Goal: Task Accomplishment & Management: Use online tool/utility

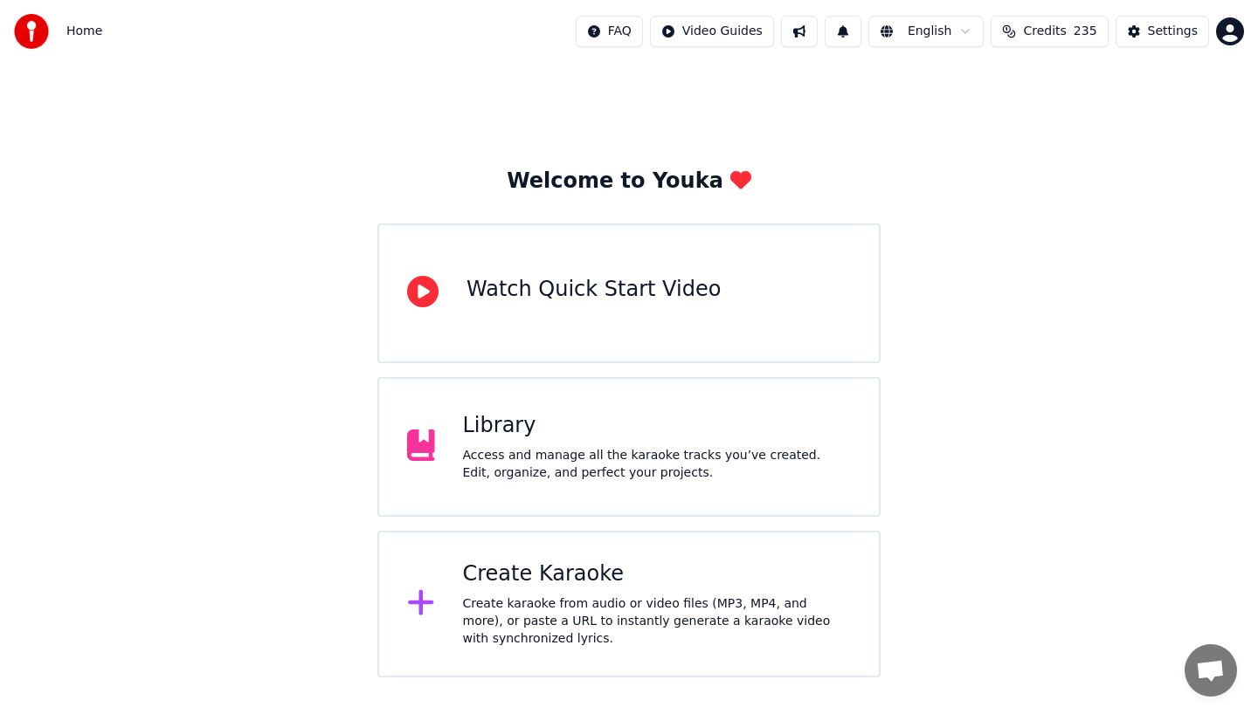
click at [719, 474] on div "Access and manage all the karaoke tracks you’ve created. Edit, organize, and pe…" at bounding box center [657, 464] width 389 height 35
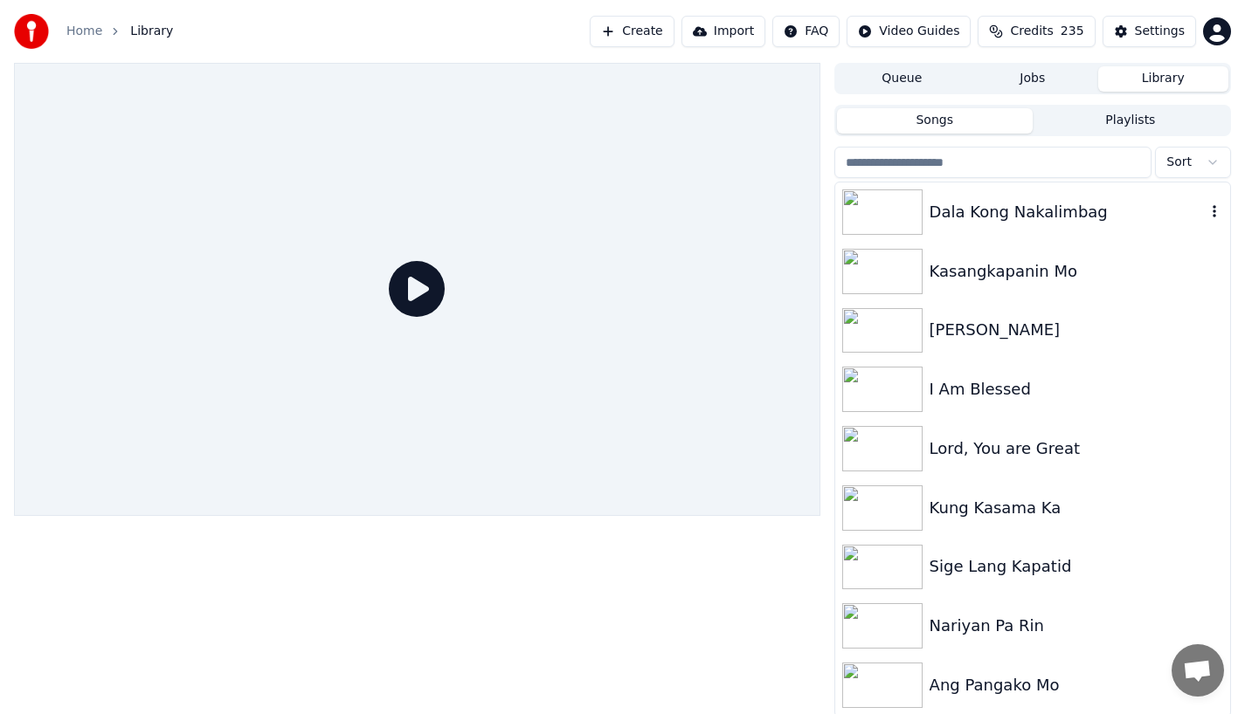
click at [956, 199] on div "Dala Kong Nakalimbag" at bounding box center [1032, 212] width 395 height 59
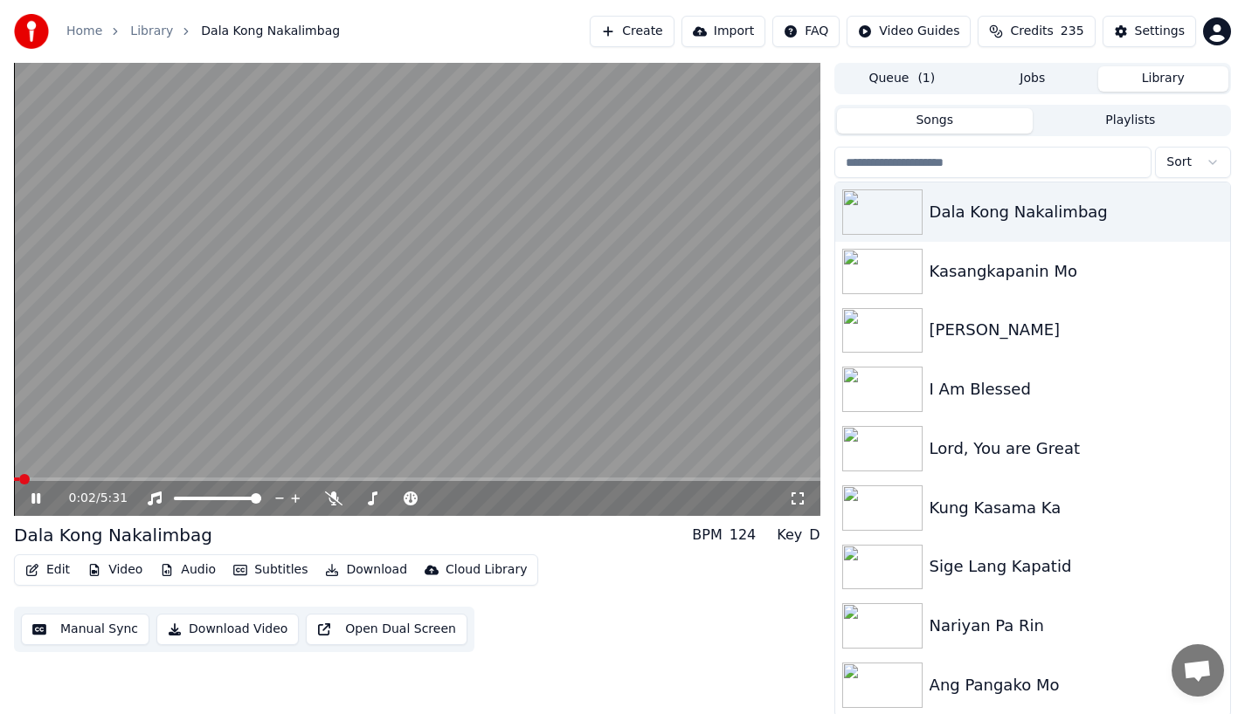
click at [59, 570] on button "Edit" at bounding box center [47, 570] width 59 height 24
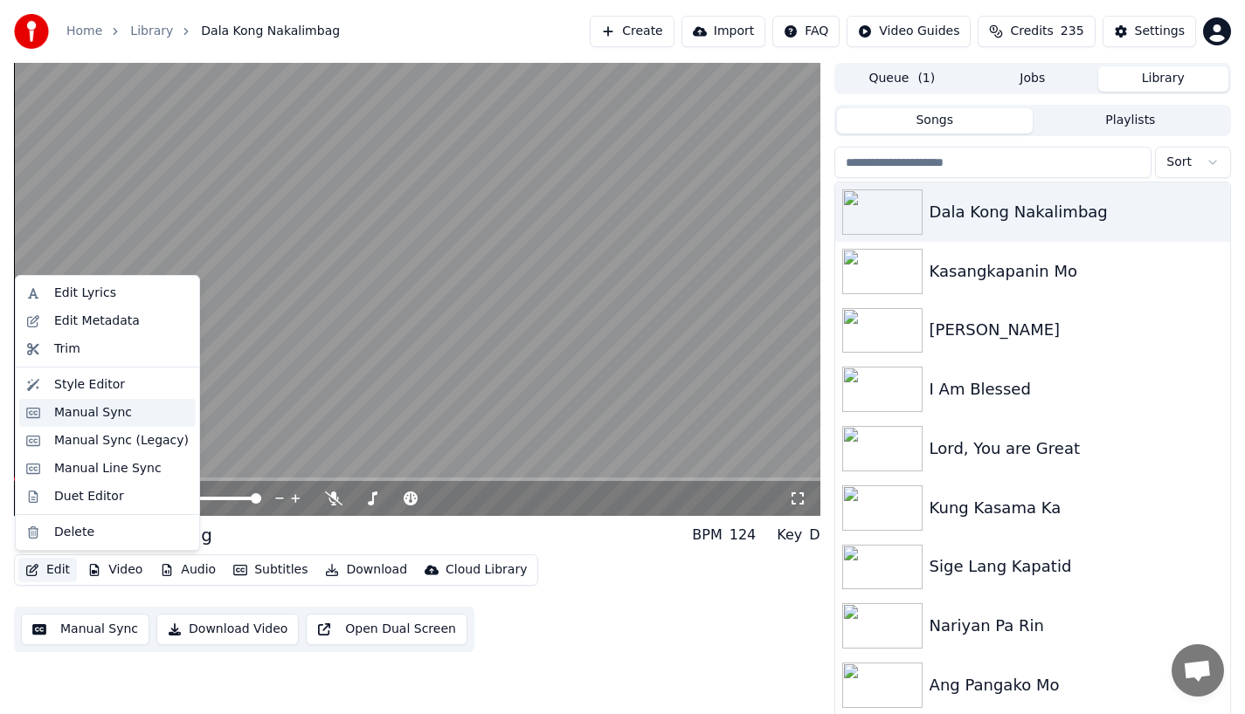
click at [79, 411] on div "Manual Sync" at bounding box center [93, 412] width 78 height 17
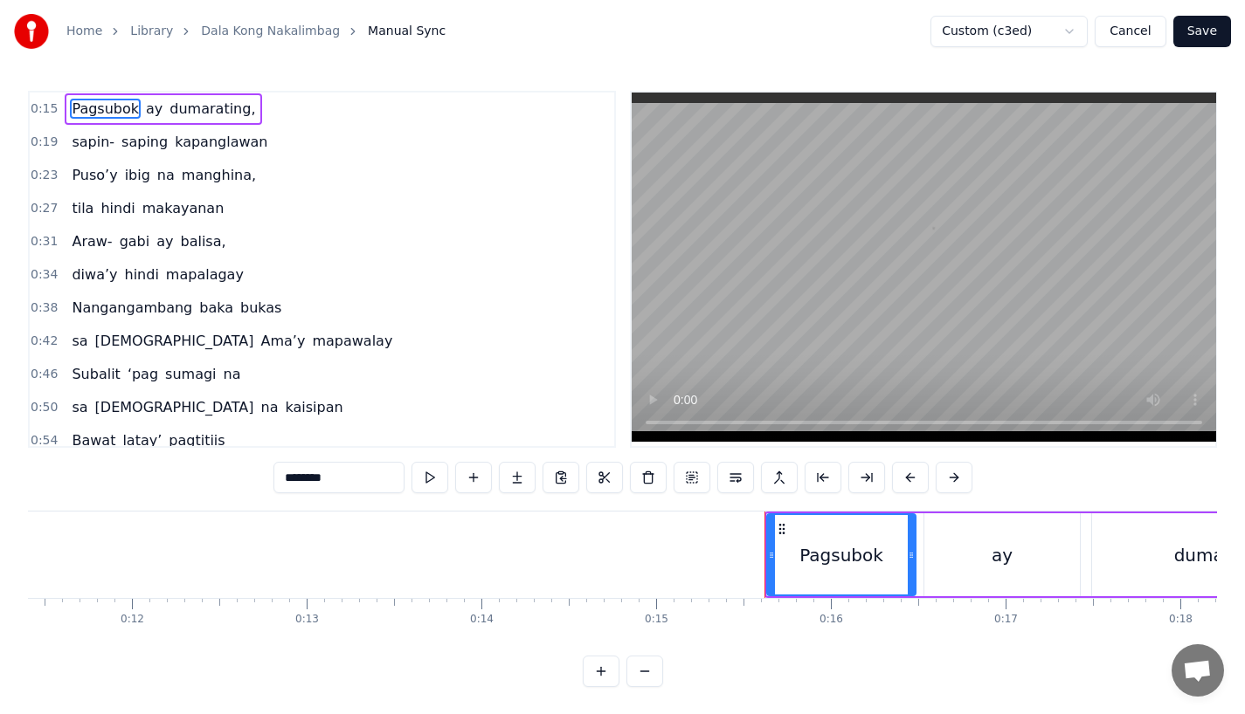
scroll to position [0, 1936]
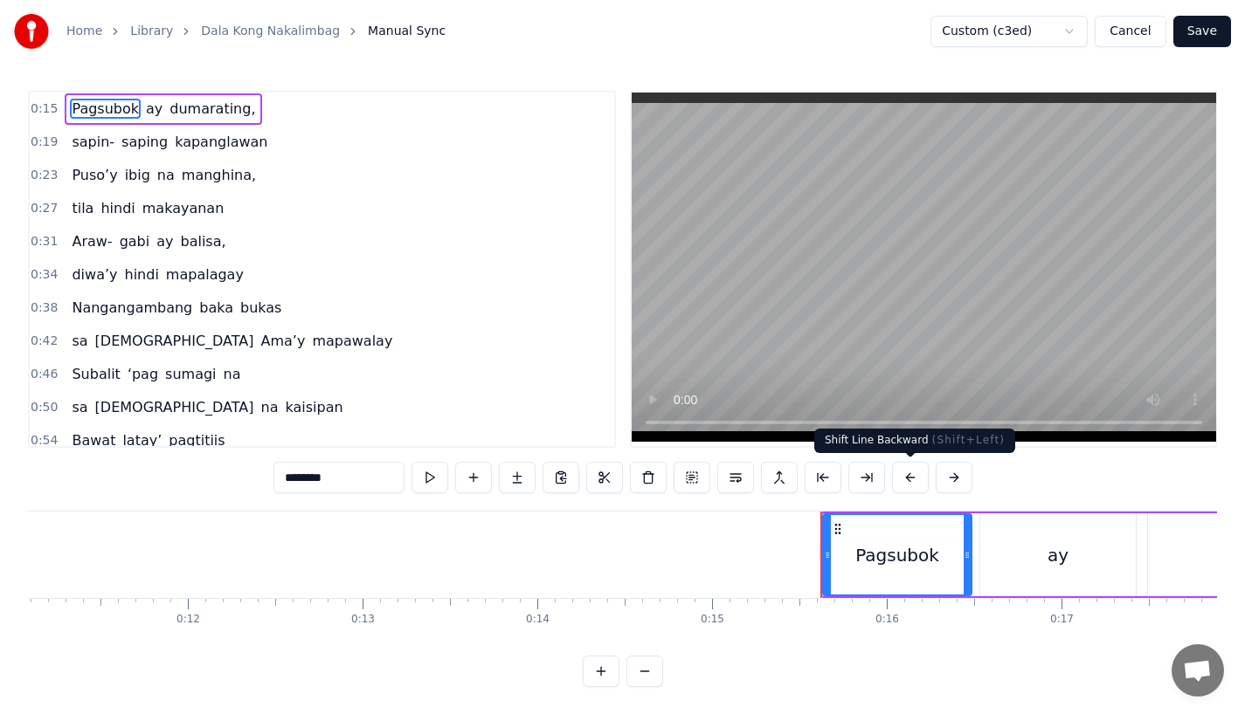
click at [908, 478] on button at bounding box center [910, 477] width 37 height 31
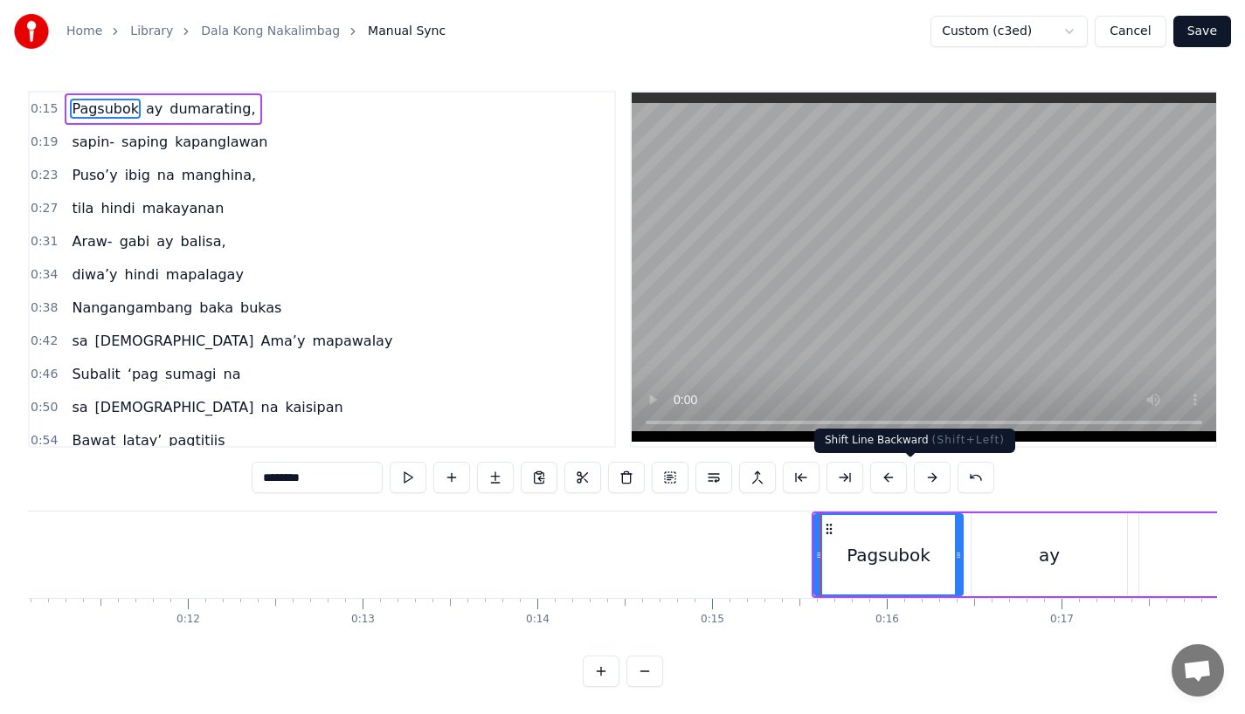
click at [908, 478] on div "********" at bounding box center [623, 477] width 742 height 31
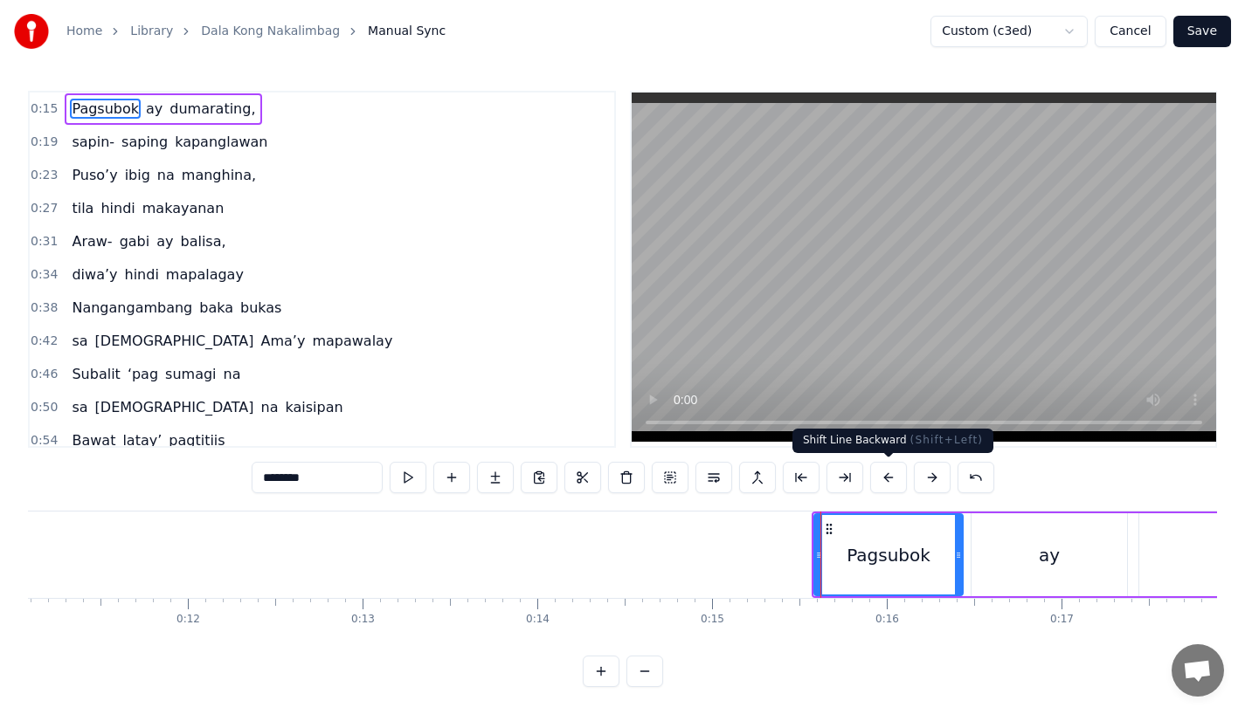
click at [894, 483] on button at bounding box center [888, 477] width 37 height 31
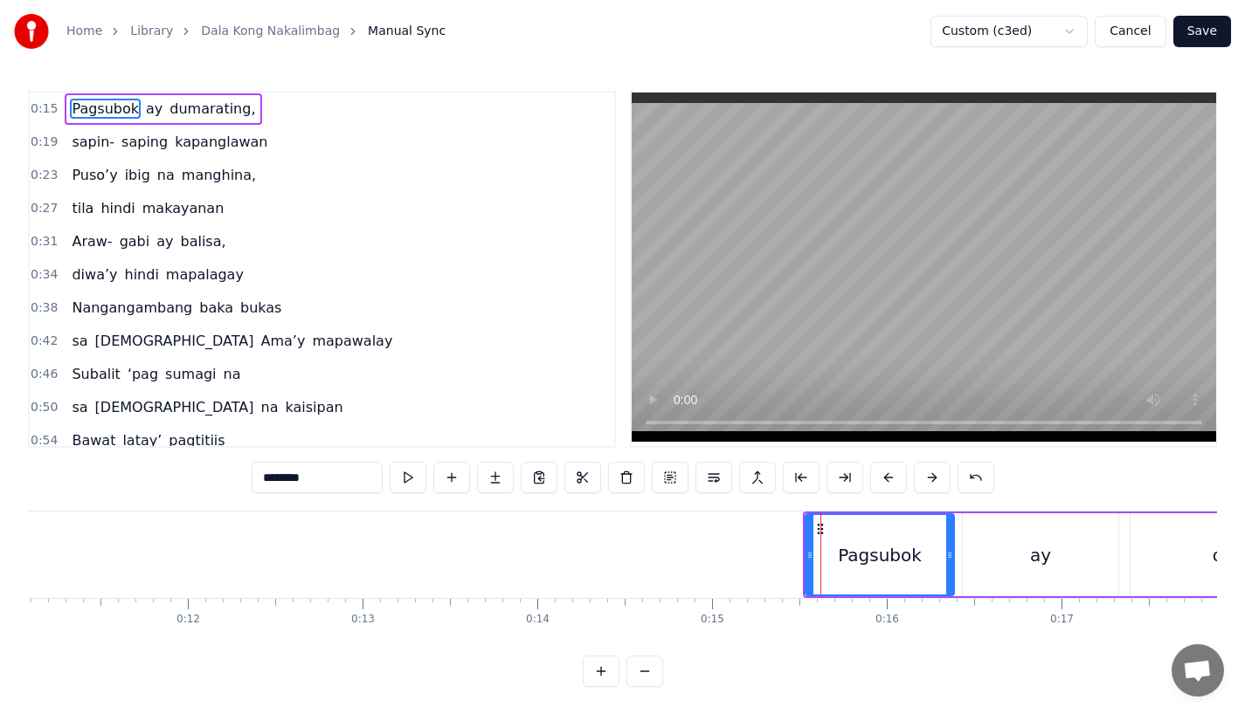
click at [894, 483] on button at bounding box center [888, 477] width 37 height 31
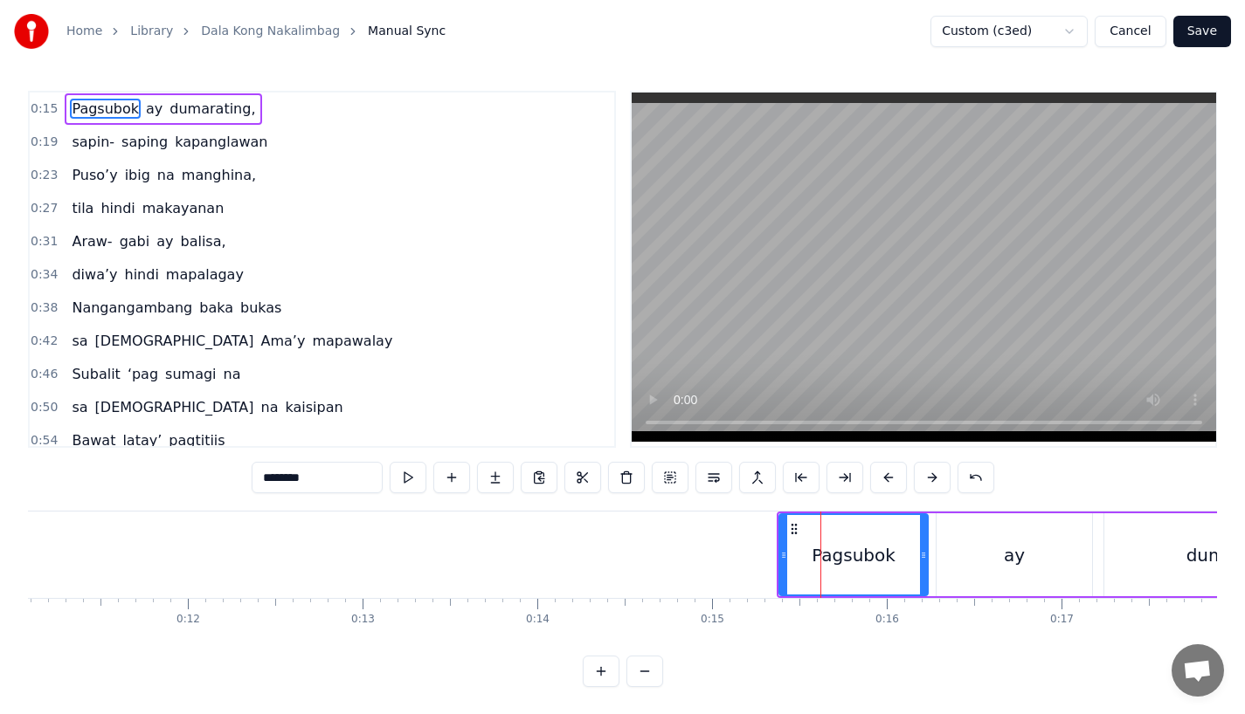
click at [894, 483] on button at bounding box center [888, 477] width 37 height 31
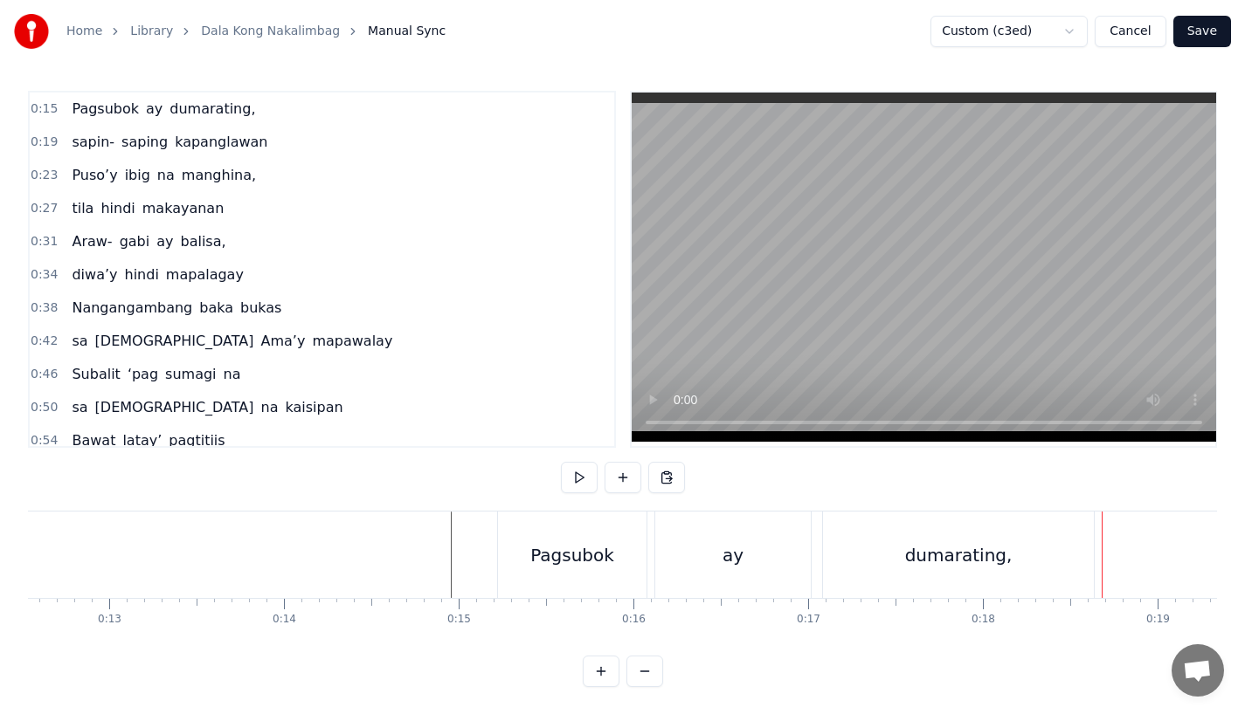
scroll to position [0, 2122]
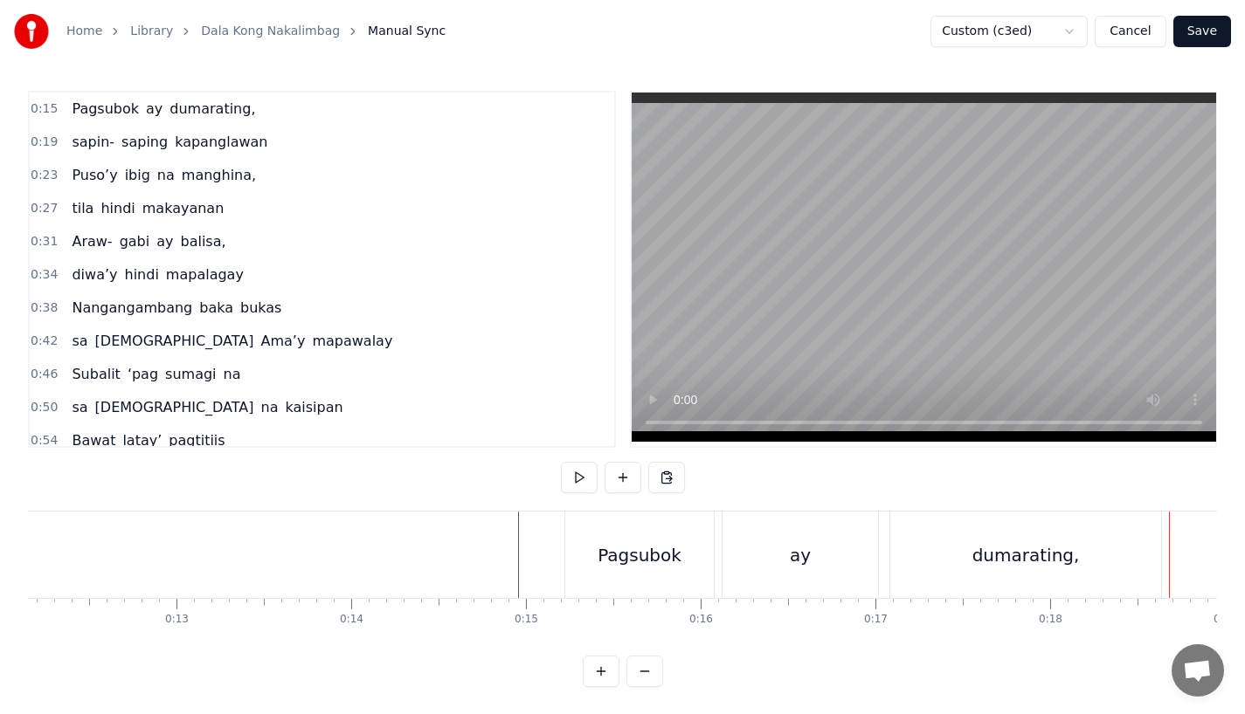
click at [605, 533] on div "Pagsubok" at bounding box center [639, 555] width 148 height 86
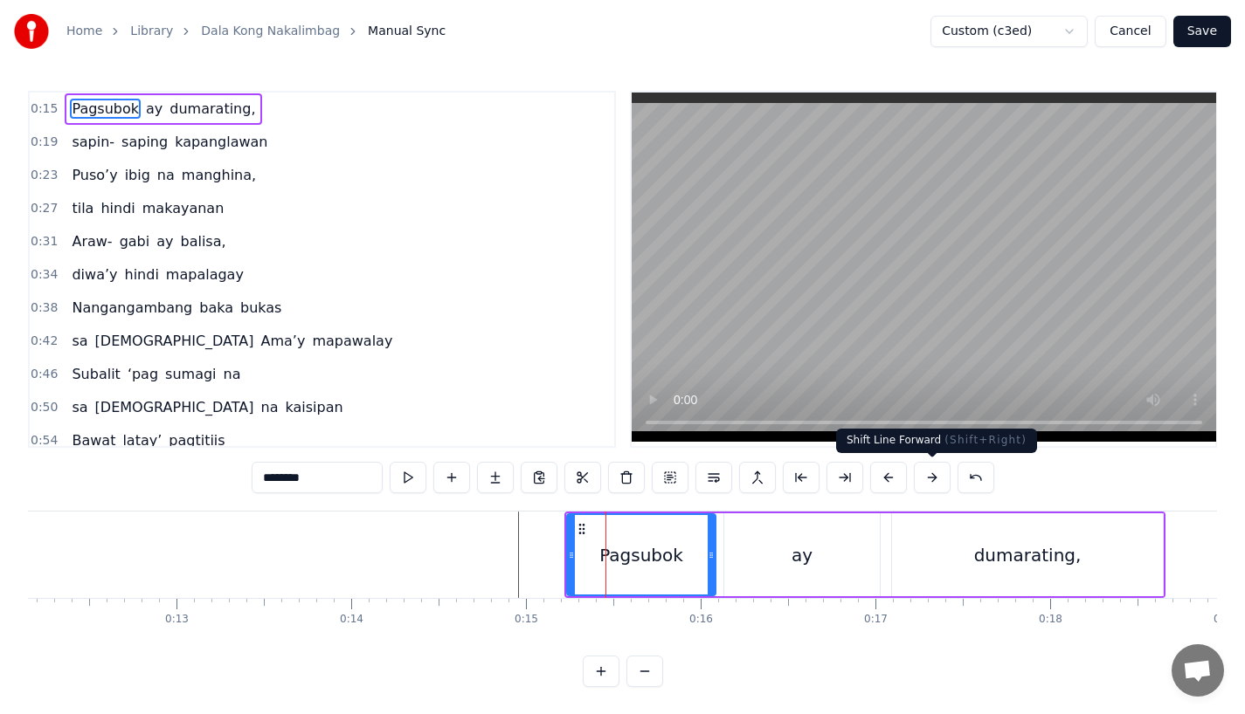
click at [929, 482] on button at bounding box center [932, 477] width 37 height 31
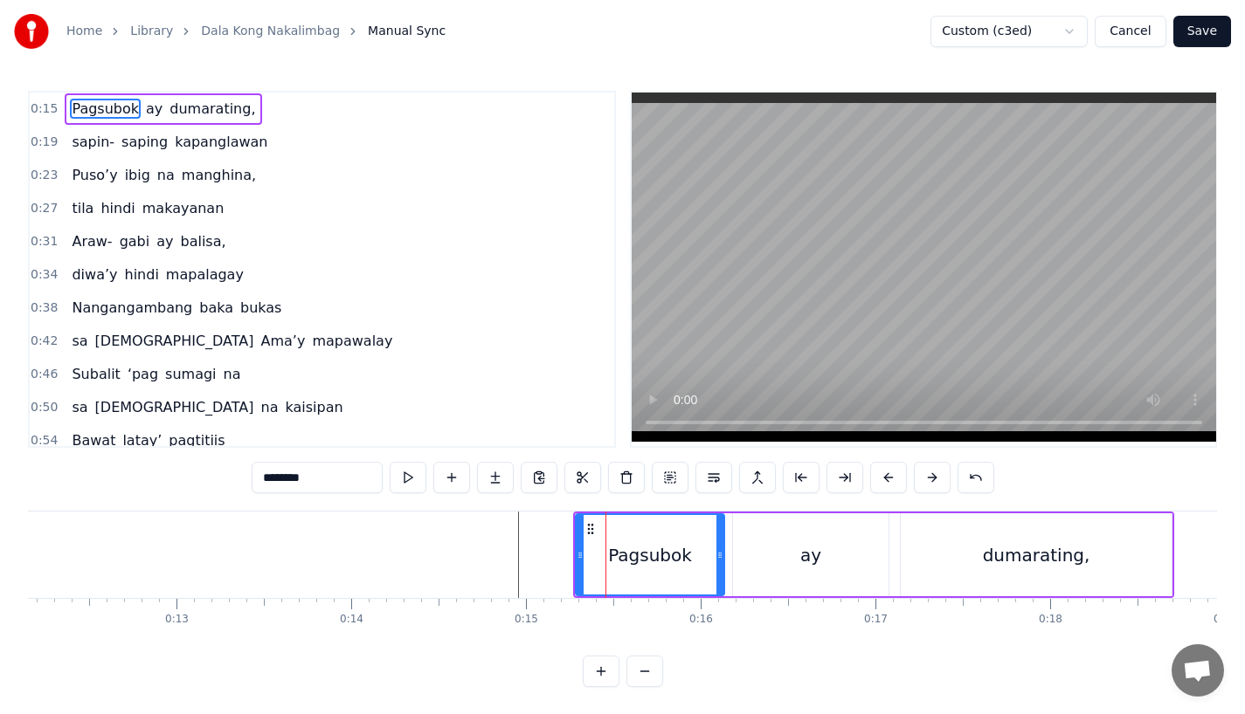
click at [929, 482] on button at bounding box center [932, 477] width 37 height 31
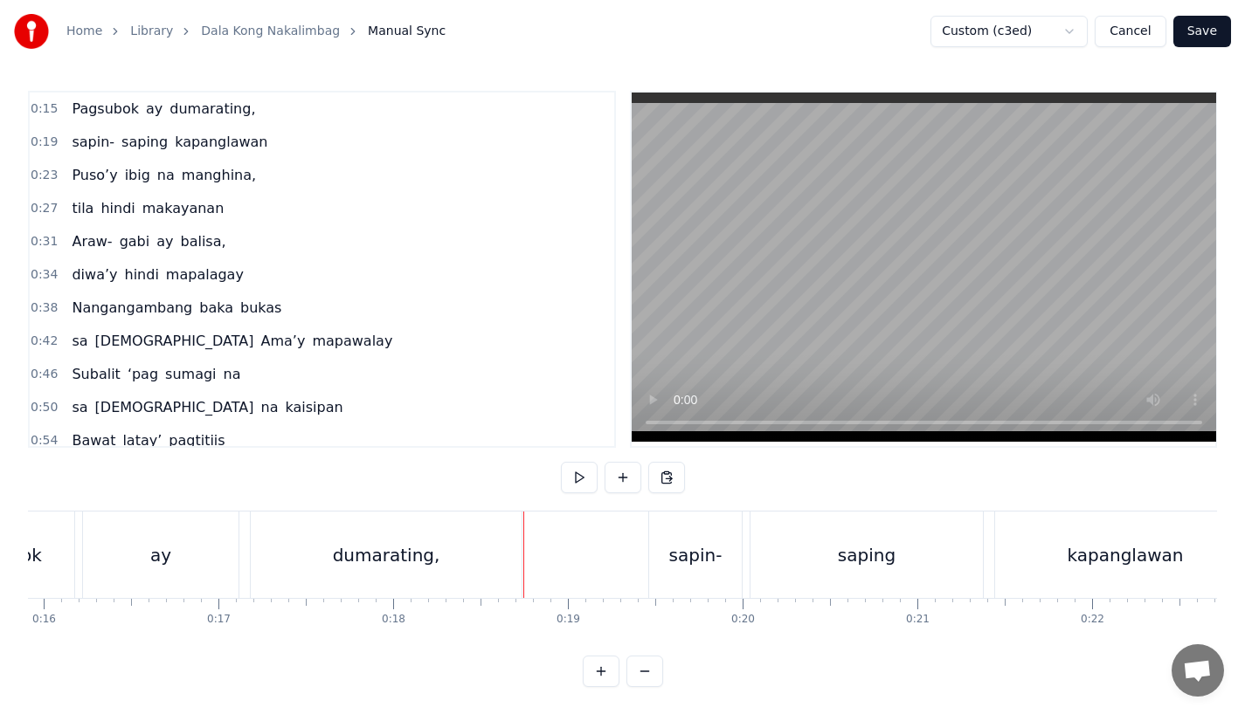
click at [392, 566] on div "dumarating," at bounding box center [386, 555] width 107 height 26
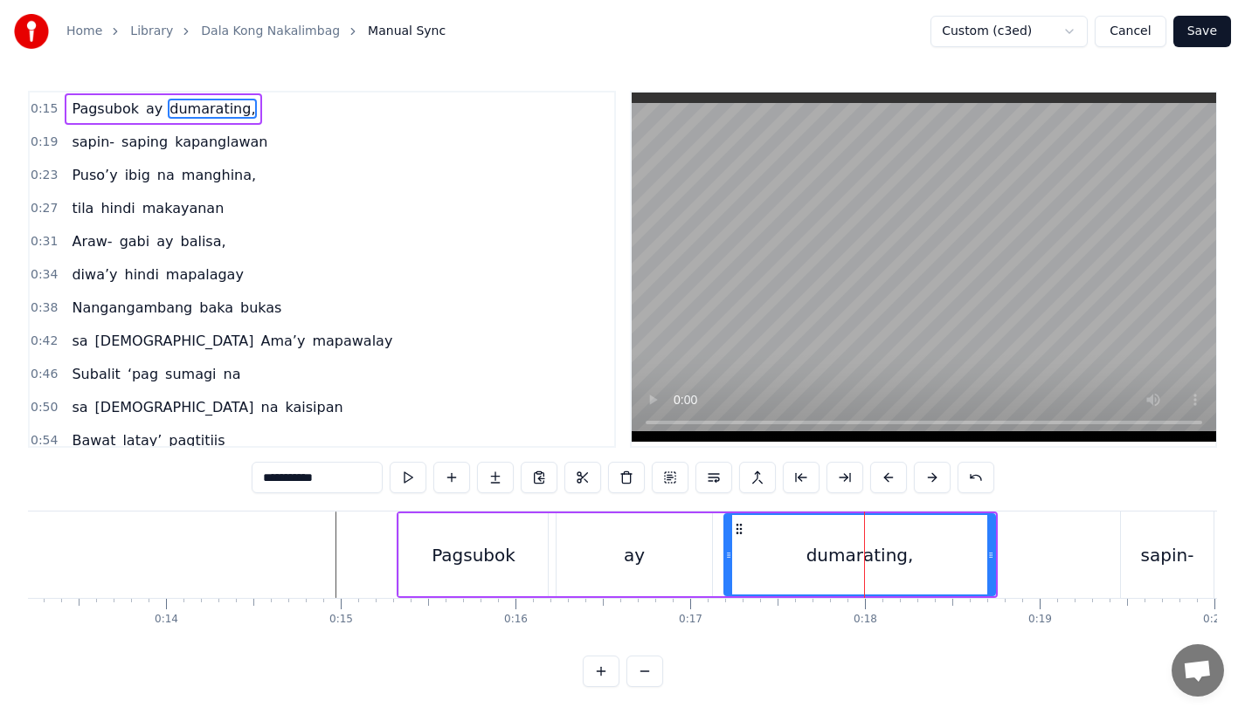
scroll to position [0, 2305]
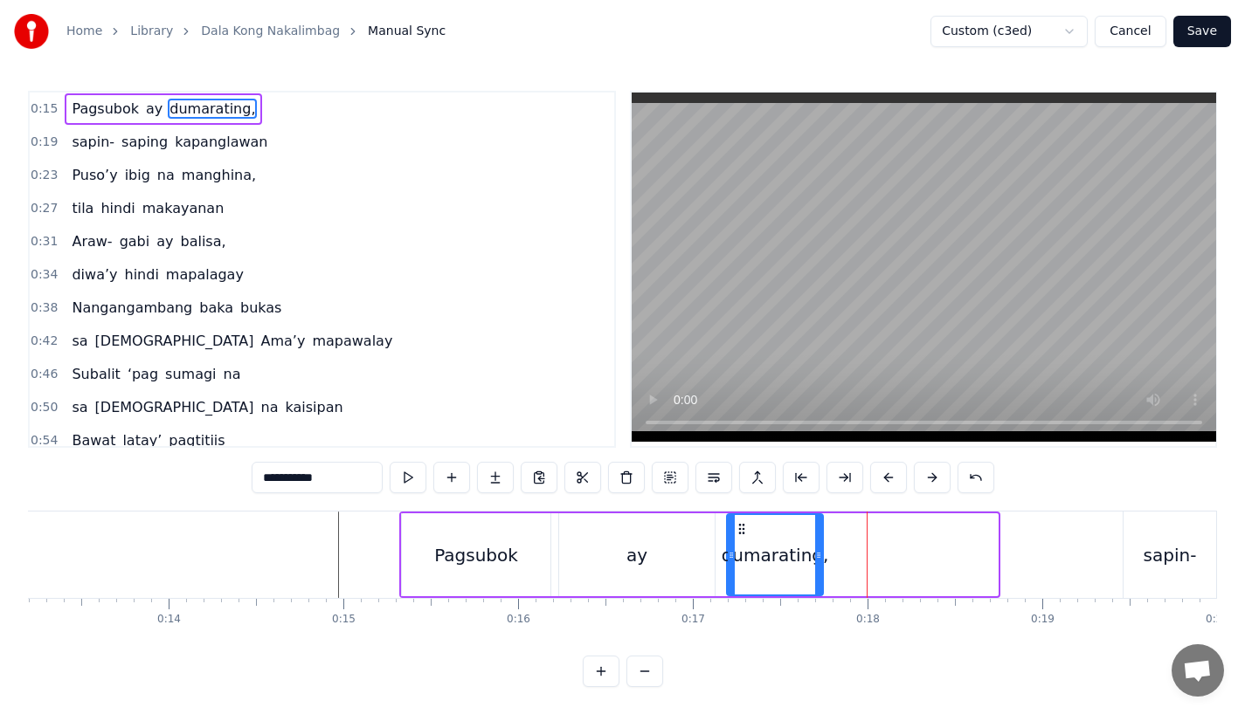
drag, startPoint x: 995, startPoint y: 566, endPoint x: 820, endPoint y: 564, distance: 174.7
click at [820, 564] on div at bounding box center [818, 554] width 7 height 79
drag, startPoint x: 304, startPoint y: 477, endPoint x: 505, endPoint y: 477, distance: 200.9
click at [505, 477] on div "**********" at bounding box center [623, 477] width 742 height 31
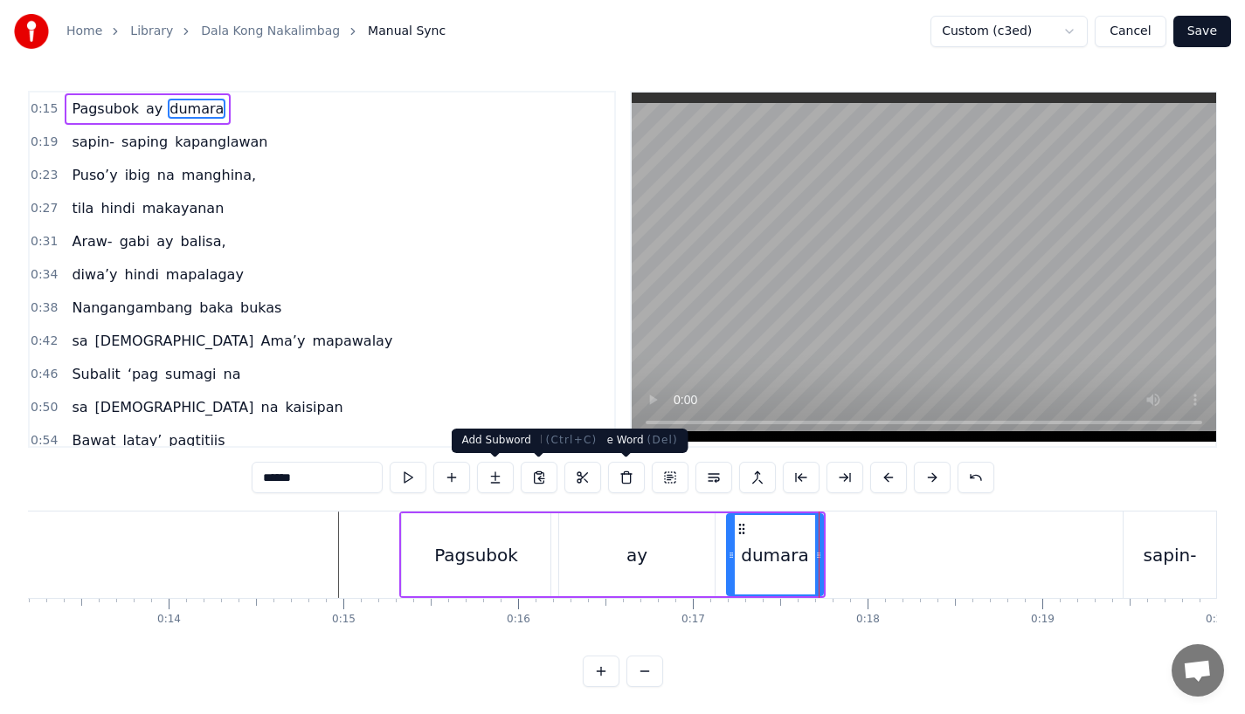
type input "******"
click at [494, 477] on button at bounding box center [495, 477] width 37 height 31
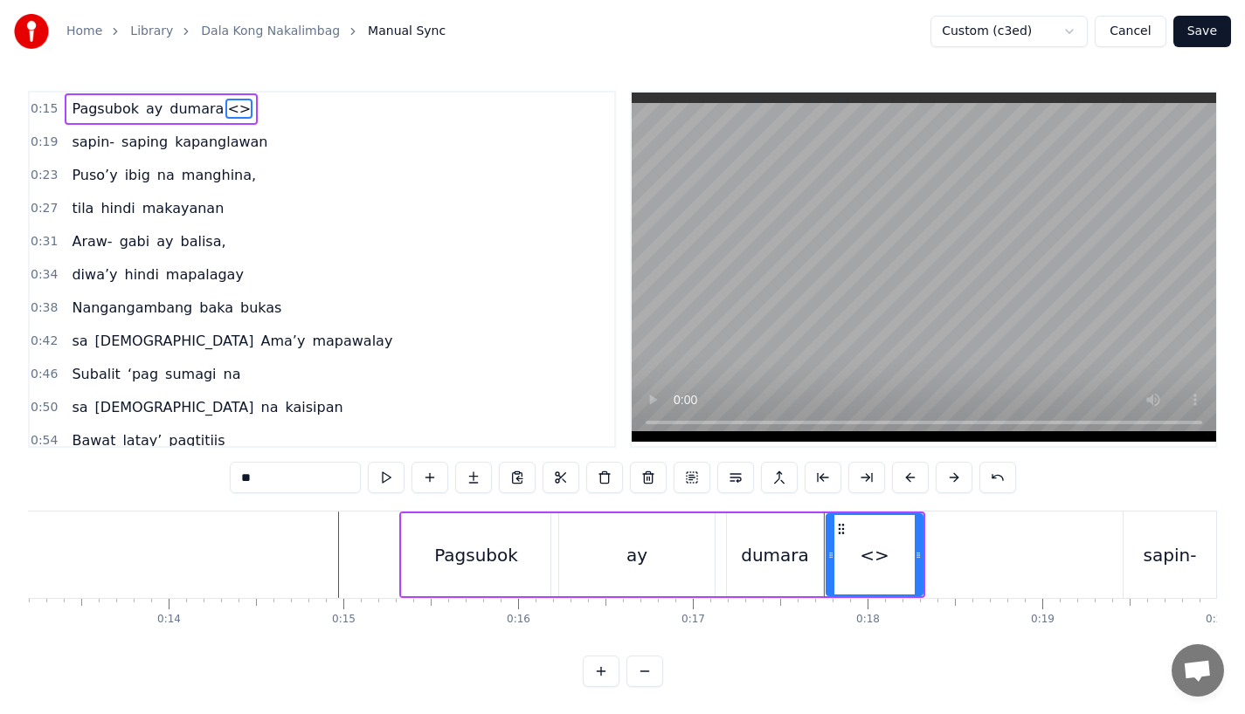
drag, startPoint x: 290, startPoint y: 485, endPoint x: 145, endPoint y: 484, distance: 145.0
click at [145, 484] on div "0:15 Pagsubok ay dumara <> 0:19 sapin- saping kapanglawan 0:23 Puso’y ibig na m…" at bounding box center [622, 389] width 1189 height 597
paste input "***"
drag, startPoint x: 919, startPoint y: 552, endPoint x: 1022, endPoint y: 549, distance: 103.1
click at [1021, 549] on icon at bounding box center [1017, 556] width 7 height 14
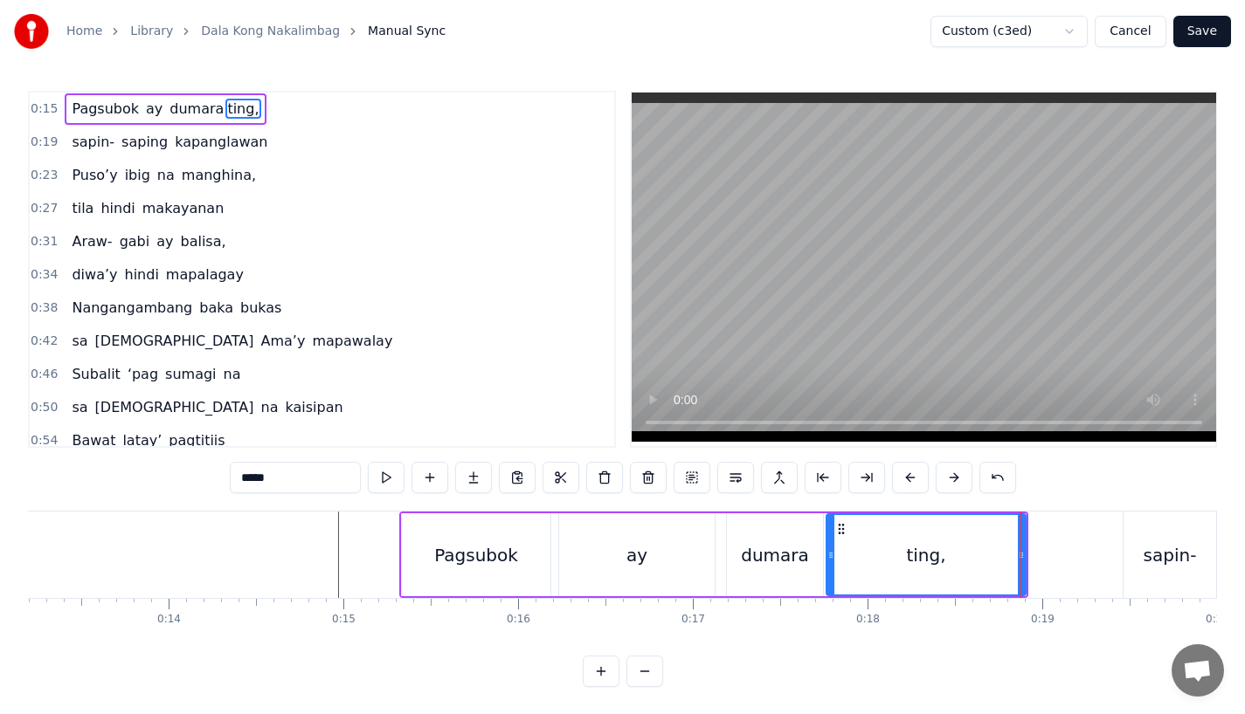
click at [732, 591] on div "dumara" at bounding box center [775, 555] width 96 height 83
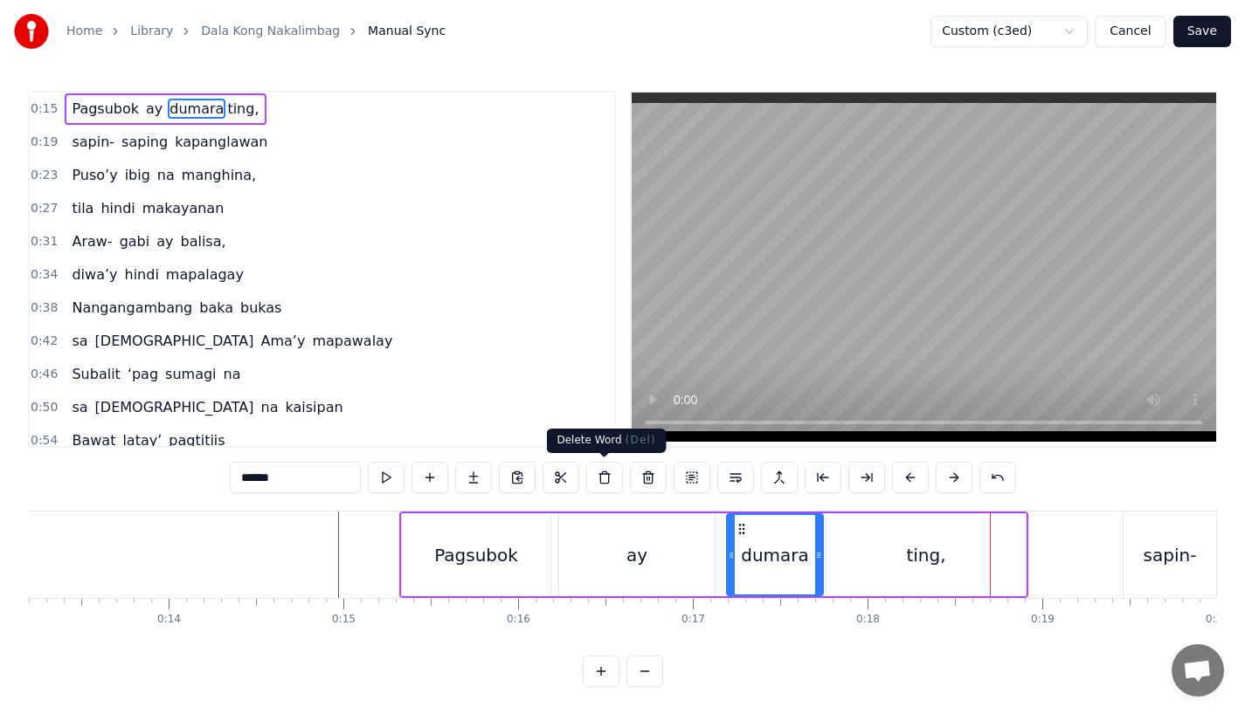
click at [664, 569] on div "ay" at bounding box center [636, 555] width 155 height 83
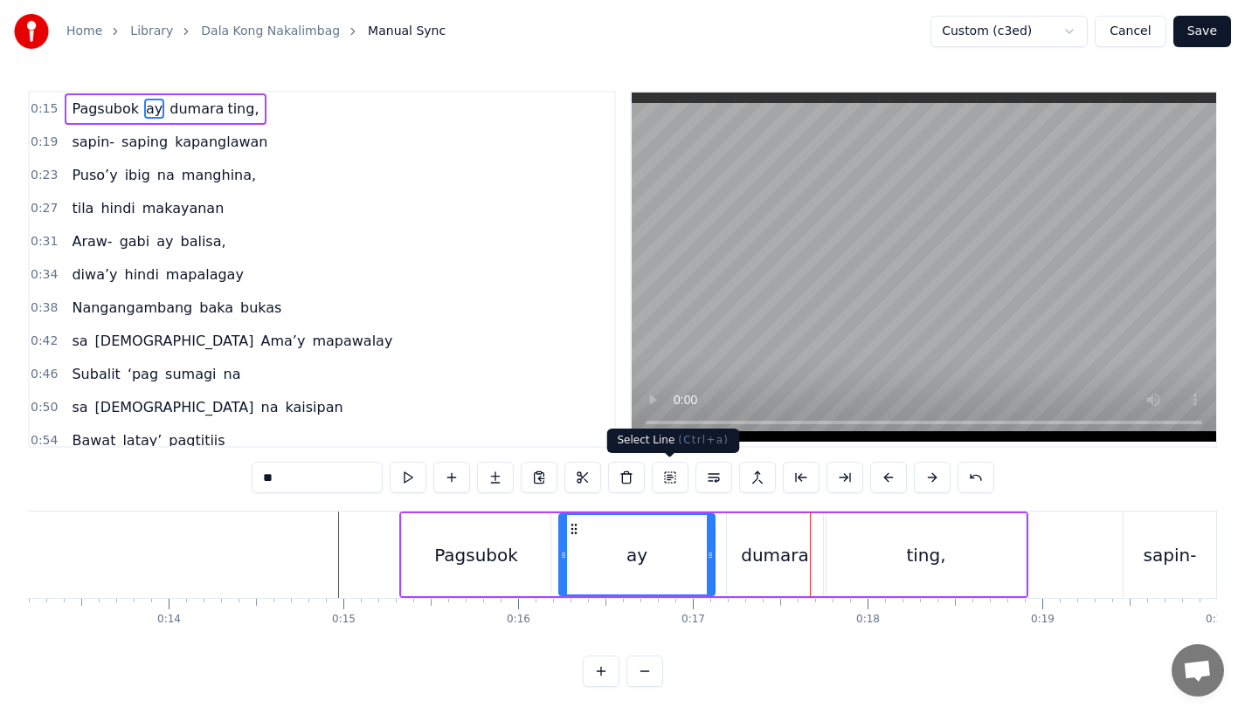
click at [750, 568] on div "dumara" at bounding box center [775, 555] width 96 height 83
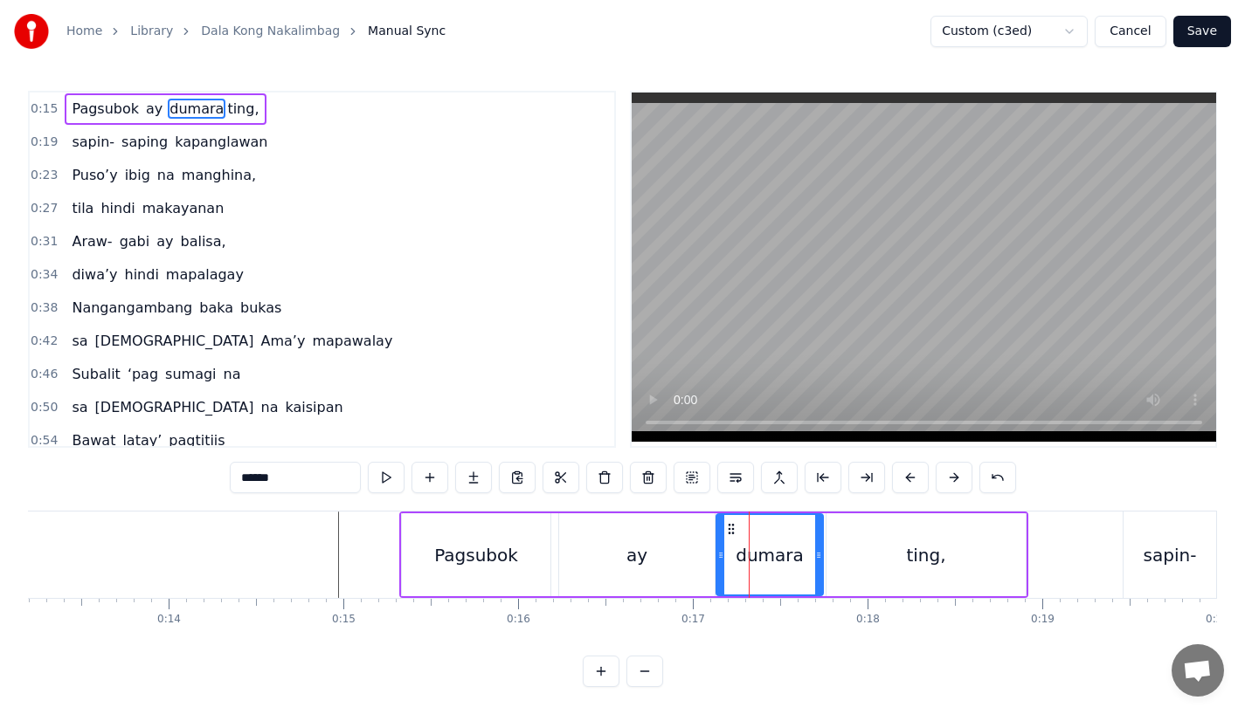
drag, startPoint x: 731, startPoint y: 563, endPoint x: 721, endPoint y: 563, distance: 10.5
click at [721, 563] on div at bounding box center [720, 554] width 7 height 79
click at [679, 562] on div "ay" at bounding box center [636, 555] width 155 height 83
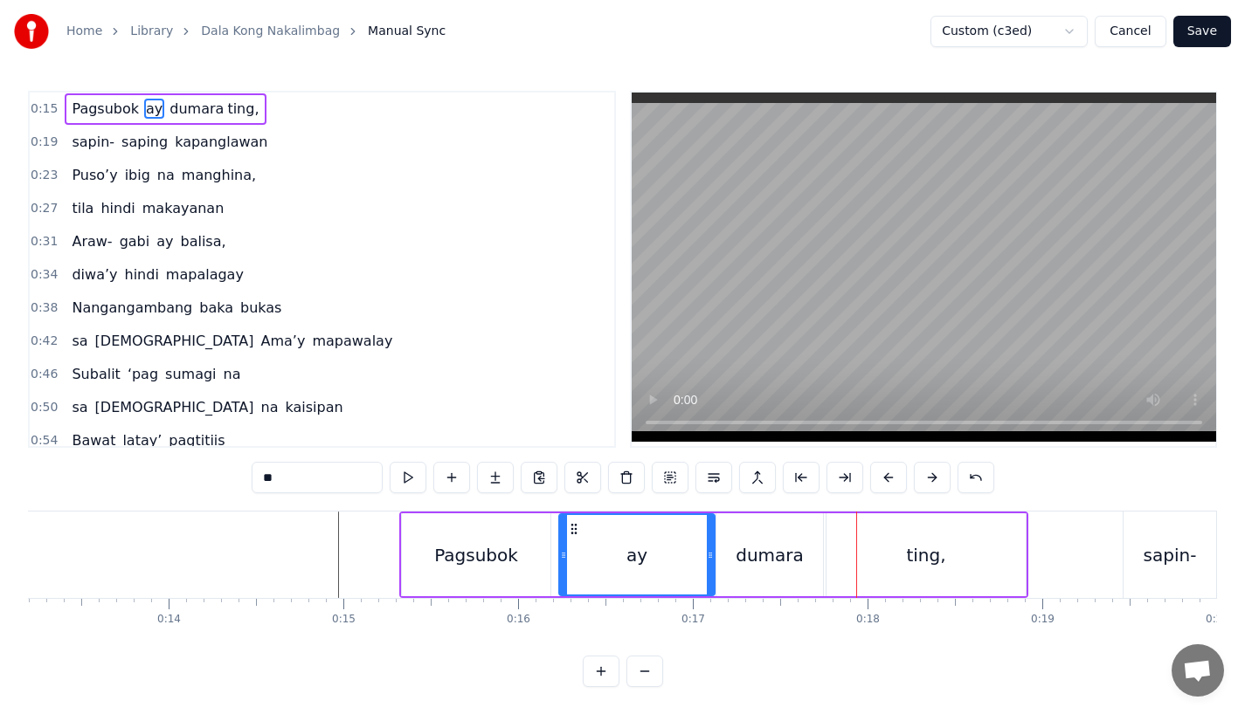
click at [760, 574] on div "dumara" at bounding box center [769, 555] width 107 height 83
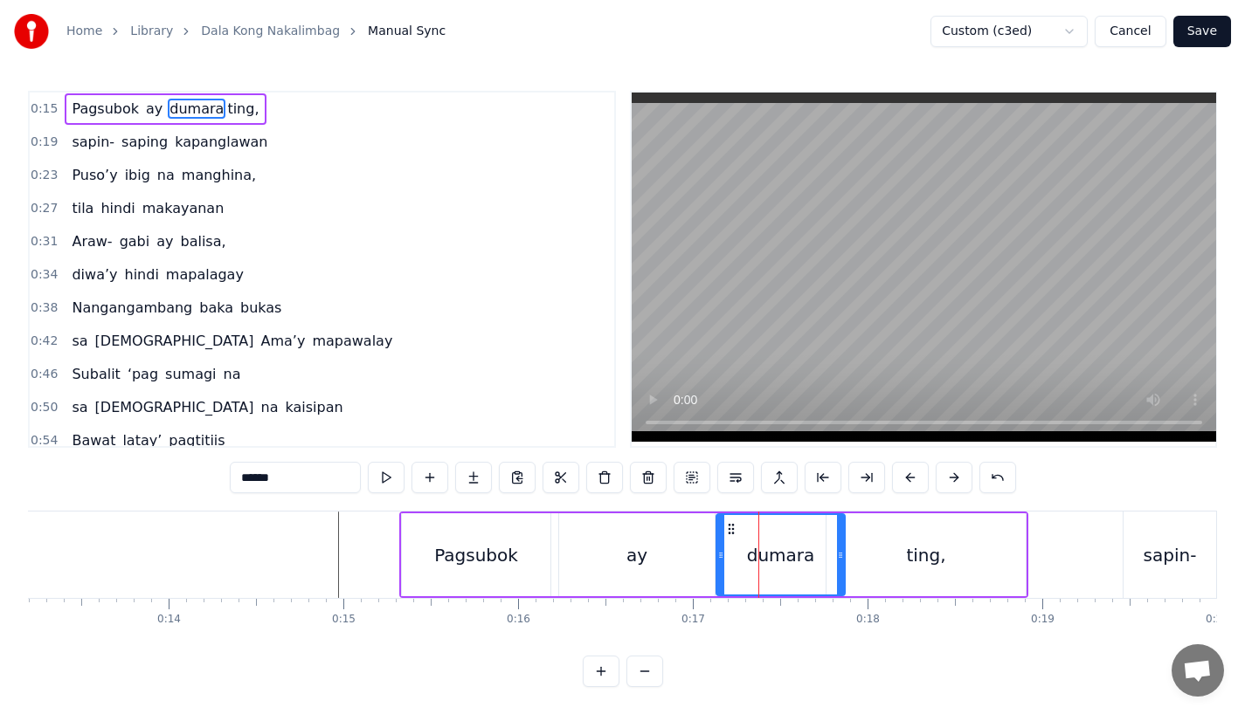
drag, startPoint x: 818, startPoint y: 558, endPoint x: 842, endPoint y: 558, distance: 23.6
click at [842, 558] on icon at bounding box center [840, 556] width 7 height 14
click at [864, 558] on div "ting," at bounding box center [925, 555] width 199 height 83
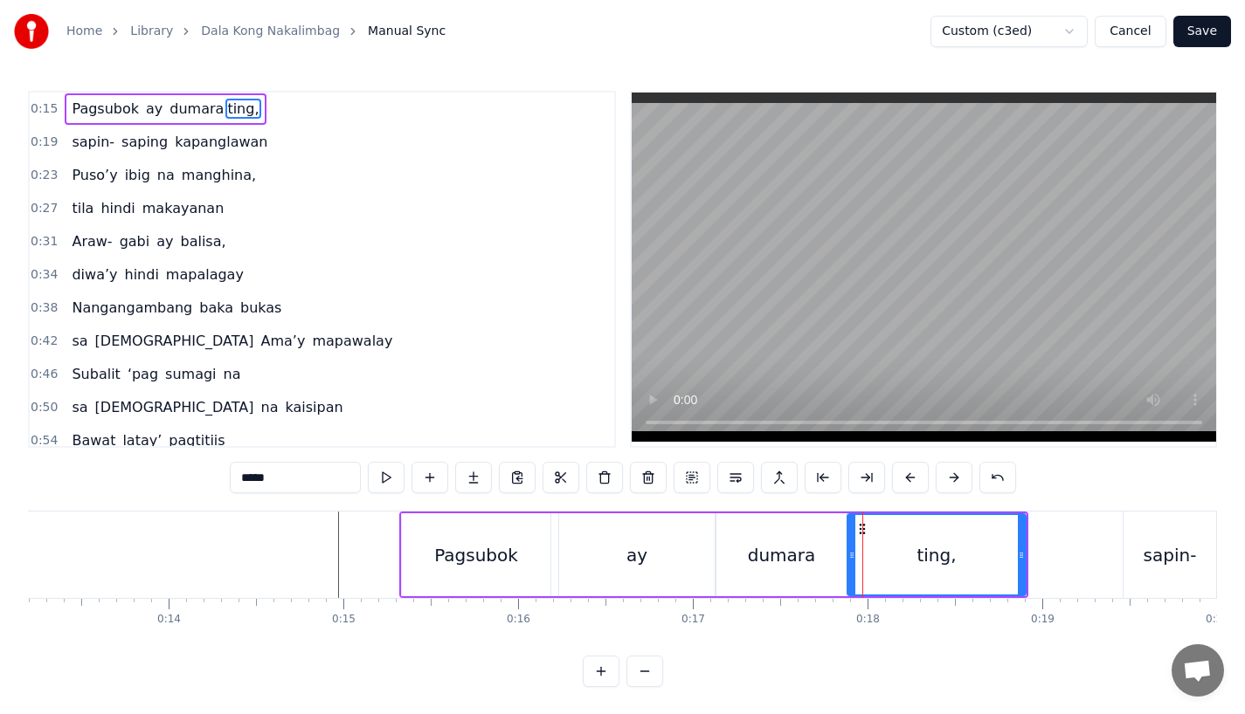
drag, startPoint x: 830, startPoint y: 558, endPoint x: 852, endPoint y: 556, distance: 21.9
click at [852, 556] on icon at bounding box center [851, 556] width 7 height 14
click at [852, 556] on icon at bounding box center [852, 556] width 7 height 14
click at [644, 563] on div "ay" at bounding box center [636, 555] width 21 height 26
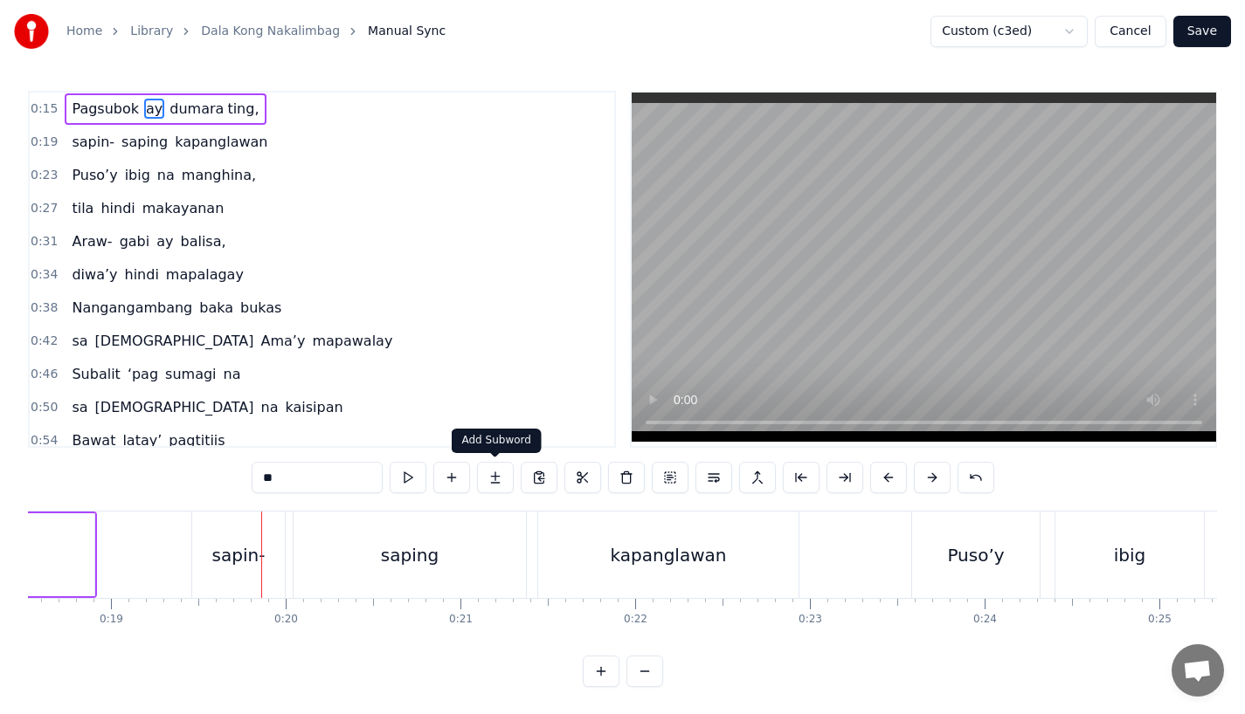
scroll to position [0, 3331]
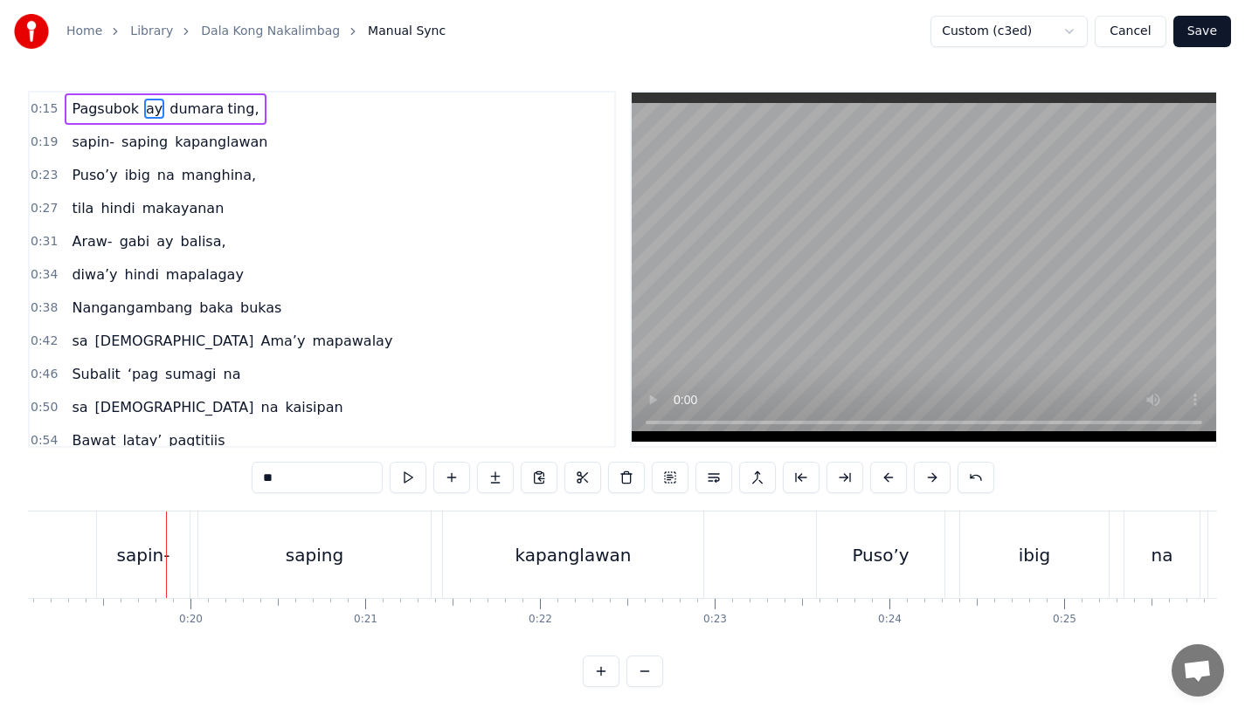
click at [115, 556] on div "sapin-" at bounding box center [143, 555] width 93 height 86
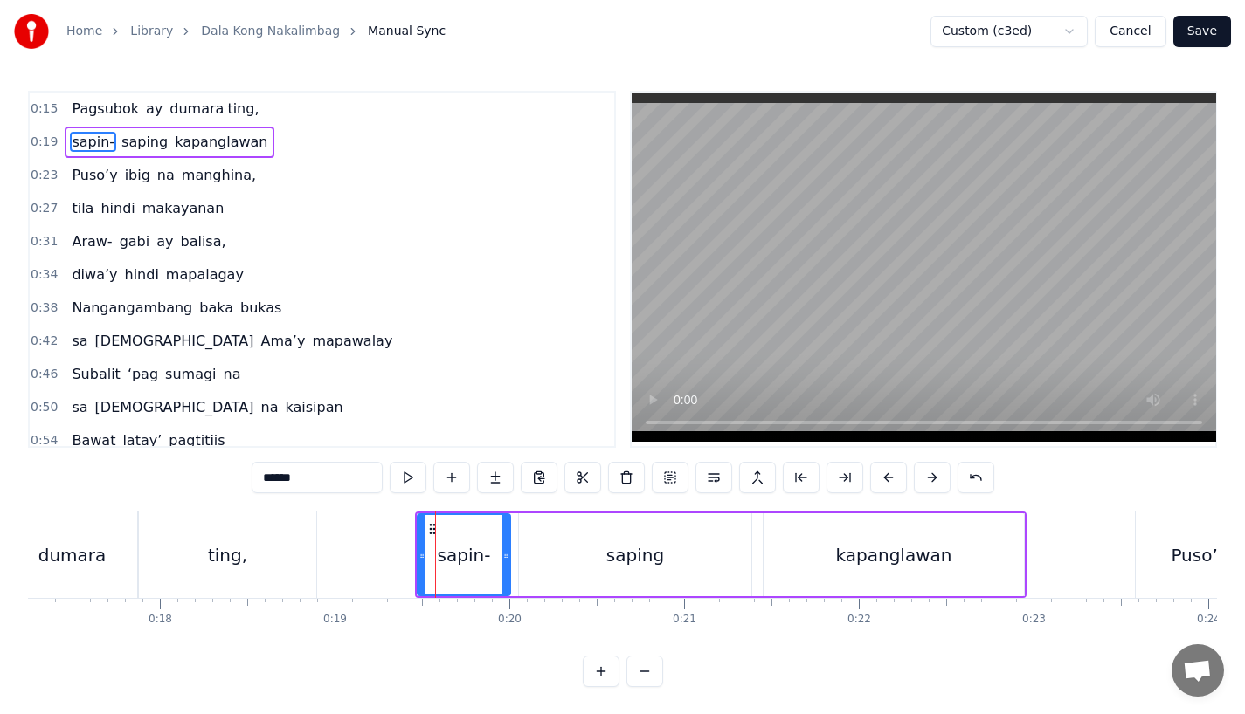
scroll to position [0, 3002]
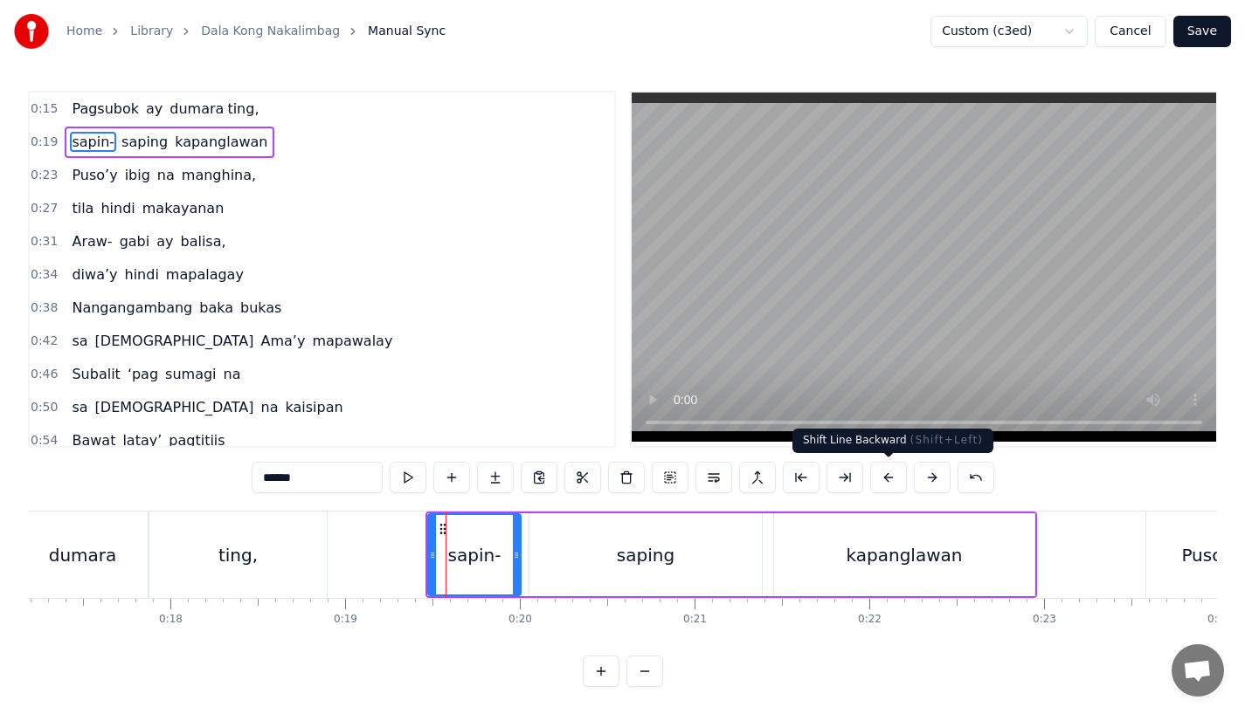
click at [896, 482] on button at bounding box center [888, 477] width 37 height 31
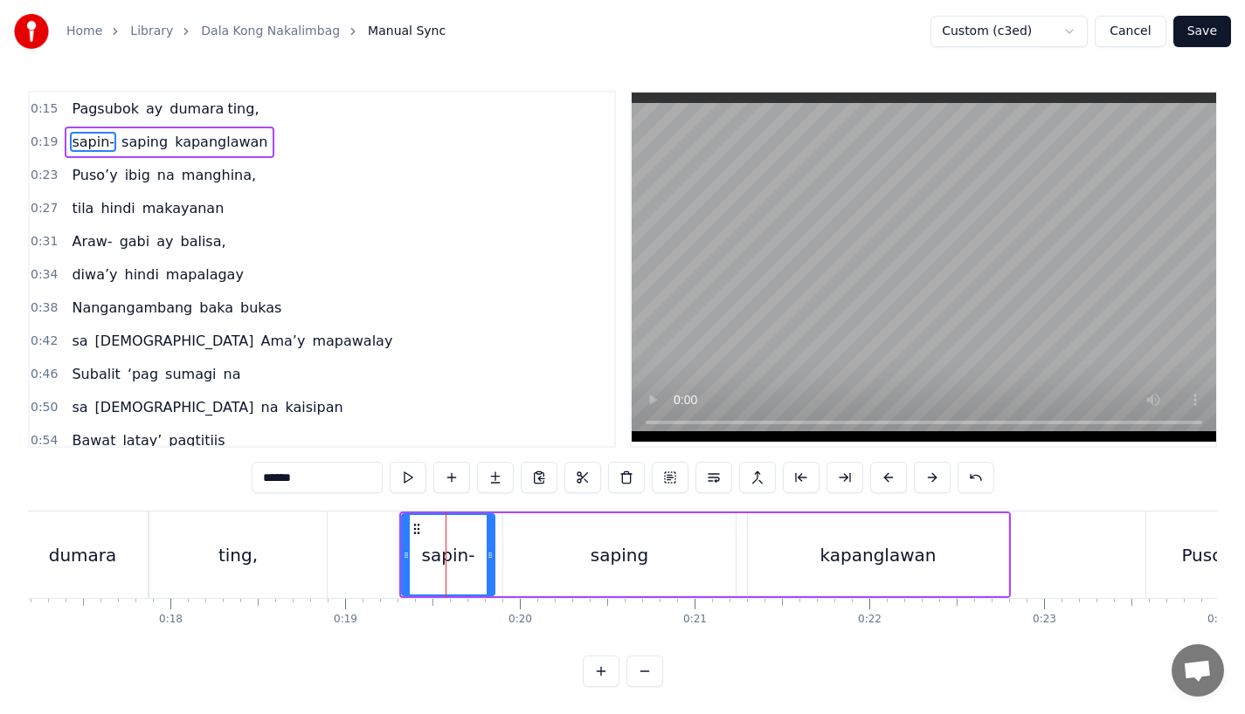
click at [896, 482] on button at bounding box center [888, 477] width 37 height 31
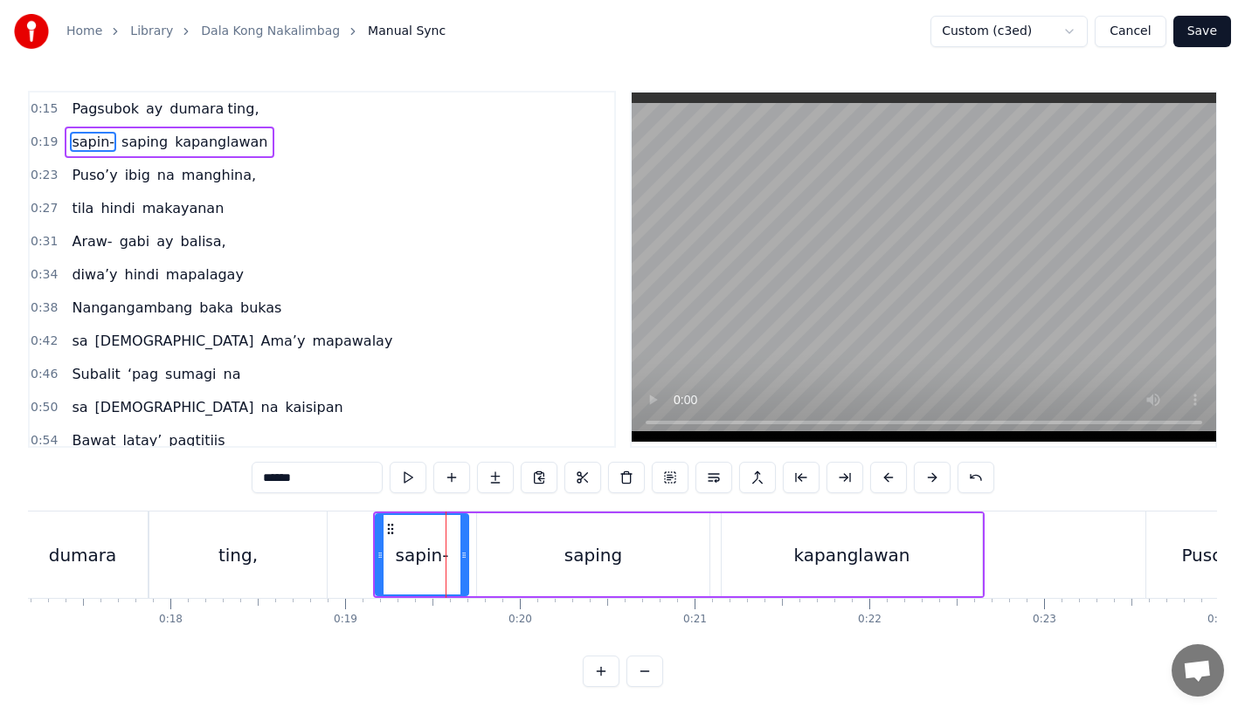
click at [896, 482] on button at bounding box center [888, 477] width 37 height 31
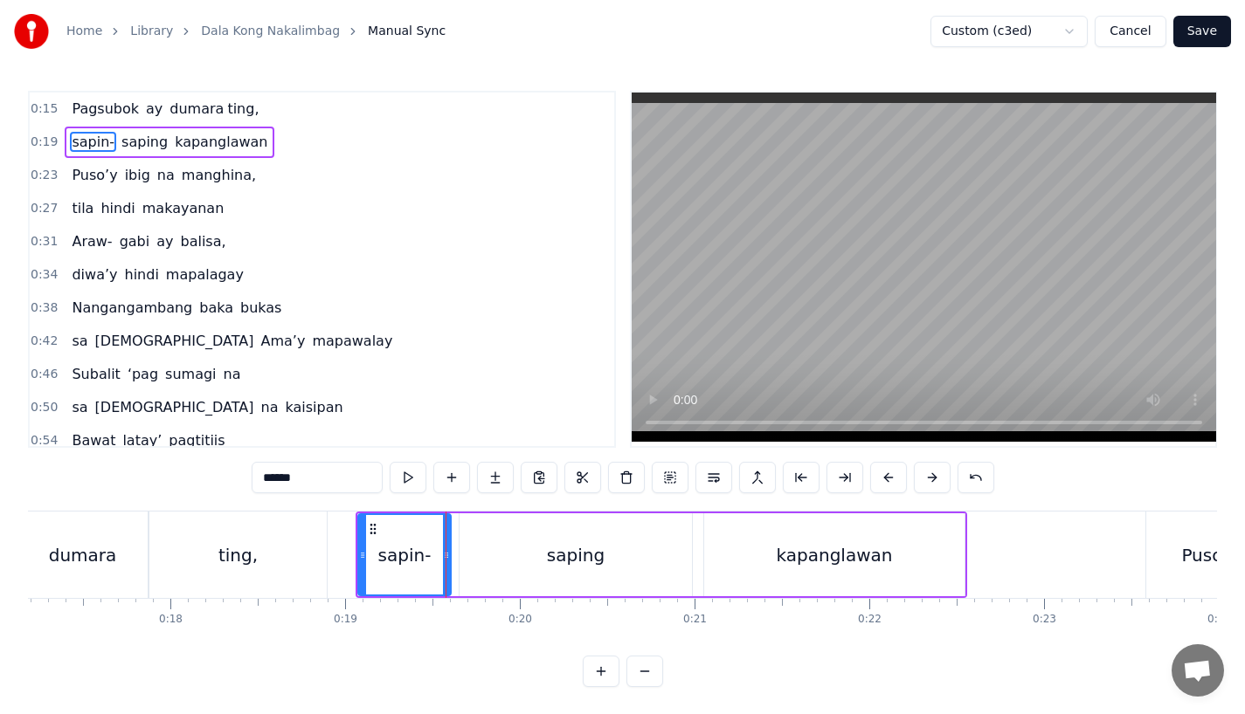
click at [289, 542] on div "ting," at bounding box center [237, 555] width 177 height 86
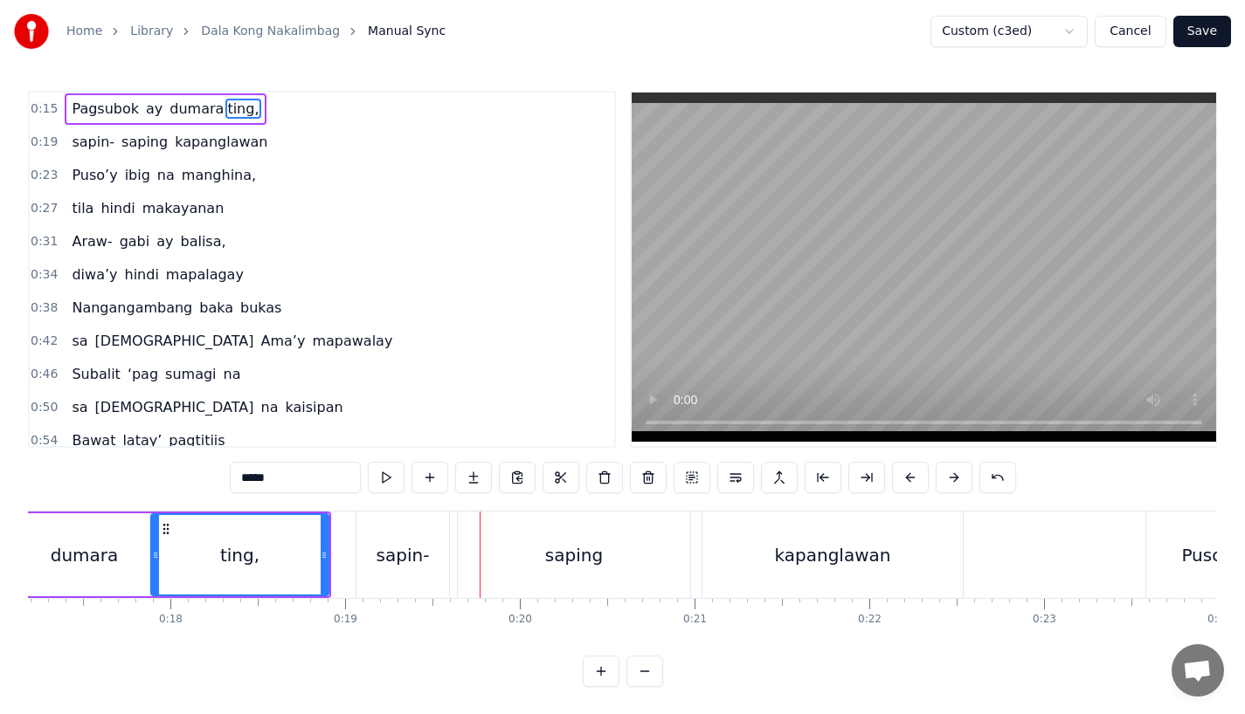
click at [287, 571] on div "ting," at bounding box center [240, 554] width 176 height 79
click at [370, 577] on div "sapin-" at bounding box center [402, 555] width 93 height 86
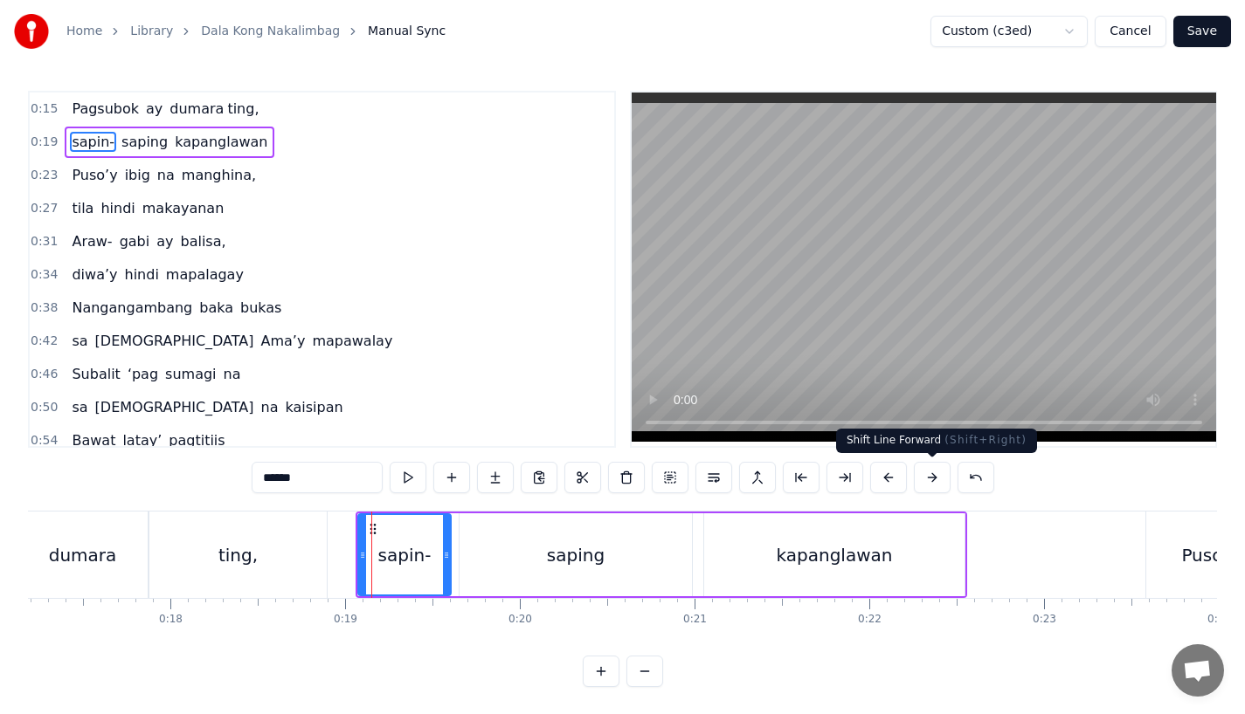
click at [939, 474] on button at bounding box center [932, 477] width 37 height 31
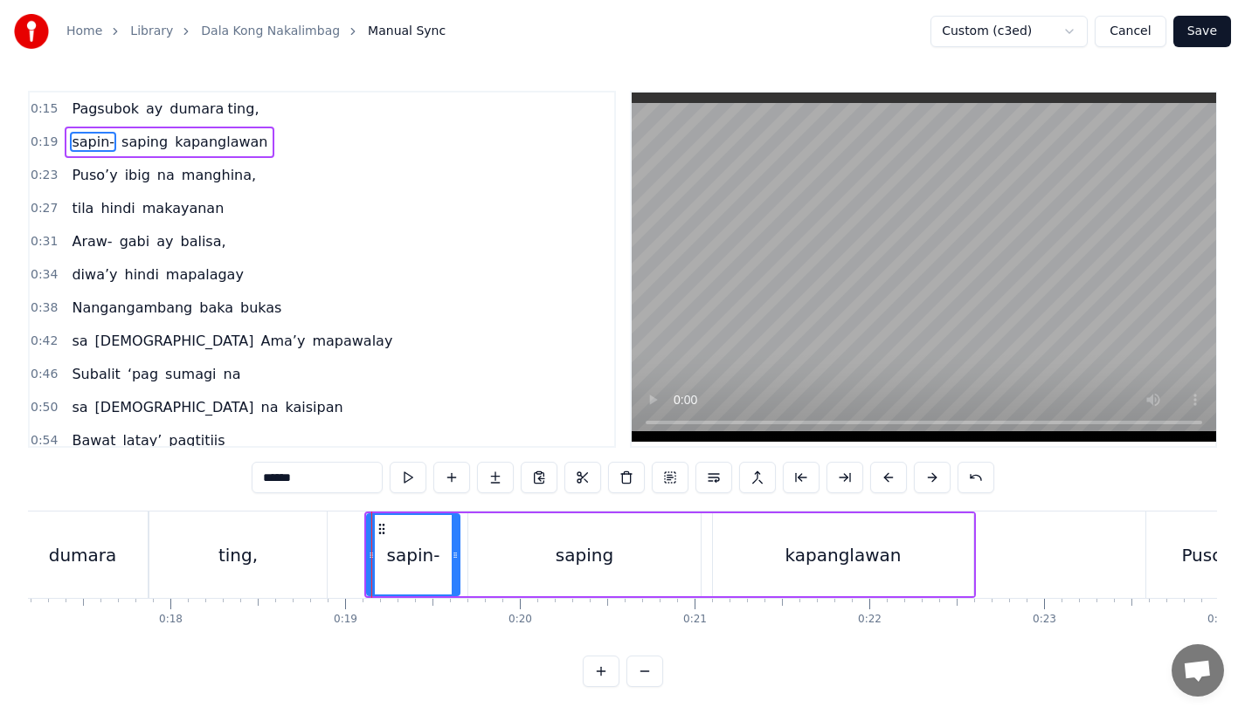
click at [203, 587] on div "ting," at bounding box center [237, 555] width 177 height 86
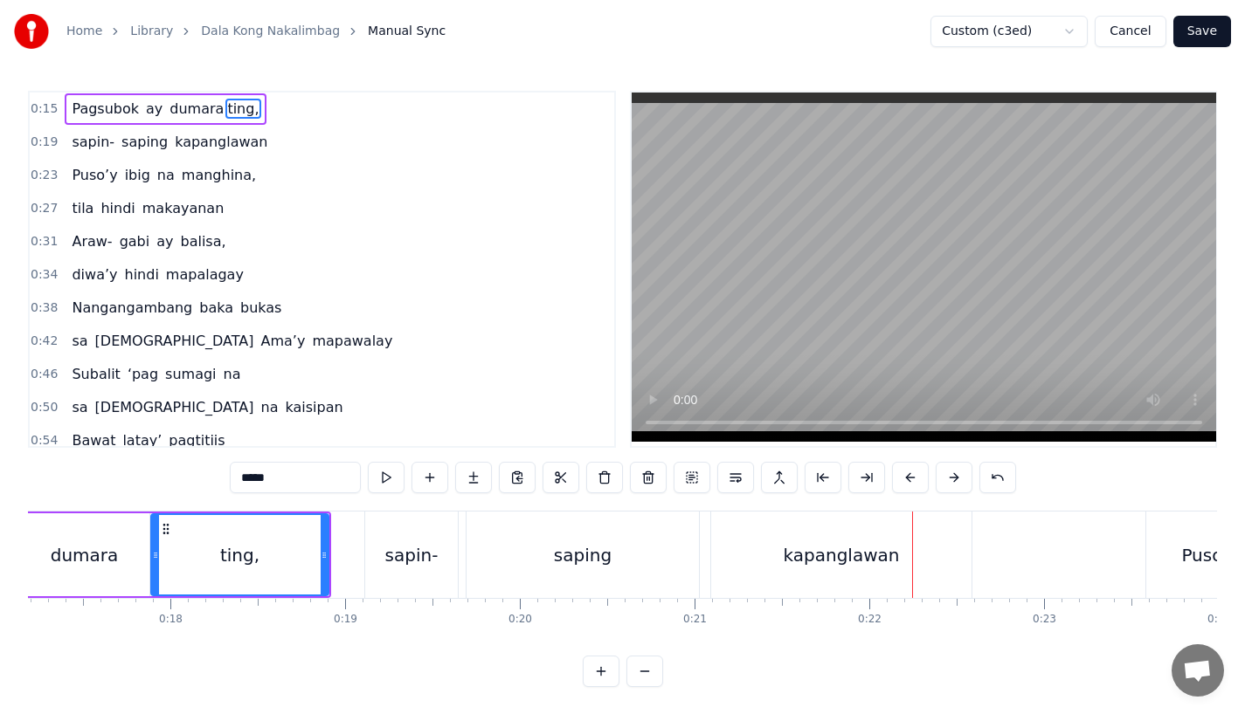
click at [567, 574] on div "saping" at bounding box center [582, 555] width 232 height 86
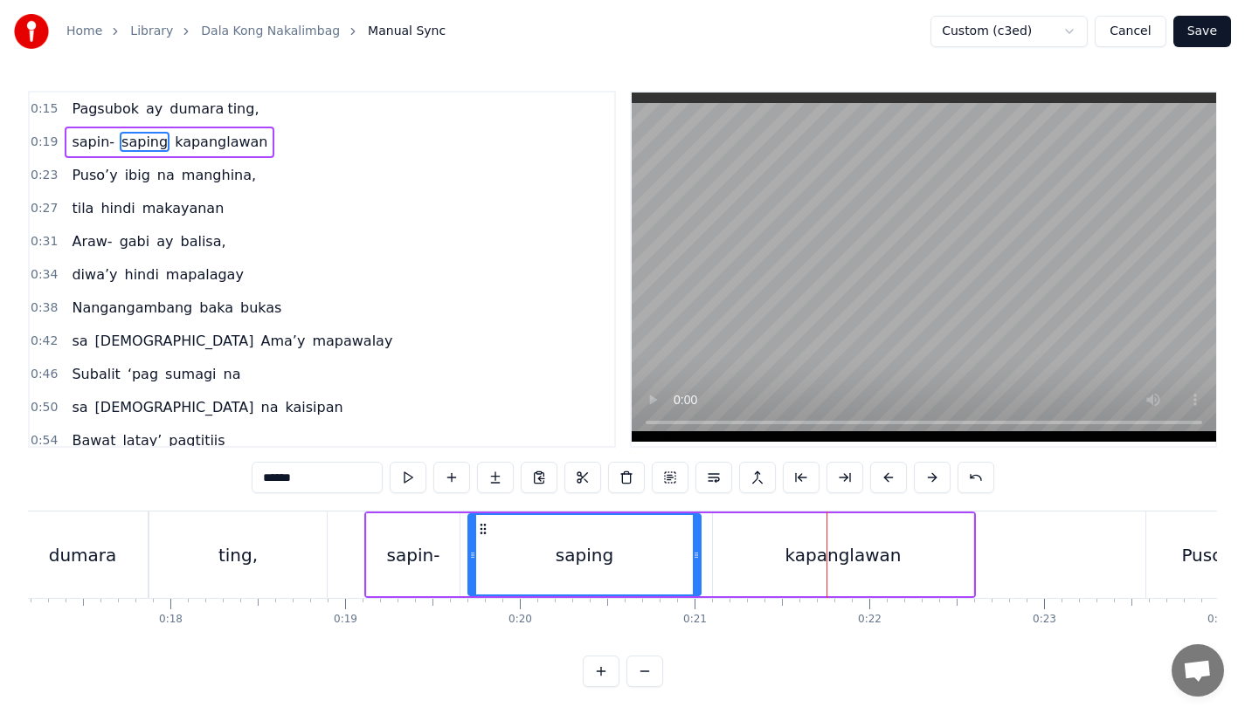
click at [451, 564] on div "sapin-" at bounding box center [413, 555] width 93 height 83
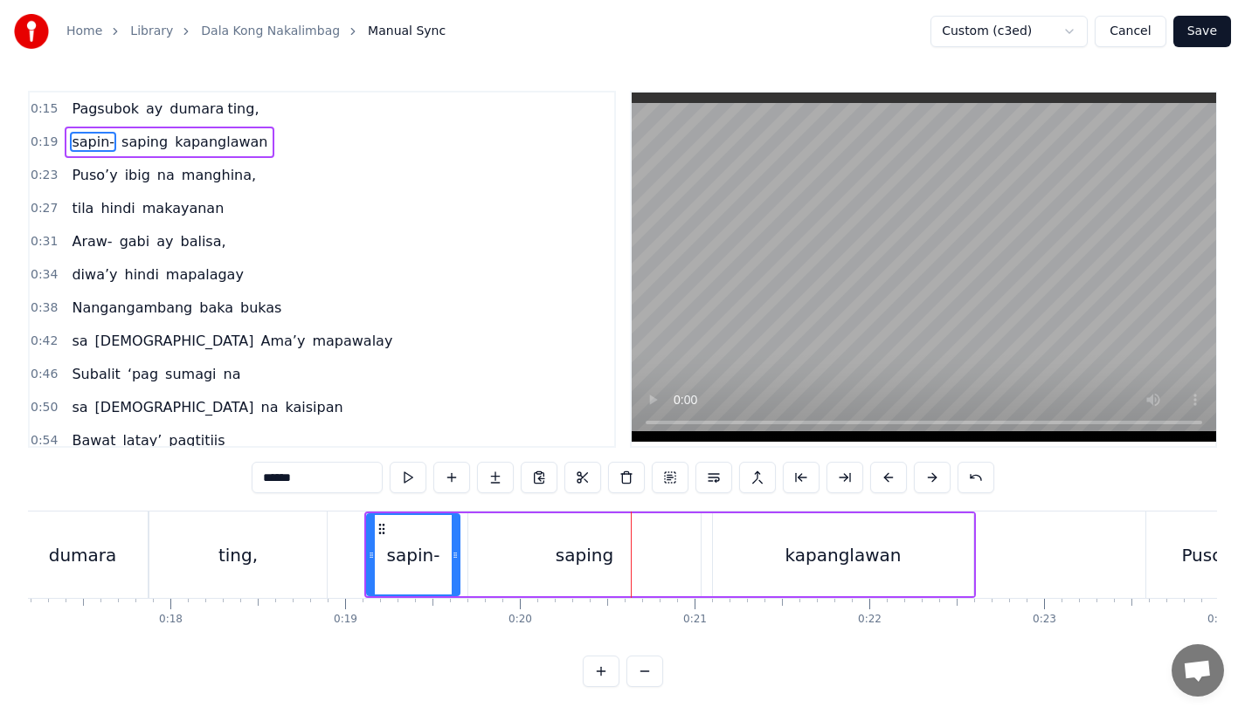
click at [529, 558] on div "saping" at bounding box center [584, 555] width 232 height 83
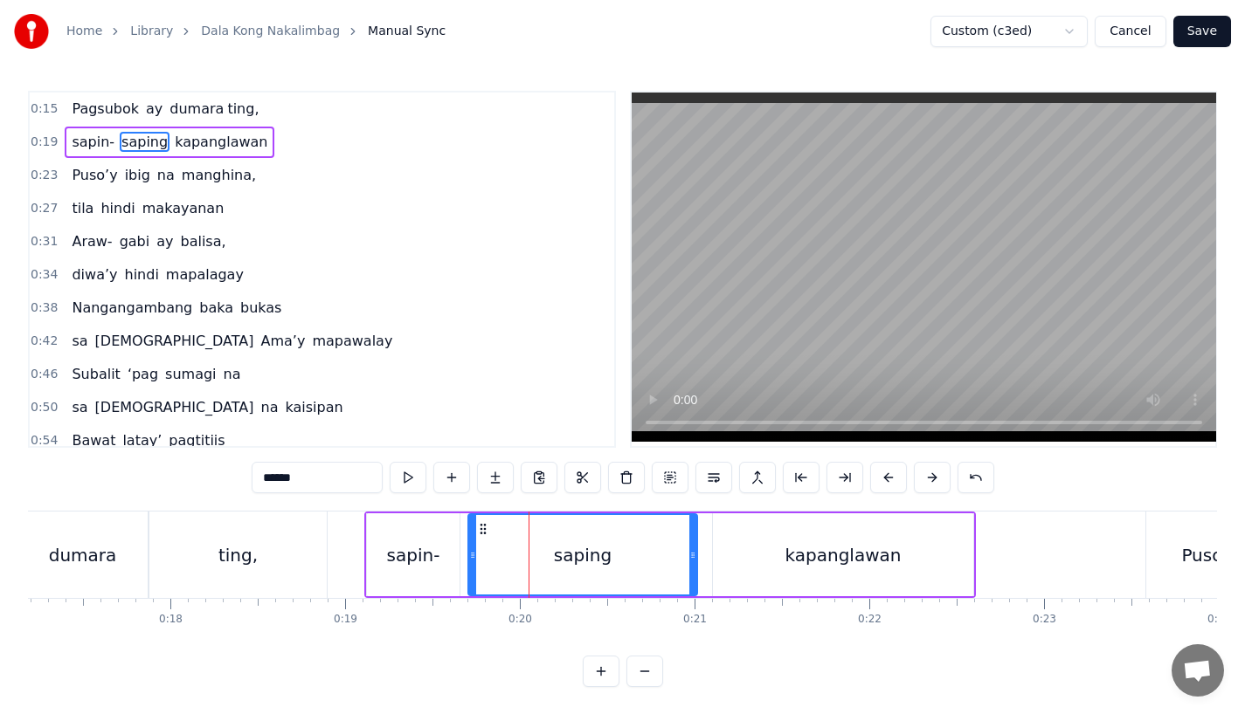
drag, startPoint x: 694, startPoint y: 568, endPoint x: 671, endPoint y: 566, distance: 23.6
click at [689, 566] on div at bounding box center [692, 554] width 7 height 79
click at [609, 554] on div "saping" at bounding box center [572, 554] width 207 height 79
click at [660, 549] on div "saping" at bounding box center [572, 554] width 207 height 79
click at [631, 550] on div "saping" at bounding box center [572, 554] width 207 height 79
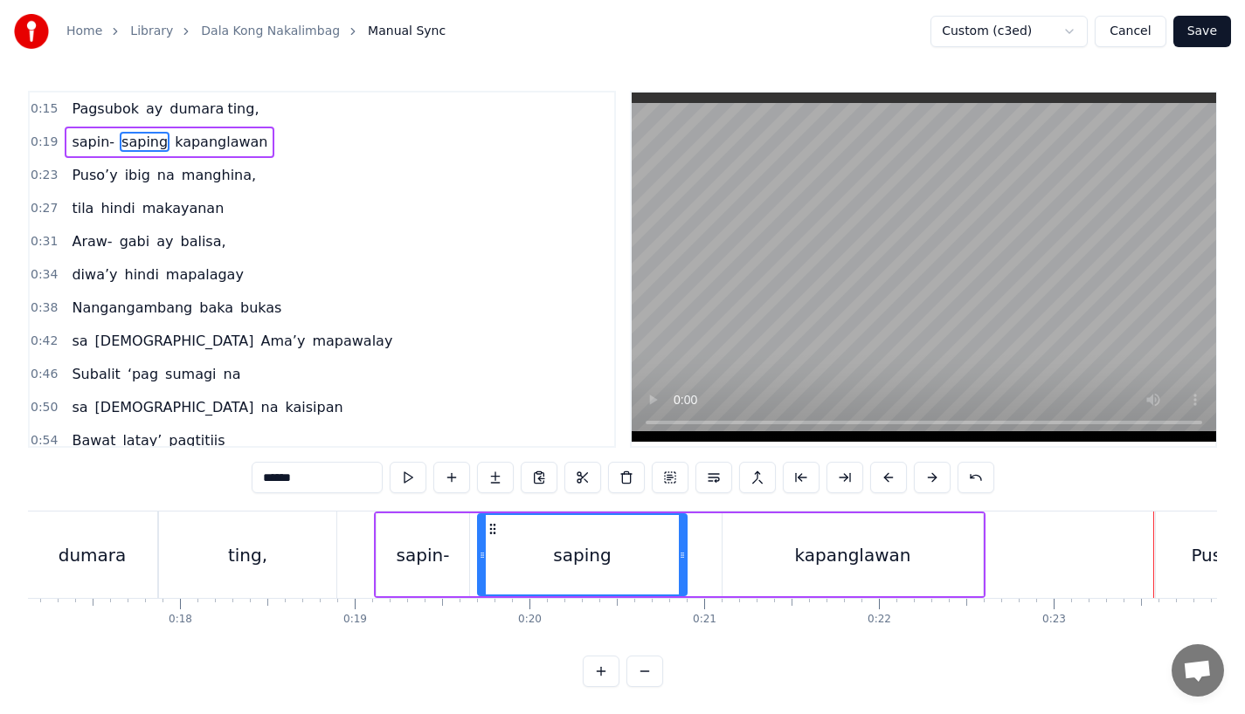
scroll to position [0, 2992]
click at [938, 582] on div "kapanglawan" at bounding box center [853, 555] width 260 height 83
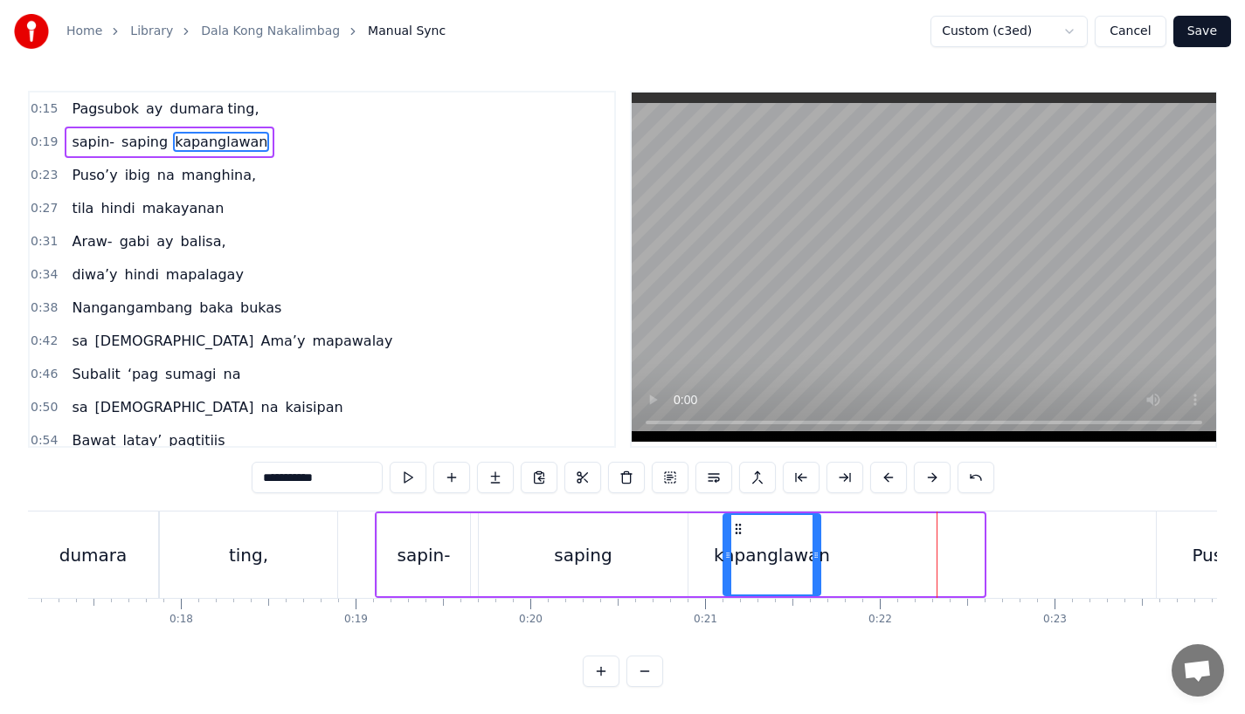
drag, startPoint x: 978, startPoint y: 569, endPoint x: 815, endPoint y: 560, distance: 163.6
click at [815, 560] on div at bounding box center [815, 554] width 7 height 79
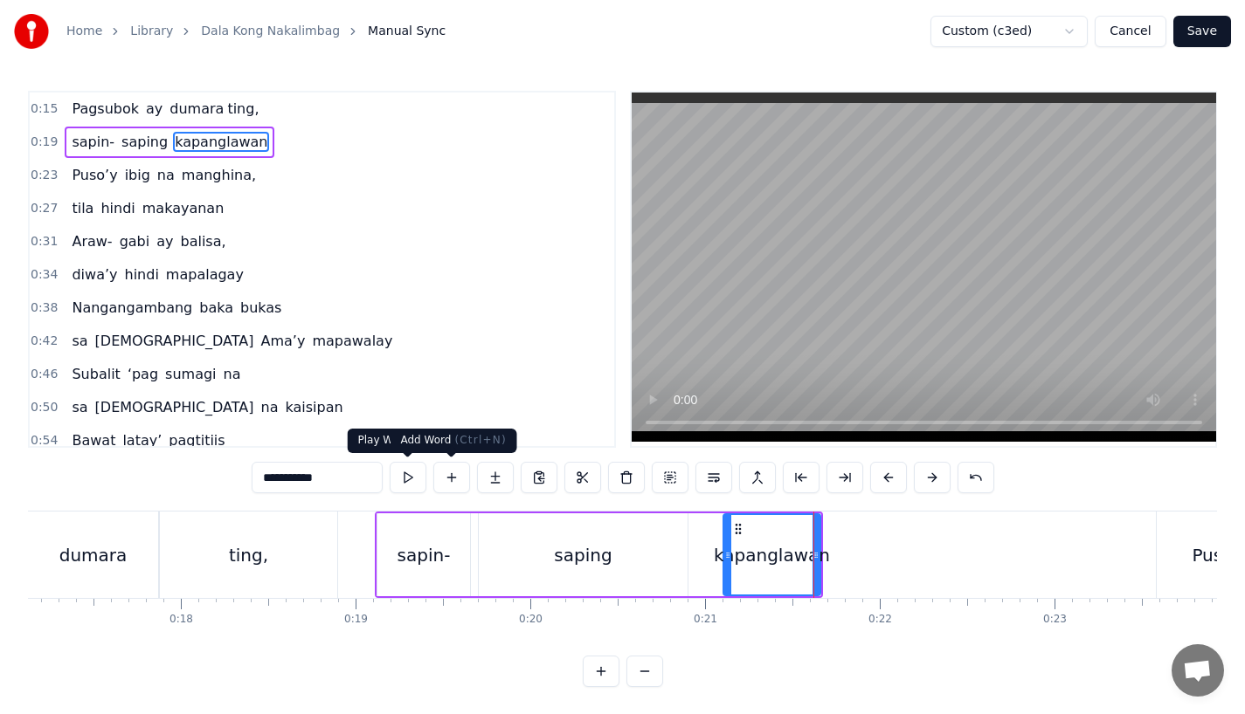
drag, startPoint x: 303, startPoint y: 476, endPoint x: 480, endPoint y: 475, distance: 177.3
click at [480, 475] on div "**********" at bounding box center [623, 477] width 742 height 31
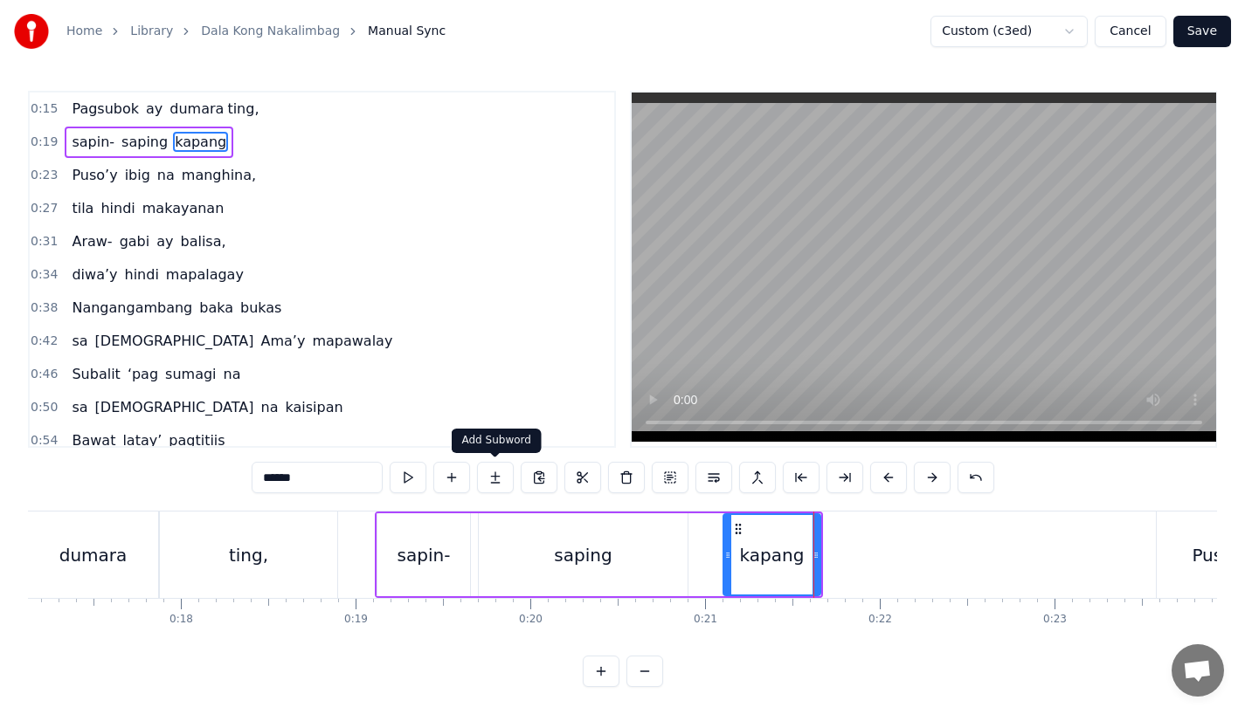
type input "******"
click at [491, 477] on button at bounding box center [495, 477] width 37 height 31
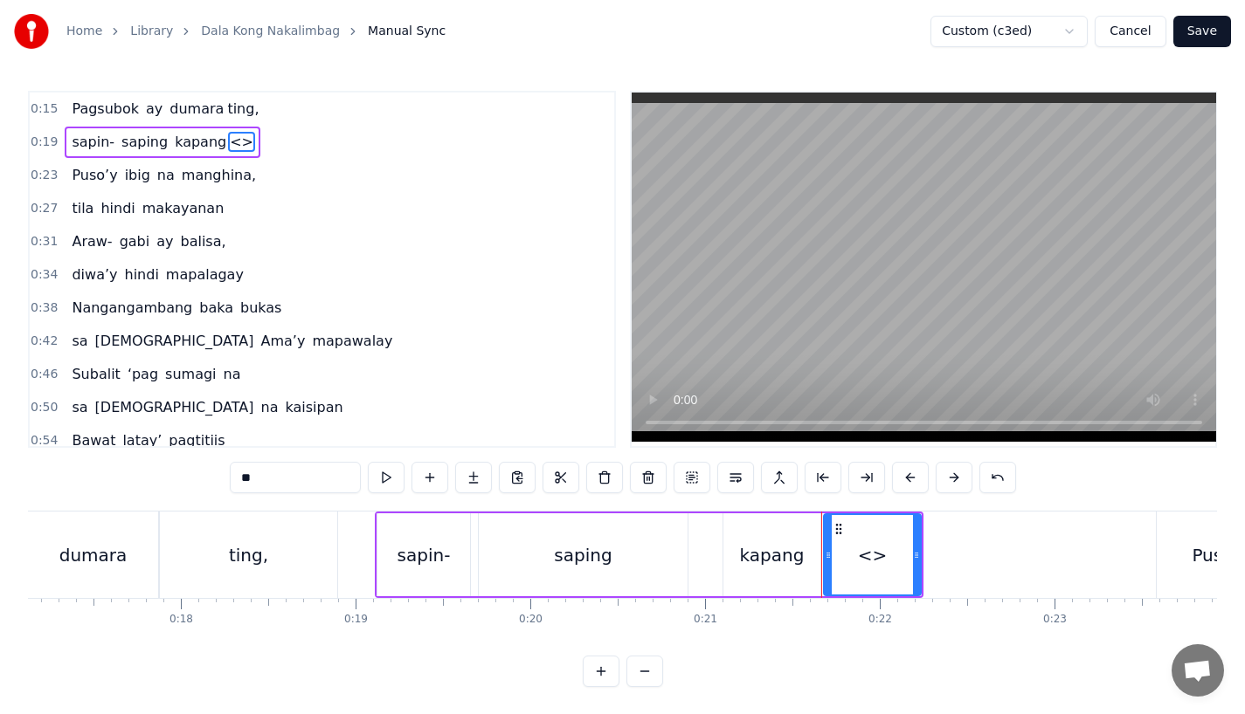
drag, startPoint x: 275, startPoint y: 480, endPoint x: 87, endPoint y: 475, distance: 187.9
click at [87, 475] on div "0:15 Pagsubok ay dumara ting, 0:19 sapin- saping kapang <> 0:23 Puso’y ibig na …" at bounding box center [622, 389] width 1189 height 597
paste input "***"
drag, startPoint x: 918, startPoint y: 568, endPoint x: 1019, endPoint y: 568, distance: 101.3
click at [1010, 568] on div at bounding box center [1006, 554] width 7 height 79
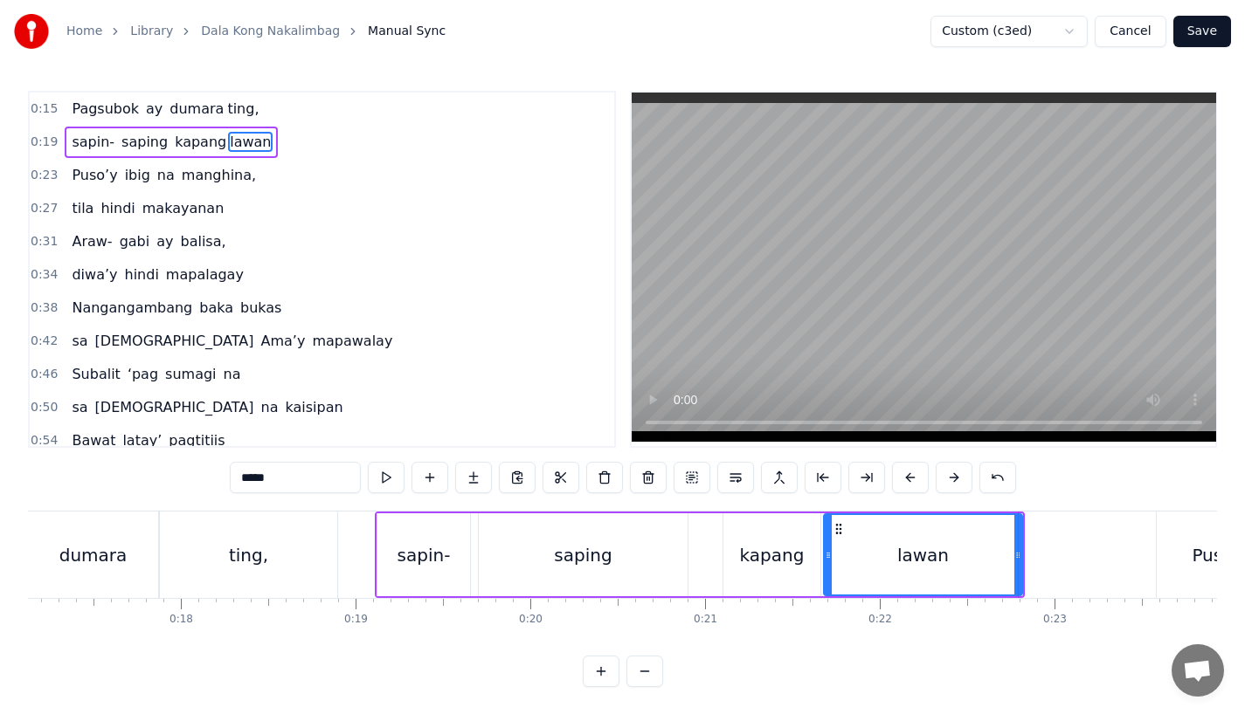
click at [796, 562] on div "kapang" at bounding box center [772, 555] width 65 height 26
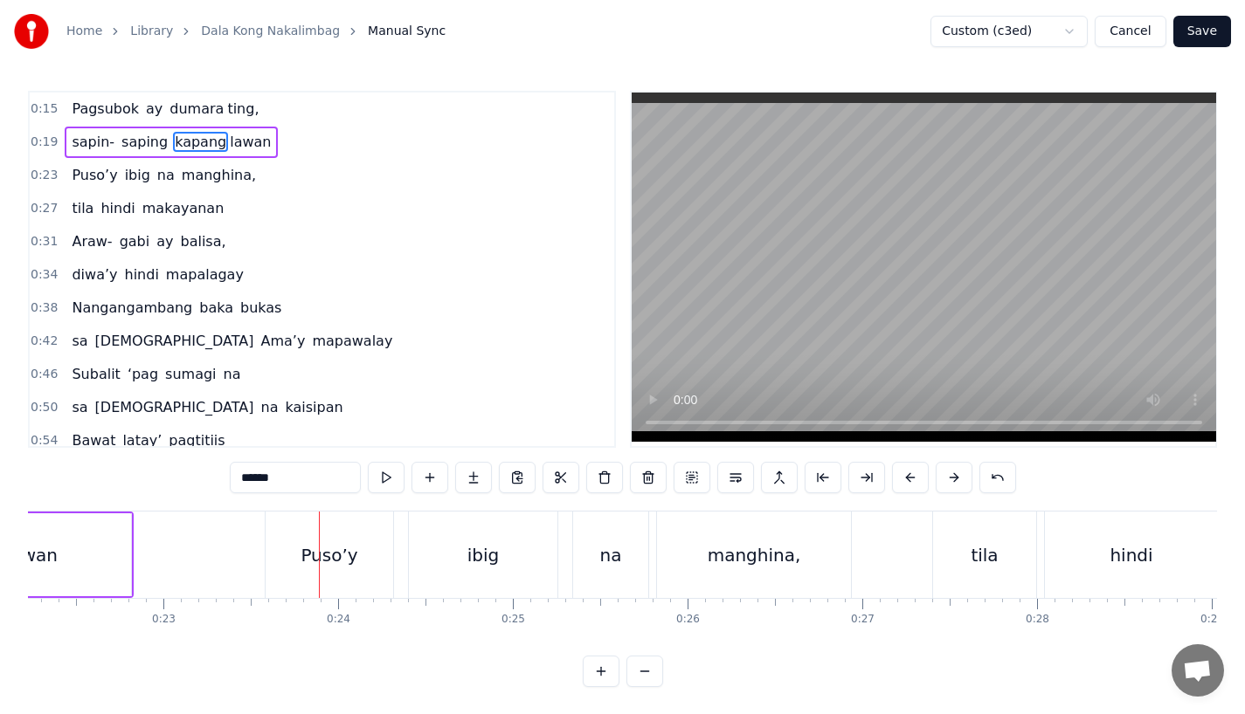
scroll to position [0, 4030]
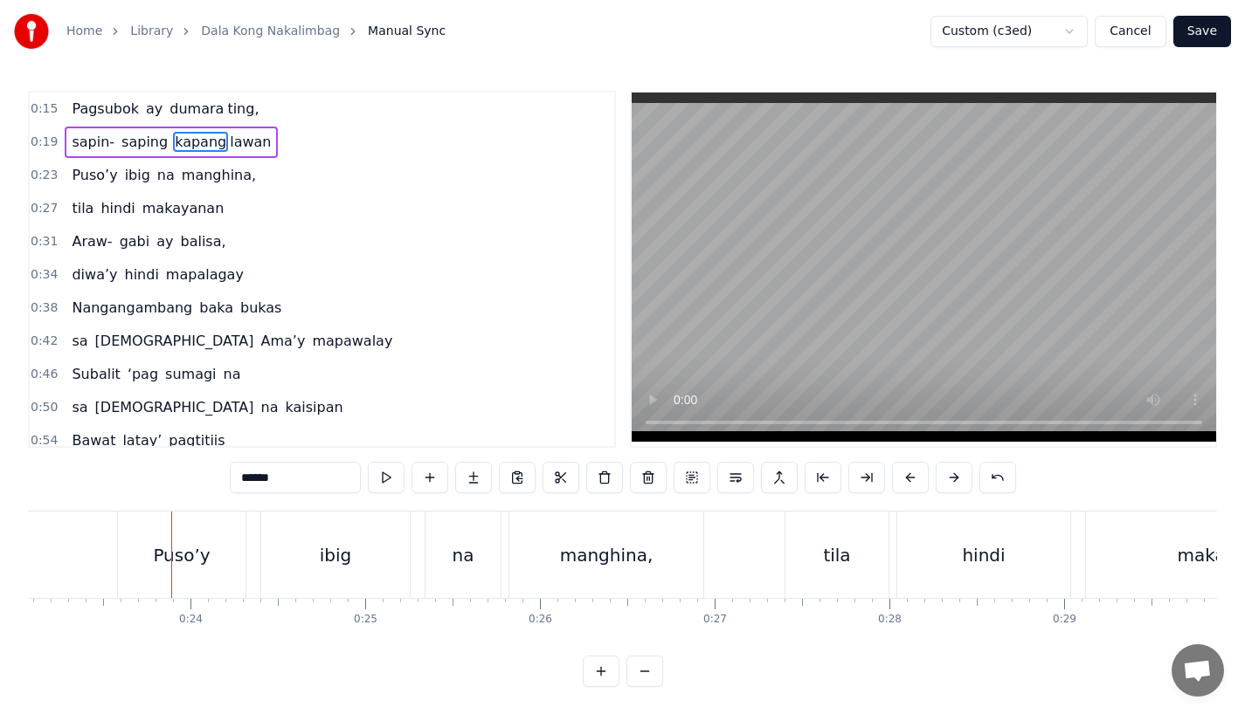
click at [166, 563] on div "Puso’y" at bounding box center [181, 555] width 57 height 26
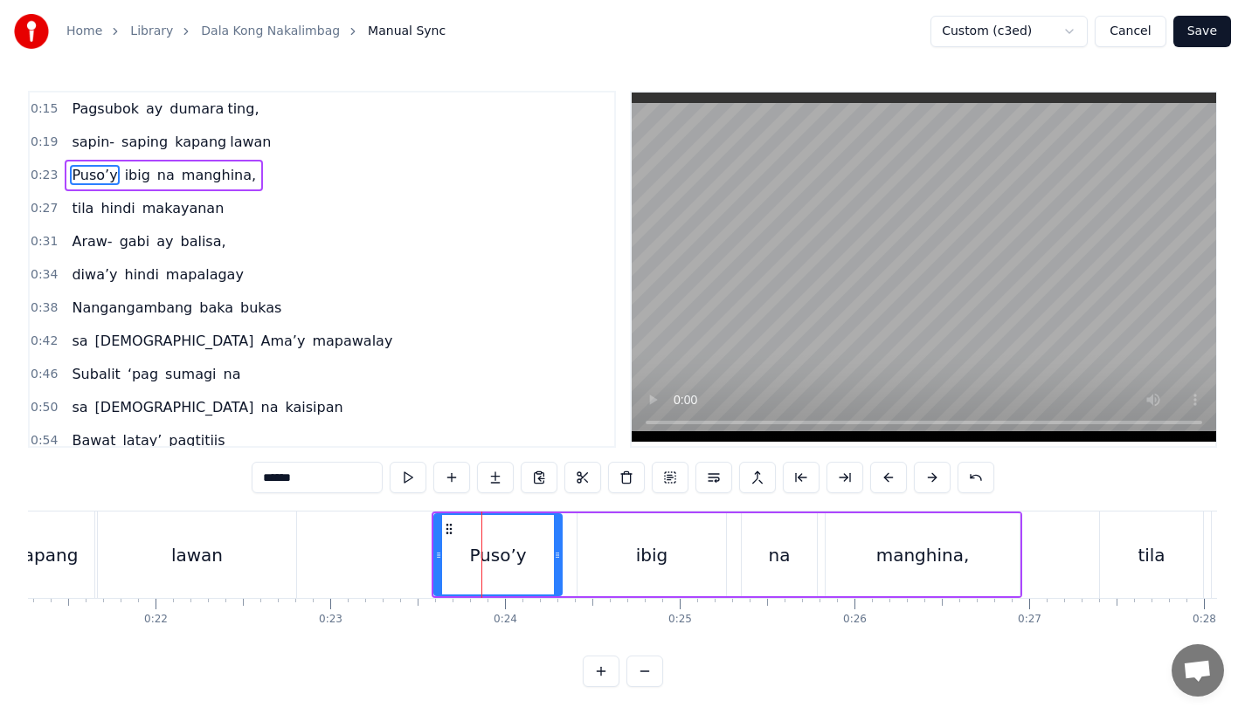
scroll to position [0, 3701]
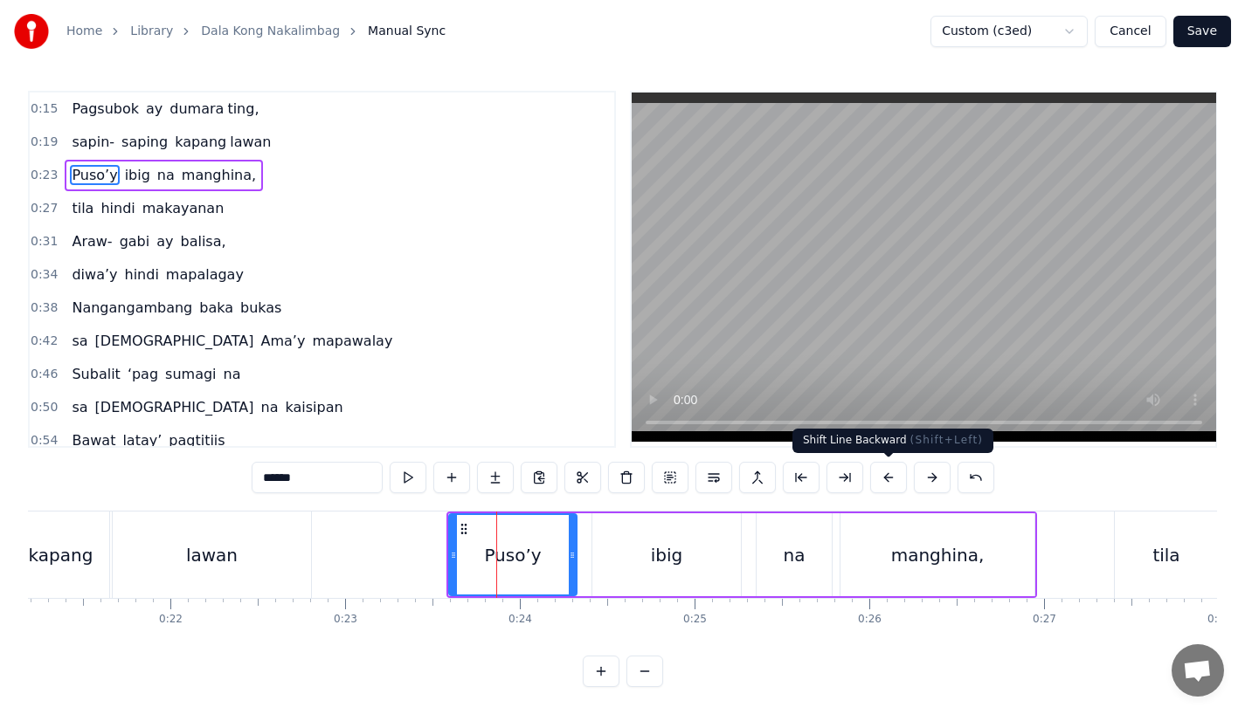
click at [884, 481] on button at bounding box center [888, 477] width 37 height 31
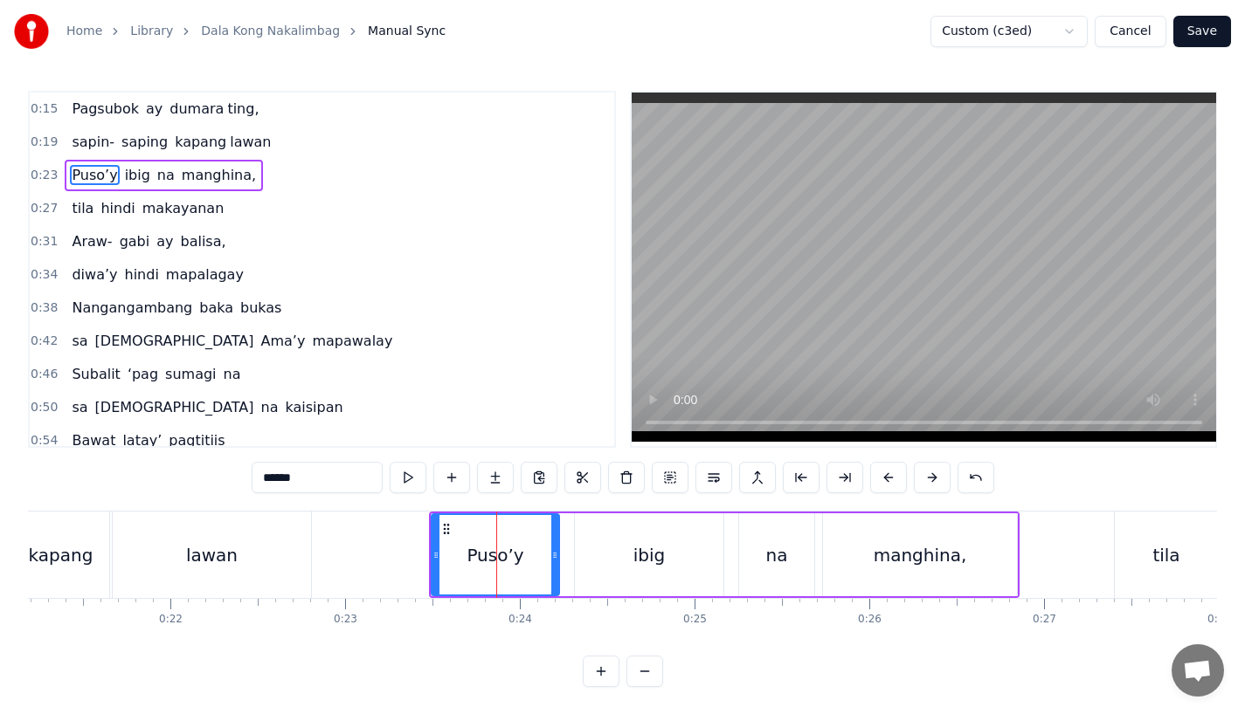
click at [884, 481] on button at bounding box center [888, 477] width 37 height 31
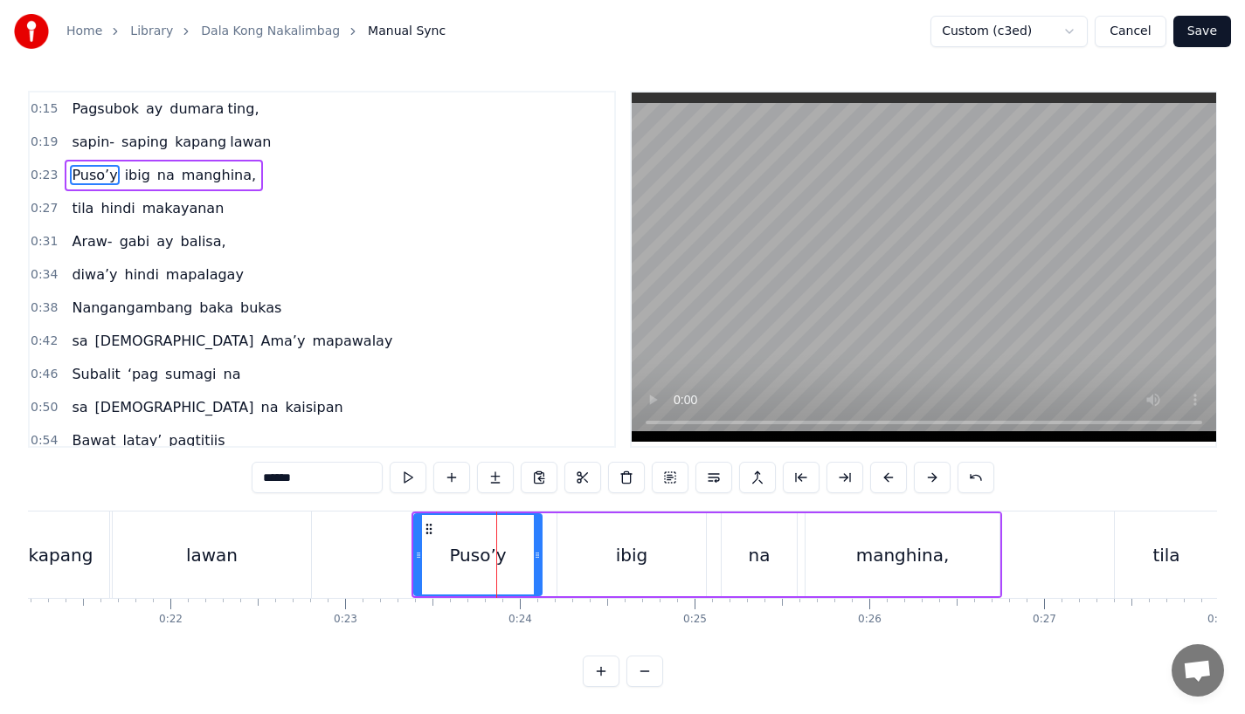
click at [884, 481] on button at bounding box center [888, 477] width 37 height 31
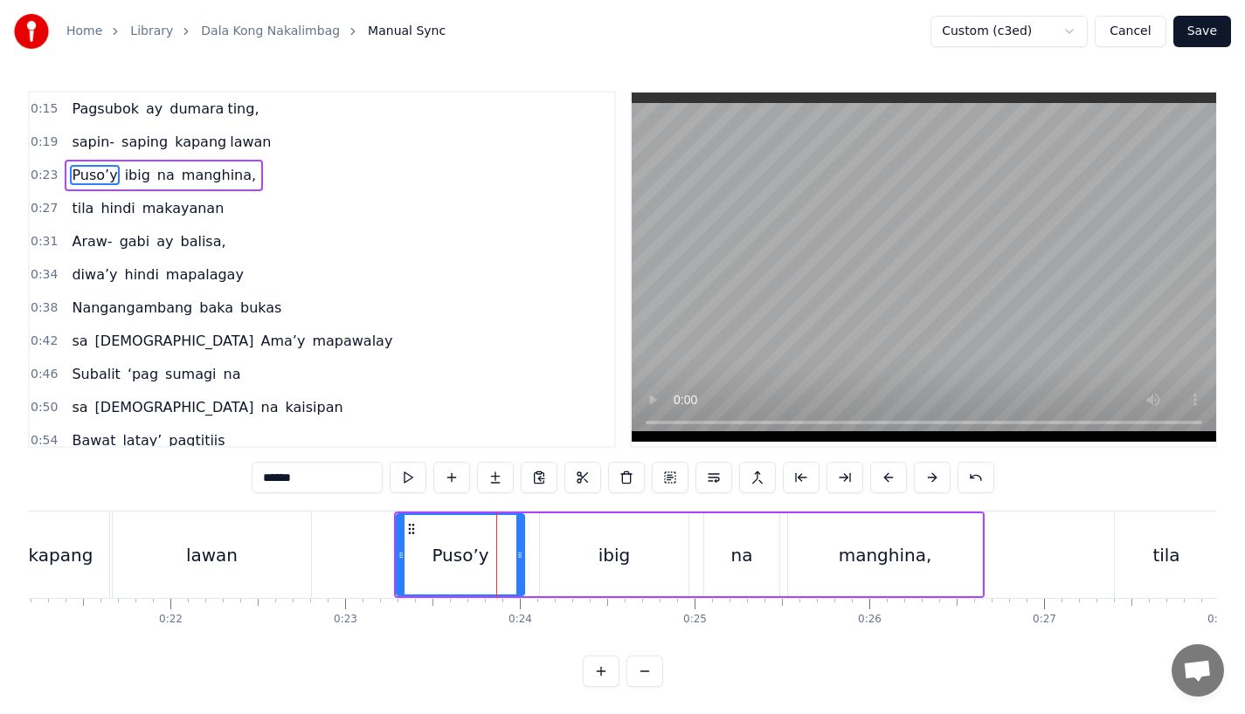
click at [884, 481] on button at bounding box center [888, 477] width 37 height 31
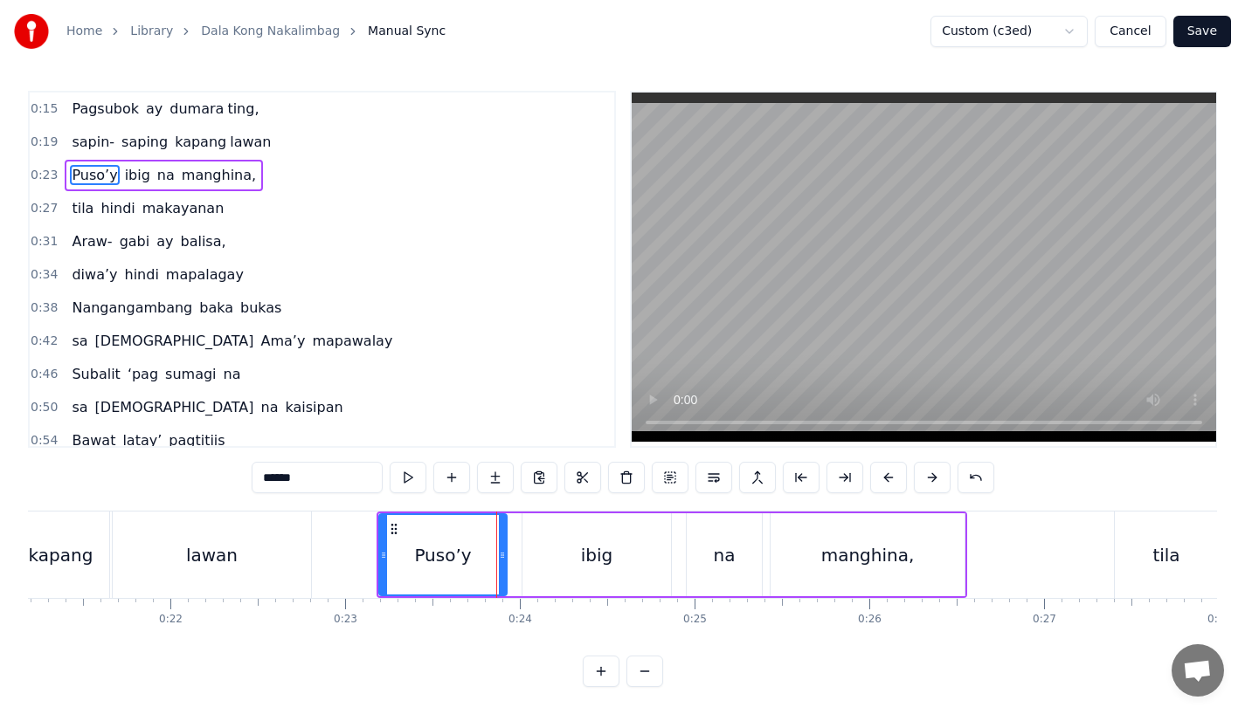
click at [190, 550] on div "lawan" at bounding box center [212, 555] width 52 height 26
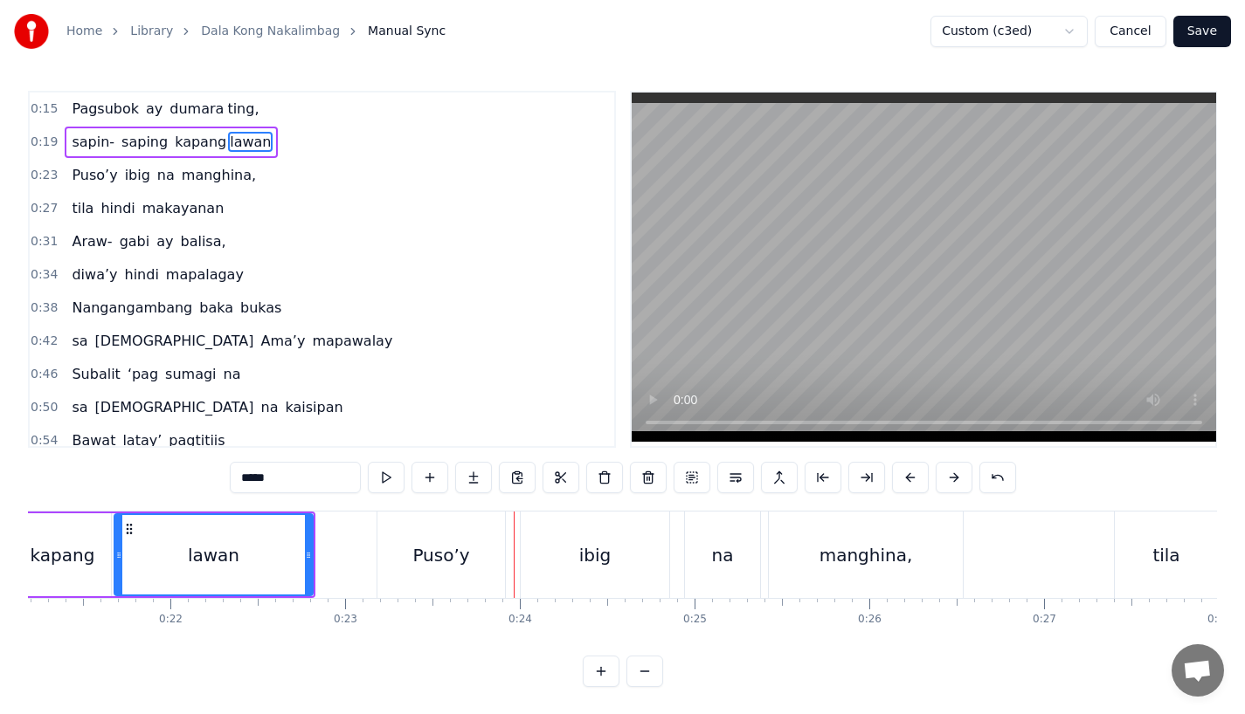
click at [305, 549] on div "lawan" at bounding box center [213, 554] width 197 height 79
click at [294, 569] on div "lawan" at bounding box center [213, 554] width 197 height 79
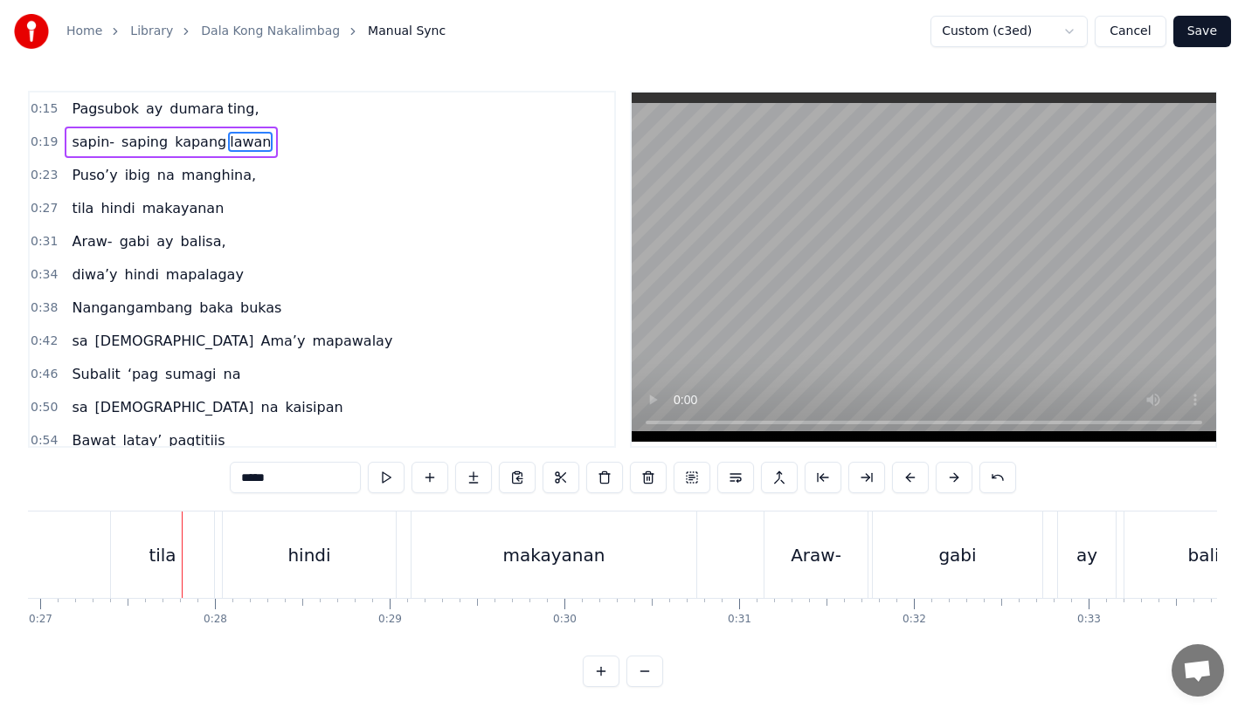
scroll to position [0, 4747]
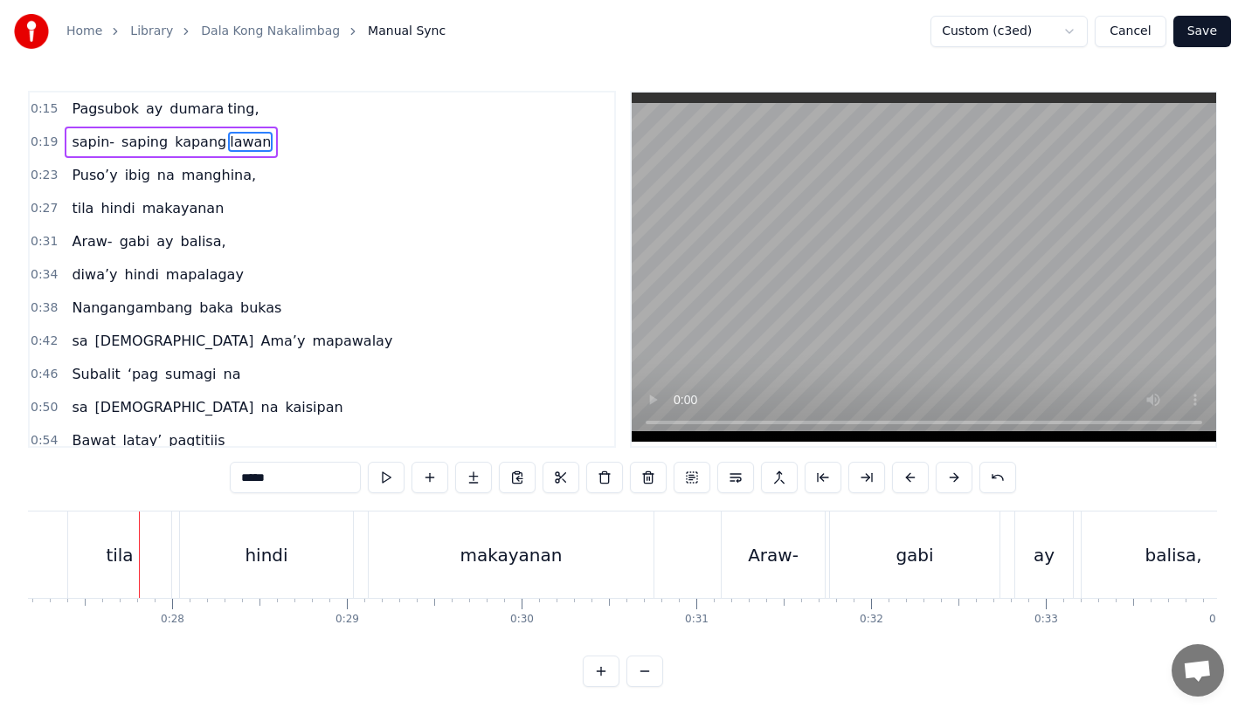
click at [136, 544] on div "tila" at bounding box center [119, 555] width 103 height 86
type input "****"
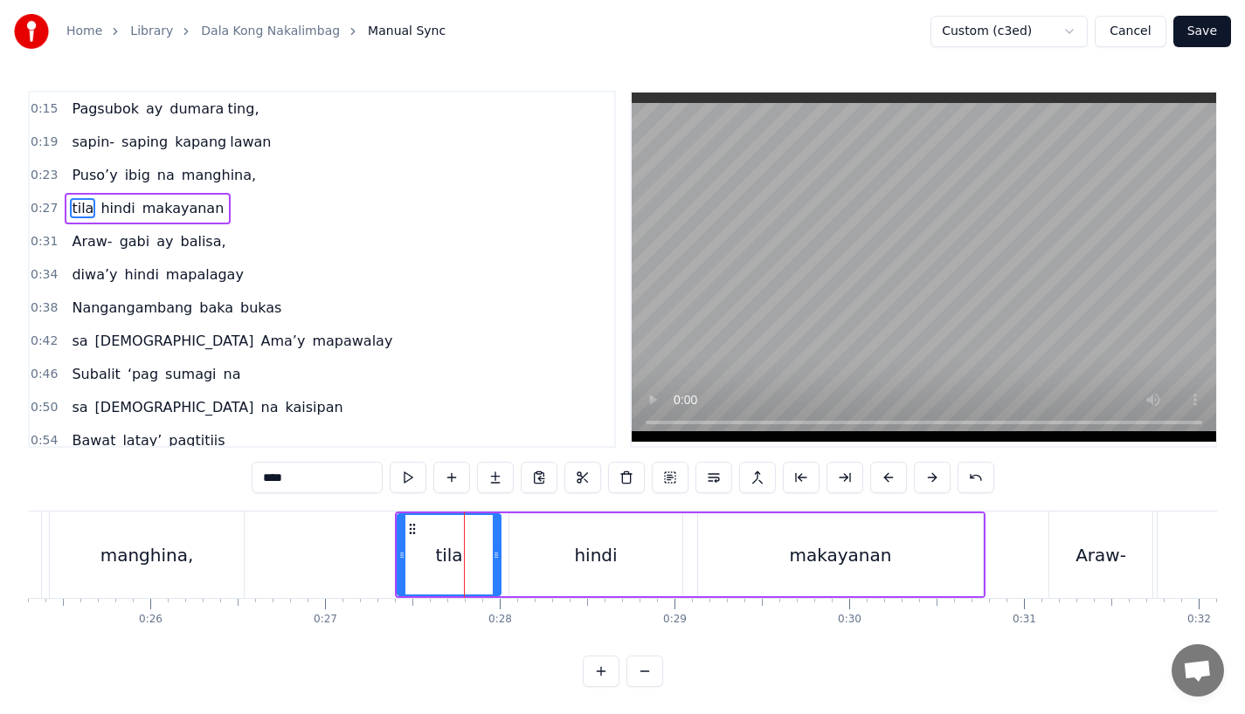
scroll to position [0, 4405]
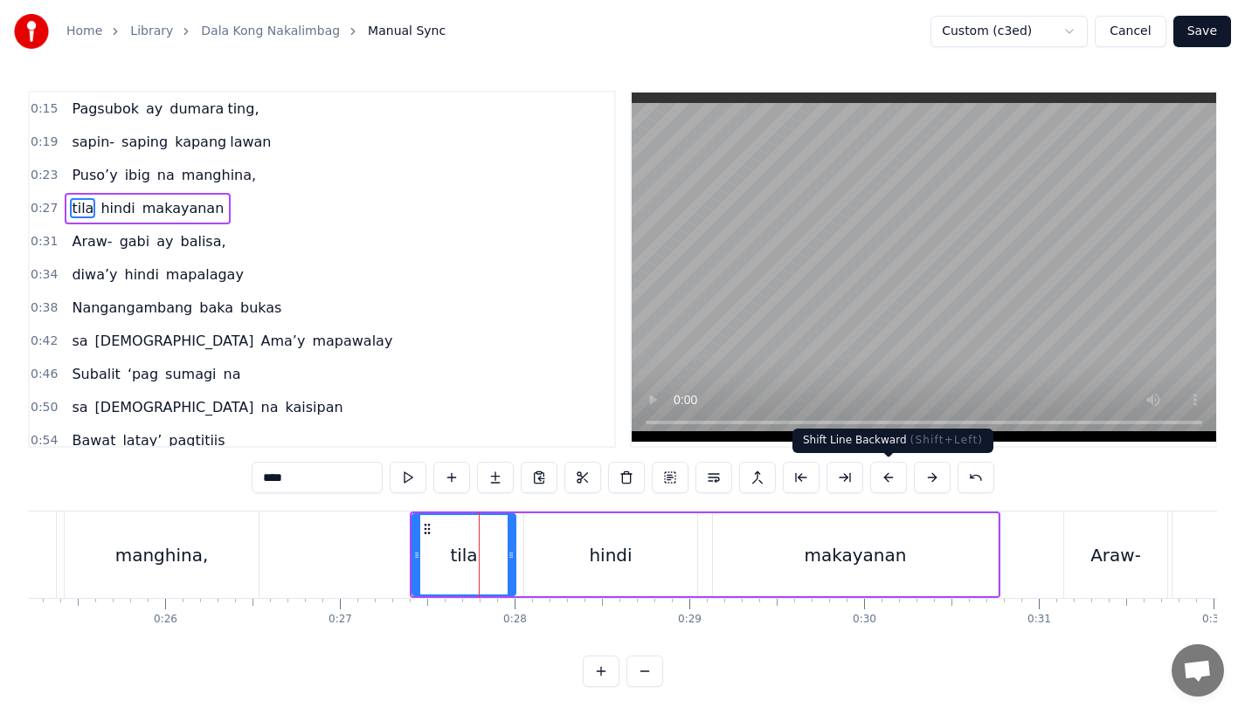
click at [890, 475] on button at bounding box center [888, 477] width 37 height 31
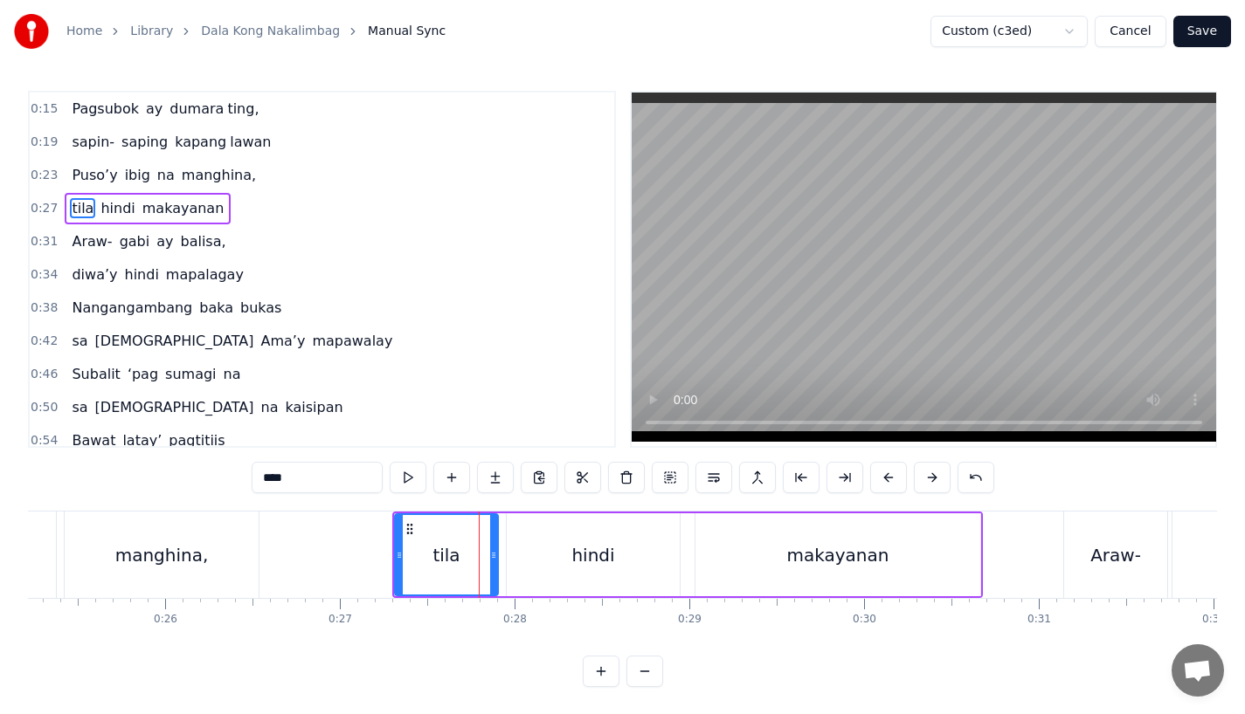
click at [890, 475] on button at bounding box center [888, 477] width 37 height 31
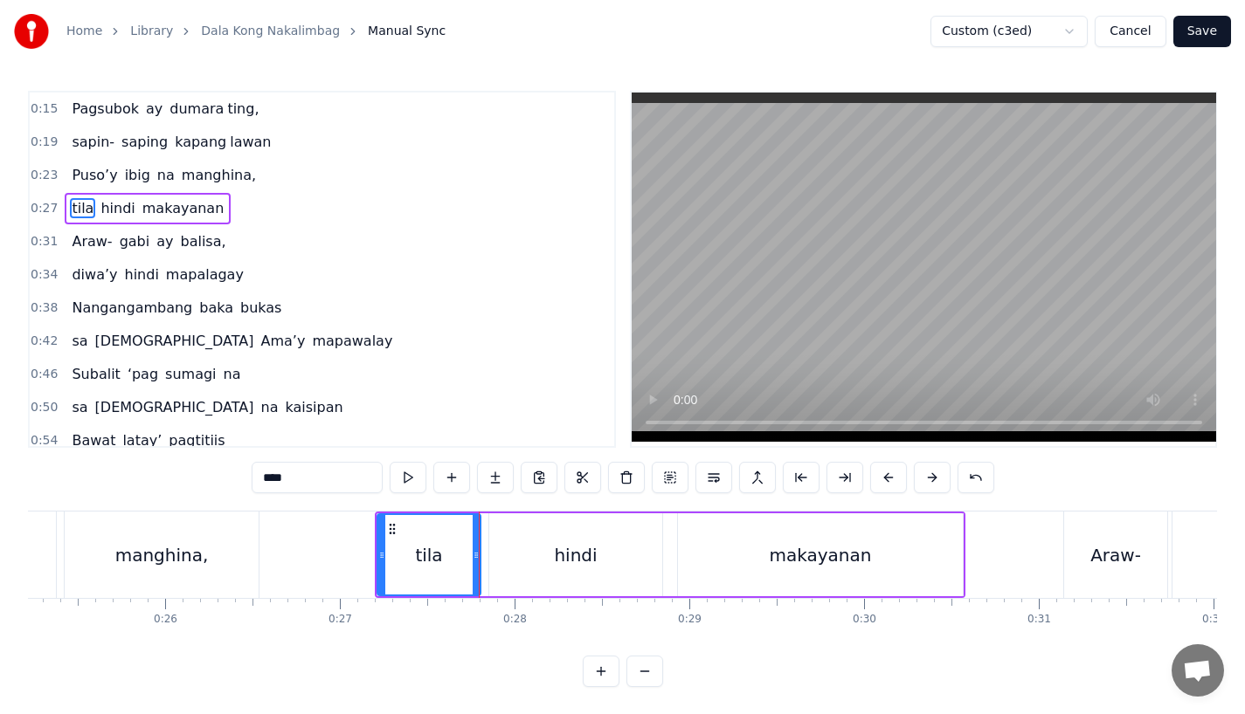
click at [890, 475] on button at bounding box center [888, 477] width 37 height 31
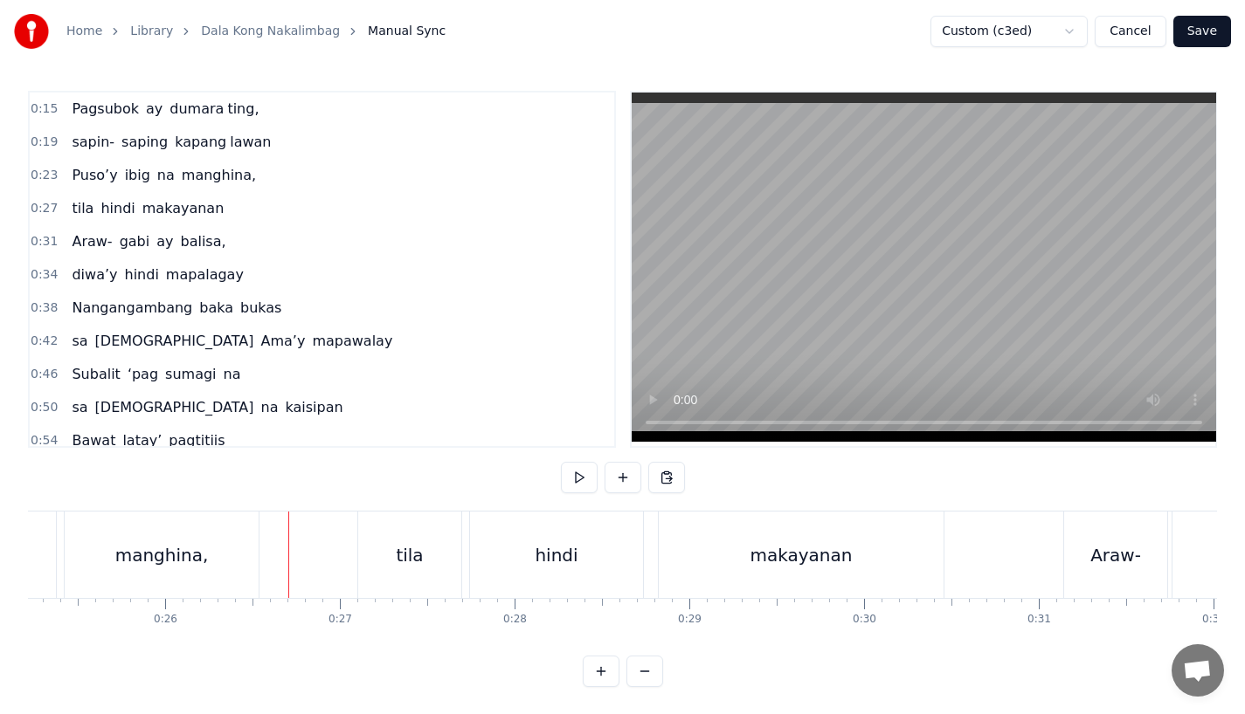
click at [650, 378] on video at bounding box center [924, 267] width 584 height 349
click at [586, 561] on div "hindi" at bounding box center [556, 555] width 173 height 86
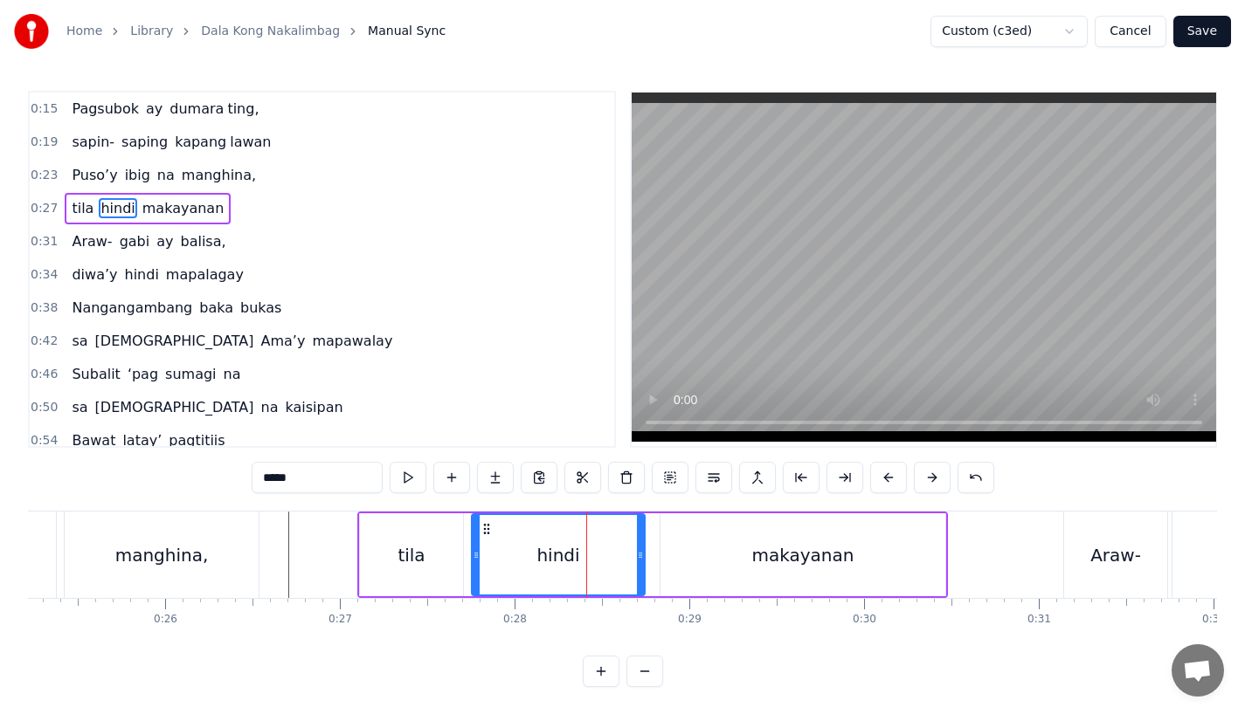
click at [644, 556] on div "hindi" at bounding box center [558, 555] width 175 height 83
drag, startPoint x: 639, startPoint y: 559, endPoint x: 566, endPoint y: 559, distance: 73.4
click at [566, 559] on icon at bounding box center [566, 556] width 7 height 14
click at [304, 486] on input "*****" at bounding box center [317, 477] width 131 height 31
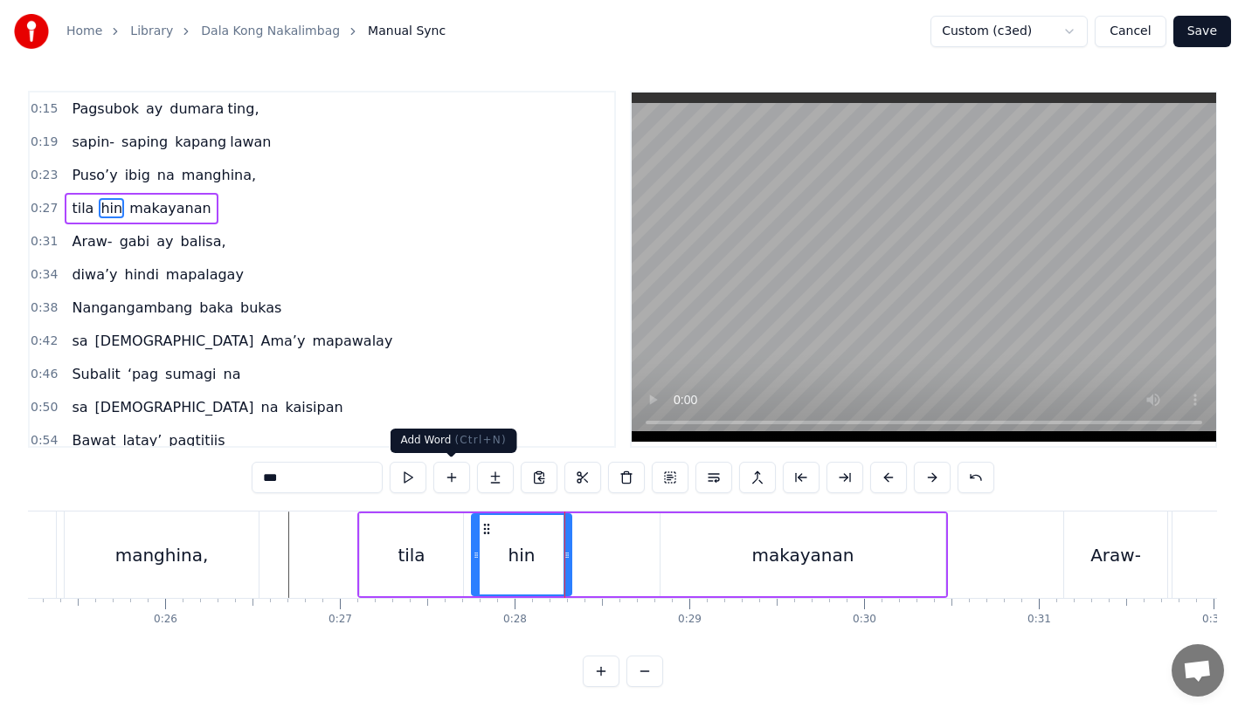
type input "***"
click at [487, 485] on button at bounding box center [495, 477] width 37 height 31
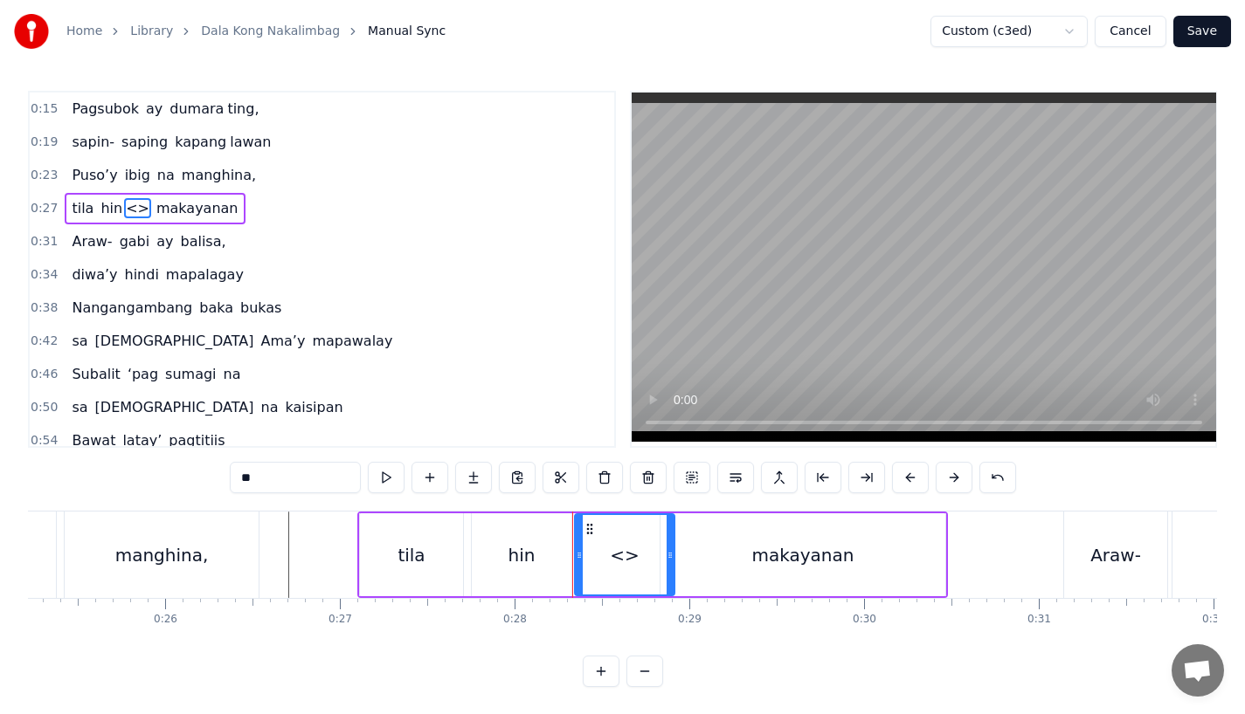
drag, startPoint x: 299, startPoint y: 473, endPoint x: 141, endPoint y: 473, distance: 157.2
click at [141, 473] on div "0:15 Pagsubok ay dumara ting, 0:19 sapin- saping kapang lawan 0:23 Puso’y ibig …" at bounding box center [622, 389] width 1189 height 597
drag, startPoint x: 666, startPoint y: 569, endPoint x: 629, endPoint y: 569, distance: 37.6
click at [632, 569] on div at bounding box center [635, 554] width 7 height 79
click at [420, 555] on div "tila" at bounding box center [410, 555] width 27 height 26
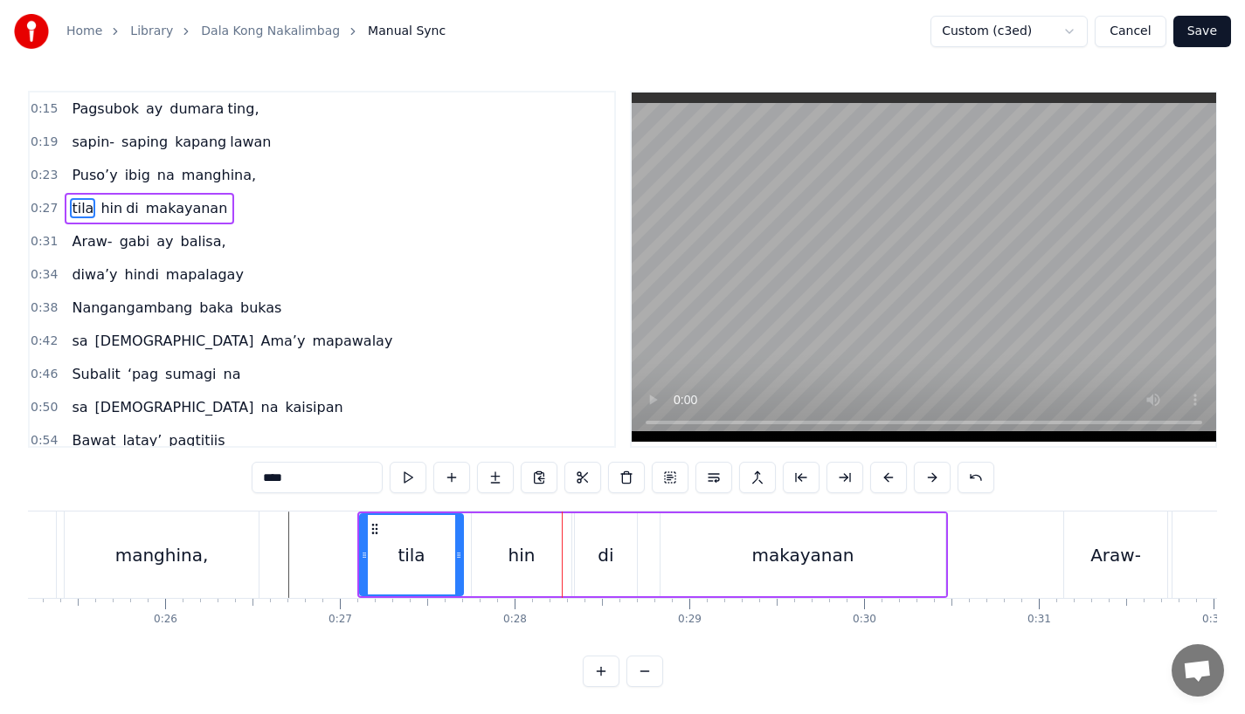
click at [550, 529] on div "hin" at bounding box center [522, 555] width 100 height 83
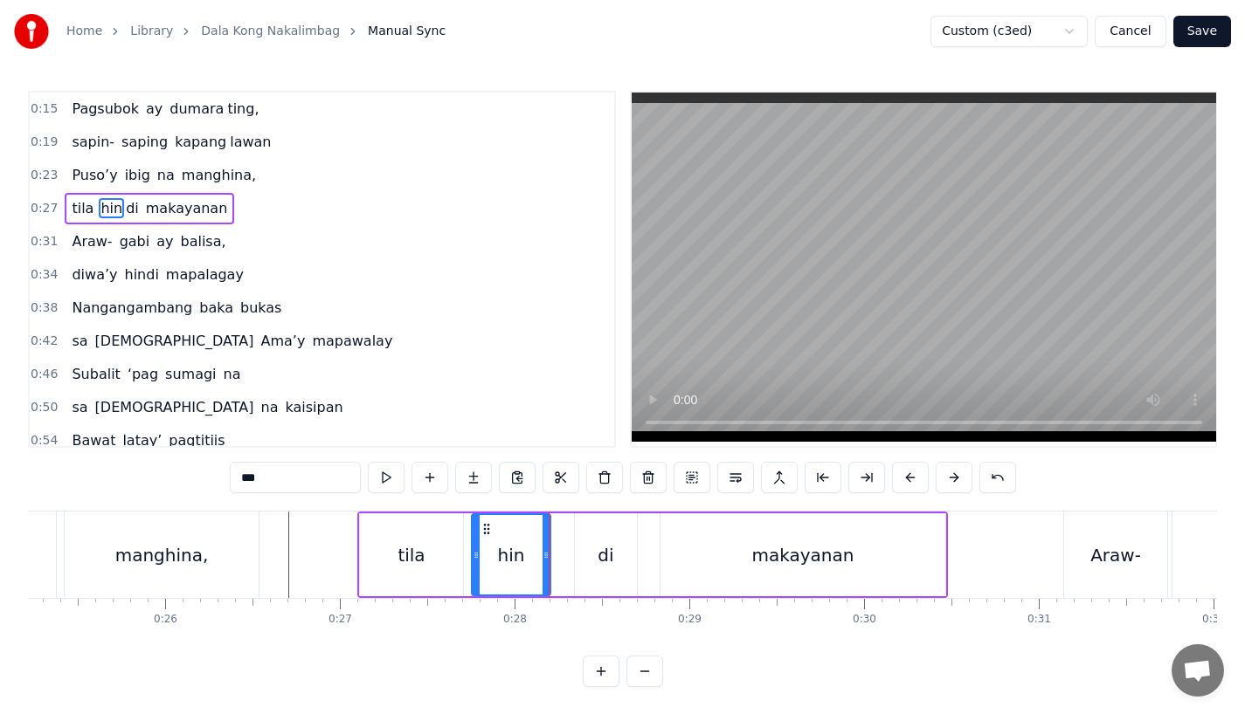
drag, startPoint x: 567, startPoint y: 558, endPoint x: 546, endPoint y: 558, distance: 21.0
click at [546, 558] on icon at bounding box center [545, 556] width 7 height 14
click at [538, 558] on icon at bounding box center [541, 556] width 7 height 14
click at [579, 558] on div "di" at bounding box center [606, 555] width 62 height 83
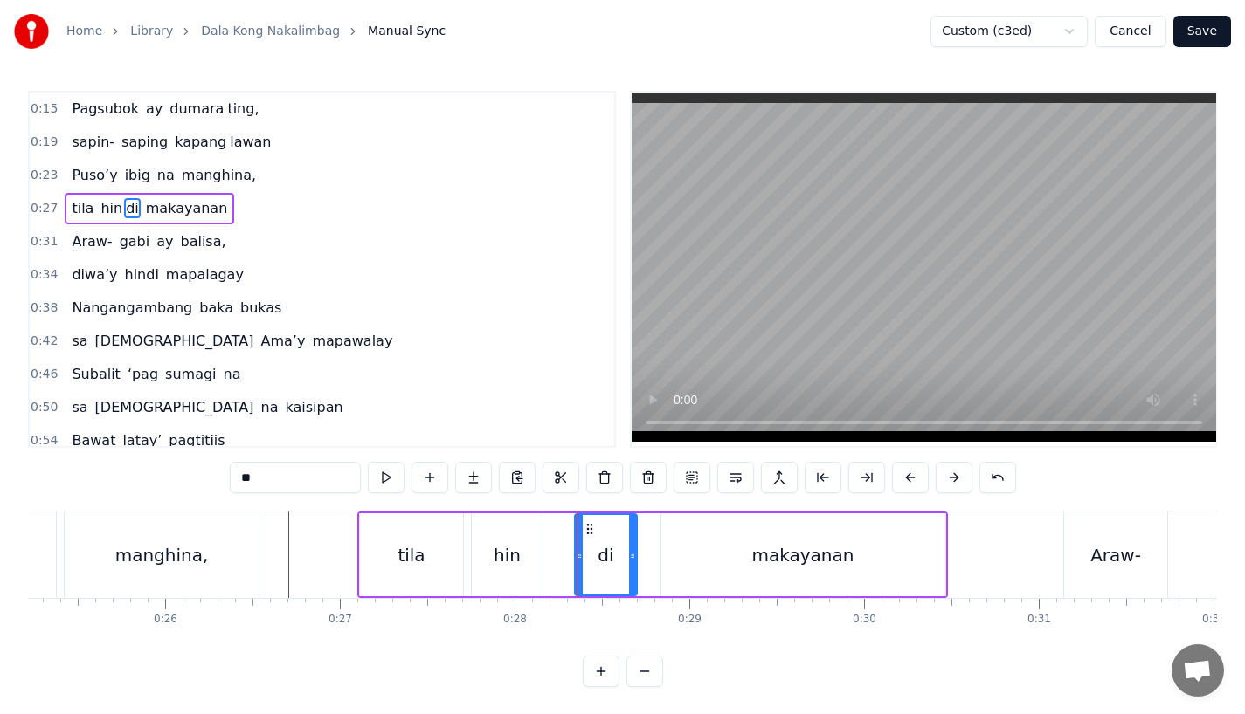
click at [574, 558] on div "di" at bounding box center [606, 555] width 64 height 83
drag, startPoint x: 576, startPoint y: 558, endPoint x: 547, endPoint y: 559, distance: 28.8
click at [547, 559] on icon at bounding box center [550, 556] width 7 height 14
click at [416, 545] on div "tila" at bounding box center [410, 555] width 27 height 26
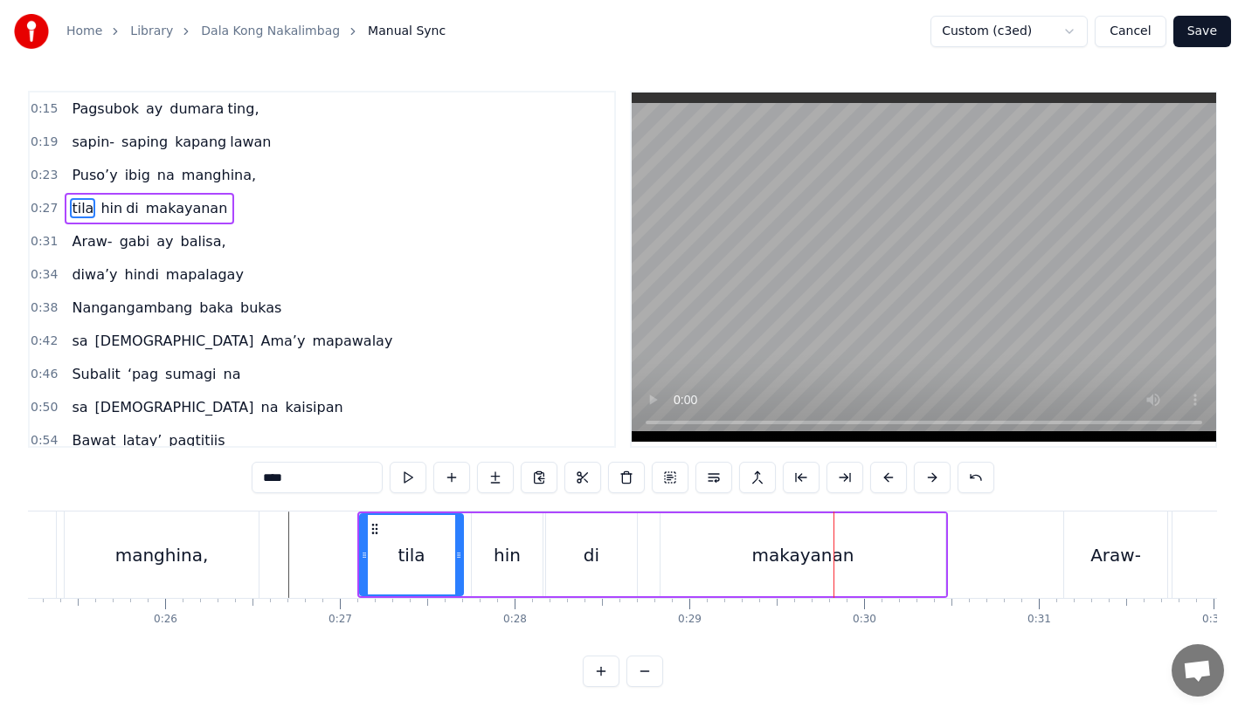
click at [798, 589] on div "makayanan" at bounding box center [802, 555] width 285 height 83
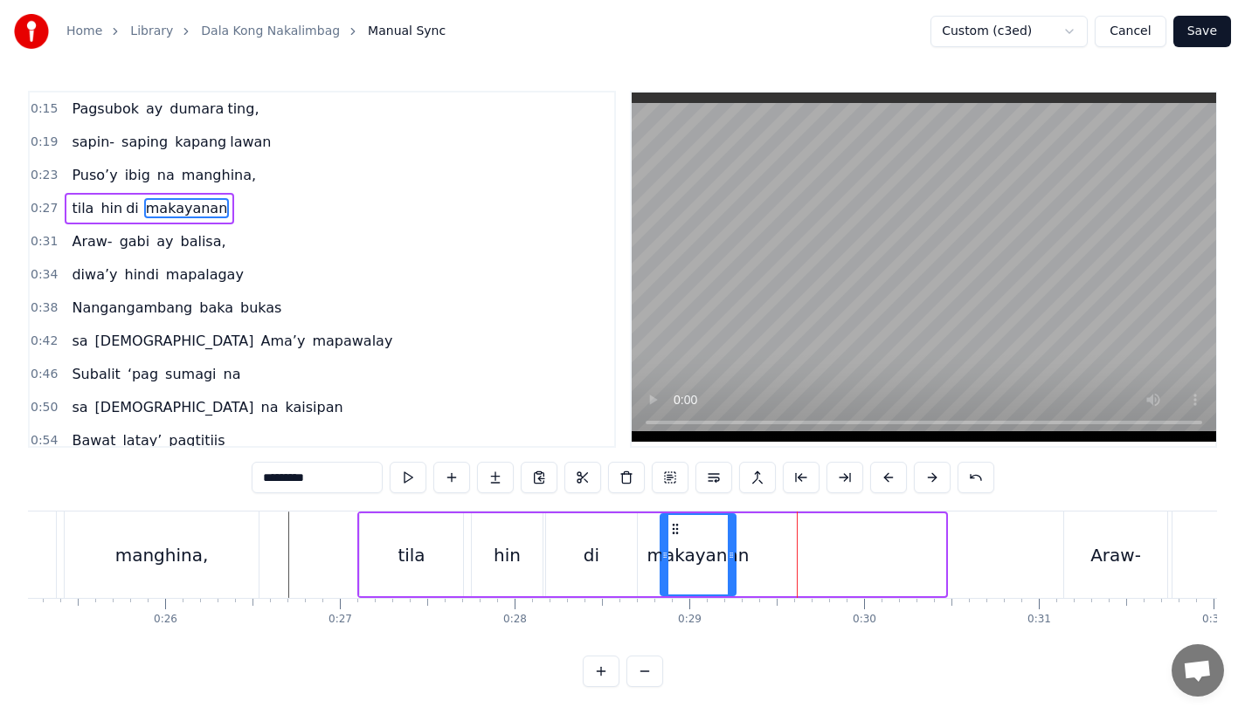
drag, startPoint x: 939, startPoint y: 565, endPoint x: 729, endPoint y: 572, distance: 209.7
click at [729, 572] on div at bounding box center [731, 554] width 7 height 79
drag, startPoint x: 294, startPoint y: 478, endPoint x: 507, endPoint y: 478, distance: 212.2
click at [507, 478] on div "*********" at bounding box center [623, 477] width 742 height 31
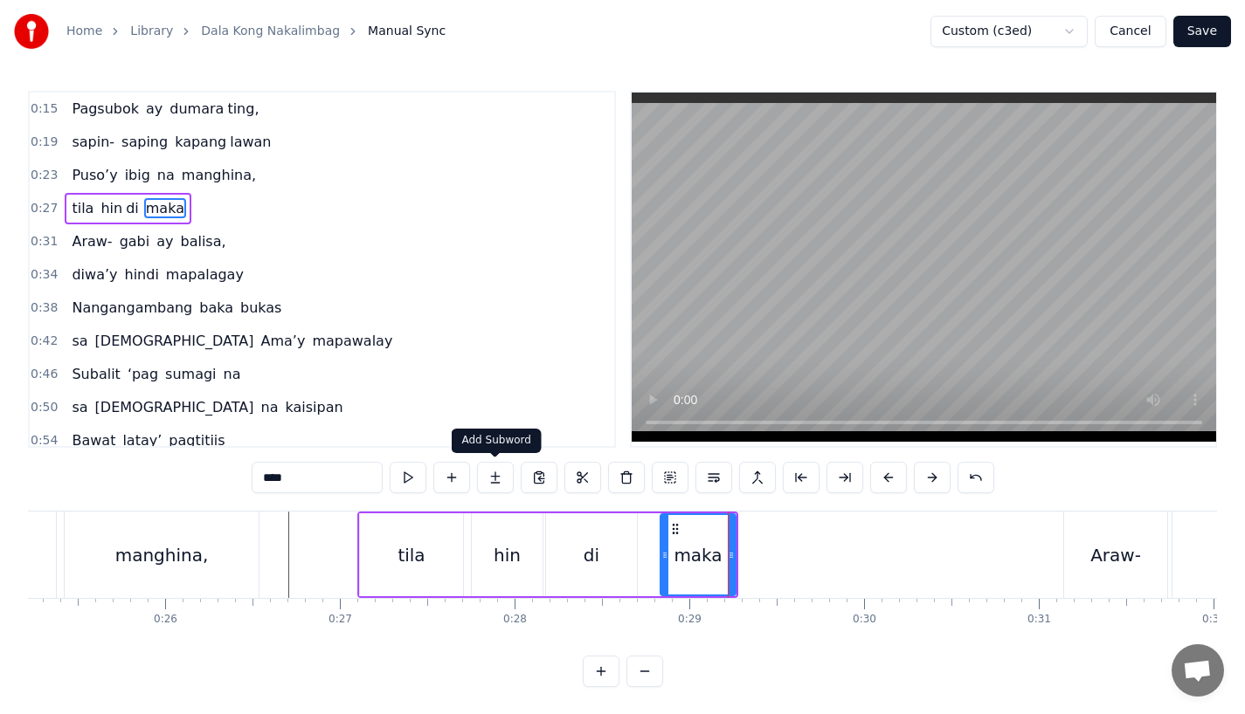
type input "****"
click at [507, 478] on button at bounding box center [495, 477] width 37 height 31
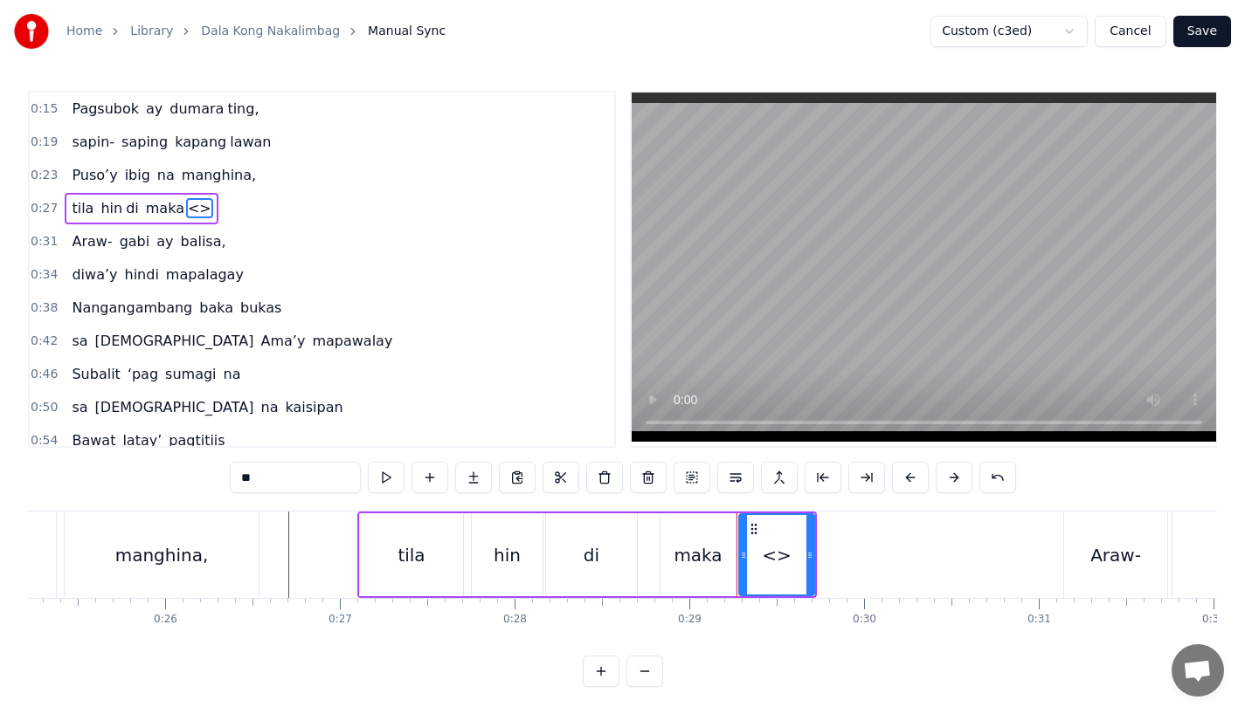
drag, startPoint x: 298, startPoint y: 489, endPoint x: 201, endPoint y: 486, distance: 97.0
click at [201, 486] on div "0:15 Pagsubok ay dumara ting, 0:19 sapin- saping kapang lawan 0:23 Puso’y ibig …" at bounding box center [622, 389] width 1189 height 597
type input "*"
type input "**"
click at [479, 483] on button at bounding box center [473, 477] width 37 height 31
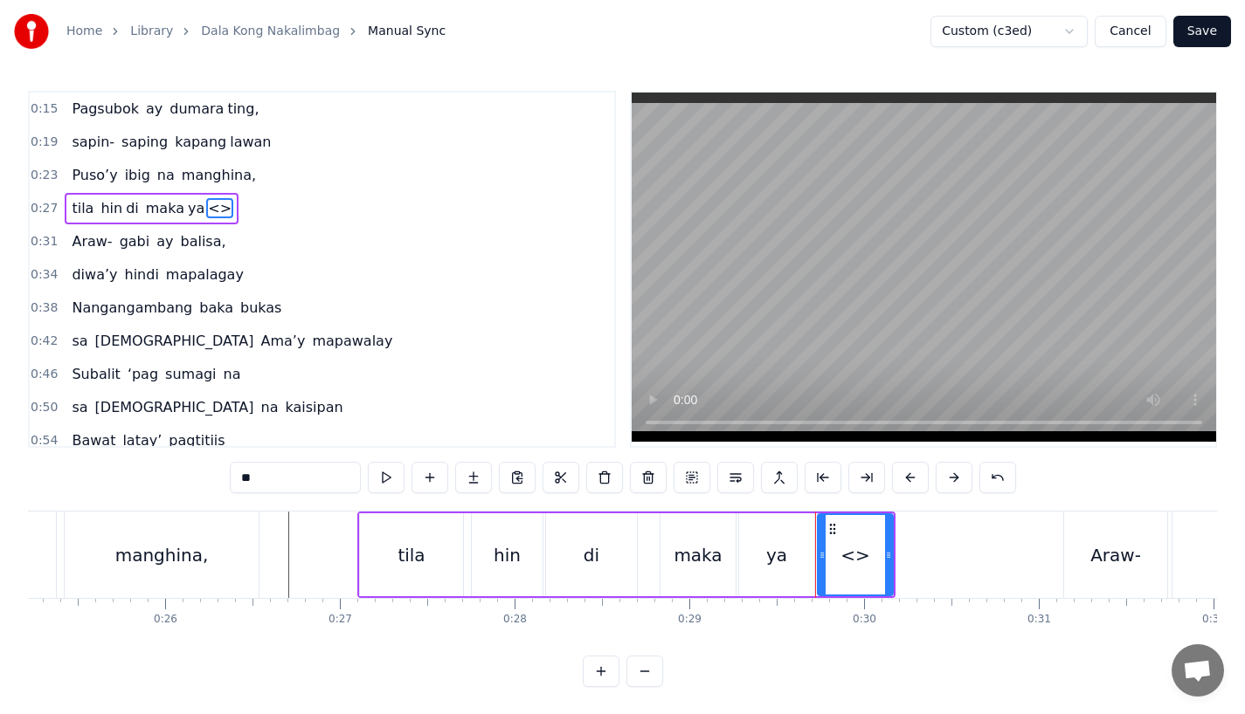
drag, startPoint x: 251, startPoint y: 482, endPoint x: 93, endPoint y: 454, distance: 160.5
click at [92, 458] on div "0:15 Pagsubok ay dumara ting, 0:19 sapin- saping kapang lawan 0:23 Puso’y ibig …" at bounding box center [622, 389] width 1189 height 597
type input "*"
drag, startPoint x: 891, startPoint y: 552, endPoint x: 949, endPoint y: 554, distance: 57.7
click at [947, 554] on icon at bounding box center [943, 556] width 7 height 14
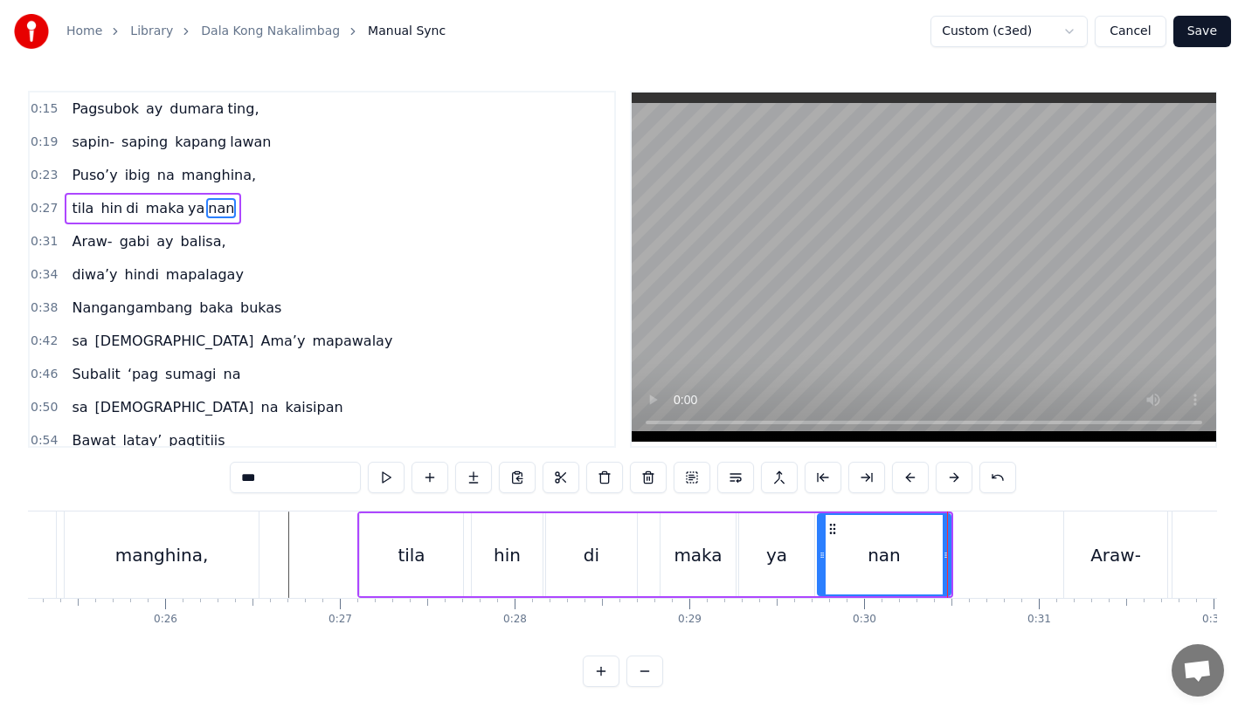
click at [594, 555] on div "di" at bounding box center [591, 555] width 16 height 26
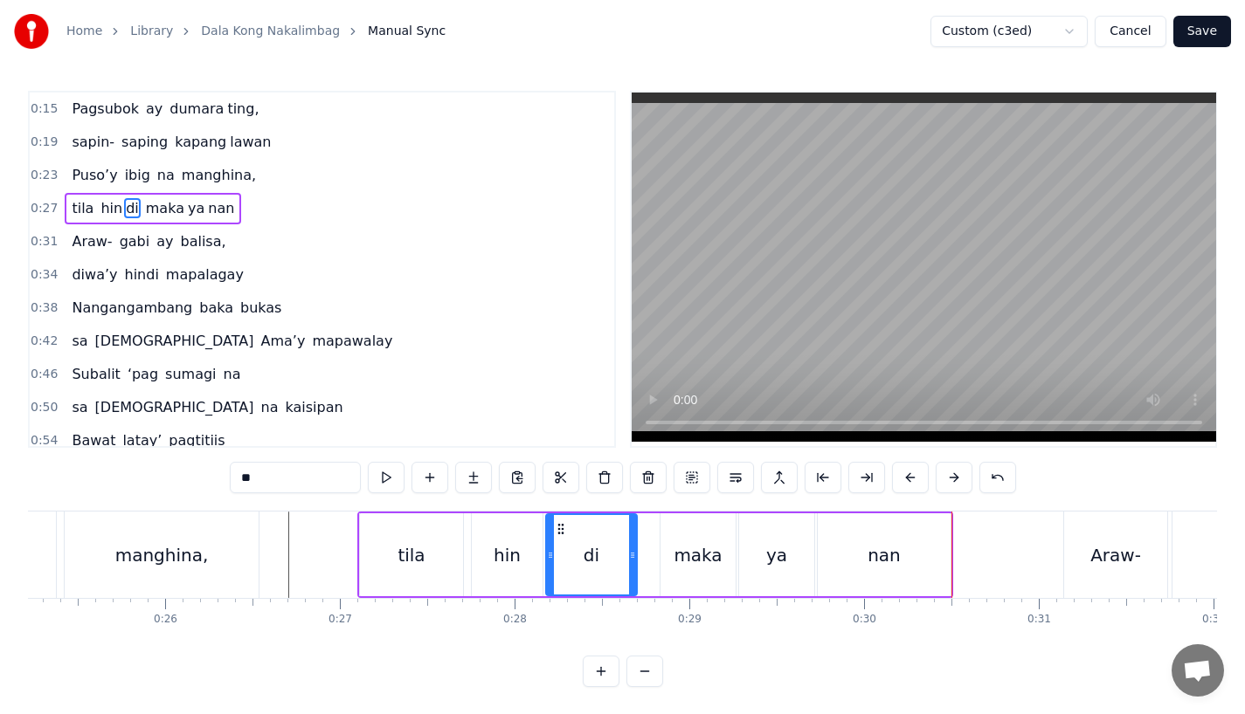
click at [612, 548] on div "di" at bounding box center [591, 554] width 89 height 79
click at [686, 564] on div "maka" at bounding box center [697, 555] width 48 height 26
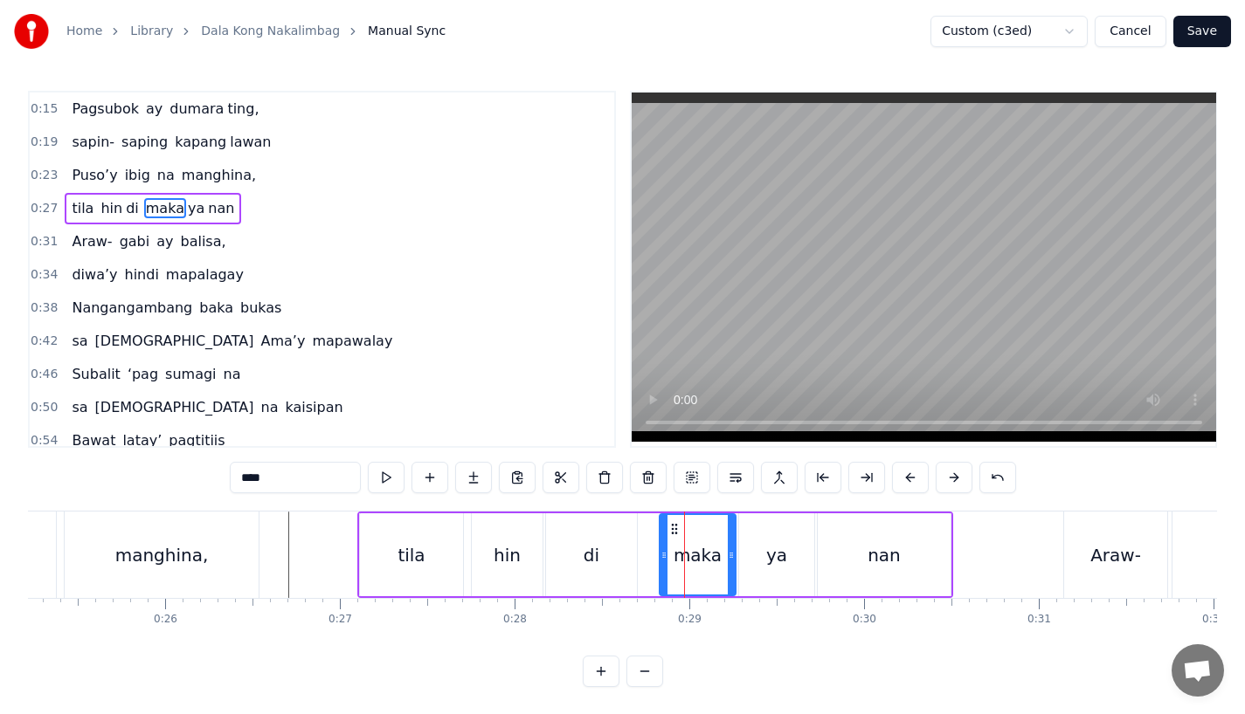
click at [660, 562] on div at bounding box center [663, 554] width 7 height 79
click at [725, 563] on div at bounding box center [728, 554] width 7 height 79
click at [757, 563] on div "ya" at bounding box center [776, 555] width 75 height 83
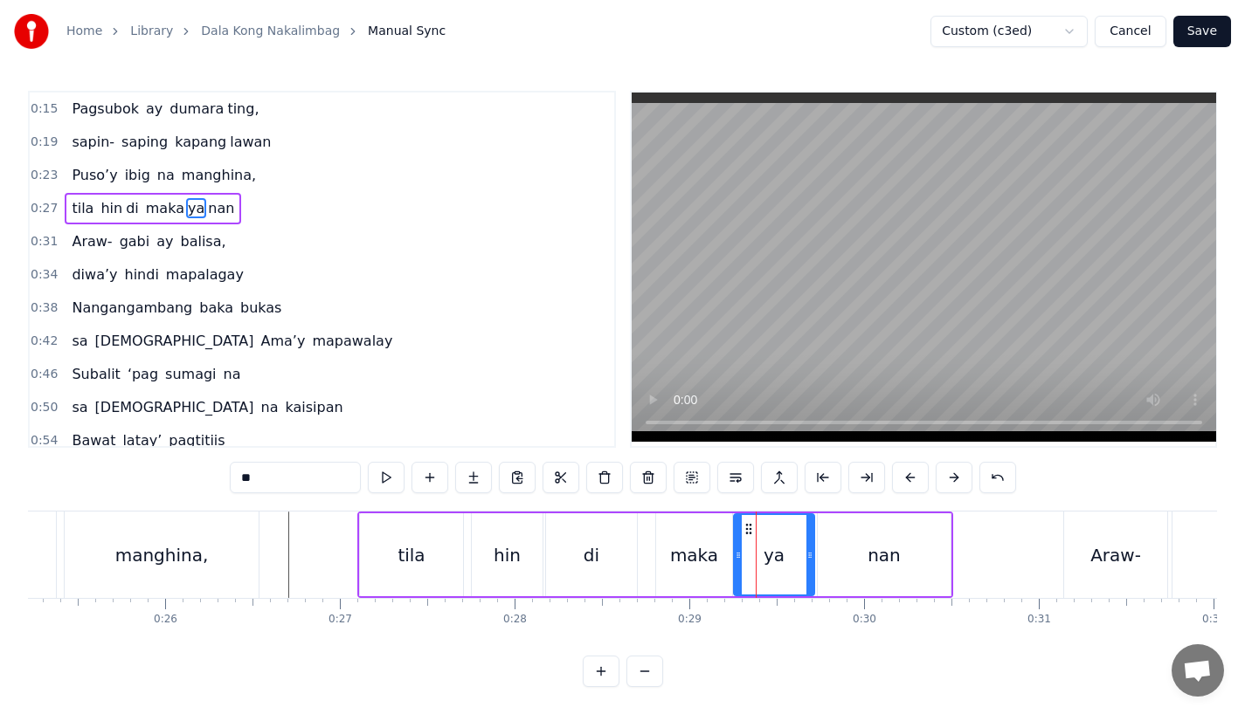
click at [735, 565] on div at bounding box center [738, 554] width 7 height 79
click at [804, 565] on div at bounding box center [807, 554] width 7 height 79
click at [844, 565] on div "nan" at bounding box center [884, 555] width 133 height 83
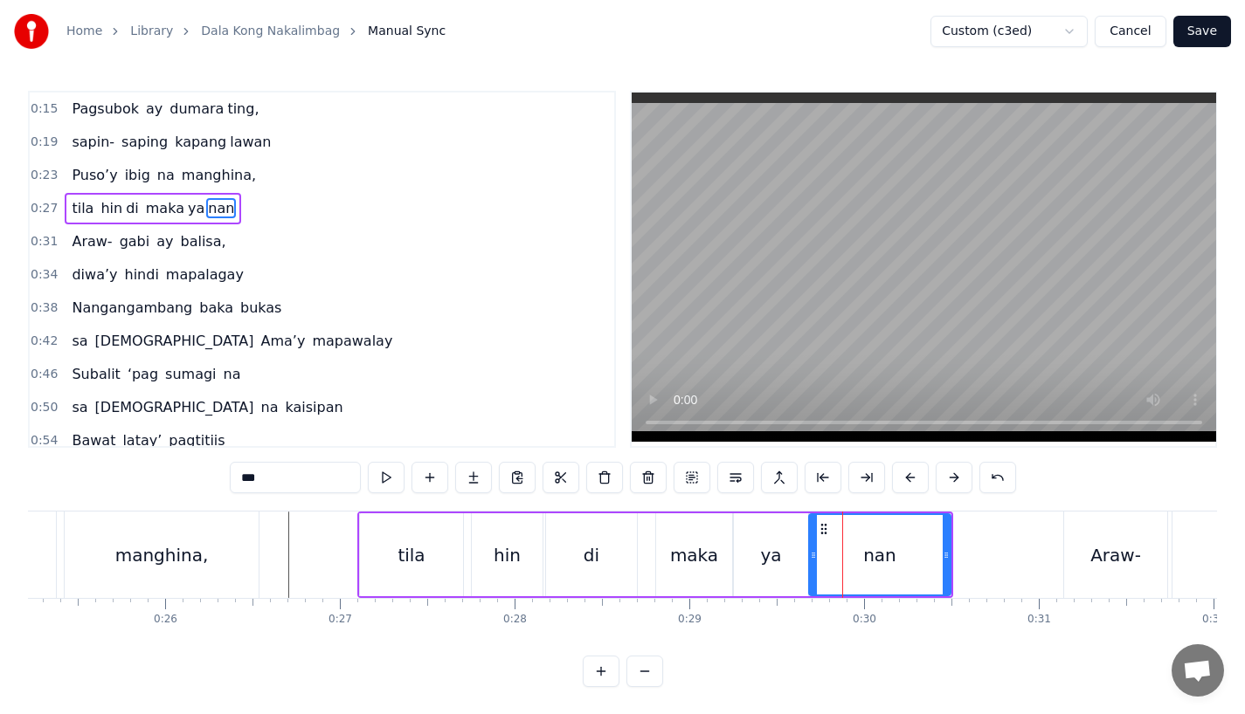
click at [811, 560] on icon at bounding box center [813, 556] width 7 height 14
click at [711, 560] on div "maka" at bounding box center [694, 555] width 48 height 26
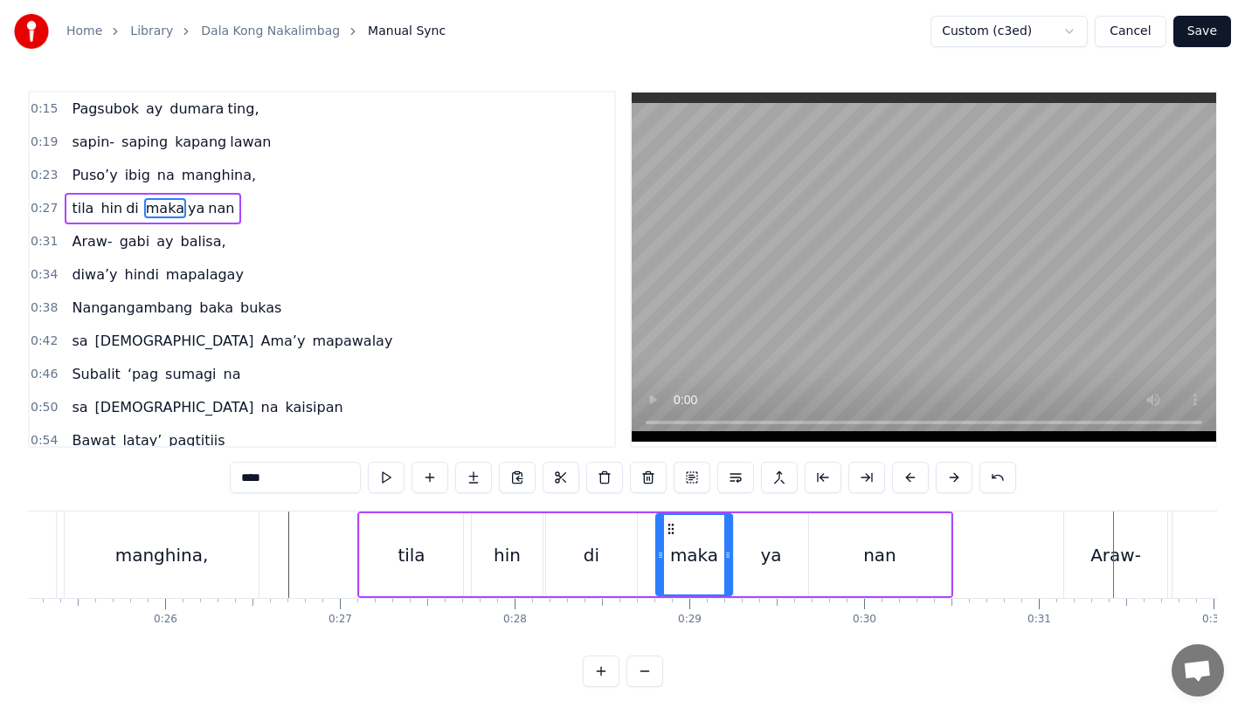
click at [1136, 580] on div "Araw-" at bounding box center [1115, 555] width 103 height 86
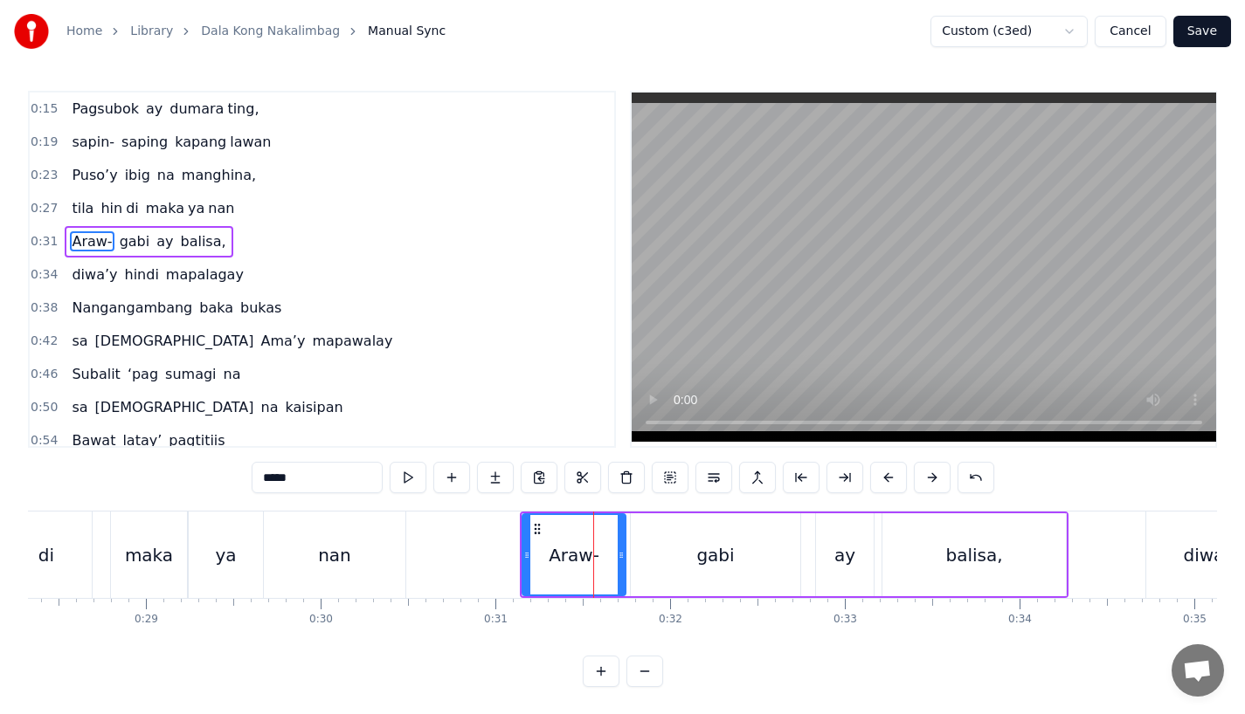
scroll to position [0, 4924]
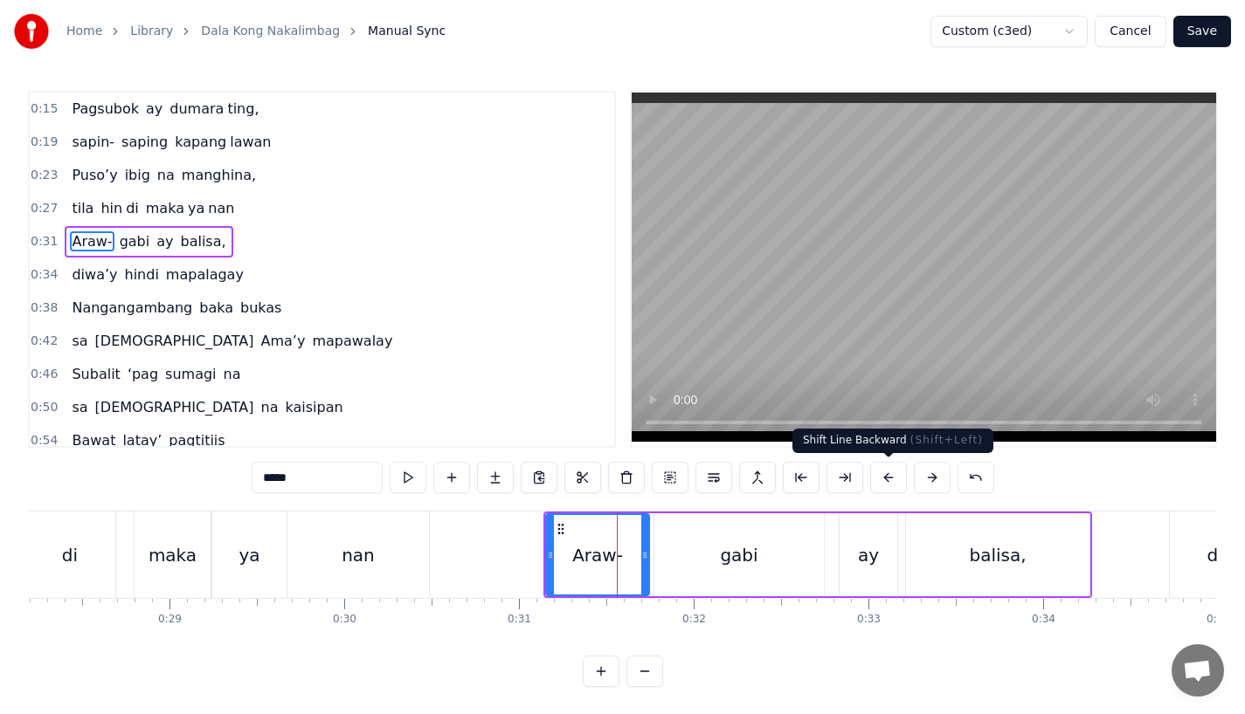
click at [886, 473] on button at bounding box center [888, 477] width 37 height 31
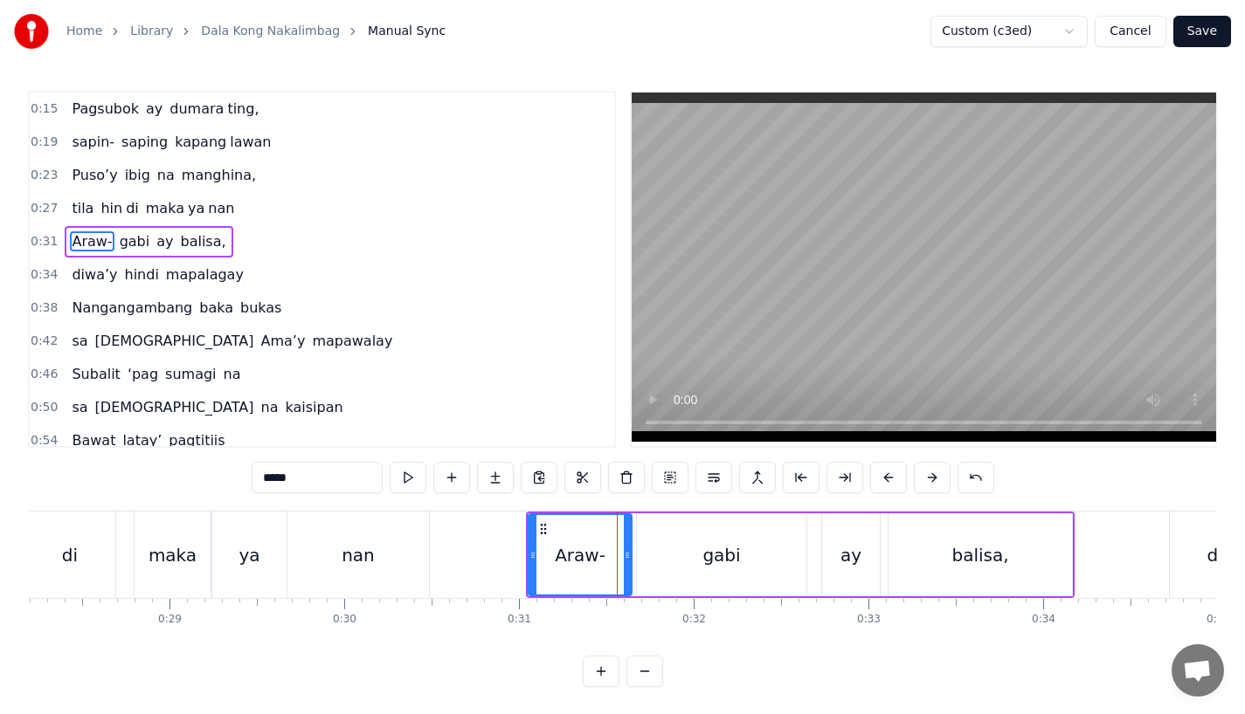
click at [886, 473] on button at bounding box center [888, 477] width 37 height 31
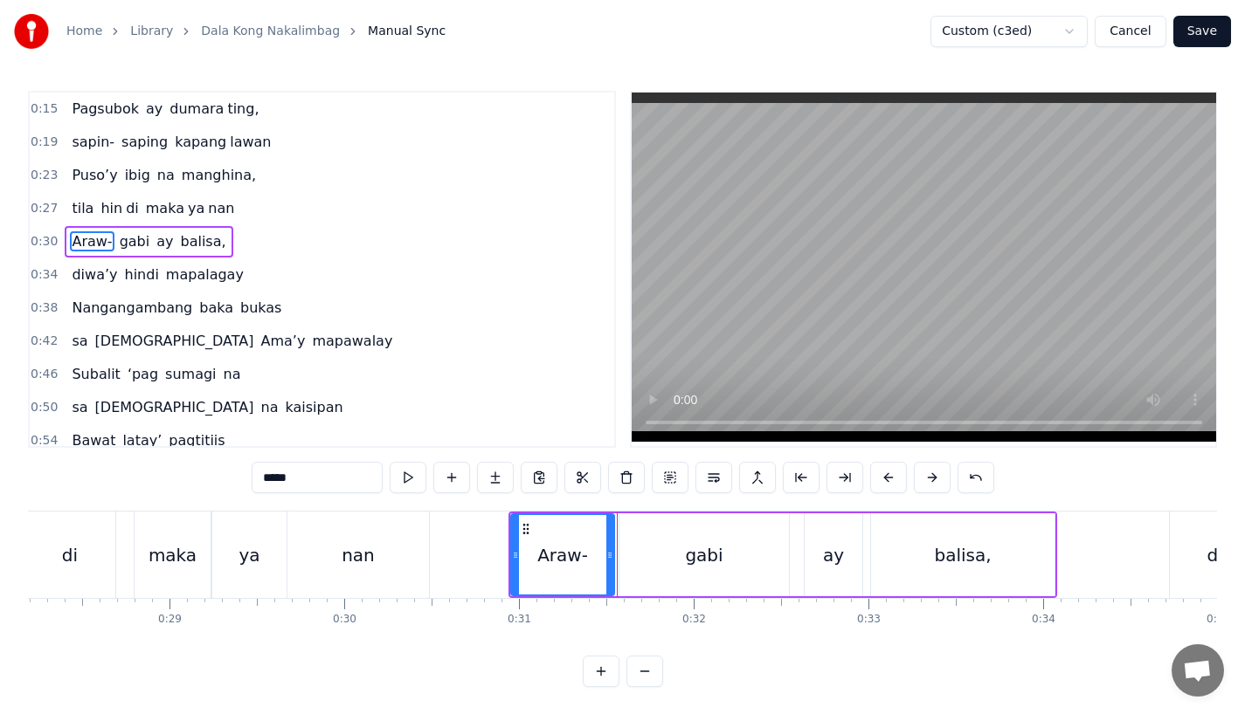
click at [886, 473] on button at bounding box center [888, 477] width 37 height 31
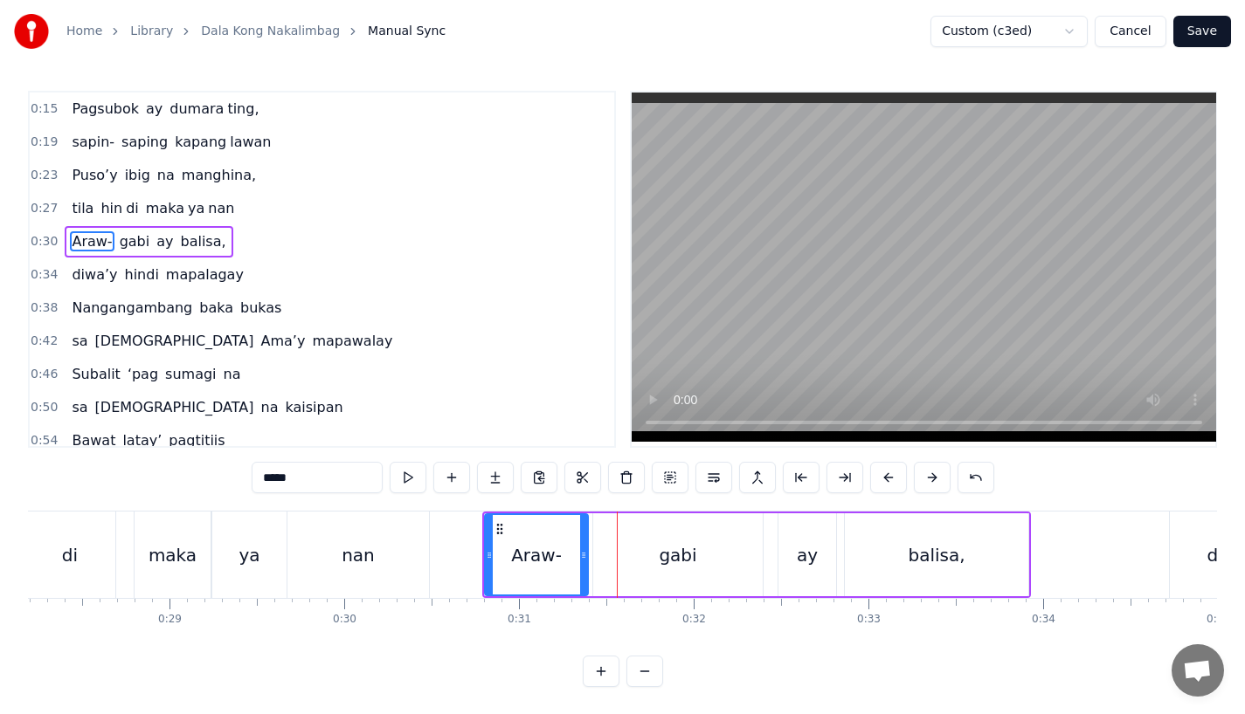
click at [886, 473] on button at bounding box center [888, 477] width 37 height 31
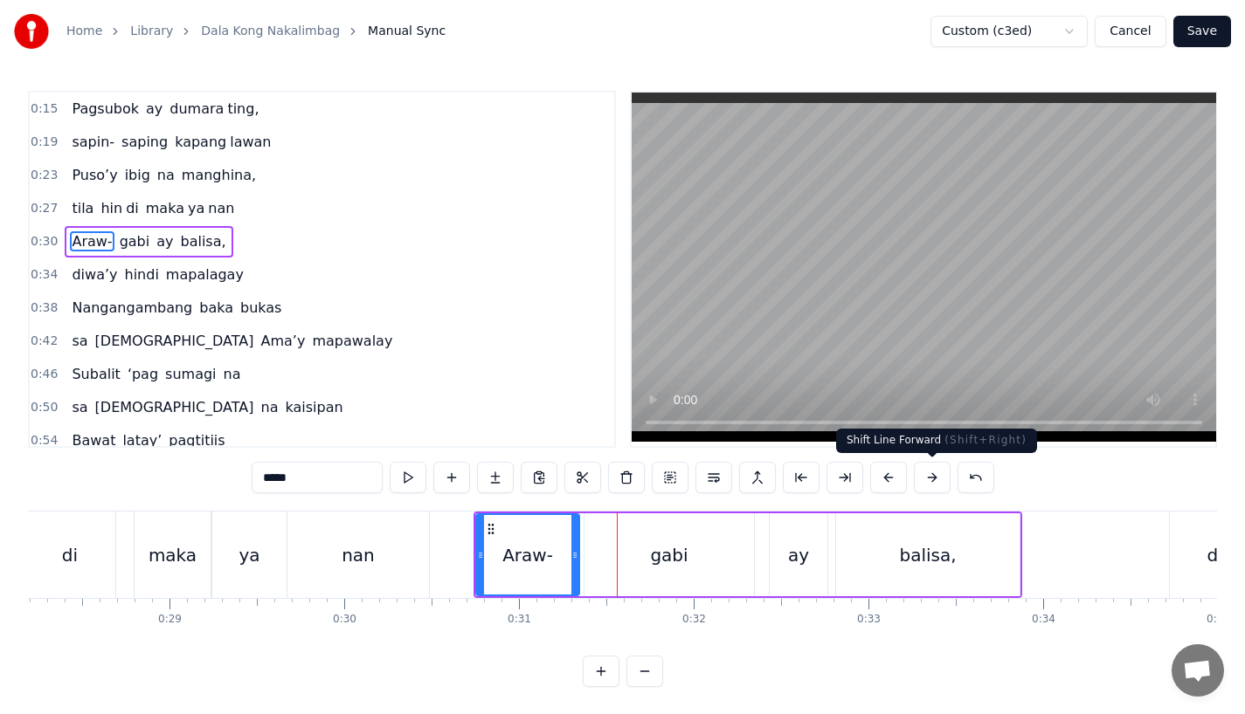
click at [924, 479] on button at bounding box center [932, 477] width 37 height 31
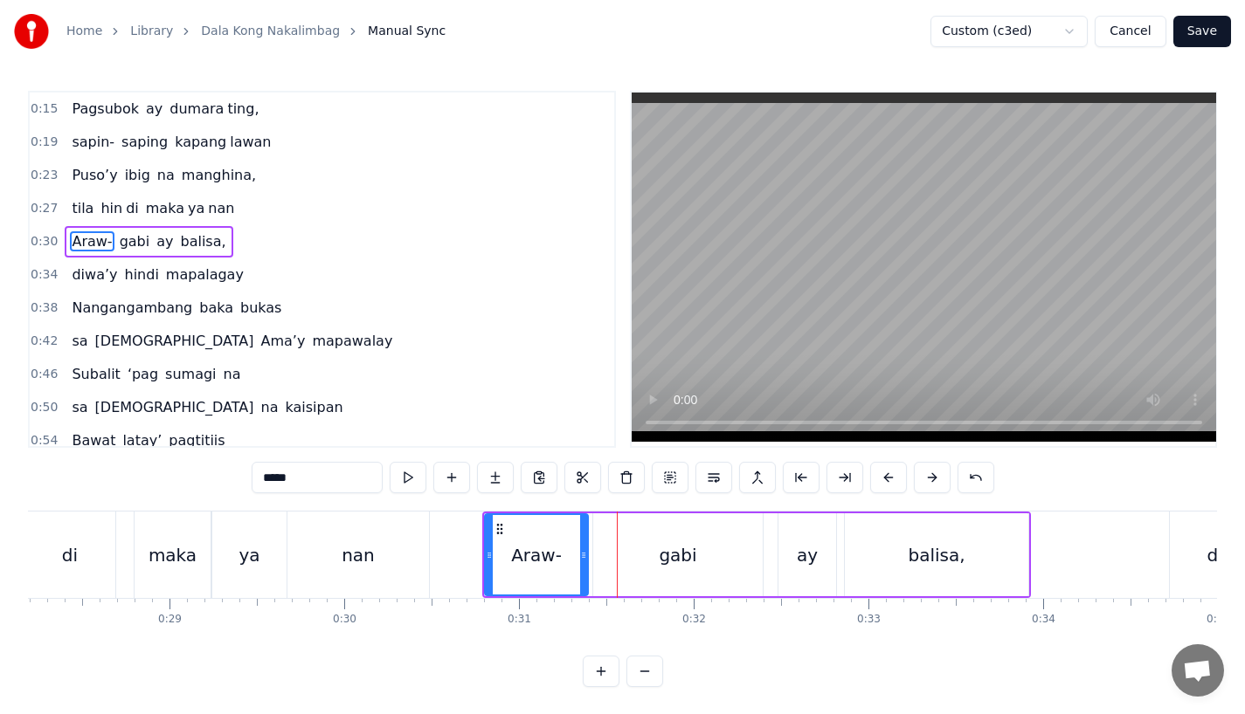
click at [369, 549] on div "nan" at bounding box center [358, 555] width 33 height 26
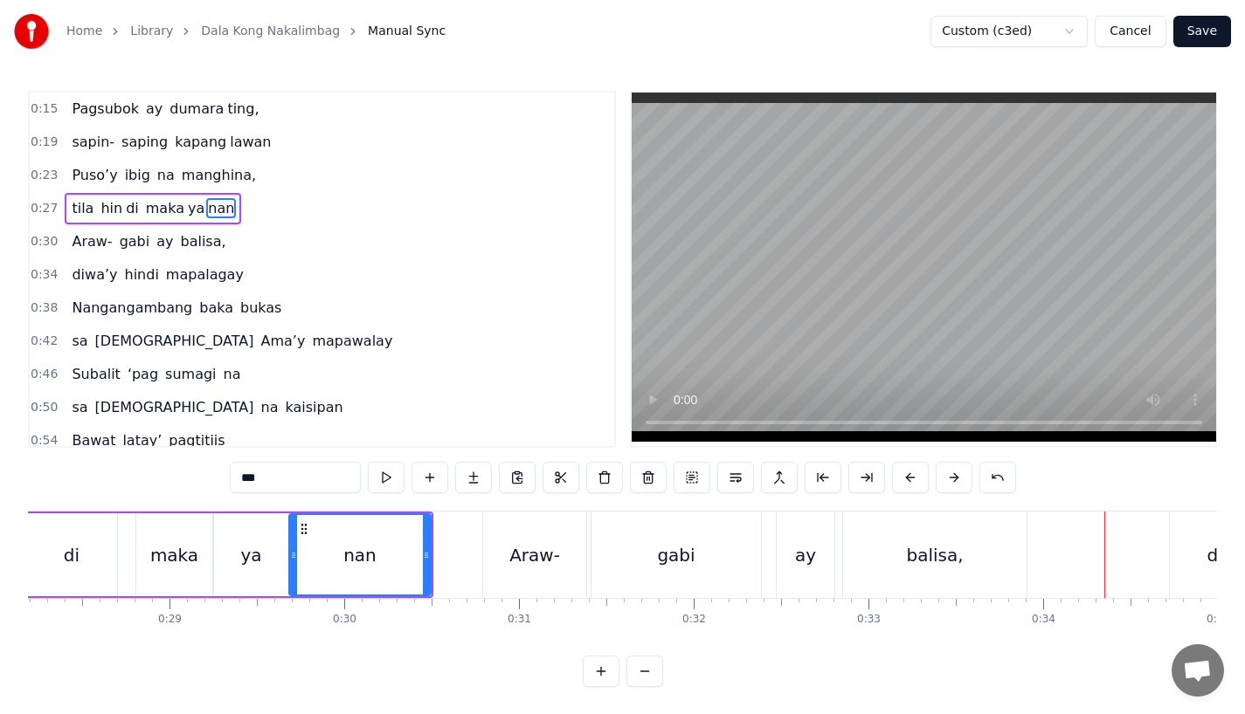
scroll to position [0, 4982]
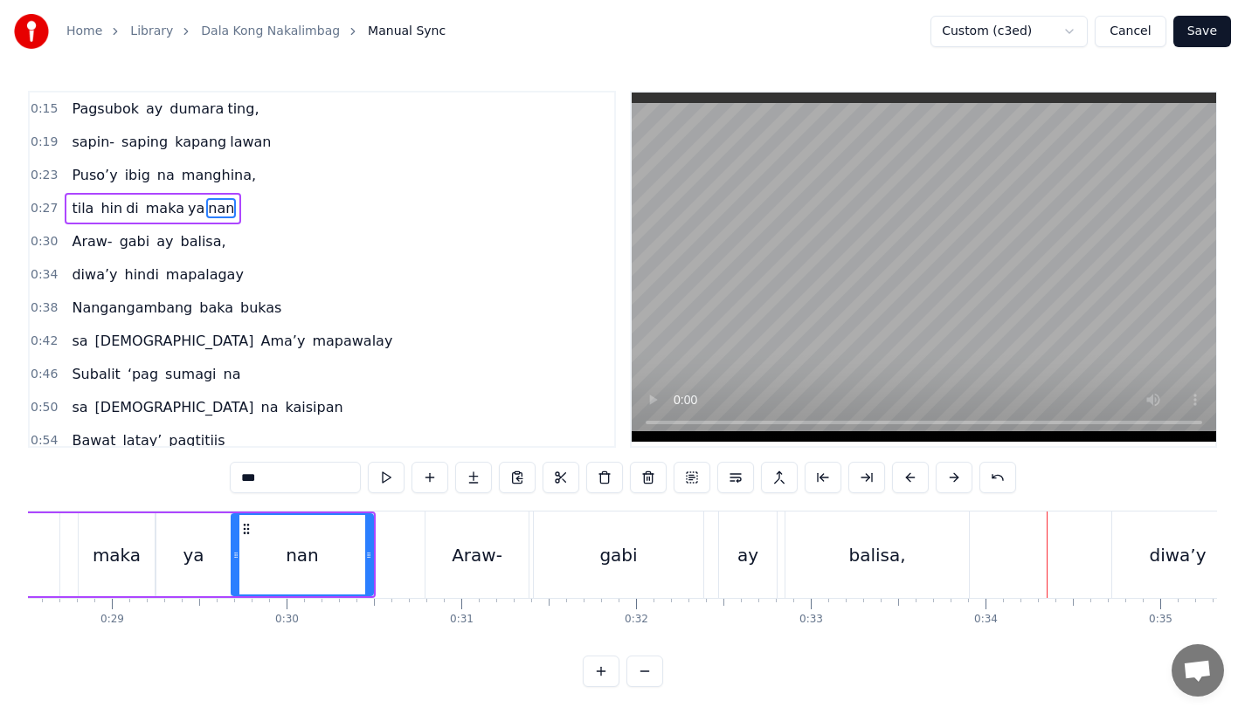
click at [806, 554] on div "balisa," at bounding box center [876, 555] width 183 height 86
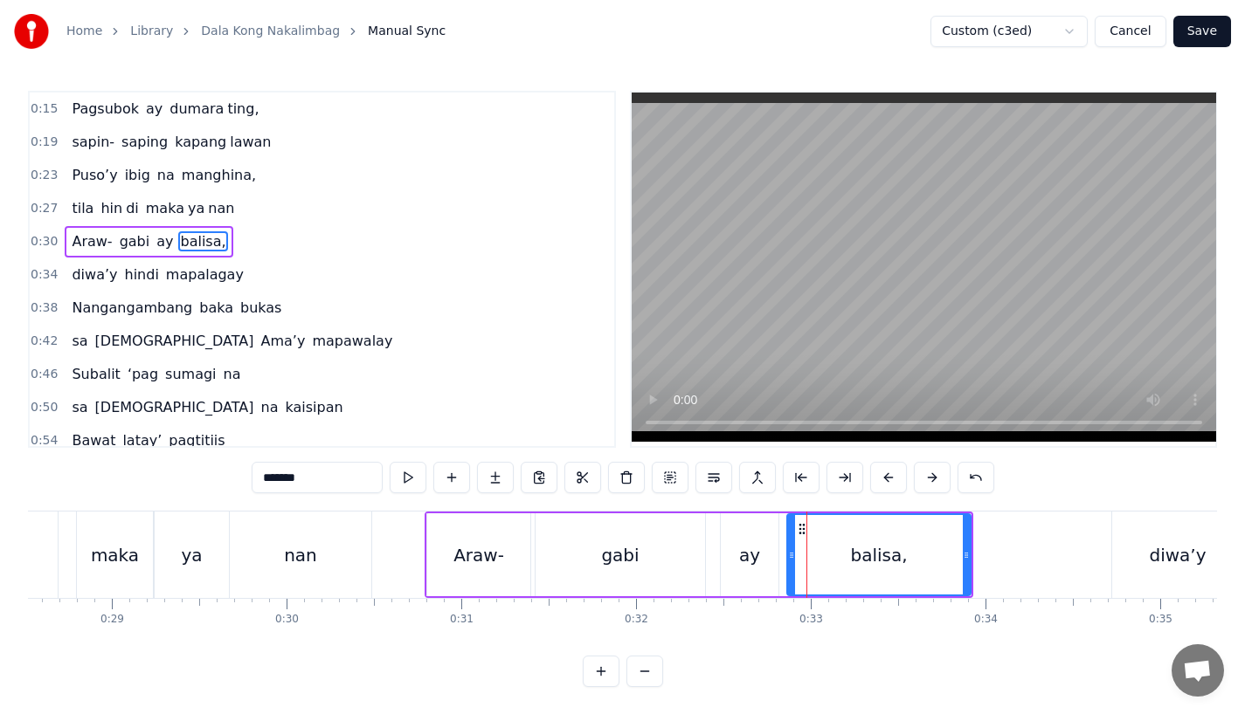
click at [735, 543] on div "ay" at bounding box center [750, 555] width 58 height 83
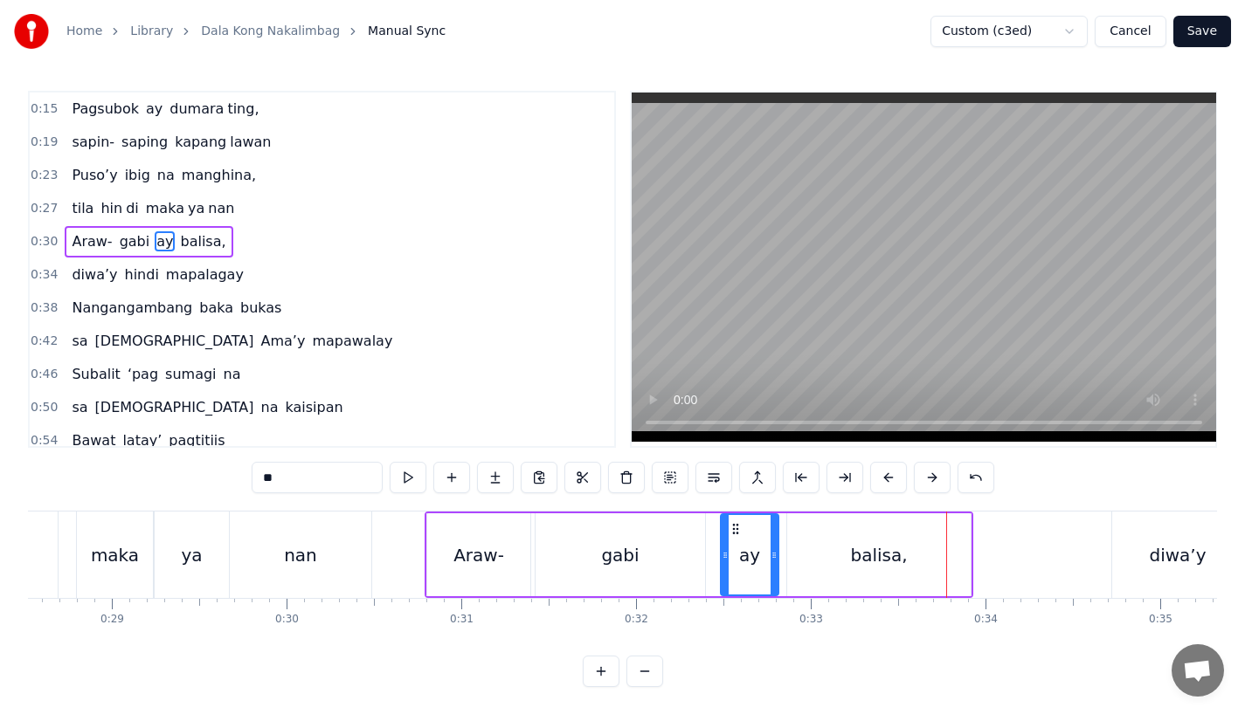
click at [869, 567] on div "balisa," at bounding box center [878, 555] width 57 height 26
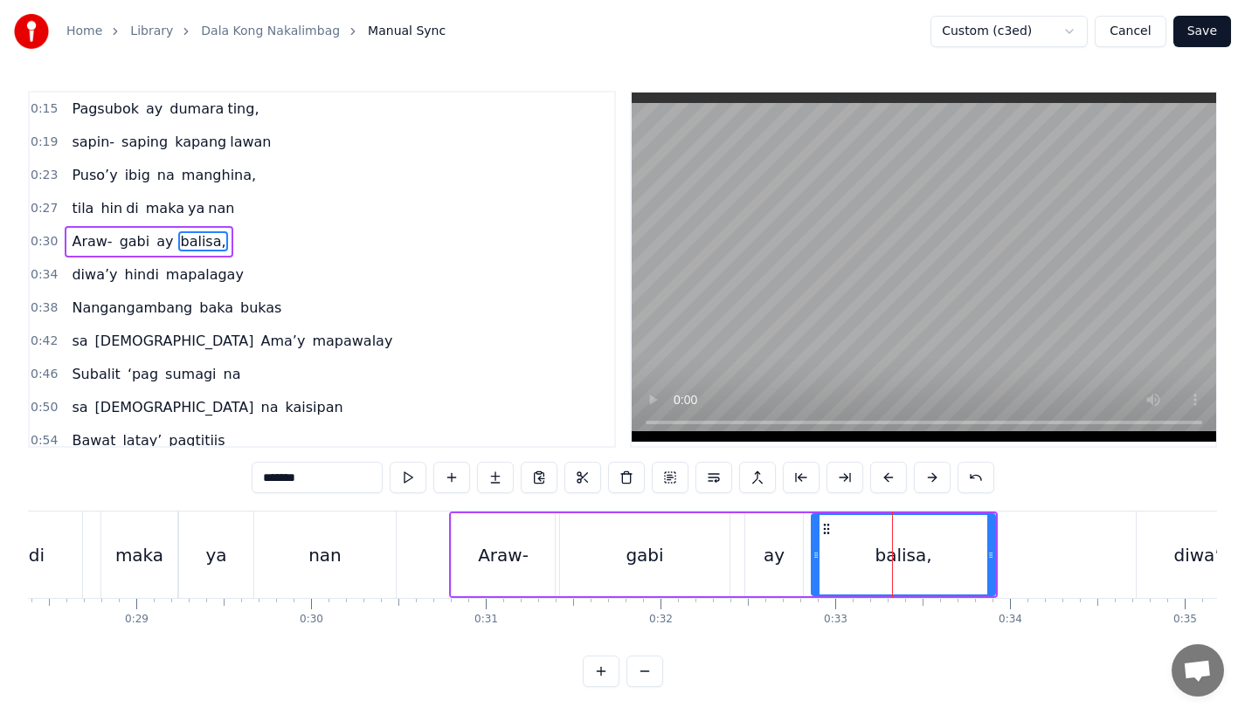
scroll to position [0, 4952]
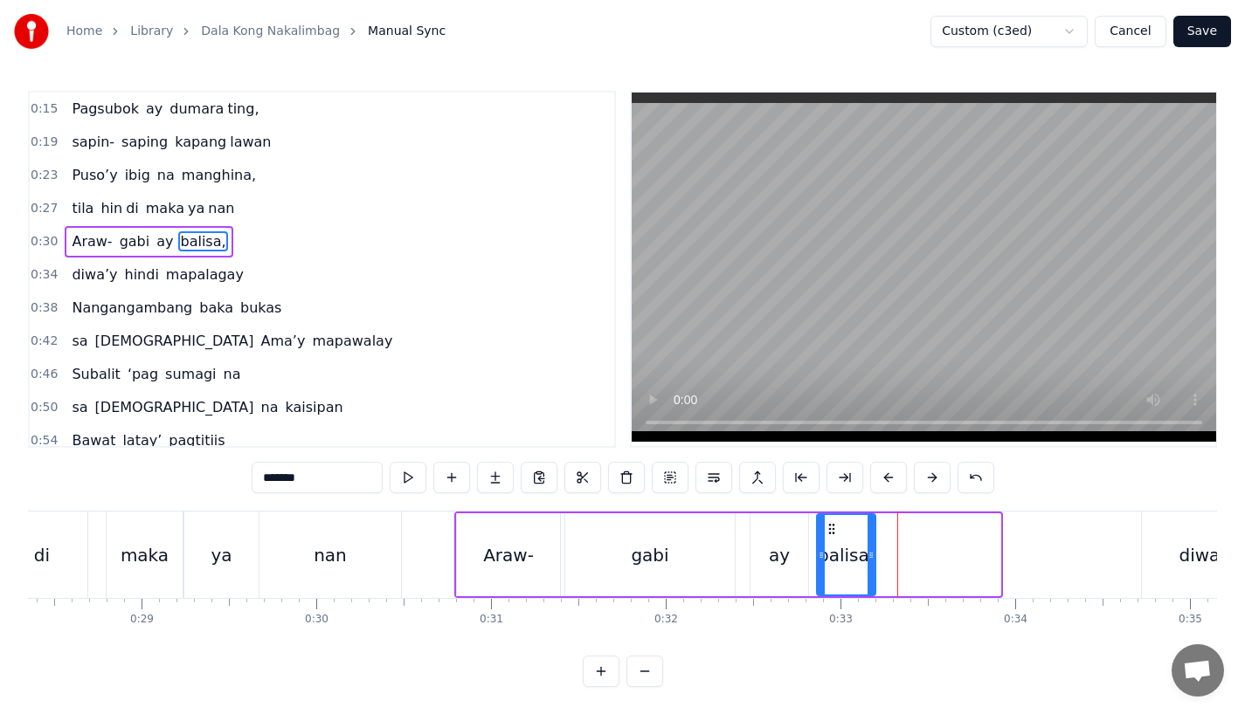
drag, startPoint x: 997, startPoint y: 553, endPoint x: 871, endPoint y: 556, distance: 126.7
click at [871, 556] on icon at bounding box center [870, 556] width 7 height 14
click at [317, 476] on input "*******" at bounding box center [317, 477] width 131 height 31
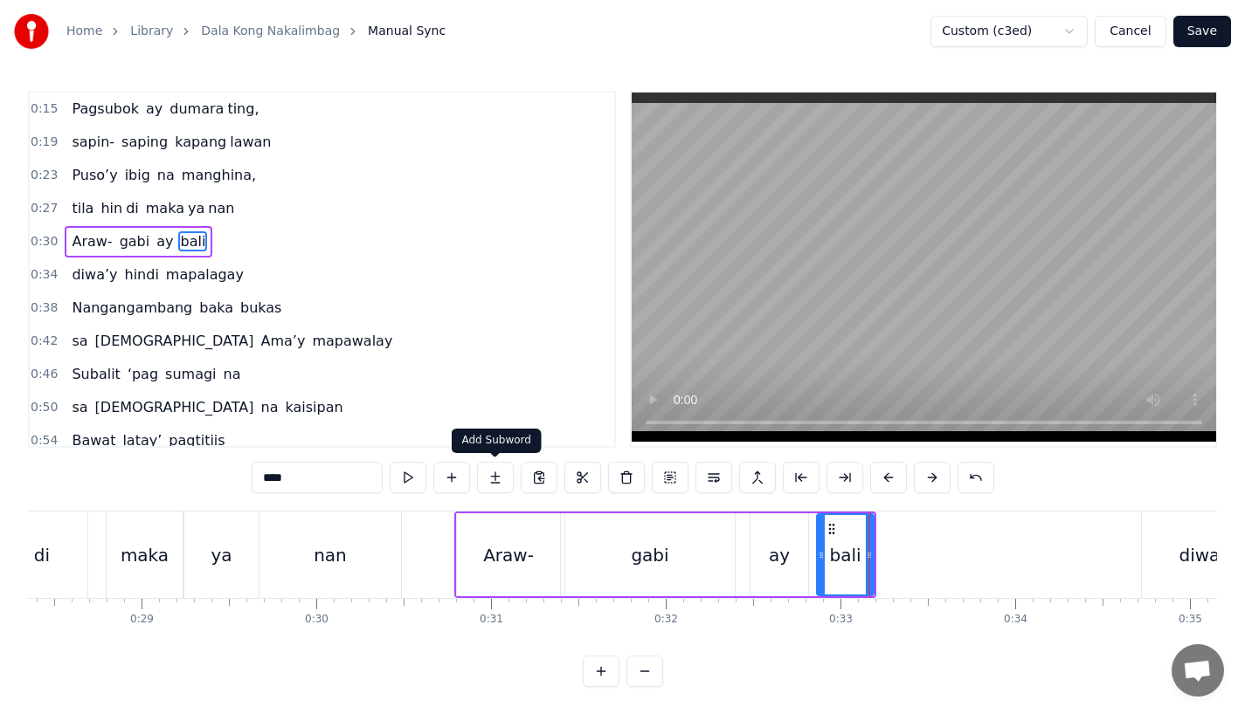
type input "****"
click at [498, 483] on button at bounding box center [495, 477] width 37 height 31
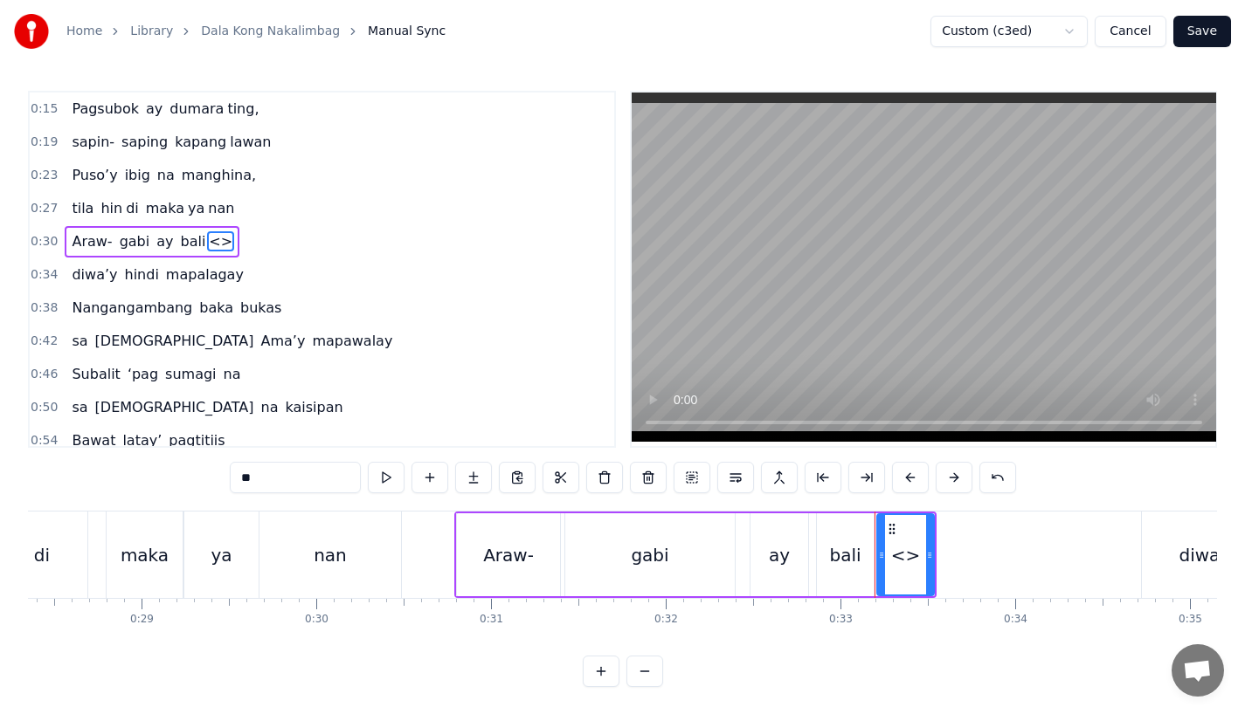
drag, startPoint x: 280, startPoint y: 471, endPoint x: 115, endPoint y: 468, distance: 164.2
click at [115, 468] on div "0:15 Pagsubok ay dumara ting, 0:19 sapin- saping kapang lawan 0:23 Puso’y ibig …" at bounding box center [622, 389] width 1189 height 597
drag, startPoint x: 928, startPoint y: 561, endPoint x: 1011, endPoint y: 556, distance: 83.1
click at [1011, 556] on icon at bounding box center [1012, 556] width 7 height 14
type input "***"
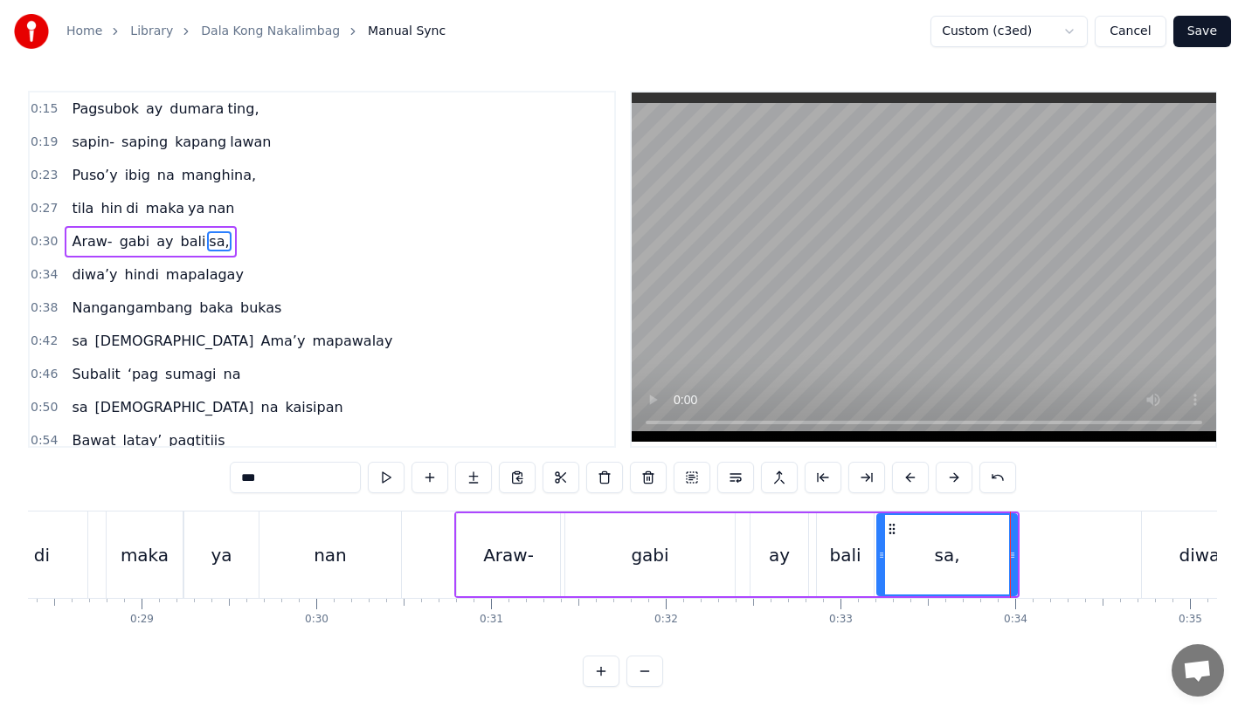
click at [745, 557] on div "Araw- [PERSON_NAME] ay bali sa," at bounding box center [736, 555] width 565 height 86
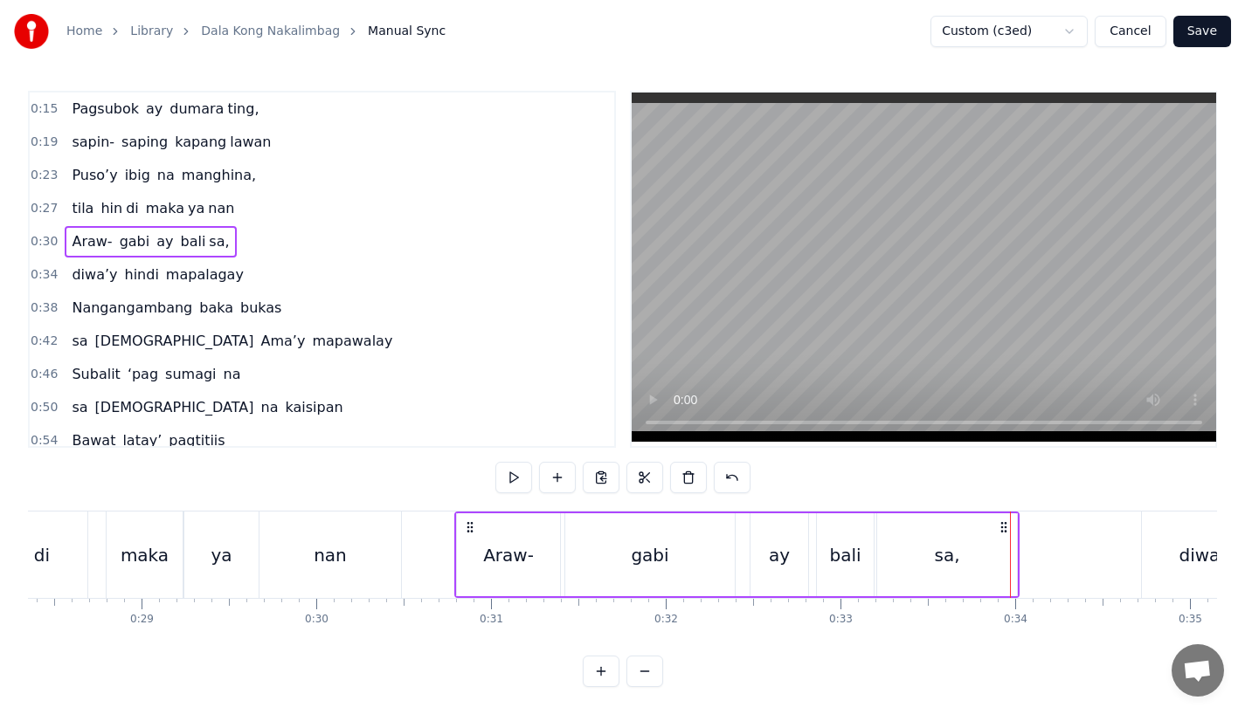
click at [756, 521] on div "ay" at bounding box center [779, 555] width 58 height 83
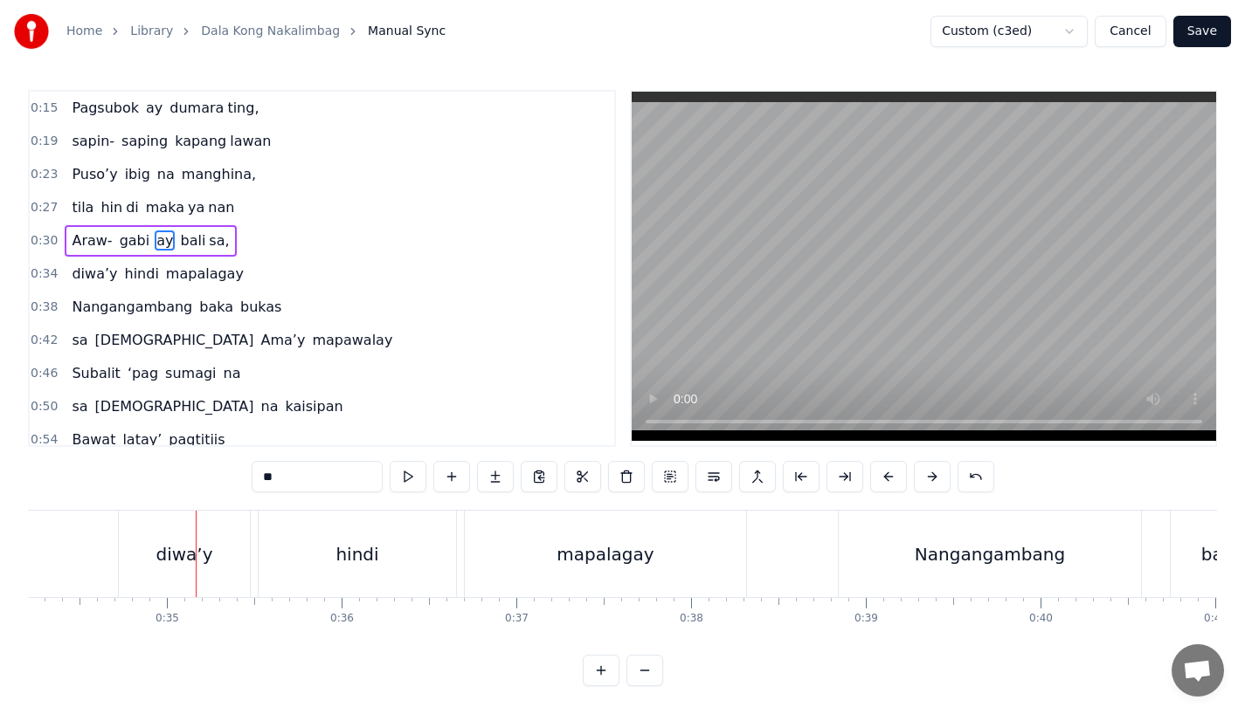
scroll to position [0, 5994]
click at [142, 561] on div "diwa’y" at bounding box center [165, 554] width 131 height 86
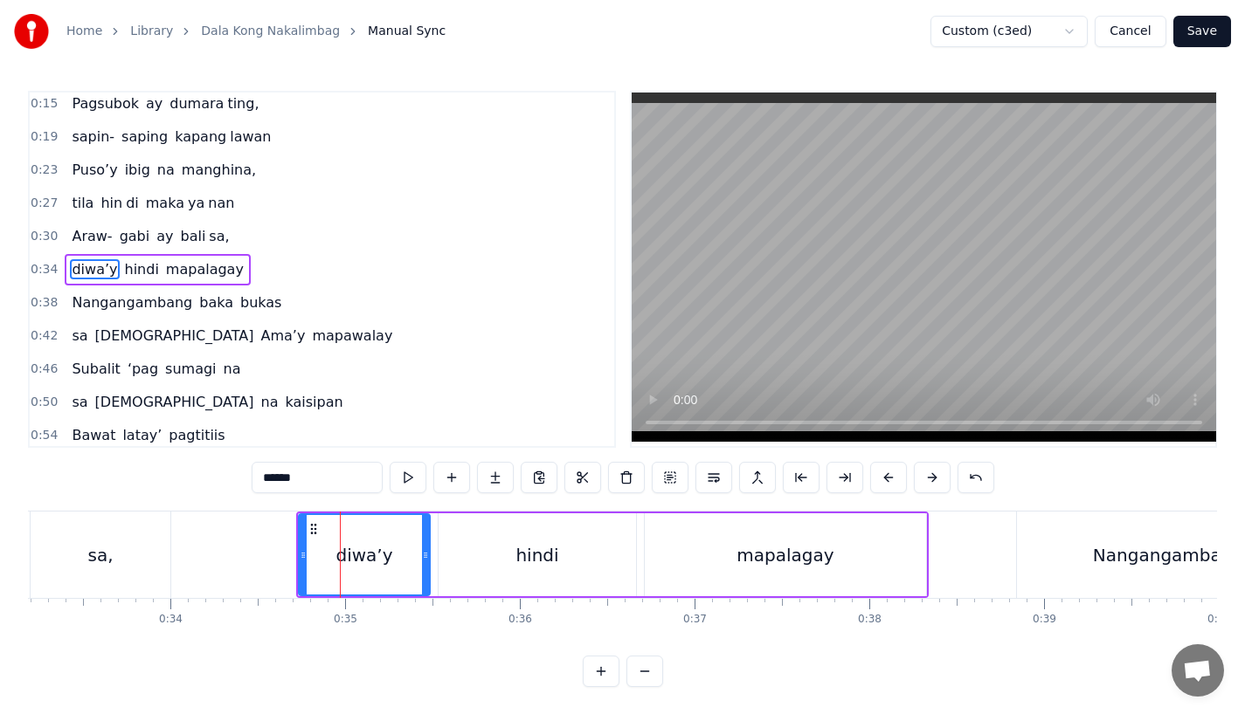
scroll to position [0, 5627]
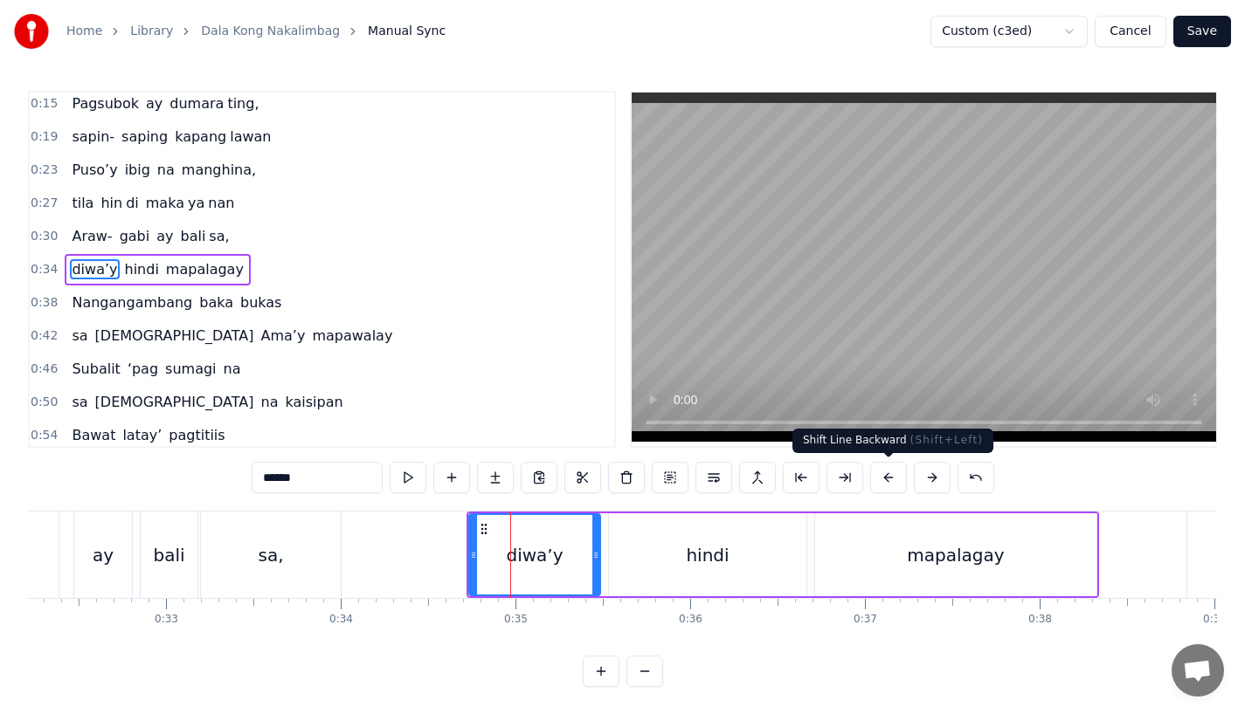
click at [890, 478] on button at bounding box center [888, 477] width 37 height 31
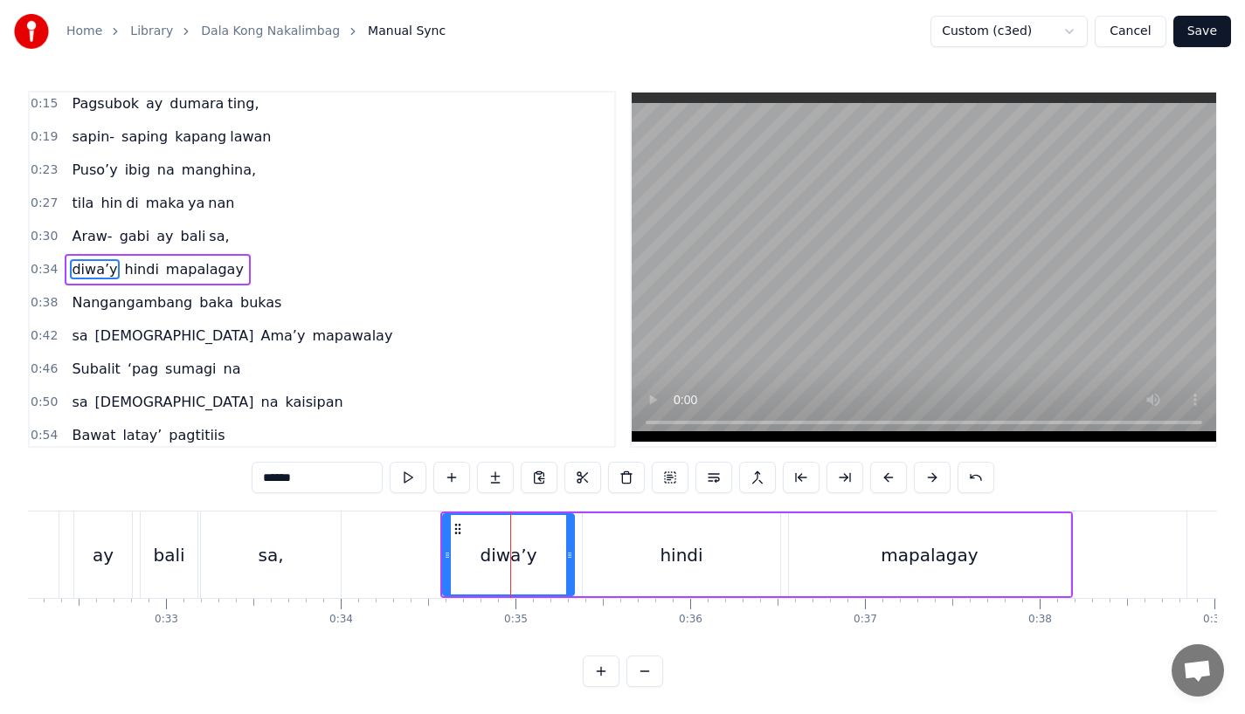
click at [890, 478] on button at bounding box center [888, 477] width 37 height 31
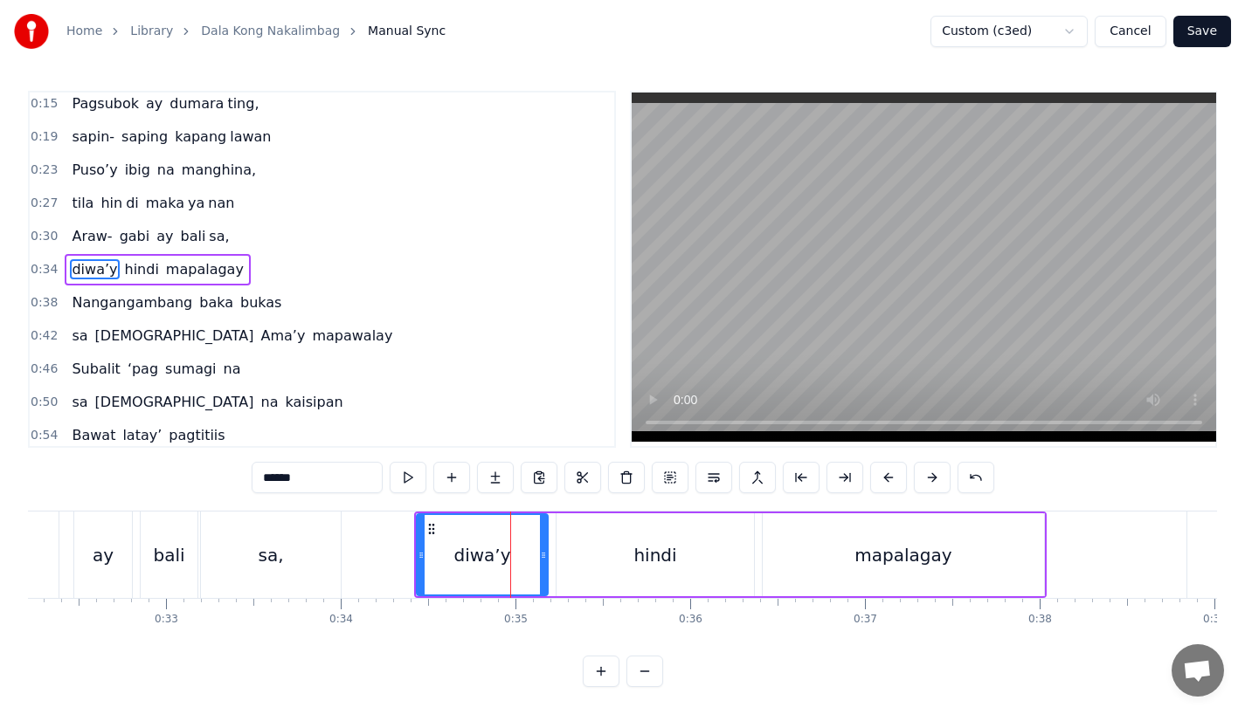
click at [890, 478] on button at bounding box center [888, 477] width 37 height 31
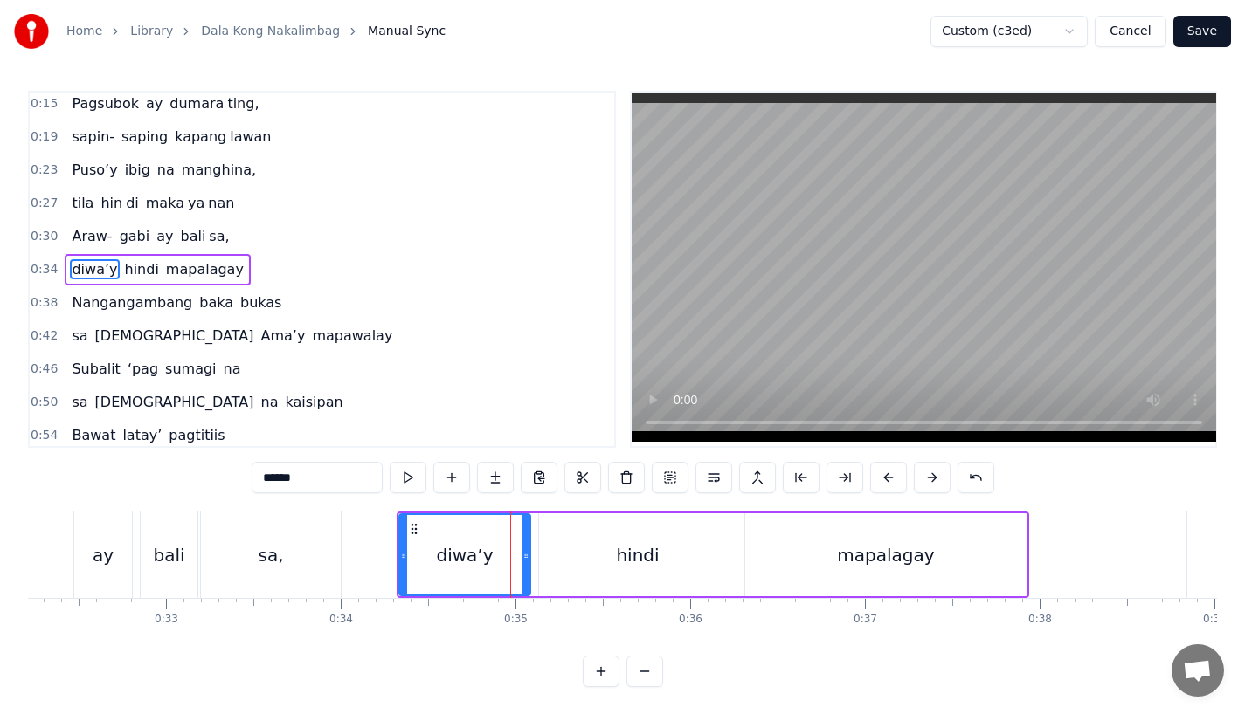
click at [298, 562] on div "sa," at bounding box center [271, 555] width 140 height 86
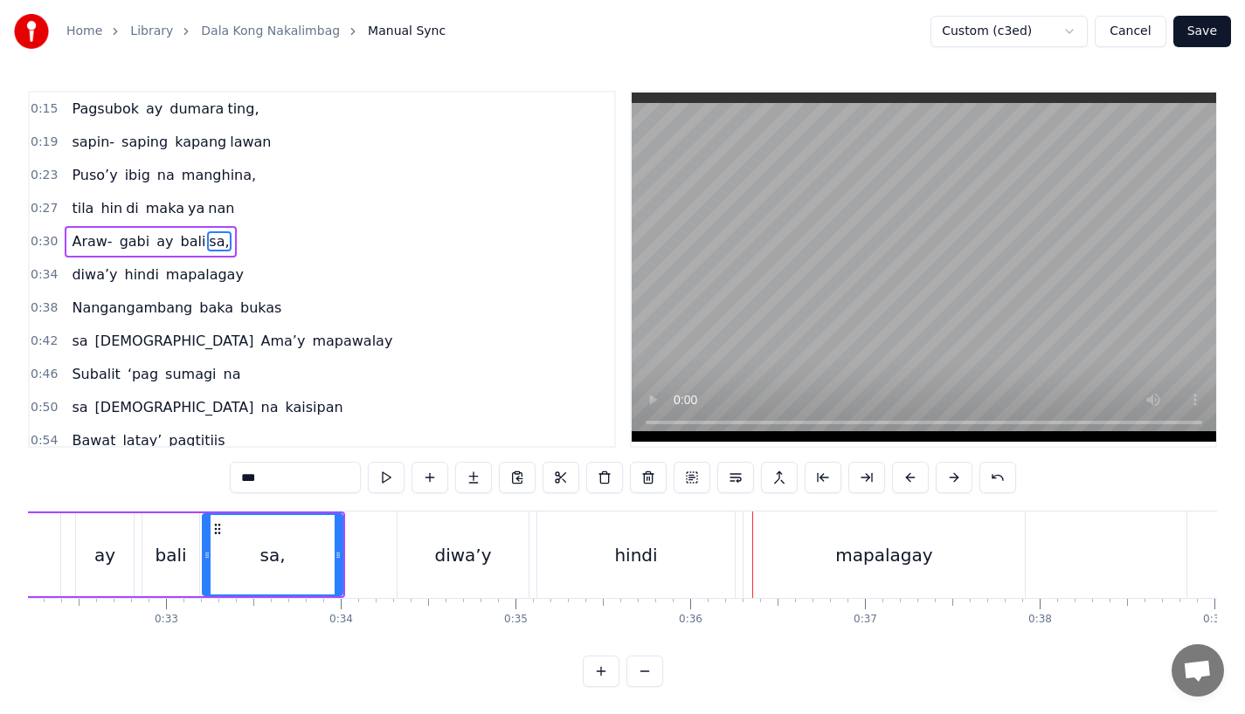
click at [451, 568] on div "diwa’y" at bounding box center [462, 555] width 131 height 86
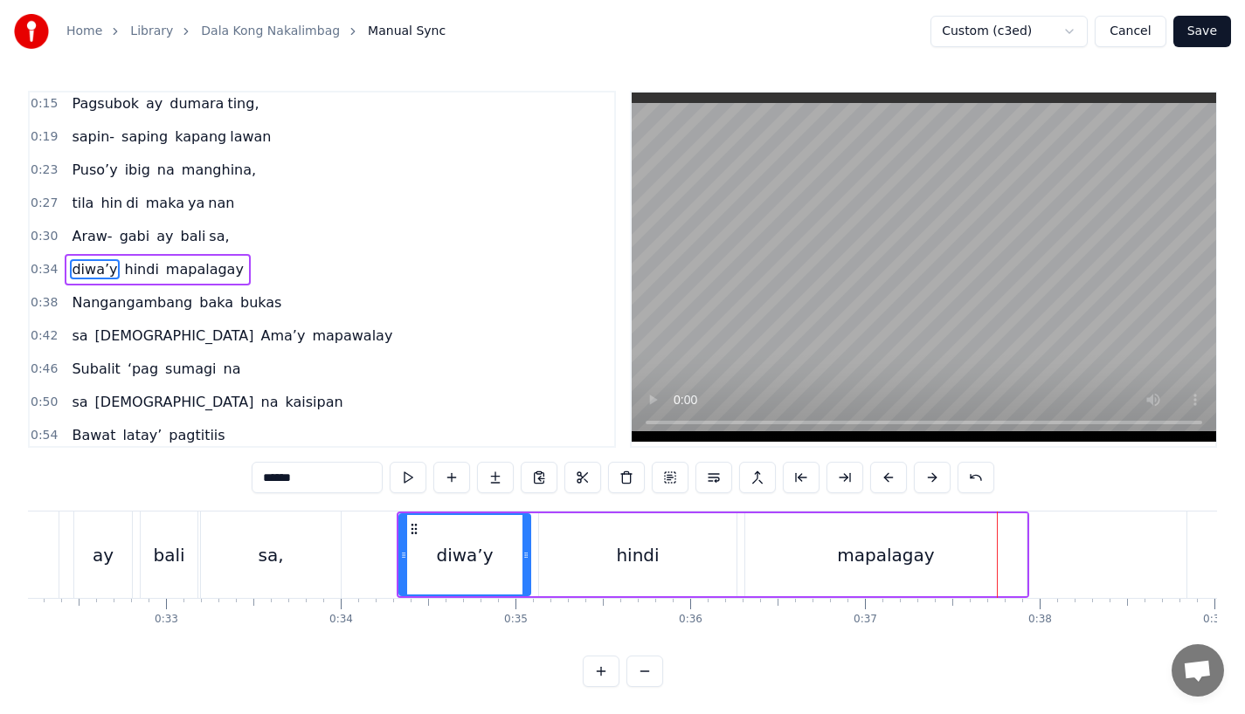
click at [678, 578] on div "hindi" at bounding box center [637, 555] width 197 height 83
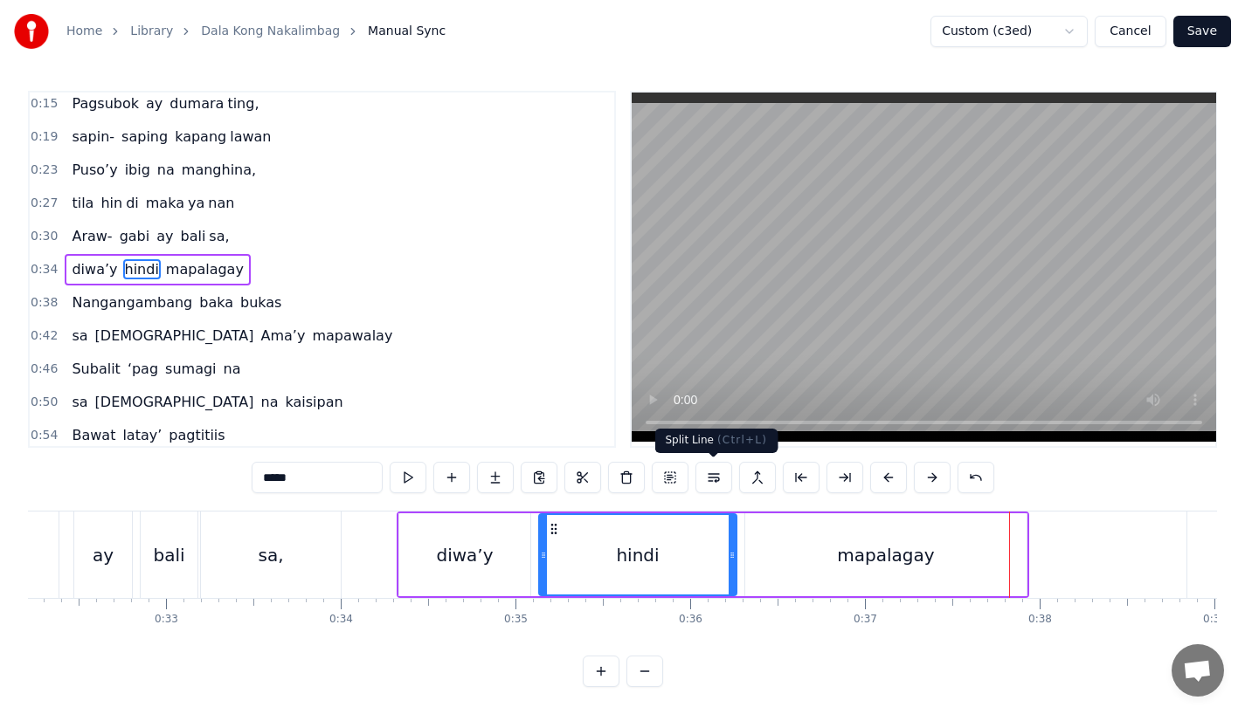
click at [800, 549] on div "mapalagay" at bounding box center [885, 555] width 281 height 83
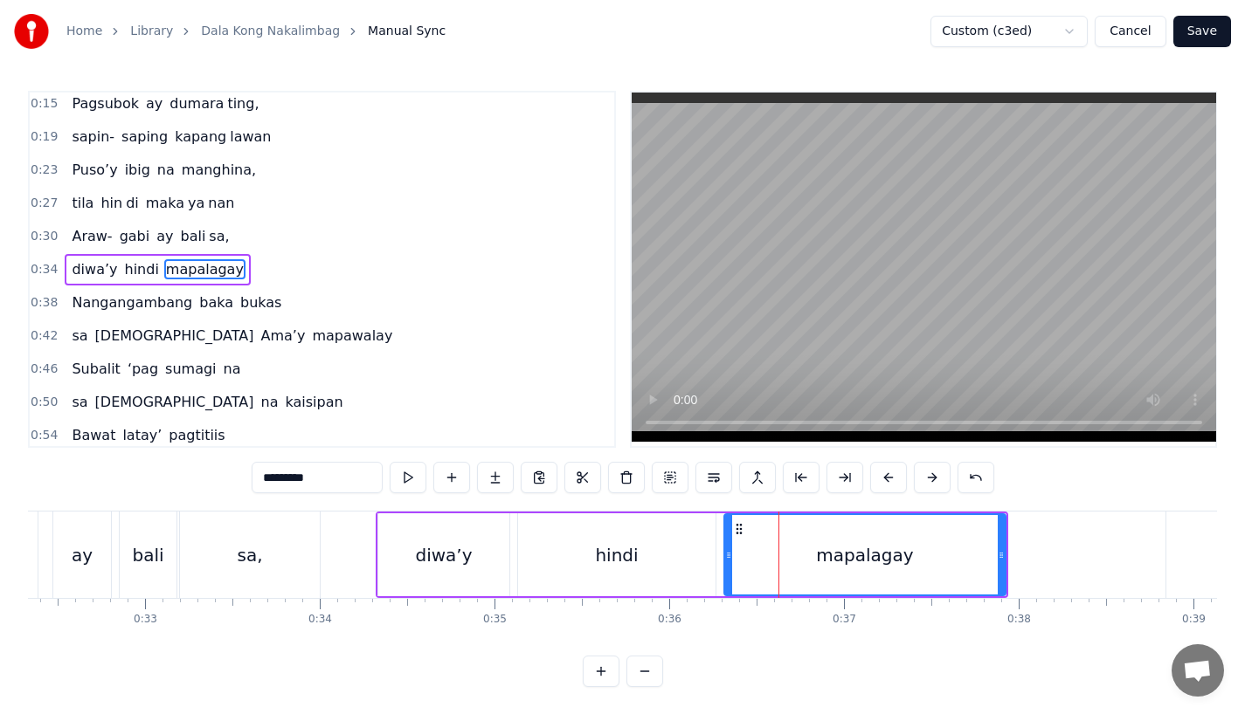
scroll to position [0, 5660]
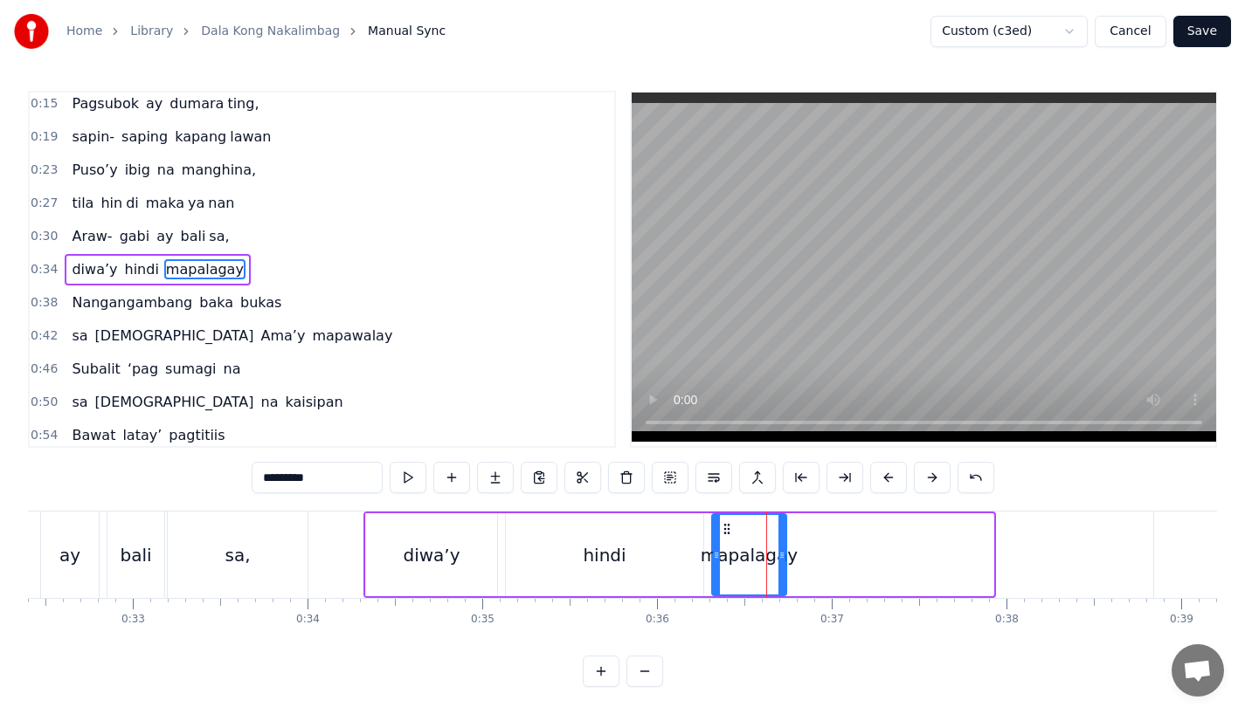
drag, startPoint x: 985, startPoint y: 570, endPoint x: 776, endPoint y: 566, distance: 208.8
click at [778, 566] on div at bounding box center [781, 554] width 7 height 79
drag, startPoint x: 280, startPoint y: 478, endPoint x: 507, endPoint y: 478, distance: 226.2
click at [507, 478] on div "*********" at bounding box center [623, 477] width 742 height 31
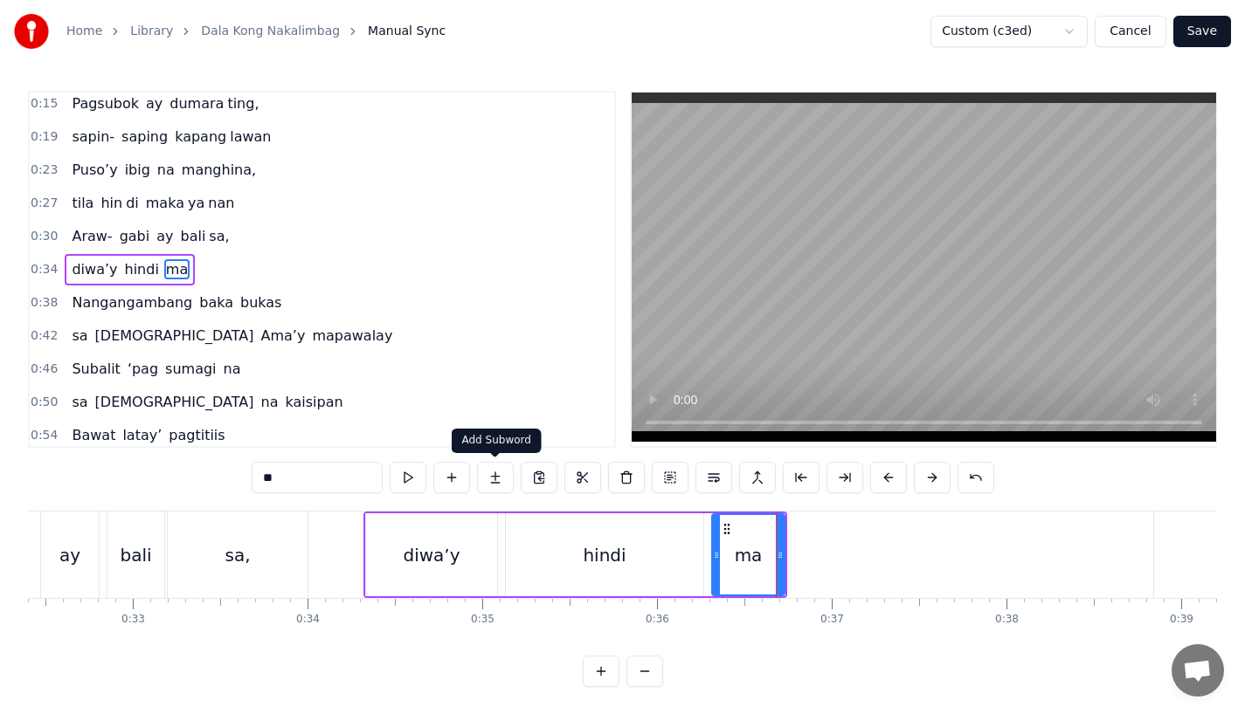
type input "**"
click at [495, 486] on button at bounding box center [495, 477] width 37 height 31
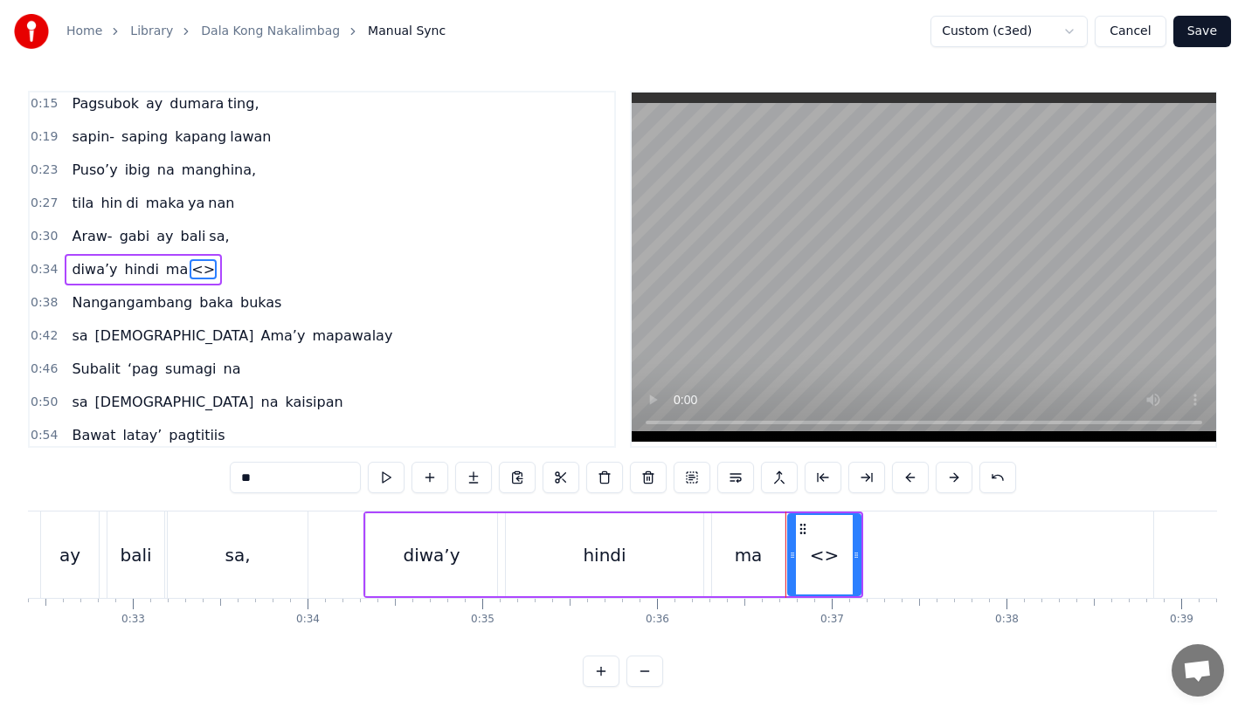
drag, startPoint x: 279, startPoint y: 473, endPoint x: 161, endPoint y: 470, distance: 117.9
click at [161, 470] on div "0:15 Pagsubok ay dumara ting, 0:19 sapin- saping kapang lawan 0:23 Puso’y ibig …" at bounding box center [622, 389] width 1189 height 597
paste input "*****"
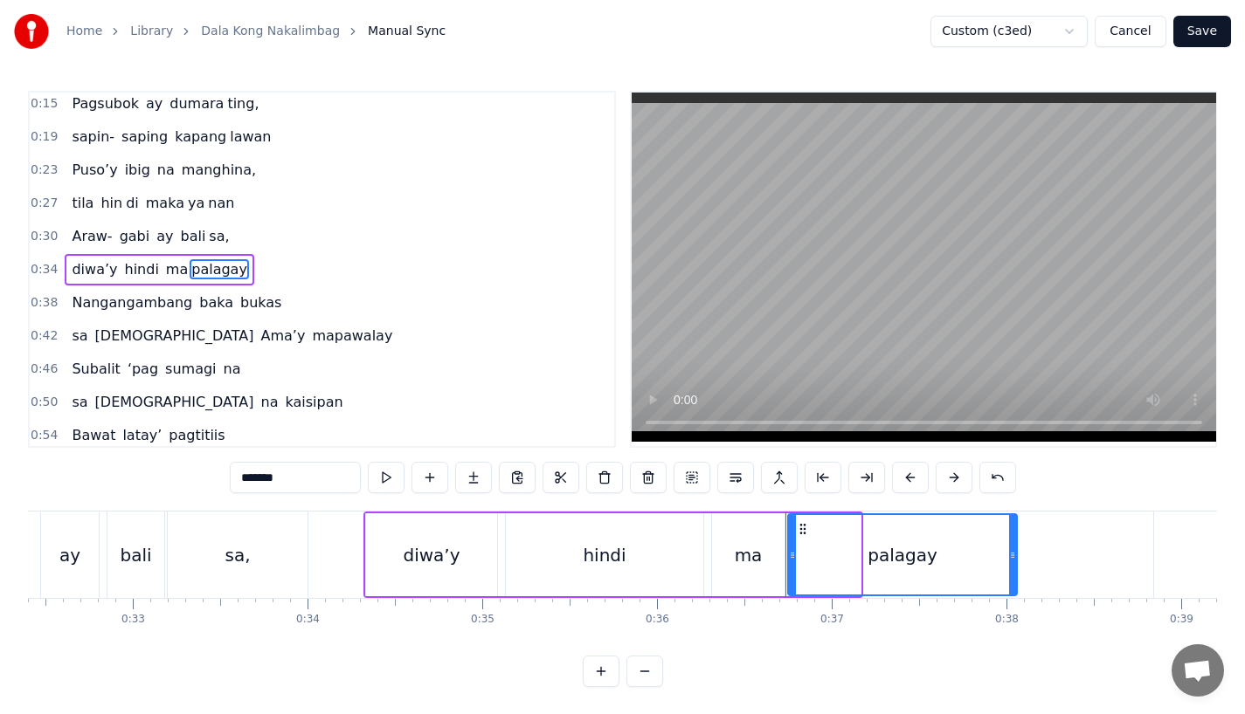
drag, startPoint x: 853, startPoint y: 562, endPoint x: 1010, endPoint y: 562, distance: 156.3
click at [1010, 562] on div at bounding box center [1012, 554] width 7 height 79
click at [622, 570] on div "hindi" at bounding box center [604, 555] width 197 height 83
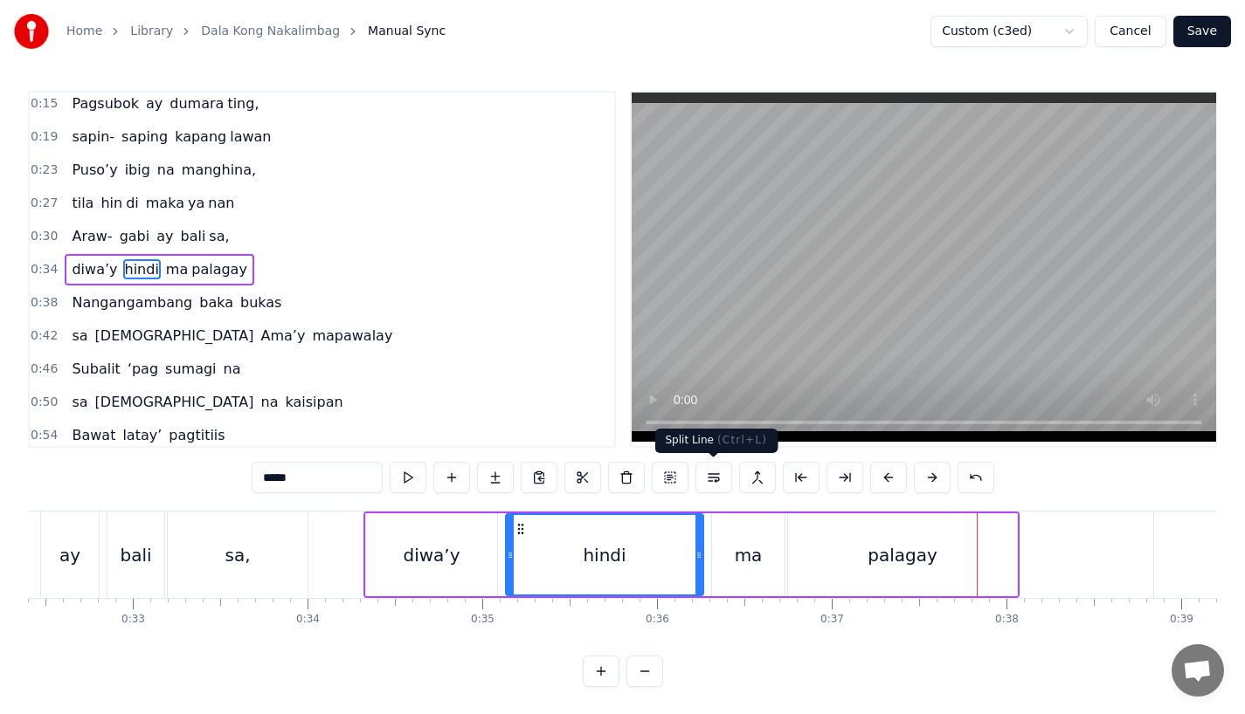
click at [927, 569] on div "palagay" at bounding box center [902, 555] width 229 height 83
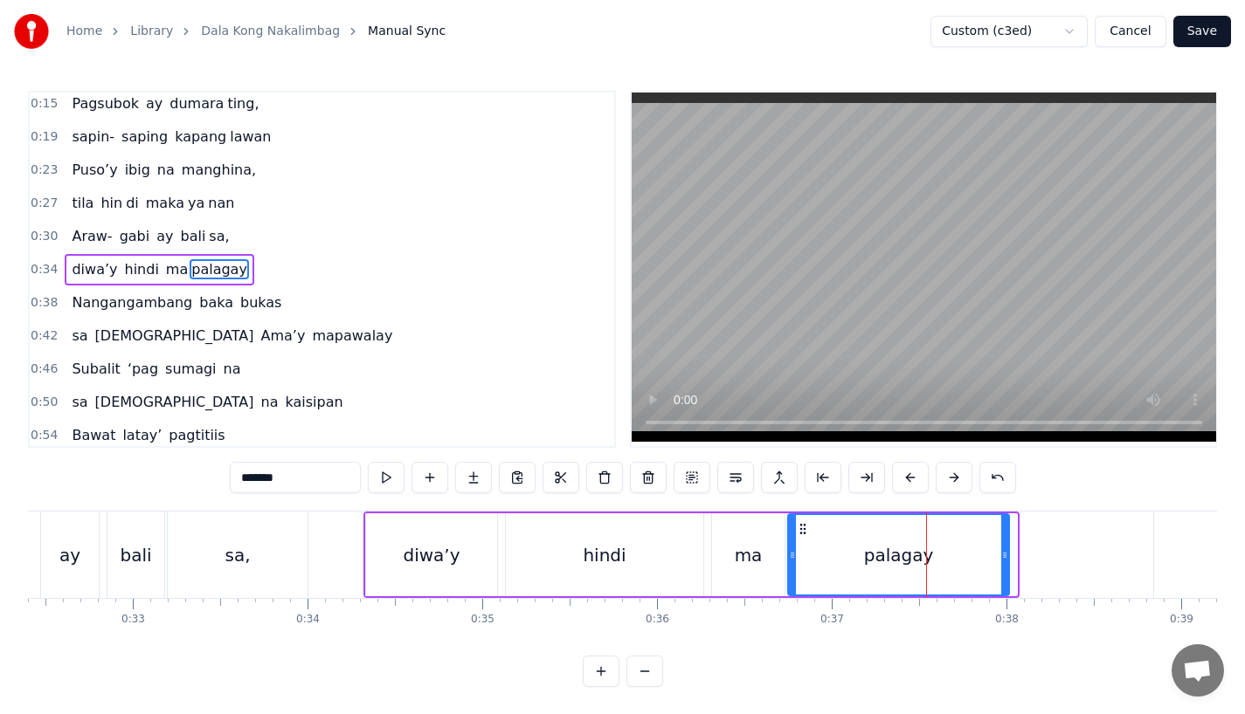
drag, startPoint x: 1011, startPoint y: 568, endPoint x: 990, endPoint y: 568, distance: 21.0
click at [1001, 568] on div at bounding box center [1004, 554] width 7 height 79
click at [777, 564] on div "ma" at bounding box center [748, 555] width 72 height 83
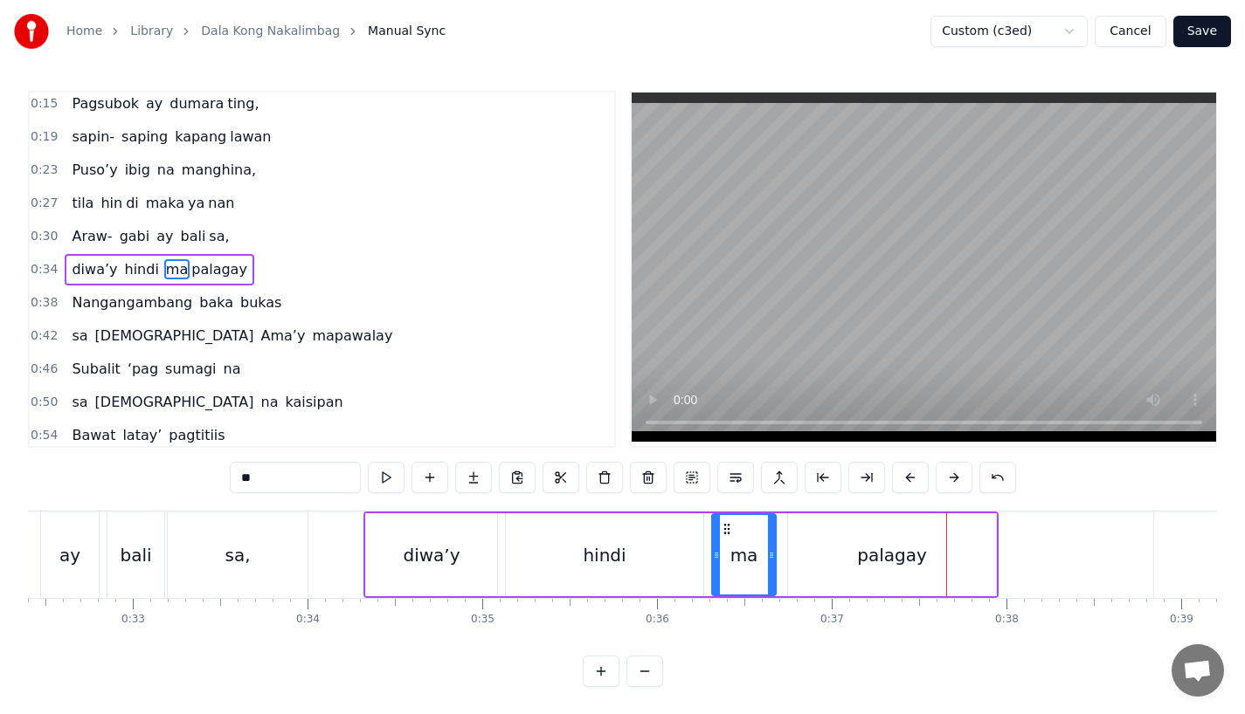
drag, startPoint x: 777, startPoint y: 574, endPoint x: 764, endPoint y: 574, distance: 13.1
click at [768, 574] on div at bounding box center [771, 554] width 7 height 79
click at [761, 574] on div at bounding box center [764, 554] width 7 height 79
click at [800, 573] on div "palagay" at bounding box center [892, 555] width 208 height 83
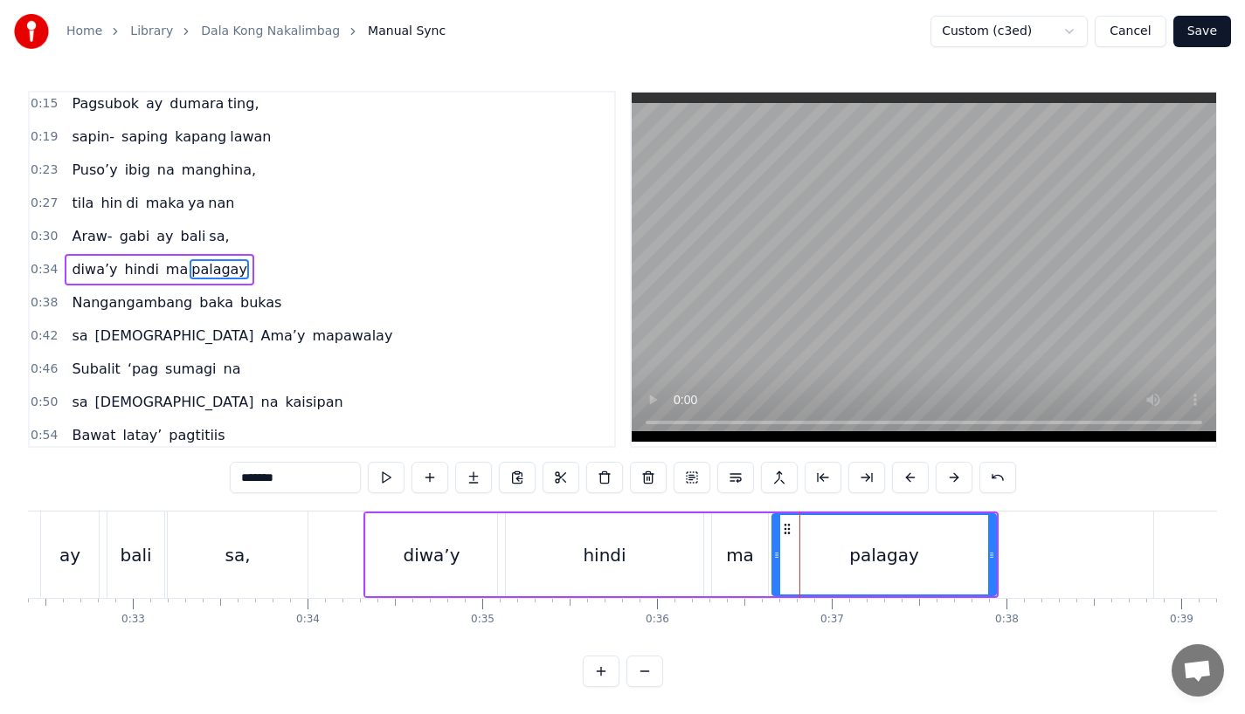
drag, startPoint x: 790, startPoint y: 563, endPoint x: 774, endPoint y: 564, distance: 16.6
click at [774, 564] on div at bounding box center [776, 554] width 7 height 79
click at [665, 563] on div "hindi" at bounding box center [604, 555] width 197 height 83
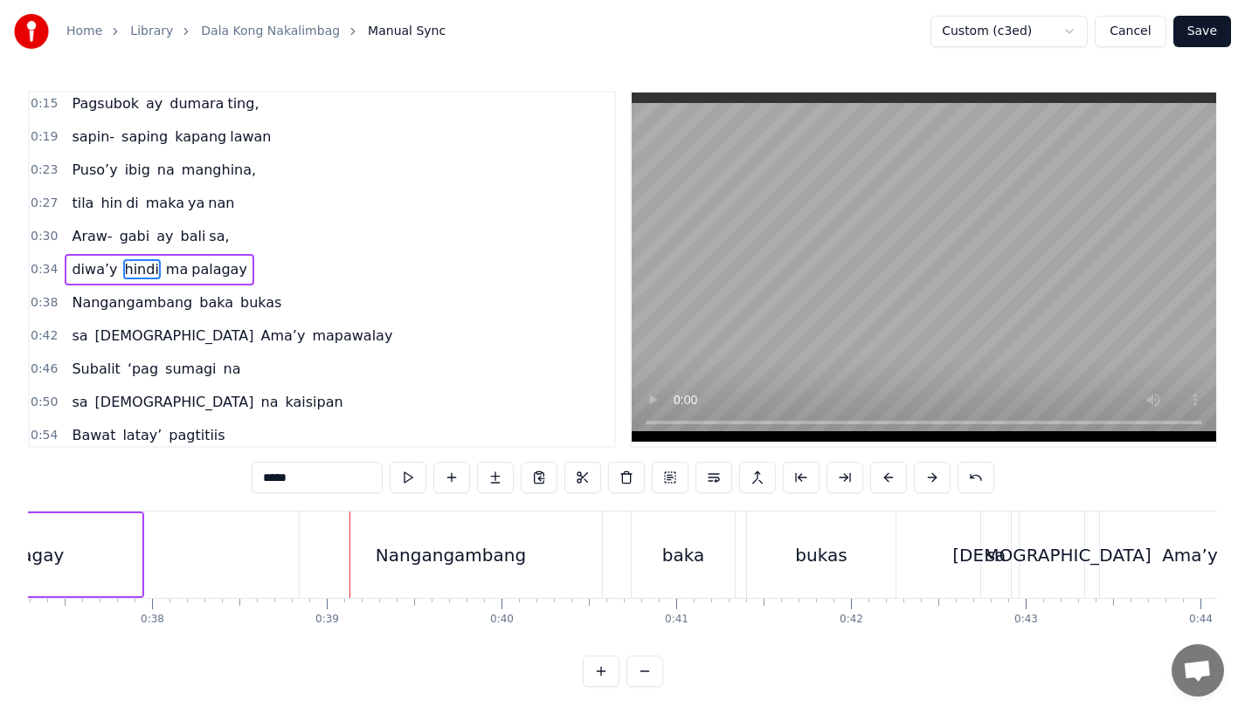
scroll to position [0, 6468]
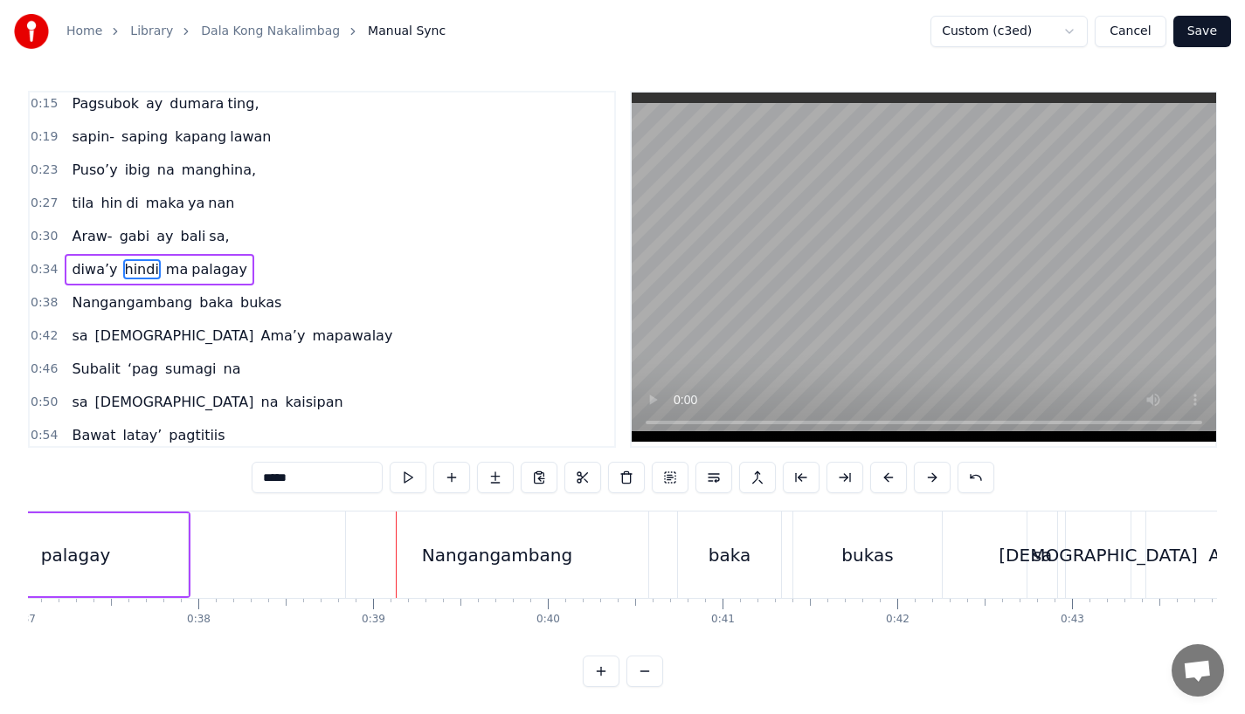
click at [502, 569] on div "Nangangambang" at bounding box center [497, 555] width 302 height 86
type input "**********"
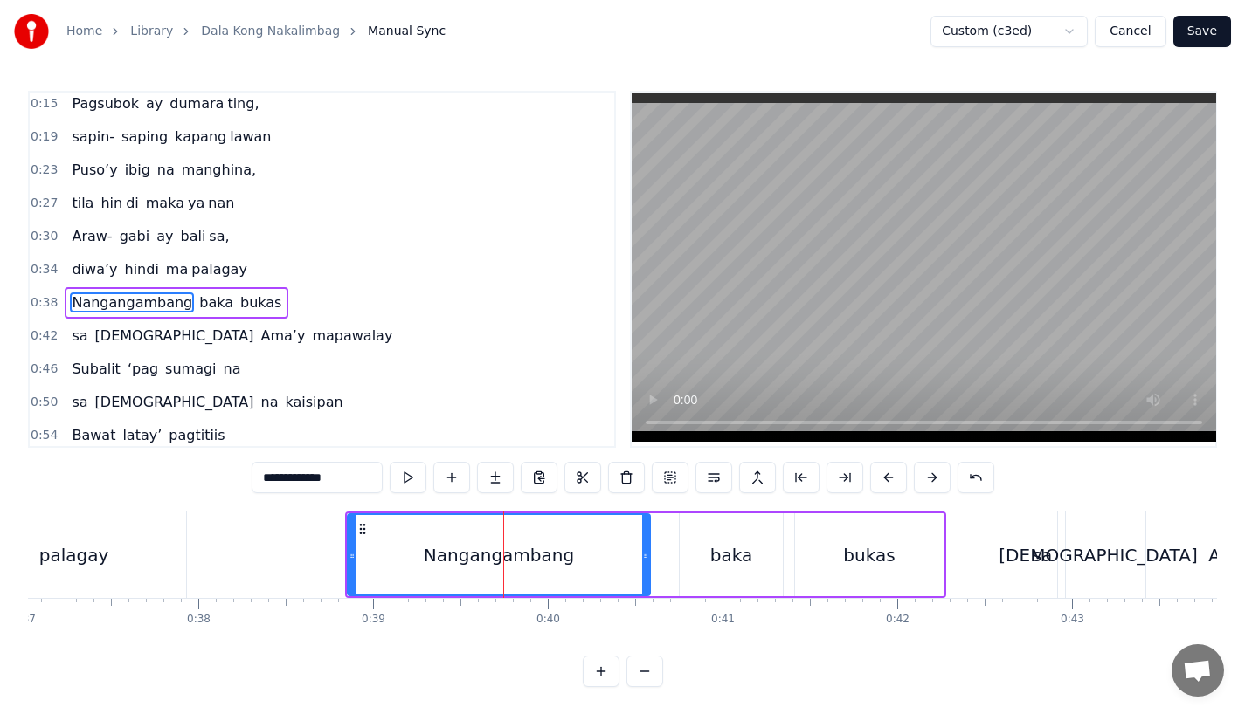
scroll to position [38, 0]
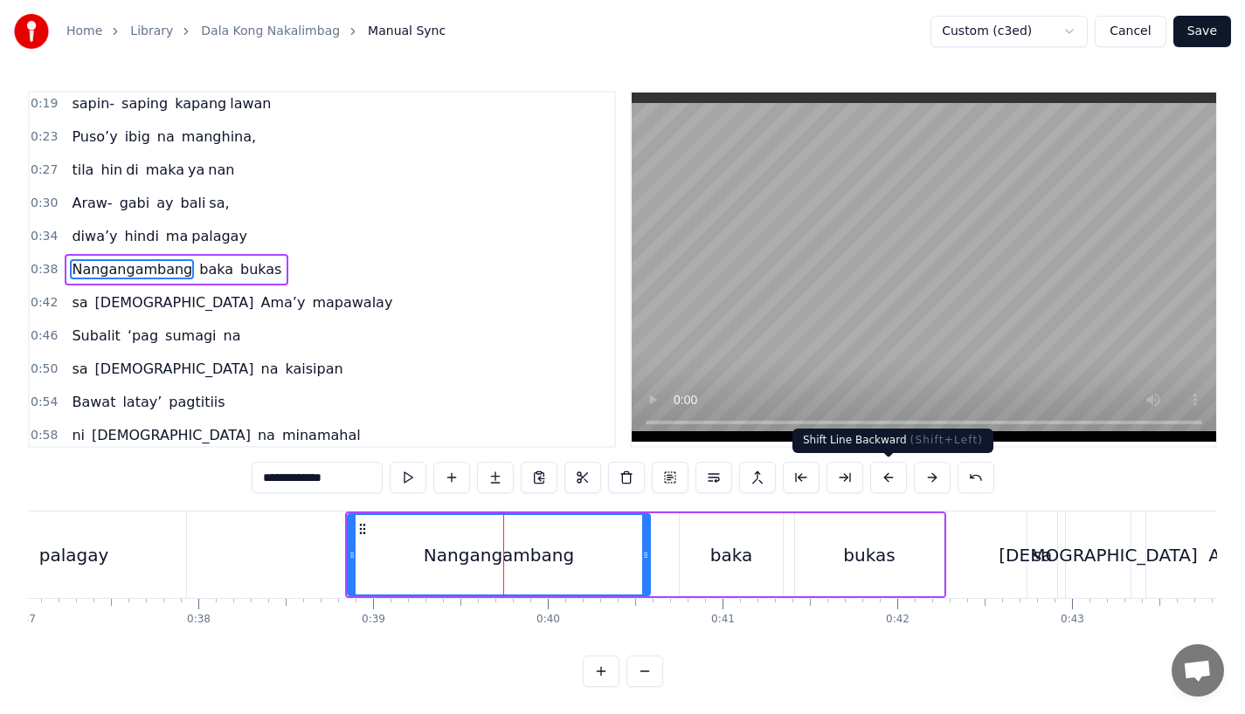
click at [881, 478] on button at bounding box center [888, 477] width 37 height 31
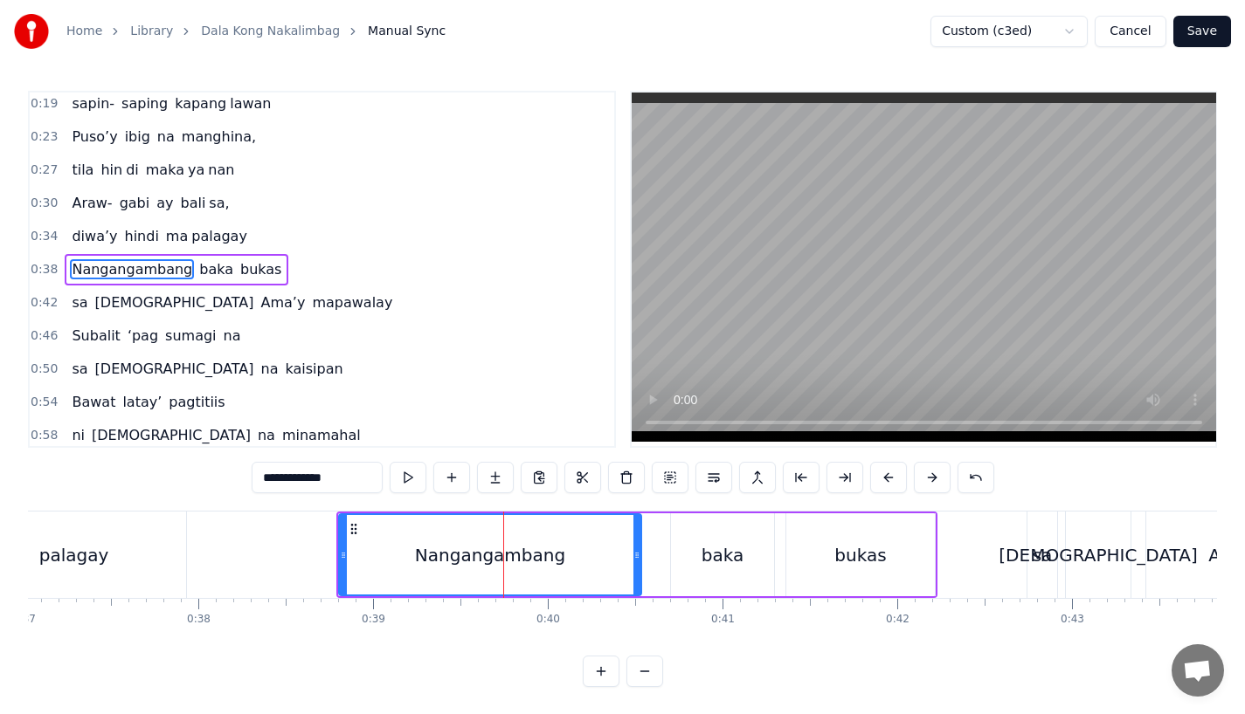
click at [881, 478] on button at bounding box center [888, 477] width 37 height 31
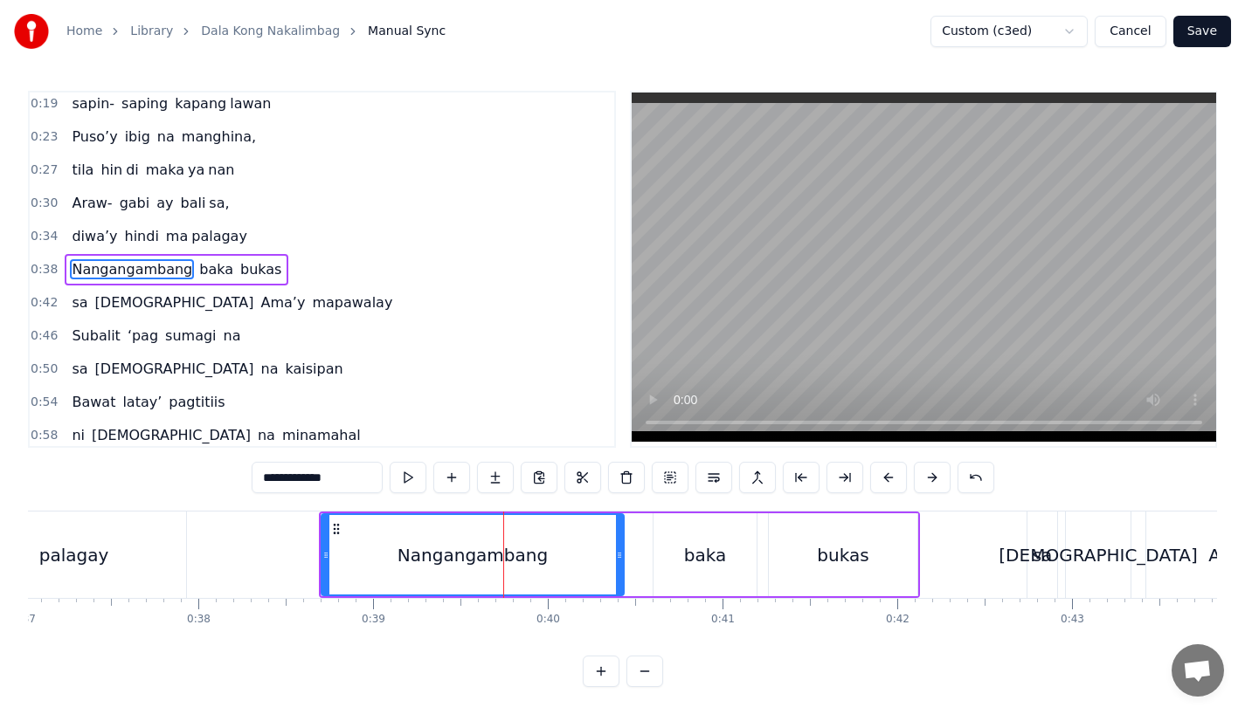
click at [881, 478] on button at bounding box center [888, 477] width 37 height 31
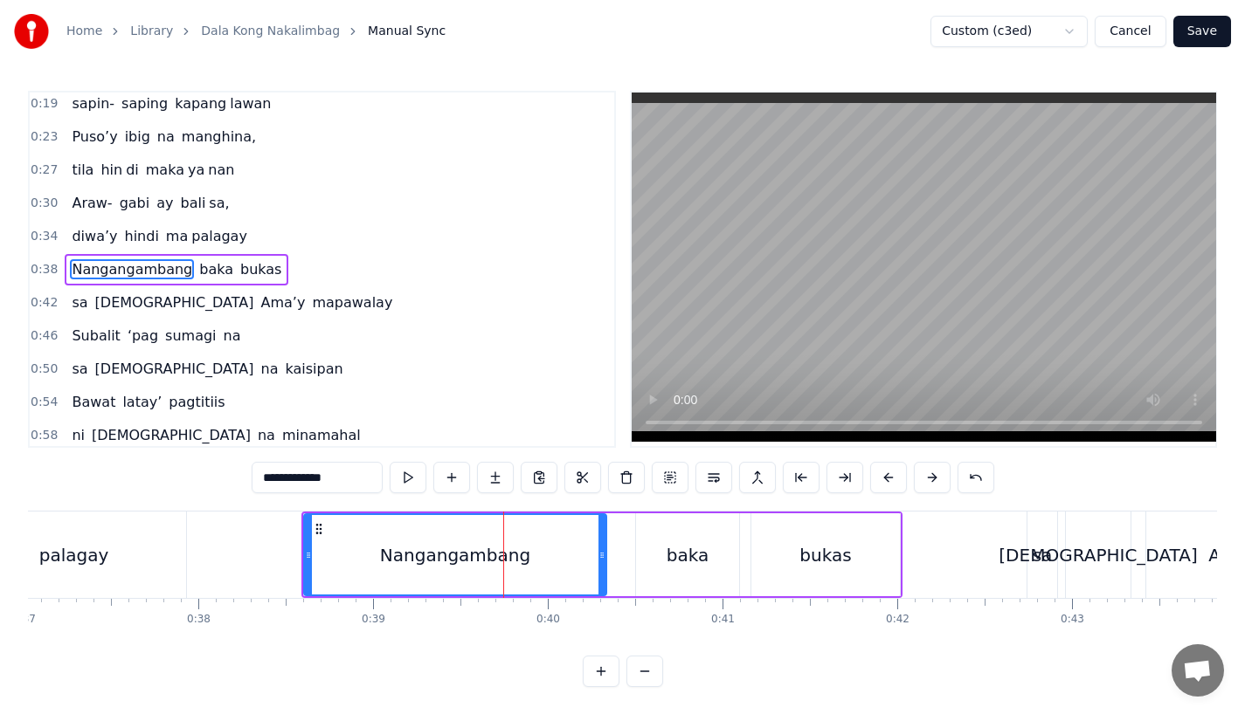
click at [881, 478] on button at bounding box center [888, 477] width 37 height 31
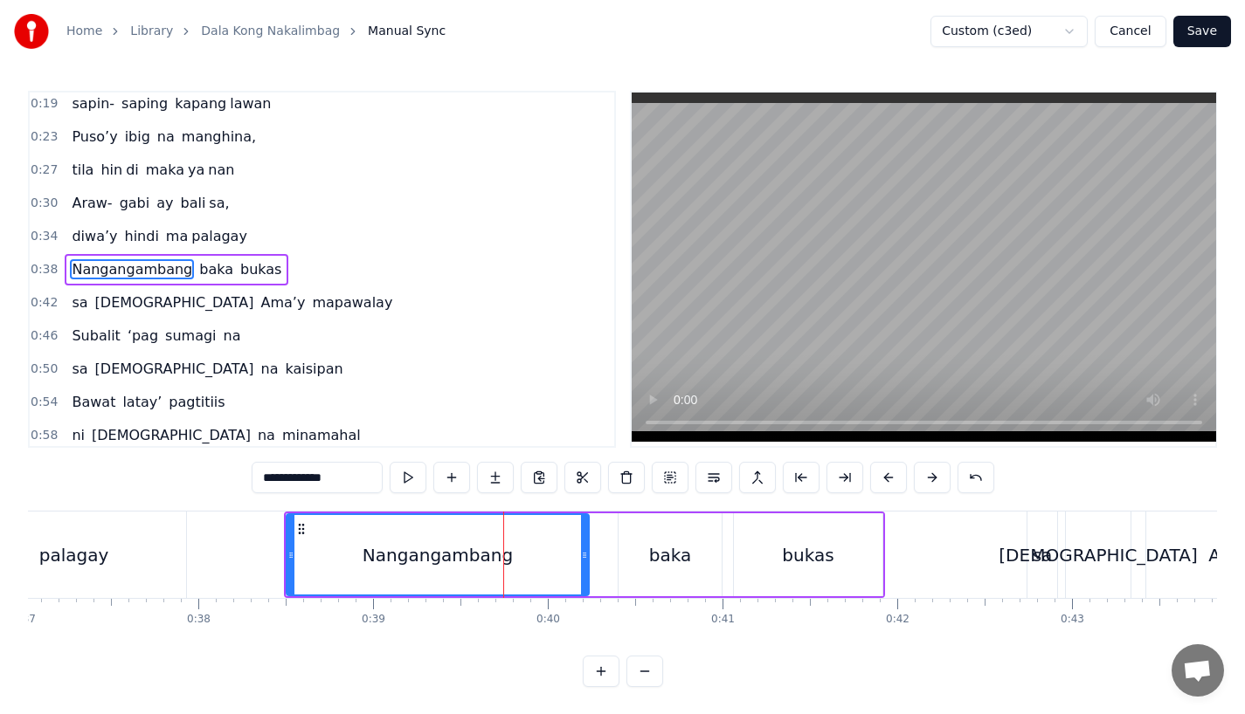
click at [881, 478] on button at bounding box center [888, 477] width 37 height 31
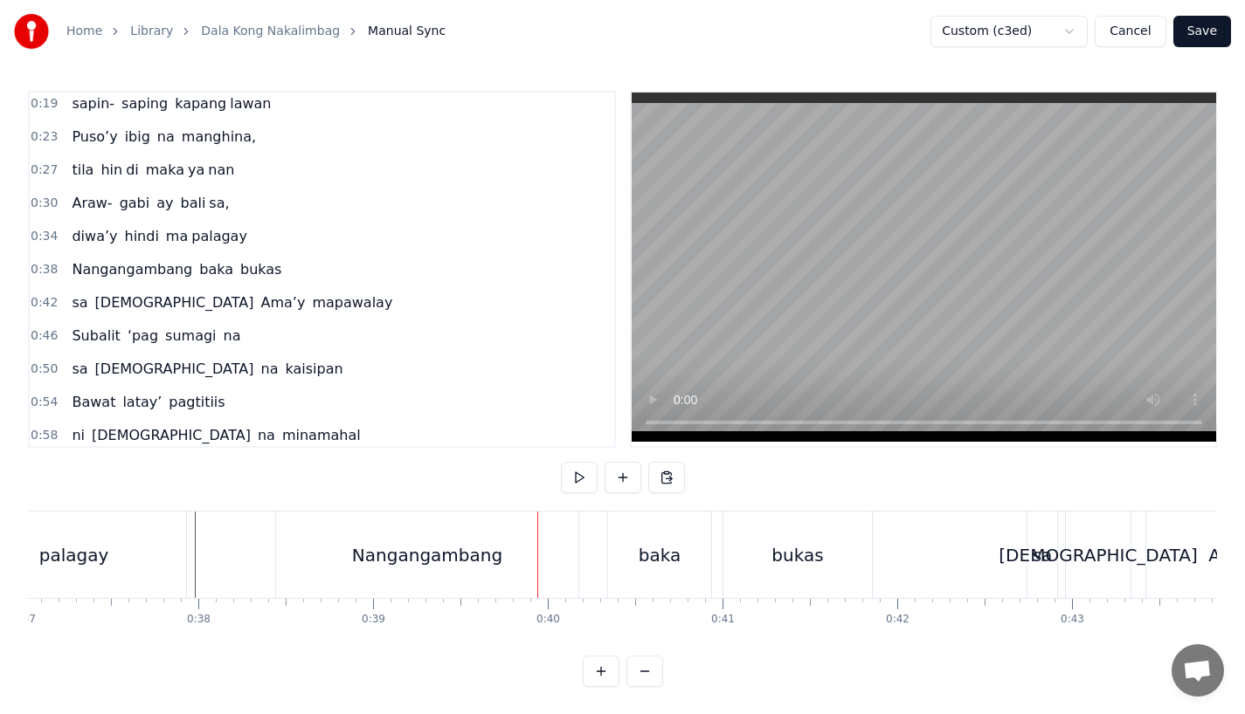
click at [423, 574] on div "Nangangambang" at bounding box center [427, 555] width 302 height 86
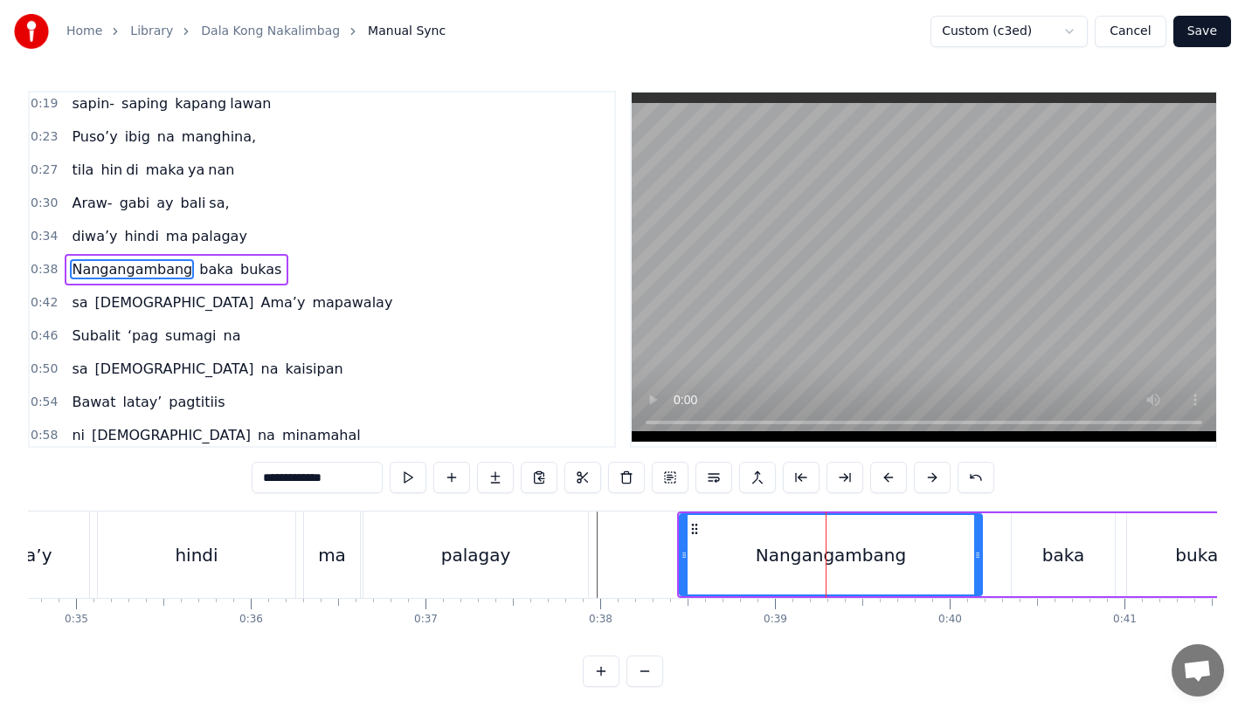
scroll to position [0, 6067]
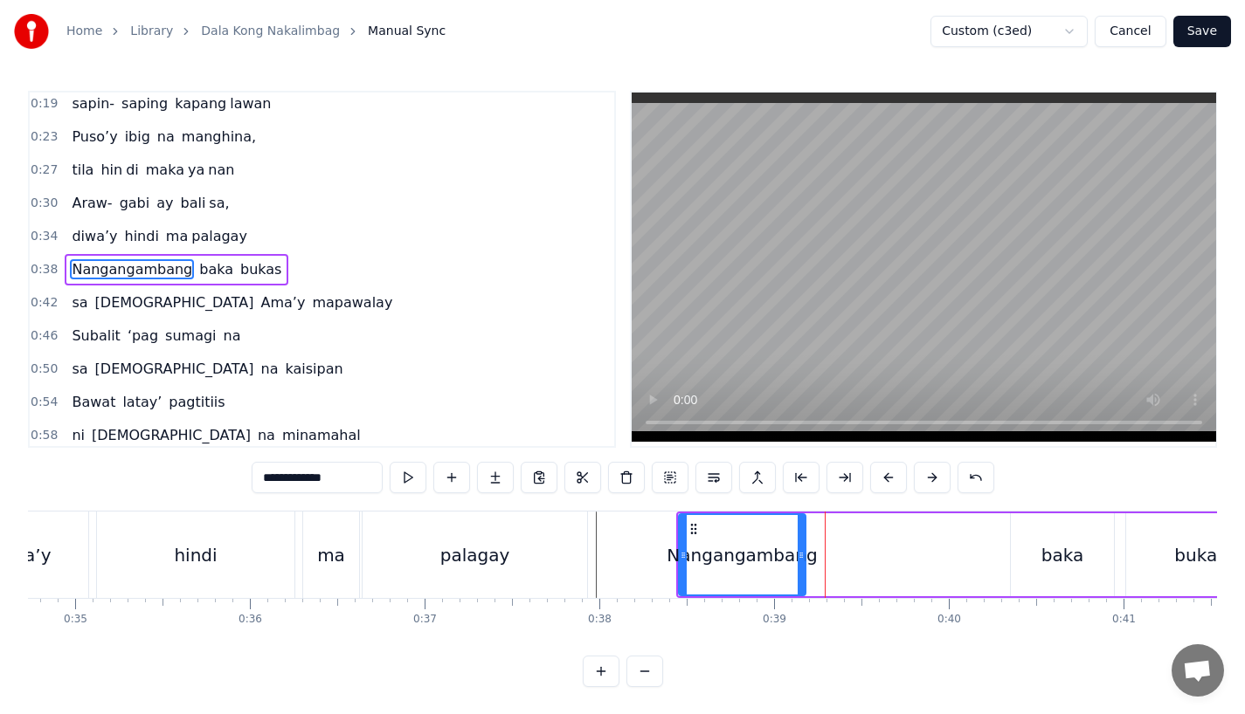
drag, startPoint x: 972, startPoint y: 551, endPoint x: 801, endPoint y: 549, distance: 171.2
click at [801, 549] on icon at bounding box center [800, 556] width 7 height 14
drag, startPoint x: 332, startPoint y: 476, endPoint x: 452, endPoint y: 476, distance: 120.5
click at [452, 476] on div "**********" at bounding box center [623, 477] width 742 height 31
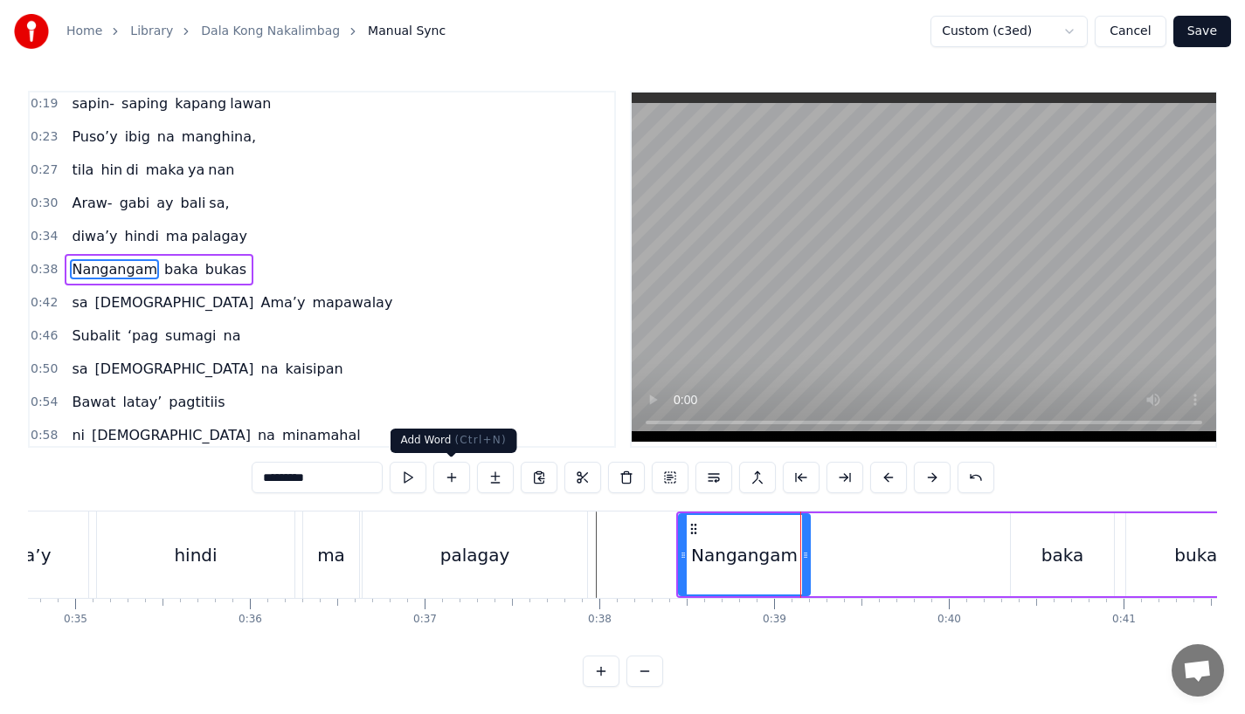
type input "*********"
click at [487, 486] on button at bounding box center [495, 477] width 37 height 31
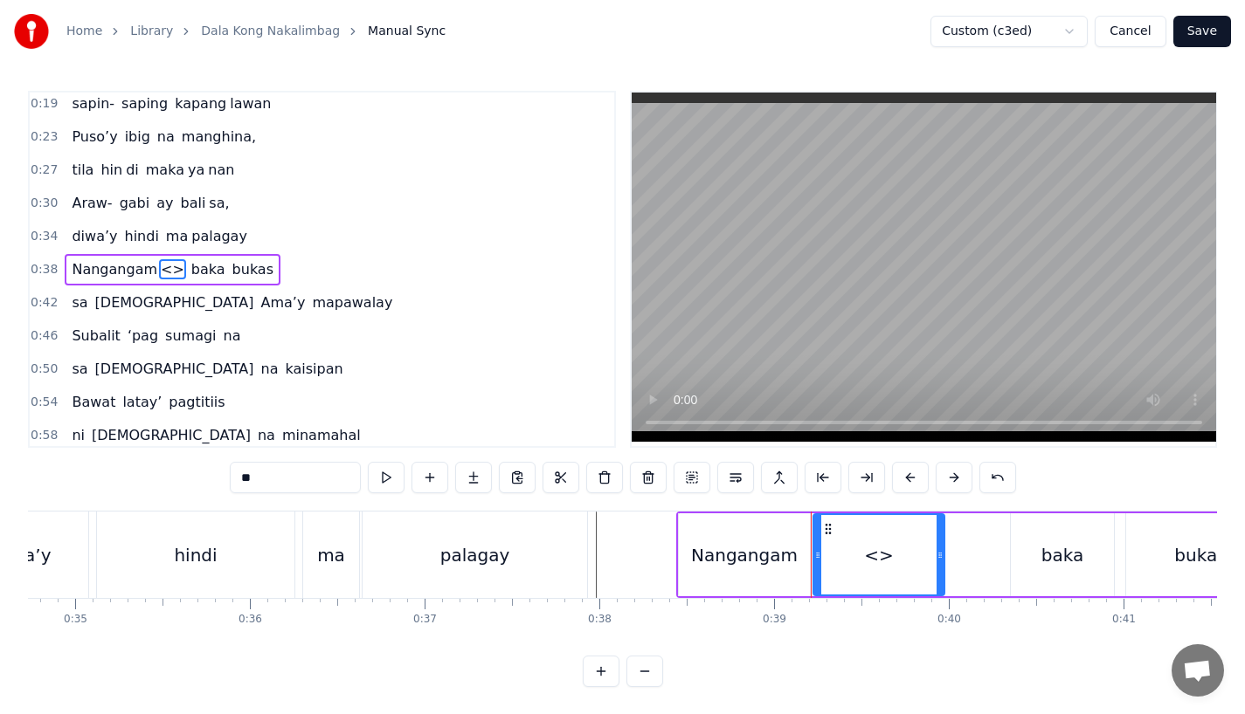
drag, startPoint x: 347, startPoint y: 486, endPoint x: 214, endPoint y: 485, distance: 132.8
click at [214, 485] on div "0:15 Pagsubok ay dumara ting, 0:19 sapin- saping kapang lawan 0:23 Puso’y ibig …" at bounding box center [622, 389] width 1189 height 597
type input "*"
paste input "****"
drag, startPoint x: 941, startPoint y: 559, endPoint x: 990, endPoint y: 559, distance: 49.8
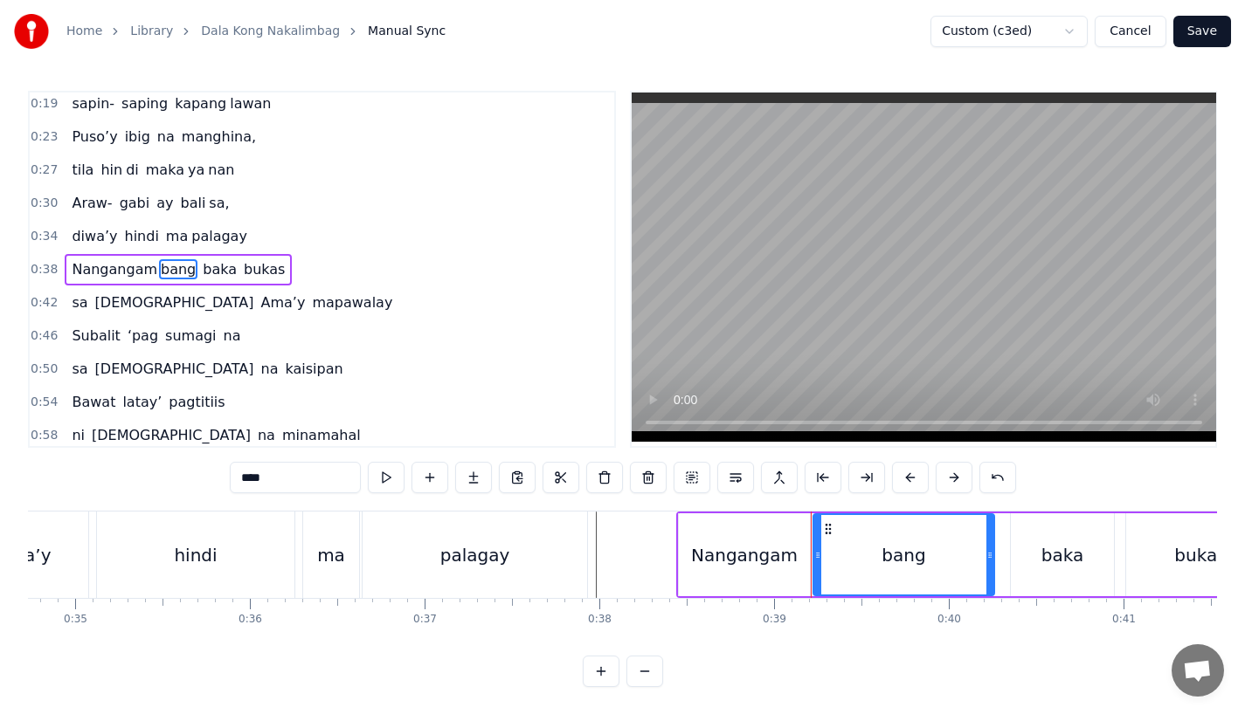
click at [990, 559] on icon at bounding box center [989, 556] width 7 height 14
type input "****"
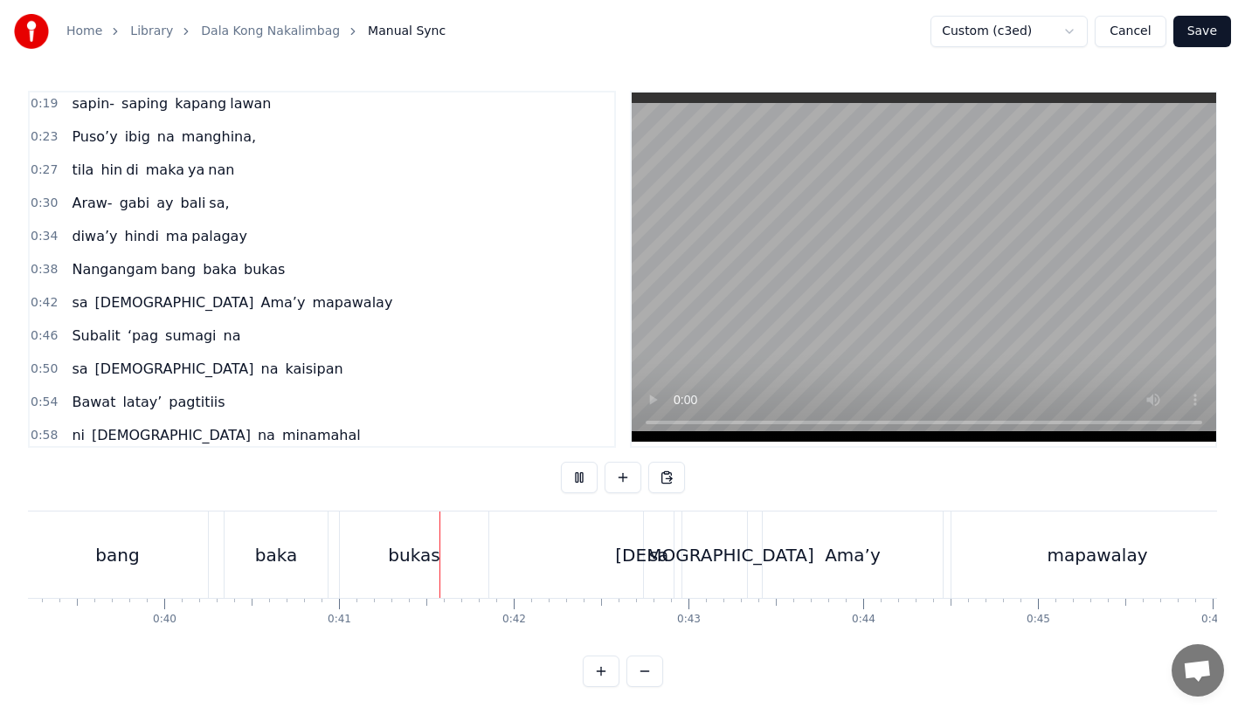
scroll to position [0, 7088]
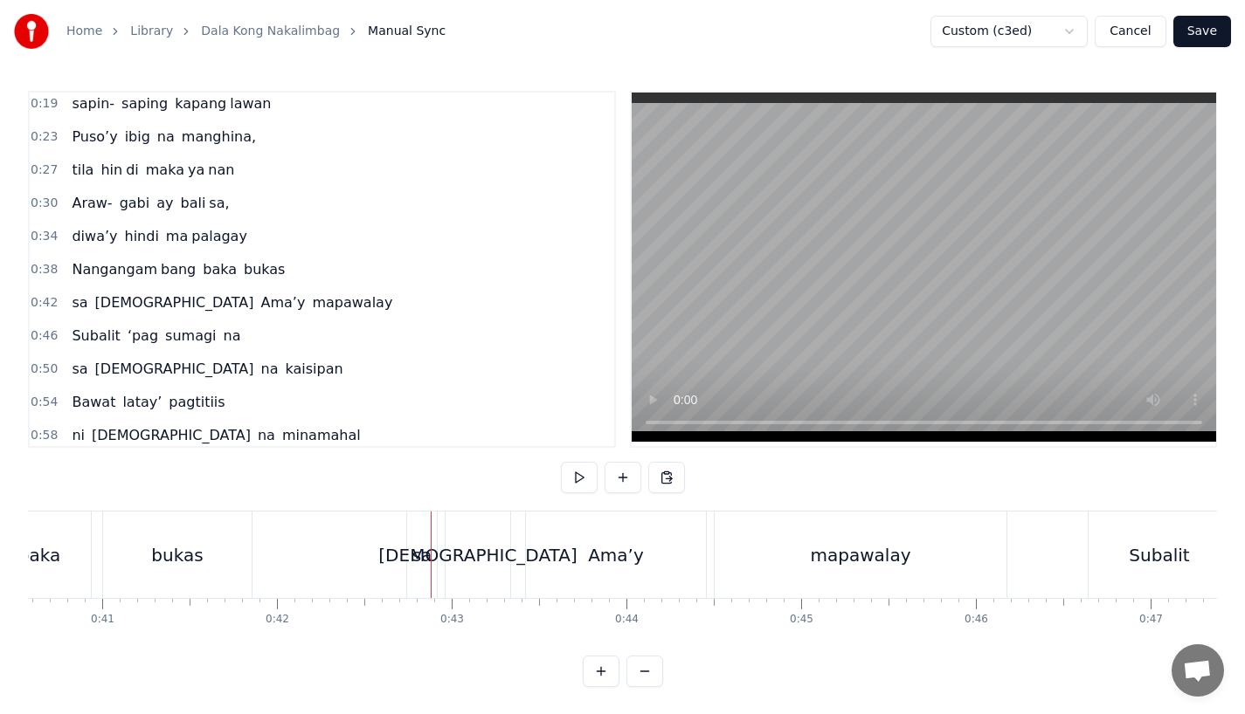
click at [212, 562] on div "bukas" at bounding box center [177, 555] width 148 height 86
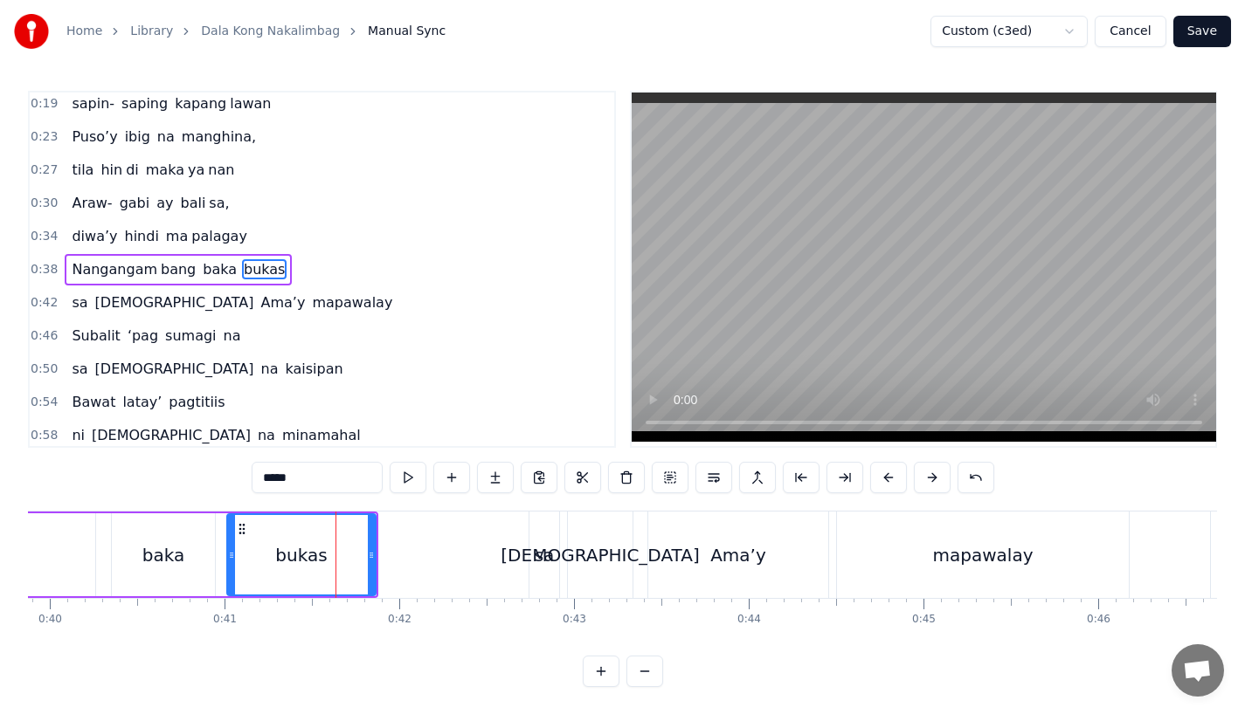
scroll to position [0, 6916]
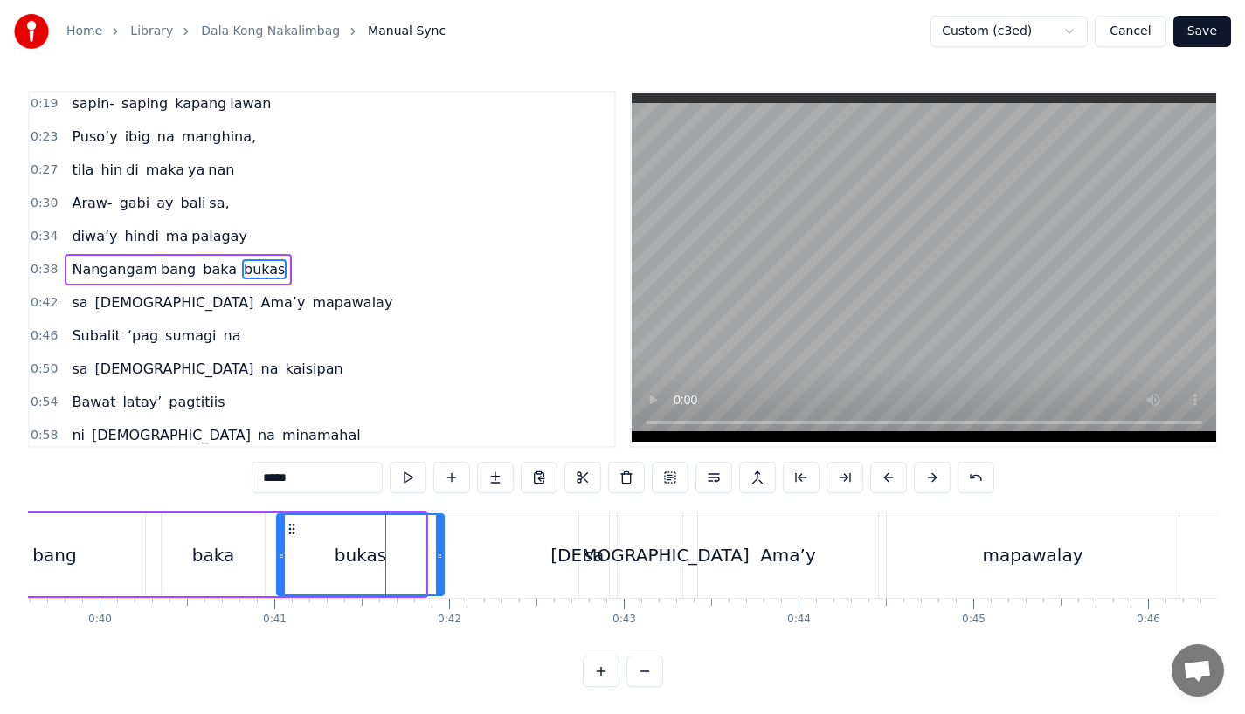
drag, startPoint x: 422, startPoint y: 574, endPoint x: 445, endPoint y: 573, distance: 22.7
click at [443, 573] on div at bounding box center [439, 554] width 7 height 79
drag, startPoint x: 442, startPoint y: 569, endPoint x: 361, endPoint y: 563, distance: 81.4
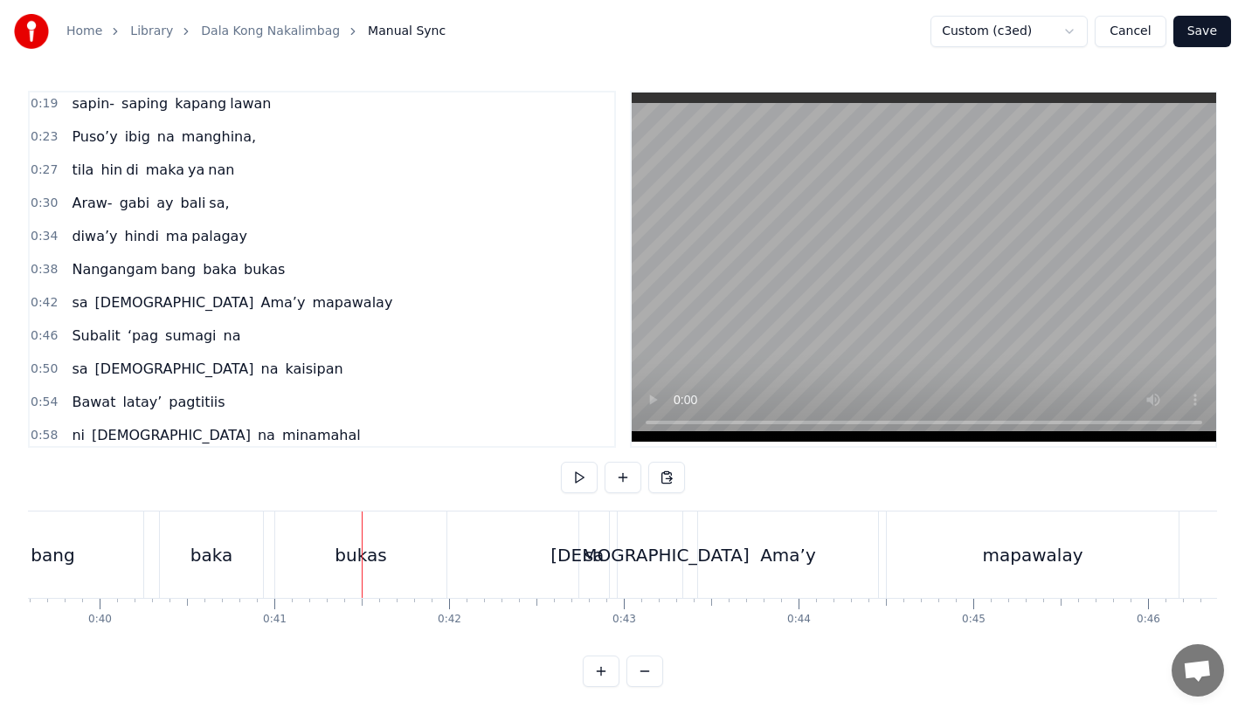
click at [417, 568] on div "bukas" at bounding box center [360, 555] width 171 height 86
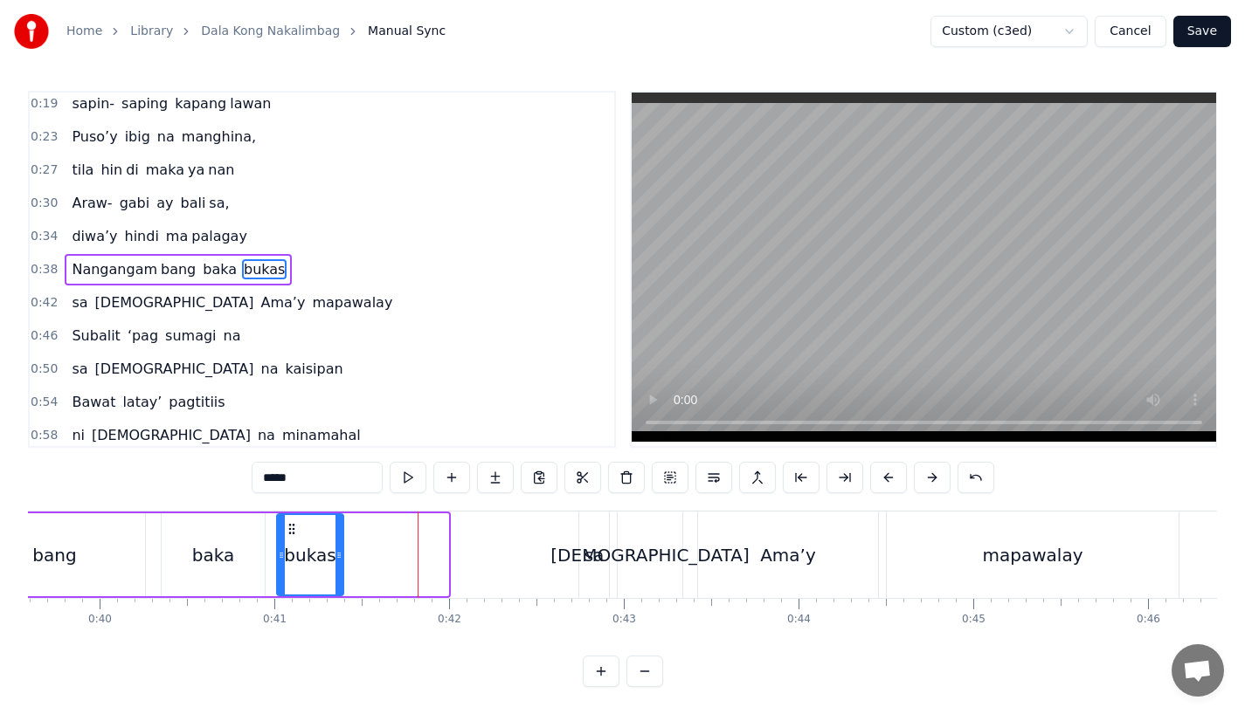
drag, startPoint x: 445, startPoint y: 568, endPoint x: 338, endPoint y: 568, distance: 106.6
click at [338, 568] on div at bounding box center [338, 554] width 7 height 79
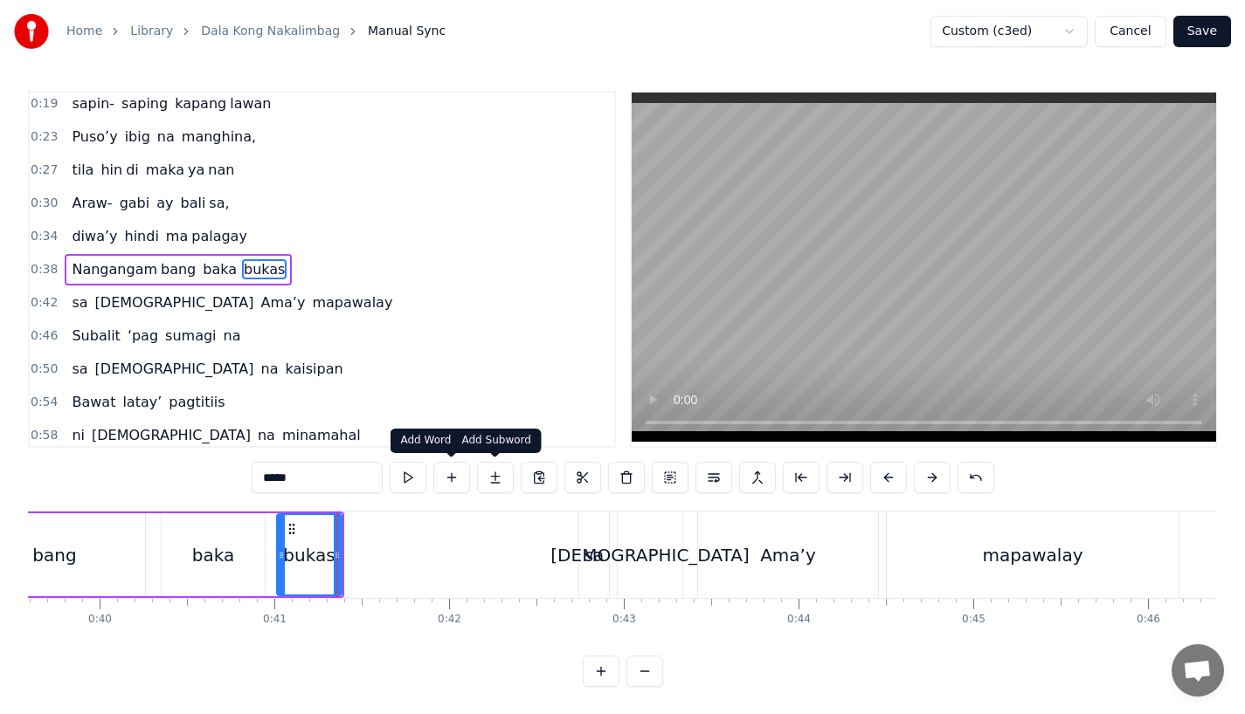
click at [483, 484] on button at bounding box center [495, 477] width 37 height 31
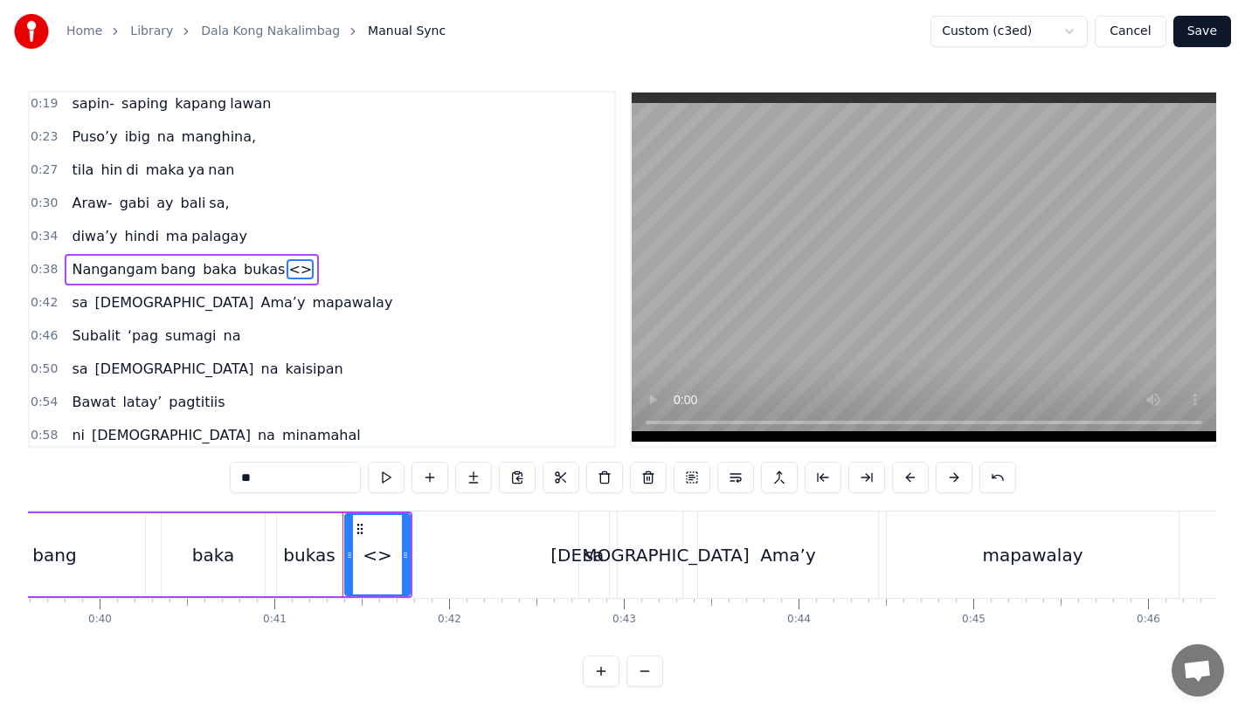
drag, startPoint x: 291, startPoint y: 484, endPoint x: 187, endPoint y: 474, distance: 104.4
click at [187, 474] on div "0:15 Pagsubok ay dumara ting, 0:19 sapin- saping kapang lawan 0:23 Puso’y ibig …" at bounding box center [622, 389] width 1189 height 597
click at [292, 537] on div "bukas" at bounding box center [309, 555] width 65 height 83
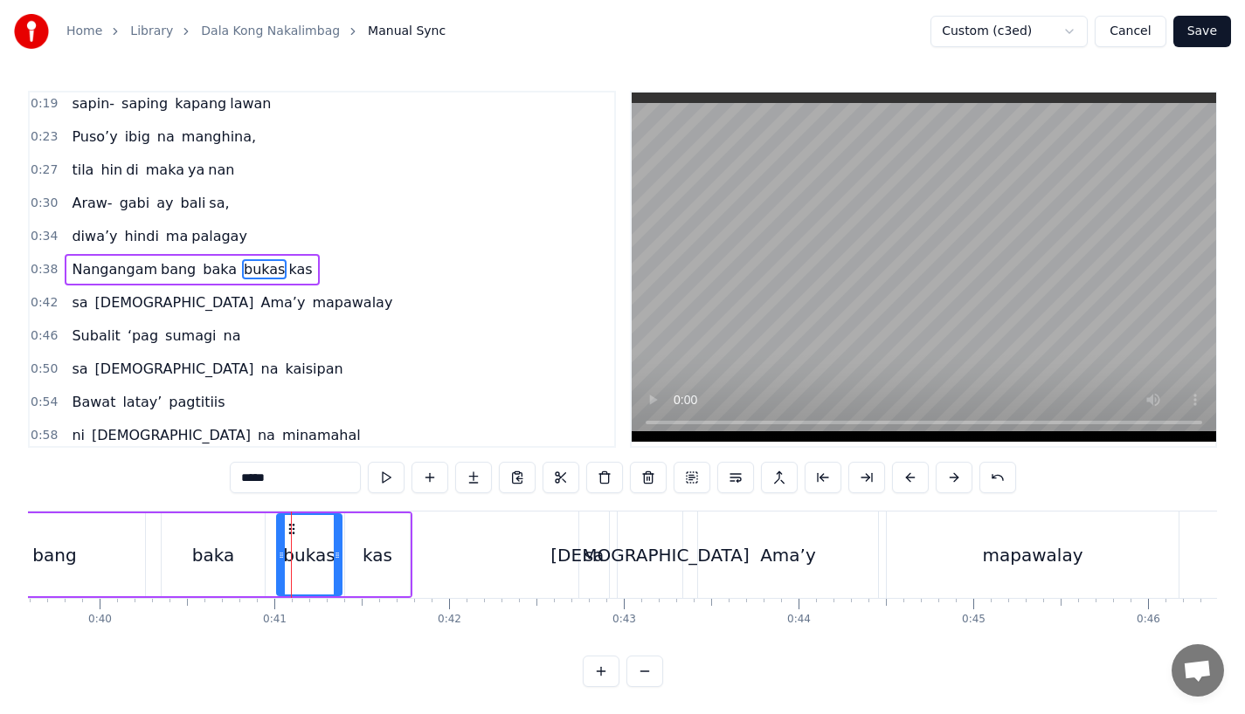
click at [283, 473] on input "*****" at bounding box center [295, 477] width 131 height 31
click at [390, 564] on div "kas" at bounding box center [377, 555] width 30 height 26
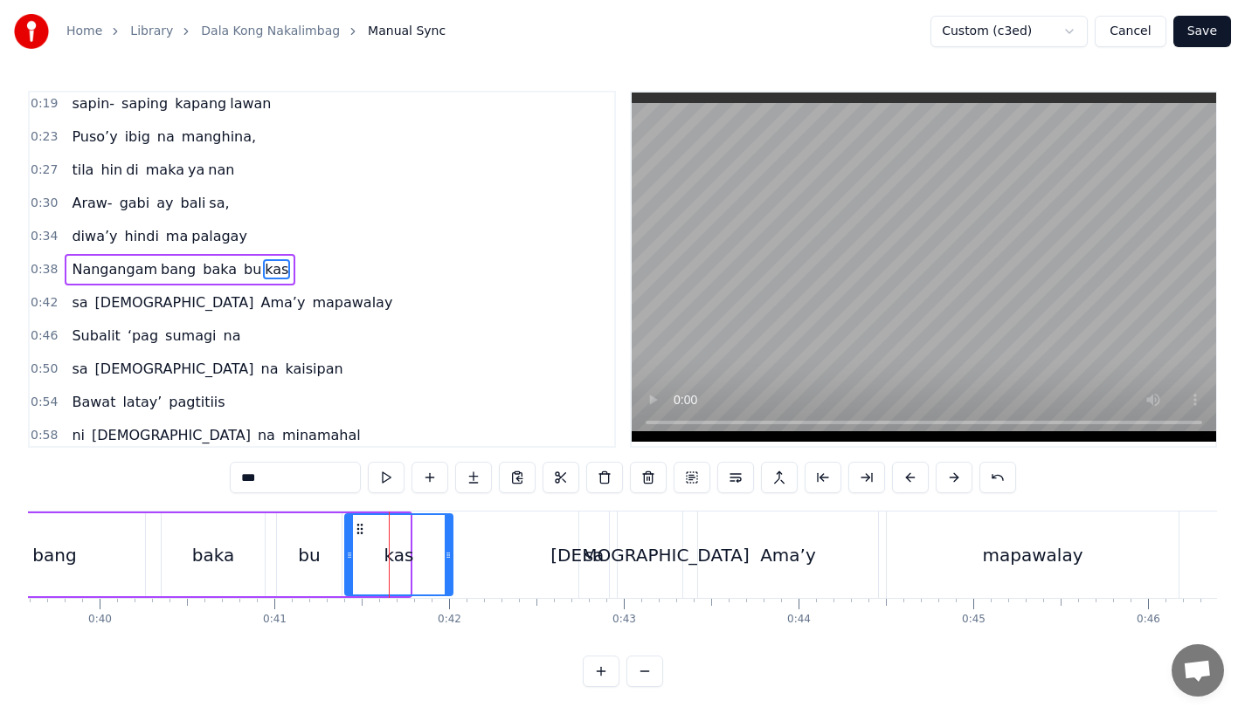
drag, startPoint x: 406, startPoint y: 564, endPoint x: 451, endPoint y: 564, distance: 44.5
click at [451, 564] on div "kas" at bounding box center [398, 555] width 109 height 83
click at [234, 569] on div "baka" at bounding box center [213, 555] width 103 height 83
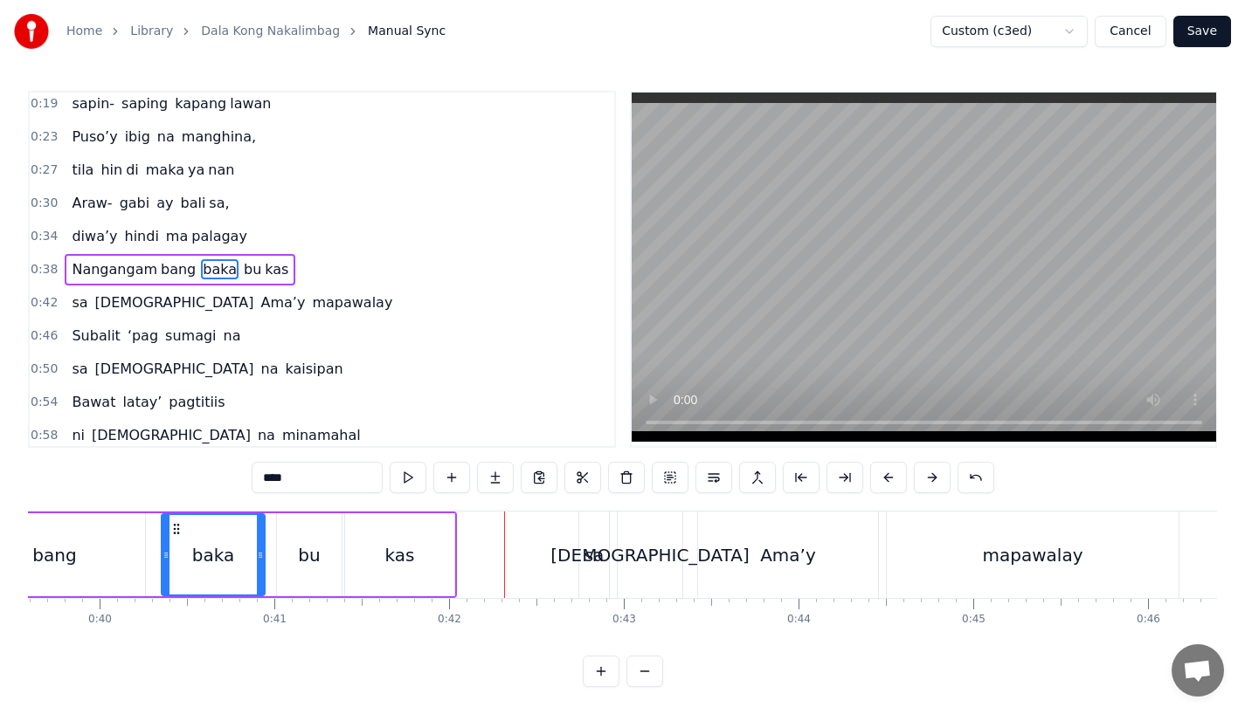
click at [237, 549] on div "baka" at bounding box center [212, 554] width 101 height 79
click at [599, 549] on div "sa" at bounding box center [594, 555] width 20 height 26
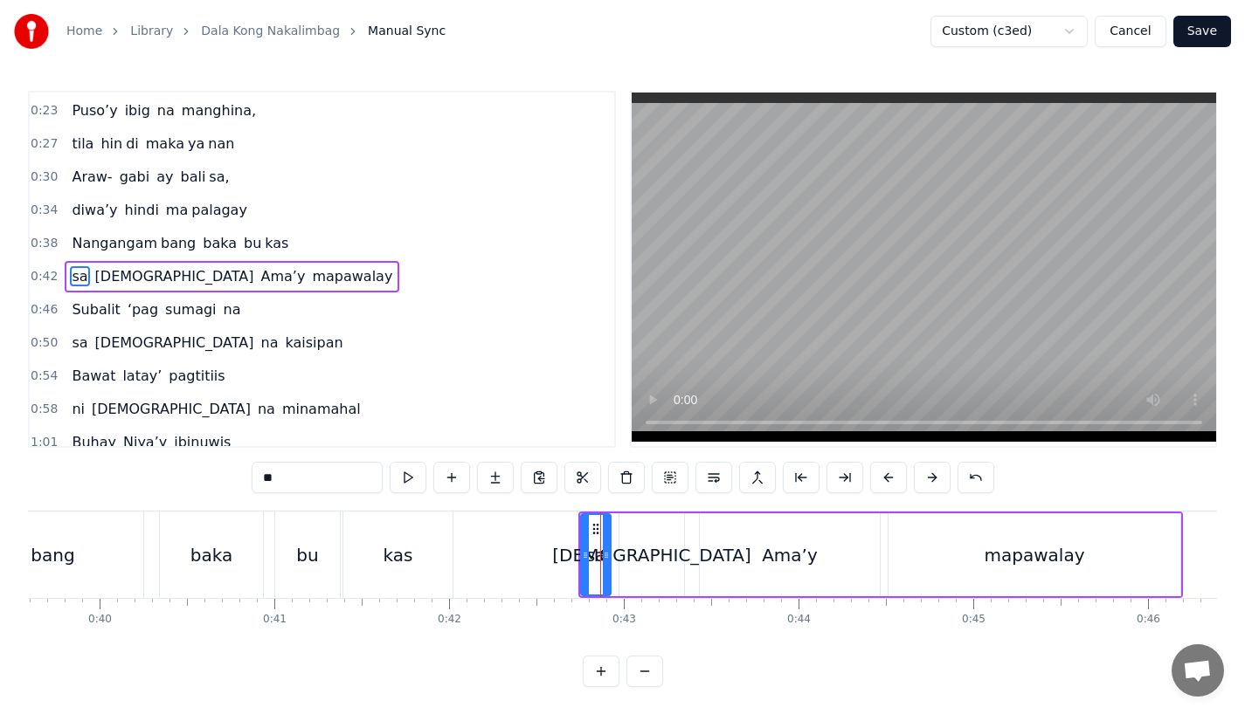
scroll to position [72, 0]
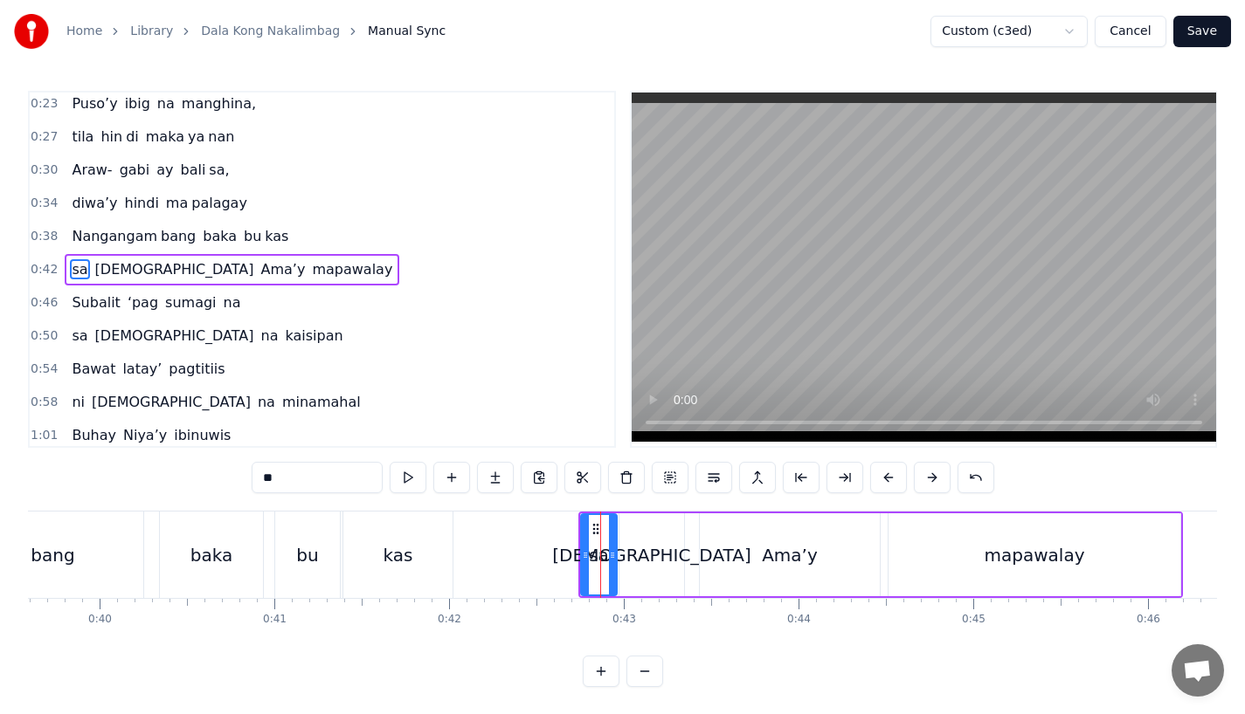
click at [612, 555] on icon at bounding box center [612, 556] width 7 height 14
drag, startPoint x: 584, startPoint y: 555, endPoint x: 575, endPoint y: 556, distance: 9.6
click at [575, 556] on icon at bounding box center [577, 556] width 7 height 14
click at [734, 589] on div "Ama’y" at bounding box center [790, 555] width 180 height 83
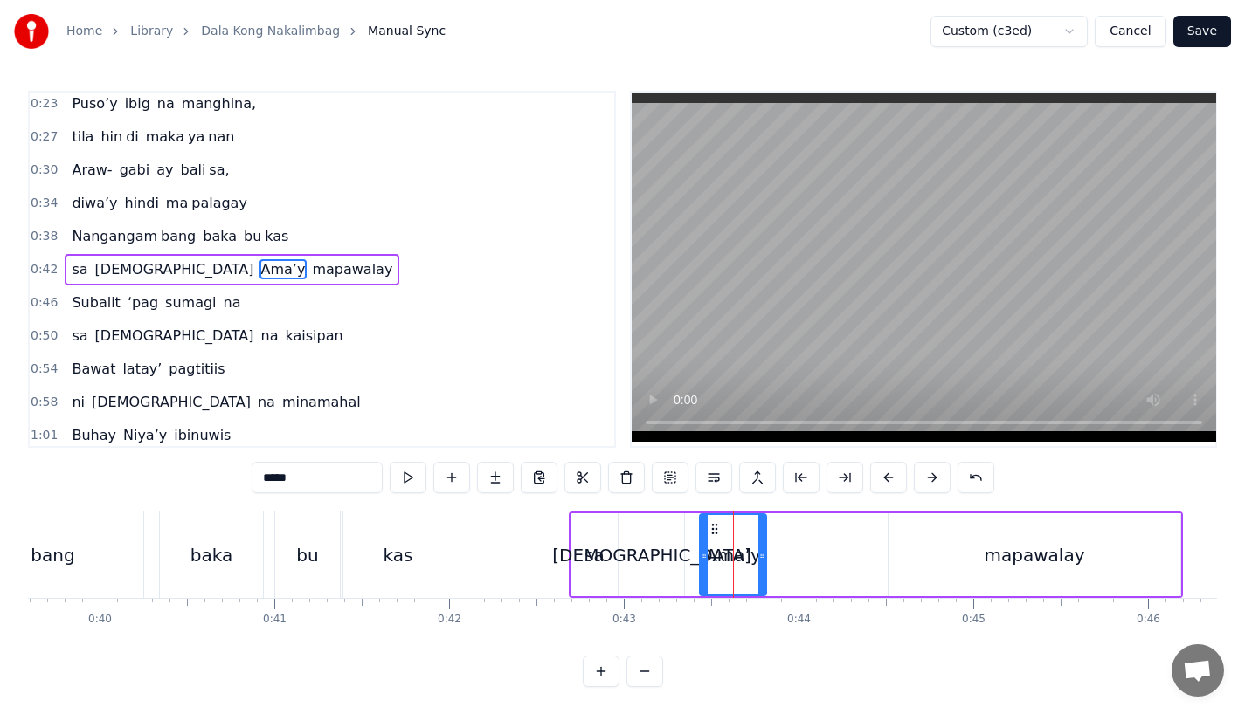
drag, startPoint x: 875, startPoint y: 566, endPoint x: 760, endPoint y: 566, distance: 115.3
click at [760, 566] on div at bounding box center [761, 554] width 7 height 79
drag, startPoint x: 282, startPoint y: 476, endPoint x: 379, endPoint y: 476, distance: 97.0
click at [379, 476] on input "*****" at bounding box center [317, 477] width 131 height 31
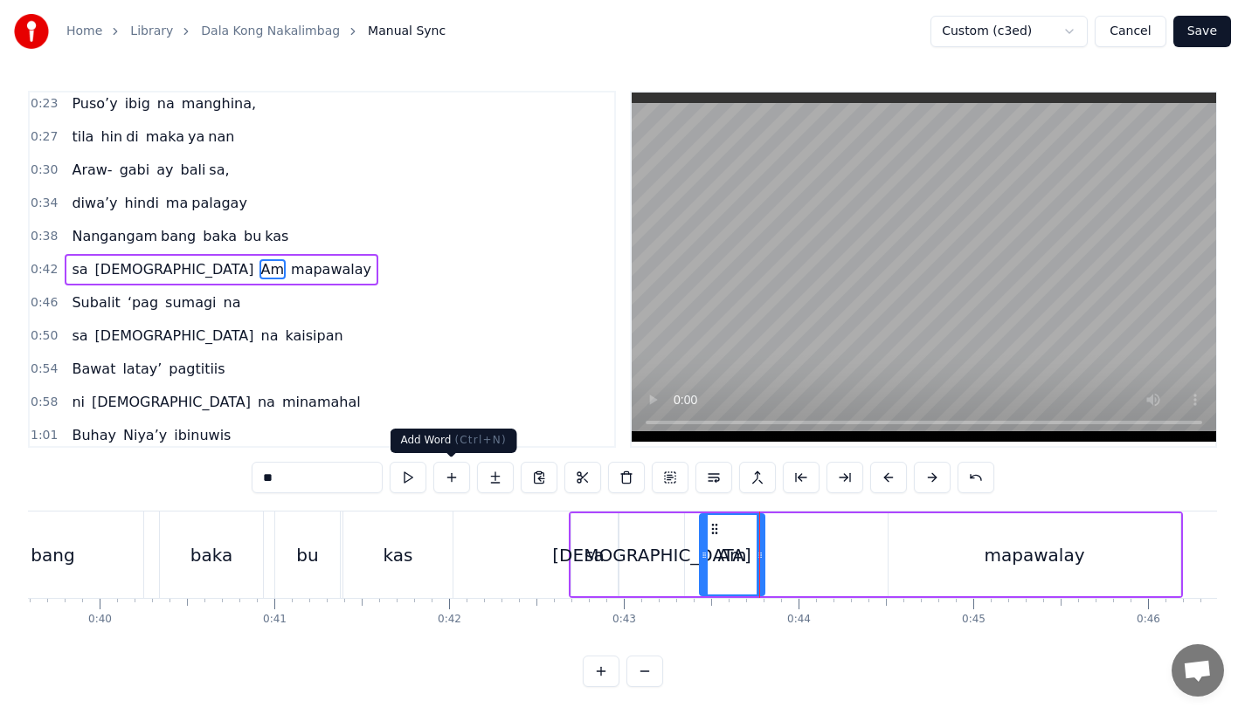
type input "**"
click at [491, 473] on button at bounding box center [495, 477] width 37 height 31
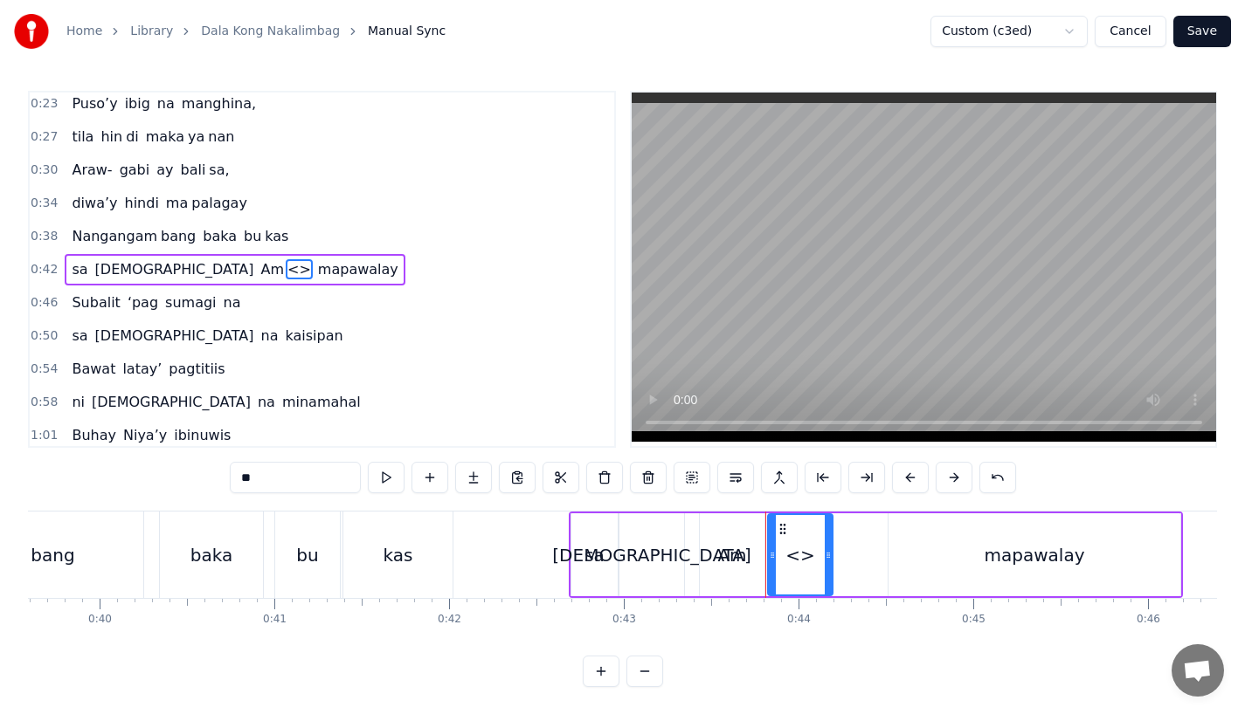
drag, startPoint x: 265, startPoint y: 480, endPoint x: 158, endPoint y: 475, distance: 106.6
click at [158, 475] on div "0:15 Pagsubok ay dumara ting, 0:19 sapin- saping kapang lawan 0:23 Puso’y ibig …" at bounding box center [622, 389] width 1189 height 597
paste input "*"
type input "***"
click at [831, 561] on div "a’y" at bounding box center [800, 555] width 66 height 83
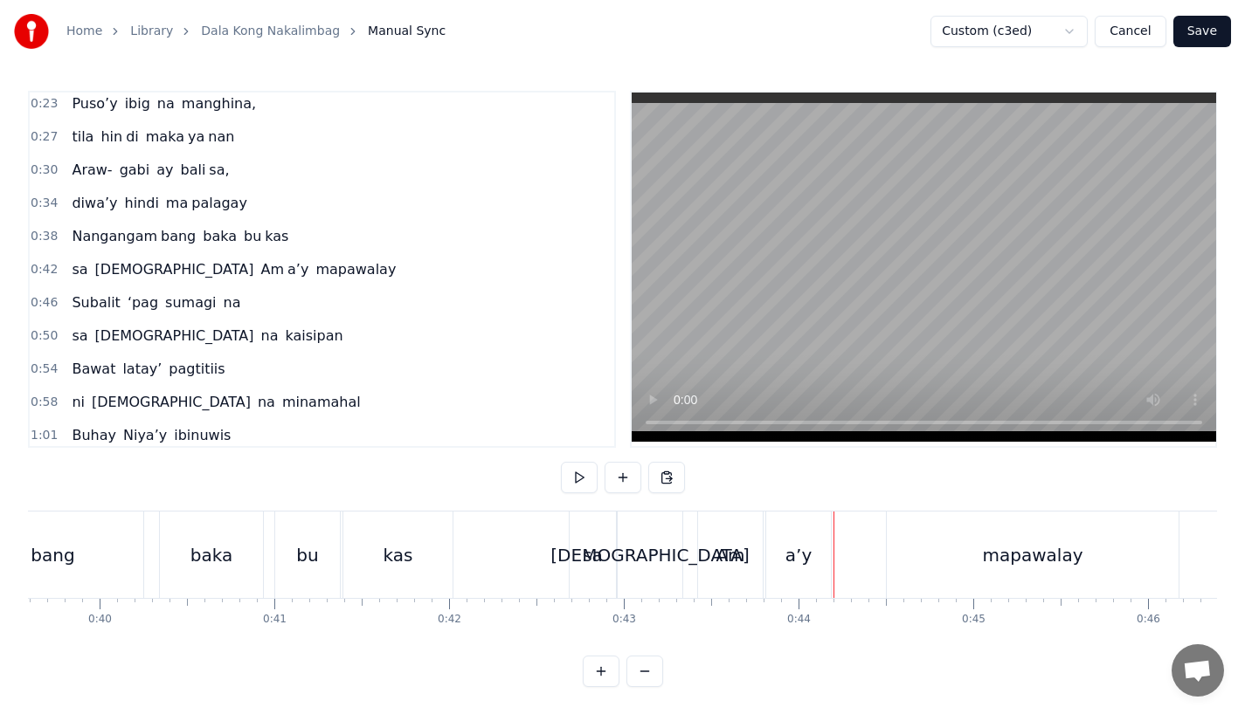
click at [812, 565] on div "a’y" at bounding box center [798, 555] width 65 height 86
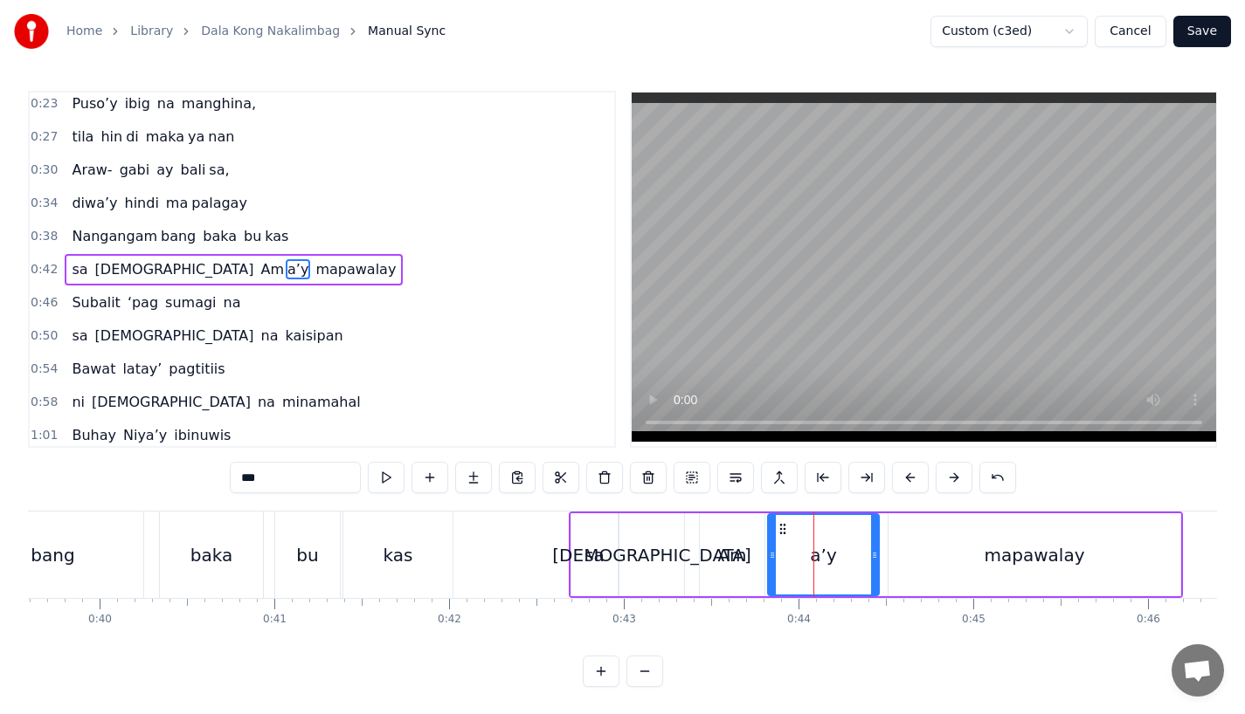
drag, startPoint x: 829, startPoint y: 565, endPoint x: 875, endPoint y: 565, distance: 46.3
click at [875, 565] on div at bounding box center [874, 554] width 7 height 79
click at [880, 565] on div at bounding box center [878, 554] width 7 height 79
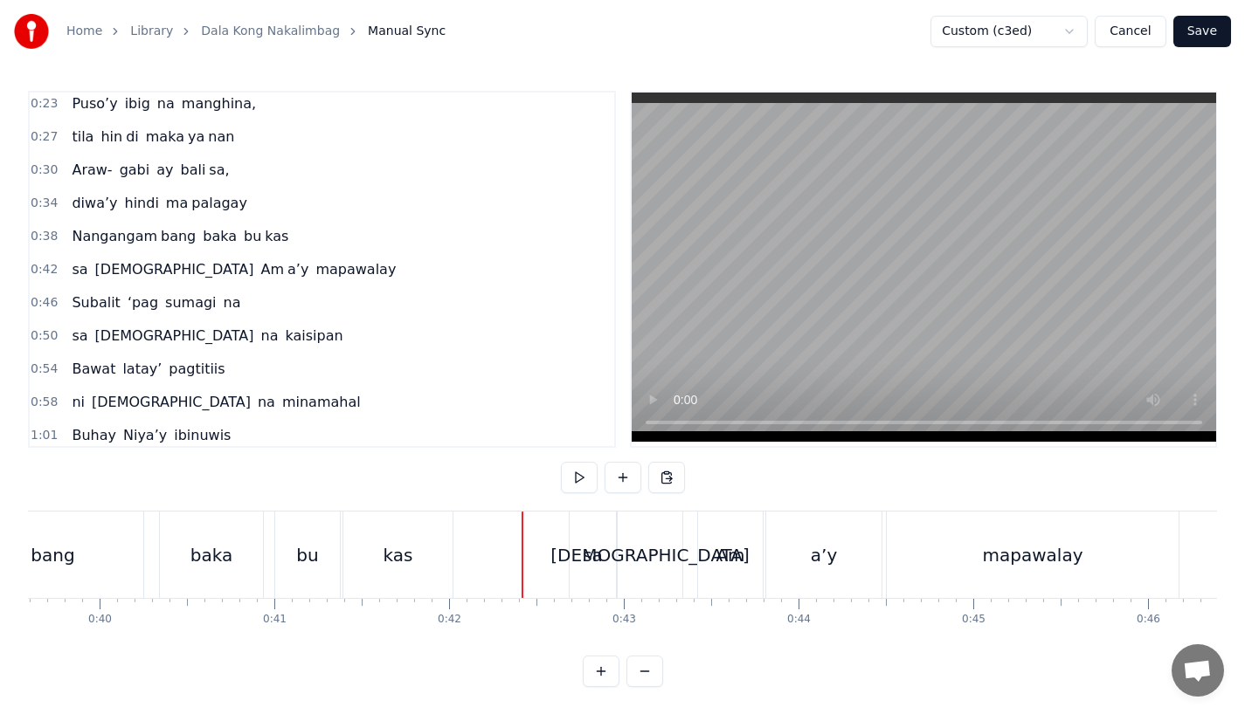
click at [597, 560] on div "sa" at bounding box center [593, 555] width 20 height 26
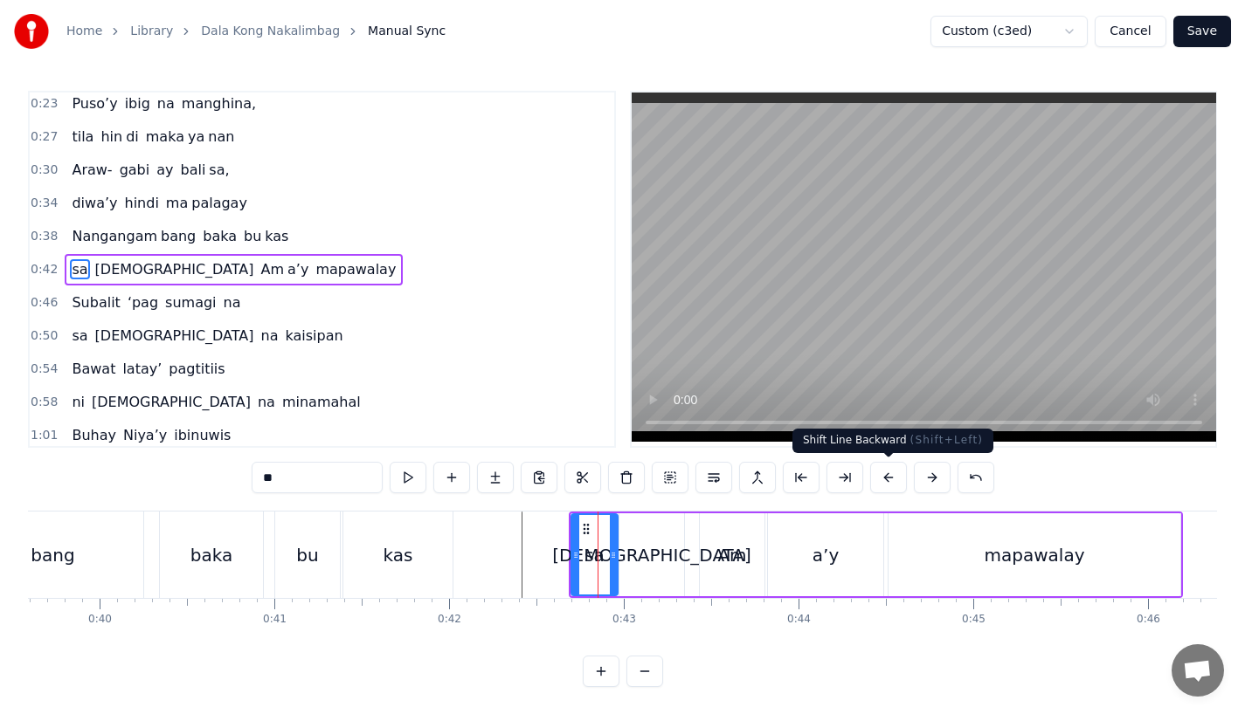
click at [882, 479] on button at bounding box center [888, 477] width 37 height 31
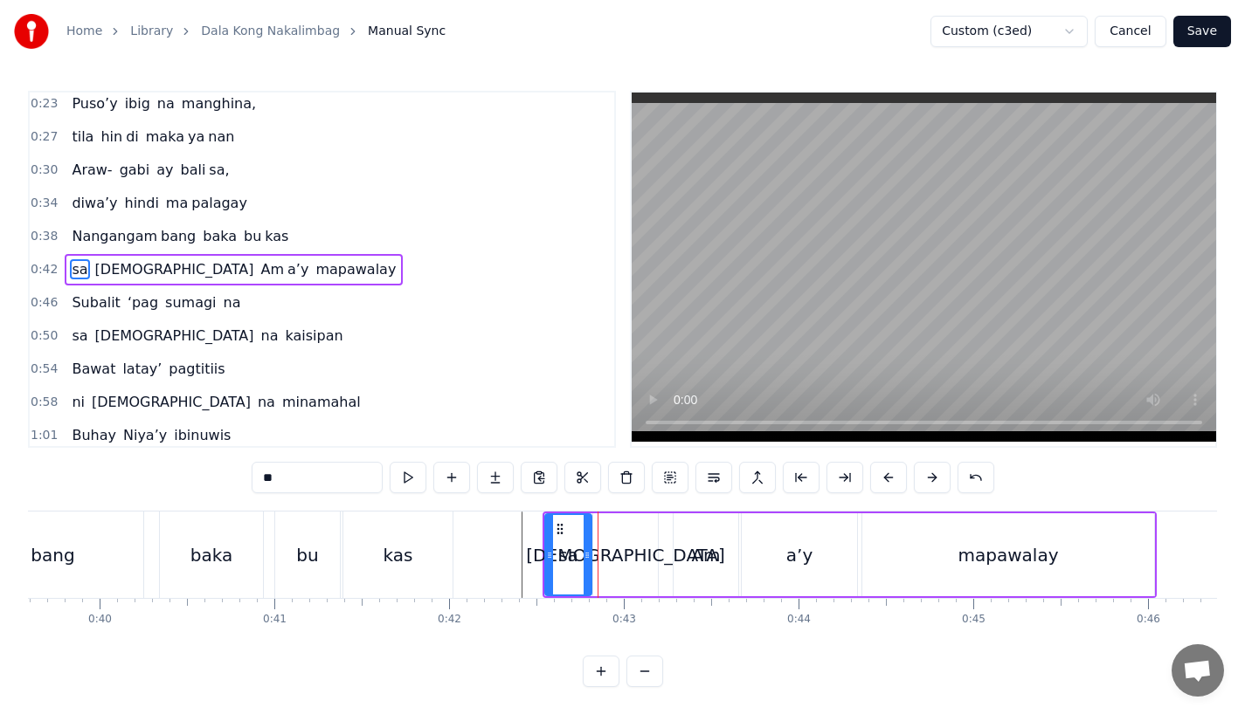
click at [882, 479] on button at bounding box center [888, 477] width 37 height 31
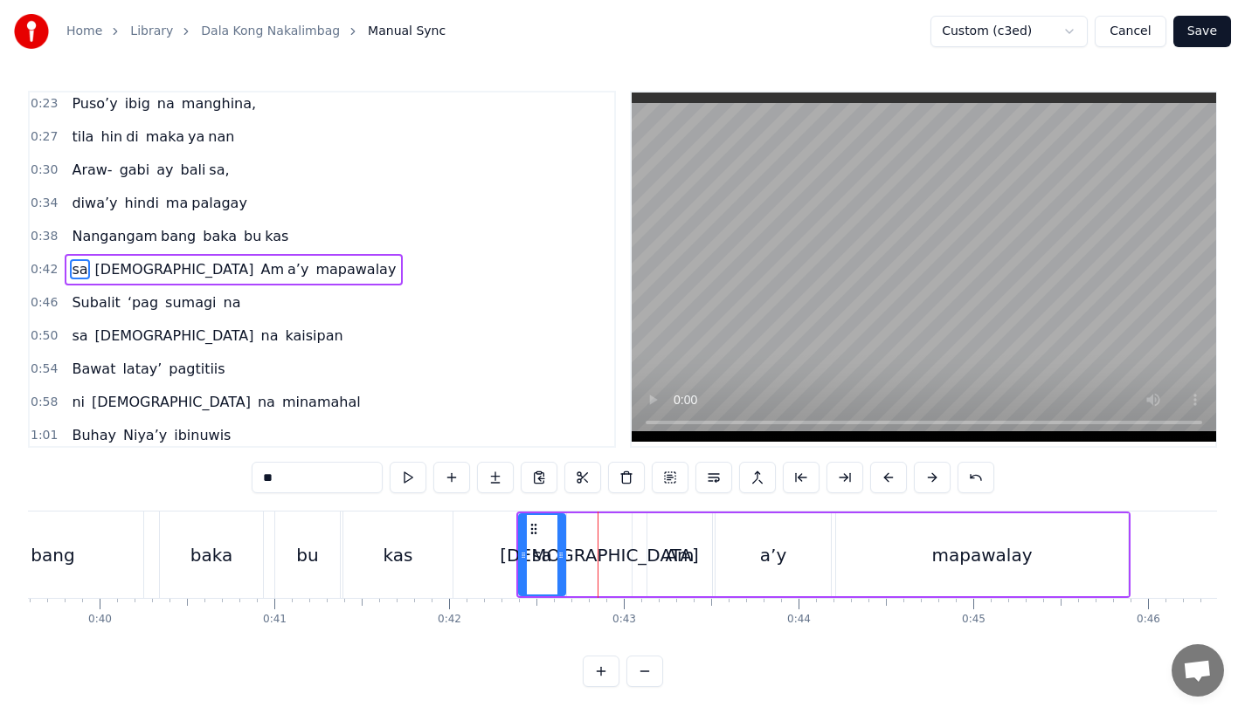
click at [882, 479] on button at bounding box center [888, 477] width 37 height 31
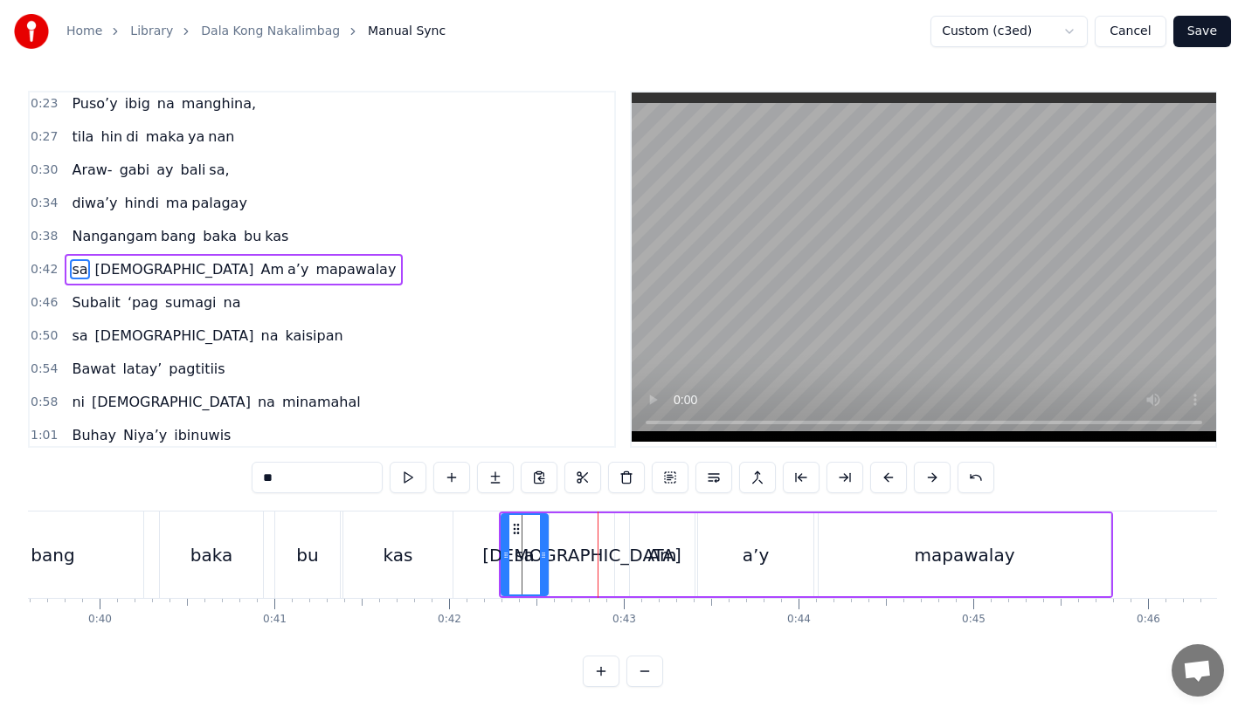
click at [412, 526] on div "kas" at bounding box center [397, 555] width 109 height 86
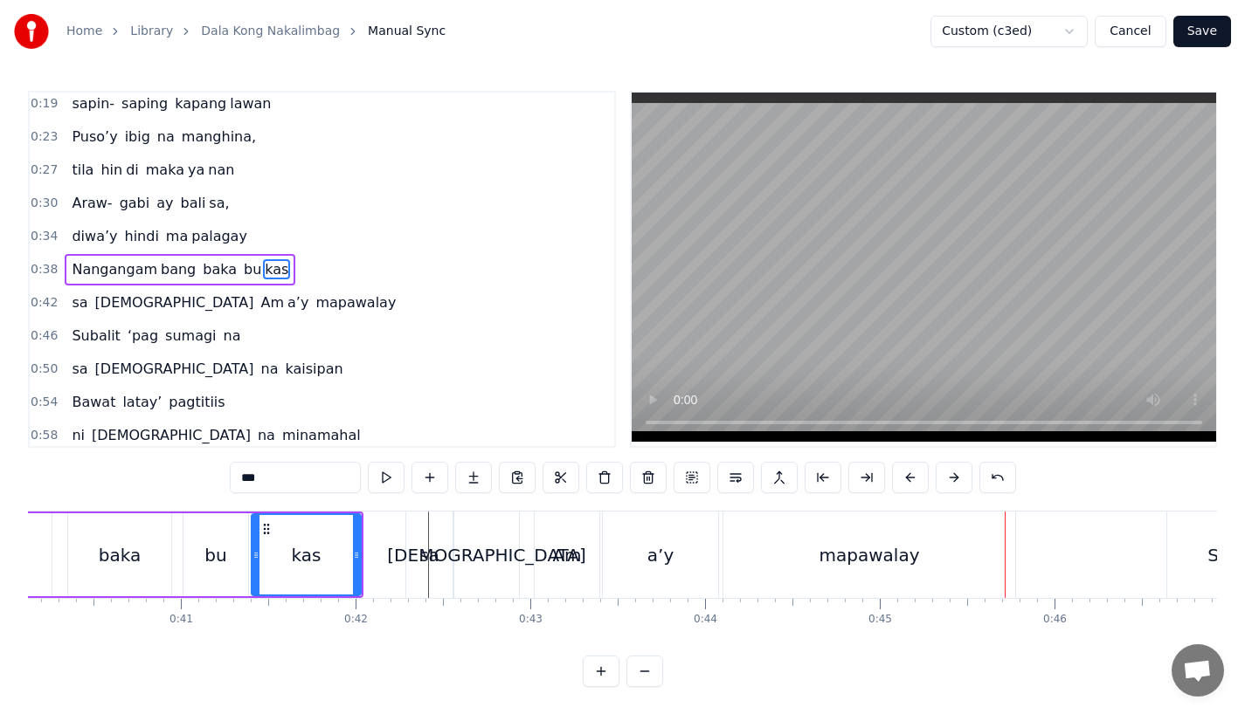
scroll to position [0, 7007]
click at [839, 554] on div "mapawalay" at bounding box center [872, 555] width 100 height 26
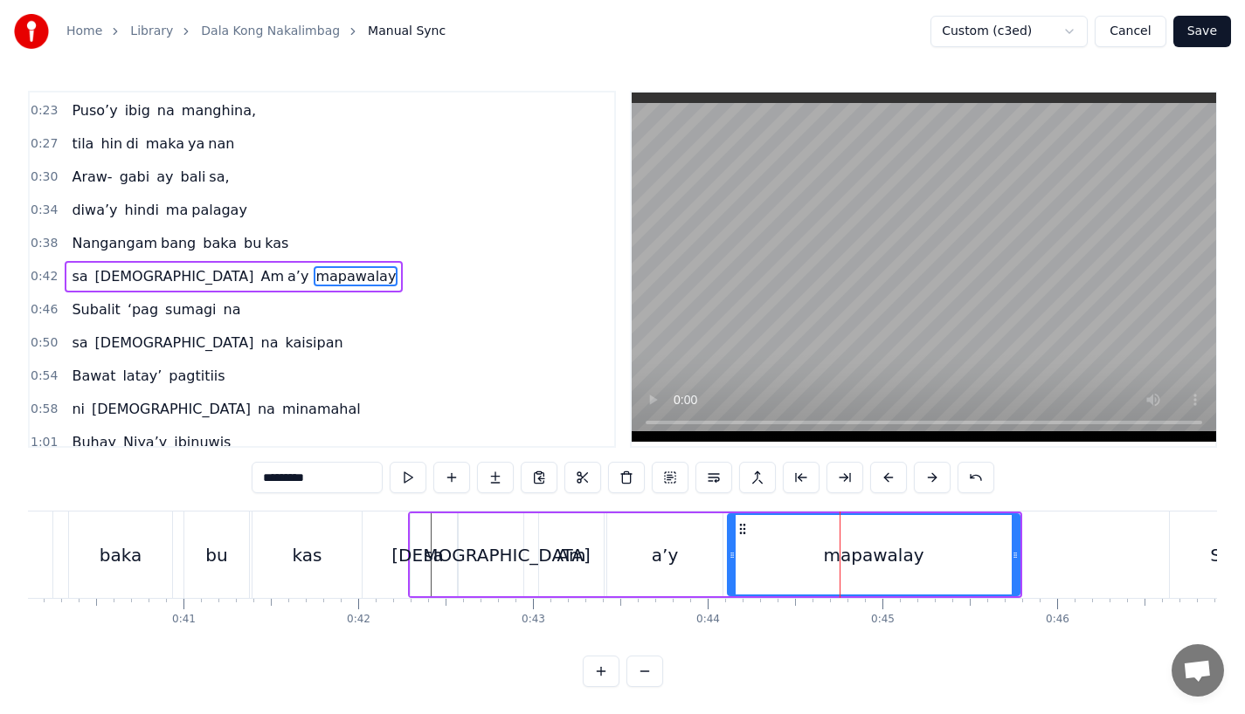
scroll to position [72, 0]
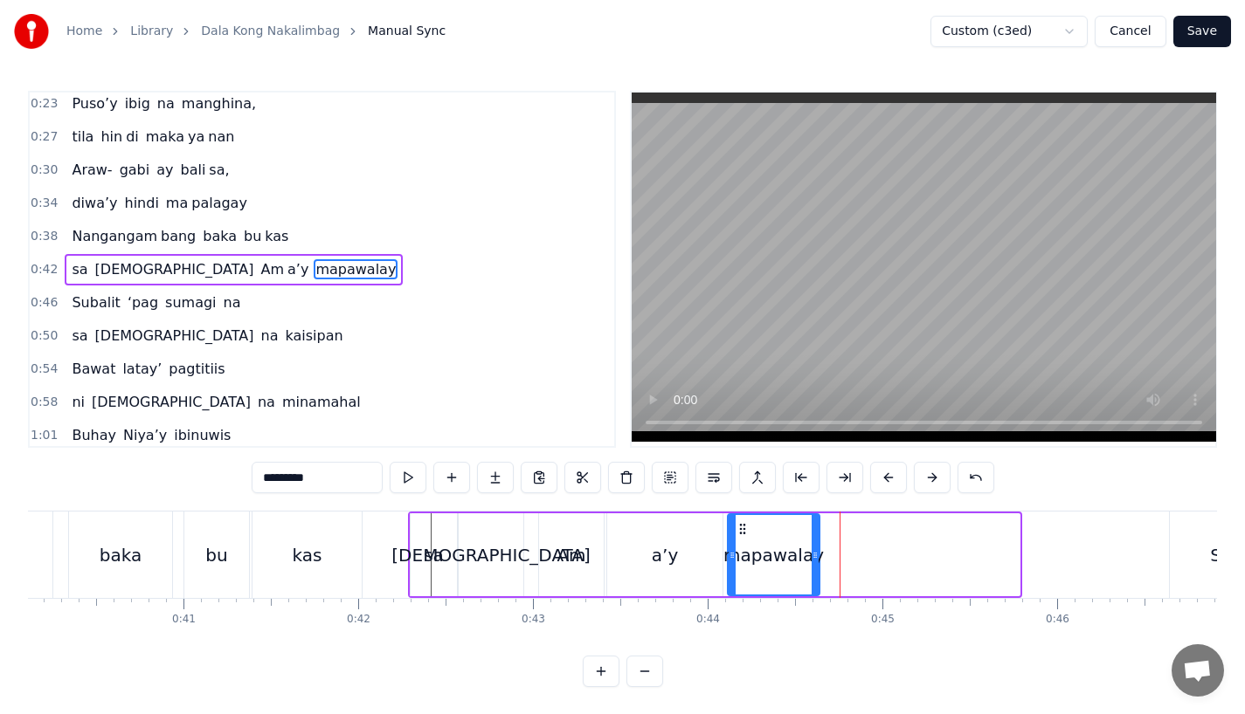
drag, startPoint x: 1014, startPoint y: 555, endPoint x: 814, endPoint y: 555, distance: 200.0
click at [814, 555] on icon at bounding box center [814, 556] width 7 height 14
drag, startPoint x: 296, startPoint y: 479, endPoint x: 409, endPoint y: 479, distance: 112.7
click at [409, 479] on div "*********" at bounding box center [623, 477] width 742 height 31
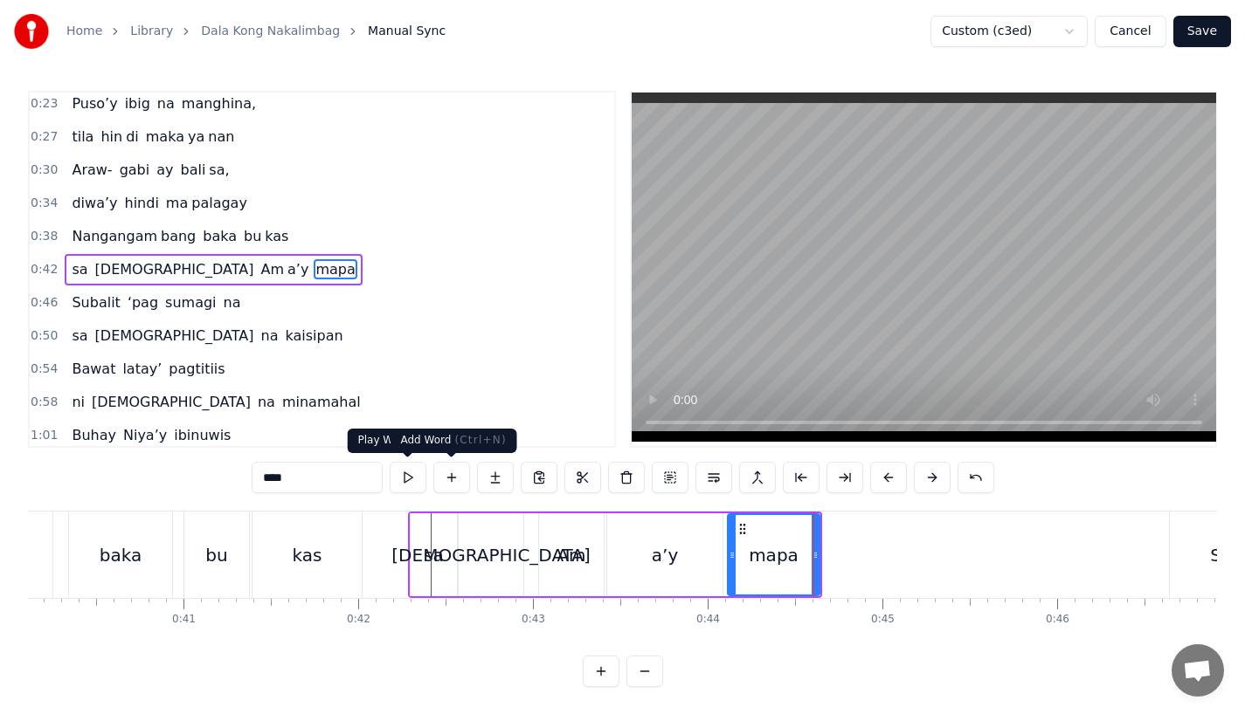
type input "****"
click at [486, 483] on button at bounding box center [495, 477] width 37 height 31
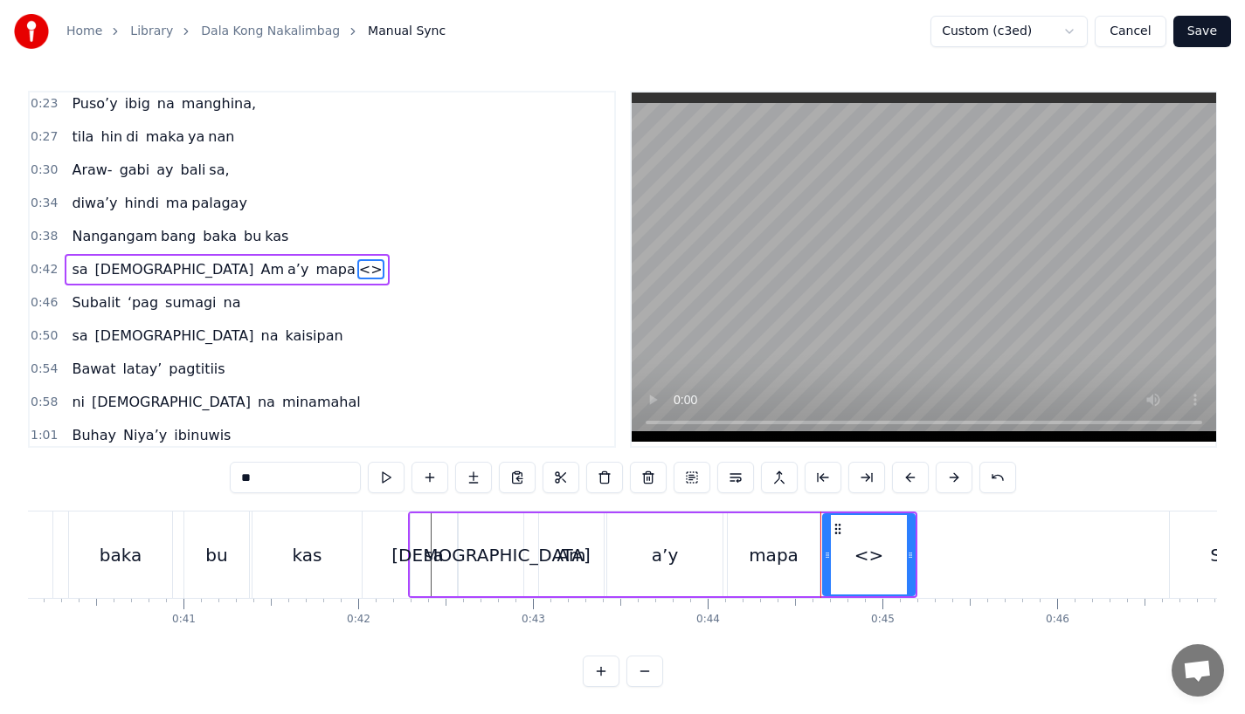
drag, startPoint x: 265, startPoint y: 472, endPoint x: 207, endPoint y: 471, distance: 57.7
click at [207, 471] on div "0:15 Pagsubok ay dumara ting, 0:19 sapin- saping kapang lawan 0:23 Puso’y ibig …" at bounding box center [622, 389] width 1189 height 597
paste input "***"
drag, startPoint x: 911, startPoint y: 556, endPoint x: 1018, endPoint y: 552, distance: 106.6
click at [1018, 552] on icon at bounding box center [1014, 556] width 7 height 14
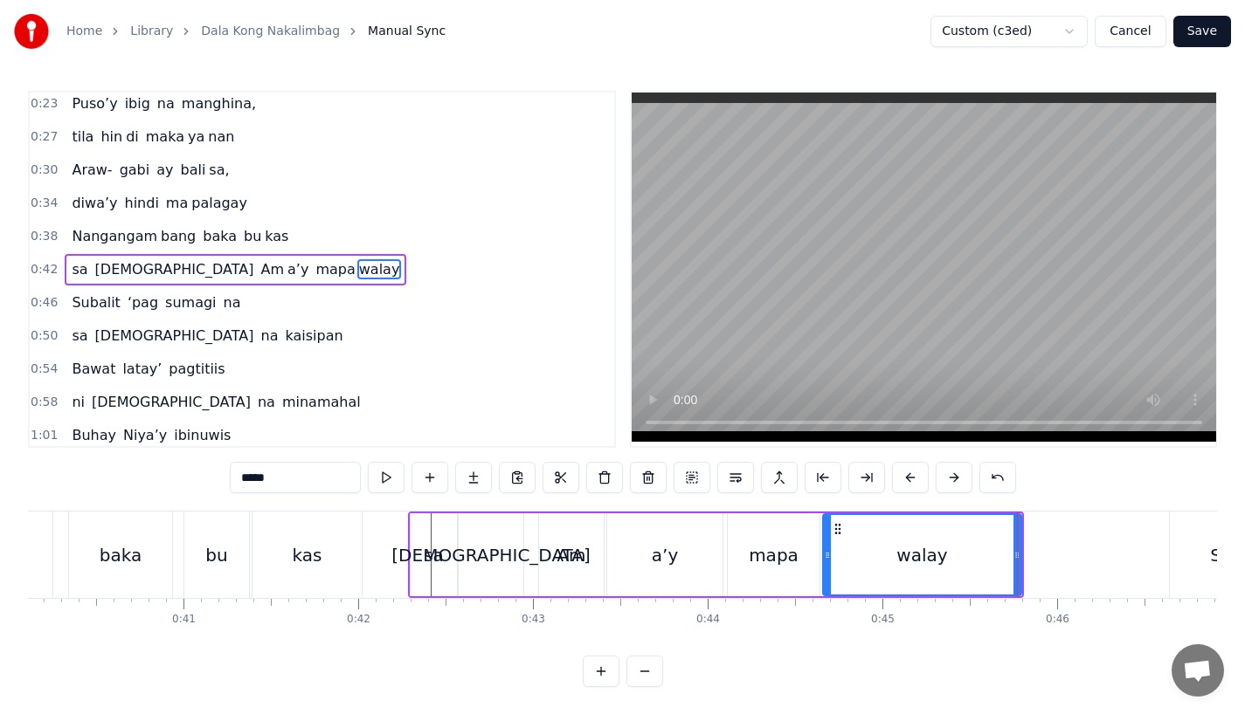
click at [772, 564] on div "mapa" at bounding box center [774, 555] width 50 height 26
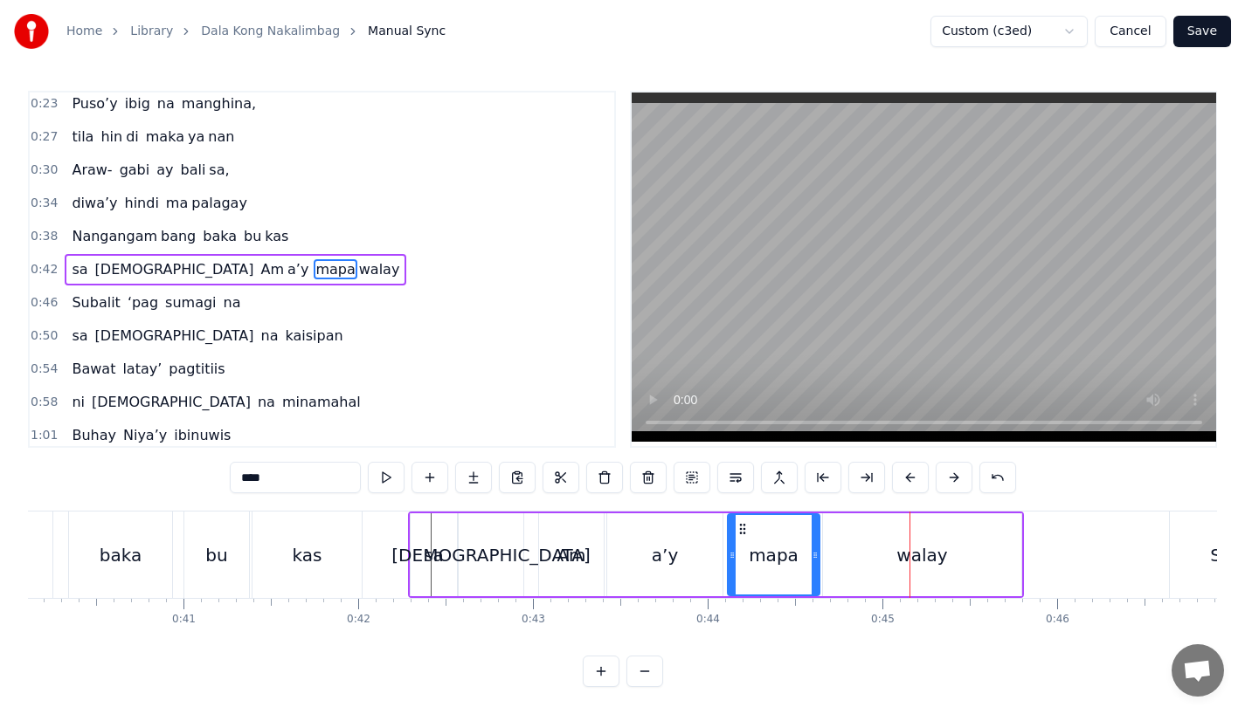
click at [661, 571] on div "a’y" at bounding box center [664, 555] width 115 height 83
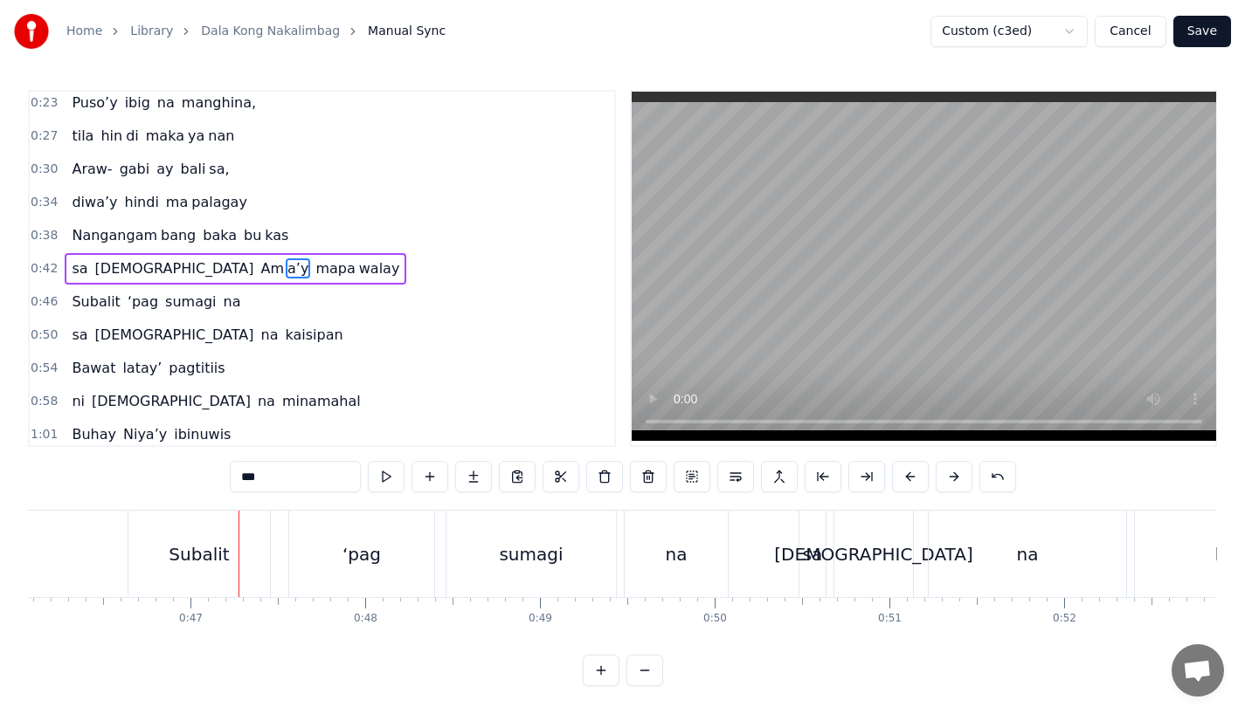
scroll to position [14, 0]
click at [184, 542] on div "Subalit" at bounding box center [199, 555] width 60 height 26
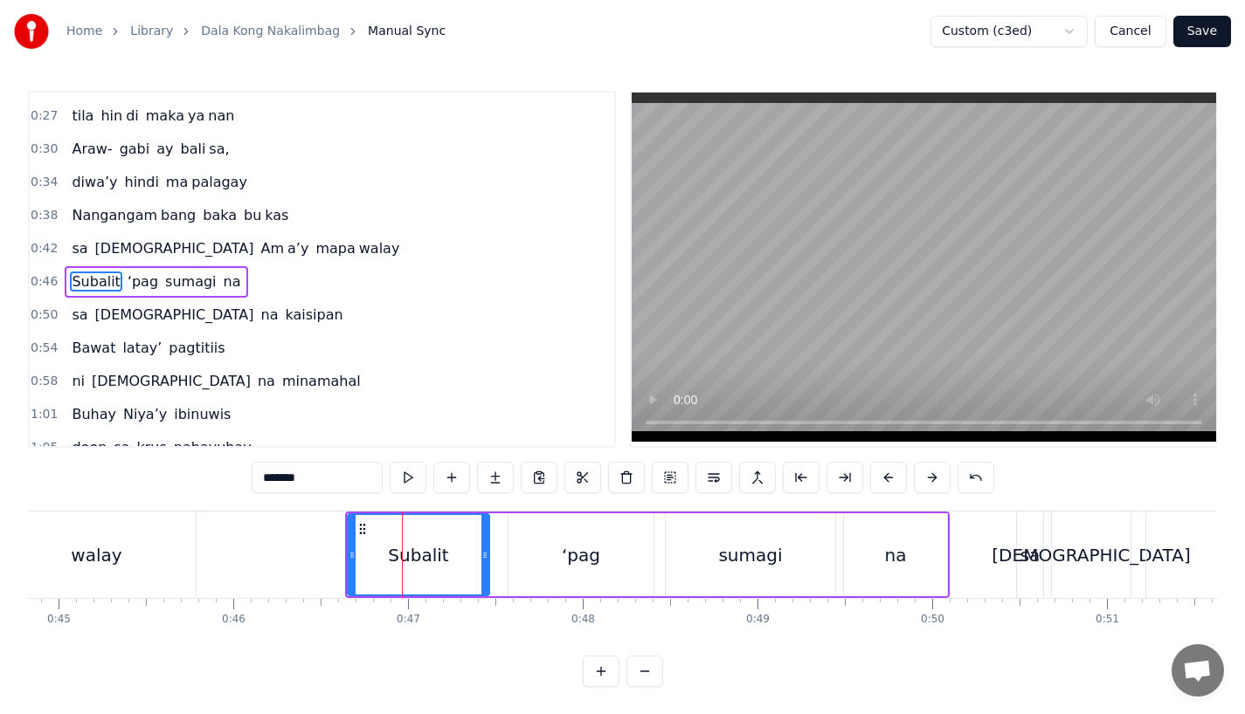
scroll to position [0, 7740]
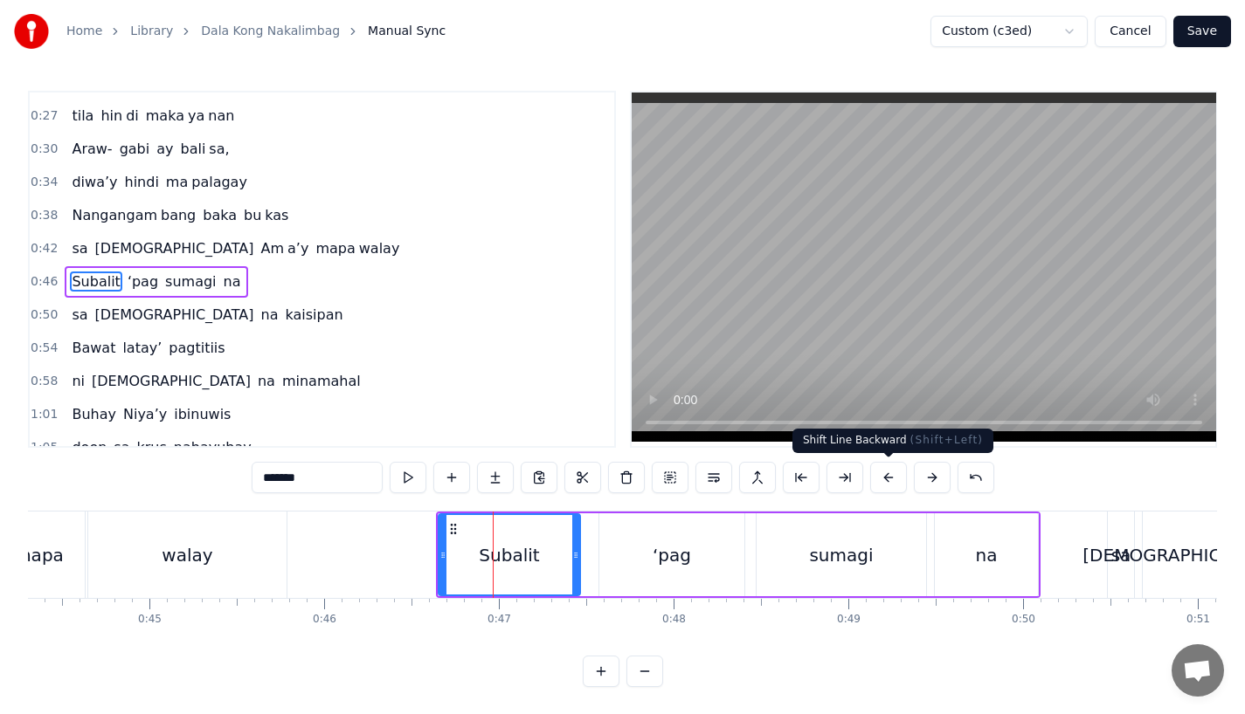
click at [882, 474] on button at bounding box center [888, 477] width 37 height 31
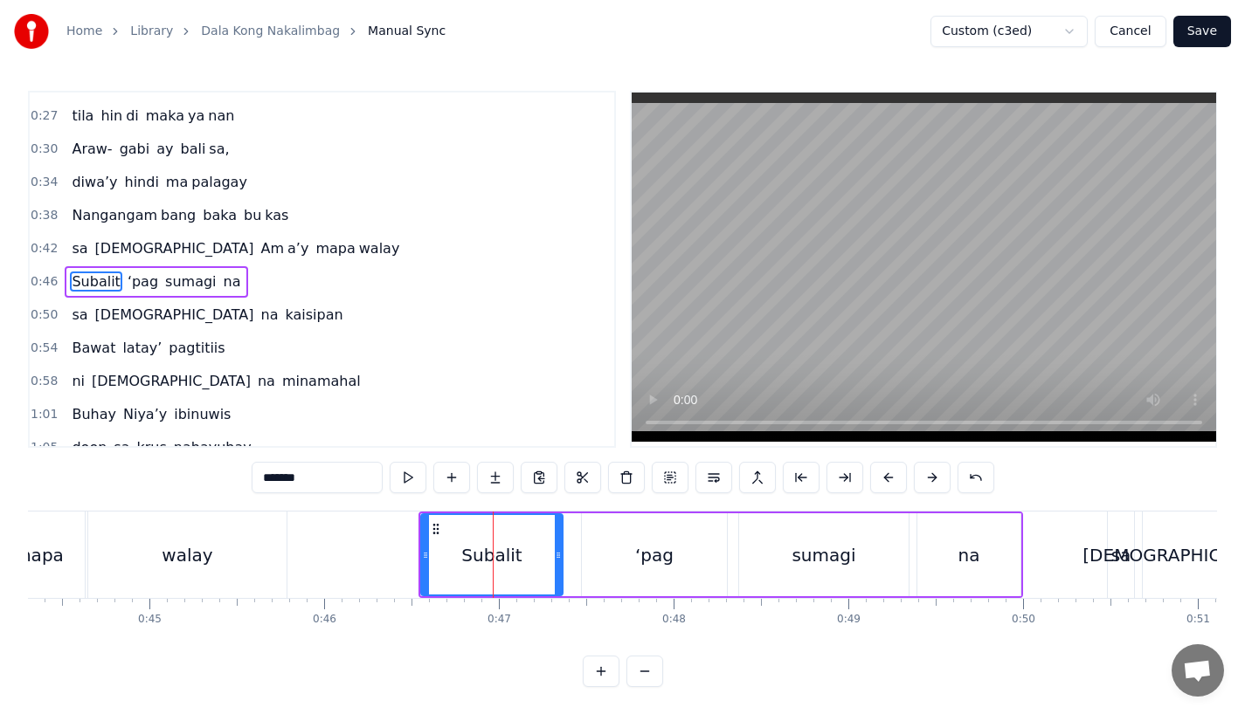
click at [882, 474] on button at bounding box center [888, 477] width 37 height 31
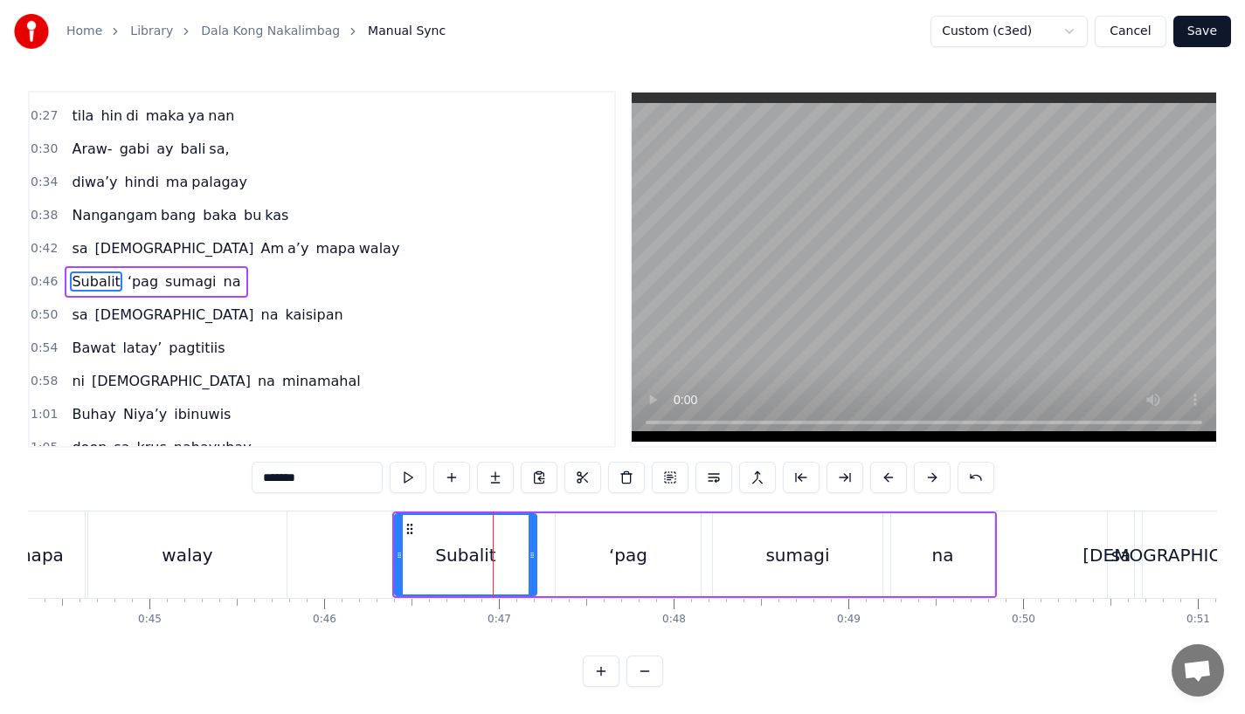
click at [882, 474] on button at bounding box center [888, 477] width 37 height 31
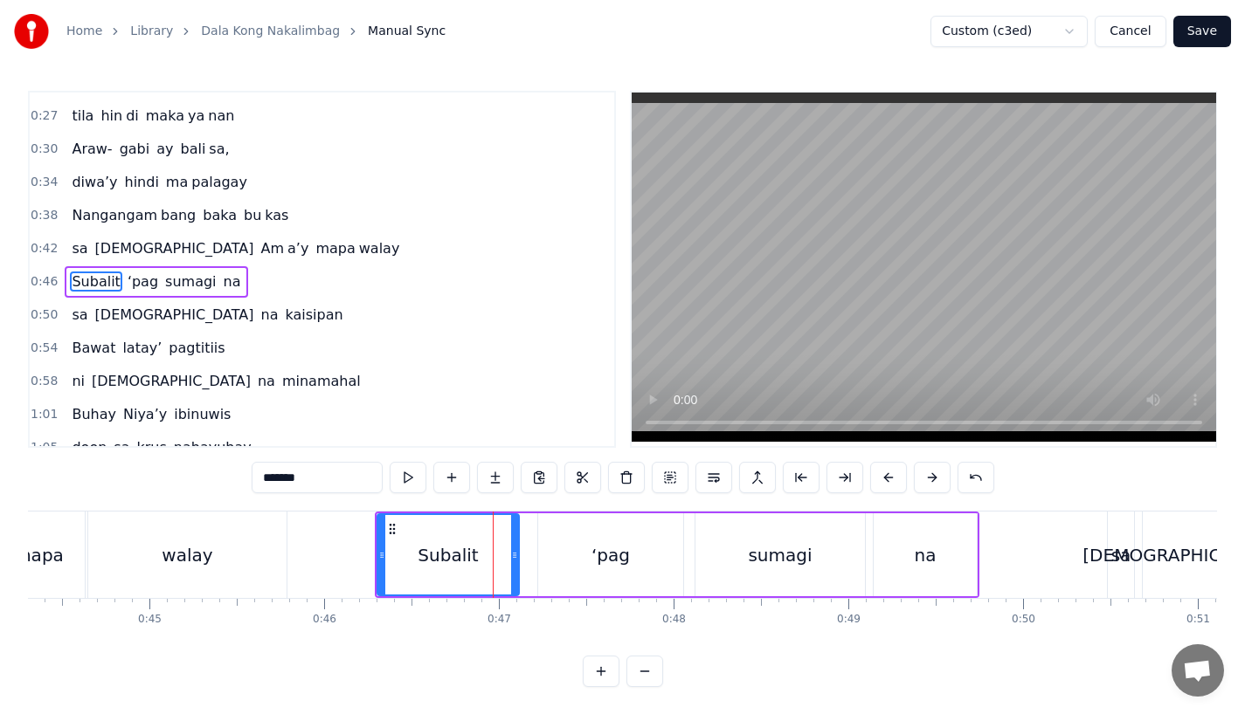
click at [882, 474] on button at bounding box center [888, 477] width 37 height 31
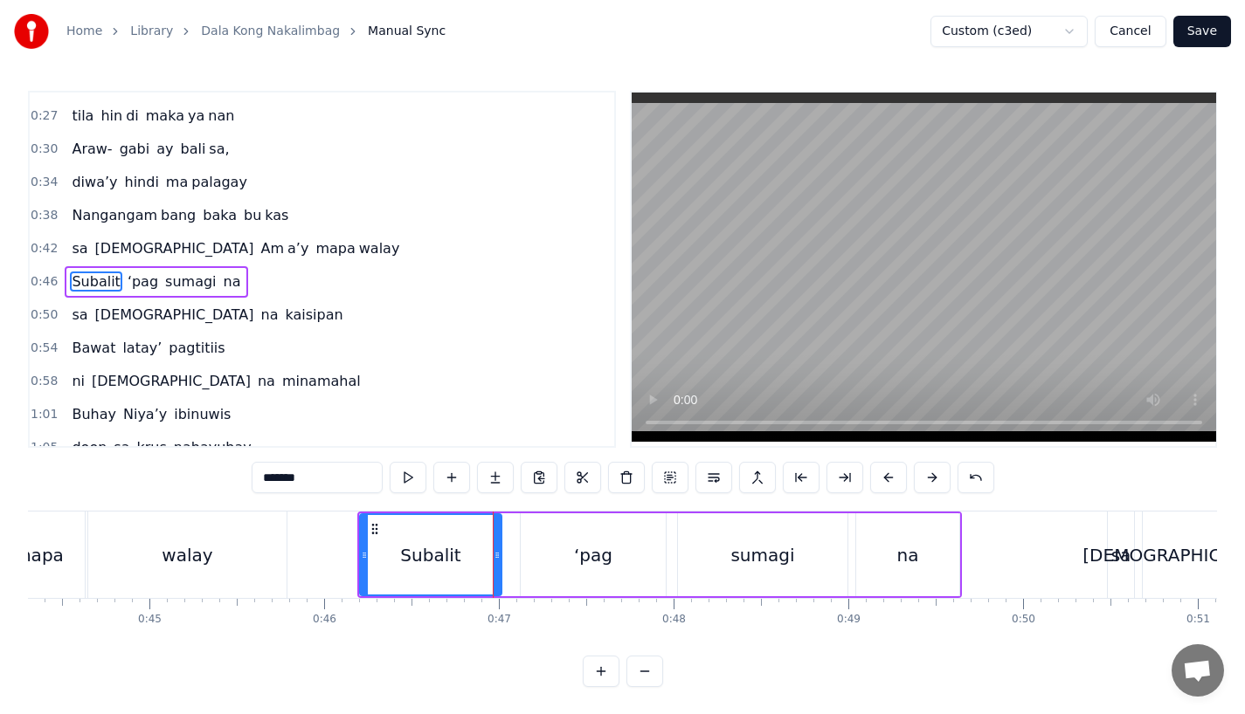
click at [251, 549] on div "walay" at bounding box center [187, 555] width 198 height 86
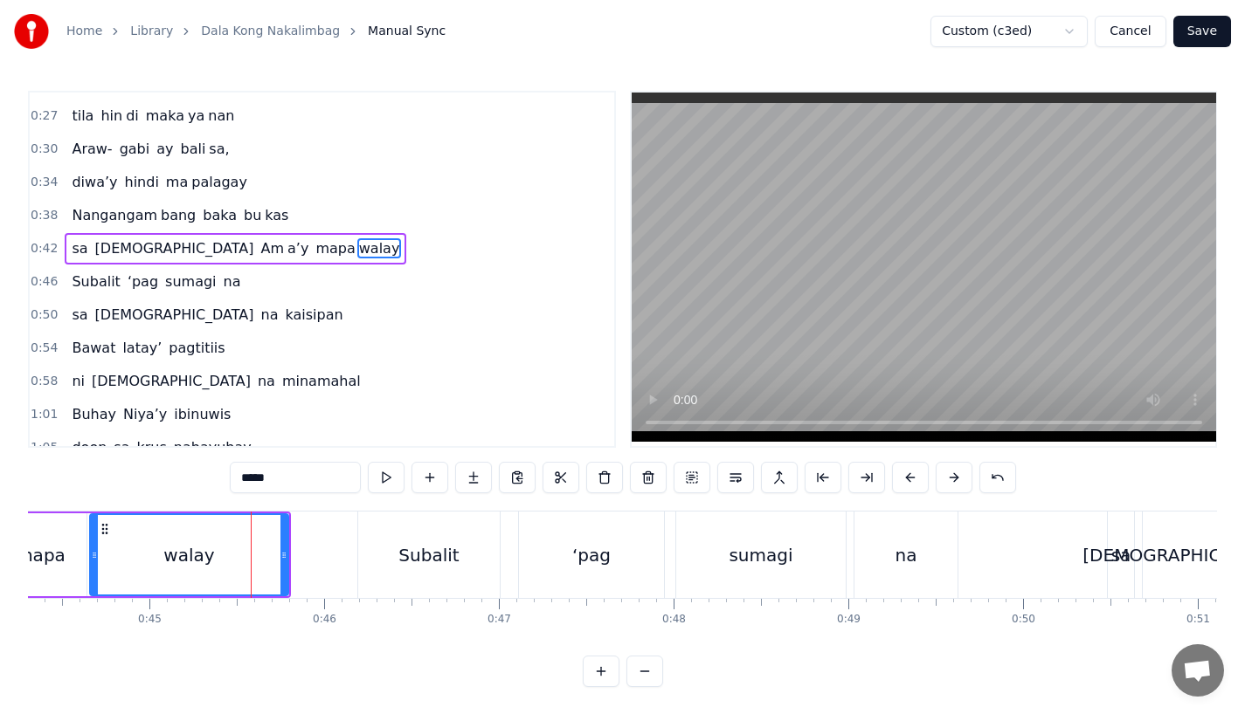
scroll to position [72, 0]
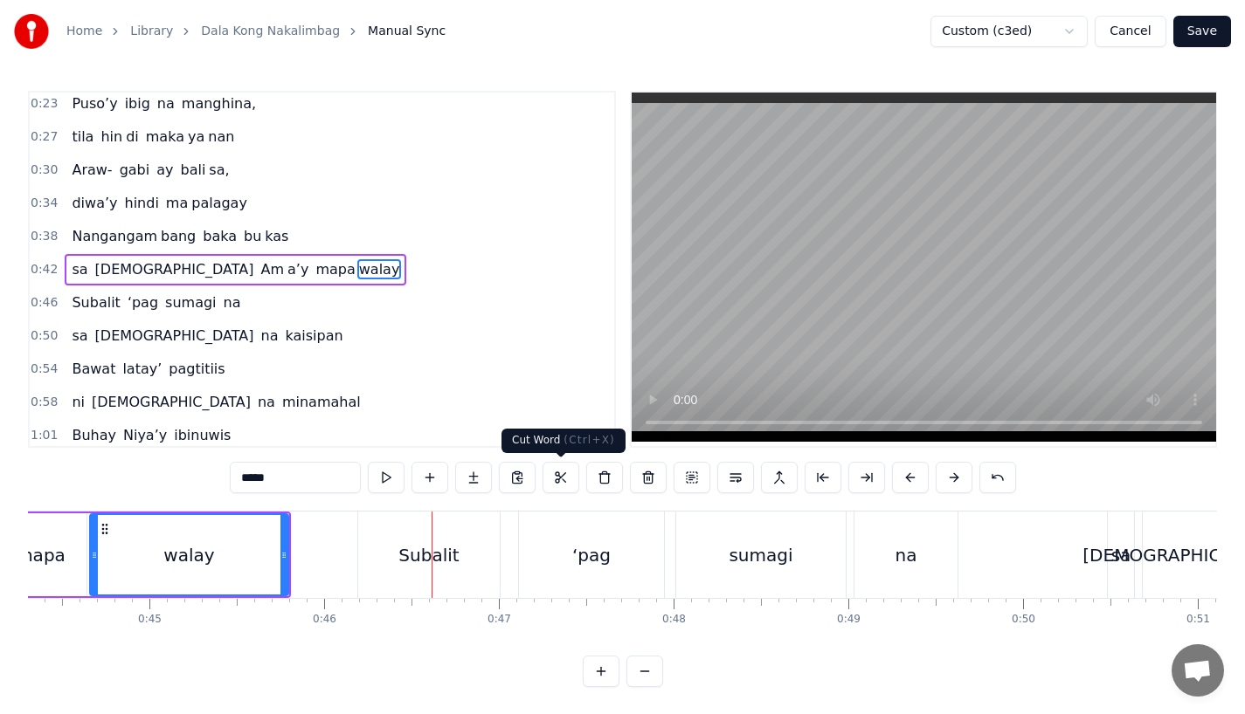
click at [378, 572] on div "Subalit" at bounding box center [428, 555] width 141 height 86
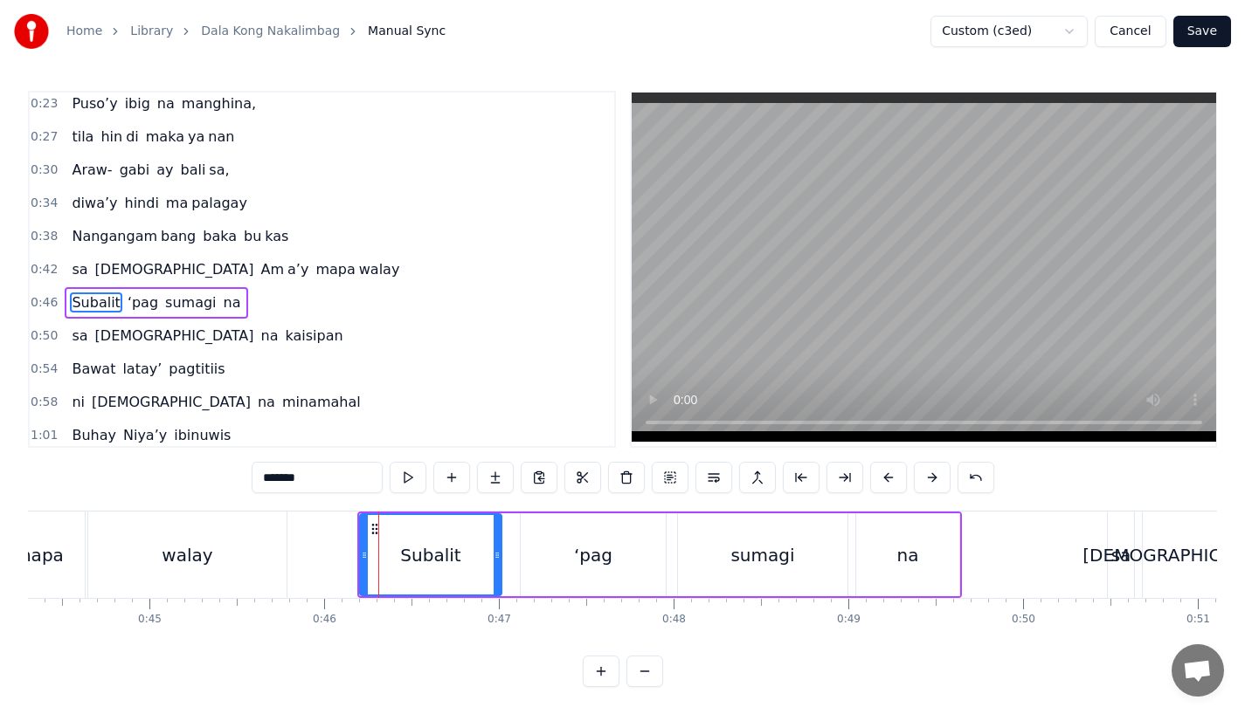
scroll to position [105, 0]
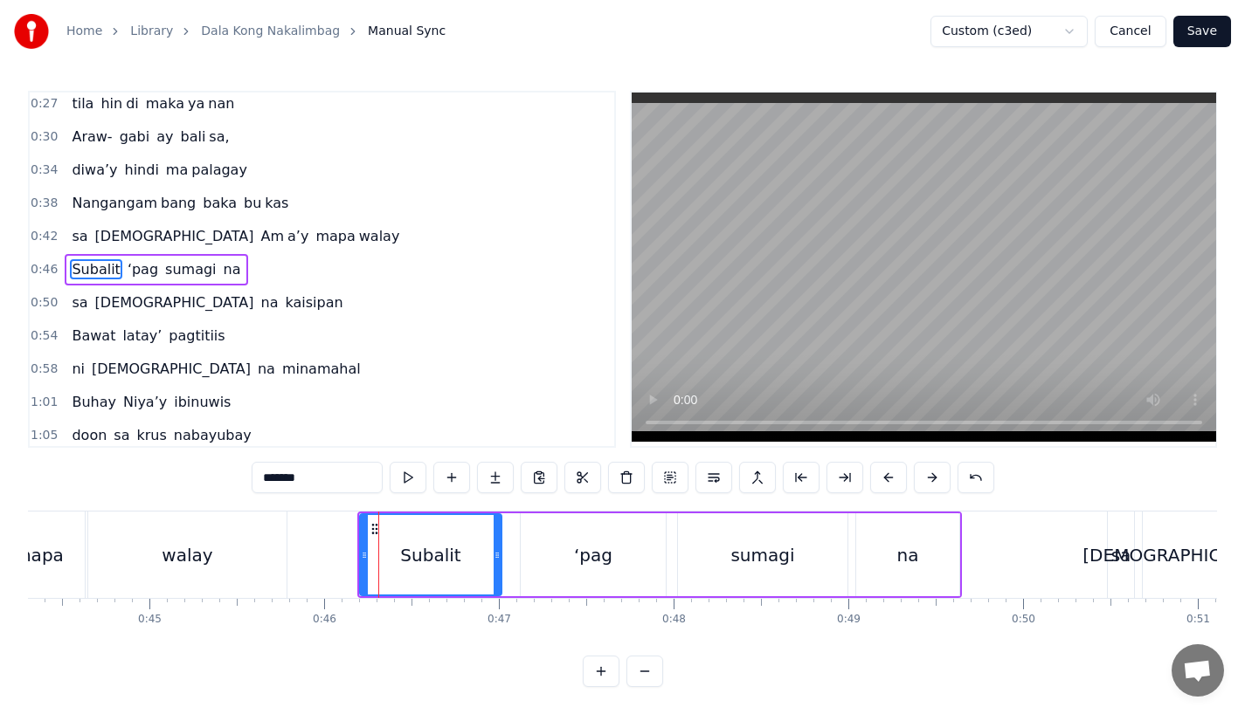
click at [931, 474] on button at bounding box center [932, 477] width 37 height 31
click at [234, 549] on div "walay" at bounding box center [187, 555] width 198 height 86
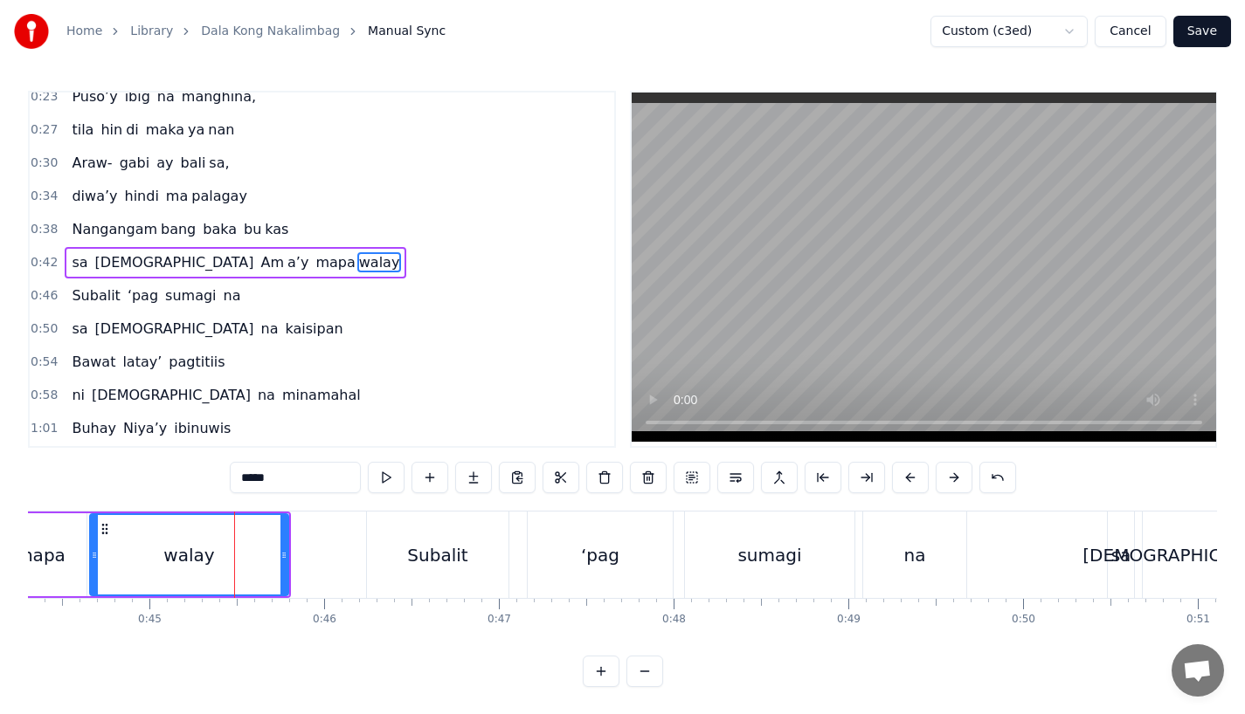
scroll to position [72, 0]
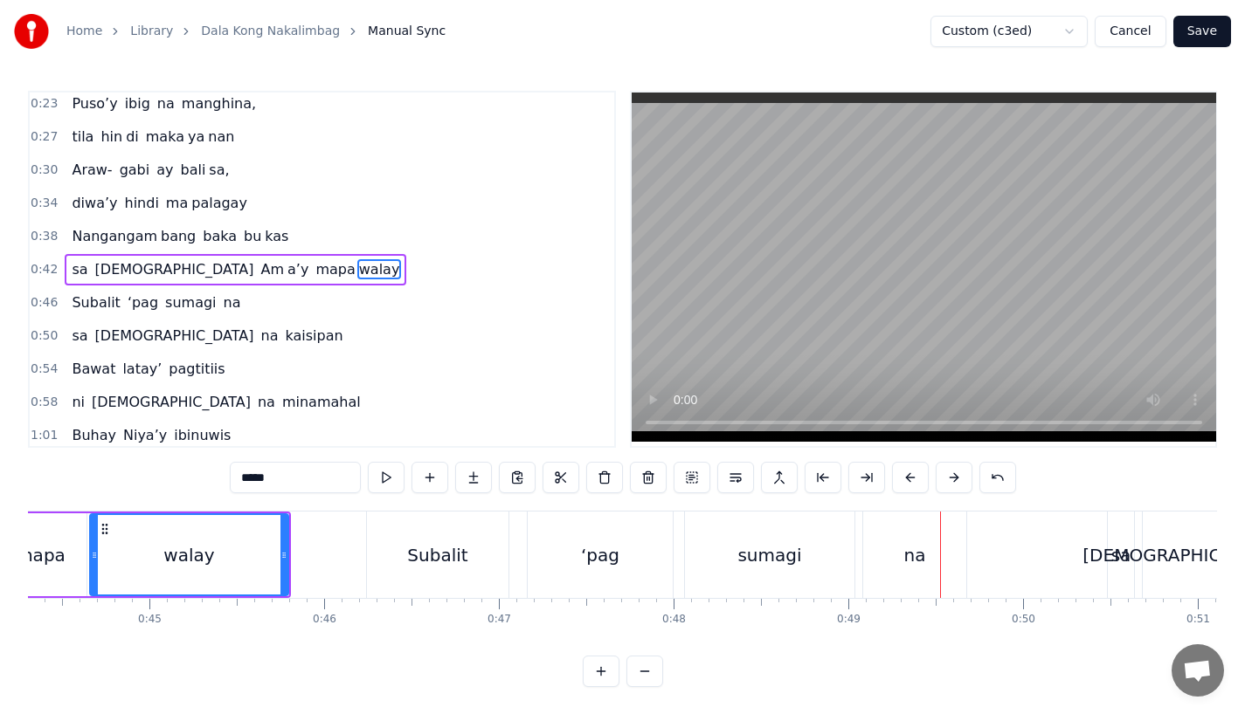
click at [738, 555] on div "sumagi" at bounding box center [769, 555] width 169 height 86
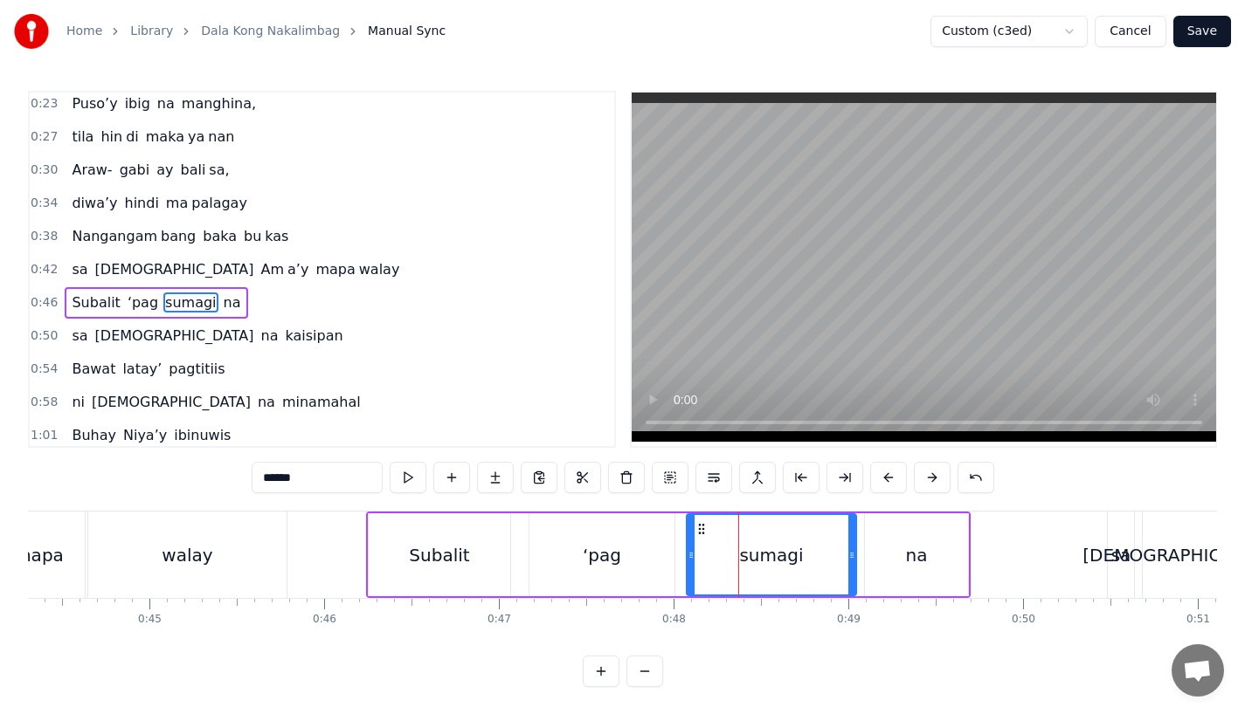
scroll to position [105, 0]
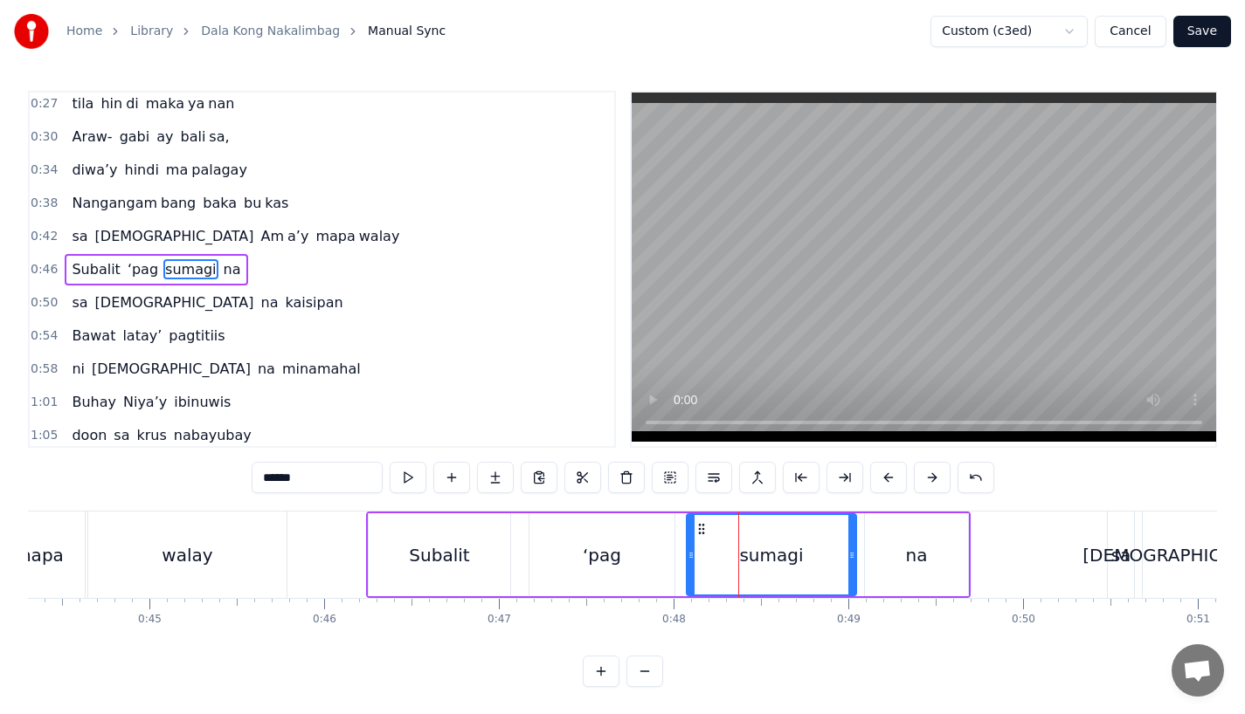
click at [642, 534] on div "‘pag" at bounding box center [601, 555] width 145 height 83
type input "****"
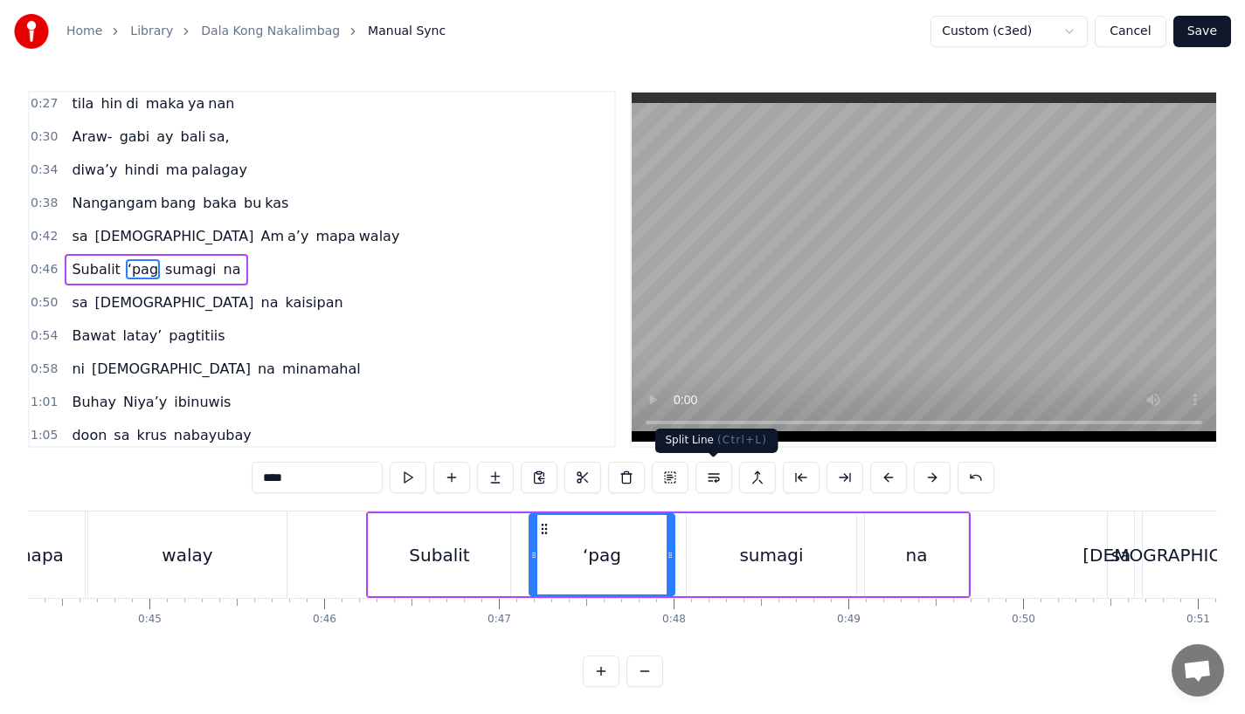
click at [753, 542] on div "sumagi" at bounding box center [771, 555] width 64 height 26
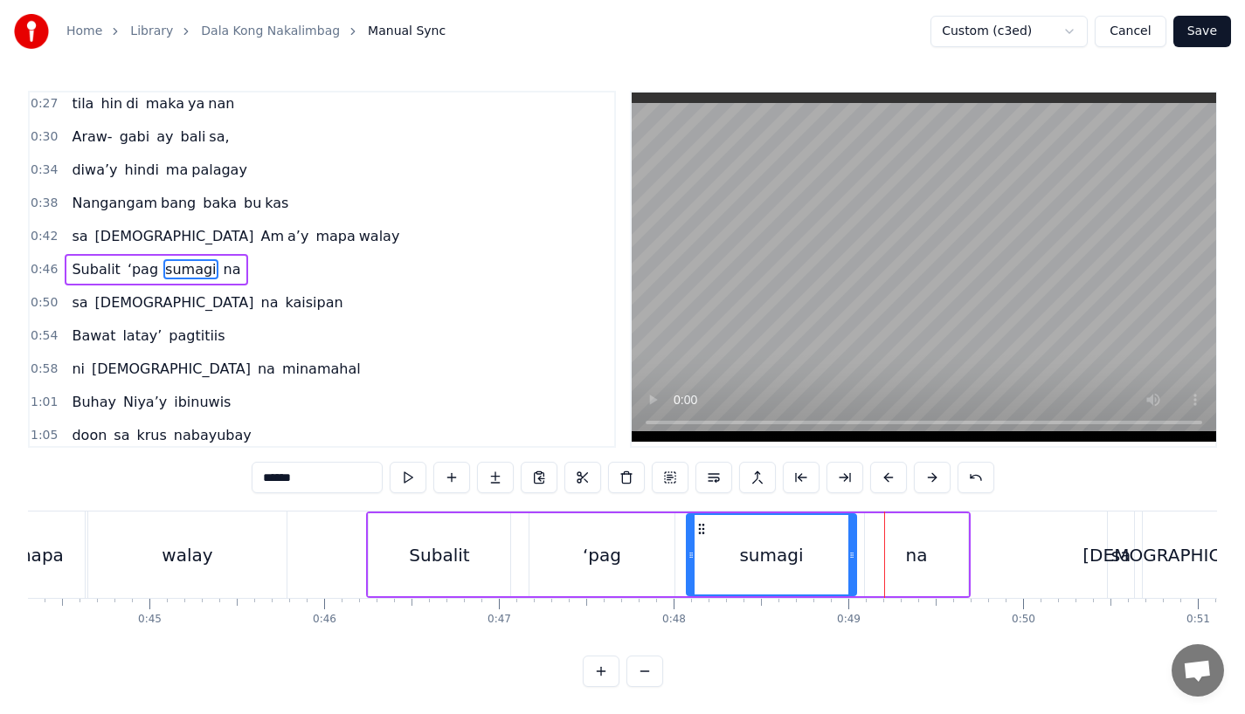
click at [744, 551] on div "sumagi" at bounding box center [771, 555] width 64 height 26
drag, startPoint x: 848, startPoint y: 555, endPoint x: 770, endPoint y: 556, distance: 78.6
click at [770, 556] on icon at bounding box center [773, 556] width 7 height 14
drag, startPoint x: 294, startPoint y: 478, endPoint x: 365, endPoint y: 478, distance: 70.7
click at [365, 478] on input "******" at bounding box center [317, 477] width 131 height 31
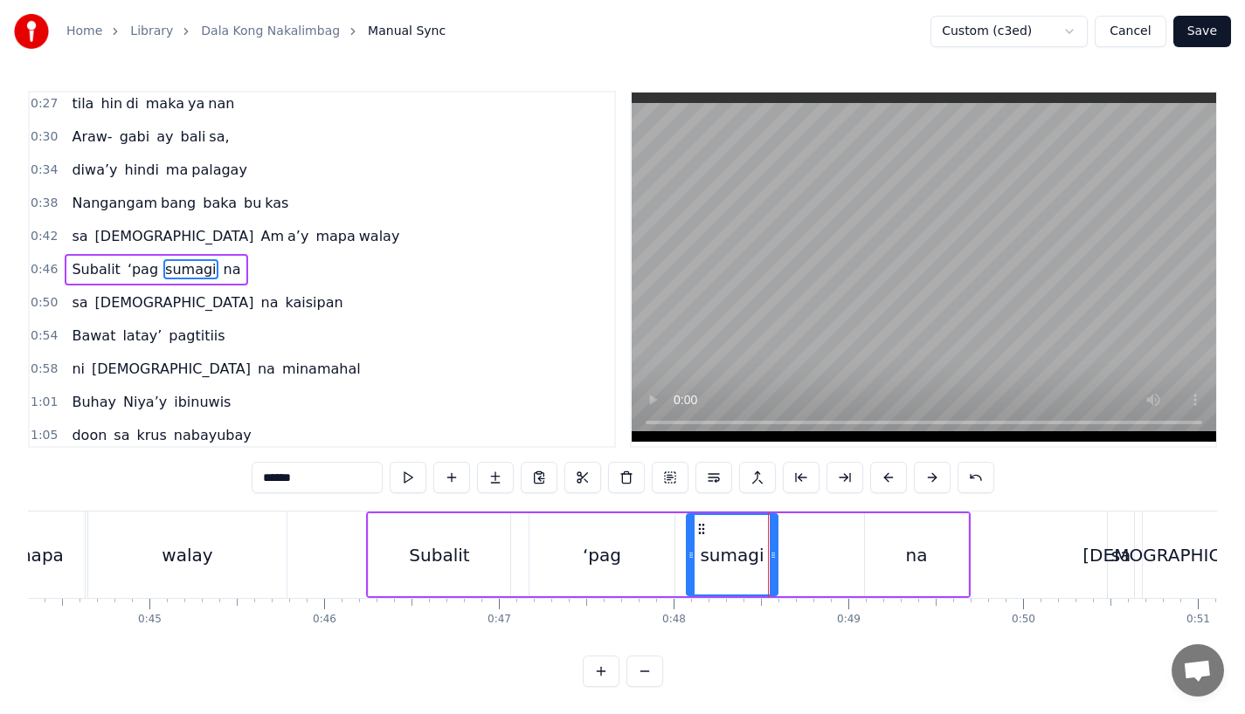
type input "****"
click at [486, 482] on button at bounding box center [495, 477] width 37 height 31
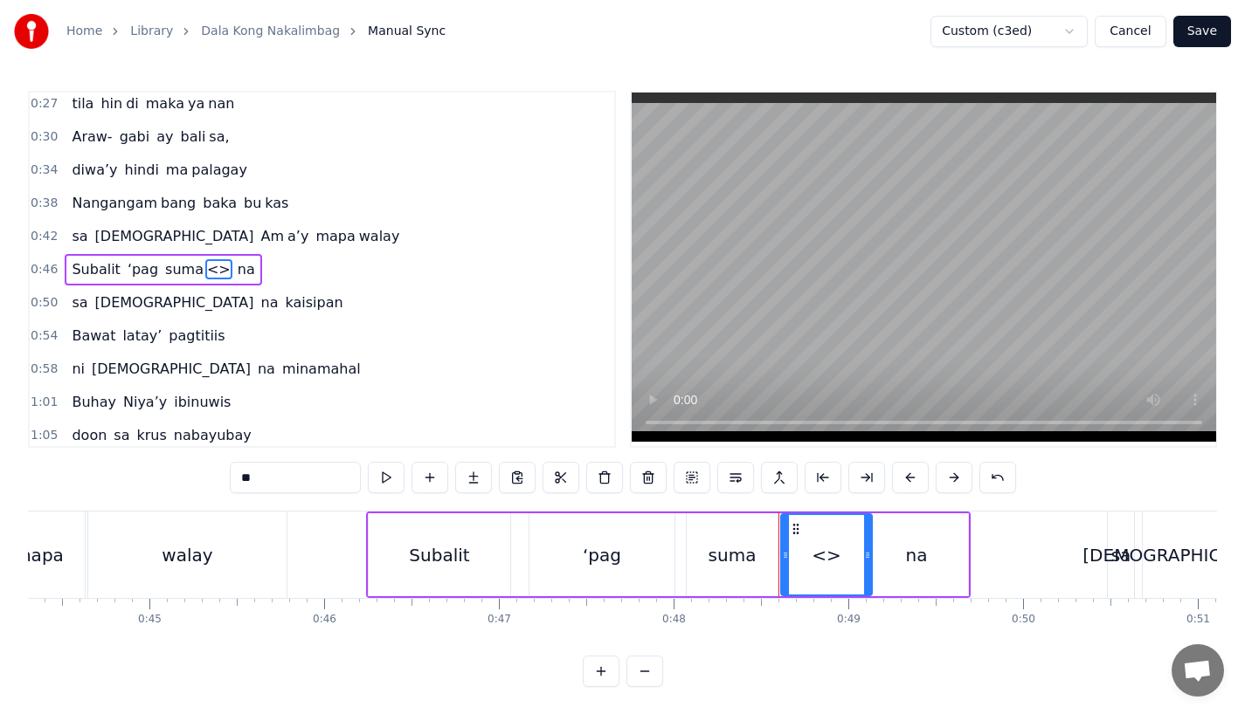
drag, startPoint x: 279, startPoint y: 487, endPoint x: 175, endPoint y: 485, distance: 104.0
click at [175, 485] on div "0:15 Pagsubok ay dumara ting, 0:19 sapin- saping kapang lawan 0:23 Puso’y ibig …" at bounding box center [622, 389] width 1189 height 597
paste input "**"
type input "*"
paste input "**"
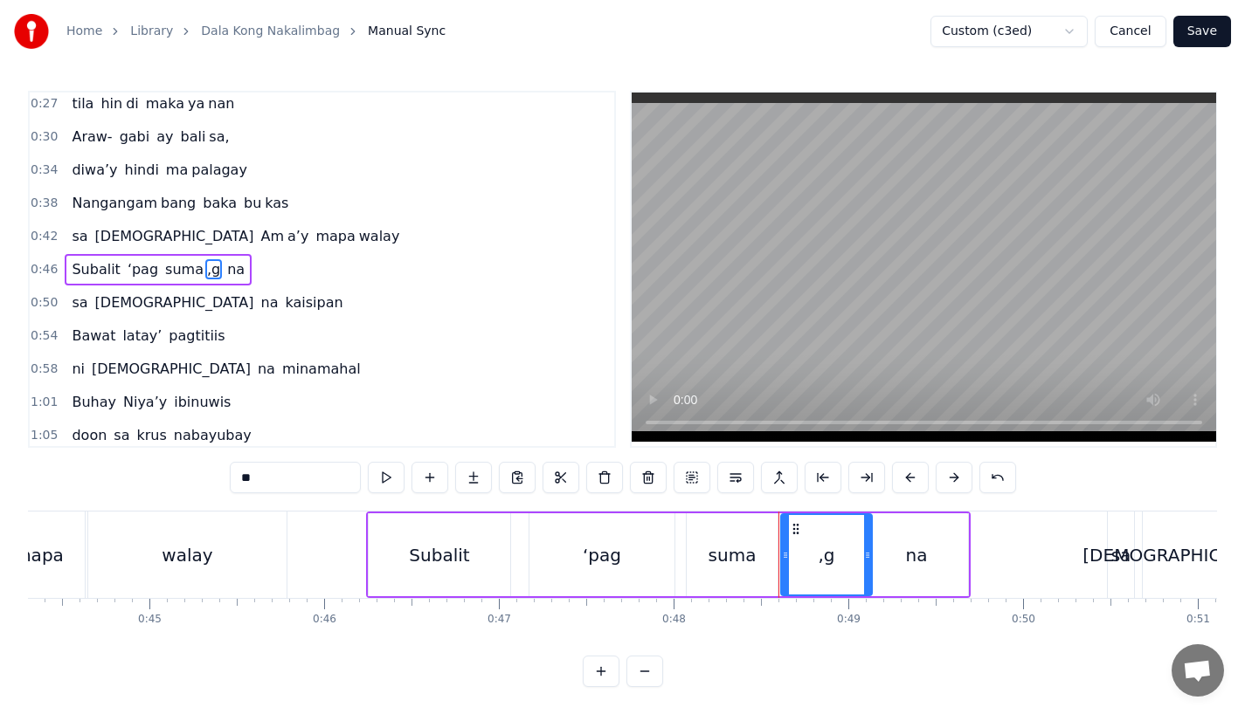
type input "*"
paste input "**"
click at [770, 545] on div "suma" at bounding box center [732, 555] width 91 height 83
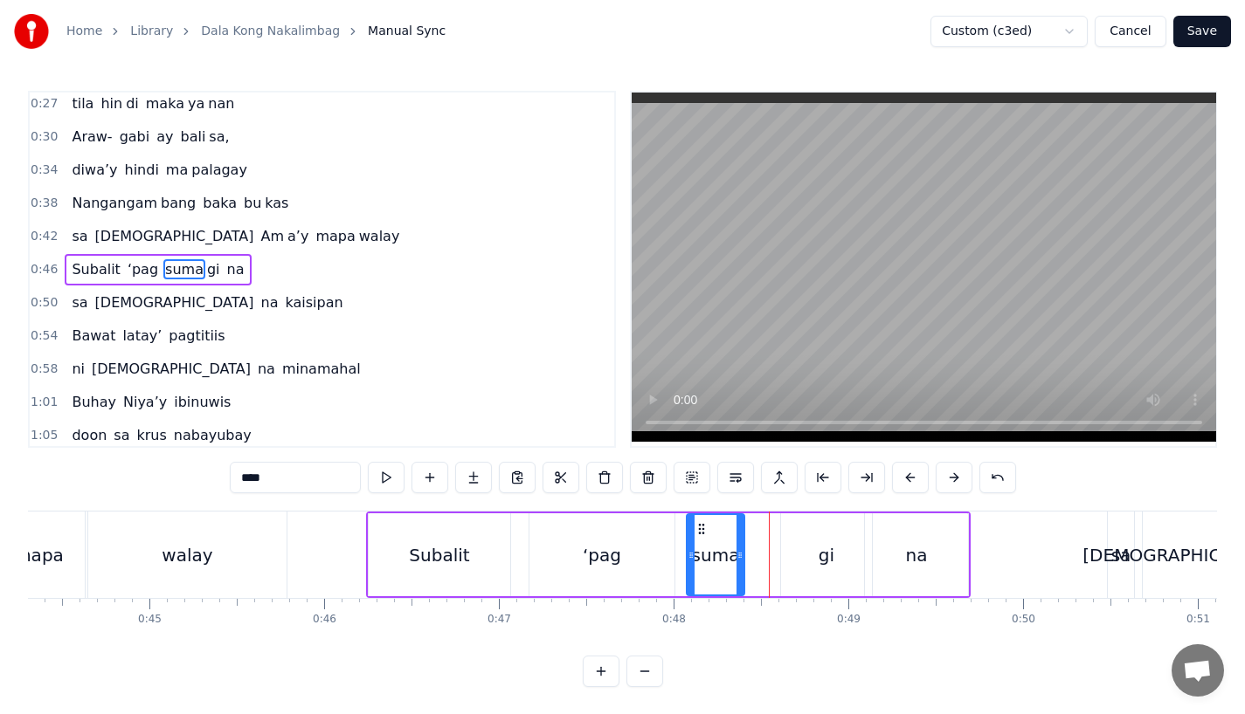
drag, startPoint x: 770, startPoint y: 556, endPoint x: 737, endPoint y: 556, distance: 33.2
click at [737, 556] on icon at bounding box center [739, 556] width 7 height 14
click at [801, 554] on div "gi" at bounding box center [826, 555] width 91 height 83
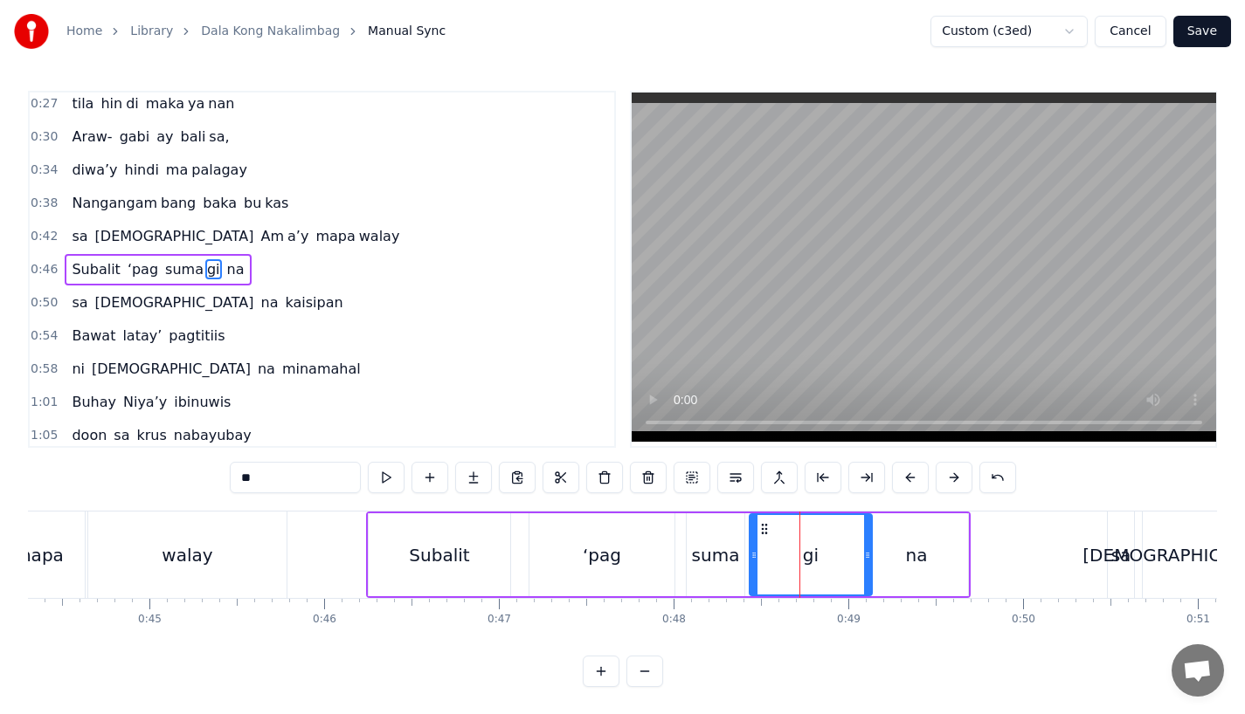
drag, startPoint x: 786, startPoint y: 554, endPoint x: 755, endPoint y: 556, distance: 31.6
click at [755, 556] on icon at bounding box center [753, 556] width 7 height 14
drag, startPoint x: 866, startPoint y: 561, endPoint x: 855, endPoint y: 562, distance: 11.4
click at [855, 562] on div at bounding box center [854, 554] width 7 height 79
click at [617, 564] on div "‘pag" at bounding box center [602, 555] width 38 height 26
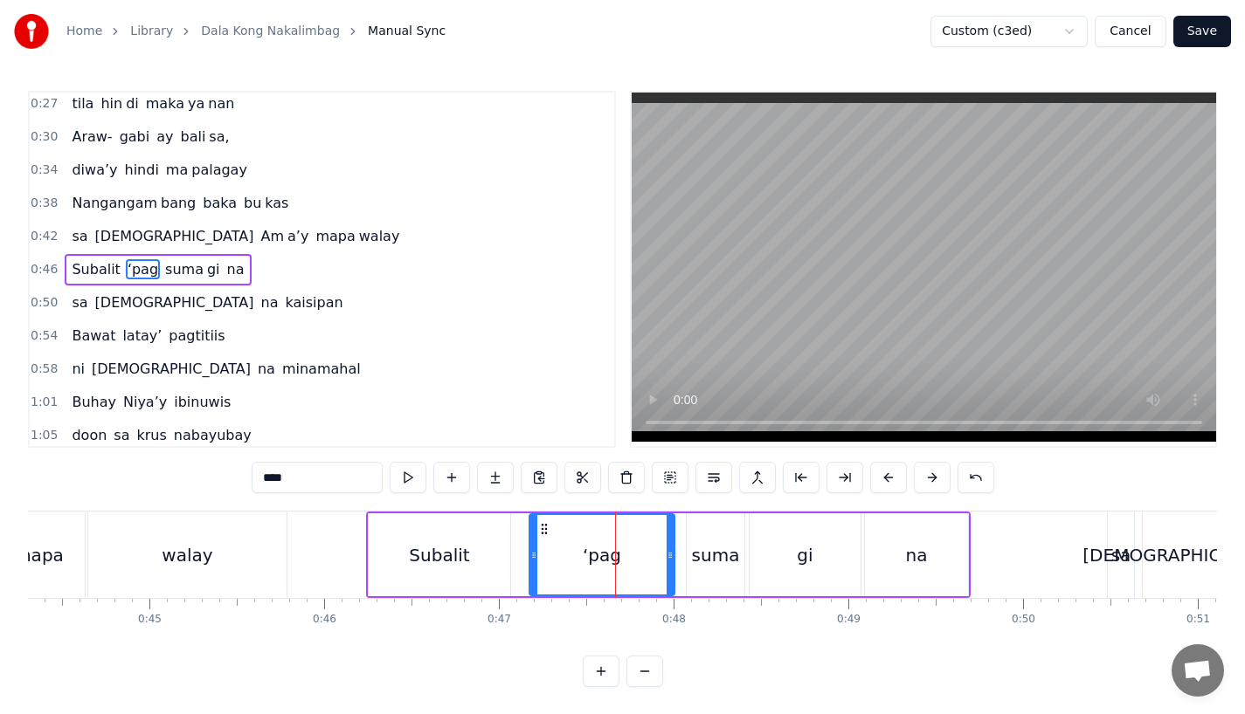
click at [727, 560] on div "suma" at bounding box center [716, 555] width 48 height 26
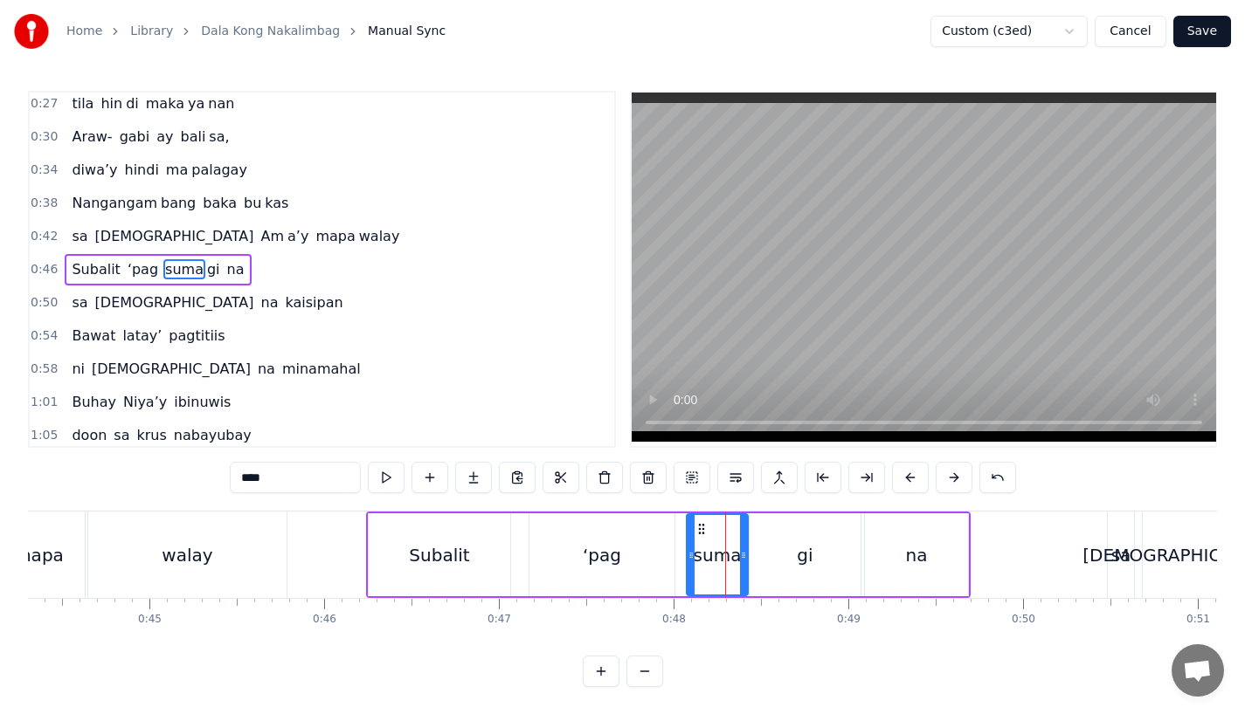
click at [744, 562] on div at bounding box center [743, 554] width 7 height 79
click at [607, 562] on div "‘pag" at bounding box center [602, 555] width 38 height 26
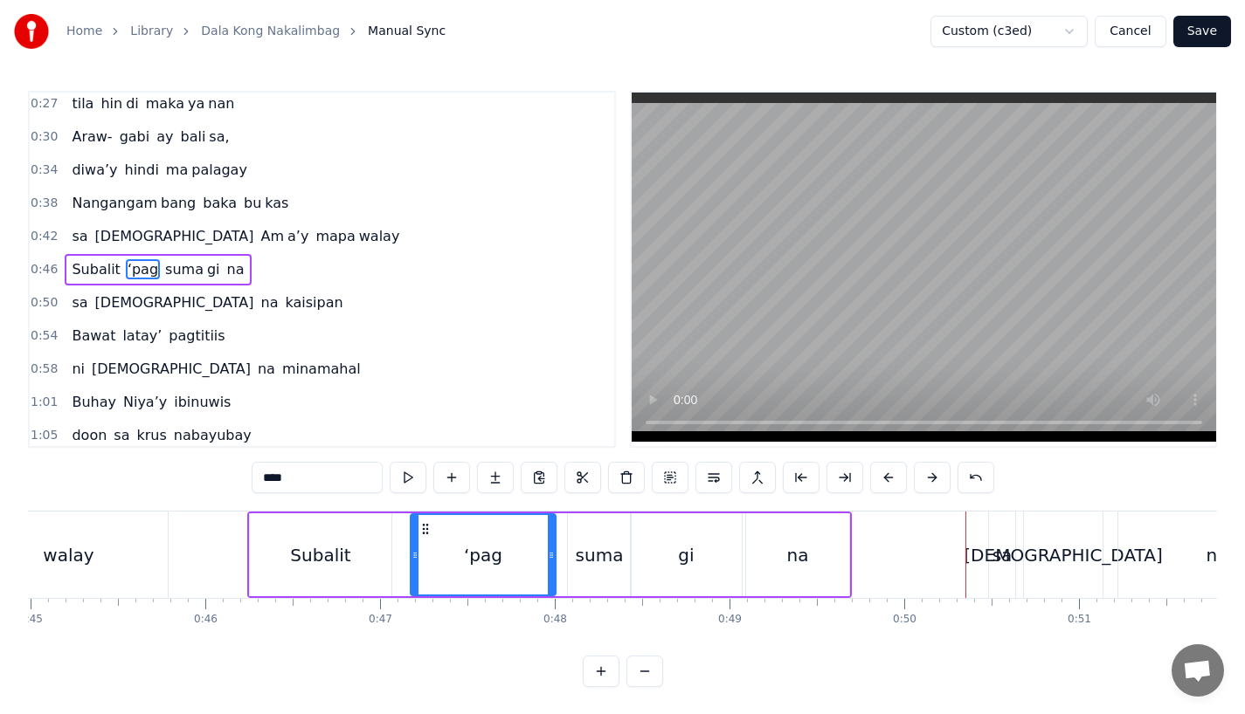
scroll to position [0, 7892]
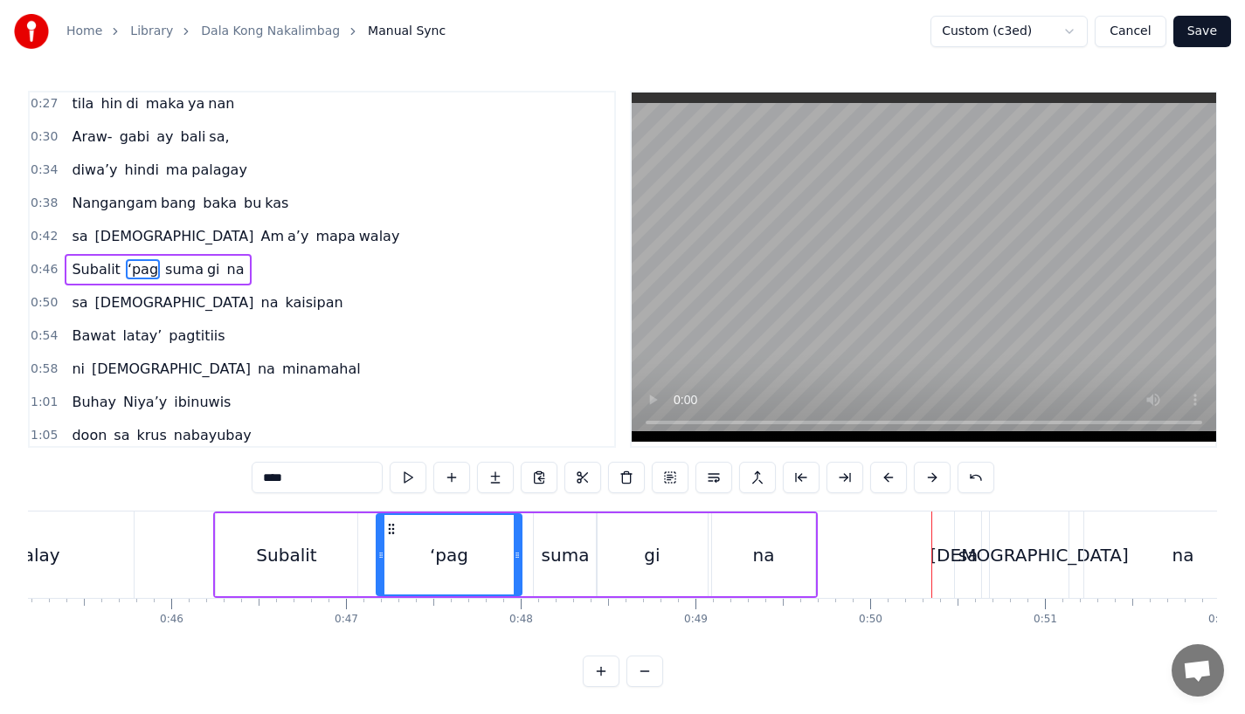
click at [961, 565] on div "sa" at bounding box center [968, 555] width 20 height 26
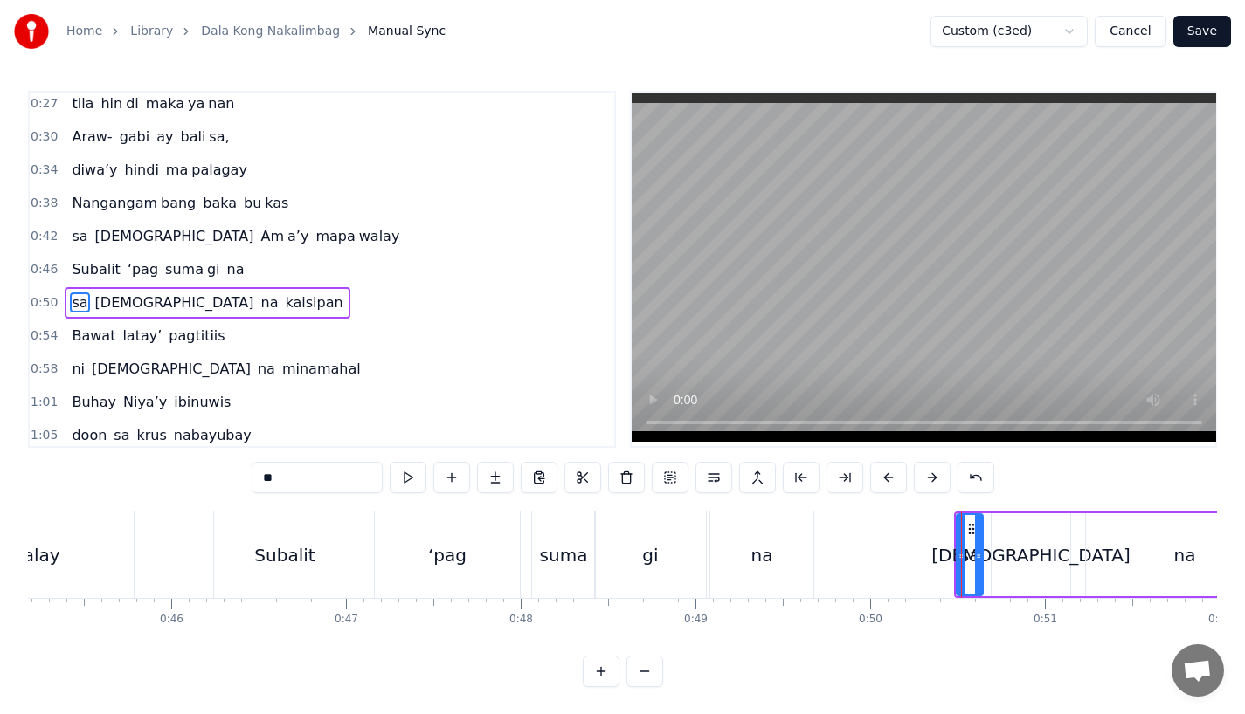
scroll to position [138, 0]
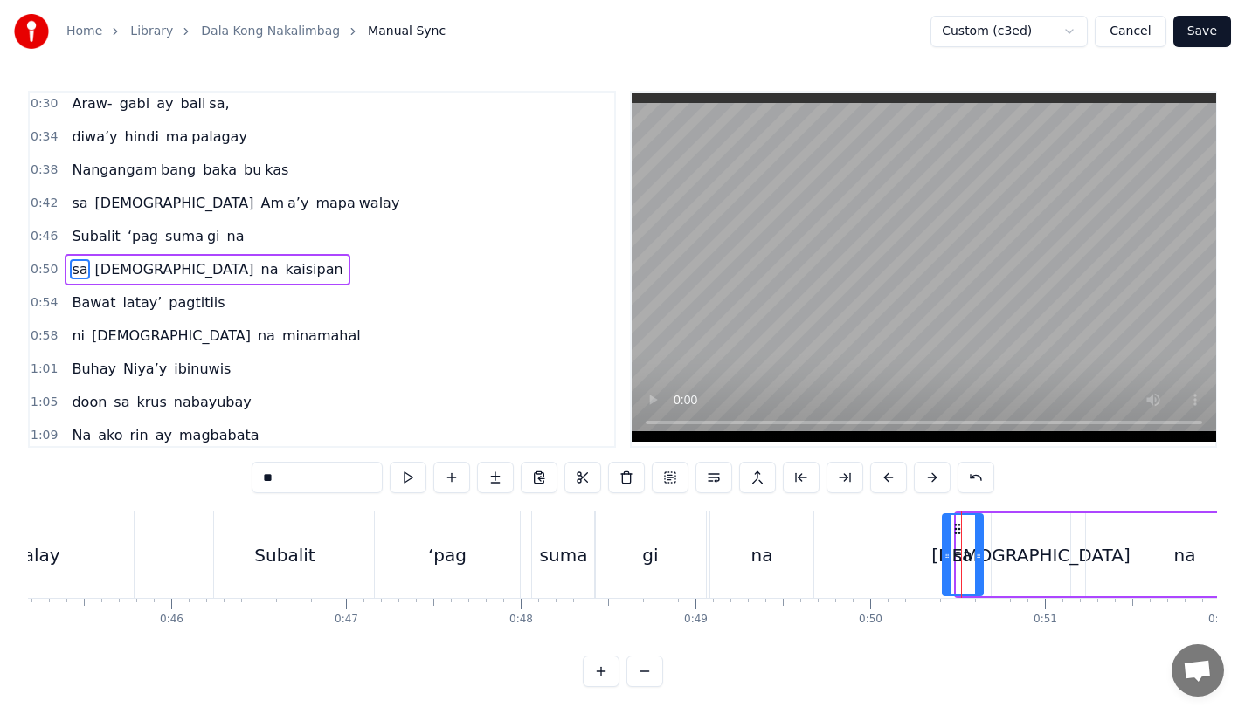
drag, startPoint x: 959, startPoint y: 565, endPoint x: 945, endPoint y: 570, distance: 14.9
click at [945, 570] on div at bounding box center [946, 554] width 7 height 79
click at [984, 567] on div at bounding box center [985, 554] width 7 height 79
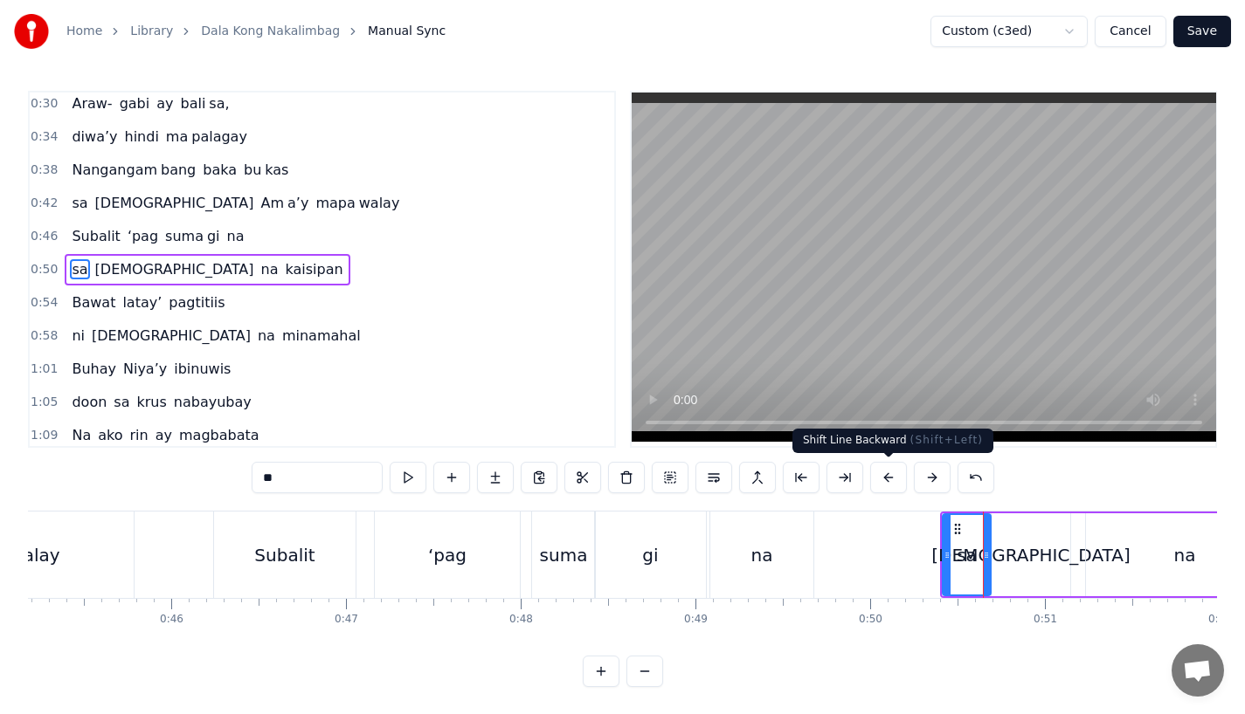
click at [878, 482] on button at bounding box center [888, 477] width 37 height 31
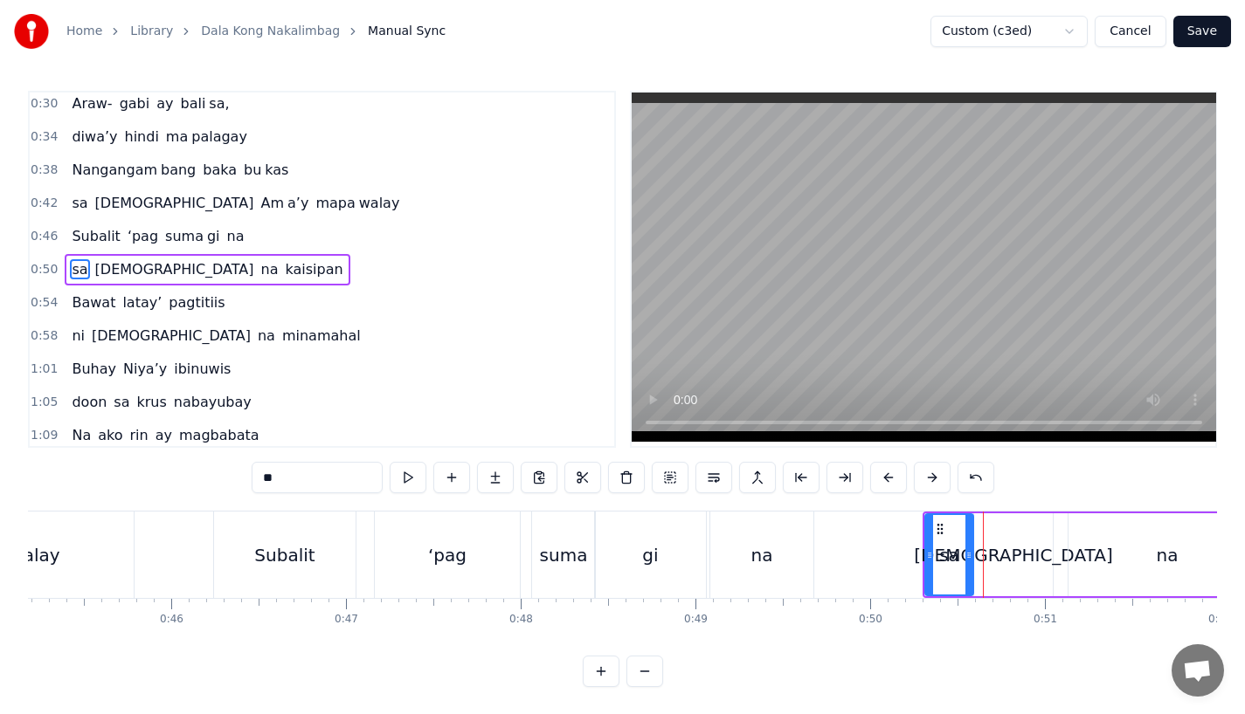
click at [878, 482] on button at bounding box center [888, 477] width 37 height 31
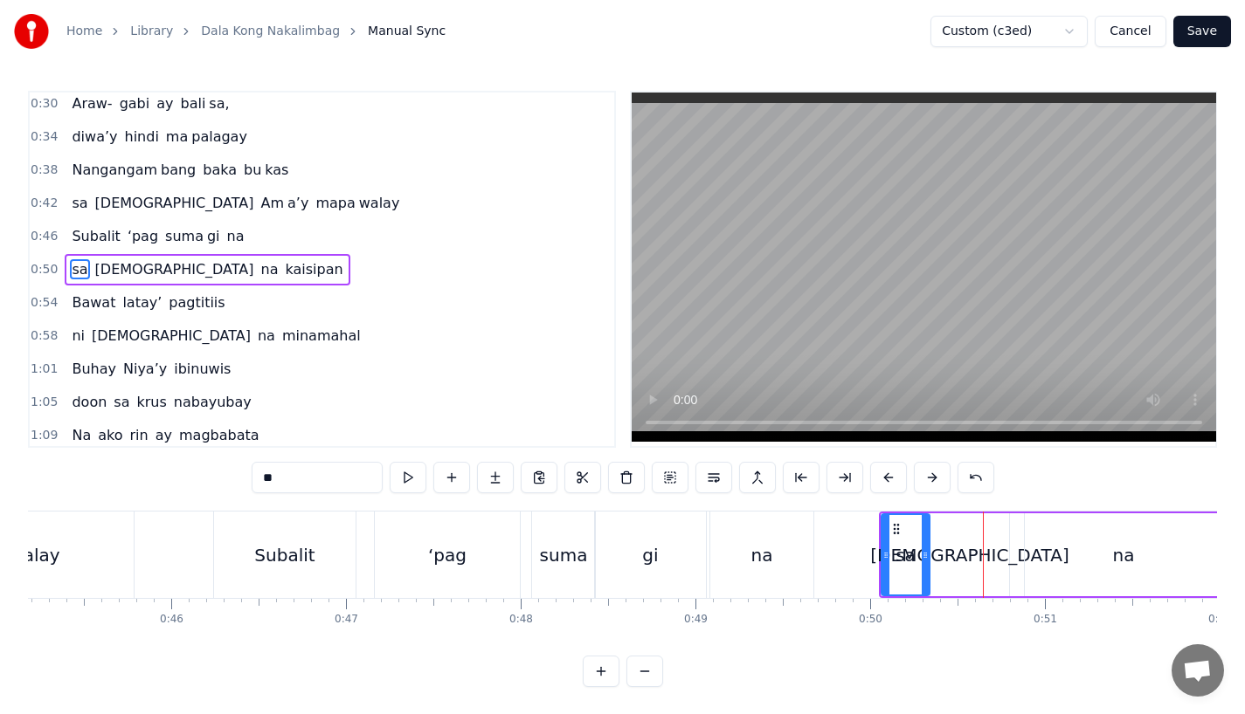
click at [878, 482] on button at bounding box center [888, 477] width 37 height 31
click at [761, 542] on div "na" at bounding box center [762, 555] width 22 height 26
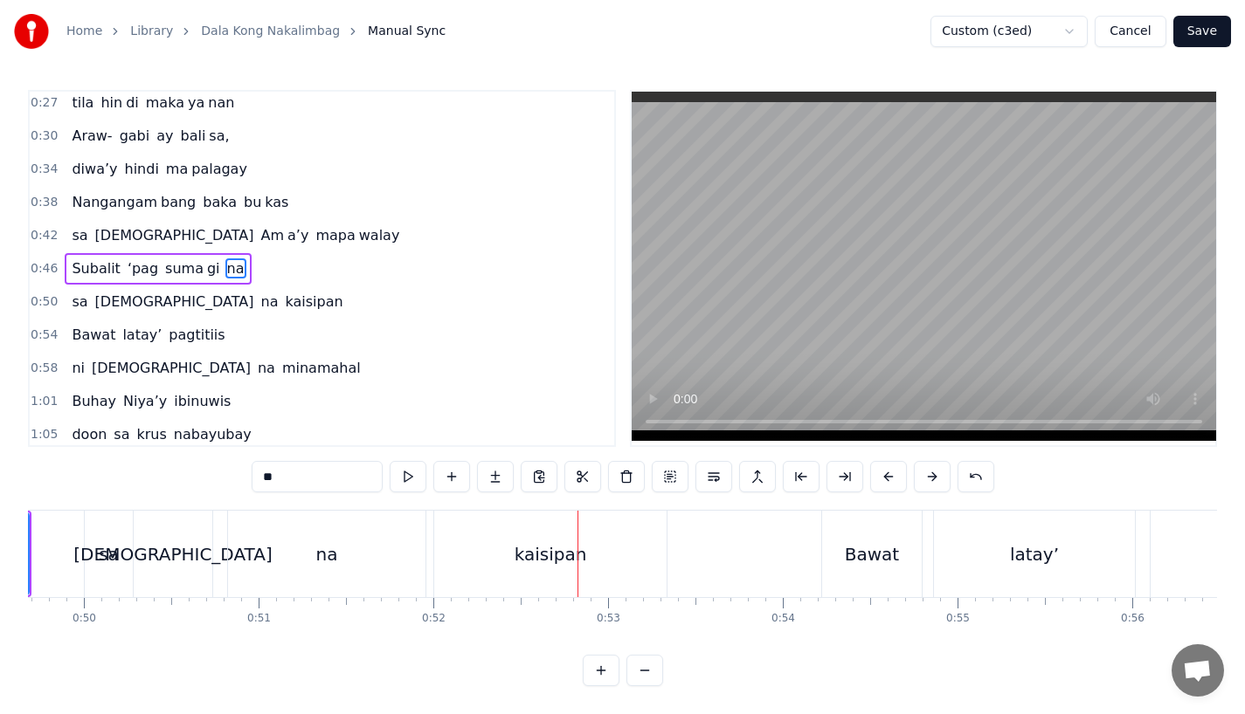
scroll to position [0, 8582]
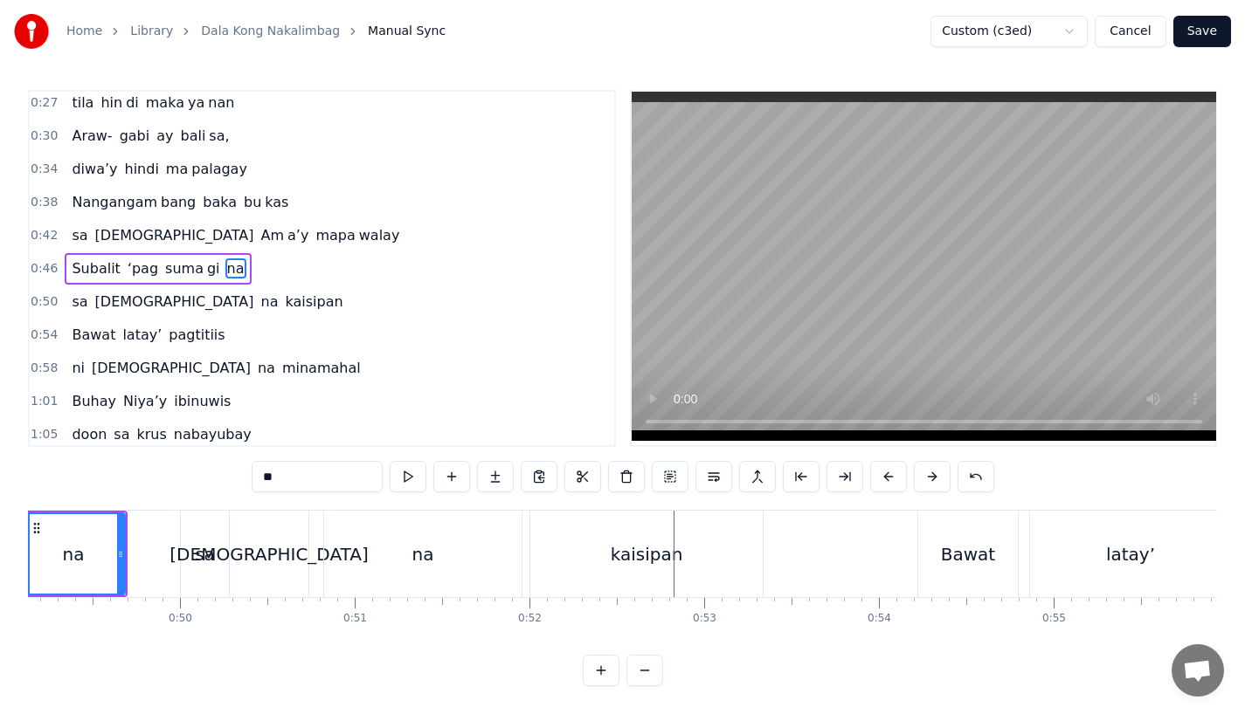
click at [694, 538] on div "kaisipan" at bounding box center [646, 554] width 232 height 86
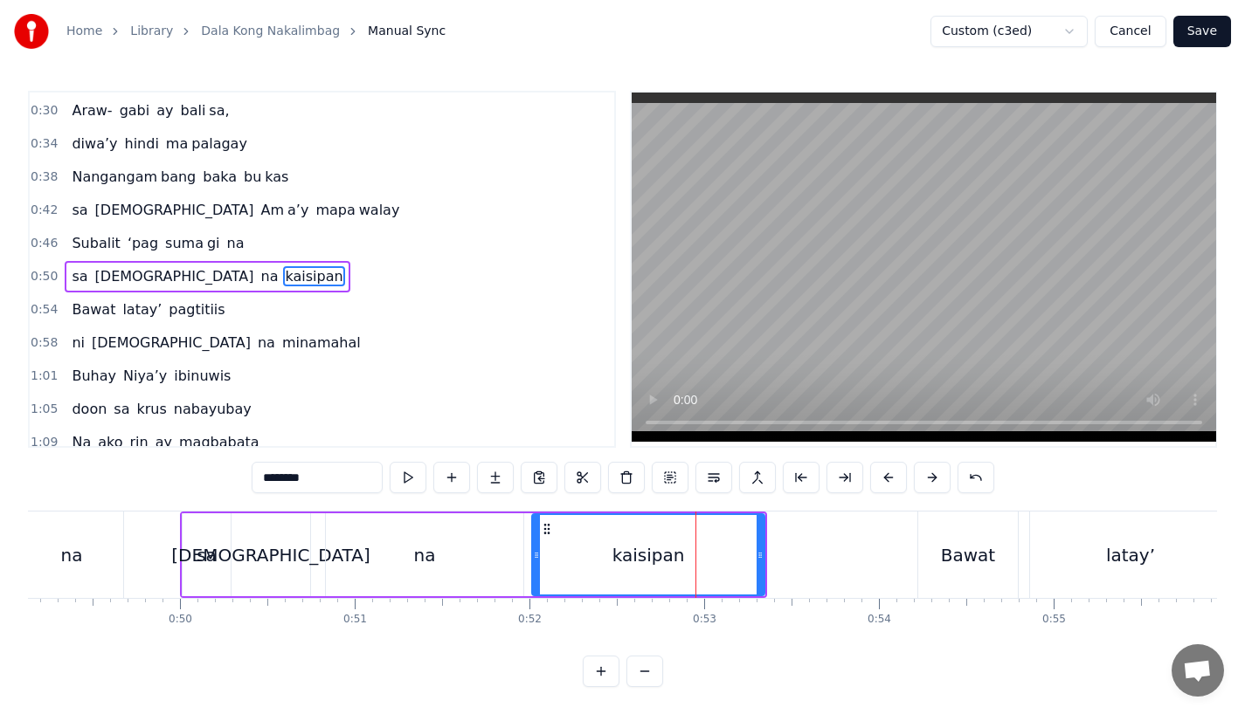
scroll to position [138, 0]
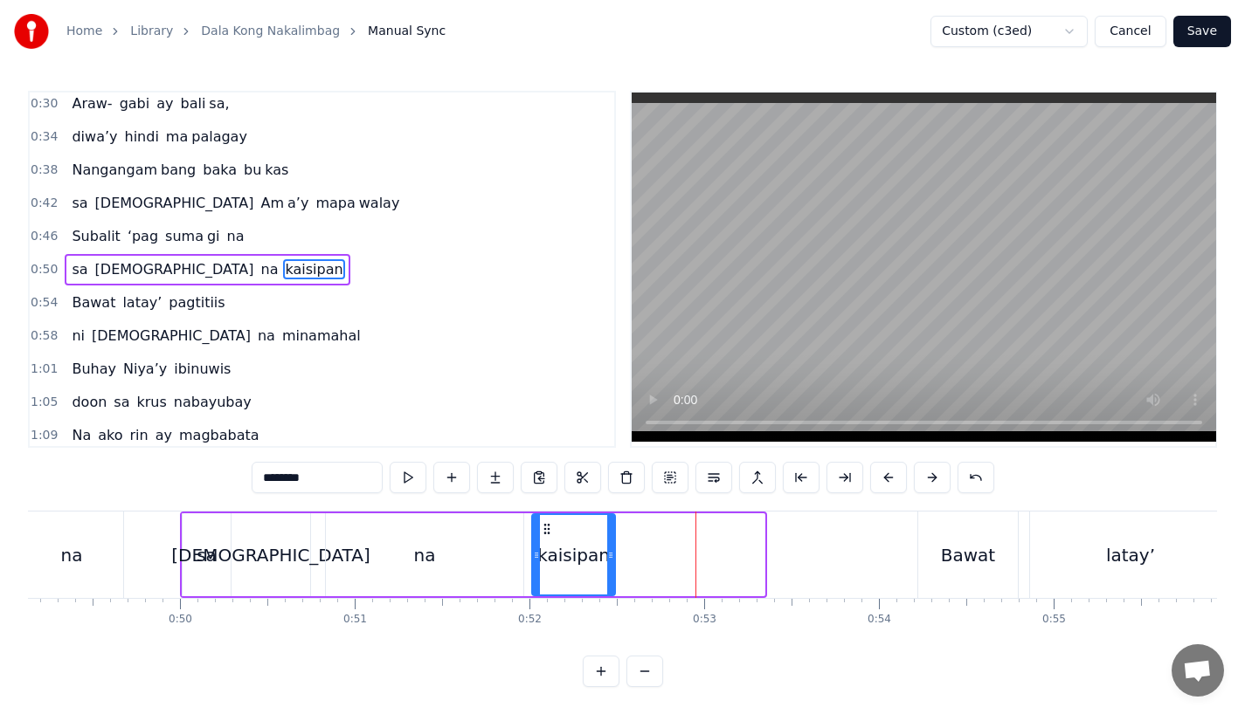
drag, startPoint x: 758, startPoint y: 555, endPoint x: 608, endPoint y: 559, distance: 150.3
click at [608, 559] on icon at bounding box center [610, 556] width 7 height 14
drag, startPoint x: 288, startPoint y: 479, endPoint x: 382, endPoint y: 479, distance: 93.5
click at [382, 479] on input "********" at bounding box center [317, 477] width 131 height 31
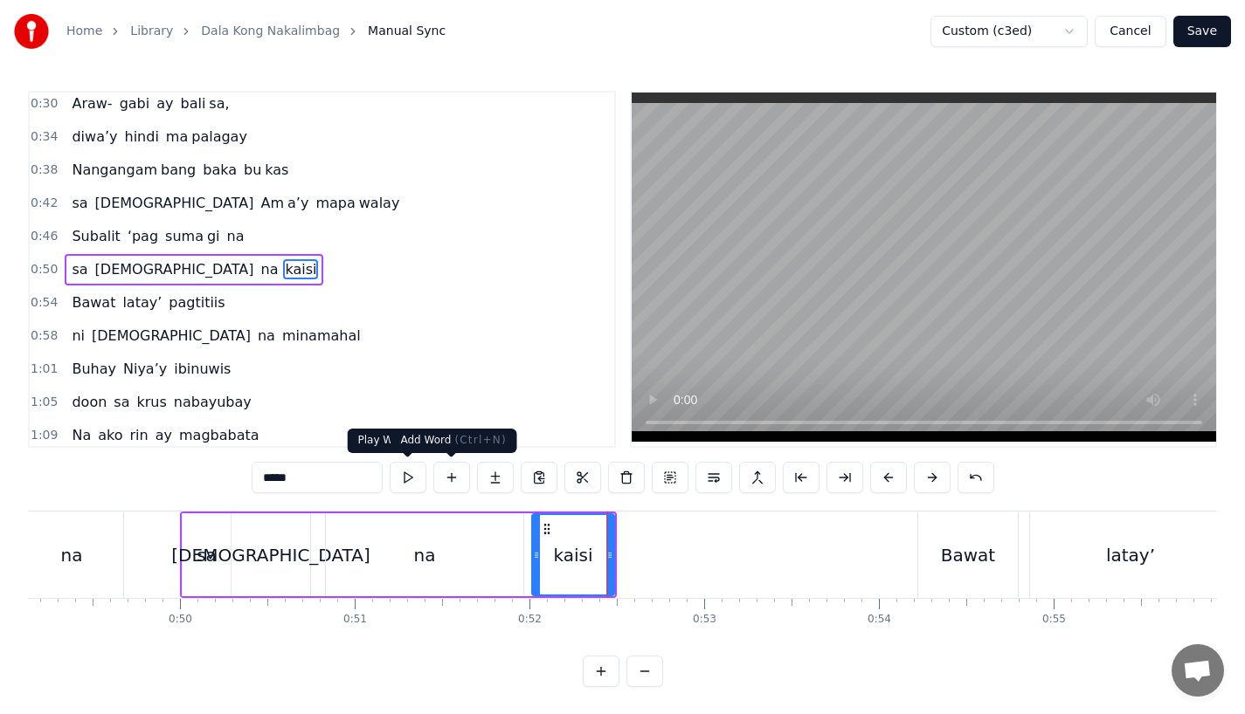
type input "*****"
click at [494, 485] on button at bounding box center [495, 477] width 37 height 31
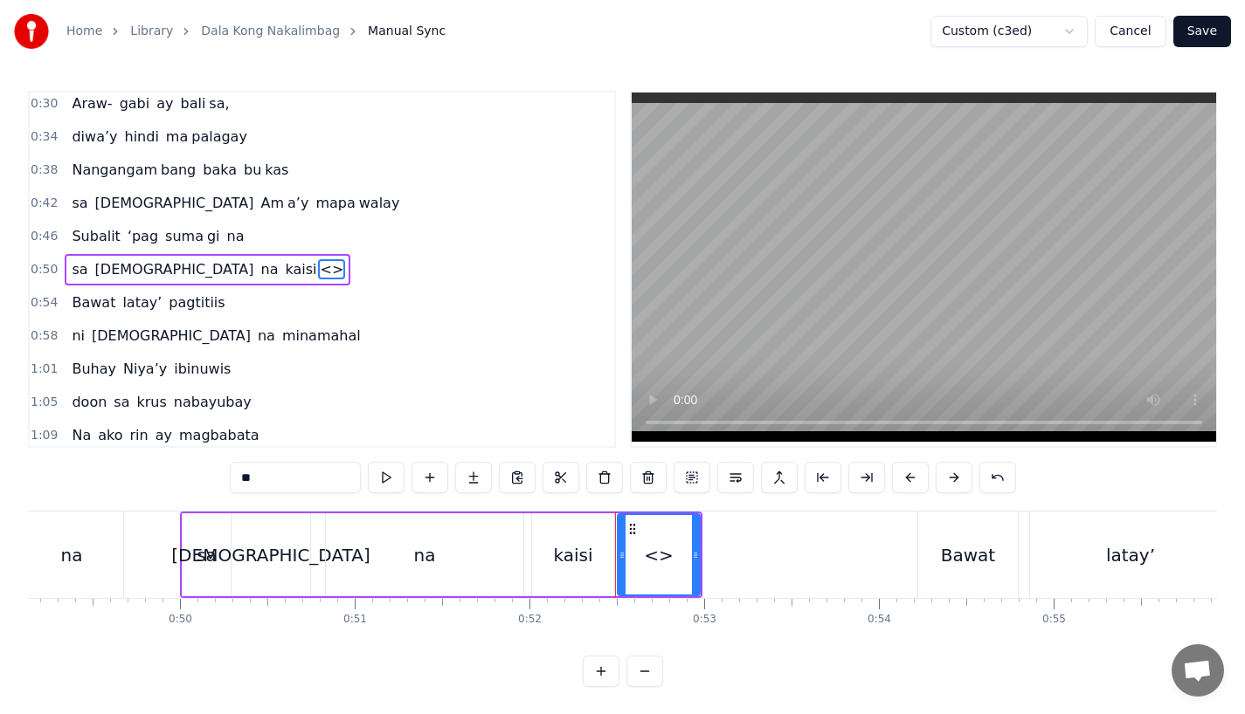
drag, startPoint x: 293, startPoint y: 494, endPoint x: 226, endPoint y: 478, distance: 68.4
click at [226, 478] on div "0:15 Pagsubok ay dumara ting, 0:19 sapin- saping kapang lawan 0:23 Puso’y ibig …" at bounding box center [622, 389] width 1189 height 597
click at [258, 478] on input "**" at bounding box center [295, 477] width 131 height 31
type input "*"
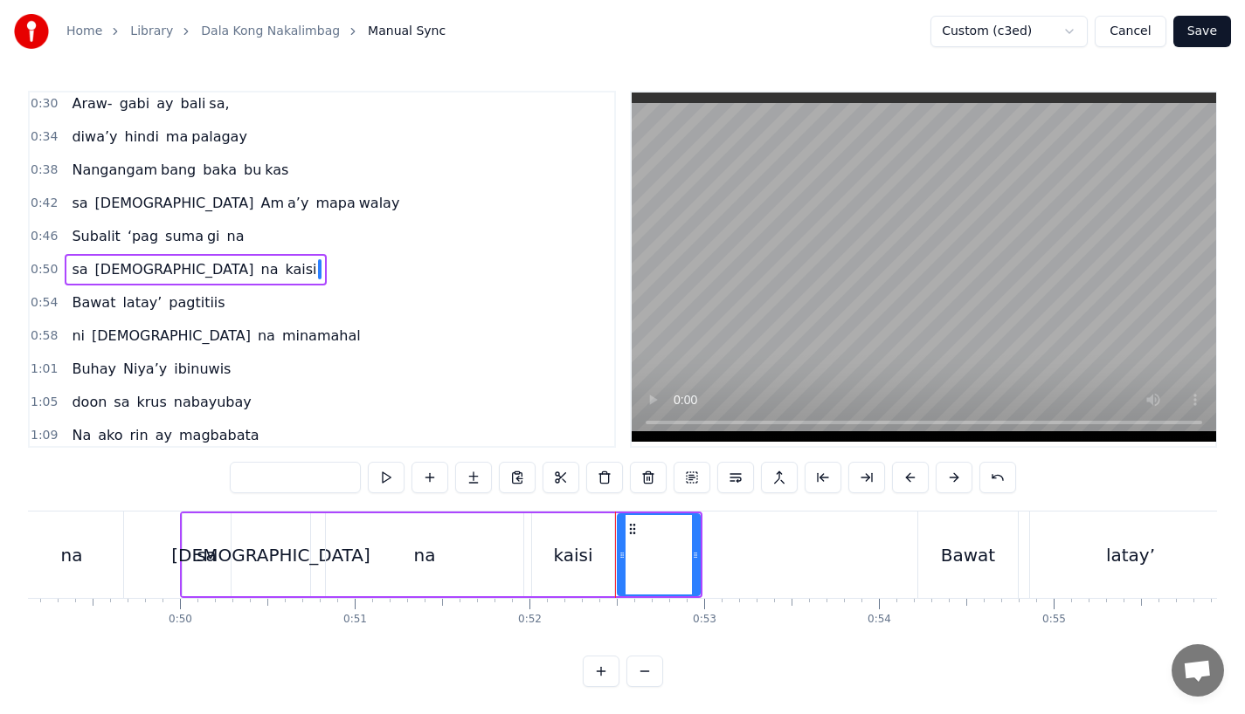
paste input "***"
drag, startPoint x: 695, startPoint y: 562, endPoint x: 762, endPoint y: 561, distance: 66.4
click at [762, 561] on icon at bounding box center [761, 556] width 7 height 14
click at [448, 580] on div "na" at bounding box center [424, 555] width 197 height 83
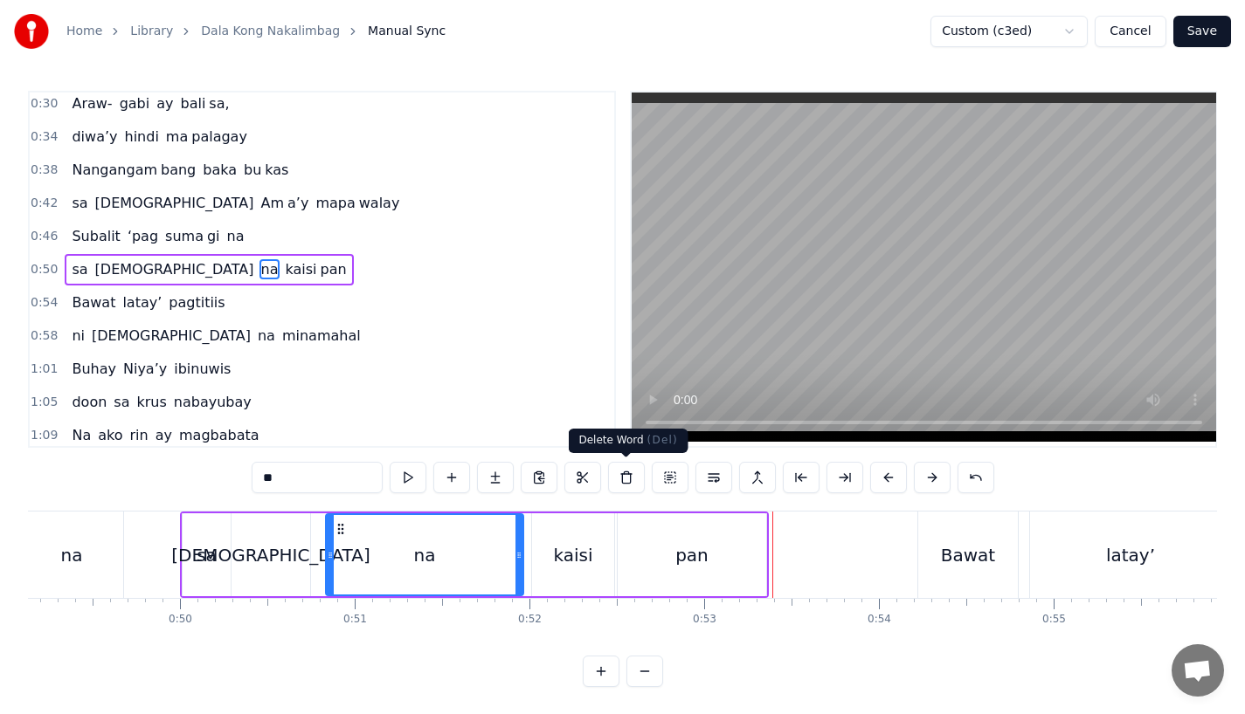
click at [564, 589] on div "kaisi" at bounding box center [573, 555] width 82 height 83
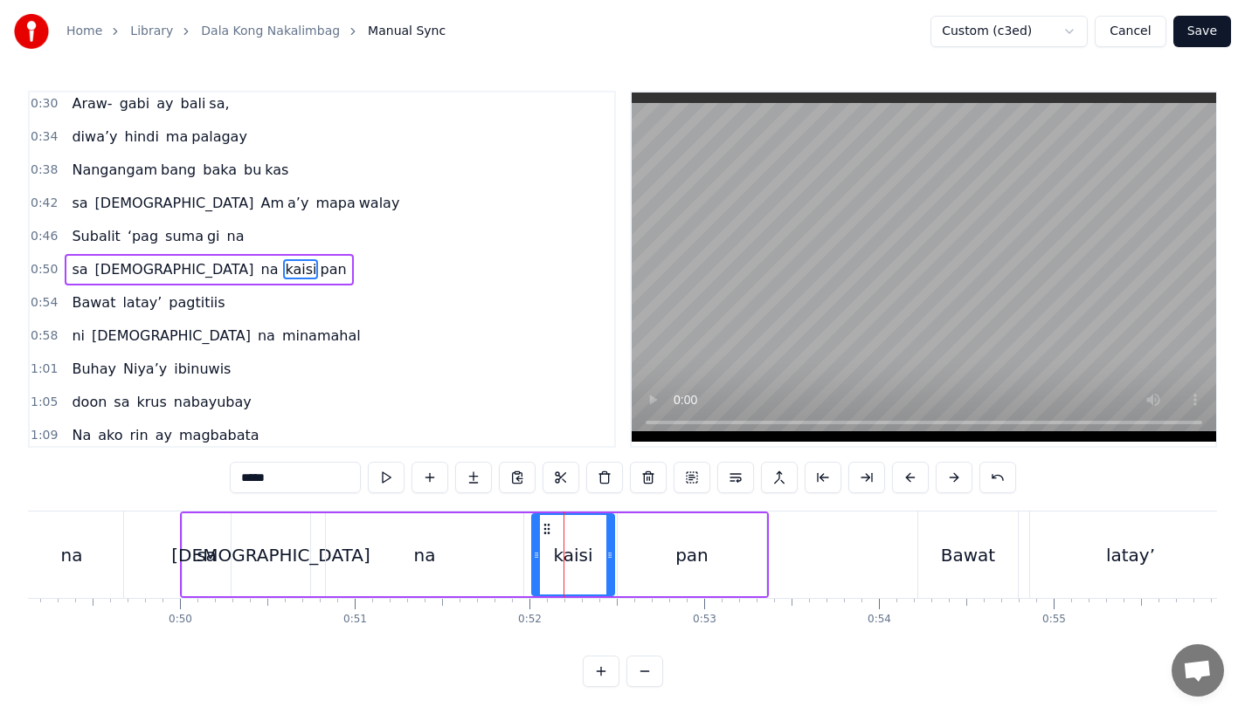
click at [612, 576] on div "kaisi" at bounding box center [573, 555] width 84 height 83
drag, startPoint x: 609, startPoint y: 575, endPoint x: 625, endPoint y: 574, distance: 15.7
click at [625, 574] on div at bounding box center [625, 554] width 7 height 79
click at [654, 568] on div "pan" at bounding box center [692, 555] width 148 height 83
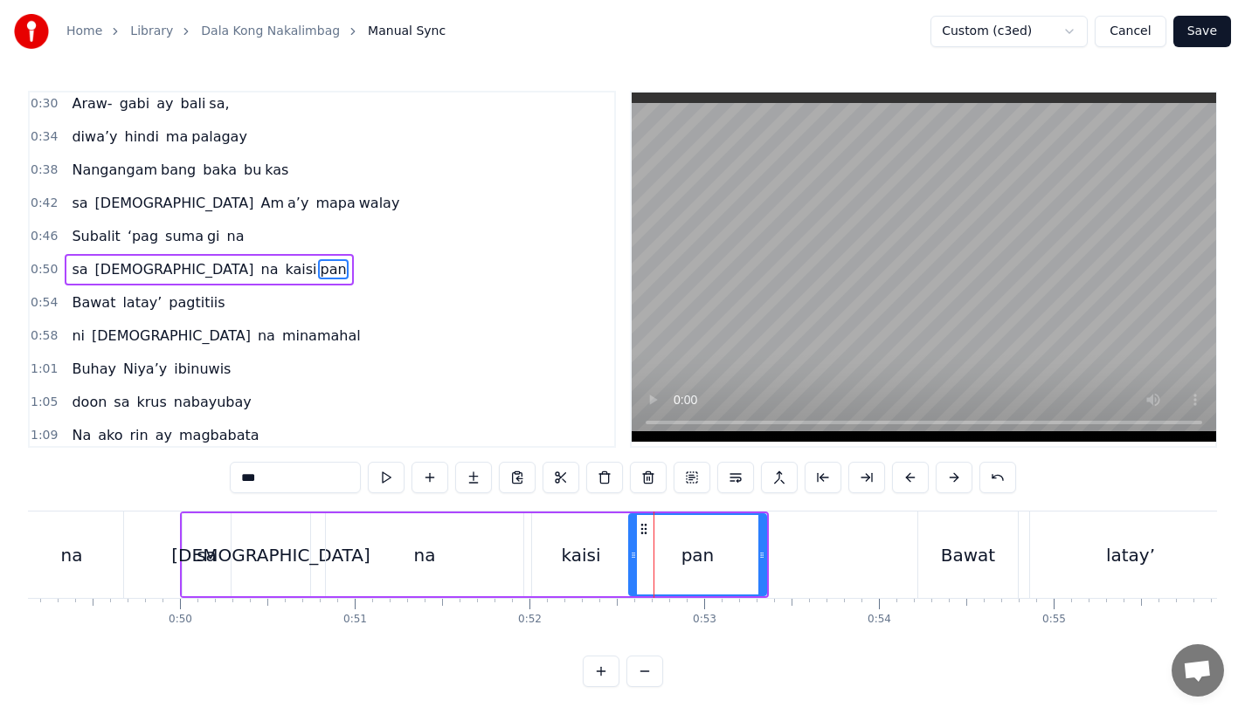
drag, startPoint x: 620, startPoint y: 565, endPoint x: 633, endPoint y: 565, distance: 13.1
click at [633, 565] on div at bounding box center [633, 554] width 7 height 79
click at [454, 572] on div "na" at bounding box center [424, 555] width 197 height 83
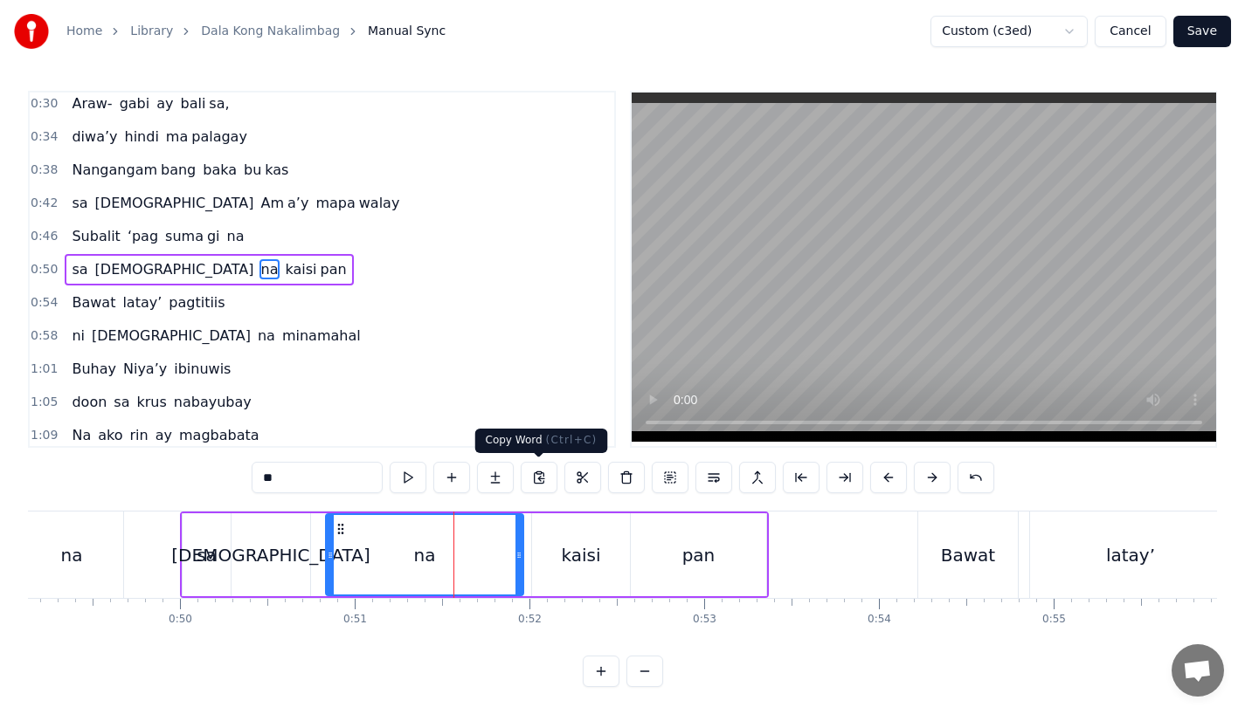
click at [630, 415] on div at bounding box center [924, 269] width 588 height 357
click at [978, 554] on div "Bawat" at bounding box center [968, 555] width 54 height 26
type input "*****"
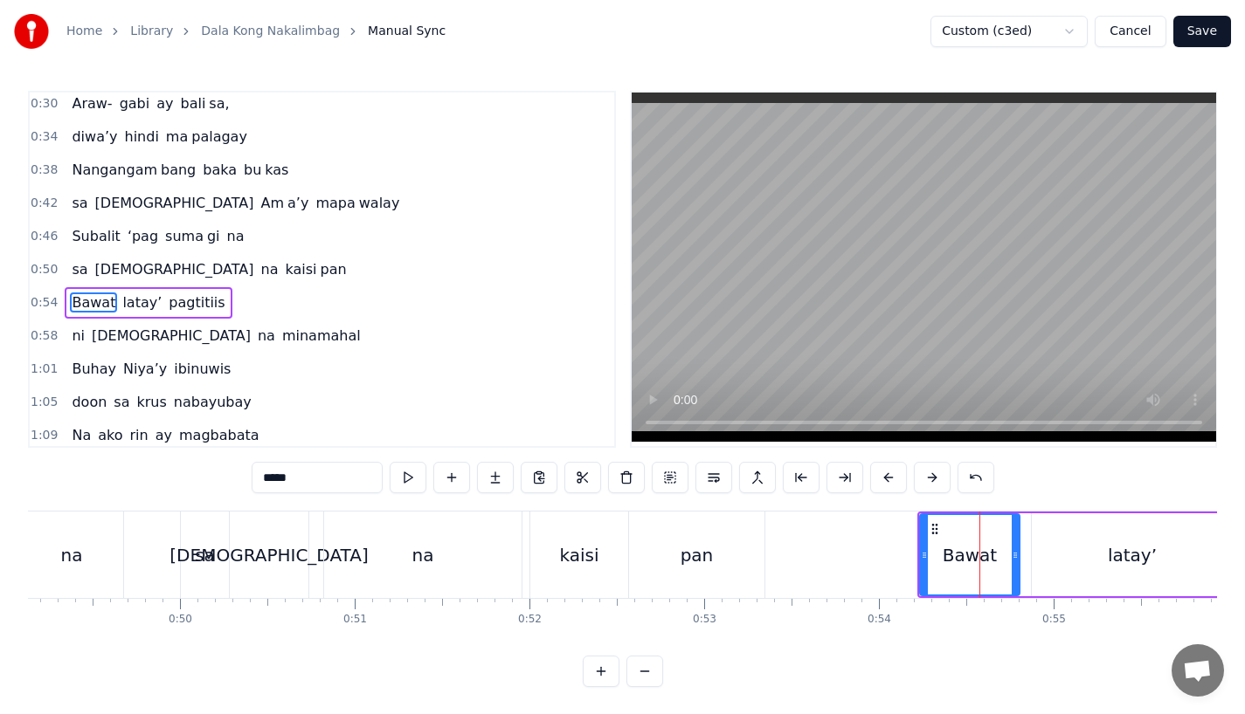
scroll to position [171, 0]
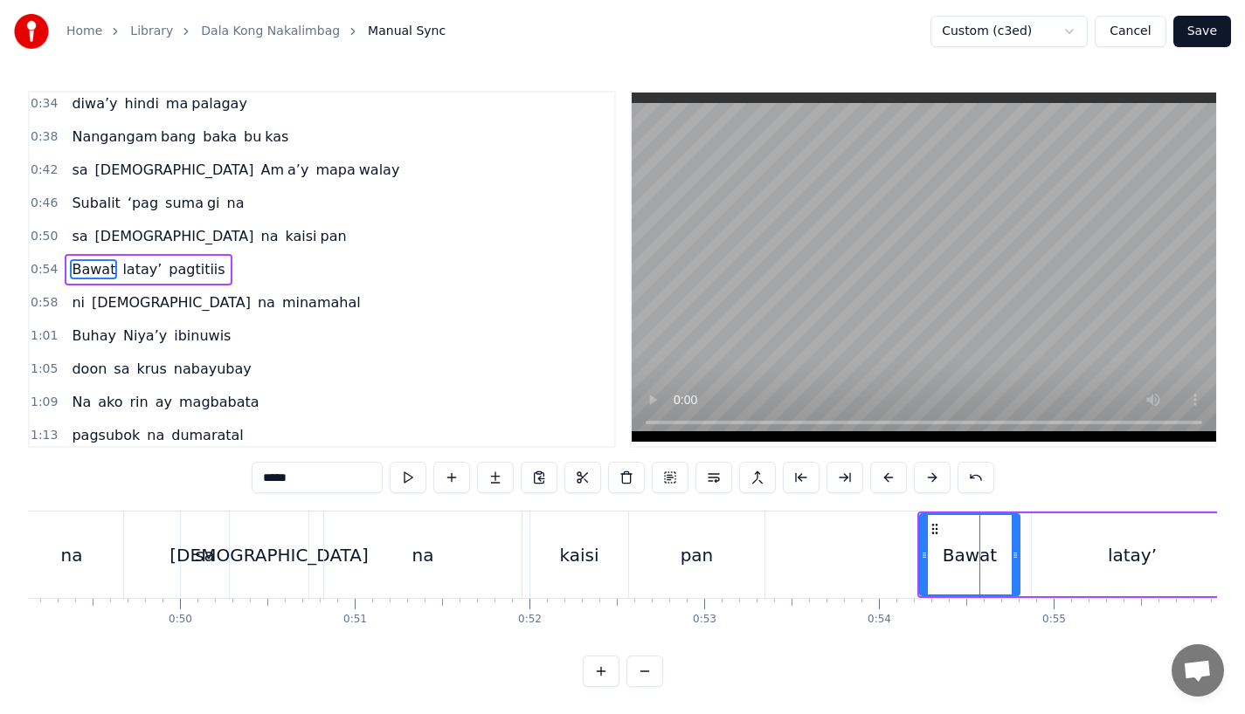
click at [991, 594] on div "Bawat" at bounding box center [970, 554] width 98 height 79
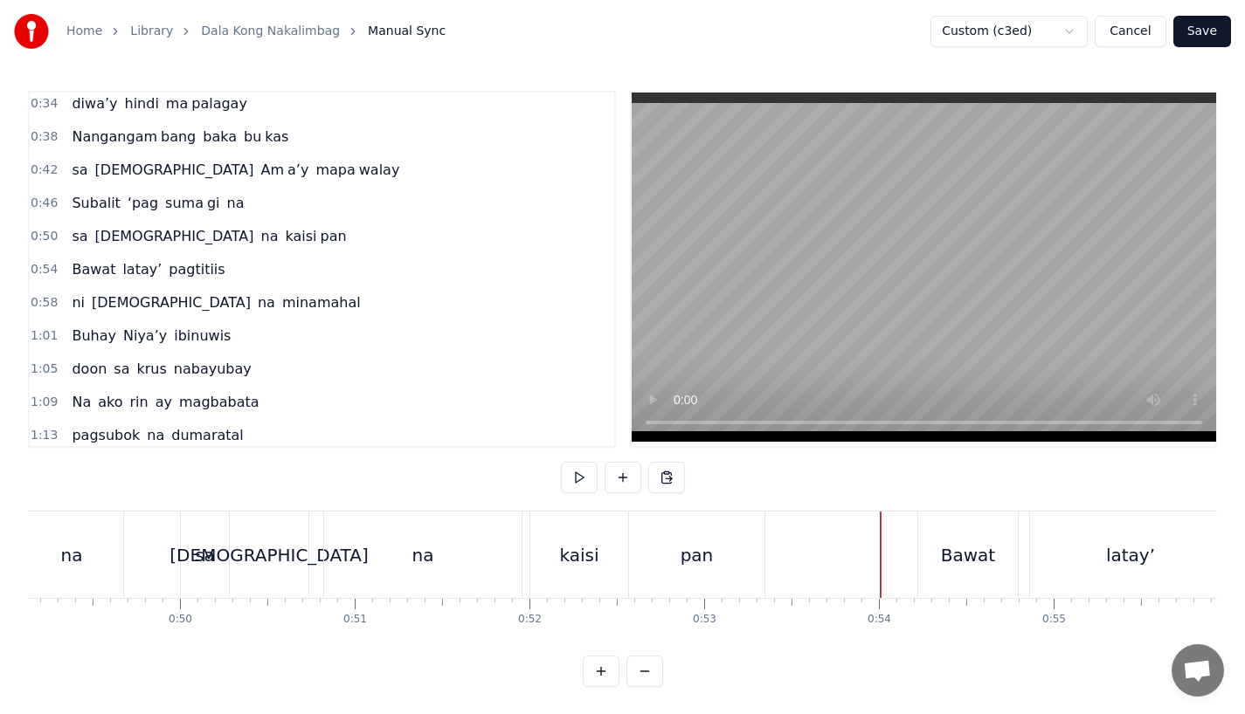
click at [962, 557] on div "Bawat" at bounding box center [968, 555] width 54 height 26
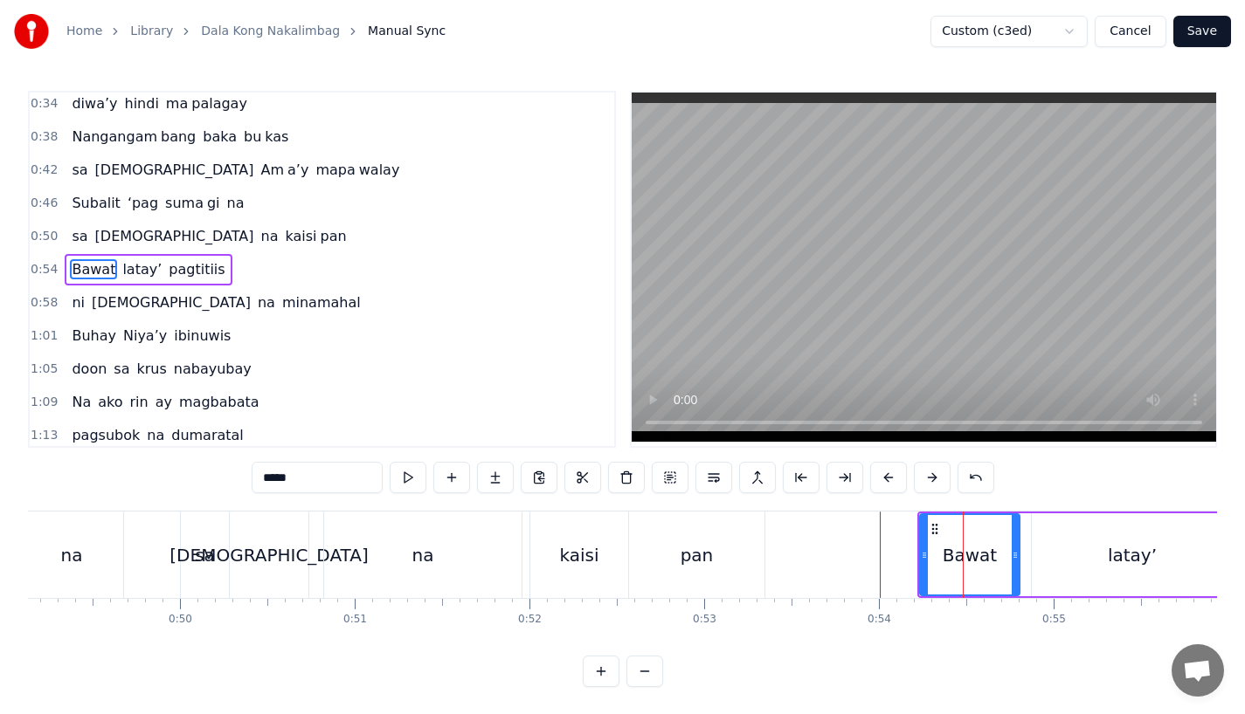
click at [701, 552] on div "pan" at bounding box center [696, 555] width 33 height 26
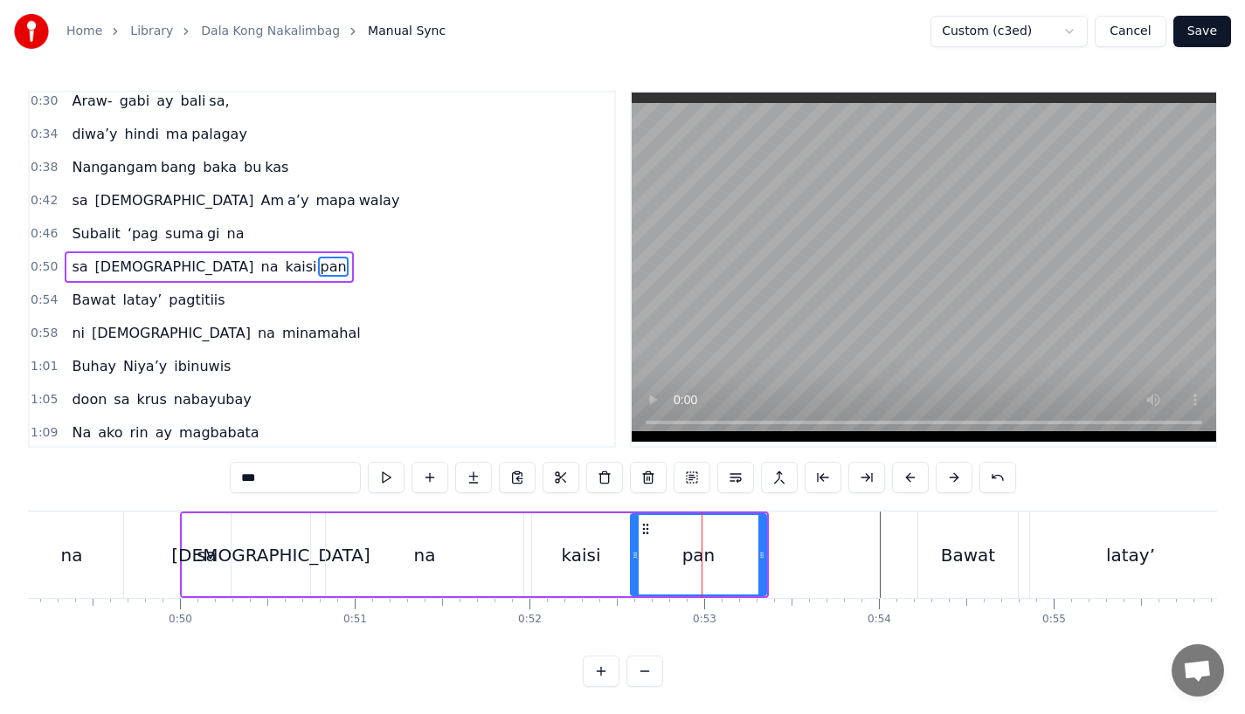
scroll to position [138, 0]
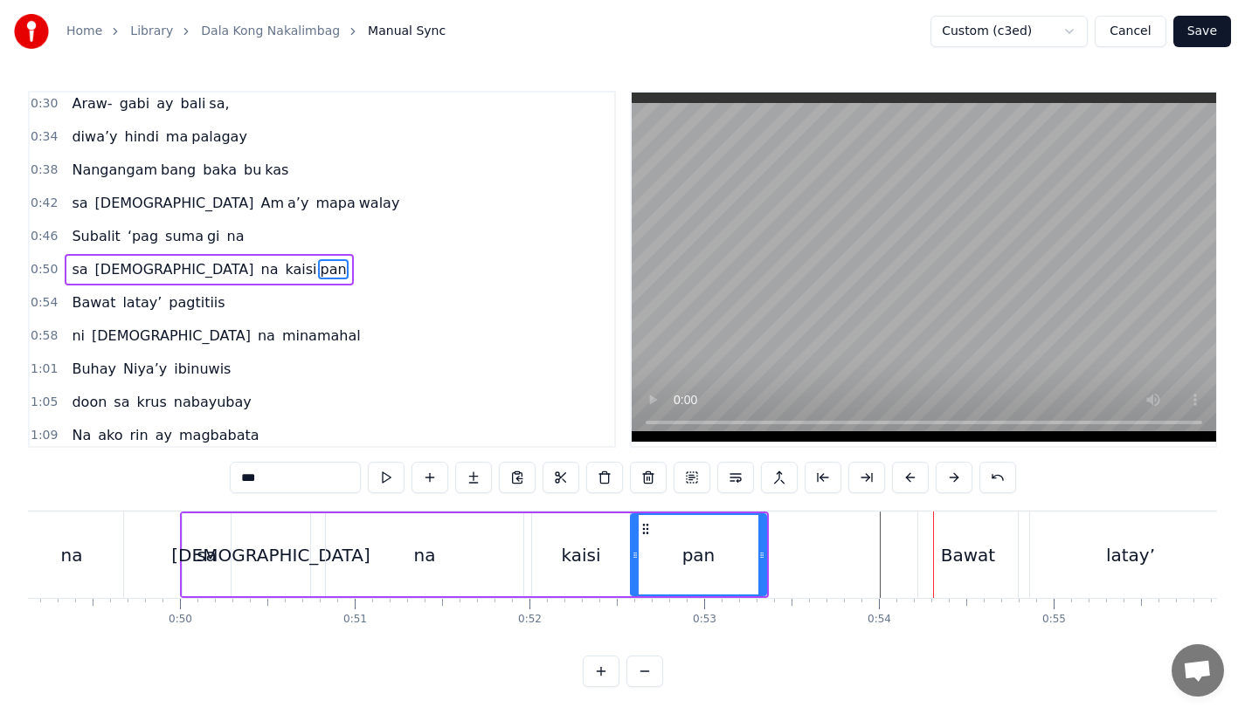
click at [965, 536] on div "Bawat" at bounding box center [968, 555] width 100 height 86
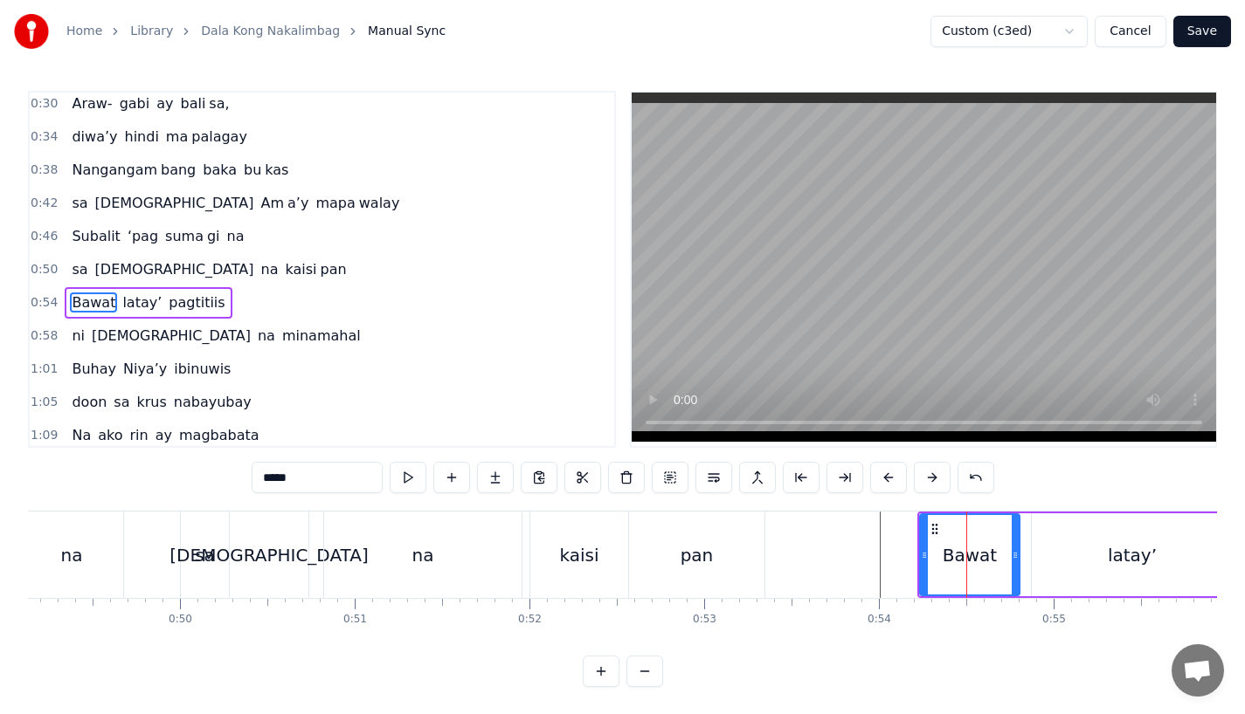
scroll to position [171, 0]
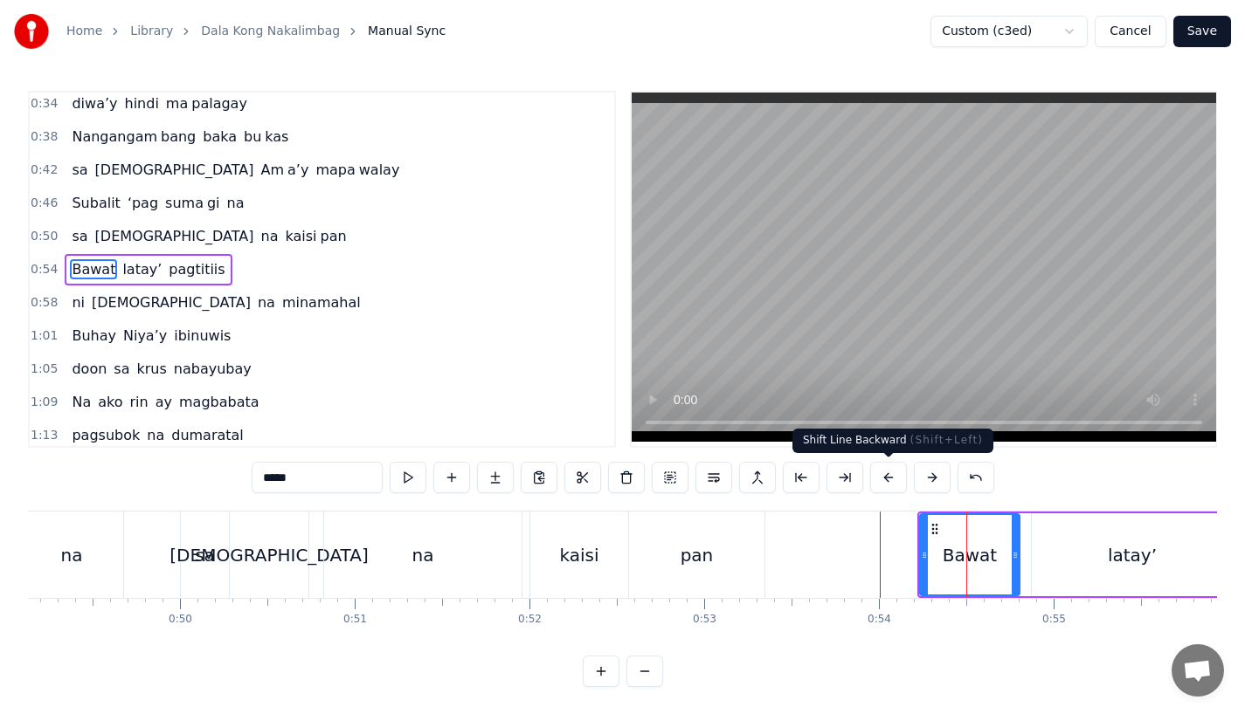
click at [887, 481] on button at bounding box center [888, 477] width 37 height 31
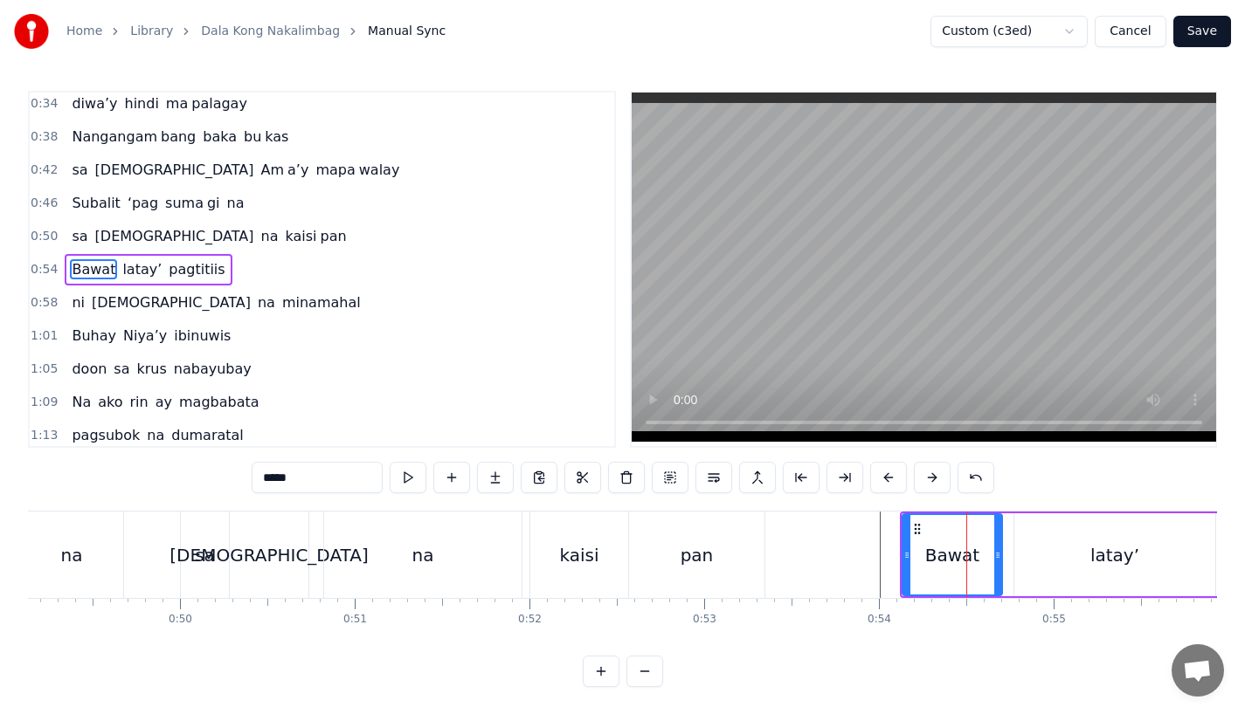
click at [887, 481] on button at bounding box center [888, 477] width 37 height 31
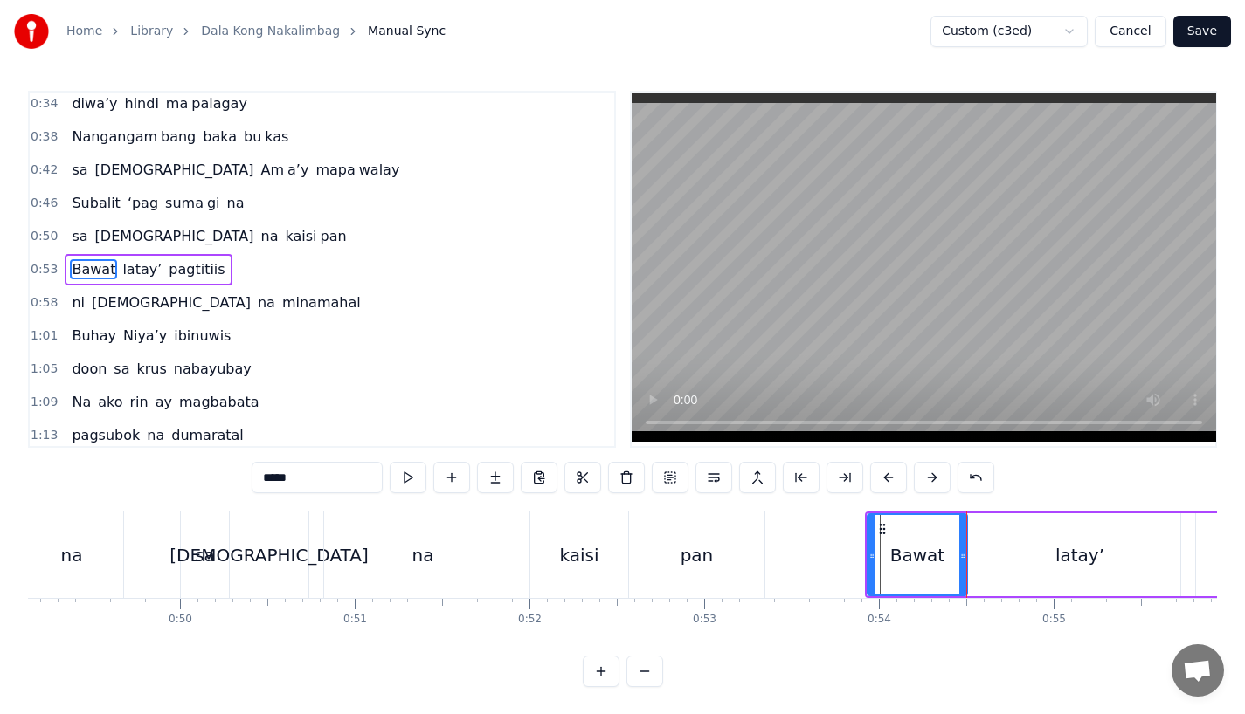
click at [887, 481] on button at bounding box center [888, 477] width 37 height 31
click at [728, 564] on div "pan" at bounding box center [696, 555] width 135 height 86
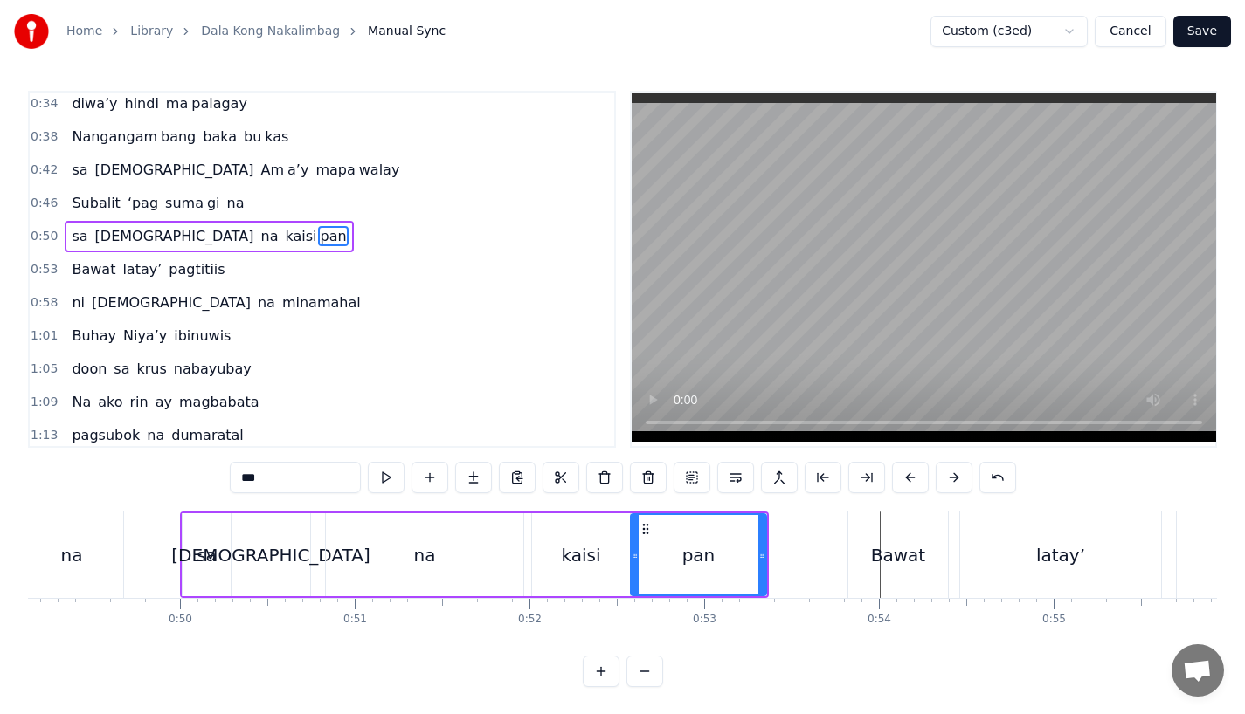
scroll to position [138, 0]
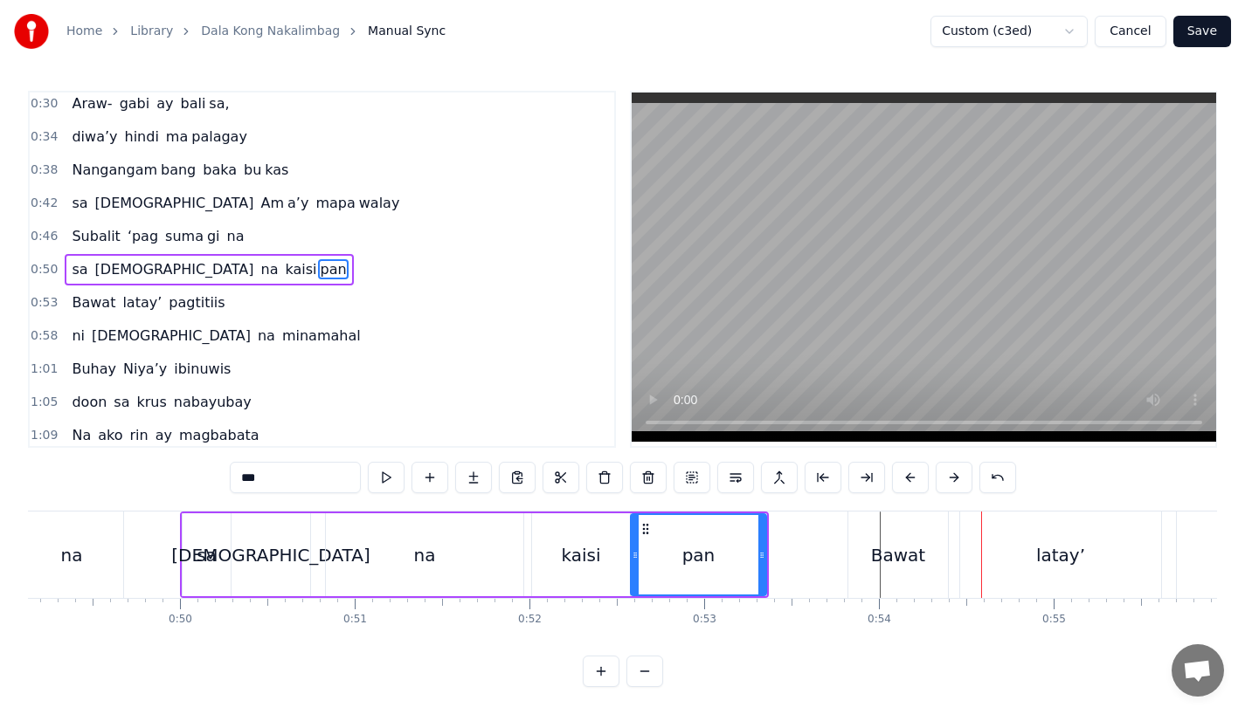
click at [879, 586] on div "Bawat" at bounding box center [898, 555] width 100 height 86
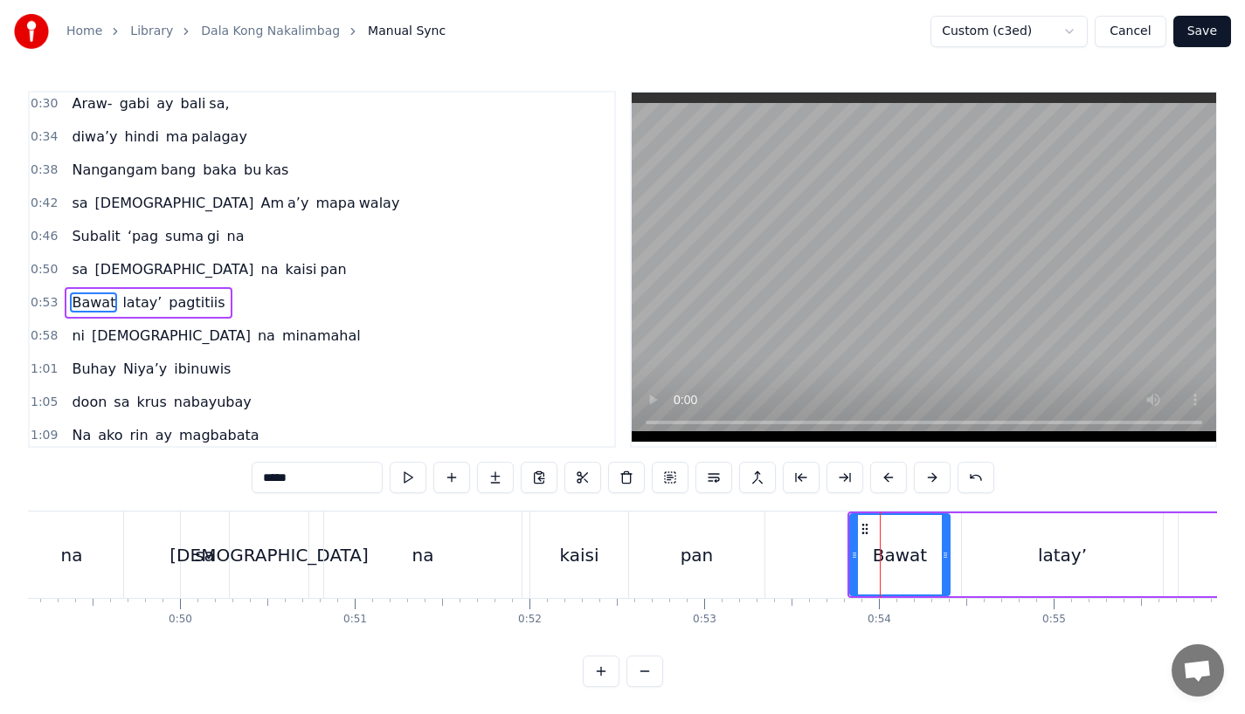
scroll to position [171, 0]
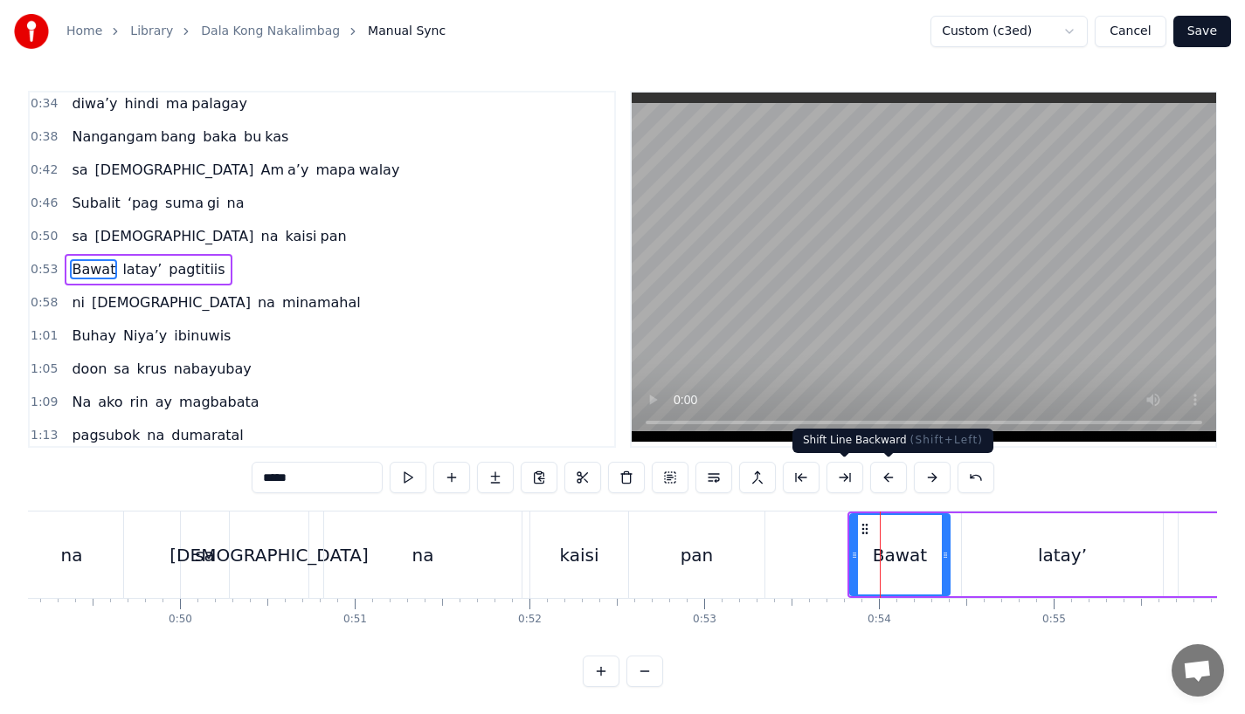
click at [923, 480] on button at bounding box center [932, 477] width 37 height 31
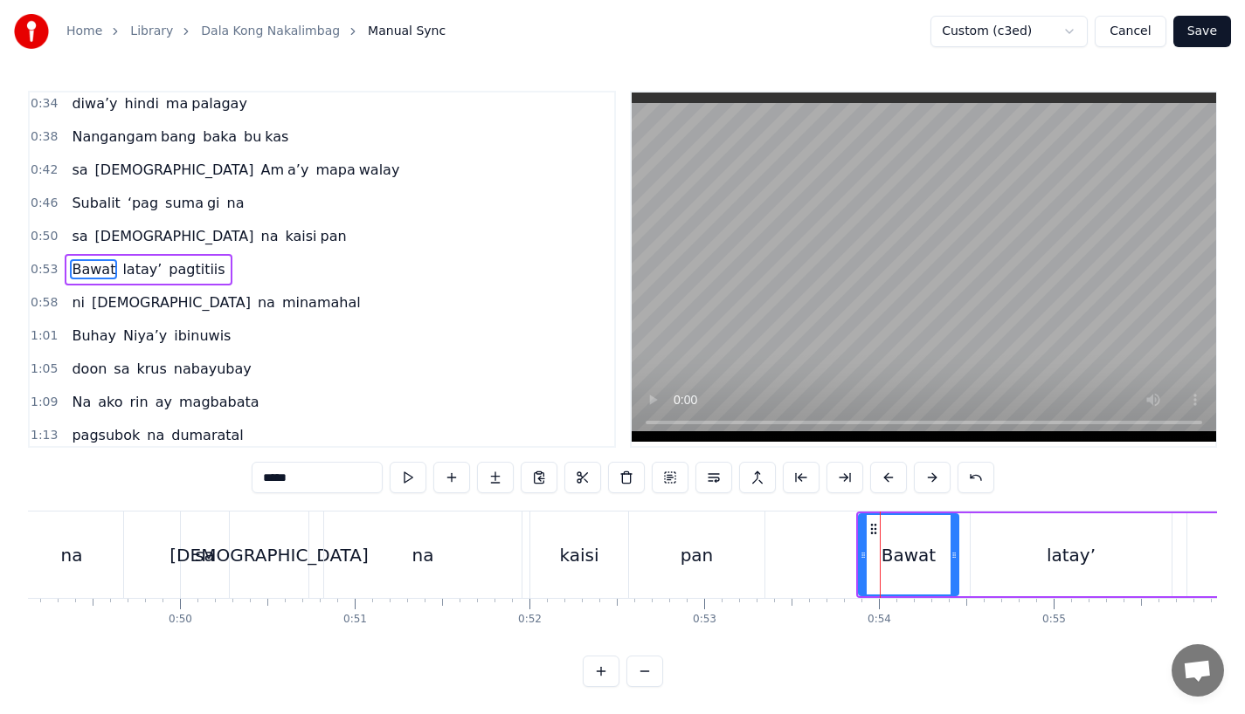
click at [718, 552] on div "pan" at bounding box center [696, 555] width 135 height 86
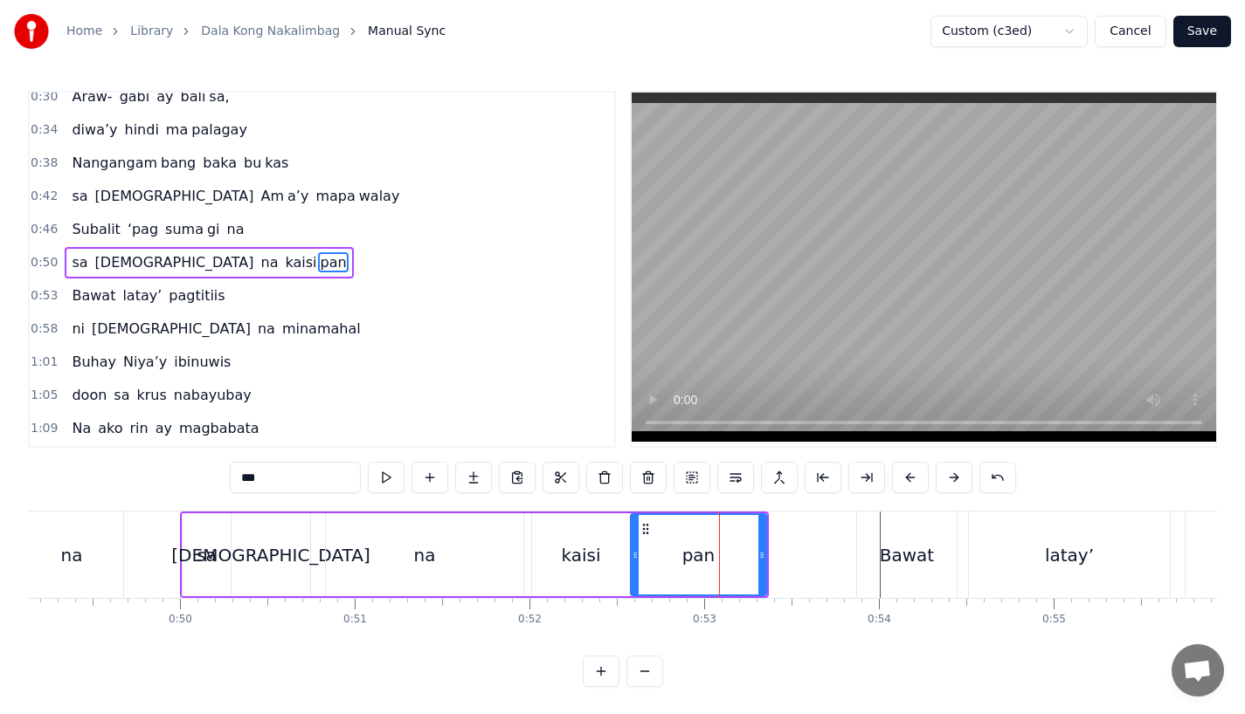
scroll to position [138, 0]
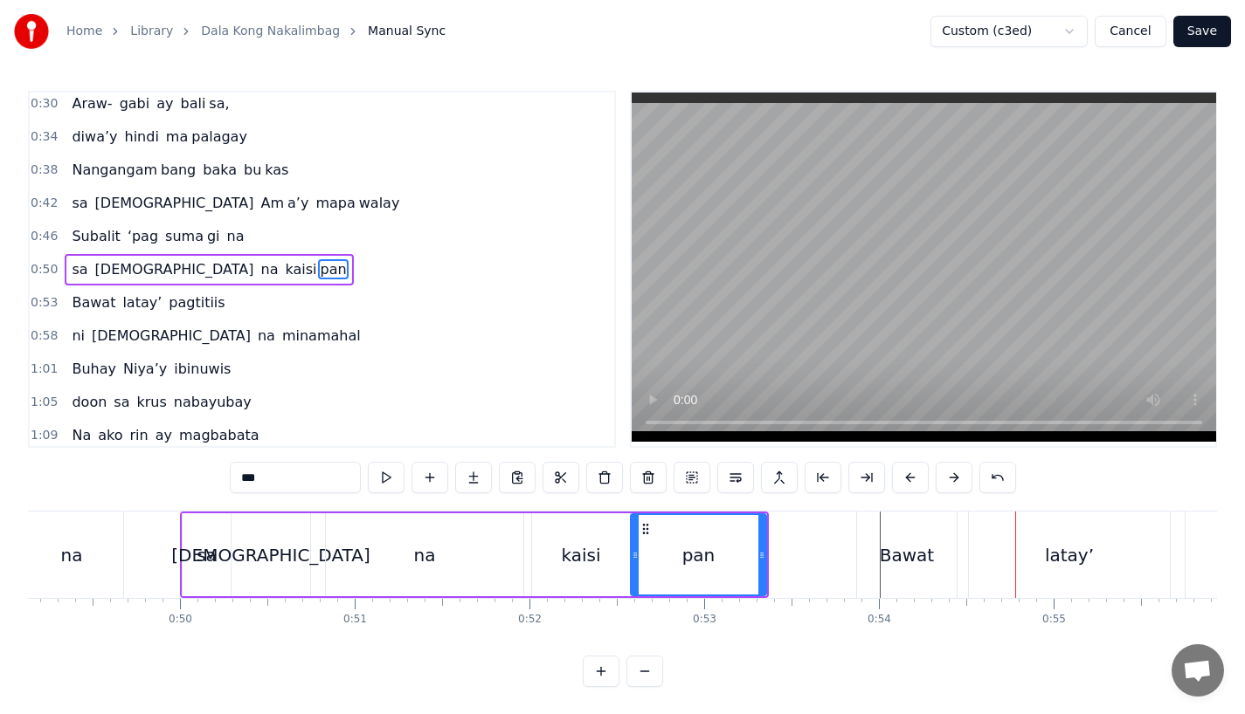
click at [690, 542] on div "pan" at bounding box center [698, 555] width 33 height 26
click at [729, 529] on div "pan" at bounding box center [699, 554] width 134 height 79
click at [698, 541] on div "pan" at bounding box center [699, 554] width 134 height 79
click at [743, 546] on div "pan" at bounding box center [699, 554] width 134 height 79
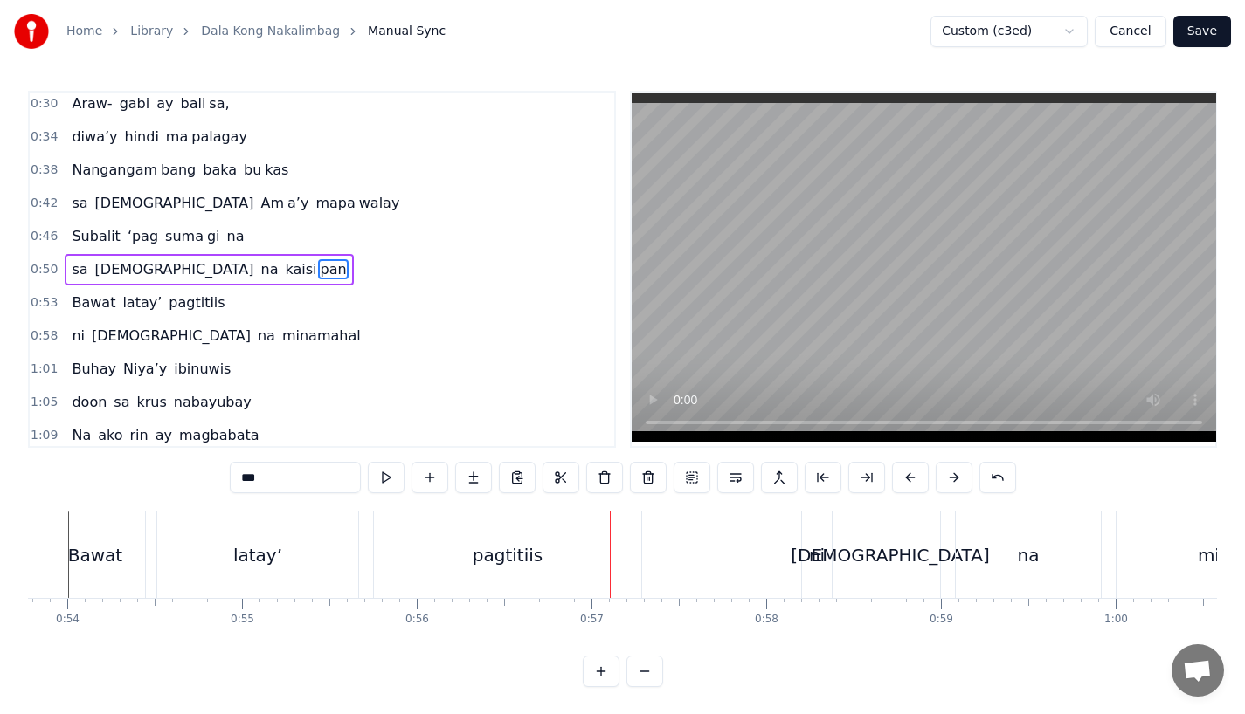
scroll to position [0, 9267]
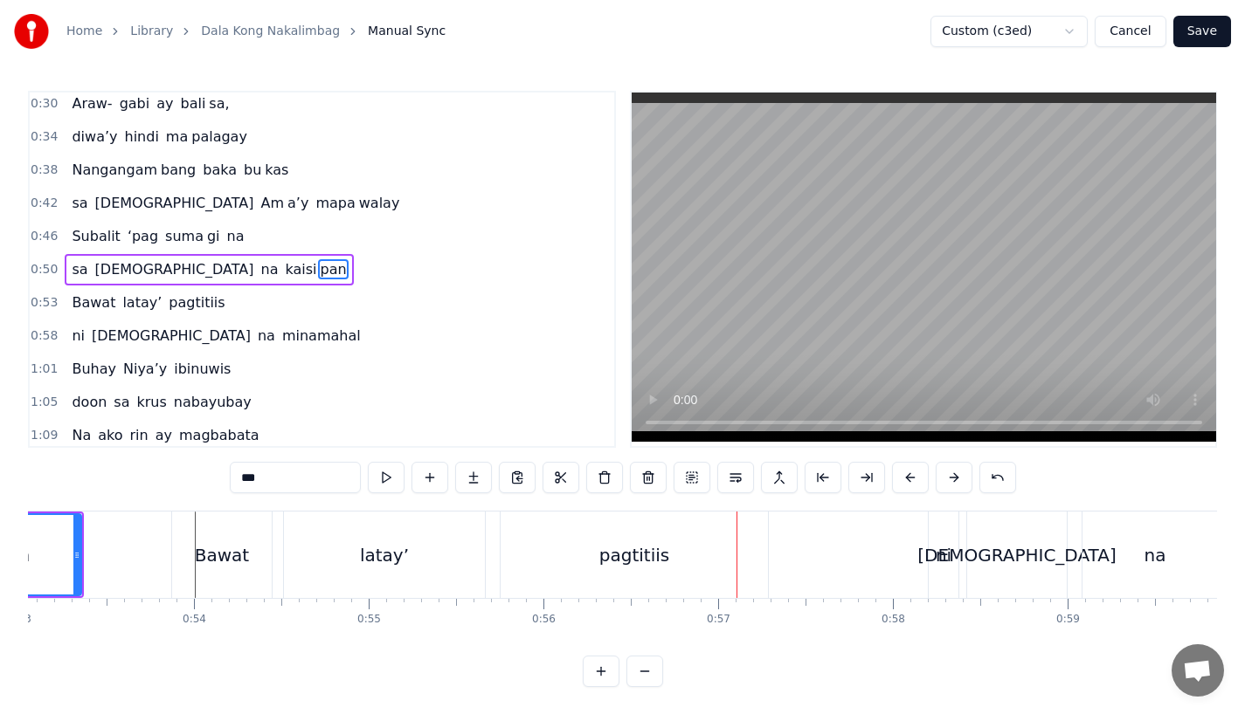
click at [628, 576] on div "pagtitiis" at bounding box center [633, 555] width 267 height 86
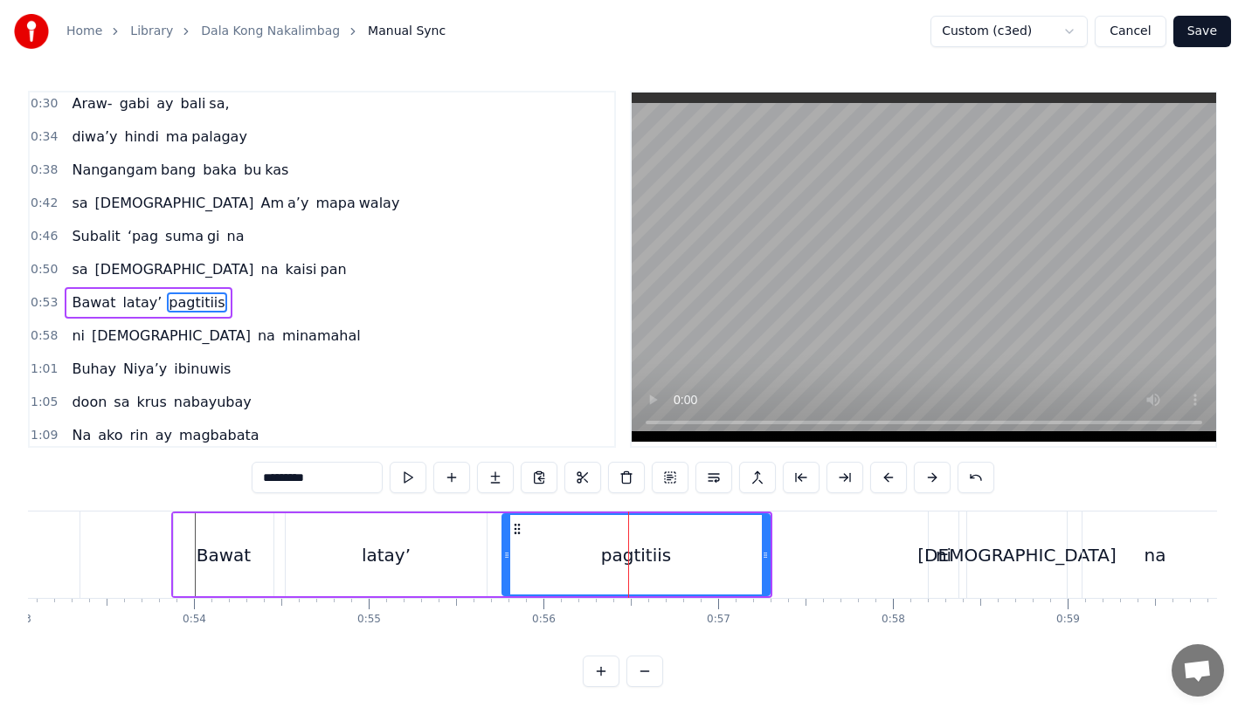
scroll to position [171, 0]
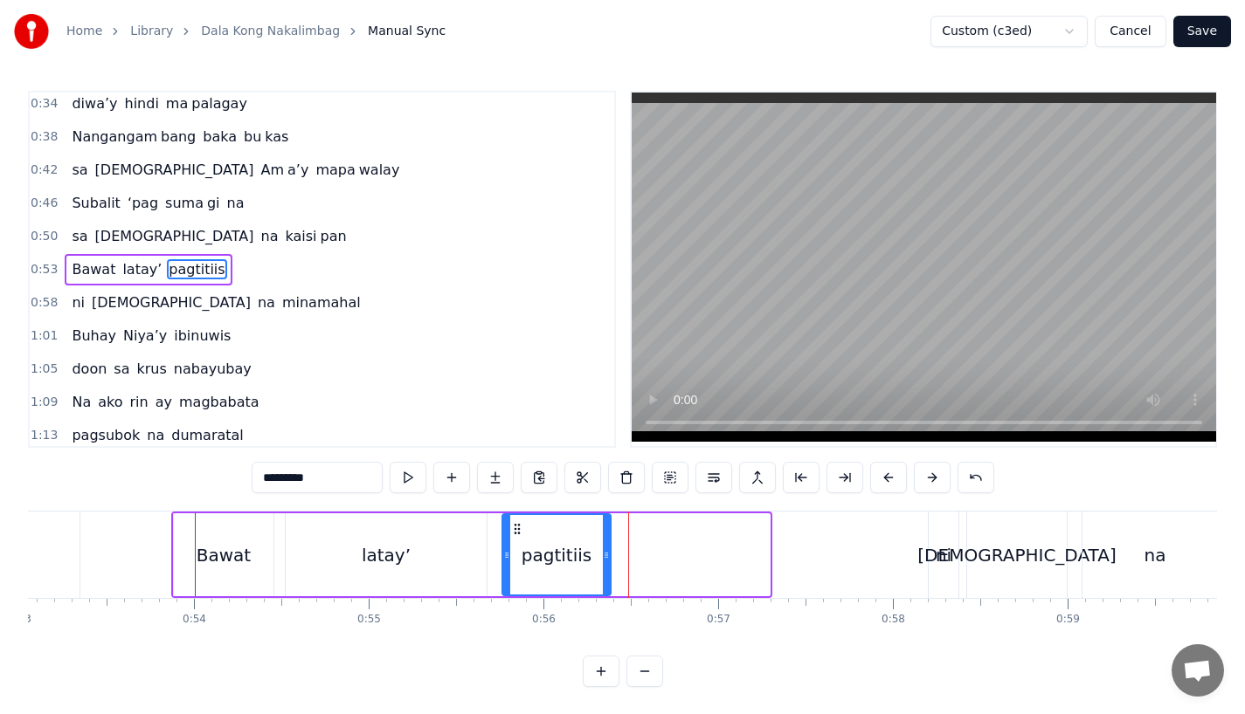
drag, startPoint x: 764, startPoint y: 569, endPoint x: 605, endPoint y: 565, distance: 159.0
click at [605, 565] on div at bounding box center [606, 554] width 7 height 79
drag, startPoint x: 293, startPoint y: 478, endPoint x: 318, endPoint y: 475, distance: 25.5
click at [318, 475] on input "*********" at bounding box center [317, 477] width 131 height 31
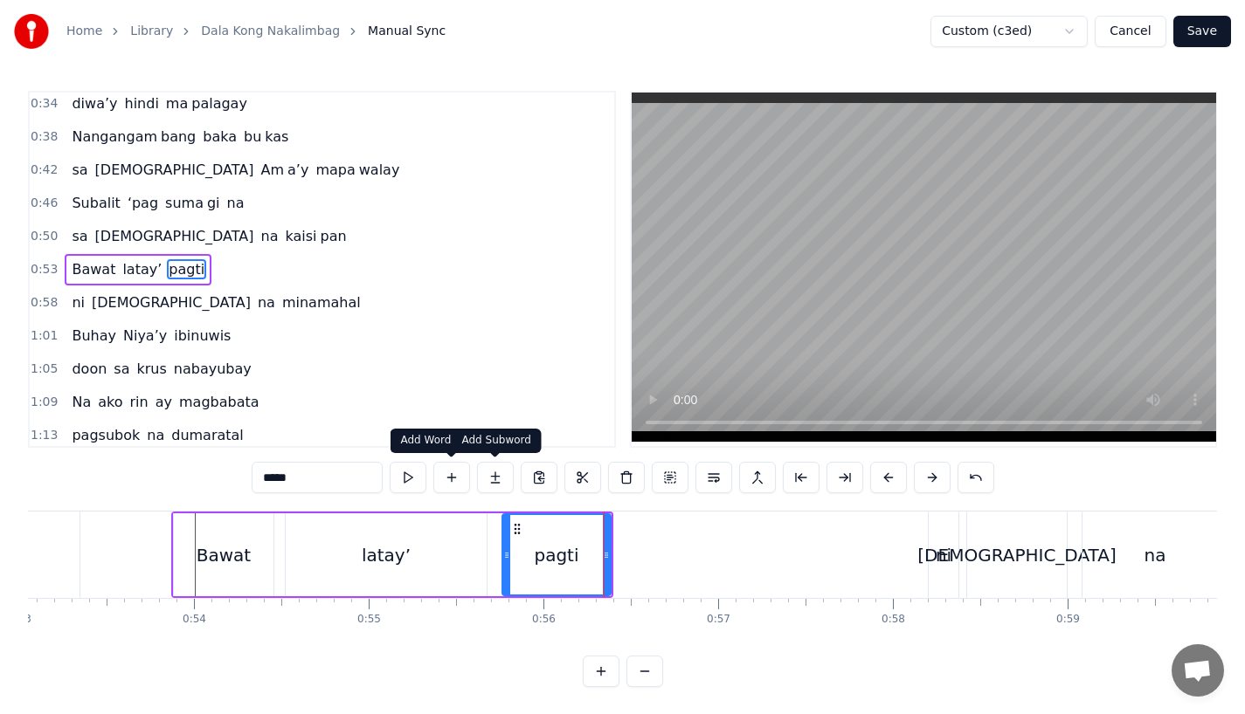
type input "*****"
click at [496, 484] on button at bounding box center [495, 477] width 37 height 31
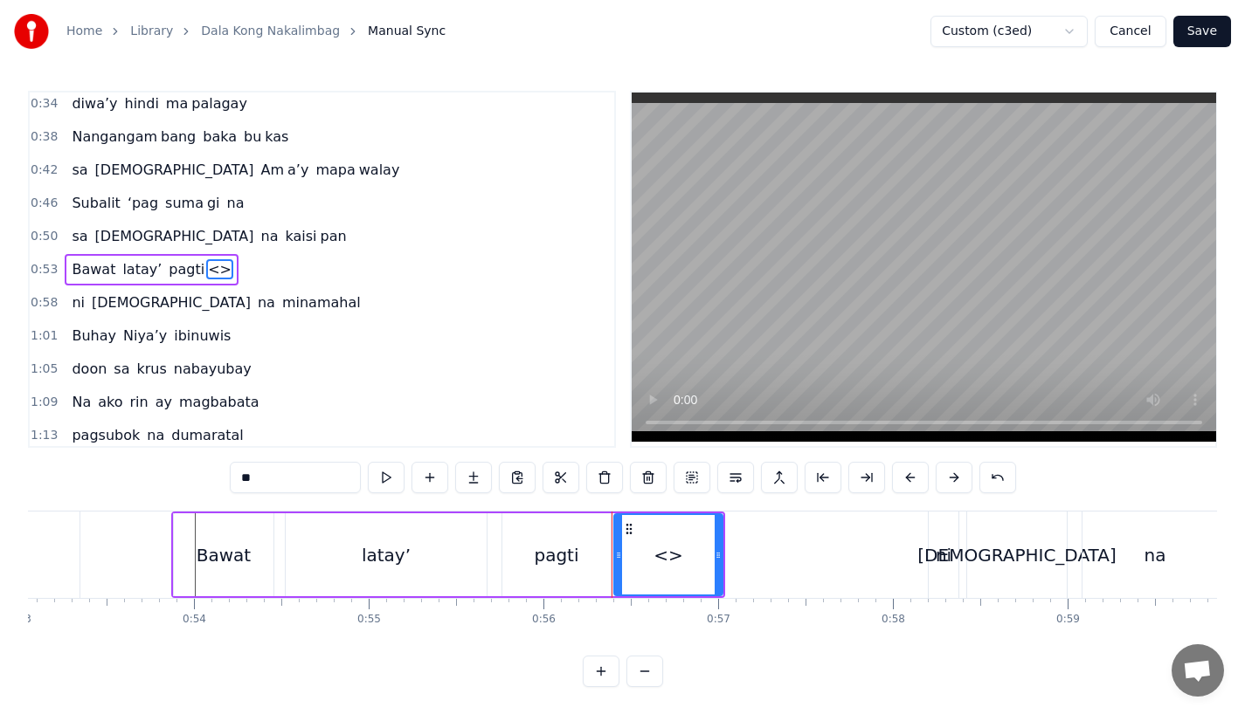
drag, startPoint x: 275, startPoint y: 484, endPoint x: 144, endPoint y: 472, distance: 131.6
click at [144, 472] on div "0:15 Pagsubok ay dumara ting, 0:19 sapin- saping kapang lawan 0:23 Puso’y ibig …" at bounding box center [622, 389] width 1189 height 597
drag, startPoint x: 718, startPoint y: 576, endPoint x: 779, endPoint y: 575, distance: 61.1
click at [779, 575] on div at bounding box center [779, 554] width 7 height 79
click at [453, 566] on div "latay’" at bounding box center [386, 555] width 201 height 83
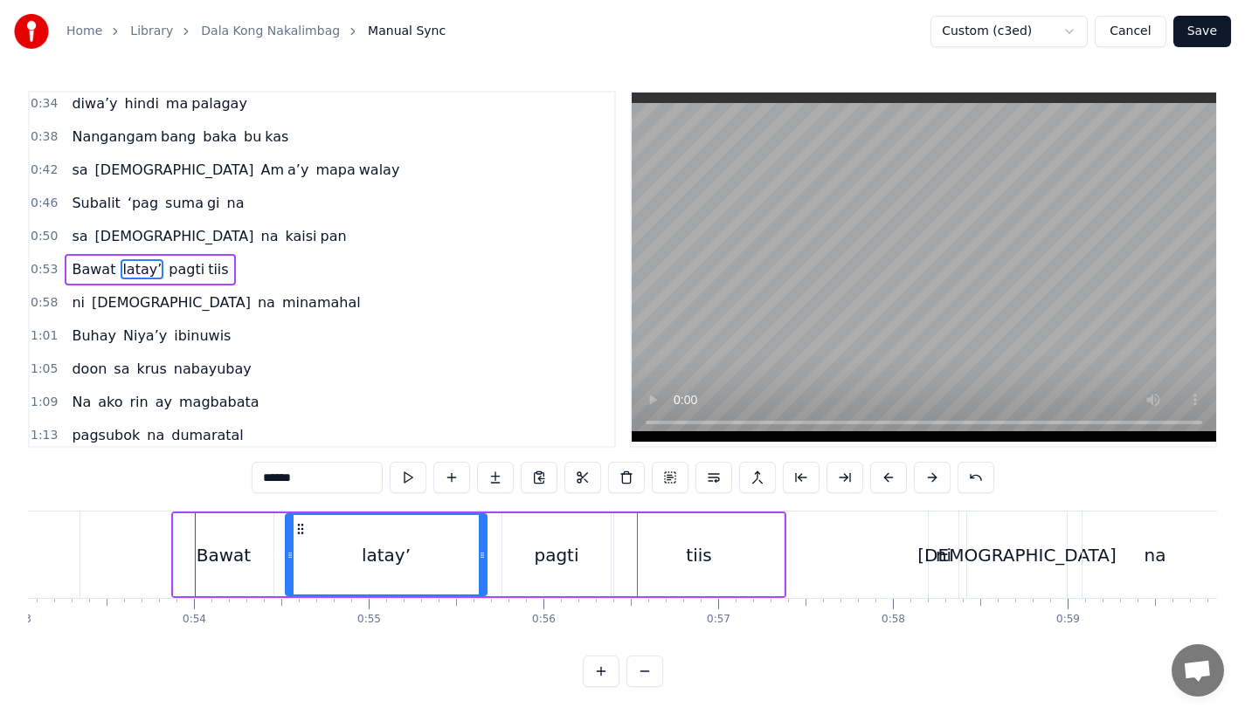
click at [598, 549] on div "pagti" at bounding box center [556, 555] width 108 height 83
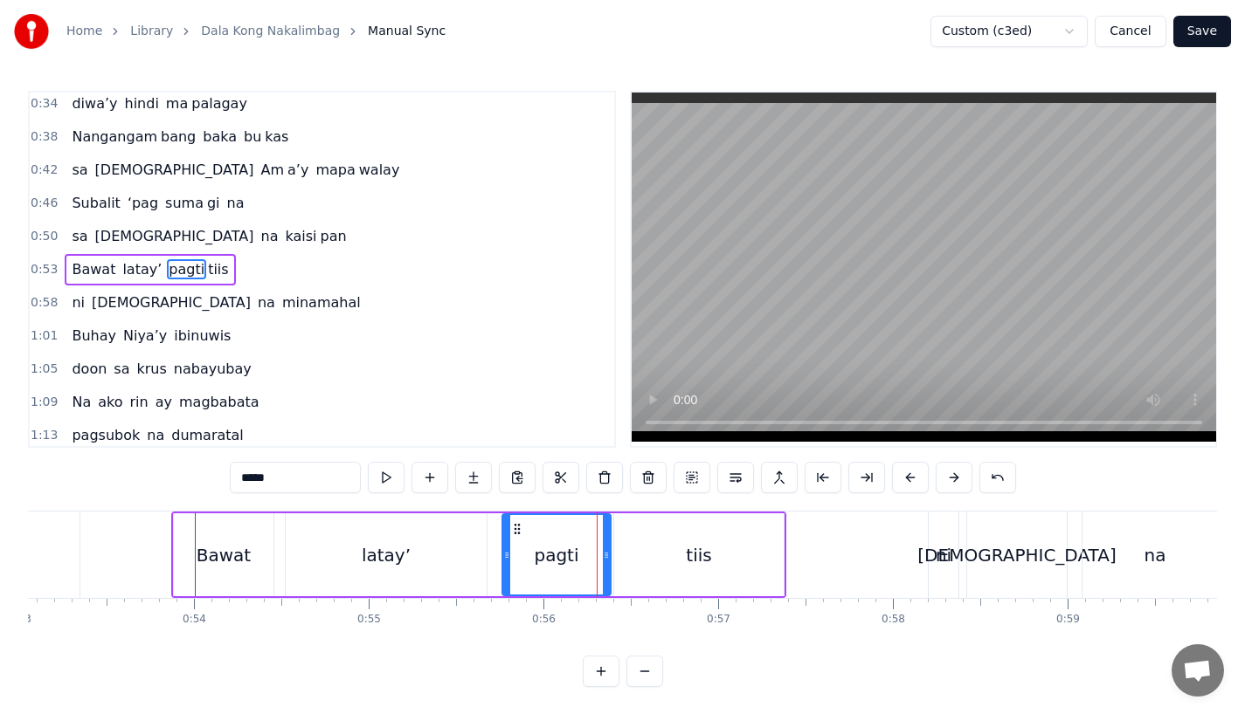
click at [486, 553] on div "latay’" at bounding box center [386, 555] width 203 height 83
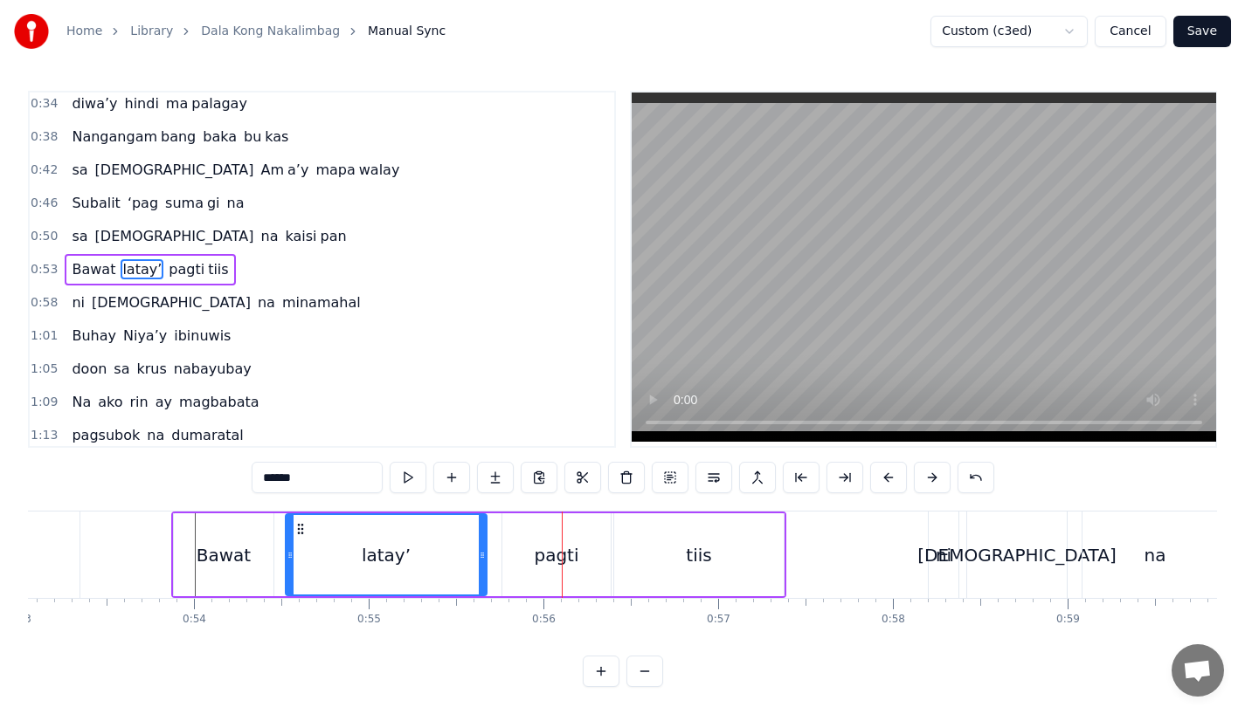
click at [558, 563] on div "pagti" at bounding box center [556, 555] width 45 height 26
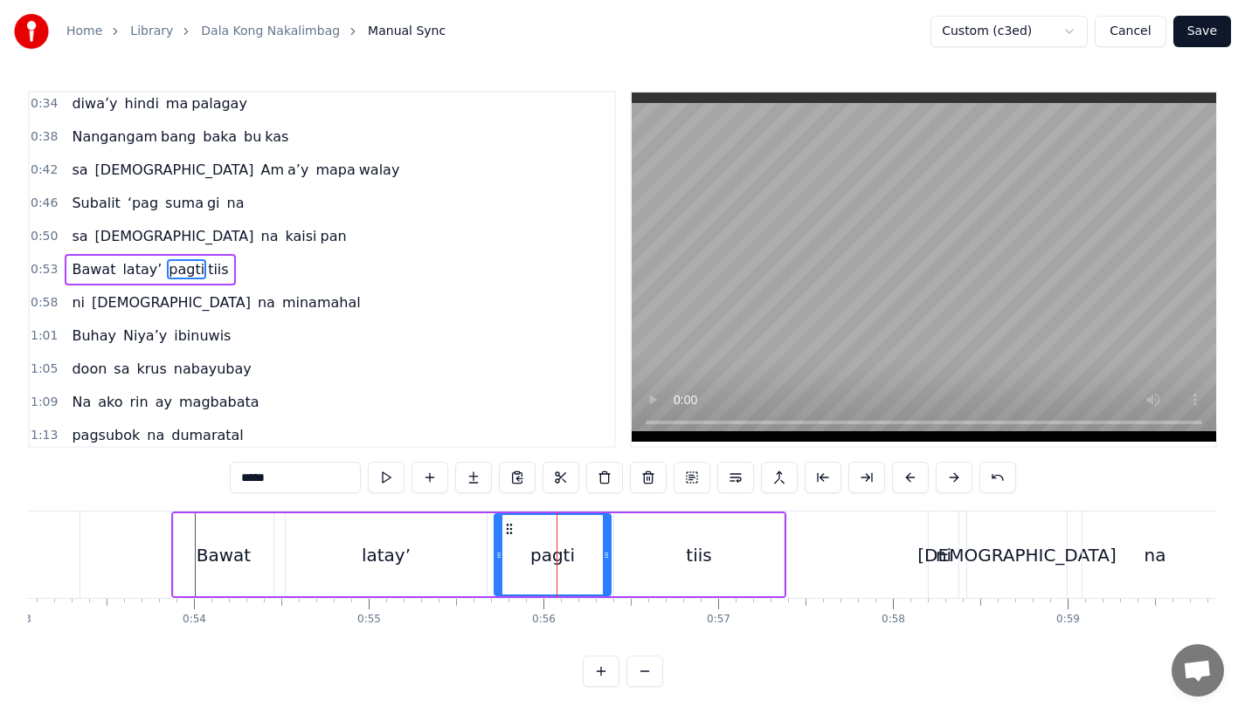
click at [497, 563] on div at bounding box center [498, 554] width 7 height 79
drag, startPoint x: 604, startPoint y: 565, endPoint x: 618, endPoint y: 565, distance: 14.0
click at [610, 565] on div at bounding box center [606, 554] width 7 height 79
click at [651, 565] on div "tiis" at bounding box center [698, 555] width 169 height 83
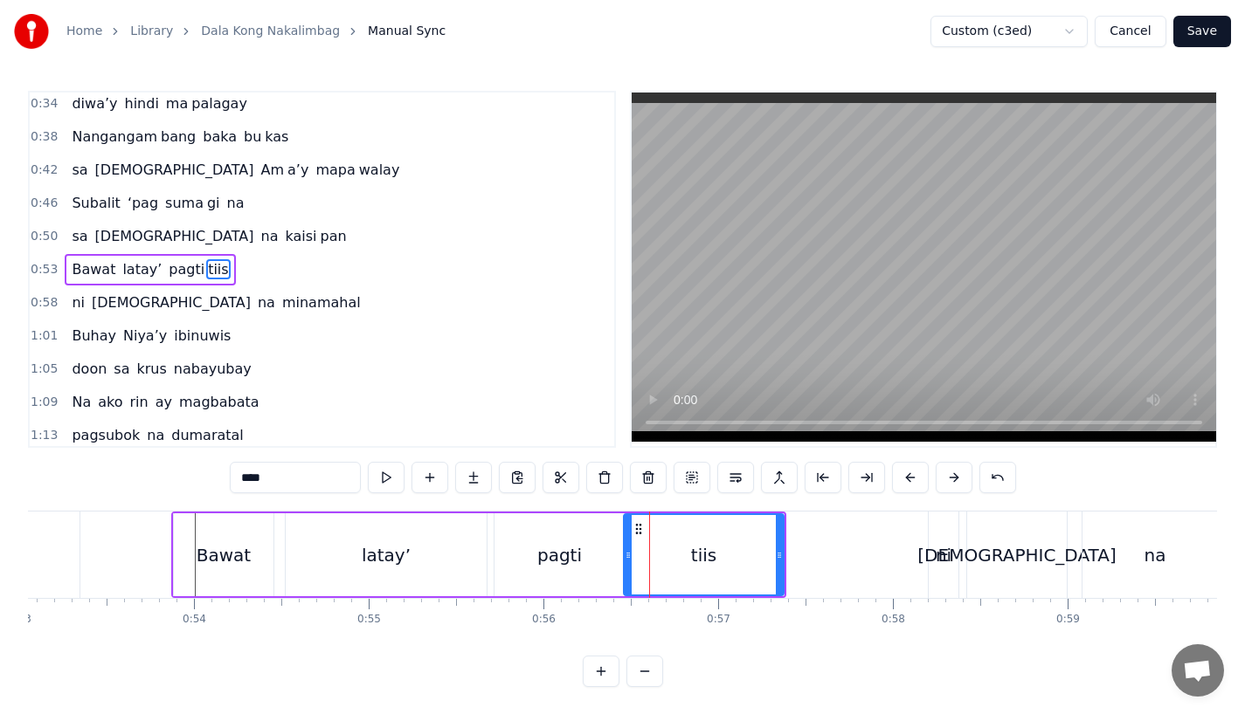
drag, startPoint x: 615, startPoint y: 565, endPoint x: 626, endPoint y: 564, distance: 11.4
click at [626, 564] on div at bounding box center [628, 554] width 7 height 79
click at [369, 569] on div "latay’" at bounding box center [386, 555] width 201 height 83
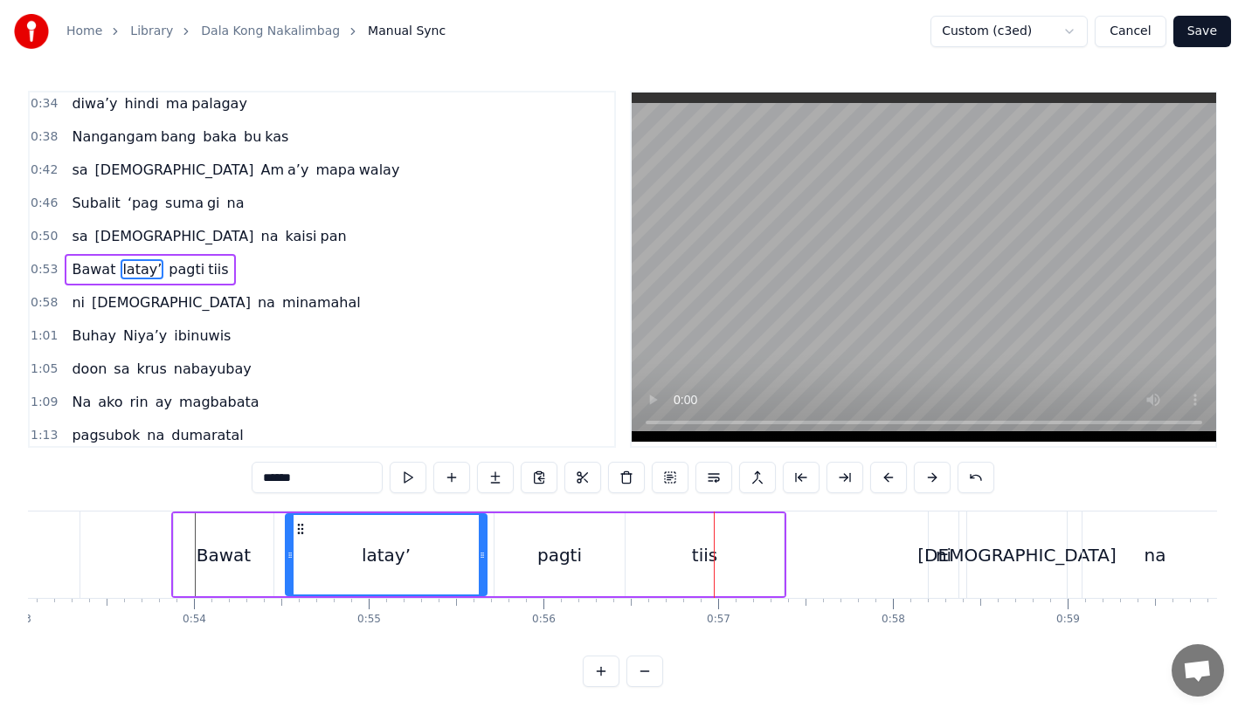
click at [618, 532] on div "pagti" at bounding box center [559, 555] width 130 height 83
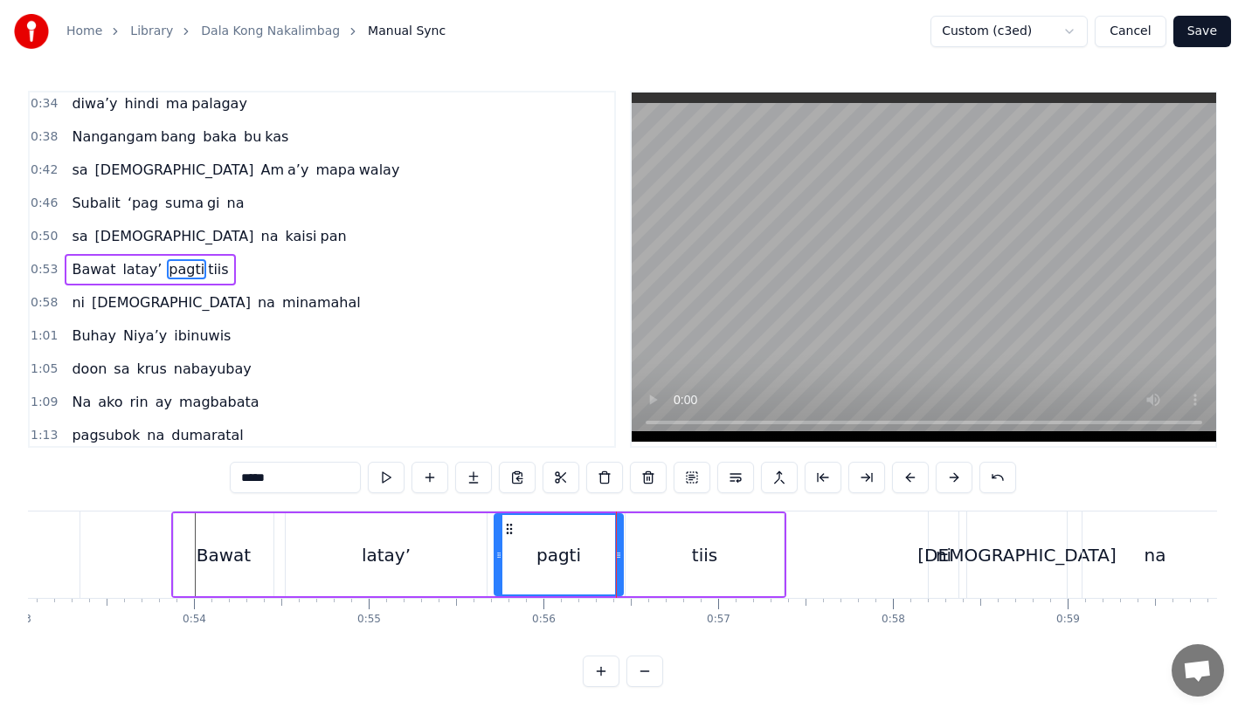
drag, startPoint x: 619, startPoint y: 553, endPoint x: 599, endPoint y: 553, distance: 20.1
click at [618, 553] on circle at bounding box center [618, 553] width 1 height 1
click at [645, 553] on div "tiis" at bounding box center [704, 555] width 158 height 83
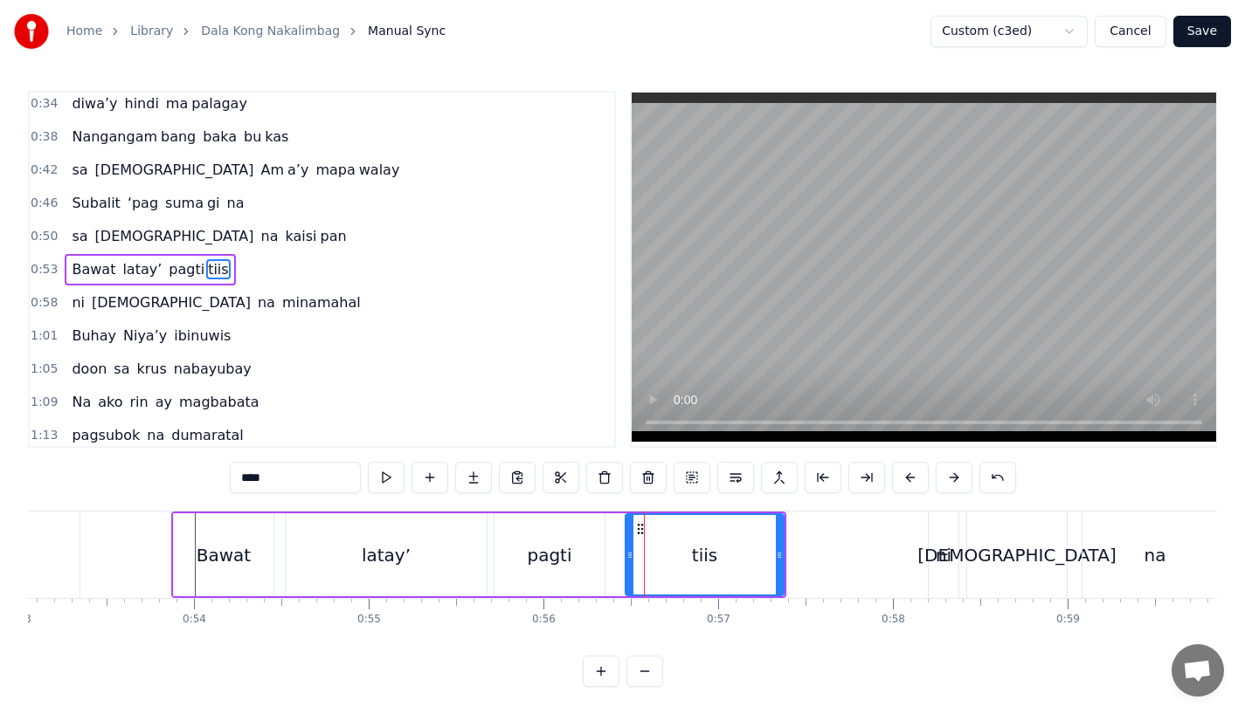
click at [600, 556] on div "pagti" at bounding box center [549, 555] width 110 height 83
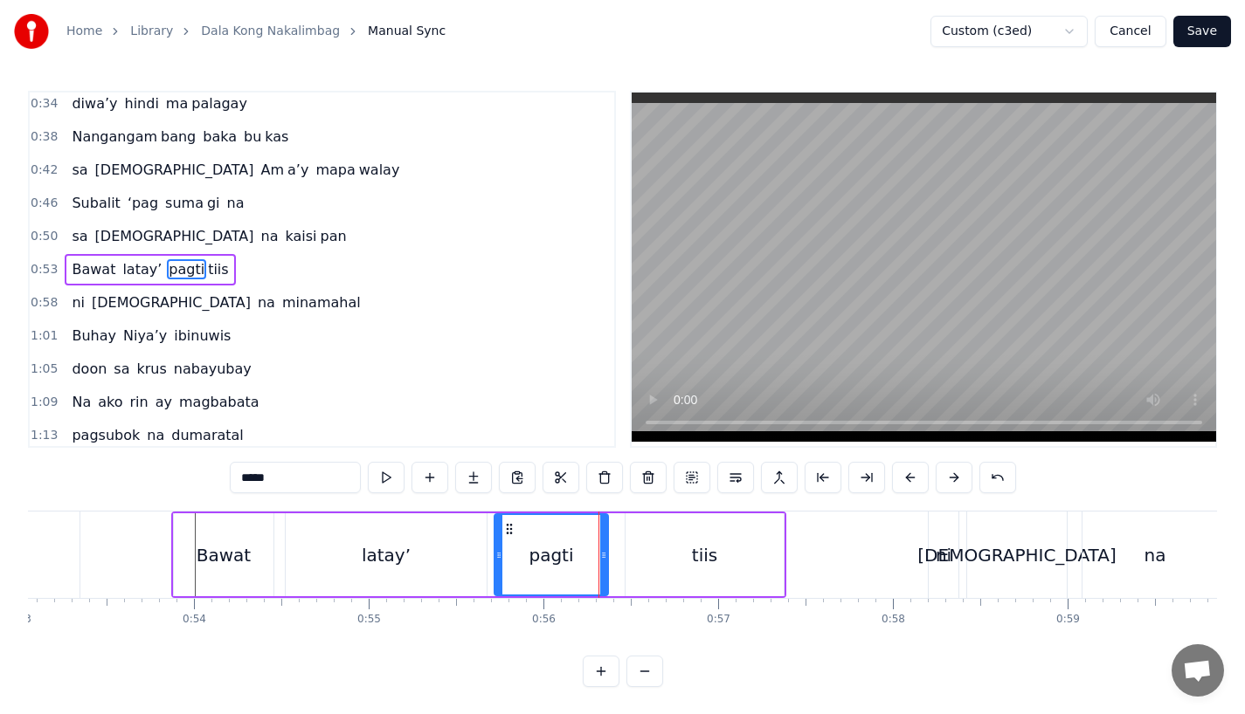
click at [607, 556] on icon at bounding box center [603, 556] width 7 height 14
click at [630, 556] on div "tiis" at bounding box center [704, 555] width 158 height 83
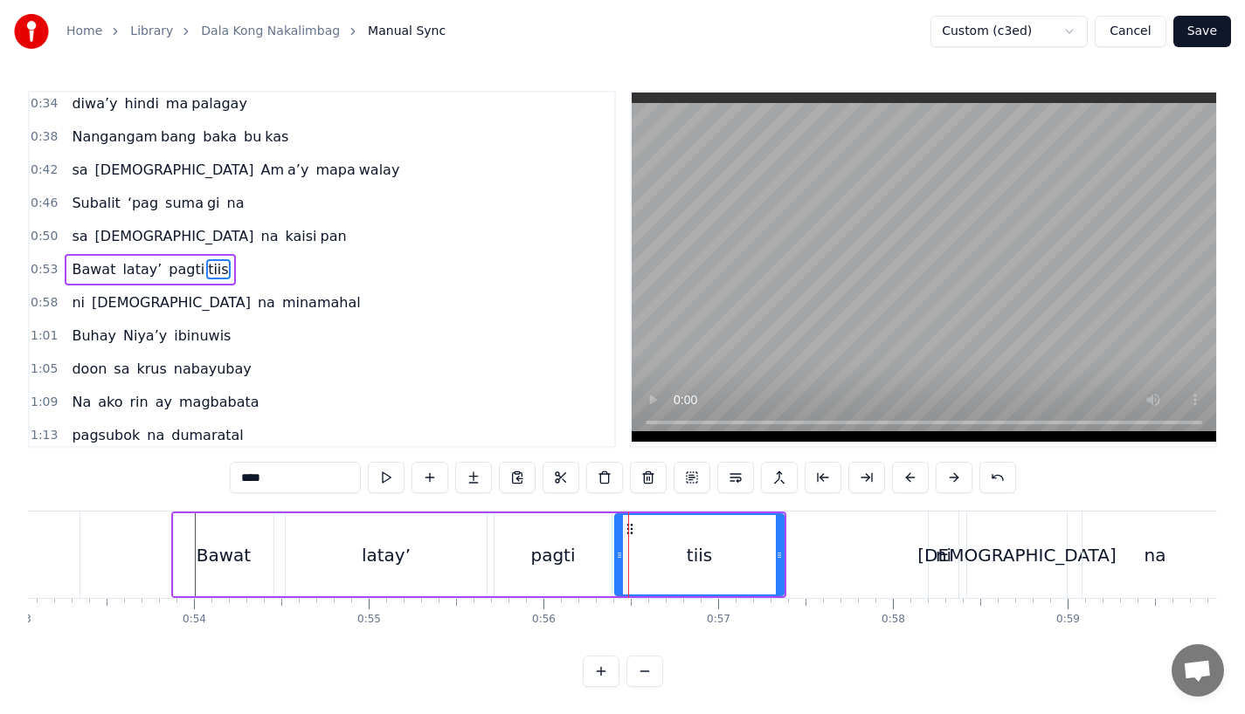
drag, startPoint x: 626, startPoint y: 556, endPoint x: 616, endPoint y: 558, distance: 10.8
click at [616, 558] on icon at bounding box center [619, 556] width 7 height 14
click at [386, 555] on div "latay’" at bounding box center [386, 555] width 49 height 26
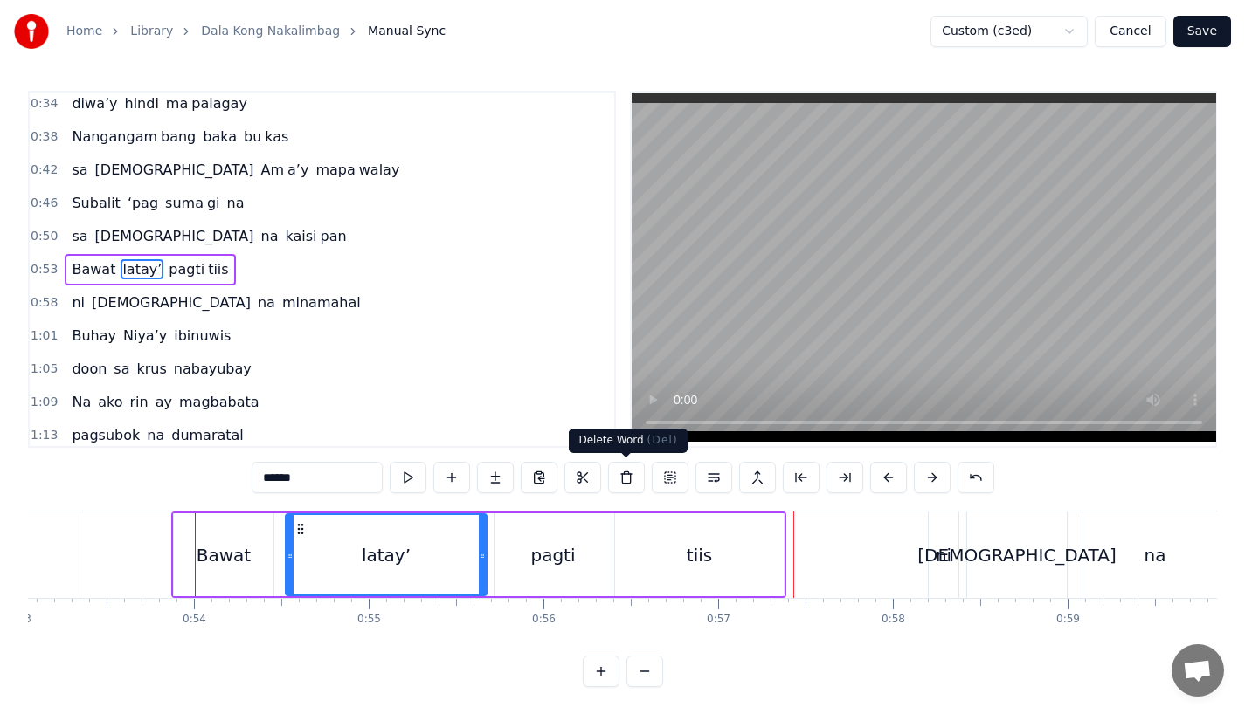
click at [694, 545] on div "tiis" at bounding box center [699, 555] width 25 height 26
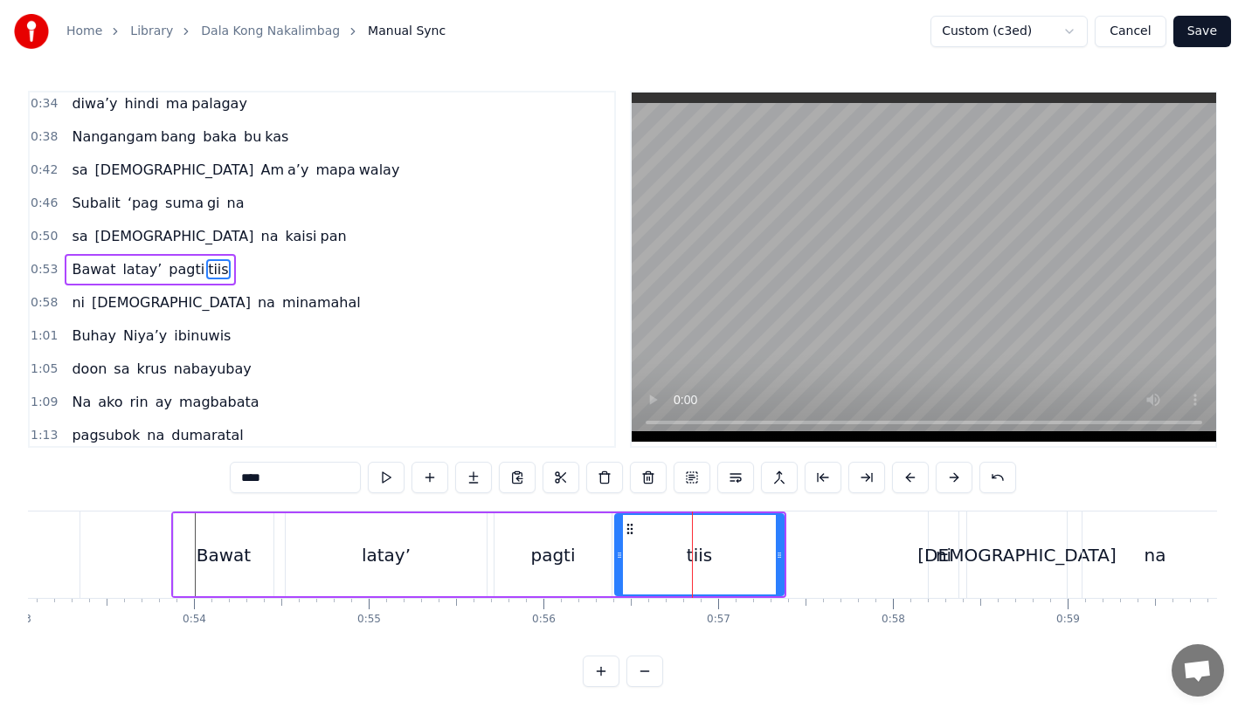
drag, startPoint x: 781, startPoint y: 558, endPoint x: 763, endPoint y: 558, distance: 18.3
click at [776, 558] on icon at bounding box center [779, 556] width 7 height 14
click at [554, 551] on div "pagti" at bounding box center [552, 555] width 45 height 26
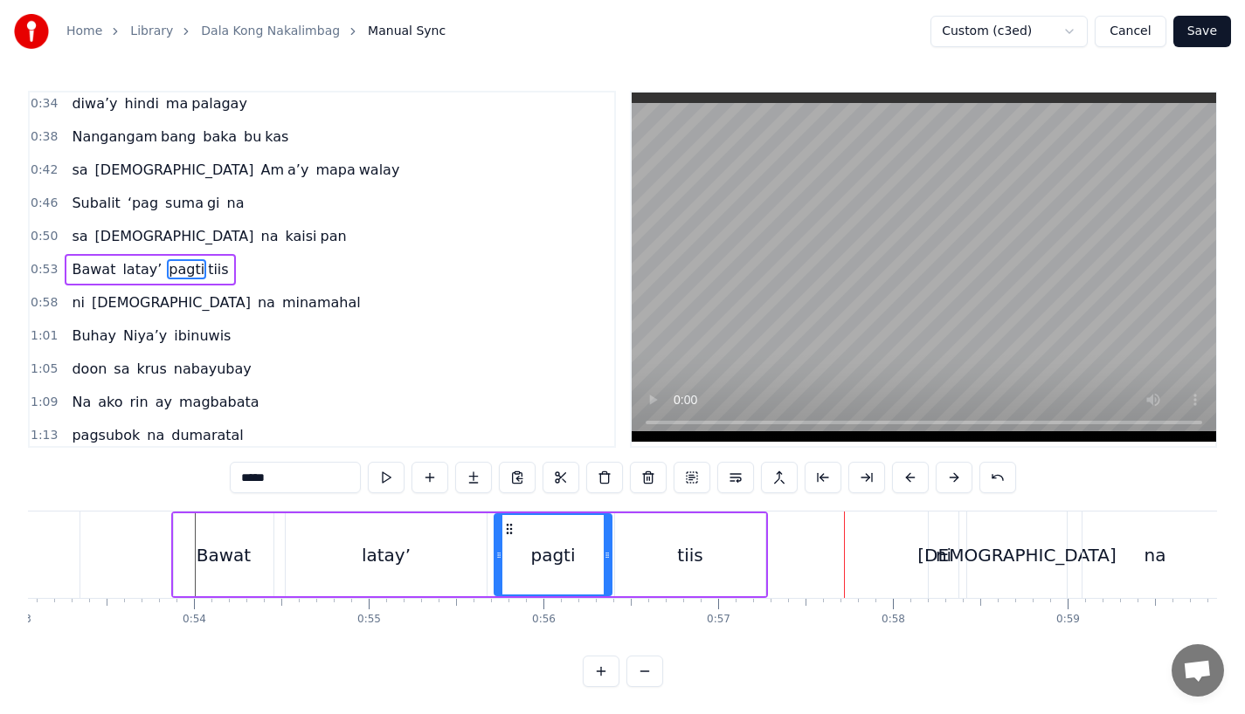
click at [449, 563] on div "latay’" at bounding box center [386, 555] width 201 height 83
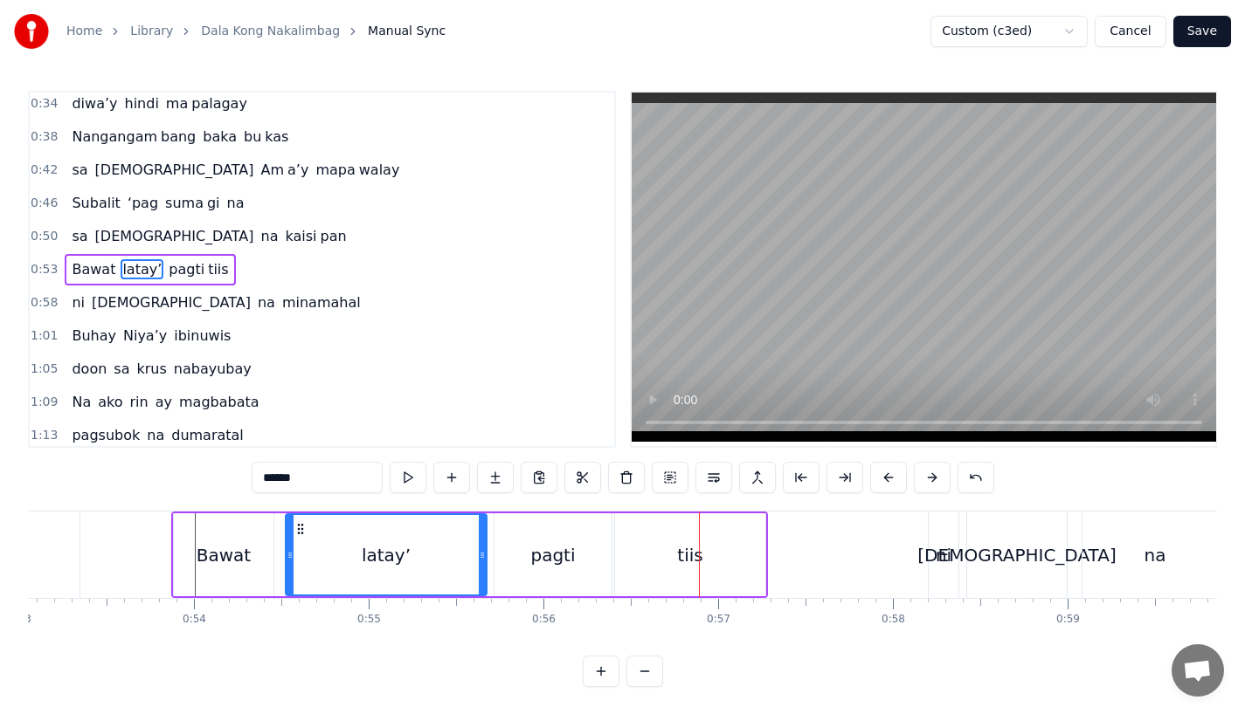
click at [569, 588] on div "pagti" at bounding box center [552, 555] width 117 height 83
type input "*****"
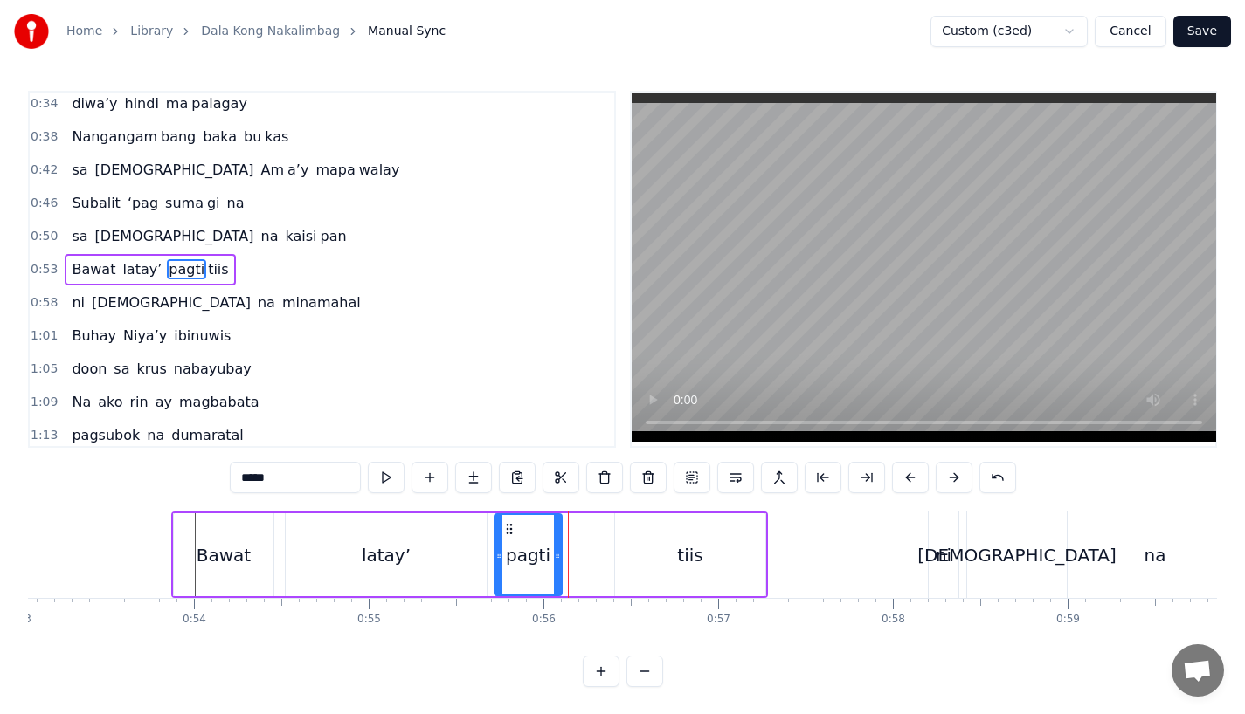
drag, startPoint x: 606, startPoint y: 563, endPoint x: 557, endPoint y: 564, distance: 48.9
click at [556, 565] on div at bounding box center [557, 554] width 7 height 79
click at [480, 472] on button at bounding box center [473, 477] width 37 height 31
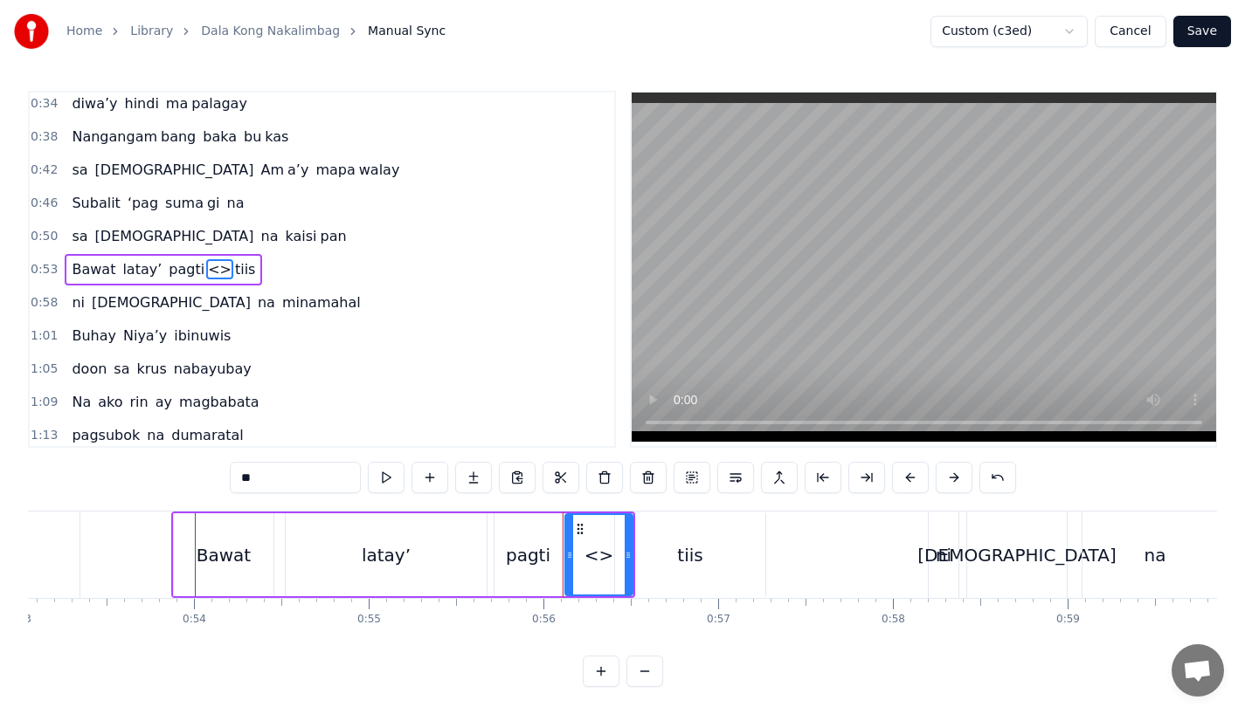
drag, startPoint x: 268, startPoint y: 480, endPoint x: 176, endPoint y: 480, distance: 91.7
click at [176, 480] on div "0:15 Pagsubok ay dumara ting, 0:19 sapin- saping kapang lawan 0:23 Puso’y ibig …" at bounding box center [622, 389] width 1189 height 597
click at [542, 549] on div "pagti" at bounding box center [528, 555] width 45 height 26
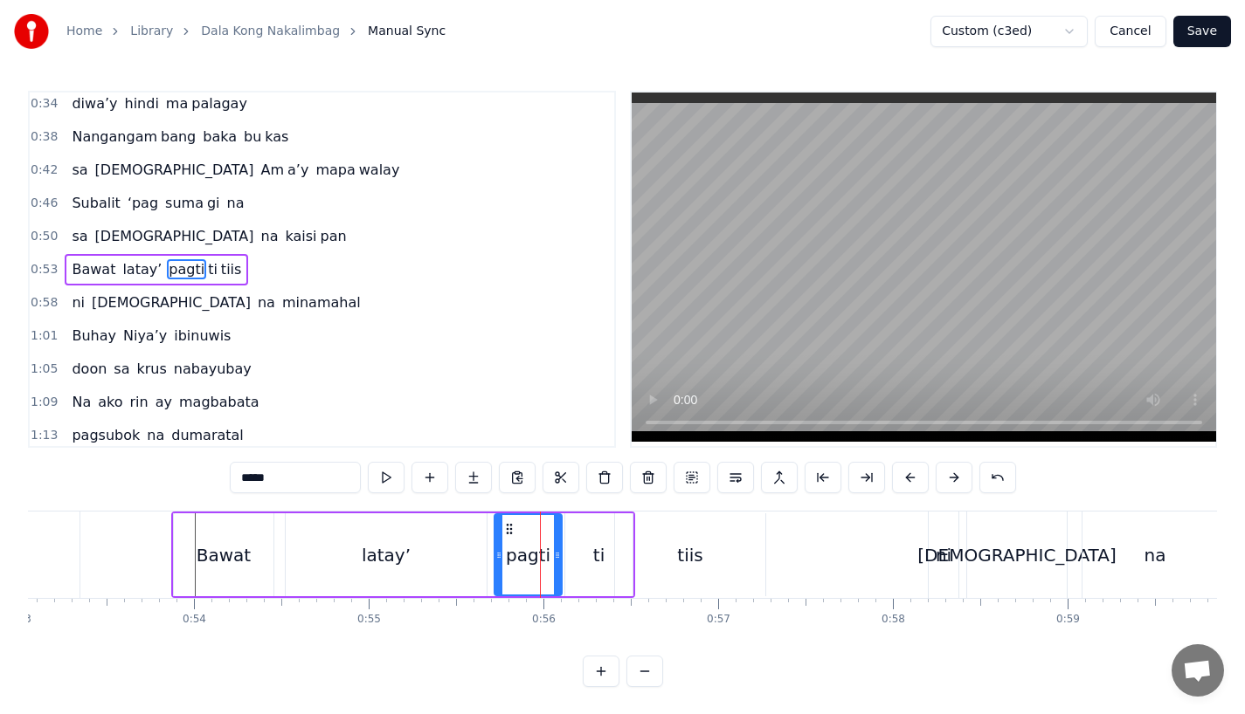
click at [281, 475] on input "*****" at bounding box center [295, 477] width 131 height 31
click at [649, 563] on div "tiis" at bounding box center [690, 555] width 150 height 83
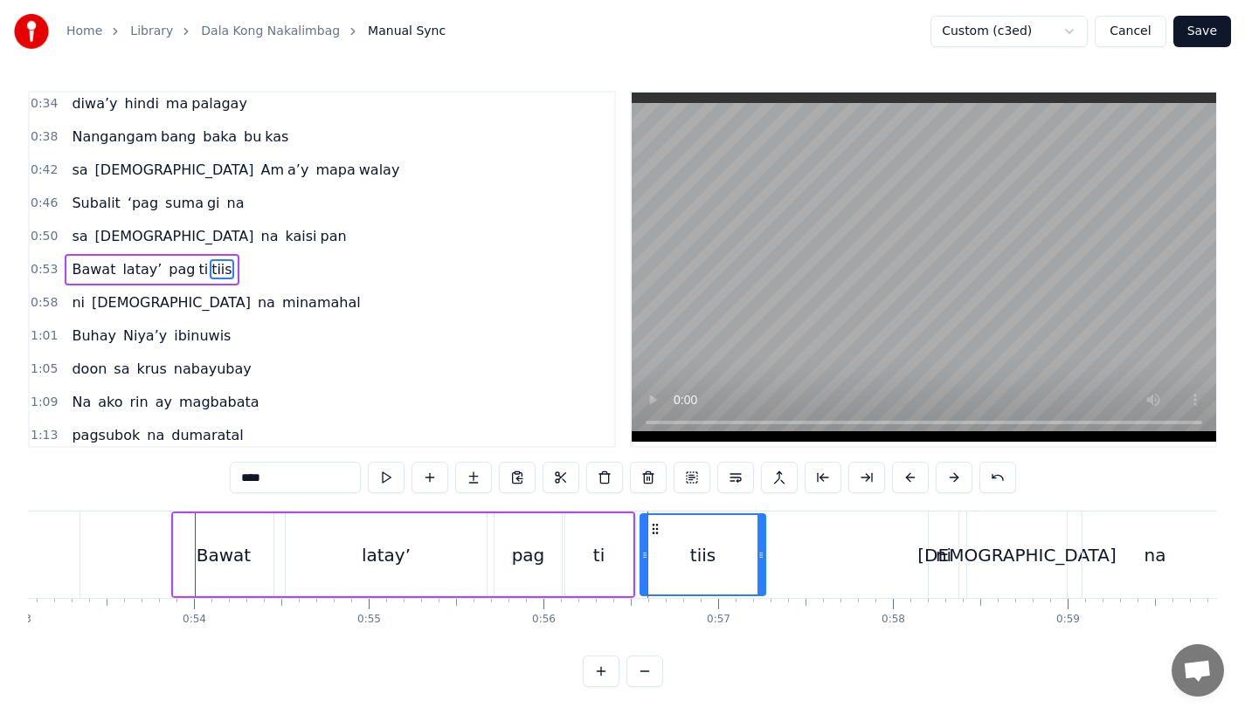
drag, startPoint x: 615, startPoint y: 558, endPoint x: 640, endPoint y: 558, distance: 25.3
click at [640, 558] on div "tiis" at bounding box center [702, 555] width 127 height 83
click at [590, 558] on div "ti" at bounding box center [598, 555] width 67 height 83
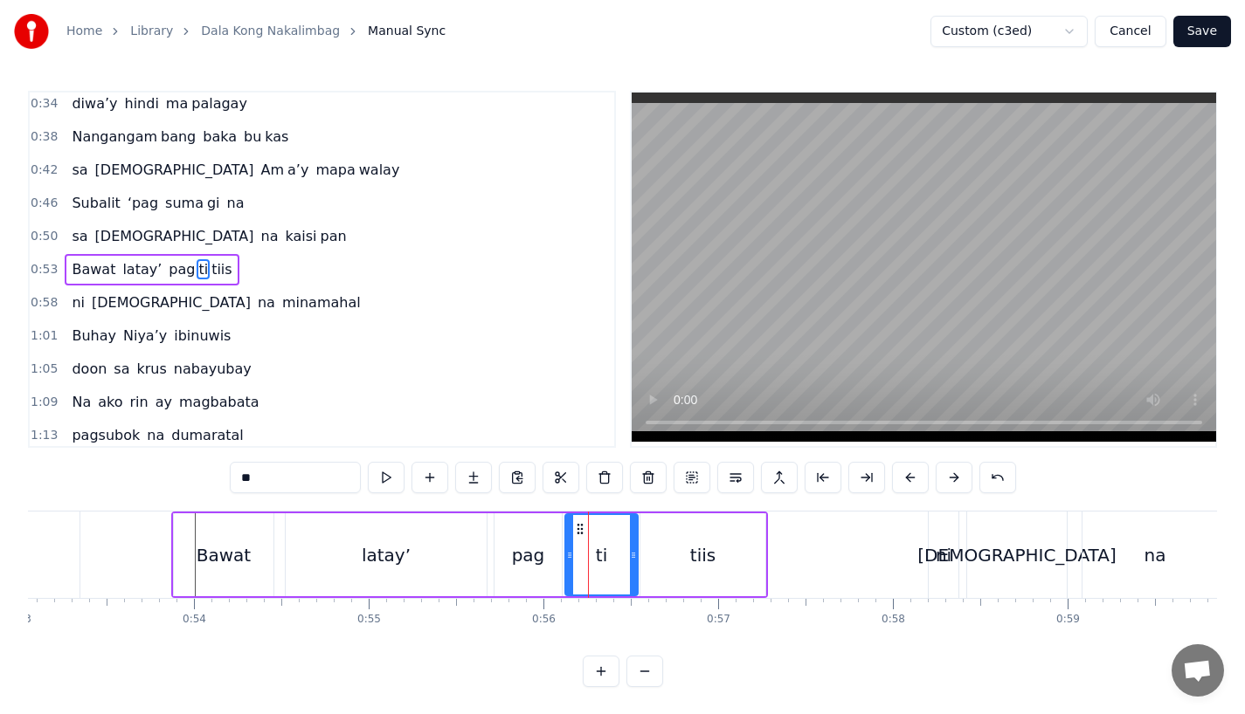
click at [630, 559] on icon at bounding box center [633, 556] width 7 height 14
click at [724, 551] on div "tiis" at bounding box center [702, 555] width 125 height 83
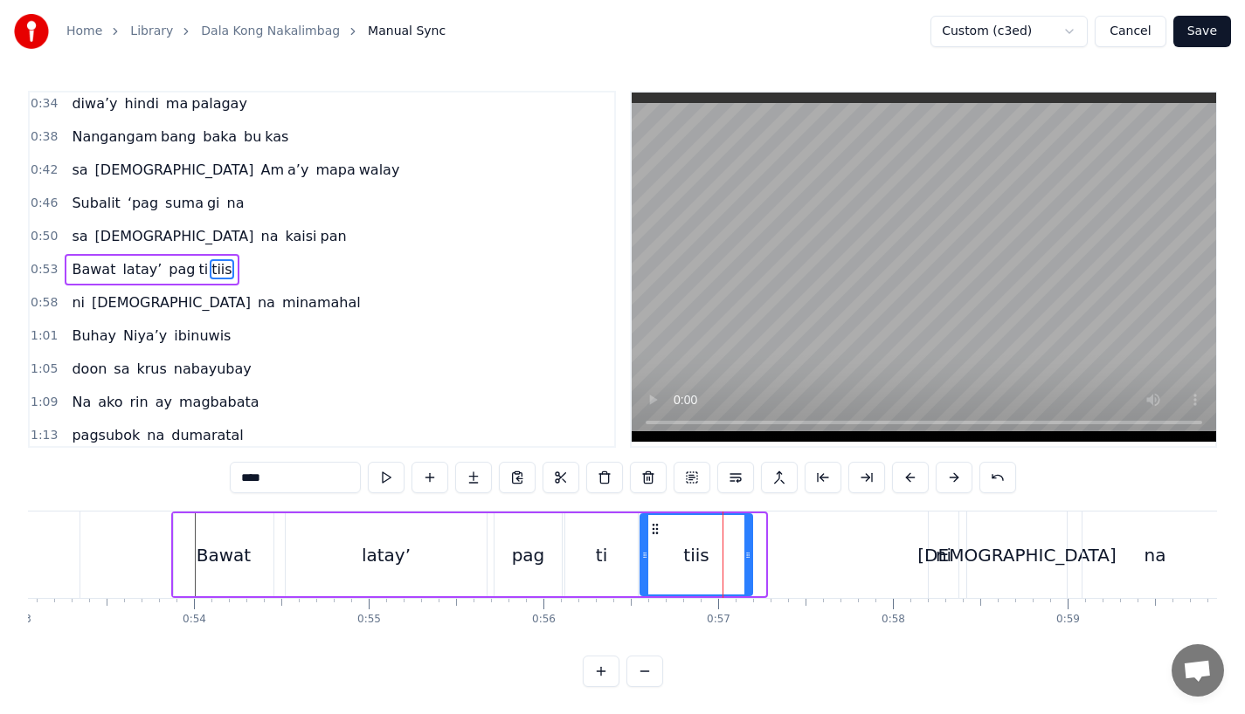
drag, startPoint x: 762, startPoint y: 559, endPoint x: 749, endPoint y: 559, distance: 13.1
click at [749, 559] on icon at bounding box center [747, 556] width 7 height 14
click at [623, 559] on div "ti" at bounding box center [601, 555] width 72 height 83
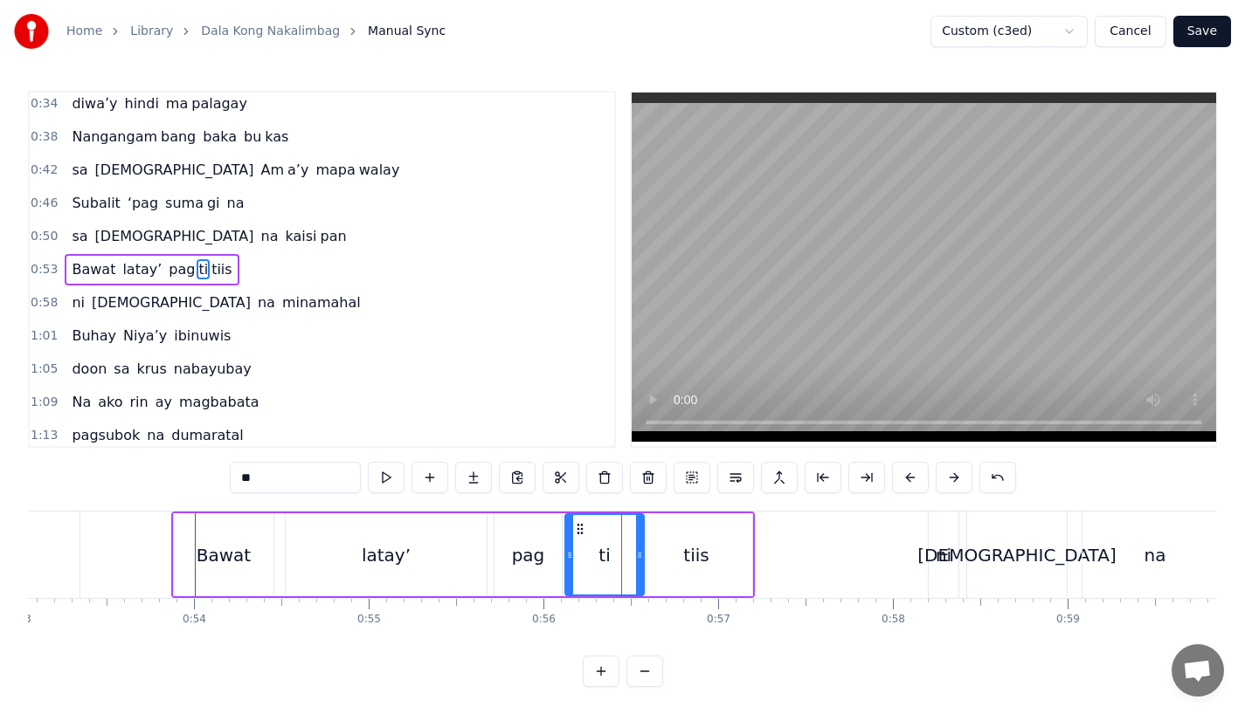
drag, startPoint x: 630, startPoint y: 562, endPoint x: 648, endPoint y: 562, distance: 18.3
click at [643, 562] on div at bounding box center [639, 554] width 7 height 79
click at [678, 562] on div "tiis" at bounding box center [696, 555] width 112 height 83
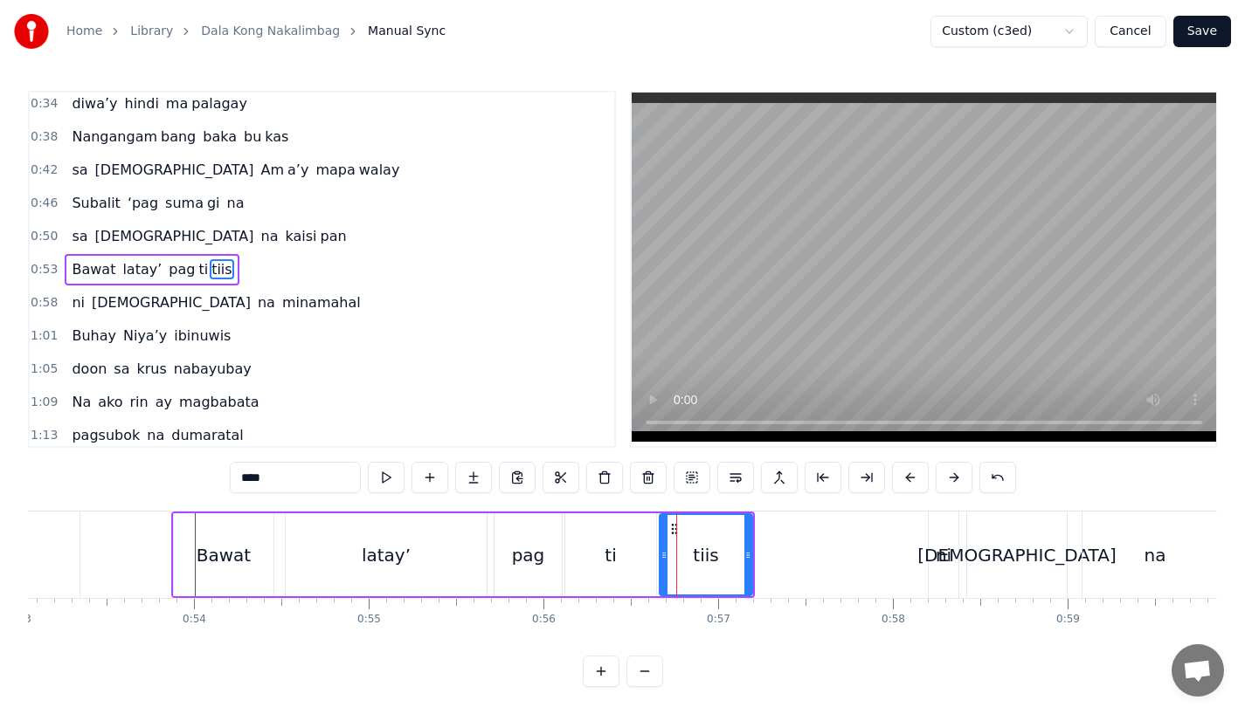
drag, startPoint x: 645, startPoint y: 562, endPoint x: 665, endPoint y: 562, distance: 19.2
click at [665, 562] on div at bounding box center [663, 554] width 7 height 79
click at [752, 562] on div "tiis" at bounding box center [706, 555] width 94 height 83
drag, startPoint x: 746, startPoint y: 565, endPoint x: 757, endPoint y: 565, distance: 11.4
click at [757, 565] on div at bounding box center [759, 554] width 7 height 79
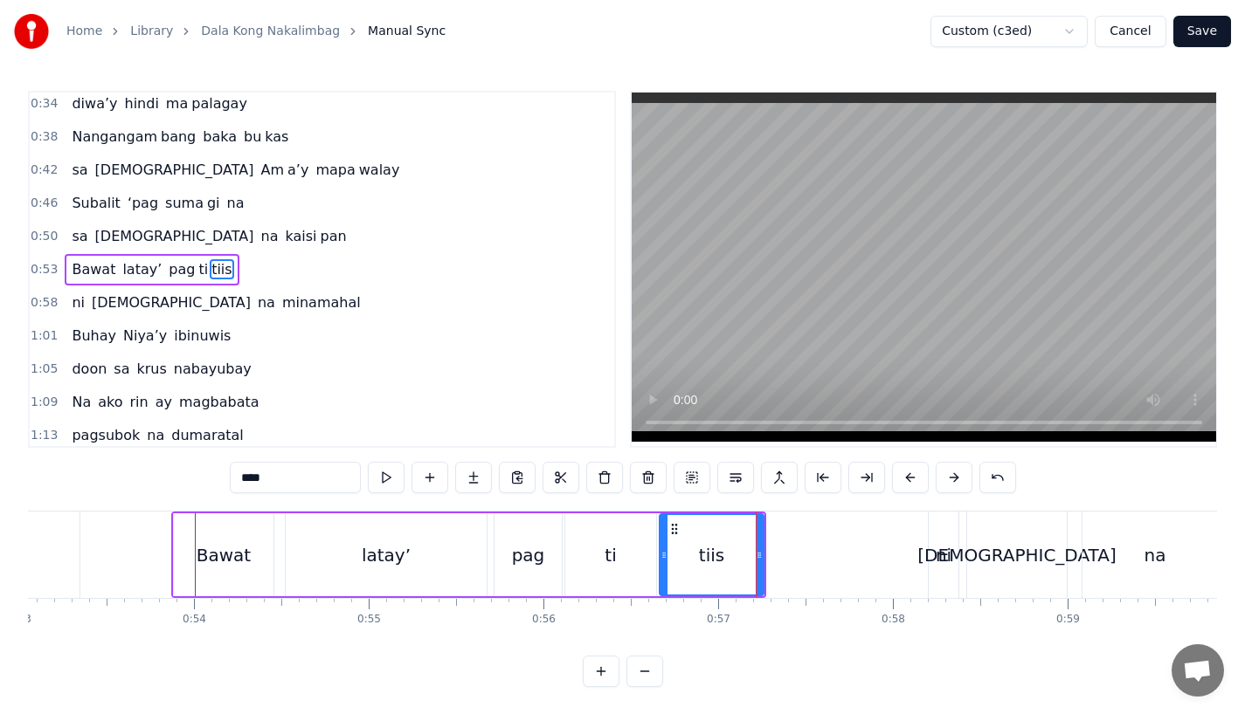
click at [418, 553] on div "latay’" at bounding box center [386, 555] width 201 height 83
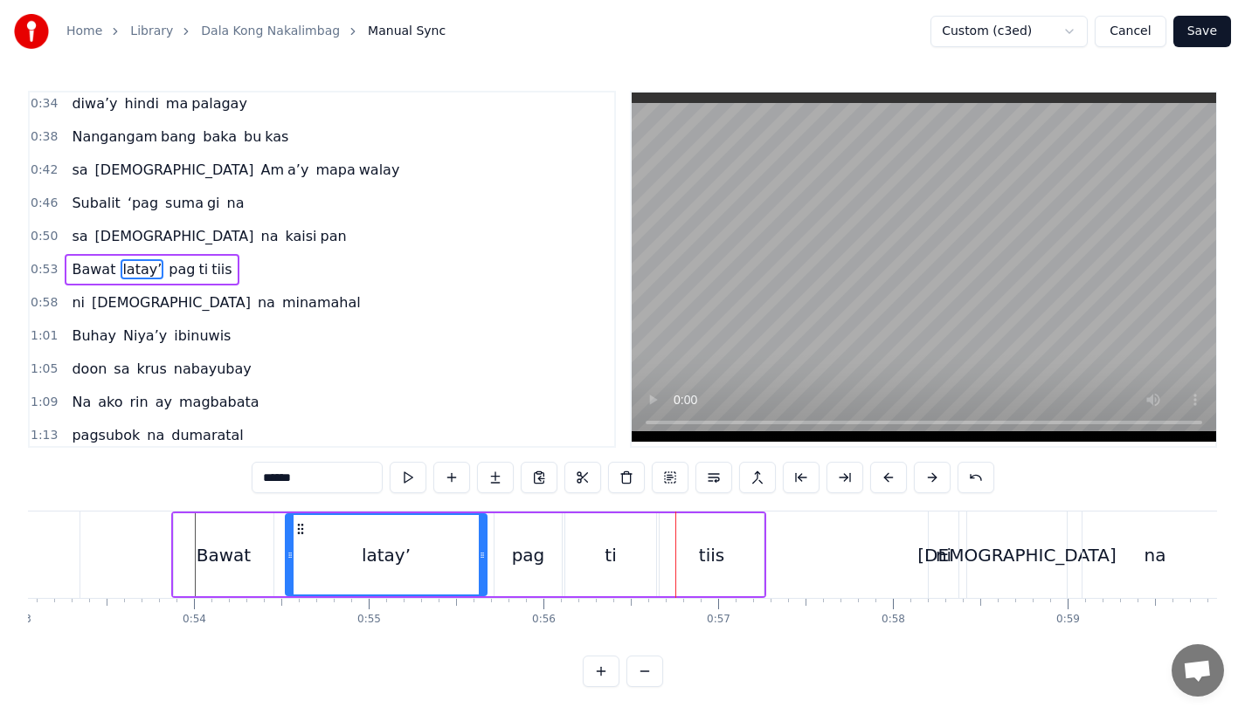
click at [604, 575] on div "ti" at bounding box center [610, 555] width 91 height 83
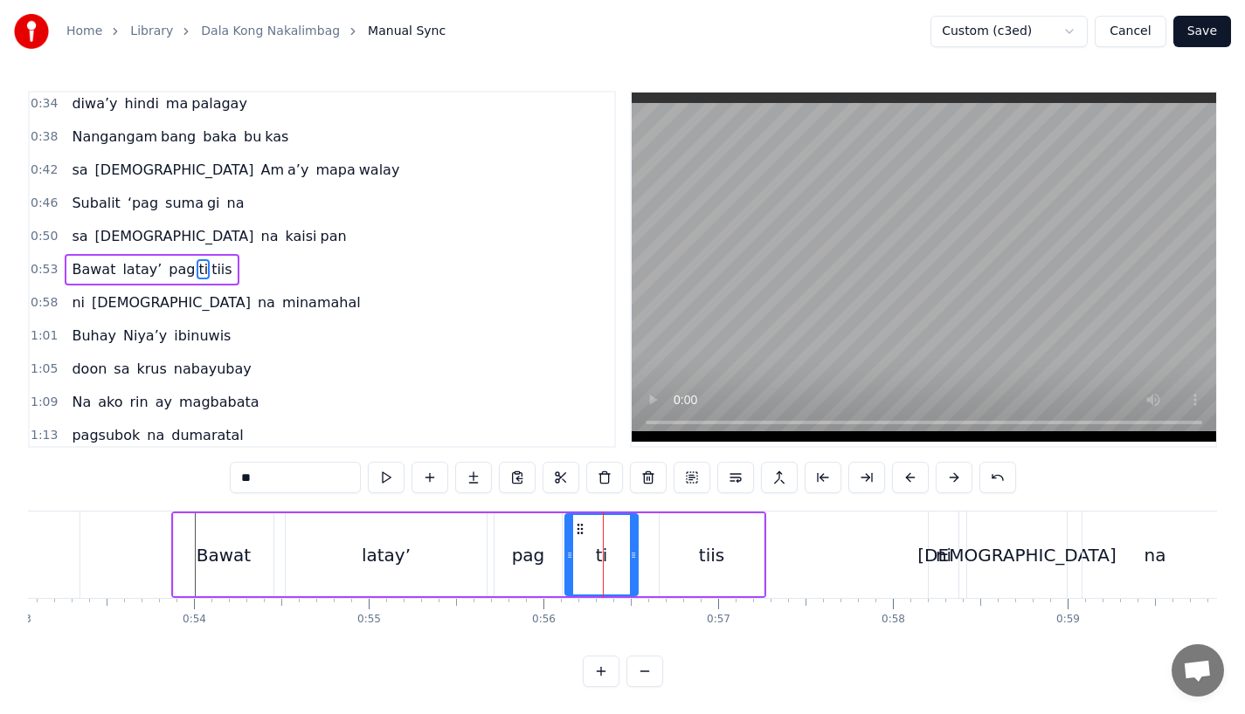
drag, startPoint x: 648, startPoint y: 573, endPoint x: 629, endPoint y: 576, distance: 19.4
click at [630, 576] on div at bounding box center [633, 554] width 7 height 79
click at [690, 572] on div "tiis" at bounding box center [711, 555] width 104 height 83
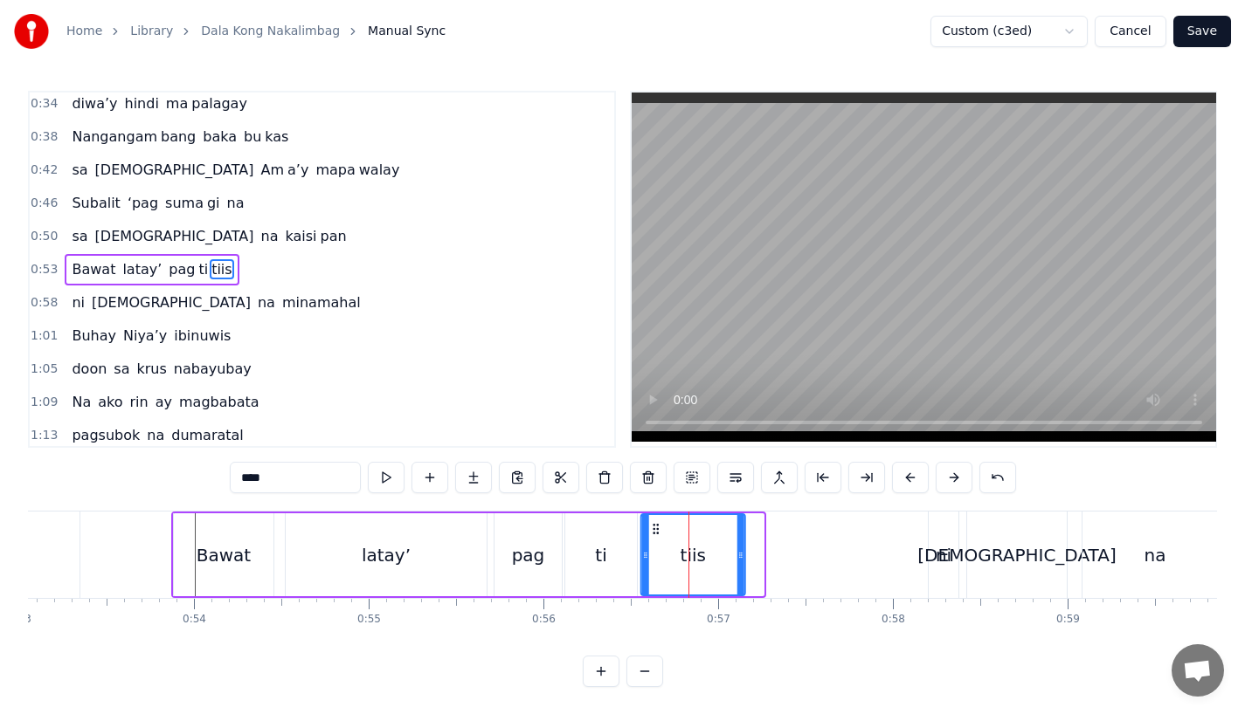
drag, startPoint x: 678, startPoint y: 525, endPoint x: 659, endPoint y: 525, distance: 18.3
click at [659, 525] on icon at bounding box center [656, 529] width 14 height 14
click at [462, 548] on div "latay’" at bounding box center [386, 555] width 201 height 83
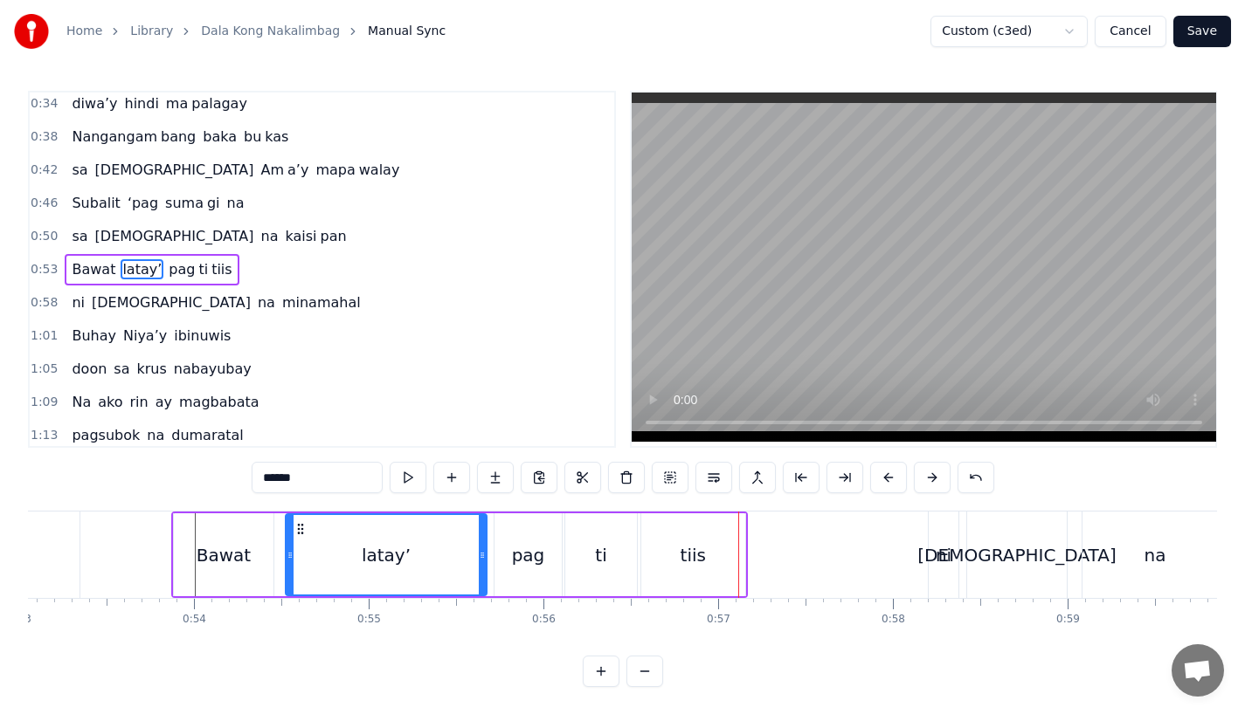
click at [525, 565] on div "pag" at bounding box center [528, 555] width 33 height 26
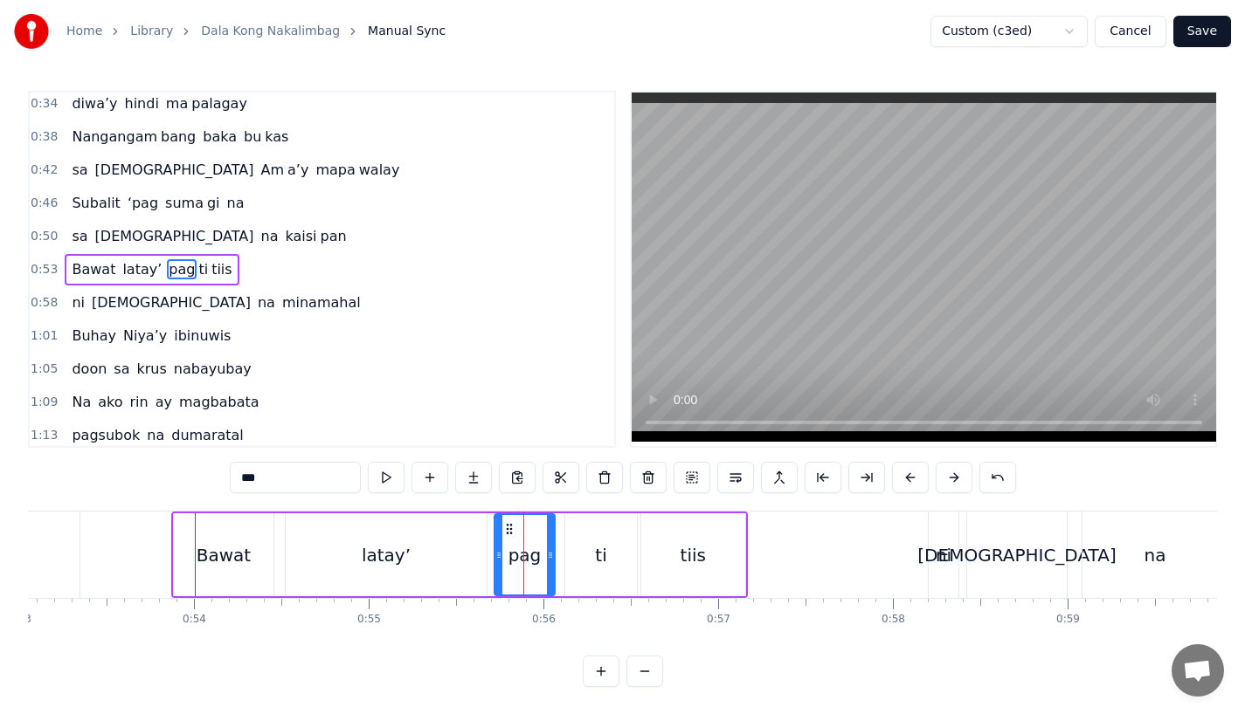
click at [549, 565] on div at bounding box center [550, 554] width 7 height 79
click at [549, 565] on div at bounding box center [549, 554] width 7 height 79
click at [541, 566] on div at bounding box center [542, 554] width 7 height 79
click at [581, 563] on div "ti" at bounding box center [601, 555] width 72 height 83
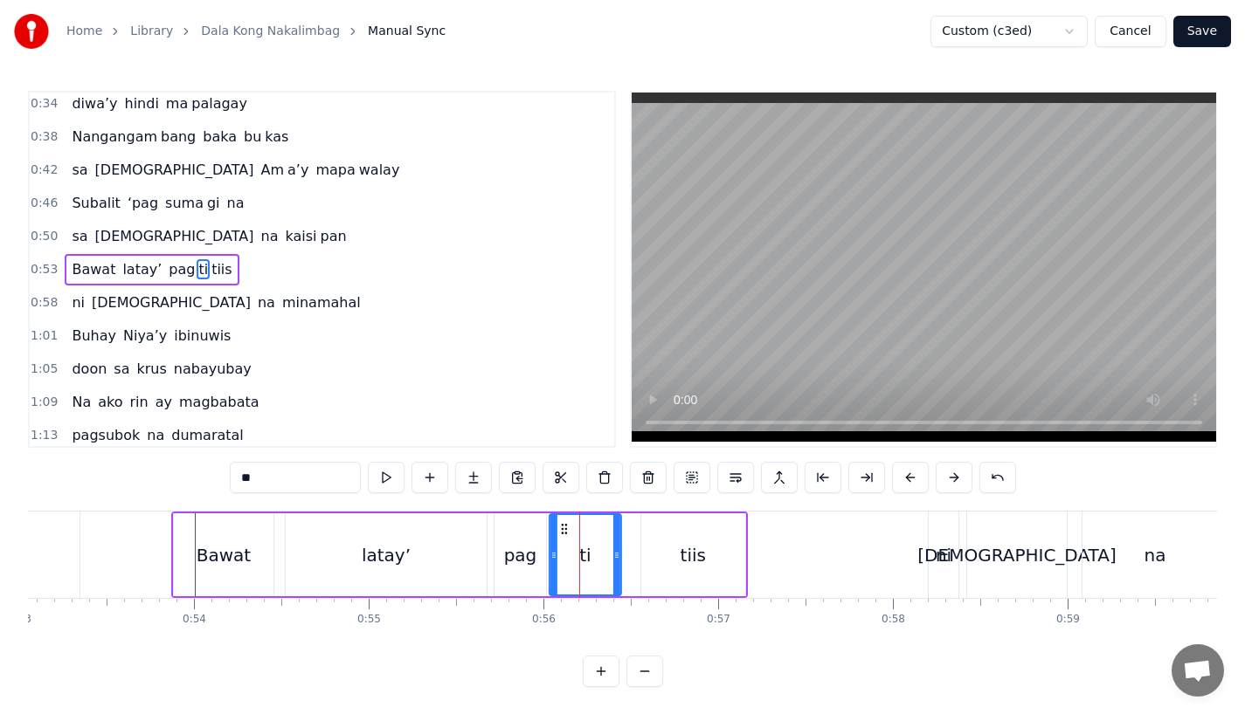
drag, startPoint x: 577, startPoint y: 527, endPoint x: 562, endPoint y: 529, distance: 15.9
click at [562, 529] on icon at bounding box center [564, 529] width 14 height 14
click at [645, 546] on div "tiis" at bounding box center [693, 555] width 104 height 83
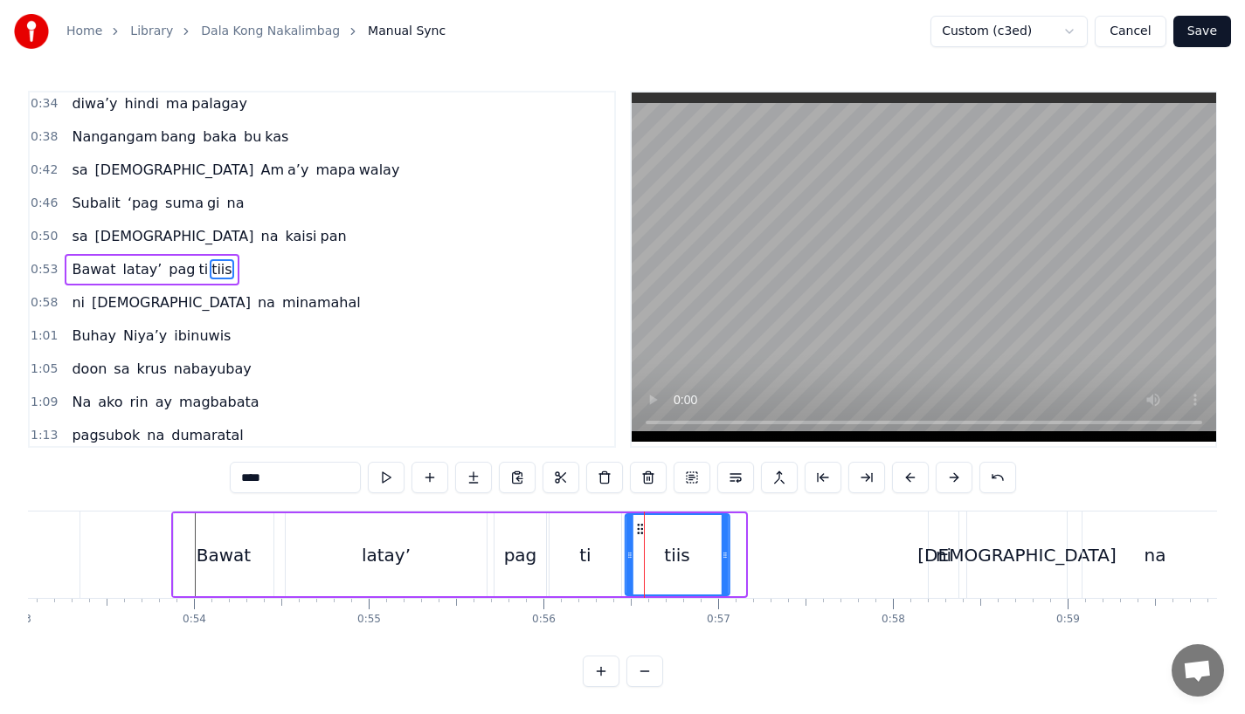
drag, startPoint x: 653, startPoint y: 530, endPoint x: 638, endPoint y: 530, distance: 15.7
click at [638, 530] on icon at bounding box center [640, 529] width 14 height 14
click at [445, 569] on div "latay’" at bounding box center [386, 555] width 201 height 83
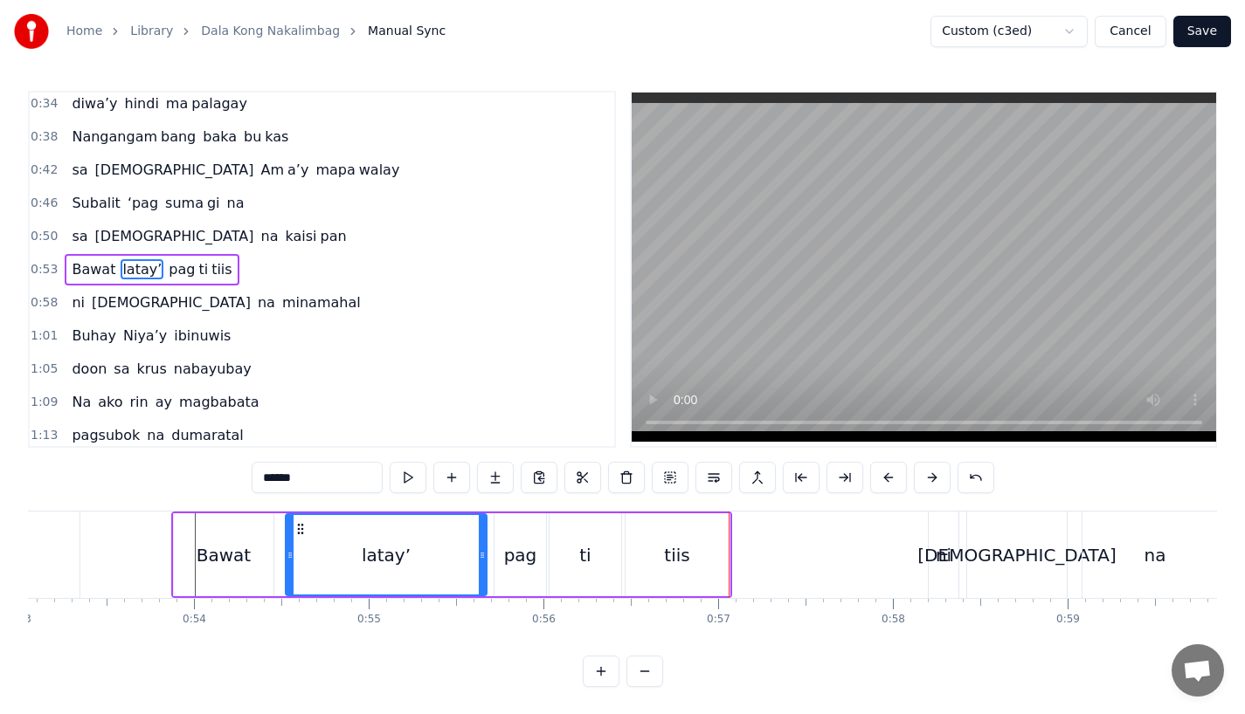
click at [688, 556] on div "tiis" at bounding box center [677, 555] width 104 height 83
type input "****"
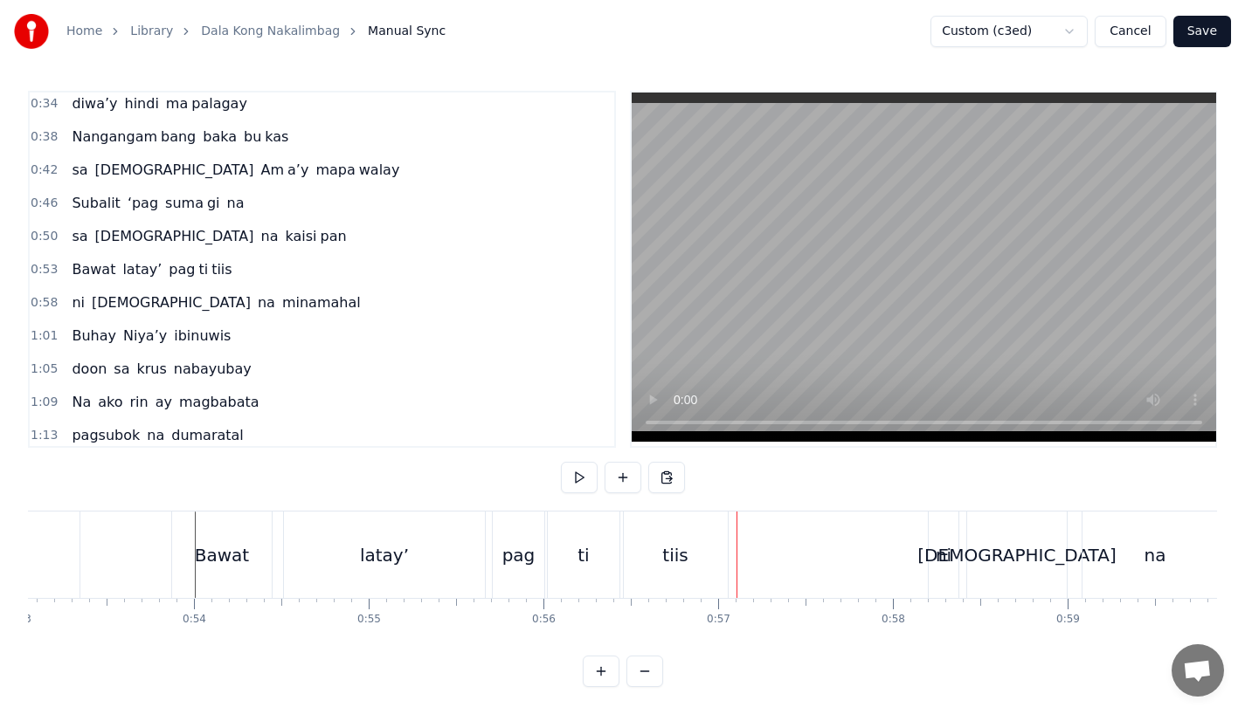
click at [722, 563] on div "tiis" at bounding box center [676, 555] width 104 height 86
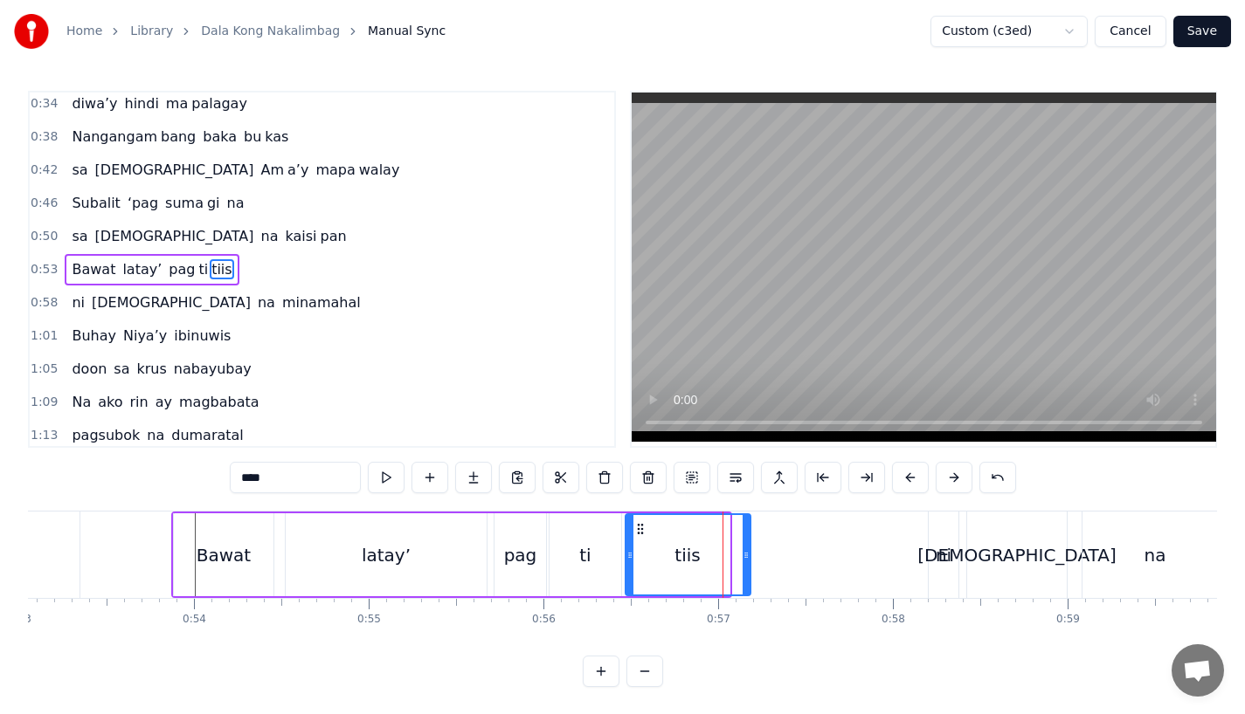
drag, startPoint x: 724, startPoint y: 565, endPoint x: 745, endPoint y: 565, distance: 21.0
click at [745, 565] on div at bounding box center [745, 554] width 7 height 79
click at [557, 559] on div "ti" at bounding box center [585, 555] width 72 height 83
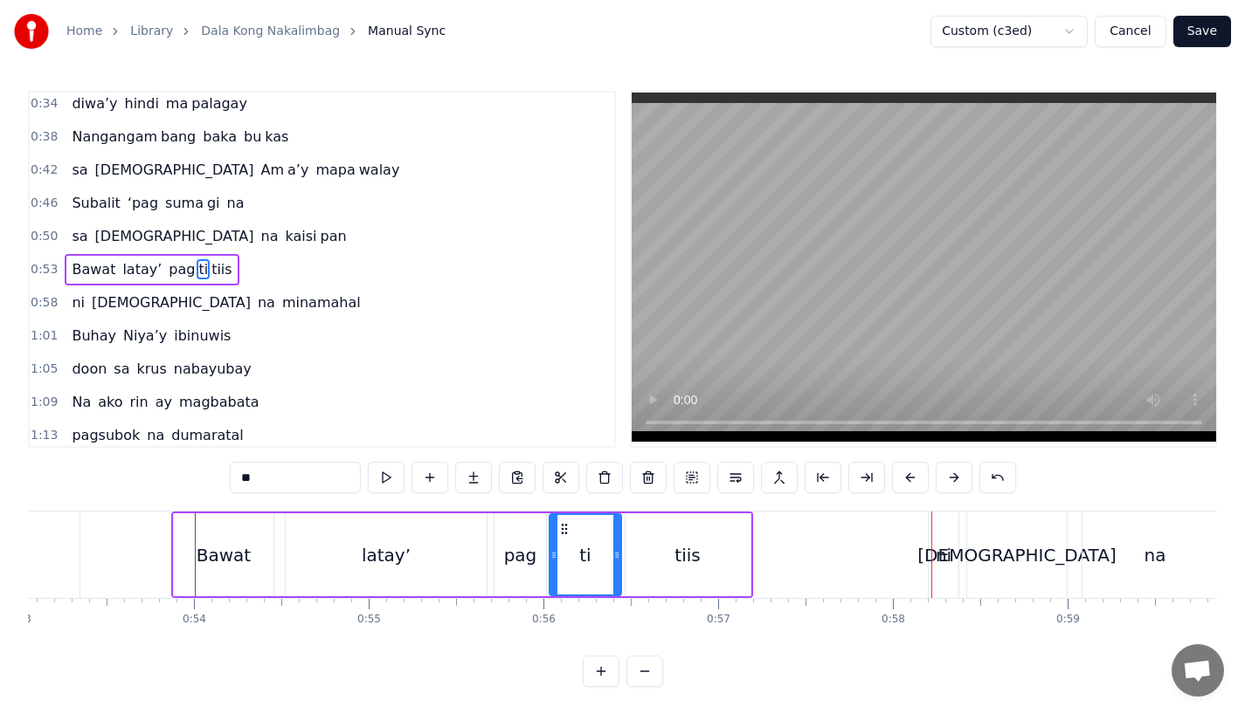
click at [711, 559] on div "tiis" at bounding box center [687, 555] width 125 height 83
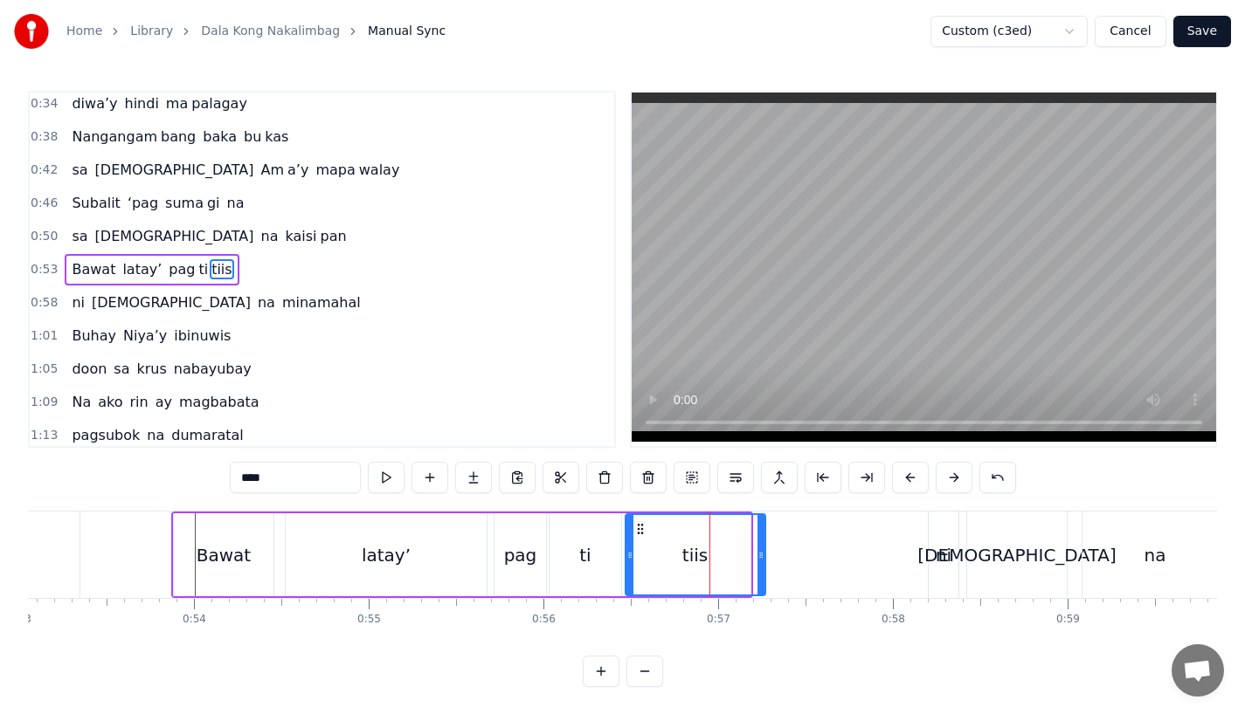
drag, startPoint x: 743, startPoint y: 560, endPoint x: 759, endPoint y: 559, distance: 15.7
click at [759, 559] on icon at bounding box center [760, 556] width 7 height 14
click at [706, 541] on div "tiis" at bounding box center [695, 554] width 139 height 79
click at [944, 563] on div "ni" at bounding box center [943, 555] width 16 height 26
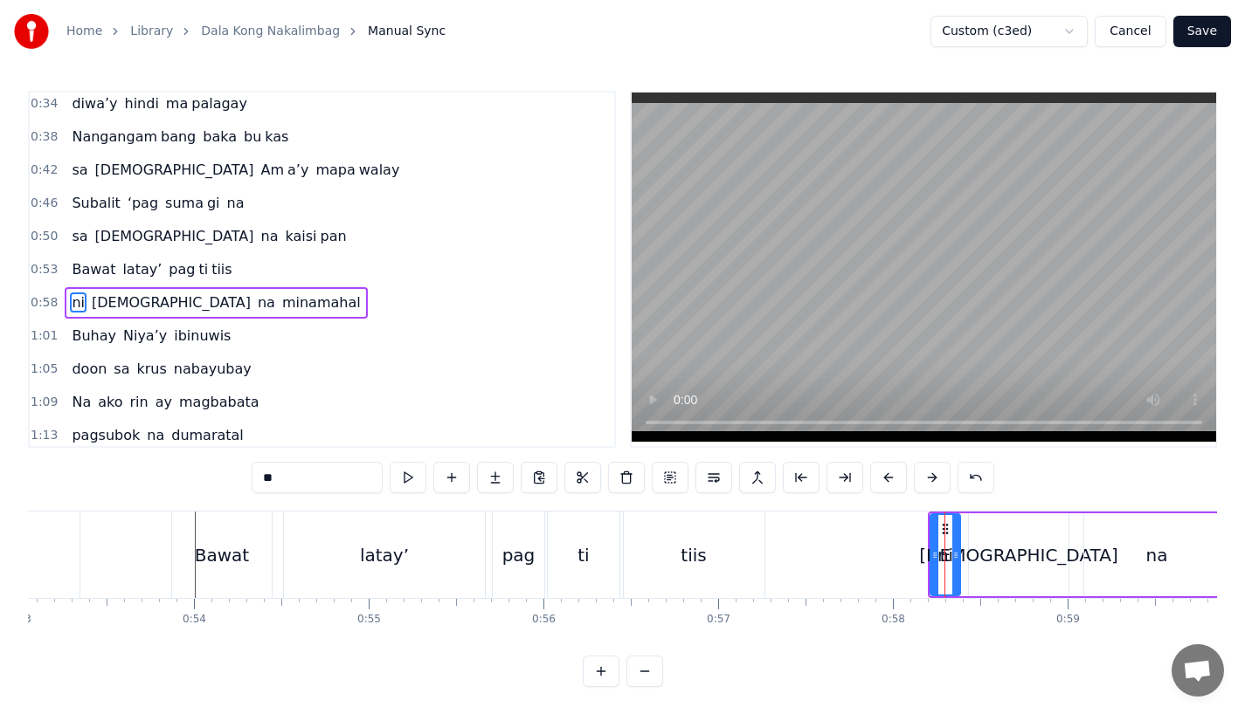
scroll to position [204, 0]
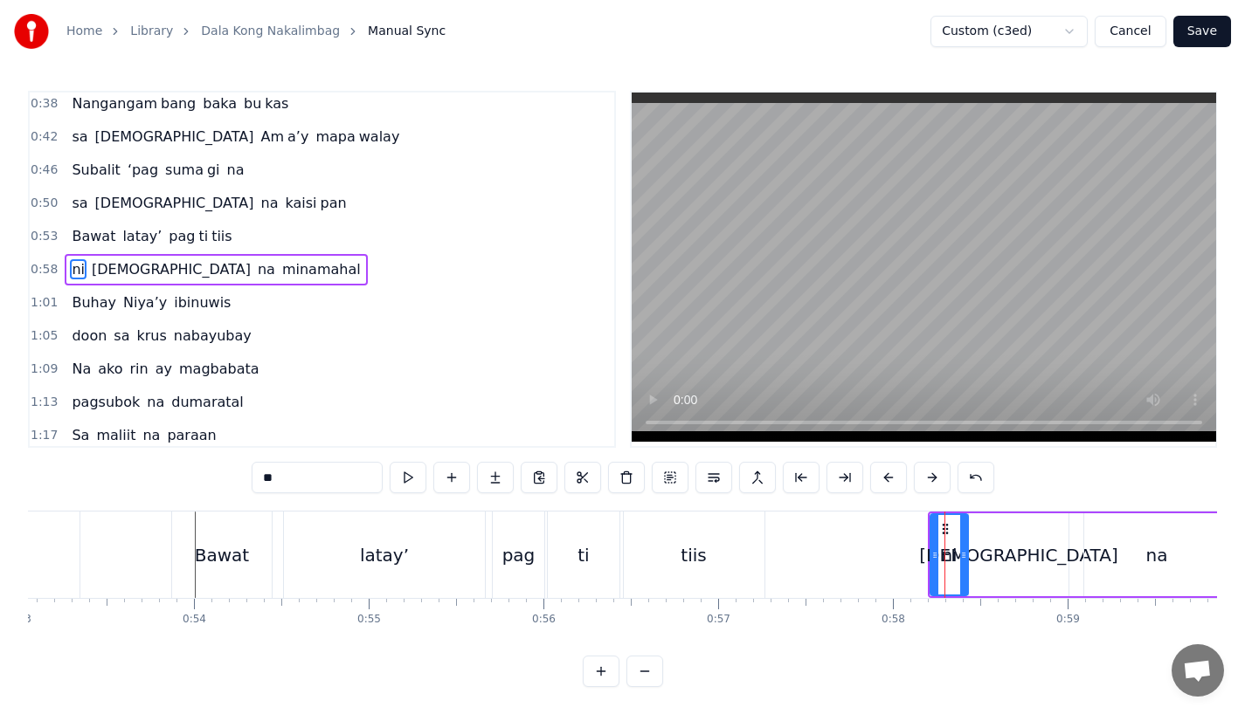
click at [963, 562] on div at bounding box center [963, 554] width 7 height 79
drag, startPoint x: 930, startPoint y: 564, endPoint x: 908, endPoint y: 566, distance: 22.8
click at [911, 566] on div at bounding box center [914, 554] width 7 height 79
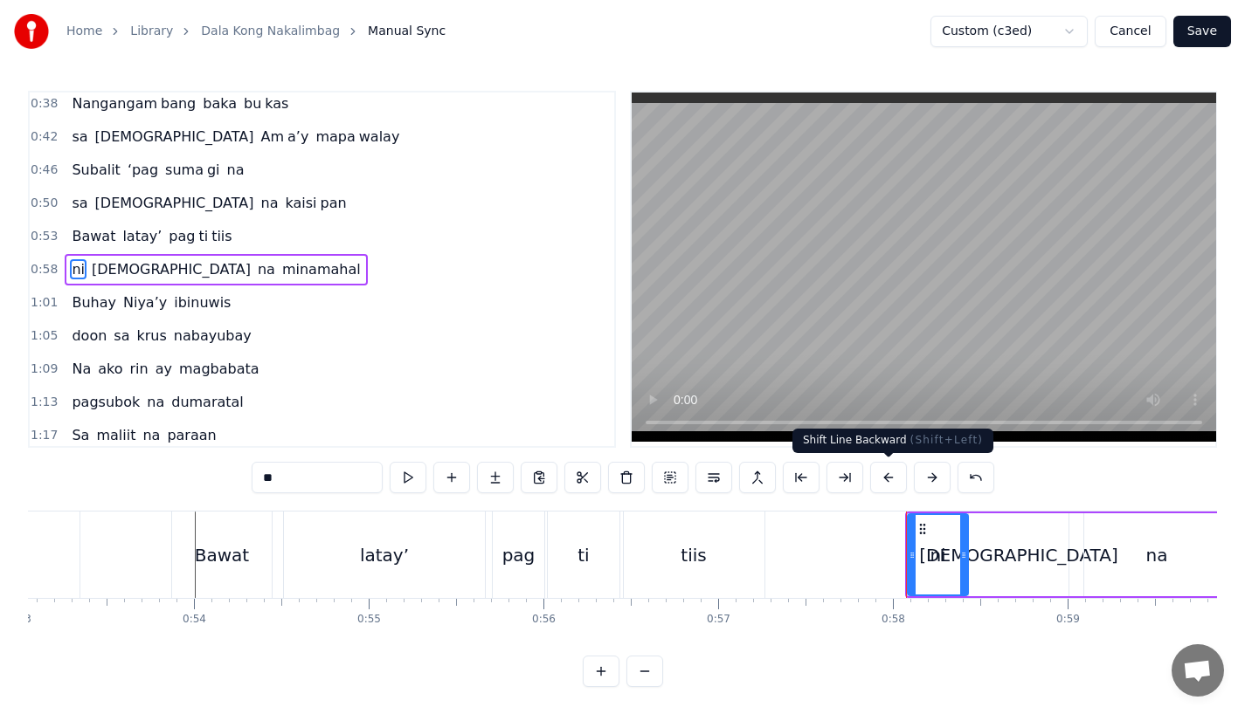
click at [894, 473] on button at bounding box center [888, 477] width 37 height 31
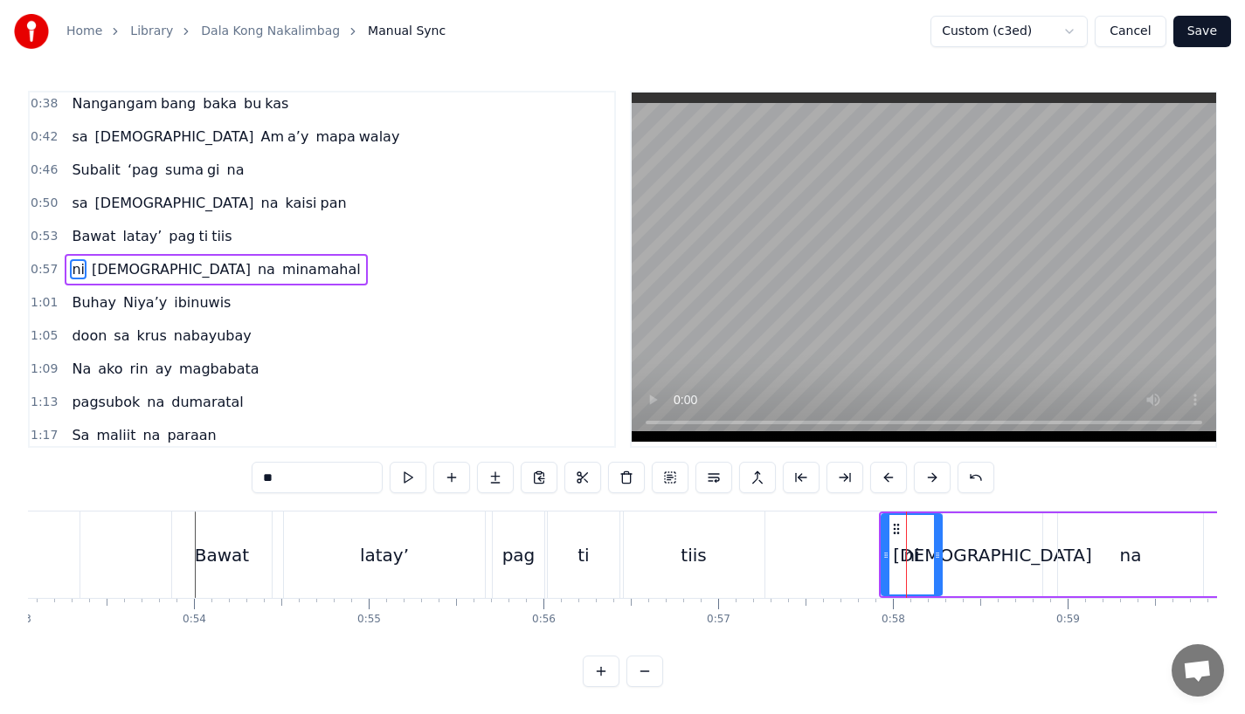
click at [894, 473] on button at bounding box center [888, 477] width 37 height 31
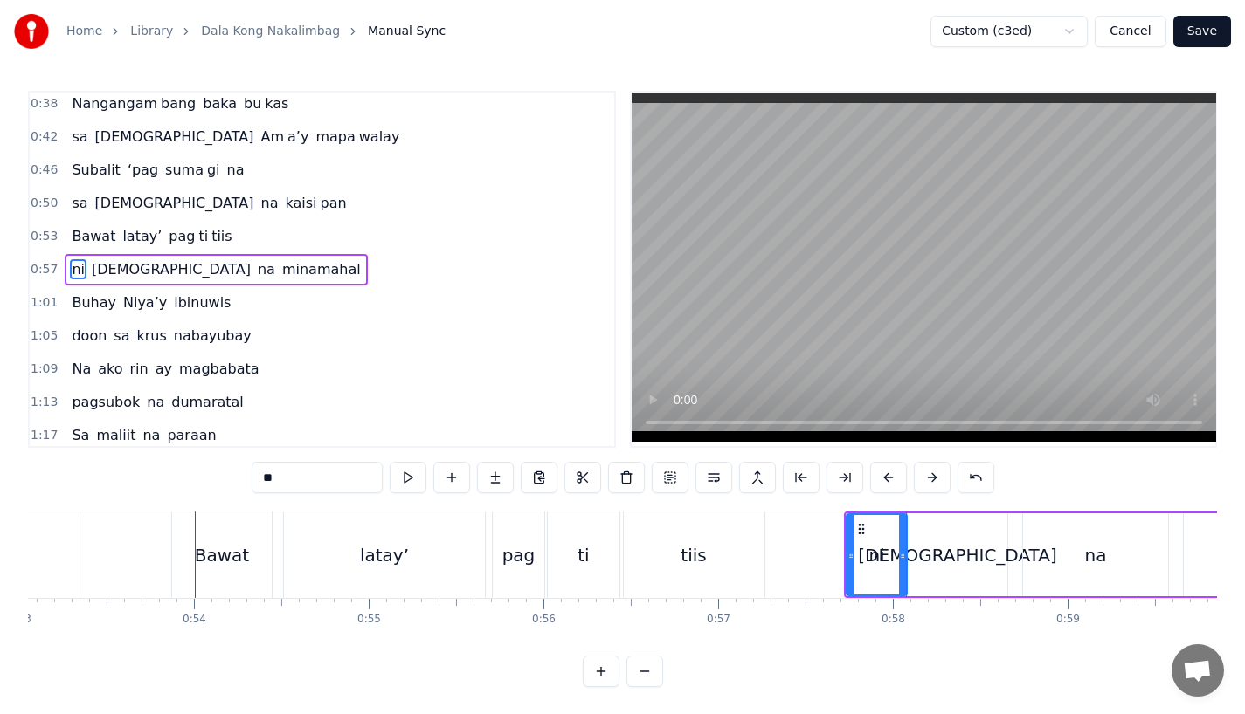
click at [894, 473] on button at bounding box center [888, 477] width 37 height 31
click at [736, 531] on div "tiis" at bounding box center [694, 555] width 141 height 86
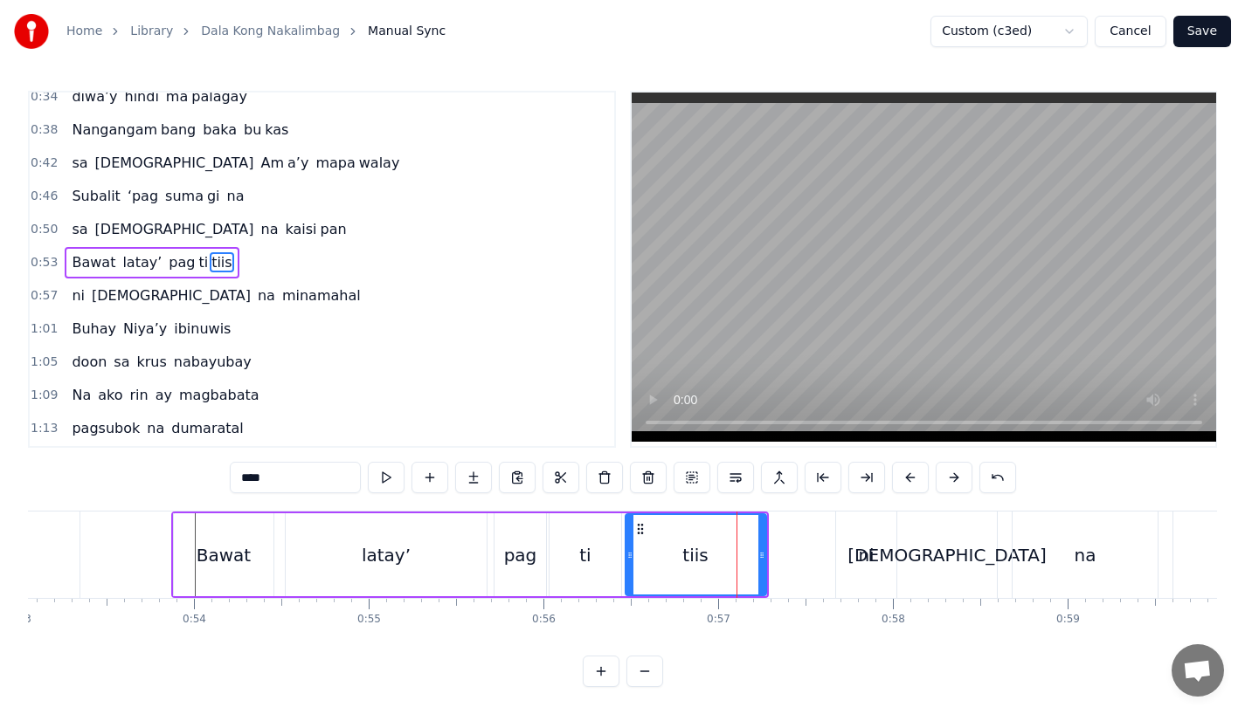
scroll to position [171, 0]
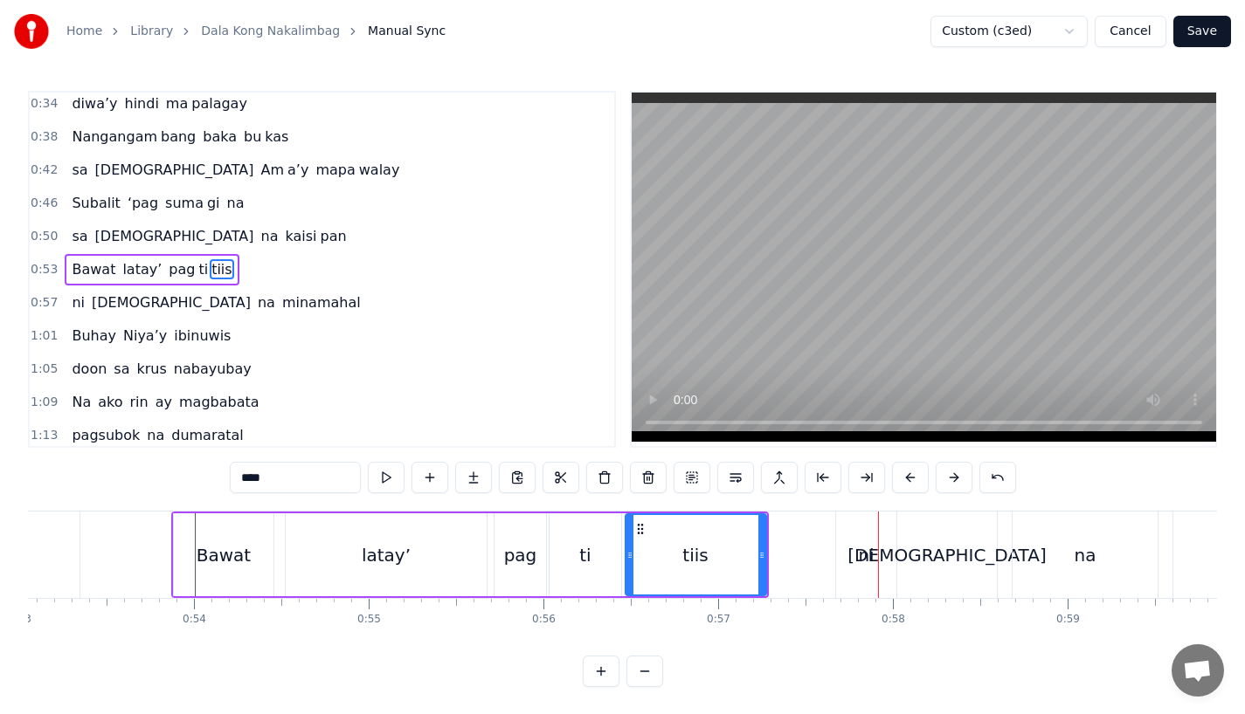
click at [859, 549] on div "ni" at bounding box center [866, 555] width 16 height 26
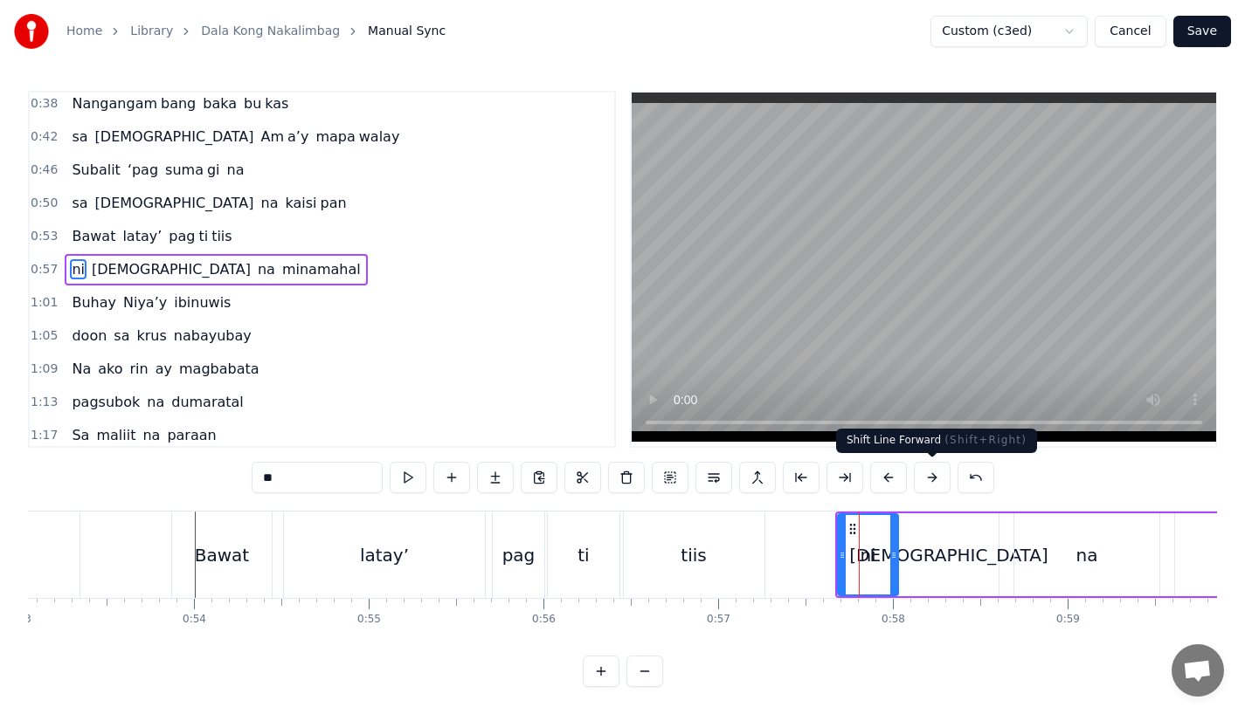
click at [929, 474] on button at bounding box center [932, 477] width 37 height 31
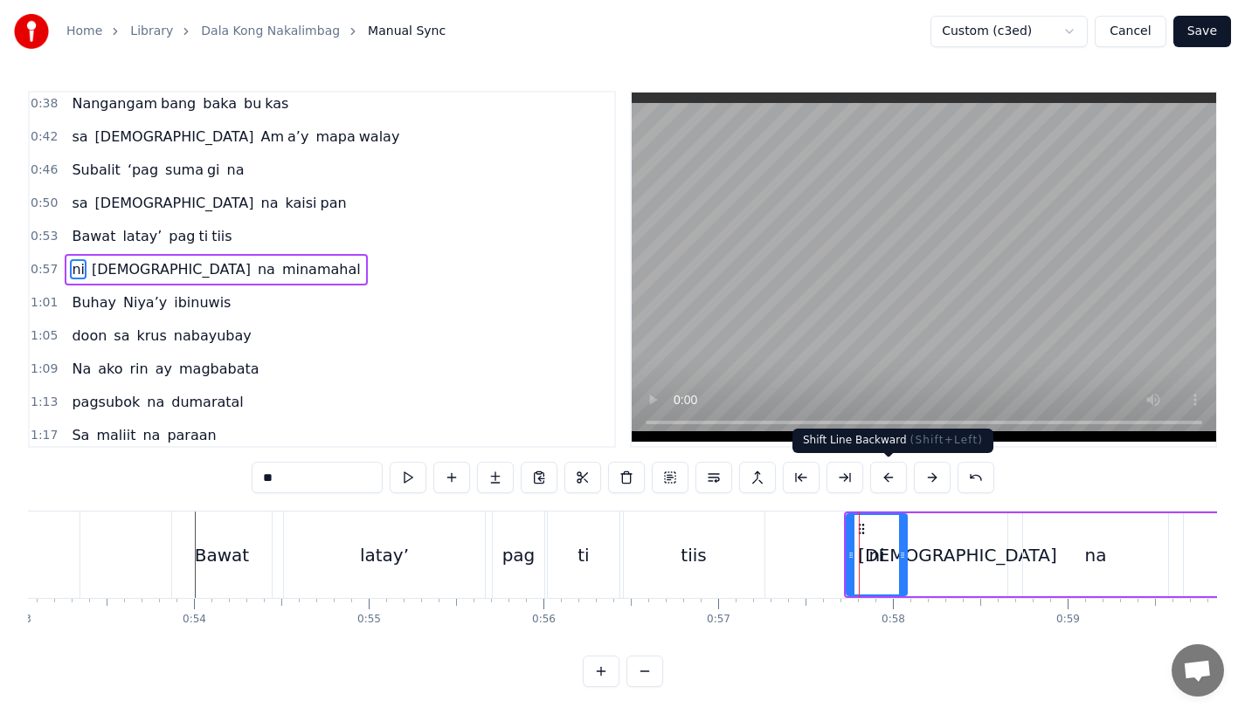
click at [712, 582] on div "tiis" at bounding box center [694, 555] width 141 height 86
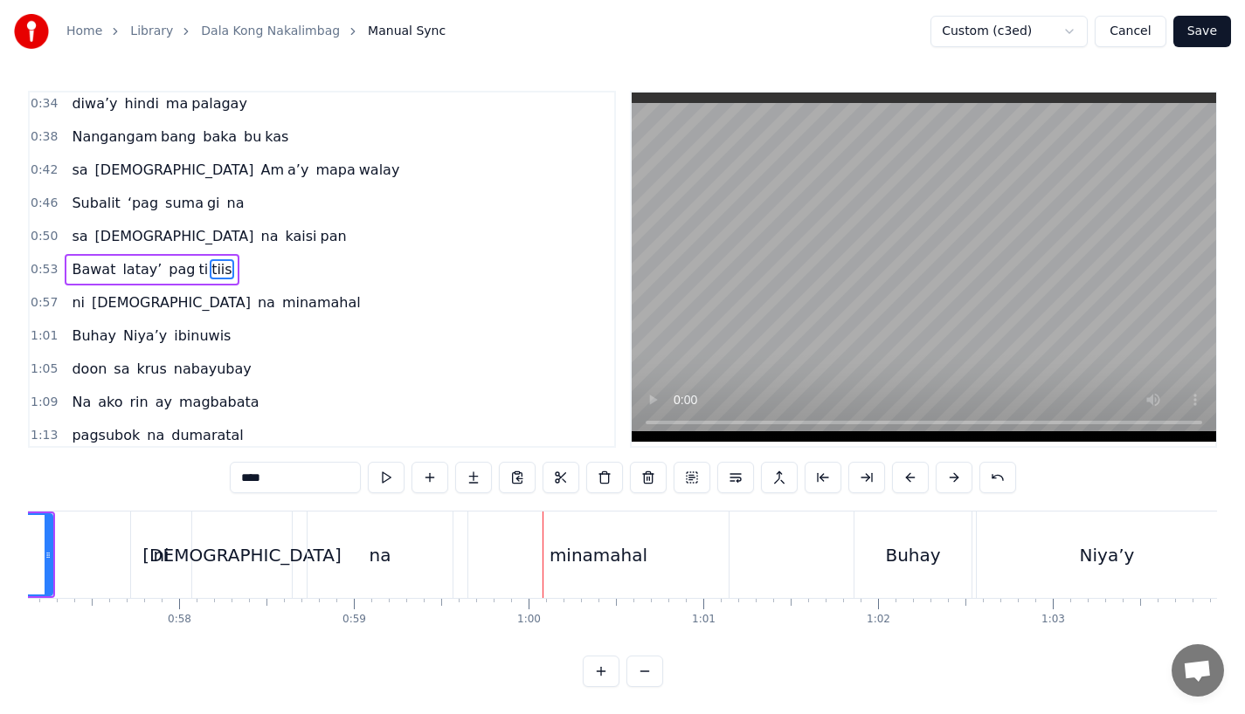
scroll to position [0, 9900]
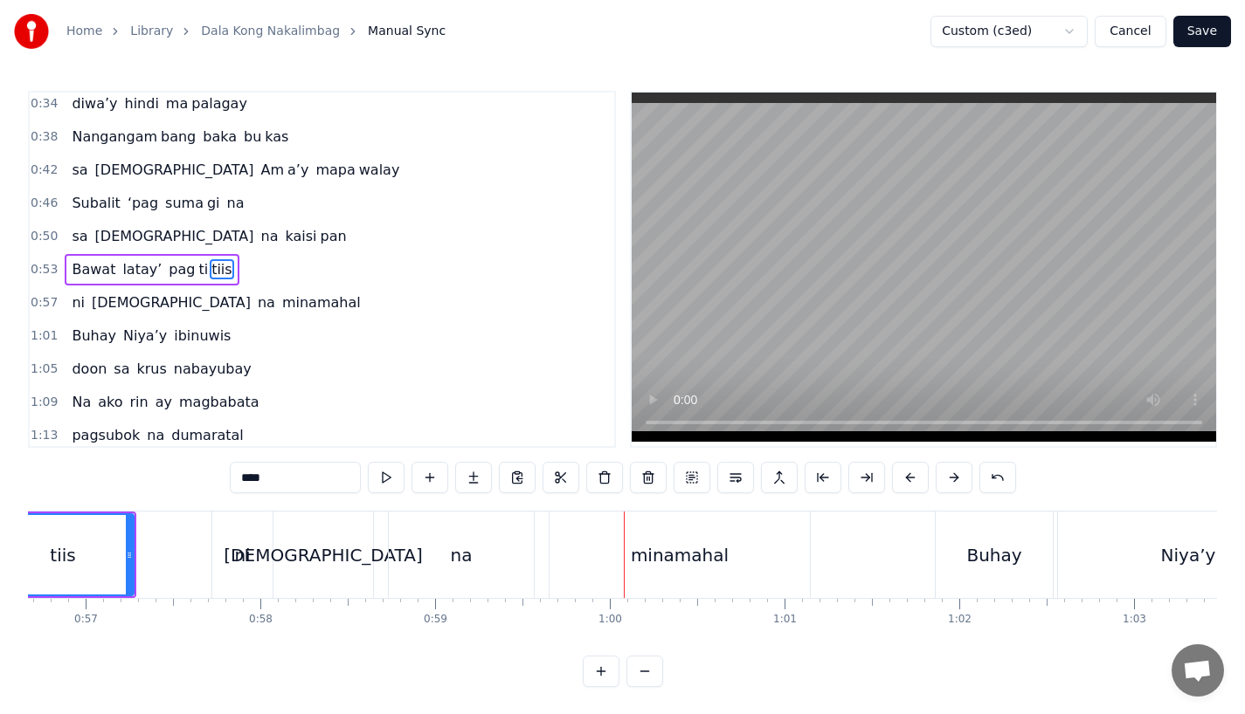
click at [569, 536] on div "minamahal" at bounding box center [679, 555] width 260 height 86
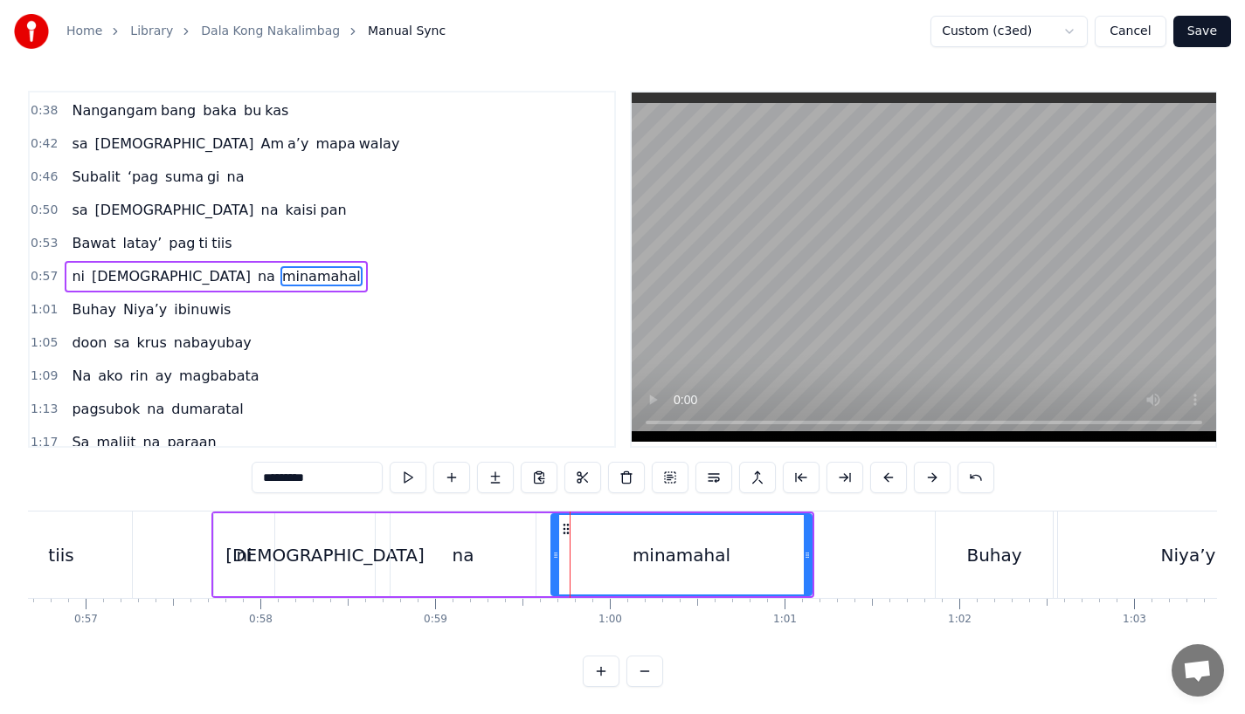
scroll to position [204, 0]
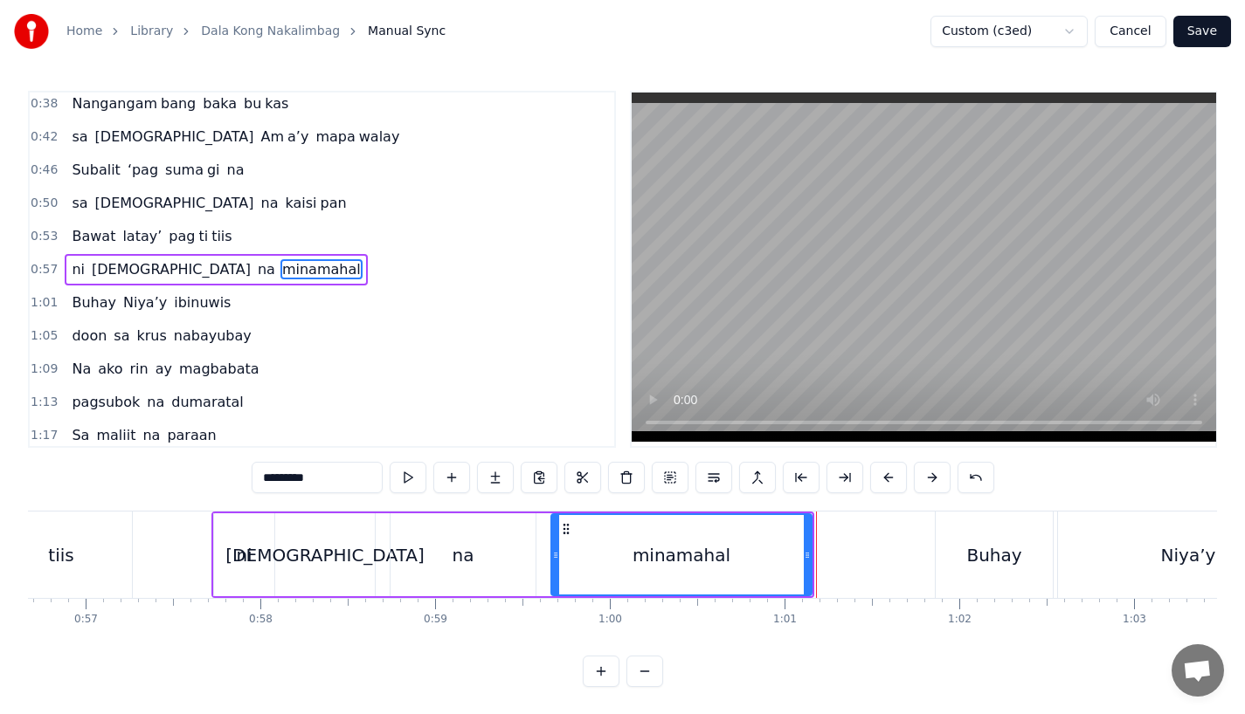
click at [761, 556] on div "minamahal" at bounding box center [681, 554] width 259 height 79
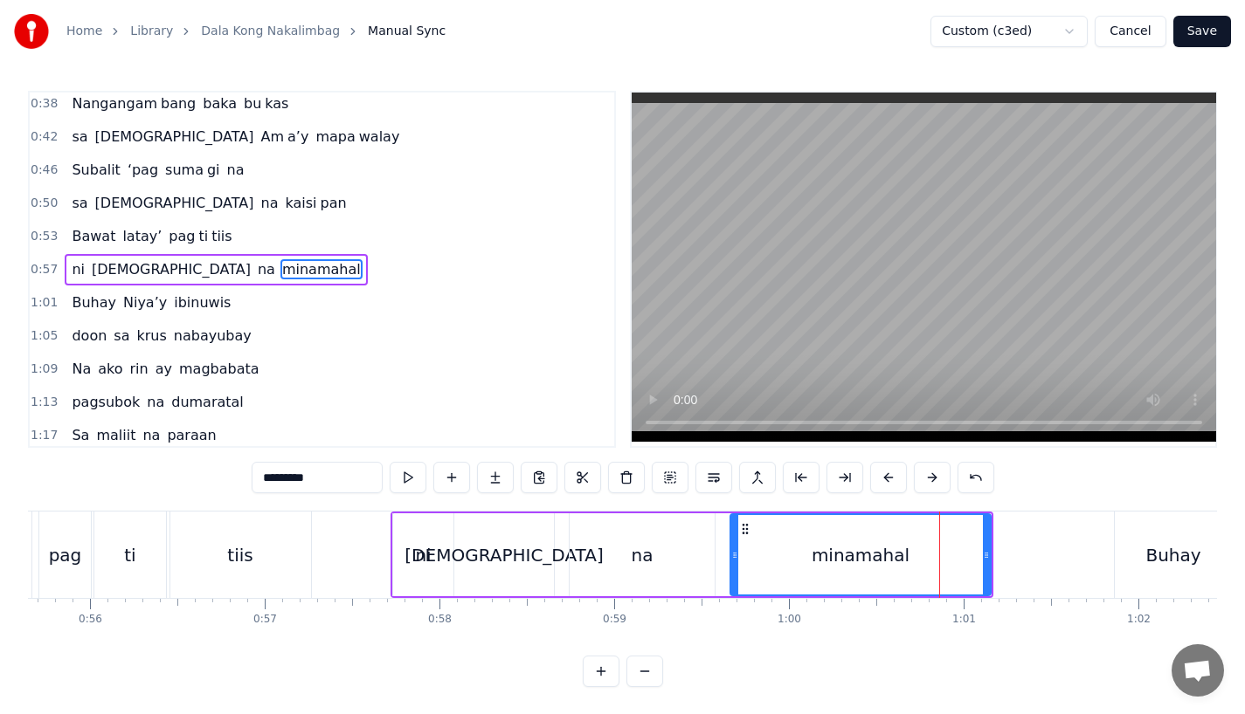
scroll to position [0, 9722]
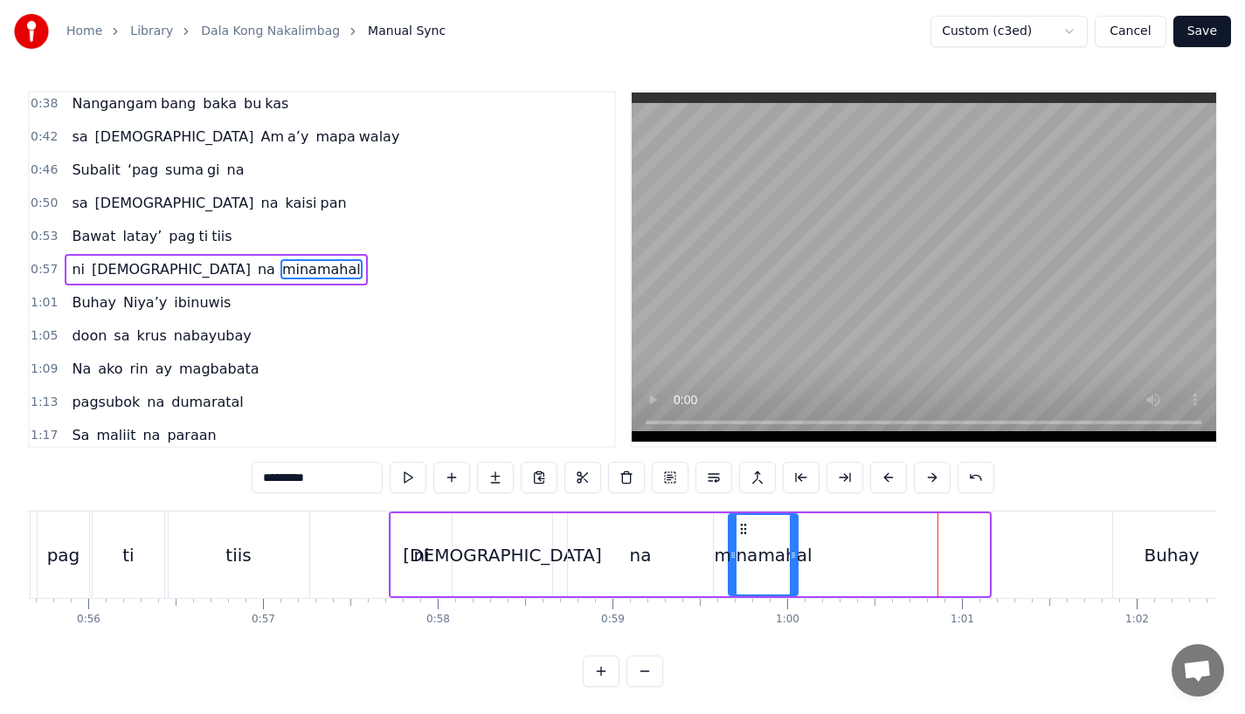
drag, startPoint x: 981, startPoint y: 551, endPoint x: 789, endPoint y: 550, distance: 192.2
click at [790, 550] on icon at bounding box center [793, 556] width 7 height 14
drag, startPoint x: 291, startPoint y: 477, endPoint x: 397, endPoint y: 477, distance: 106.6
click at [397, 477] on div "*********" at bounding box center [623, 477] width 742 height 31
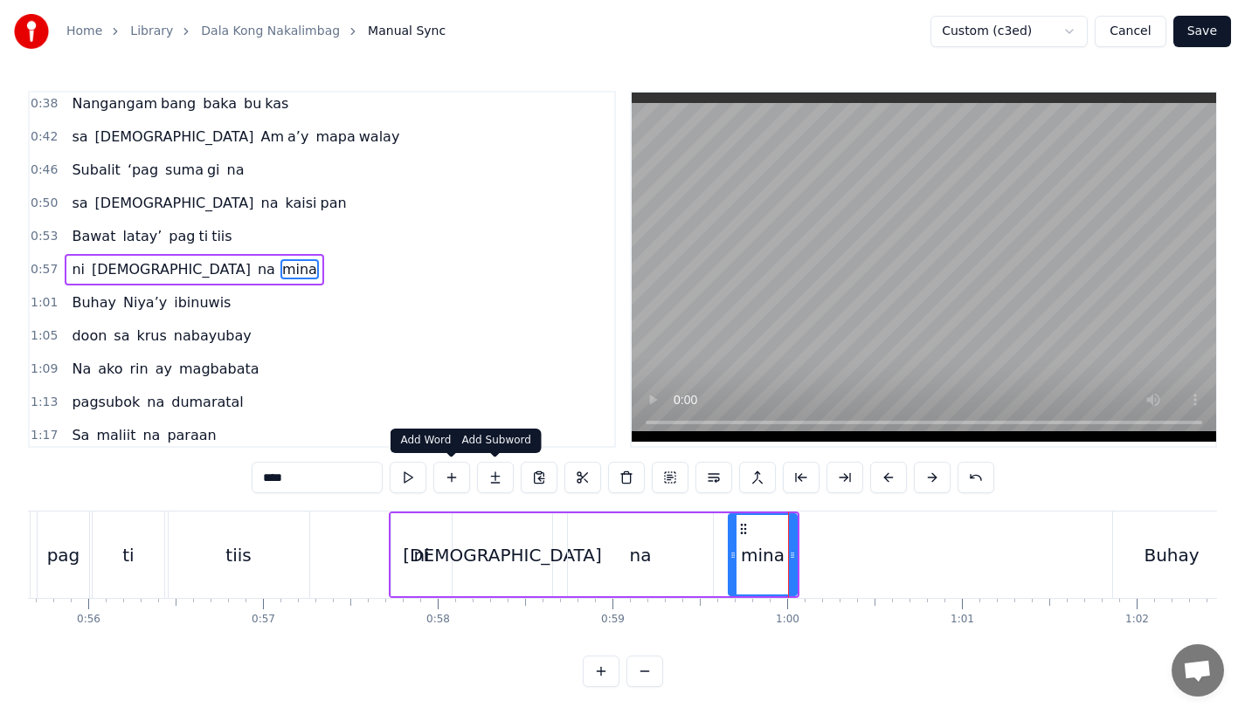
type input "****"
click at [491, 481] on button at bounding box center [495, 477] width 37 height 31
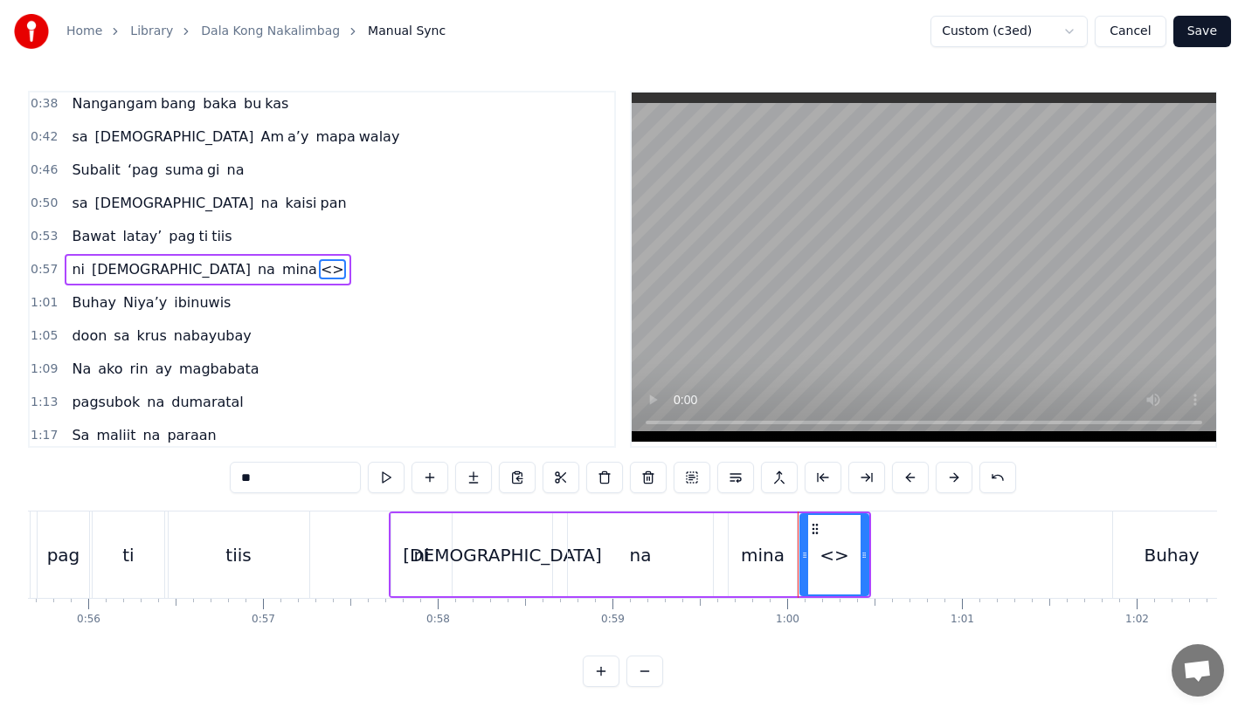
drag, startPoint x: 278, startPoint y: 469, endPoint x: 186, endPoint y: 466, distance: 91.8
click at [186, 466] on div "0:15 Pagsubok ay dumara ting, 0:19 sapin- saping kapang lawan 0:23 Puso’y ibig …" at bounding box center [622, 389] width 1189 height 597
click at [253, 487] on input "**" at bounding box center [295, 477] width 131 height 31
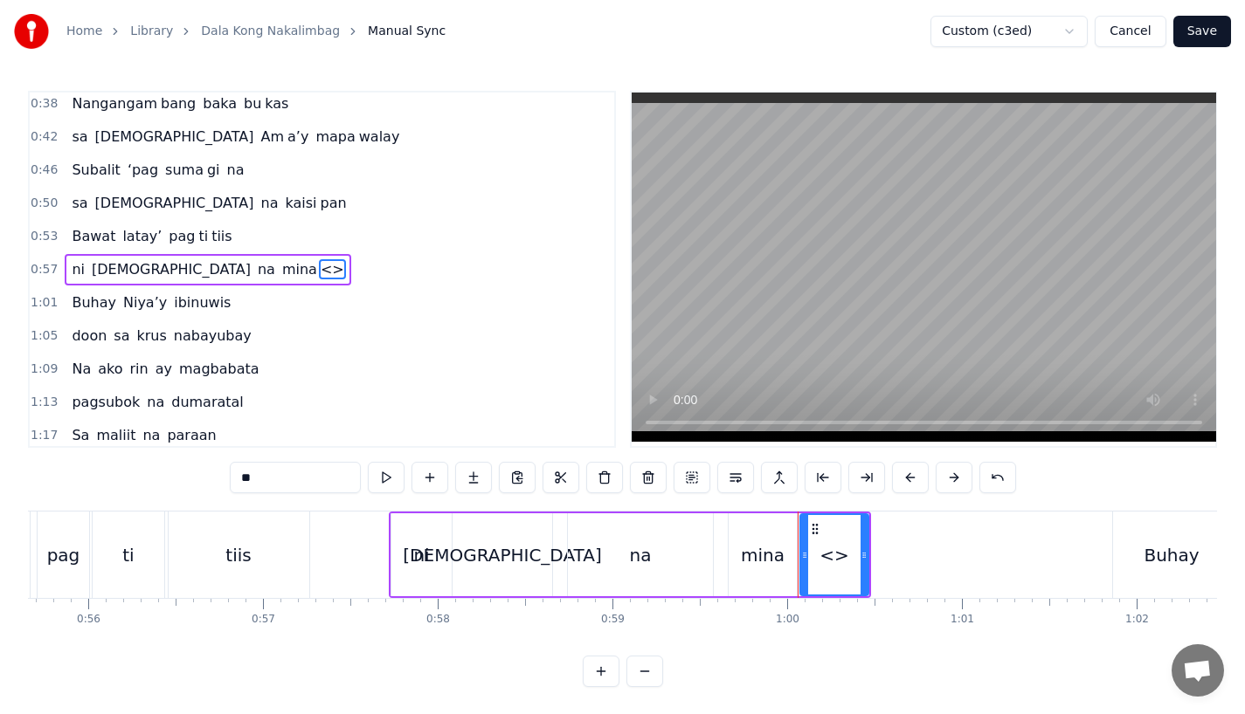
paste input "***"
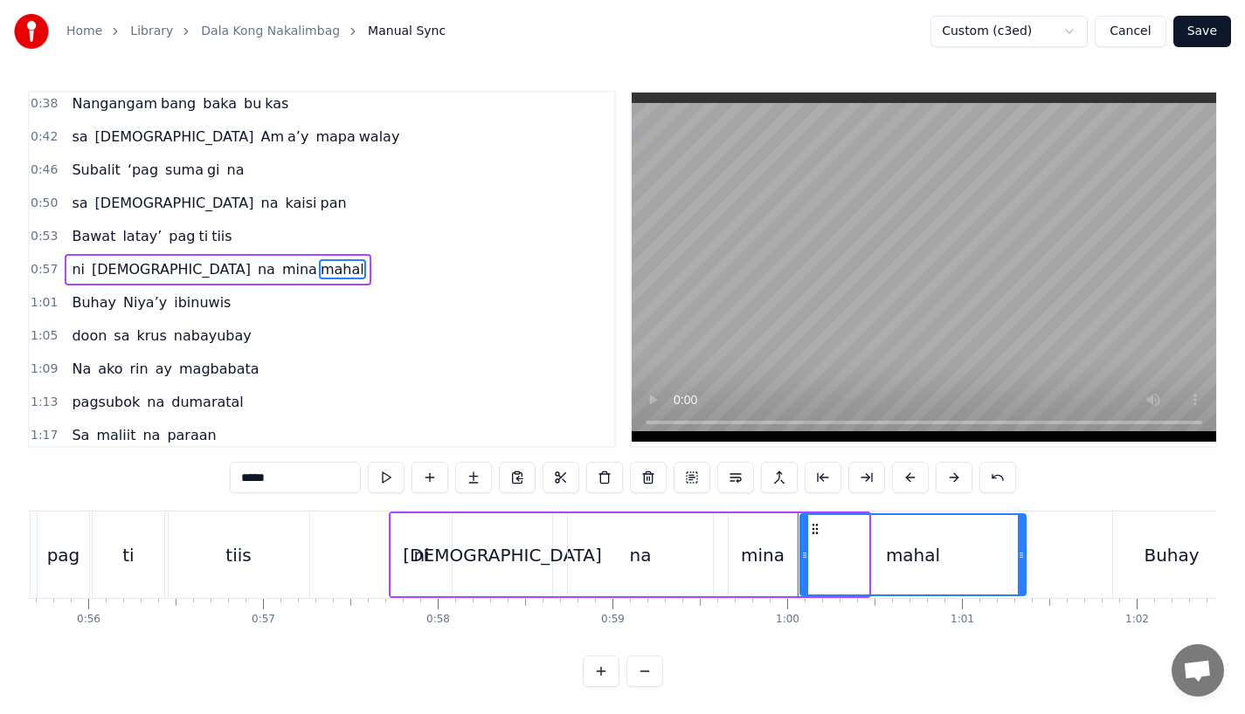
drag, startPoint x: 866, startPoint y: 553, endPoint x: 1023, endPoint y: 544, distance: 157.5
click at [1023, 544] on div at bounding box center [1021, 554] width 7 height 79
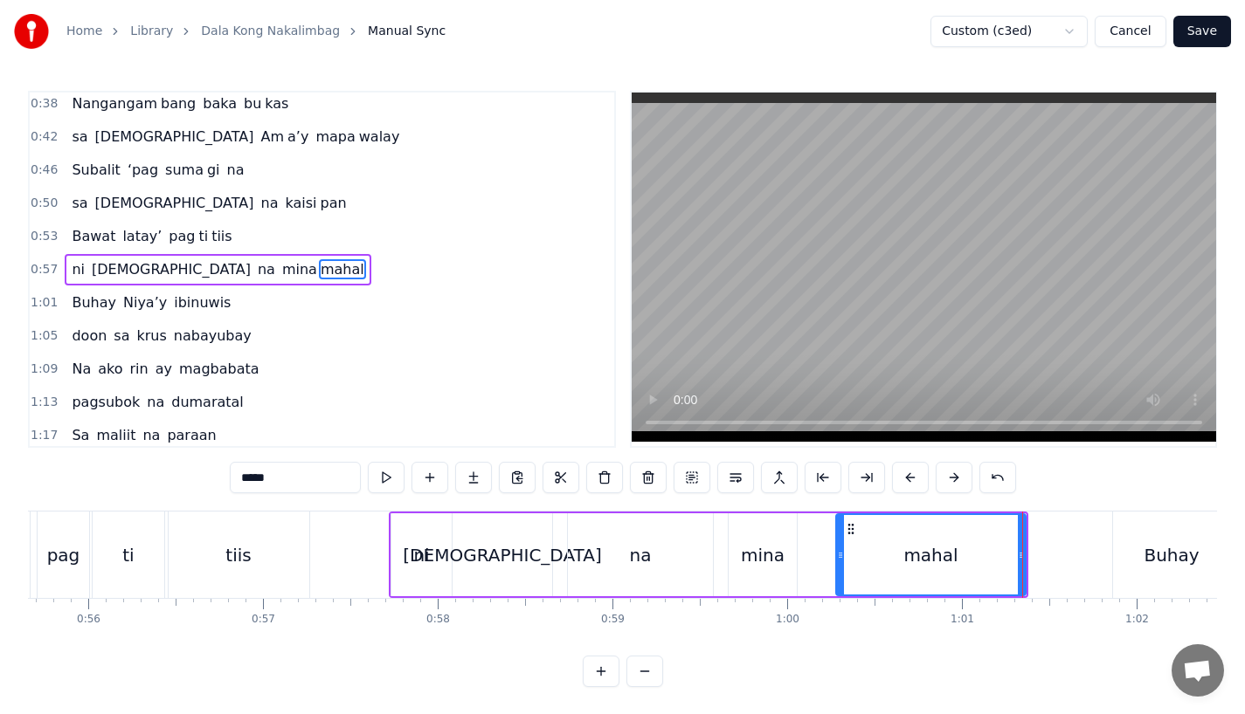
drag, startPoint x: 804, startPoint y: 566, endPoint x: 843, endPoint y: 564, distance: 39.3
click at [843, 564] on div at bounding box center [840, 554] width 7 height 79
click at [778, 564] on div "mina" at bounding box center [763, 555] width 44 height 26
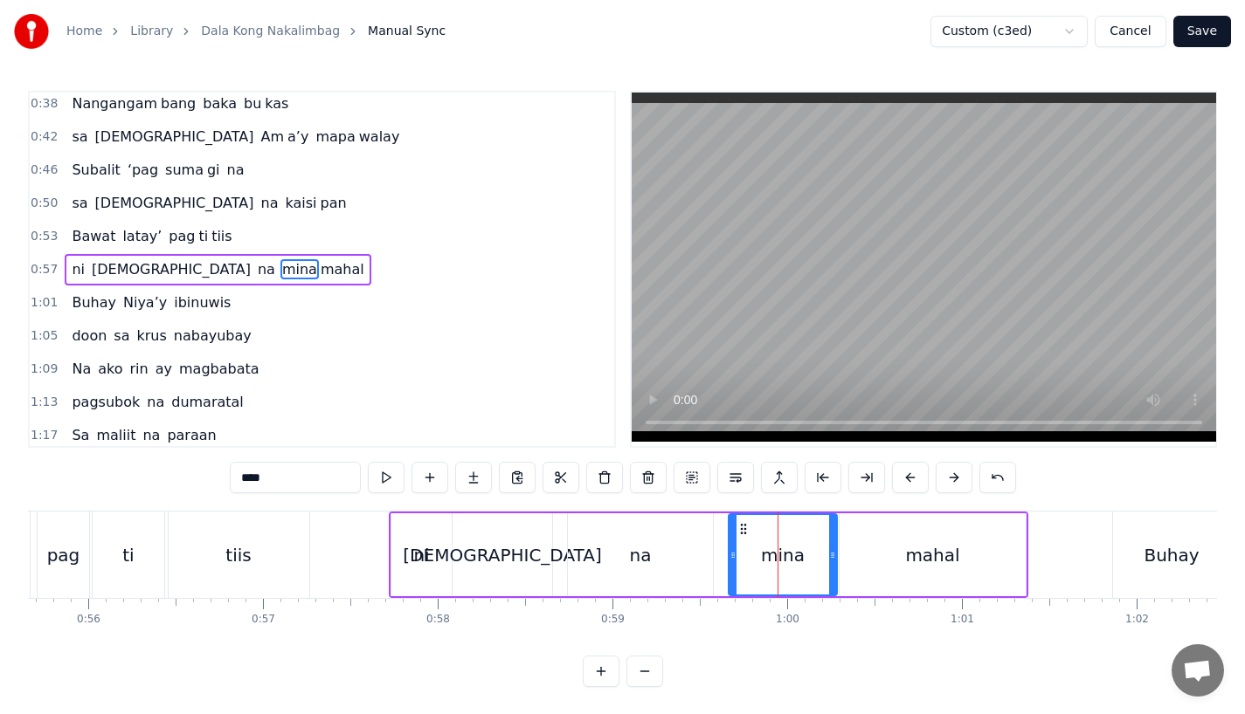
drag, startPoint x: 790, startPoint y: 563, endPoint x: 831, endPoint y: 563, distance: 40.2
click at [831, 563] on div at bounding box center [832, 554] width 7 height 79
click at [684, 564] on div "na" at bounding box center [640, 555] width 145 height 83
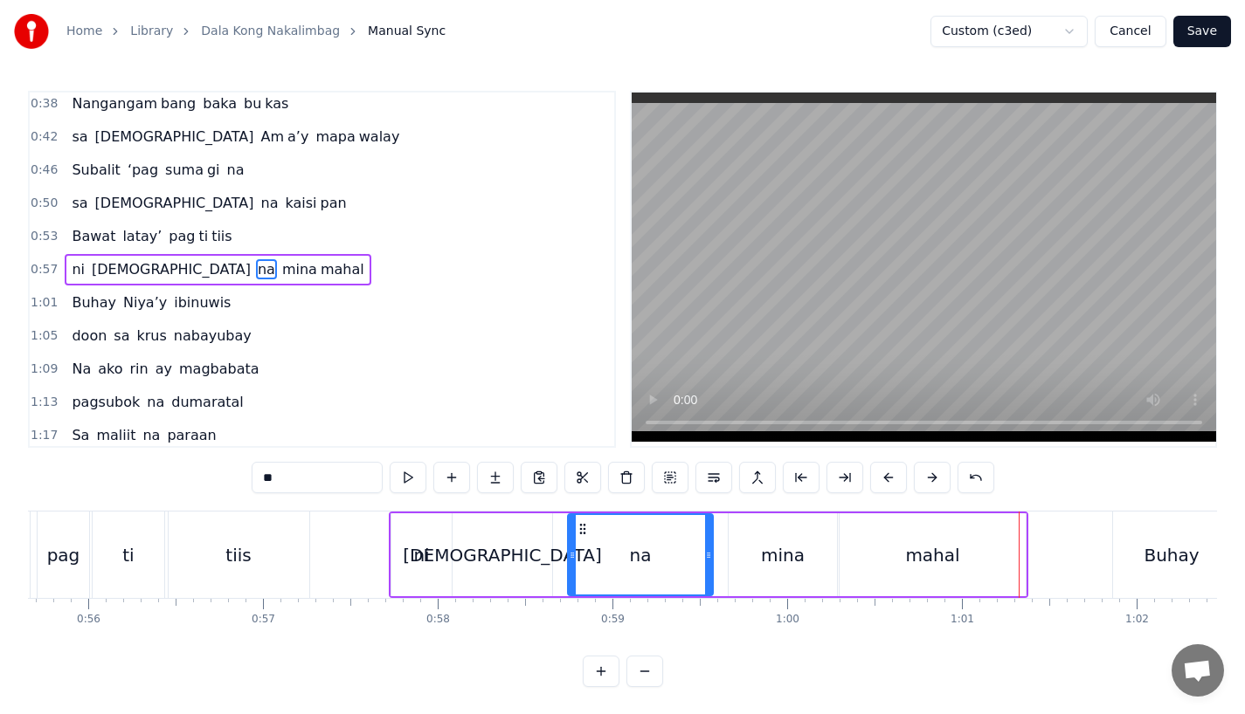
click at [976, 560] on div "mahal" at bounding box center [932, 555] width 186 height 83
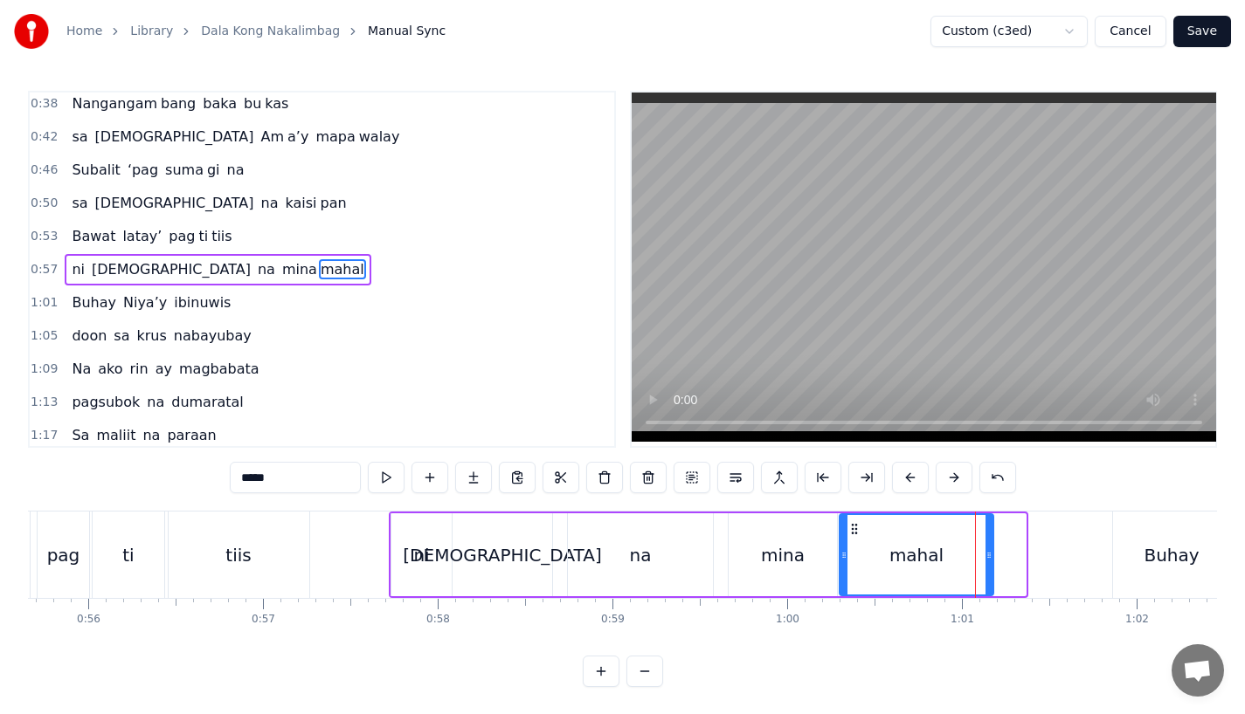
drag, startPoint x: 1020, startPoint y: 560, endPoint x: 986, endPoint y: 561, distance: 34.1
click at [986, 561] on icon at bounding box center [988, 556] width 7 height 14
click at [783, 562] on div "mina" at bounding box center [783, 555] width 44 height 26
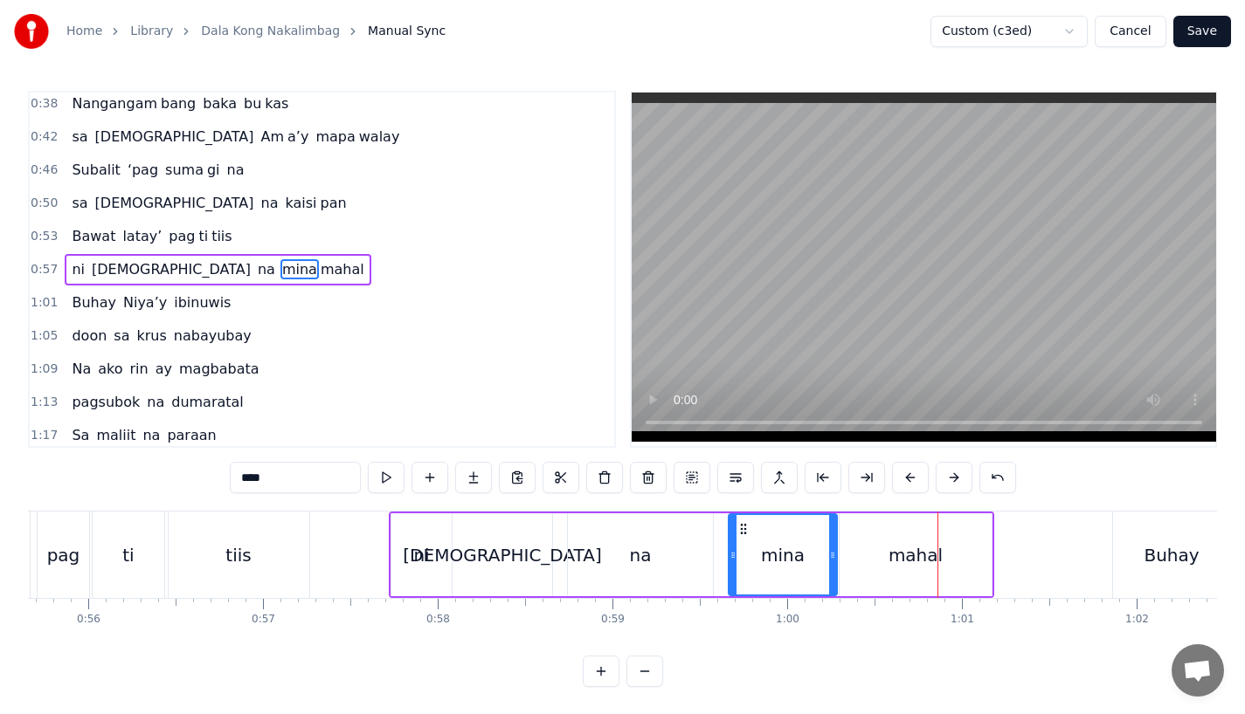
click at [845, 585] on div "mahal" at bounding box center [915, 555] width 152 height 83
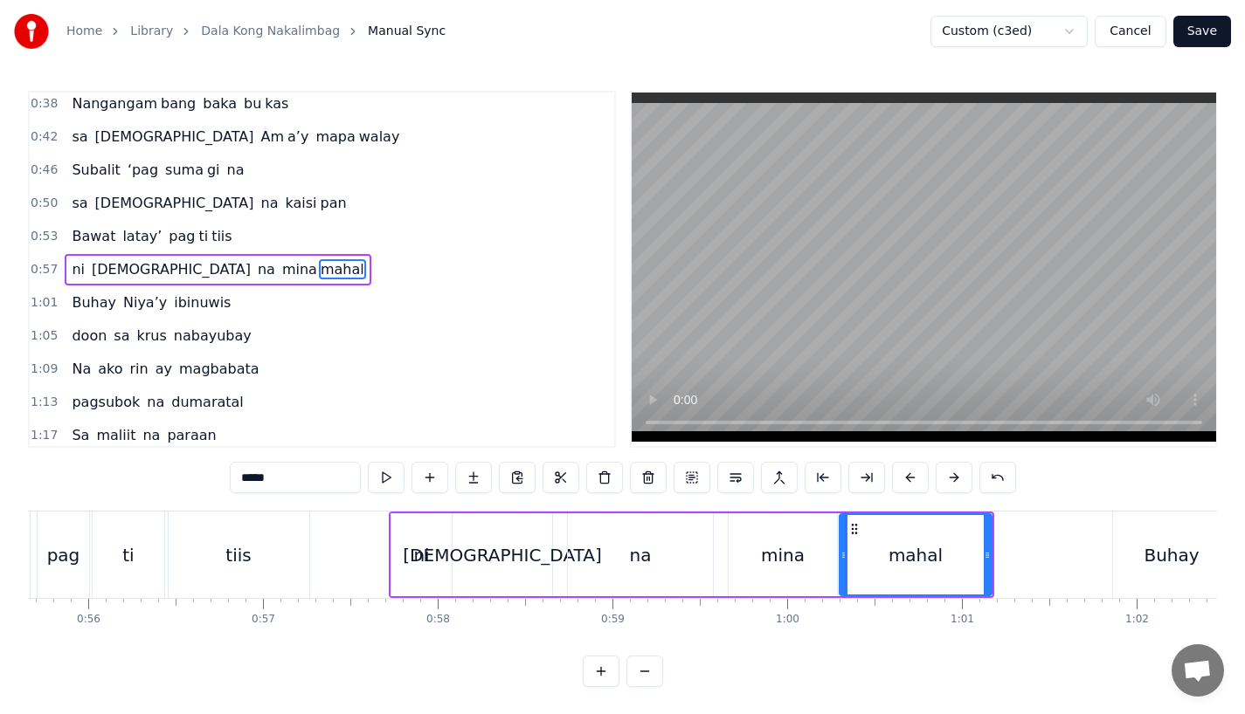
click at [823, 579] on div "mina" at bounding box center [782, 555] width 108 height 83
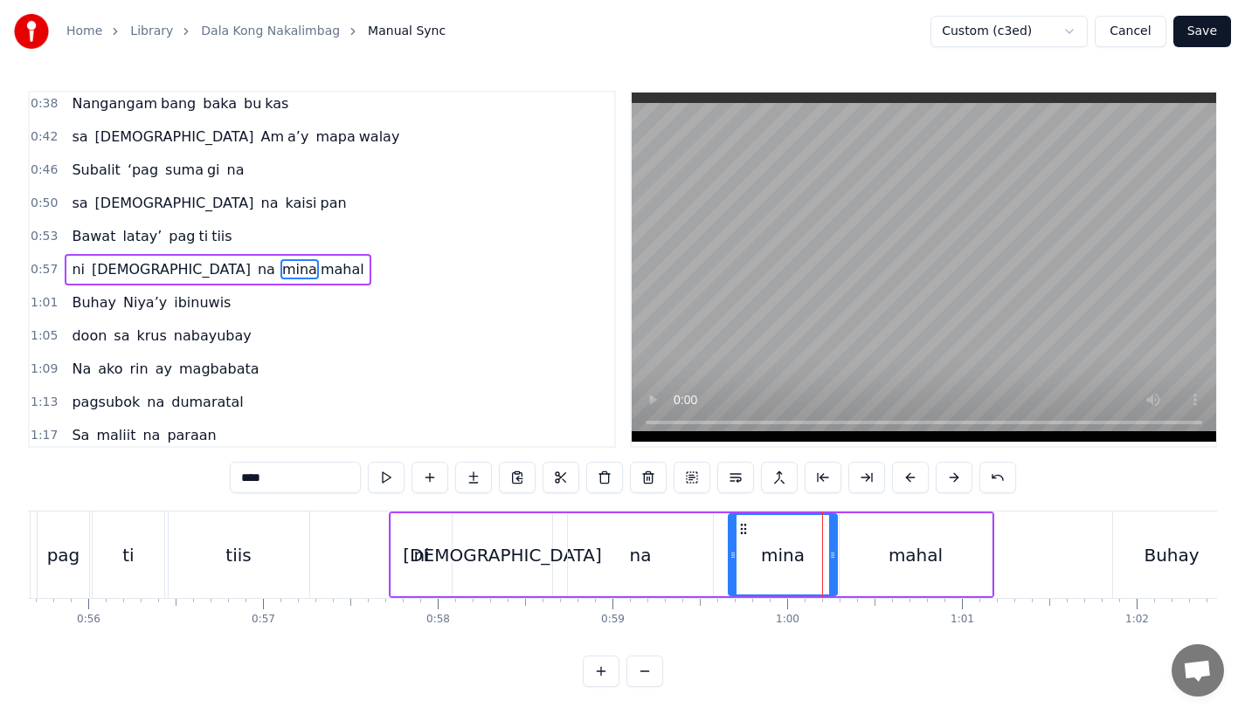
click at [845, 576] on div "mahal" at bounding box center [915, 555] width 152 height 83
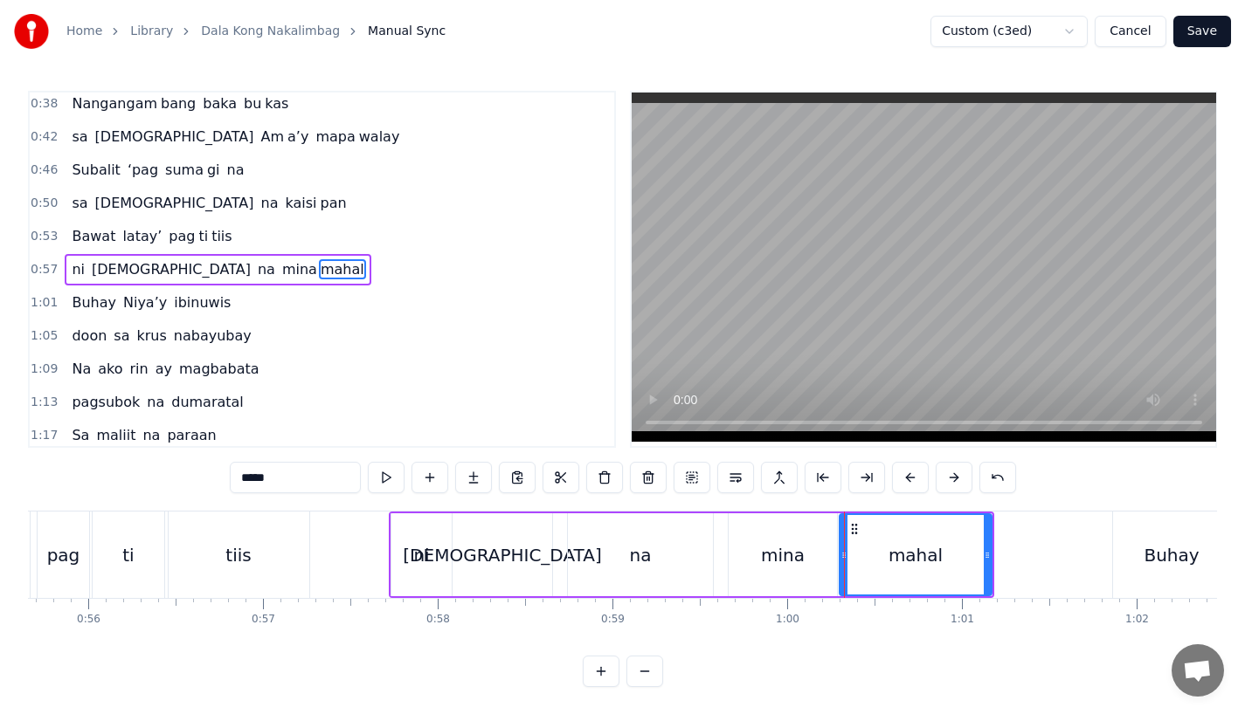
drag, startPoint x: 839, startPoint y: 569, endPoint x: 852, endPoint y: 569, distance: 13.1
click at [847, 569] on div at bounding box center [843, 554] width 7 height 79
click at [822, 569] on div "mina" at bounding box center [782, 555] width 108 height 83
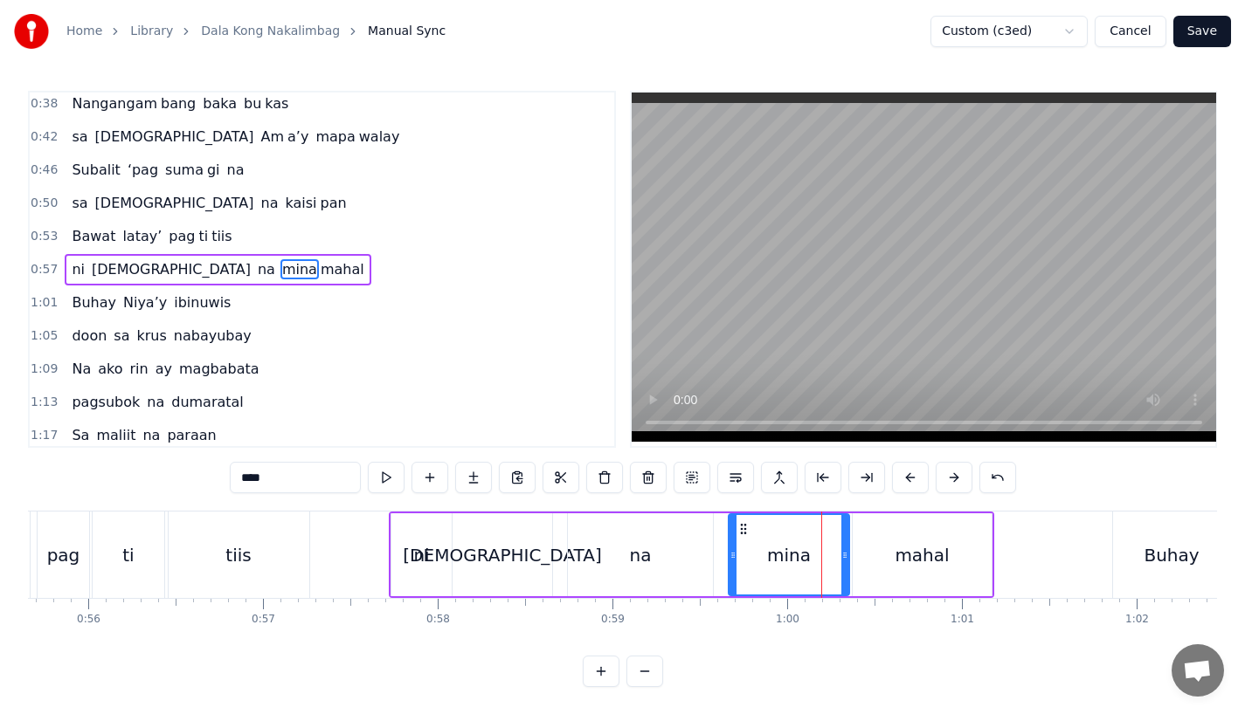
drag, startPoint x: 832, startPoint y: 567, endPoint x: 845, endPoint y: 567, distance: 13.1
click at [845, 567] on div at bounding box center [844, 554] width 7 height 79
click at [729, 556] on icon at bounding box center [732, 556] width 7 height 14
click at [706, 548] on div "na" at bounding box center [640, 555] width 145 height 83
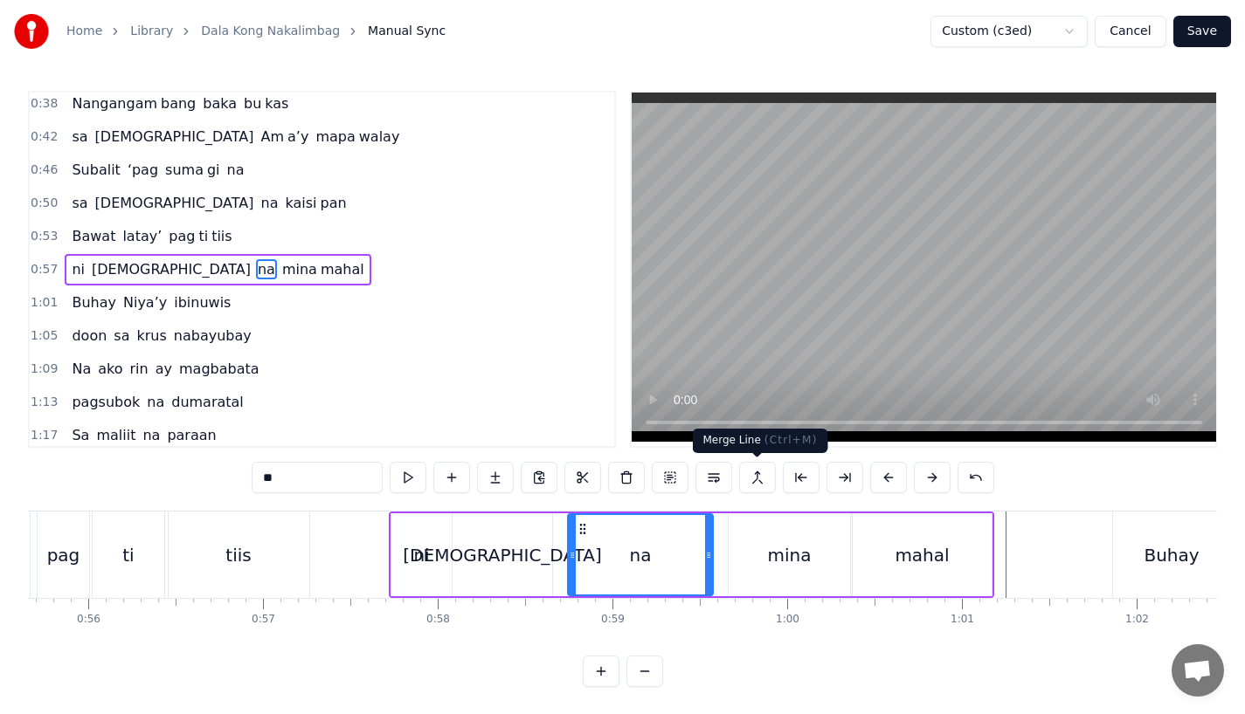
click at [894, 548] on div "mahal" at bounding box center [921, 555] width 139 height 83
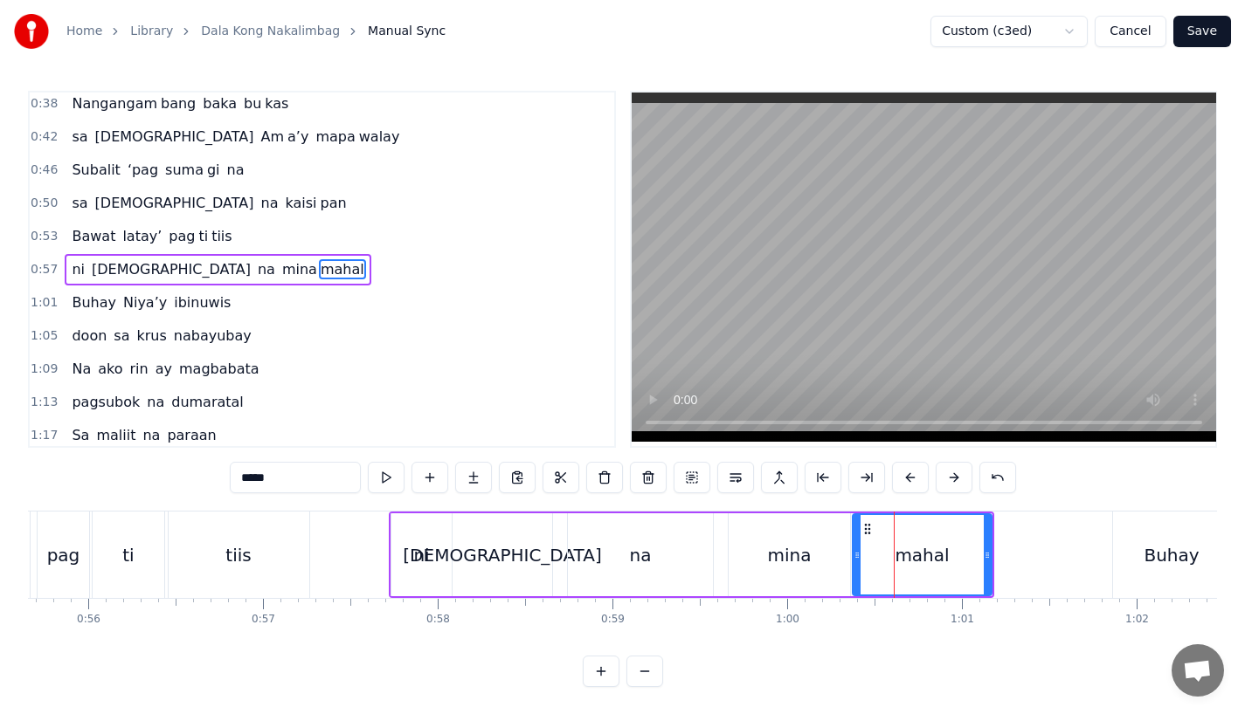
scroll to position [0, 9693]
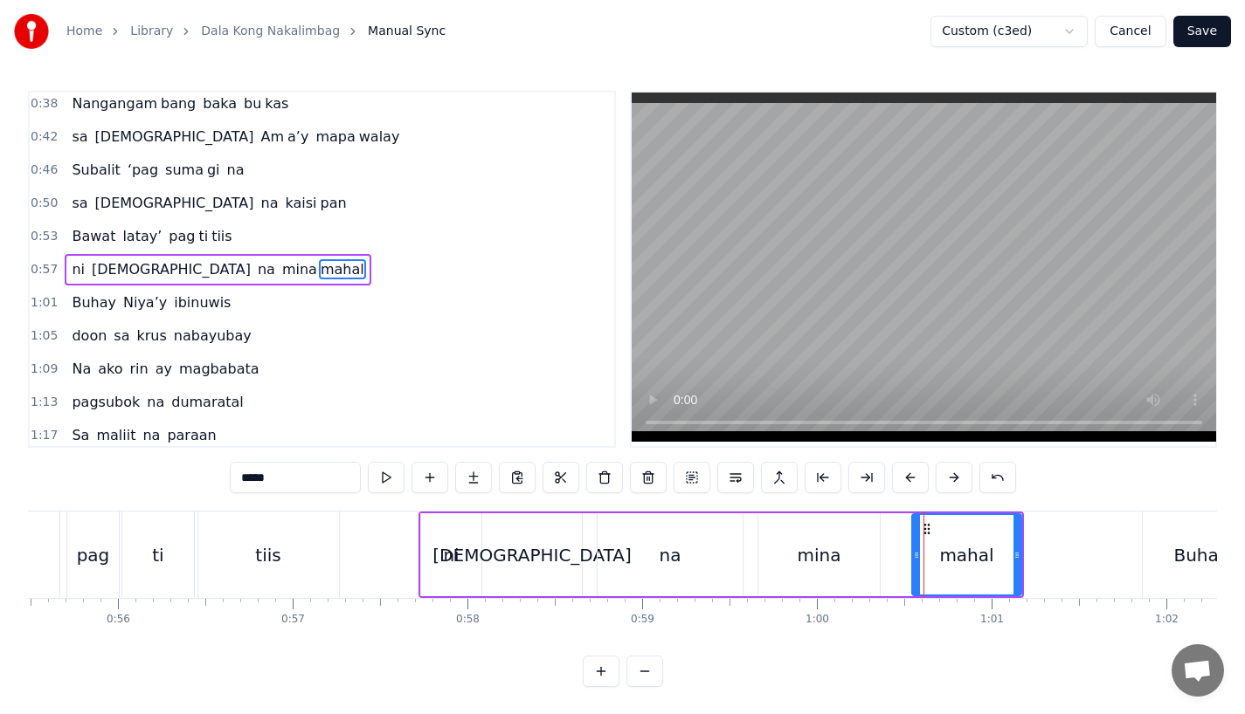
drag, startPoint x: 886, startPoint y: 561, endPoint x: 915, endPoint y: 561, distance: 29.7
click at [915, 561] on icon at bounding box center [916, 556] width 7 height 14
click at [831, 561] on div "mina" at bounding box center [819, 555] width 44 height 26
type input "****"
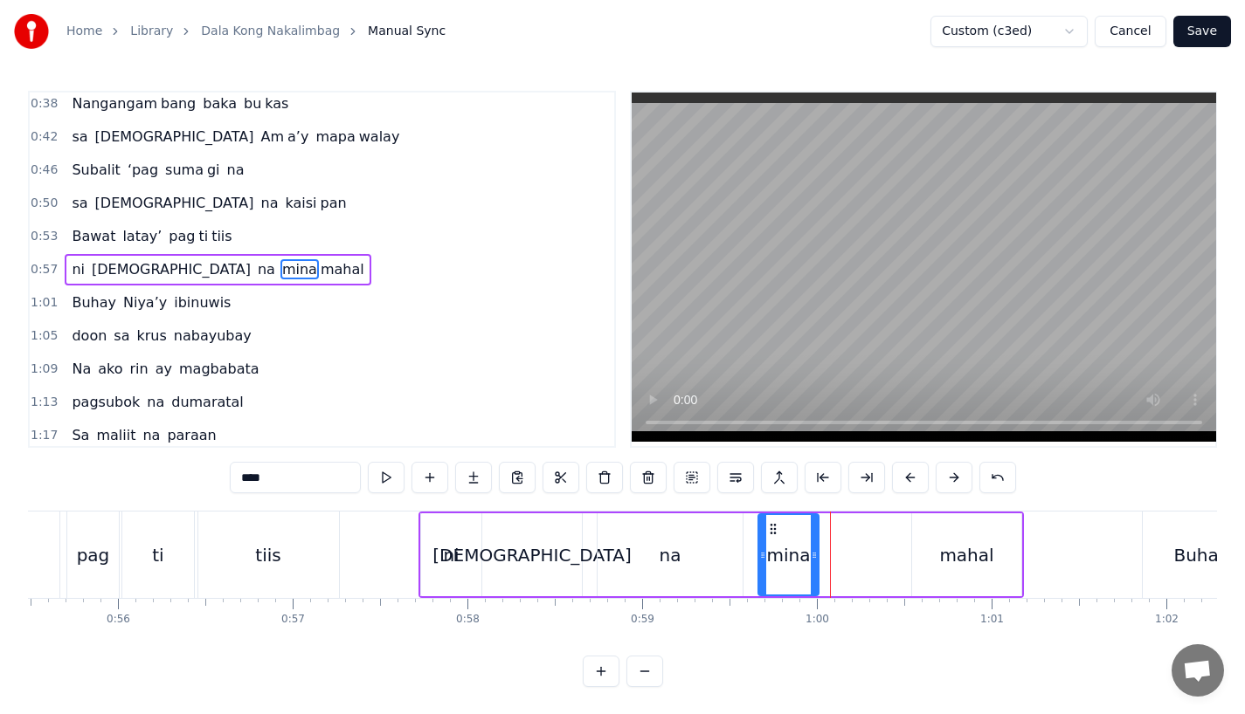
drag, startPoint x: 874, startPoint y: 561, endPoint x: 817, endPoint y: 560, distance: 57.7
click at [817, 560] on icon at bounding box center [814, 556] width 7 height 14
click at [460, 474] on button at bounding box center [473, 477] width 37 height 31
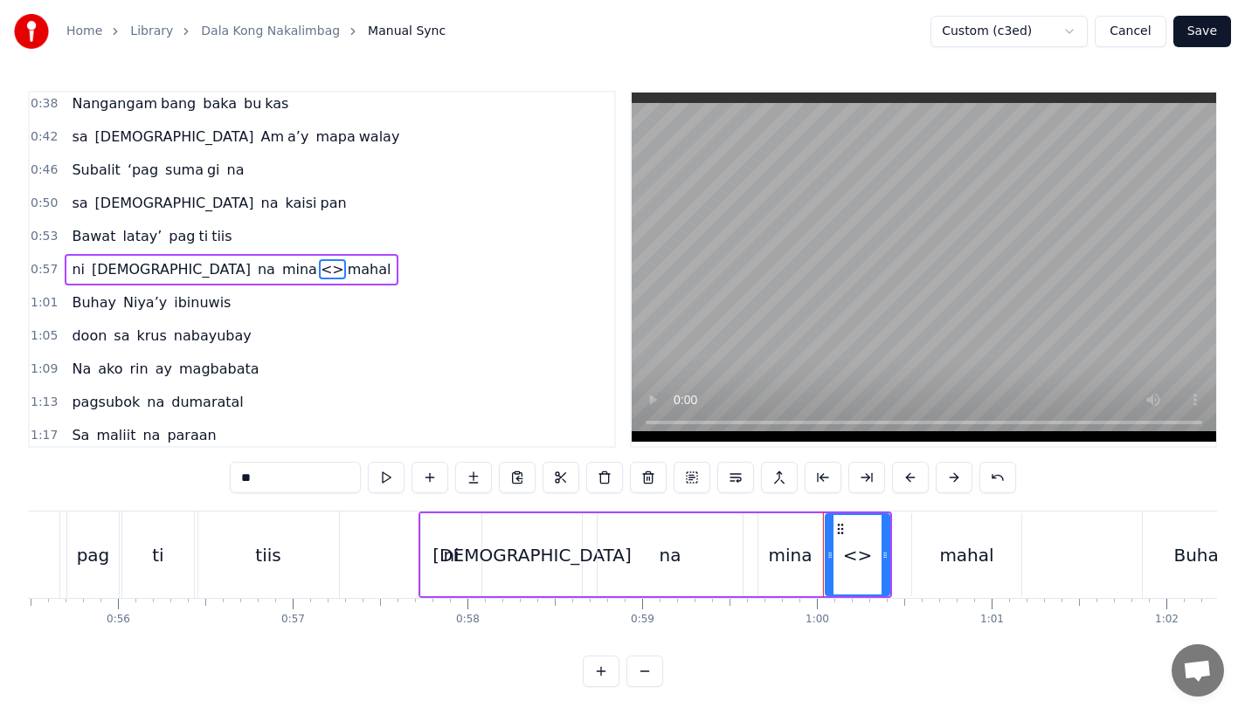
drag, startPoint x: 251, startPoint y: 482, endPoint x: 286, endPoint y: 483, distance: 34.9
click at [286, 483] on input "**" at bounding box center [295, 477] width 131 height 31
type input "*"
drag, startPoint x: 884, startPoint y: 573, endPoint x: 904, endPoint y: 570, distance: 20.3
click at [904, 570] on div at bounding box center [902, 554] width 7 height 79
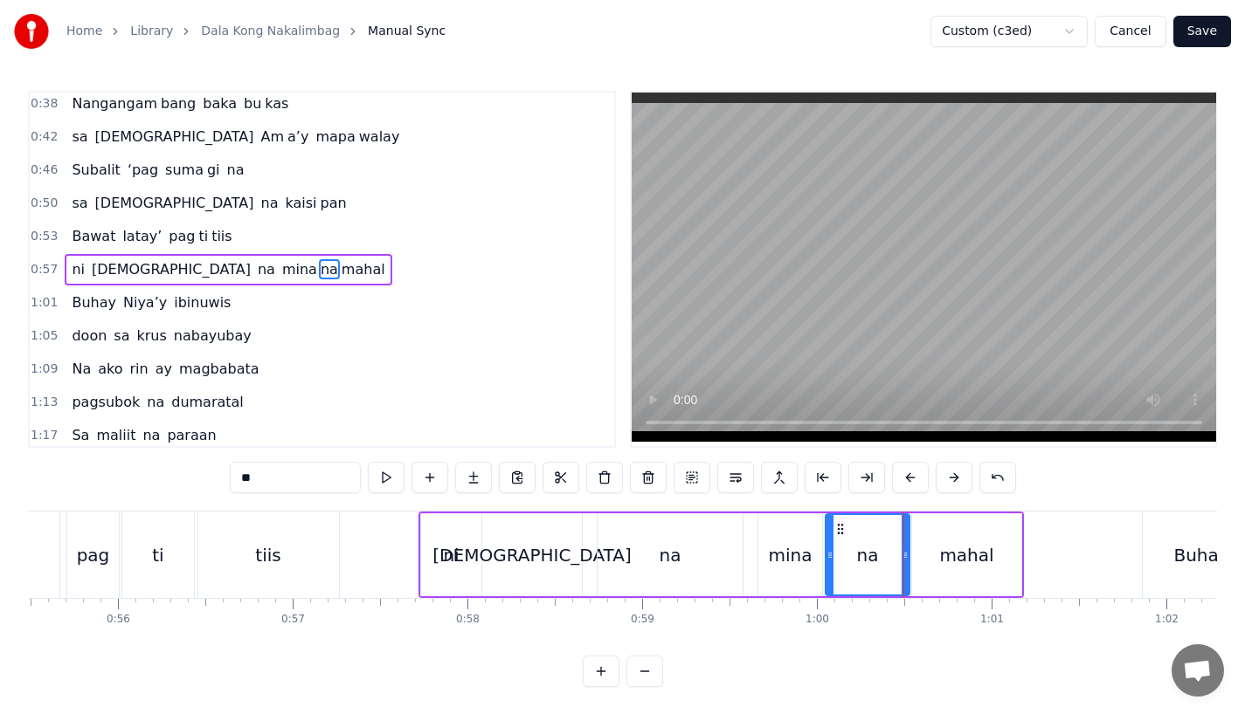
click at [815, 576] on div "mina" at bounding box center [790, 555] width 64 height 83
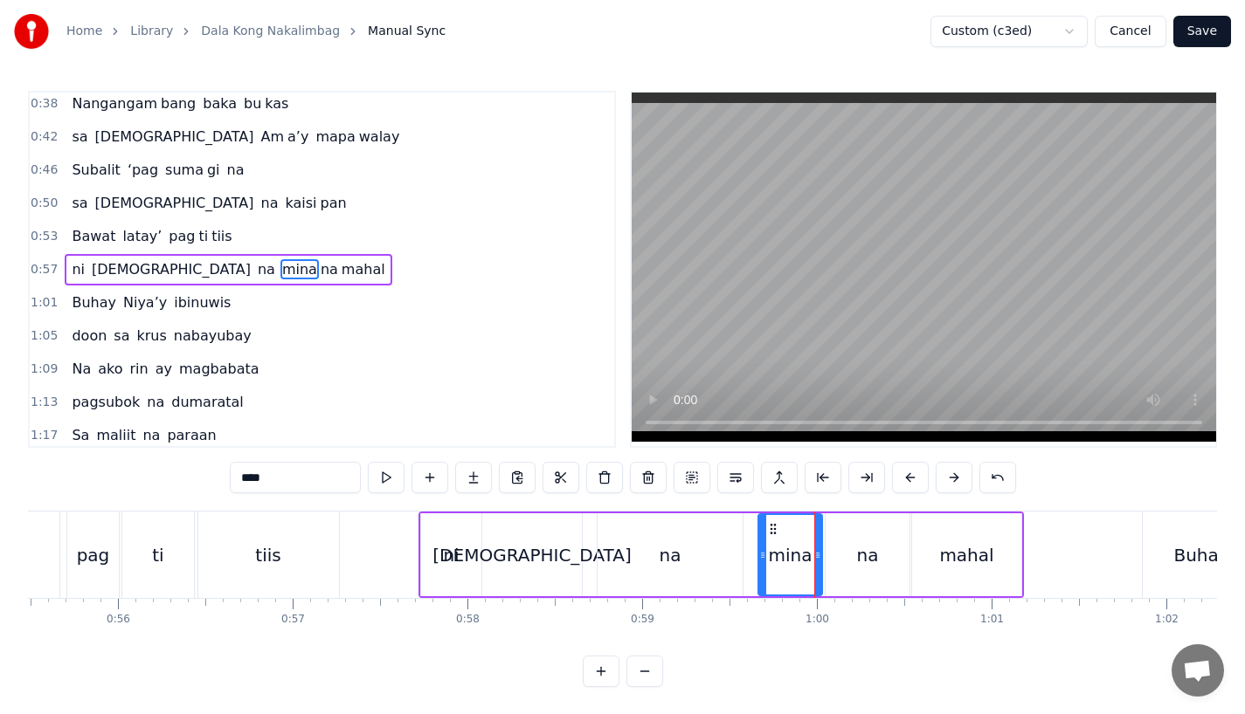
click at [311, 480] on input "****" at bounding box center [295, 477] width 131 height 31
click at [666, 539] on div "na" at bounding box center [669, 555] width 145 height 83
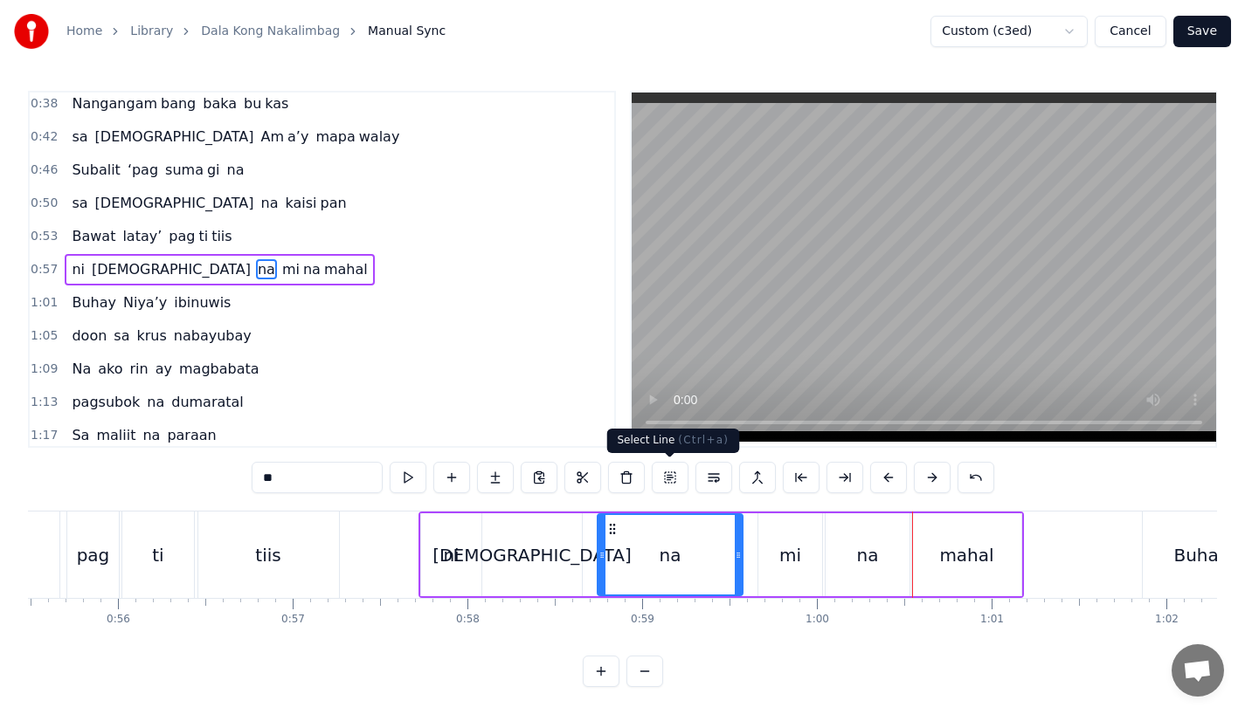
click at [790, 566] on div "mi" at bounding box center [790, 555] width 22 height 26
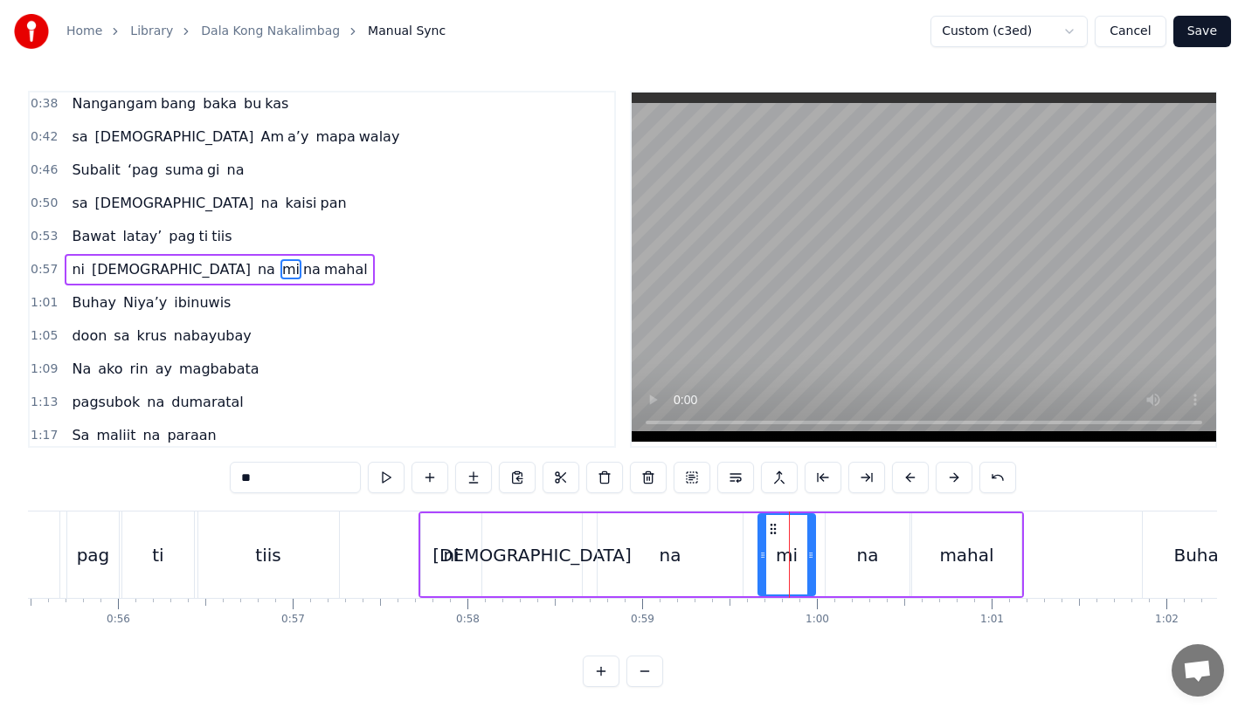
click at [810, 569] on div at bounding box center [810, 554] width 7 height 79
drag, startPoint x: 810, startPoint y: 569, endPoint x: 797, endPoint y: 569, distance: 13.1
click at [807, 569] on div at bounding box center [810, 554] width 7 height 79
click at [803, 567] on div at bounding box center [799, 554] width 7 height 79
click at [834, 569] on div "na" at bounding box center [867, 555] width 84 height 83
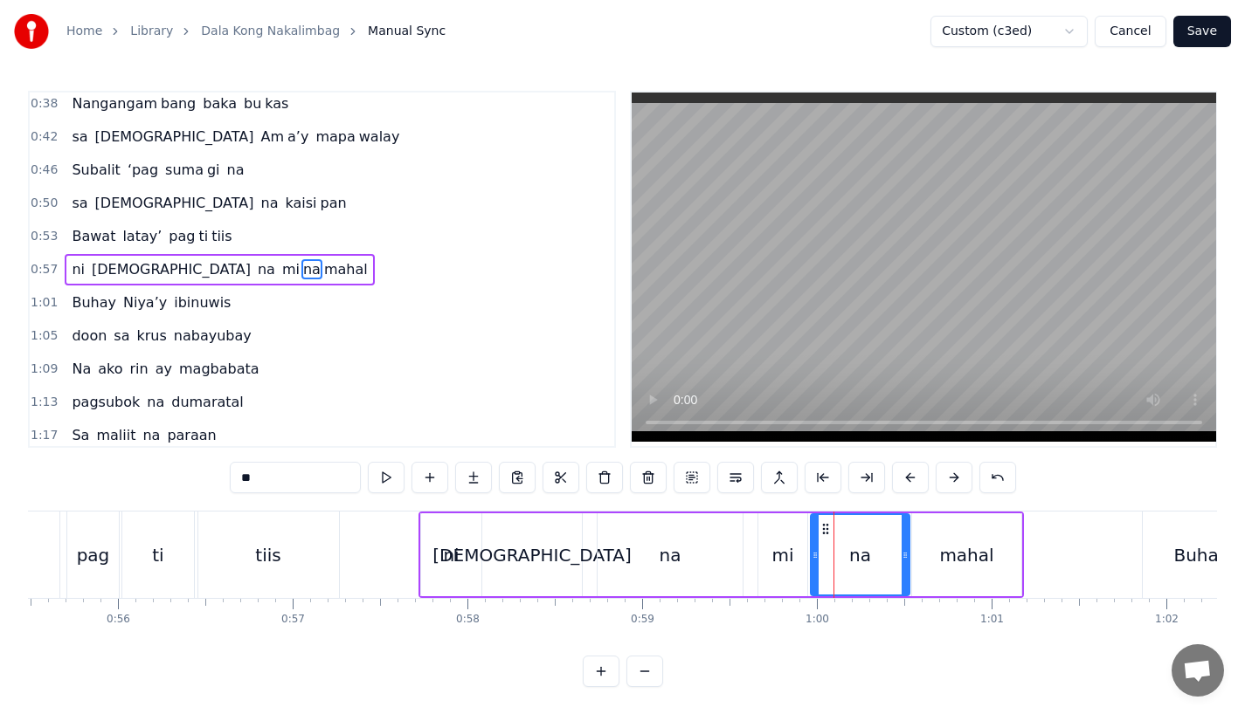
drag, startPoint x: 825, startPoint y: 564, endPoint x: 811, endPoint y: 564, distance: 14.8
click at [811, 564] on div at bounding box center [814, 554] width 7 height 79
click at [901, 556] on icon at bounding box center [904, 556] width 7 height 14
click at [932, 556] on div "mahal" at bounding box center [966, 555] width 109 height 83
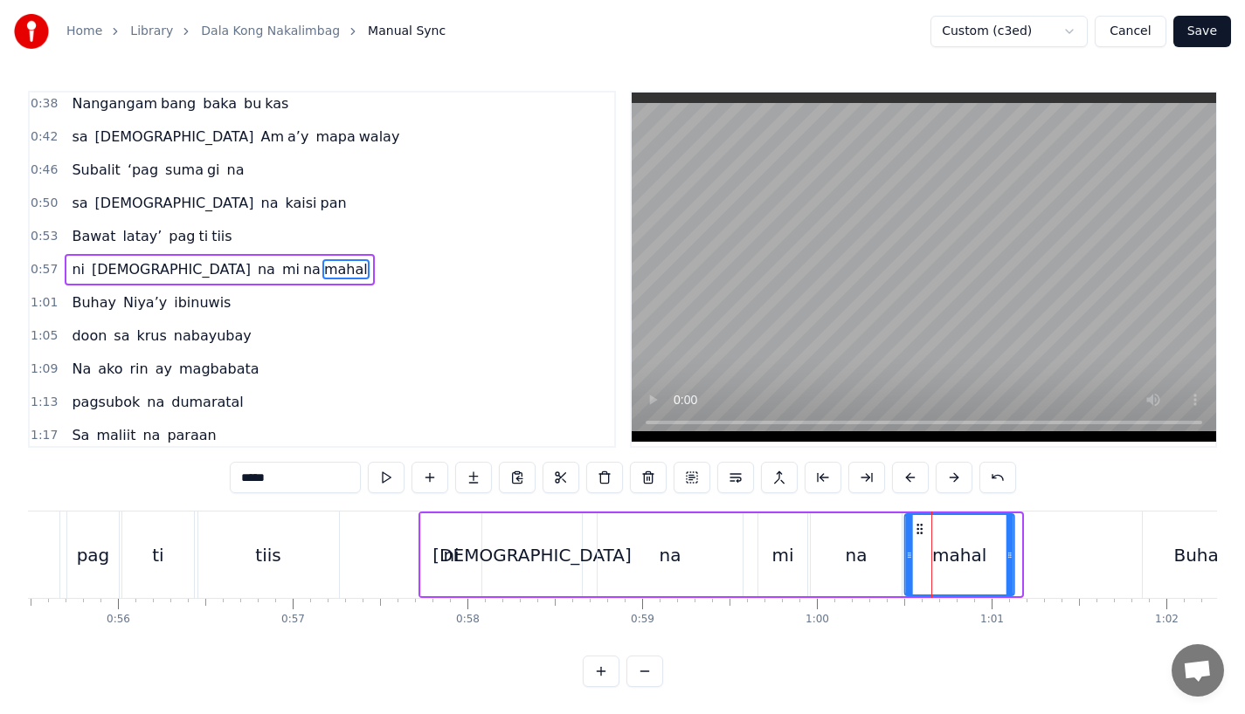
drag, startPoint x: 927, startPoint y: 528, endPoint x: 918, endPoint y: 528, distance: 8.8
click at [918, 528] on icon at bounding box center [920, 529] width 14 height 14
click at [705, 568] on div "na" at bounding box center [669, 555] width 145 height 83
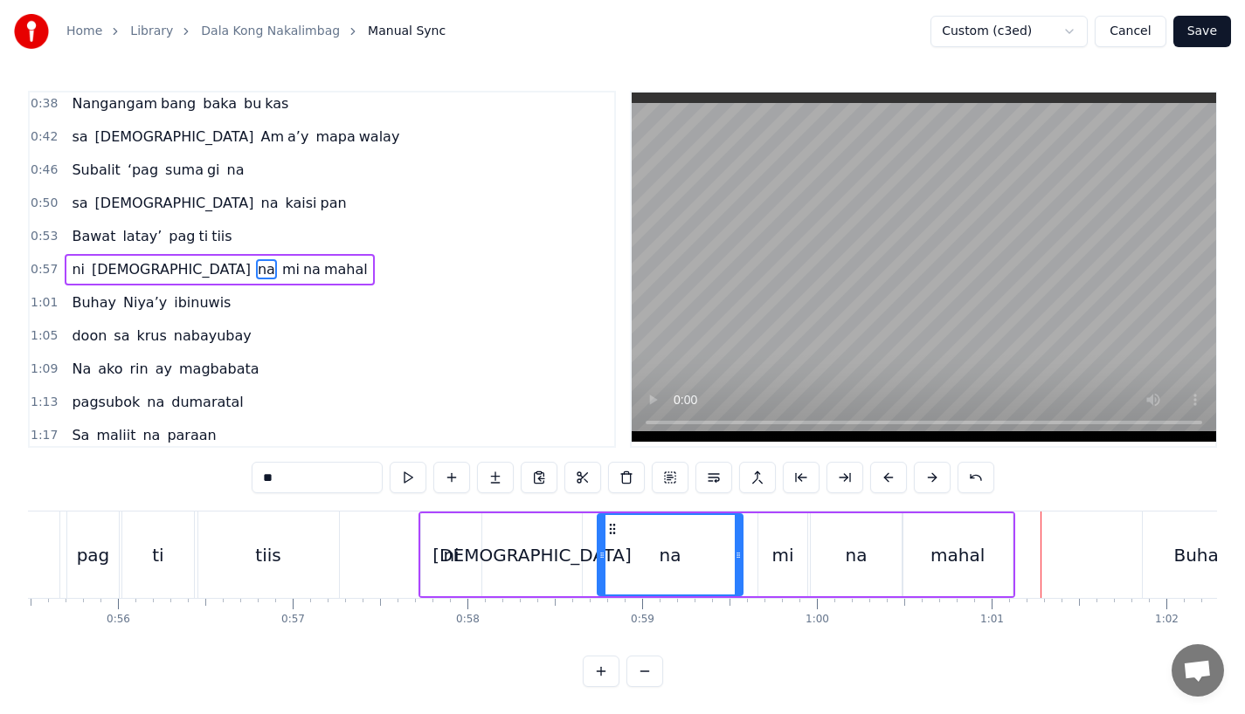
click at [823, 544] on div "na" at bounding box center [856, 555] width 91 height 83
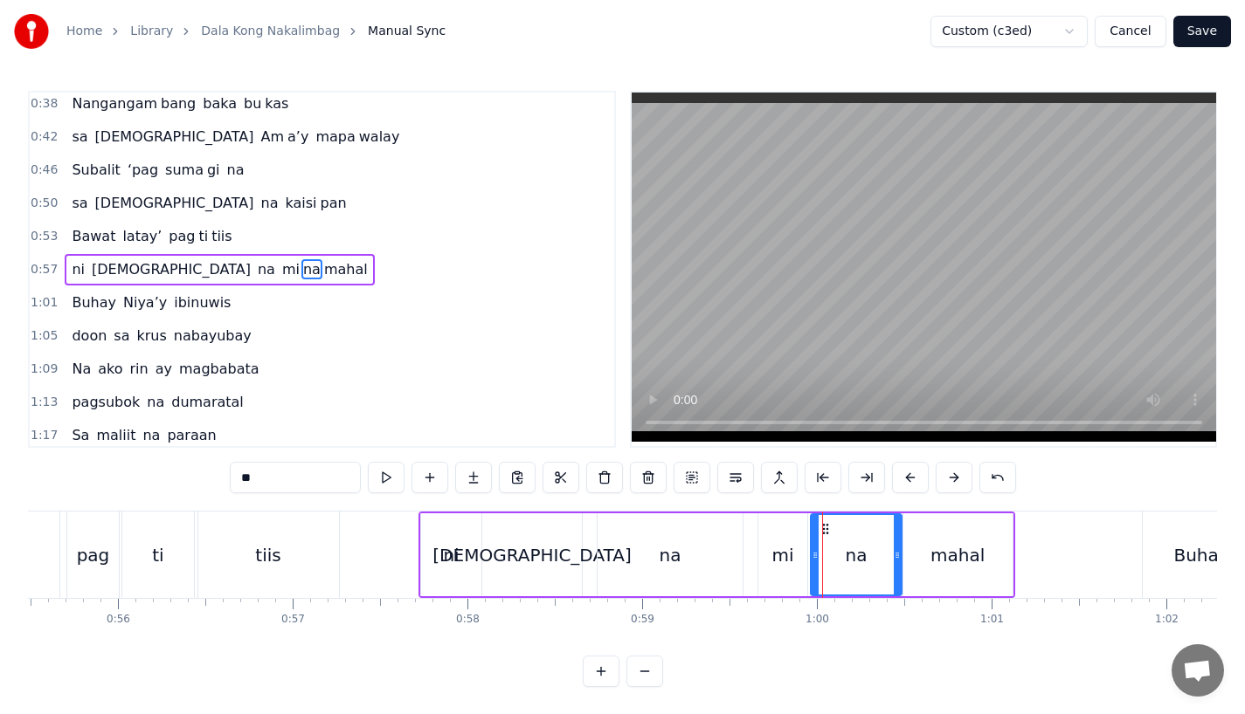
click at [988, 556] on div "mahal" at bounding box center [957, 555] width 109 height 83
type input "*****"
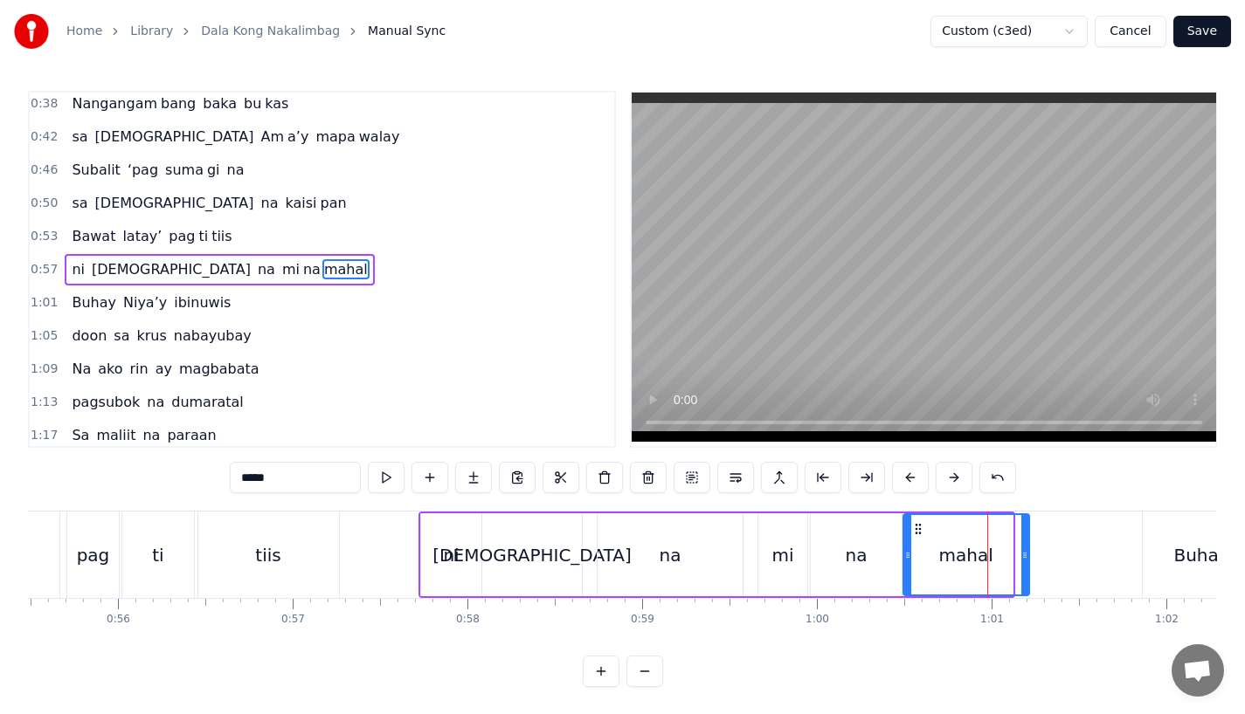
drag, startPoint x: 1007, startPoint y: 556, endPoint x: 1025, endPoint y: 555, distance: 17.5
click at [1025, 555] on icon at bounding box center [1024, 556] width 7 height 14
click at [748, 581] on div "ni [DEMOGRAPHIC_DATA] na mi na mahal" at bounding box center [725, 555] width 614 height 86
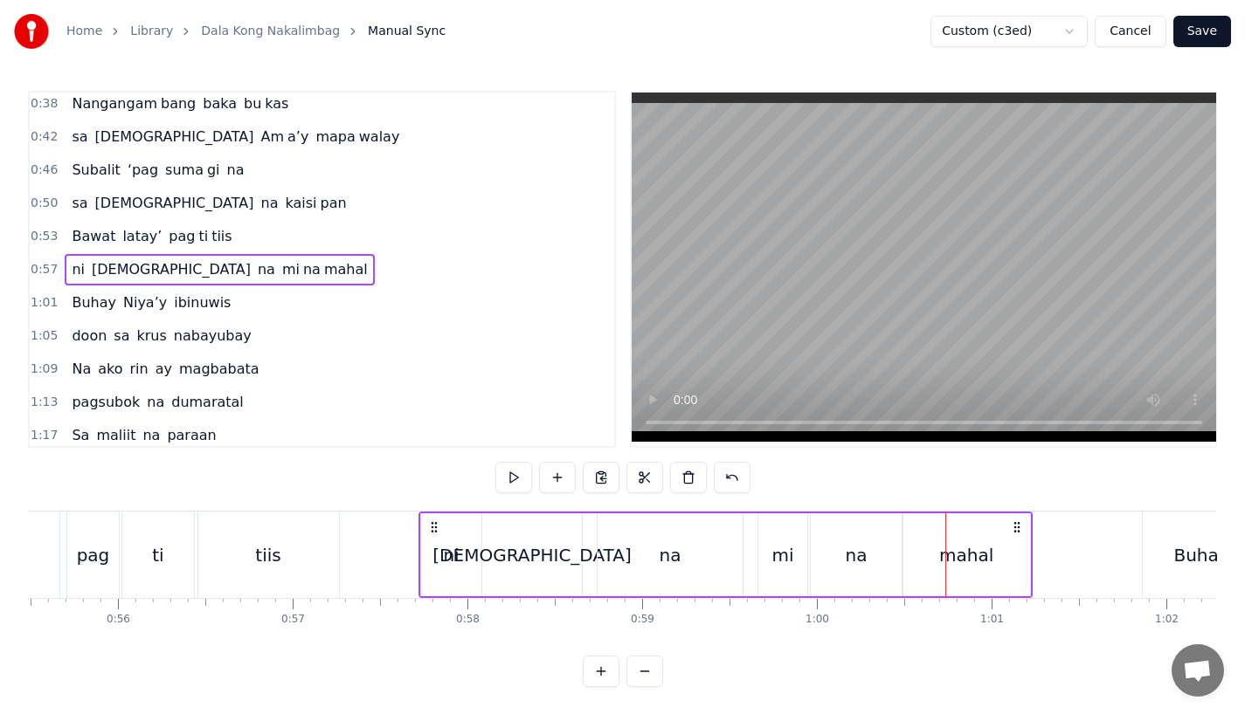
click at [832, 545] on div "na" at bounding box center [856, 555] width 91 height 83
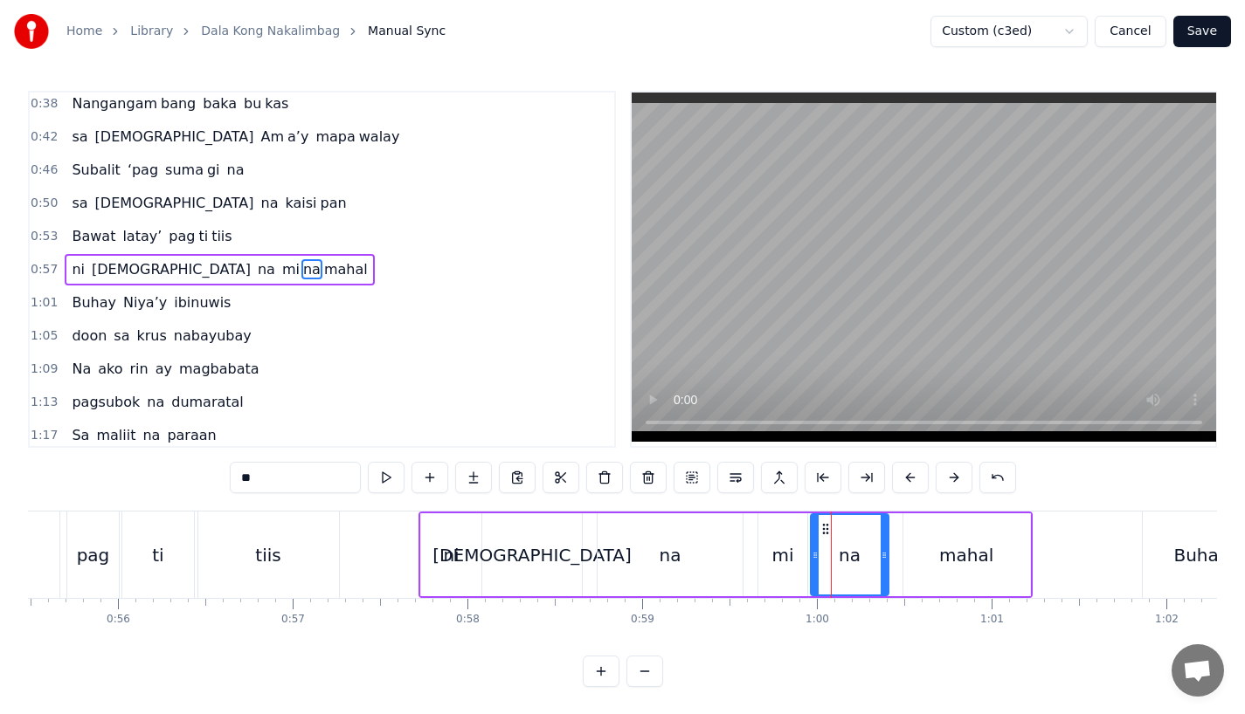
drag, startPoint x: 894, startPoint y: 558, endPoint x: 880, endPoint y: 562, distance: 14.4
click at [880, 562] on icon at bounding box center [883, 556] width 7 height 14
click at [931, 562] on div "mahal" at bounding box center [966, 555] width 127 height 83
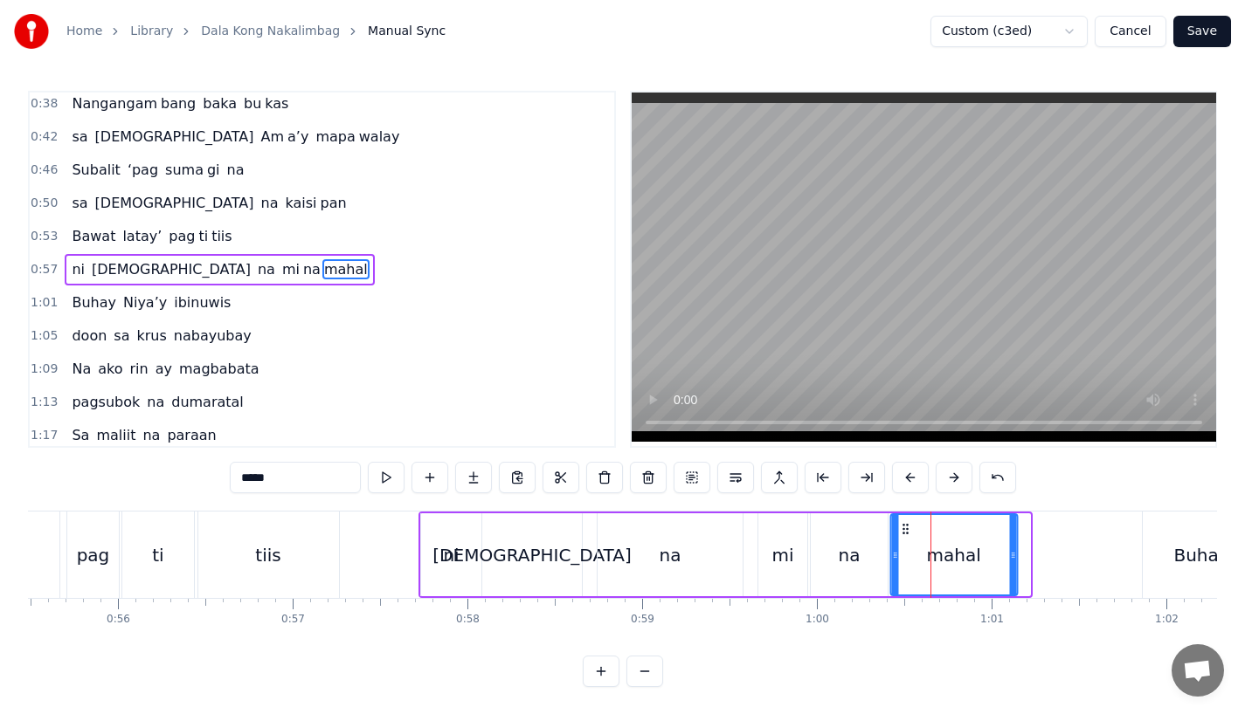
drag, startPoint x: 914, startPoint y: 531, endPoint x: 901, endPoint y: 532, distance: 13.1
click at [901, 532] on icon at bounding box center [905, 529] width 14 height 14
click at [687, 549] on div "na" at bounding box center [669, 555] width 145 height 83
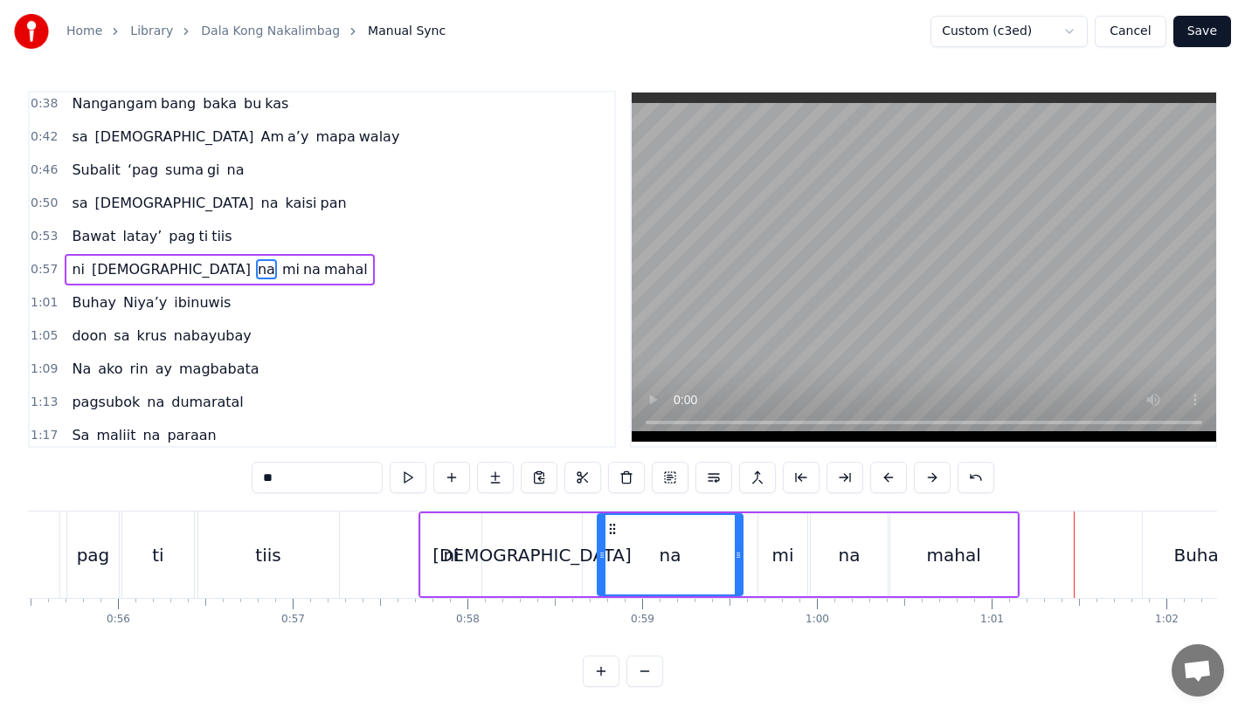
click at [923, 532] on div "mahal" at bounding box center [953, 555] width 127 height 83
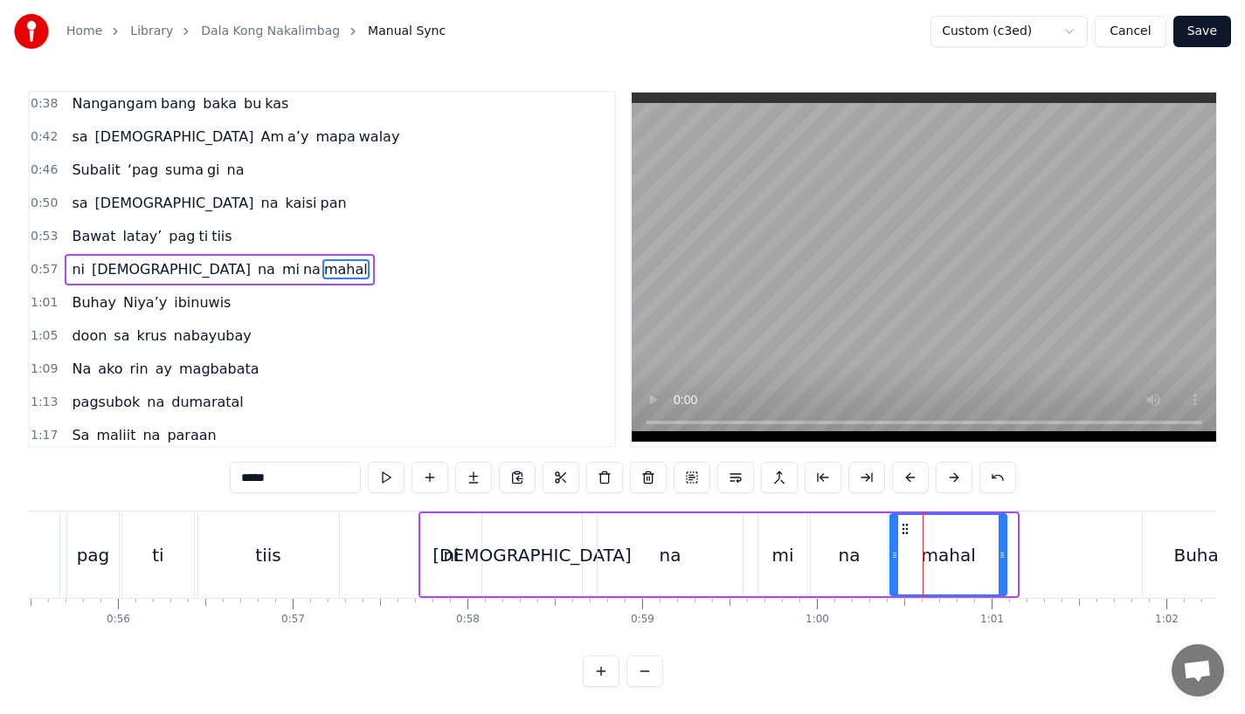
drag, startPoint x: 1014, startPoint y: 562, endPoint x: 1000, endPoint y: 565, distance: 14.2
click at [1000, 565] on div at bounding box center [1001, 554] width 7 height 79
click at [839, 562] on div "na" at bounding box center [850, 555] width 22 height 26
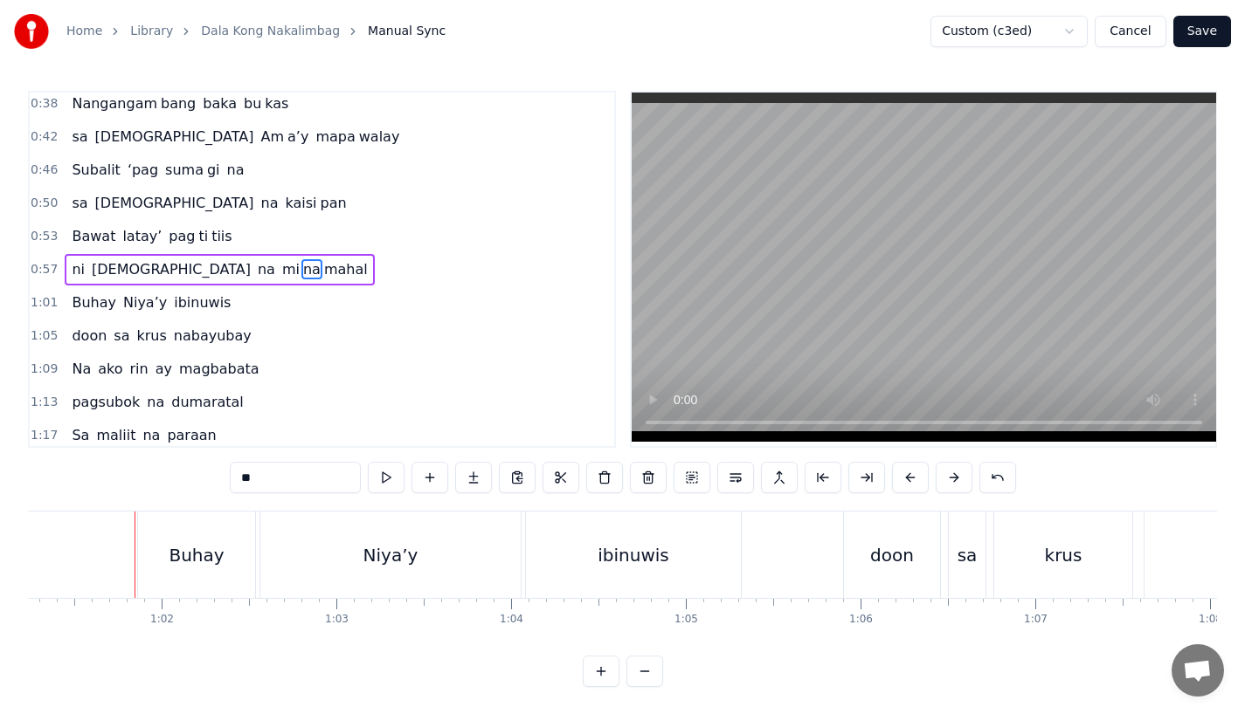
scroll to position [0, 10715]
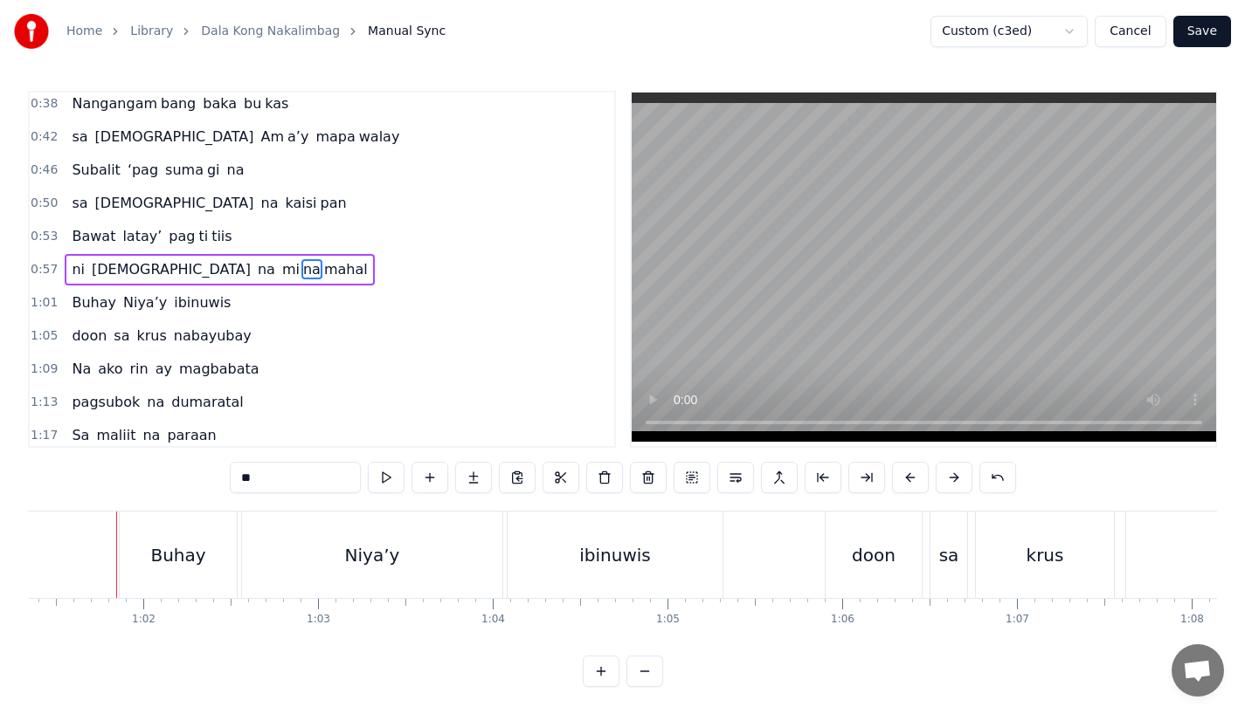
click at [187, 550] on div "Buhay" at bounding box center [177, 555] width 55 height 26
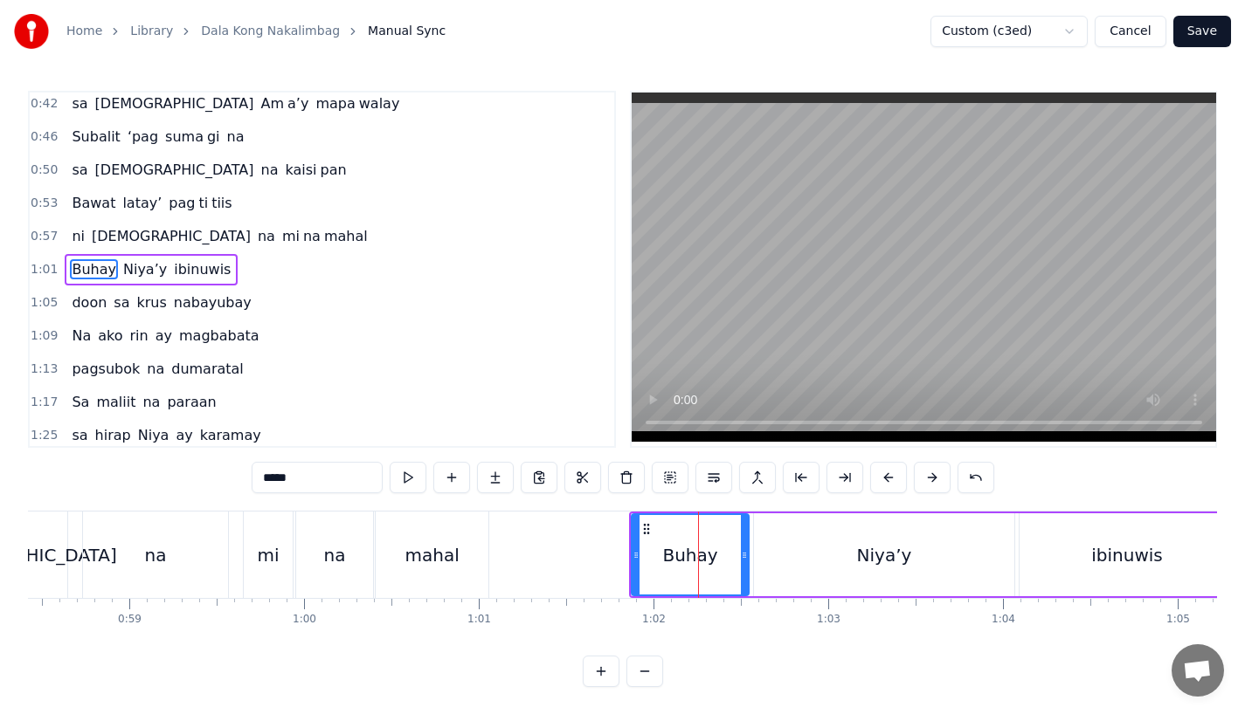
scroll to position [0, 10110]
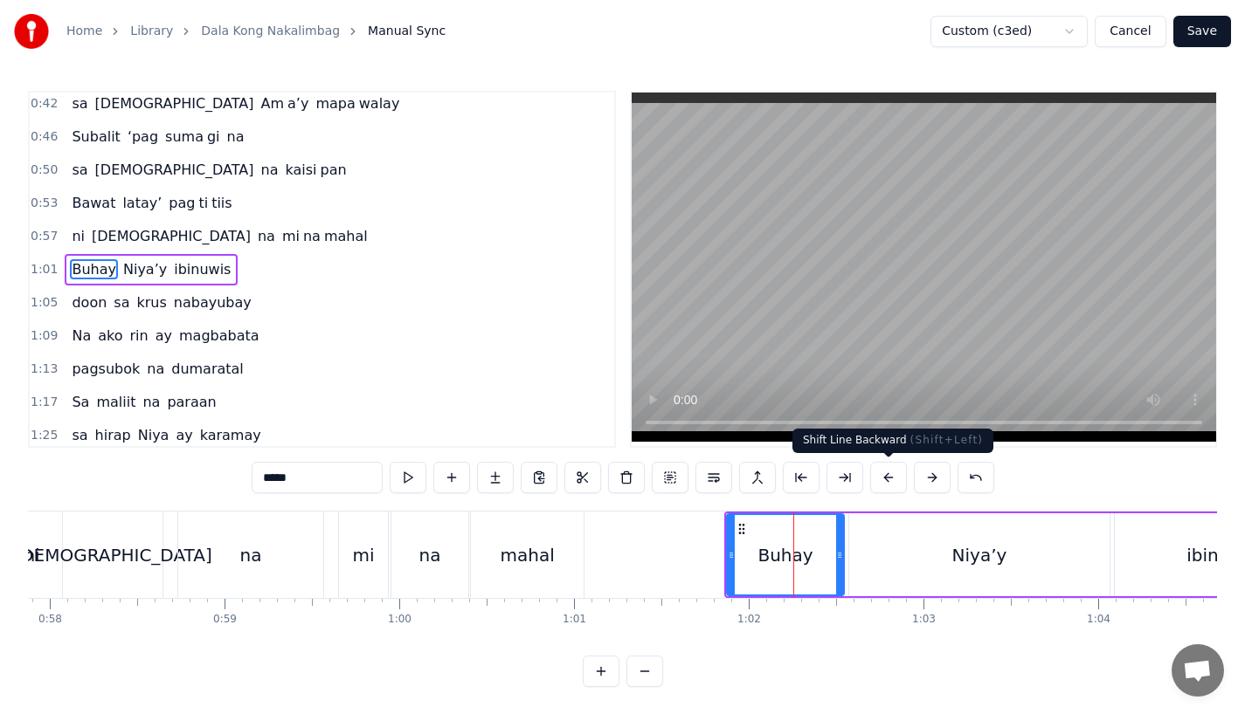
click at [886, 481] on button at bounding box center [888, 477] width 37 height 31
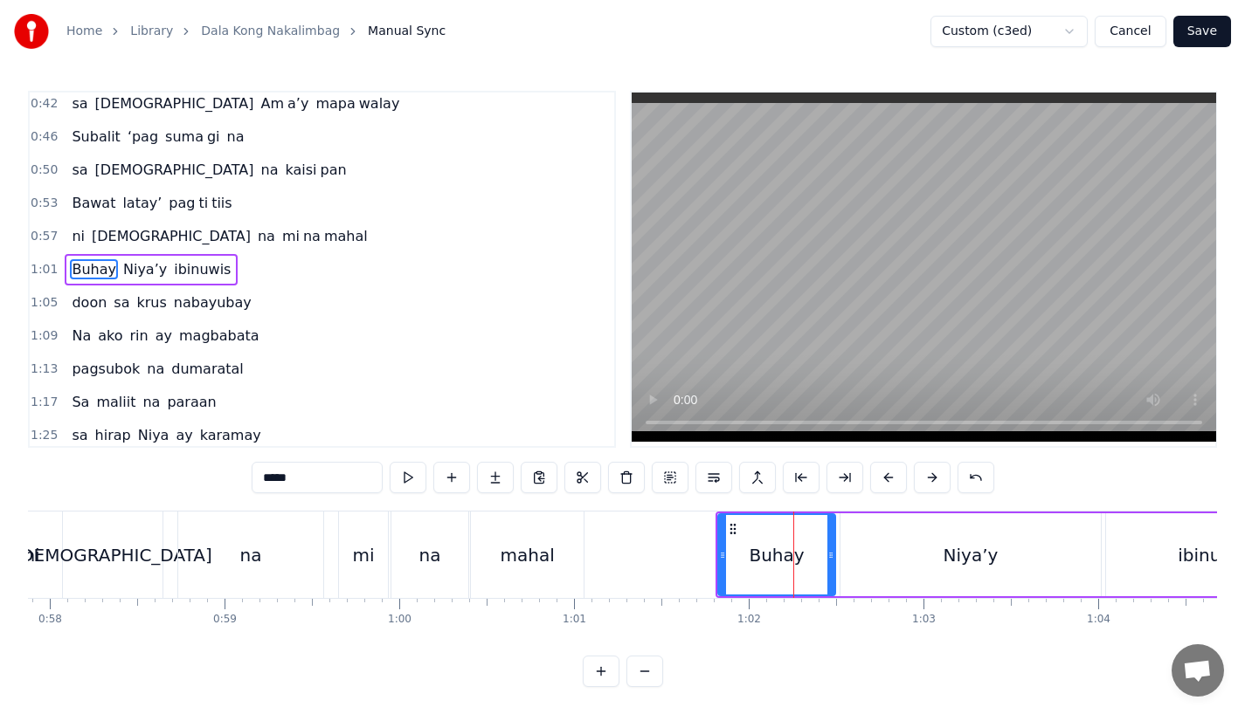
click at [886, 481] on button at bounding box center [888, 477] width 37 height 31
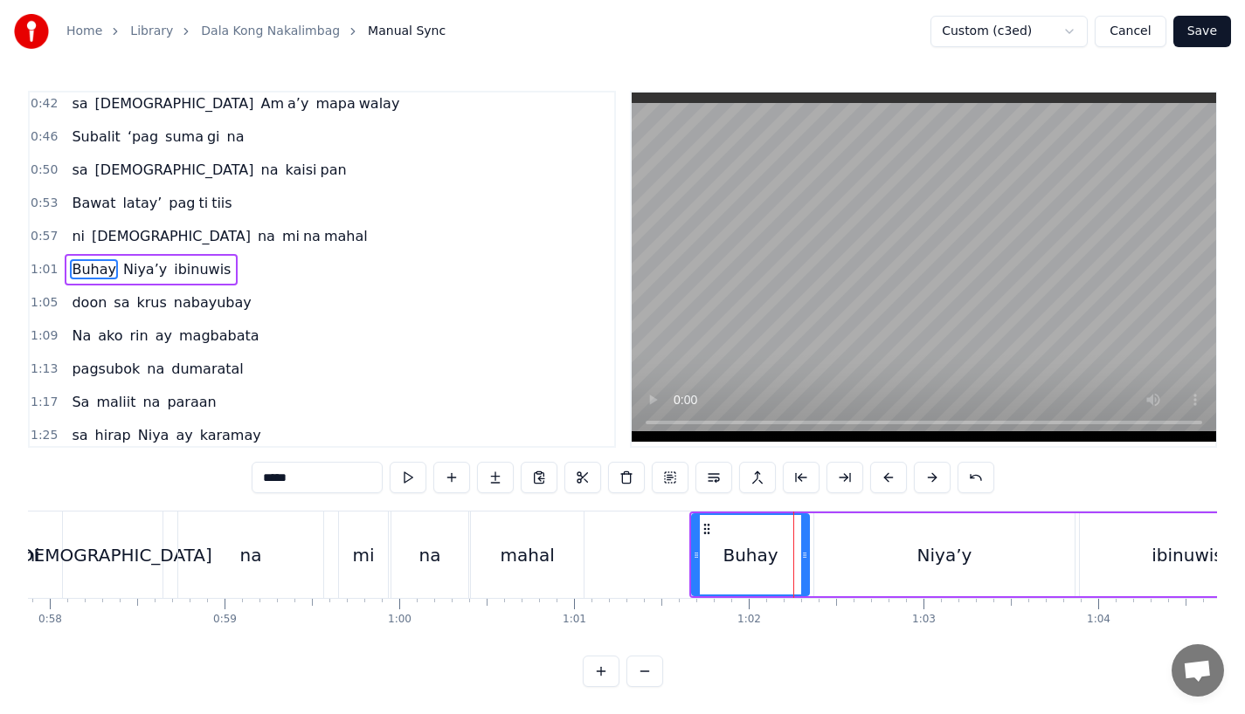
click at [886, 481] on button at bounding box center [888, 477] width 37 height 31
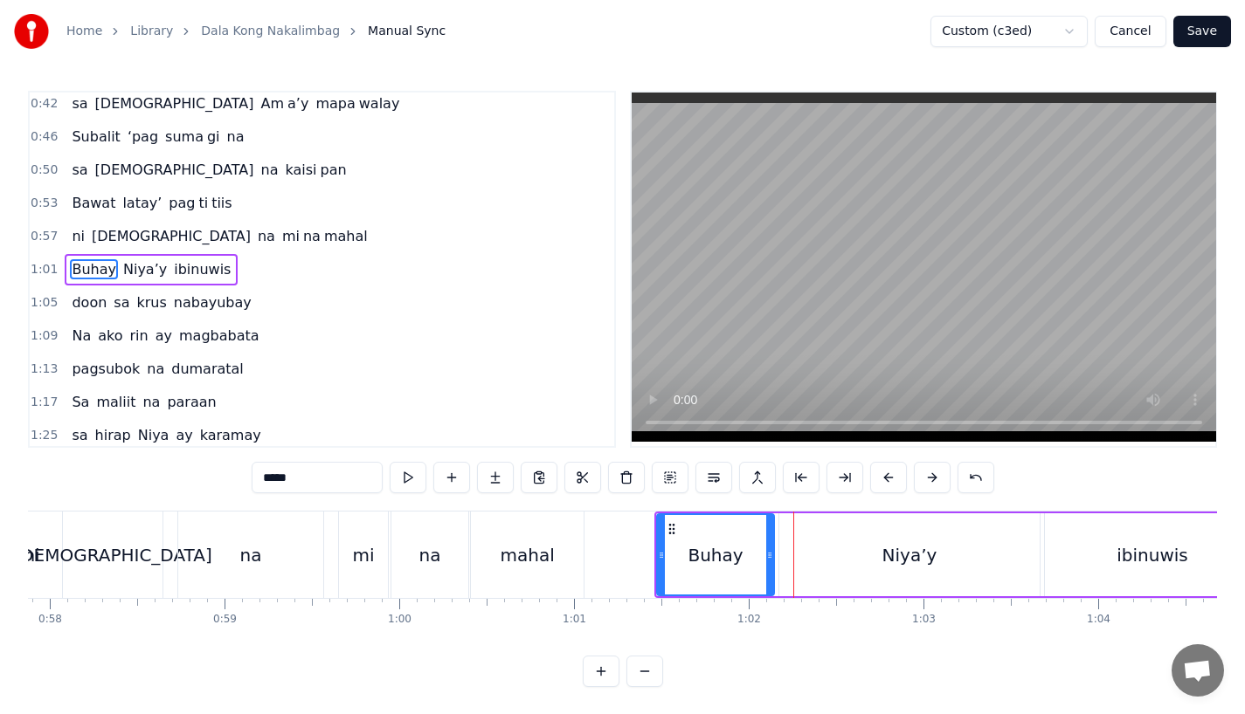
click at [886, 481] on button at bounding box center [888, 477] width 37 height 31
click at [542, 556] on div "mahal" at bounding box center [527, 555] width 54 height 26
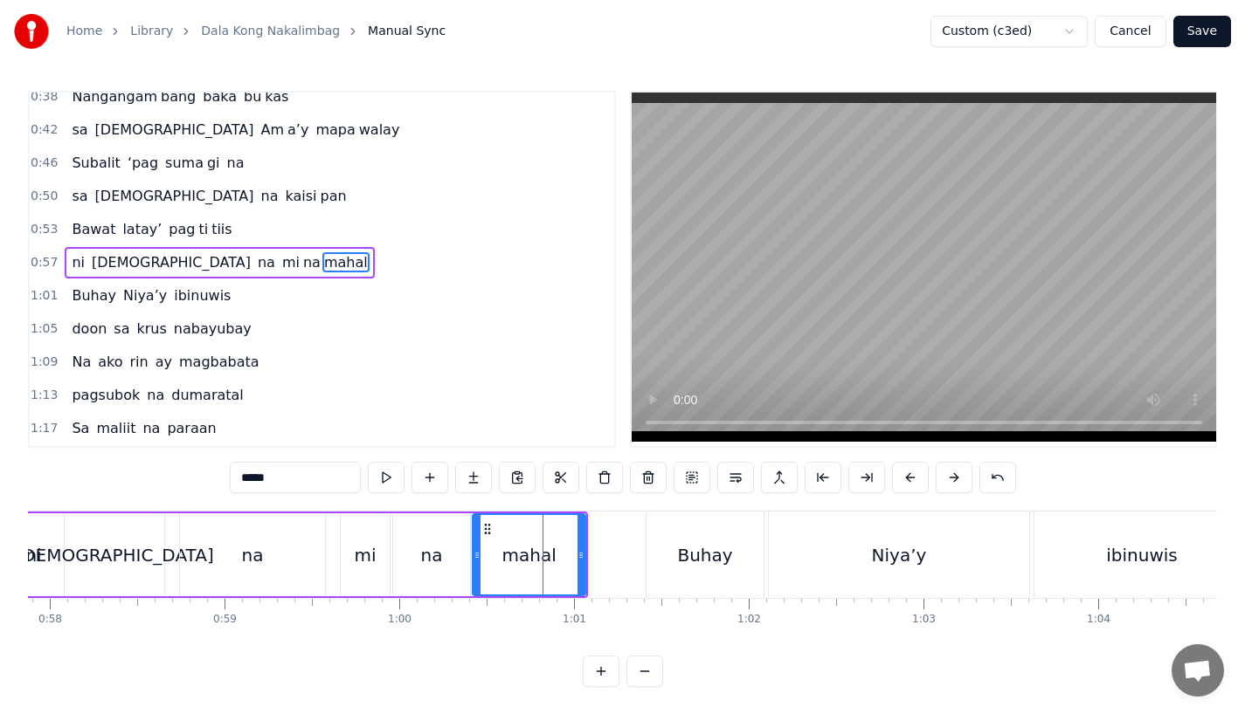
scroll to position [204, 0]
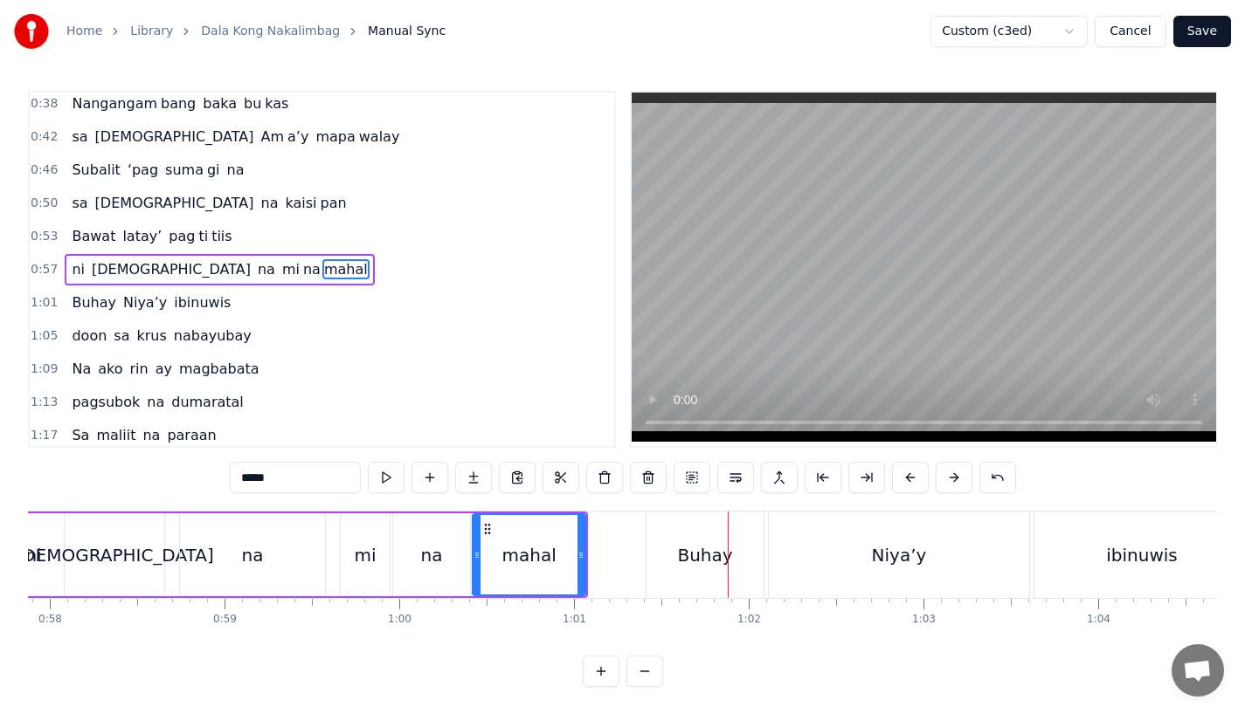
click at [569, 546] on div "mahal" at bounding box center [528, 554] width 111 height 79
click at [672, 548] on div "Buhay" at bounding box center [704, 555] width 117 height 86
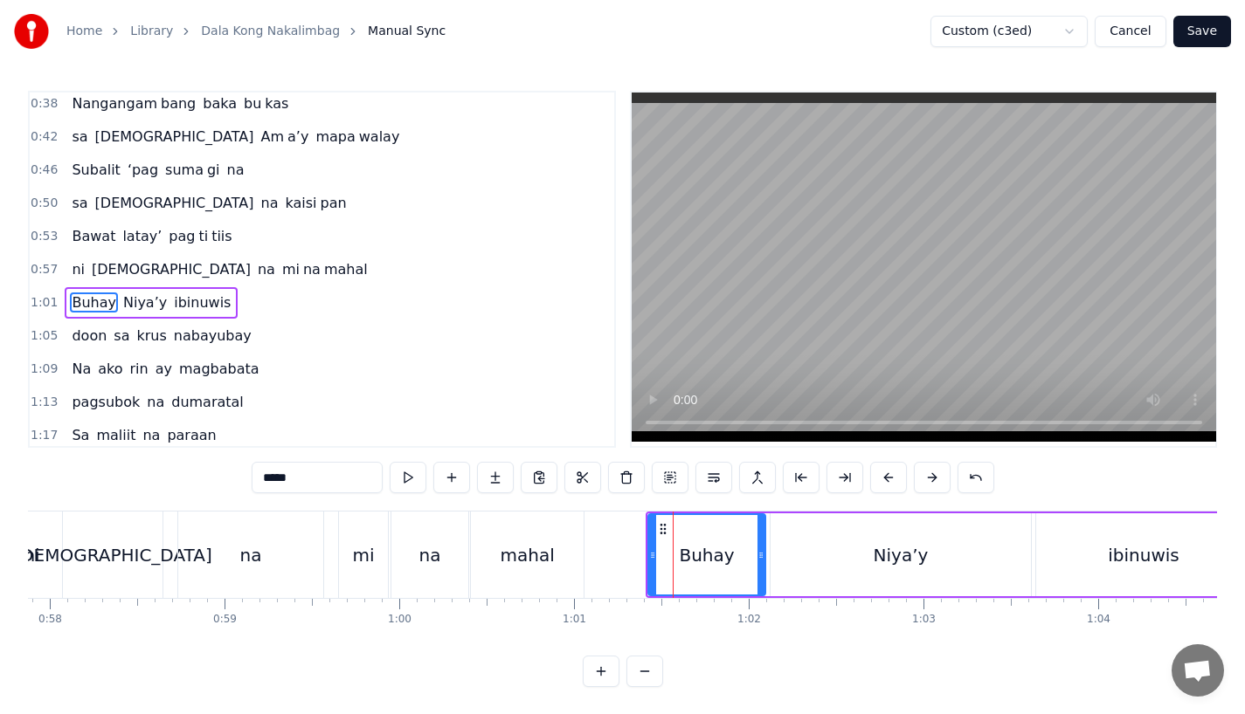
scroll to position [238, 0]
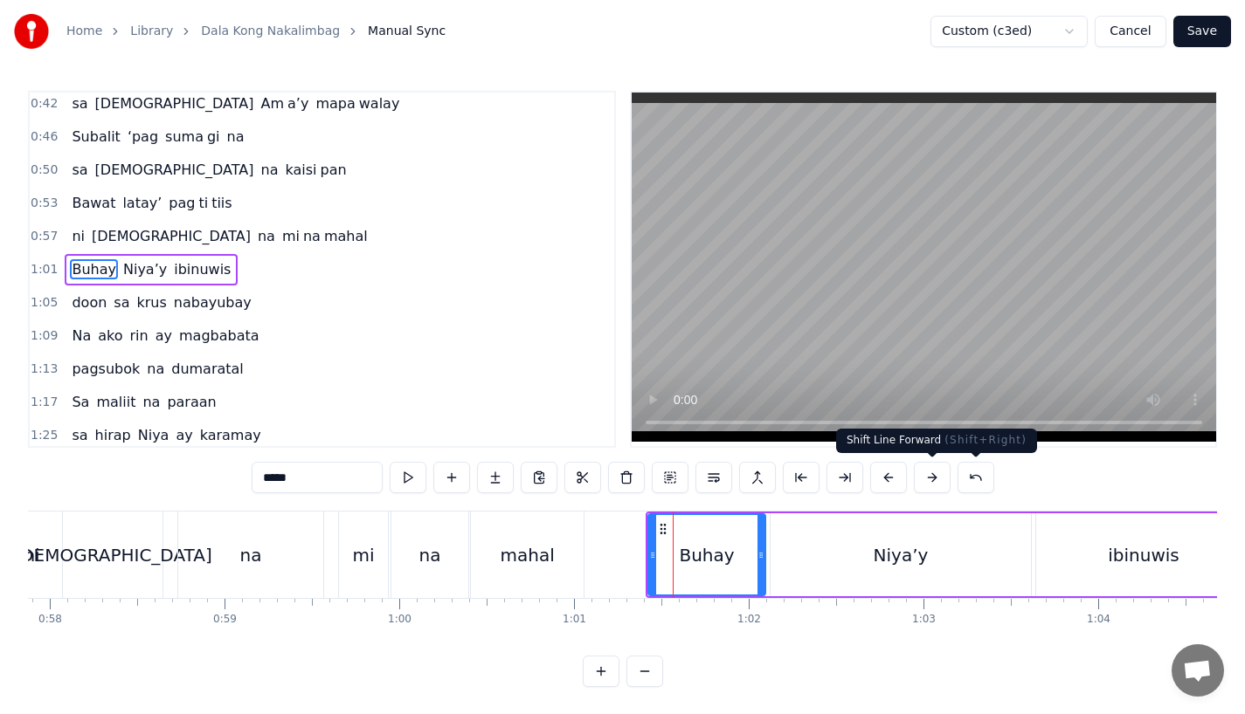
click at [927, 480] on button at bounding box center [932, 477] width 37 height 31
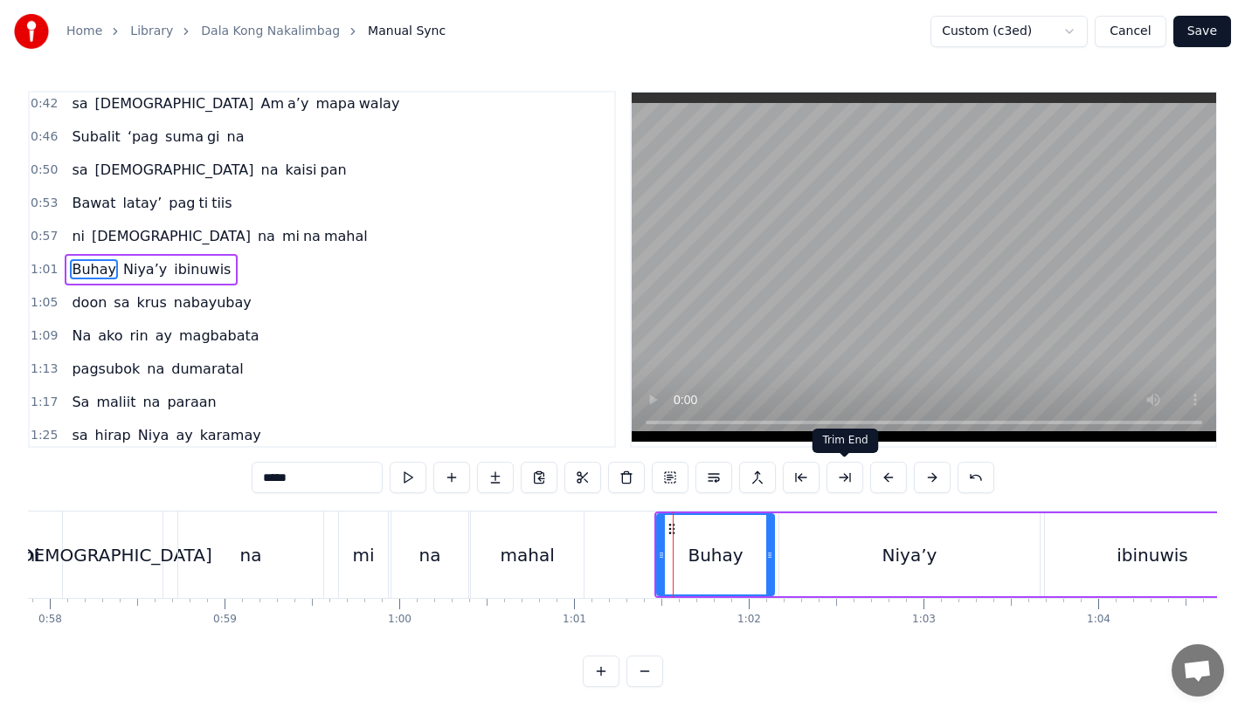
click at [569, 573] on div "mahal" at bounding box center [527, 555] width 113 height 86
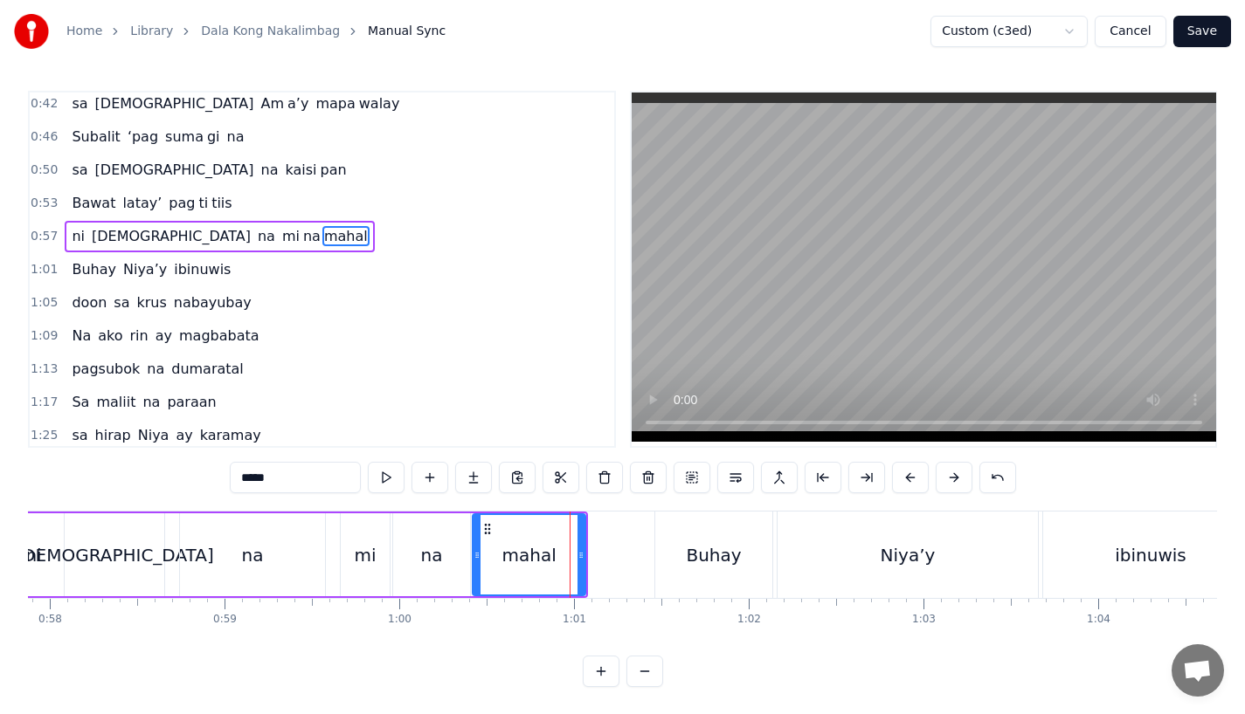
scroll to position [204, 0]
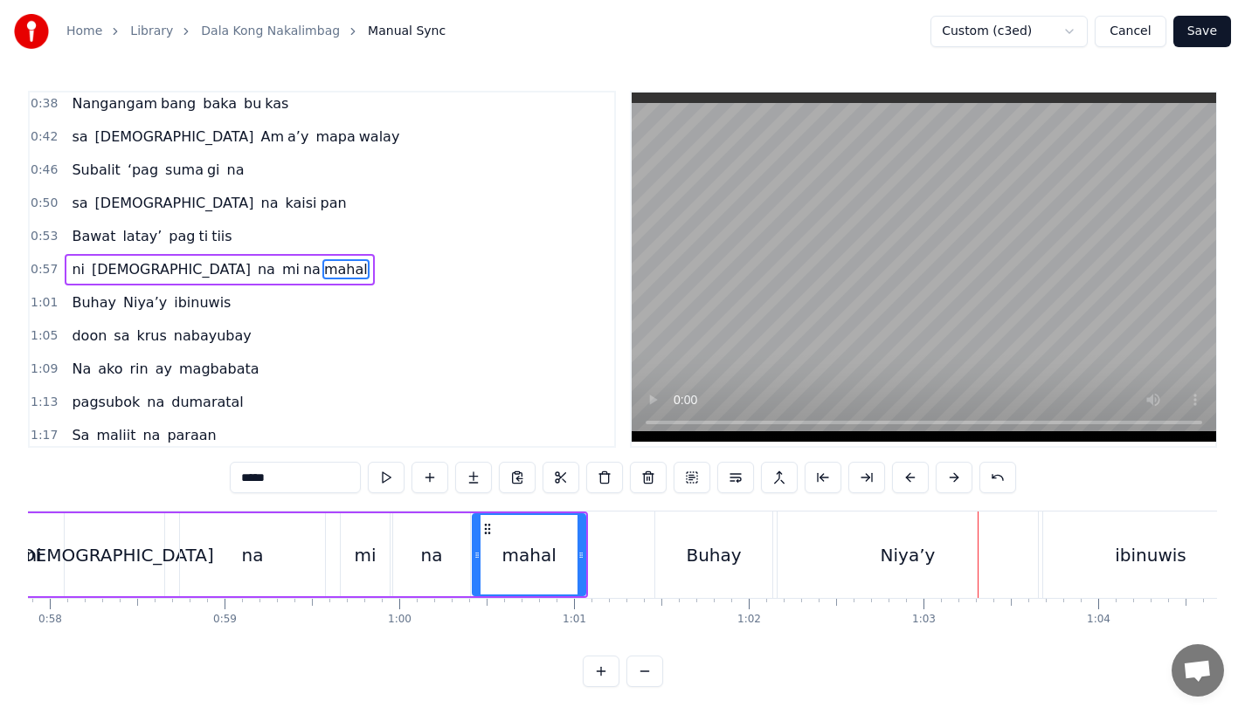
click at [871, 533] on div "Niya’y" at bounding box center [907, 555] width 260 height 86
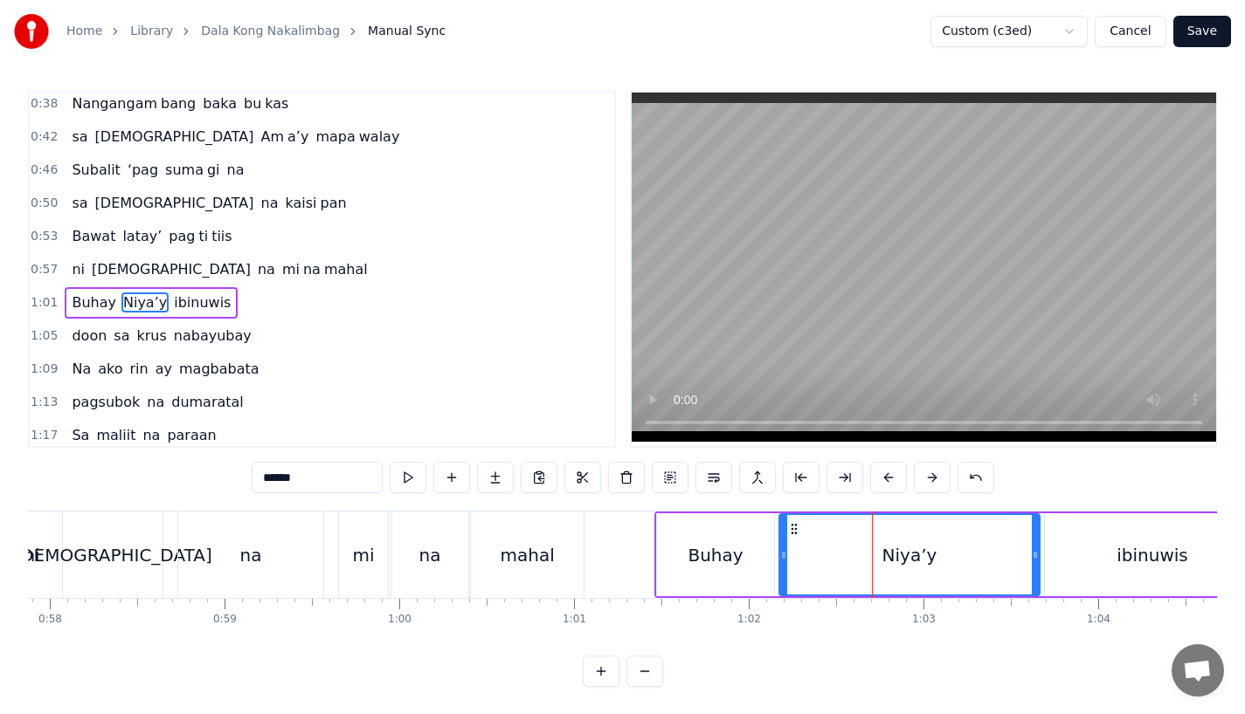
scroll to position [238, 0]
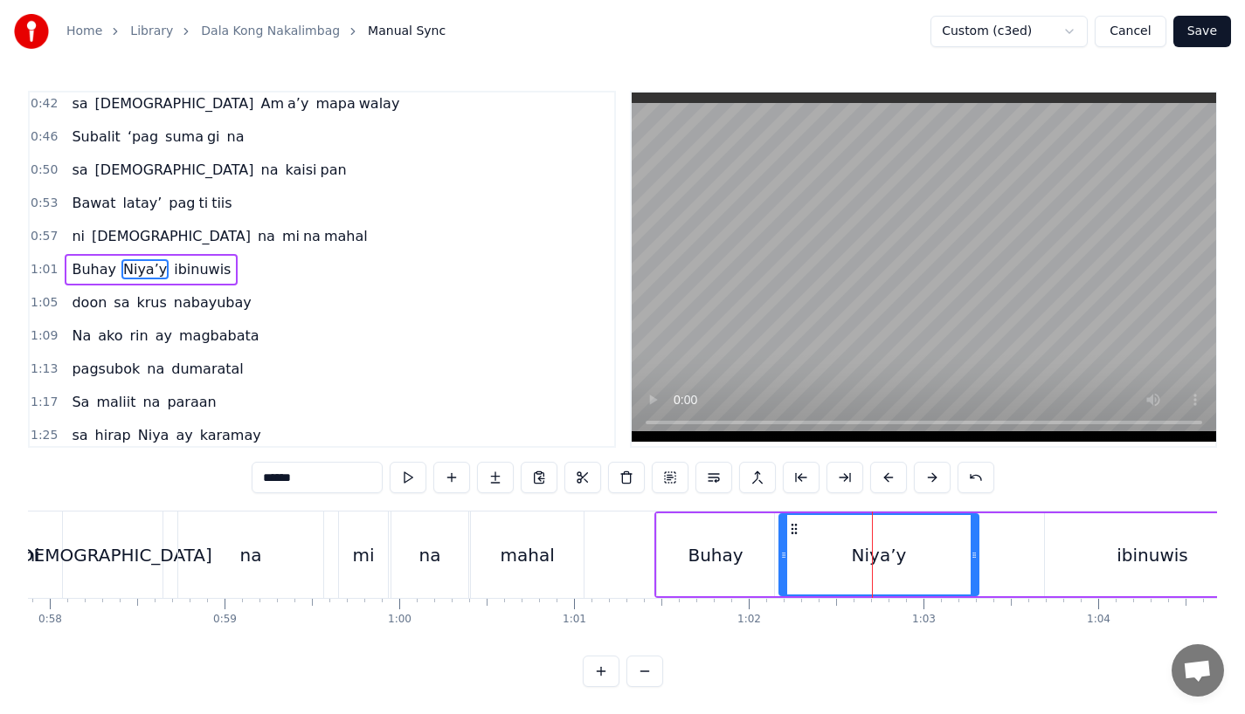
drag, startPoint x: 1034, startPoint y: 551, endPoint x: 973, endPoint y: 550, distance: 61.1
click at [972, 551] on icon at bounding box center [973, 556] width 7 height 14
click at [719, 561] on div "Buhay" at bounding box center [714, 555] width 55 height 26
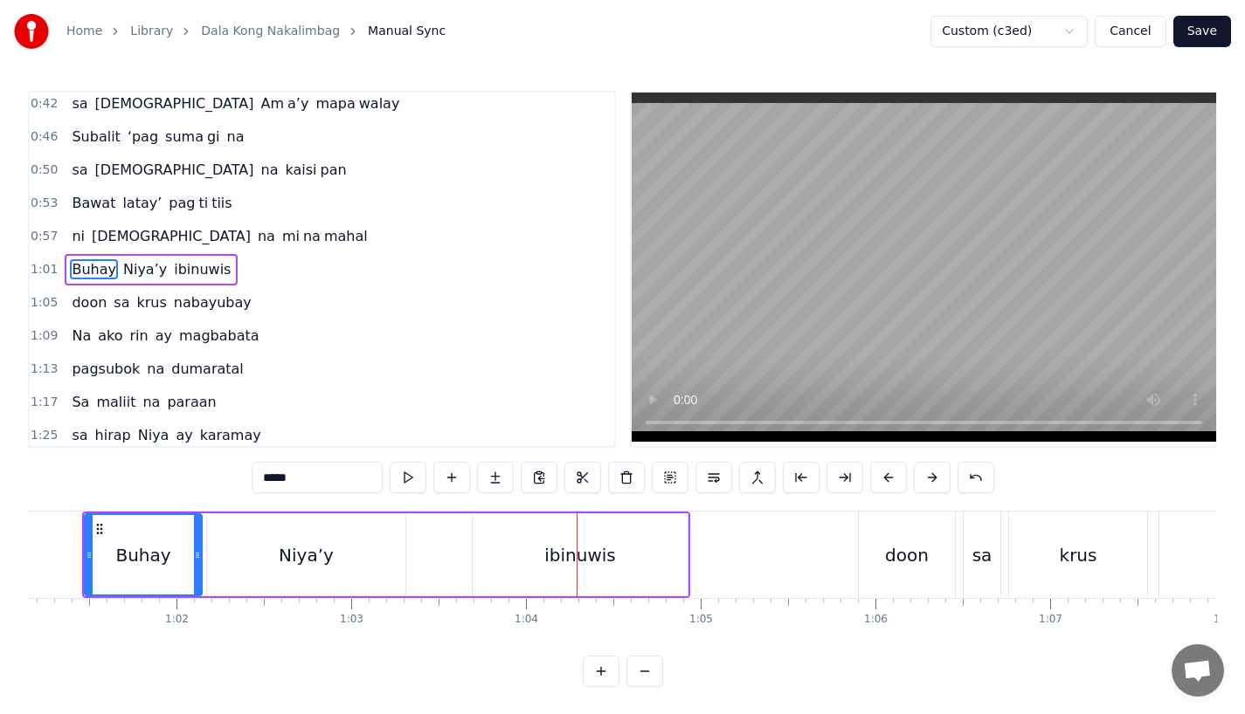
scroll to position [0, 10679]
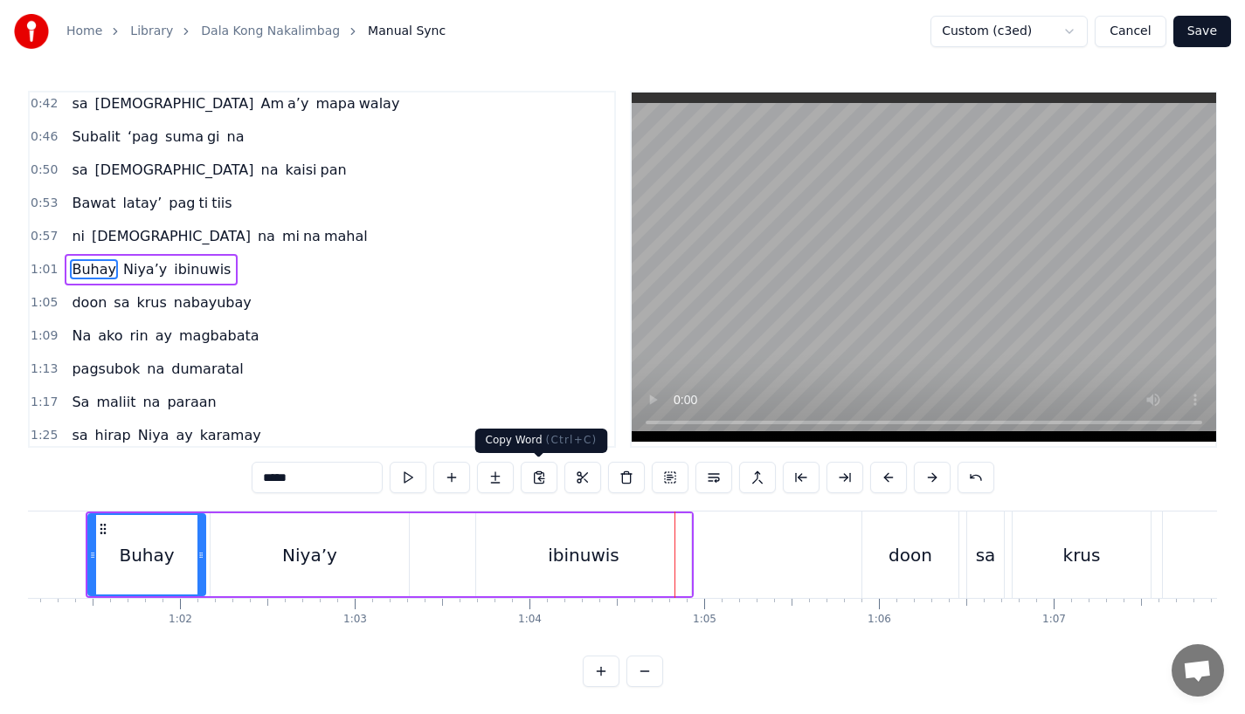
click at [534, 535] on div "ibinuwis" at bounding box center [583, 555] width 215 height 83
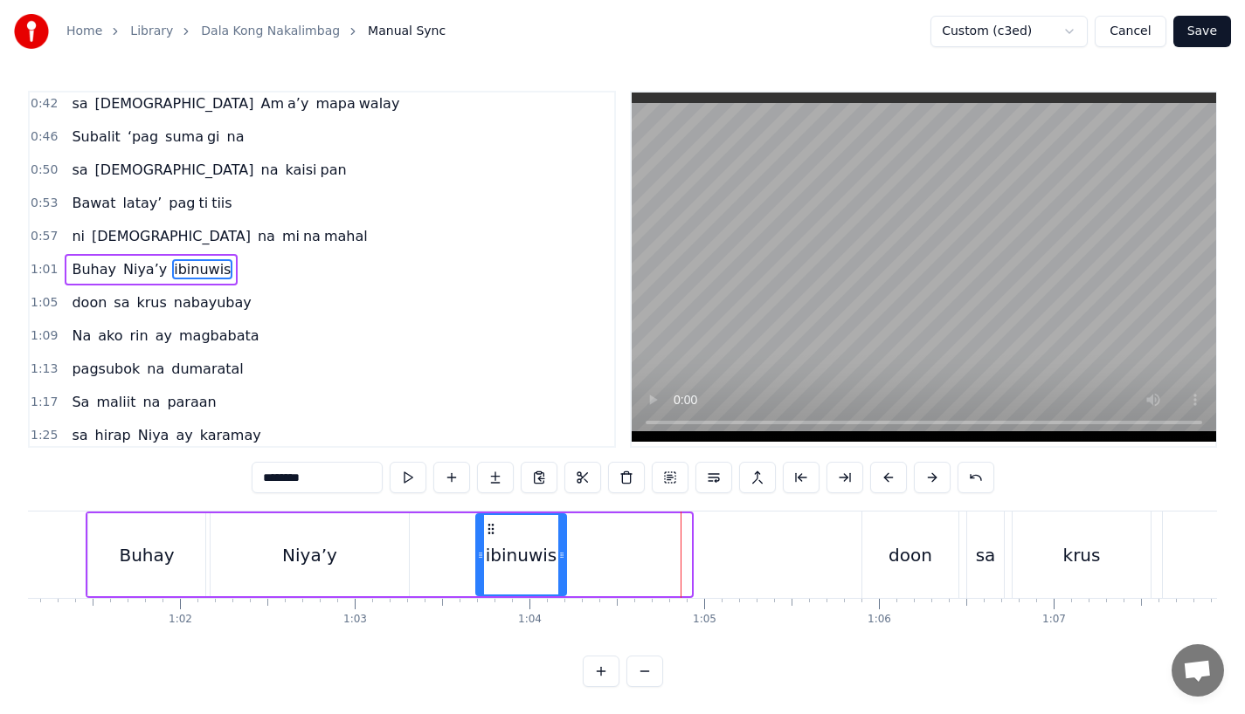
drag, startPoint x: 685, startPoint y: 565, endPoint x: 560, endPoint y: 569, distance: 125.0
click at [560, 569] on div at bounding box center [561, 554] width 7 height 79
drag, startPoint x: 287, startPoint y: 473, endPoint x: 395, endPoint y: 473, distance: 107.4
click at [395, 473] on div "********" at bounding box center [623, 477] width 742 height 31
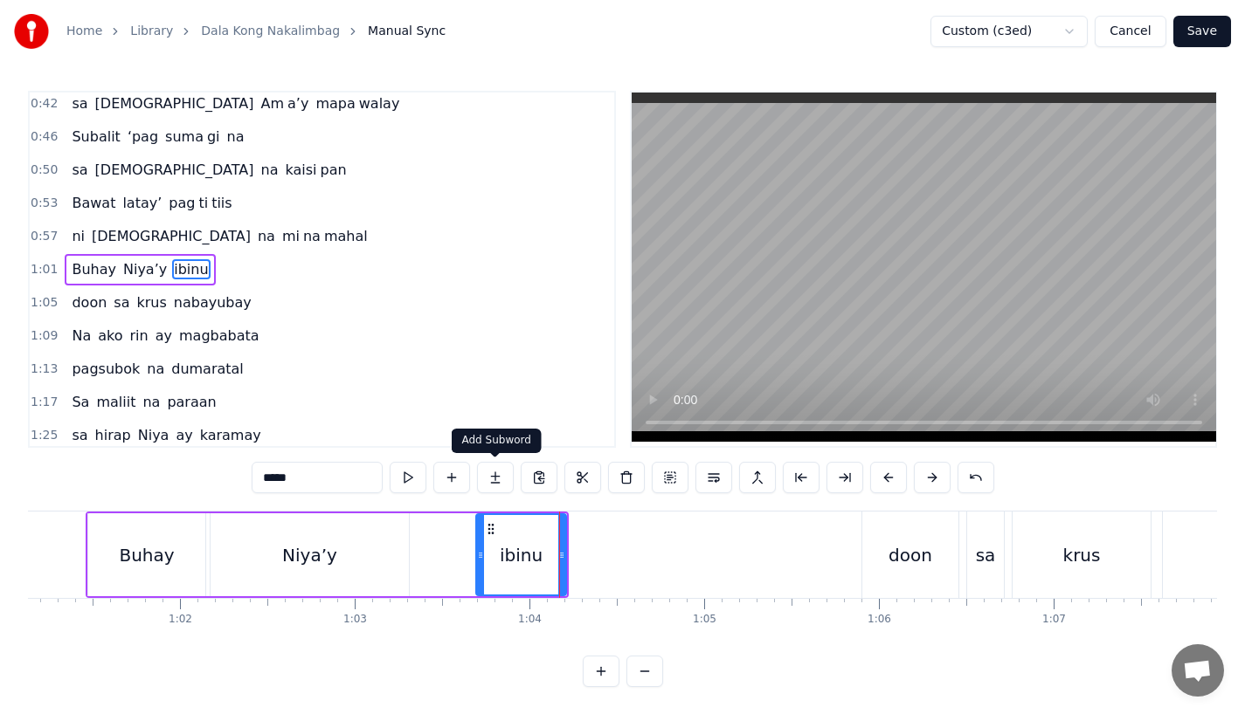
type input "*****"
click at [500, 472] on button at bounding box center [495, 477] width 37 height 31
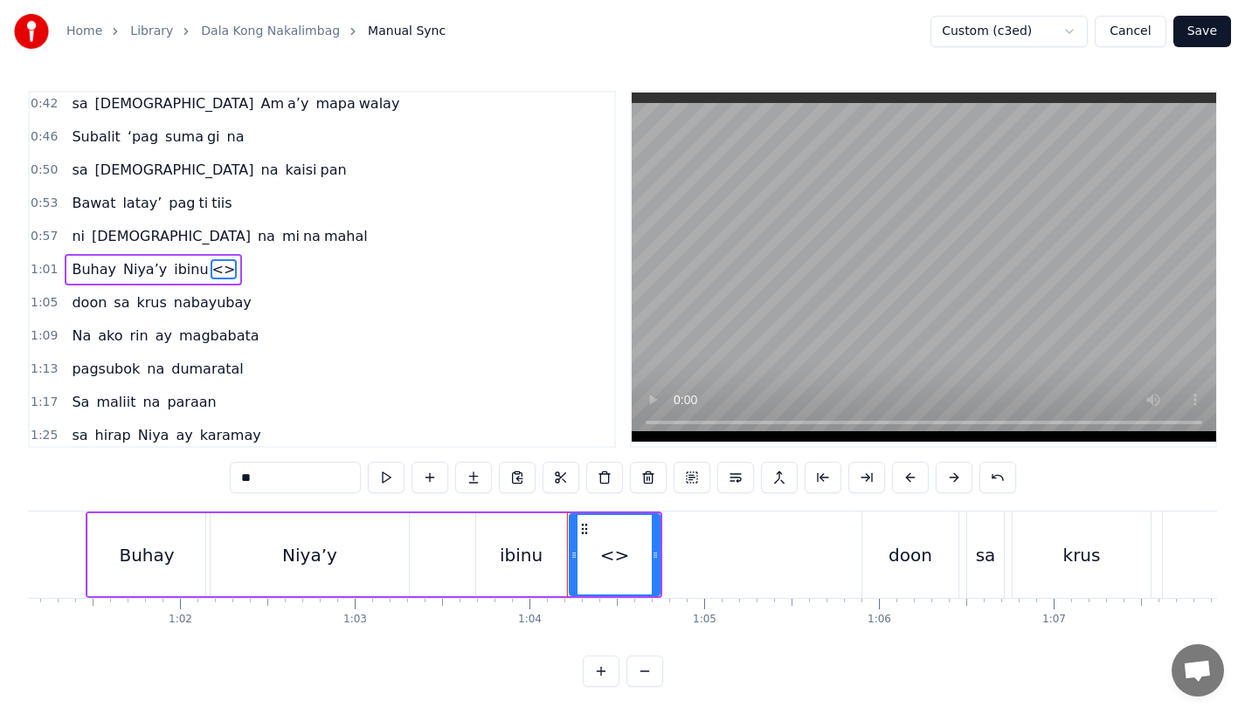
drag, startPoint x: 267, startPoint y: 472, endPoint x: 161, endPoint y: 472, distance: 106.6
click at [161, 472] on div "0:15 Pagsubok ay dumara ting, 0:19 sapin- saping kapang lawan 0:23 Puso’y ibig …" at bounding box center [622, 389] width 1189 height 597
paste input "*"
drag, startPoint x: 654, startPoint y: 569, endPoint x: 726, endPoint y: 568, distance: 71.6
click at [723, 568] on div at bounding box center [719, 554] width 7 height 79
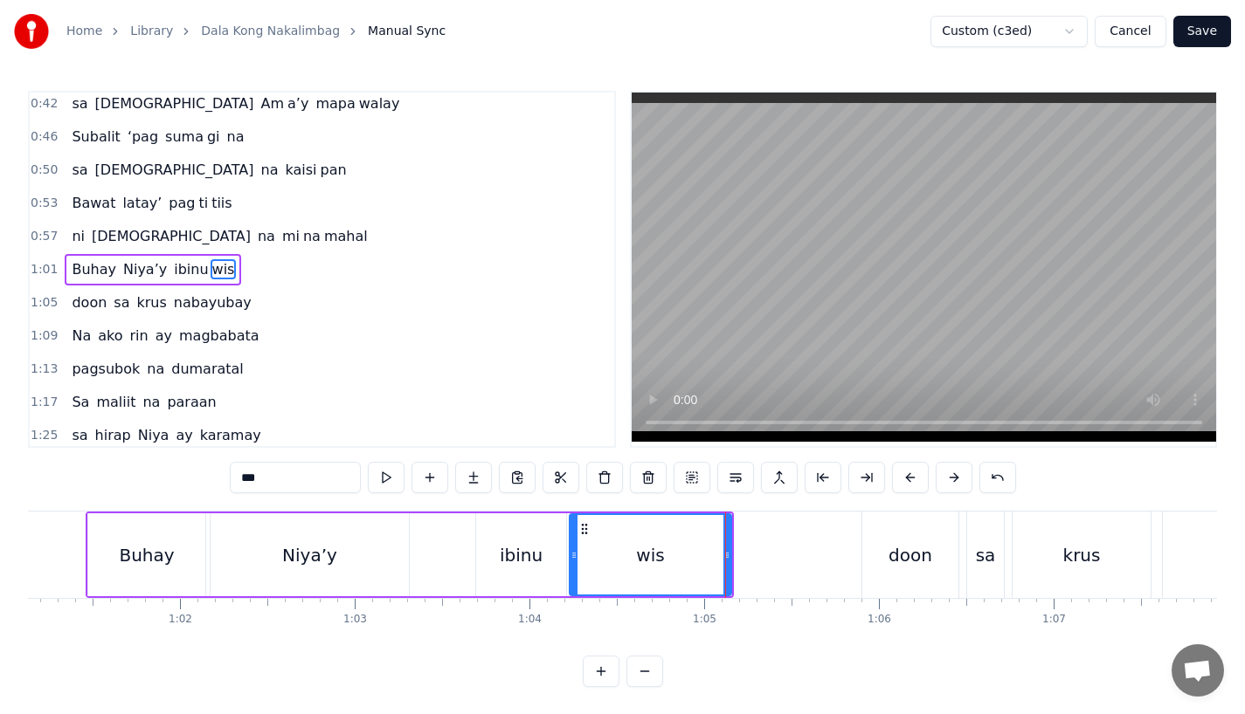
click at [503, 545] on div "ibinu" at bounding box center [521, 555] width 43 height 26
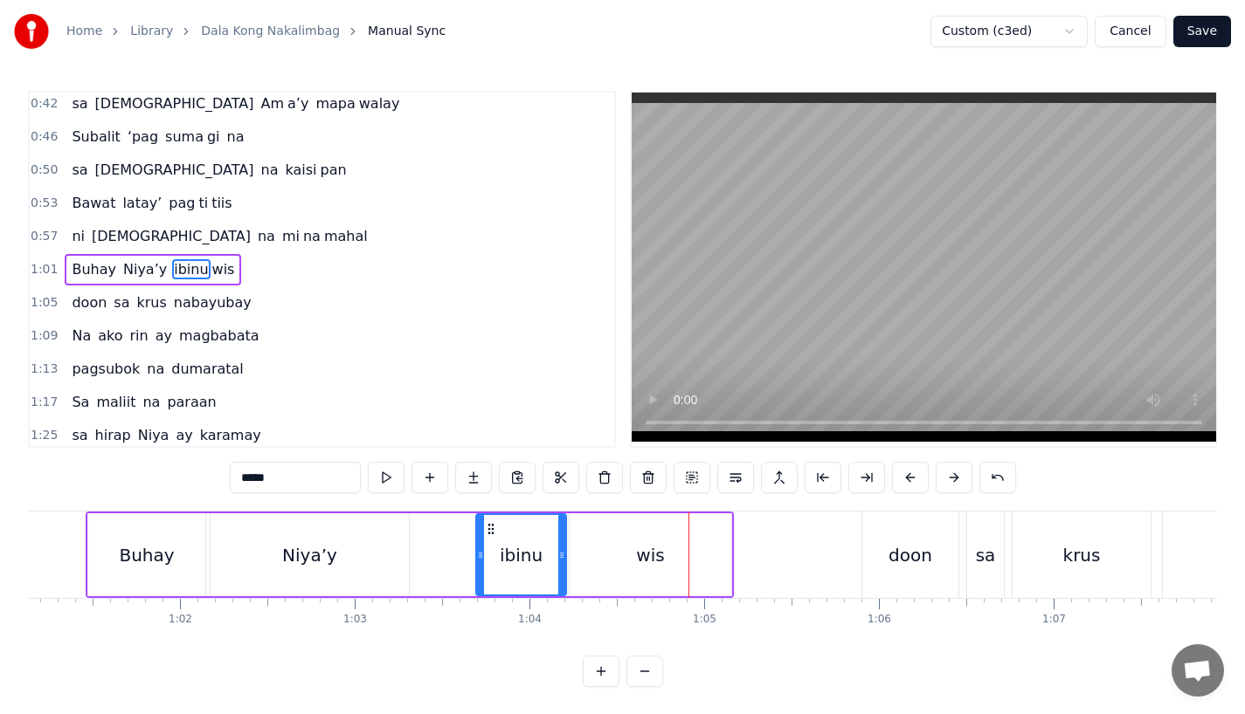
click at [524, 561] on div "ibinu" at bounding box center [521, 555] width 43 height 26
click at [550, 563] on div "ibinu" at bounding box center [521, 554] width 88 height 79
drag, startPoint x: 558, startPoint y: 563, endPoint x: 541, endPoint y: 564, distance: 17.5
click at [542, 564] on div at bounding box center [545, 554] width 7 height 79
click at [536, 566] on div at bounding box center [539, 554] width 7 height 79
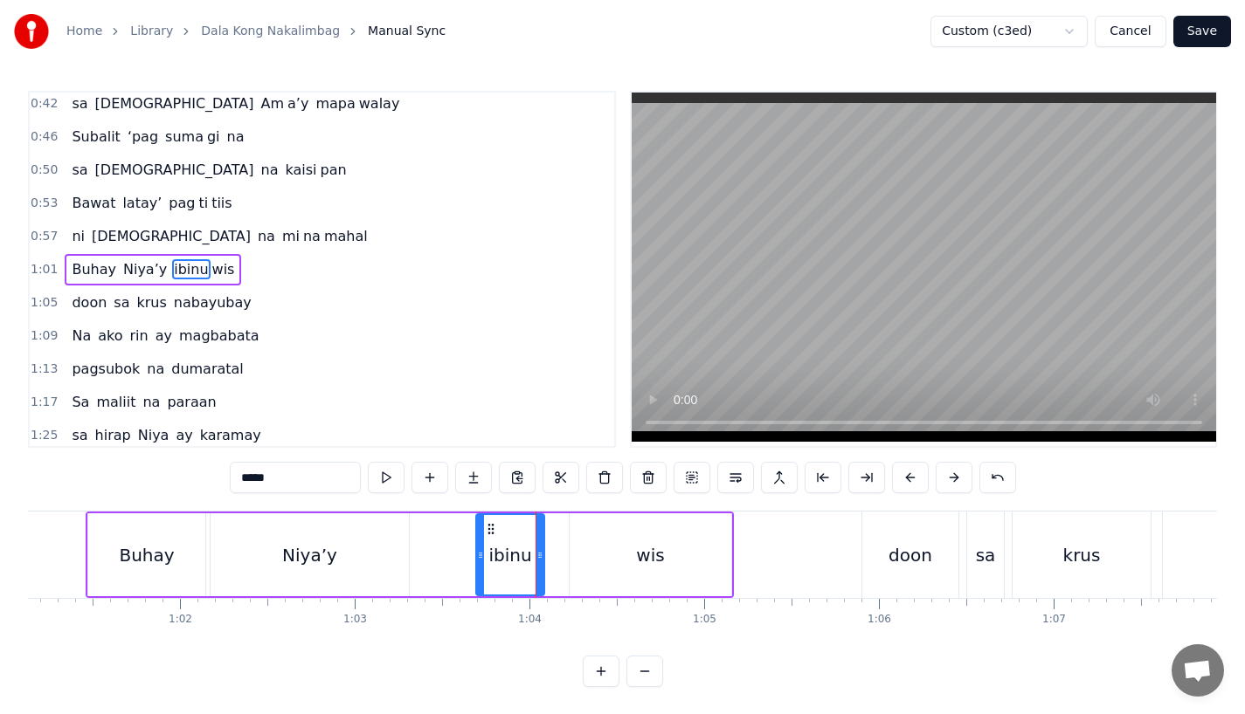
click at [592, 566] on div "wis" at bounding box center [650, 555] width 162 height 83
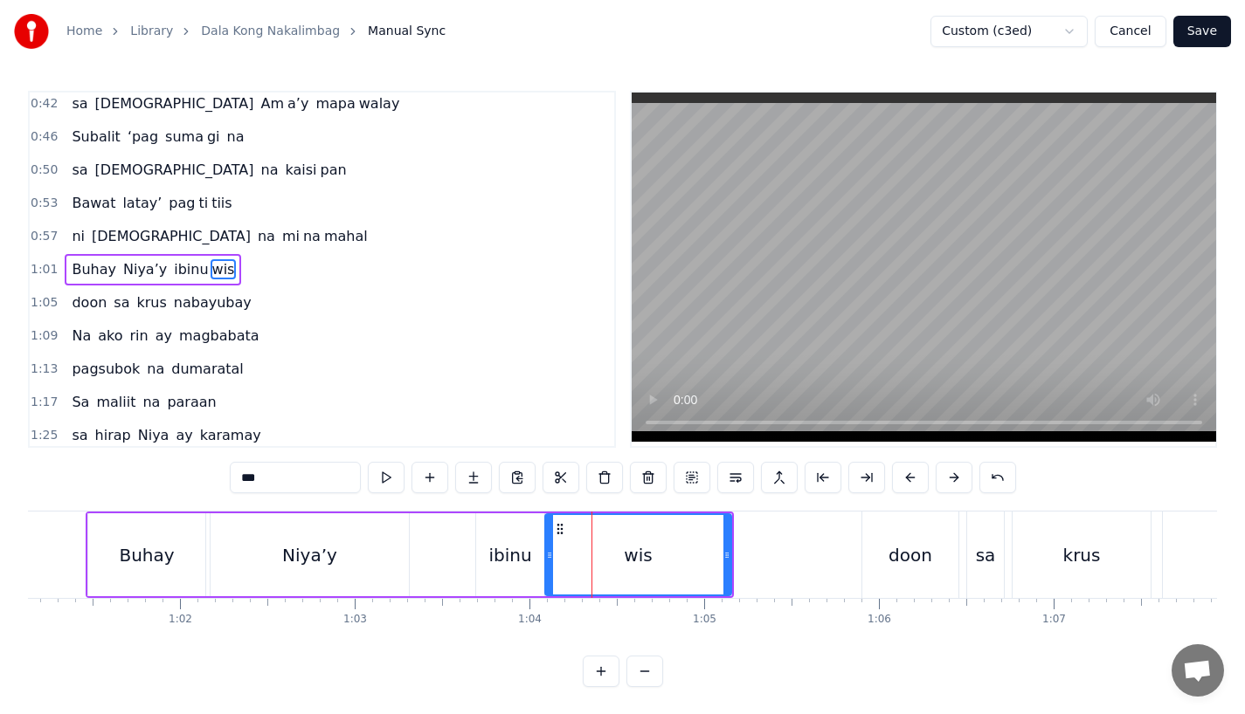
drag, startPoint x: 571, startPoint y: 563, endPoint x: 547, endPoint y: 563, distance: 24.5
click at [547, 563] on div at bounding box center [549, 554] width 7 height 79
click at [361, 557] on div "Niya’y" at bounding box center [310, 555] width 198 height 83
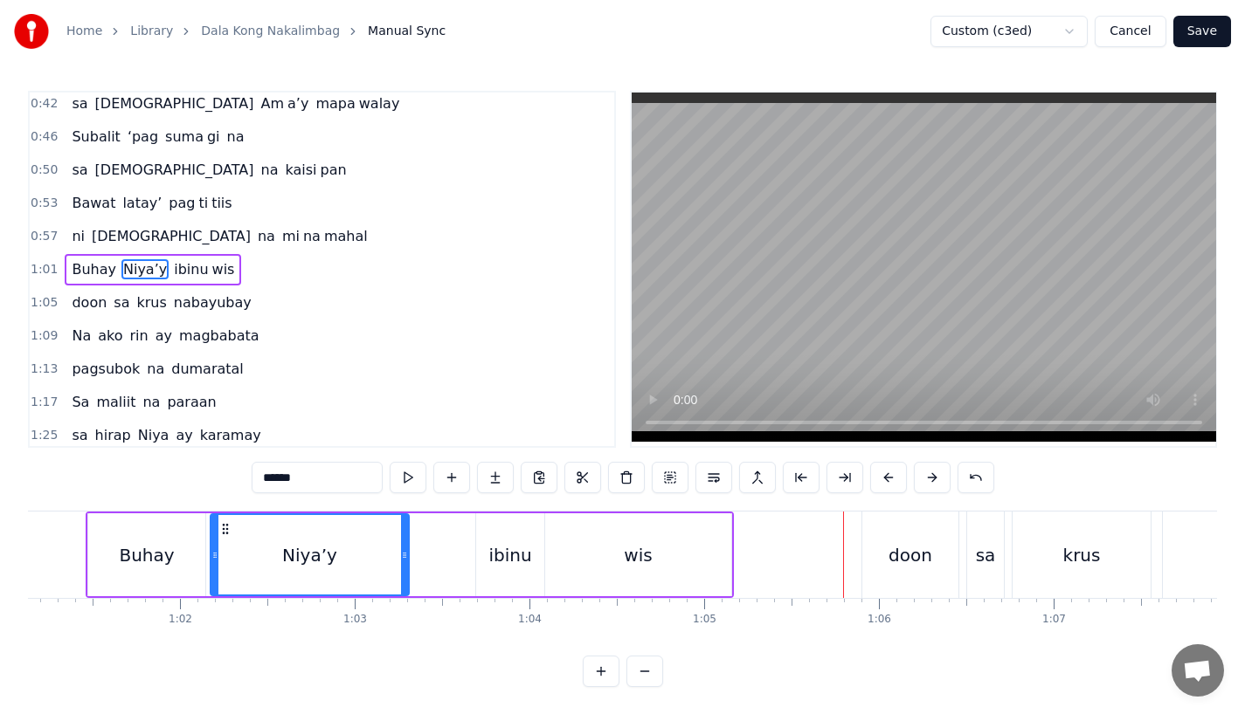
click at [498, 563] on div "ibinu" at bounding box center [509, 555] width 43 height 26
type input "*****"
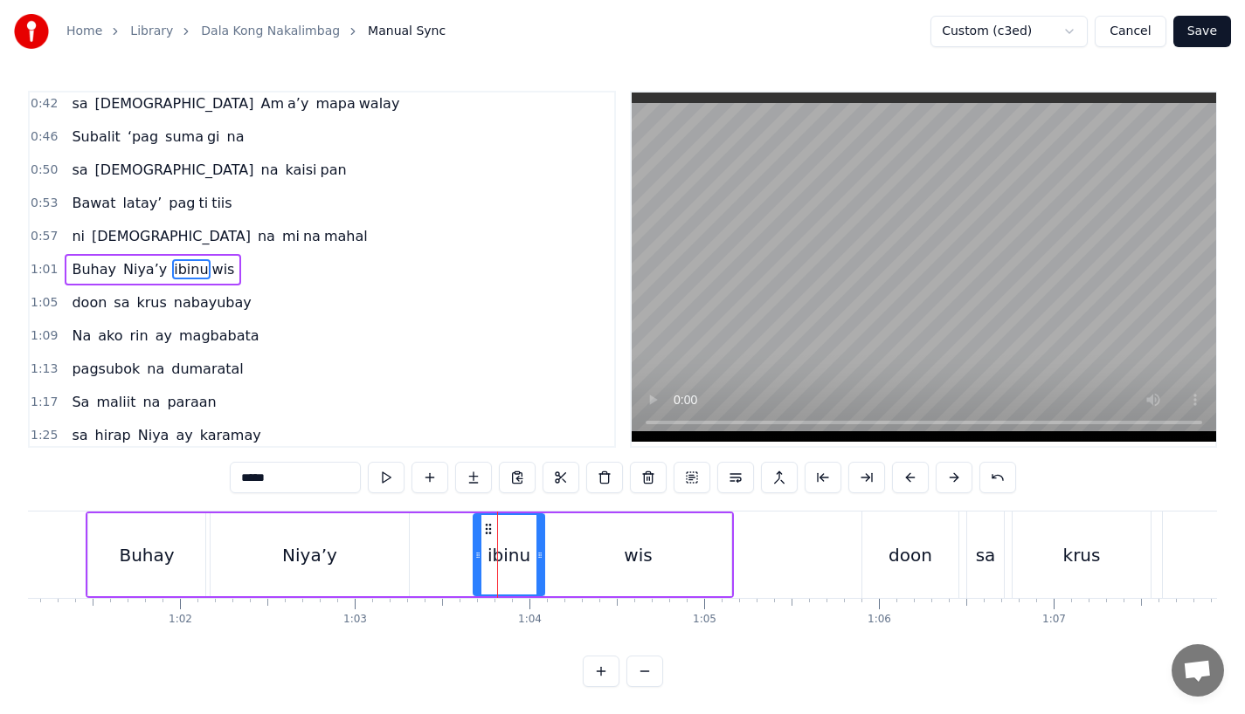
click at [474, 562] on icon at bounding box center [477, 556] width 7 height 14
click at [428, 545] on div "Buhay Niya’y ibinu wis" at bounding box center [410, 555] width 648 height 86
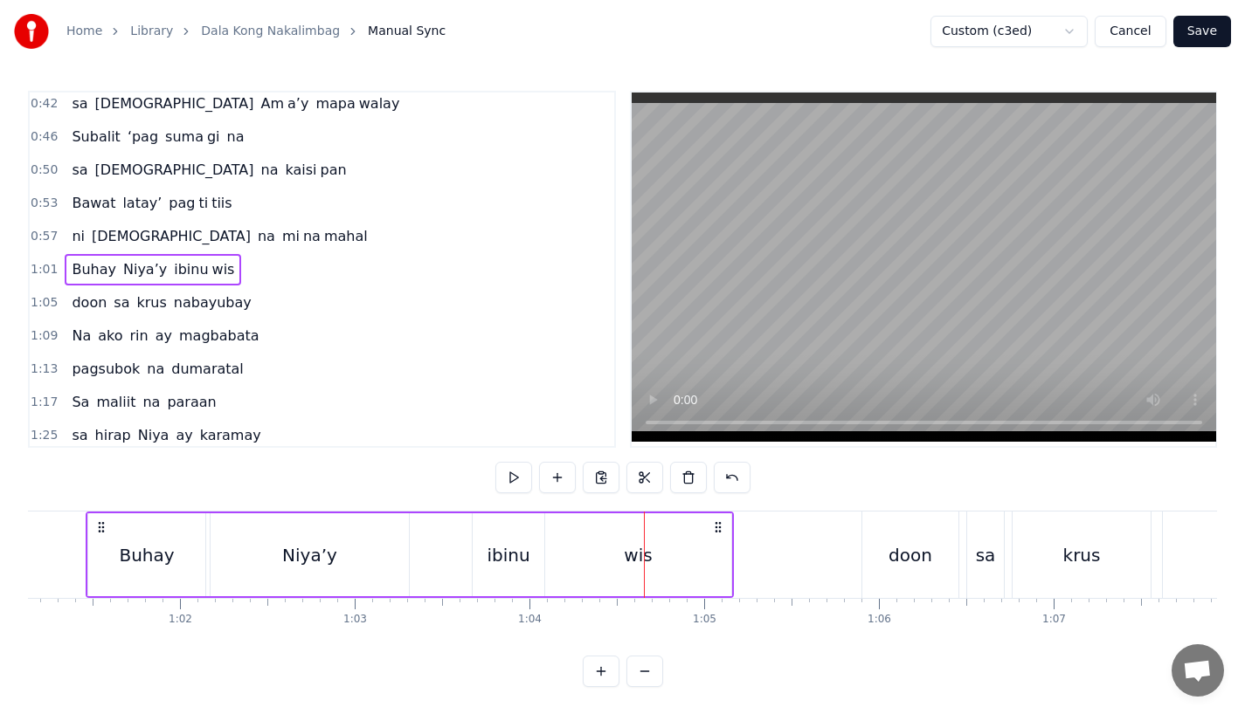
click at [512, 567] on div "ibinu" at bounding box center [508, 555] width 43 height 26
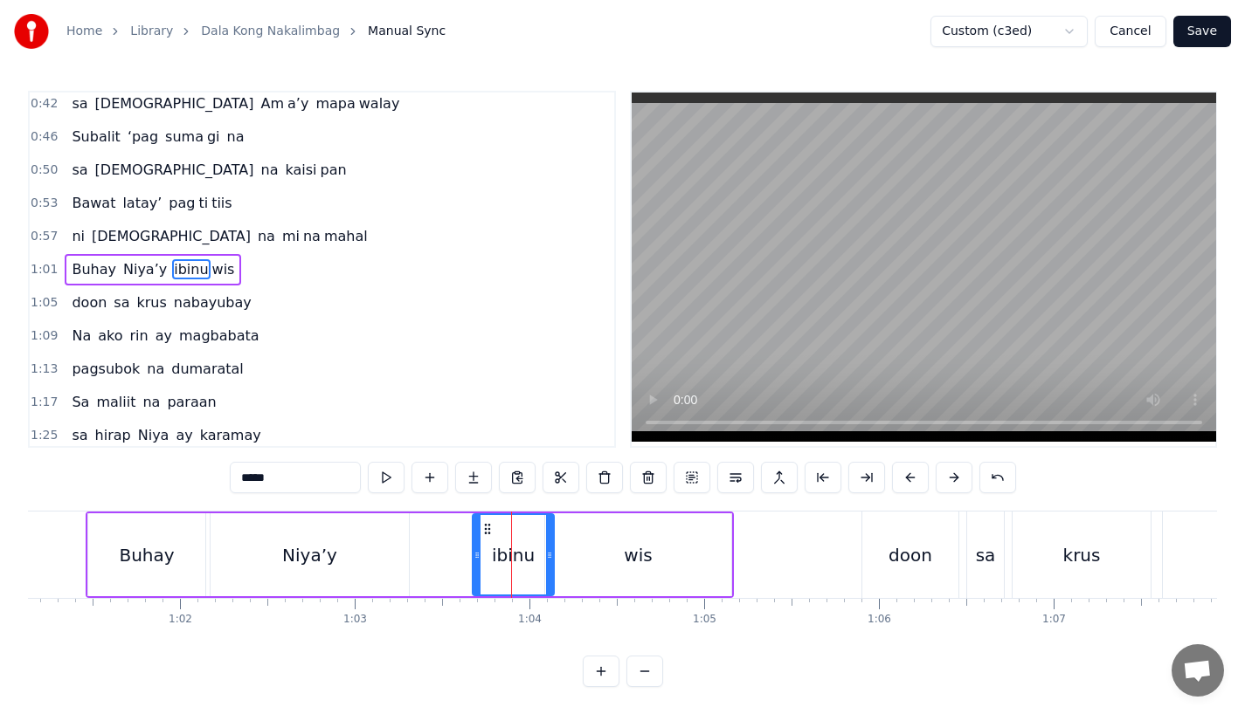
drag, startPoint x: 537, startPoint y: 575, endPoint x: 548, endPoint y: 574, distance: 10.5
click at [548, 574] on div at bounding box center [549, 554] width 7 height 79
click at [569, 569] on div "wis" at bounding box center [638, 555] width 186 height 83
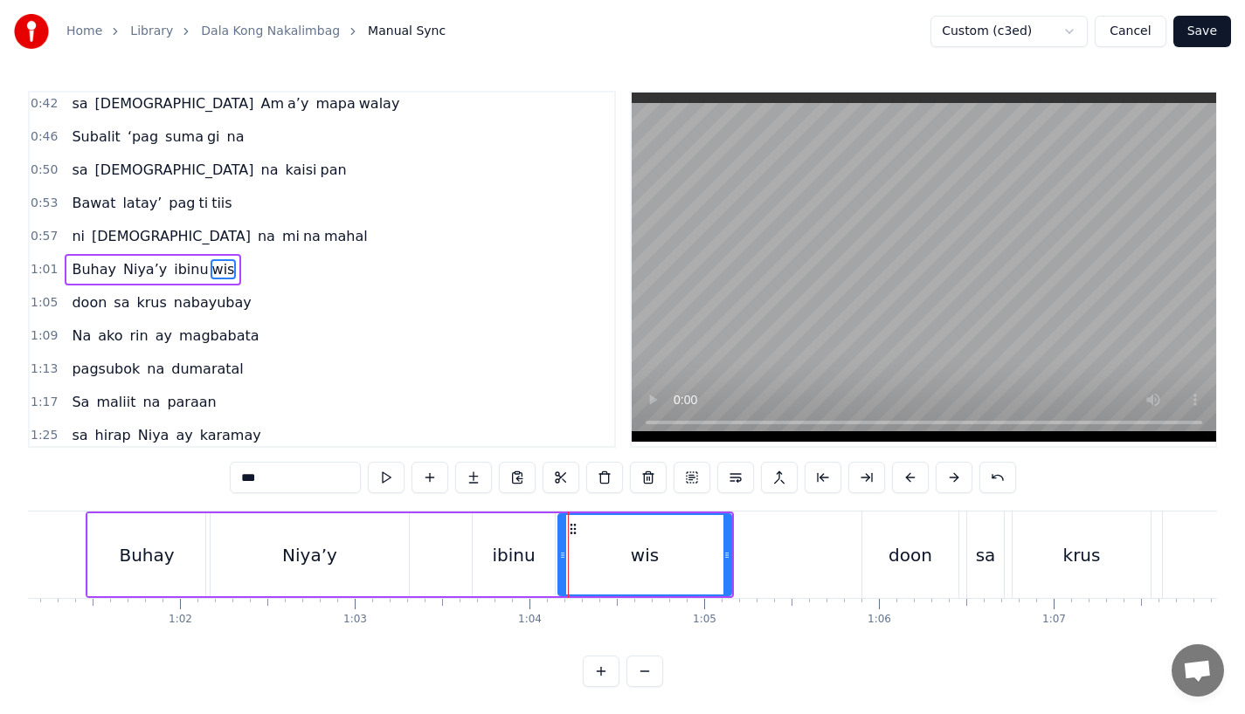
drag, startPoint x: 548, startPoint y: 562, endPoint x: 561, endPoint y: 559, distance: 13.4
click at [561, 559] on div at bounding box center [562, 554] width 7 height 79
click at [542, 561] on div "ibinu" at bounding box center [514, 555] width 82 height 83
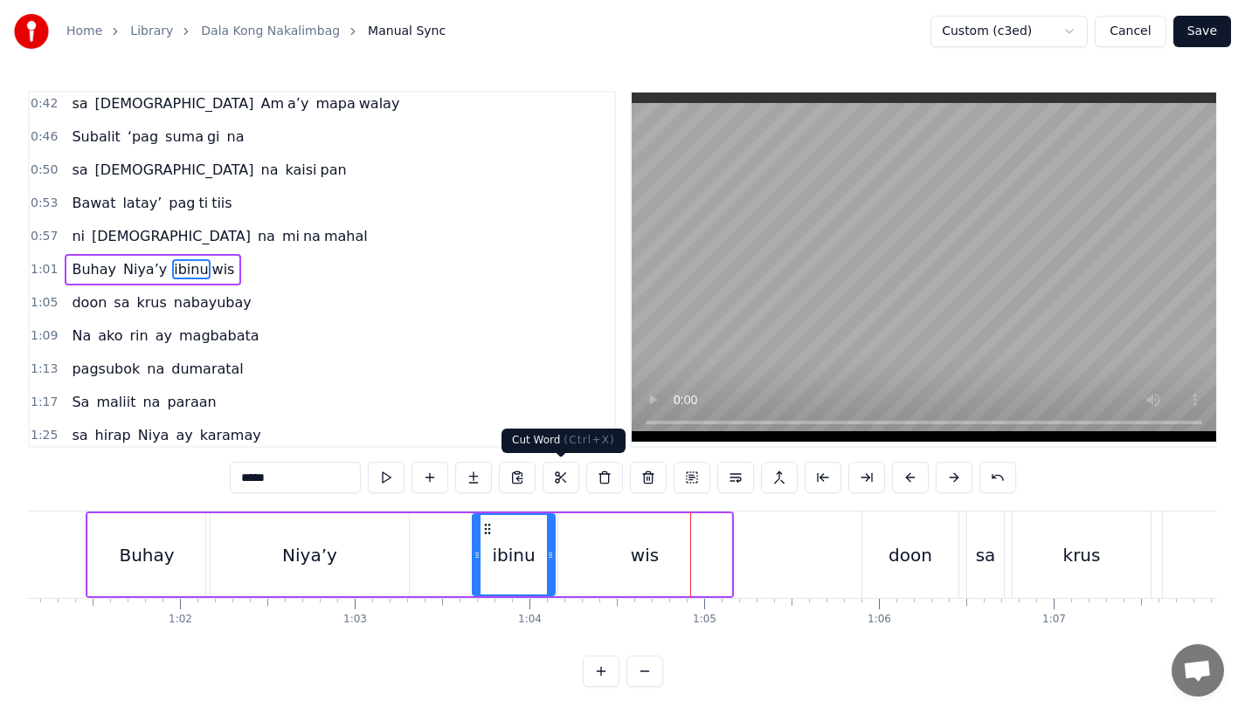
click at [328, 567] on div "Niya’y" at bounding box center [309, 555] width 55 height 26
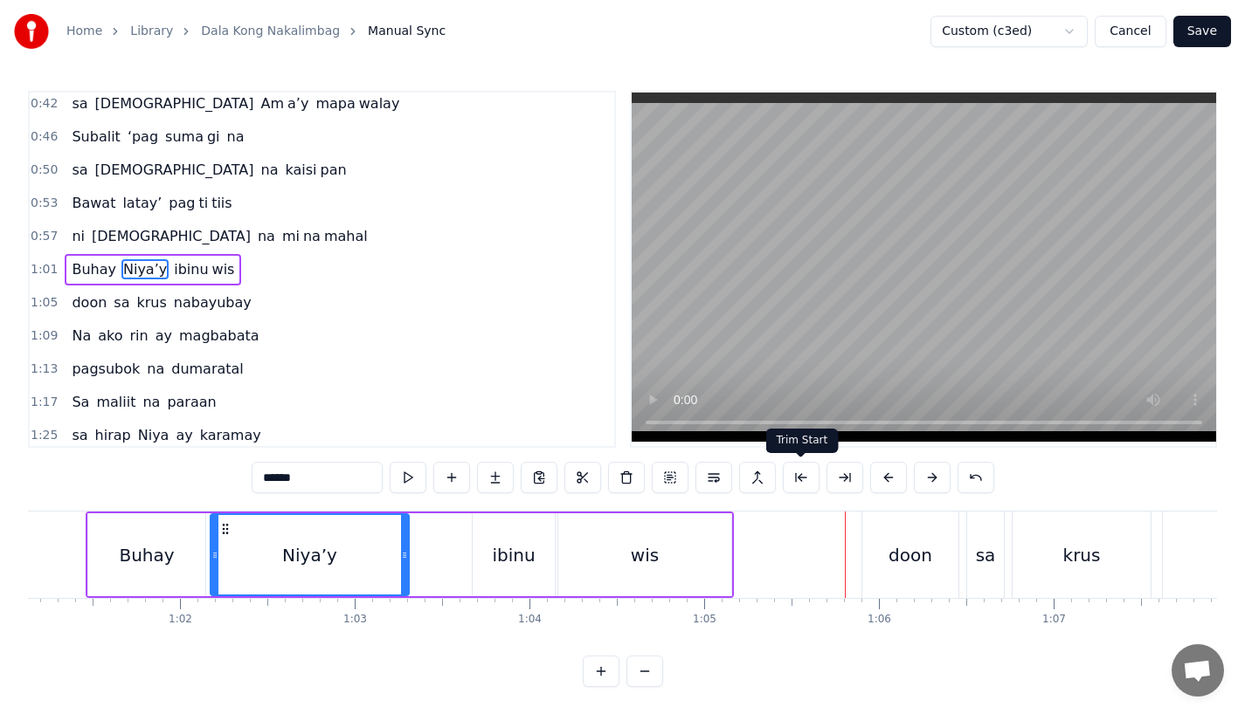
click at [939, 556] on div "doon" at bounding box center [910, 555] width 96 height 86
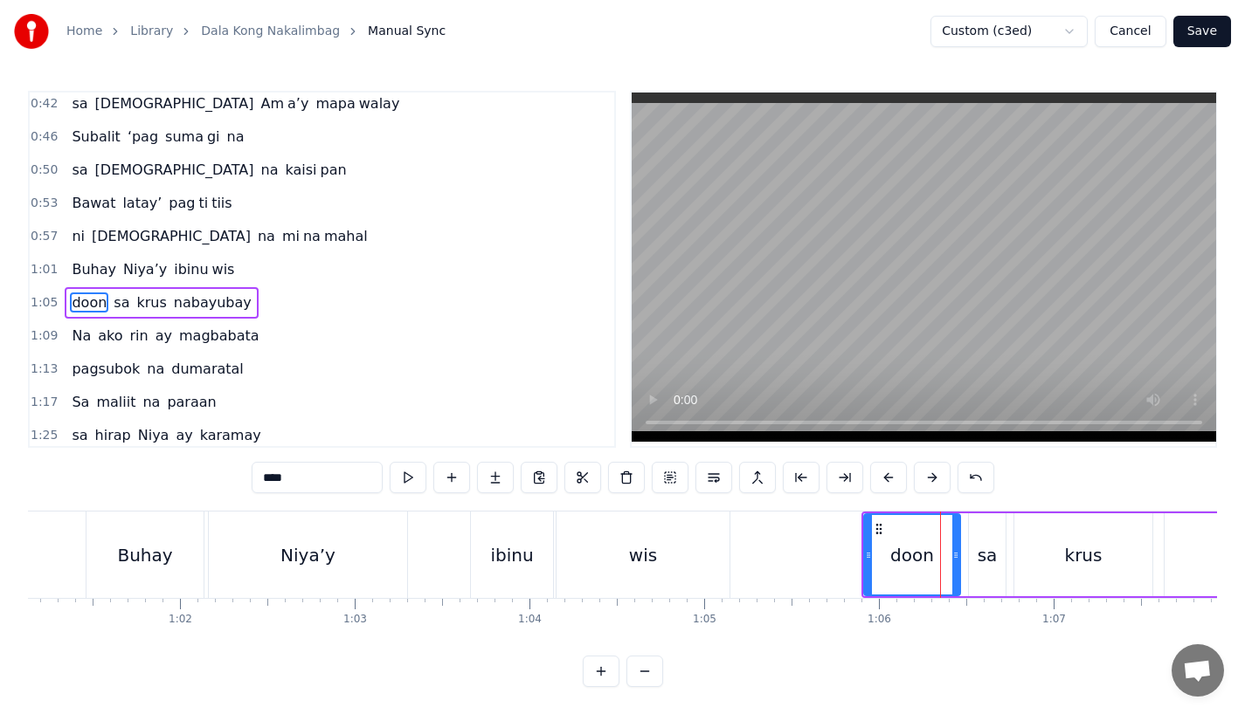
scroll to position [271, 0]
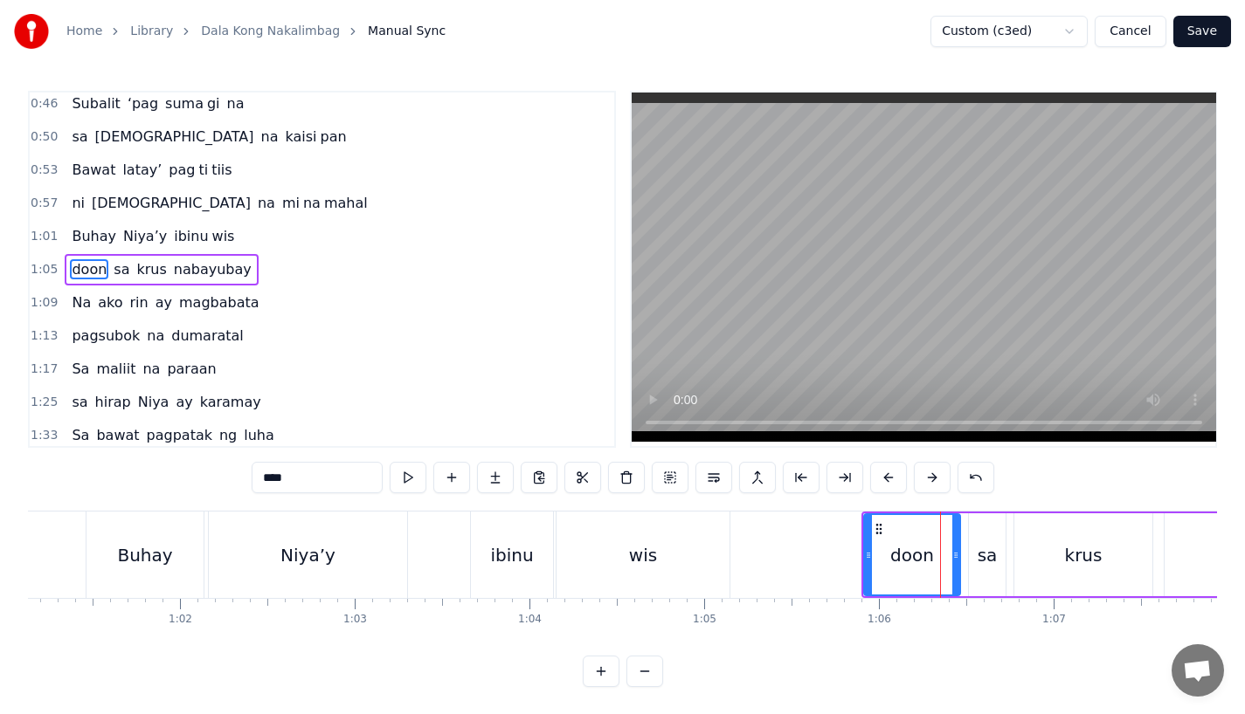
click at [991, 535] on div "sa" at bounding box center [987, 555] width 37 height 83
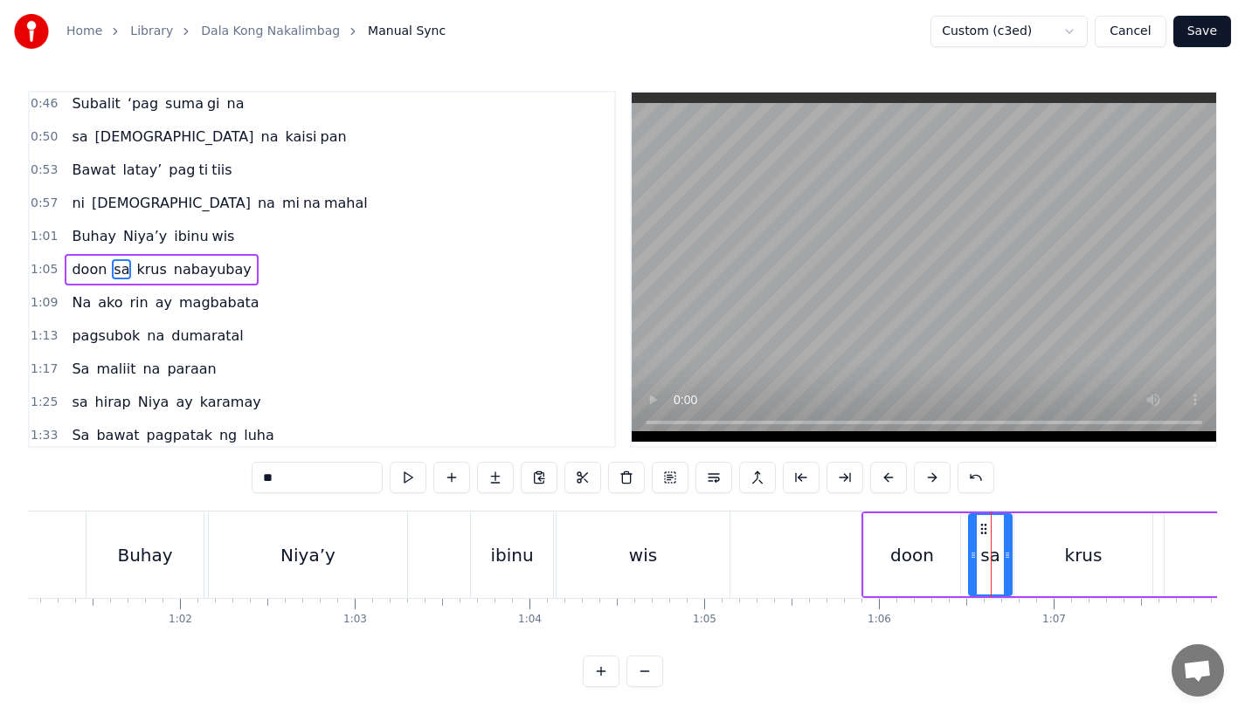
click at [1009, 557] on icon at bounding box center [1007, 556] width 7 height 14
click at [964, 564] on div at bounding box center [967, 554] width 7 height 79
click at [905, 563] on div "doon" at bounding box center [912, 555] width 44 height 26
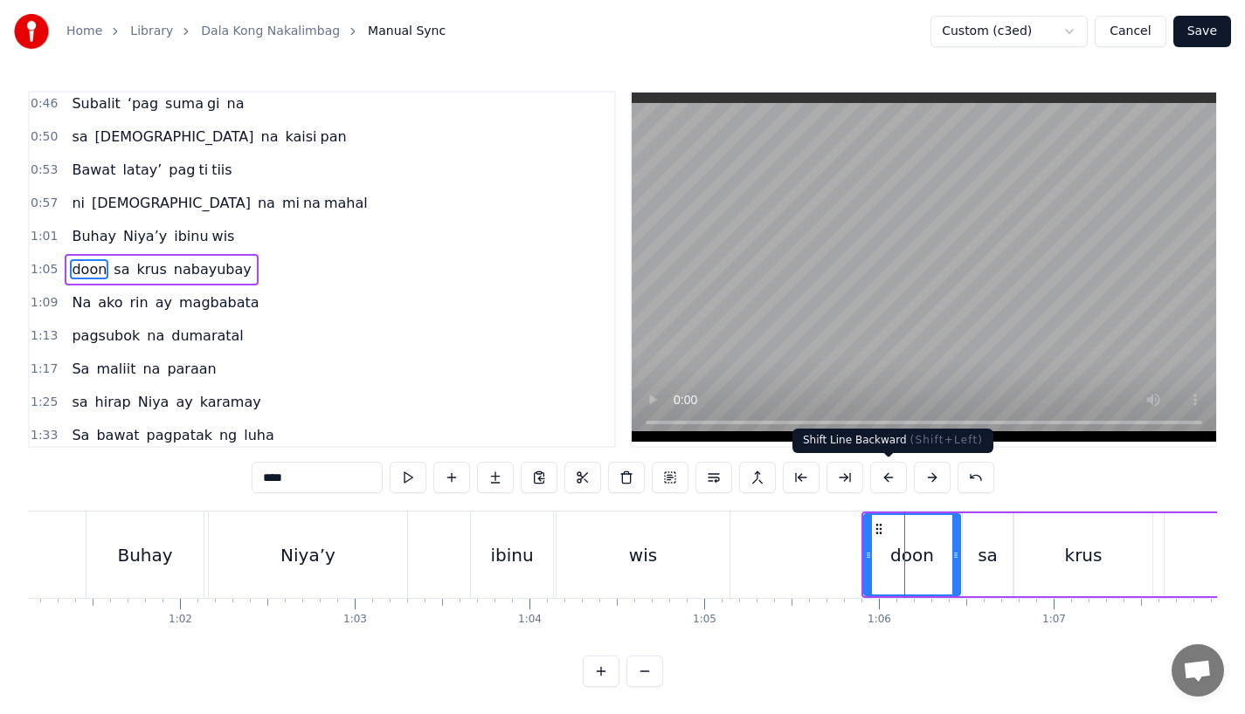
click at [884, 480] on button at bounding box center [888, 477] width 37 height 31
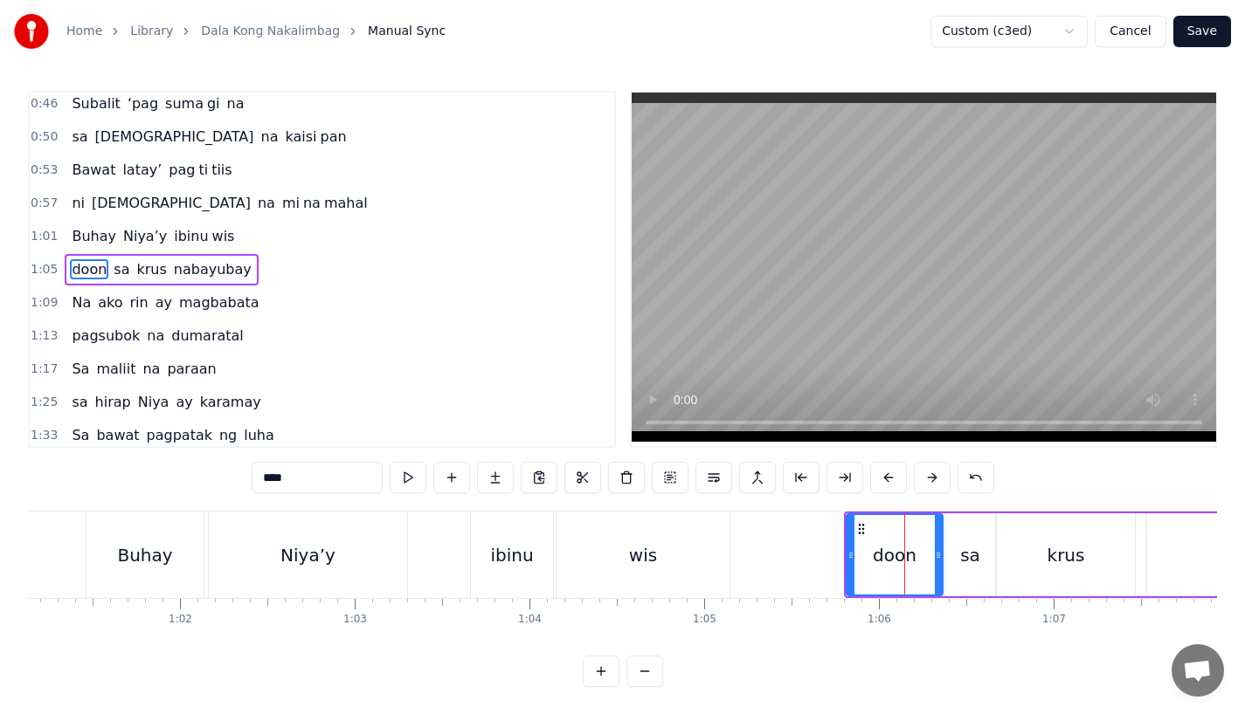
click at [884, 480] on button at bounding box center [888, 477] width 37 height 31
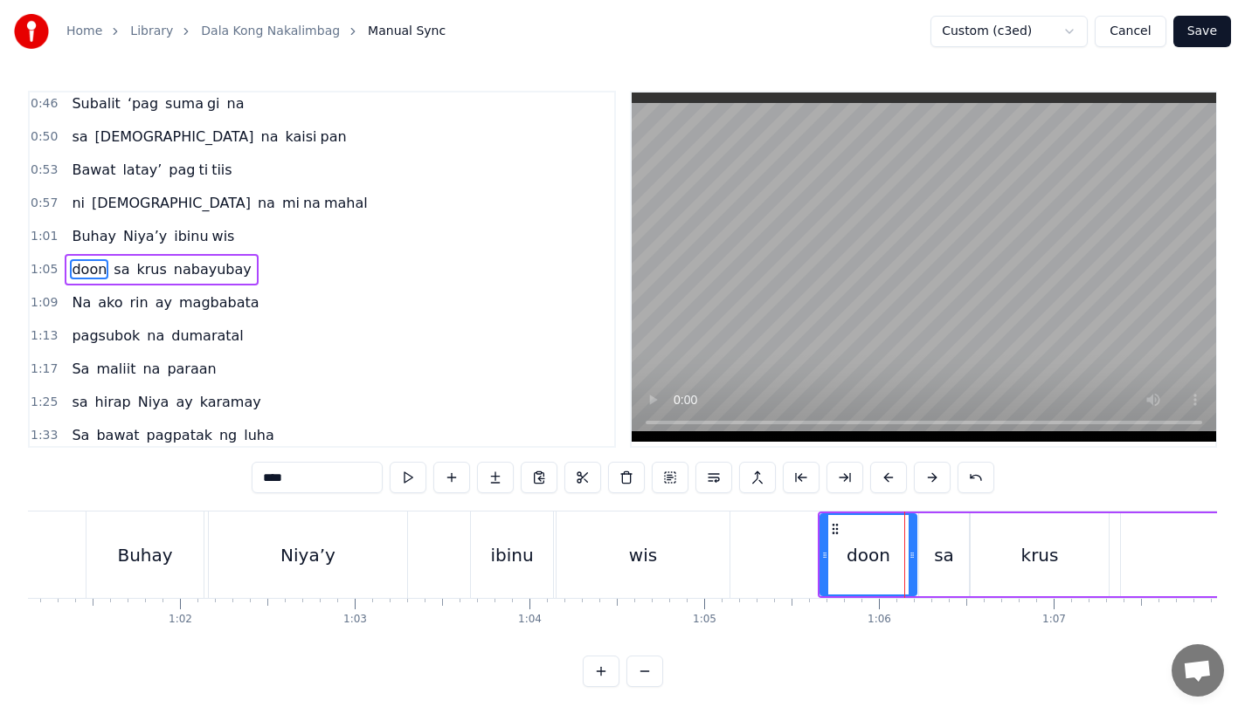
click at [884, 480] on button at bounding box center [888, 477] width 37 height 31
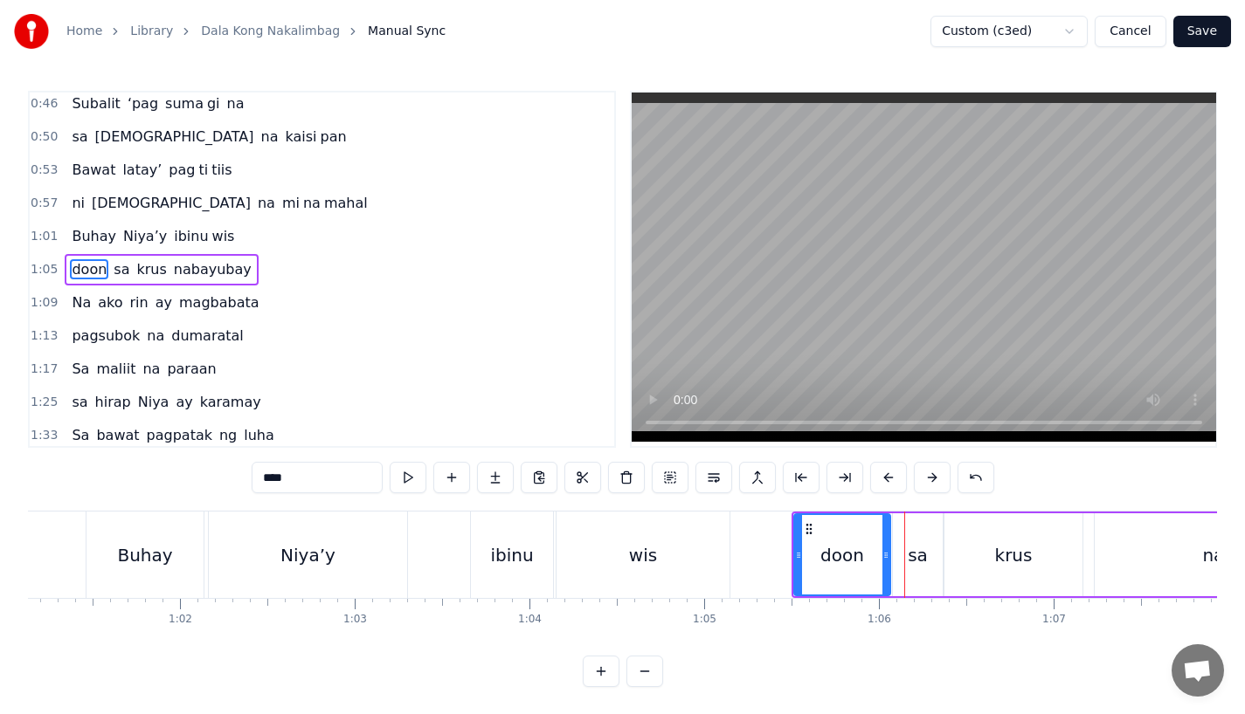
click at [646, 559] on div "wis" at bounding box center [643, 555] width 28 height 26
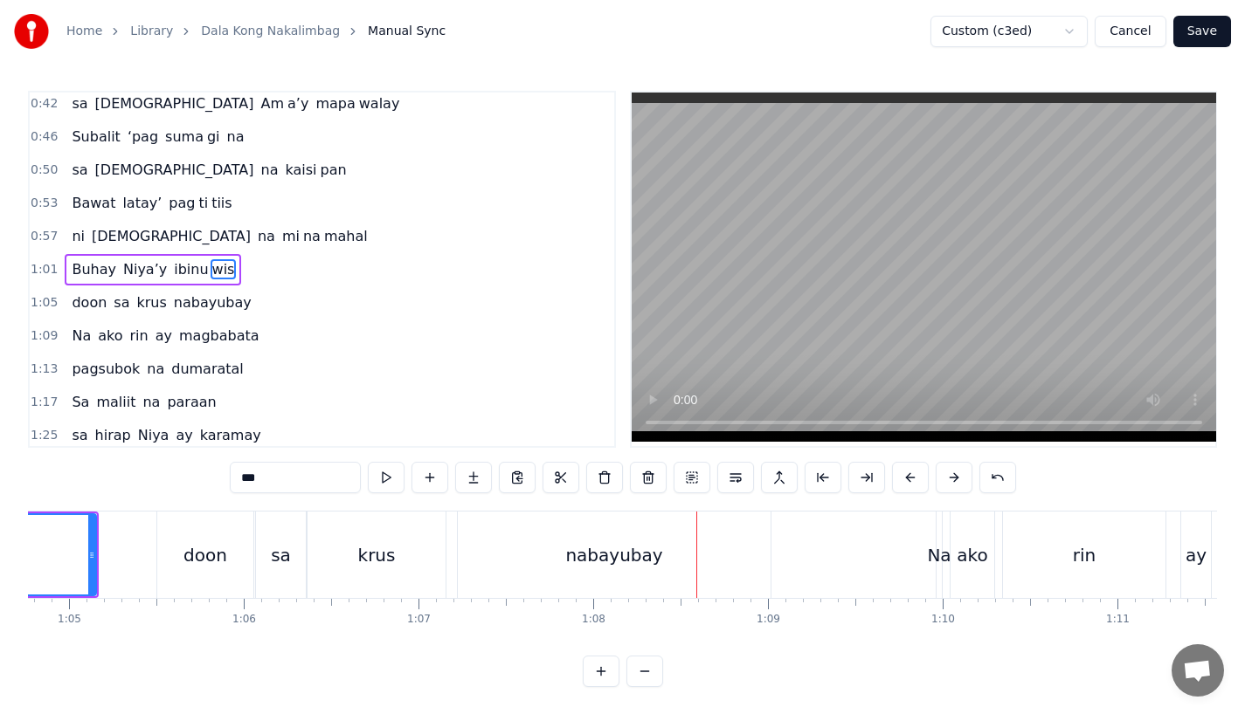
scroll to position [0, 11258]
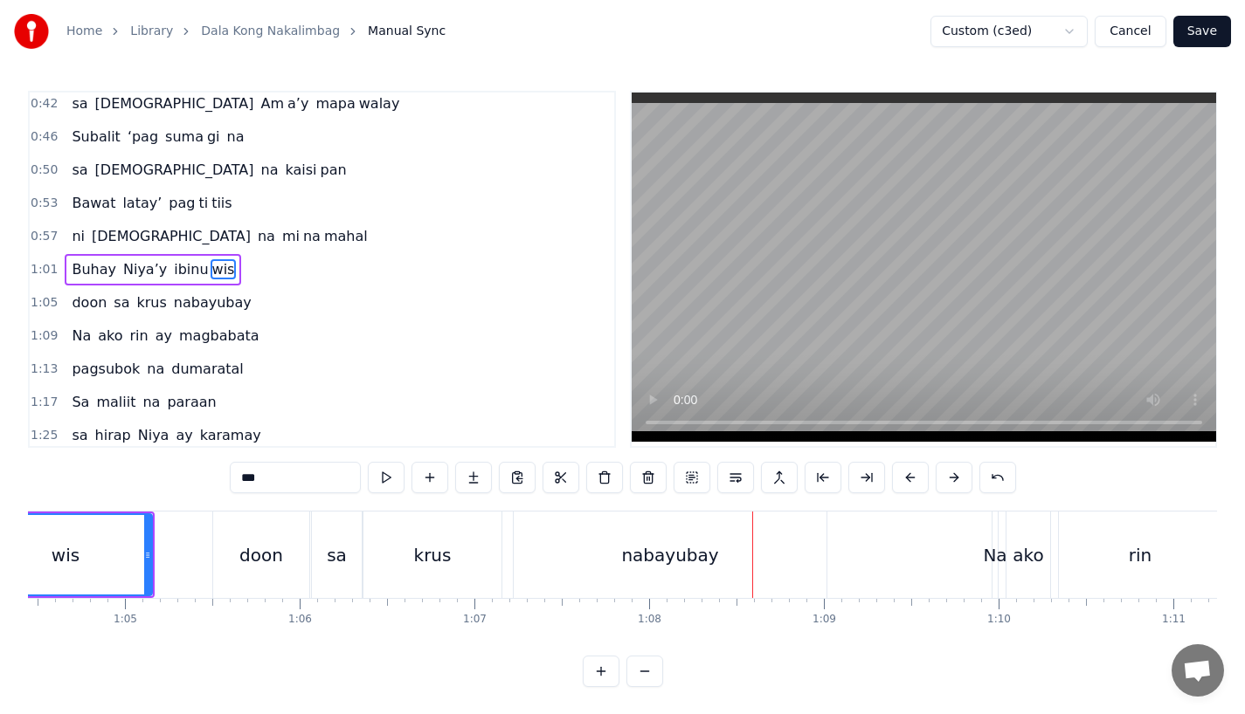
click at [534, 561] on div "nabayubay" at bounding box center [670, 555] width 313 height 86
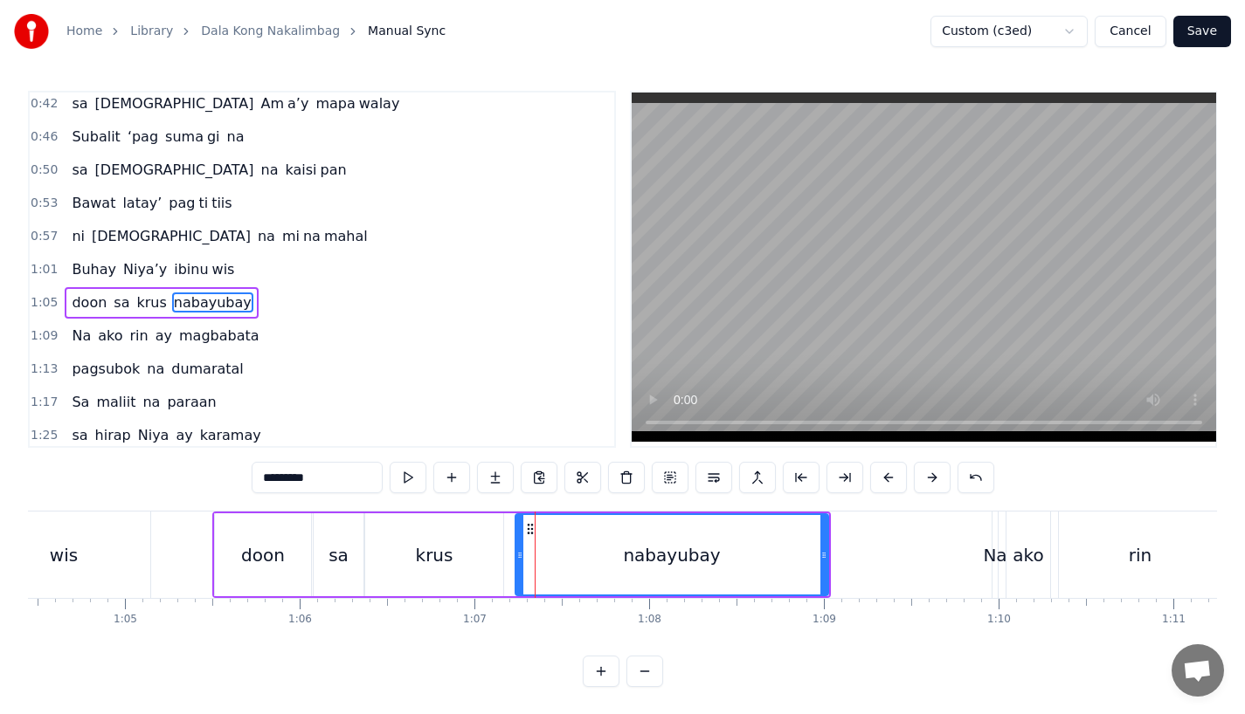
scroll to position [271, 0]
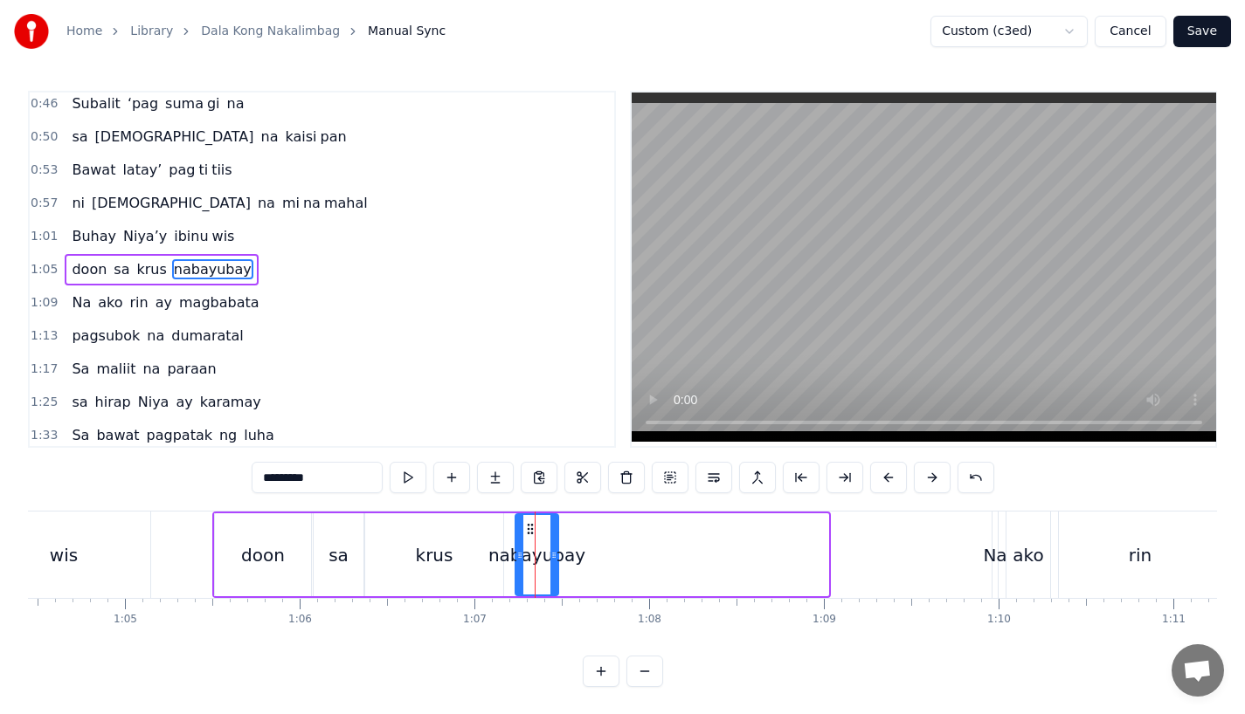
drag, startPoint x: 821, startPoint y: 552, endPoint x: 556, endPoint y: 547, distance: 264.7
click at [556, 547] on div at bounding box center [553, 554] width 7 height 79
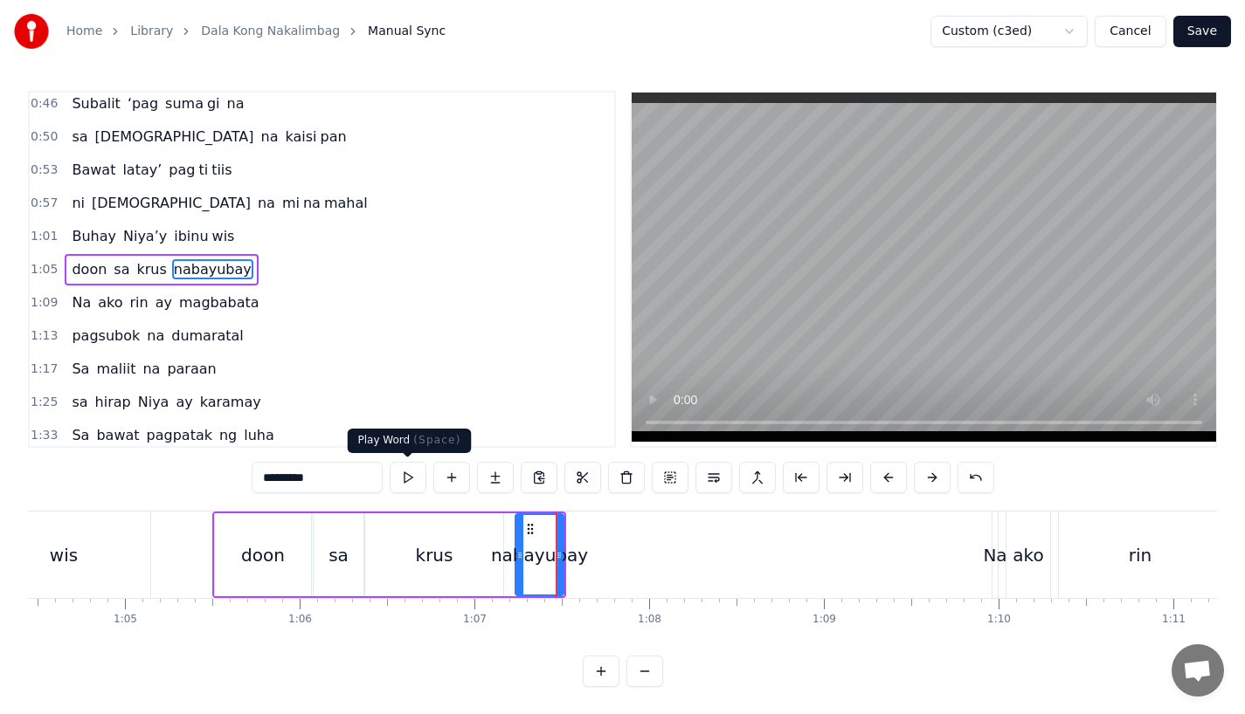
drag, startPoint x: 277, startPoint y: 478, endPoint x: 444, endPoint y: 478, distance: 166.8
click at [444, 478] on div "*********" at bounding box center [623, 477] width 742 height 31
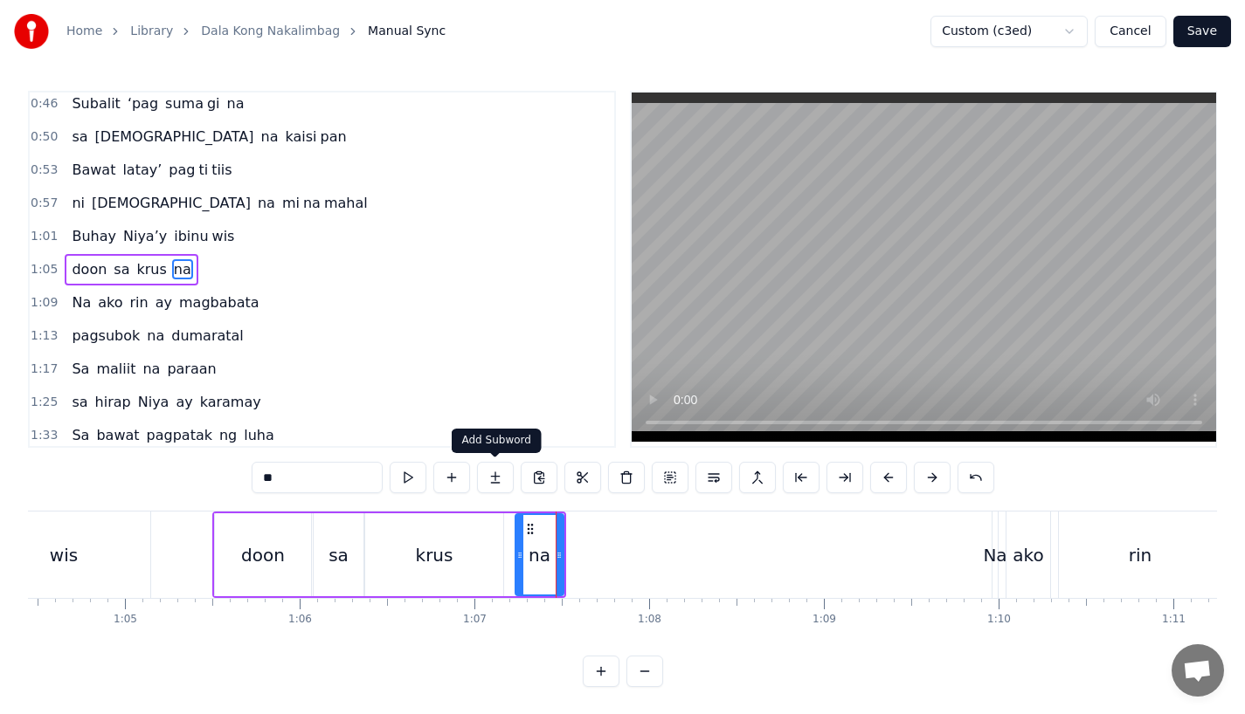
type input "**"
click at [497, 478] on button at bounding box center [495, 477] width 37 height 31
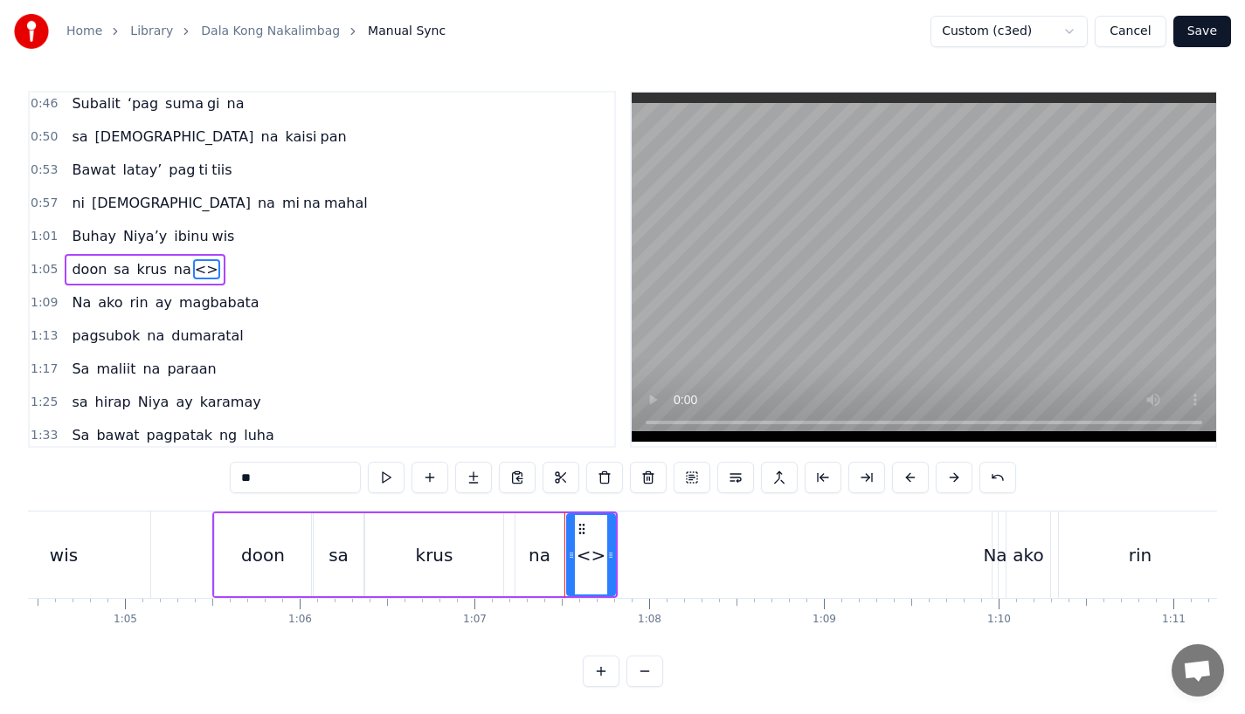
drag, startPoint x: 268, startPoint y: 480, endPoint x: 139, endPoint y: 480, distance: 129.3
click at [139, 480] on div "0:15 Pagsubok ay dumara ting, 0:19 sapin- saping kapang lawan 0:23 Puso’y ibig …" at bounding box center [622, 389] width 1189 height 597
paste input "*****"
drag, startPoint x: 269, startPoint y: 478, endPoint x: 386, endPoint y: 478, distance: 117.0
click at [386, 478] on div "*******" at bounding box center [623, 477] width 786 height 31
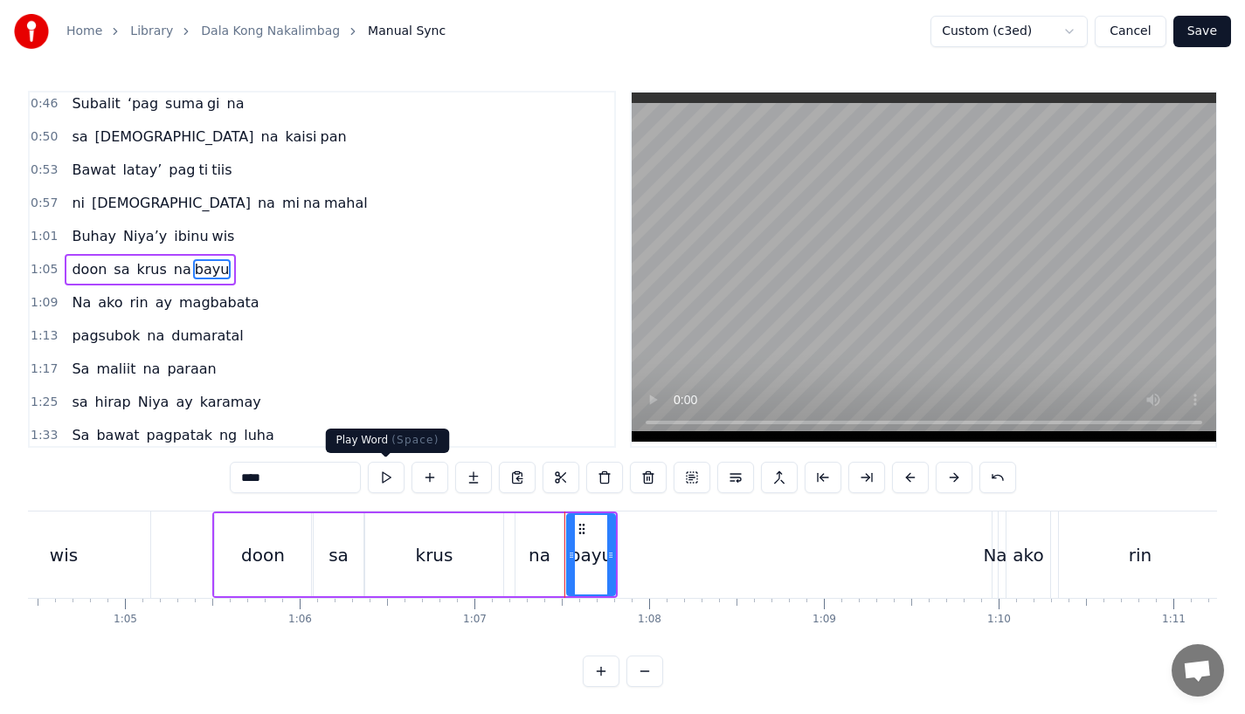
type input "****"
click at [467, 485] on button at bounding box center [473, 477] width 37 height 31
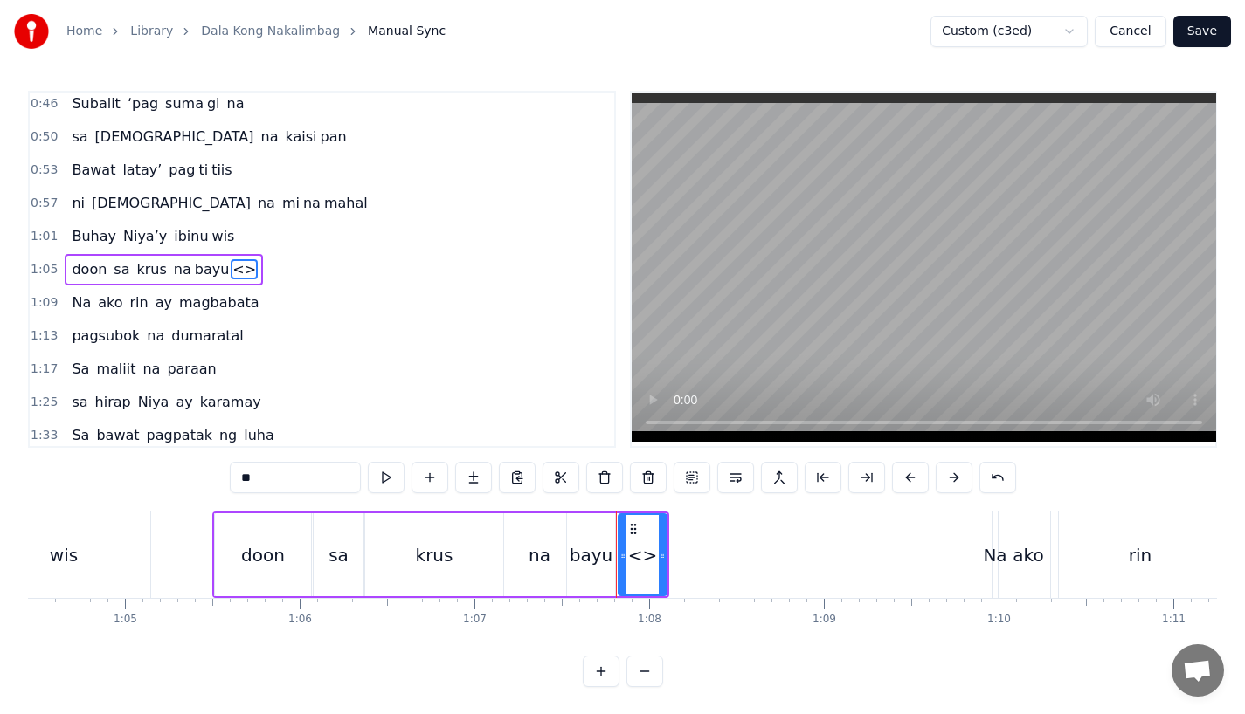
drag, startPoint x: 273, startPoint y: 486, endPoint x: 176, endPoint y: 475, distance: 96.6
click at [180, 480] on div "0:15 Pagsubok ay dumara ting, 0:19 sapin- saping kapang lawan 0:23 Puso’y ibig …" at bounding box center [622, 389] width 1189 height 597
paste input "*"
type input "***"
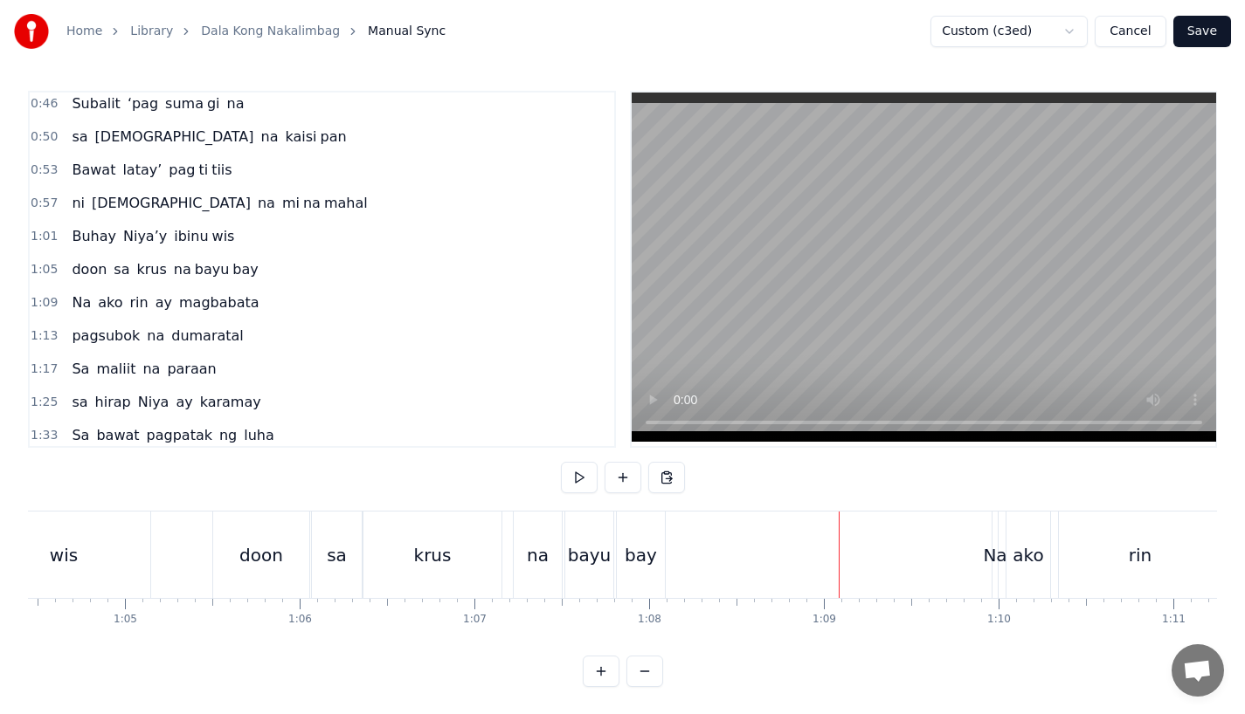
click at [645, 559] on div "bay" at bounding box center [641, 555] width 32 height 26
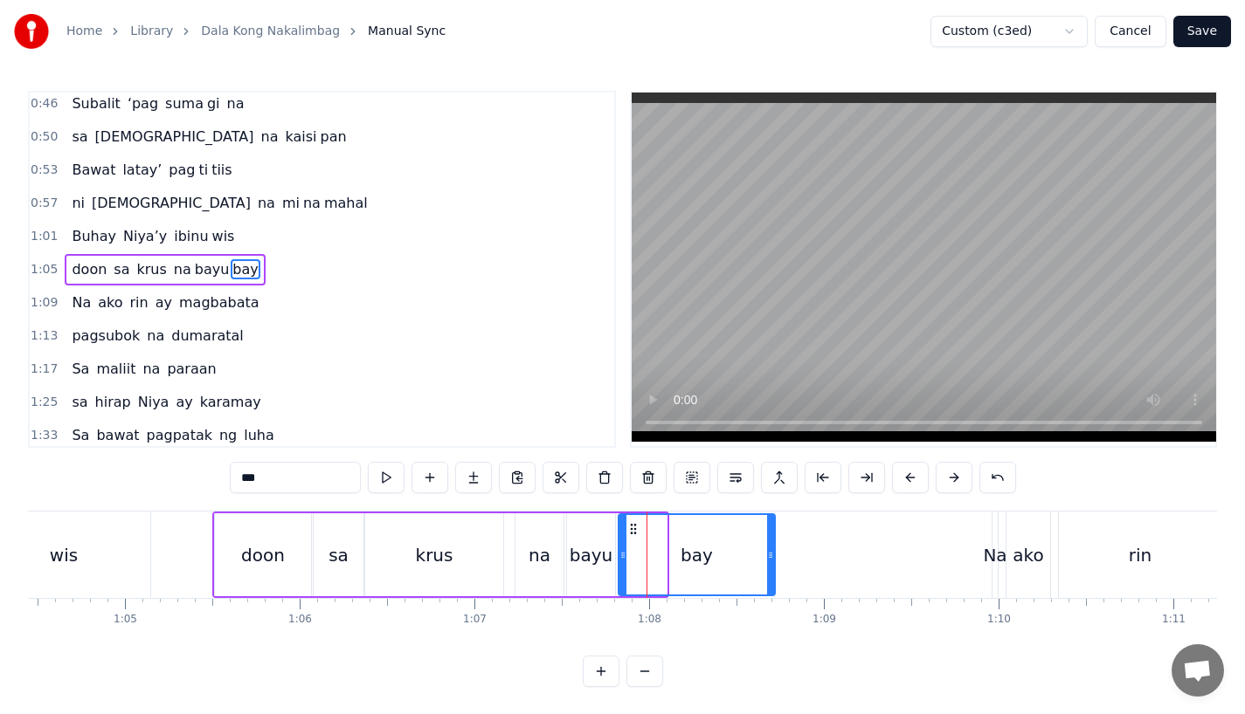
drag, startPoint x: 660, startPoint y: 559, endPoint x: 775, endPoint y: 559, distance: 114.4
click at [774, 559] on icon at bounding box center [770, 556] width 7 height 14
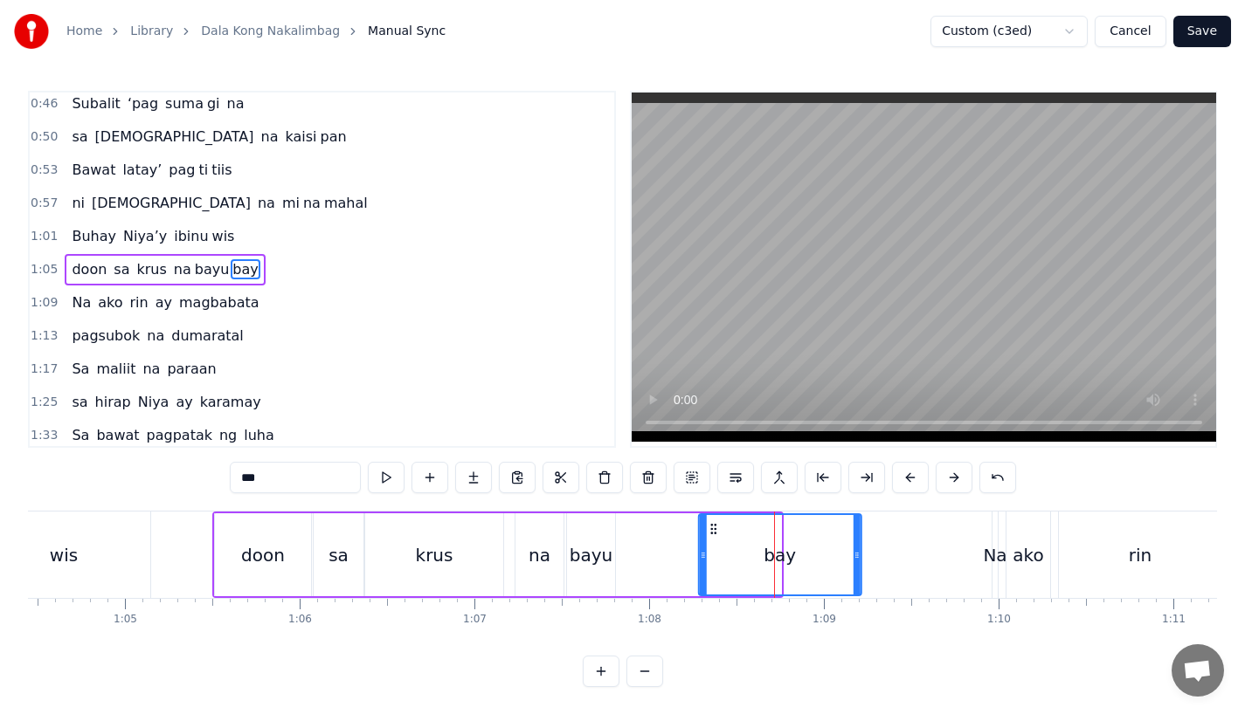
drag, startPoint x: 632, startPoint y: 526, endPoint x: 719, endPoint y: 523, distance: 86.5
click at [719, 523] on icon at bounding box center [714, 529] width 14 height 14
click at [591, 551] on div "bayu" at bounding box center [590, 555] width 43 height 26
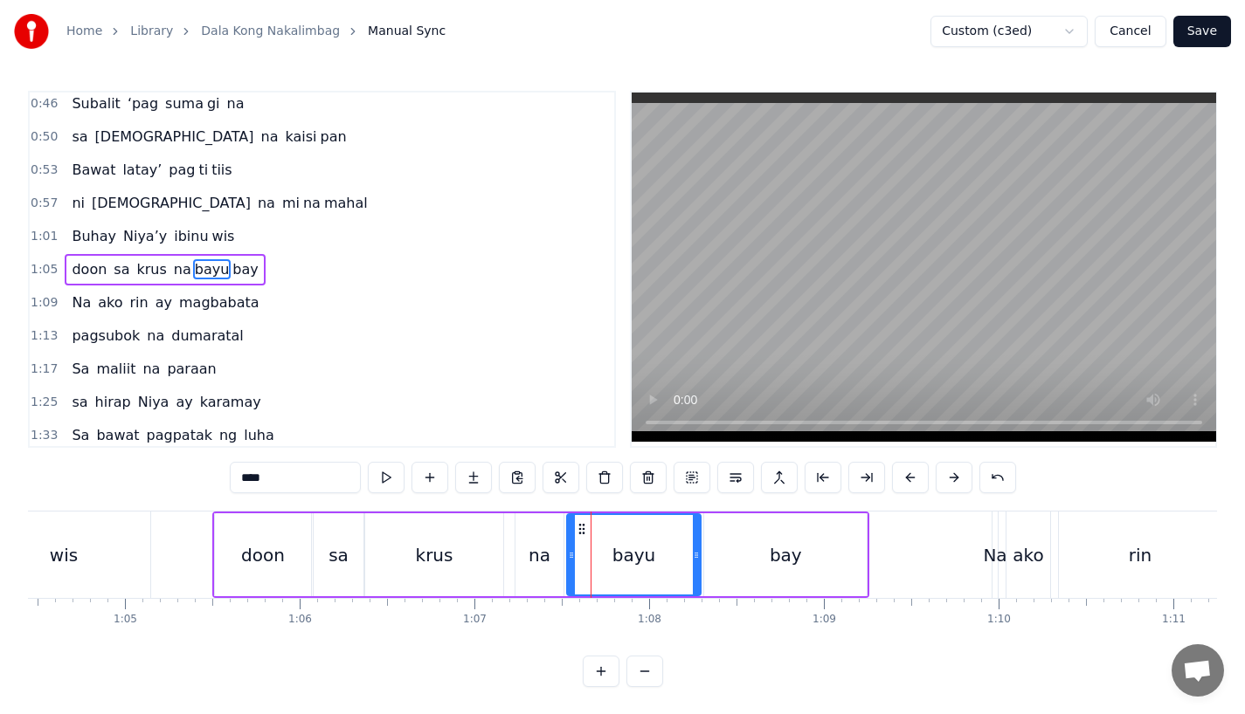
drag, startPoint x: 611, startPoint y: 561, endPoint x: 697, endPoint y: 560, distance: 85.6
click at [697, 560] on icon at bounding box center [696, 556] width 7 height 14
click at [546, 558] on div "na" at bounding box center [539, 555] width 22 height 26
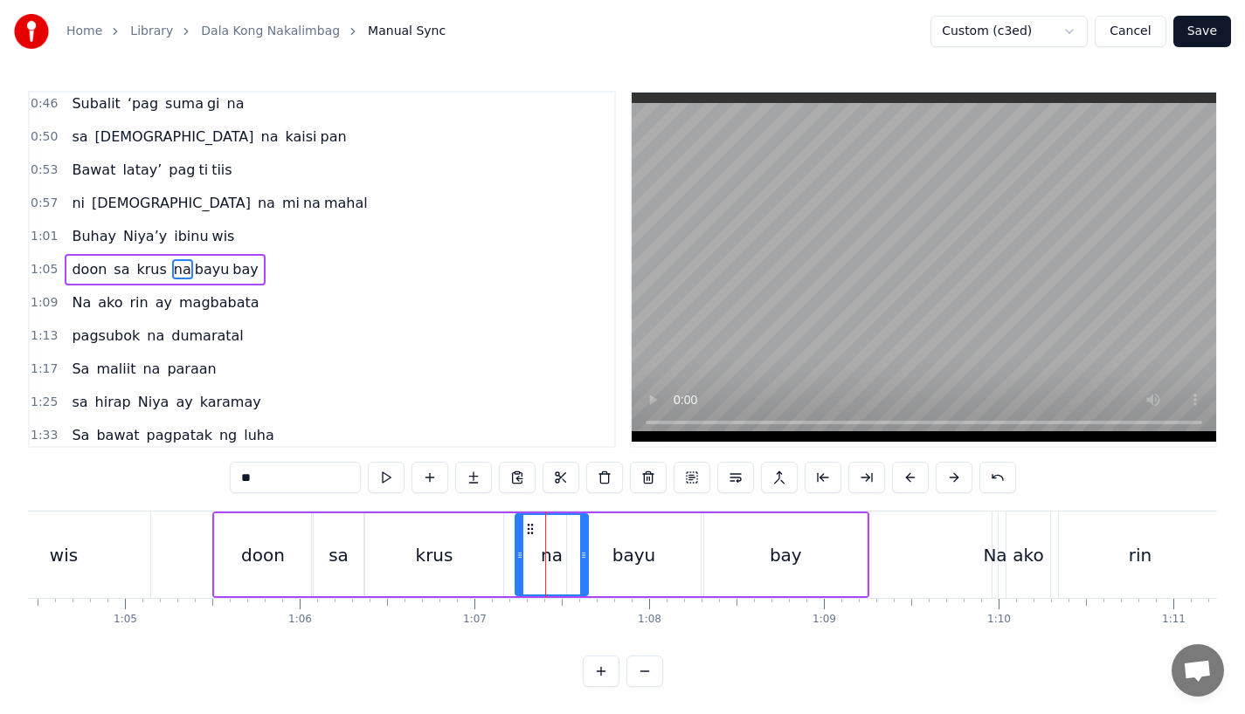
drag, startPoint x: 559, startPoint y: 560, endPoint x: 584, endPoint y: 560, distance: 25.3
click at [584, 560] on icon at bounding box center [583, 556] width 7 height 14
click at [602, 560] on div "bayu" at bounding box center [634, 555] width 134 height 83
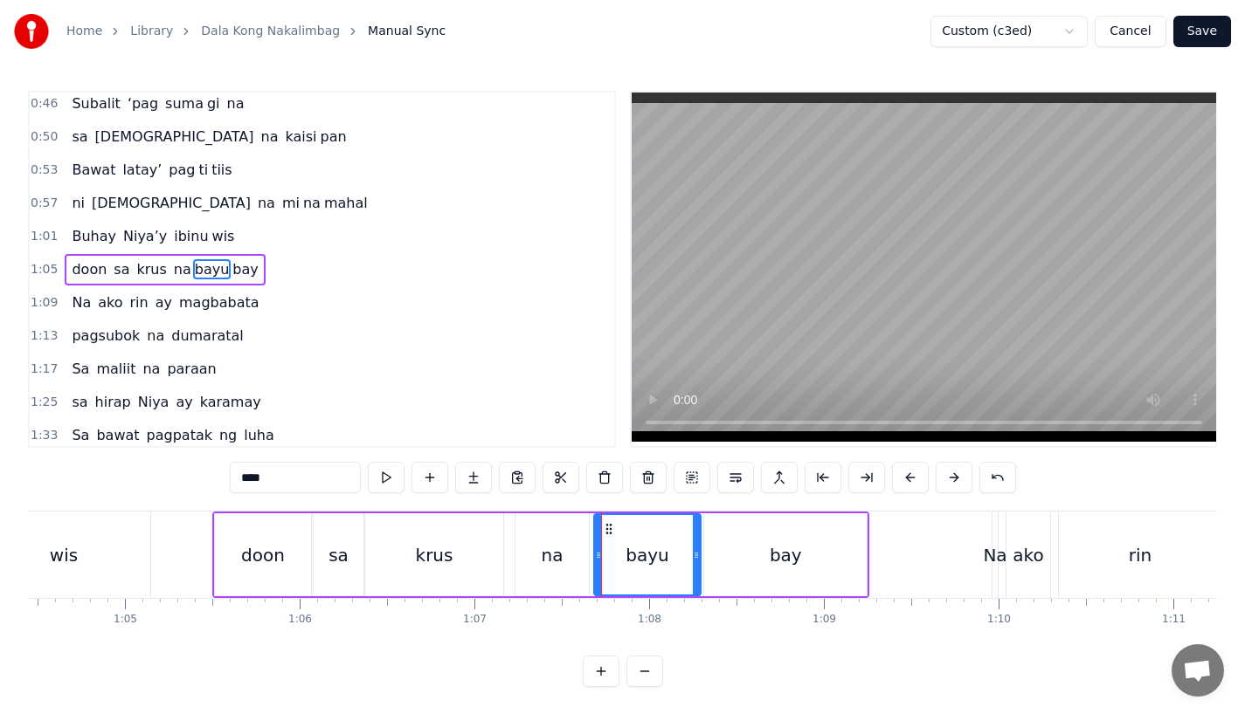
drag, startPoint x: 569, startPoint y: 559, endPoint x: 593, endPoint y: 558, distance: 24.5
click at [595, 558] on icon at bounding box center [598, 556] width 7 height 14
click at [473, 561] on div "krus" at bounding box center [434, 555] width 138 height 83
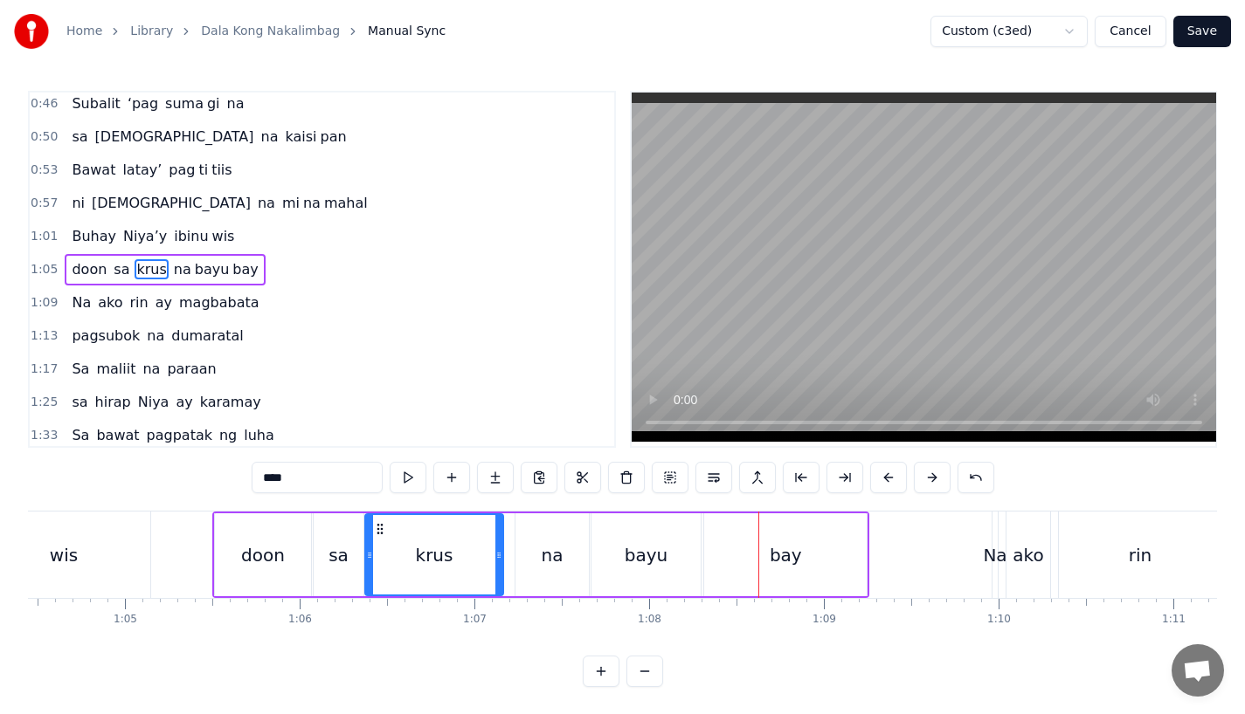
click at [647, 583] on div "bayu" at bounding box center [645, 555] width 109 height 83
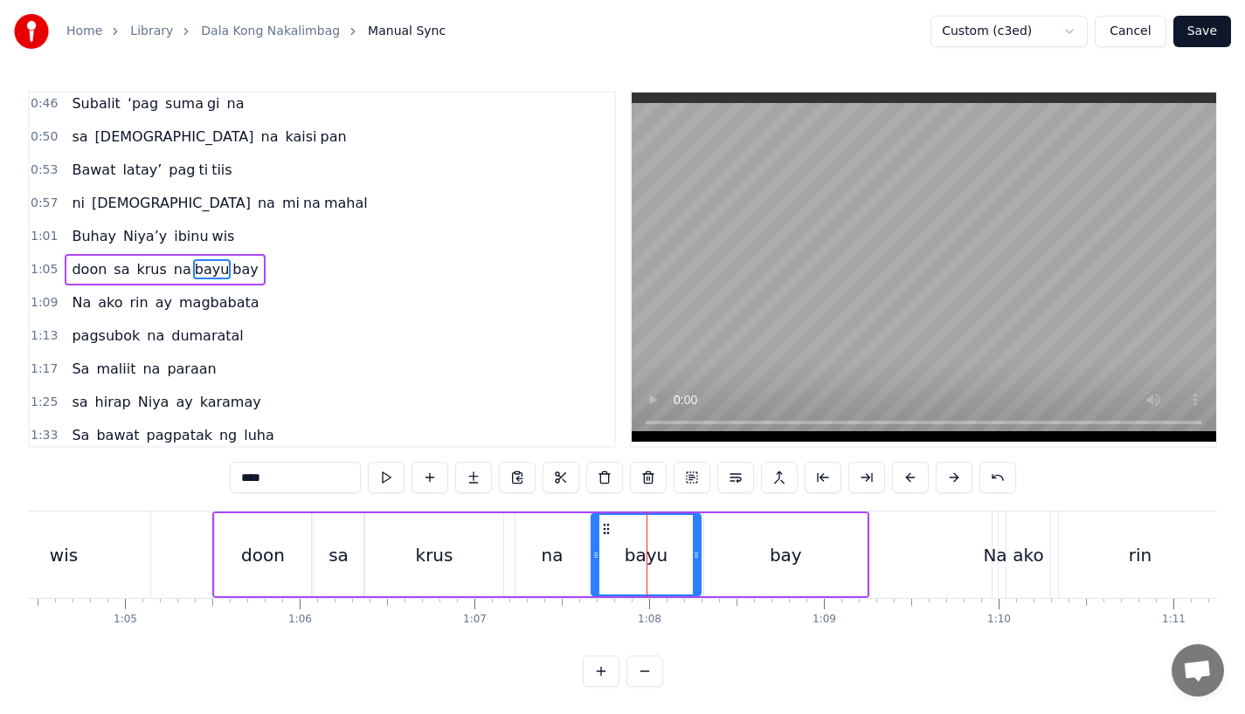
click at [693, 577] on div at bounding box center [696, 554] width 7 height 79
click at [735, 573] on div "bay" at bounding box center [785, 555] width 162 height 83
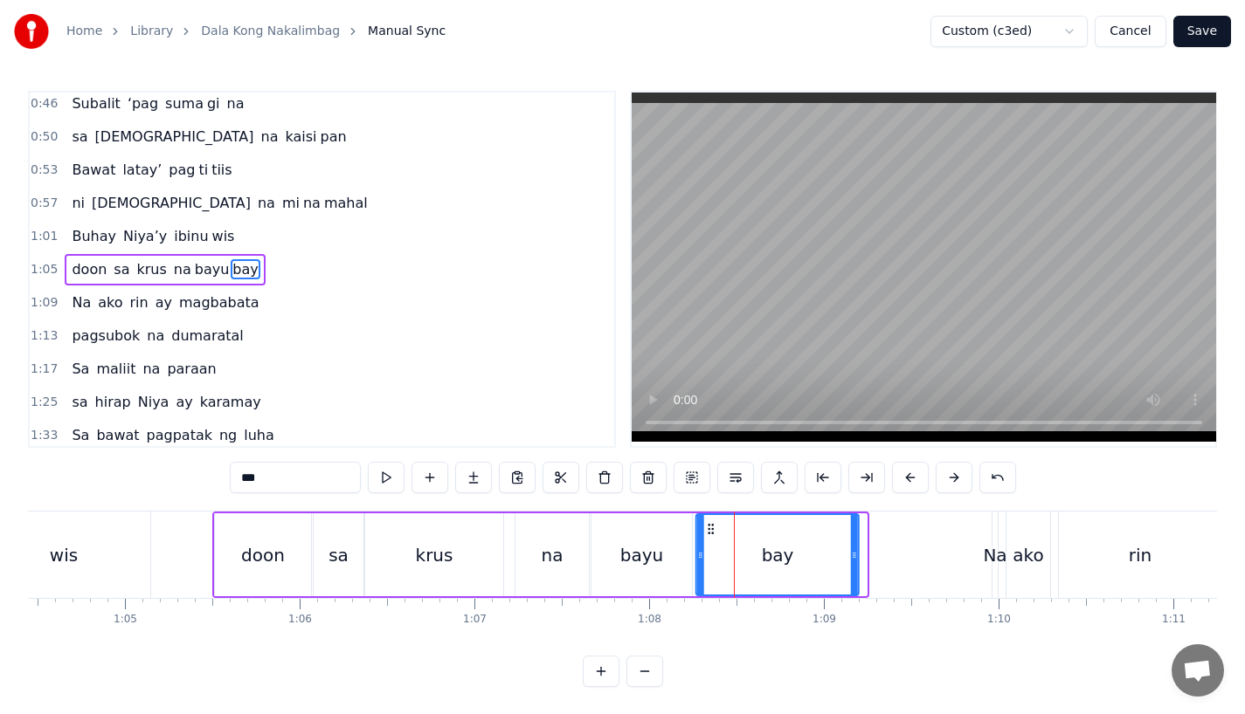
click at [708, 533] on icon at bounding box center [711, 529] width 14 height 14
click at [499, 553] on div "krus" at bounding box center [434, 555] width 138 height 83
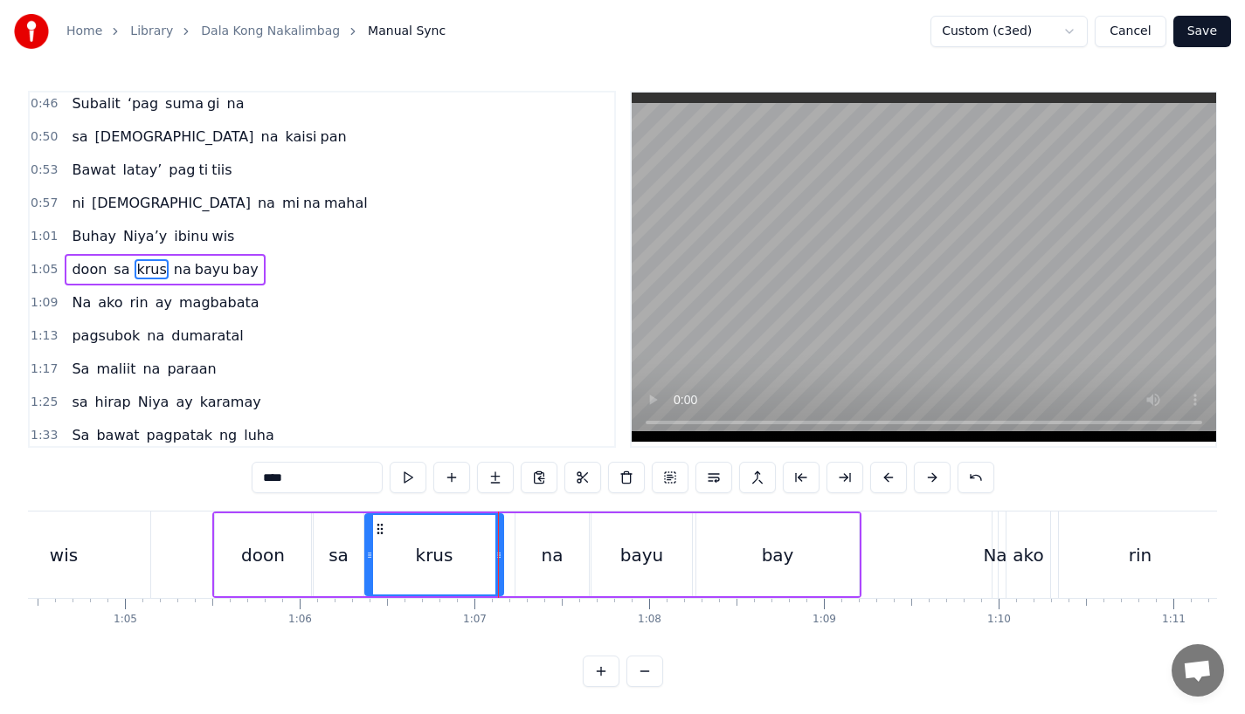
click at [554, 559] on div "na" at bounding box center [553, 555] width 22 height 26
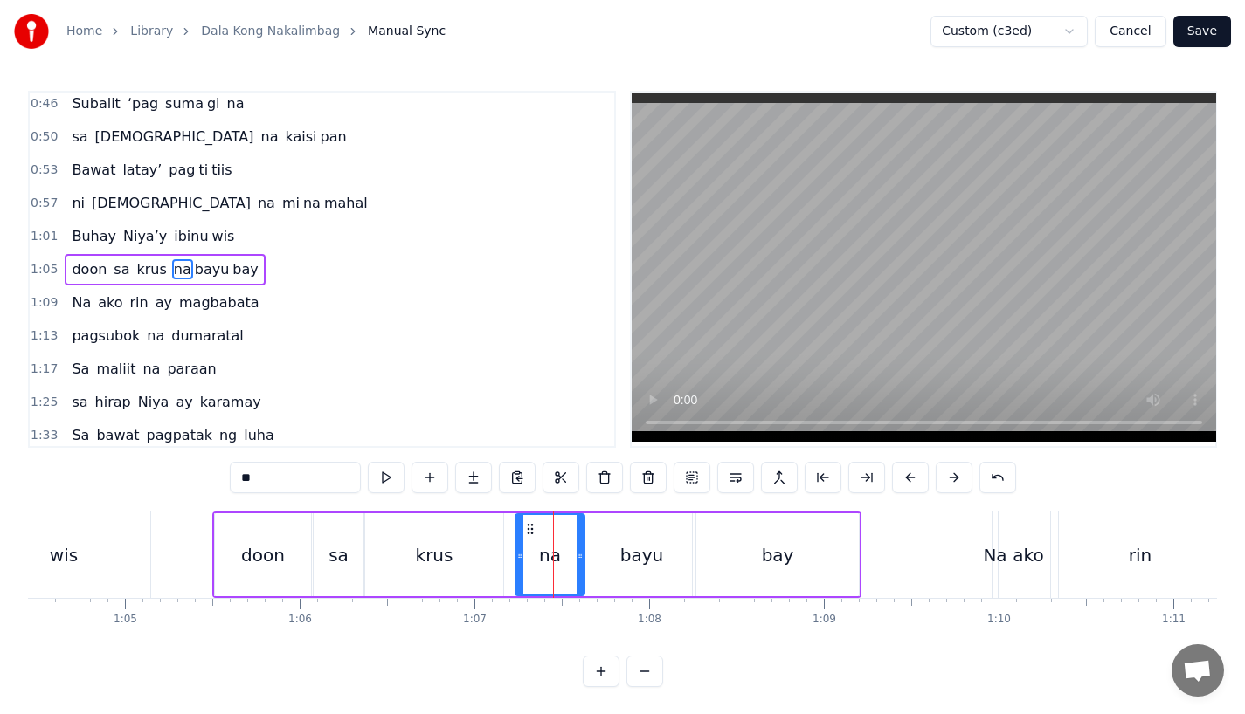
click at [578, 561] on icon at bounding box center [579, 556] width 7 height 14
click at [617, 557] on div "bayu" at bounding box center [641, 555] width 100 height 83
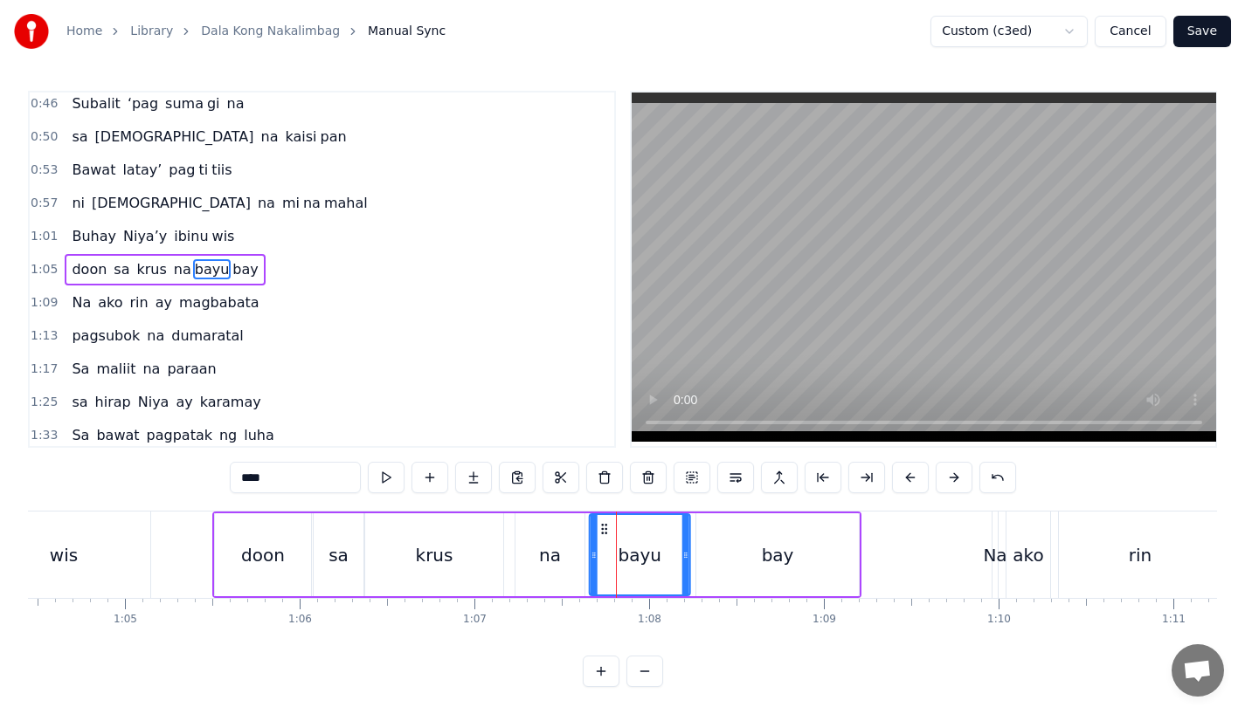
click at [597, 530] on icon at bounding box center [604, 529] width 14 height 14
click at [726, 552] on div "bay" at bounding box center [777, 555] width 162 height 83
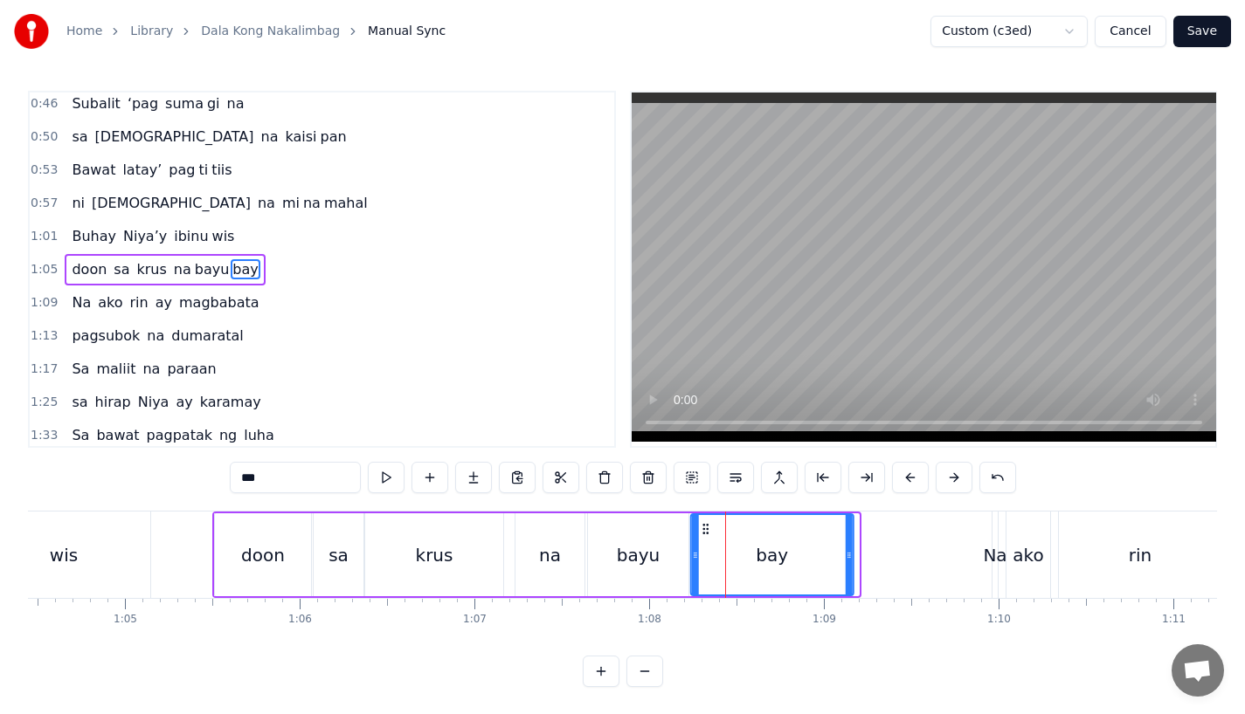
click at [707, 525] on circle at bounding box center [707, 525] width 1 height 1
click at [453, 541] on div "krus" at bounding box center [434, 555] width 138 height 83
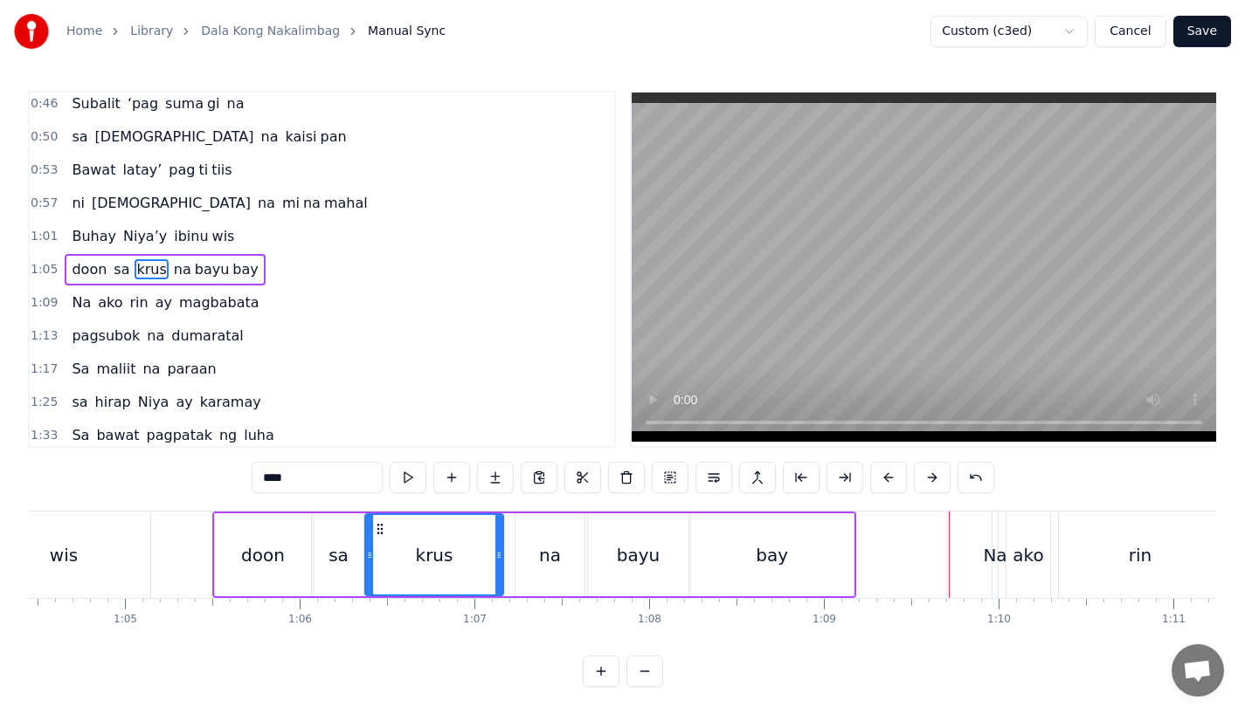
click at [743, 548] on div "bay" at bounding box center [772, 555] width 162 height 83
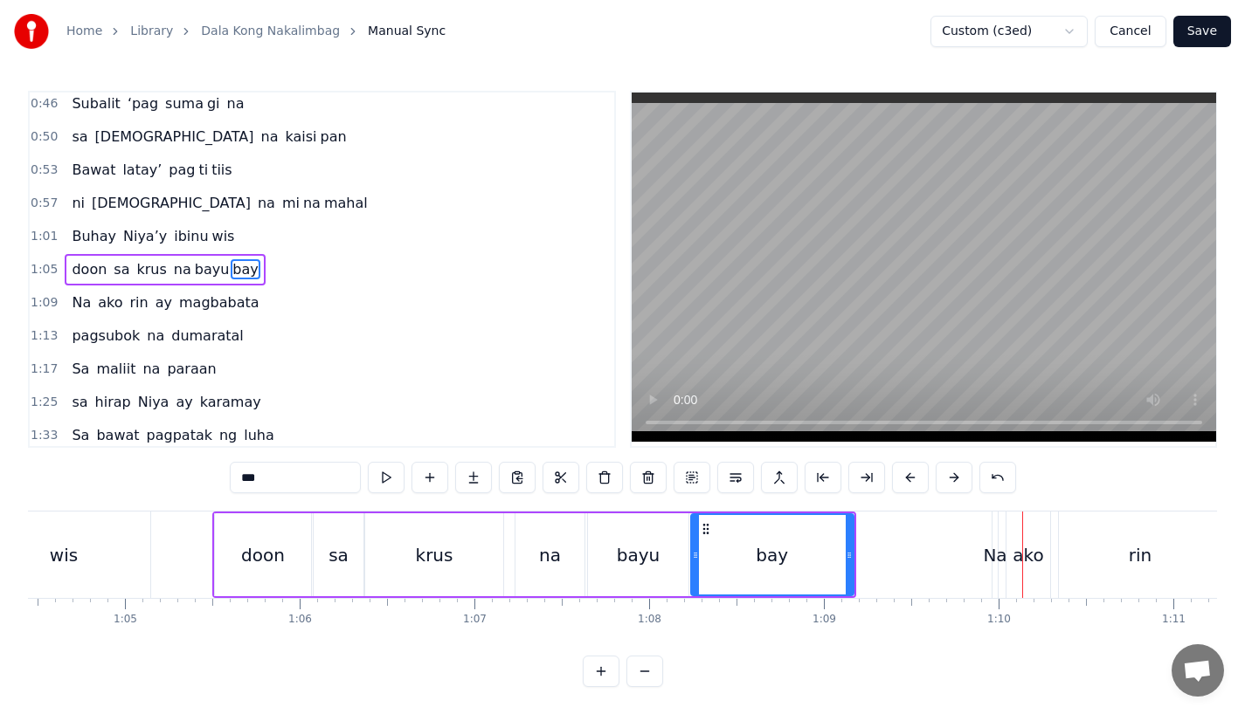
click at [215, 549] on div "doon" at bounding box center [263, 555] width 96 height 83
type input "****"
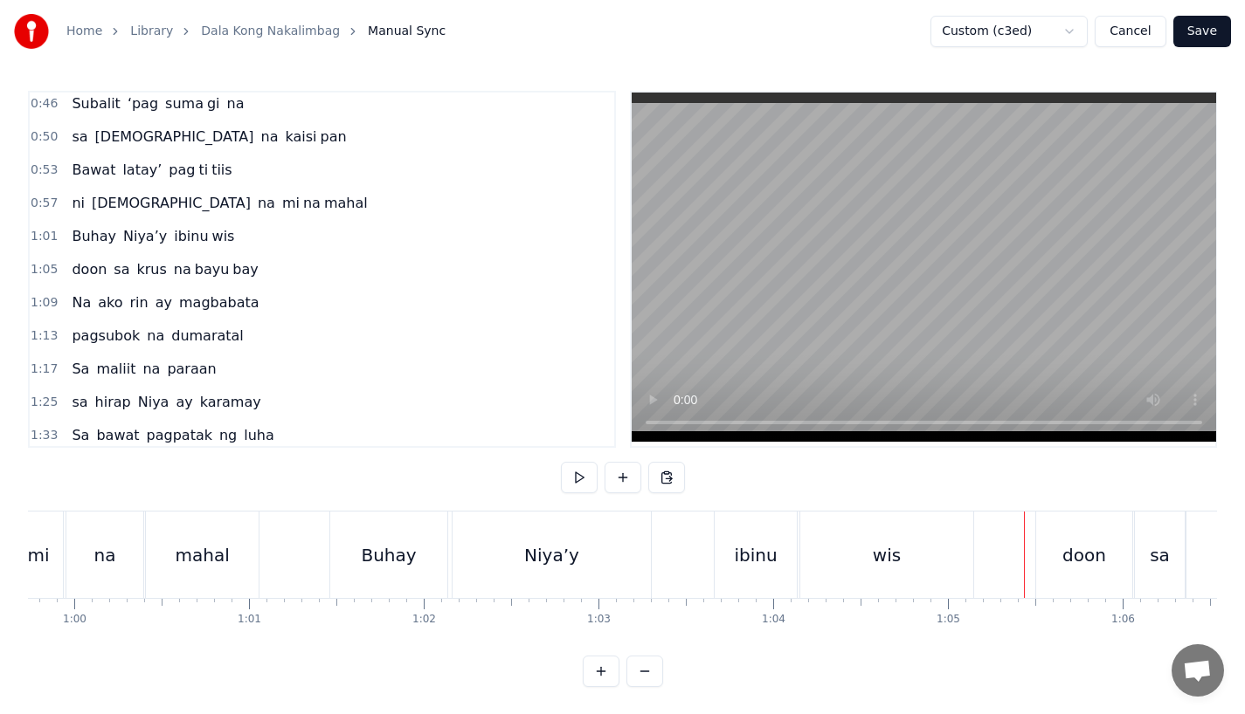
scroll to position [0, 10354]
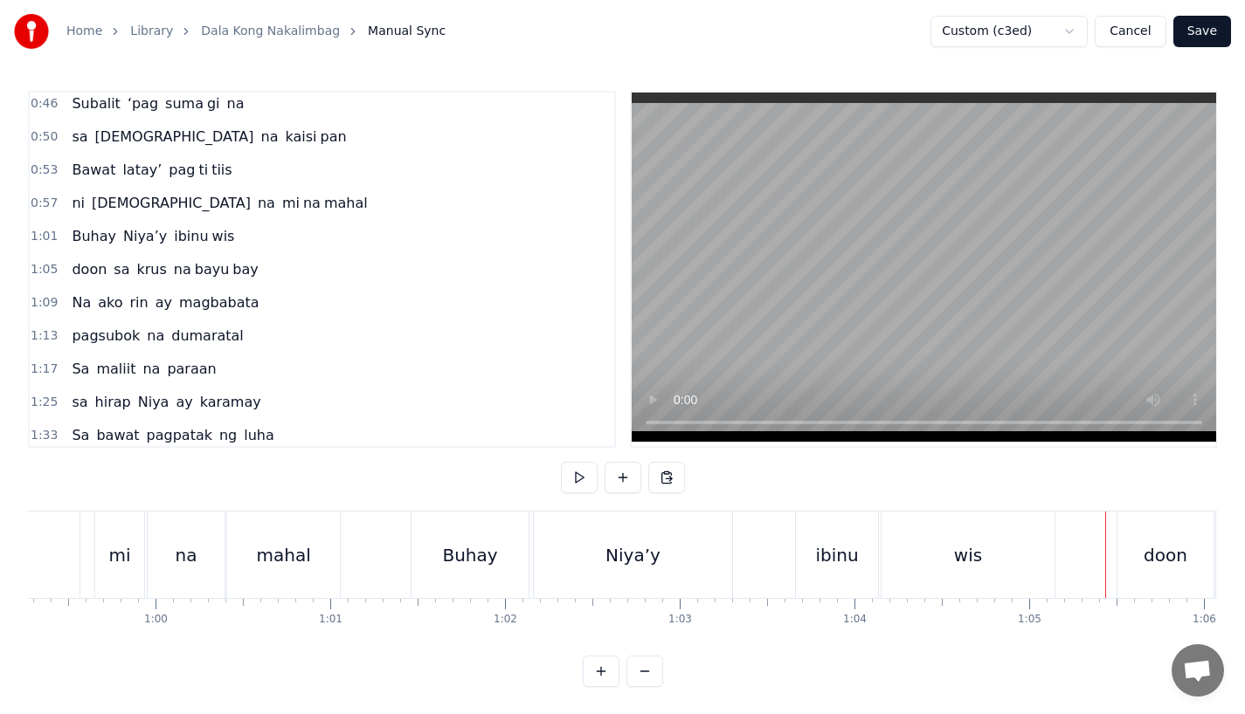
click at [583, 555] on div "Niya’y" at bounding box center [633, 555] width 198 height 86
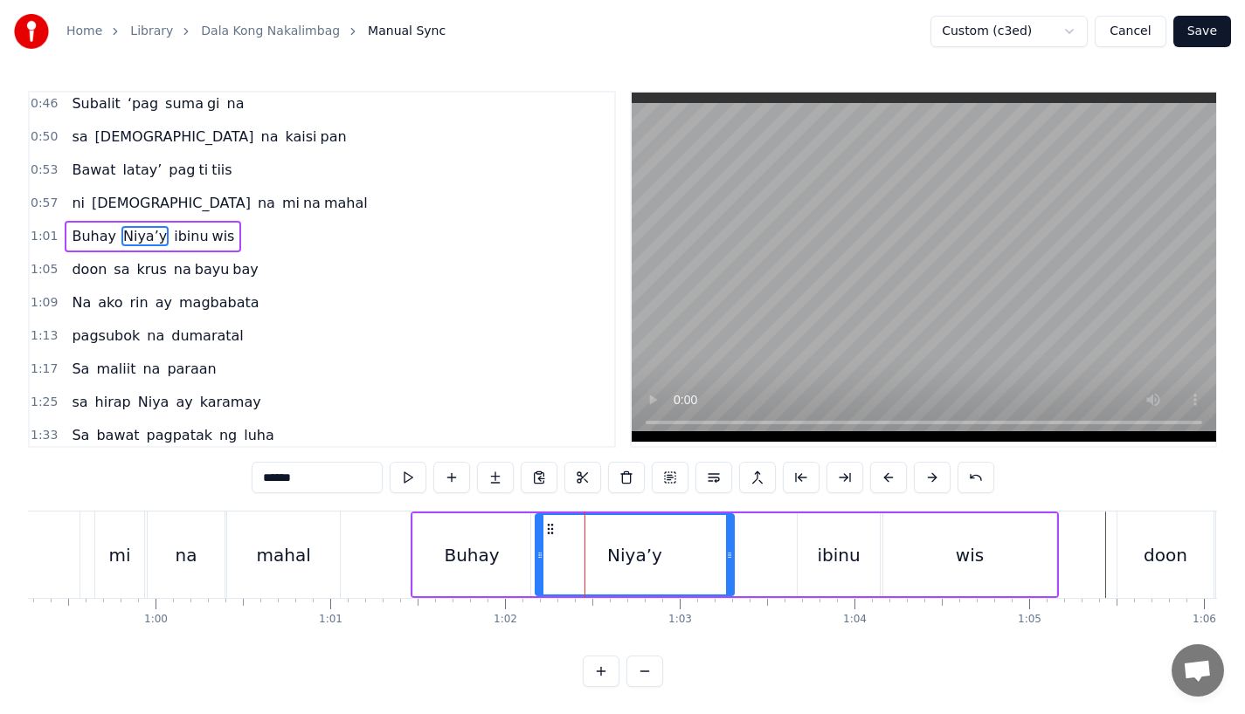
scroll to position [238, 0]
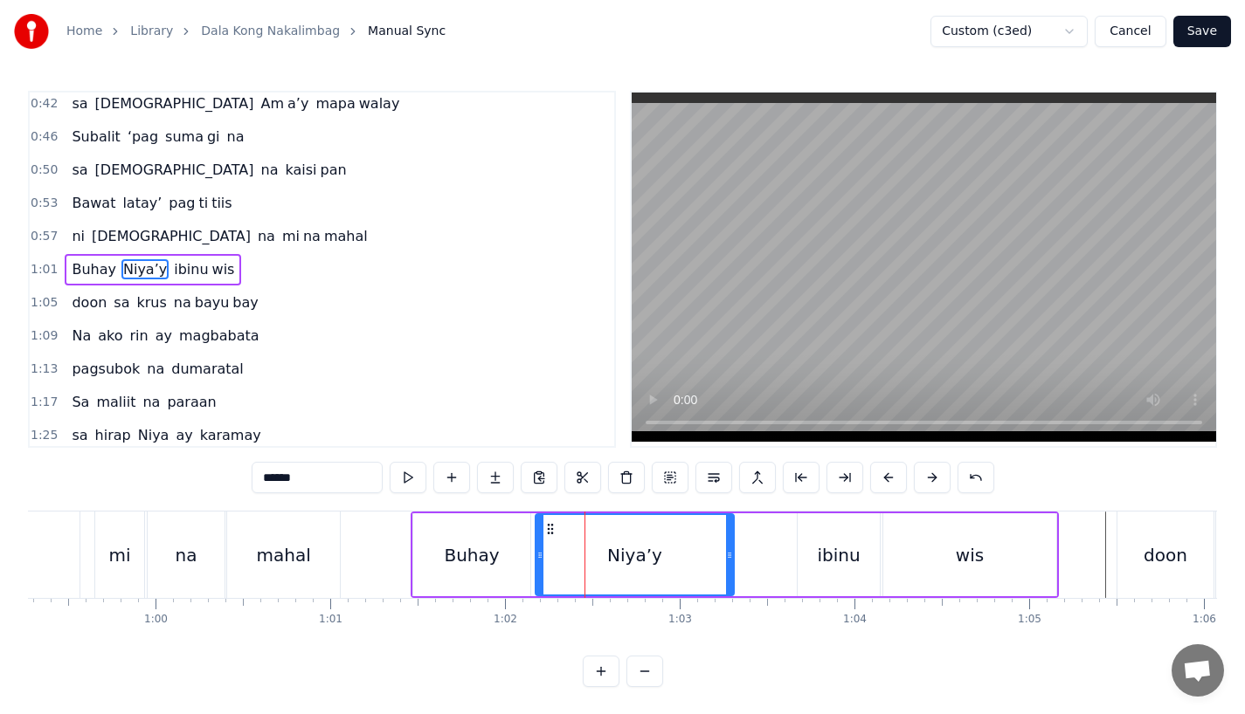
click at [432, 559] on div "Buhay" at bounding box center [471, 555] width 117 height 83
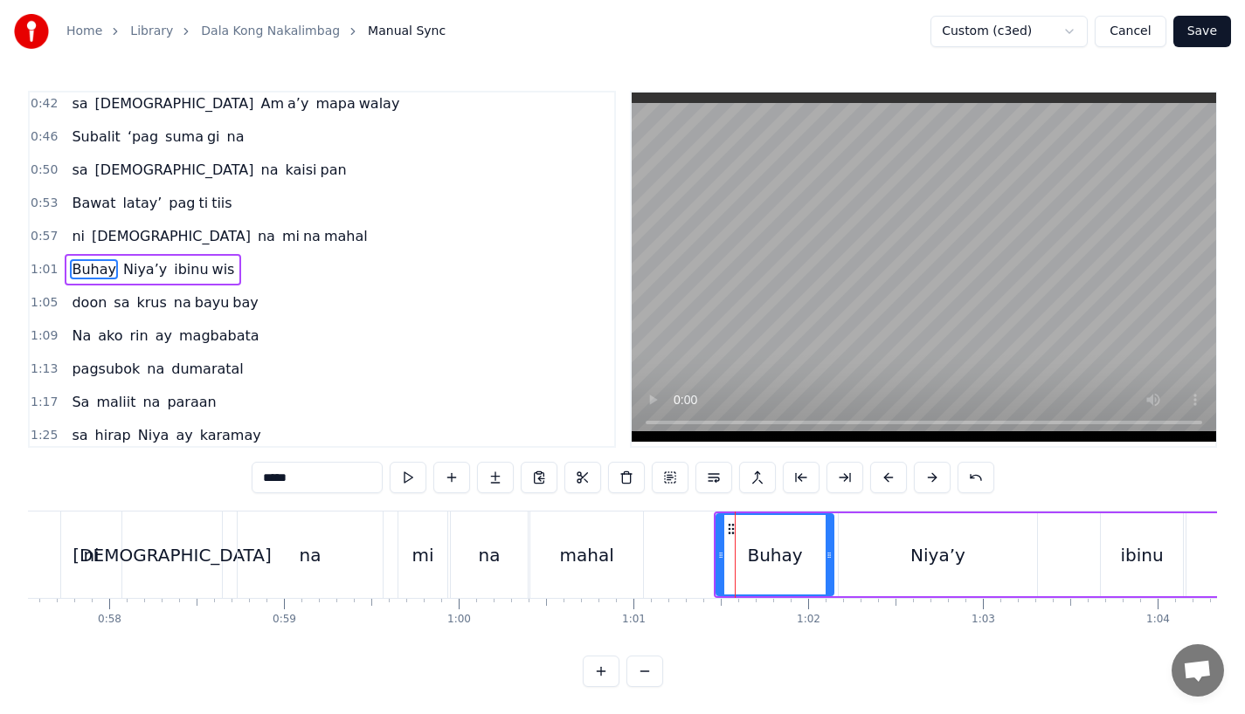
scroll to position [0, 9962]
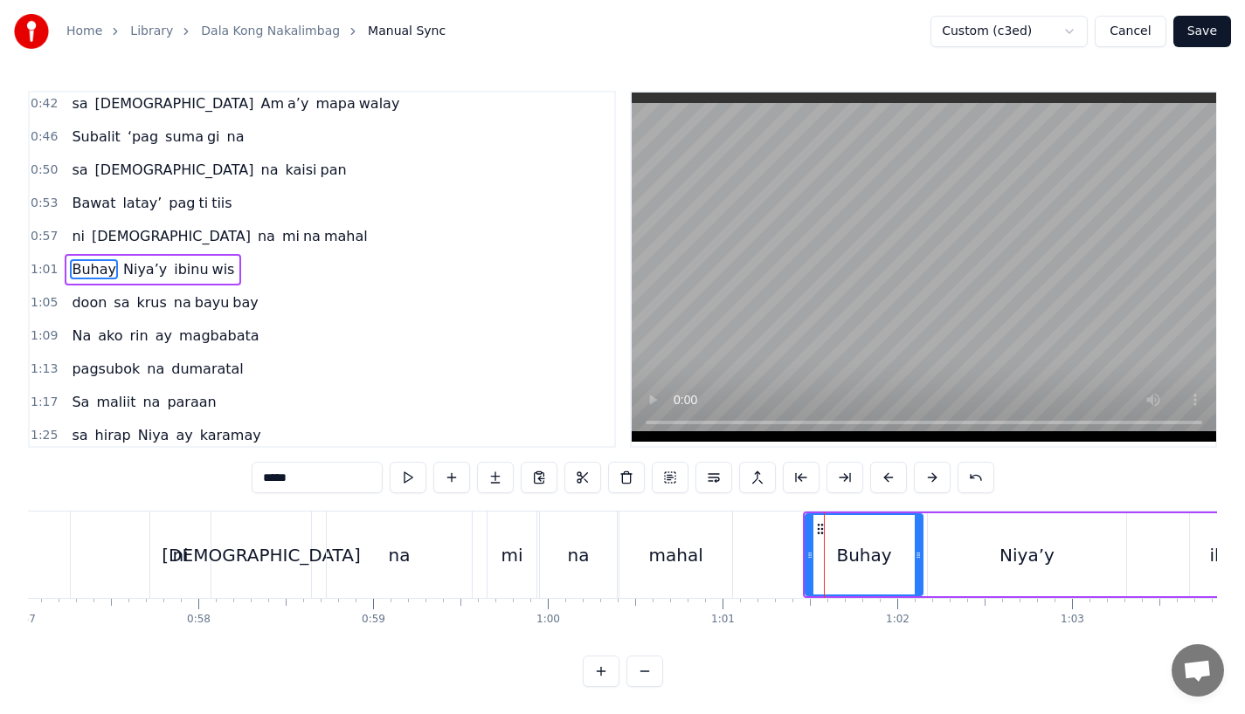
click at [391, 557] on div "na" at bounding box center [400, 555] width 22 height 26
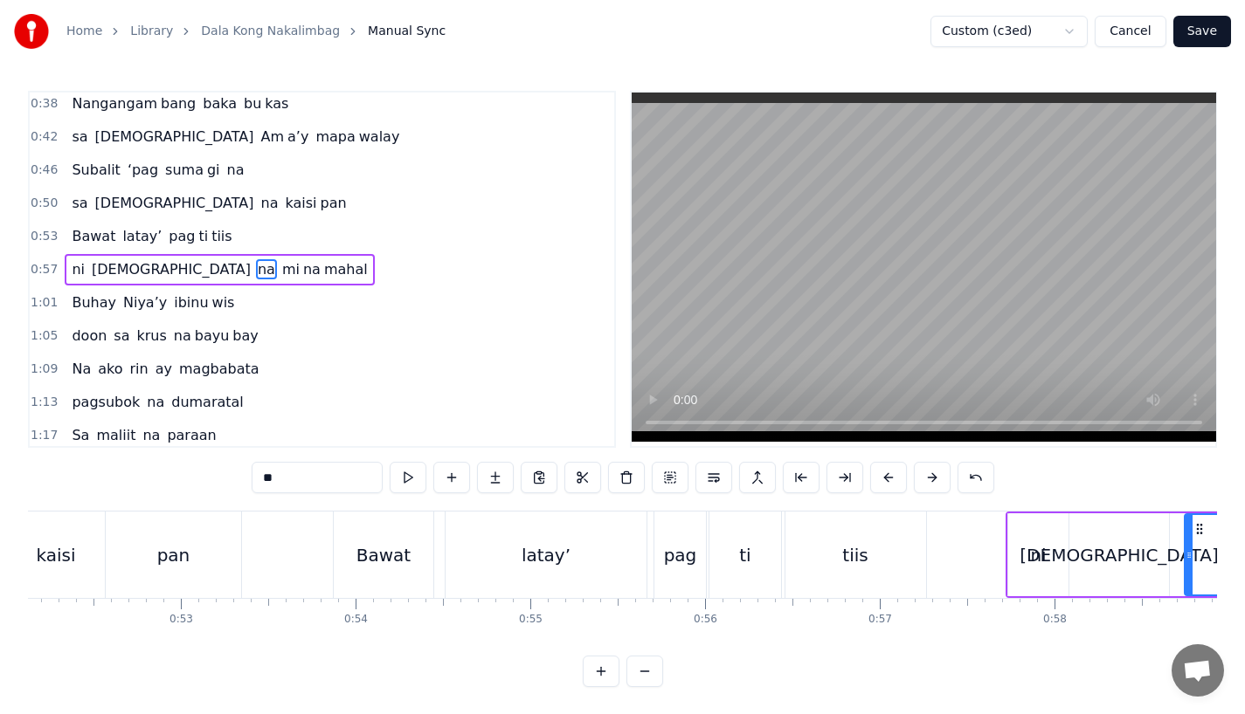
scroll to position [0, 9091]
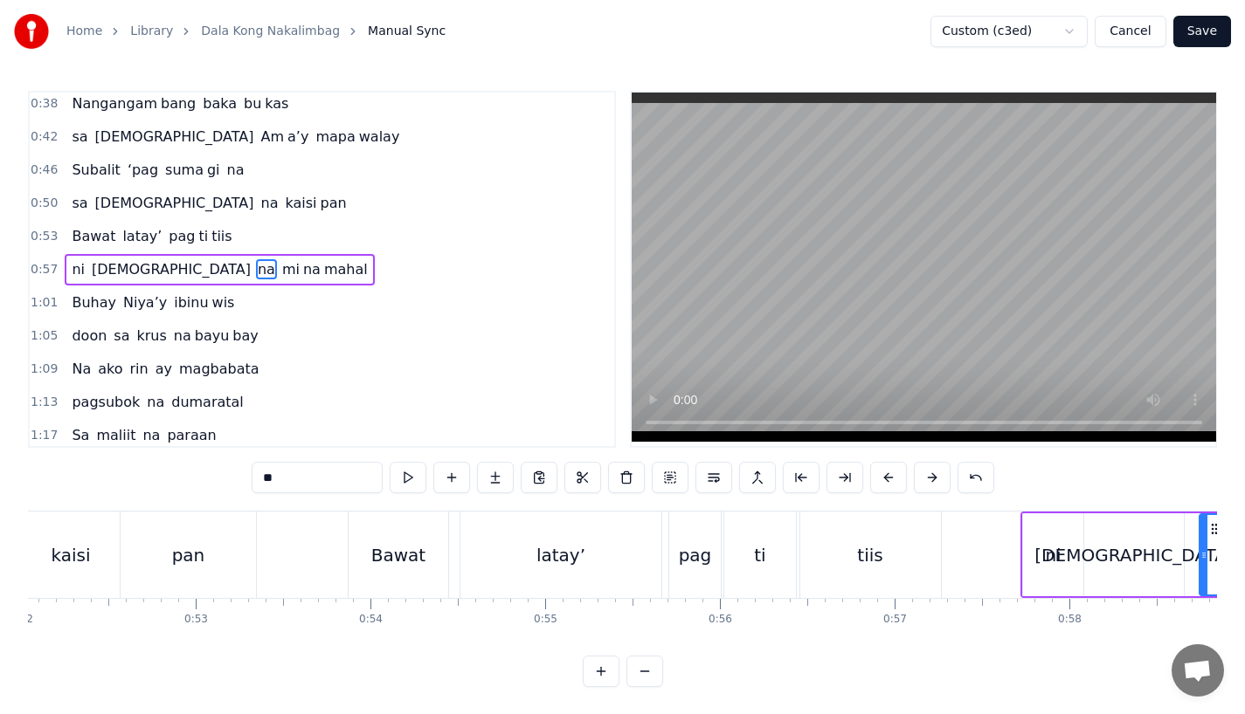
click at [383, 551] on div "Bawat" at bounding box center [398, 555] width 54 height 26
type input "*****"
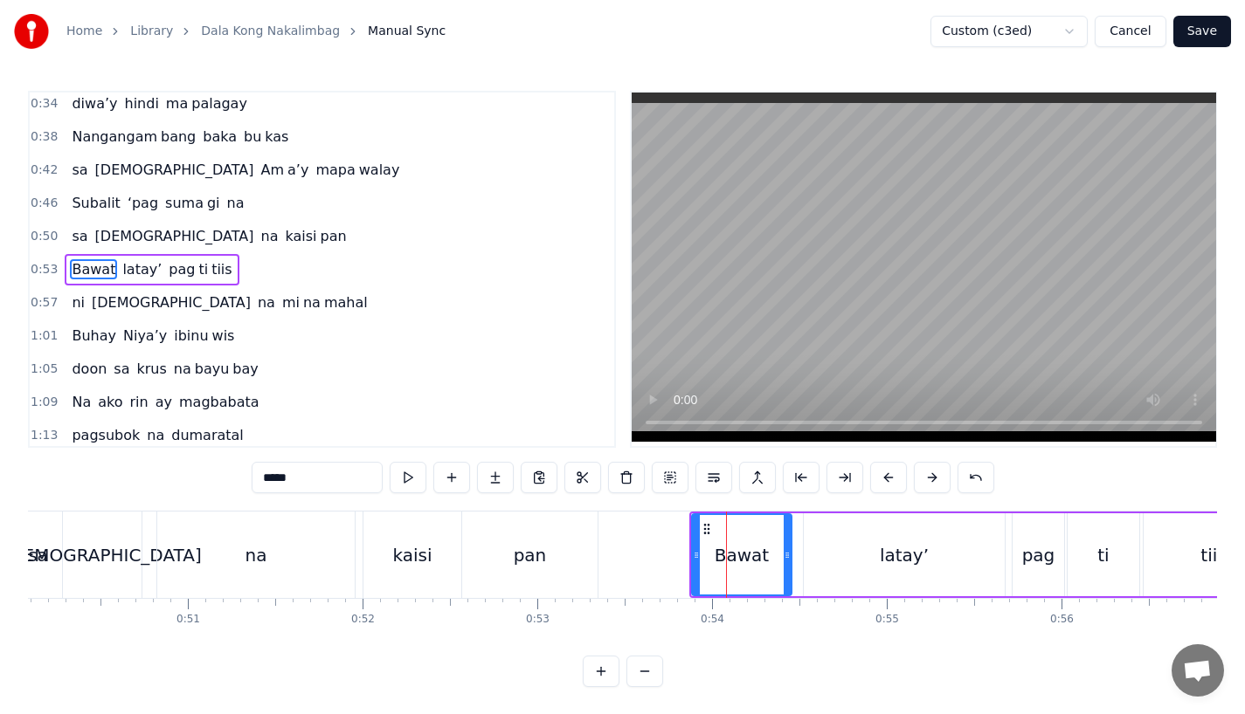
scroll to position [0, 8536]
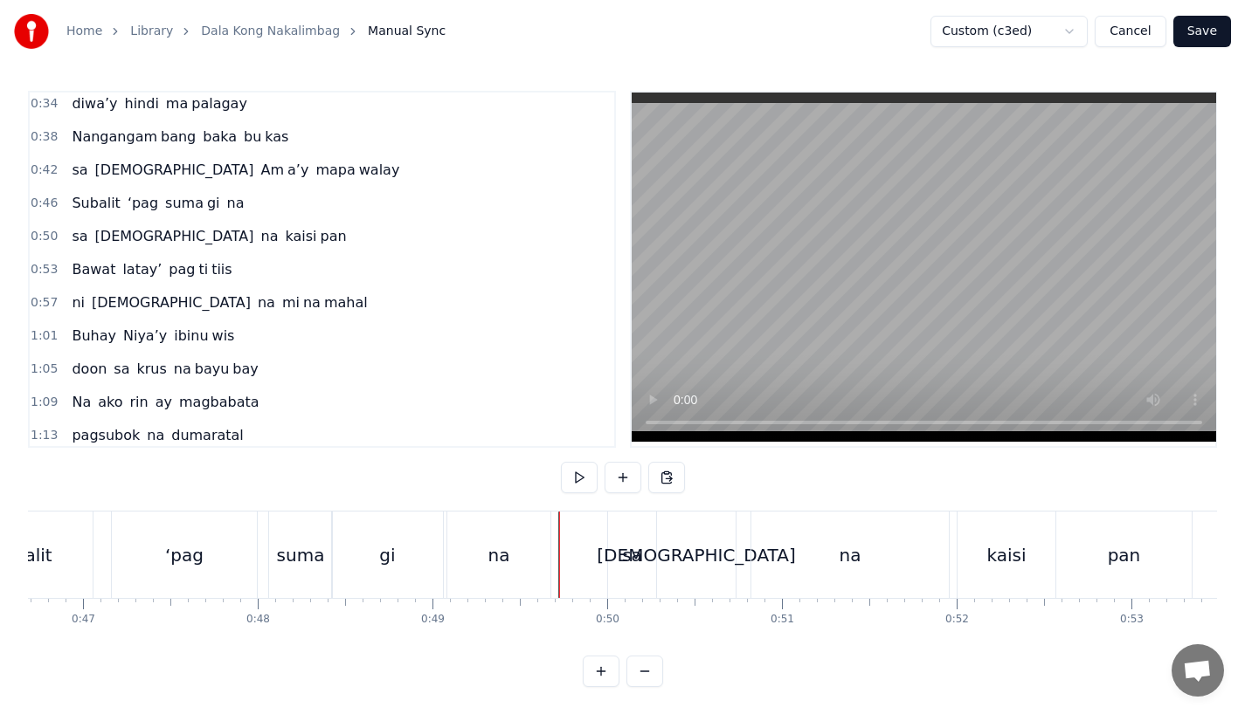
scroll to position [0, 8151]
click at [151, 556] on div "‘pag" at bounding box center [188, 555] width 145 height 86
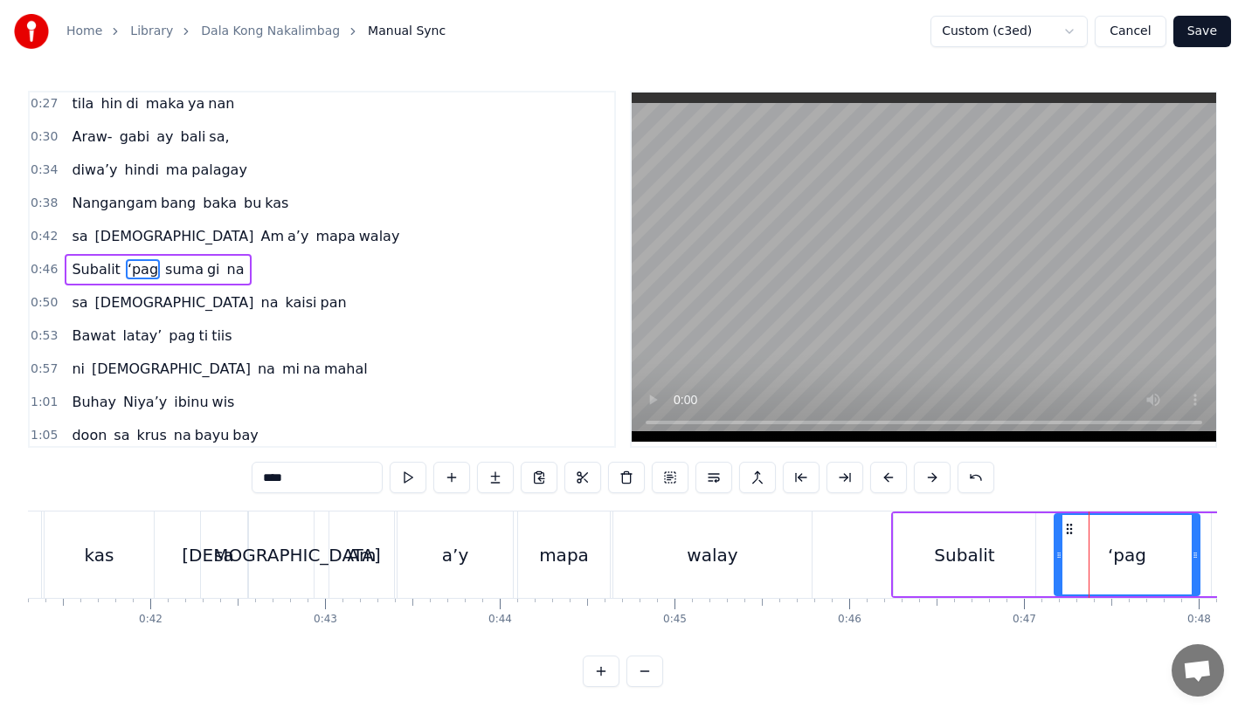
scroll to position [0, 7099]
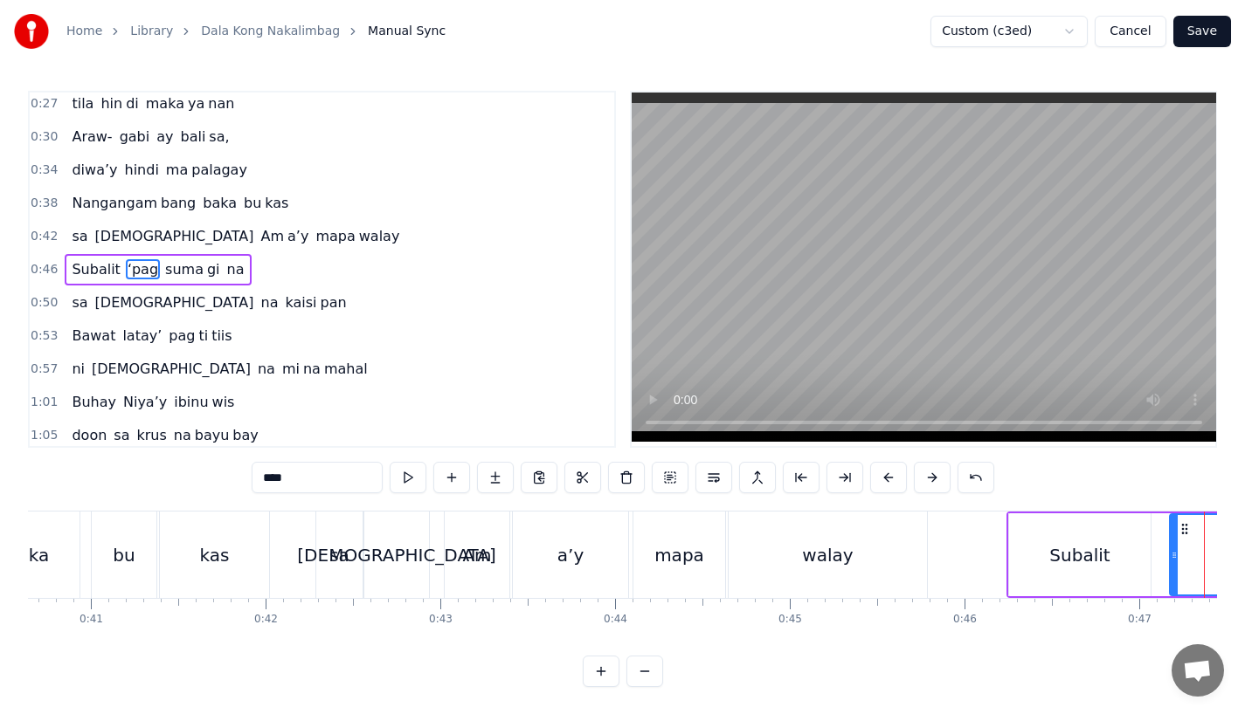
click at [330, 561] on div "sa" at bounding box center [339, 555] width 20 height 26
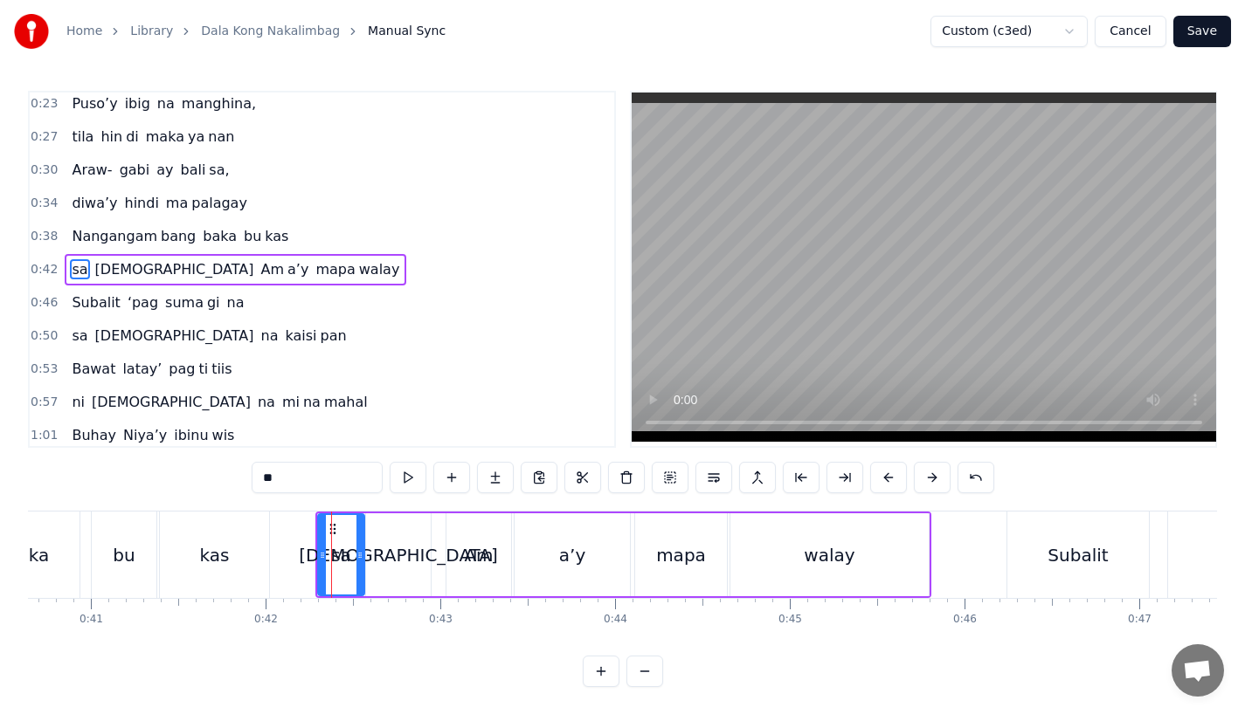
click at [232, 556] on div "kas" at bounding box center [214, 555] width 109 height 86
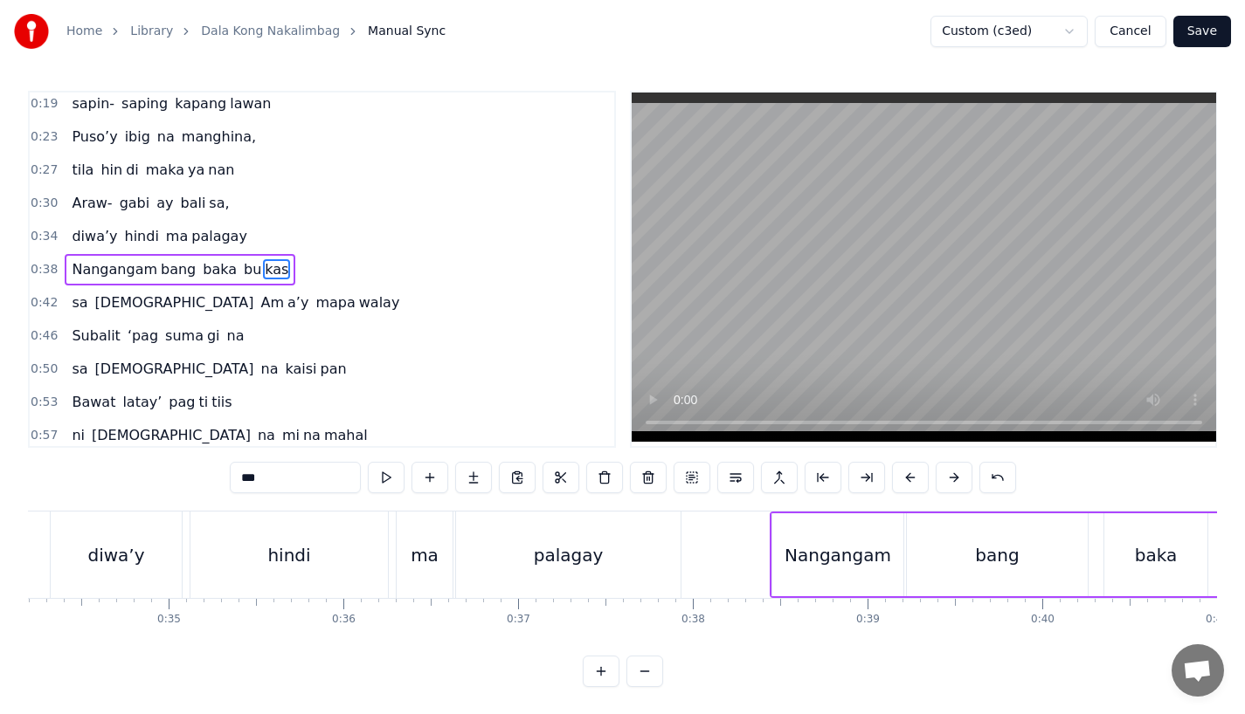
scroll to position [0, 5887]
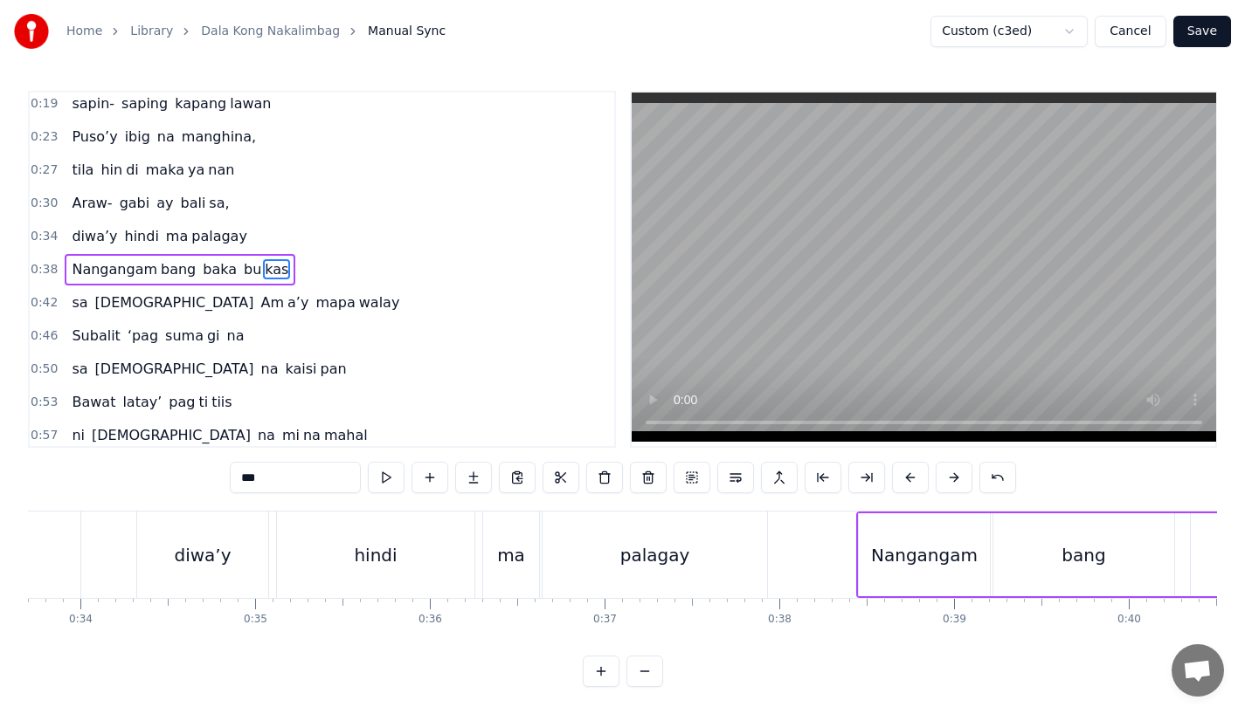
click at [259, 549] on div "diwa’y" at bounding box center [202, 555] width 131 height 86
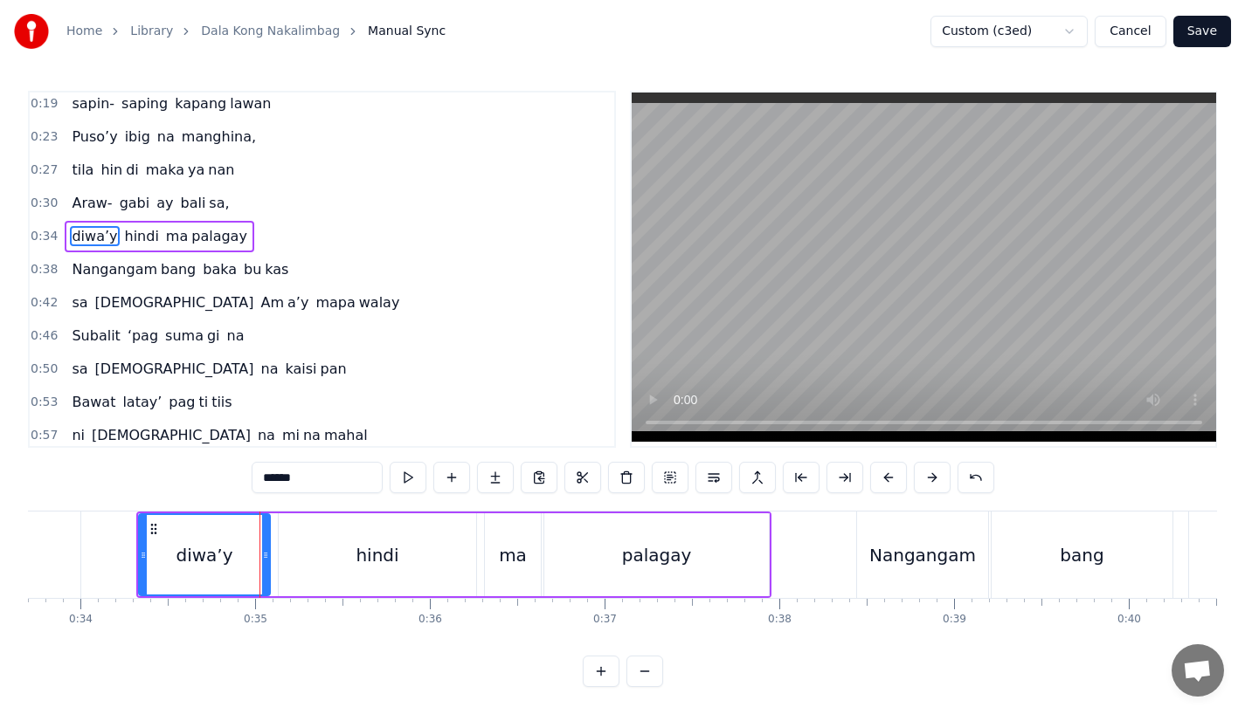
scroll to position [5, 0]
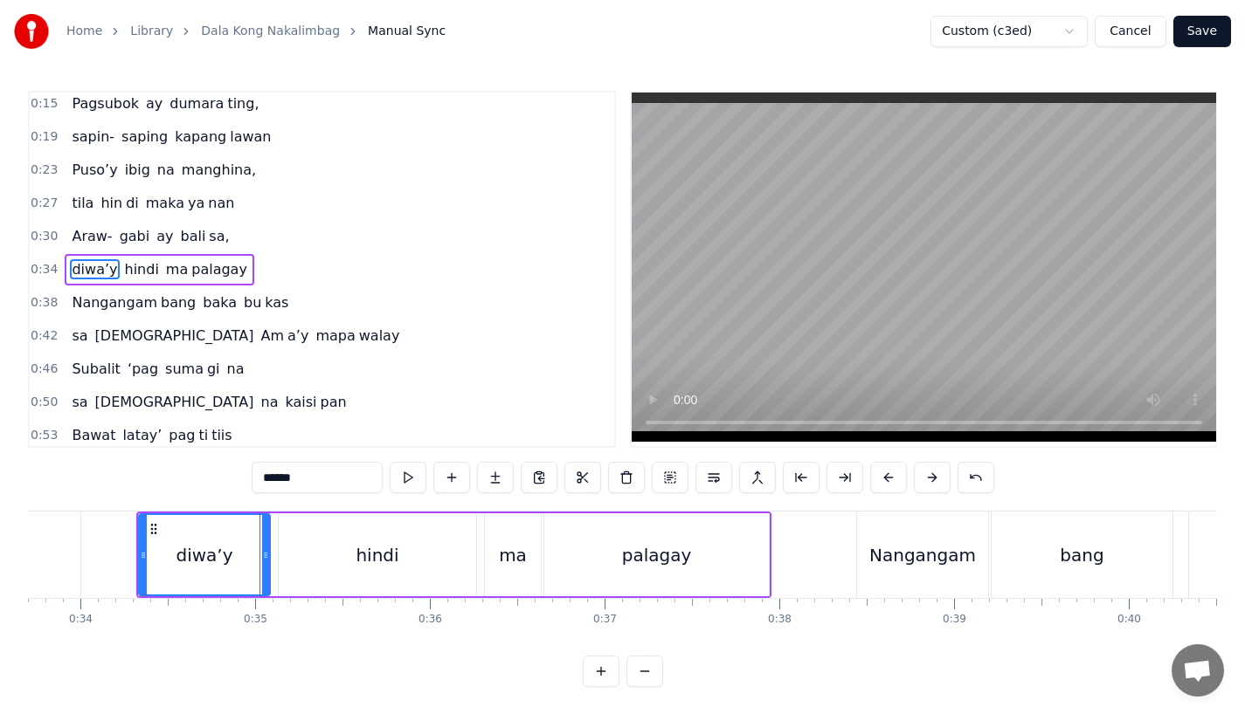
click at [118, 238] on span "gabi" at bounding box center [135, 236] width 34 height 20
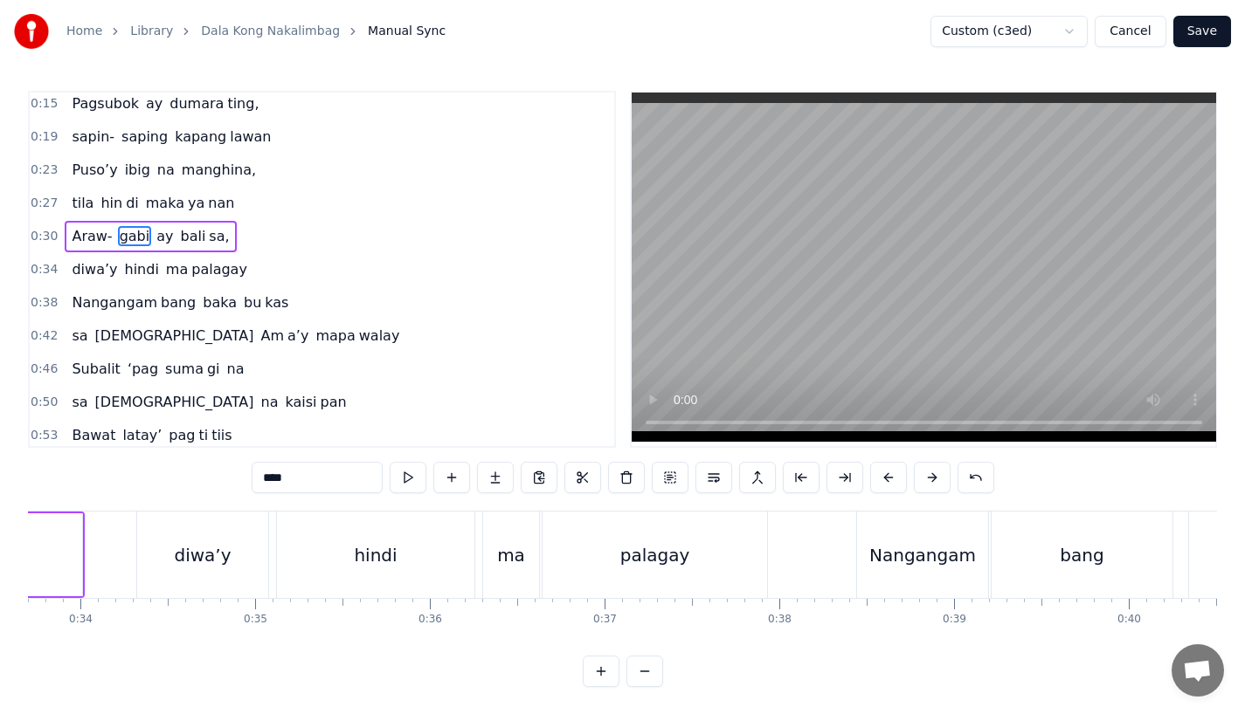
scroll to position [0, 0]
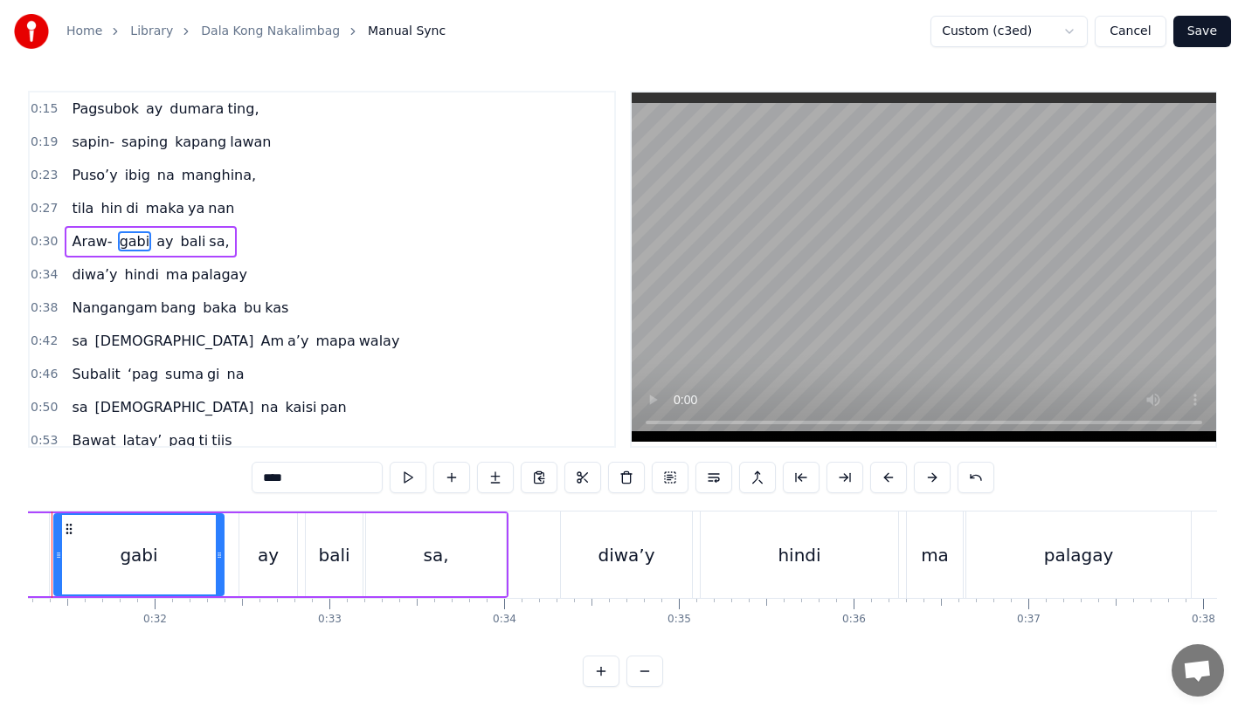
click at [106, 208] on span "hin" at bounding box center [111, 208] width 25 height 20
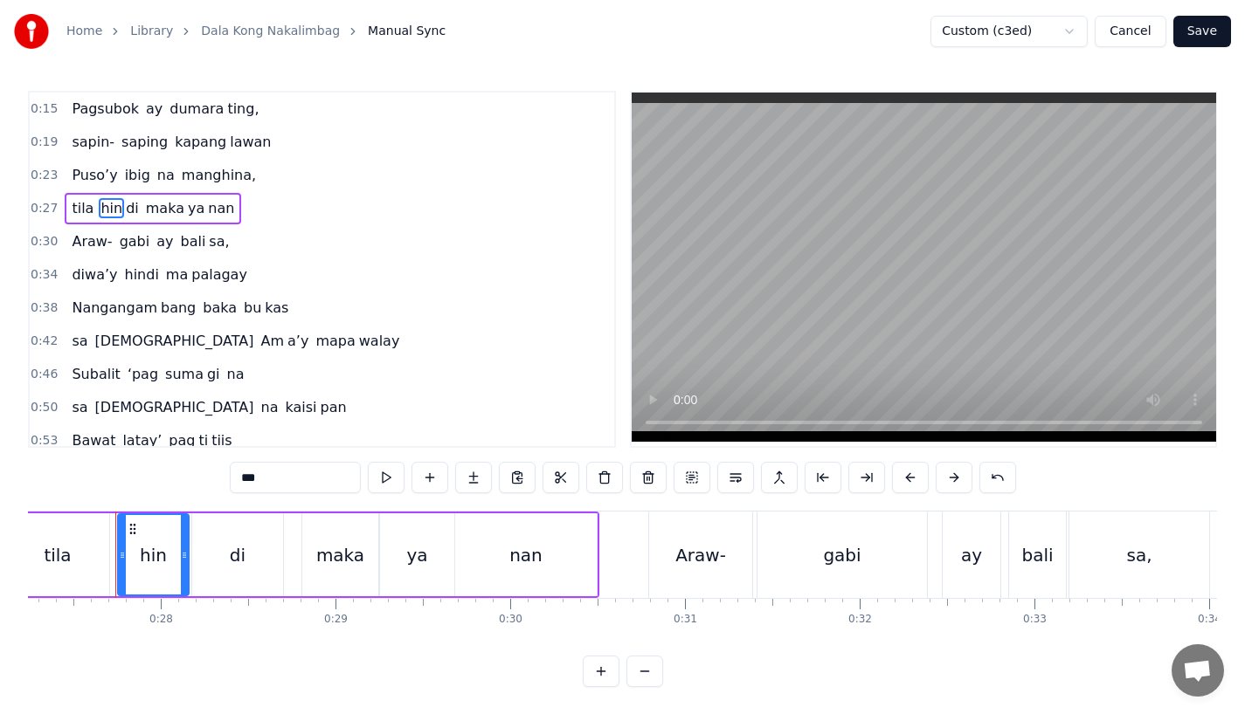
click at [93, 183] on span "Puso’y" at bounding box center [94, 175] width 49 height 20
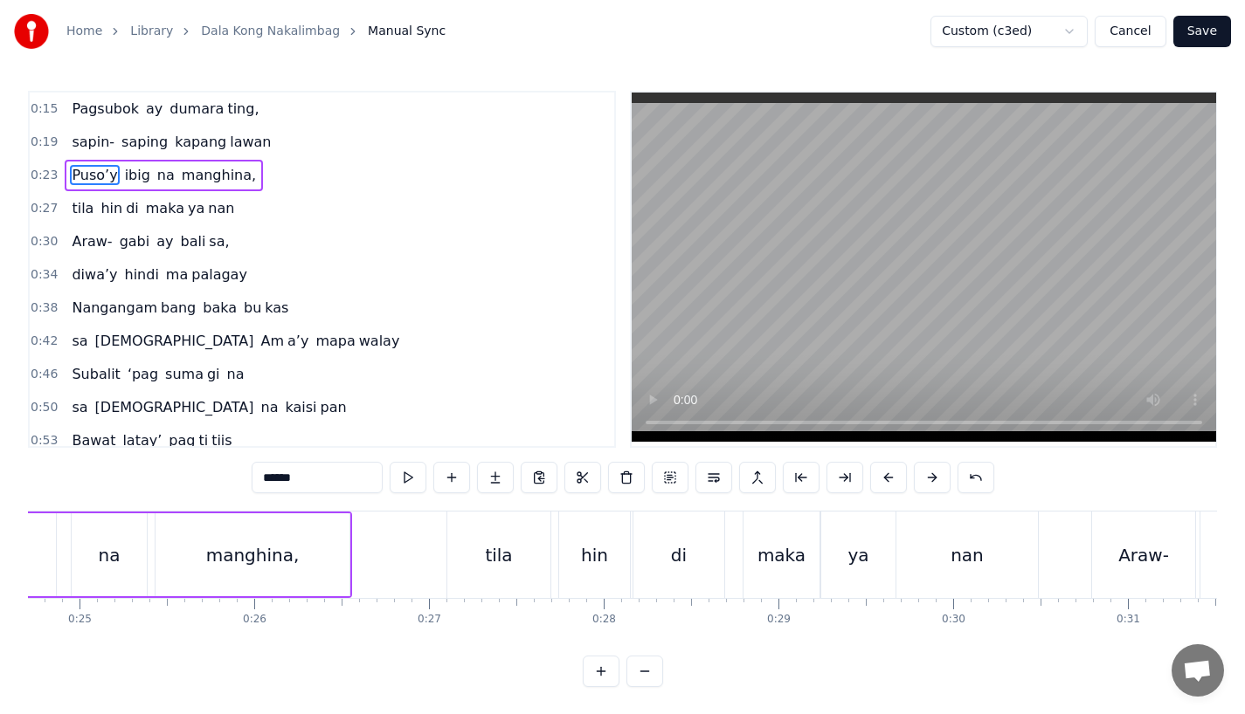
click at [92, 147] on span "sapin-" at bounding box center [93, 142] width 46 height 20
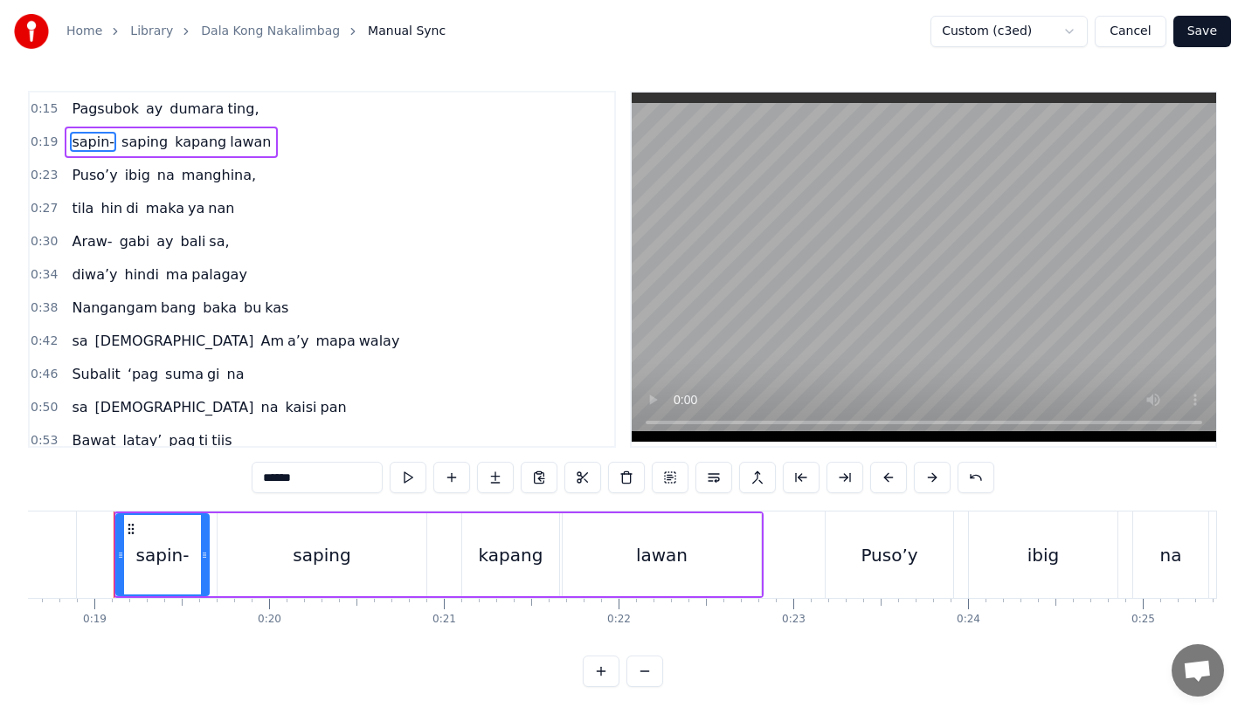
scroll to position [0, 3251]
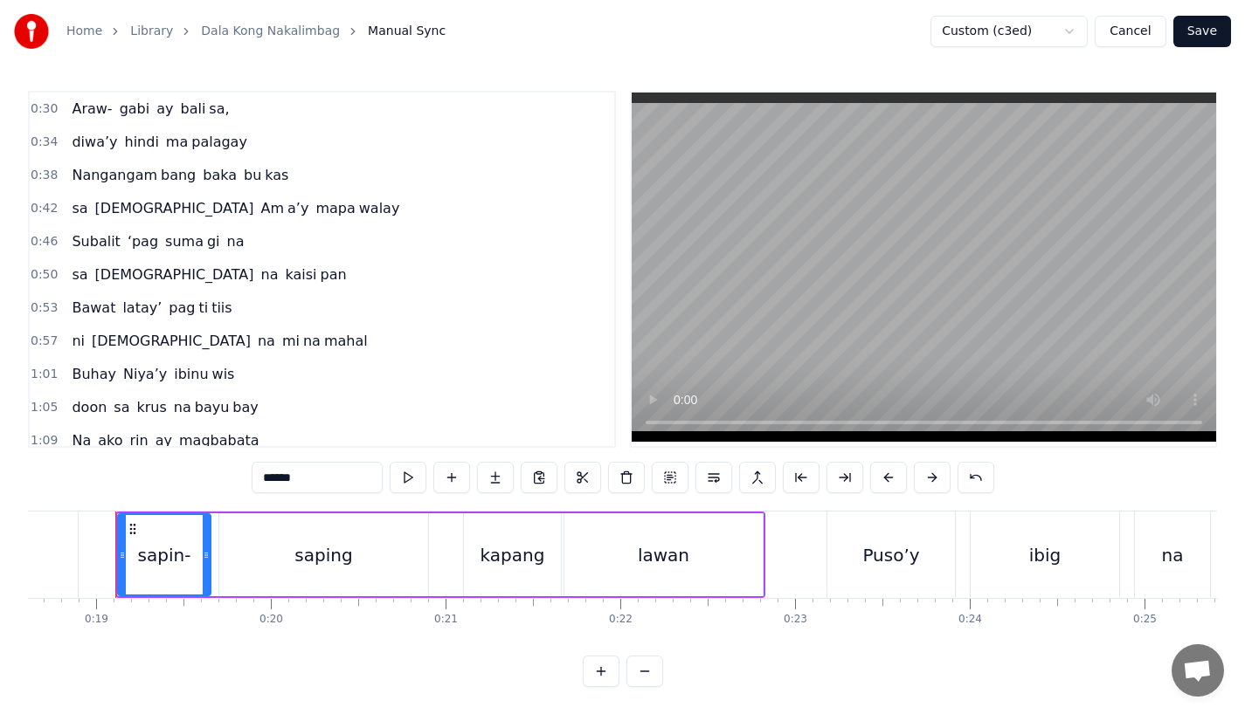
click at [193, 411] on span "bayu" at bounding box center [212, 407] width 38 height 20
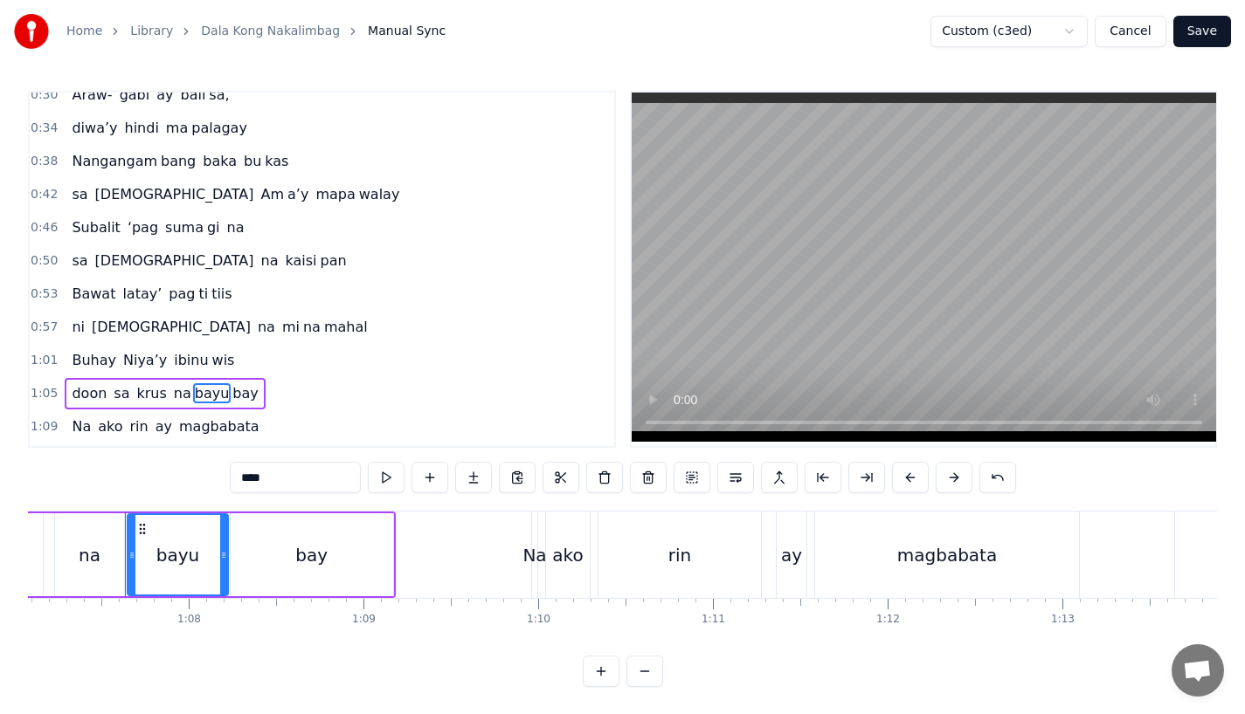
scroll to position [0, 11728]
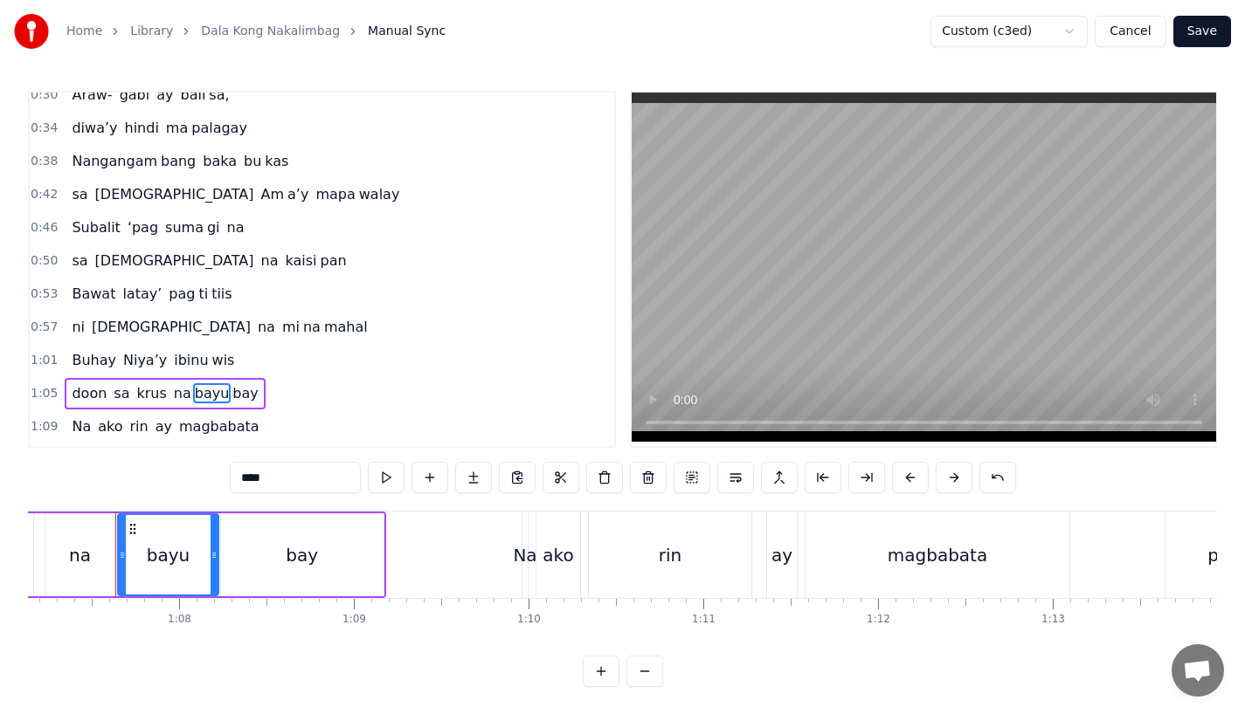
click at [183, 540] on div "bayu" at bounding box center [168, 554] width 99 height 79
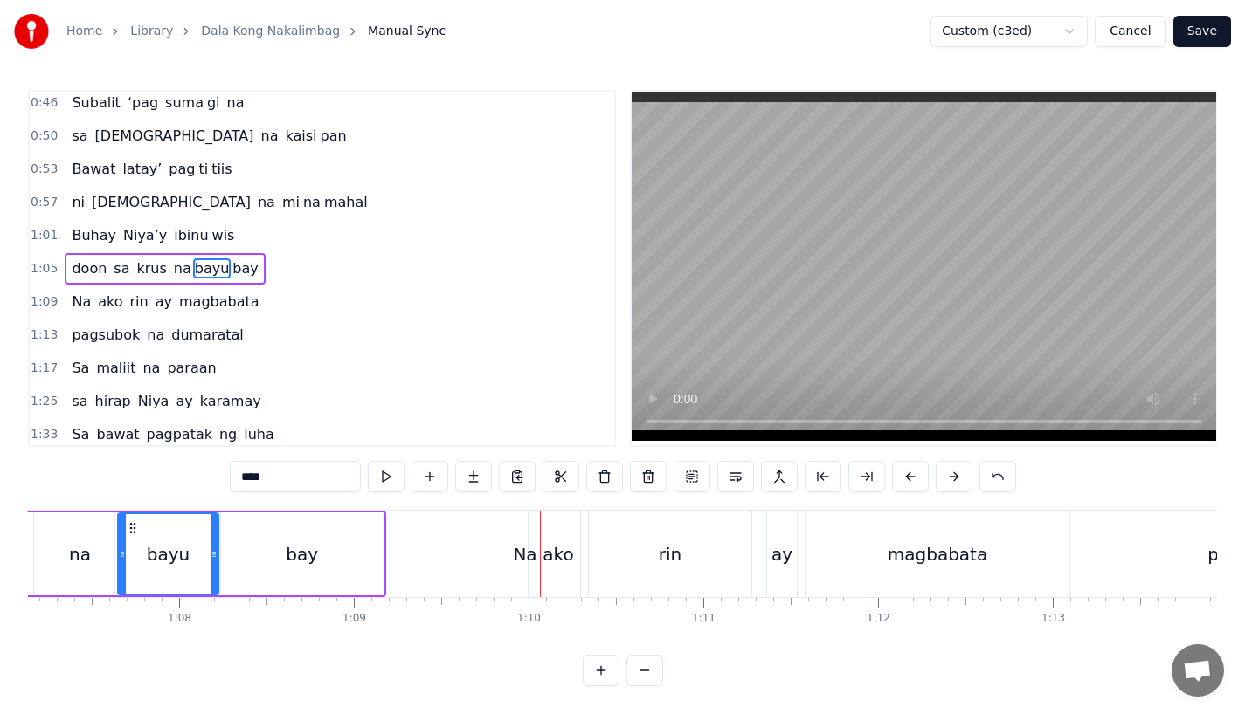
scroll to position [14, 0]
click at [523, 555] on div "Na" at bounding box center [524, 554] width 5 height 86
type input "**"
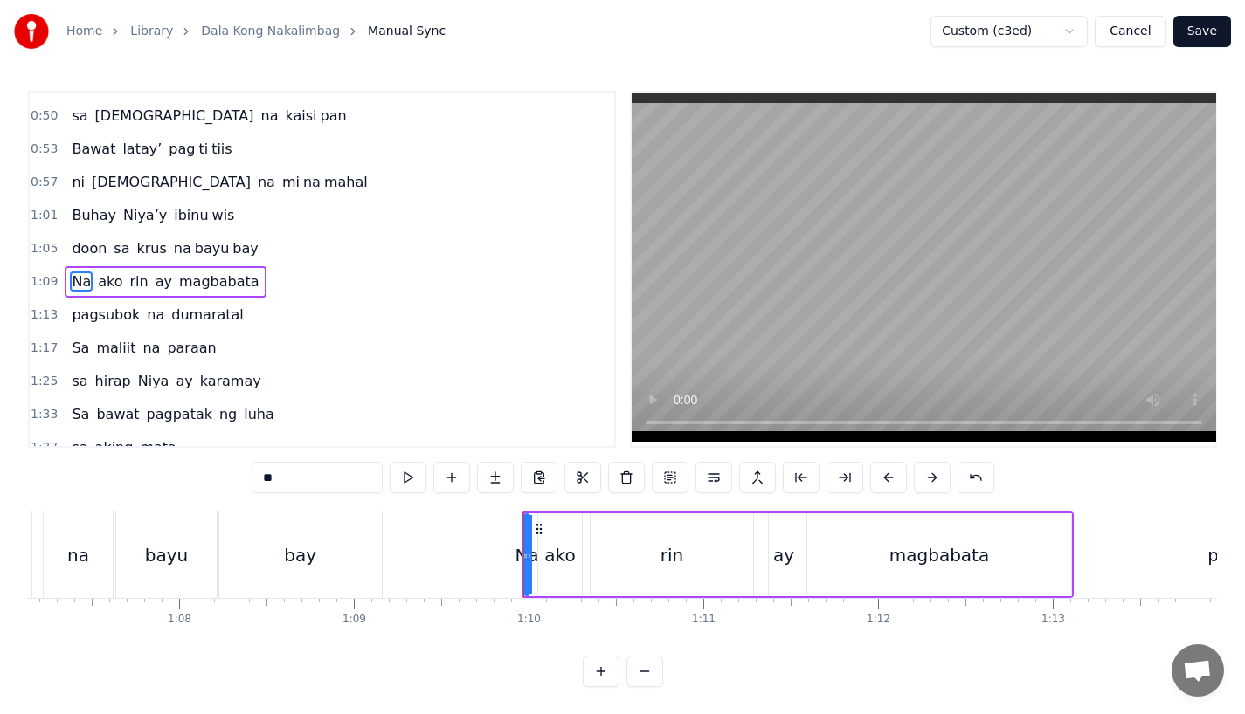
scroll to position [304, 0]
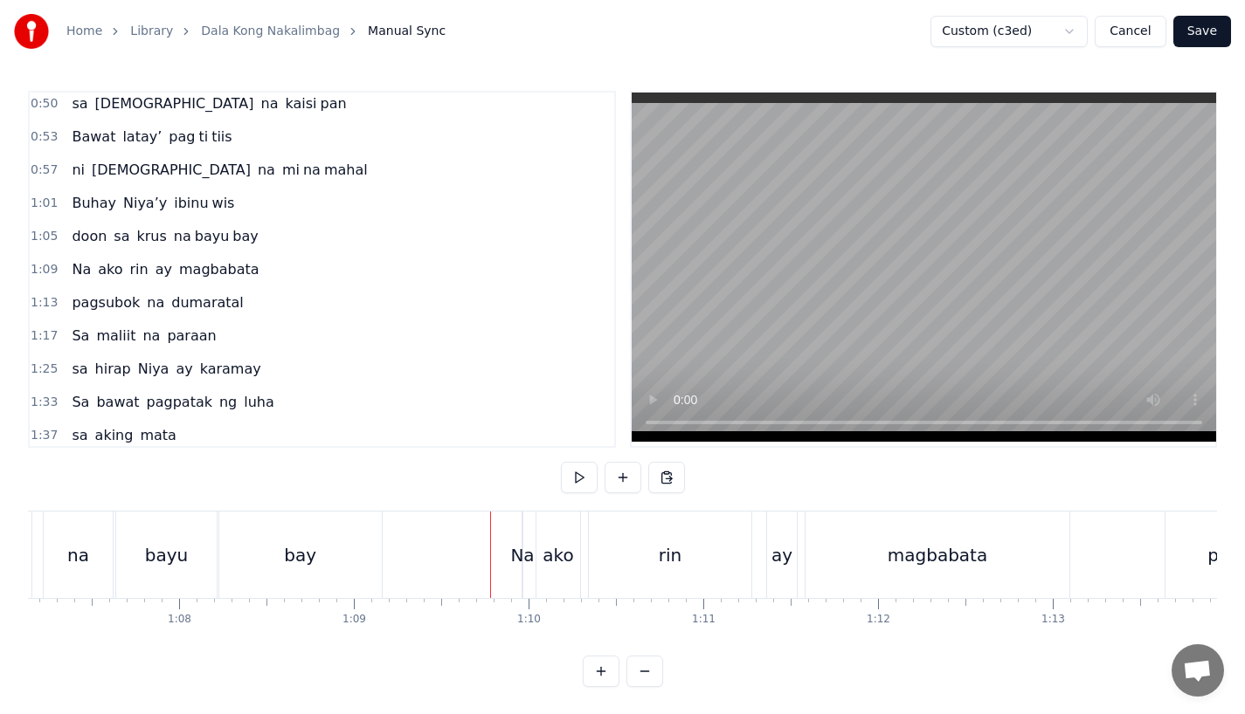
click at [521, 554] on div "Na" at bounding box center [522, 555] width 24 height 26
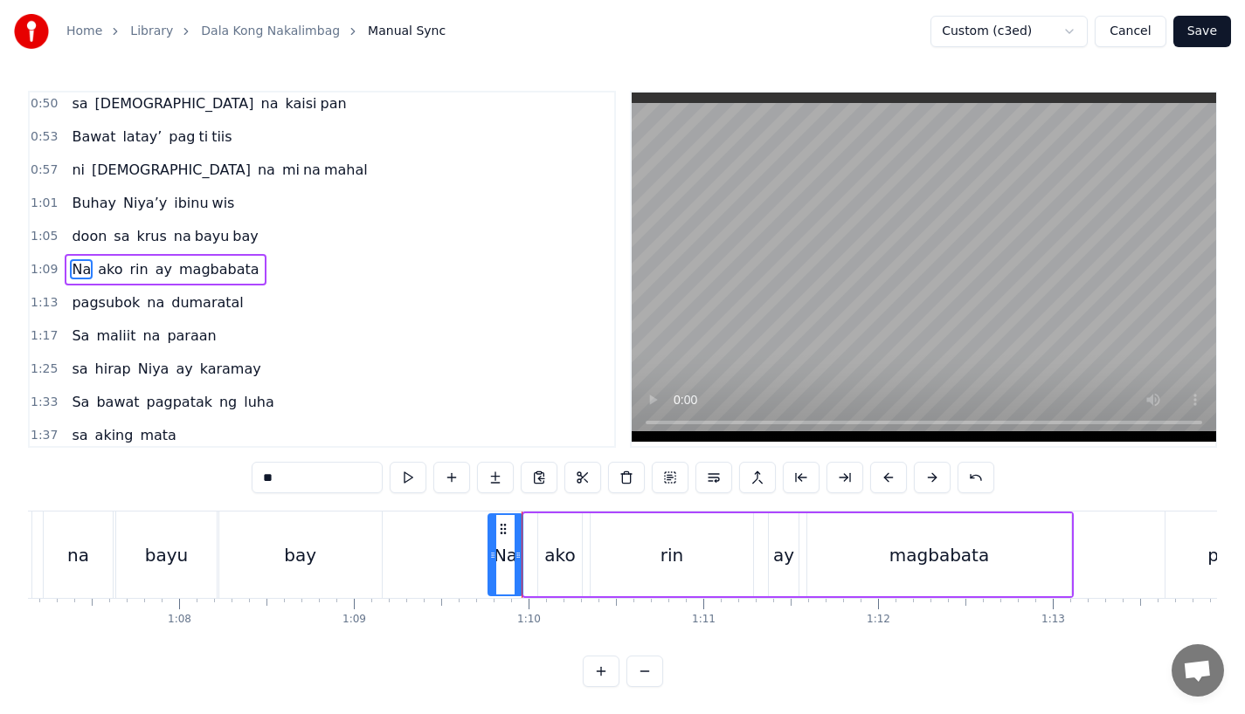
drag, startPoint x: 526, startPoint y: 554, endPoint x: 490, endPoint y: 555, distance: 35.8
click at [490, 555] on icon at bounding box center [492, 556] width 7 height 14
drag, startPoint x: 517, startPoint y: 556, endPoint x: 529, endPoint y: 555, distance: 12.4
click at [529, 555] on icon at bounding box center [528, 556] width 7 height 14
click at [562, 560] on div "ako" at bounding box center [559, 555] width 31 height 26
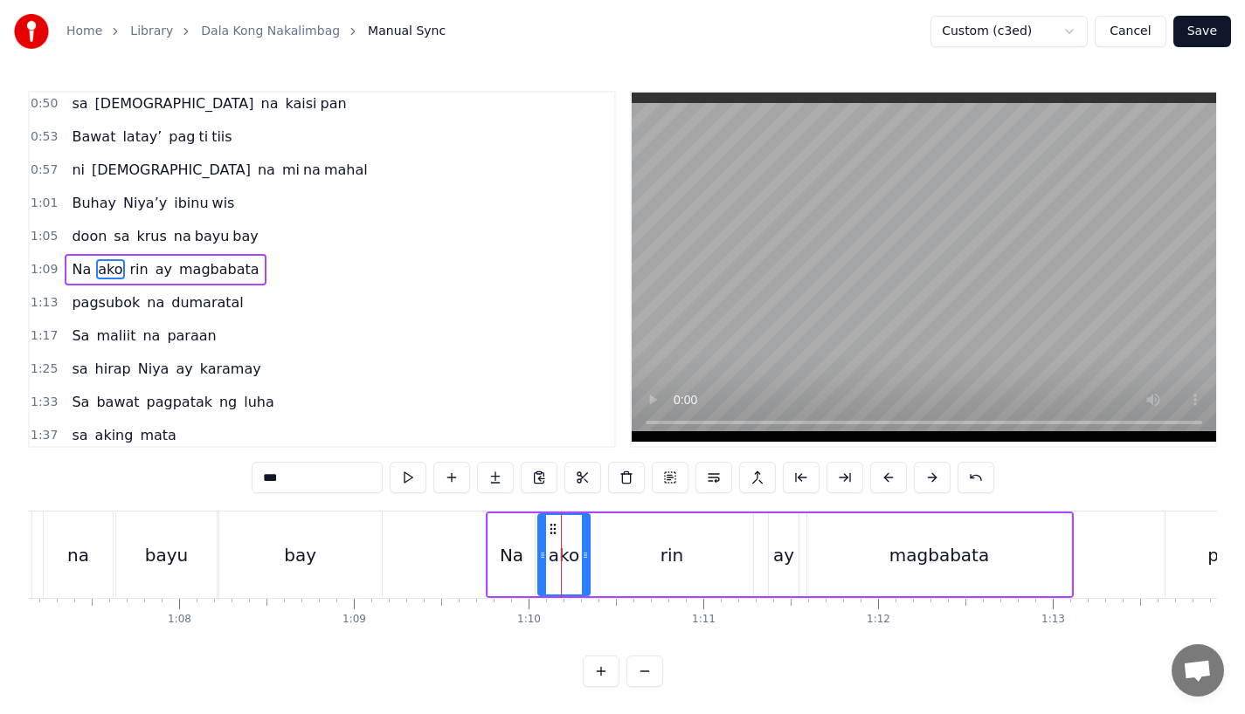
drag, startPoint x: 576, startPoint y: 548, endPoint x: 585, endPoint y: 546, distance: 9.8
click at [585, 546] on div at bounding box center [585, 554] width 7 height 79
click at [587, 566] on div at bounding box center [586, 554] width 7 height 79
click at [617, 566] on div "rin" at bounding box center [671, 555] width 162 height 83
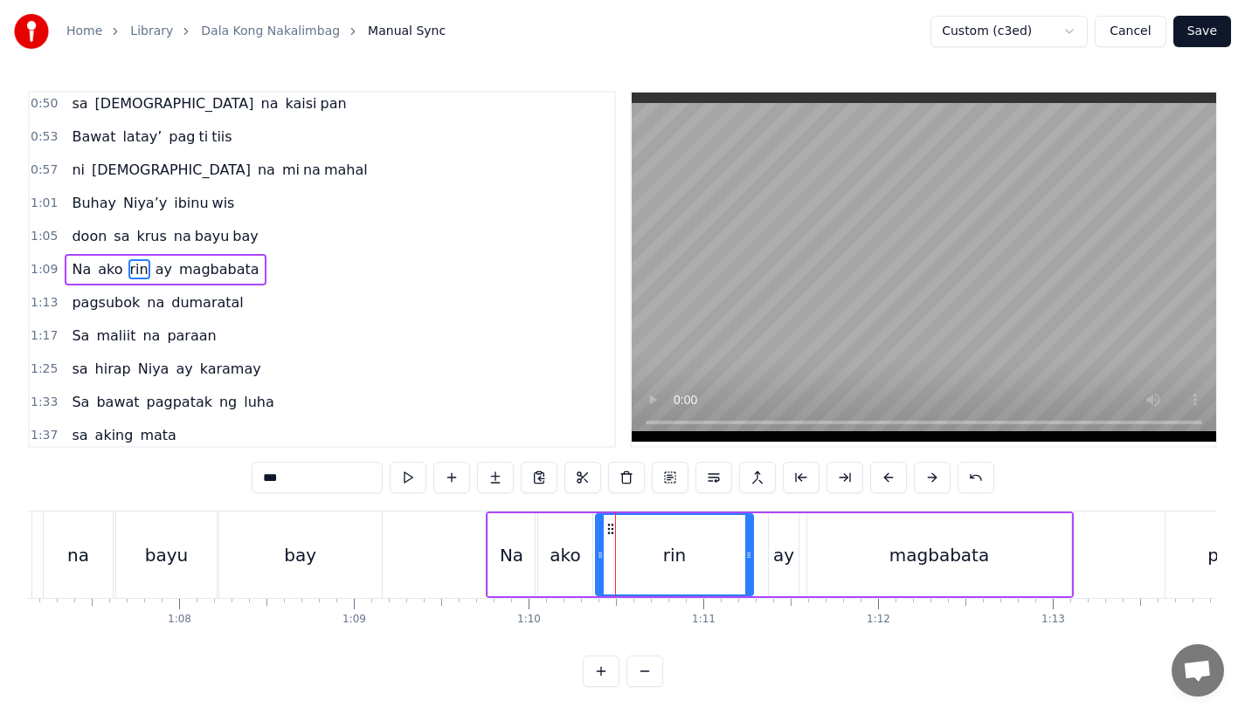
click at [603, 562] on div at bounding box center [600, 554] width 7 height 79
click at [576, 562] on div "ako" at bounding box center [564, 555] width 31 height 26
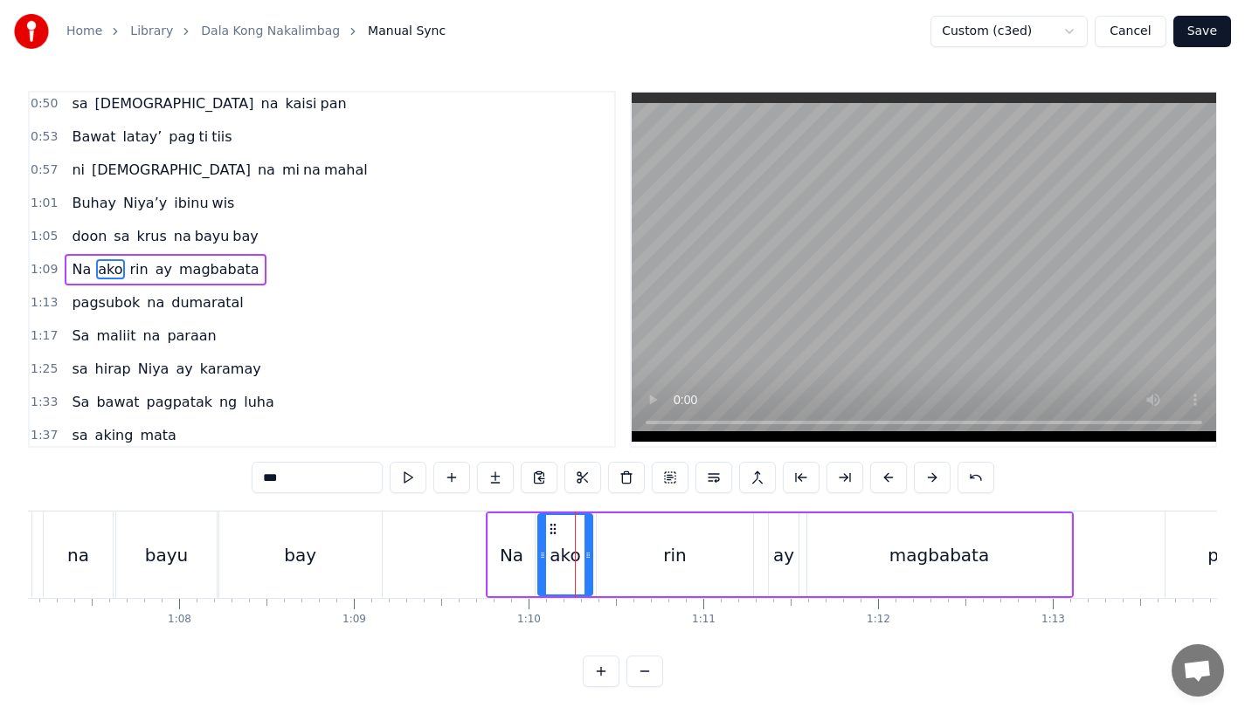
click at [512, 562] on div "Na" at bounding box center [512, 555] width 24 height 26
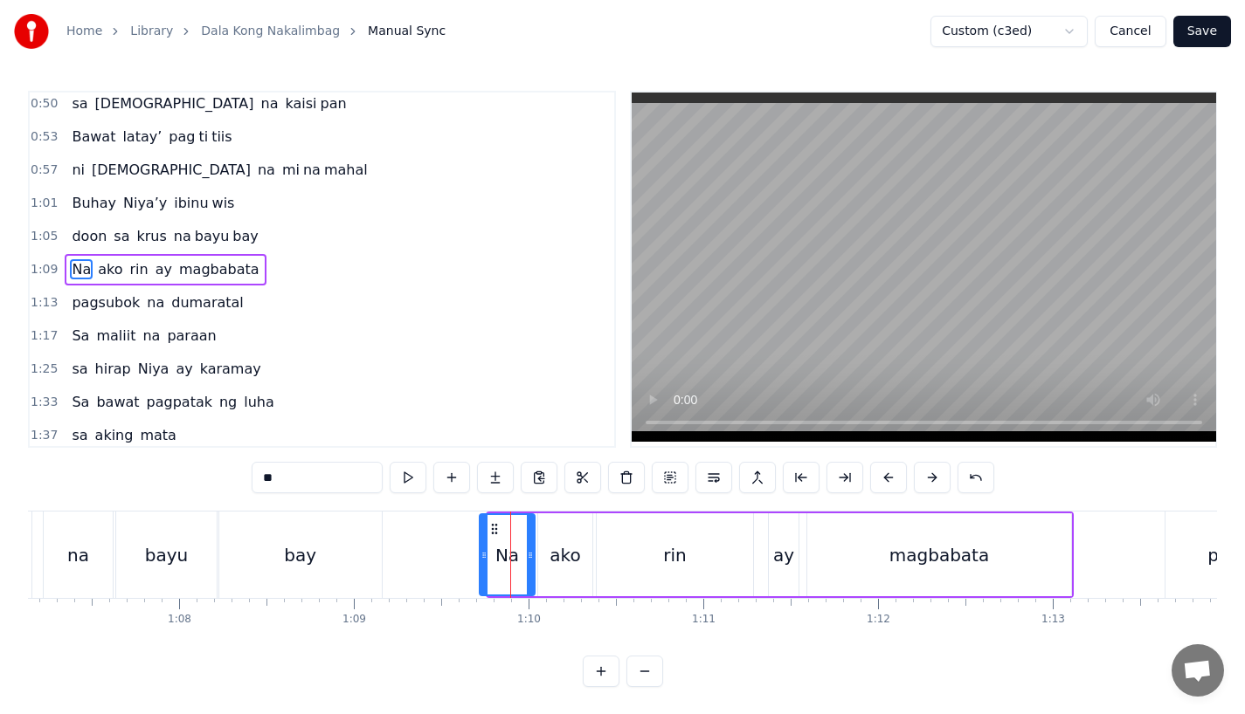
drag, startPoint x: 489, startPoint y: 557, endPoint x: 480, endPoint y: 560, distance: 9.1
click at [480, 560] on icon at bounding box center [483, 556] width 7 height 14
click at [885, 477] on button at bounding box center [888, 477] width 37 height 31
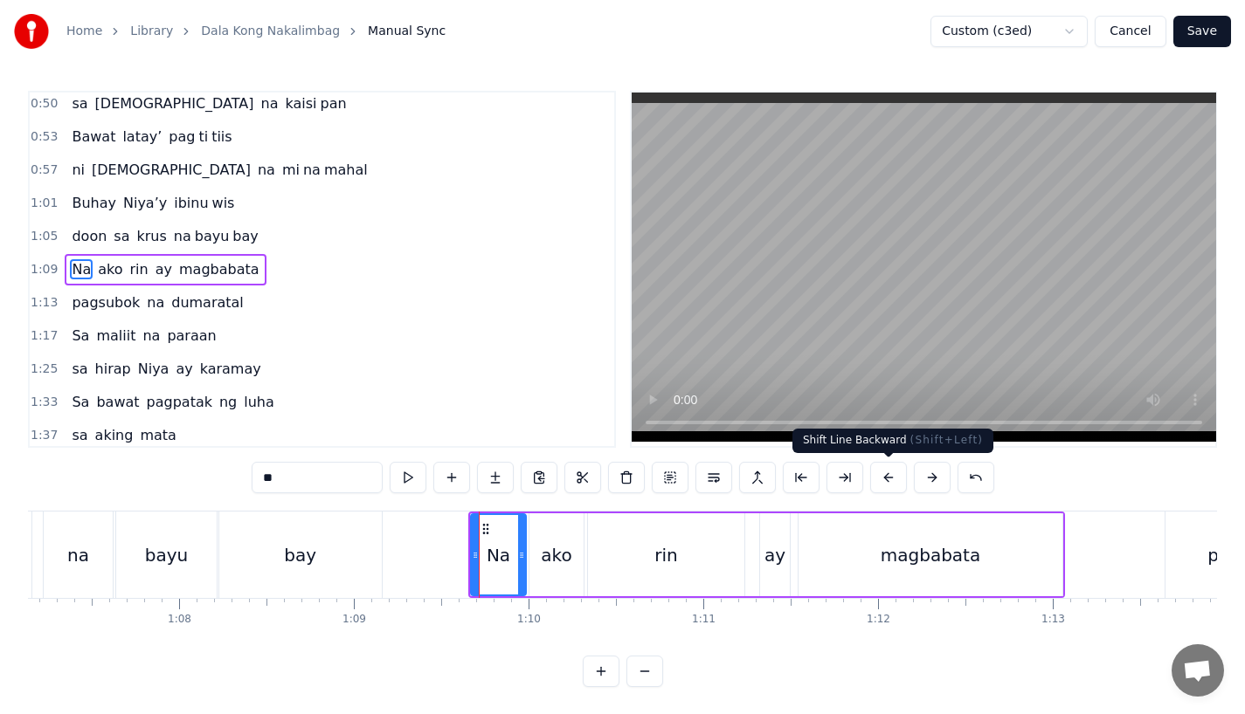
click at [885, 477] on button at bounding box center [888, 477] width 37 height 31
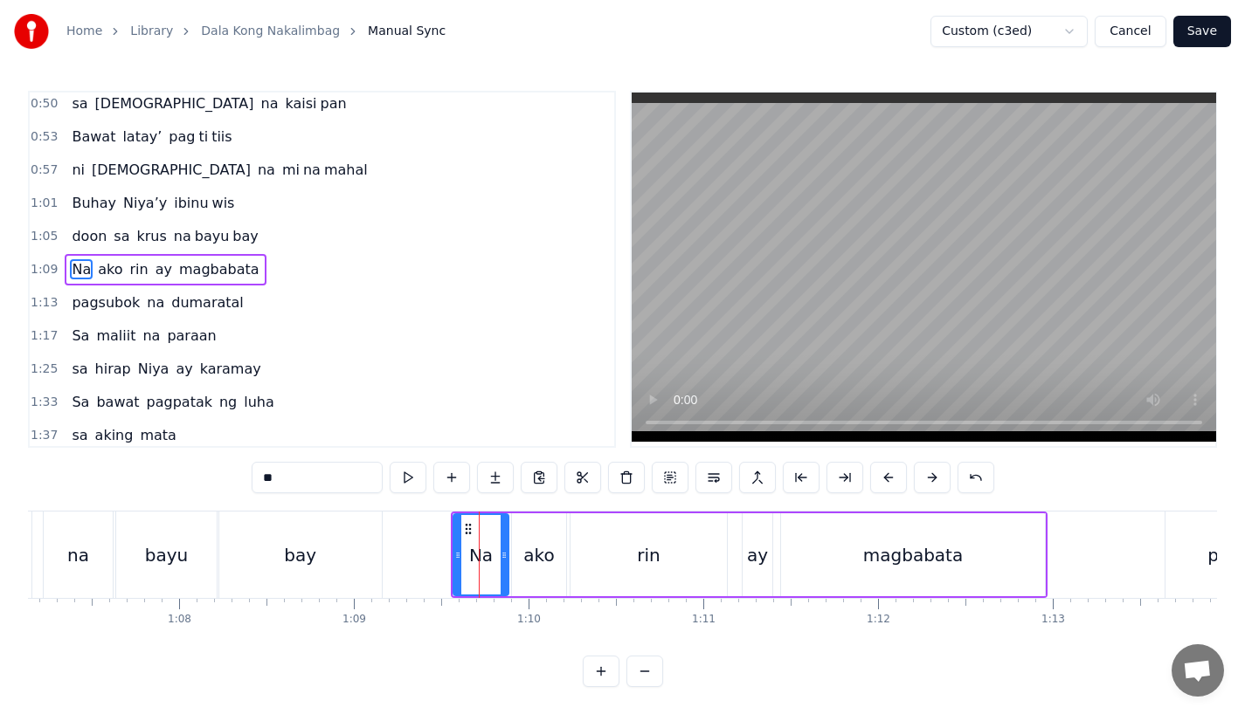
click at [885, 477] on button at bounding box center [888, 477] width 37 height 31
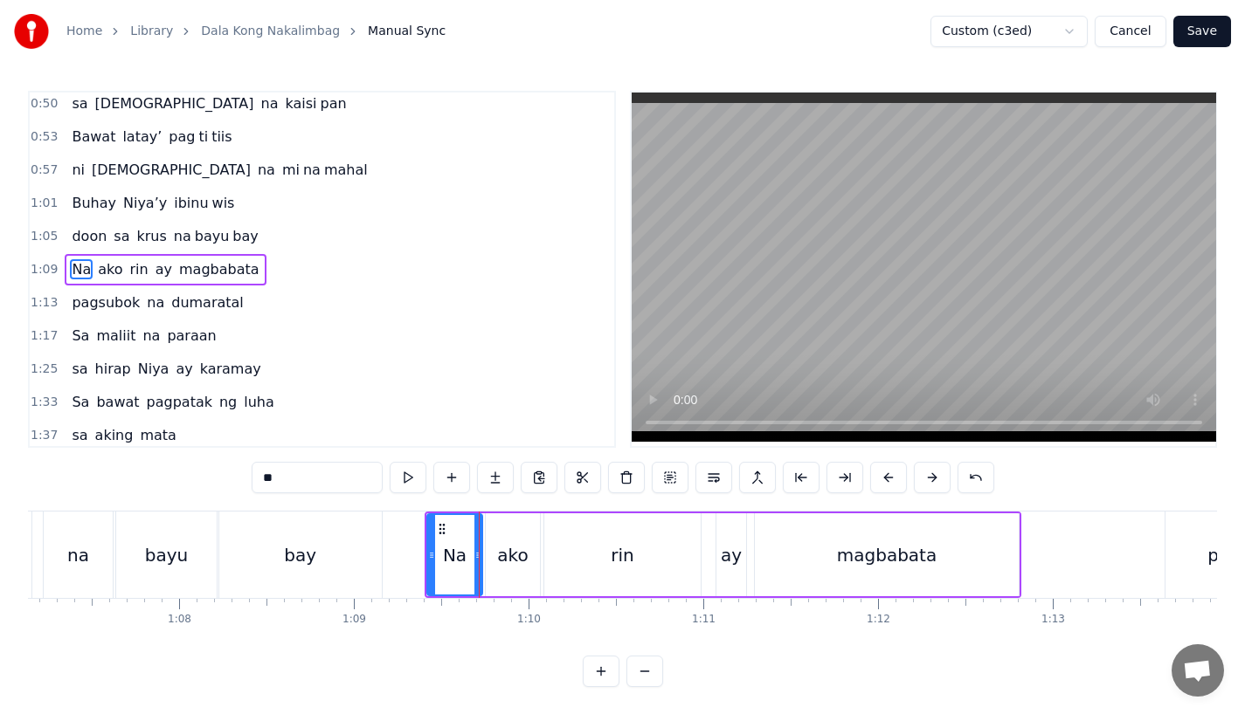
click at [885, 477] on button at bounding box center [888, 477] width 37 height 31
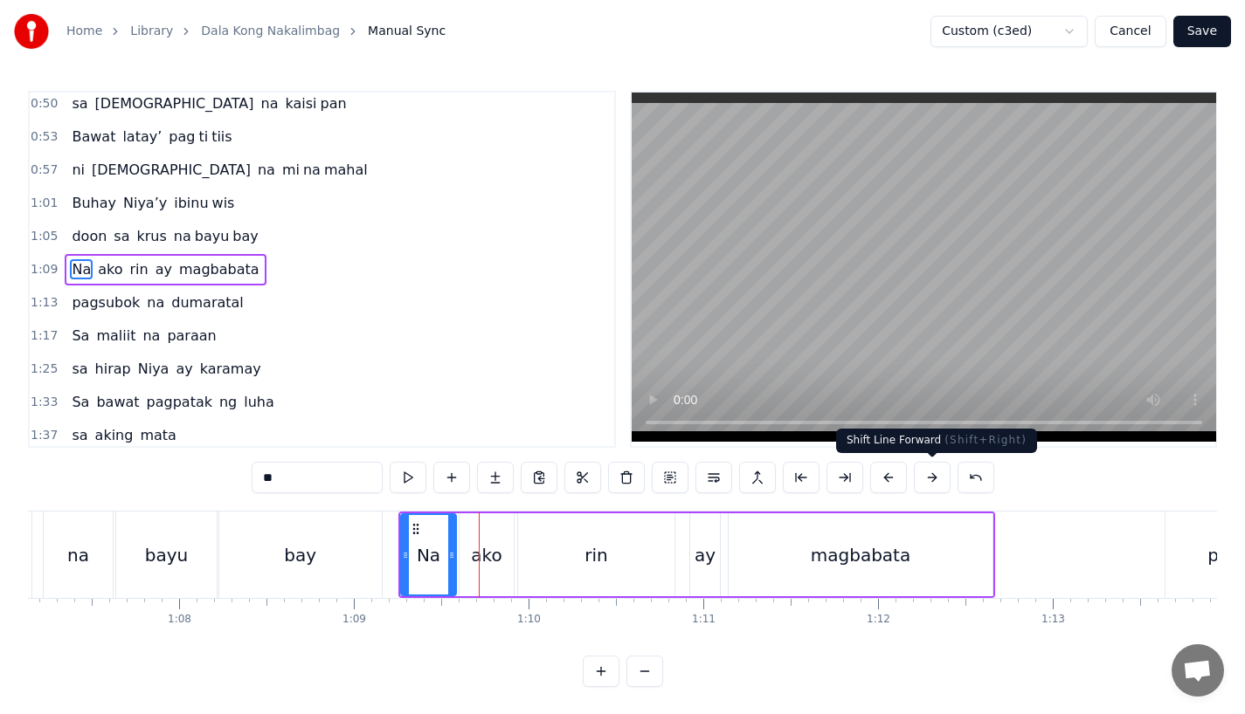
click at [930, 482] on button at bounding box center [932, 477] width 37 height 31
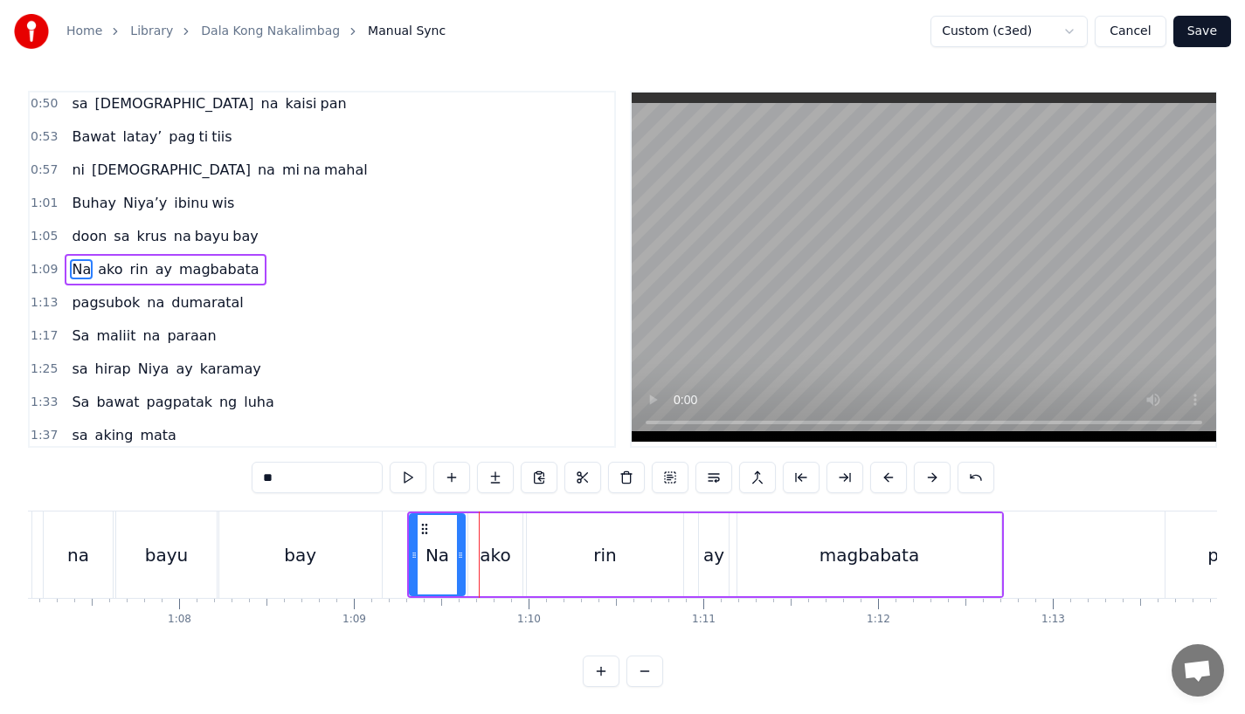
click at [347, 542] on div "bay" at bounding box center [300, 555] width 162 height 86
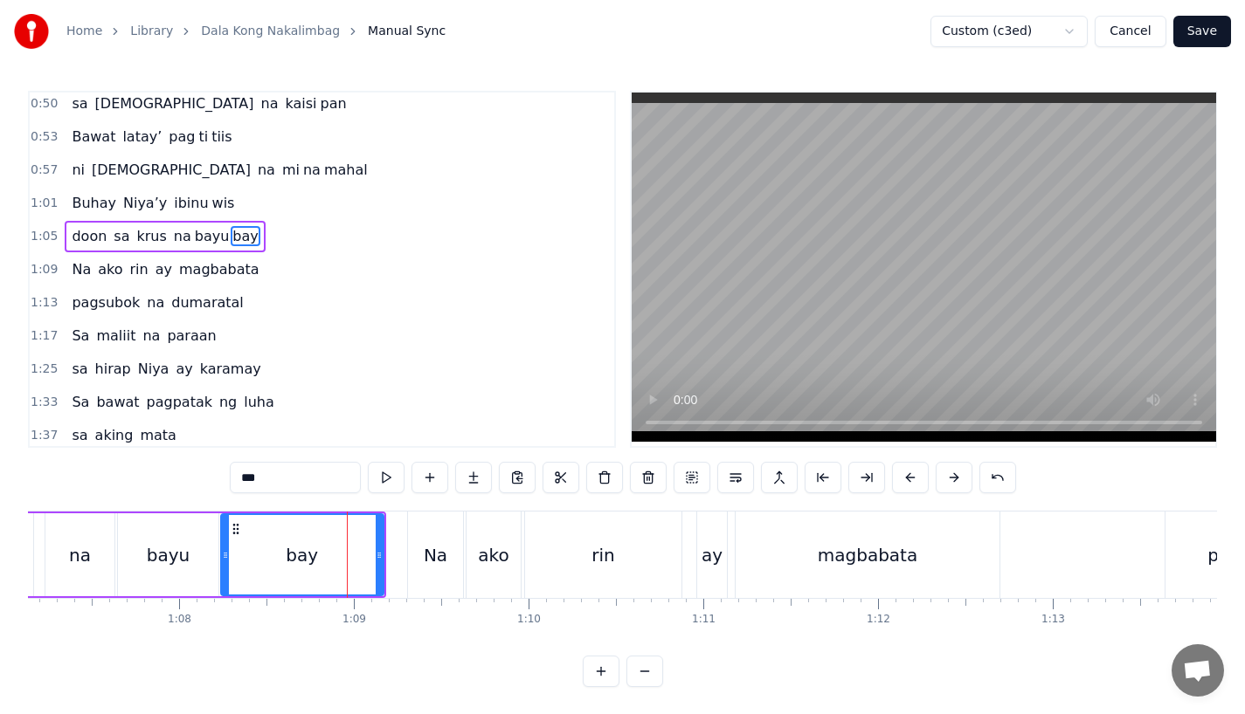
scroll to position [271, 0]
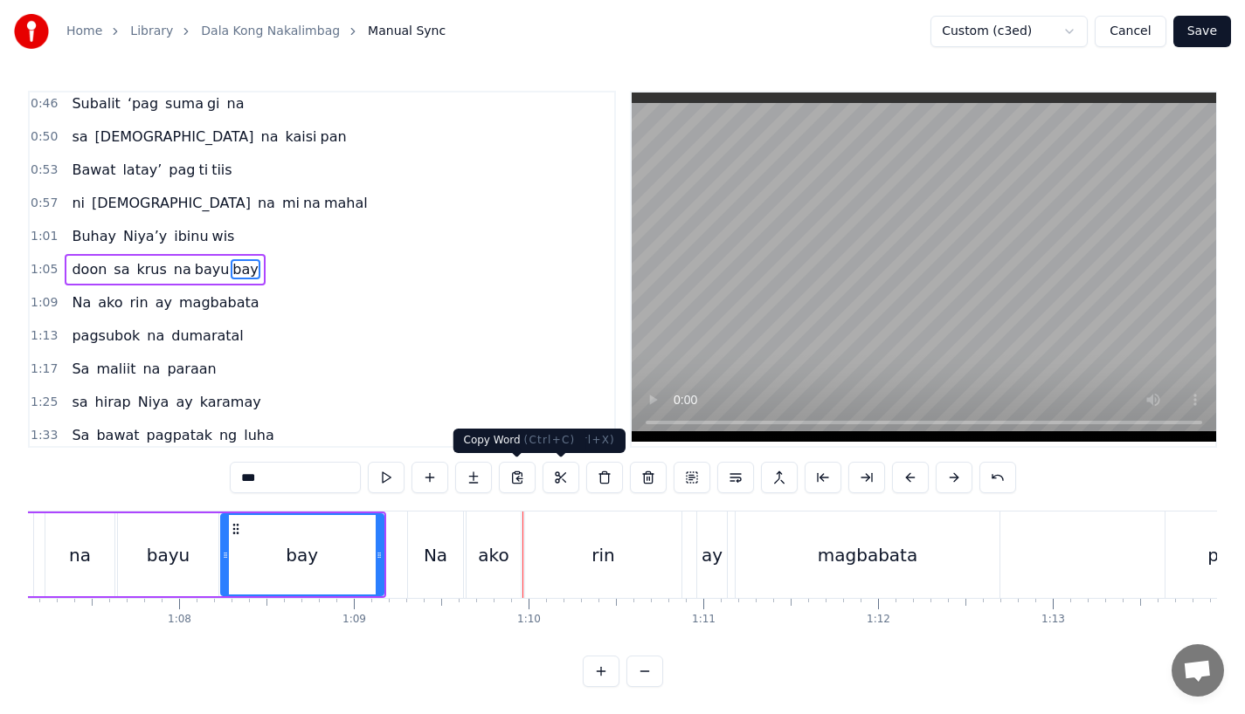
click at [420, 542] on div "Na" at bounding box center [435, 555] width 55 height 86
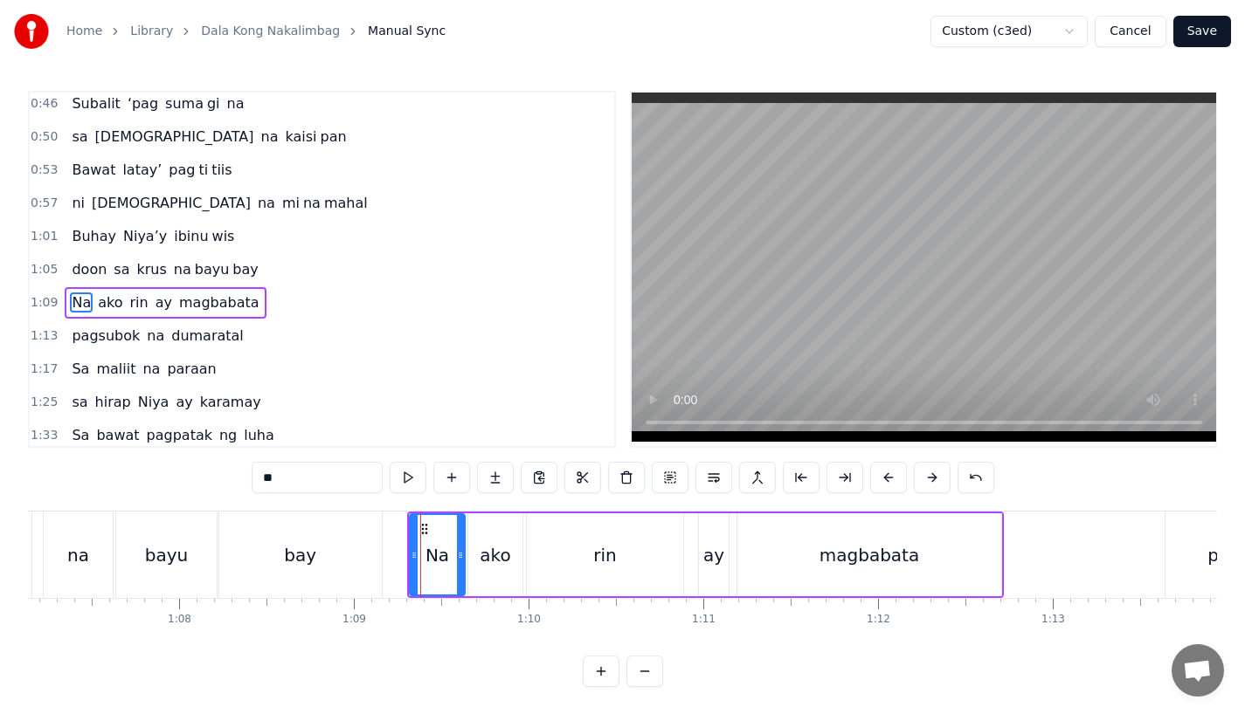
scroll to position [304, 0]
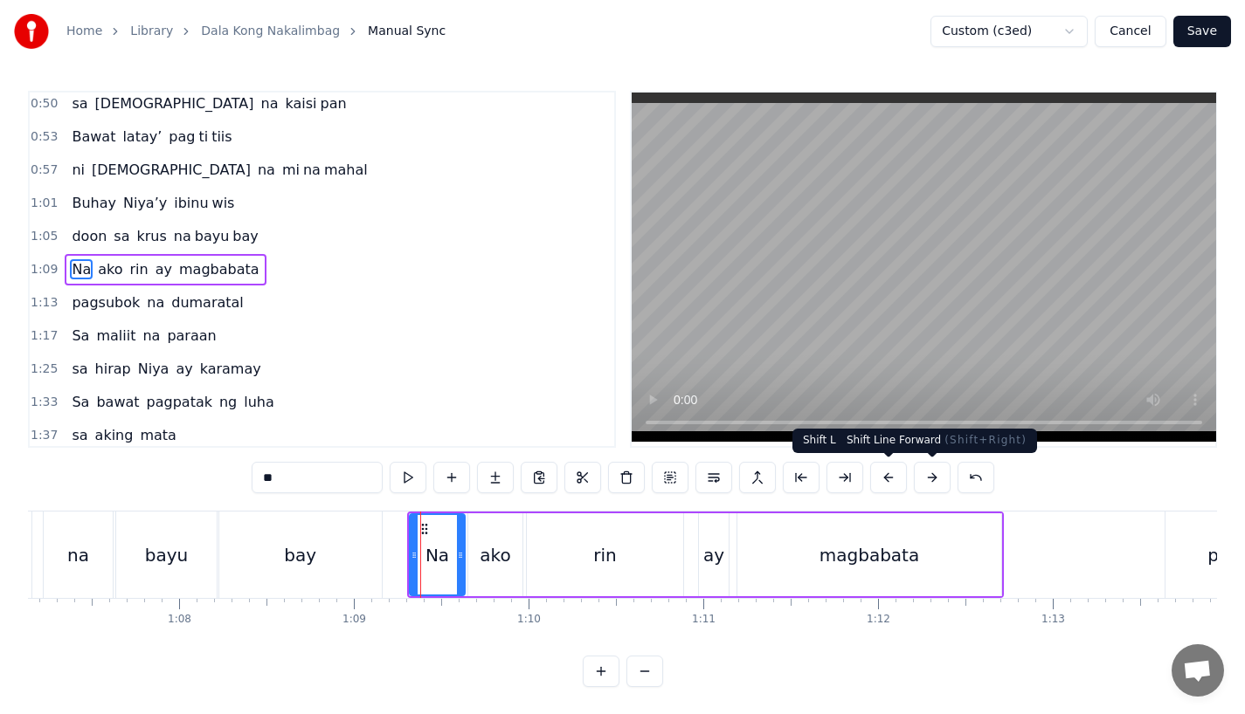
click at [944, 500] on div "0:15 Pagsubok ay dumara ting, 0:19 sapin- saping kapang lawan 0:23 Puso’y ibig …" at bounding box center [622, 389] width 1189 height 597
click at [935, 487] on button at bounding box center [932, 477] width 37 height 31
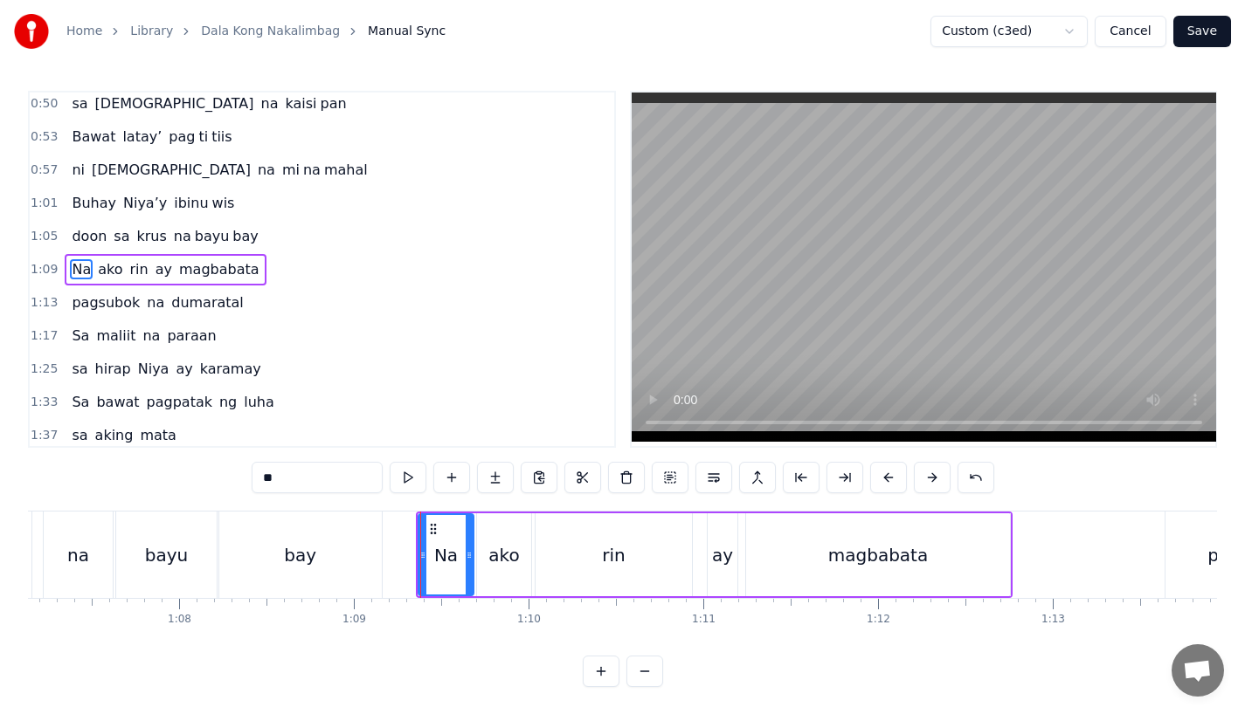
click at [355, 530] on div "bay" at bounding box center [300, 555] width 162 height 86
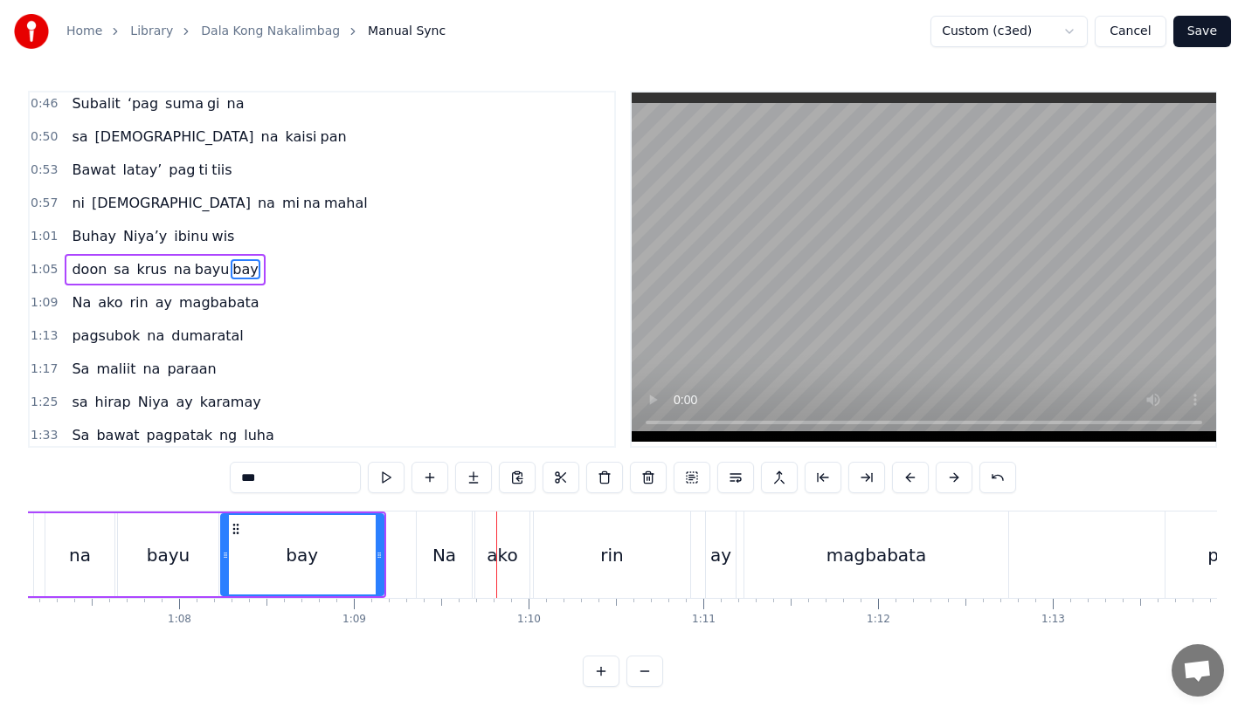
click at [437, 570] on div "Na" at bounding box center [444, 555] width 55 height 86
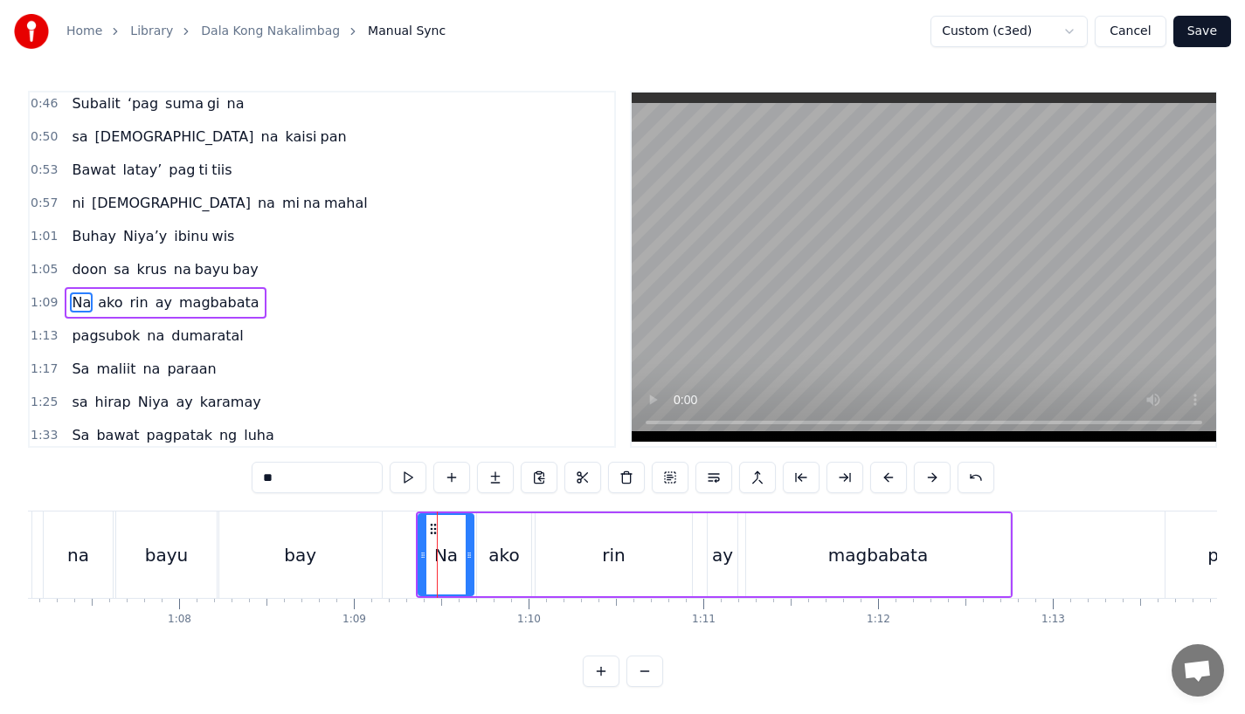
scroll to position [304, 0]
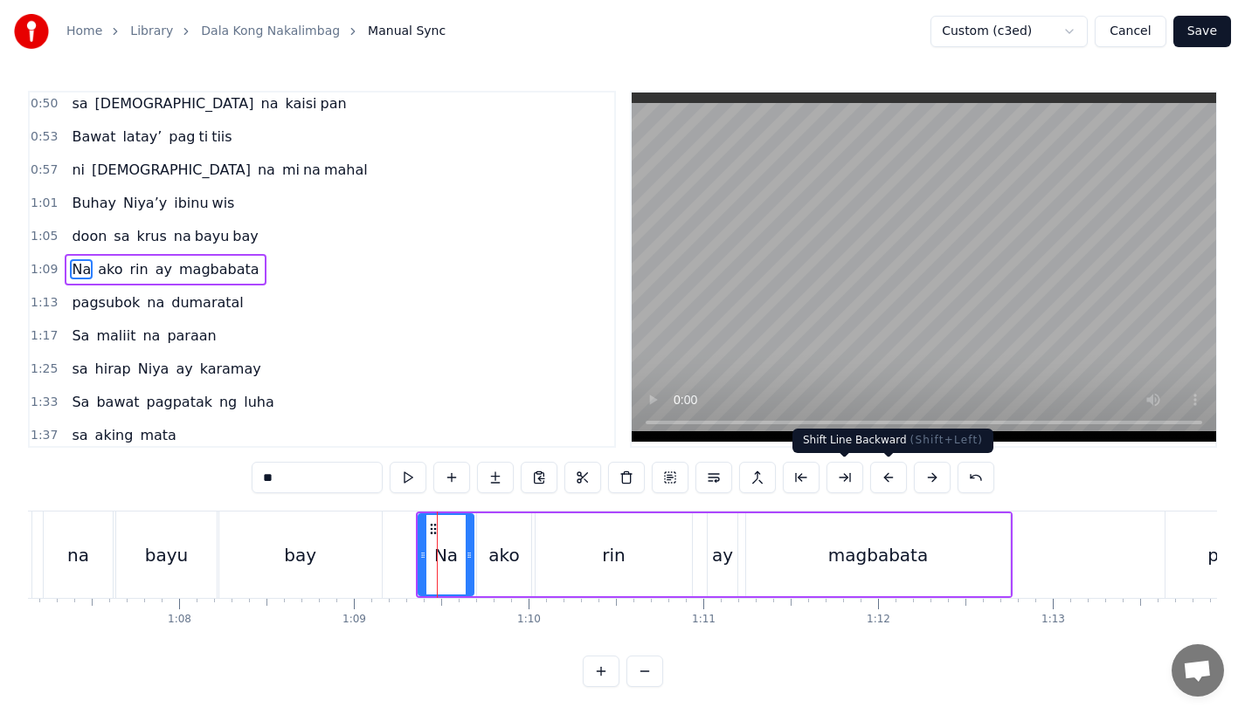
click at [924, 480] on button at bounding box center [932, 477] width 37 height 31
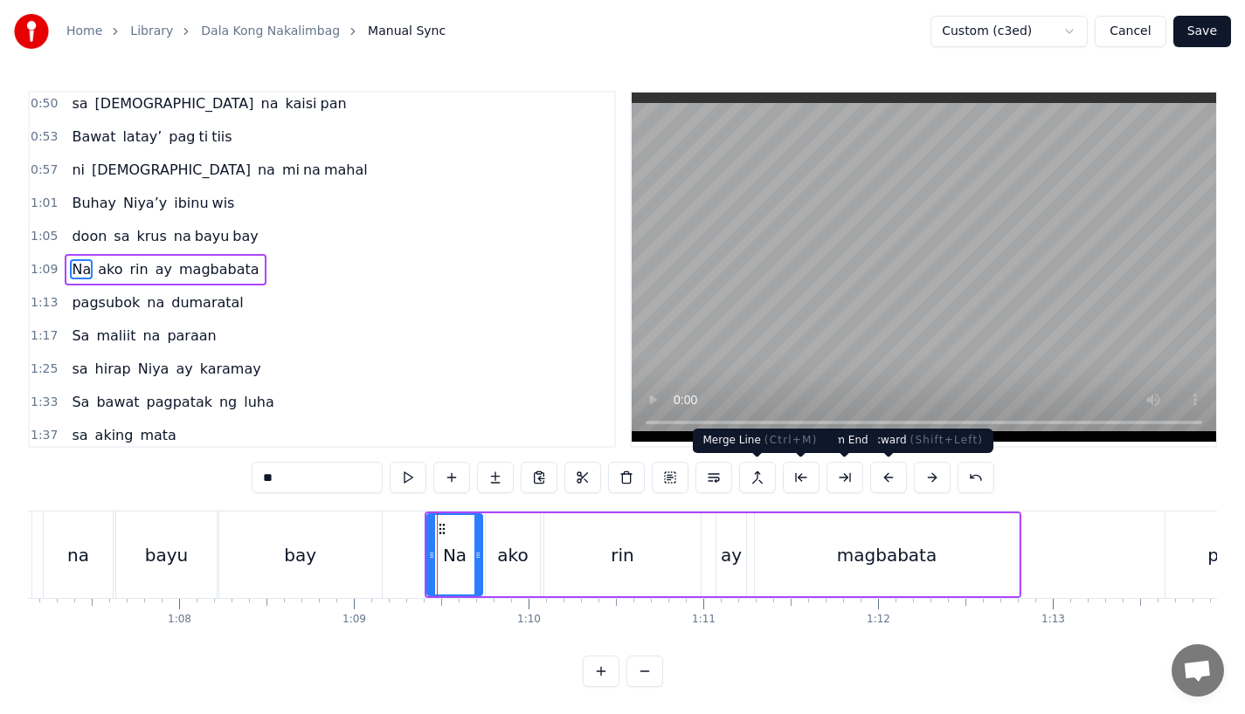
click at [303, 562] on div "bay" at bounding box center [300, 555] width 32 height 26
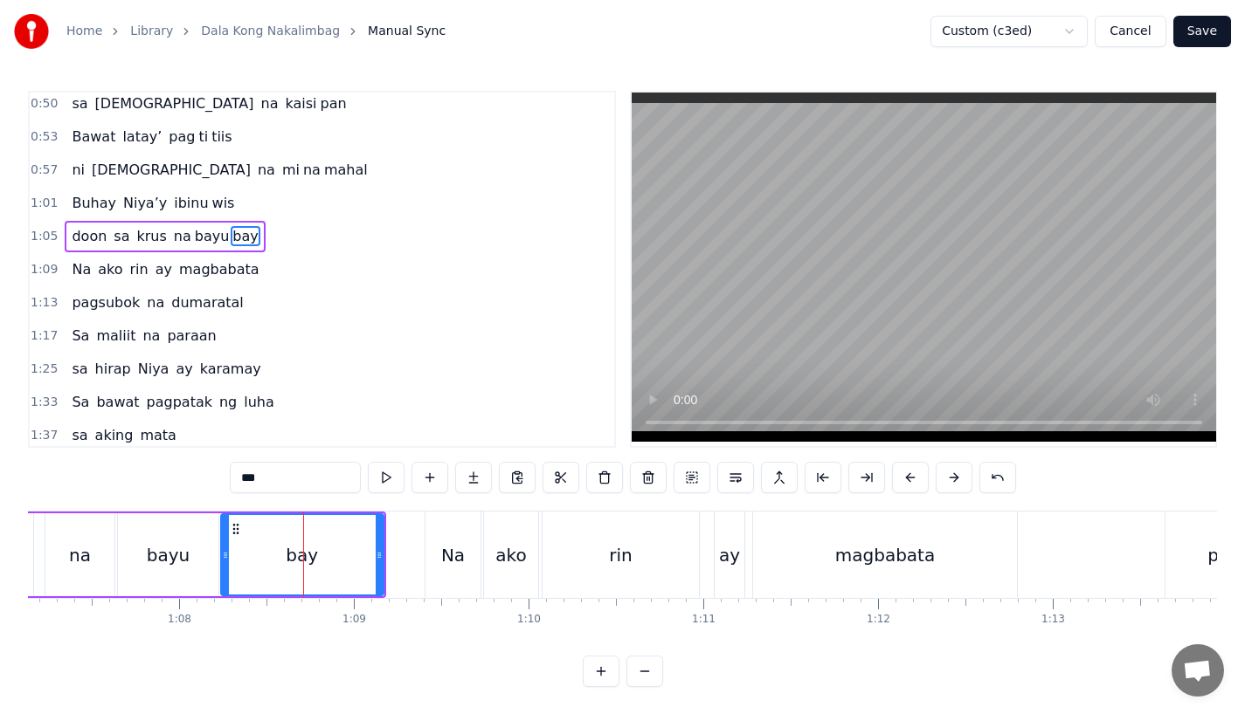
scroll to position [271, 0]
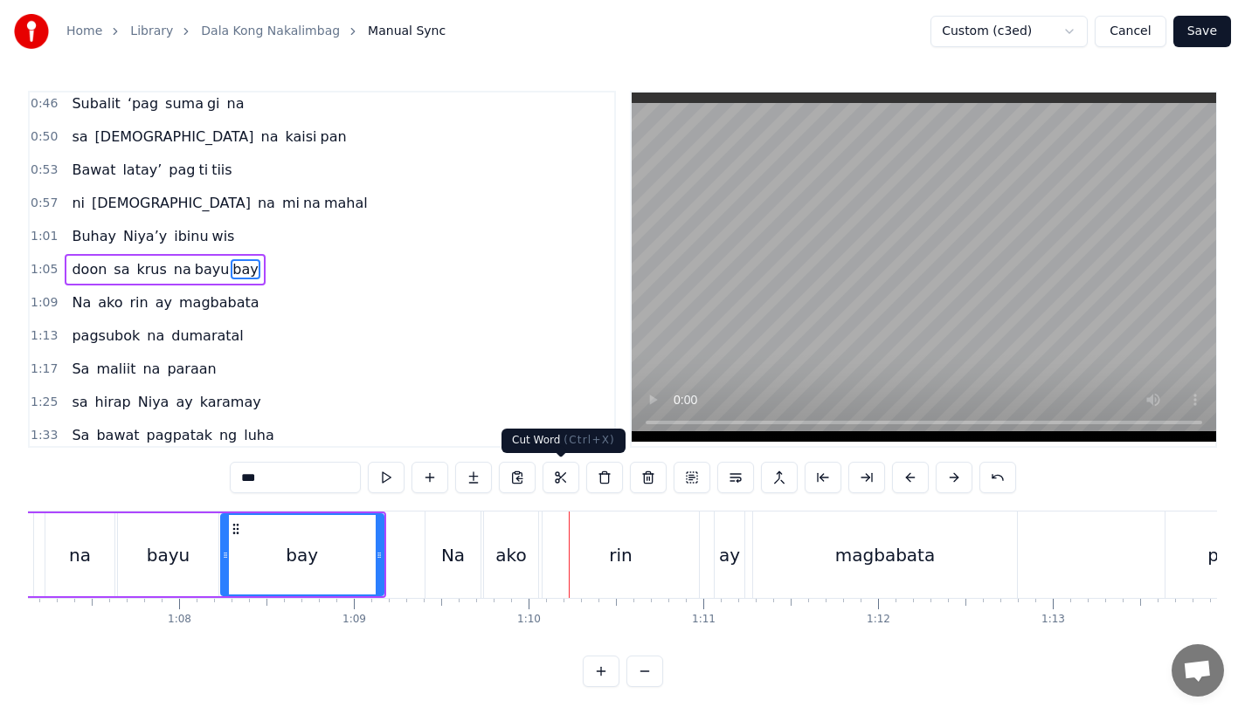
click at [453, 568] on div "Na" at bounding box center [453, 555] width 24 height 26
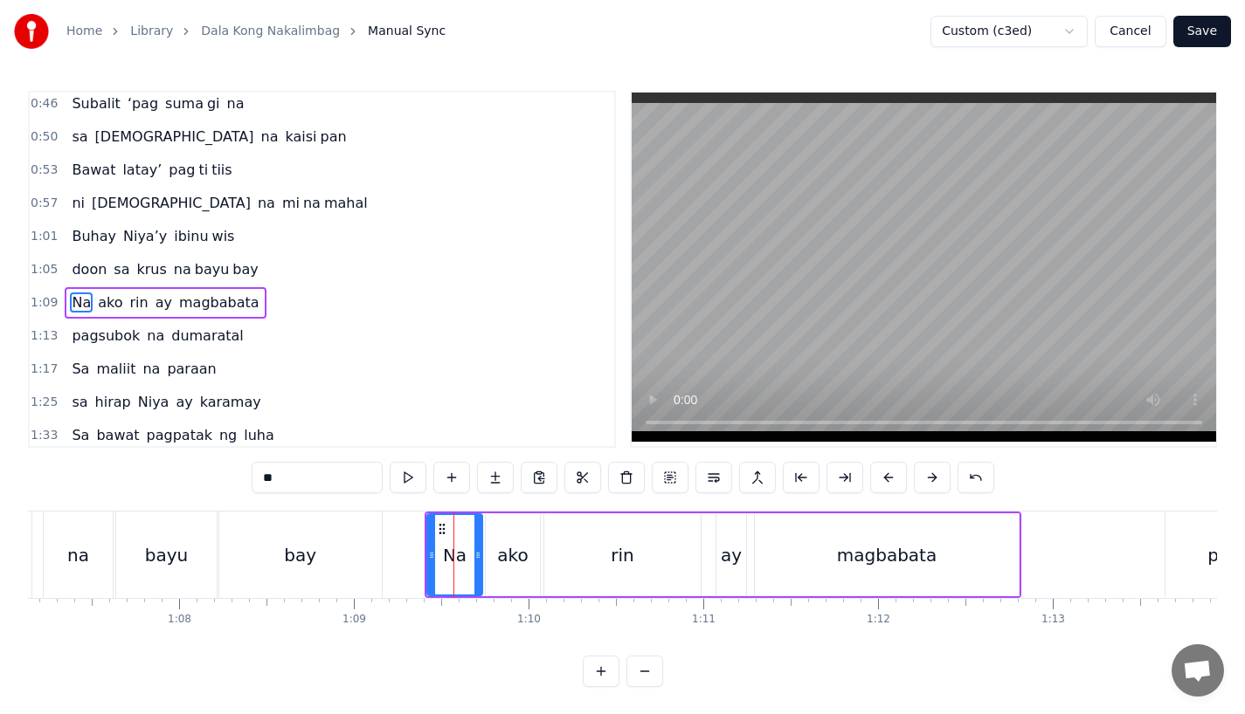
scroll to position [304, 0]
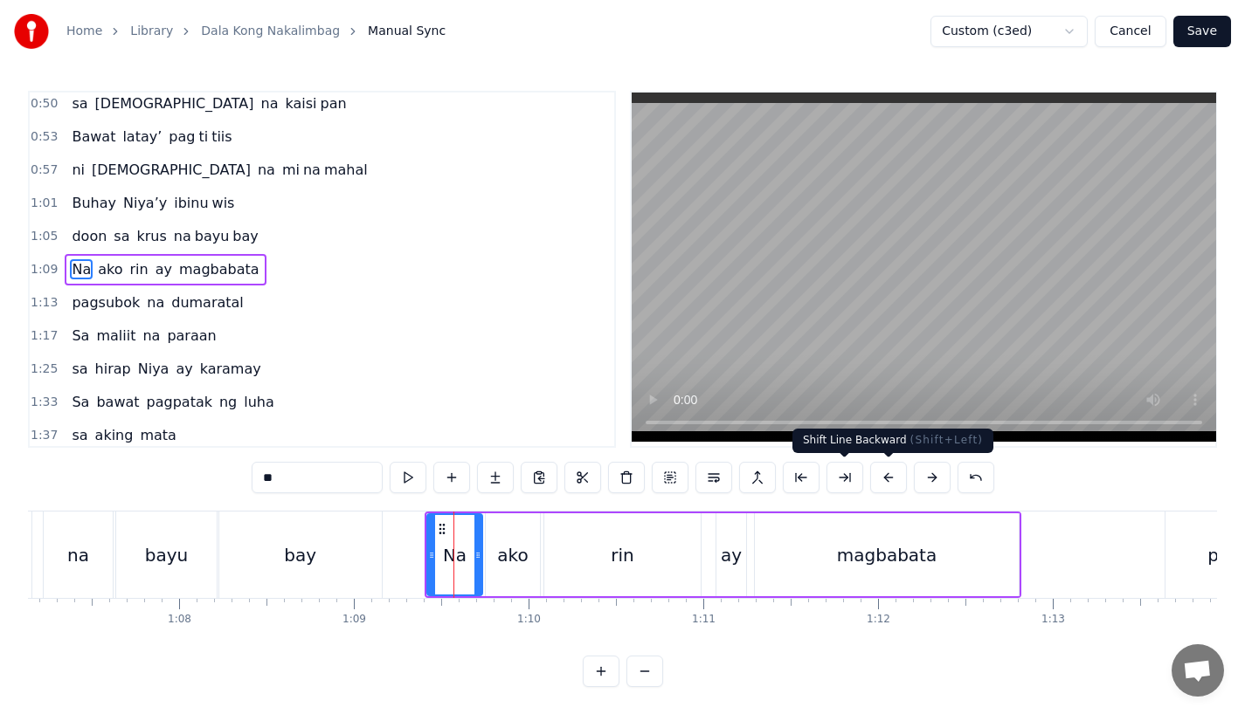
click at [920, 481] on button at bounding box center [932, 477] width 37 height 31
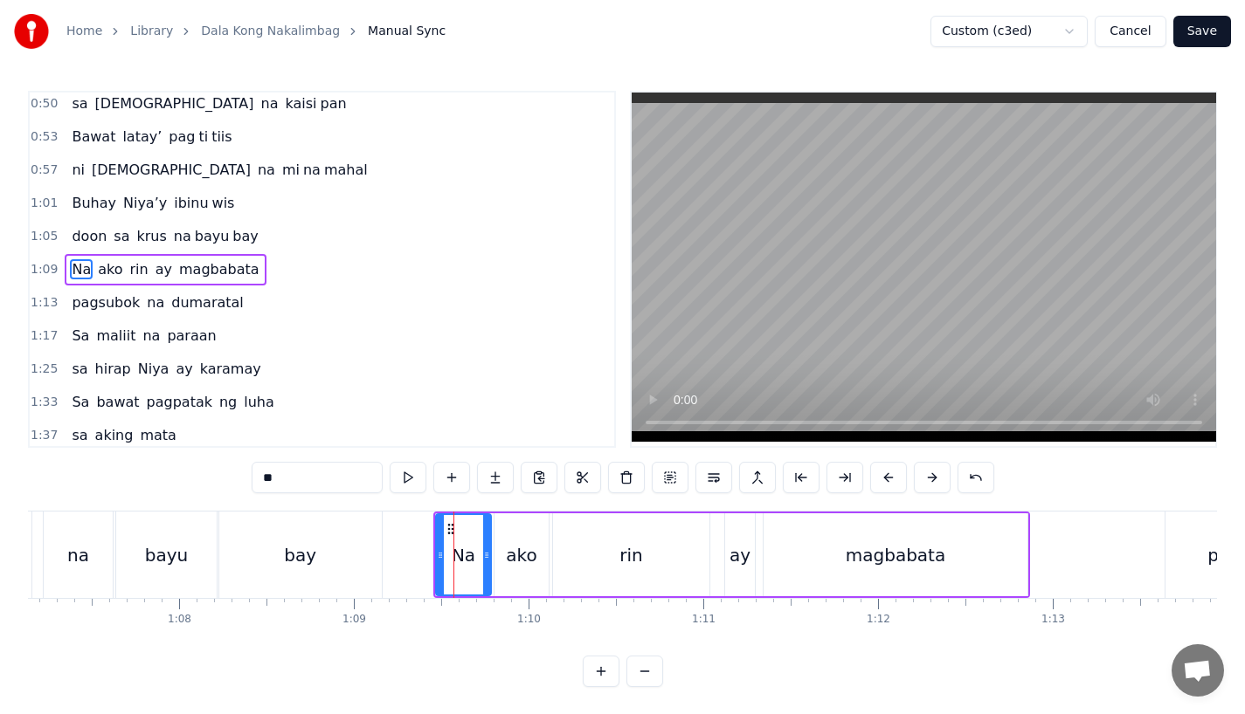
click at [357, 537] on div "bay" at bounding box center [300, 555] width 162 height 86
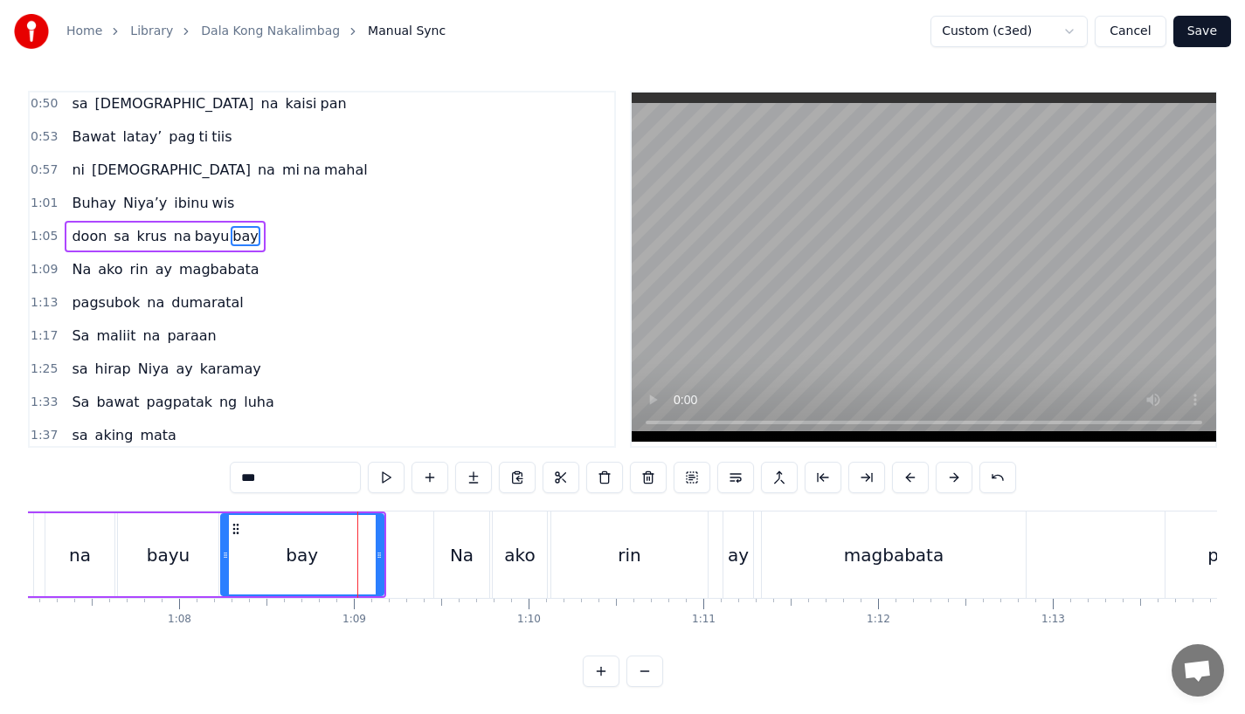
scroll to position [271, 0]
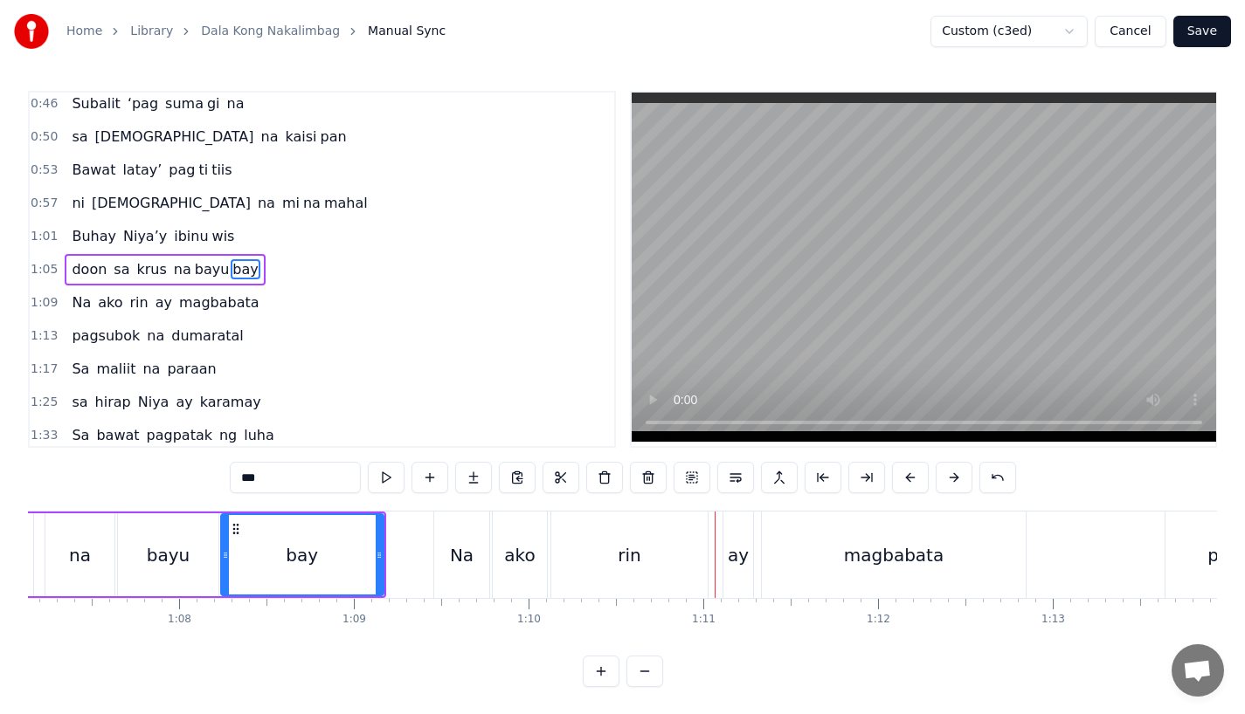
click at [355, 549] on div "bay" at bounding box center [302, 554] width 161 height 79
click at [462, 576] on div "Na" at bounding box center [461, 555] width 55 height 86
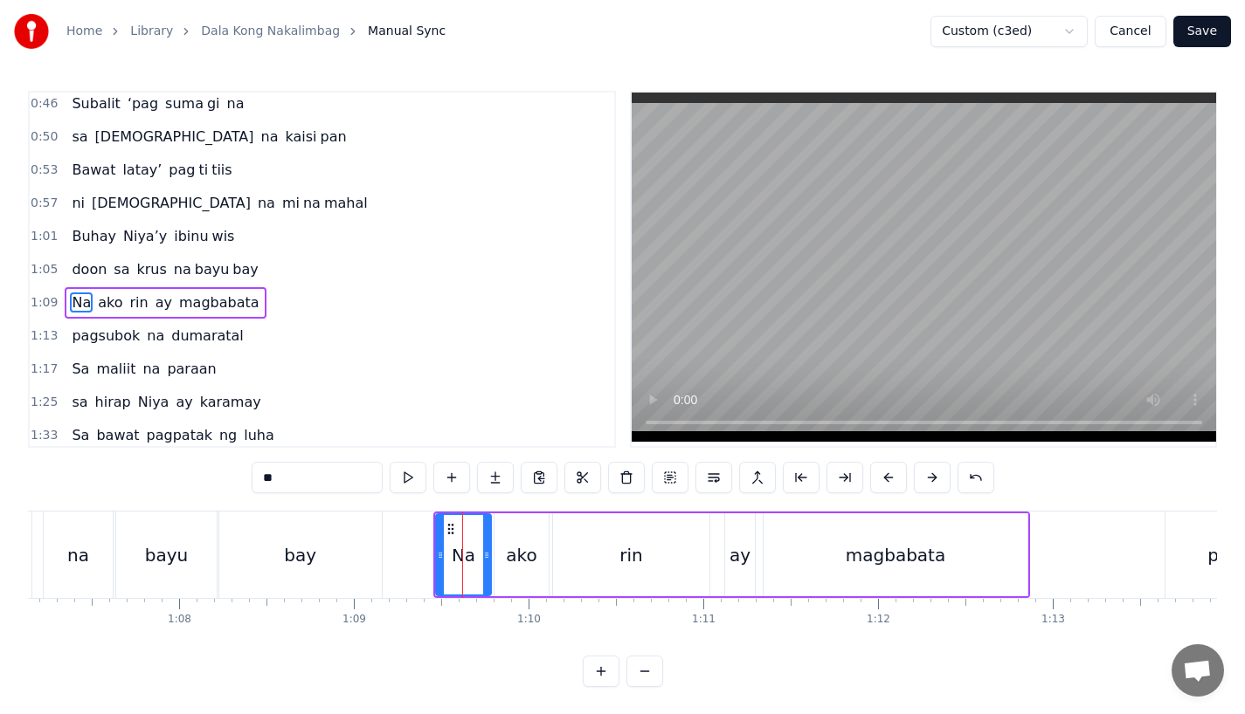
scroll to position [304, 0]
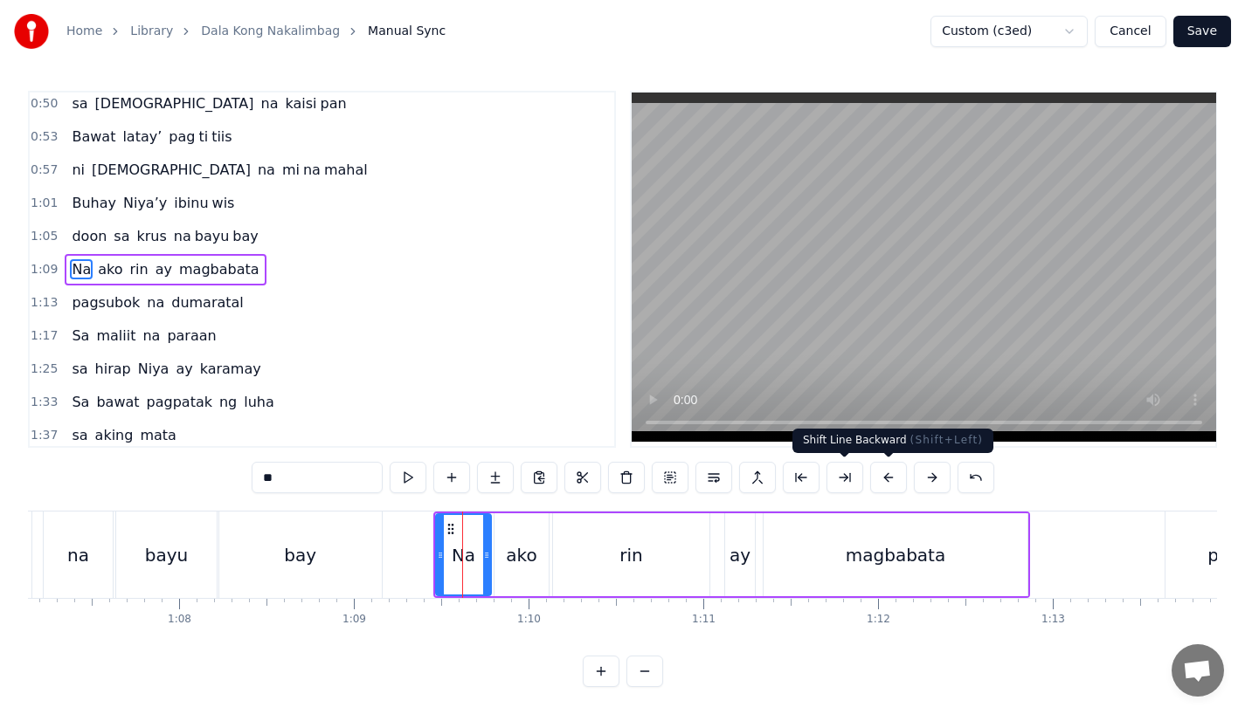
click at [890, 480] on button at bounding box center [888, 477] width 37 height 31
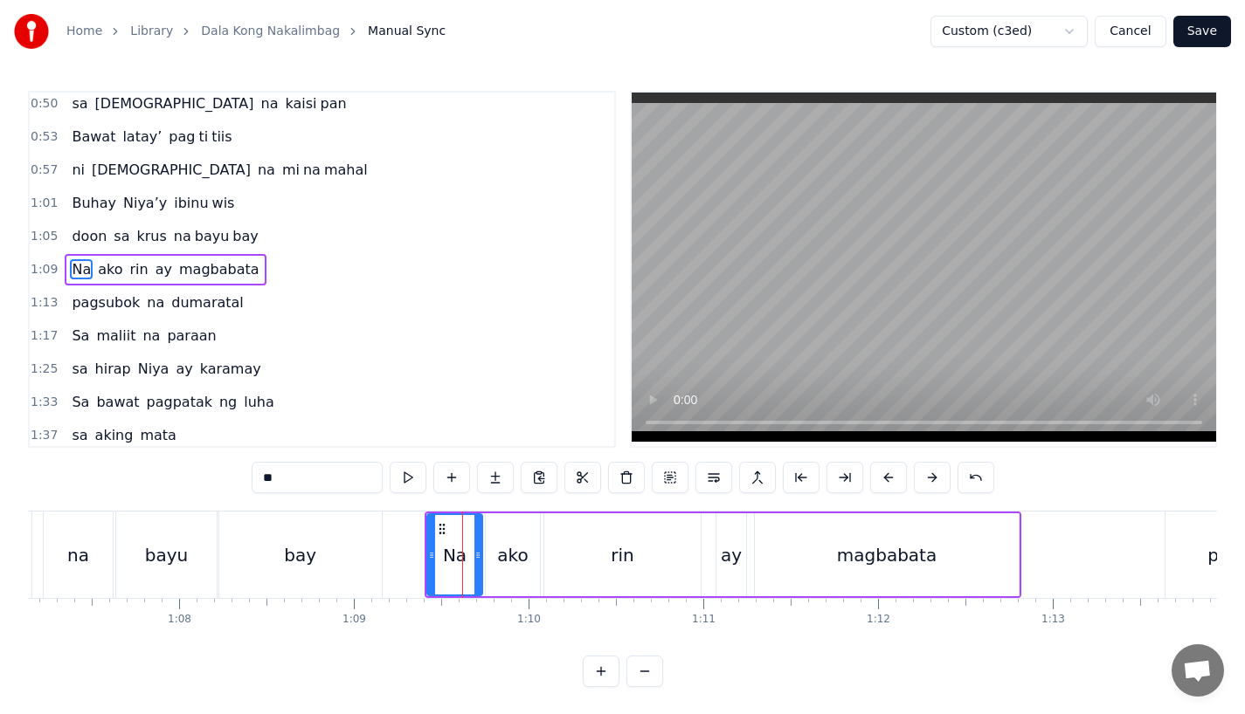
click at [353, 569] on div "bay" at bounding box center [300, 555] width 162 height 86
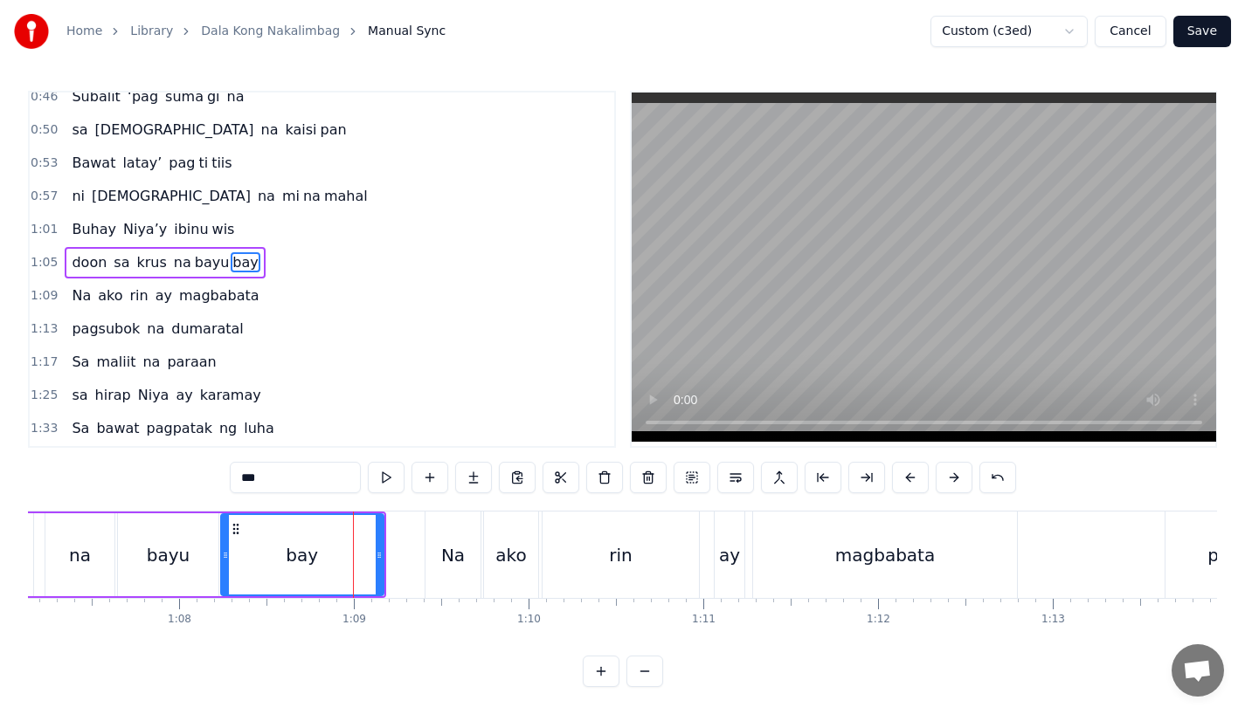
scroll to position [271, 0]
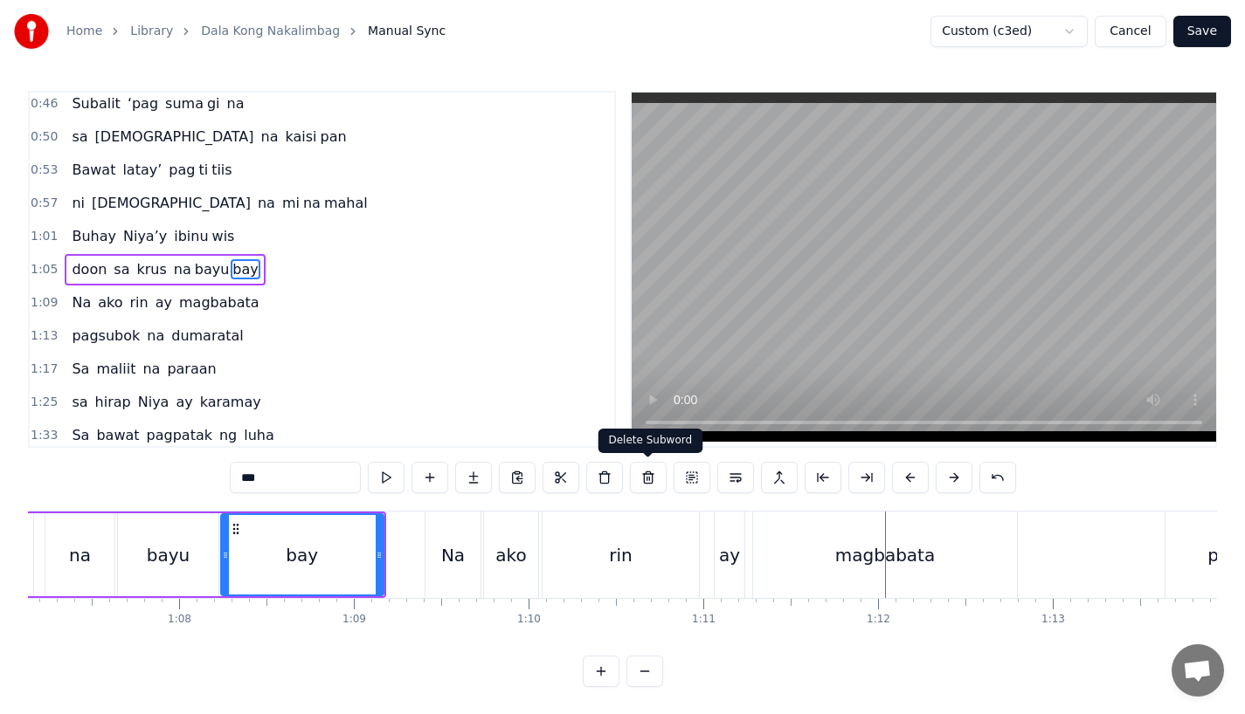
click at [738, 552] on div "ay" at bounding box center [729, 555] width 30 height 86
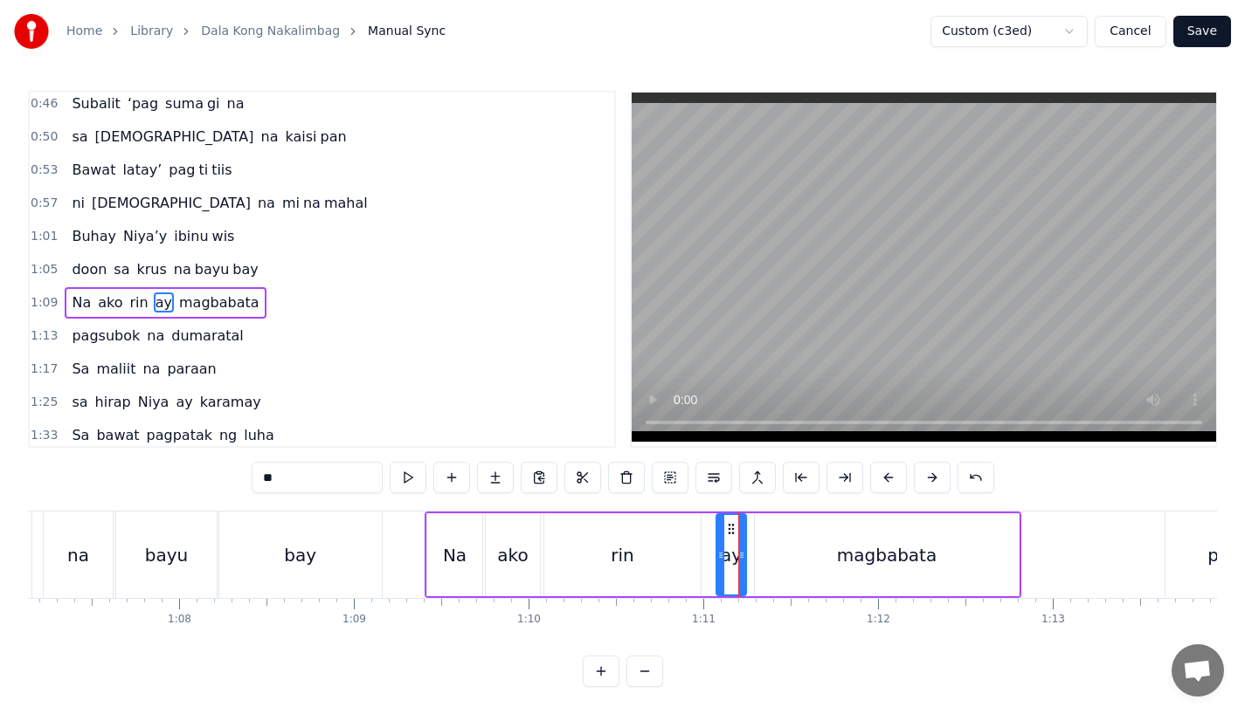
scroll to position [304, 0]
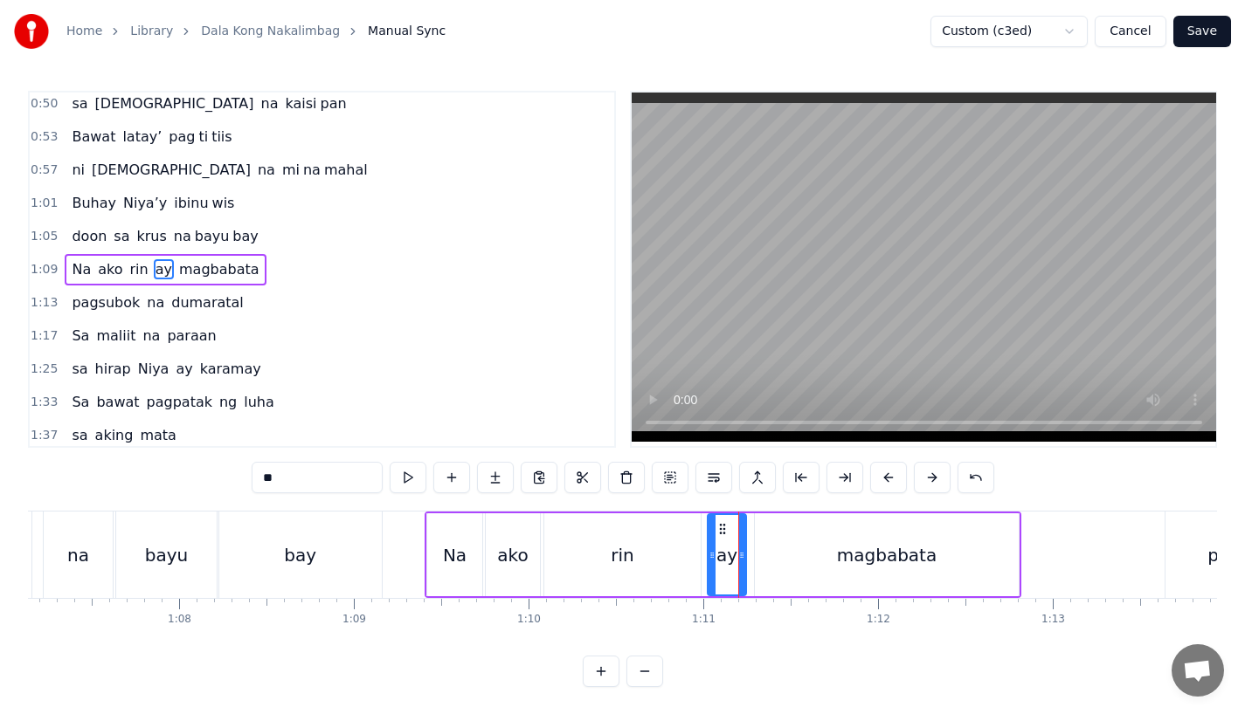
drag, startPoint x: 718, startPoint y: 556, endPoint x: 708, endPoint y: 556, distance: 9.6
click at [708, 556] on icon at bounding box center [711, 556] width 7 height 14
drag, startPoint x: 740, startPoint y: 556, endPoint x: 757, endPoint y: 556, distance: 17.5
click at [757, 556] on icon at bounding box center [757, 556] width 7 height 14
click at [789, 557] on div "magbabata" at bounding box center [887, 555] width 264 height 83
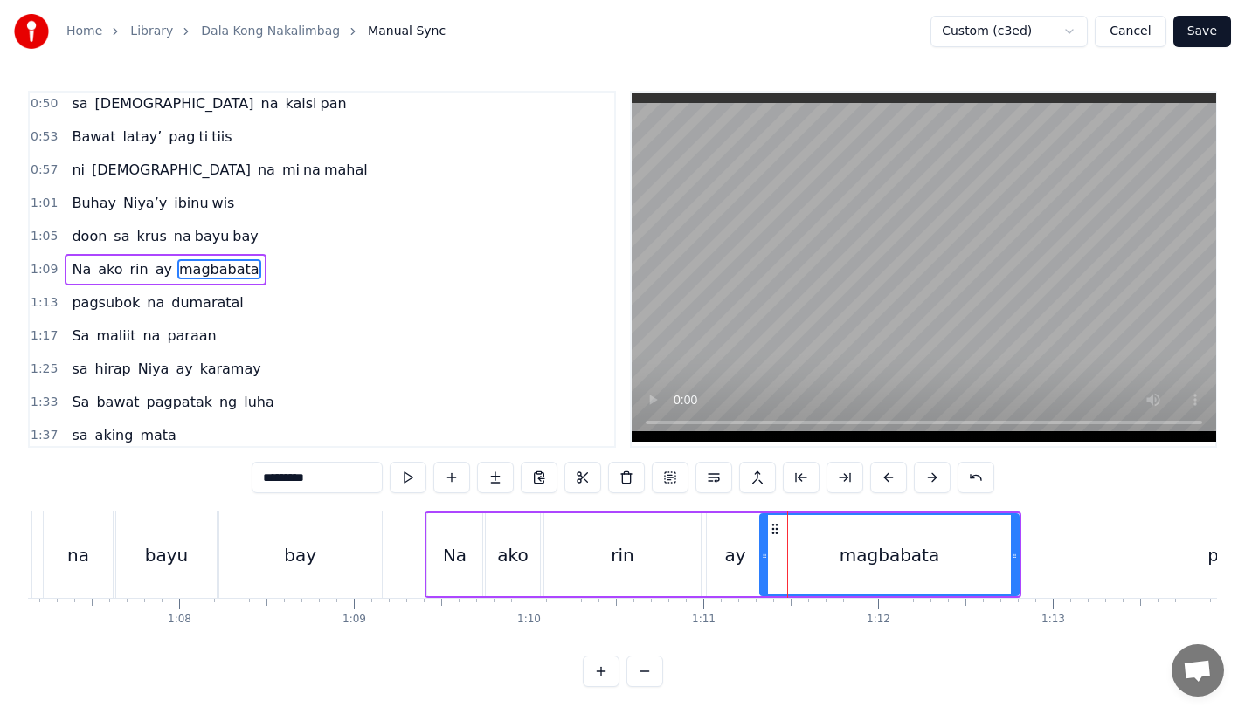
click at [763, 555] on circle at bounding box center [763, 555] width 1 height 1
click at [645, 556] on div "rin" at bounding box center [622, 555] width 156 height 83
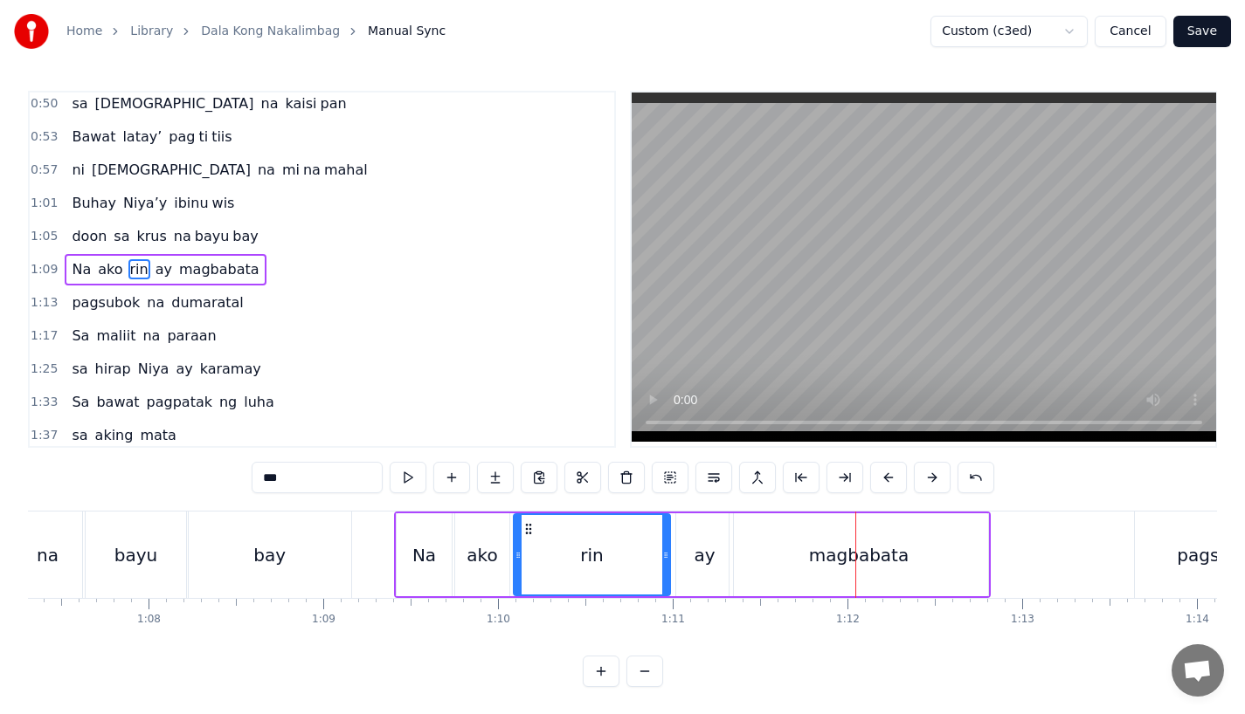
scroll to position [0, 11766]
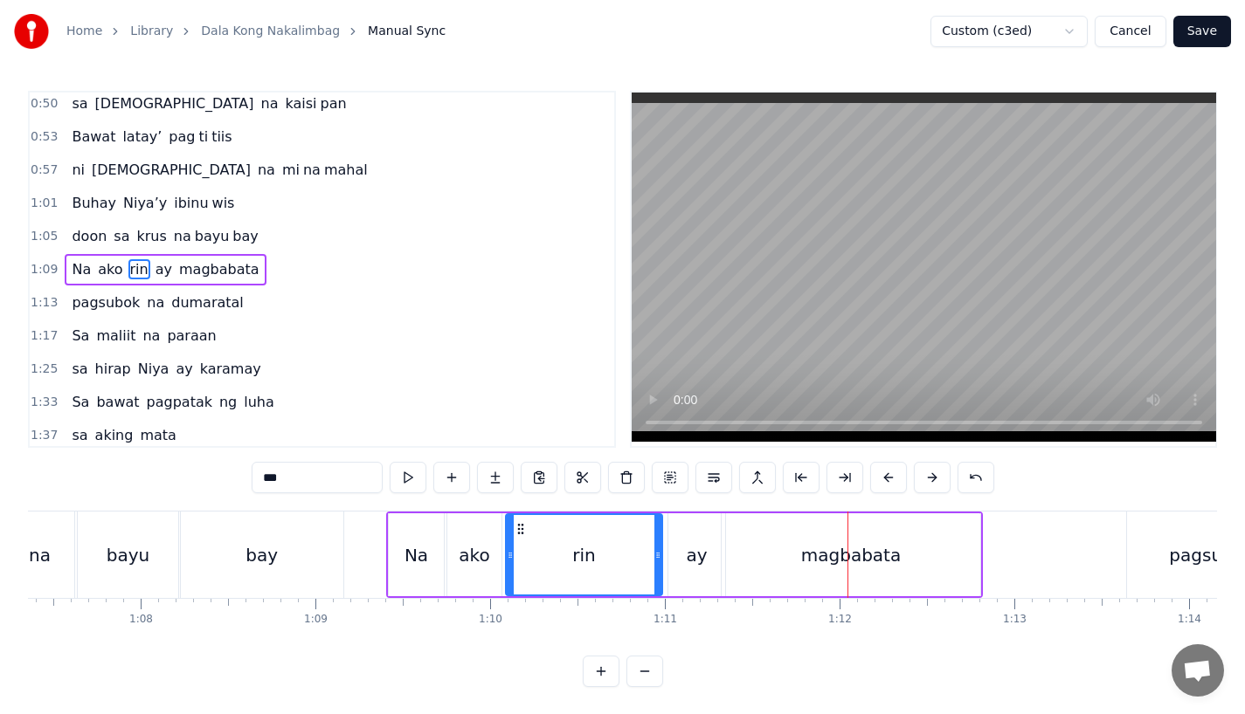
click at [928, 576] on div "magbabata" at bounding box center [850, 555] width 259 height 83
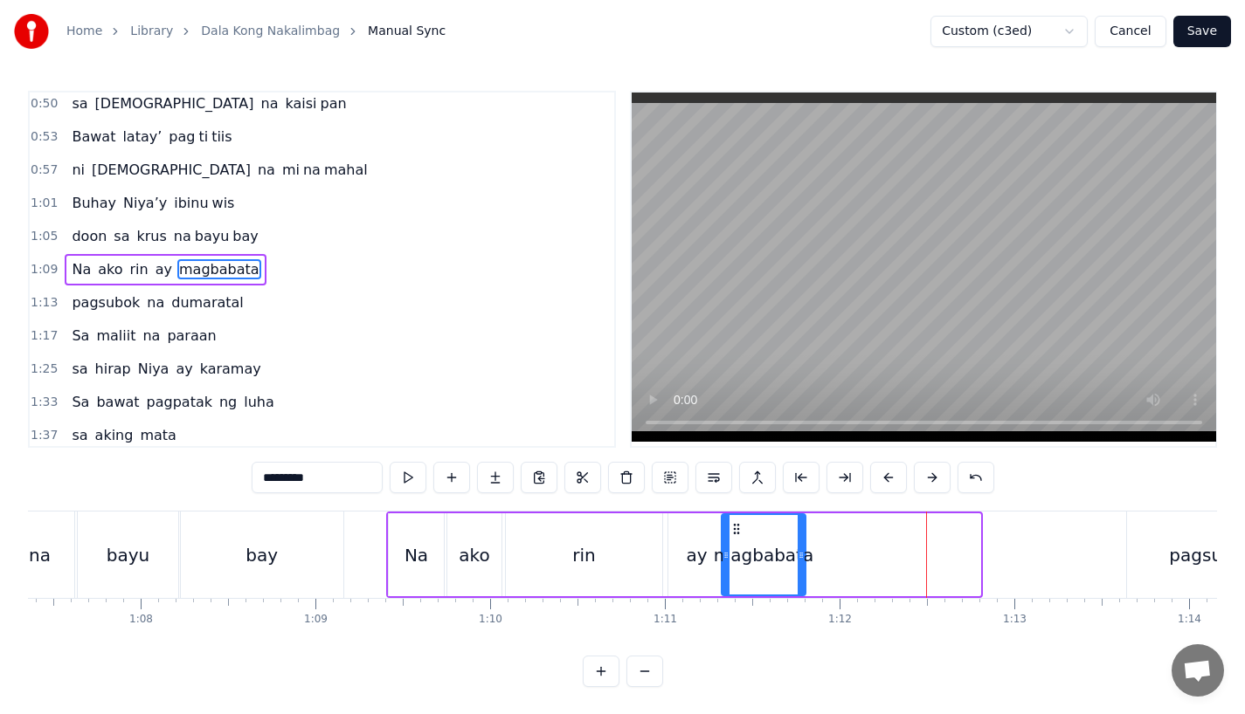
drag, startPoint x: 975, startPoint y: 572, endPoint x: 800, endPoint y: 572, distance: 174.7
click at [800, 572] on div at bounding box center [800, 554] width 7 height 79
drag, startPoint x: 300, startPoint y: 475, endPoint x: 391, endPoint y: 475, distance: 91.7
click at [391, 475] on div "*********" at bounding box center [623, 477] width 742 height 31
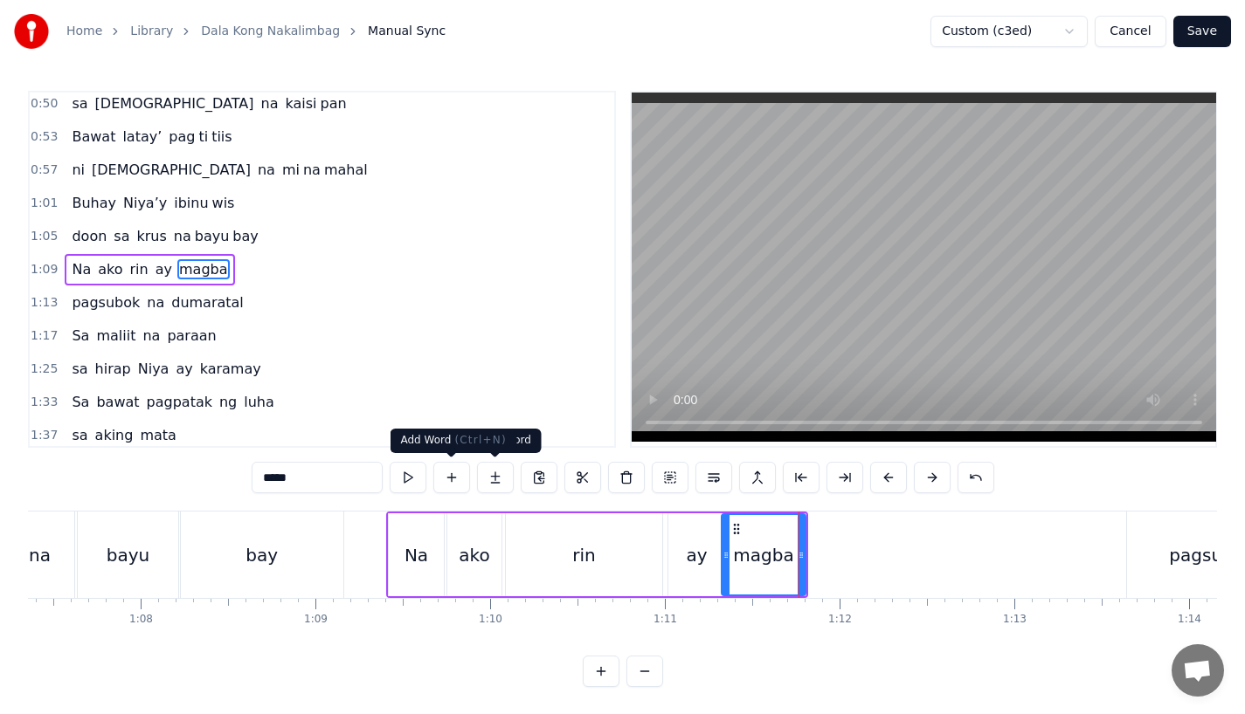
type input "*****"
click at [496, 473] on button at bounding box center [495, 477] width 37 height 31
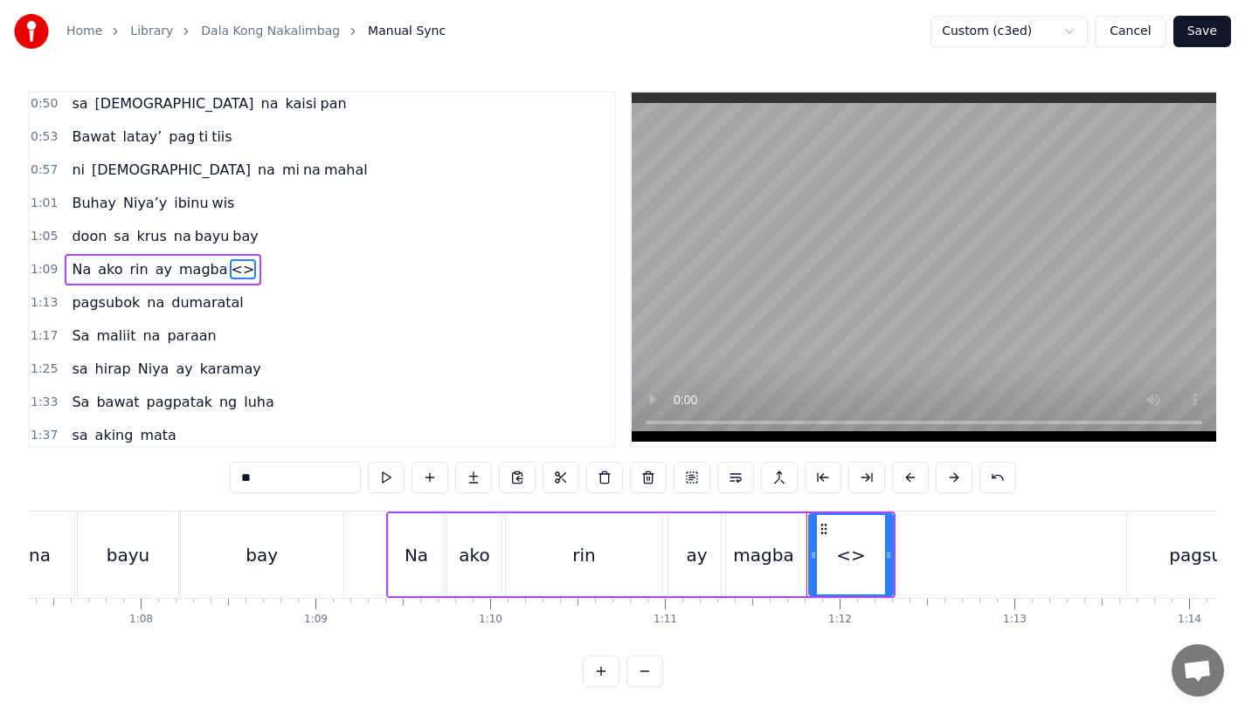
drag, startPoint x: 278, startPoint y: 473, endPoint x: 187, endPoint y: 473, distance: 90.8
click at [187, 473] on div "0:15 Pagsubok ay dumara ting, 0:19 sapin- saping kapang lawan 0:23 Puso’y ibig …" at bounding box center [622, 389] width 1189 height 597
type input "**"
click at [469, 483] on button at bounding box center [473, 477] width 37 height 31
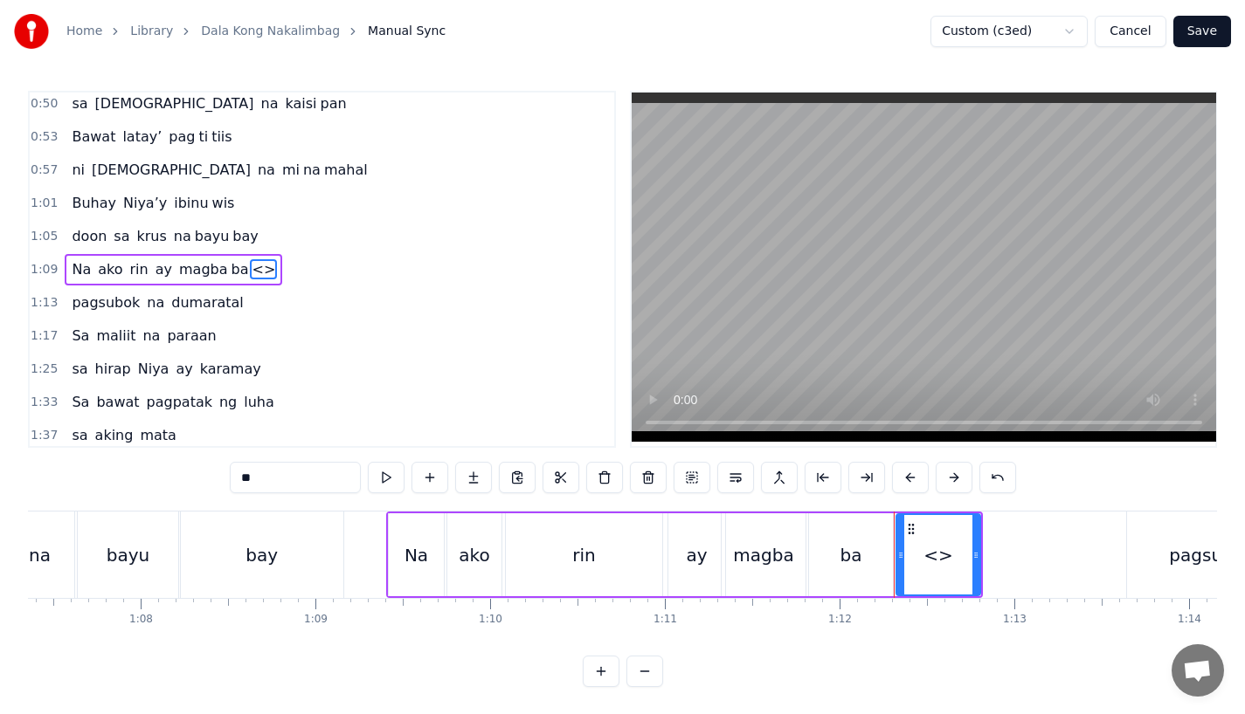
drag, startPoint x: 276, startPoint y: 479, endPoint x: 155, endPoint y: 478, distance: 121.4
click at [155, 478] on div "0:15 Pagsubok ay dumara ting, 0:19 sapin- saping kapang lawan 0:23 Puso’y ibig …" at bounding box center [622, 389] width 1189 height 597
drag, startPoint x: 978, startPoint y: 558, endPoint x: 1010, endPoint y: 555, distance: 31.6
click at [1010, 555] on icon at bounding box center [1006, 556] width 7 height 14
click at [596, 578] on div "rin" at bounding box center [584, 555] width 156 height 83
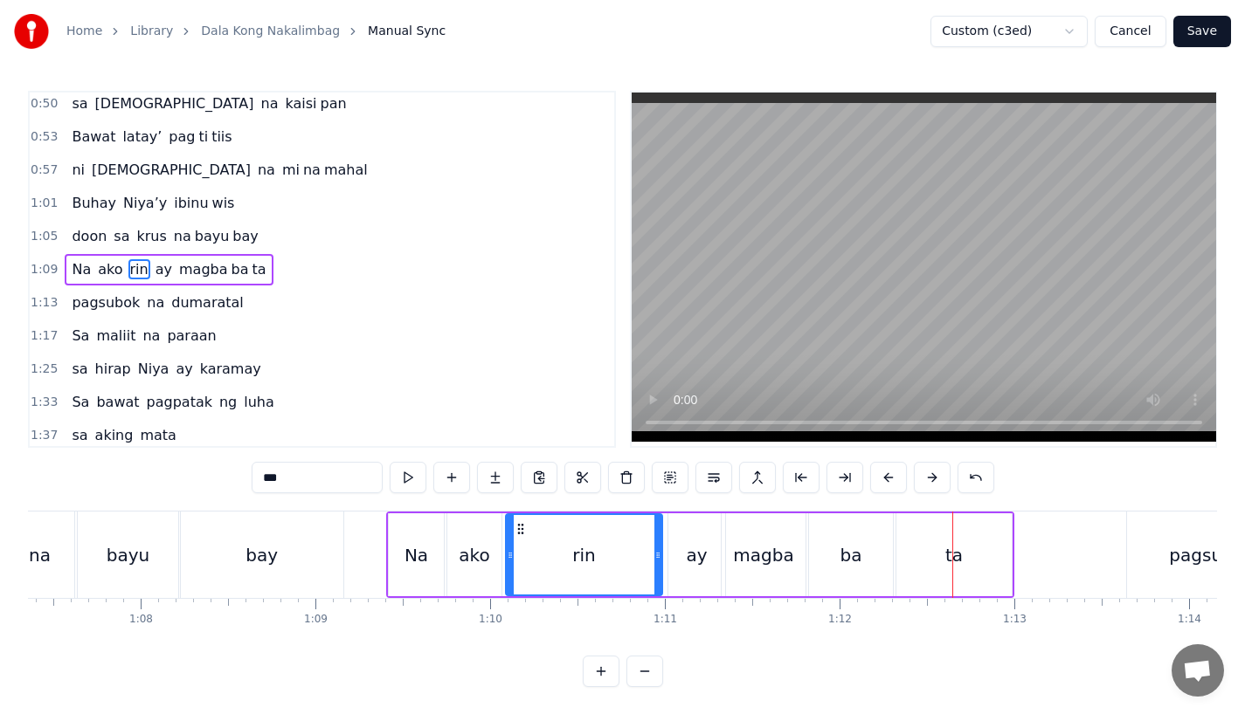
click at [742, 562] on div "magba" at bounding box center [763, 555] width 60 height 26
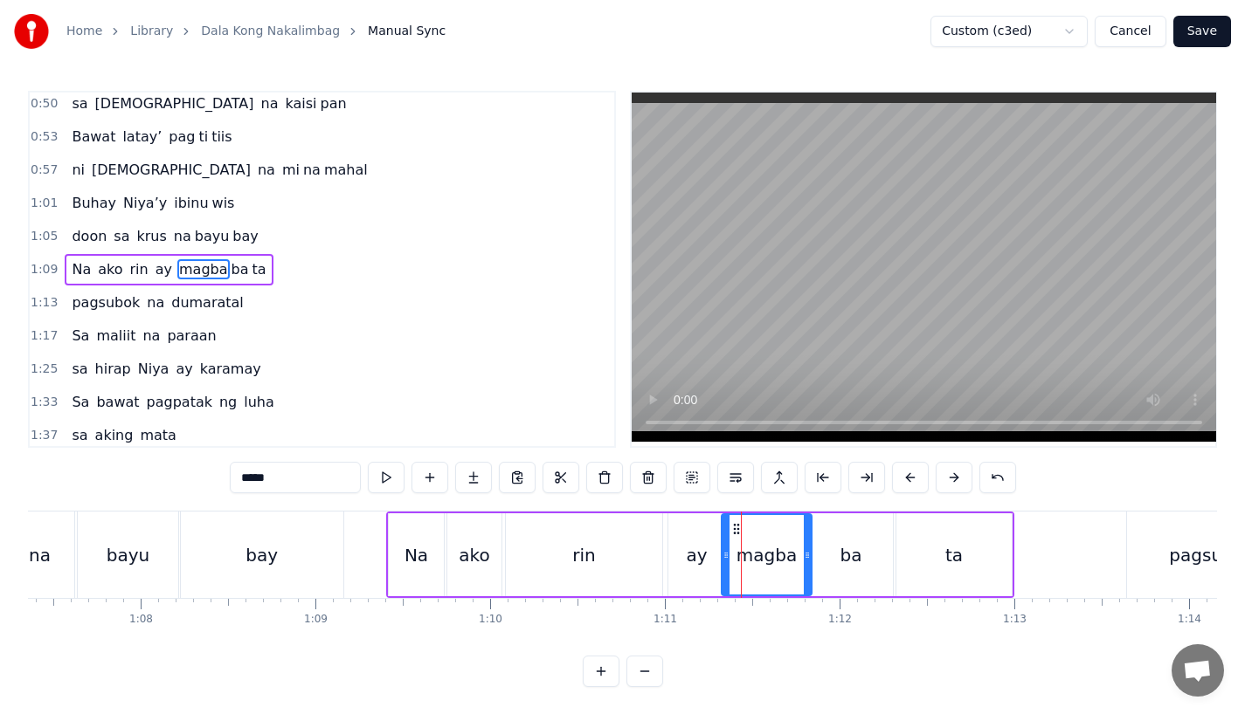
drag, startPoint x: 799, startPoint y: 562, endPoint x: 809, endPoint y: 562, distance: 9.6
click at [809, 562] on div at bounding box center [807, 554] width 7 height 79
click at [848, 561] on div "ba" at bounding box center [851, 555] width 22 height 26
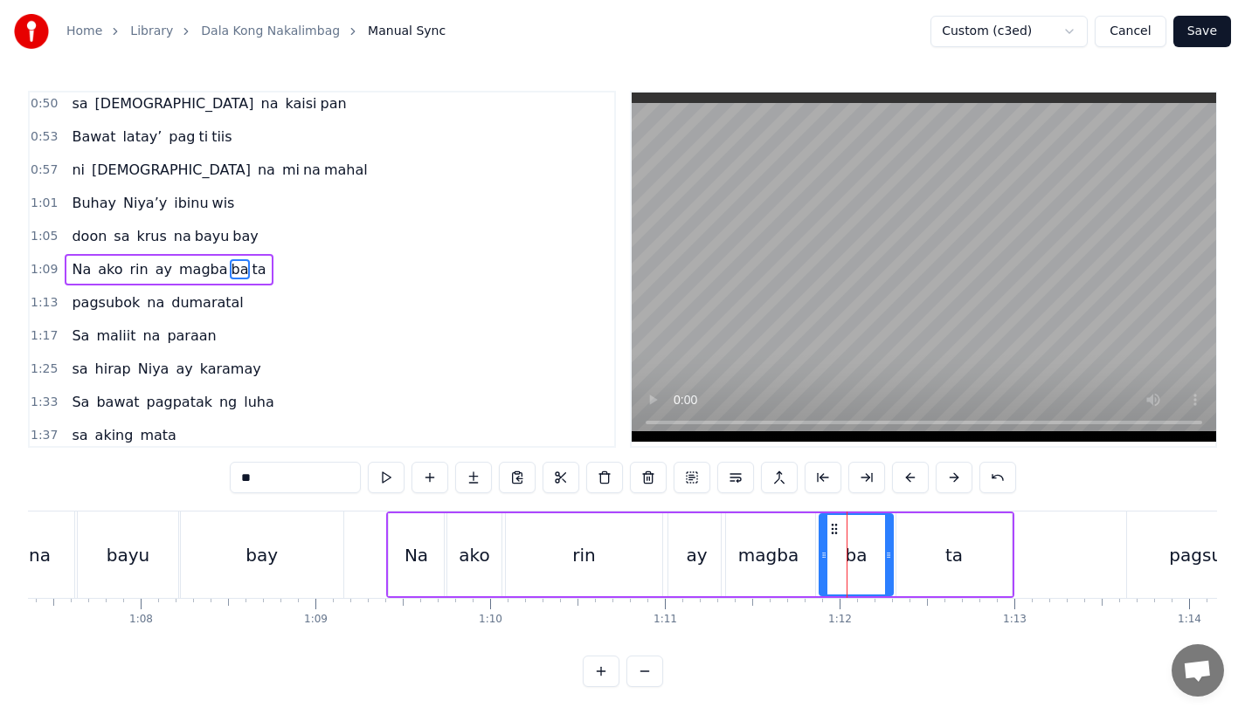
drag, startPoint x: 812, startPoint y: 560, endPoint x: 823, endPoint y: 561, distance: 10.5
click at [823, 561] on icon at bounding box center [823, 556] width 7 height 14
click at [707, 562] on div "ay" at bounding box center [696, 555] width 57 height 83
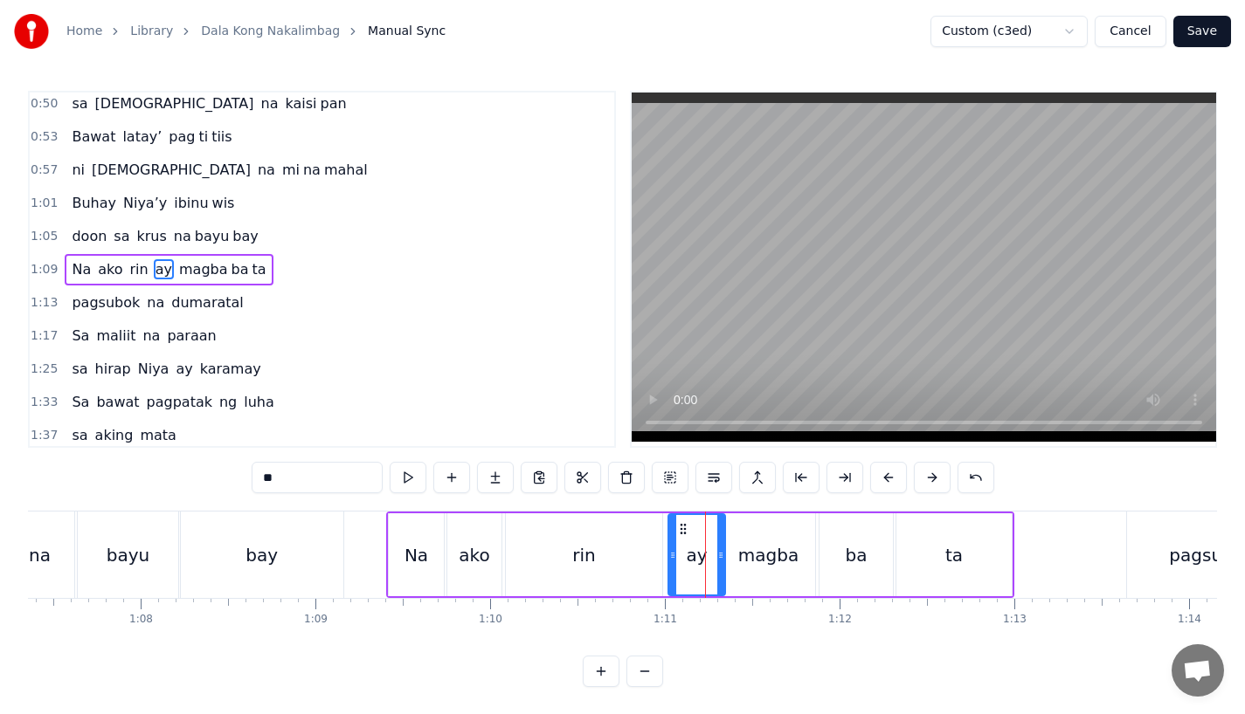
click at [604, 550] on div "rin" at bounding box center [584, 555] width 156 height 83
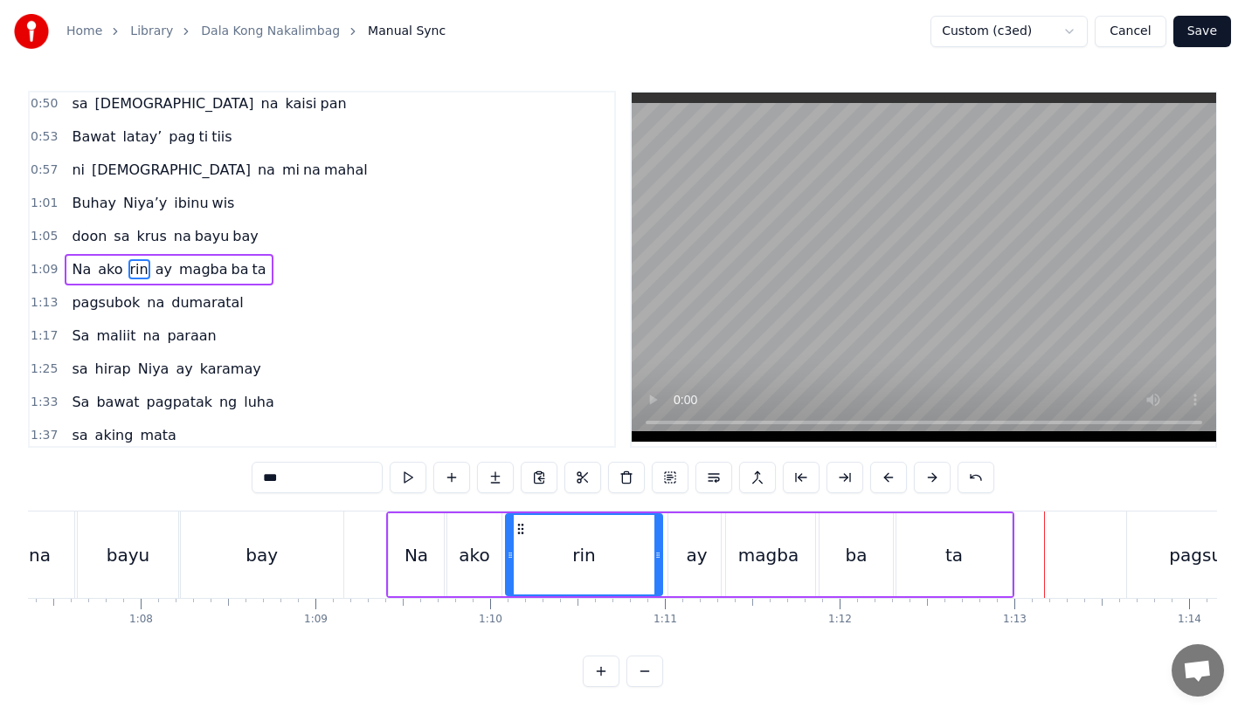
click at [630, 569] on div "rin" at bounding box center [584, 554] width 155 height 79
click at [749, 552] on div "magba" at bounding box center [768, 555] width 60 height 26
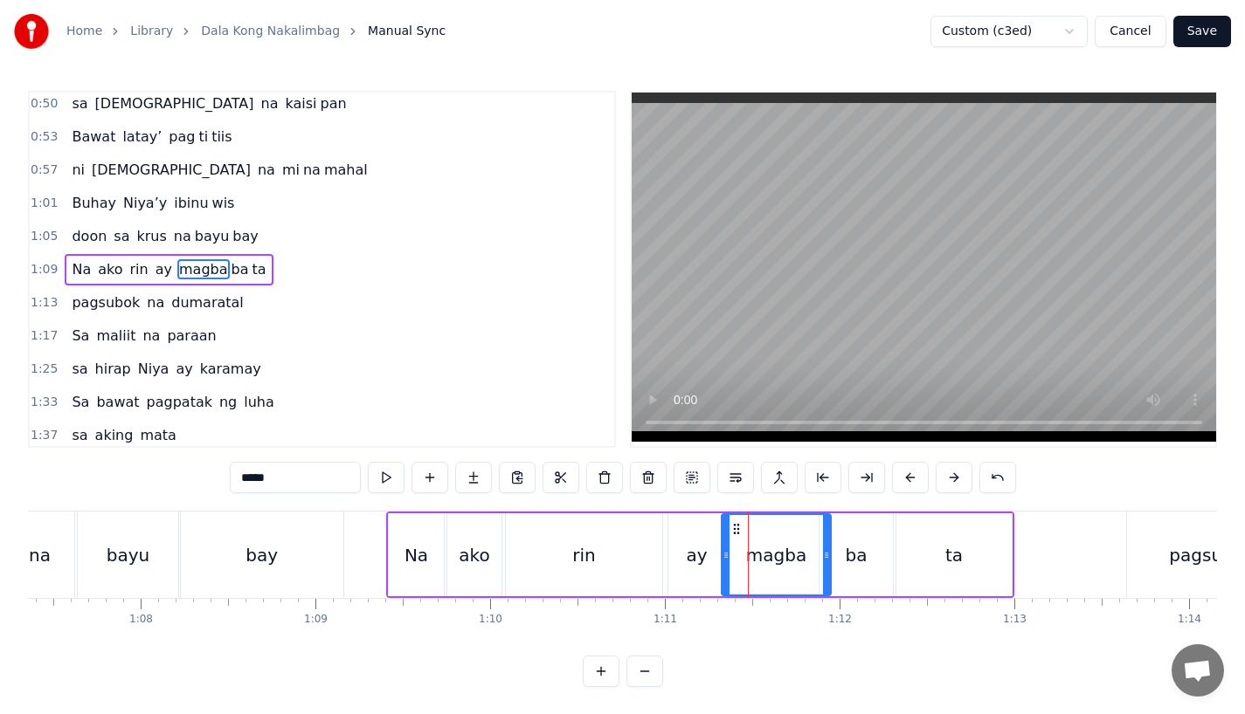
drag, startPoint x: 809, startPoint y: 556, endPoint x: 829, endPoint y: 557, distance: 20.2
click at [829, 556] on icon at bounding box center [826, 556] width 7 height 14
click at [859, 557] on div "ba" at bounding box center [856, 555] width 22 height 26
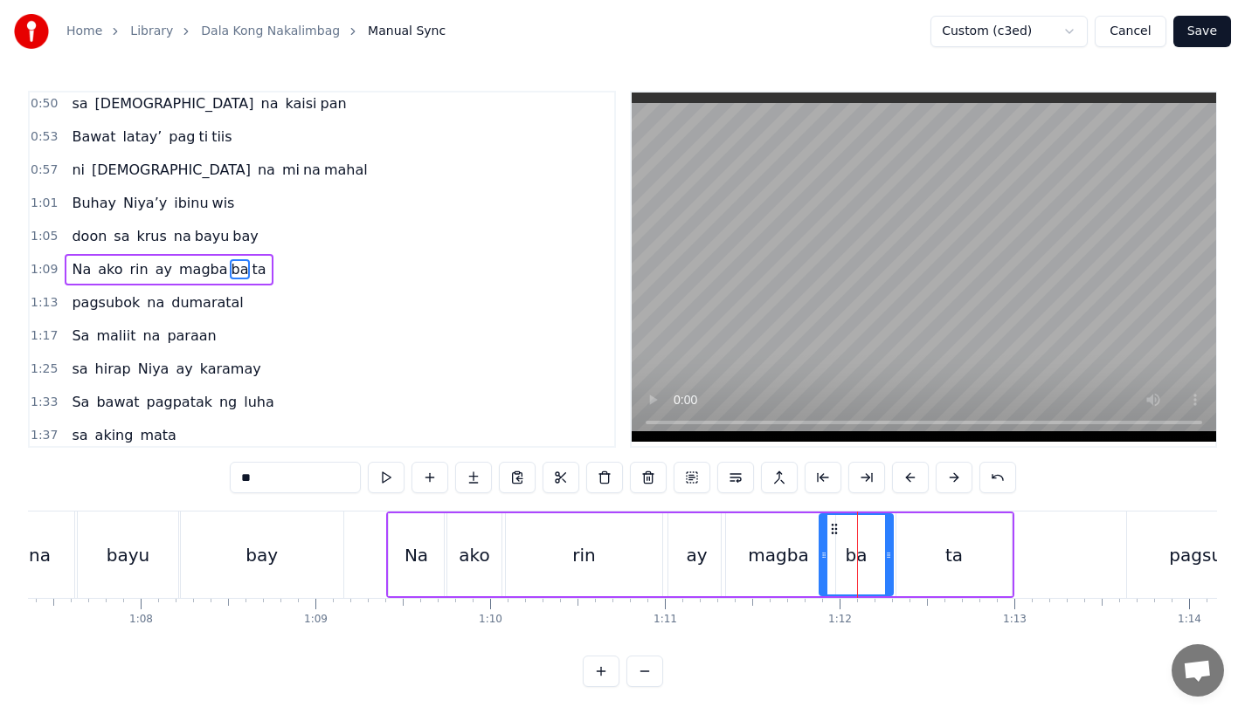
click at [826, 557] on icon at bounding box center [823, 556] width 7 height 14
drag, startPoint x: 826, startPoint y: 558, endPoint x: 840, endPoint y: 558, distance: 14.0
click at [840, 558] on icon at bounding box center [837, 556] width 7 height 14
click at [847, 558] on icon at bounding box center [844, 556] width 7 height 14
click at [527, 546] on div "rin" at bounding box center [584, 555] width 156 height 83
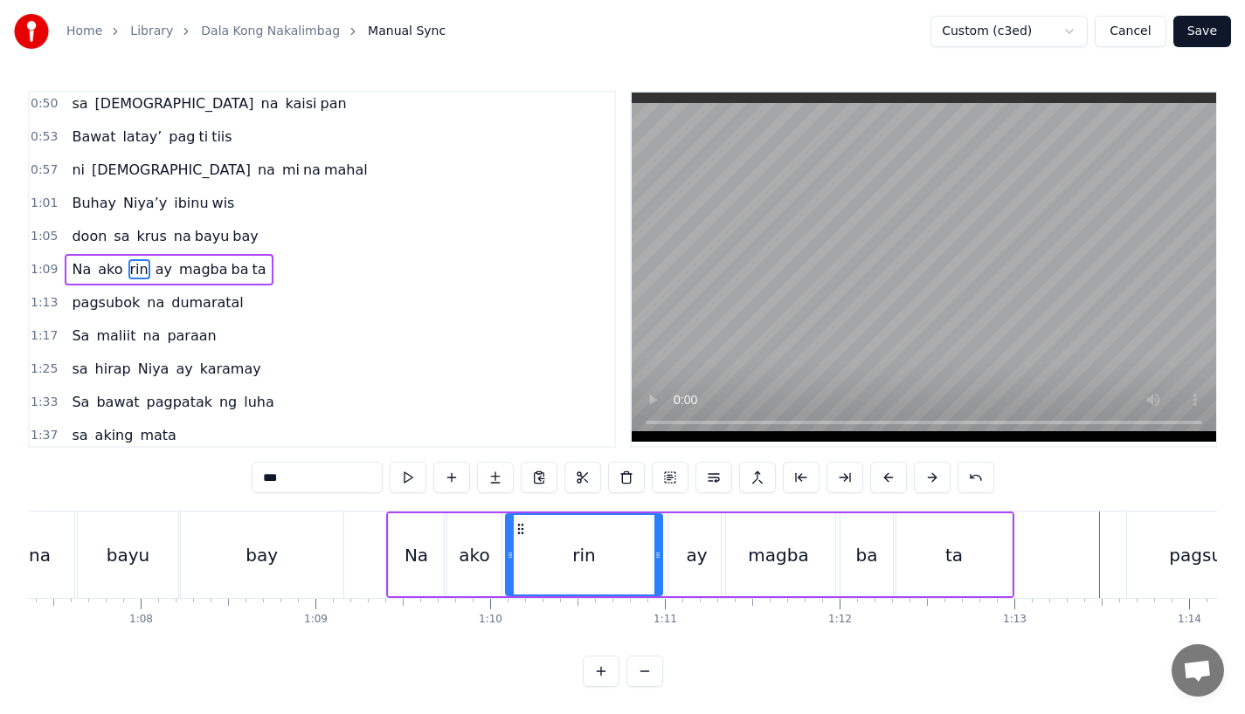
click at [649, 378] on video at bounding box center [924, 267] width 584 height 349
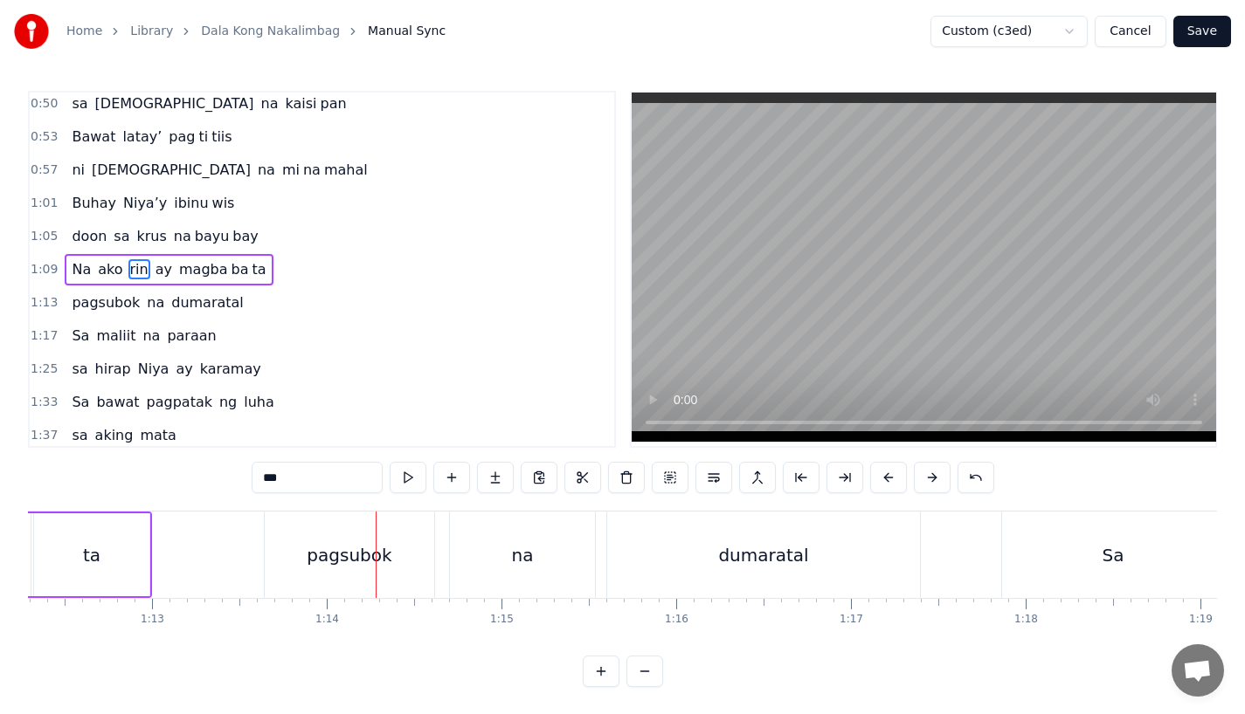
scroll to position [0, 12605]
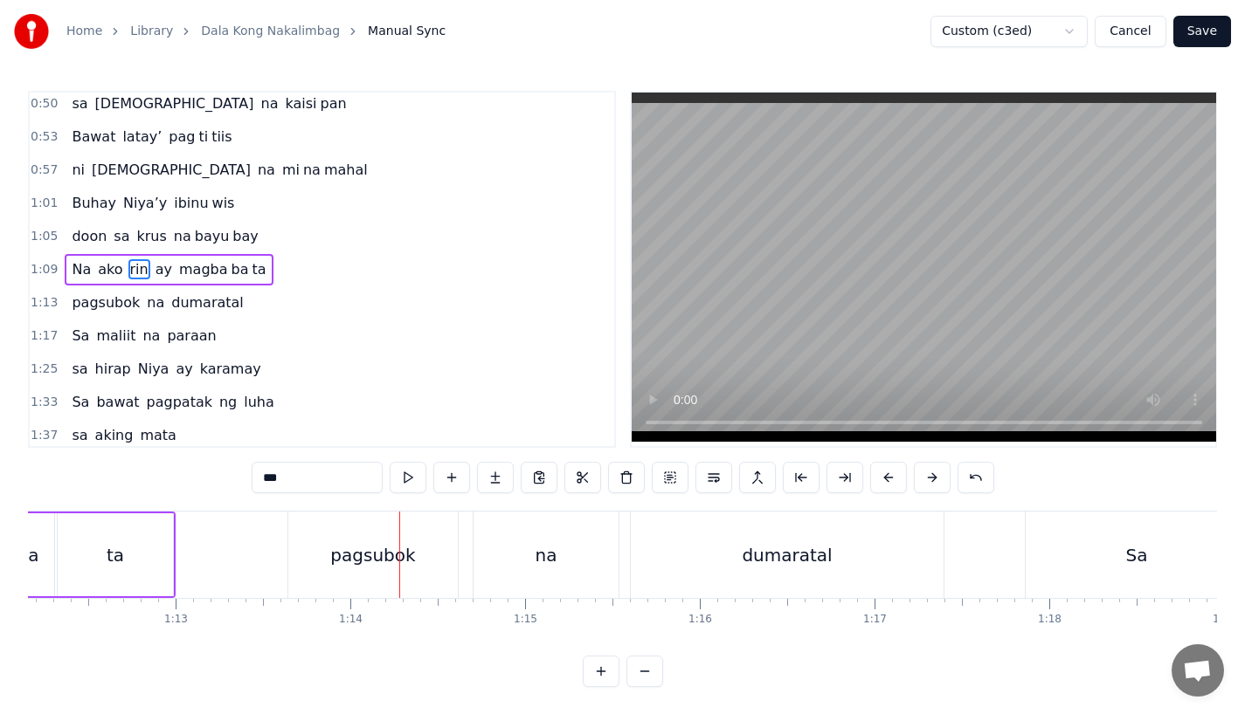
click at [418, 569] on div "pagsubok" at bounding box center [372, 555] width 169 height 86
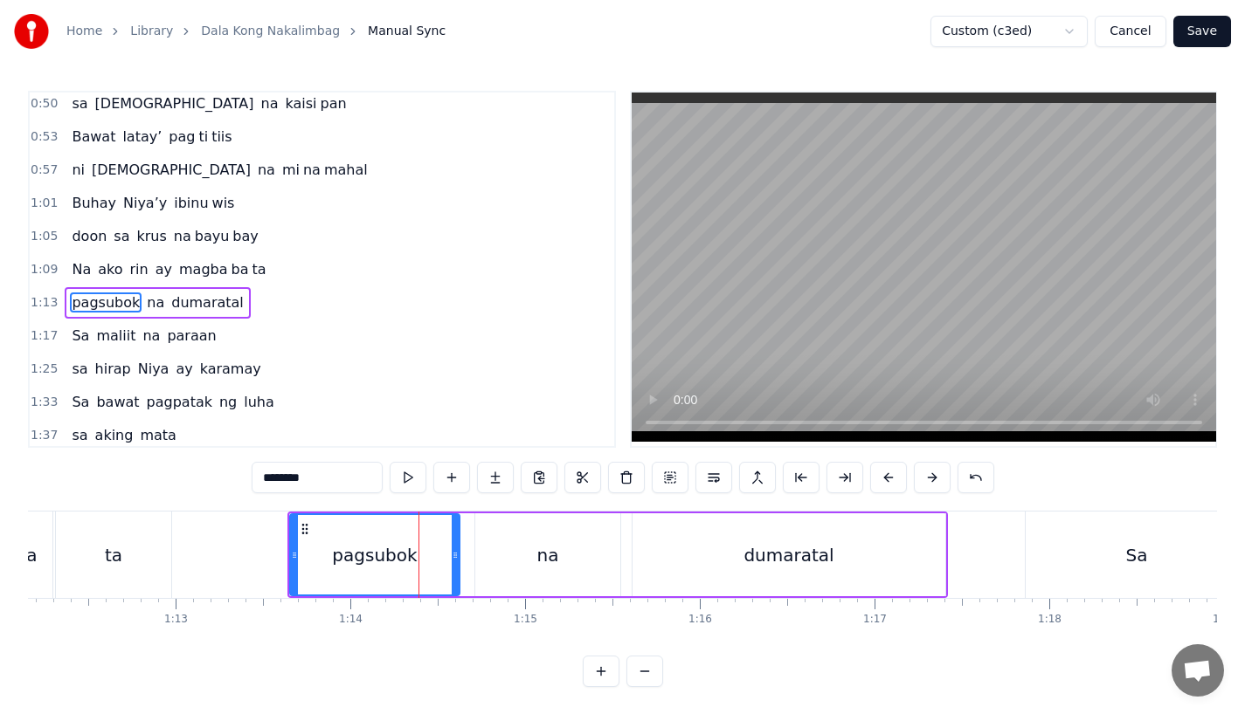
scroll to position [337, 0]
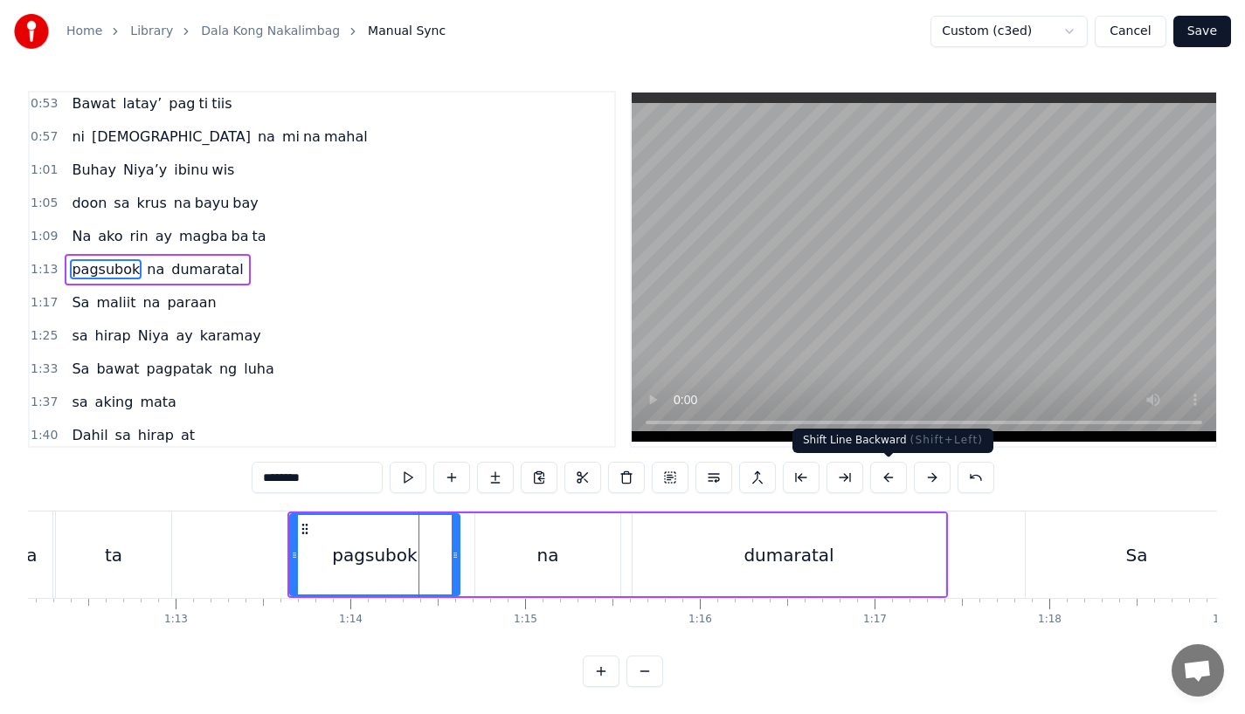
click at [878, 480] on button at bounding box center [888, 477] width 37 height 31
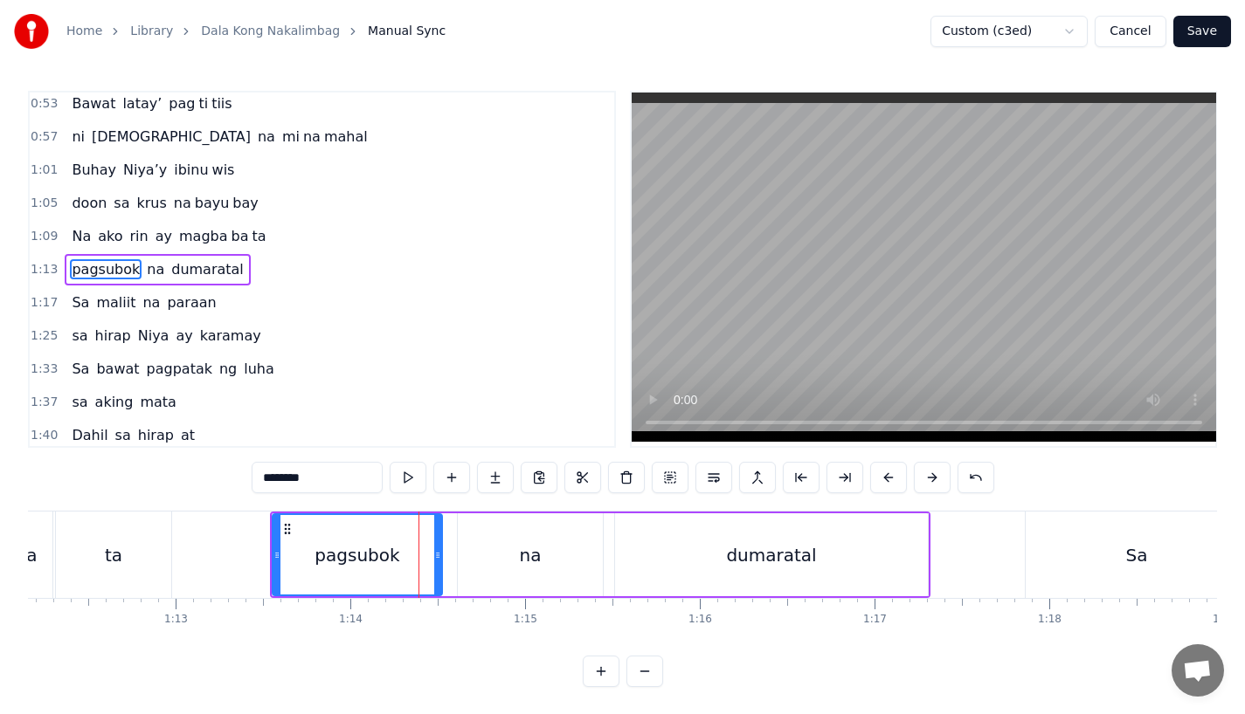
click at [878, 480] on button at bounding box center [888, 477] width 37 height 31
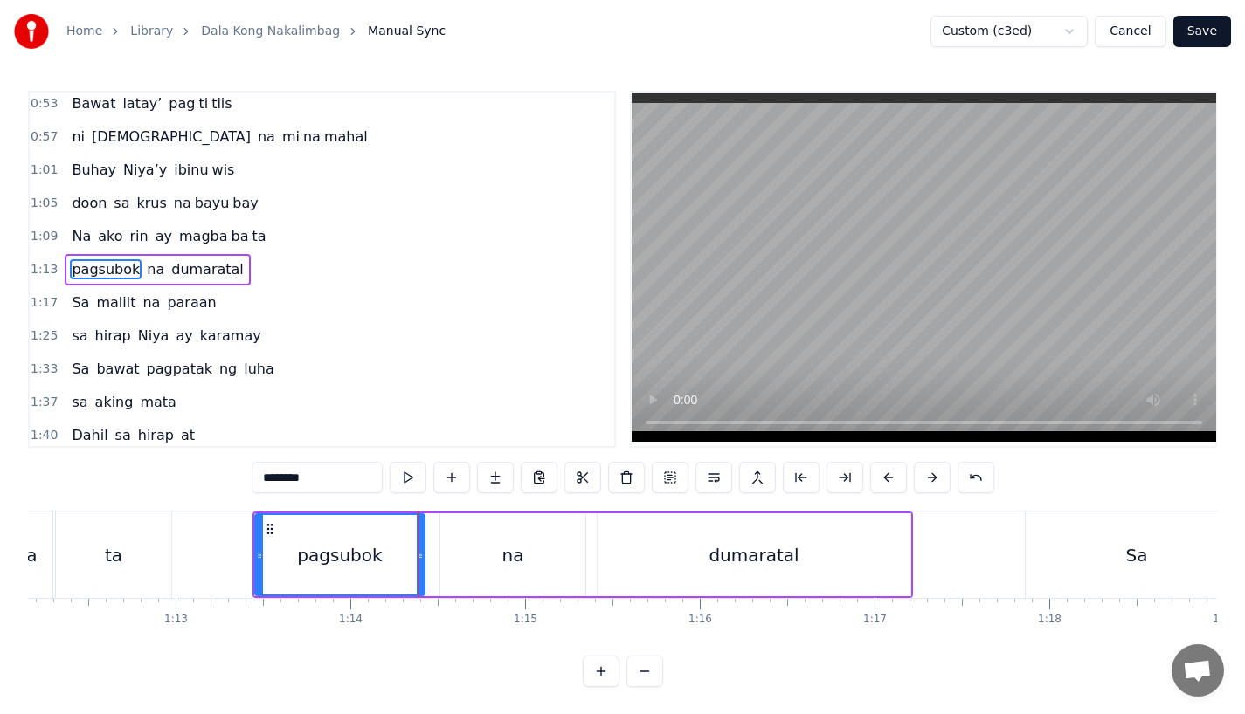
click at [878, 480] on button at bounding box center [888, 477] width 37 height 31
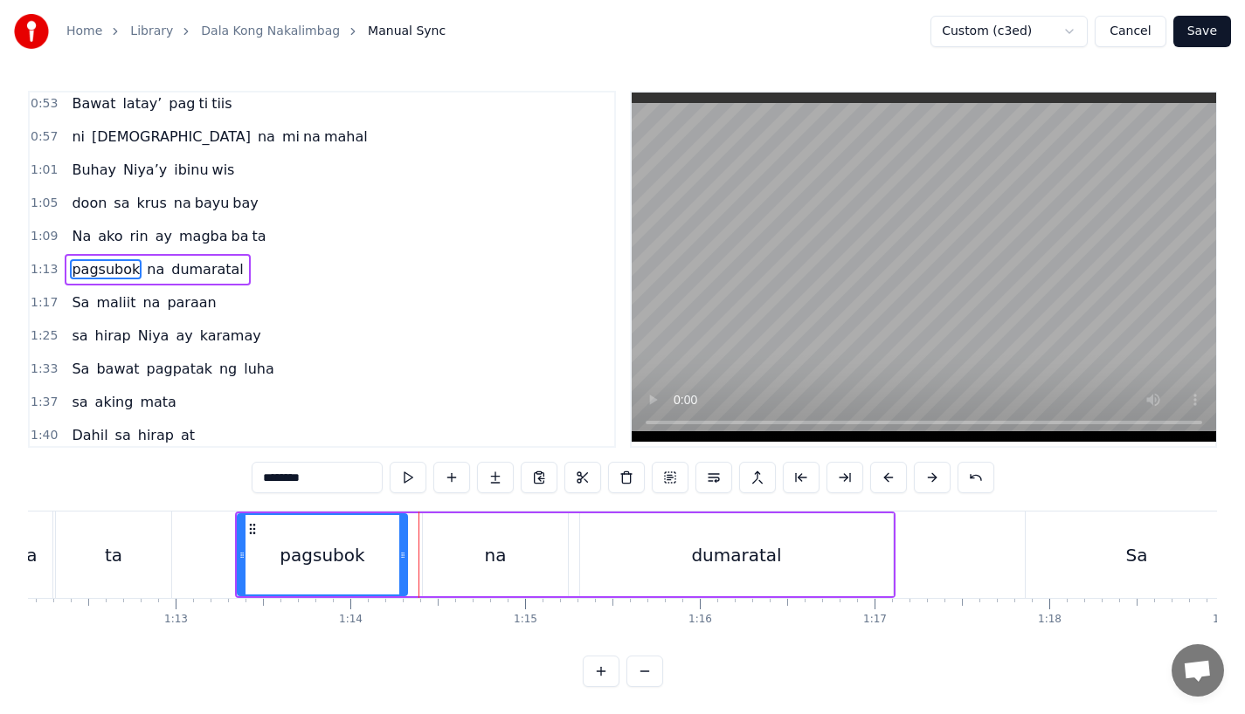
click at [878, 480] on button at bounding box center [888, 477] width 37 height 31
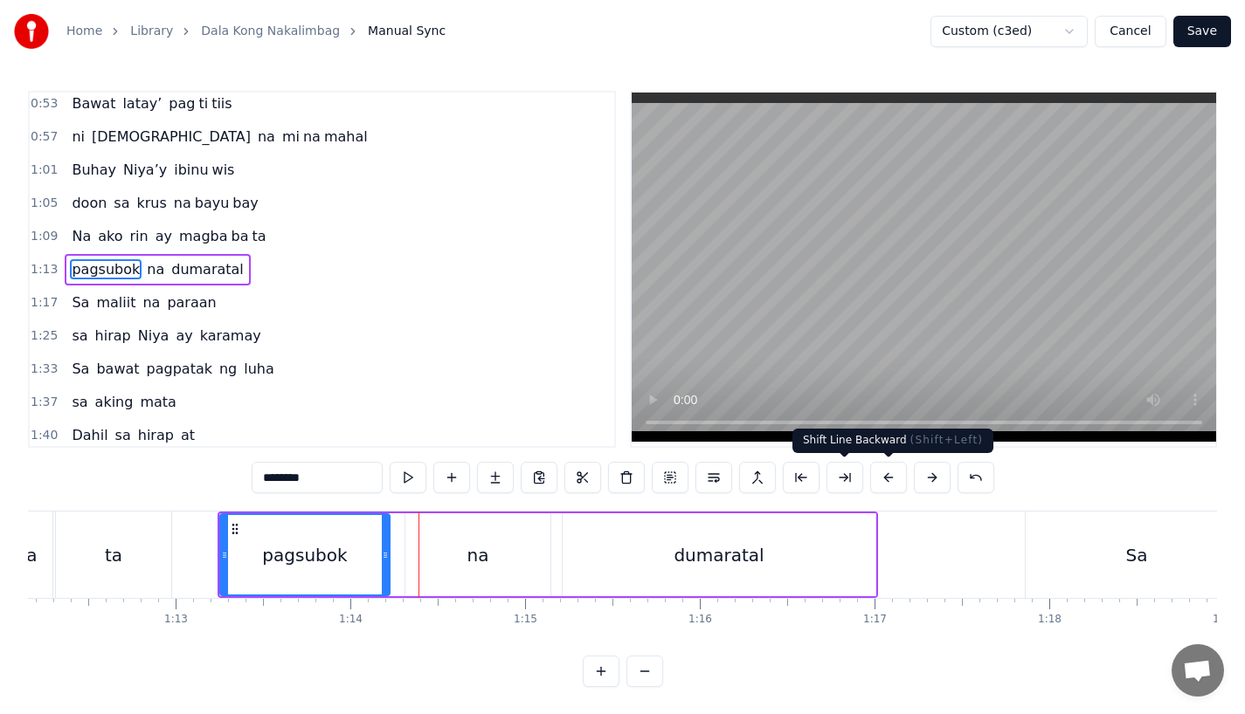
click at [874, 482] on button at bounding box center [888, 477] width 37 height 31
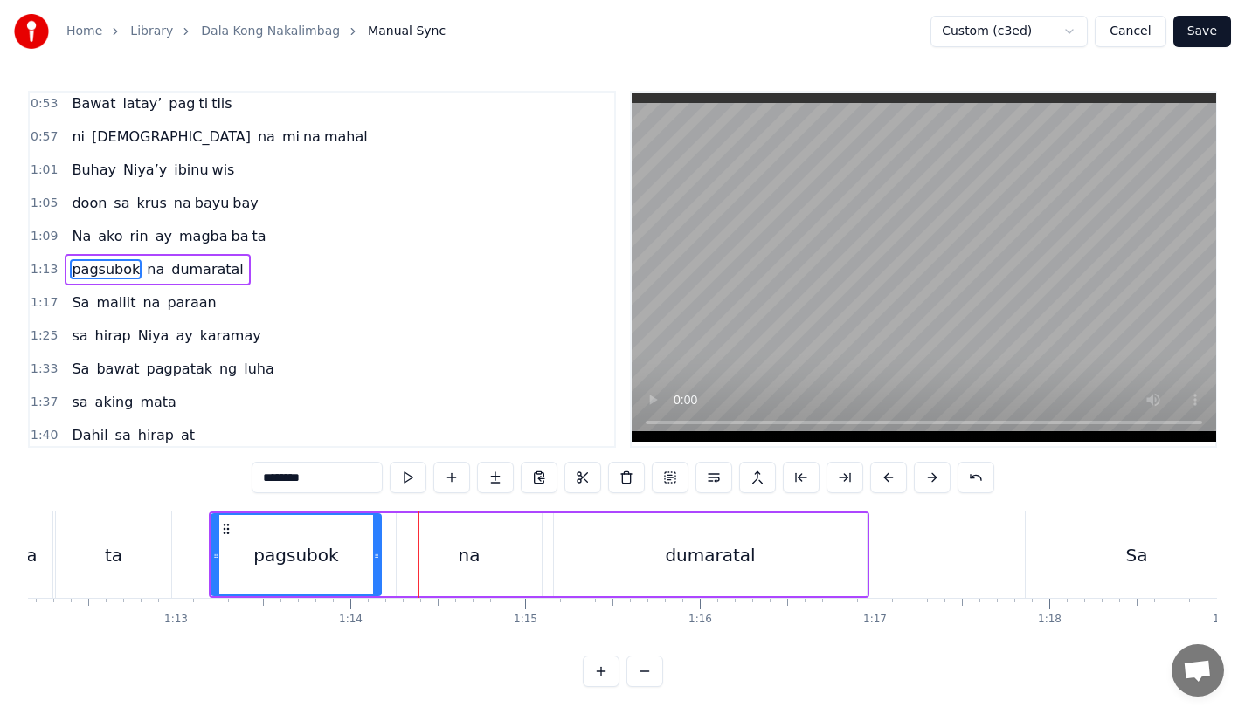
click at [116, 538] on div "ta" at bounding box center [113, 555] width 115 height 86
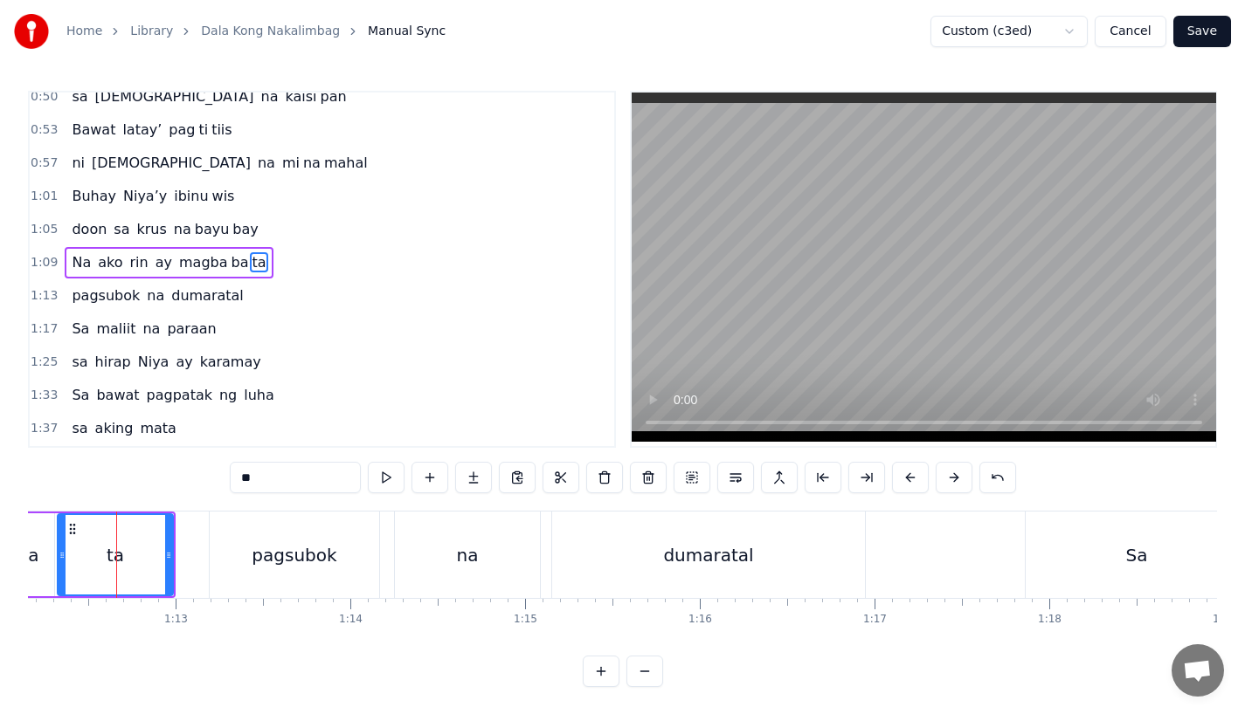
scroll to position [304, 0]
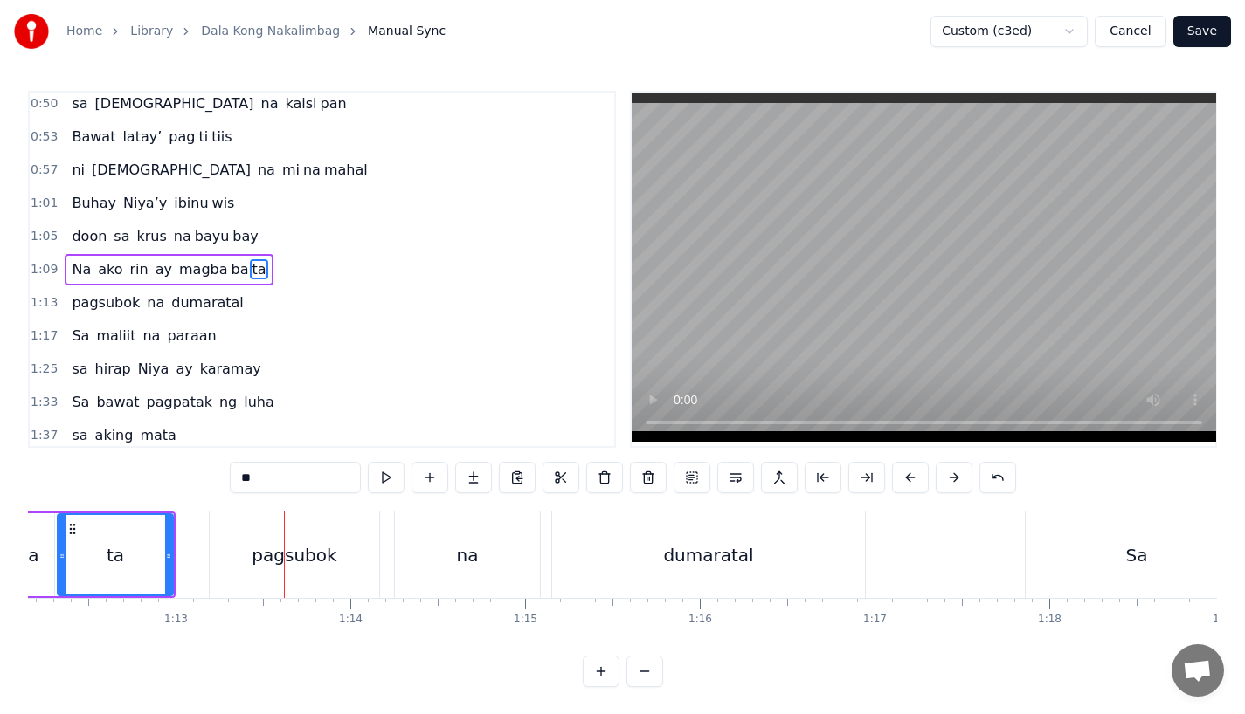
click at [259, 569] on div "pagsubok" at bounding box center [294, 555] width 169 height 86
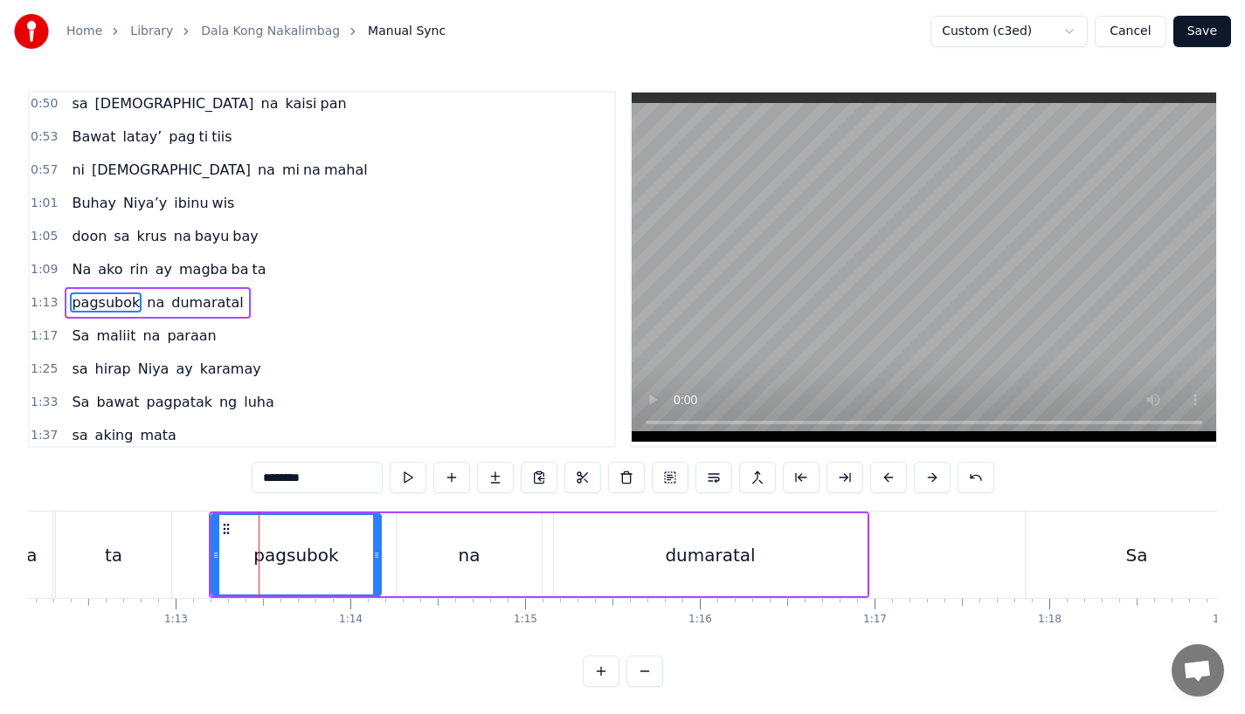
scroll to position [337, 0]
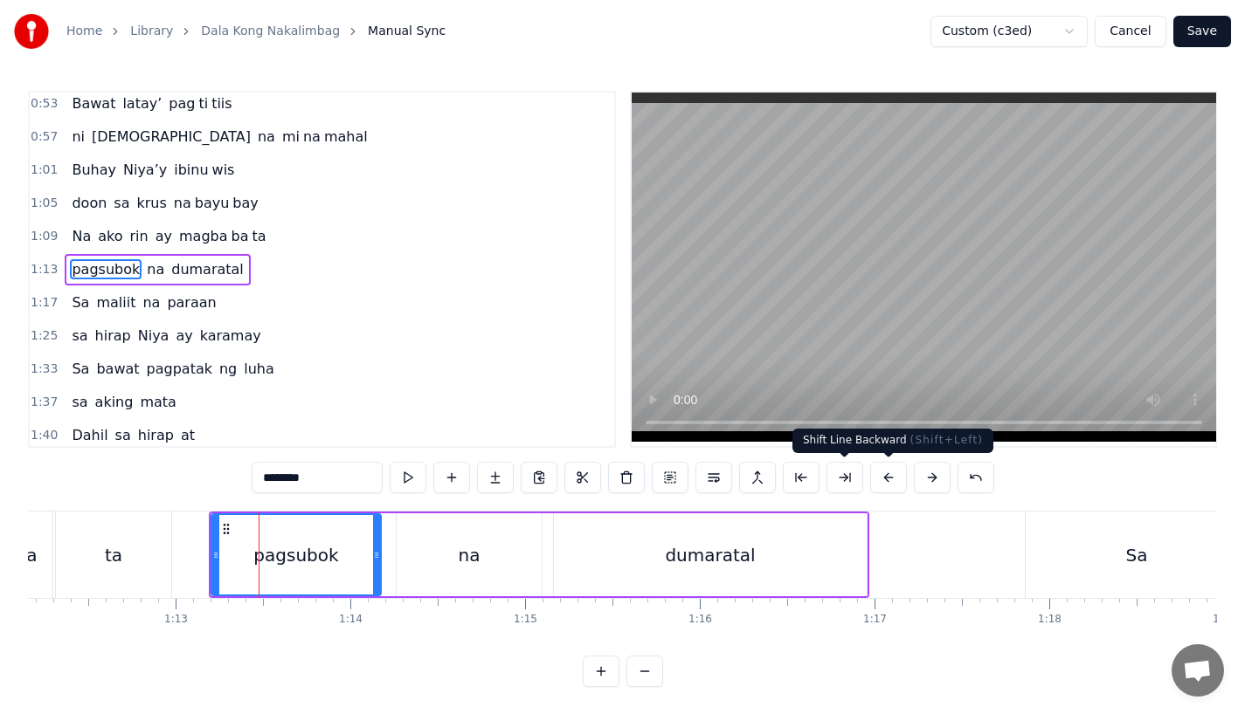
click at [921, 482] on button at bounding box center [932, 477] width 37 height 31
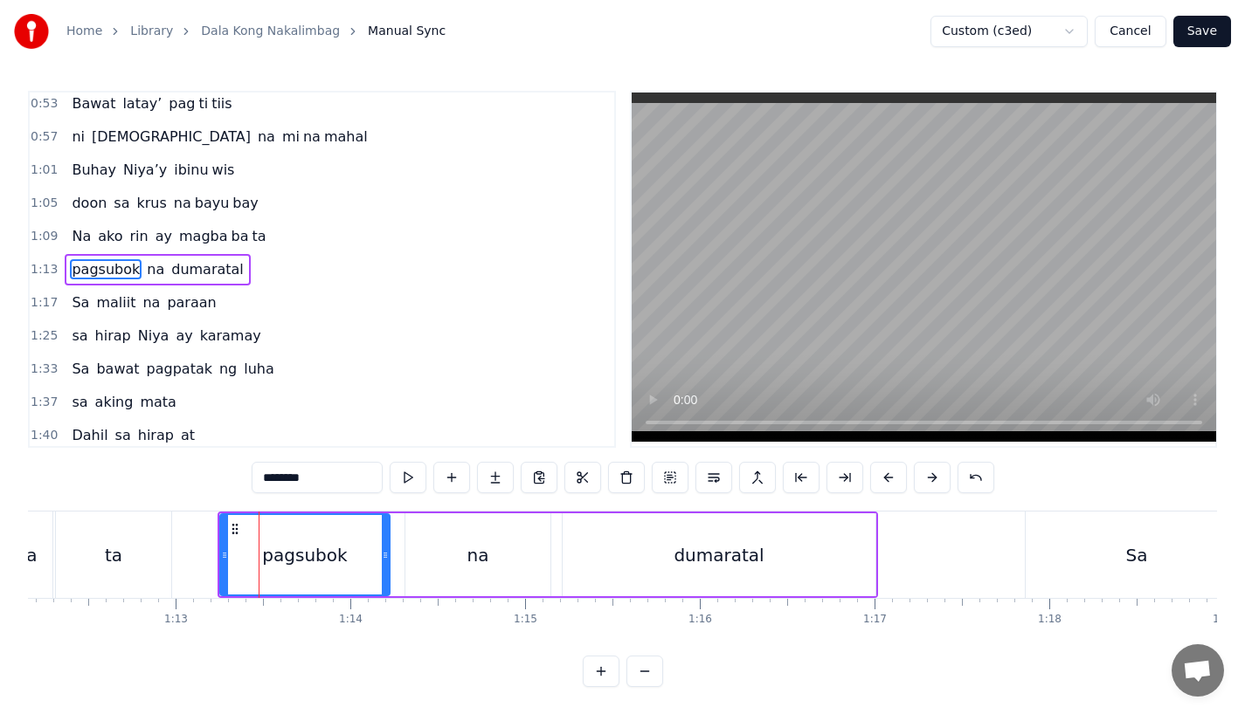
click at [160, 548] on div "ta" at bounding box center [113, 555] width 115 height 86
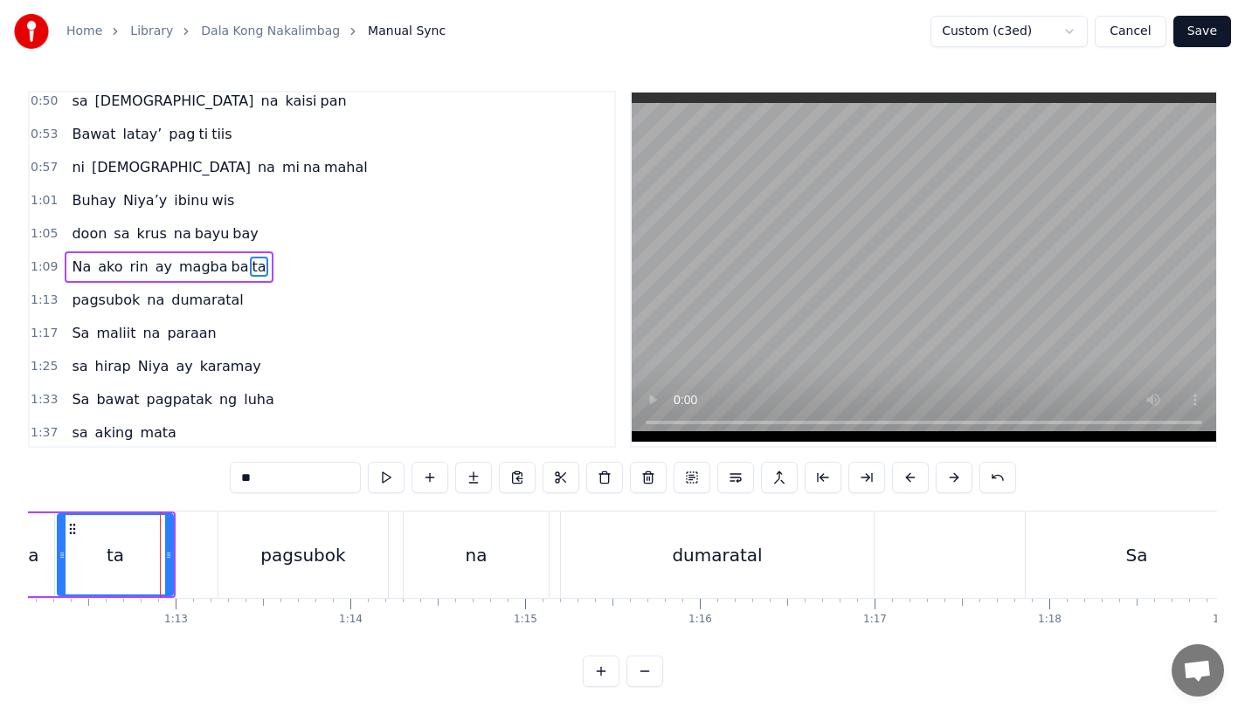
scroll to position [304, 0]
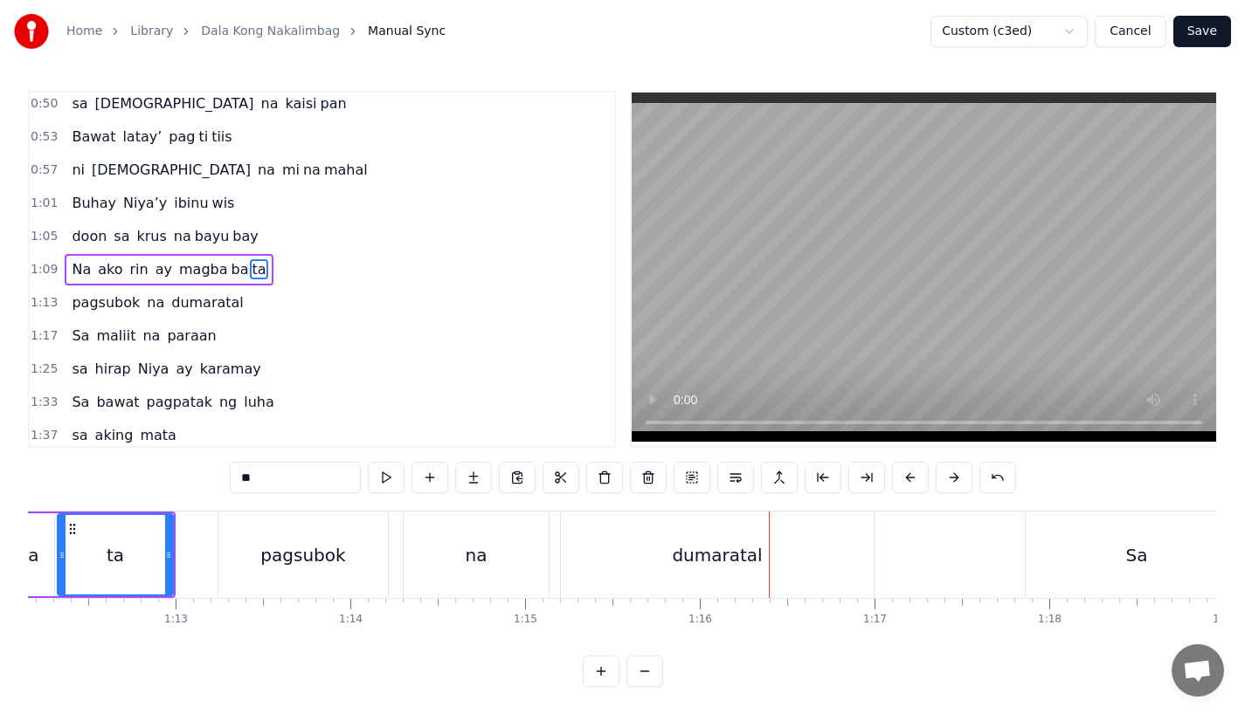
click at [711, 539] on div "dumaratal" at bounding box center [717, 555] width 313 height 86
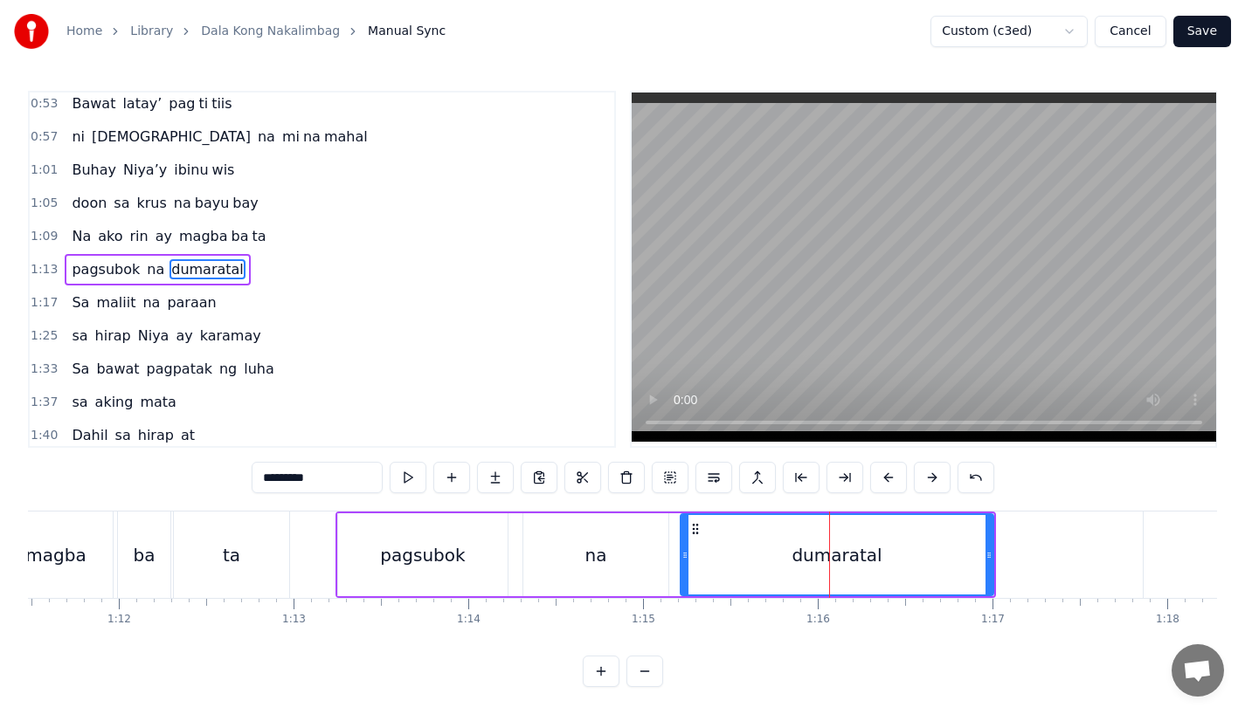
scroll to position [0, 12485]
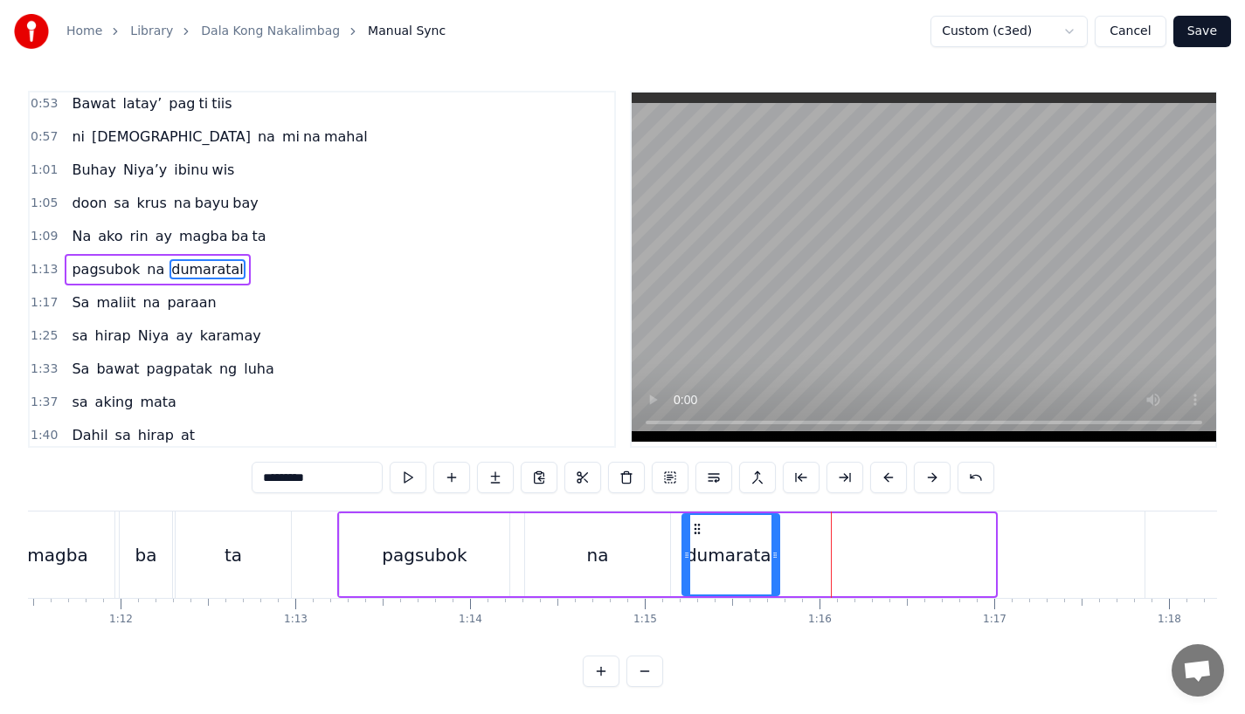
drag, startPoint x: 990, startPoint y: 562, endPoint x: 774, endPoint y: 570, distance: 215.9
click at [774, 570] on div at bounding box center [774, 554] width 7 height 79
drag, startPoint x: 292, startPoint y: 481, endPoint x: 402, endPoint y: 481, distance: 110.1
click at [402, 481] on div "*********" at bounding box center [623, 477] width 742 height 31
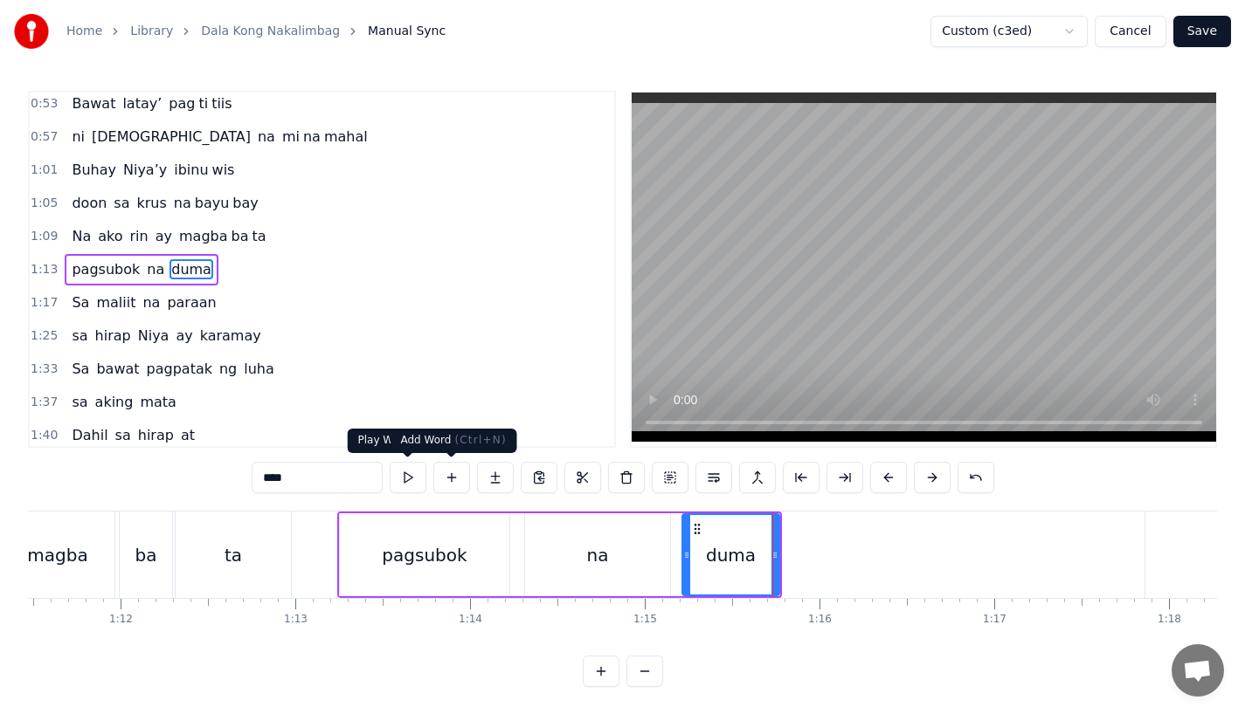
type input "****"
click at [488, 487] on button at bounding box center [495, 477] width 37 height 31
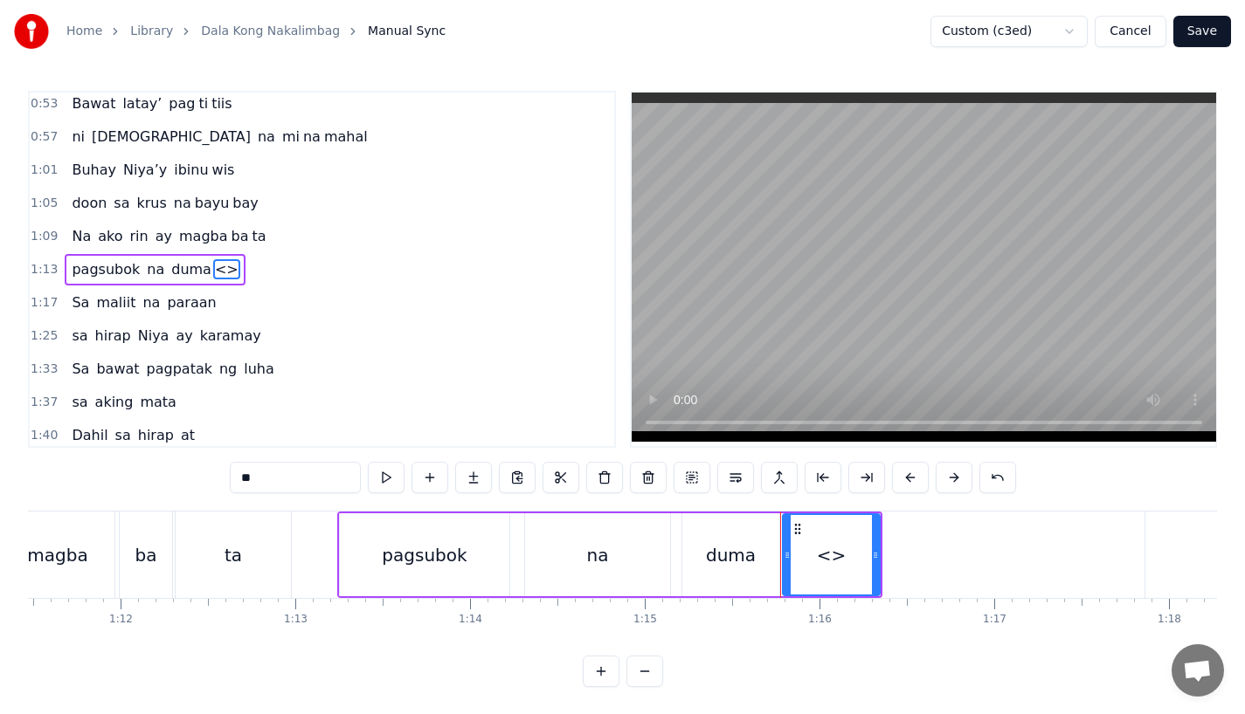
drag, startPoint x: 273, startPoint y: 481, endPoint x: 184, endPoint y: 481, distance: 89.1
click at [184, 481] on div "0:15 Pagsubok ay dumara ting, 0:19 sapin- saping kapang lawan 0:23 Puso’y ibig …" at bounding box center [622, 389] width 1189 height 597
type input "*"
type input "**"
click at [467, 481] on button at bounding box center [473, 477] width 37 height 31
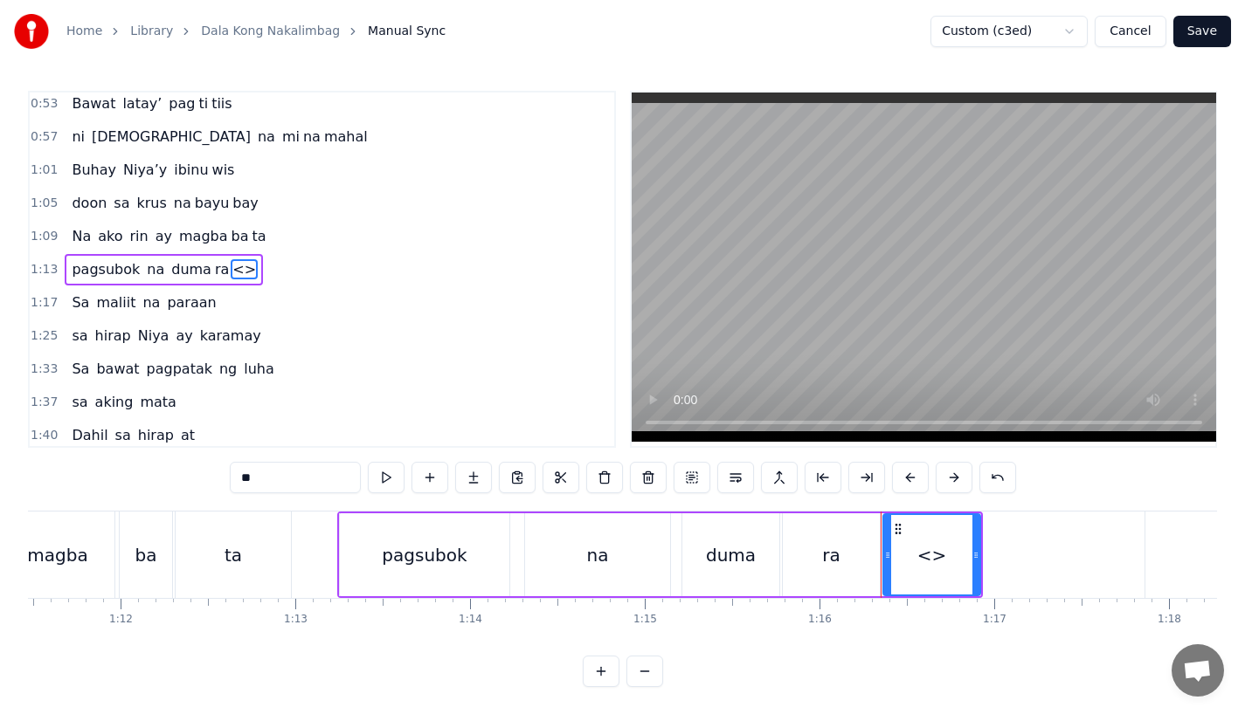
drag, startPoint x: 286, startPoint y: 480, endPoint x: 163, endPoint y: 480, distance: 123.2
click at [163, 480] on div "0:15 Pagsubok ay dumara ting, 0:19 sapin- saping kapang lawan 0:23 Puso’y ibig …" at bounding box center [622, 389] width 1189 height 597
drag, startPoint x: 976, startPoint y: 560, endPoint x: 1016, endPoint y: 560, distance: 40.2
click at [1016, 560] on icon at bounding box center [1015, 556] width 7 height 14
click at [687, 562] on div "duma" at bounding box center [730, 555] width 97 height 83
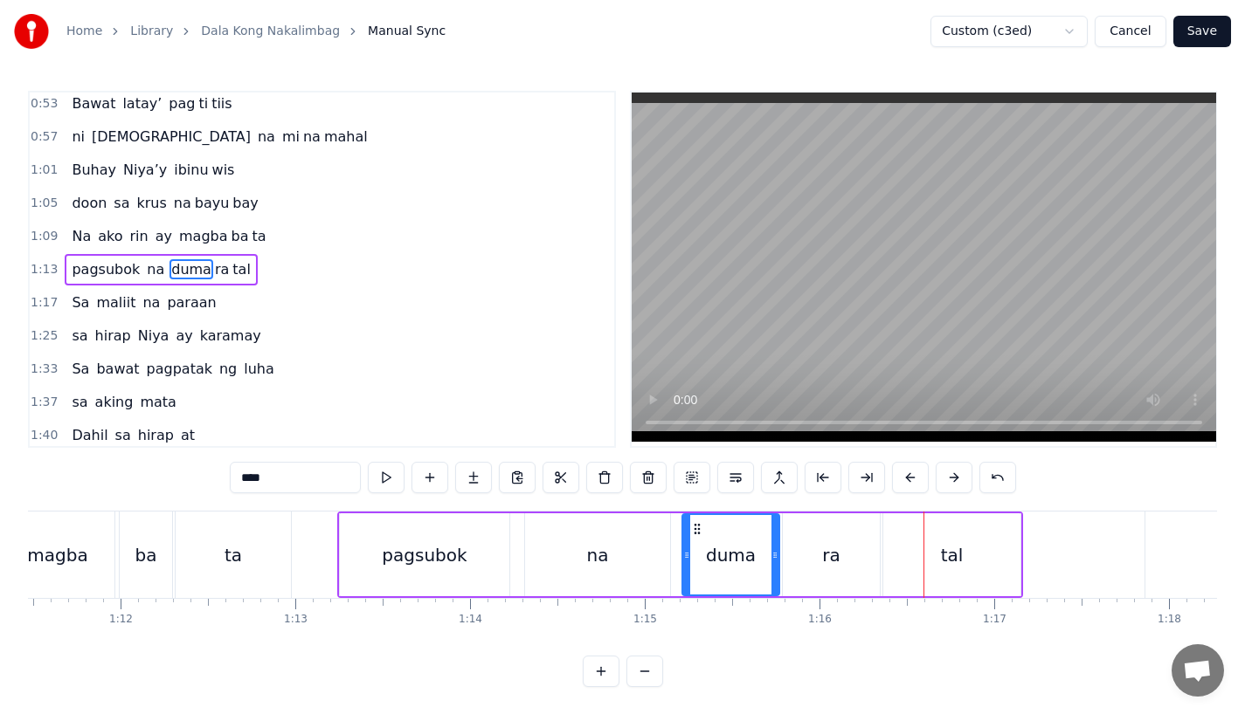
click at [597, 588] on div "na" at bounding box center [597, 555] width 145 height 83
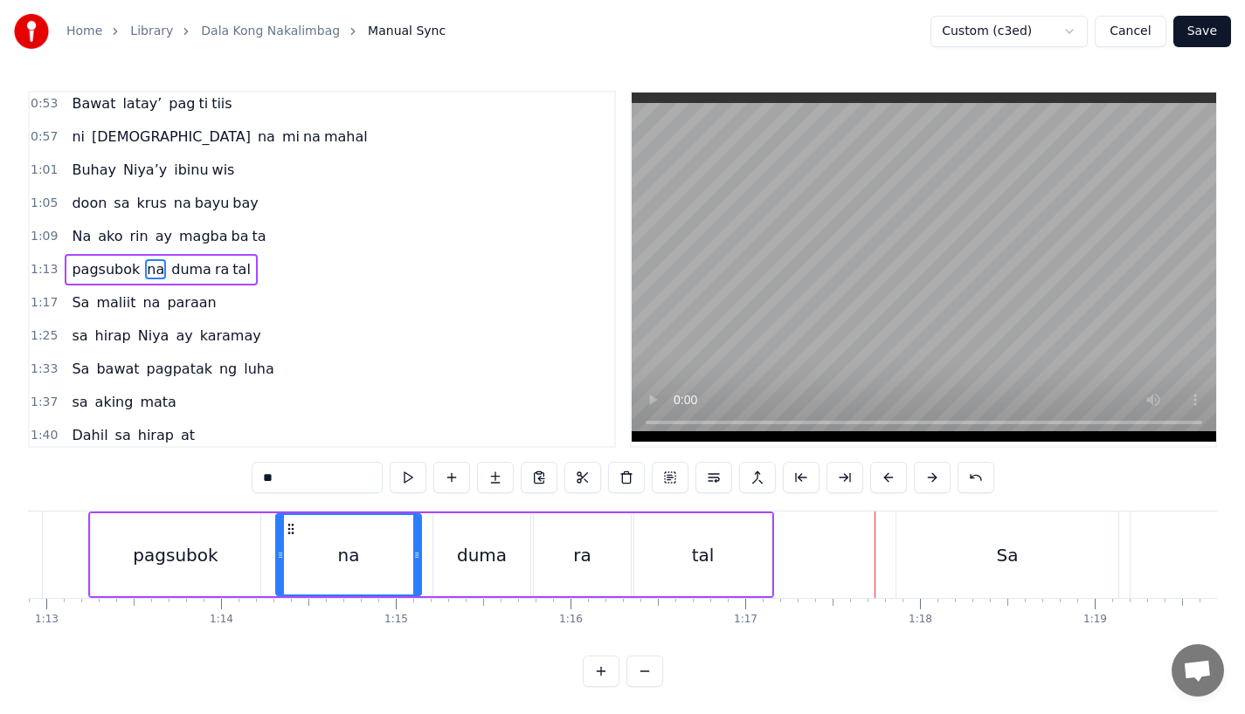
scroll to position [0, 12791]
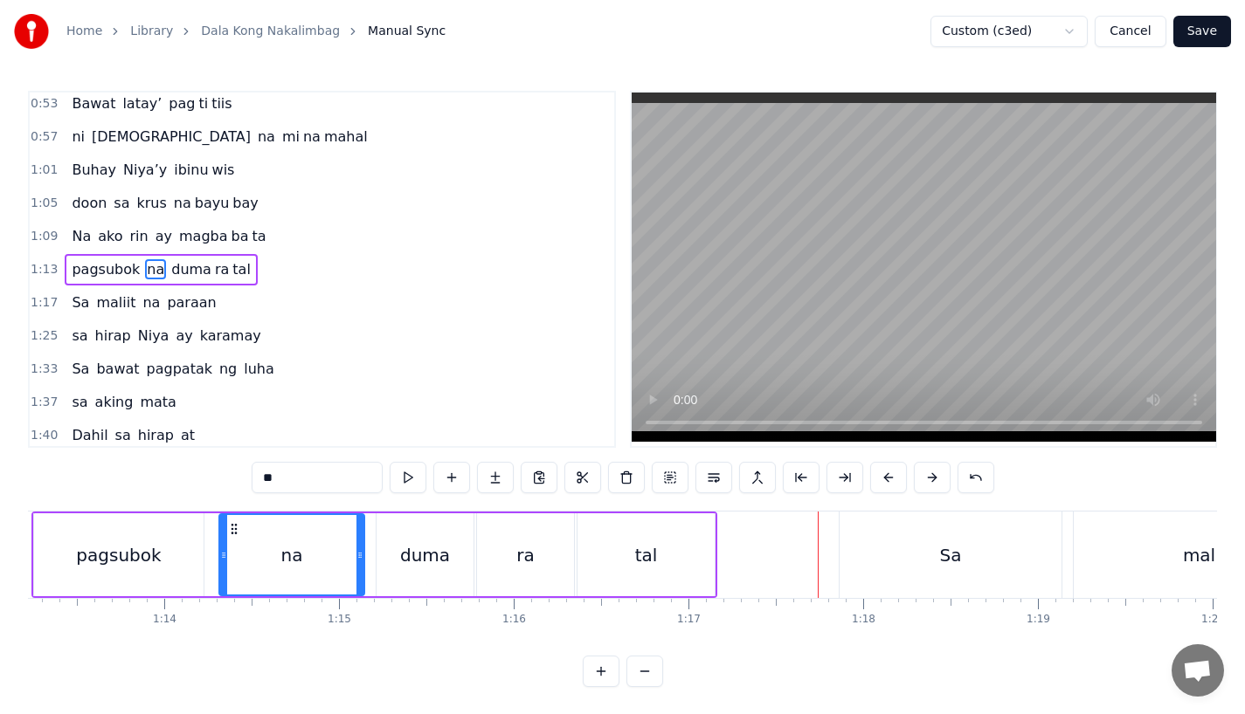
click at [910, 543] on div "Sa" at bounding box center [950, 555] width 222 height 86
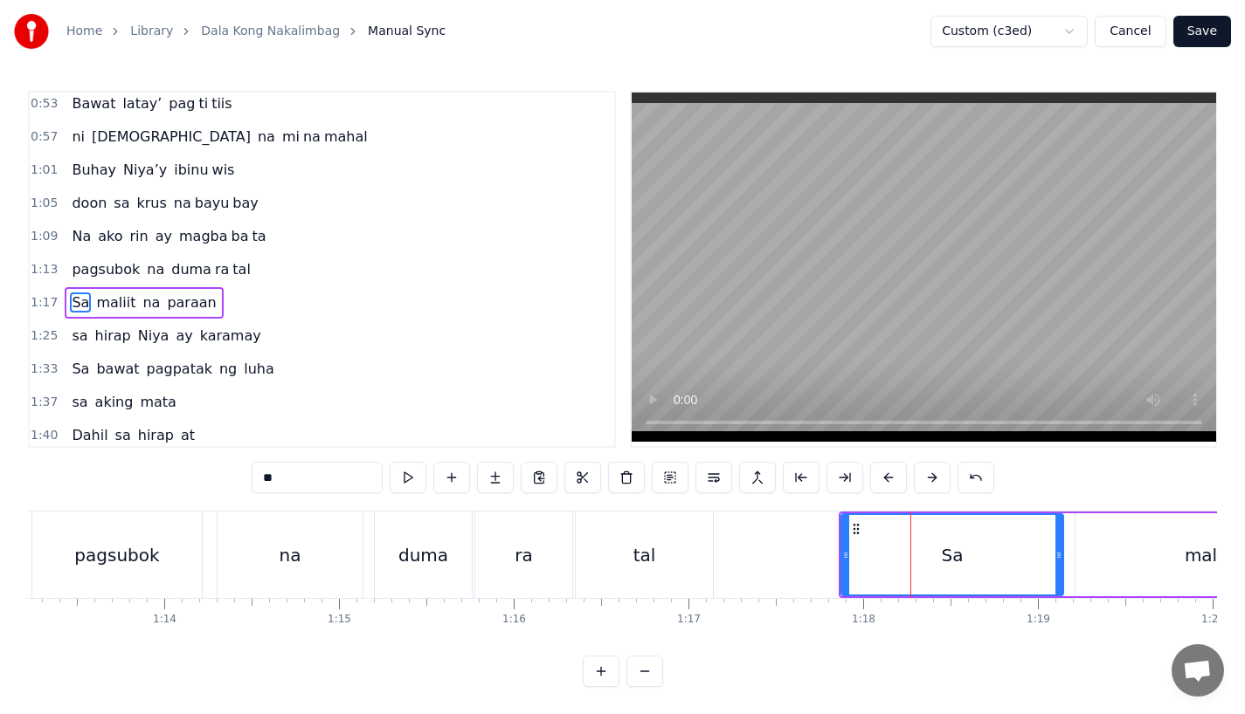
scroll to position [370, 0]
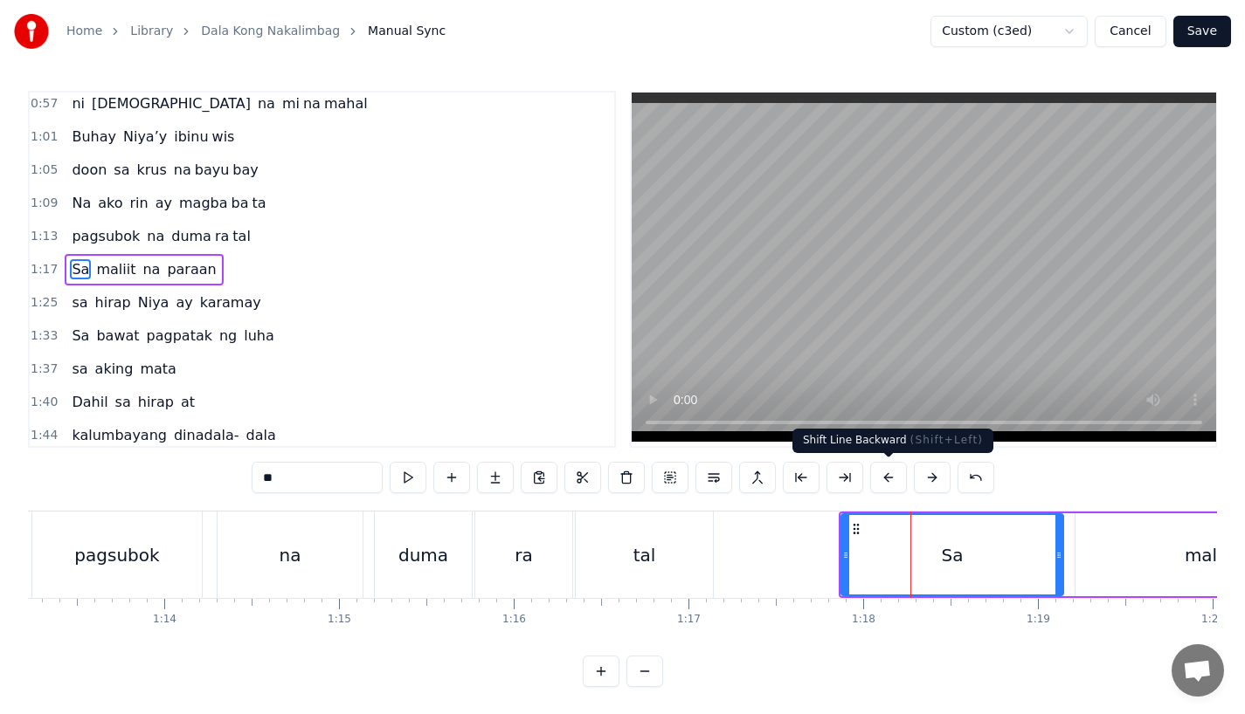
click at [889, 481] on button at bounding box center [888, 477] width 37 height 31
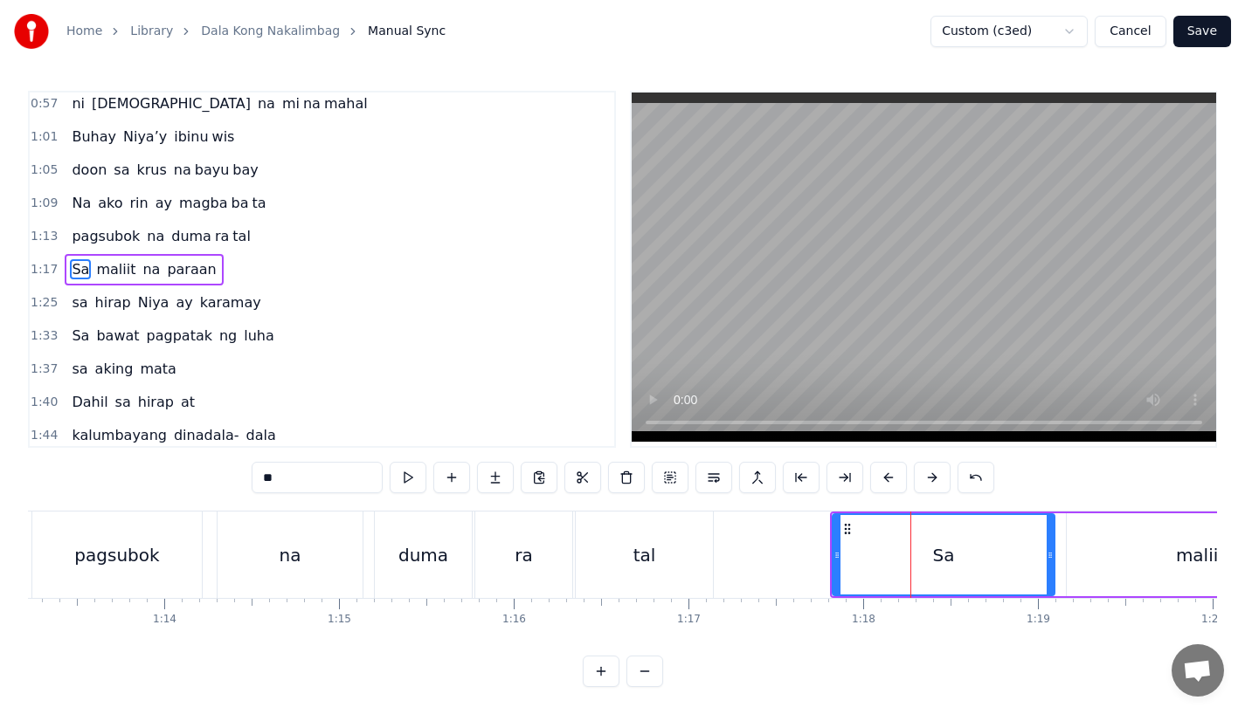
click at [889, 481] on button at bounding box center [888, 477] width 37 height 31
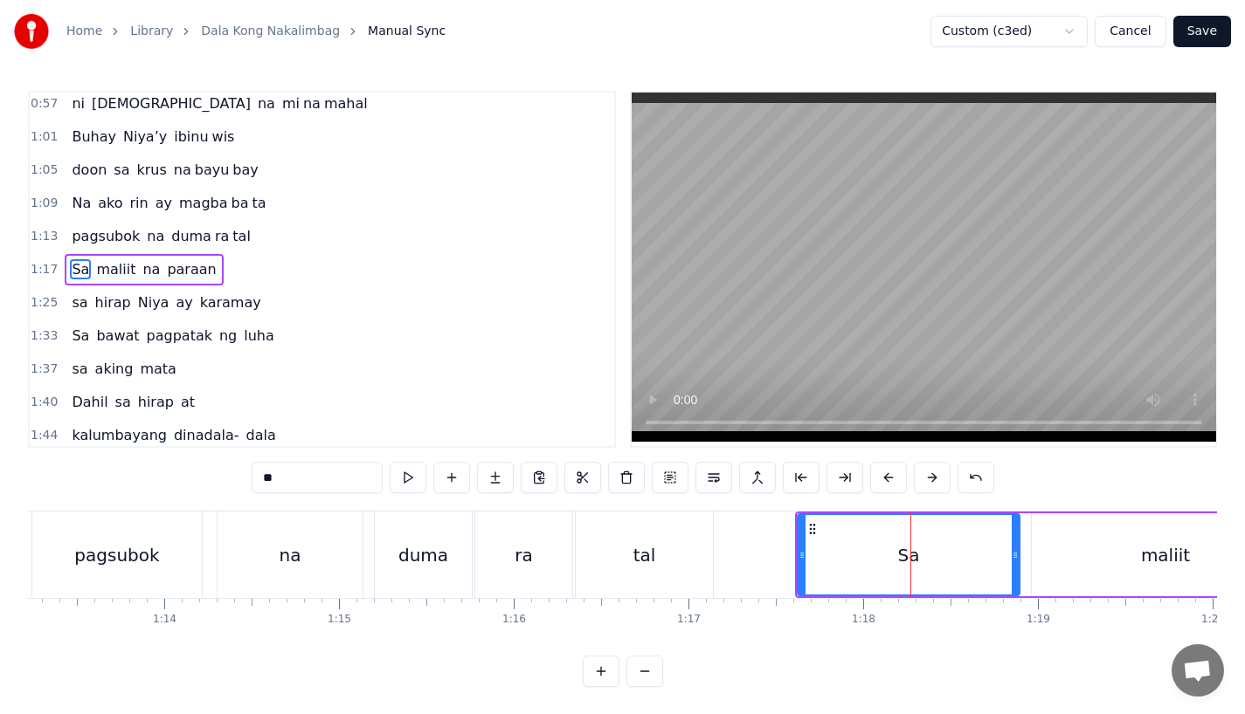
click at [889, 481] on button at bounding box center [888, 477] width 37 height 31
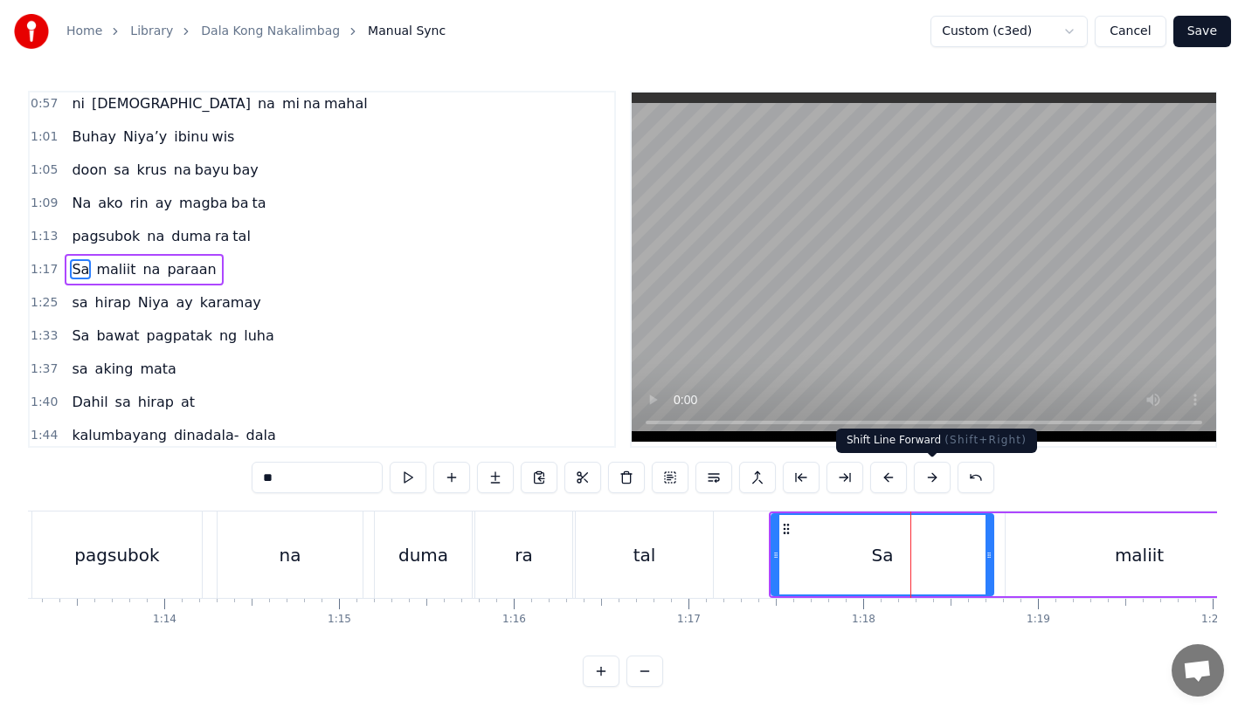
click at [921, 484] on button at bounding box center [932, 477] width 37 height 31
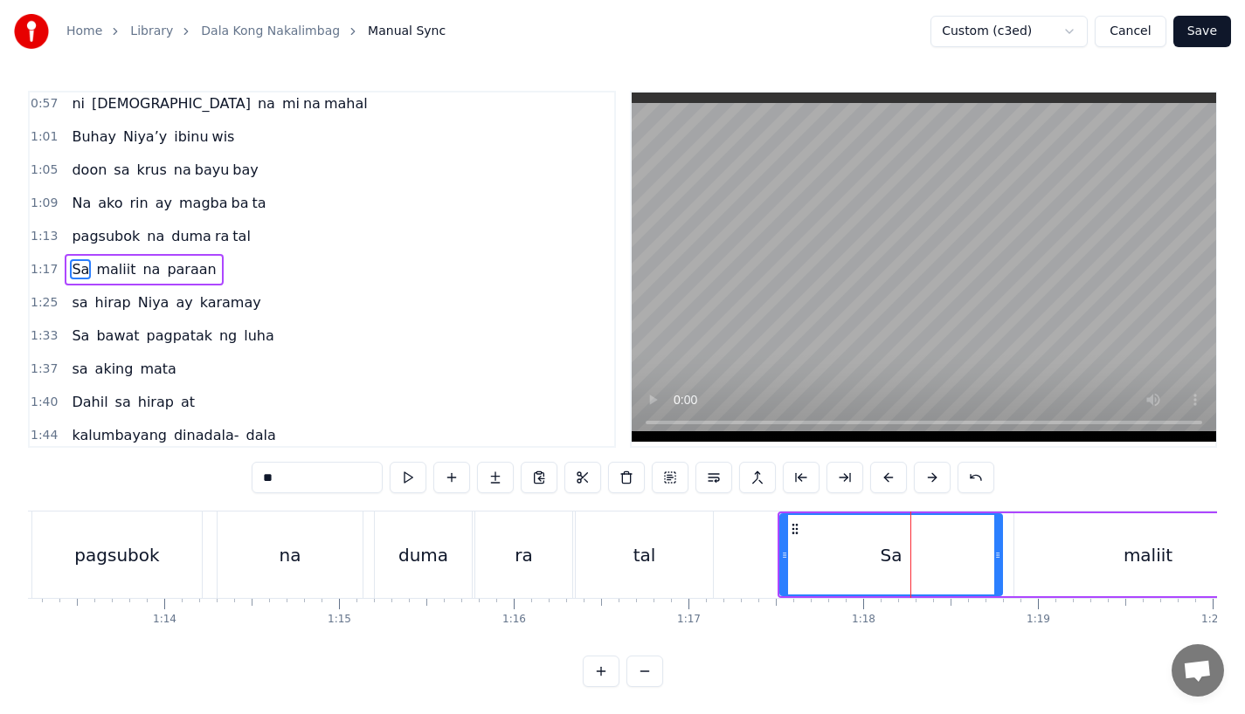
click at [674, 555] on div "tal" at bounding box center [644, 555] width 137 height 86
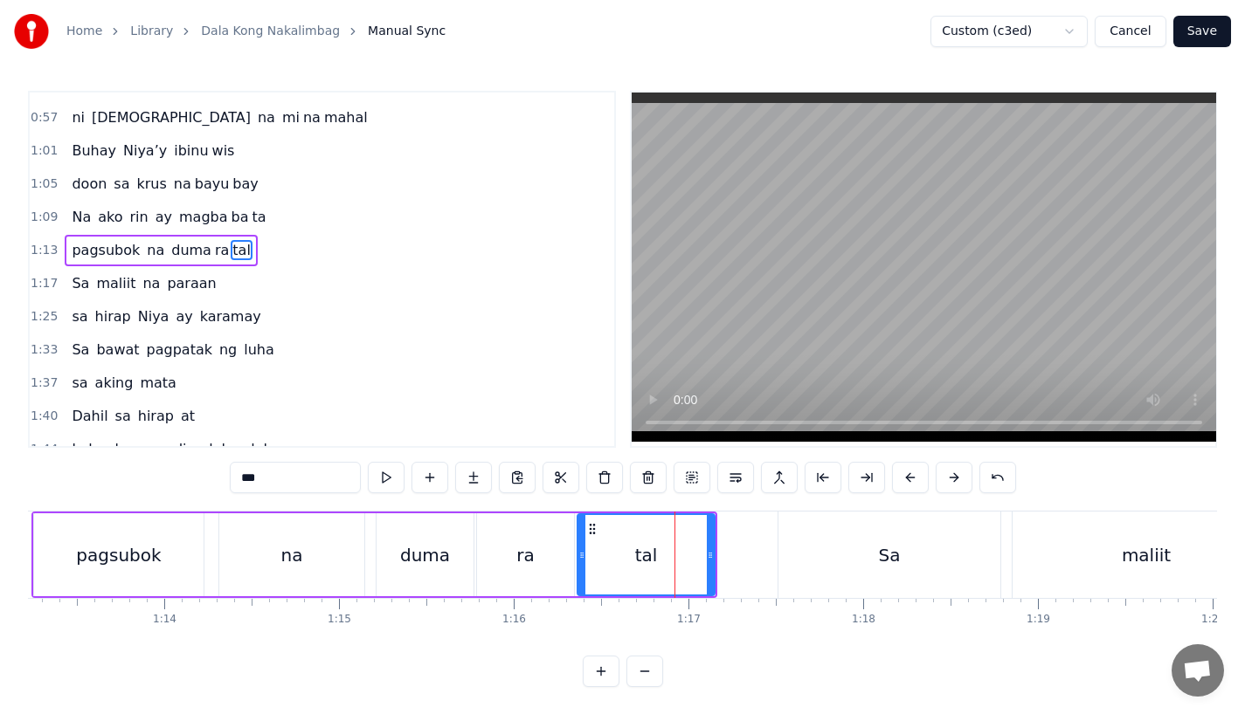
scroll to position [337, 0]
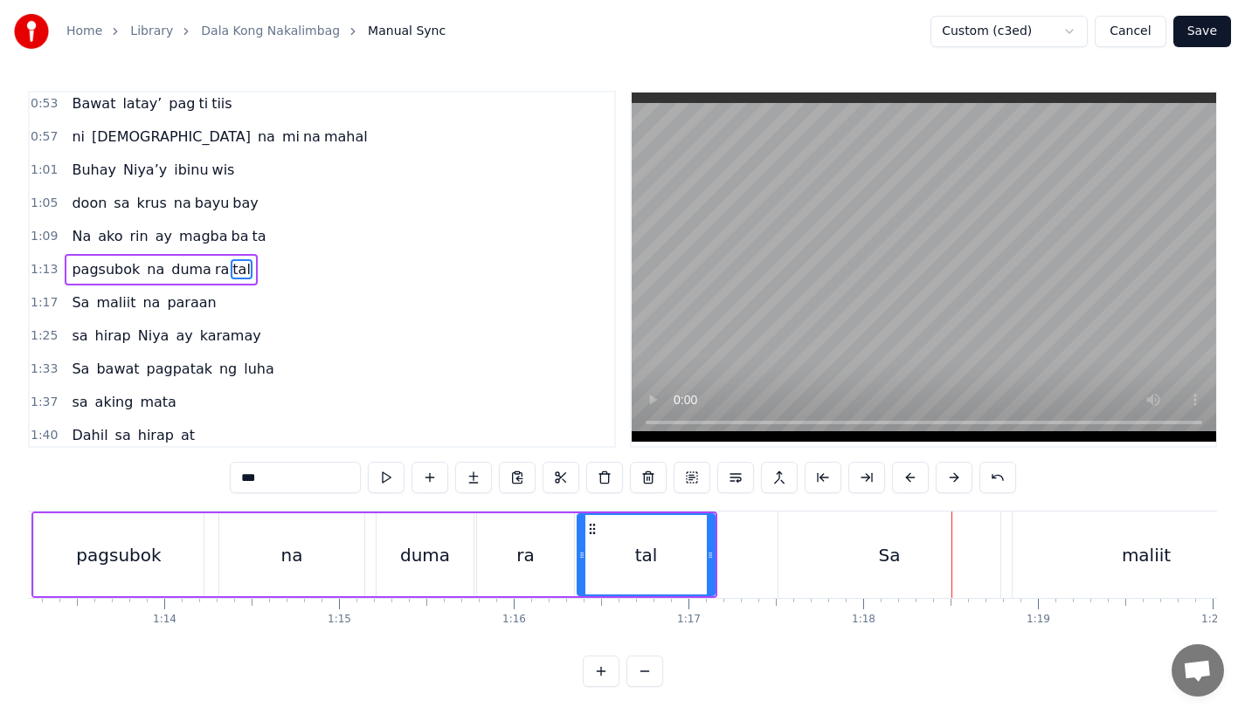
click at [916, 576] on div "Sa" at bounding box center [889, 555] width 222 height 86
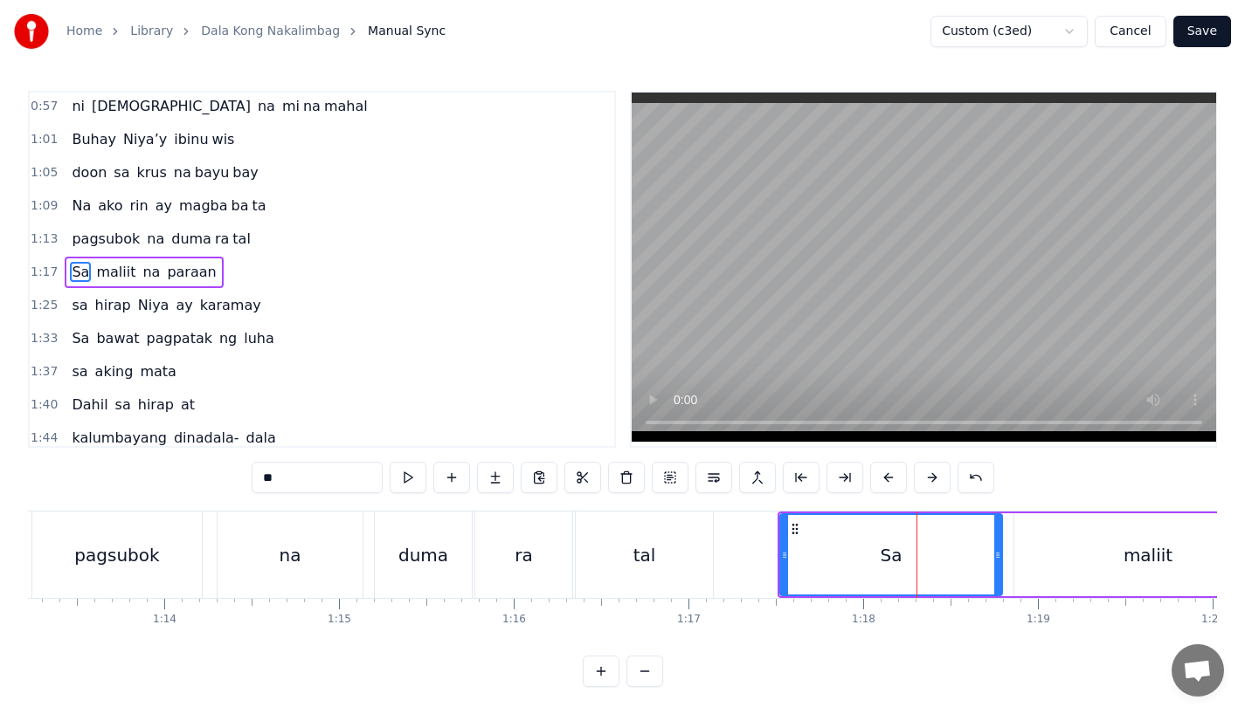
scroll to position [370, 0]
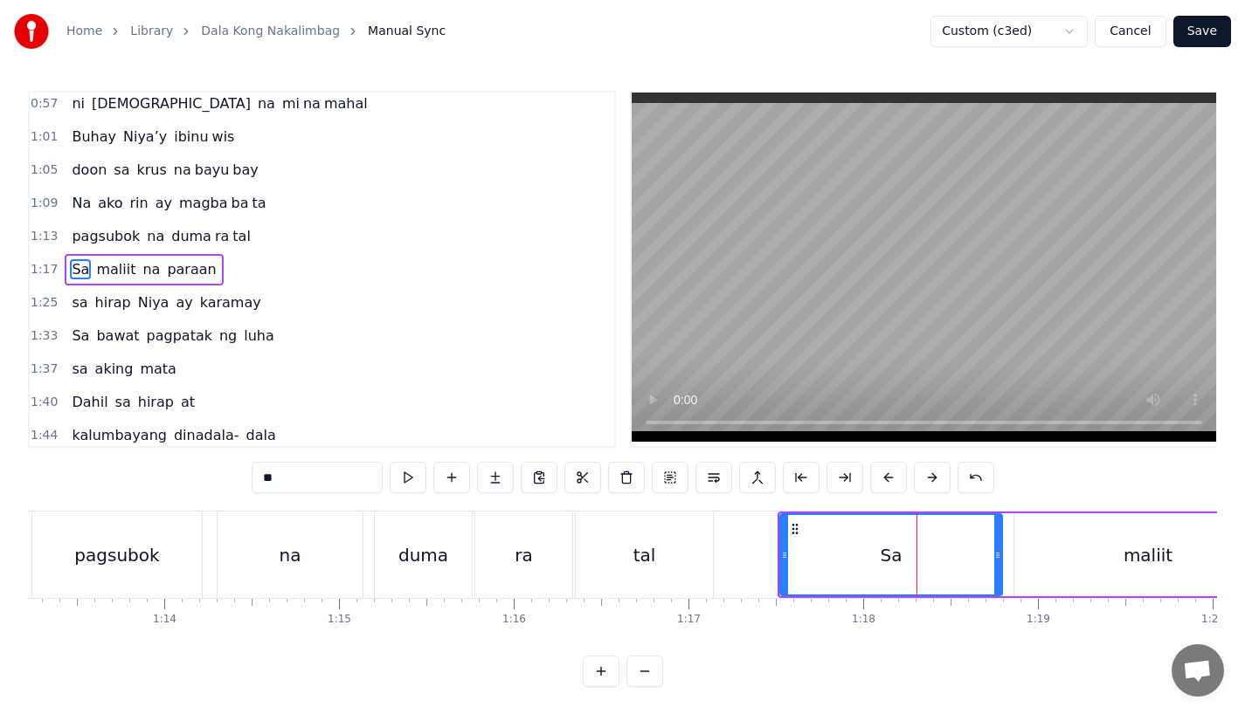
click at [992, 570] on div "Sa" at bounding box center [891, 554] width 220 height 79
drag, startPoint x: 994, startPoint y: 570, endPoint x: 941, endPoint y: 570, distance: 53.3
click at [943, 570] on div at bounding box center [946, 554] width 7 height 79
click at [821, 558] on div "Sa" at bounding box center [864, 554] width 167 height 79
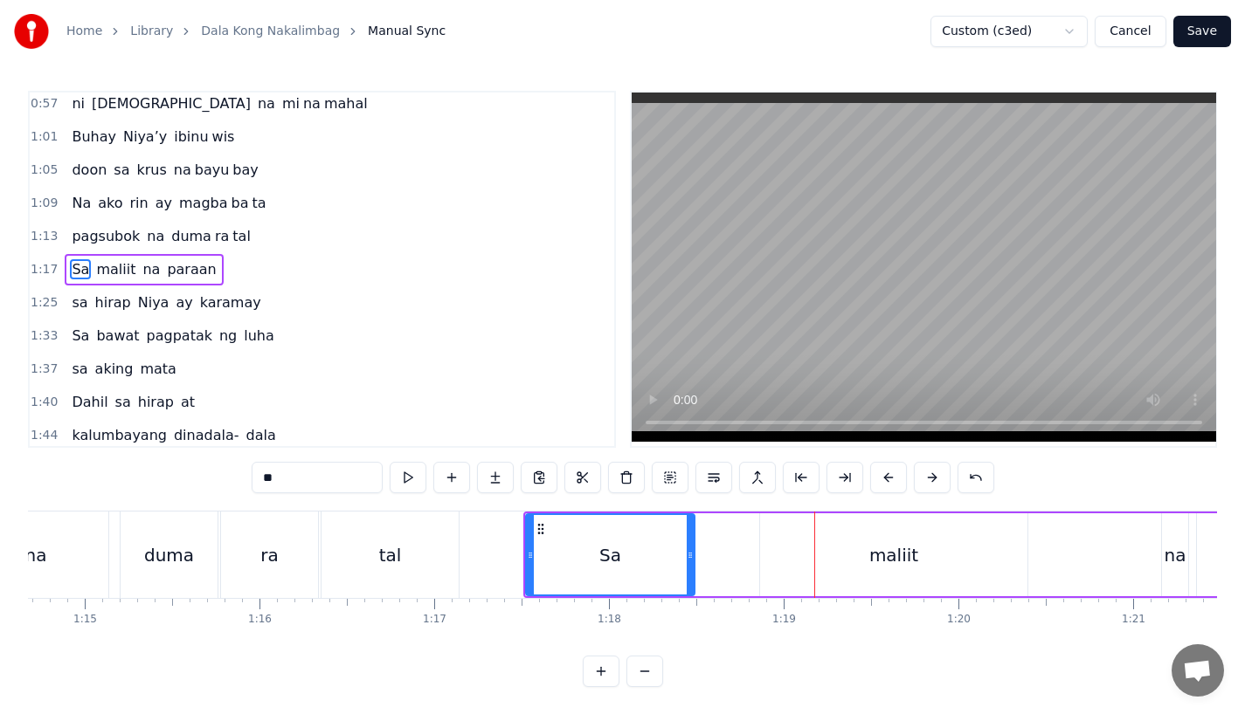
scroll to position [0, 13101]
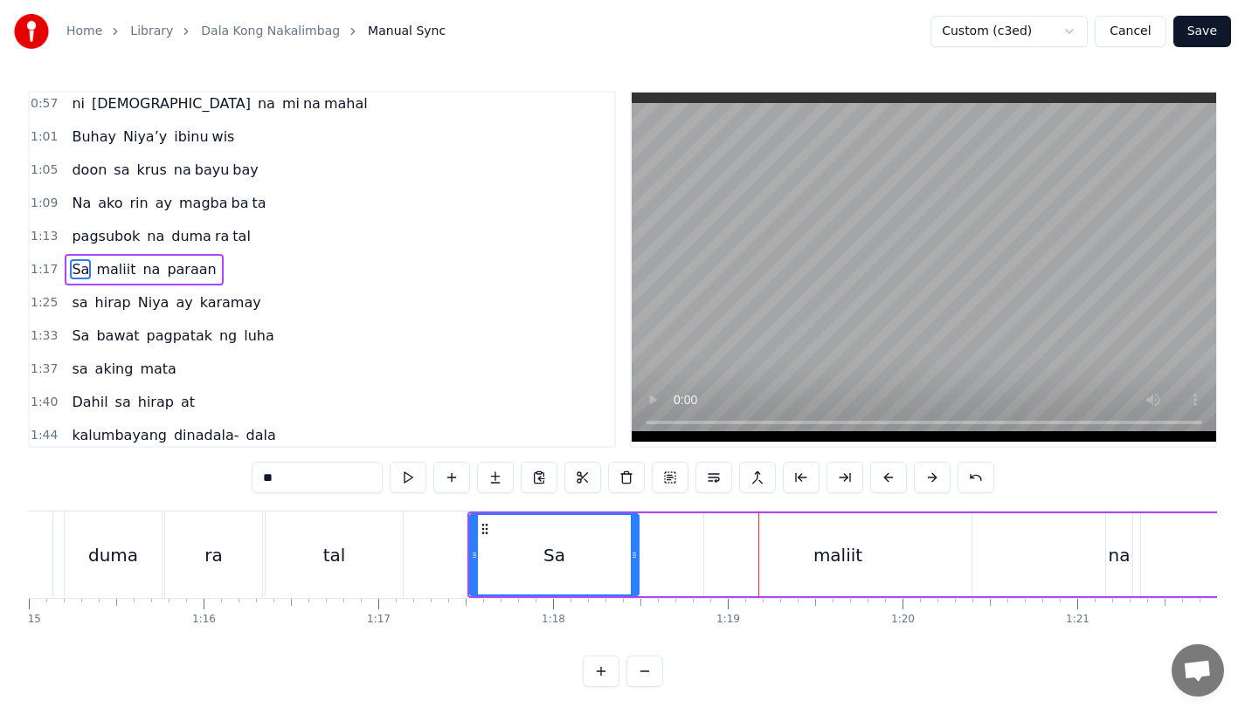
click at [814, 547] on div "maliit" at bounding box center [837, 555] width 267 height 83
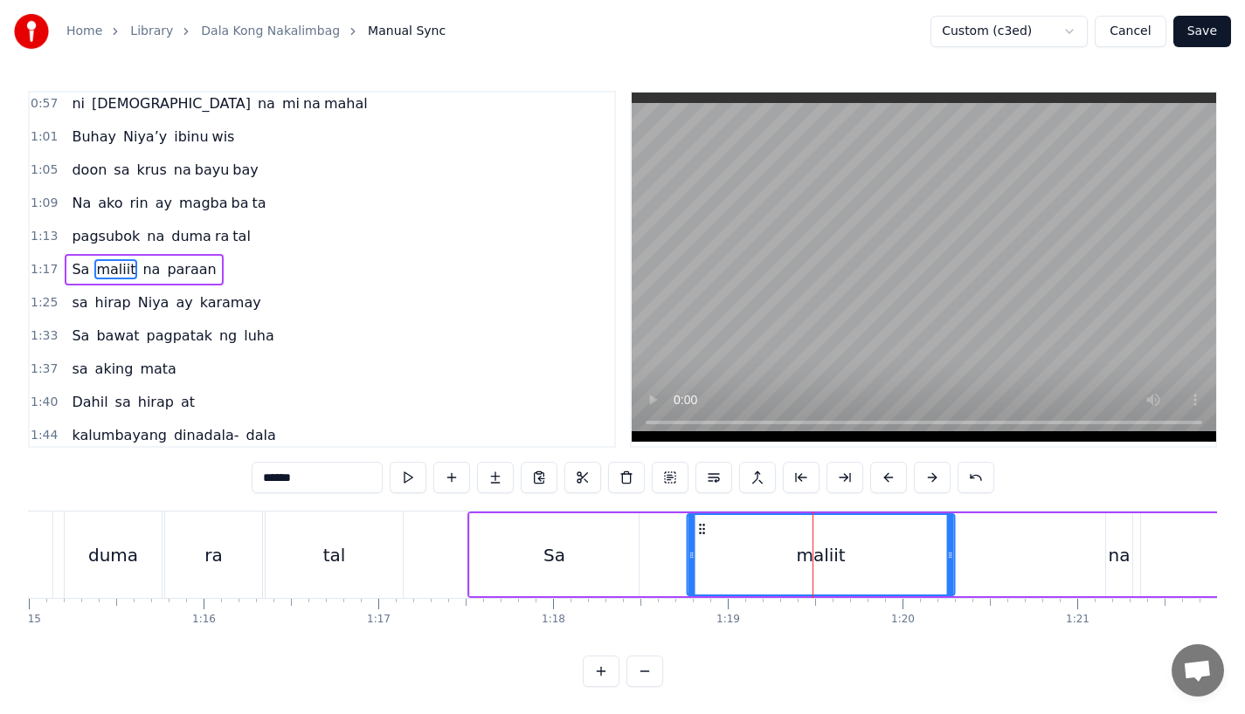
drag, startPoint x: 718, startPoint y: 528, endPoint x: 691, endPoint y: 530, distance: 27.1
click at [695, 530] on icon at bounding box center [702, 529] width 14 height 14
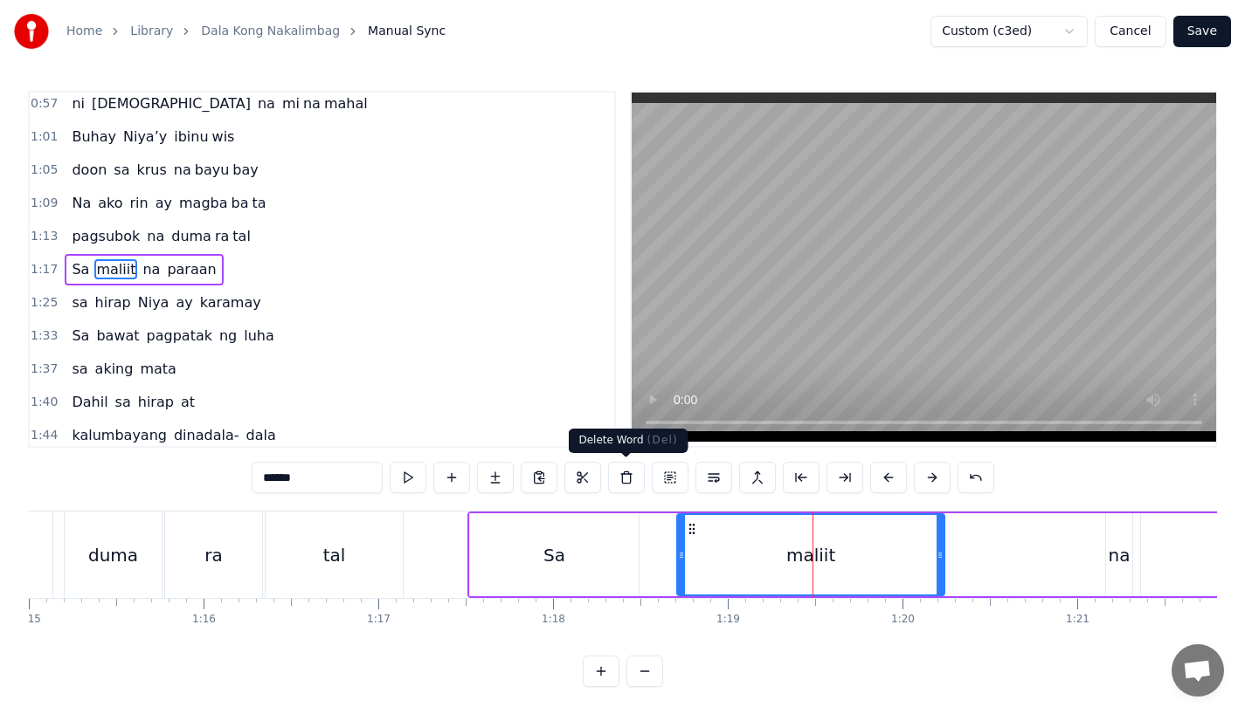
click at [597, 564] on div "Sa" at bounding box center [554, 555] width 169 height 83
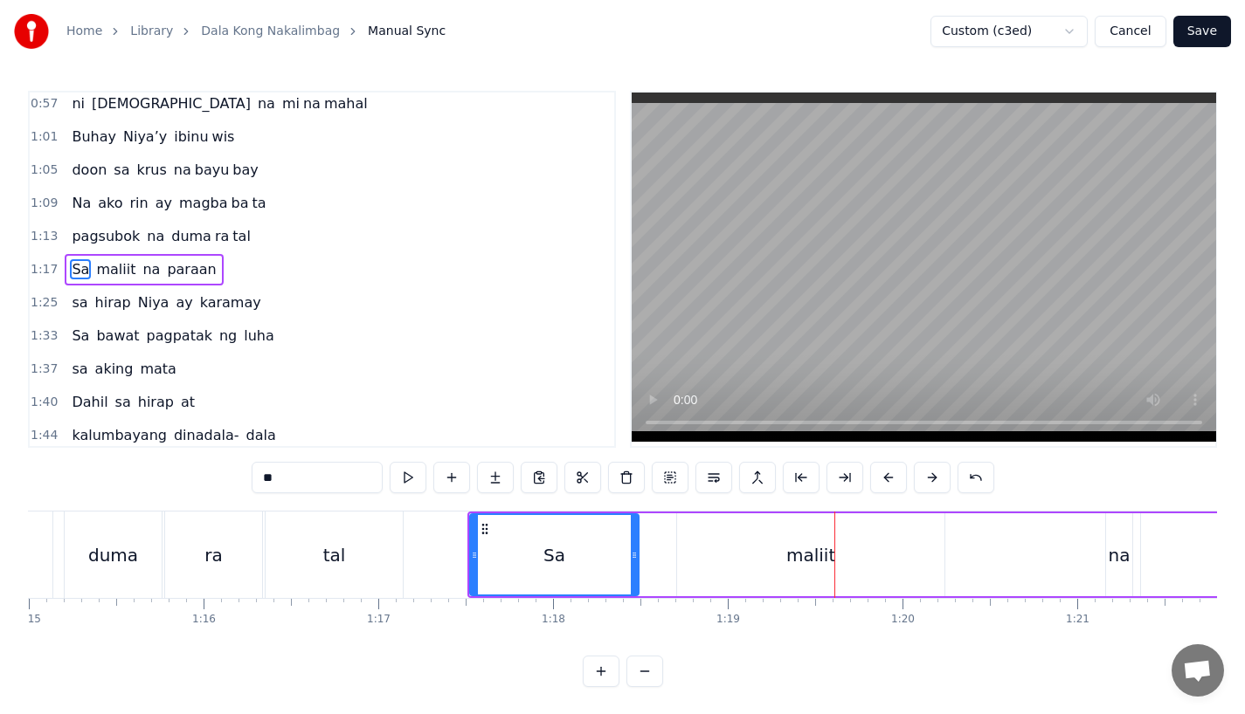
click at [878, 567] on div "maliit" at bounding box center [810, 555] width 267 height 83
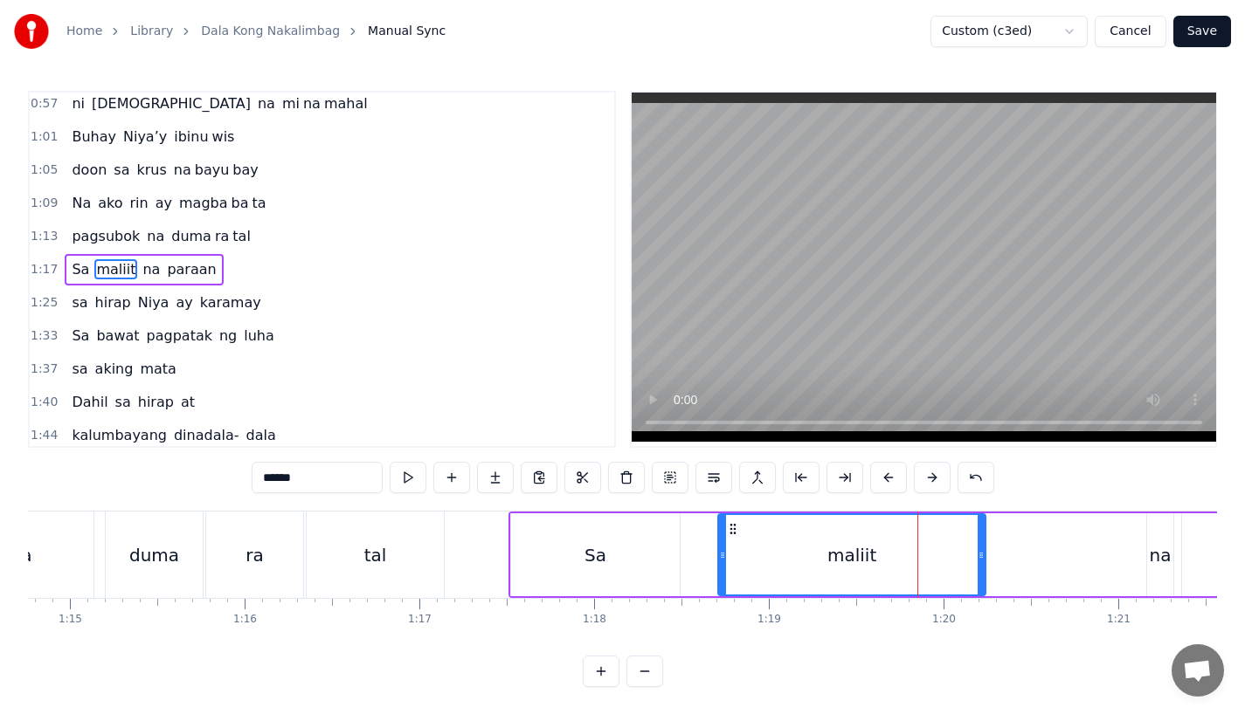
scroll to position [0, 13057]
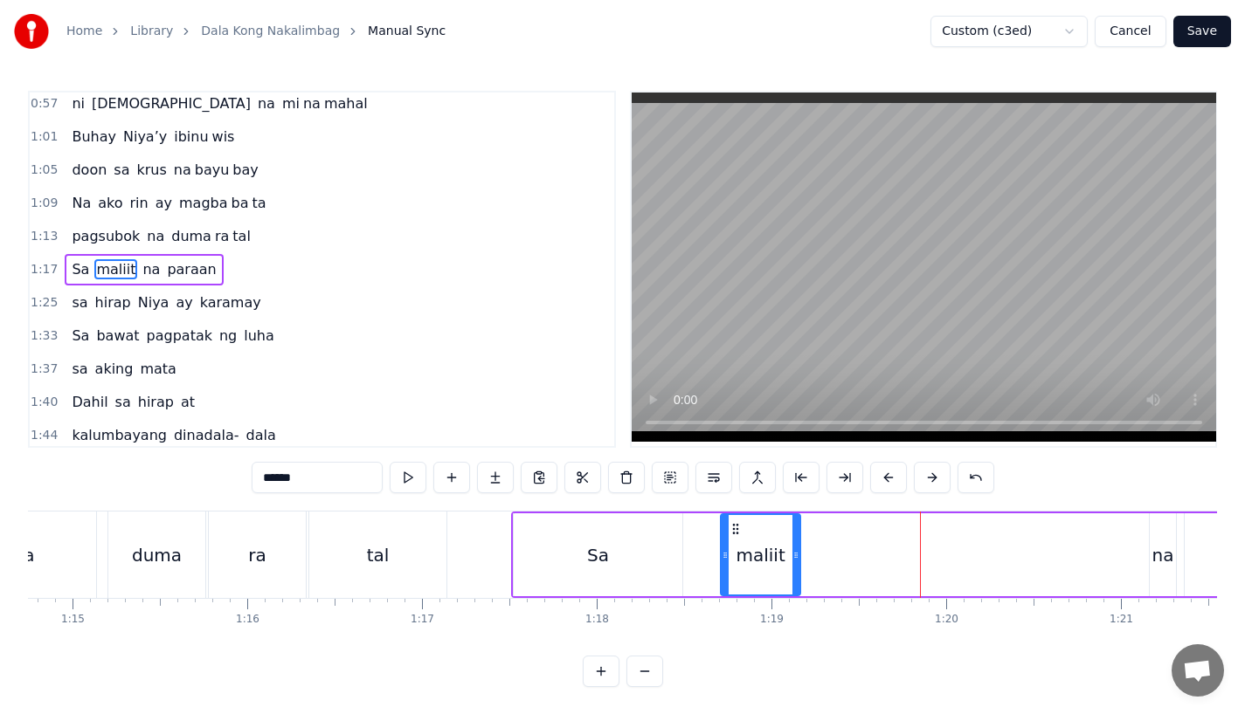
drag, startPoint x: 985, startPoint y: 556, endPoint x: 797, endPoint y: 562, distance: 188.7
click at [797, 562] on icon at bounding box center [795, 556] width 7 height 14
click at [301, 480] on input "******" at bounding box center [317, 477] width 131 height 31
type input "****"
click at [500, 479] on button at bounding box center [495, 477] width 37 height 31
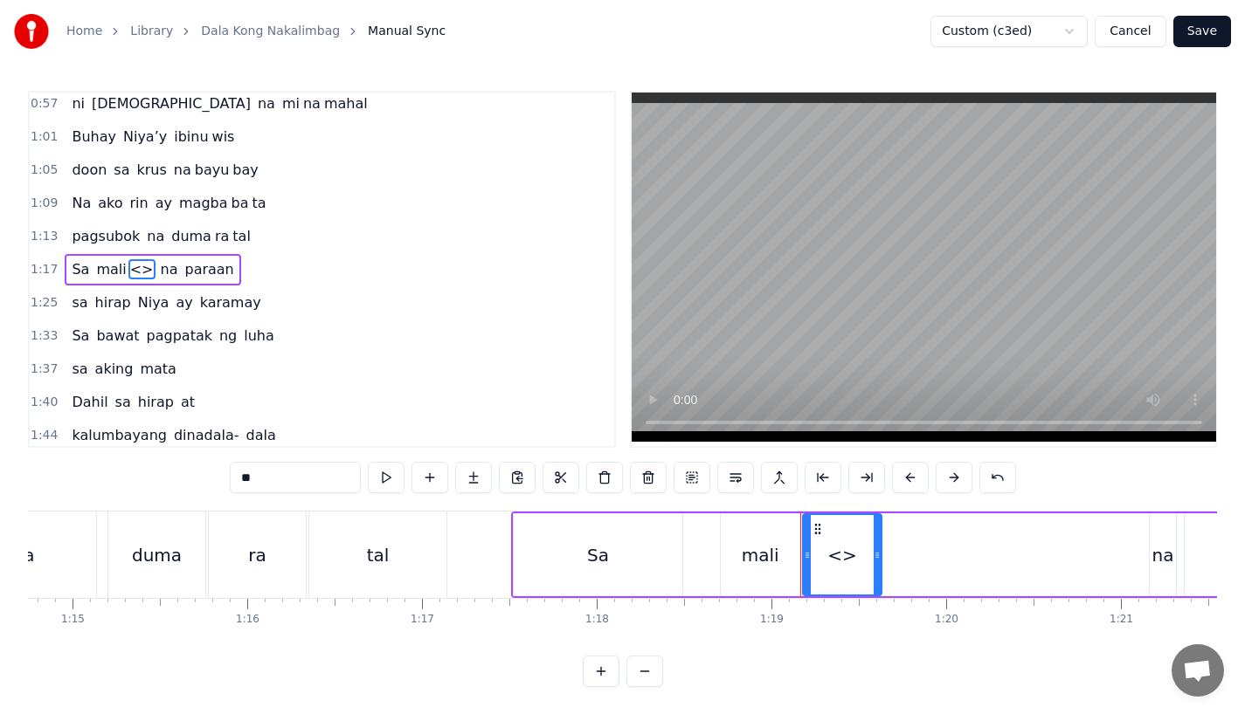
drag, startPoint x: 313, startPoint y: 477, endPoint x: 126, endPoint y: 473, distance: 187.0
click at [126, 473] on div "0:15 Pagsubok ay dumara ting, 0:19 sapin- saping kapang lawan 0:23 Puso’y ibig …" at bounding box center [622, 389] width 1189 height 597
drag, startPoint x: 877, startPoint y: 563, endPoint x: 1010, endPoint y: 564, distance: 132.8
click at [1010, 564] on div at bounding box center [1009, 554] width 7 height 79
click at [627, 590] on div "Sa" at bounding box center [598, 555] width 169 height 83
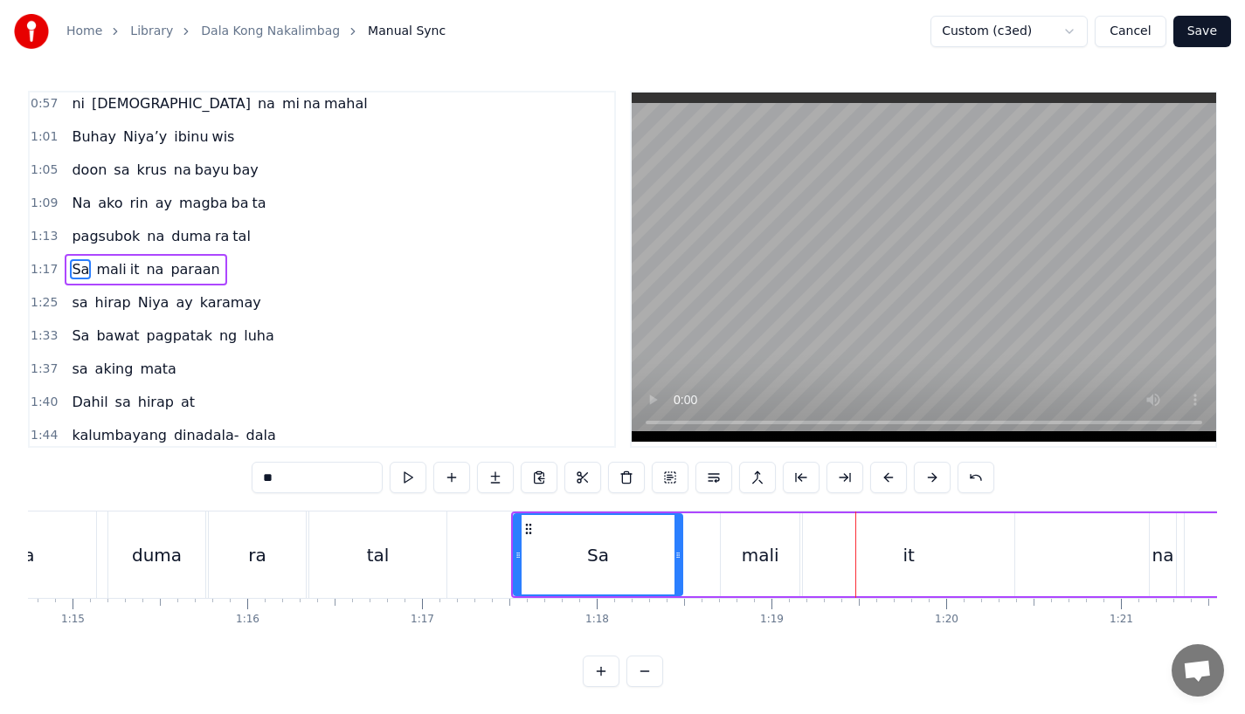
click at [767, 532] on div "mali" at bounding box center [760, 555] width 79 height 83
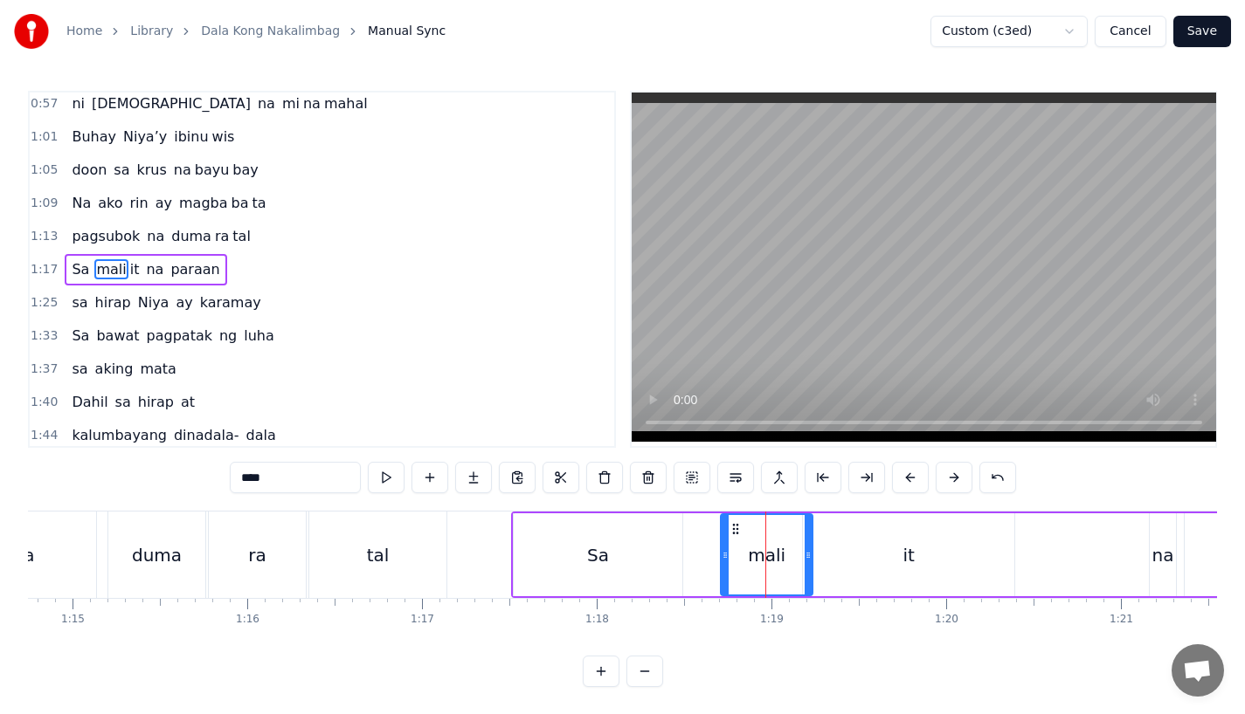
drag, startPoint x: 793, startPoint y: 559, endPoint x: 823, endPoint y: 559, distance: 29.7
click at [811, 559] on icon at bounding box center [807, 556] width 7 height 14
click at [856, 558] on div "it" at bounding box center [908, 555] width 211 height 83
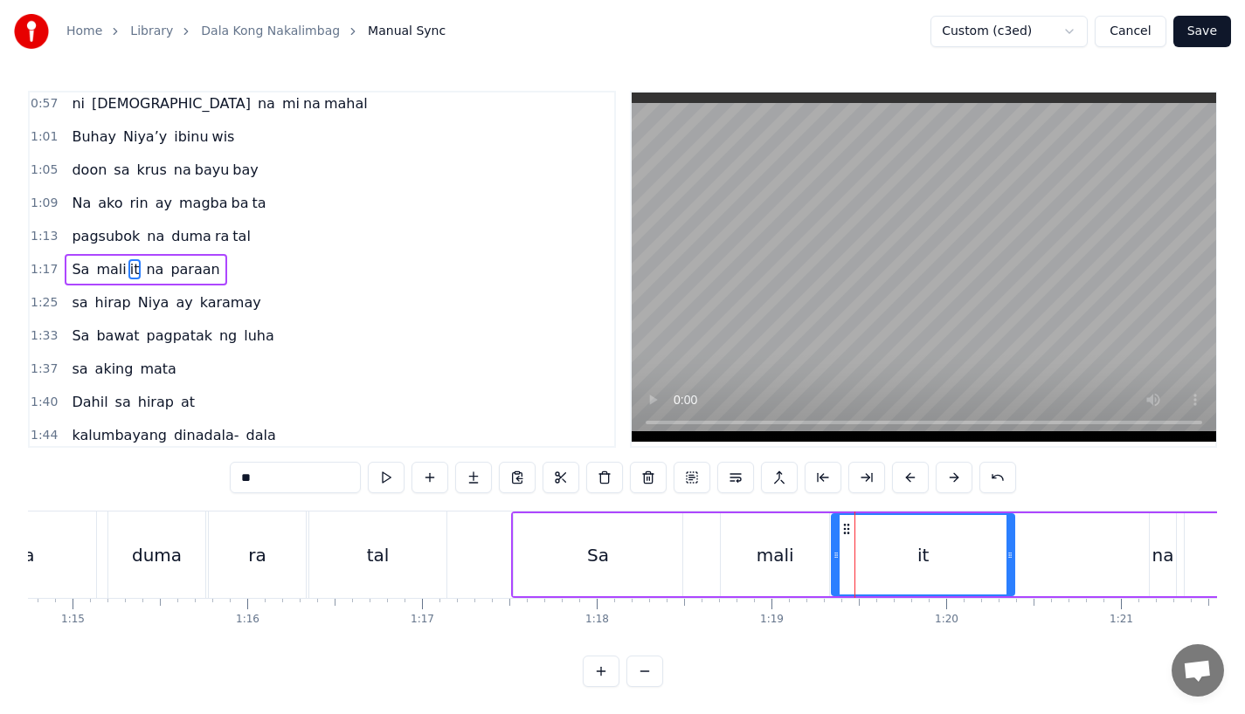
drag, startPoint x: 808, startPoint y: 559, endPoint x: 838, endPoint y: 559, distance: 29.7
click at [838, 559] on icon at bounding box center [835, 556] width 7 height 14
click at [532, 555] on div "Sa" at bounding box center [598, 555] width 169 height 83
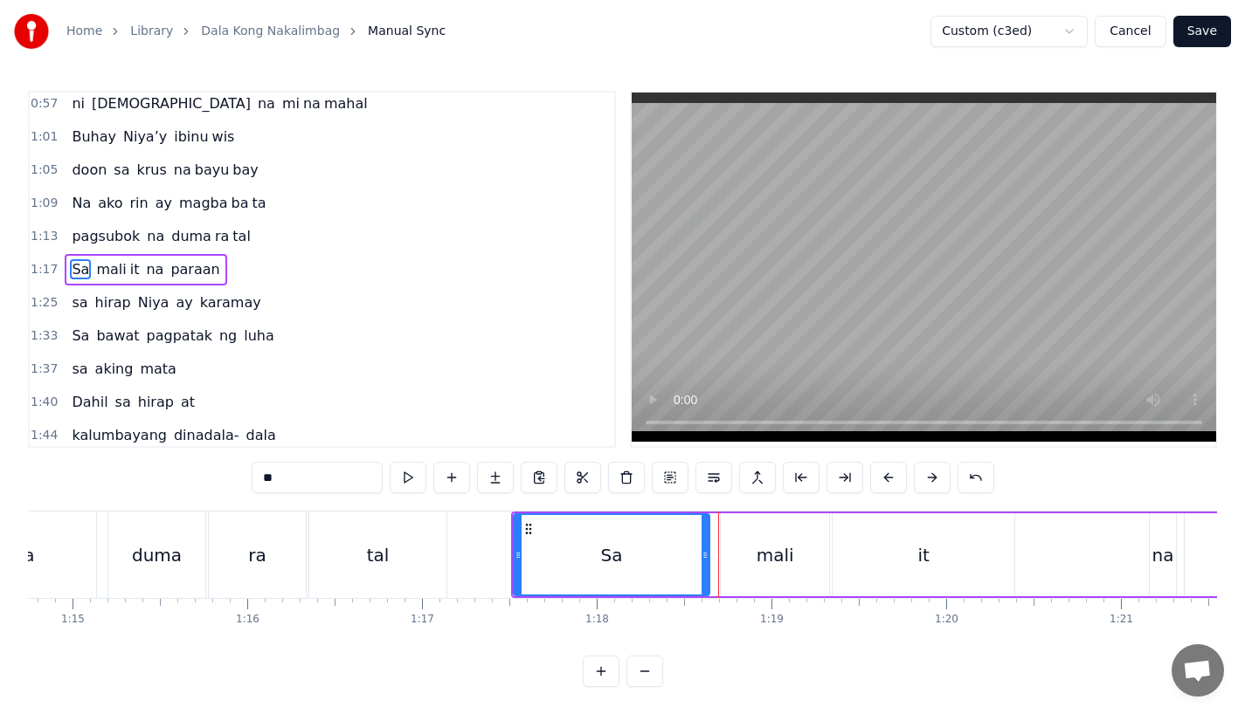
drag, startPoint x: 680, startPoint y: 563, endPoint x: 709, endPoint y: 563, distance: 28.8
click at [708, 563] on div at bounding box center [704, 554] width 7 height 79
click at [564, 557] on div "Sa" at bounding box center [612, 554] width 196 height 79
click at [404, 542] on div "tal" at bounding box center [377, 555] width 137 height 86
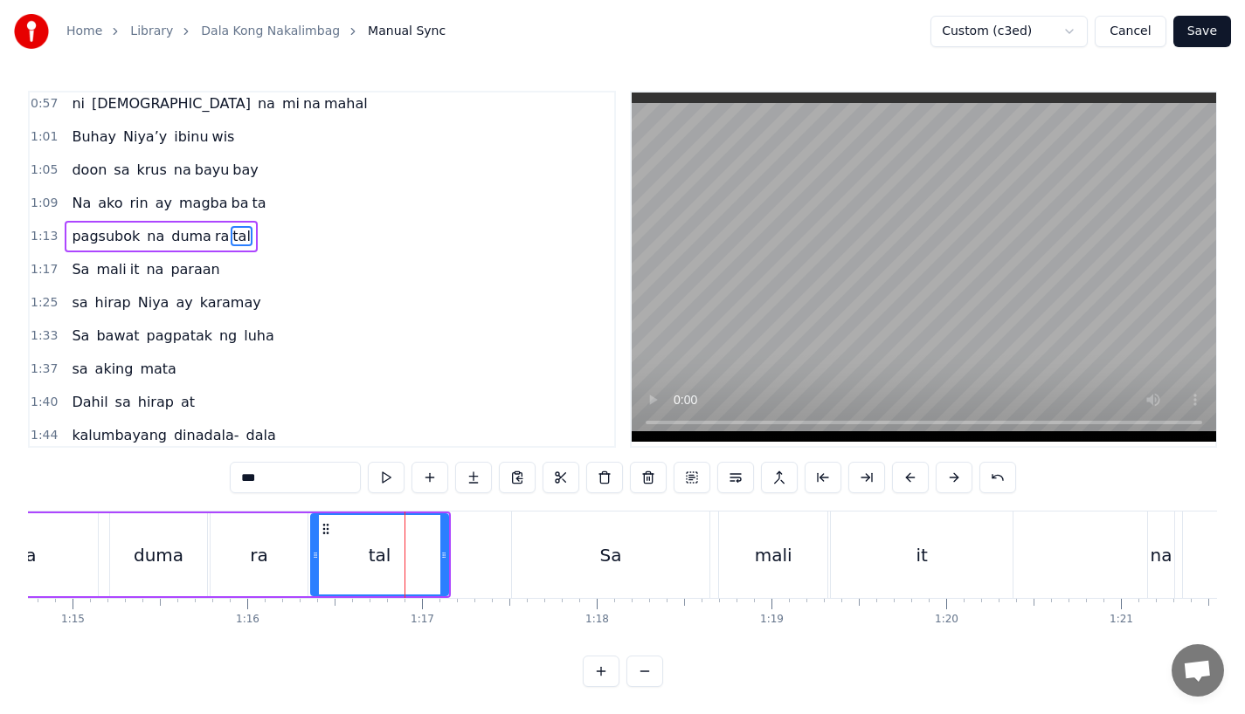
scroll to position [337, 0]
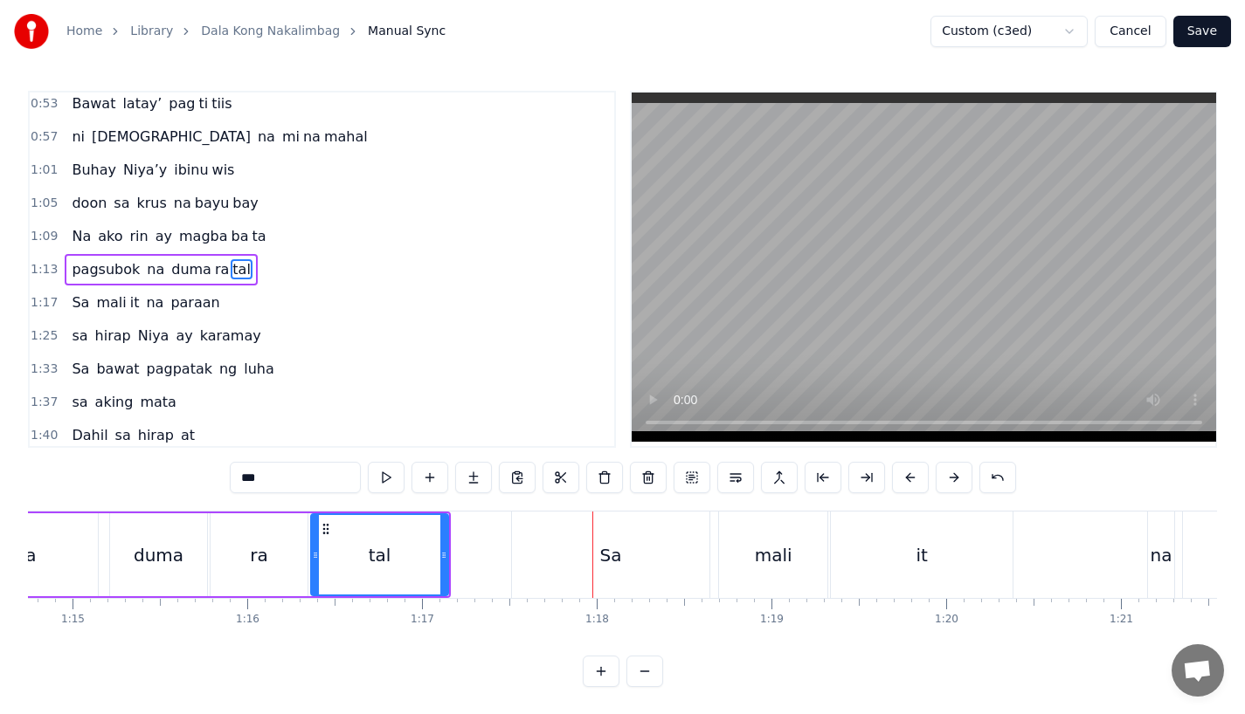
click at [608, 520] on div "Sa" at bounding box center [610, 555] width 197 height 86
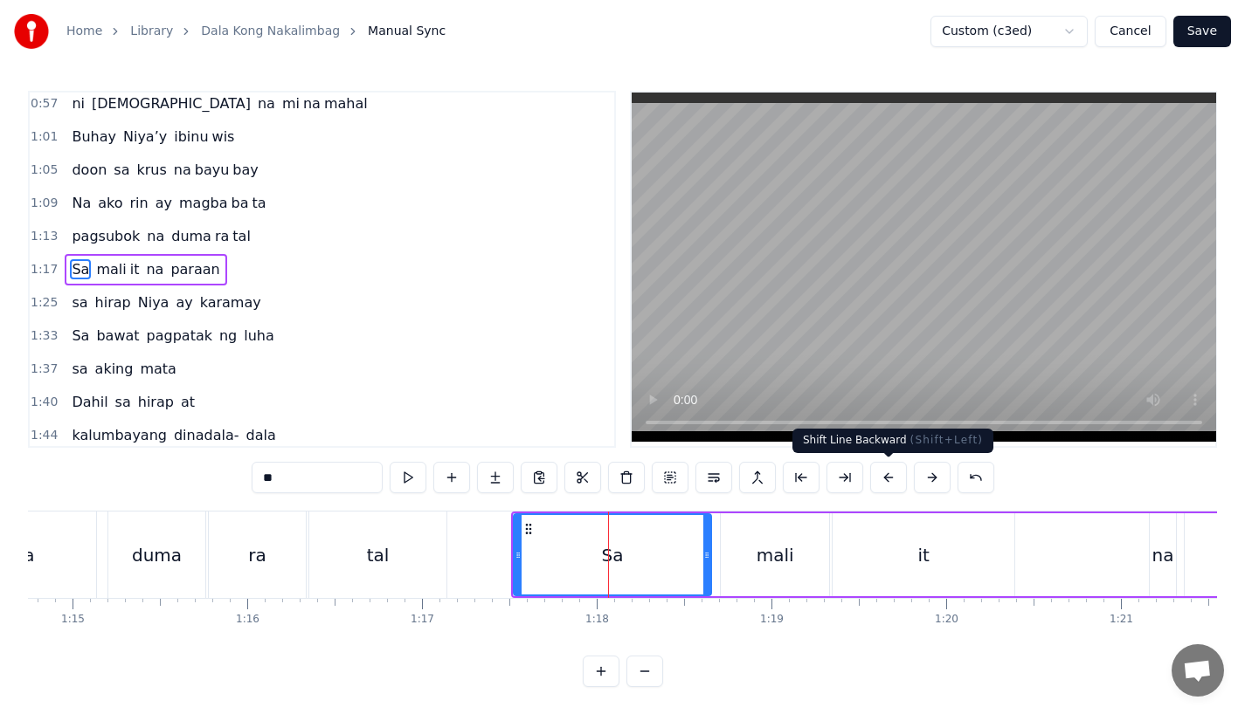
click at [893, 467] on button at bounding box center [888, 477] width 37 height 31
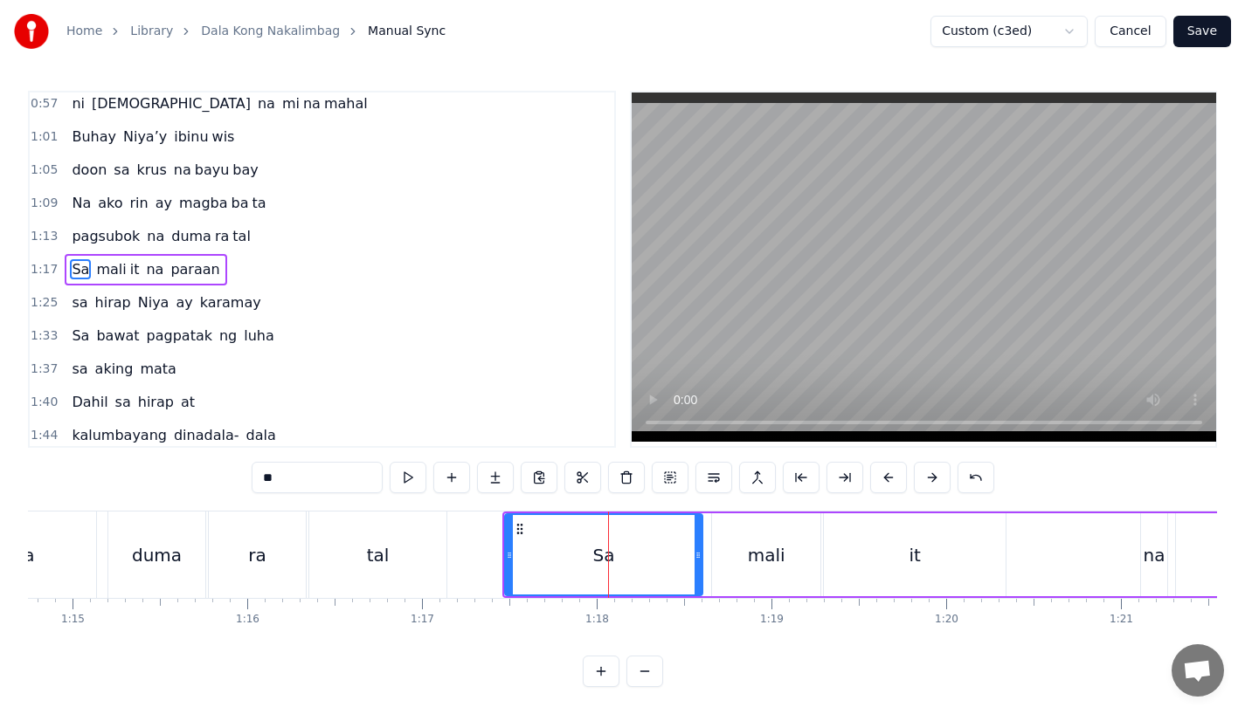
click at [437, 554] on div "tal" at bounding box center [377, 555] width 137 height 86
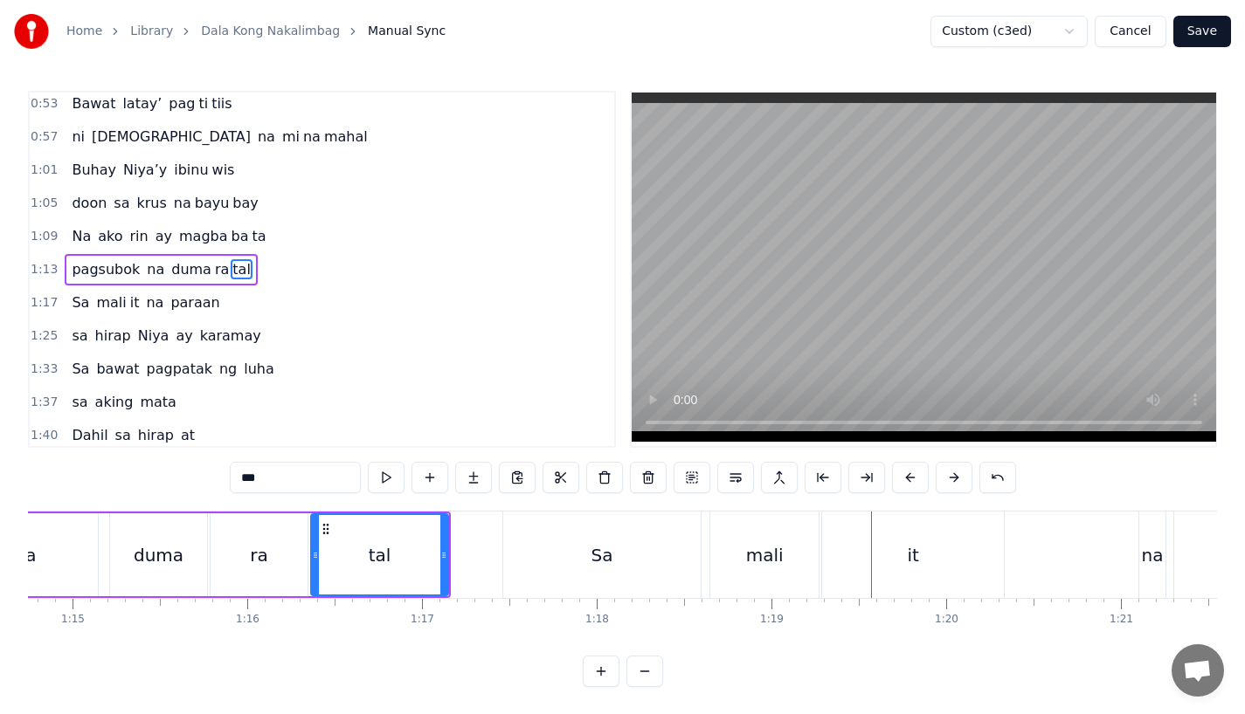
click at [752, 549] on div "mali" at bounding box center [765, 555] width 38 height 26
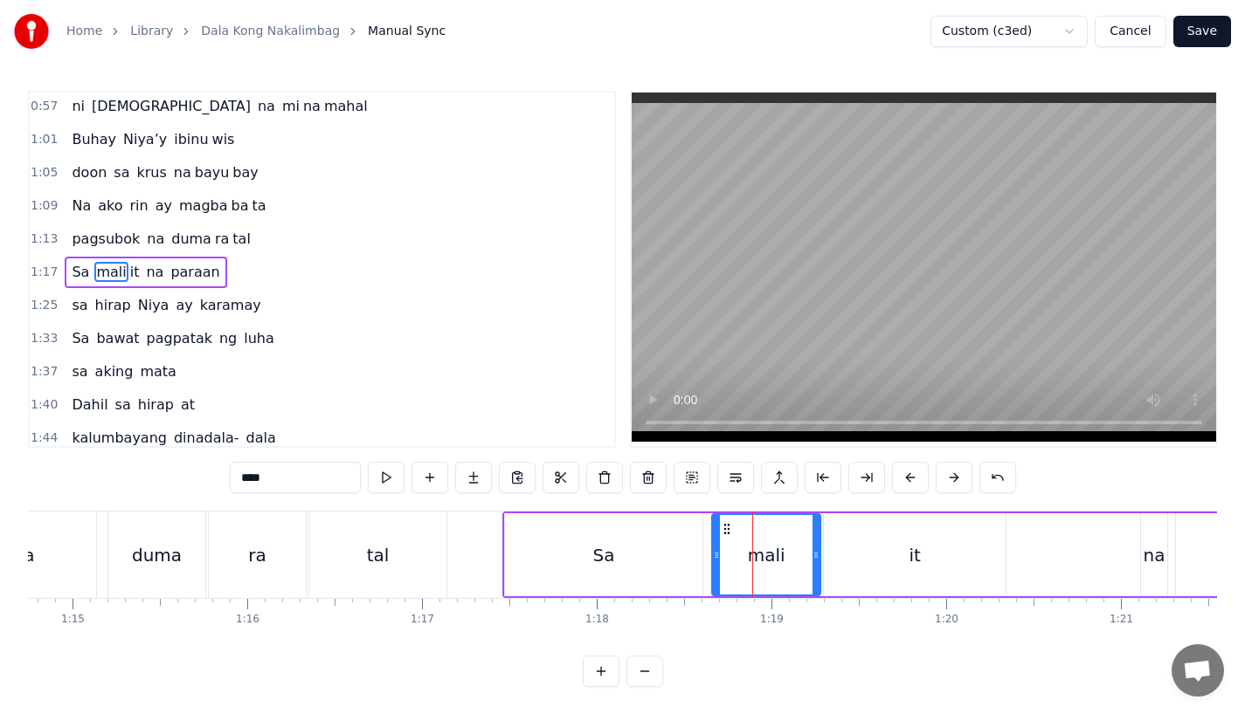
scroll to position [370, 0]
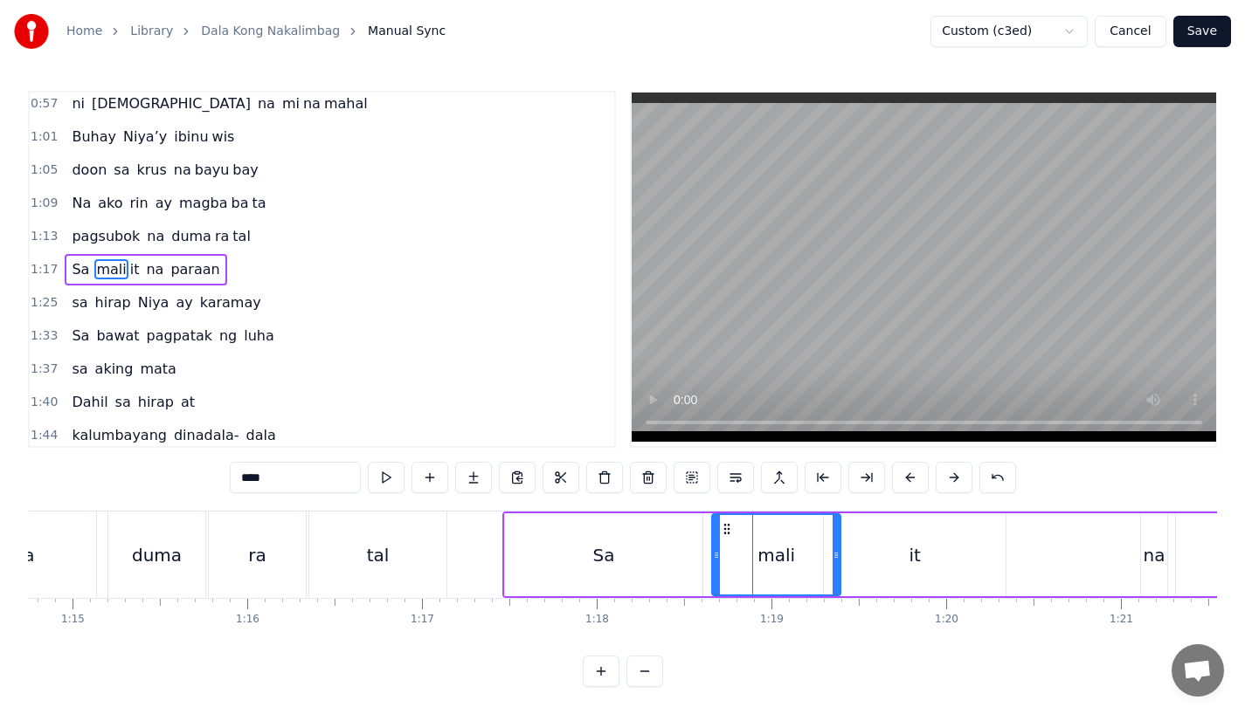
drag, startPoint x: 816, startPoint y: 560, endPoint x: 841, endPoint y: 561, distance: 25.3
click at [839, 560] on icon at bounding box center [835, 556] width 7 height 14
click at [847, 560] on div "it" at bounding box center [915, 555] width 182 height 83
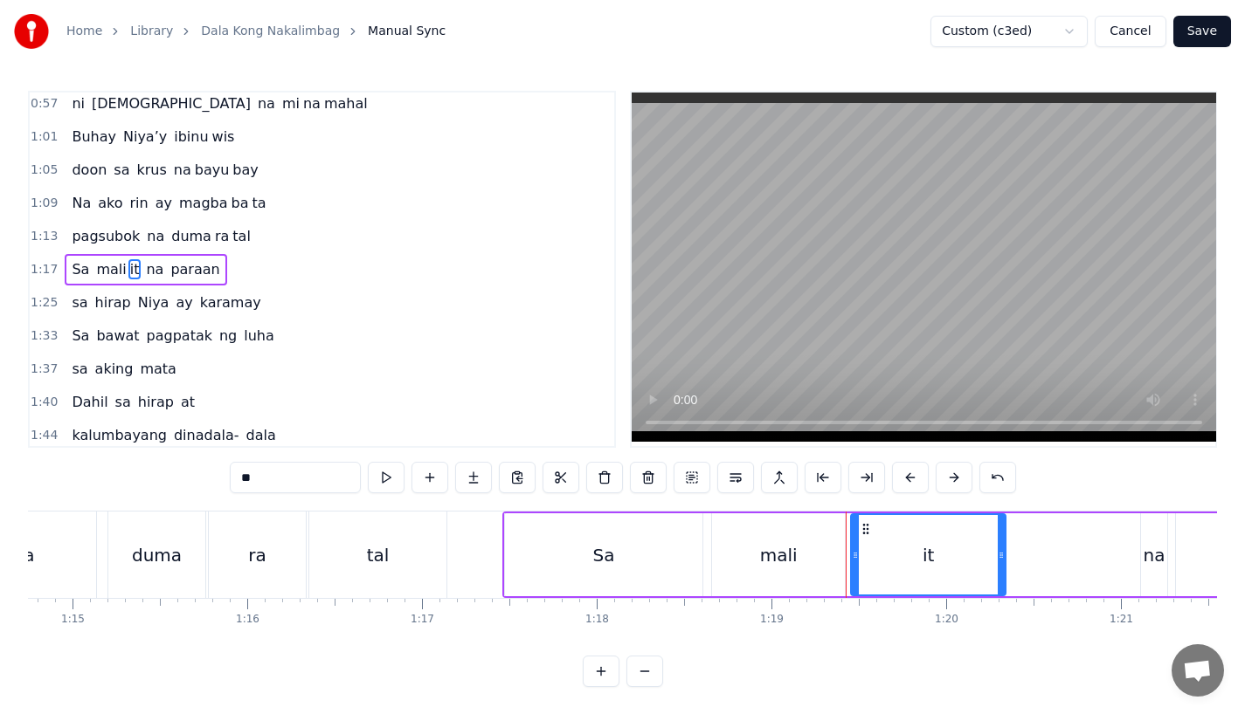
drag, startPoint x: 825, startPoint y: 559, endPoint x: 852, endPoint y: 557, distance: 27.1
click at [852, 557] on icon at bounding box center [855, 556] width 7 height 14
click at [624, 574] on div "Sa" at bounding box center [603, 555] width 197 height 83
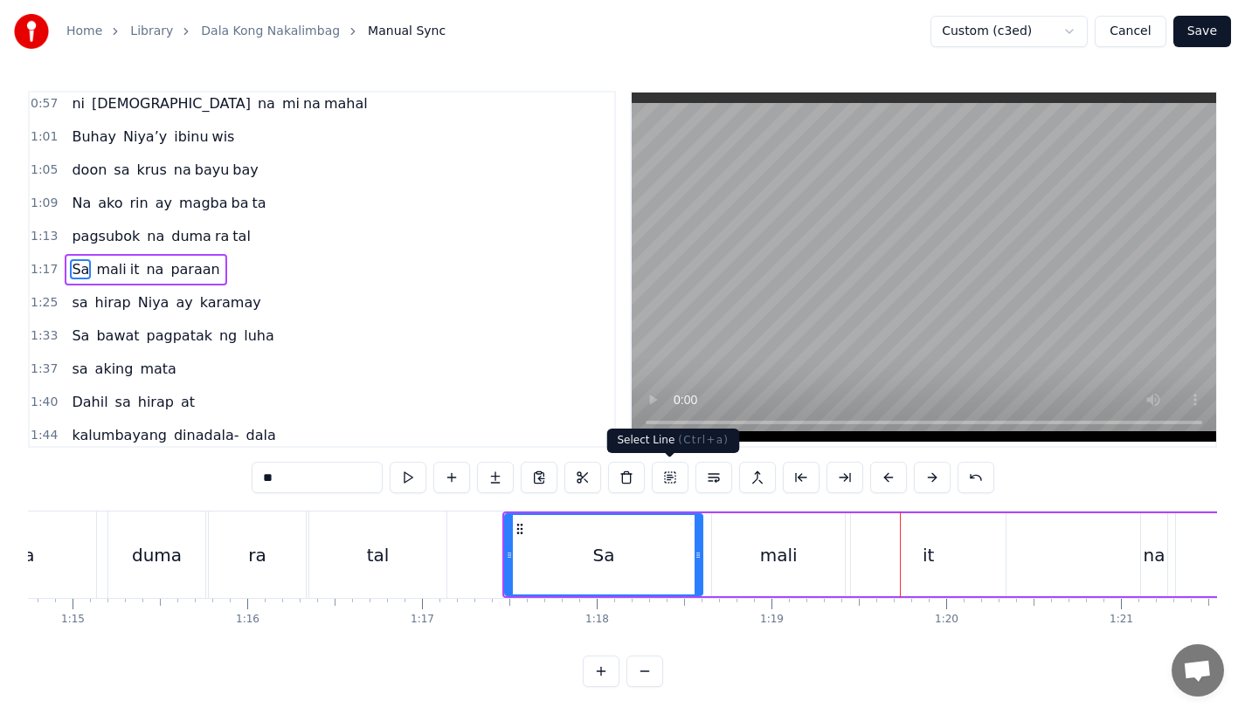
click at [779, 560] on div "mali" at bounding box center [779, 555] width 38 height 26
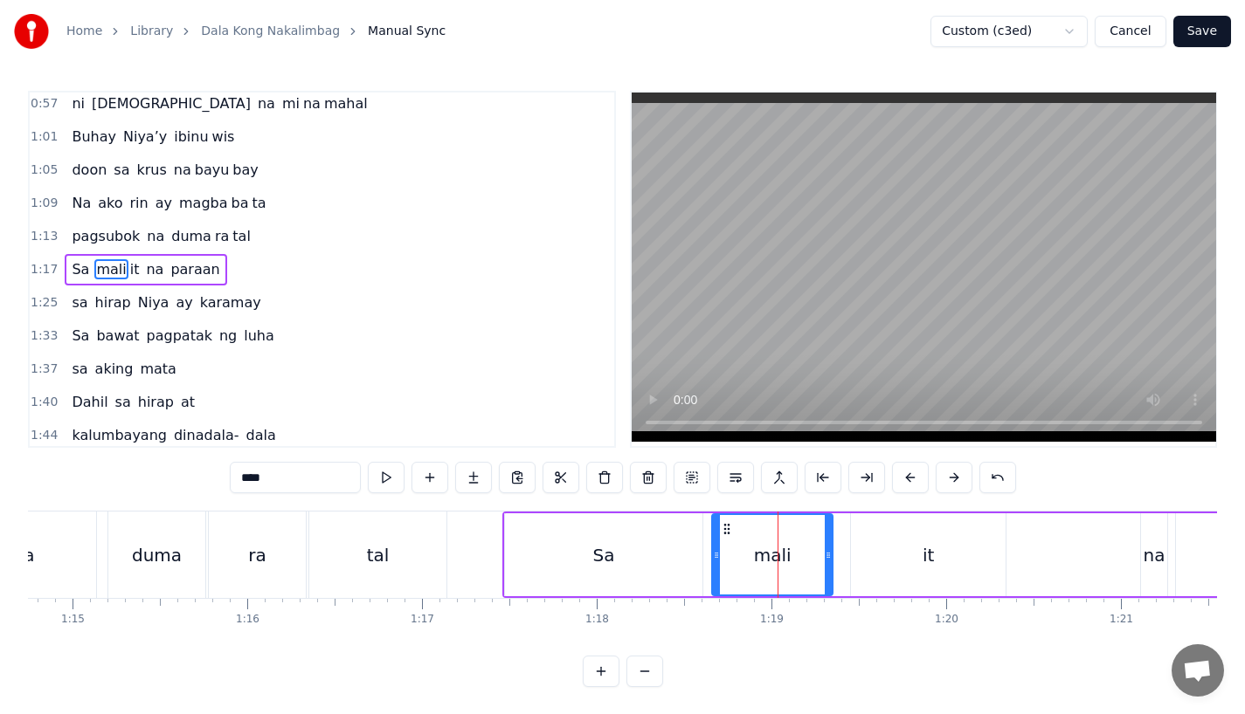
drag, startPoint x: 839, startPoint y: 562, endPoint x: 825, endPoint y: 564, distance: 13.4
click at [825, 564] on div at bounding box center [828, 554] width 7 height 79
click at [859, 563] on div "it" at bounding box center [928, 555] width 155 height 83
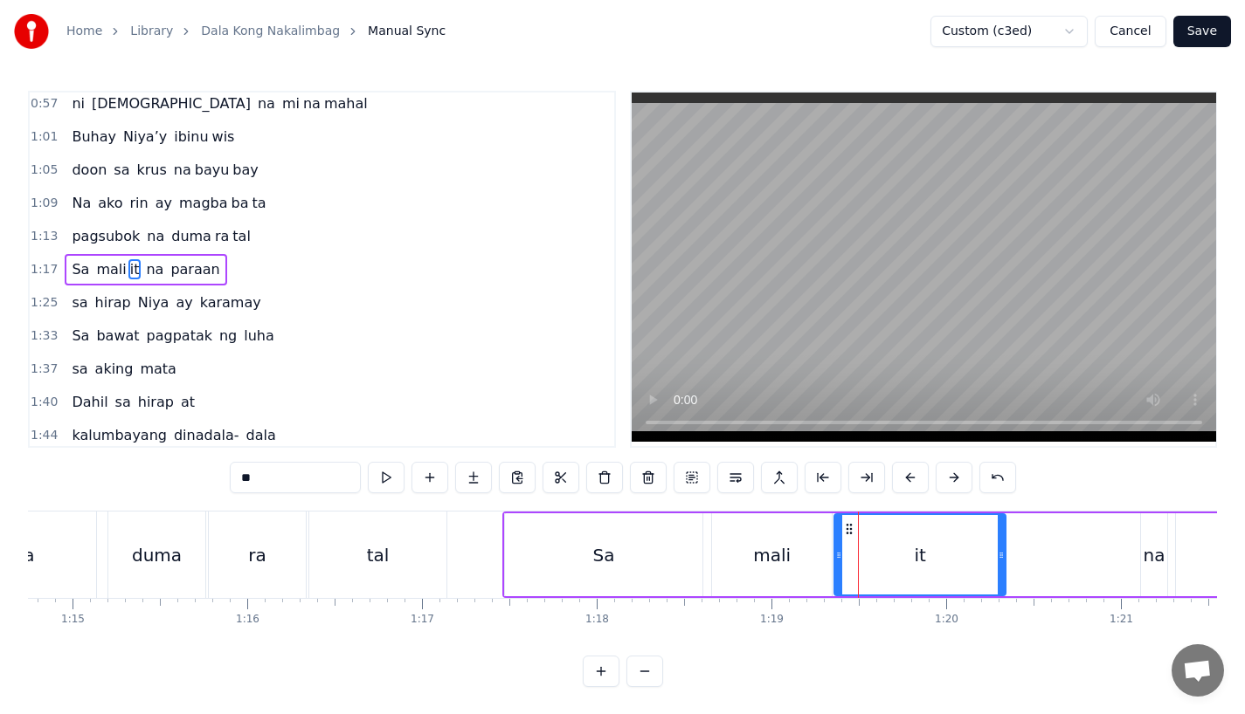
drag, startPoint x: 854, startPoint y: 560, endPoint x: 838, endPoint y: 562, distance: 16.8
click at [838, 562] on div at bounding box center [838, 554] width 7 height 79
click at [598, 570] on div "Sa" at bounding box center [603, 555] width 197 height 83
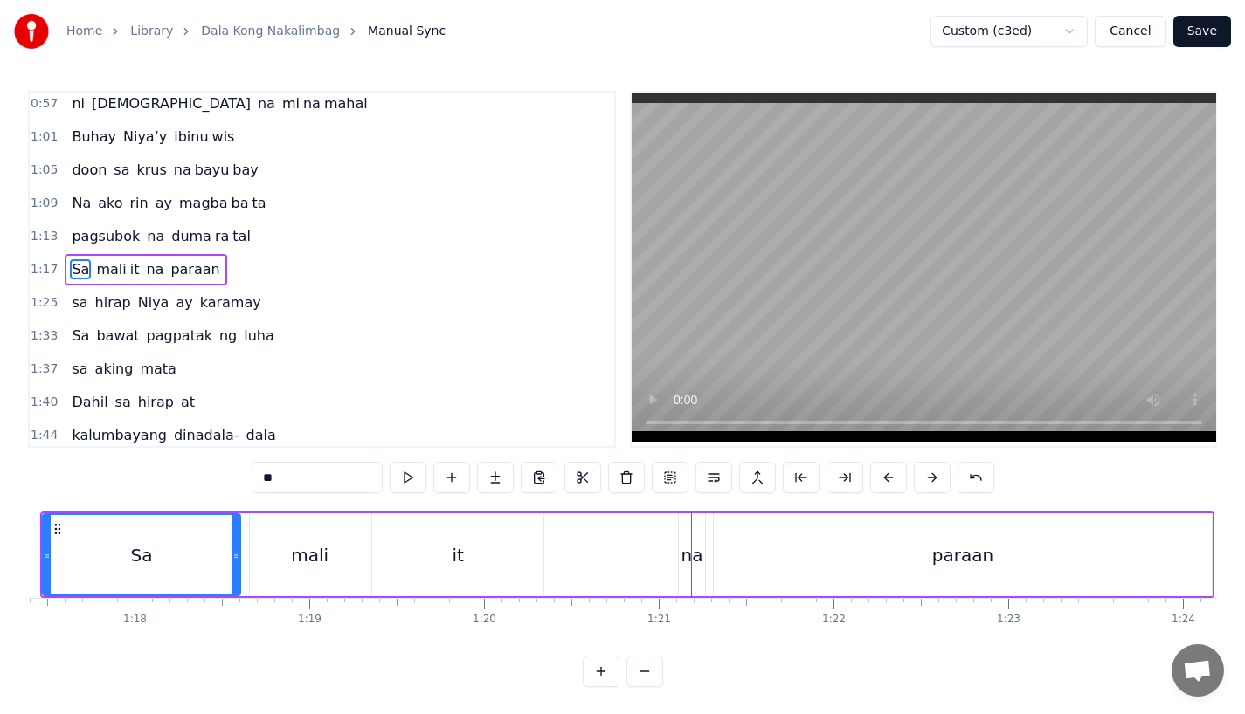
scroll to position [0, 13493]
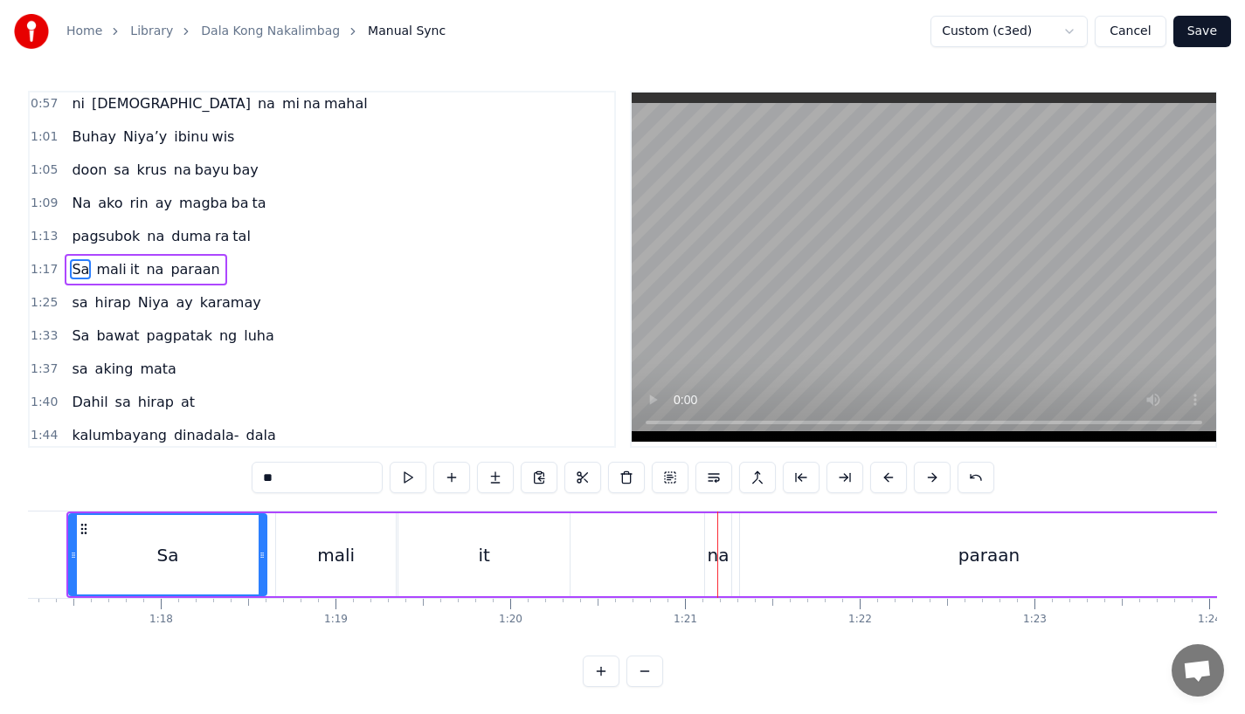
click at [723, 570] on div "na" at bounding box center [718, 555] width 26 height 83
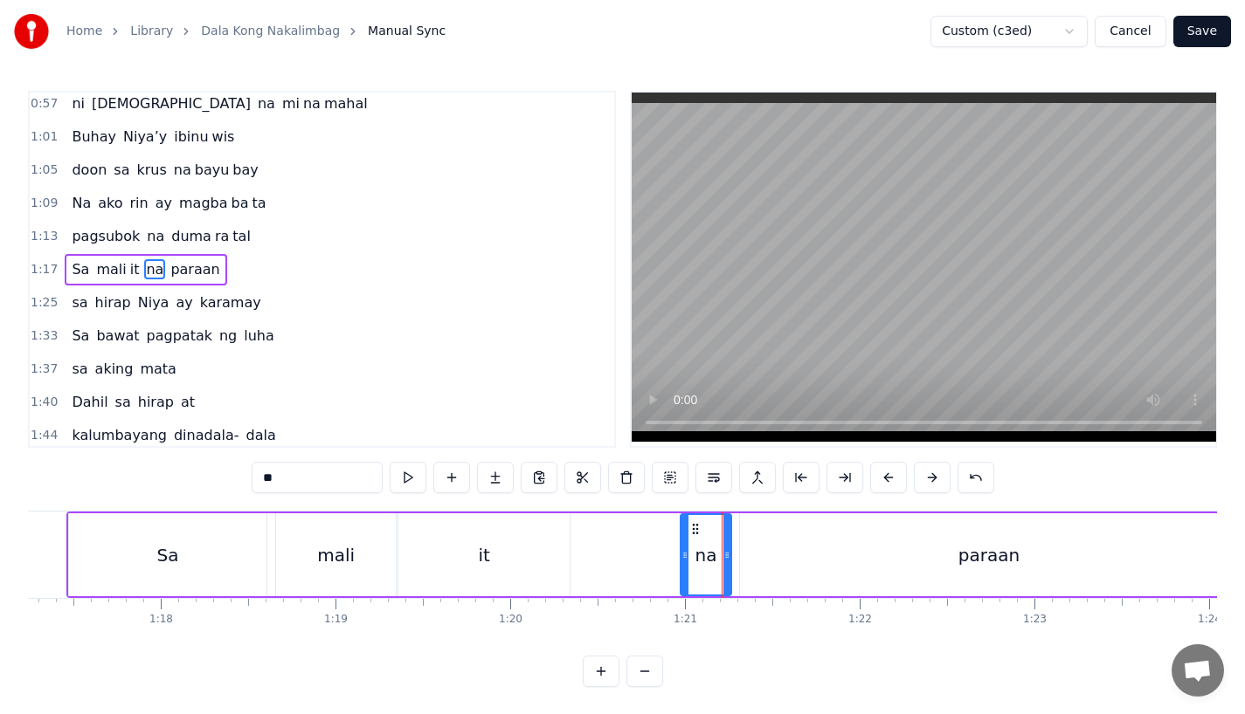
drag, startPoint x: 712, startPoint y: 564, endPoint x: 682, endPoint y: 564, distance: 29.7
click at [683, 564] on div at bounding box center [684, 554] width 7 height 79
drag, startPoint x: 682, startPoint y: 564, endPoint x: 664, endPoint y: 564, distance: 18.3
click at [677, 564] on div at bounding box center [680, 554] width 7 height 79
click at [729, 569] on div at bounding box center [730, 554] width 7 height 79
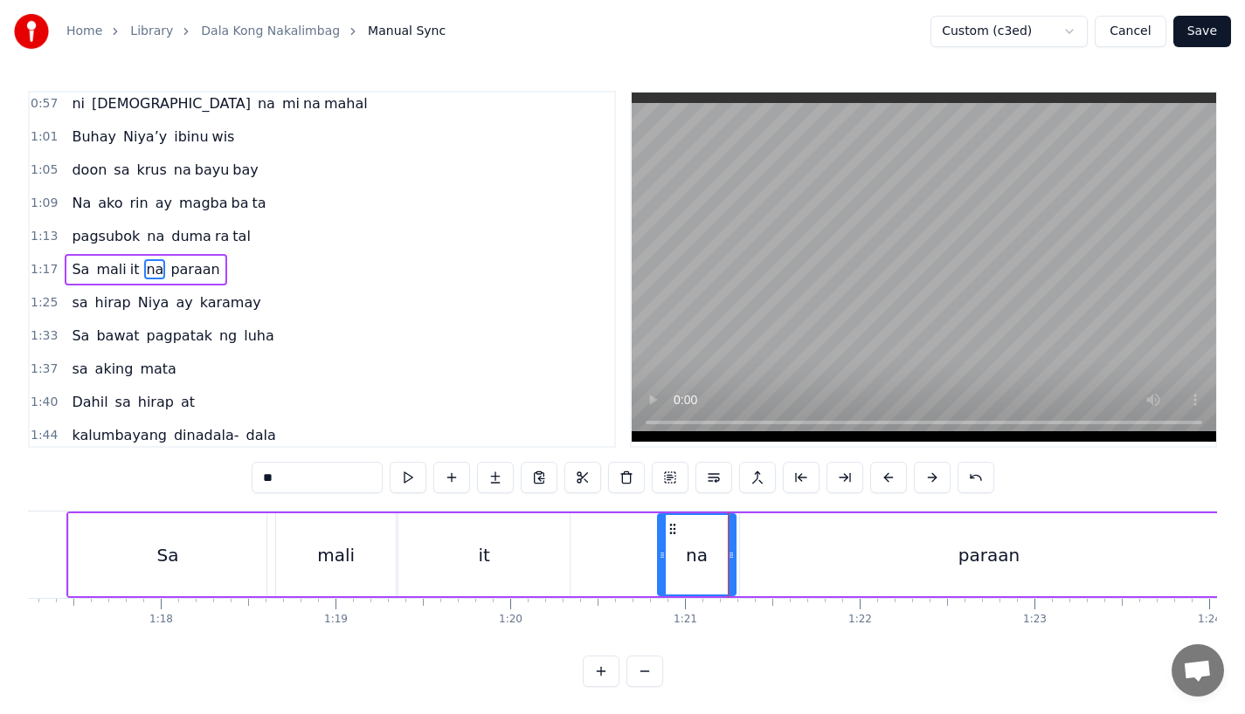
click at [550, 561] on div "it" at bounding box center [483, 555] width 171 height 83
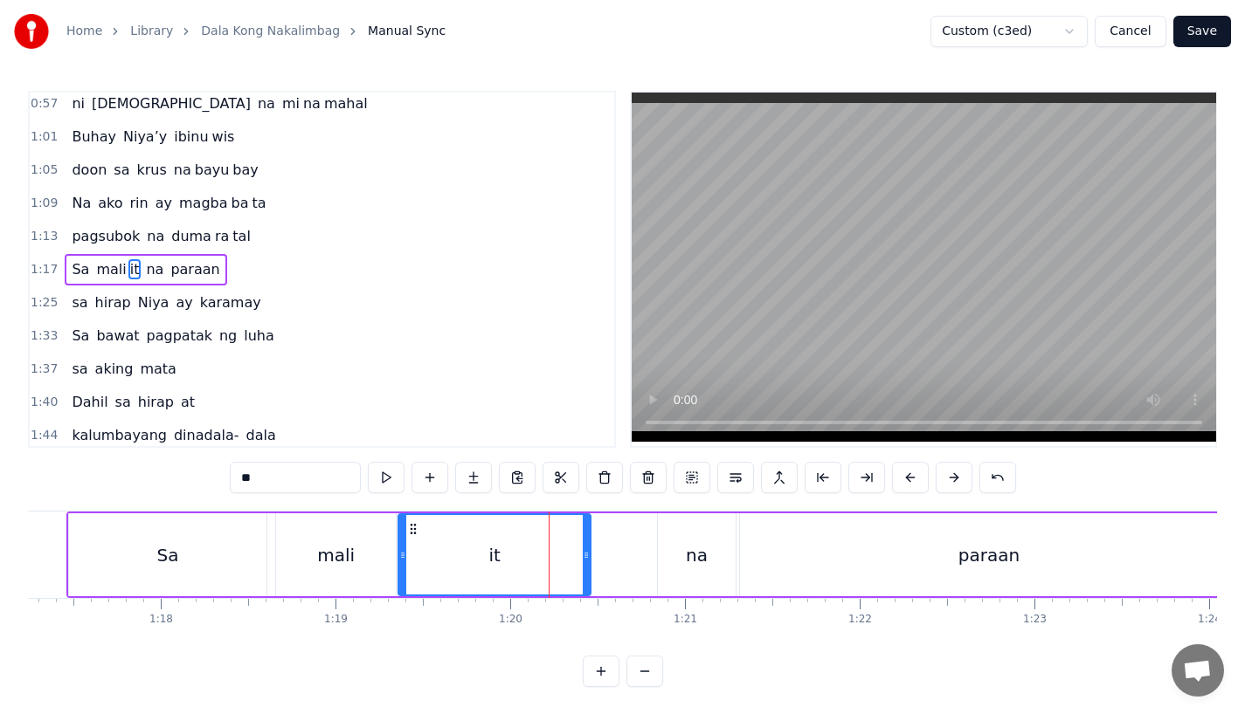
drag, startPoint x: 565, startPoint y: 562, endPoint x: 595, endPoint y: 562, distance: 29.7
click at [590, 562] on div at bounding box center [586, 554] width 7 height 79
click at [306, 556] on div "mali" at bounding box center [336, 555] width 120 height 83
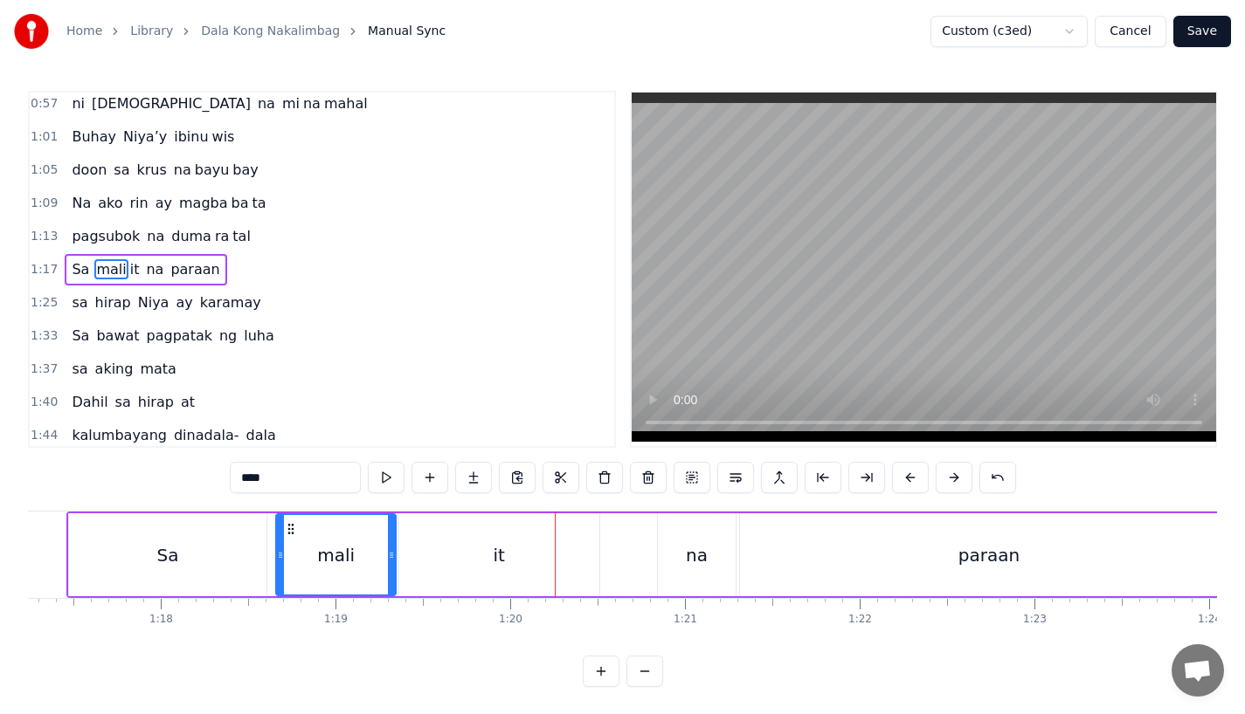
click at [203, 538] on div "Sa" at bounding box center [167, 555] width 197 height 83
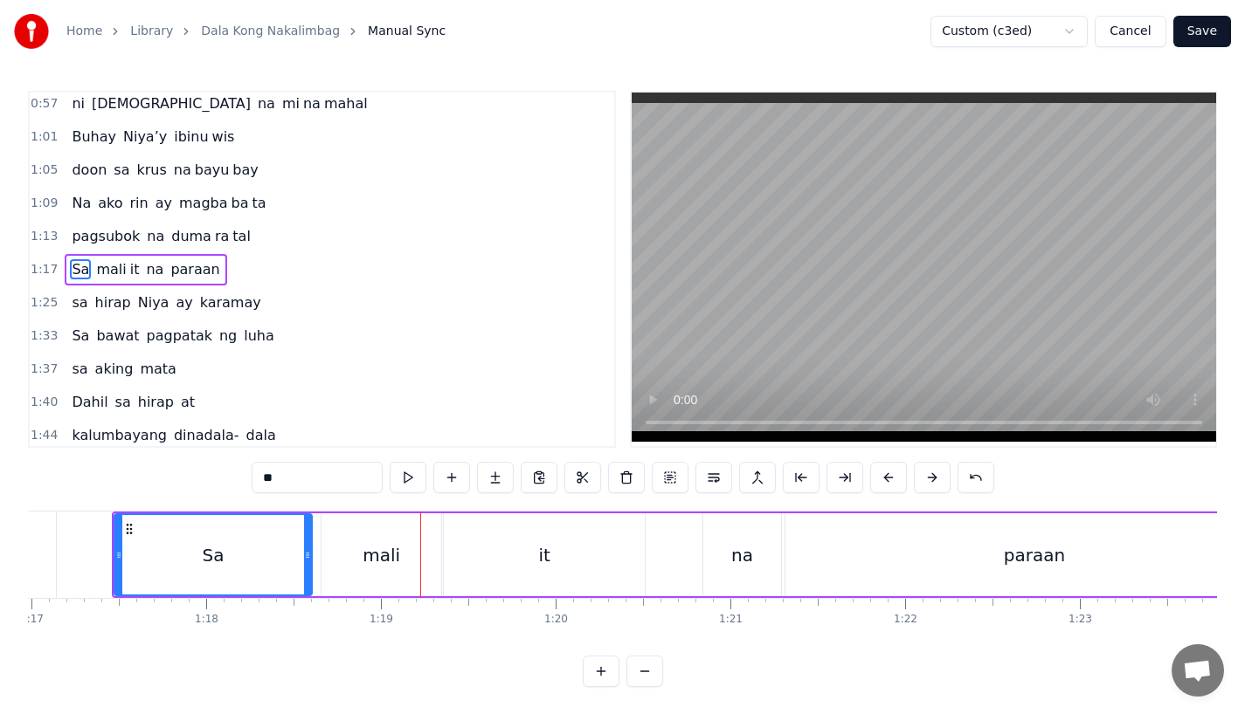
scroll to position [0, 13308]
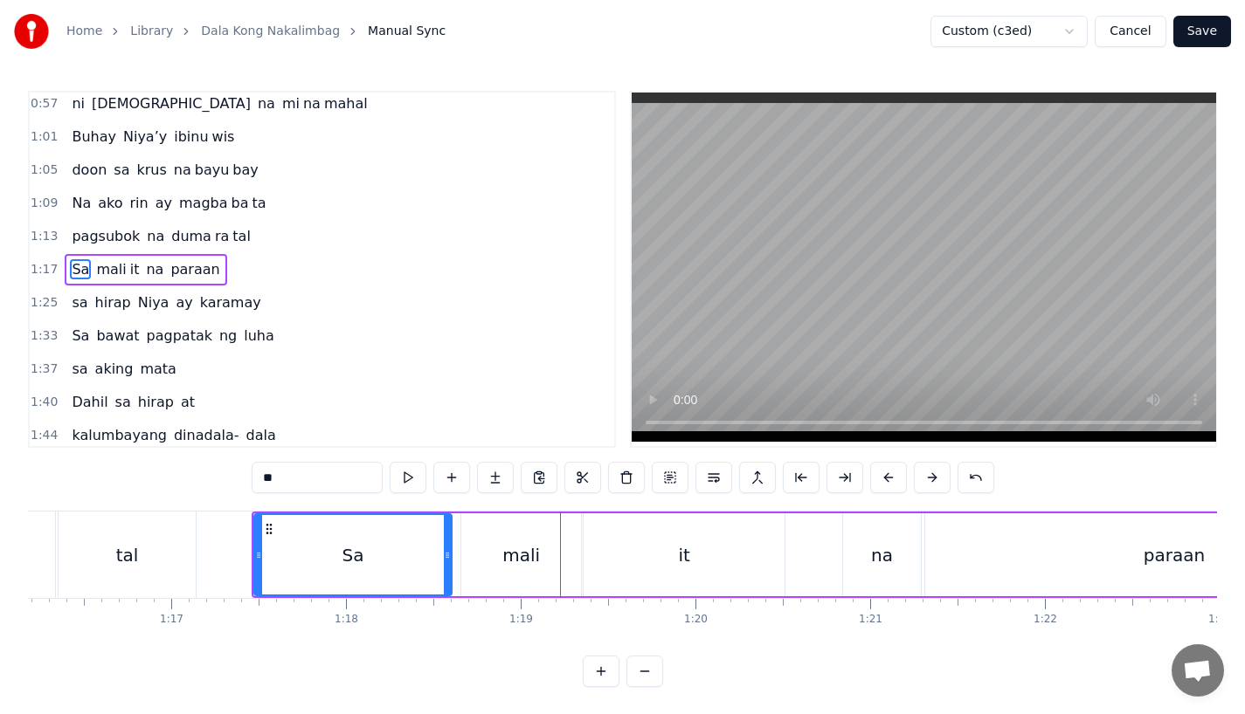
click at [294, 543] on div "Sa" at bounding box center [353, 554] width 196 height 79
click at [521, 530] on div "mali" at bounding box center [521, 555] width 120 height 83
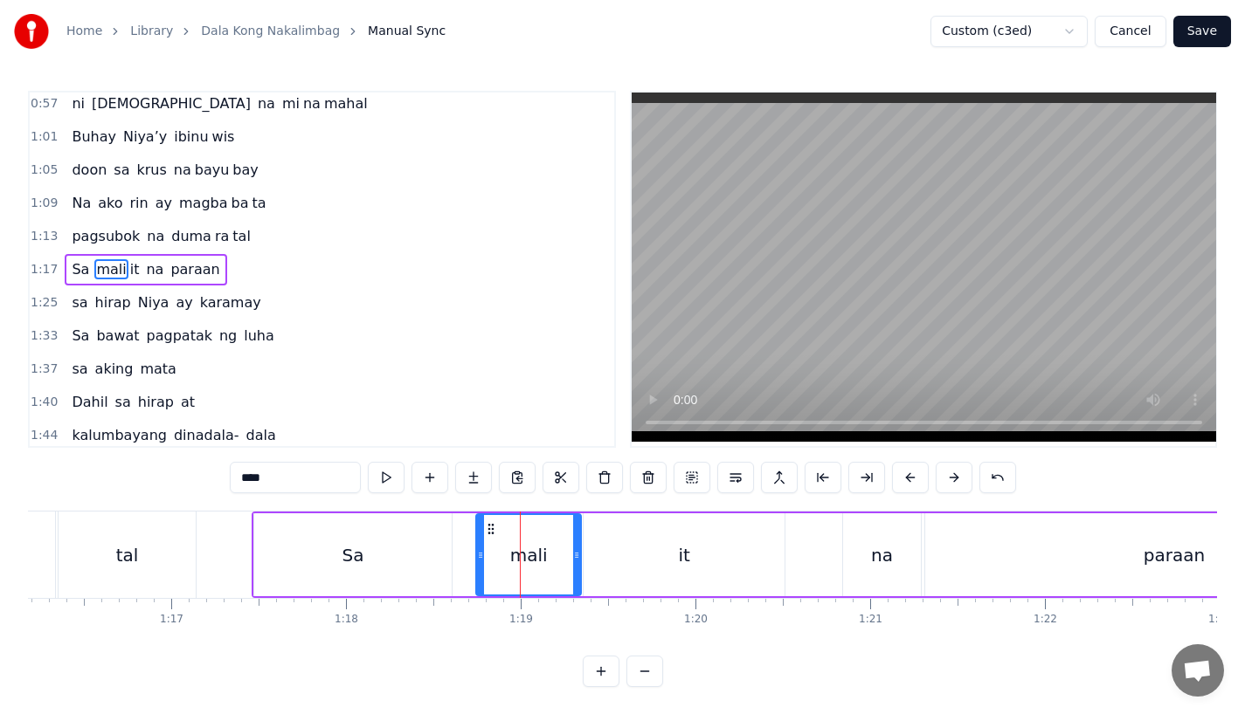
drag, startPoint x: 466, startPoint y: 559, endPoint x: 483, endPoint y: 559, distance: 16.6
click at [483, 559] on icon at bounding box center [480, 556] width 7 height 14
click at [393, 559] on div "Sa" at bounding box center [352, 555] width 197 height 83
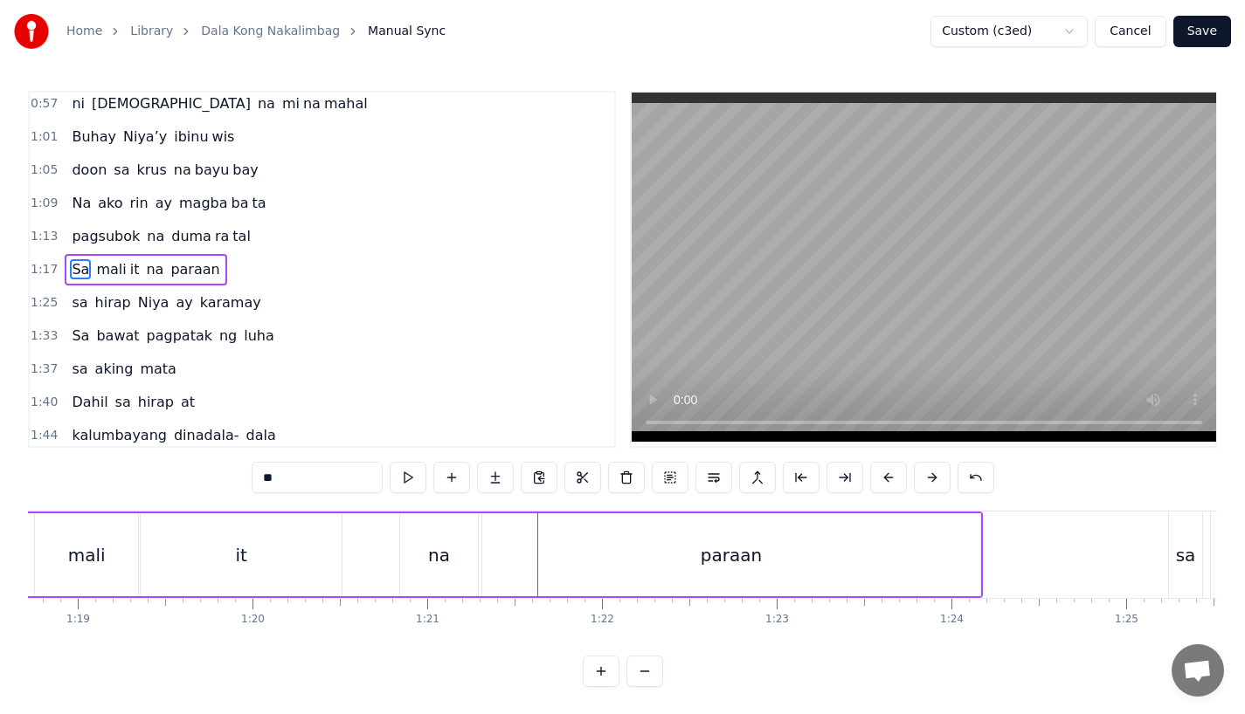
scroll to position [0, 13750]
click at [961, 571] on div "paraan" at bounding box center [732, 555] width 498 height 83
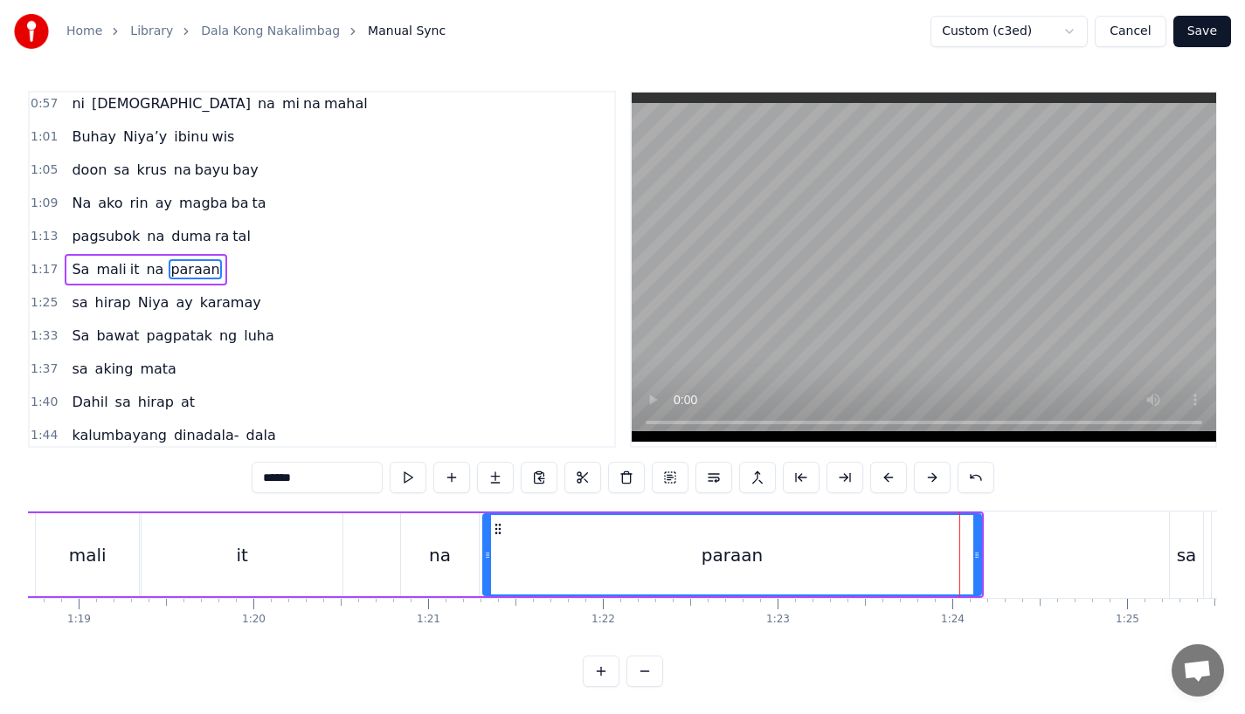
drag, startPoint x: 972, startPoint y: 571, endPoint x: 595, endPoint y: 565, distance: 377.4
click at [595, 565] on div "paraan" at bounding box center [732, 554] width 496 height 79
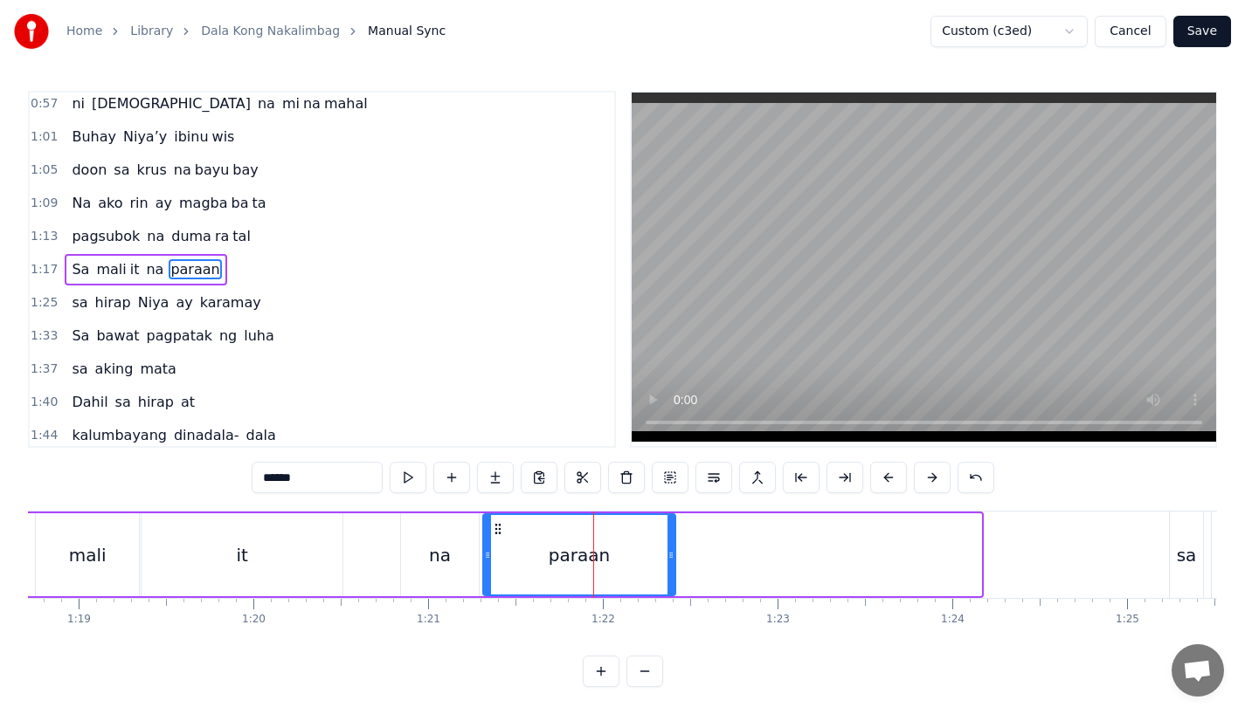
drag, startPoint x: 979, startPoint y: 566, endPoint x: 681, endPoint y: 568, distance: 297.9
click at [674, 568] on div at bounding box center [670, 554] width 7 height 79
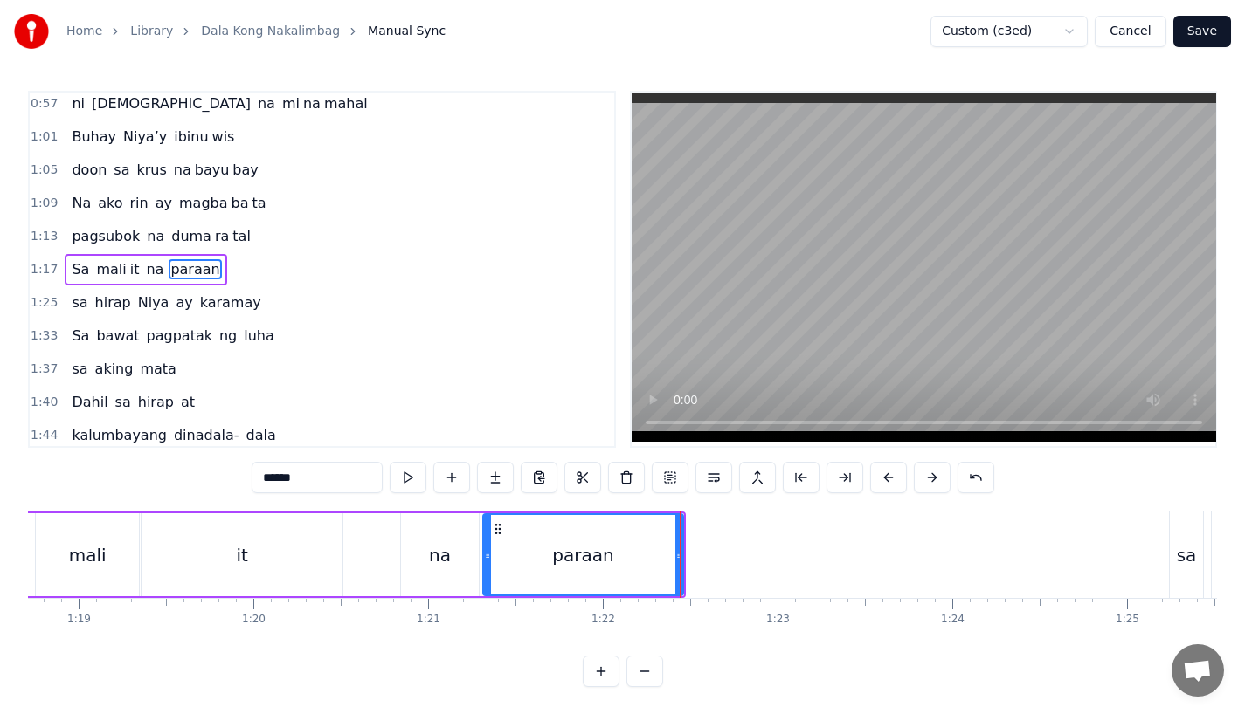
click at [321, 478] on input "******" at bounding box center [317, 477] width 131 height 31
type input "****"
click at [498, 480] on button at bounding box center [495, 477] width 37 height 31
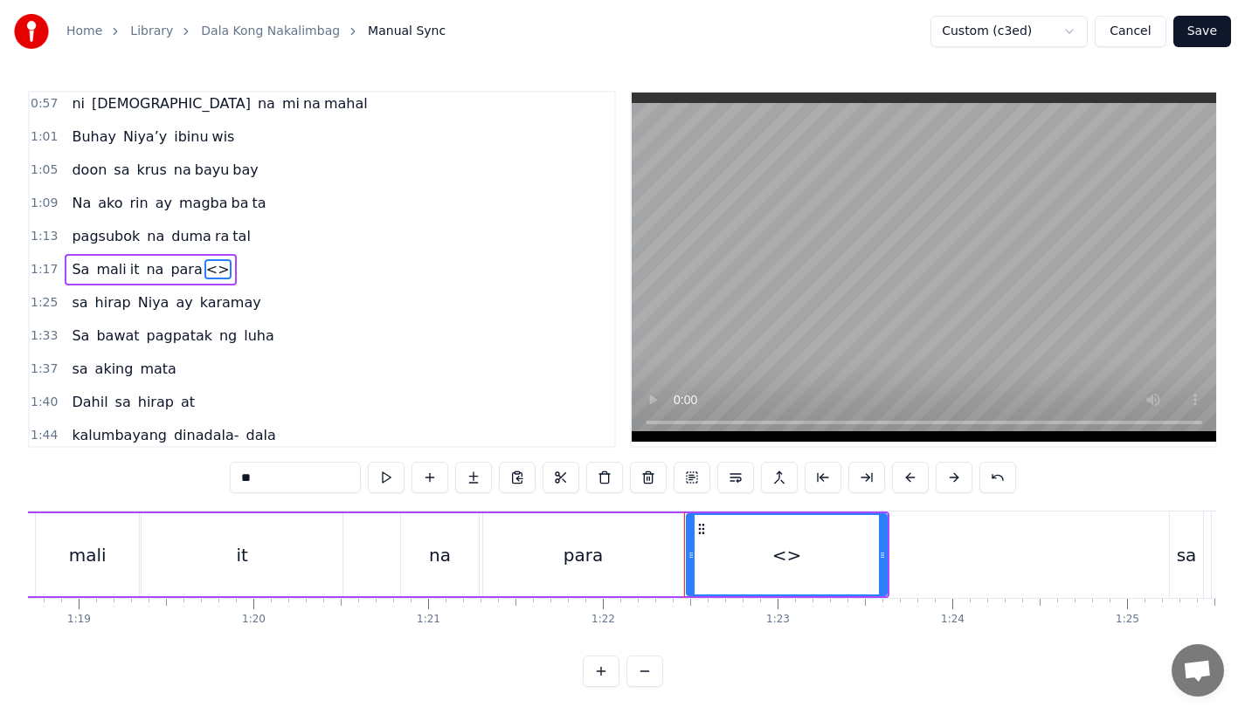
drag, startPoint x: 258, startPoint y: 482, endPoint x: 138, endPoint y: 473, distance: 120.0
click at [138, 473] on div "0:15 Pagsubok ay dumara ting, 0:19 sapin- saping kapang lawan 0:23 Puso’y ibig …" at bounding box center [622, 389] width 1189 height 597
drag, startPoint x: 884, startPoint y: 553, endPoint x: 1010, endPoint y: 553, distance: 125.8
click at [1010, 553] on icon at bounding box center [1007, 556] width 7 height 14
click at [438, 553] on div "na" at bounding box center [440, 555] width 22 height 26
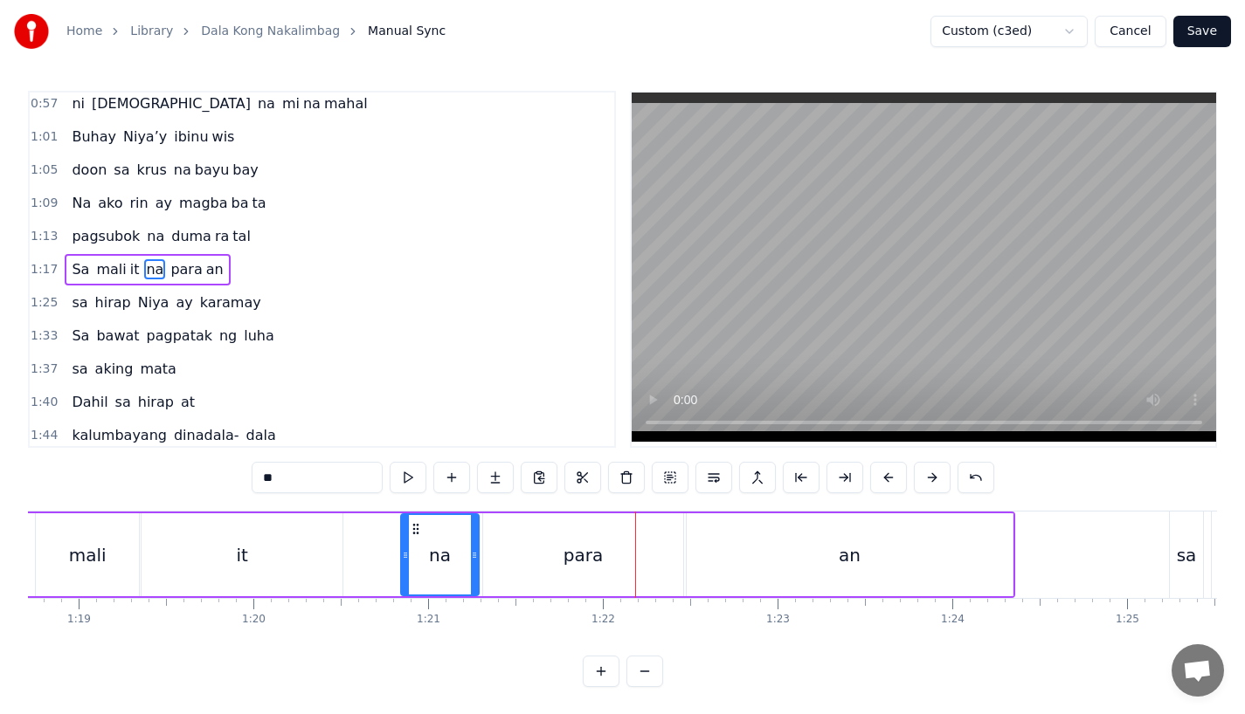
click at [580, 586] on div "para" at bounding box center [583, 555] width 200 height 83
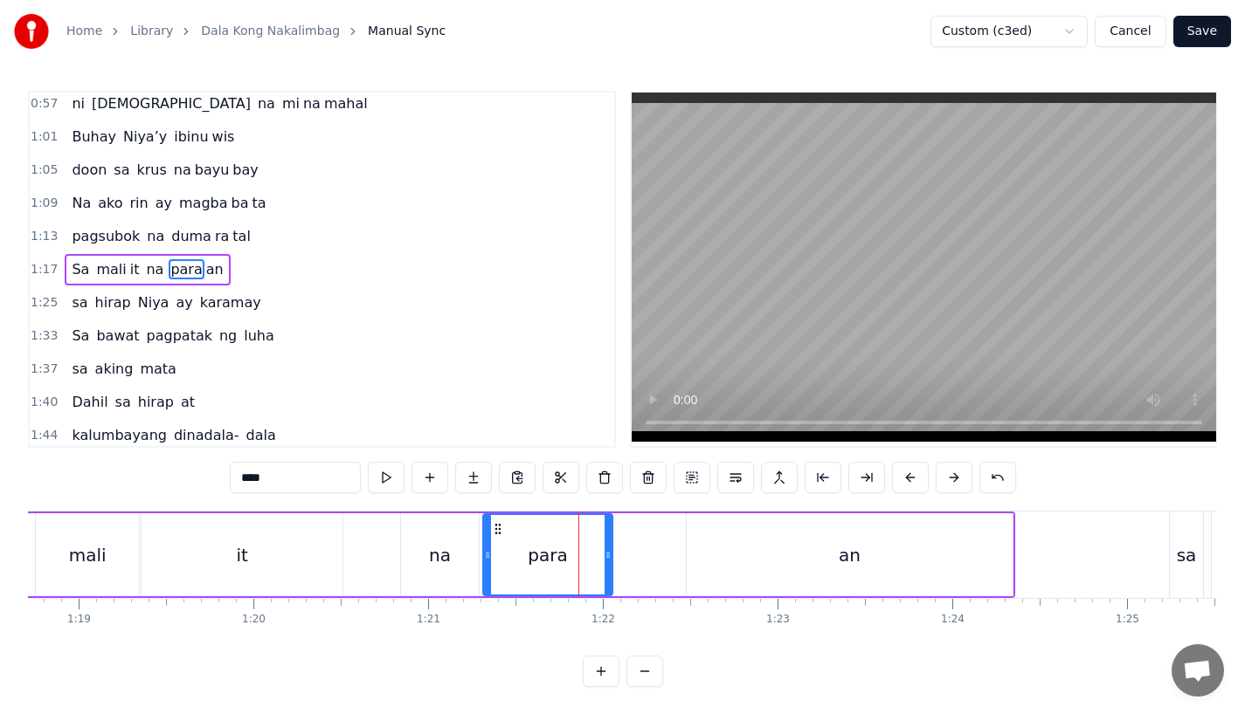
drag, startPoint x: 676, startPoint y: 578, endPoint x: 605, endPoint y: 577, distance: 70.8
click at [605, 577] on div at bounding box center [607, 554] width 7 height 79
click at [735, 574] on div "an" at bounding box center [850, 555] width 326 height 83
type input "**"
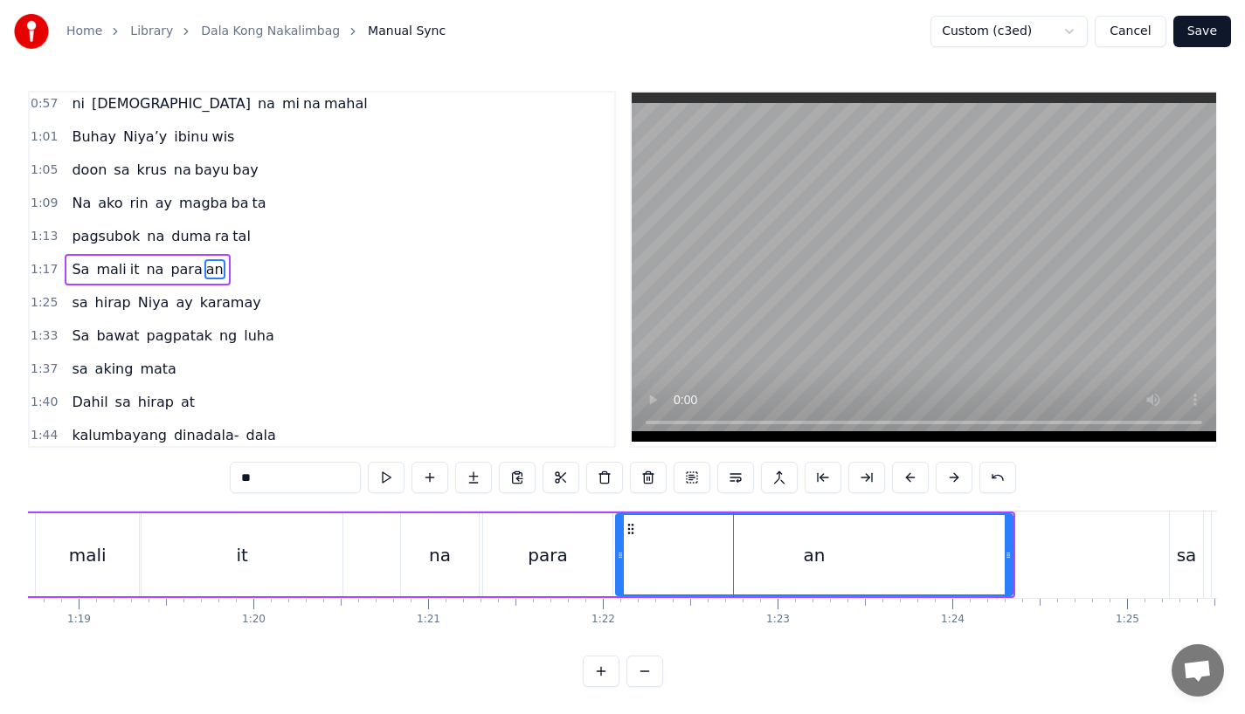
drag, startPoint x: 689, startPoint y: 567, endPoint x: 618, endPoint y: 572, distance: 70.9
click at [618, 572] on div at bounding box center [620, 554] width 7 height 79
click at [382, 562] on div "Sa mali it na para an" at bounding box center [412, 555] width 1205 height 86
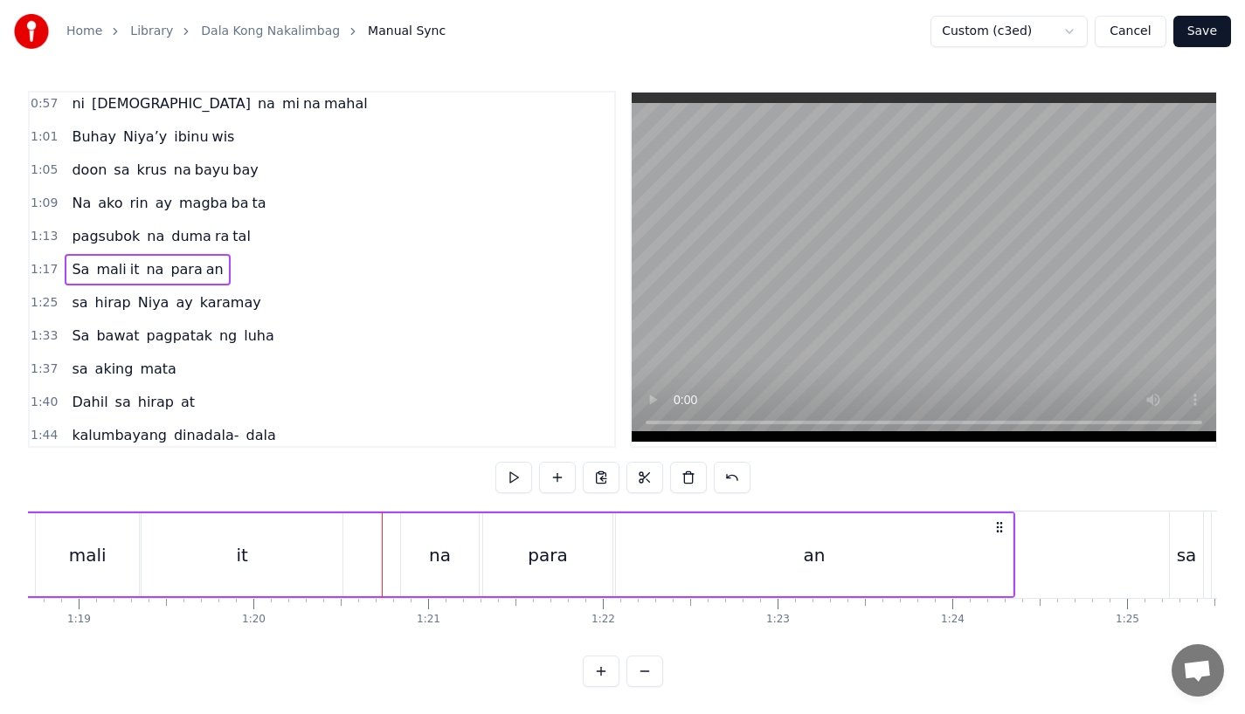
click at [445, 557] on div "na" at bounding box center [440, 555] width 22 height 26
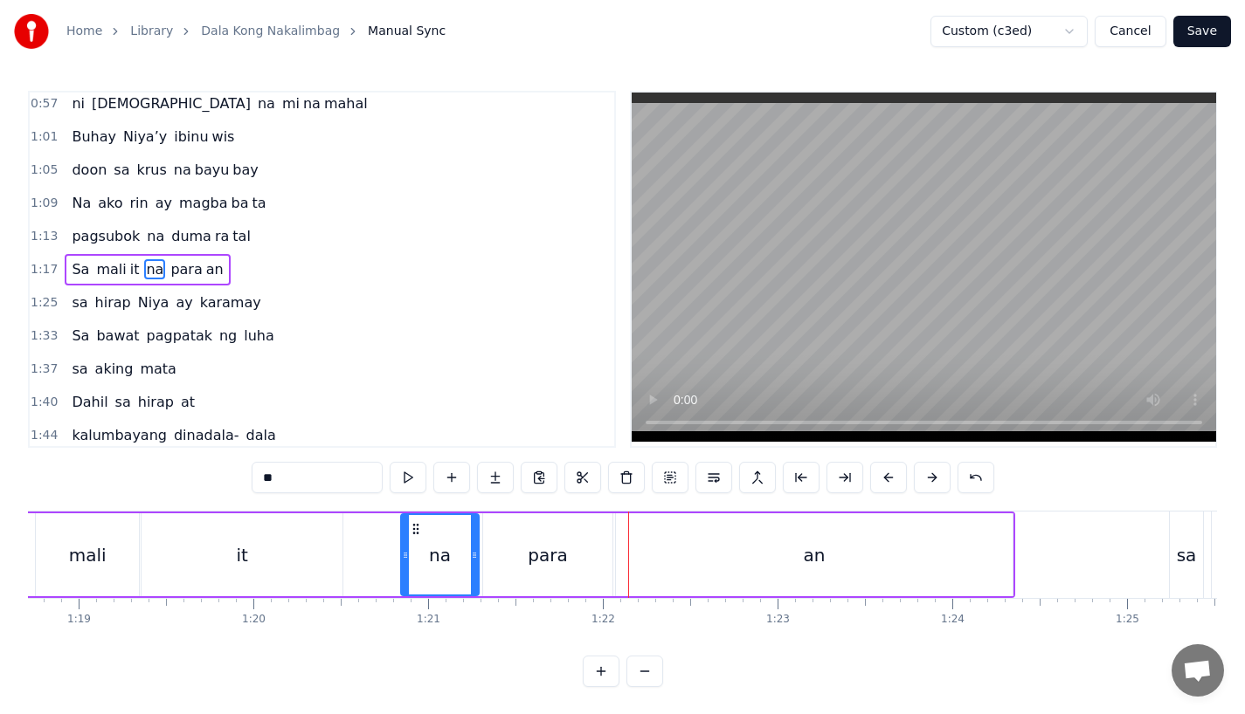
click at [559, 550] on div "para" at bounding box center [547, 555] width 39 height 26
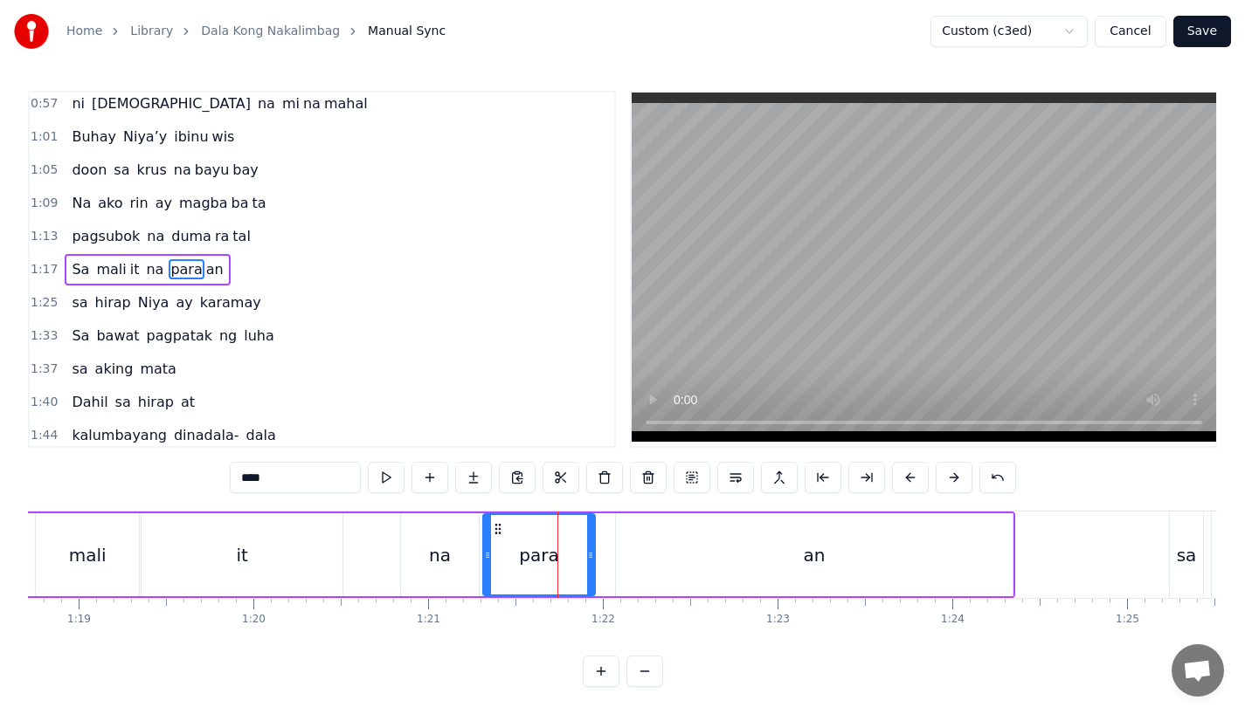
drag, startPoint x: 608, startPoint y: 552, endPoint x: 571, endPoint y: 552, distance: 36.7
click at [587, 552] on icon at bounding box center [590, 556] width 7 height 14
click at [668, 550] on div "an" at bounding box center [814, 555] width 397 height 83
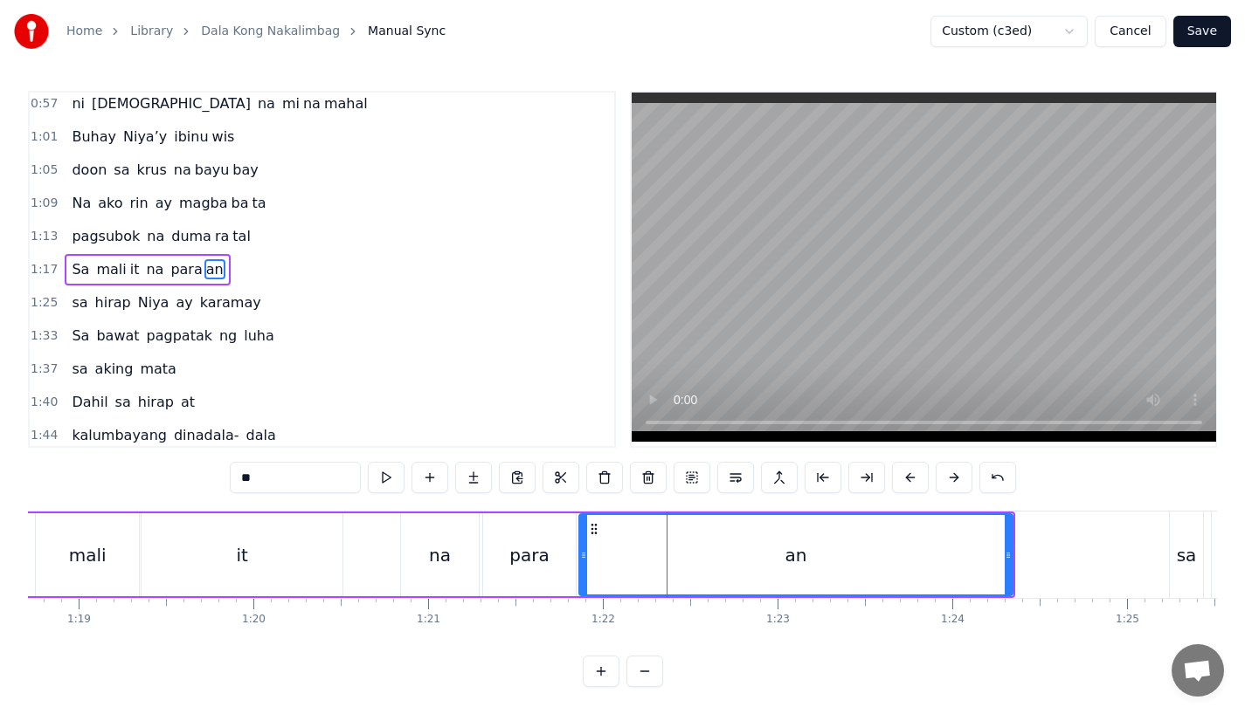
drag, startPoint x: 621, startPoint y: 556, endPoint x: 584, endPoint y: 556, distance: 36.7
click at [584, 556] on icon at bounding box center [583, 556] width 7 height 14
drag, startPoint x: 1006, startPoint y: 564, endPoint x: 925, endPoint y: 564, distance: 81.2
click at [931, 564] on div at bounding box center [934, 554] width 7 height 79
click at [340, 581] on div "it" at bounding box center [241, 555] width 201 height 83
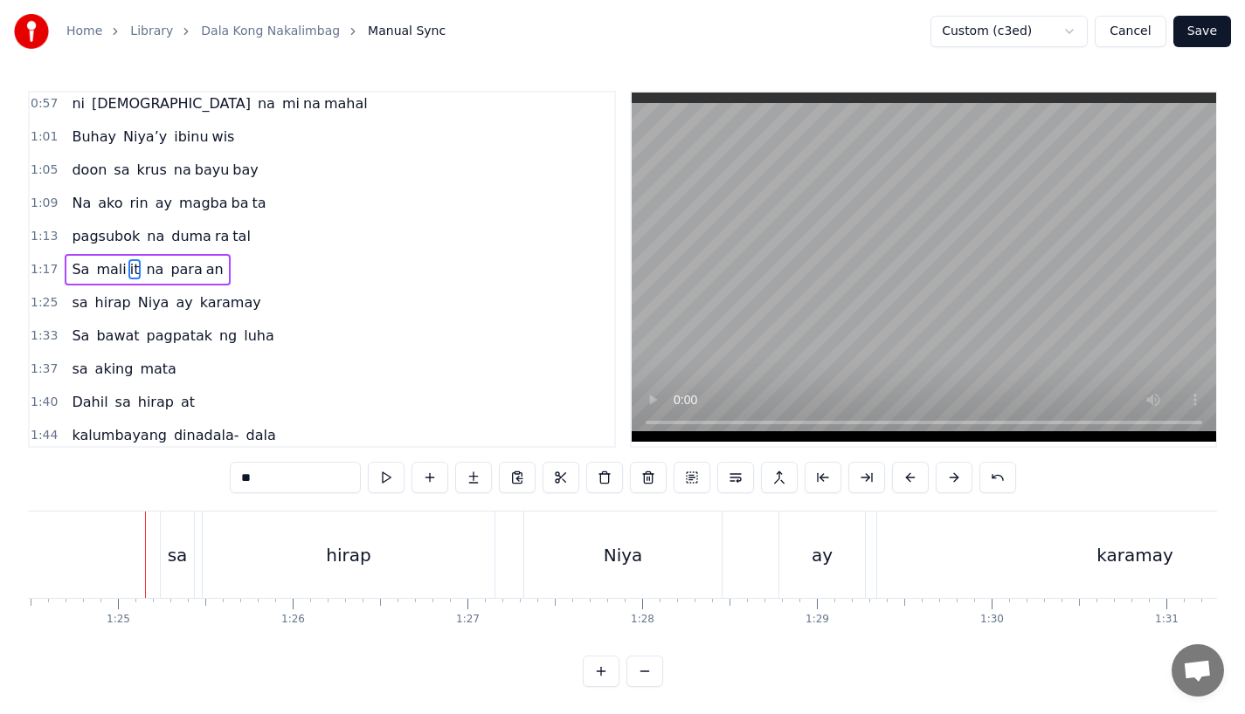
scroll to position [0, 14788]
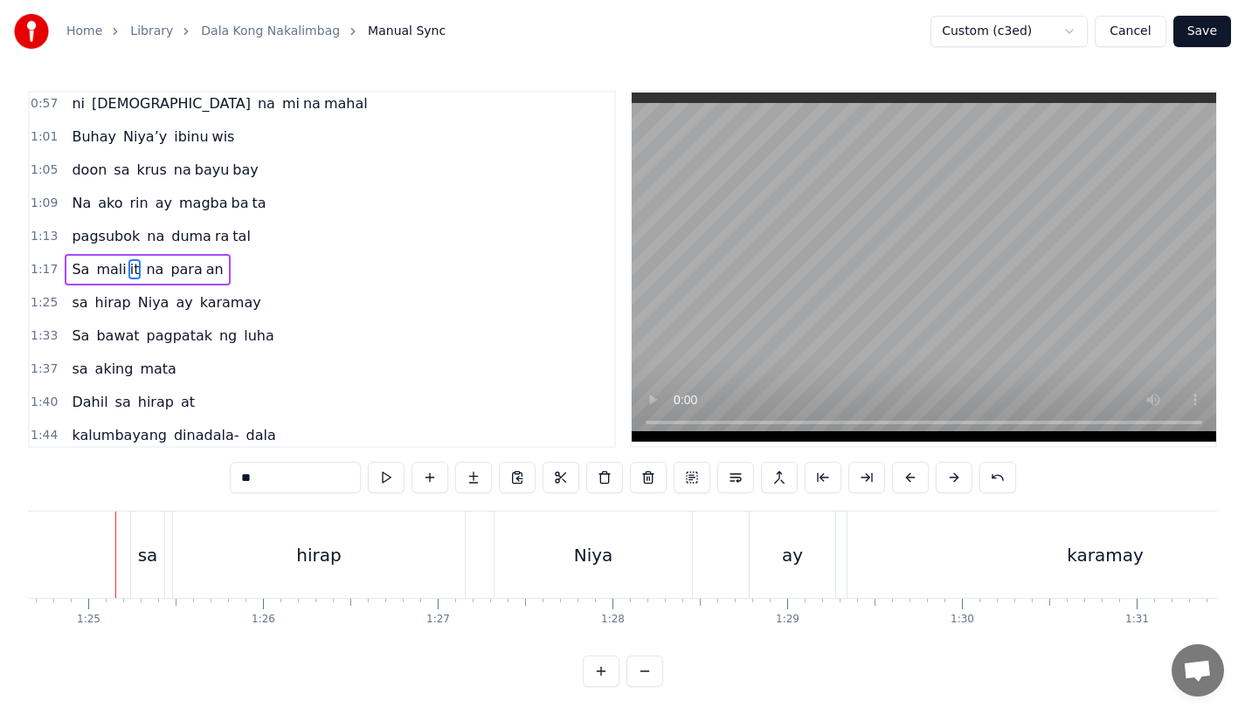
click at [155, 574] on div "sa" at bounding box center [147, 555] width 33 height 86
type input "**"
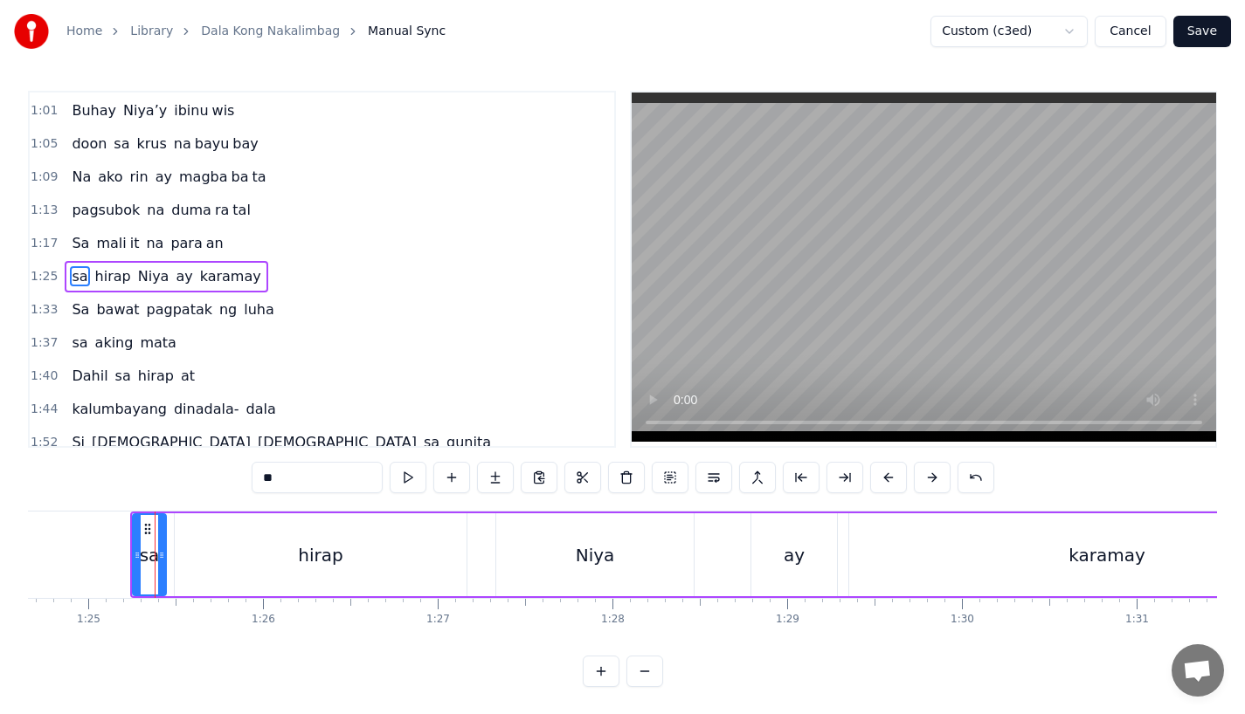
scroll to position [404, 0]
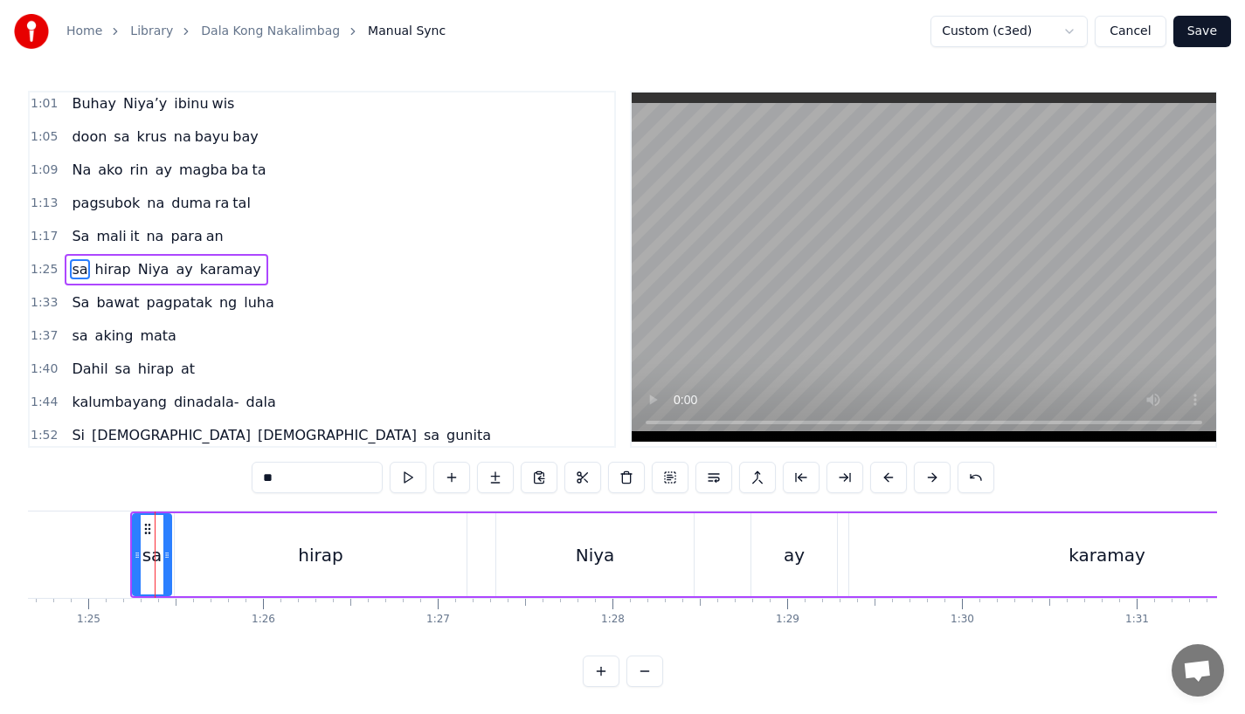
click at [169, 573] on div at bounding box center [166, 554] width 7 height 79
drag, startPoint x: 137, startPoint y: 561, endPoint x: 112, endPoint y: 561, distance: 25.3
click at [112, 561] on icon at bounding box center [111, 556] width 7 height 14
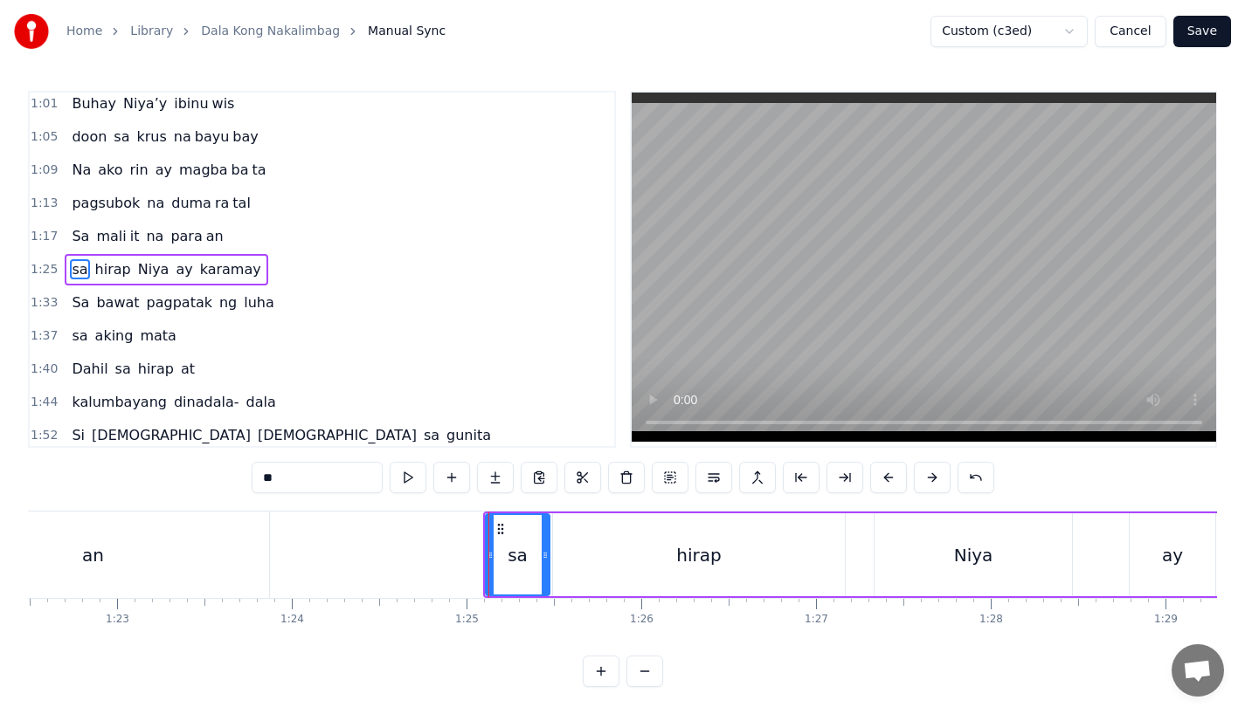
scroll to position [0, 14328]
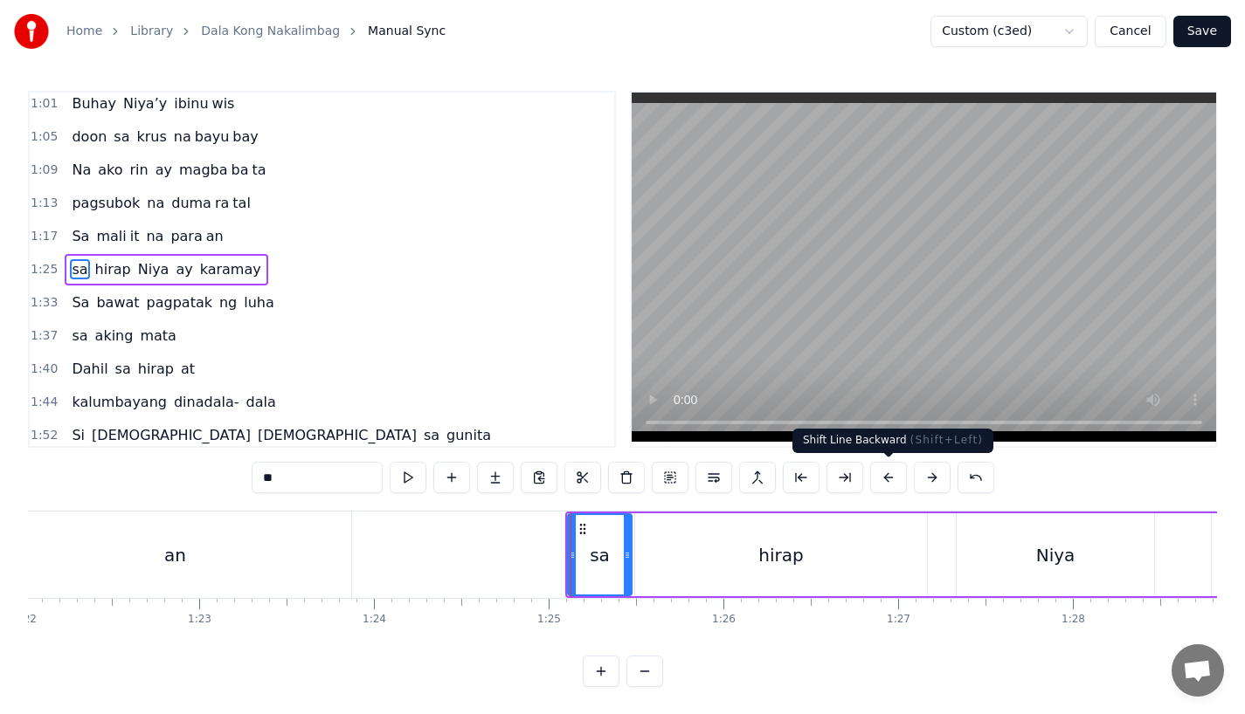
click at [886, 472] on button at bounding box center [888, 477] width 37 height 31
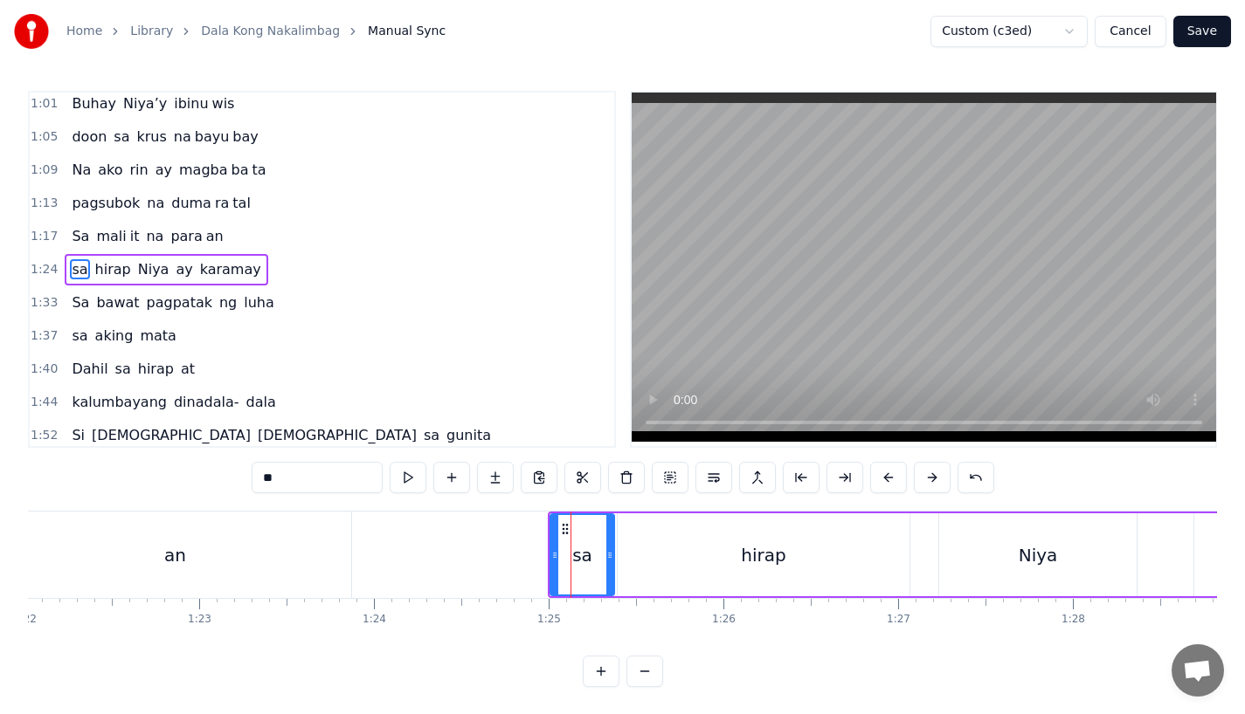
click at [886, 472] on button at bounding box center [888, 477] width 37 height 31
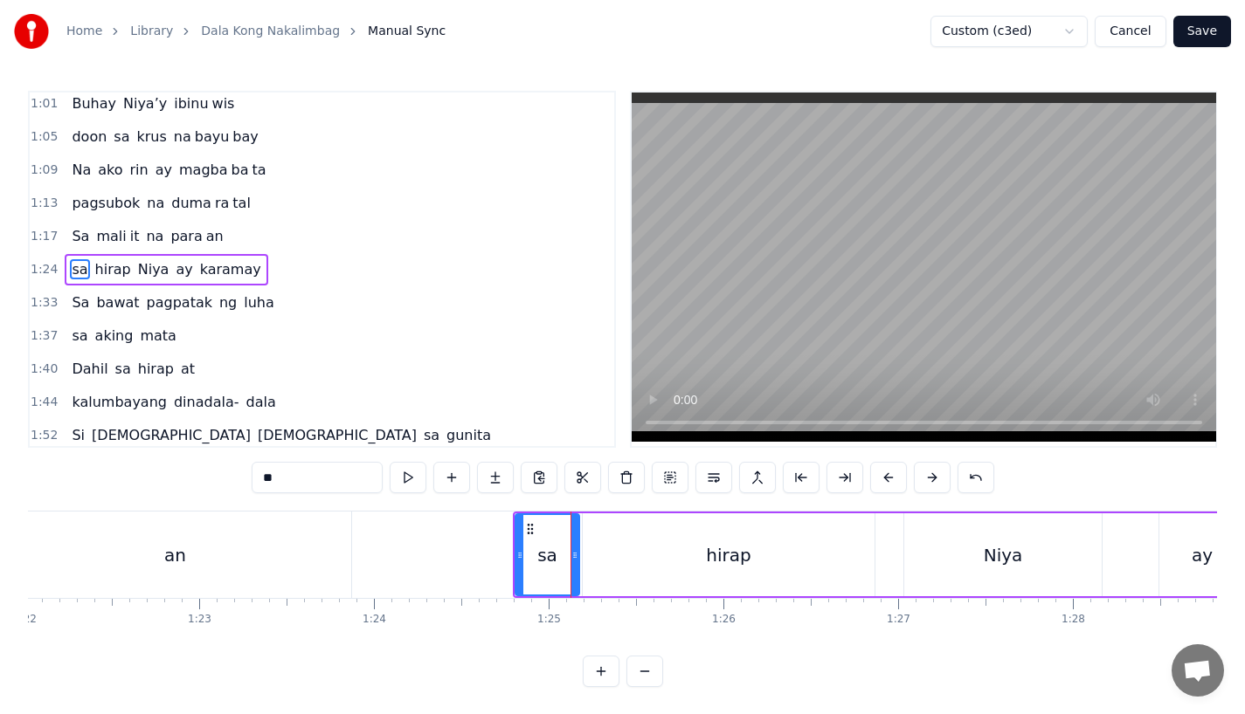
click at [886, 472] on button at bounding box center [888, 477] width 37 height 31
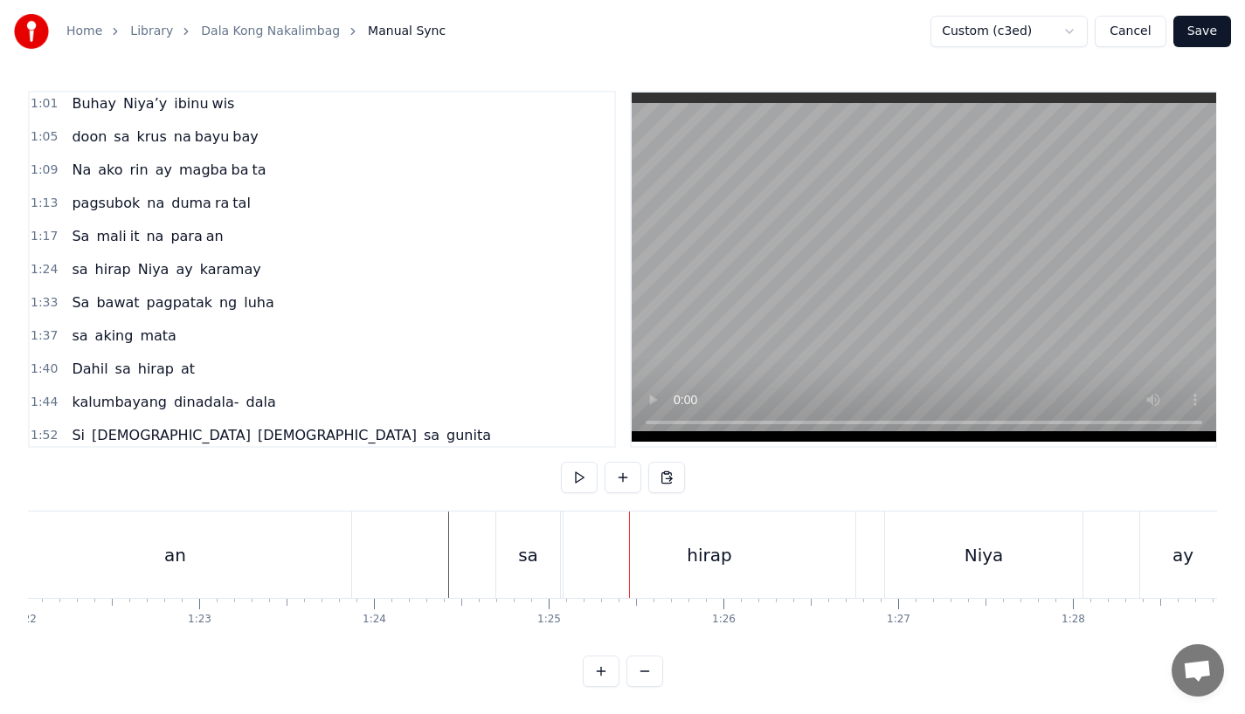
click at [556, 576] on div "sa" at bounding box center [528, 555] width 64 height 86
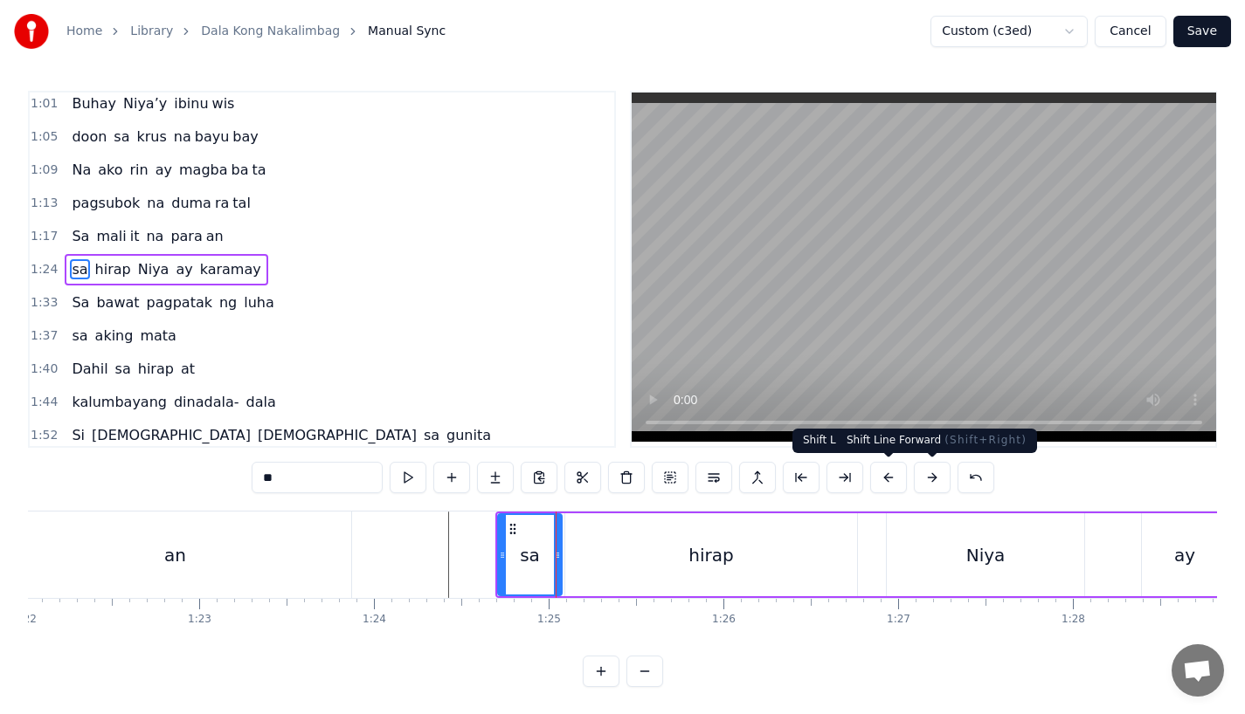
click at [921, 480] on button at bounding box center [932, 477] width 37 height 31
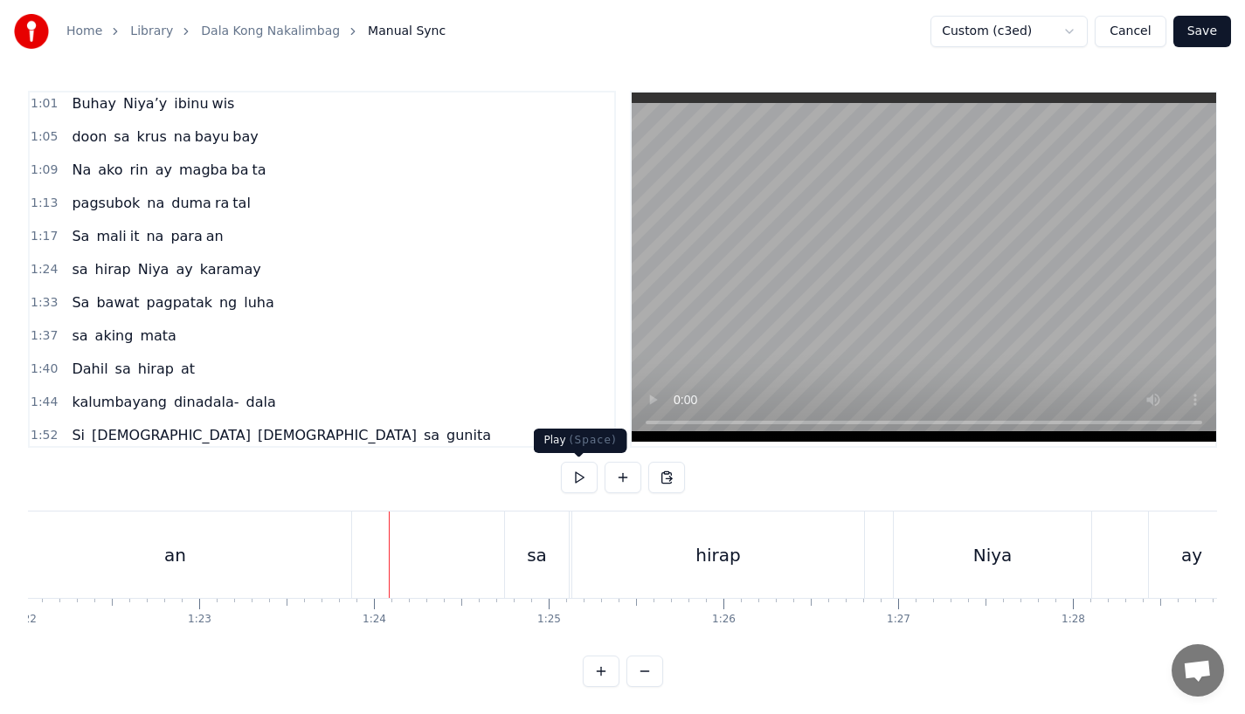
click at [652, 363] on video at bounding box center [924, 267] width 584 height 349
click at [719, 534] on div "hirap" at bounding box center [718, 555] width 292 height 86
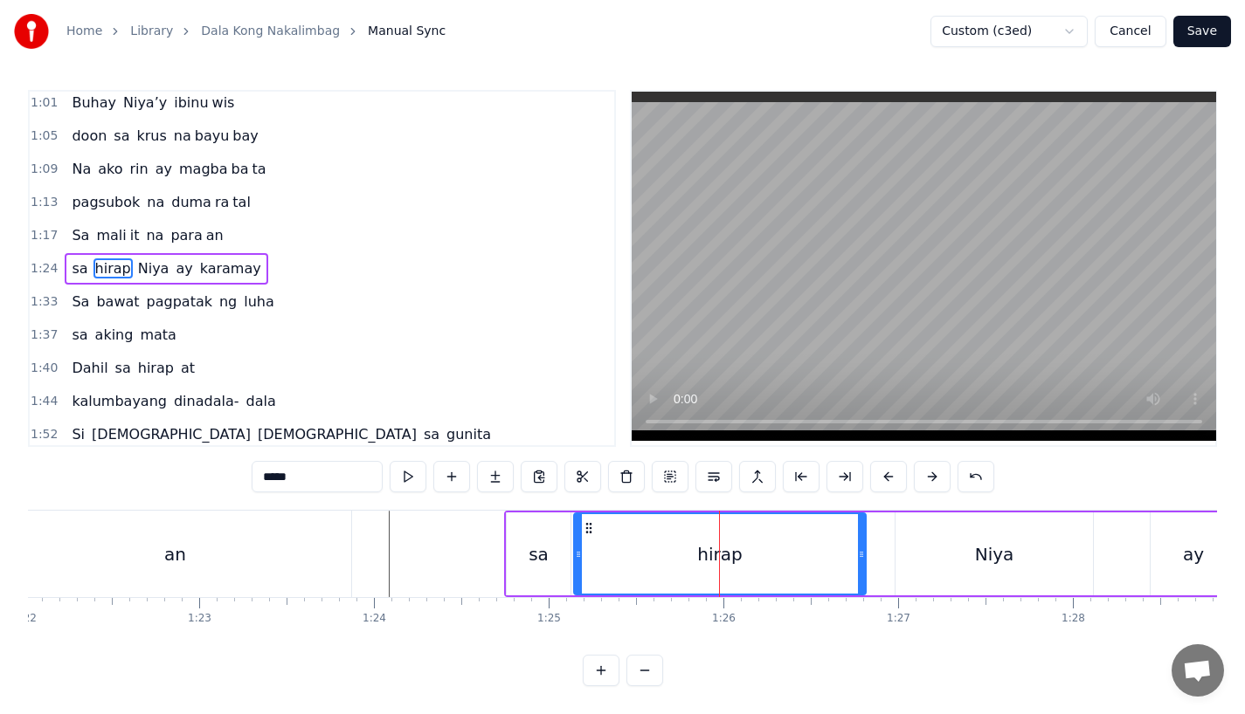
scroll to position [14, 0]
drag, startPoint x: 859, startPoint y: 553, endPoint x: 718, endPoint y: 553, distance: 141.5
click at [718, 553] on div at bounding box center [719, 553] width 7 height 79
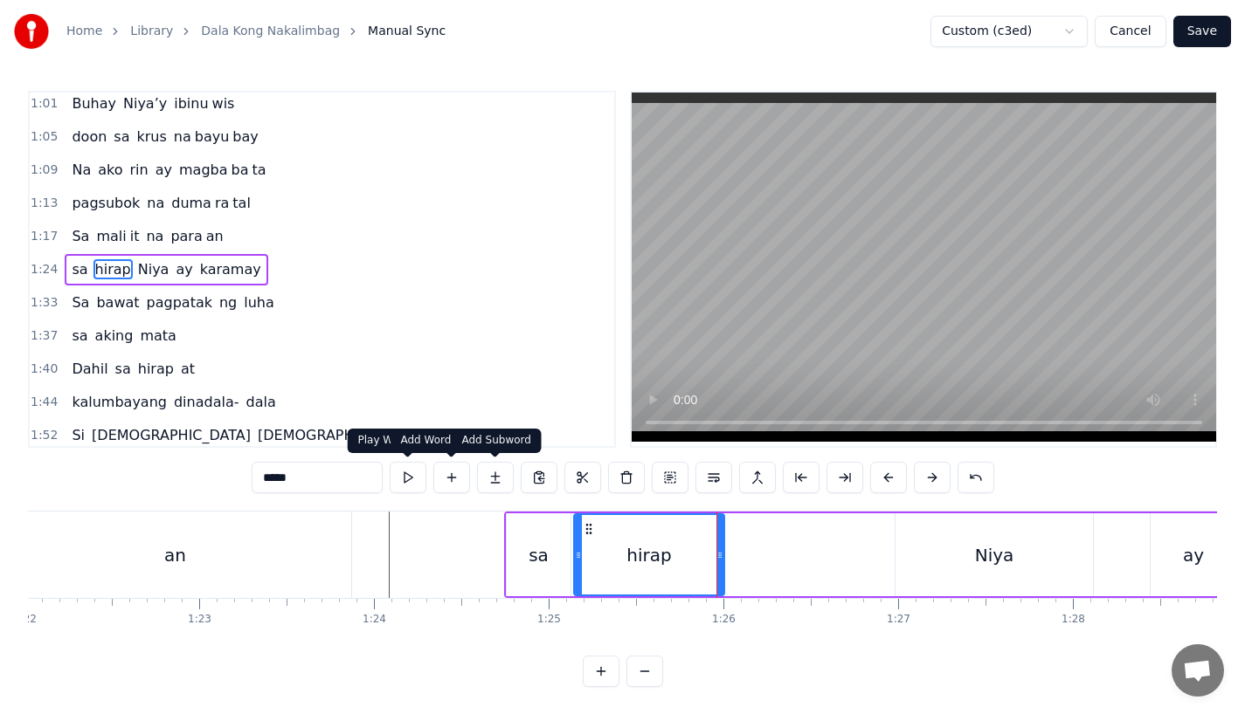
click at [493, 480] on button at bounding box center [495, 477] width 37 height 31
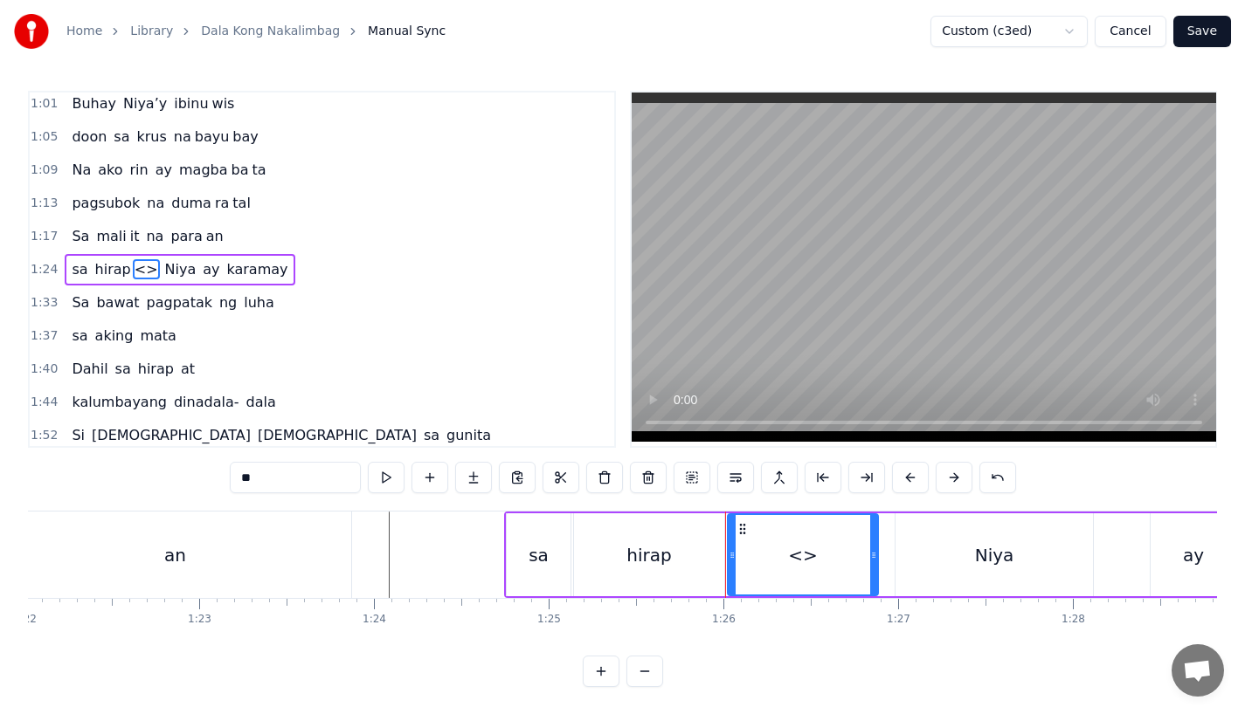
drag, startPoint x: 259, startPoint y: 489, endPoint x: 197, endPoint y: 480, distance: 62.8
click at [197, 480] on div "0:15 Pagsubok ay dumara ting, 0:19 sapin- saping kapang lawan 0:23 Puso’y ibig …" at bounding box center [622, 389] width 1189 height 597
click at [701, 568] on div "hirap" at bounding box center [649, 555] width 150 height 83
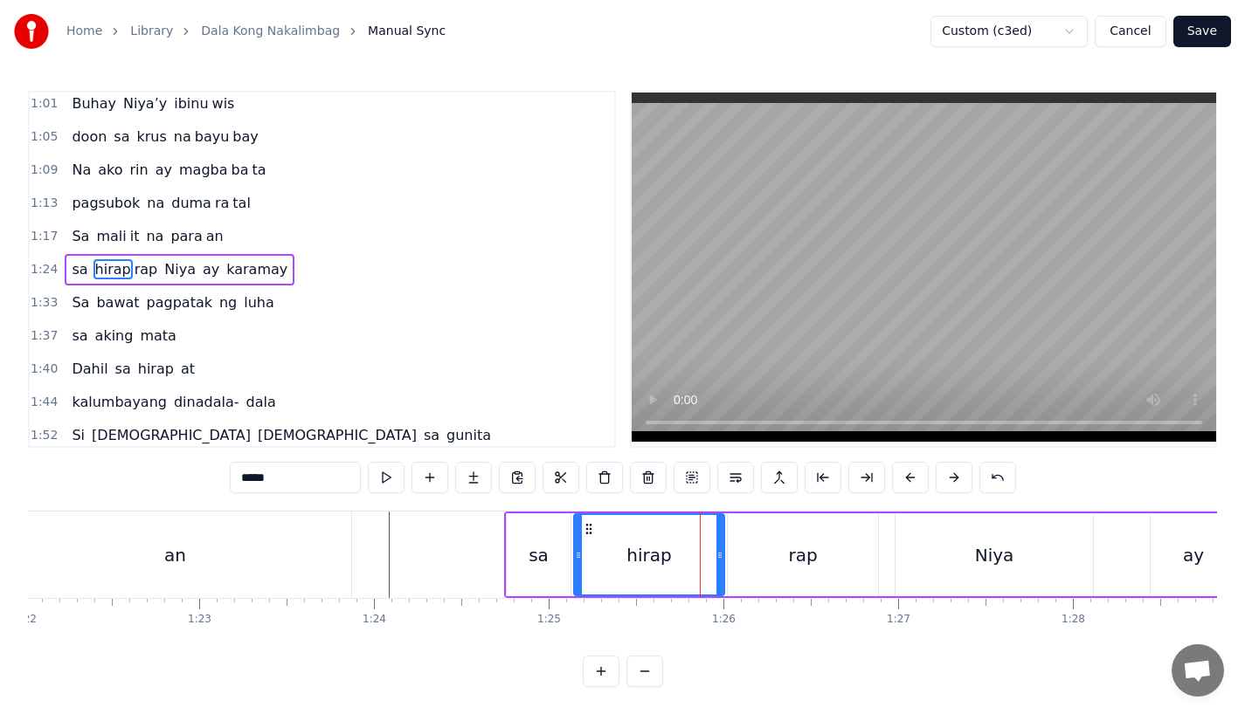
click at [286, 475] on input "*****" at bounding box center [295, 477] width 131 height 31
click at [514, 567] on div "sa" at bounding box center [539, 555] width 64 height 83
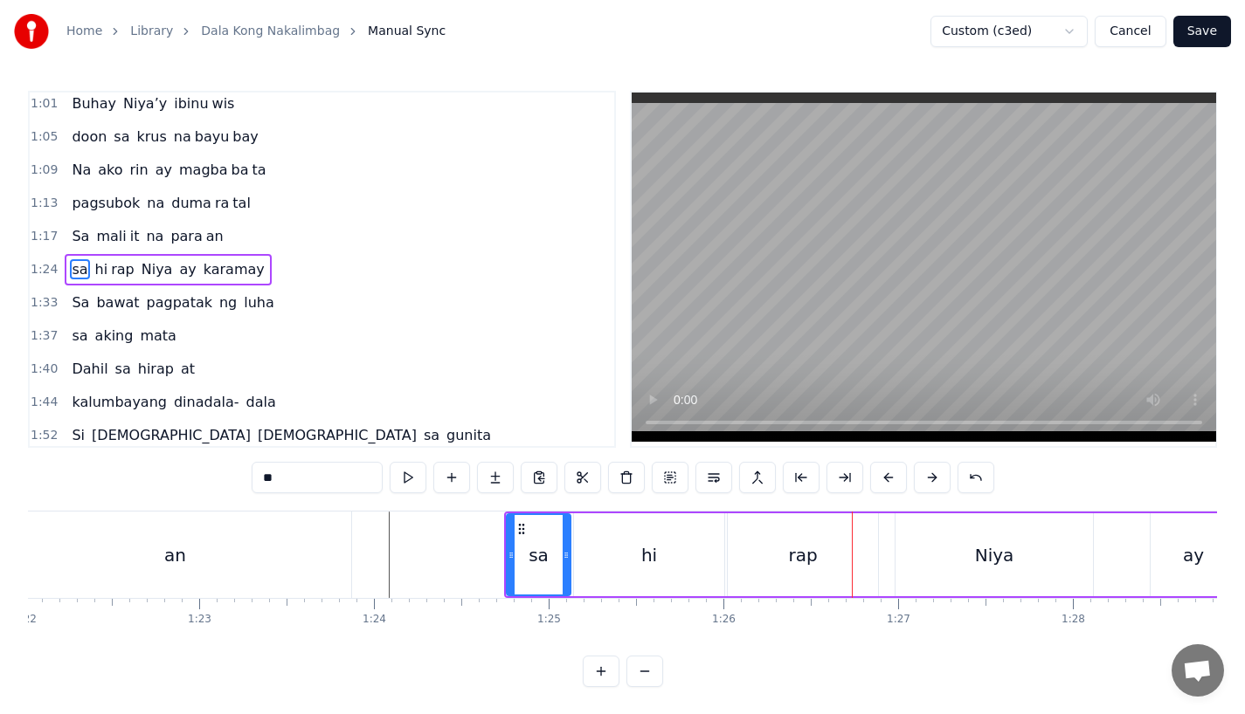
click at [701, 548] on div "hi" at bounding box center [649, 555] width 150 height 83
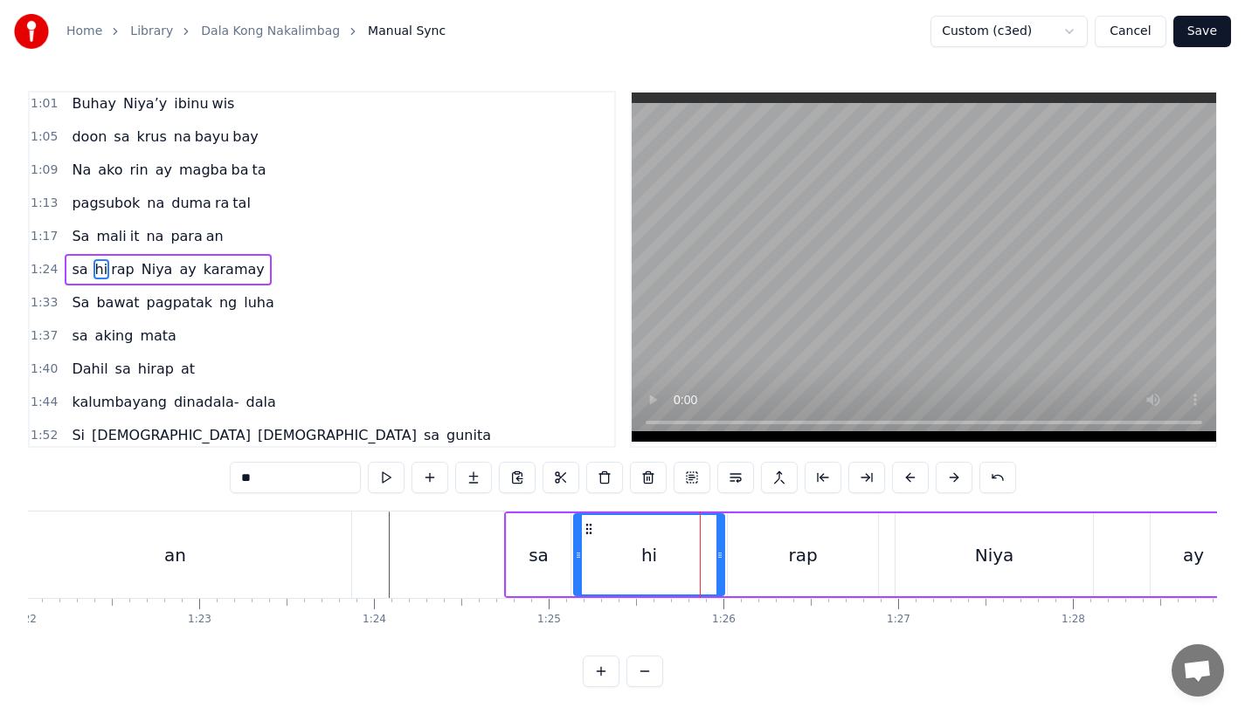
click at [732, 562] on div "rap" at bounding box center [803, 555] width 150 height 83
type input "***"
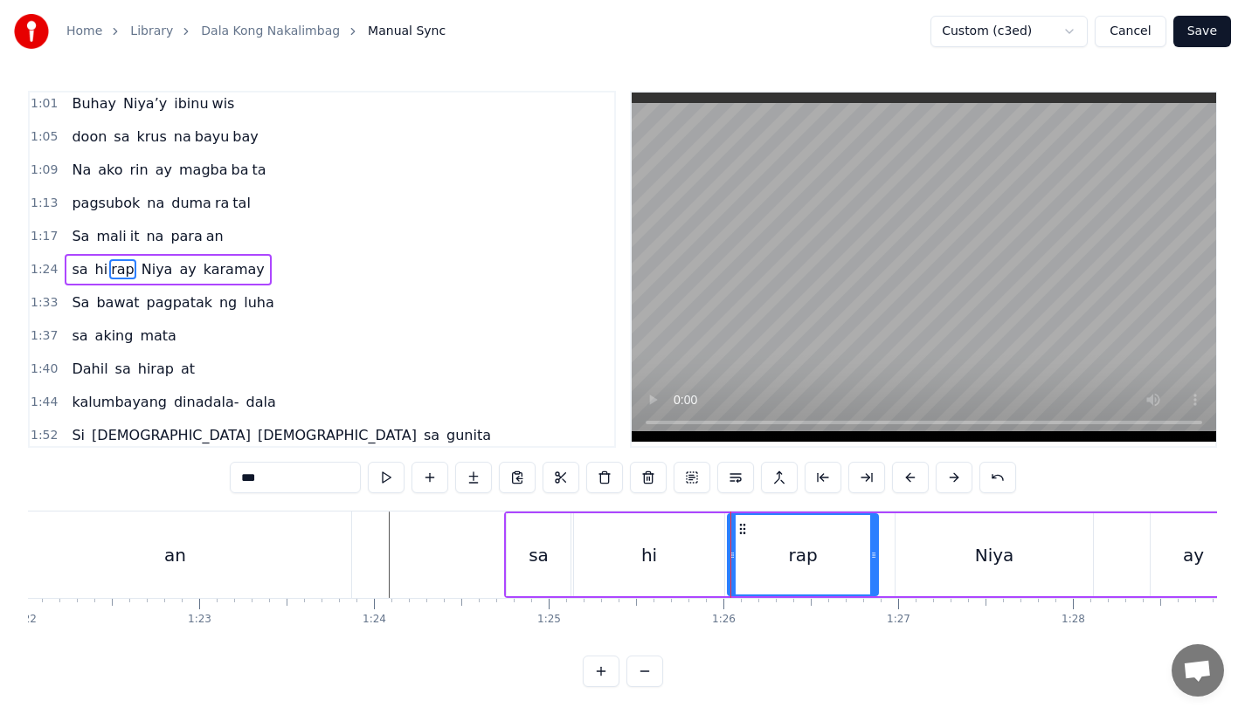
click
drag, startPoint x: 730, startPoint y: 561, endPoint x: 790, endPoint y: 562, distance: 60.3
type input "**"
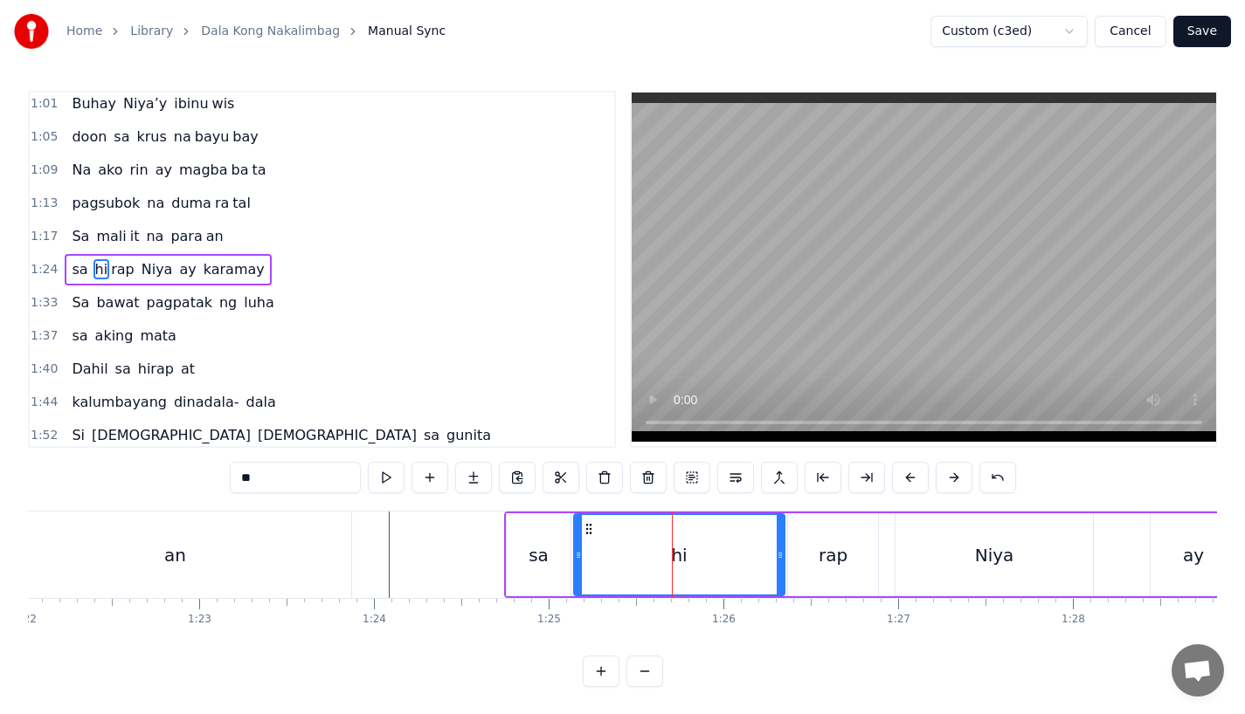
drag, startPoint x: 715, startPoint y: 562, endPoint x: 778, endPoint y: 561, distance: 62.9
drag, startPoint x: 782, startPoint y: 557, endPoint x: 758, endPoint y: 557, distance: 23.6
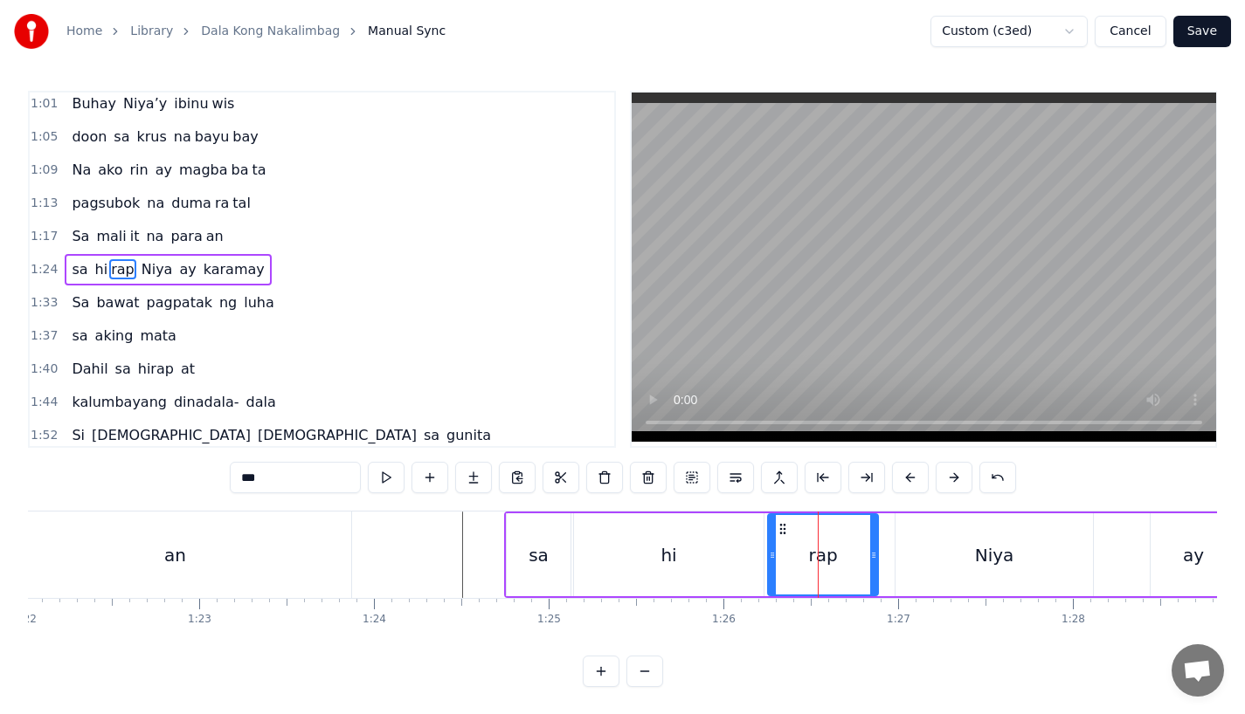
drag, startPoint x: 793, startPoint y: 564, endPoint x: 773, endPoint y: 564, distance: 20.1
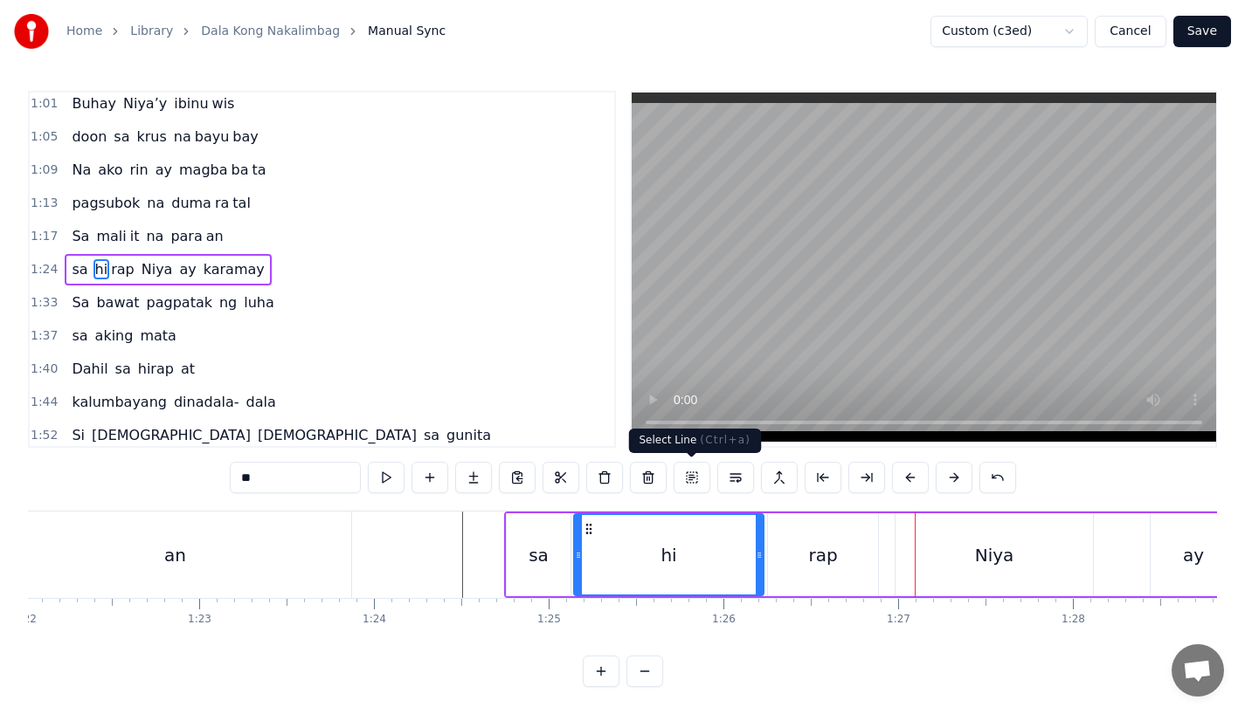
type input "***"
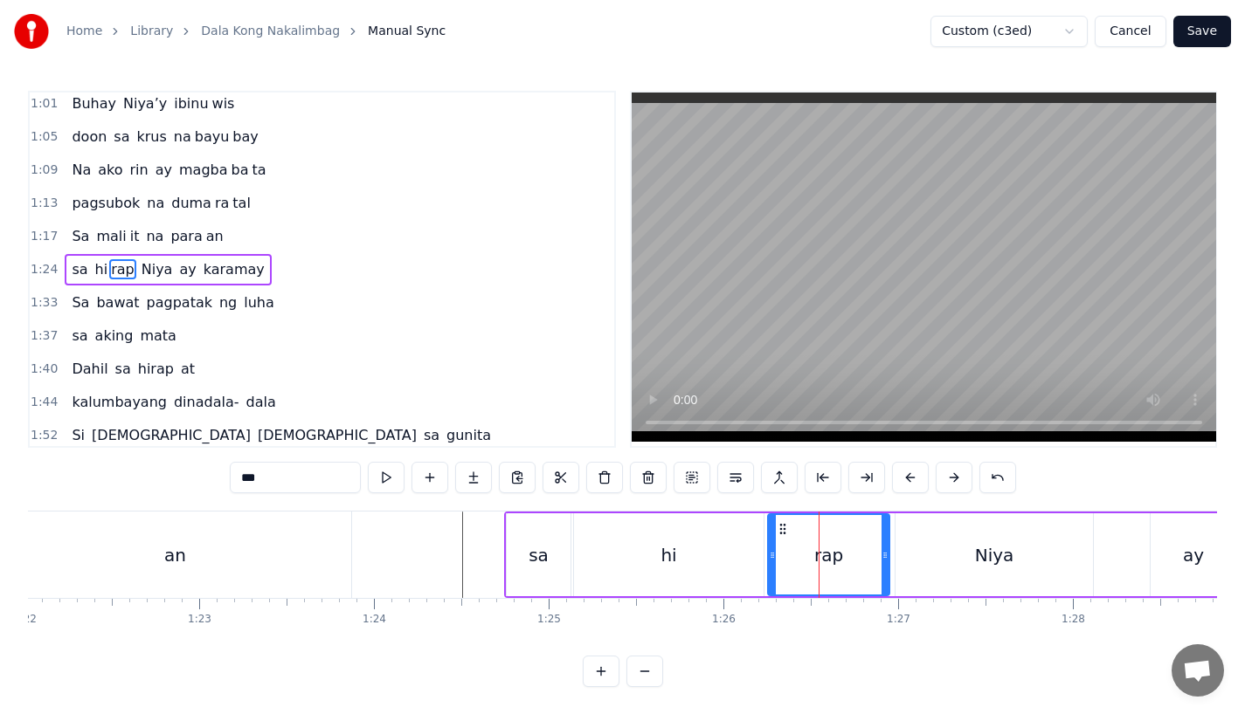
drag, startPoint x: 876, startPoint y: 557, endPoint x: 888, endPoint y: 557, distance: 12.2
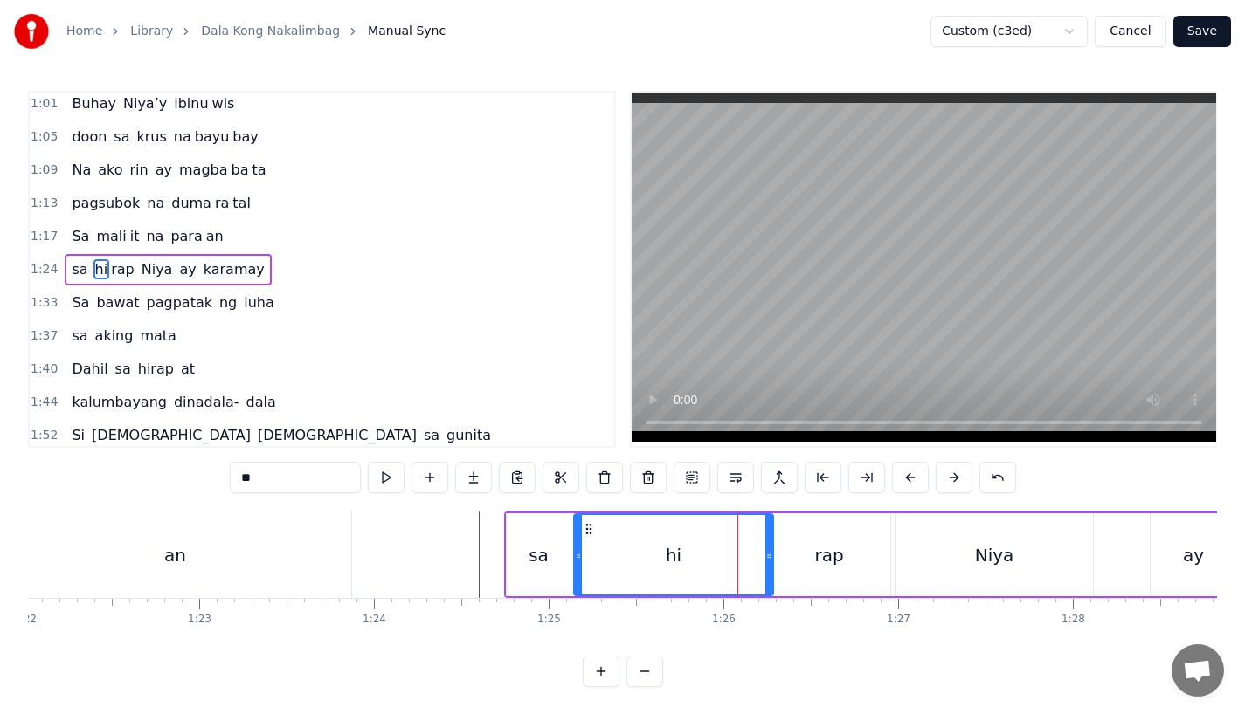
drag, startPoint x: 756, startPoint y: 565, endPoint x: 765, endPoint y: 565, distance: 9.6
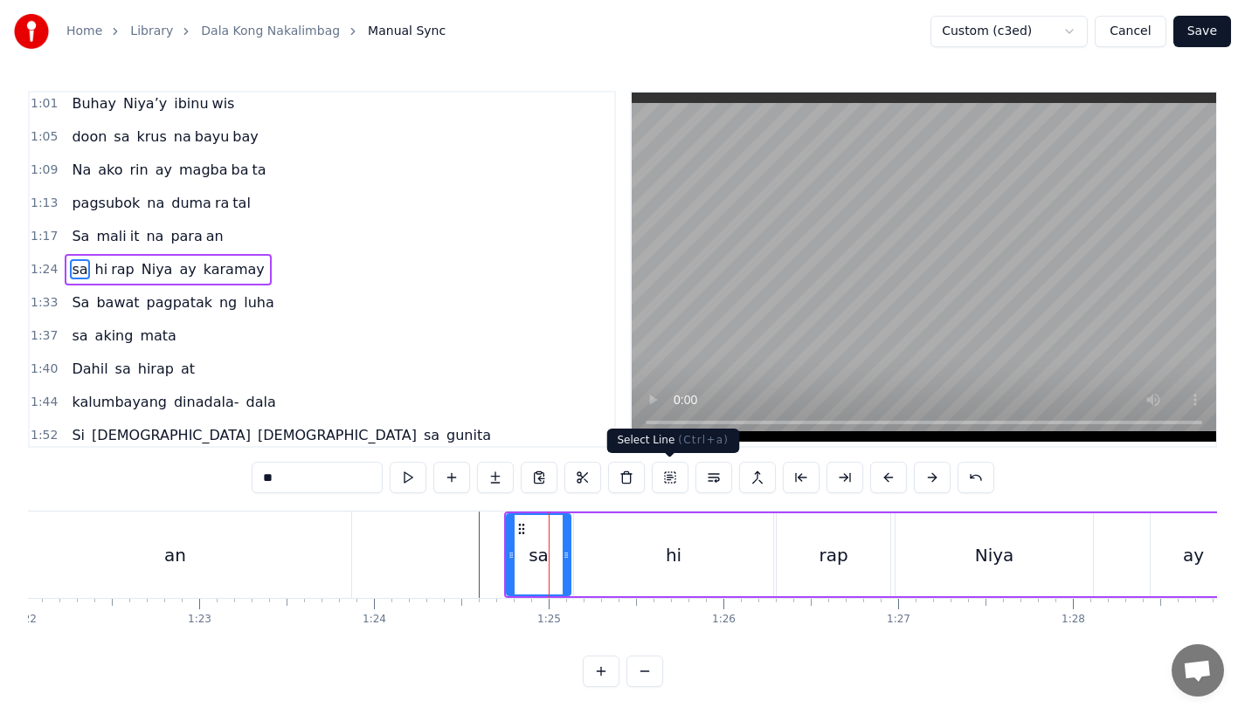
type input "**"
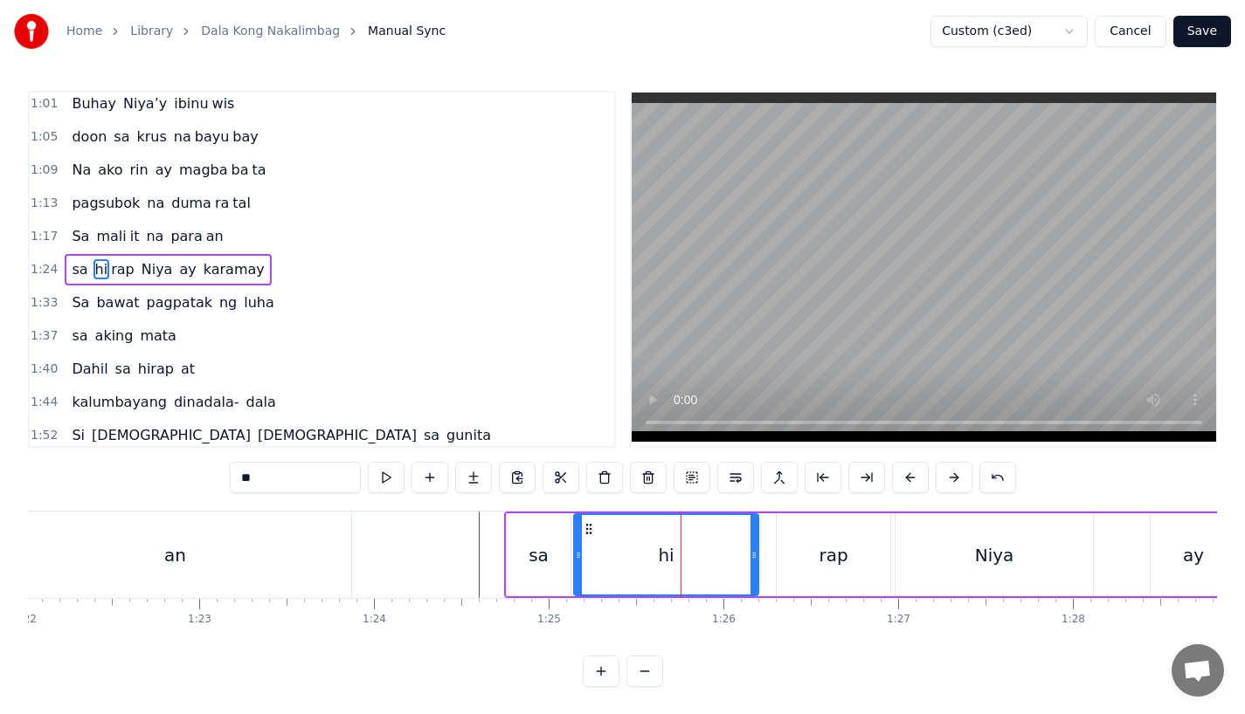
drag, startPoint x: 768, startPoint y: 557, endPoint x: 728, endPoint y: 557, distance: 40.2
drag, startPoint x: 728, startPoint y: 569, endPoint x: 739, endPoint y: 569, distance: 10.5
drag, startPoint x: 728, startPoint y: 567, endPoint x: 743, endPoint y: 567, distance: 15.7
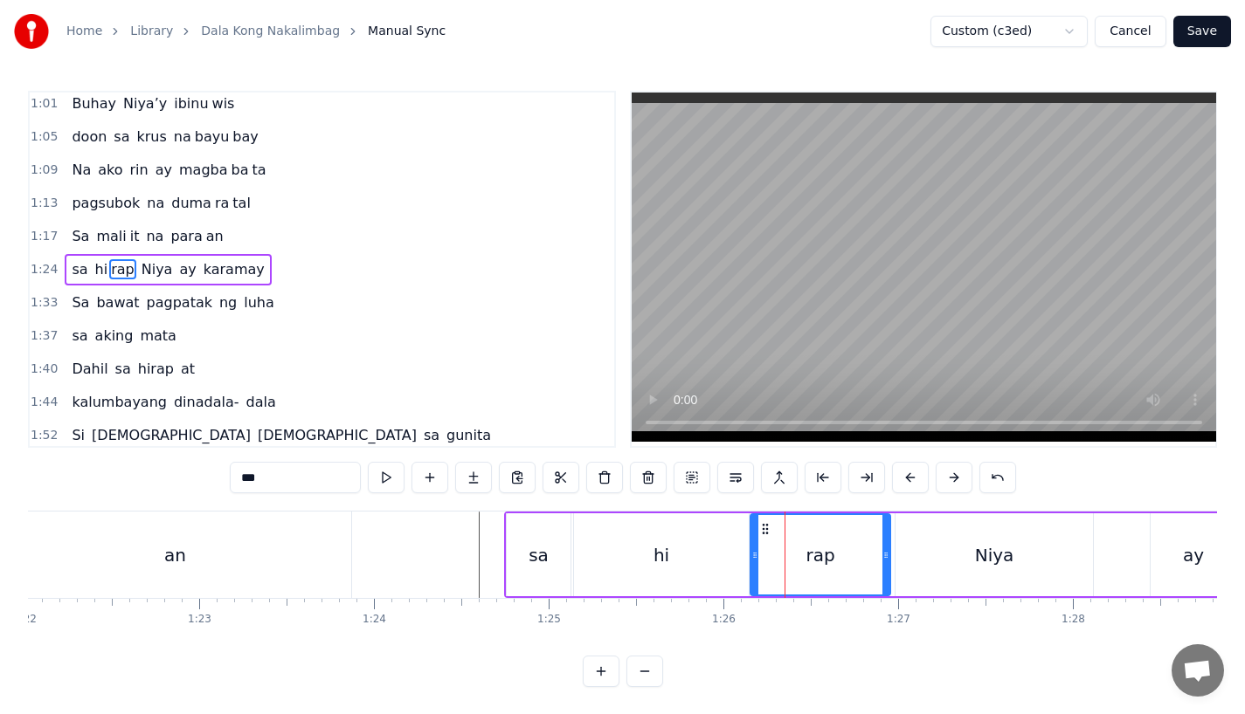
drag, startPoint x: 779, startPoint y: 557, endPoint x: 753, endPoint y: 560, distance: 26.3
drag, startPoint x: 757, startPoint y: 550, endPoint x: 771, endPoint y: 550, distance: 14.0
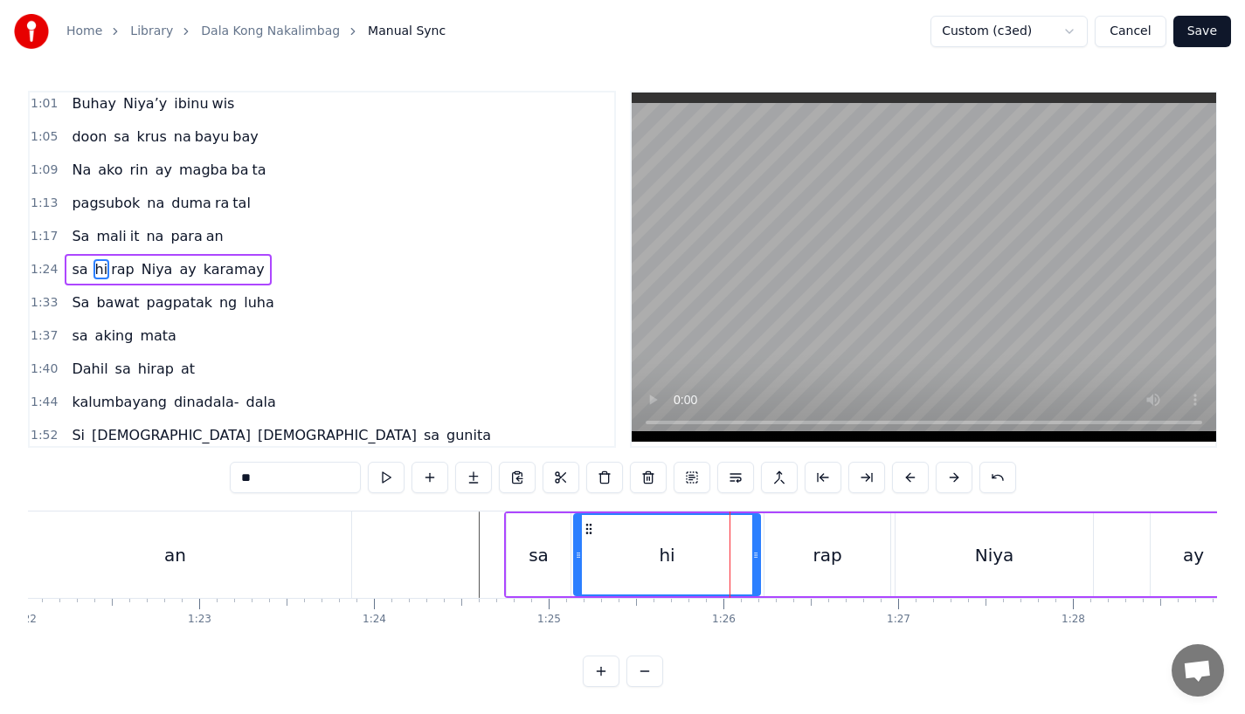
drag, startPoint x: 743, startPoint y: 551, endPoint x: 756, endPoint y: 551, distance: 13.1
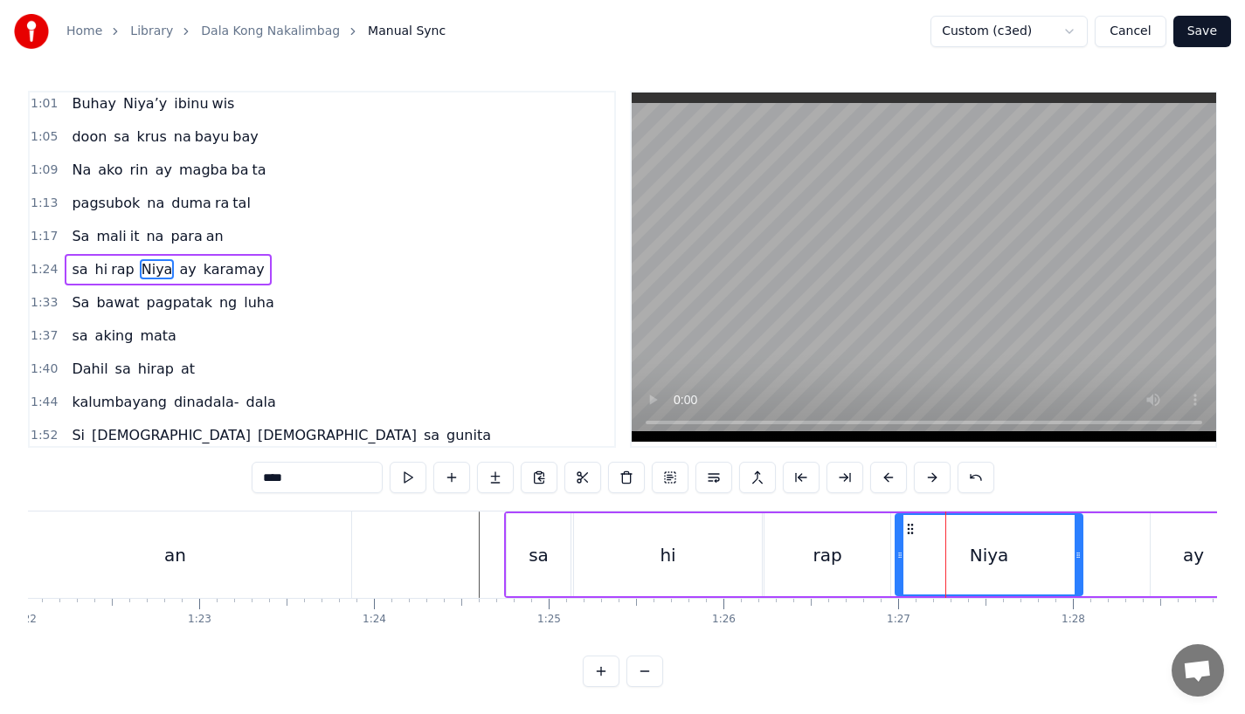
drag, startPoint x: 1085, startPoint y: 561, endPoint x: 1067, endPoint y: 561, distance: 17.5
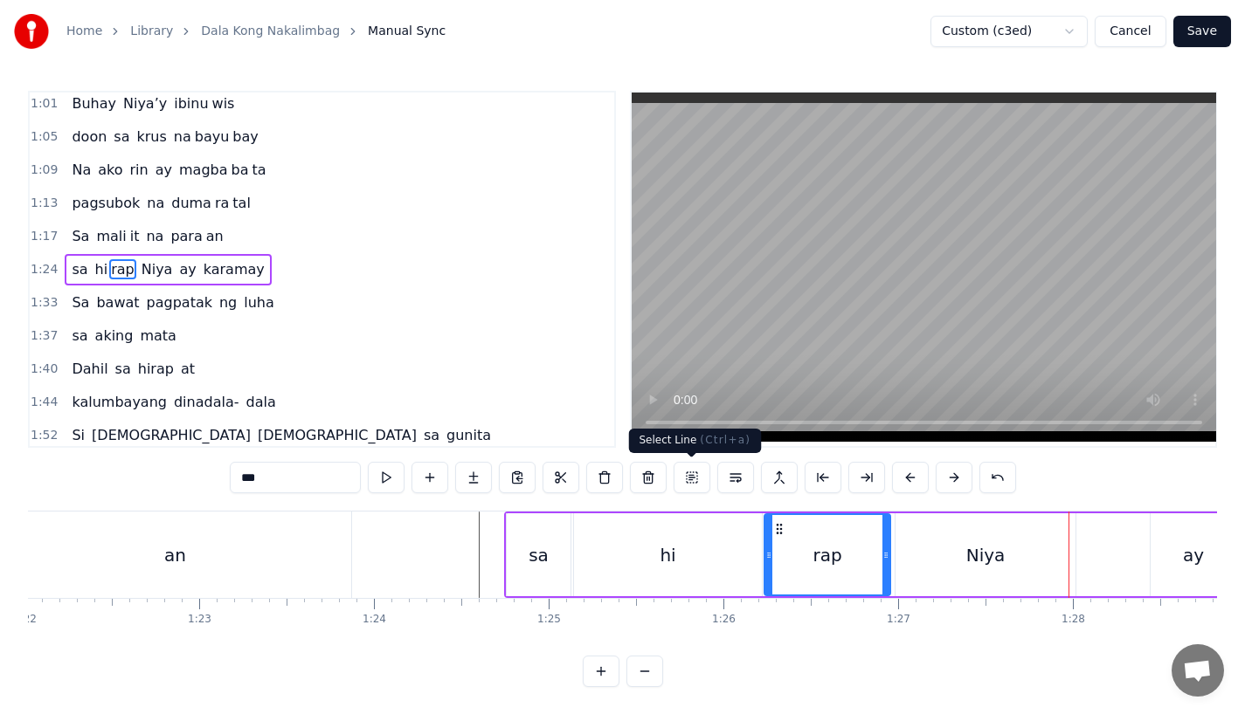
type input "****"
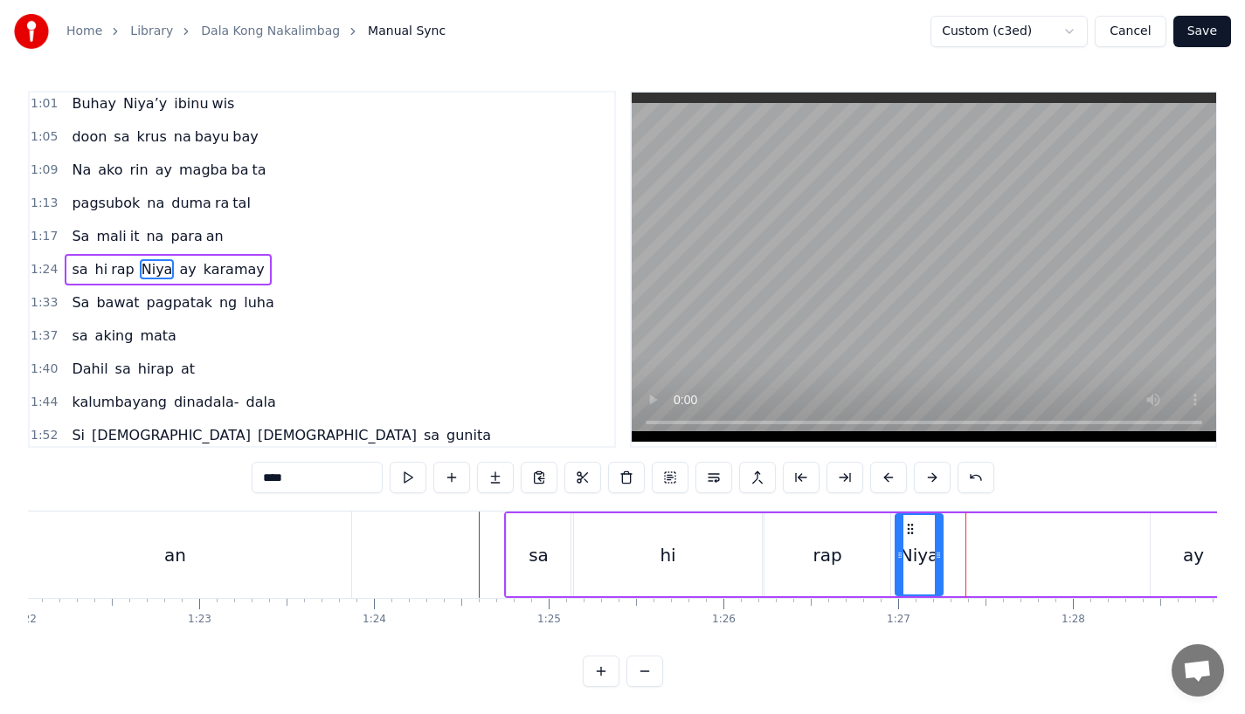
drag, startPoint x: 1071, startPoint y: 561, endPoint x: 946, endPoint y: 560, distance: 124.9
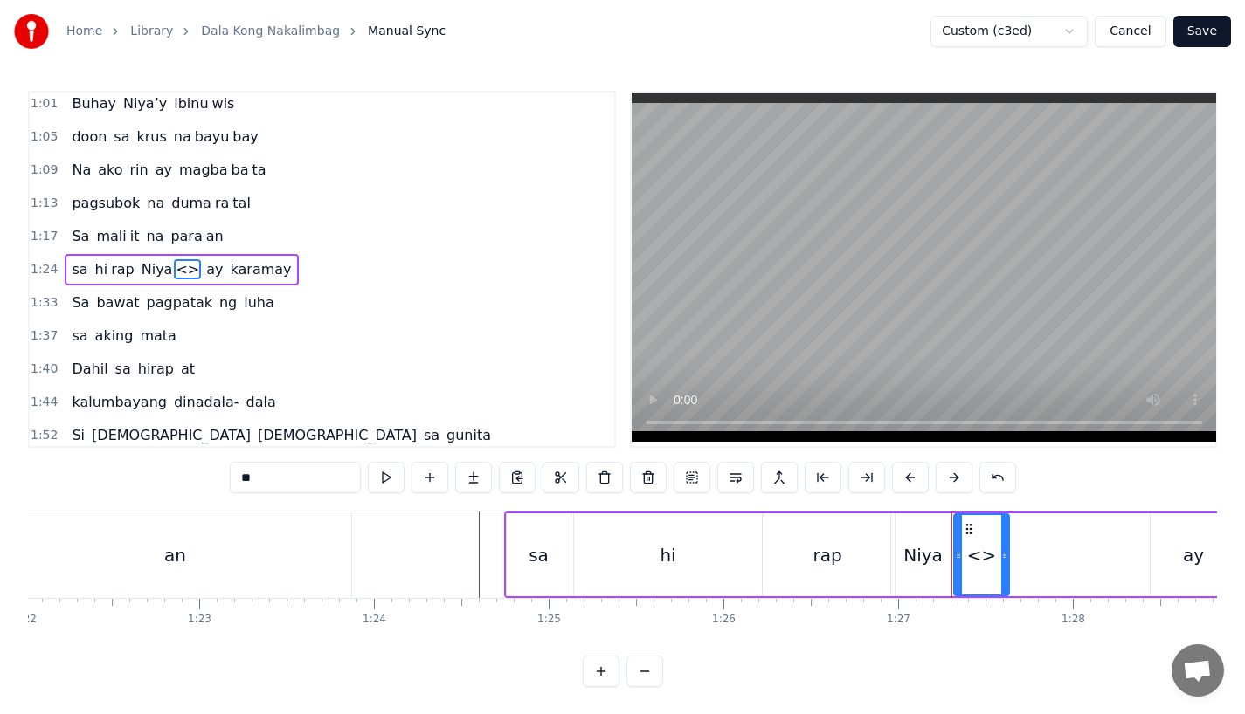
drag, startPoint x: 314, startPoint y: 478, endPoint x: 142, endPoint y: 477, distance: 172.1
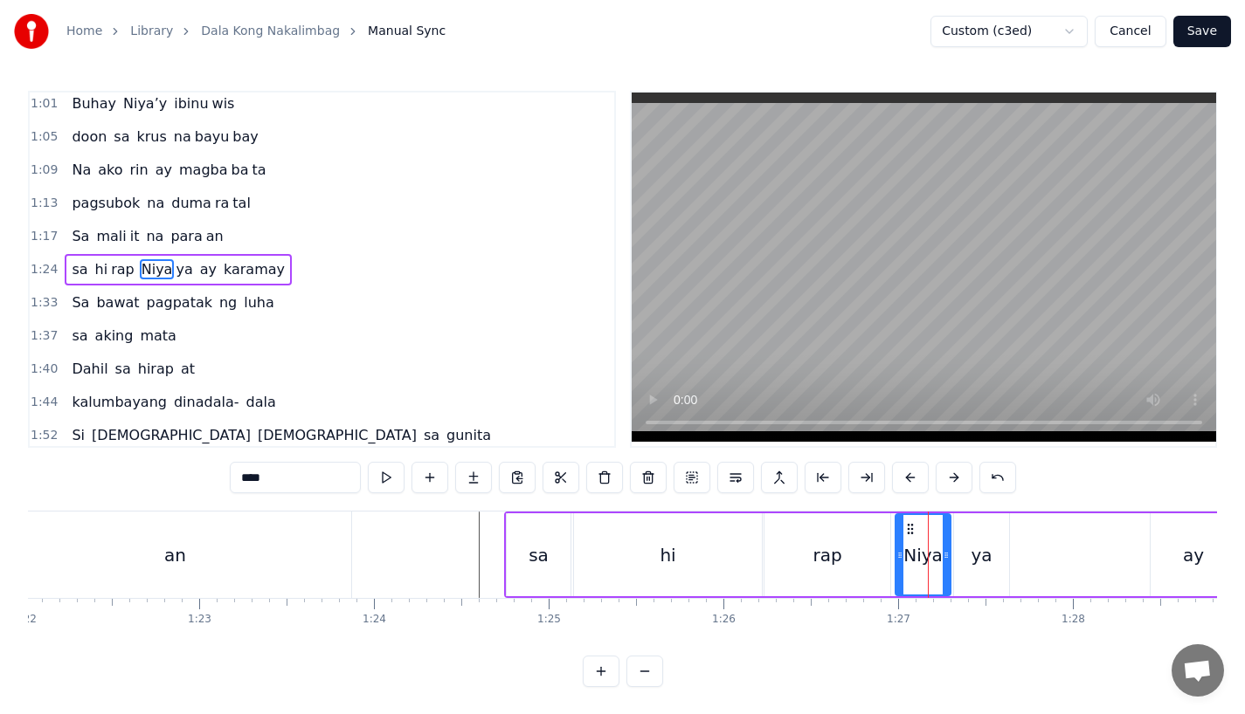
drag, startPoint x: 253, startPoint y: 476, endPoint x: 231, endPoint y: 476, distance: 22.7
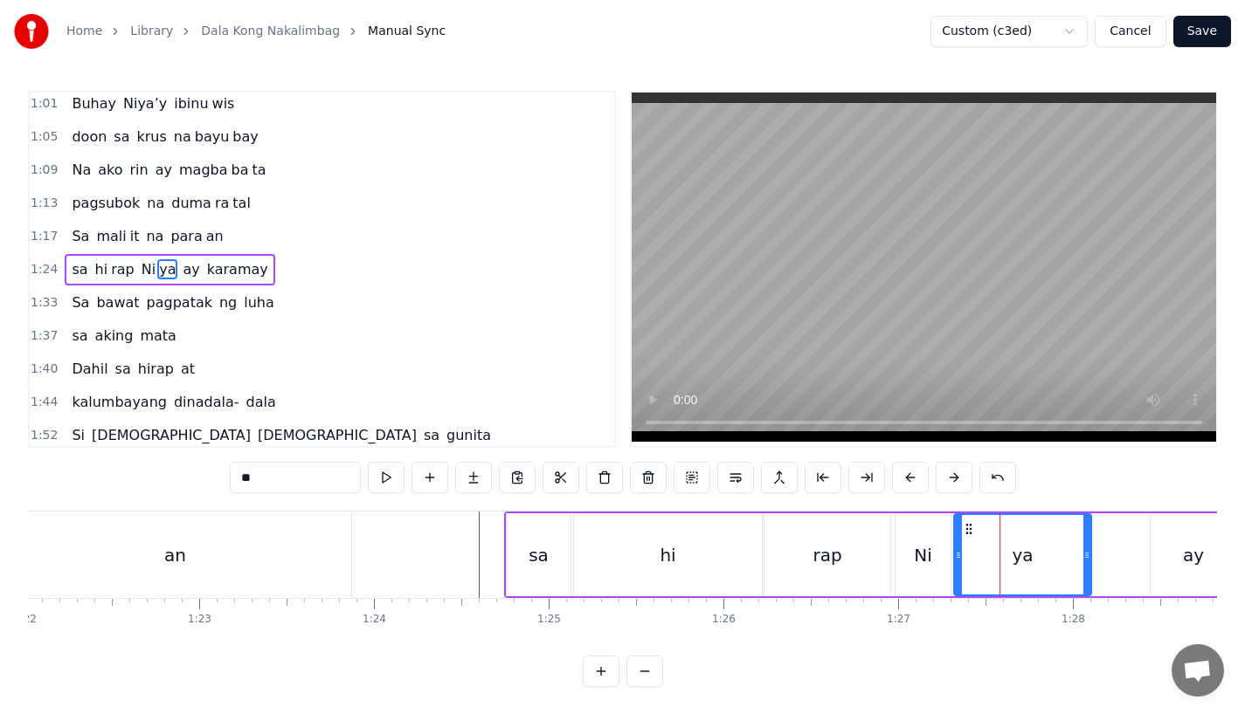
drag, startPoint x: 1002, startPoint y: 563, endPoint x: 1086, endPoint y: 563, distance: 83.9
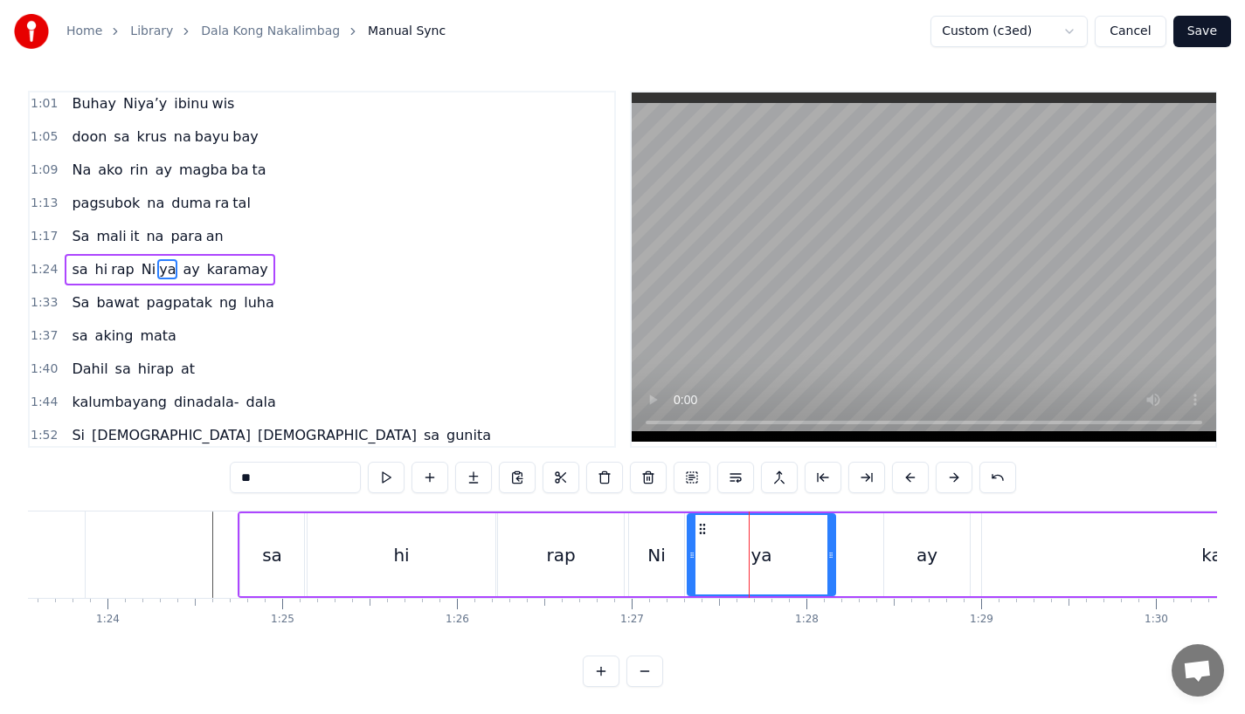
drag, startPoint x: 819, startPoint y: 552, endPoint x: 830, endPoint y: 552, distance: 10.5
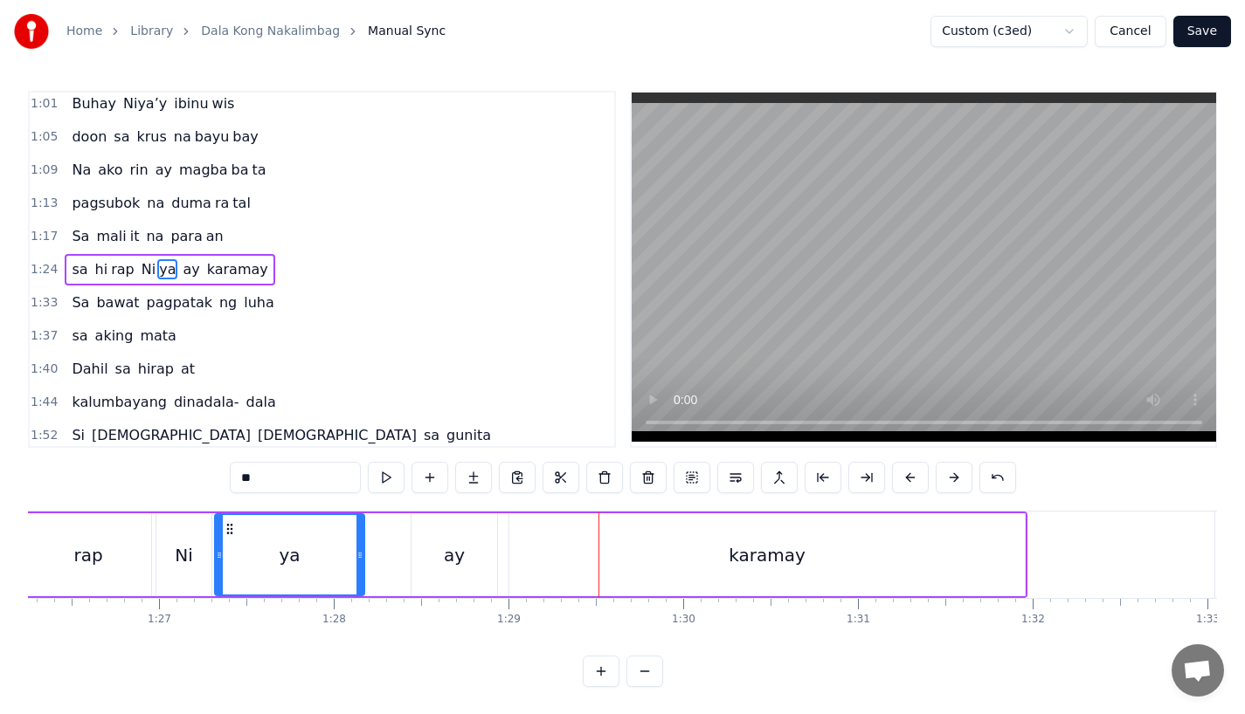
scroll to position [0, 15077]
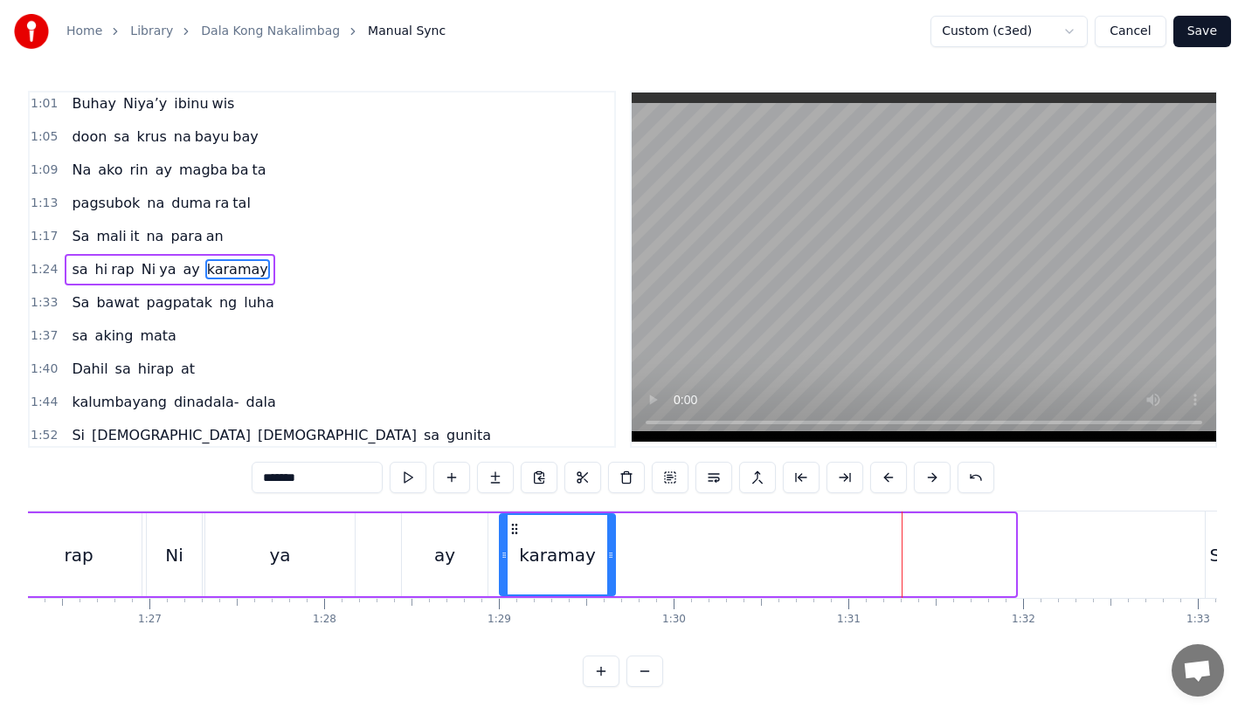
drag, startPoint x: 1008, startPoint y: 562, endPoint x: 608, endPoint y: 572, distance: 400.2
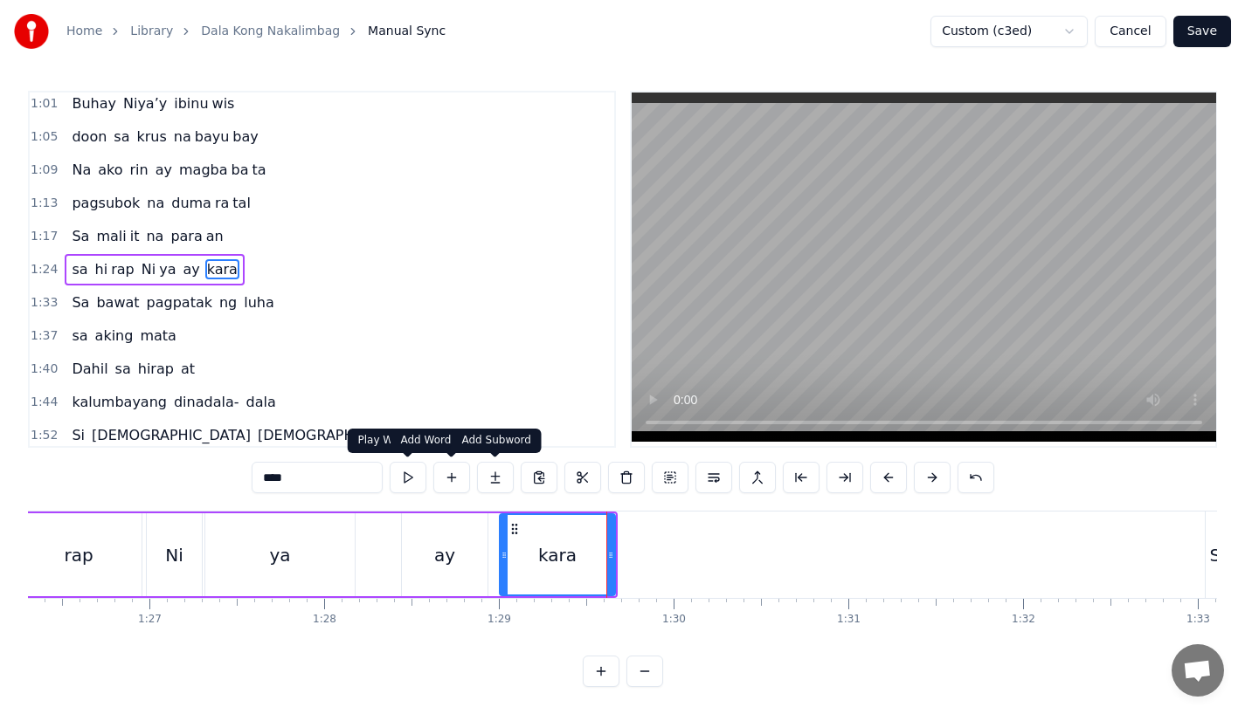
type input "****"
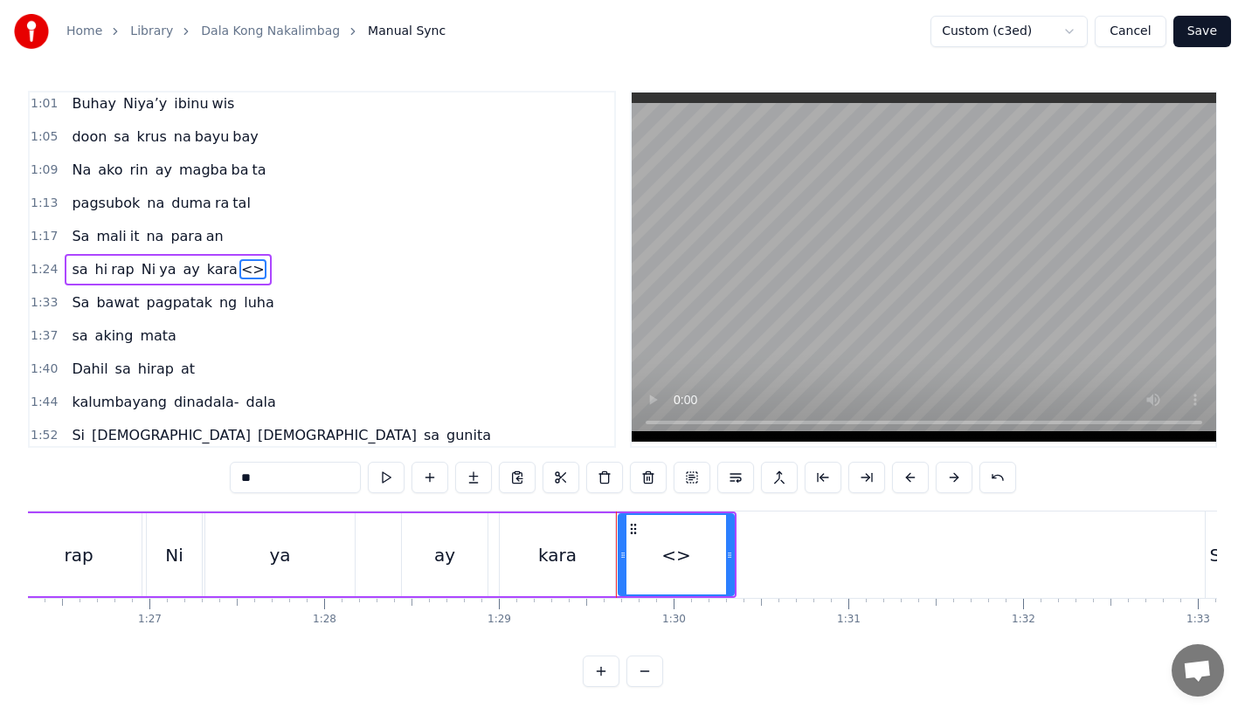
drag, startPoint x: 291, startPoint y: 479, endPoint x: 136, endPoint y: 479, distance: 154.6
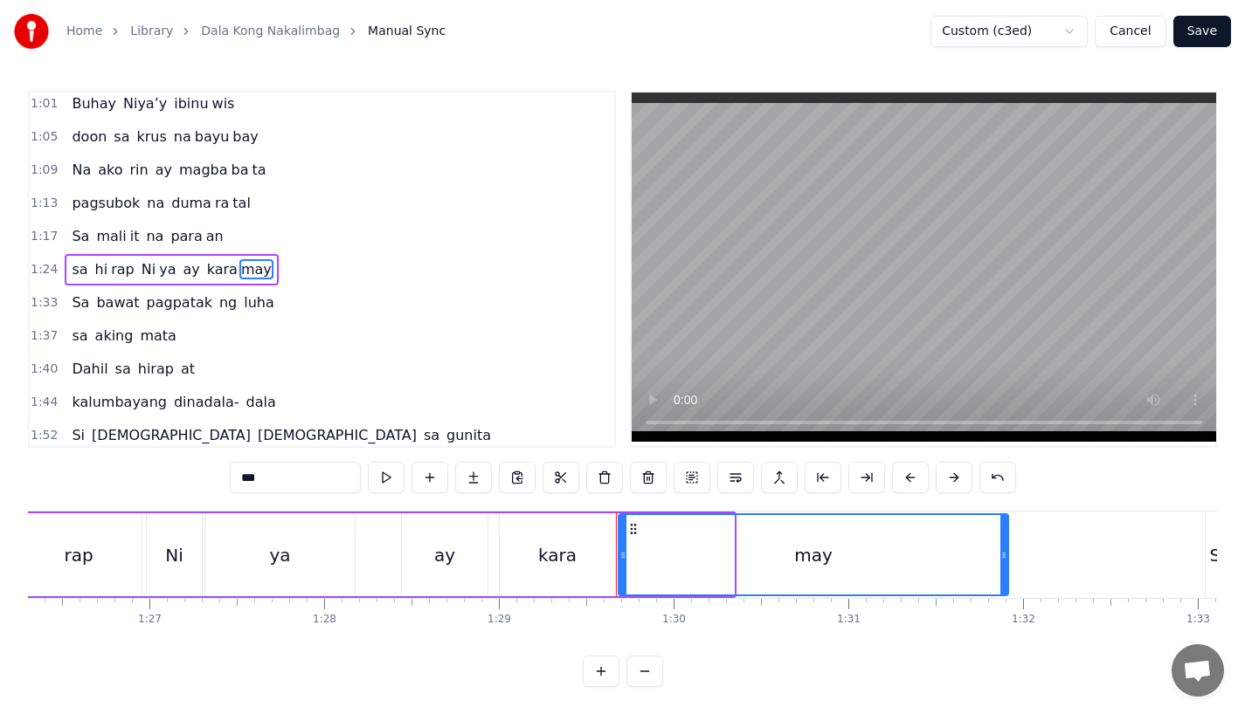
drag, startPoint x: 727, startPoint y: 552, endPoint x: 1009, endPoint y: 546, distance: 282.2
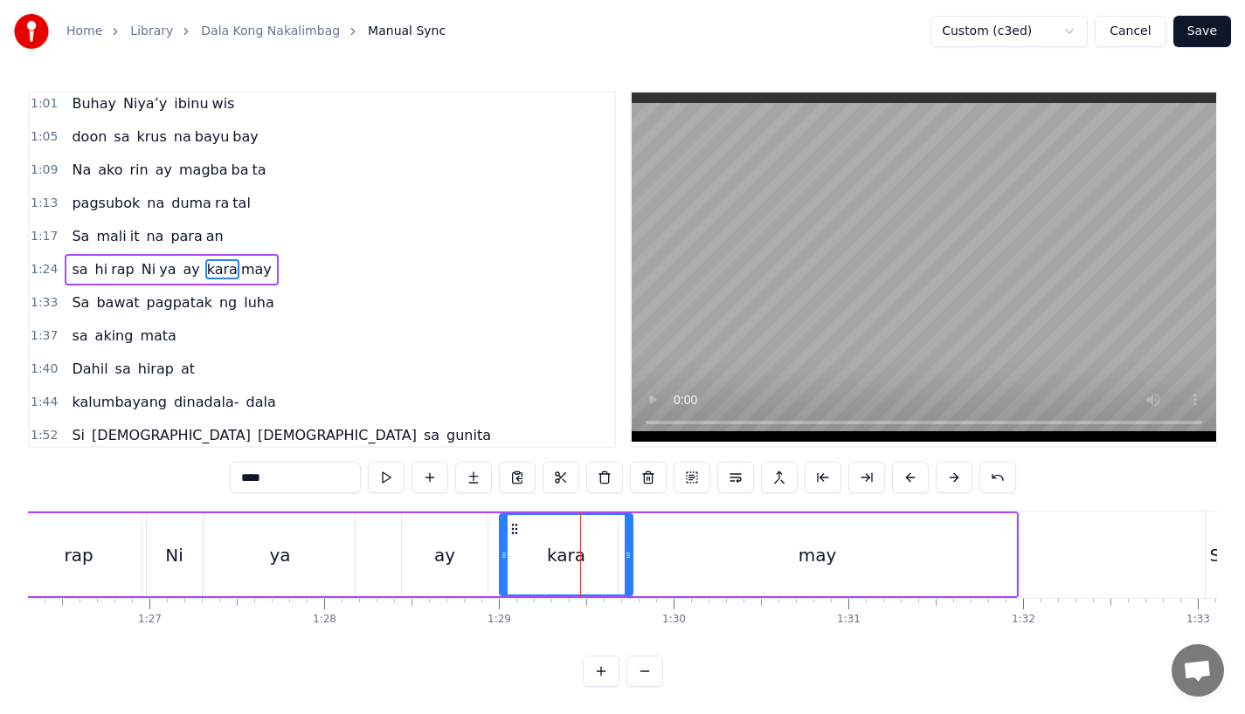
drag, startPoint x: 608, startPoint y: 575, endPoint x: 631, endPoint y: 575, distance: 22.7
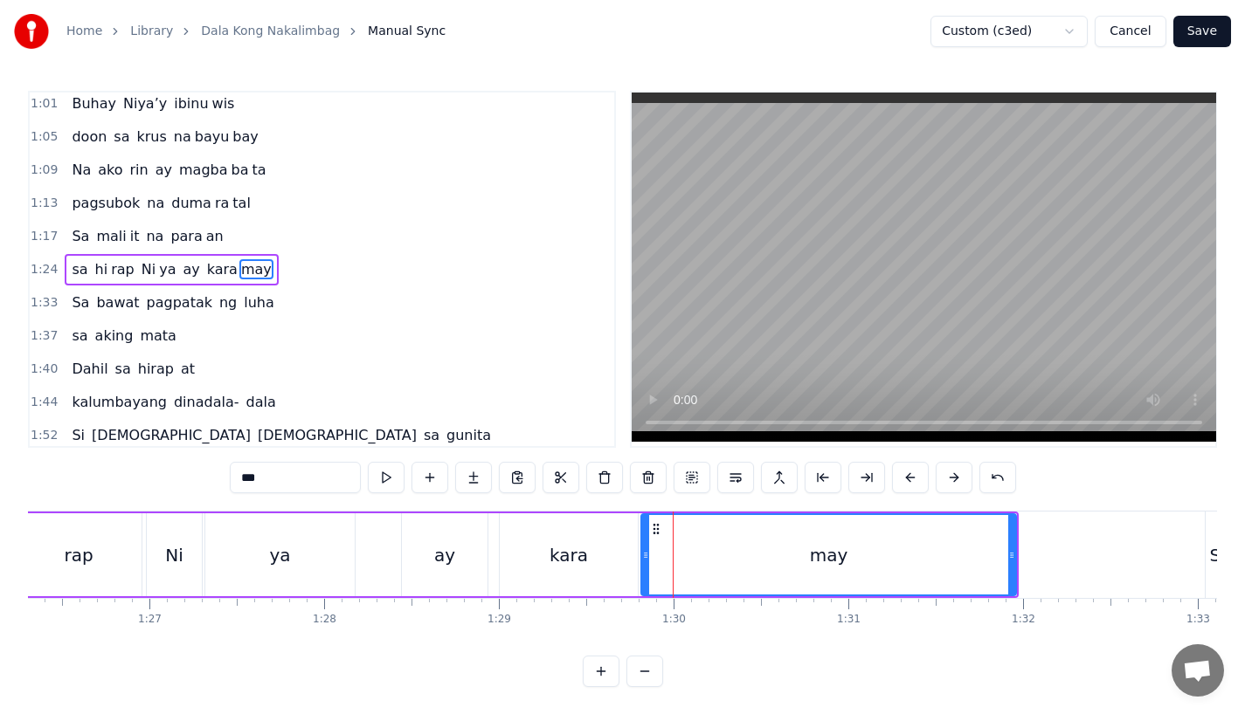
drag, startPoint x: 623, startPoint y: 561, endPoint x: 645, endPoint y: 561, distance: 22.7
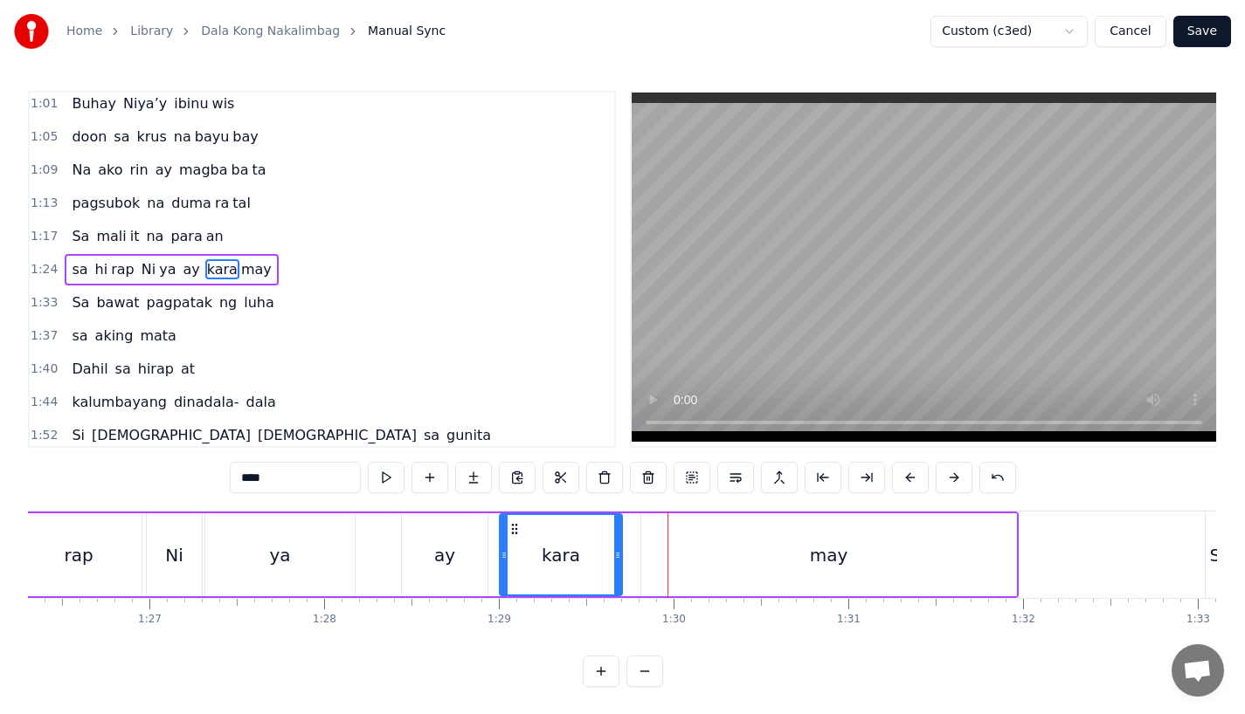
drag, startPoint x: 630, startPoint y: 575, endPoint x: 614, endPoint y: 575, distance: 15.7
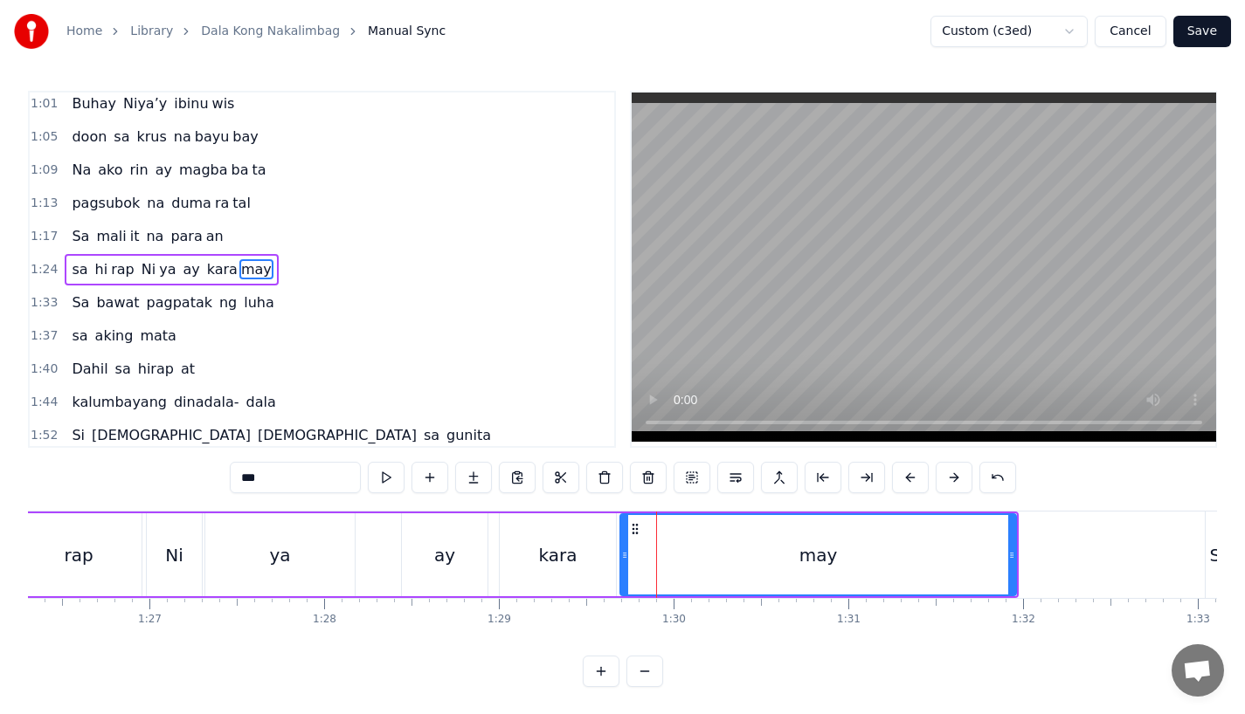
drag, startPoint x: 644, startPoint y: 564, endPoint x: 623, endPoint y: 565, distance: 21.0
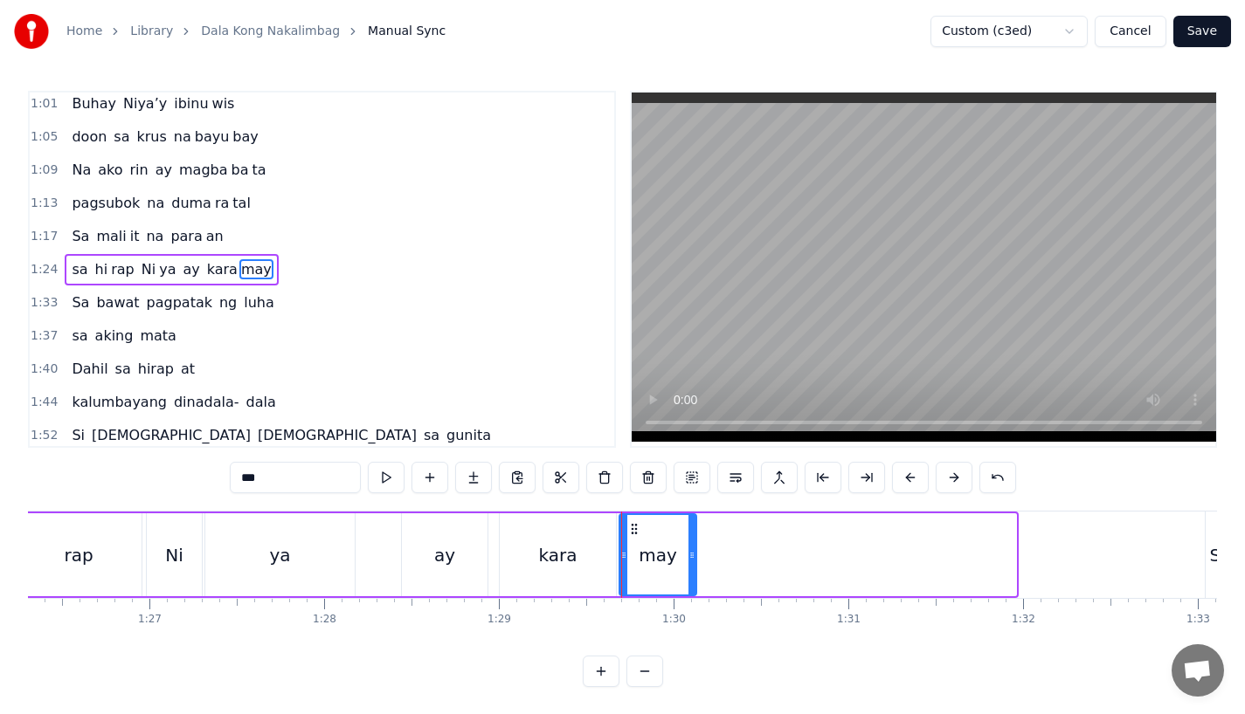
drag, startPoint x: 1013, startPoint y: 561, endPoint x: 714, endPoint y: 558, distance: 299.6
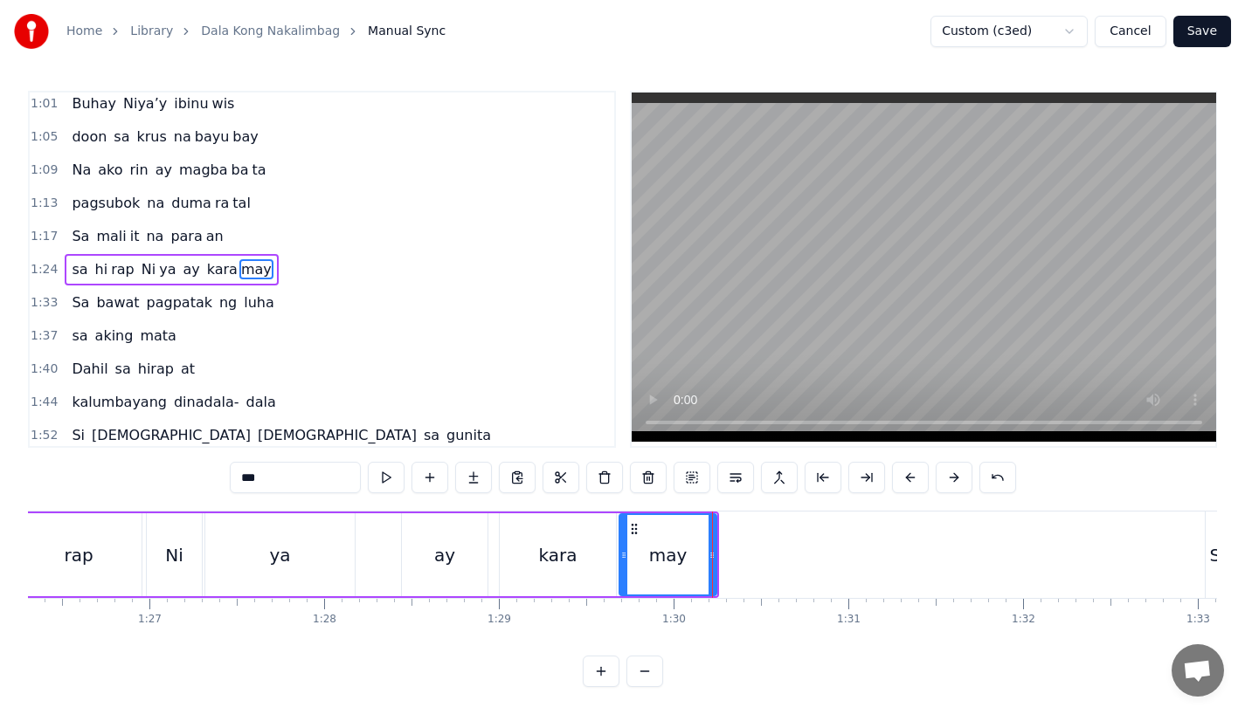
type input "**"
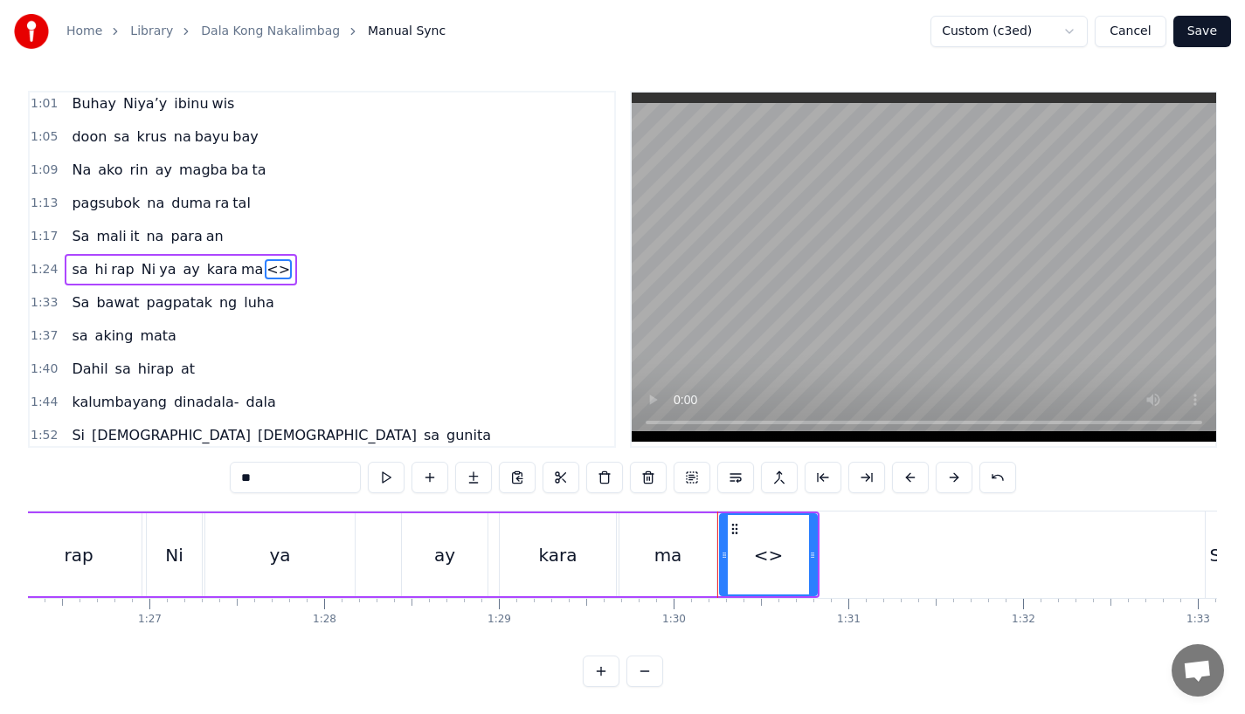
drag, startPoint x: 290, startPoint y: 469, endPoint x: 143, endPoint y: 469, distance: 146.7
drag, startPoint x: 814, startPoint y: 567, endPoint x: 989, endPoint y: 563, distance: 174.7
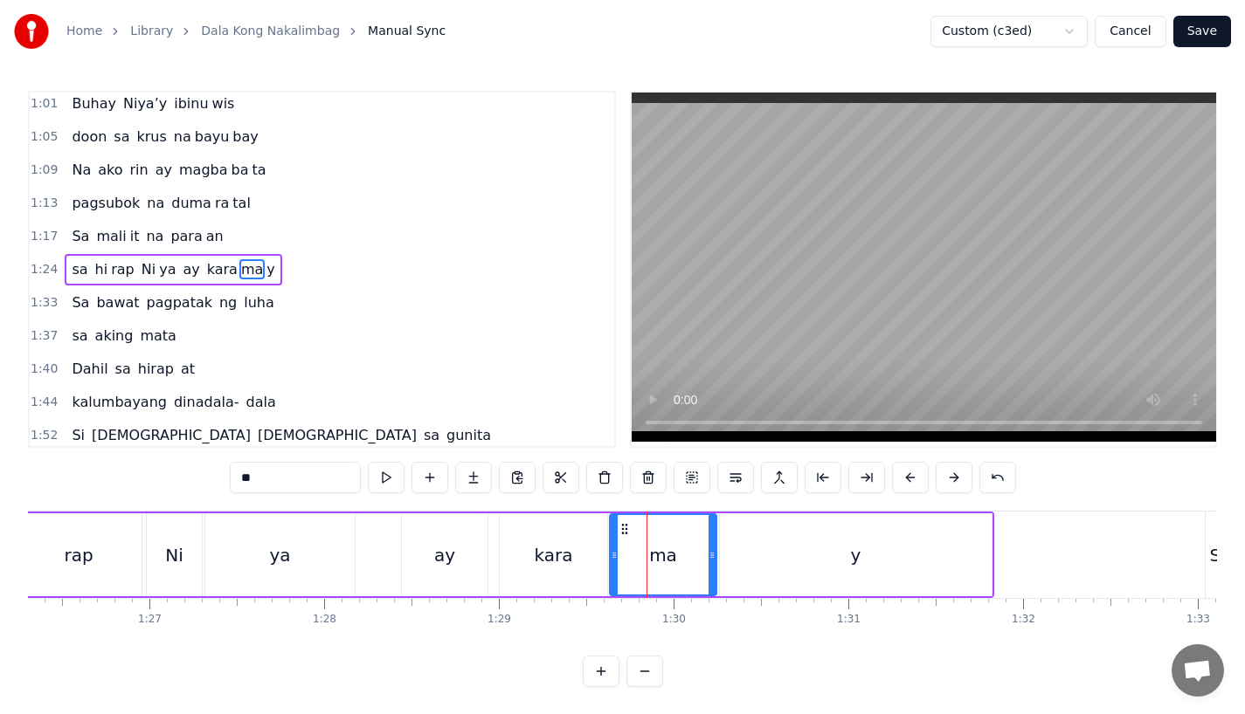
drag, startPoint x: 625, startPoint y: 563, endPoint x: 615, endPoint y: 563, distance: 9.6
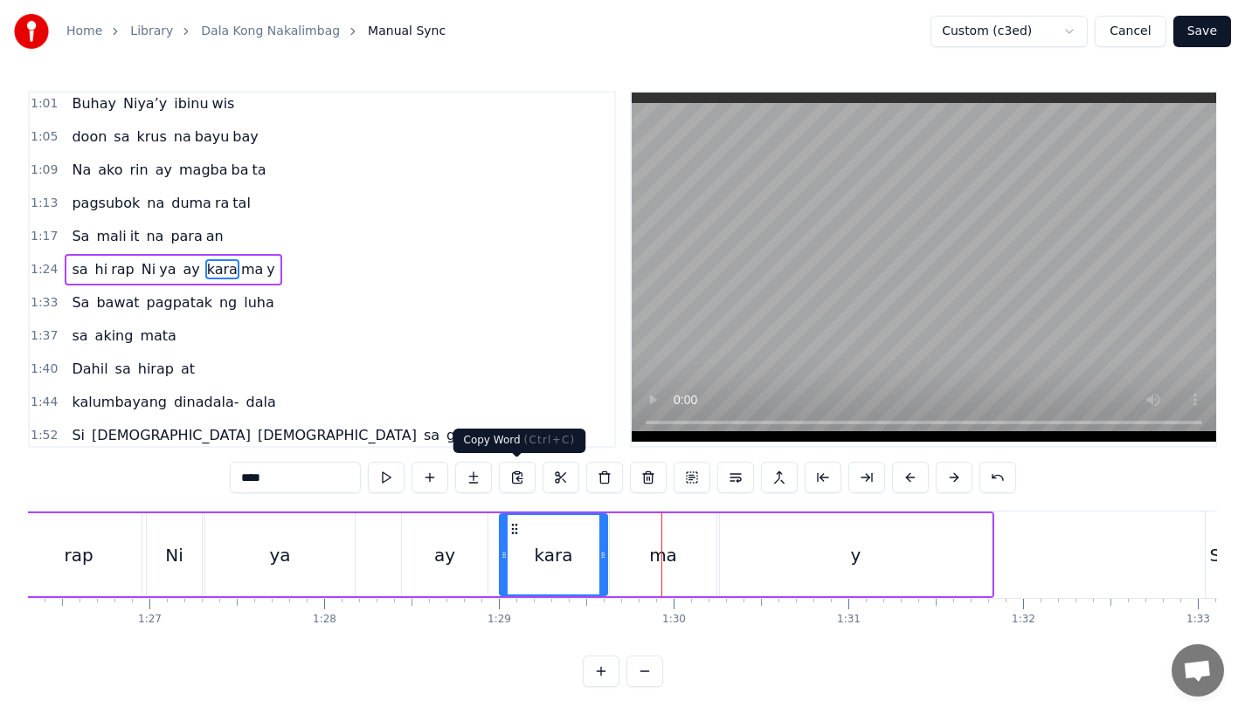
drag, startPoint x: 498, startPoint y: 505, endPoint x: 480, endPoint y: 531, distance: 32.0
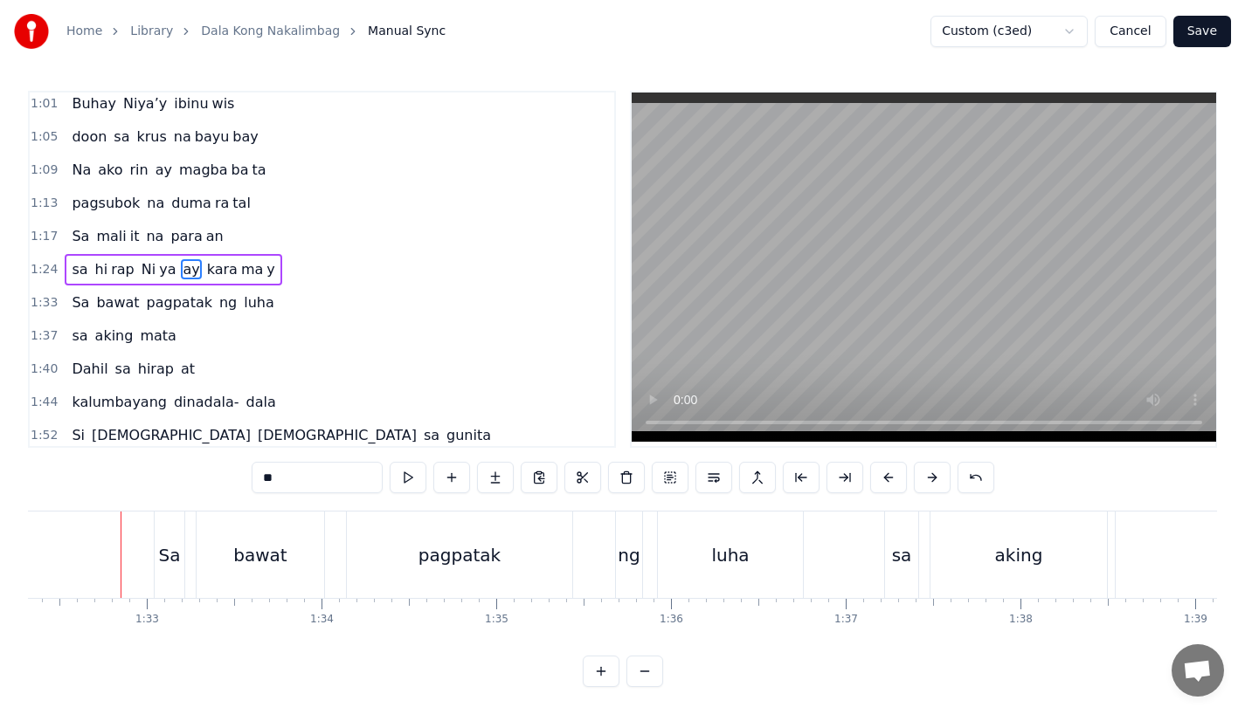
scroll to position [0, 16132]
type input "**"
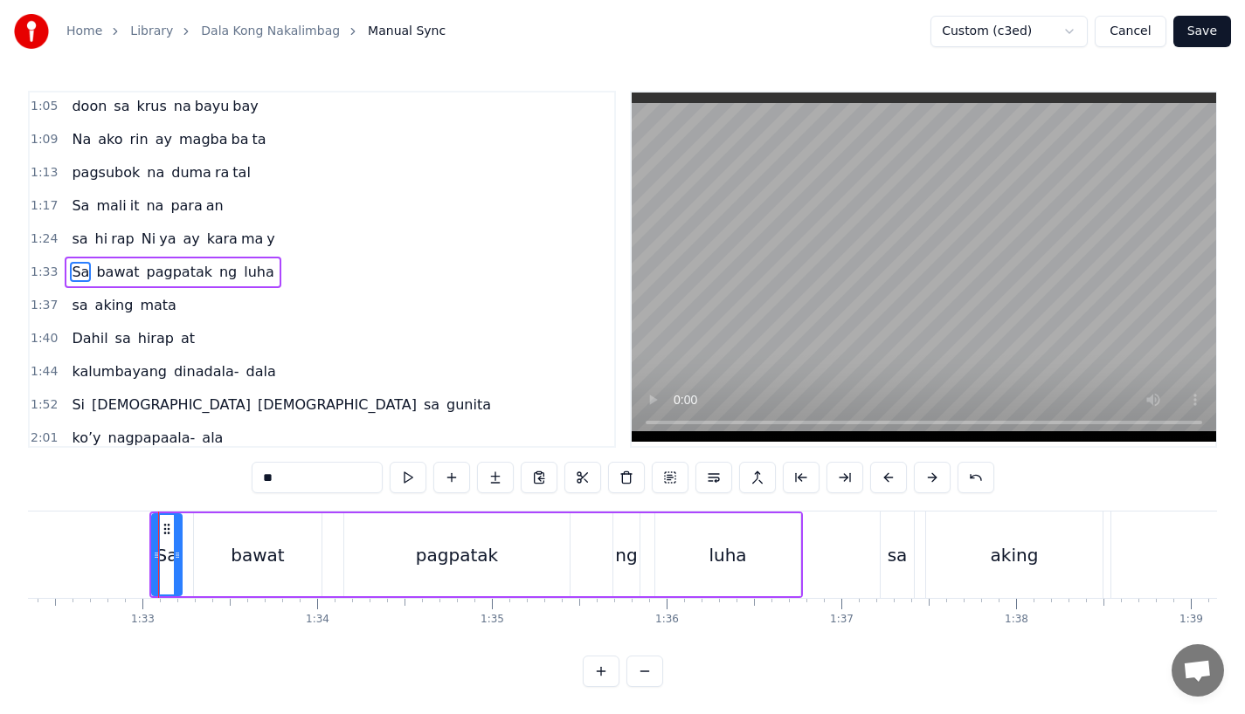
scroll to position [437, 0]
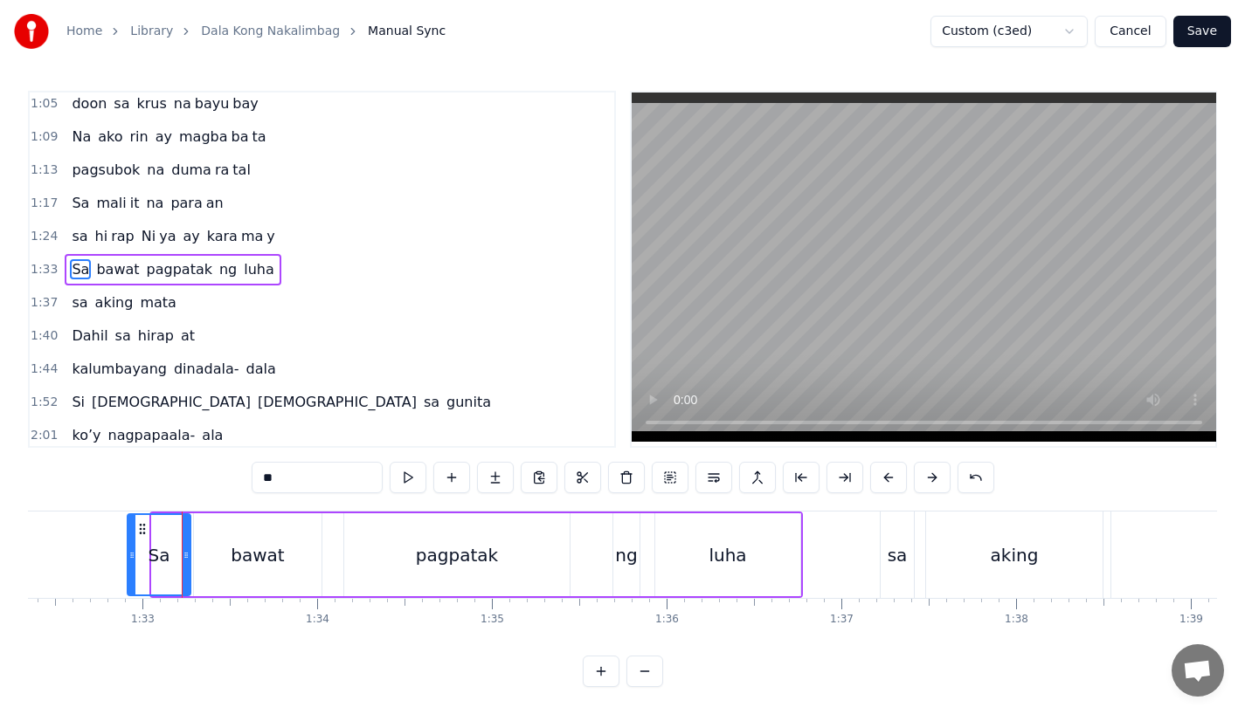
drag, startPoint x: 158, startPoint y: 562, endPoint x: 134, endPoint y: 562, distance: 24.5
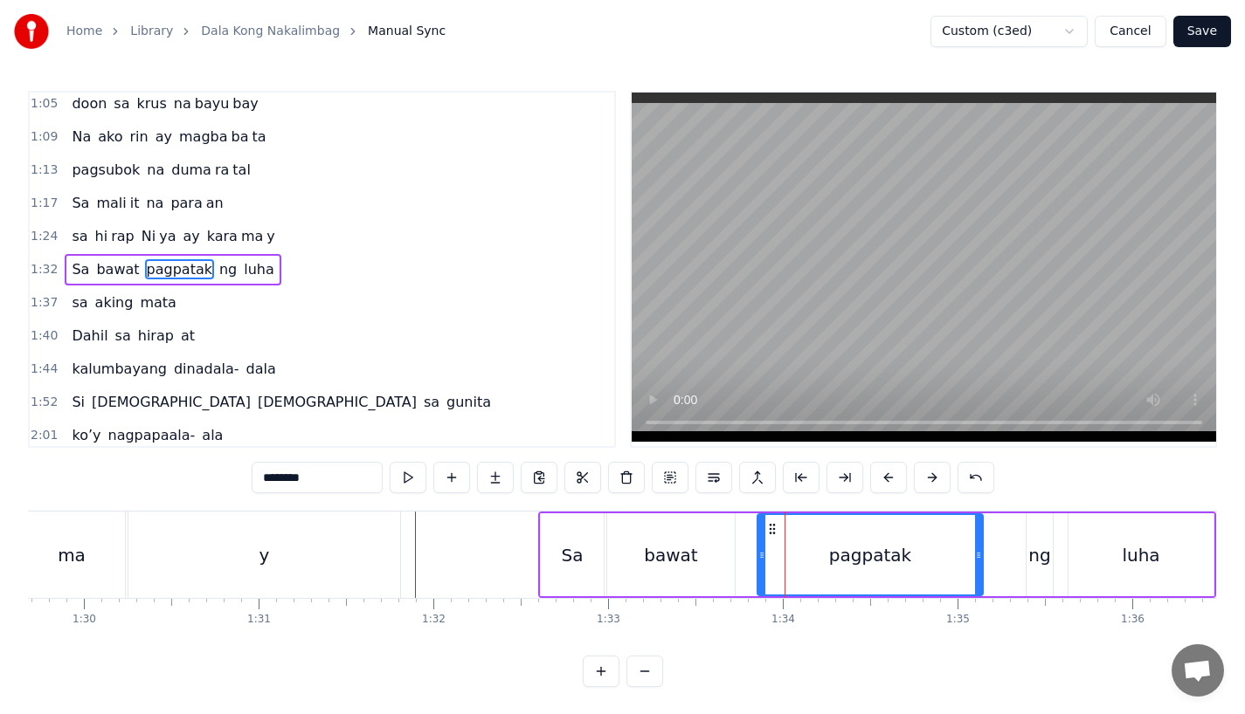
scroll to position [0, 15652]
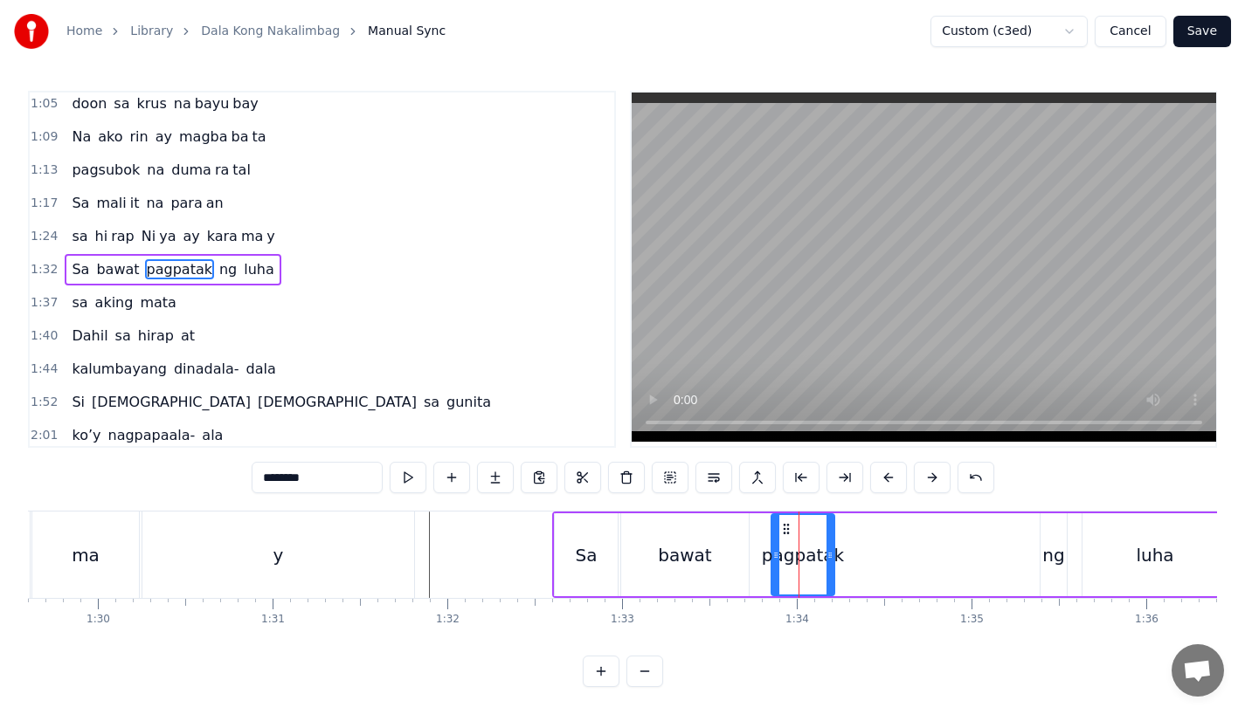
drag, startPoint x: 991, startPoint y: 560, endPoint x: 829, endPoint y: 574, distance: 163.1
drag, startPoint x: 342, startPoint y: 470, endPoint x: 286, endPoint y: 470, distance: 55.9
drag, startPoint x: 283, startPoint y: 480, endPoint x: 393, endPoint y: 480, distance: 110.1
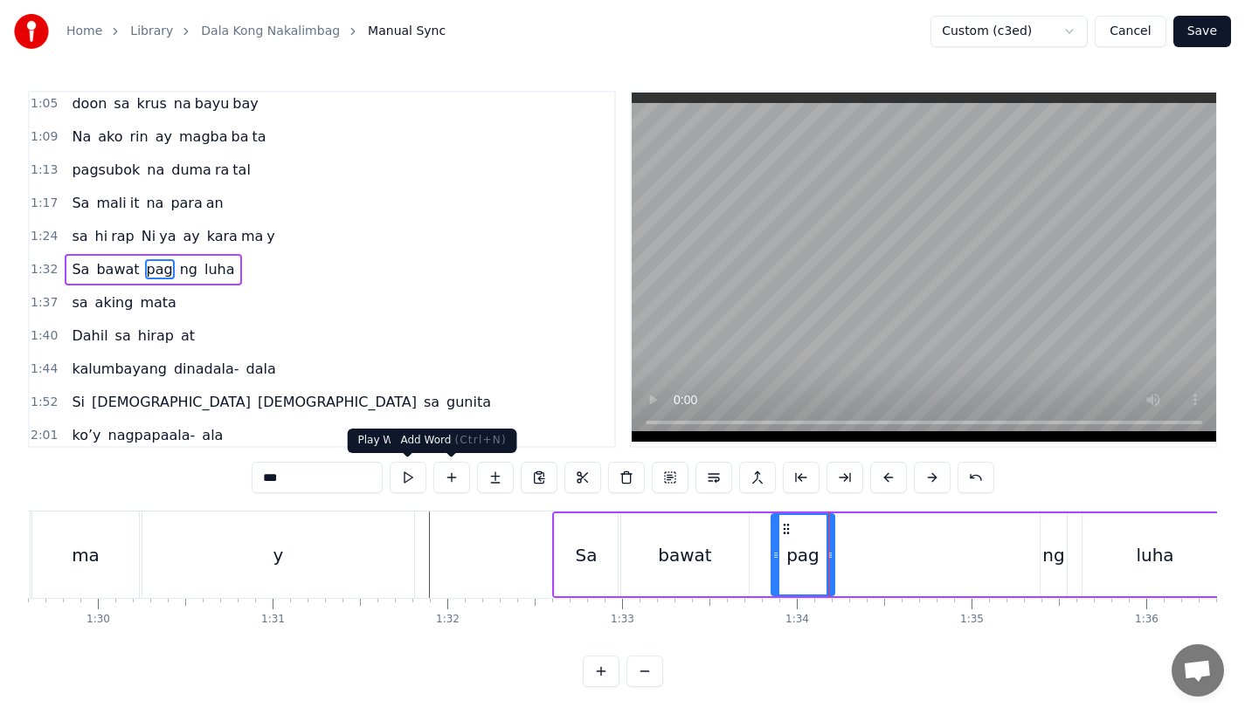
type input "***"
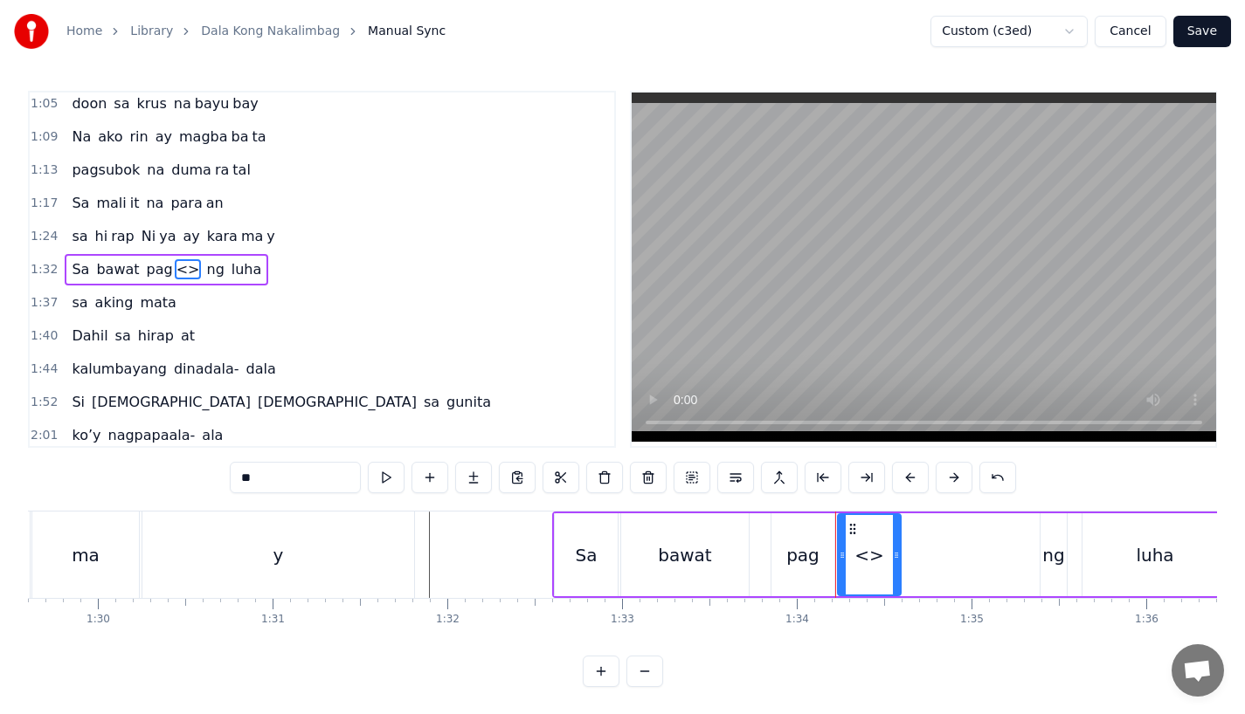
drag, startPoint x: 280, startPoint y: 480, endPoint x: 183, endPoint y: 480, distance: 97.0
paste input "***"
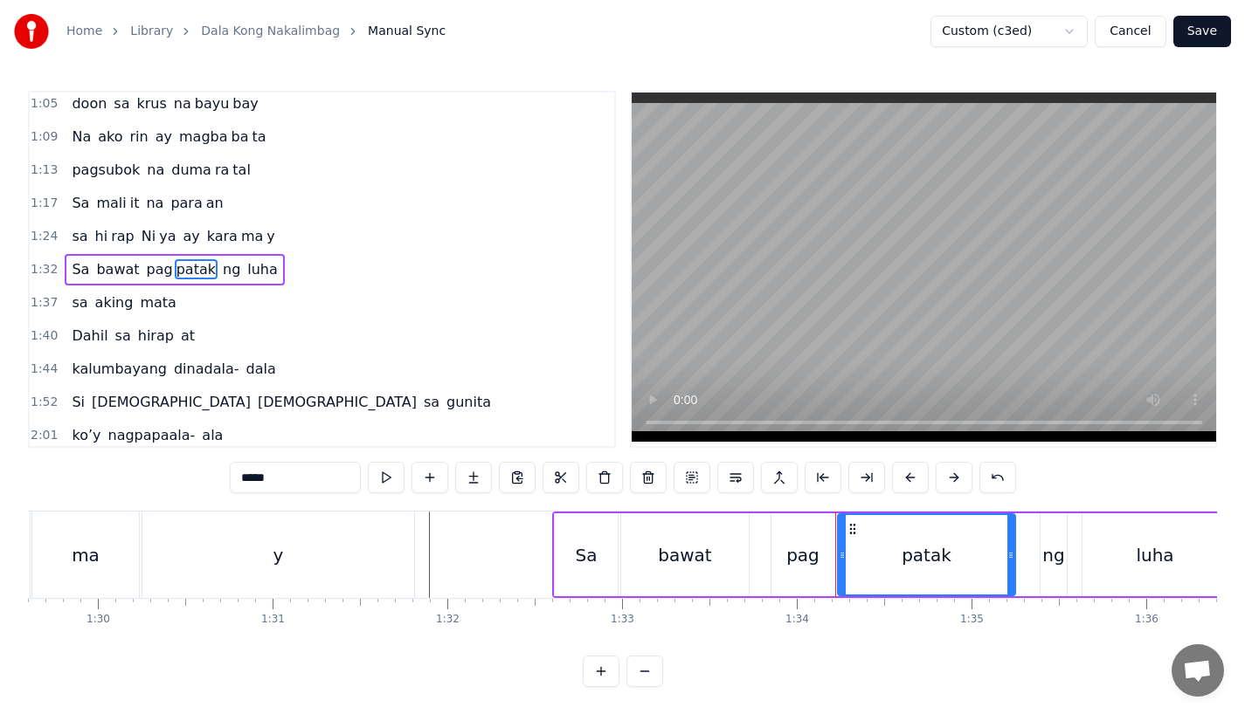
drag, startPoint x: 897, startPoint y: 554, endPoint x: 1011, endPoint y: 558, distance: 113.6
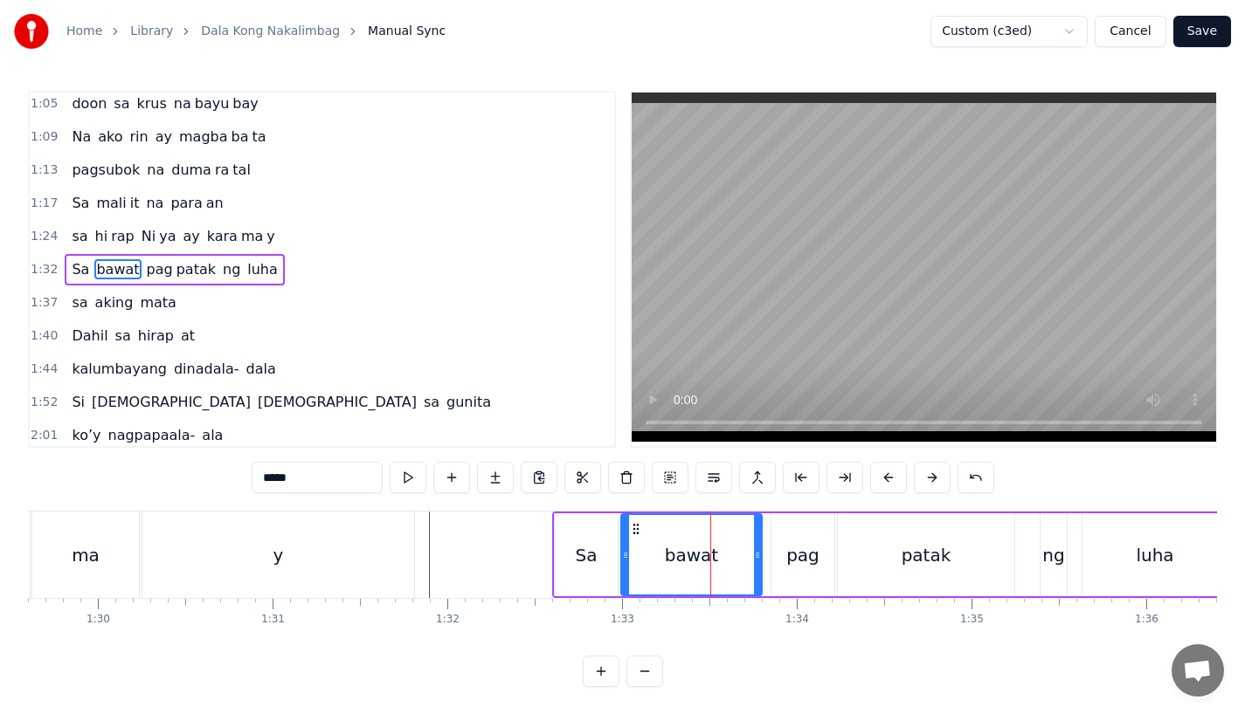
drag, startPoint x: 743, startPoint y: 558, endPoint x: 757, endPoint y: 566, distance: 16.0
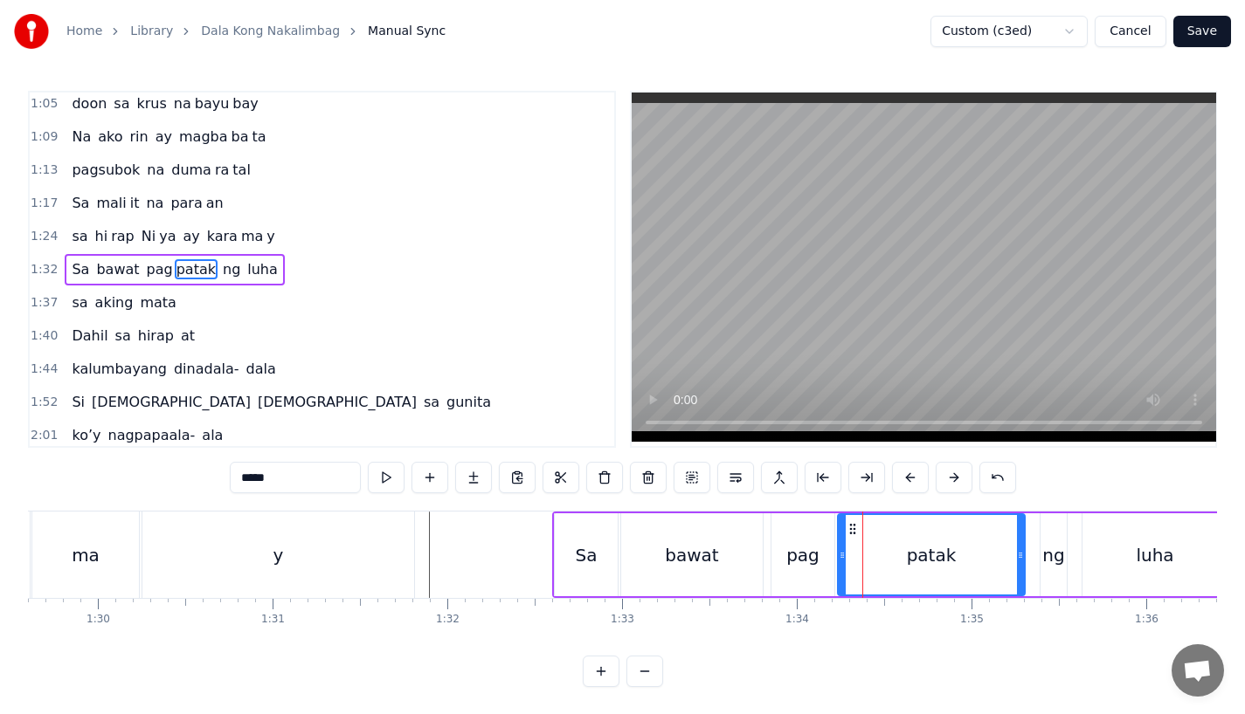
drag, startPoint x: 1008, startPoint y: 569, endPoint x: 1019, endPoint y: 569, distance: 11.4
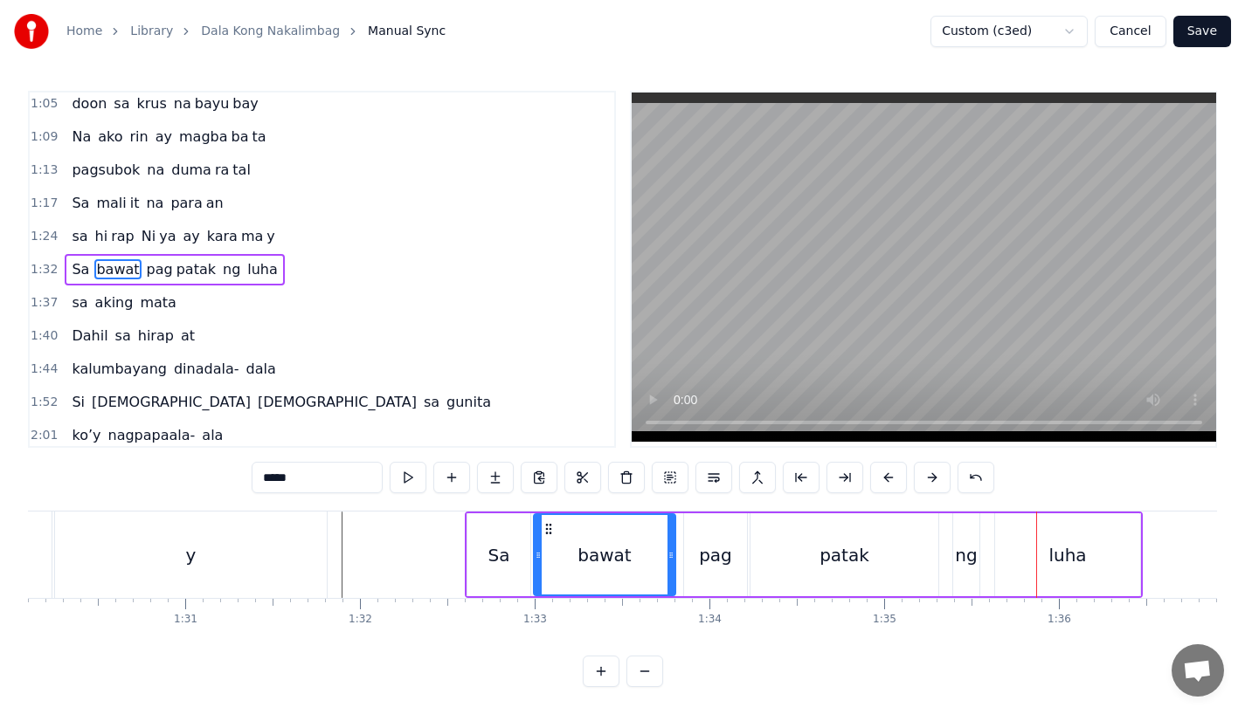
scroll to position [0, 15748]
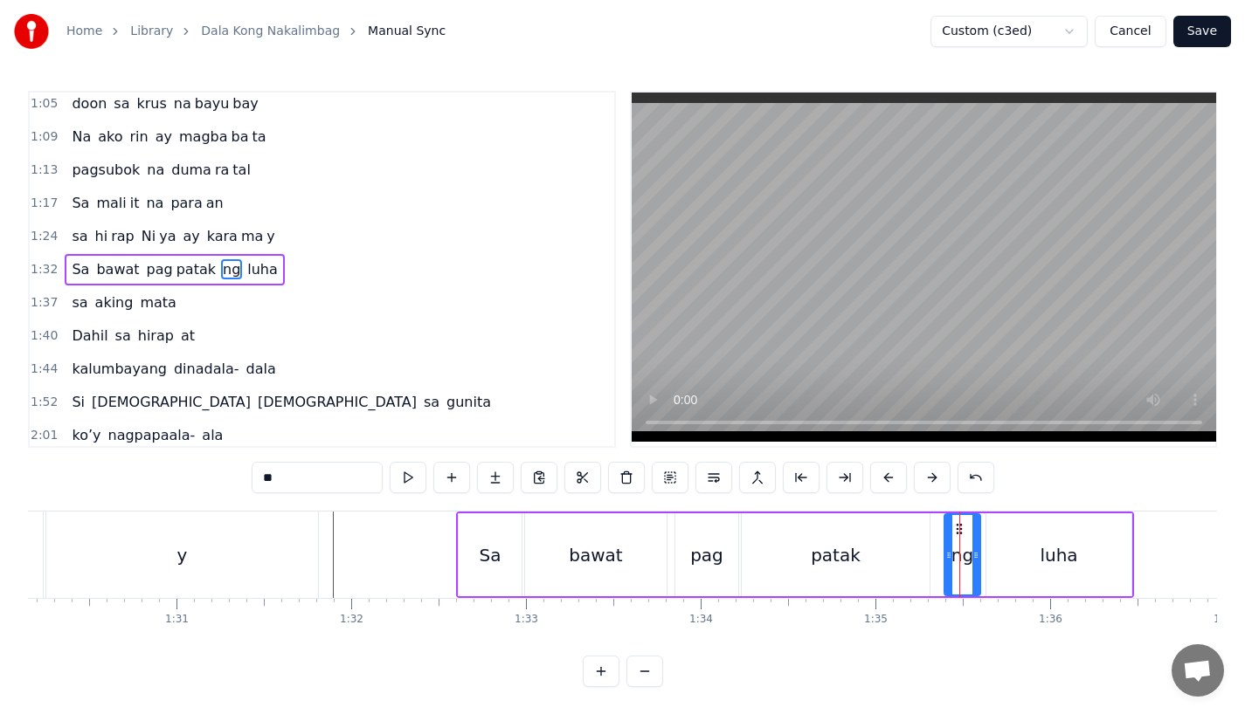
drag, startPoint x: 966, startPoint y: 556, endPoint x: 977, endPoint y: 556, distance: 10.5
drag, startPoint x: 946, startPoint y: 556, endPoint x: 933, endPoint y: 558, distance: 13.2
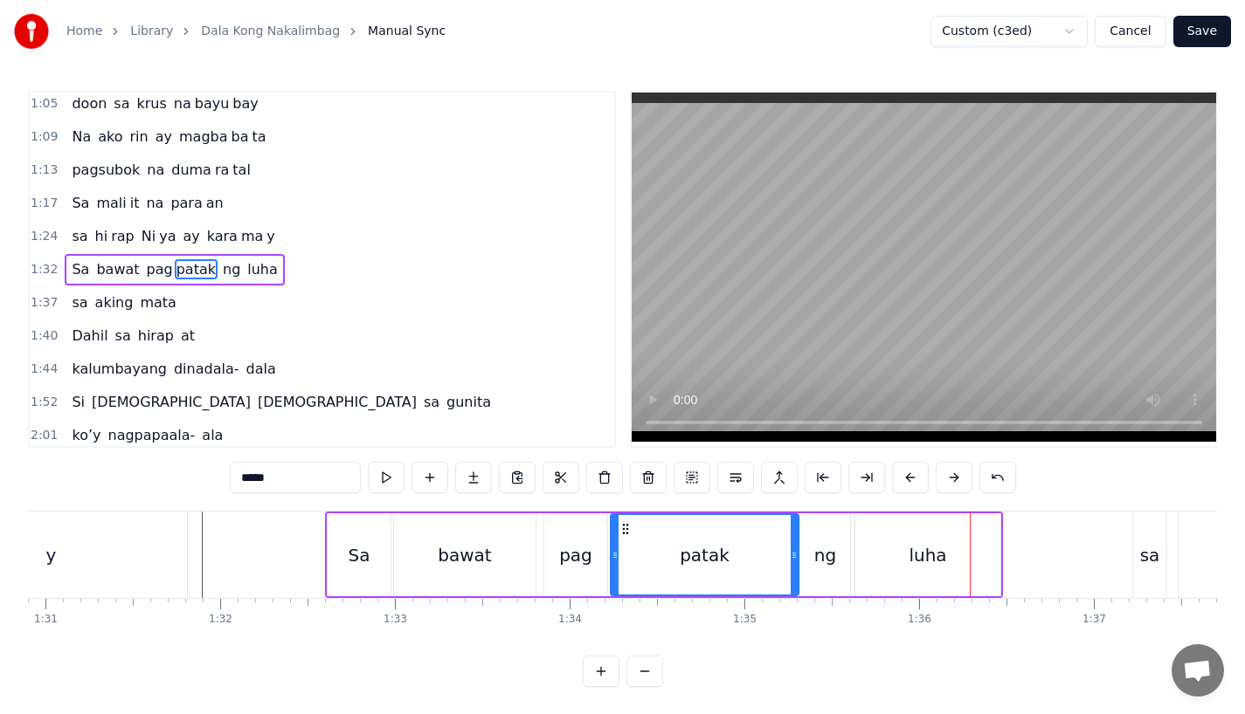
scroll to position [0, 15891]
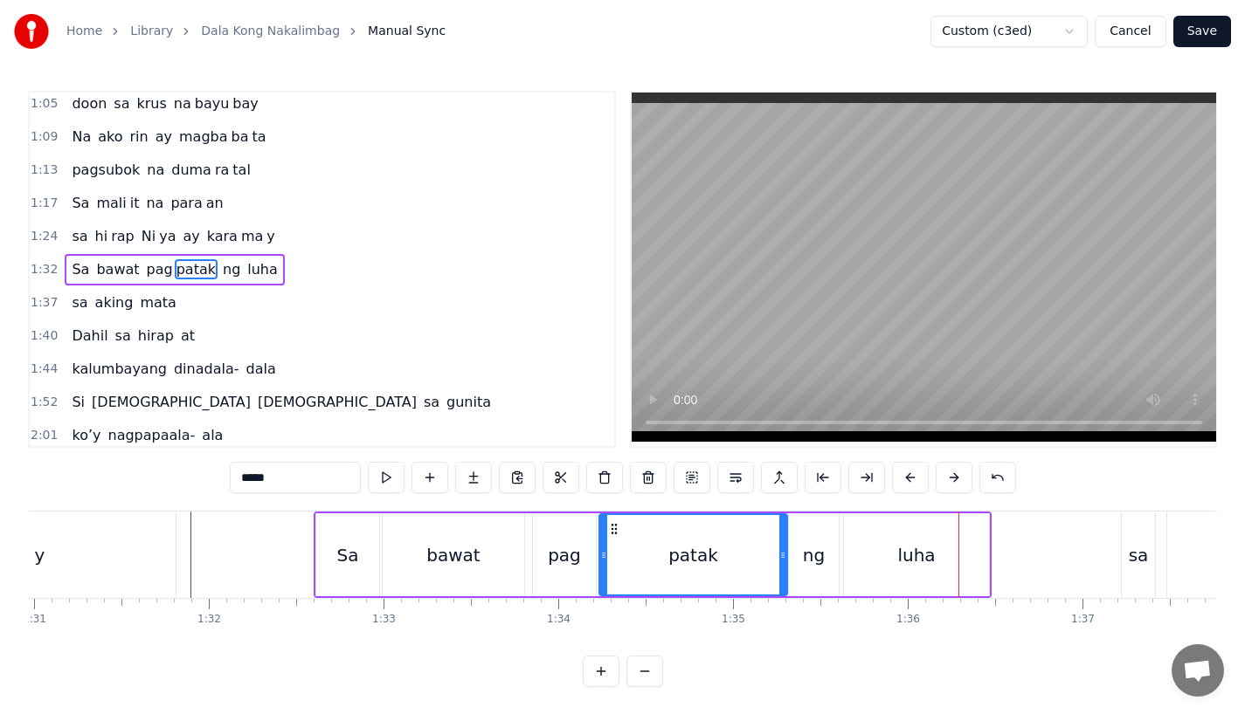
type input "****"
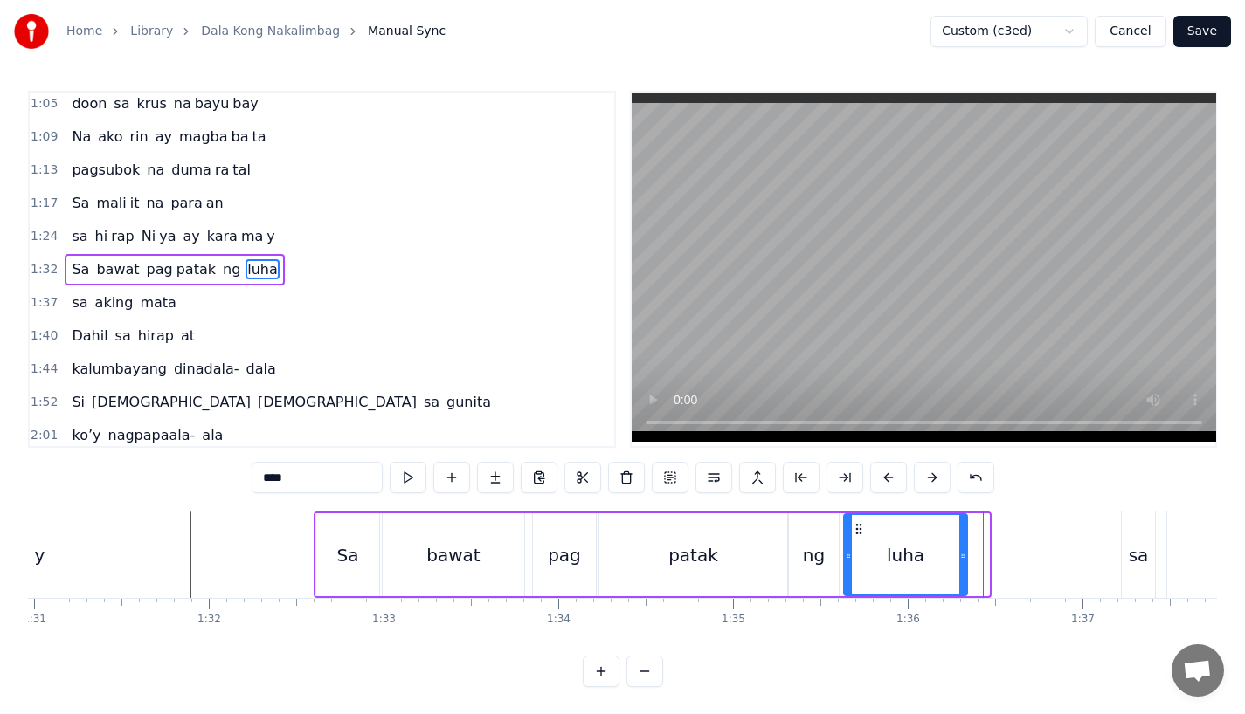
drag, startPoint x: 984, startPoint y: 560, endPoint x: 956, endPoint y: 561, distance: 27.1
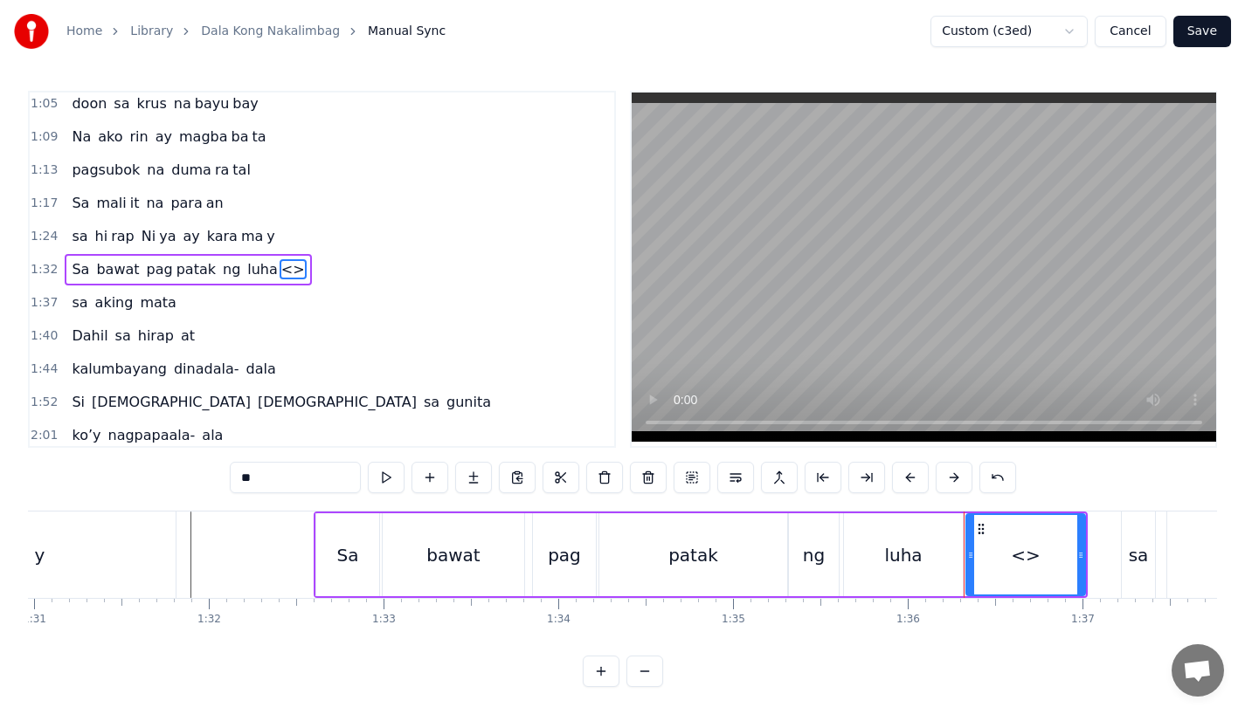
drag, startPoint x: 267, startPoint y: 472, endPoint x: 184, endPoint y: 471, distance: 83.0
drag, startPoint x: 1079, startPoint y: 575, endPoint x: 1021, endPoint y: 575, distance: 57.6
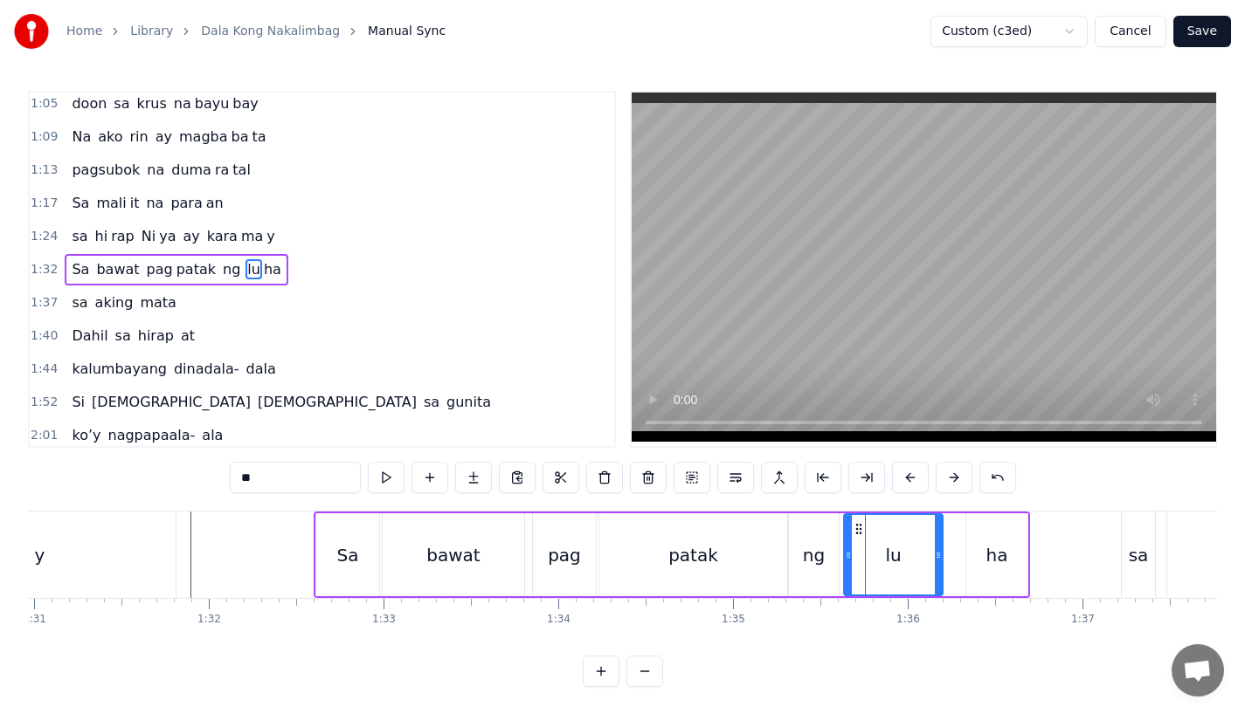
drag, startPoint x: 960, startPoint y: 566, endPoint x: 931, endPoint y: 566, distance: 28.8
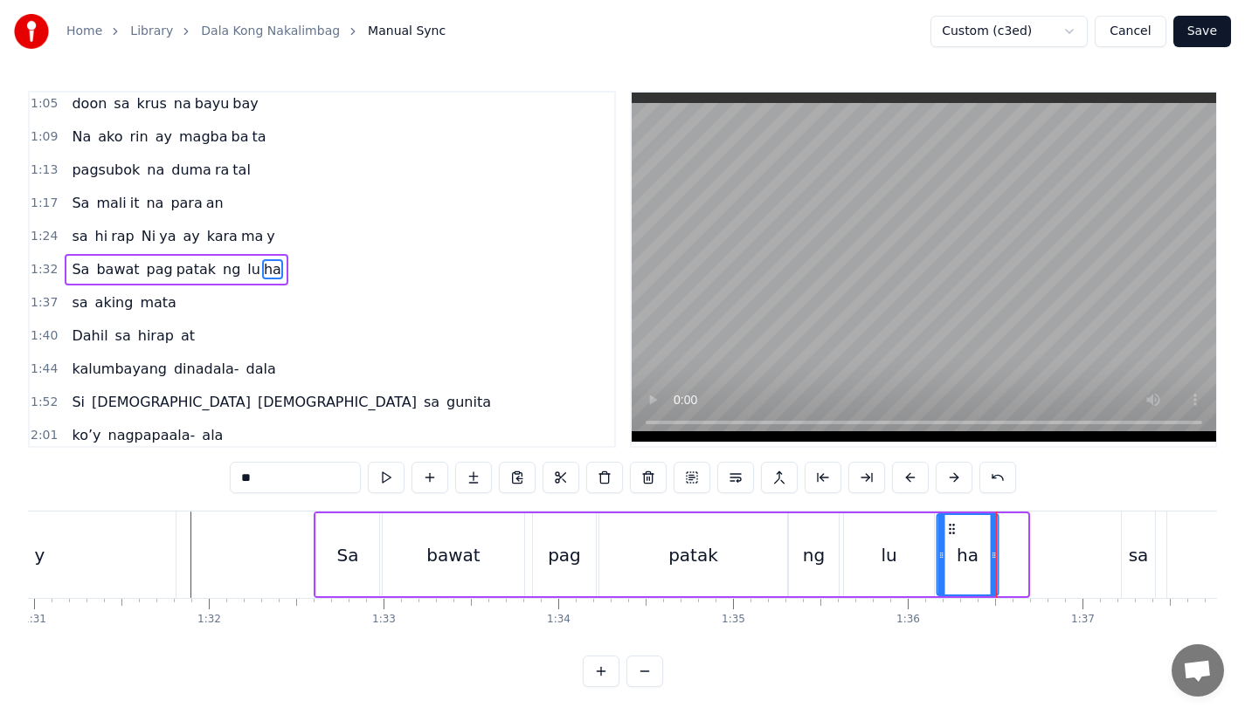
drag, startPoint x: 978, startPoint y: 527, endPoint x: 949, endPoint y: 528, distance: 29.7
drag, startPoint x: 993, startPoint y: 562, endPoint x: 1004, endPoint y: 562, distance: 11.4
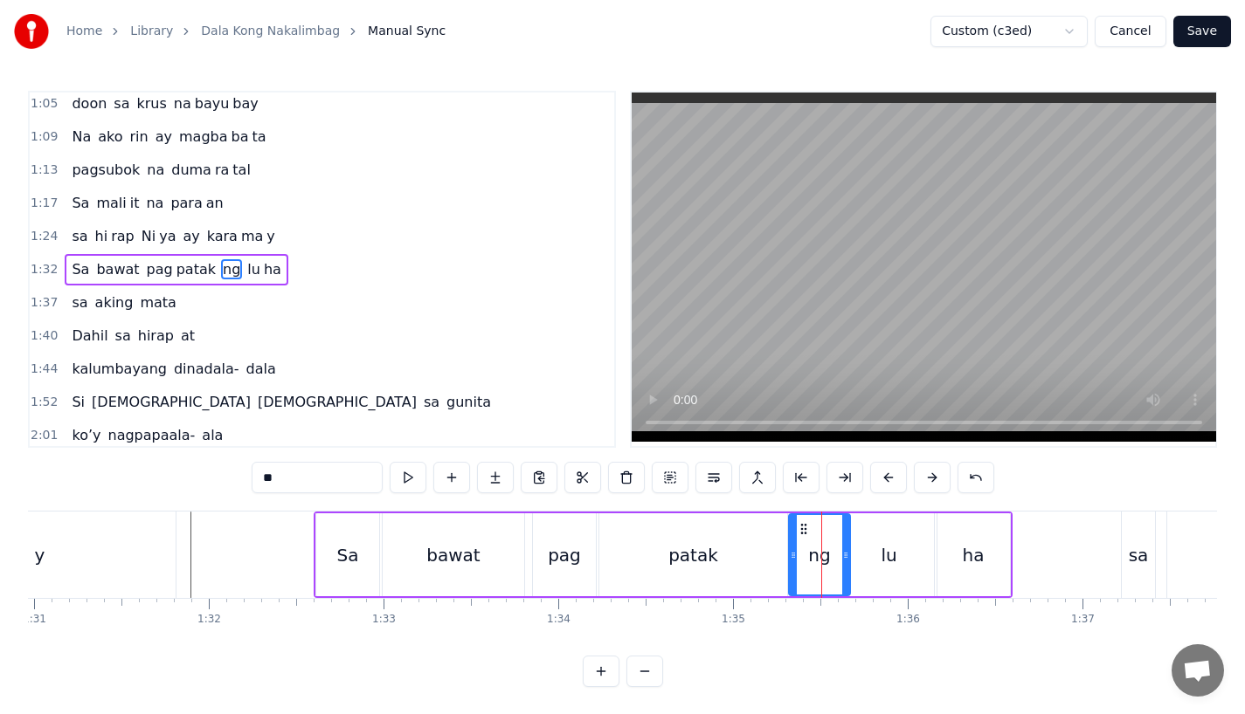
drag, startPoint x: 835, startPoint y: 570, endPoint x: 846, endPoint y: 570, distance: 11.4
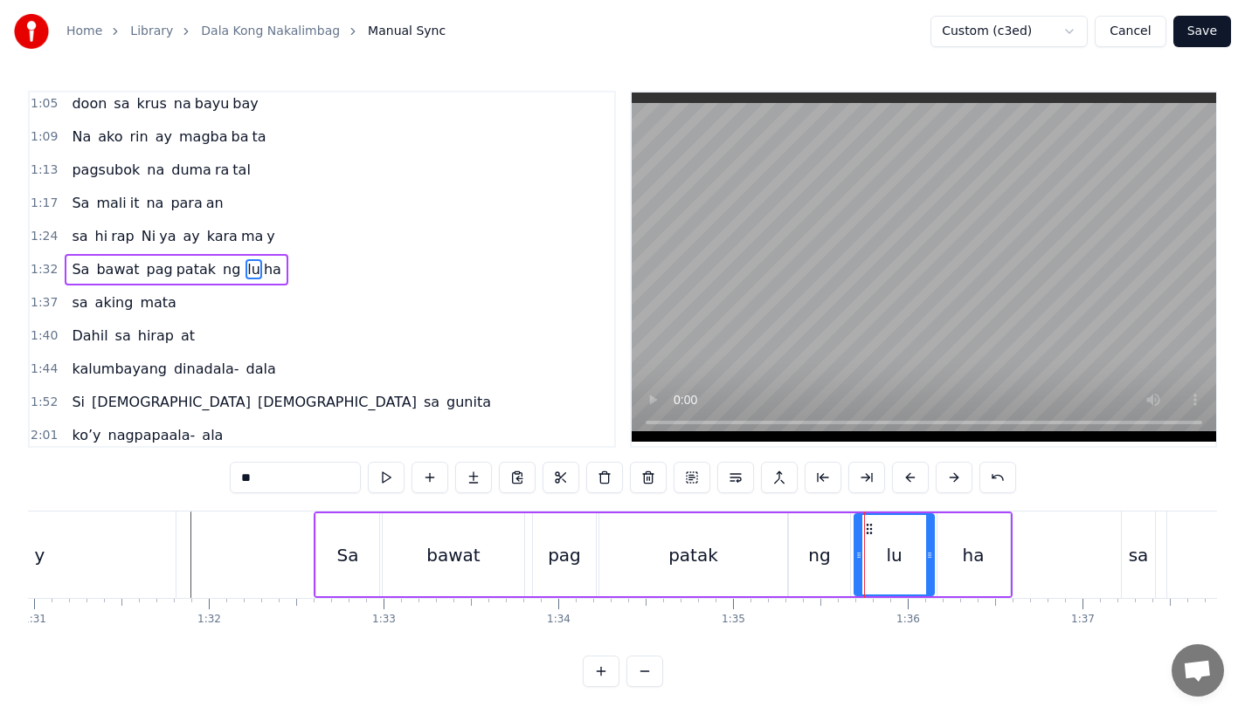
drag, startPoint x: 846, startPoint y: 569, endPoint x: 857, endPoint y: 569, distance: 10.5
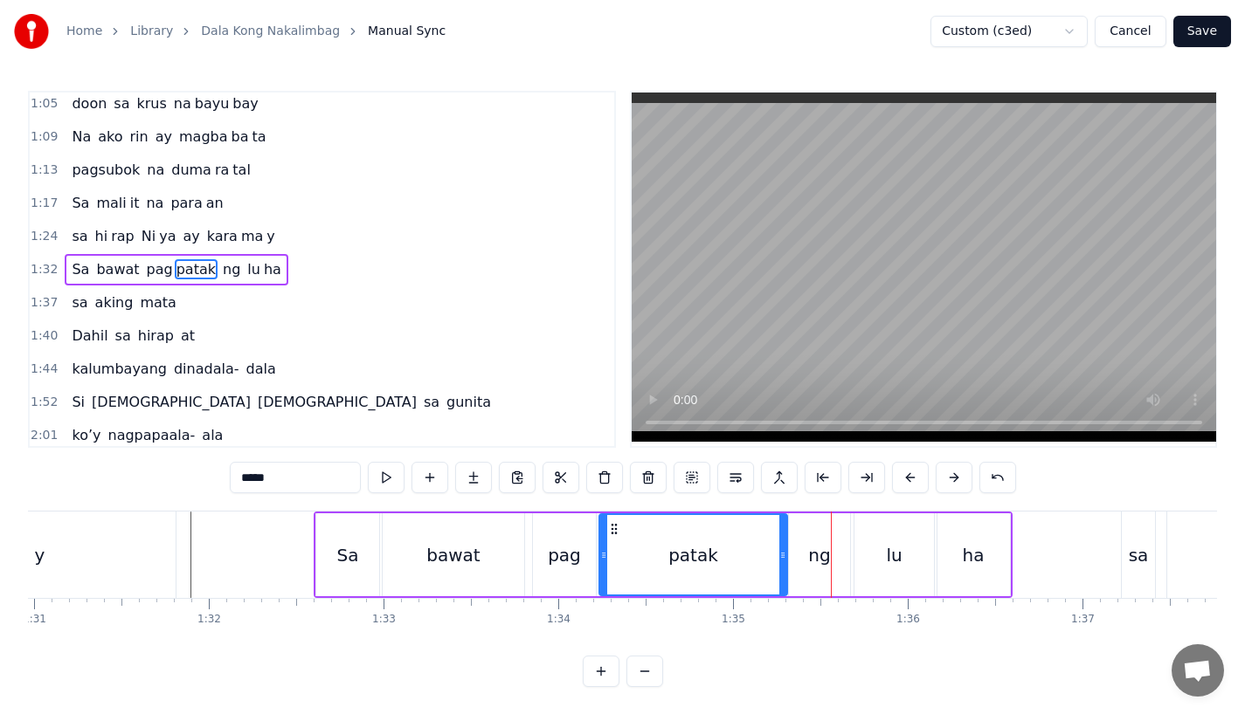
type input "*****"
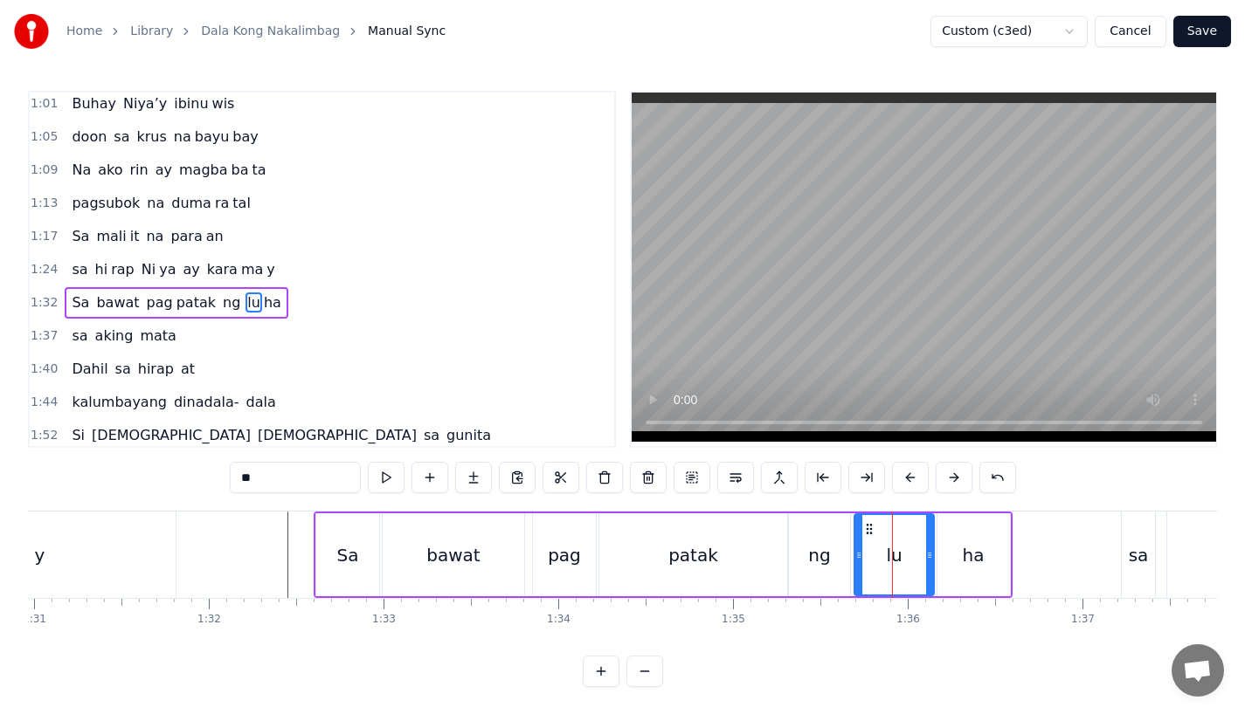
scroll to position [437, 0]
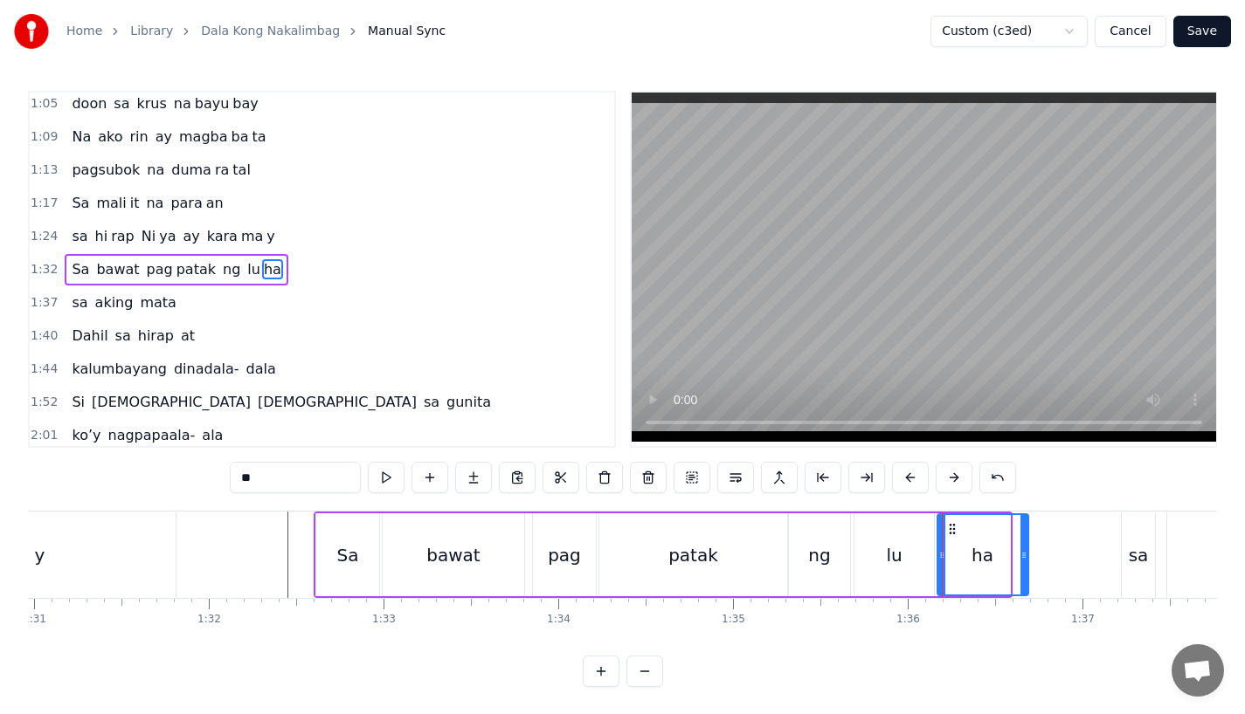
drag, startPoint x: 1006, startPoint y: 556, endPoint x: 1025, endPoint y: 556, distance: 18.3
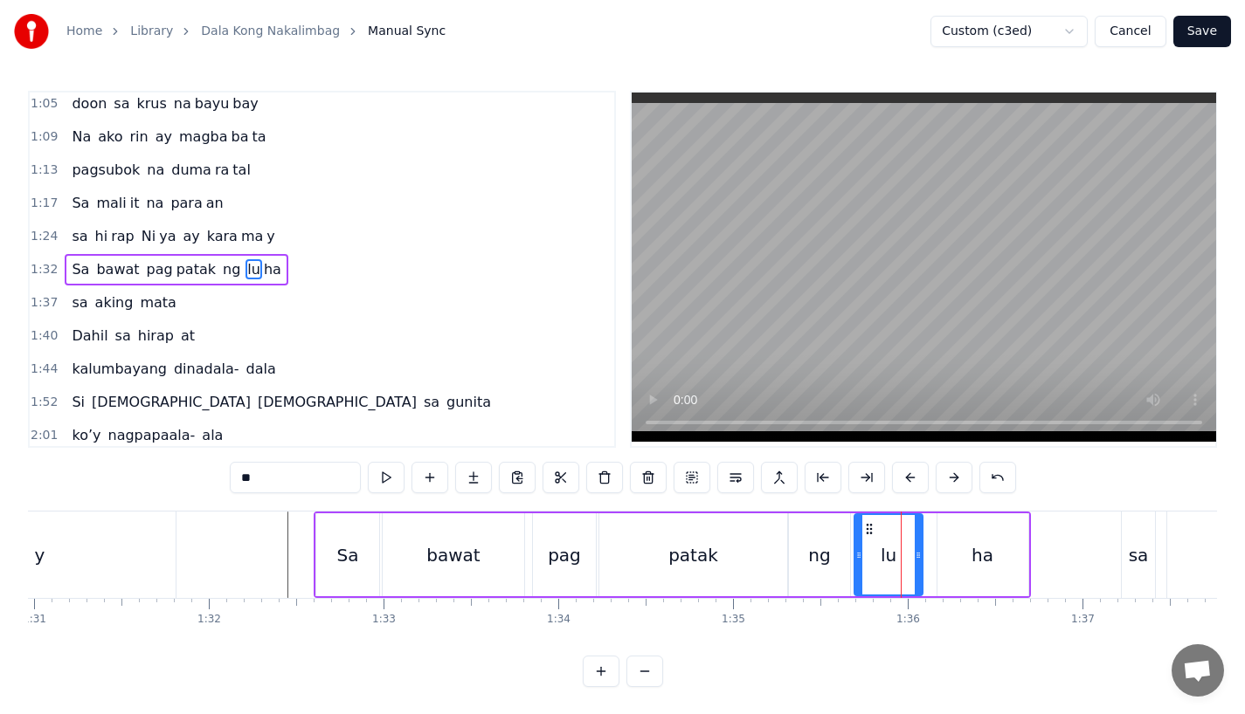
drag, startPoint x: 926, startPoint y: 566, endPoint x: 910, endPoint y: 568, distance: 15.8
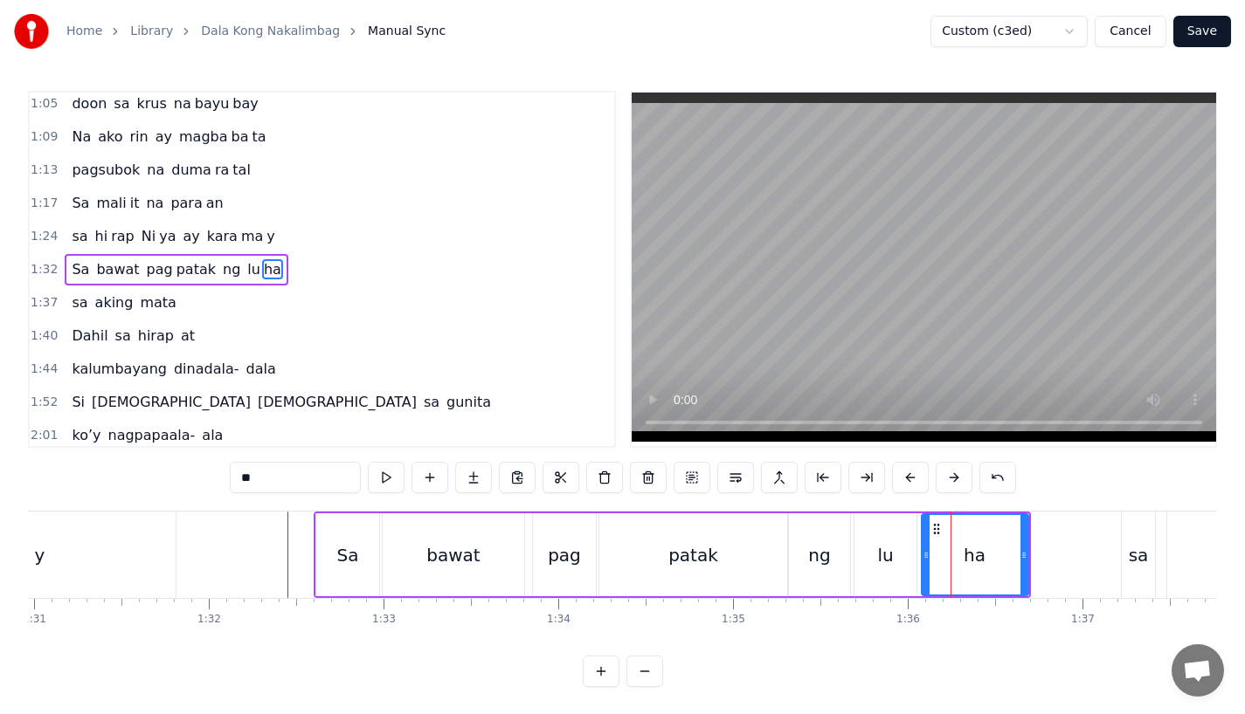
drag, startPoint x: 939, startPoint y: 564, endPoint x: 921, endPoint y: 565, distance: 17.5
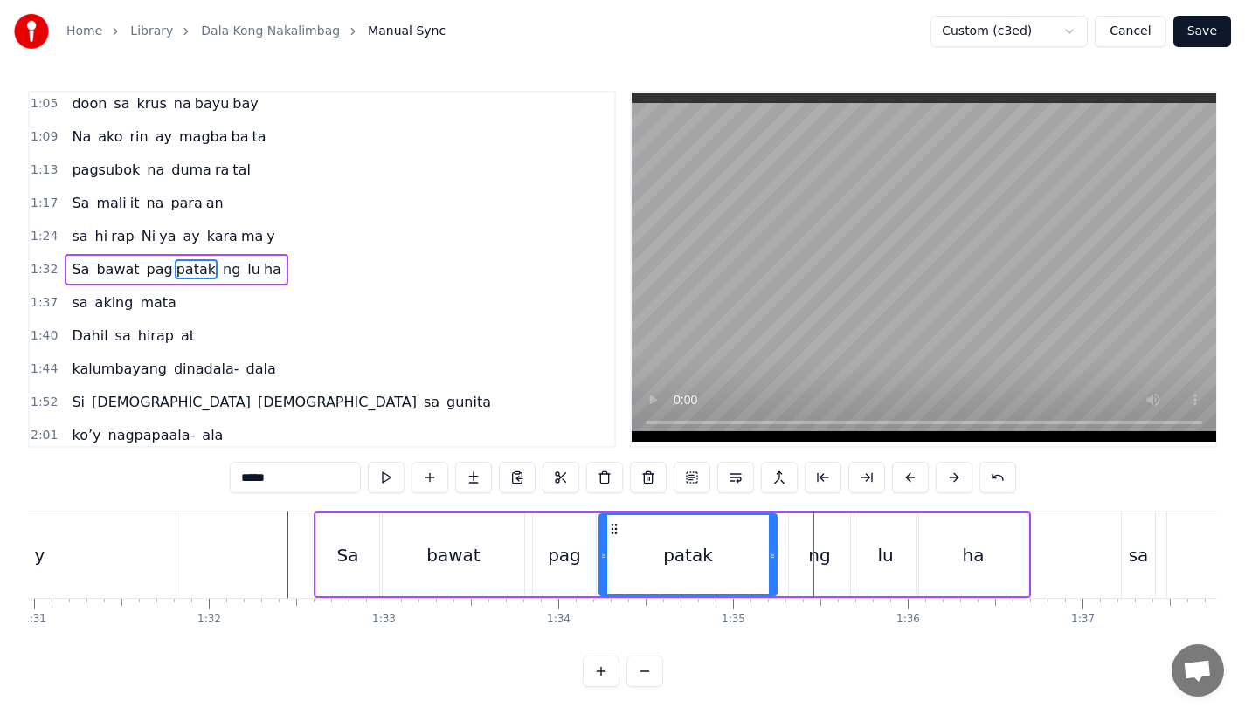
drag, startPoint x: 779, startPoint y: 558, endPoint x: 769, endPoint y: 560, distance: 10.6
drag, startPoint x: 600, startPoint y: 556, endPoint x: 615, endPoint y: 556, distance: 14.8
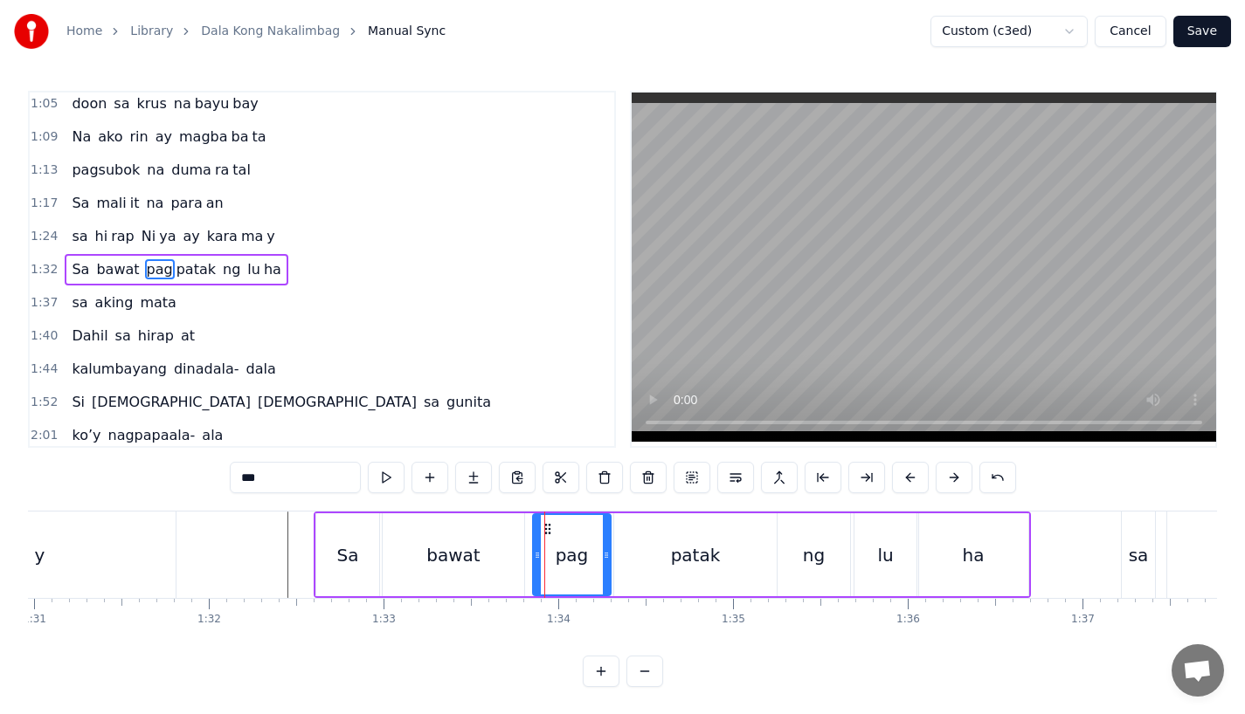
drag, startPoint x: 590, startPoint y: 576, endPoint x: 606, endPoint y: 576, distance: 16.6
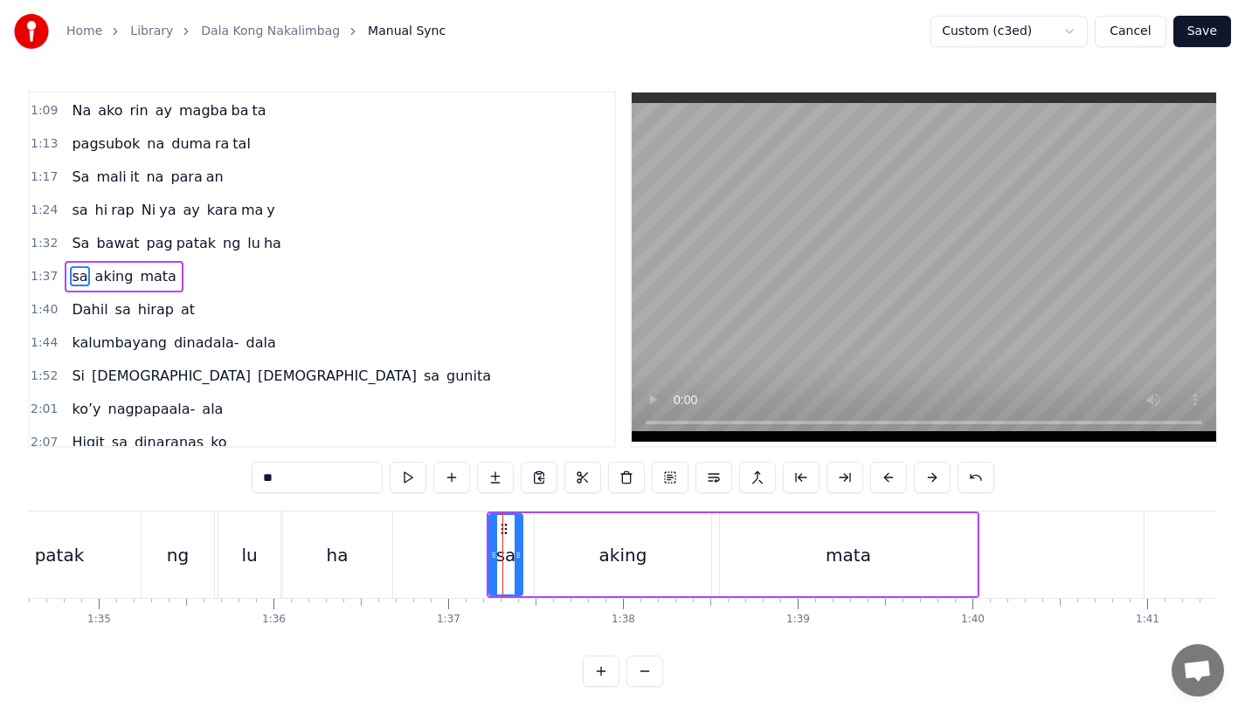
scroll to position [470, 0]
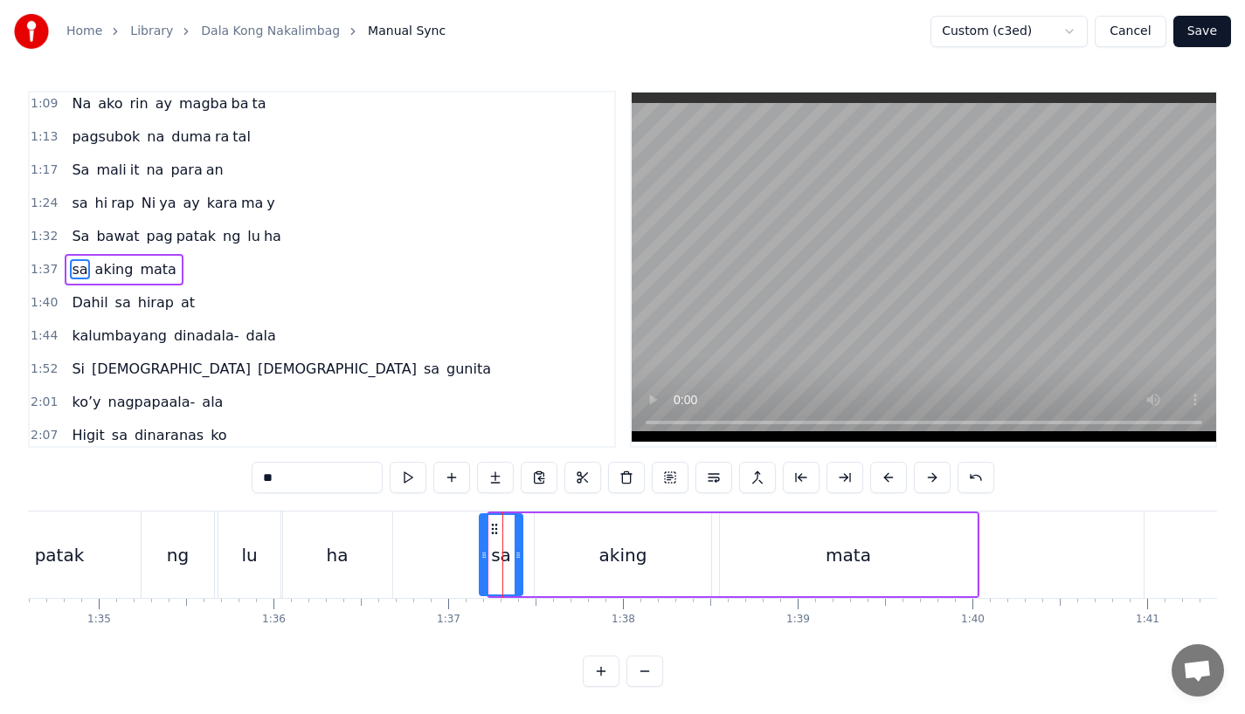
drag, startPoint x: 491, startPoint y: 563, endPoint x: 473, endPoint y: 565, distance: 17.6
type input "*****"
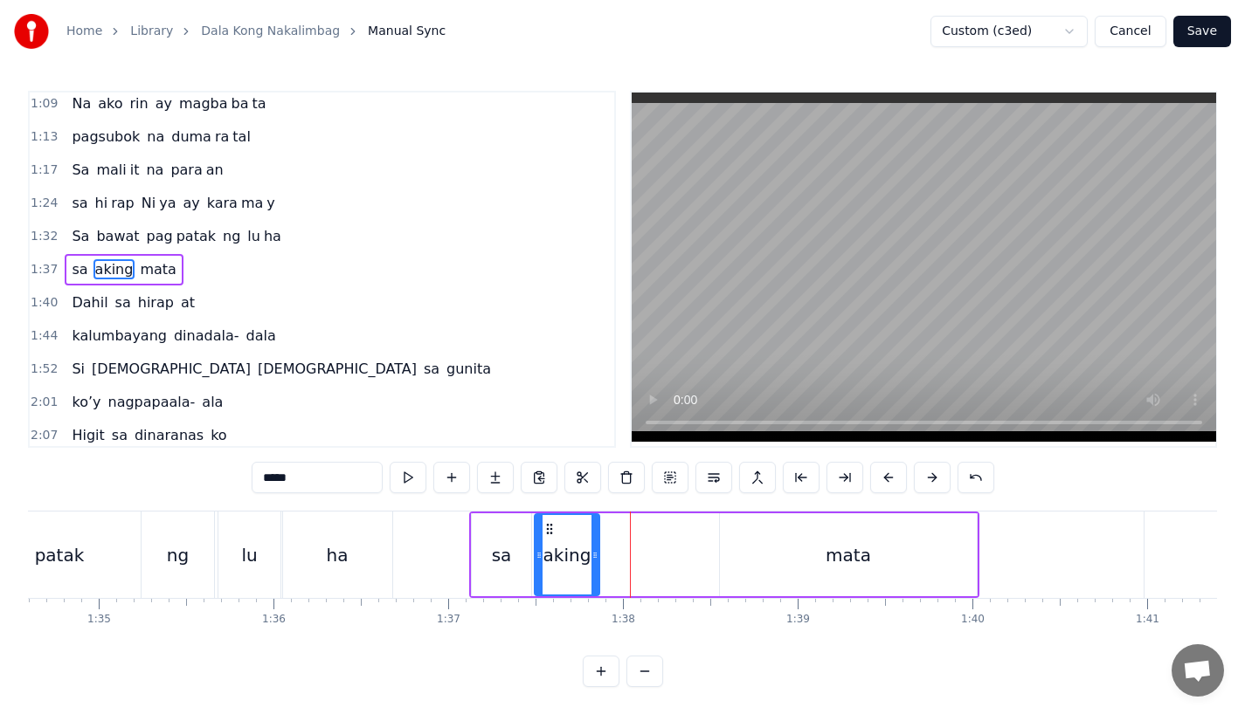
drag, startPoint x: 707, startPoint y: 566, endPoint x: 594, endPoint y: 573, distance: 113.8
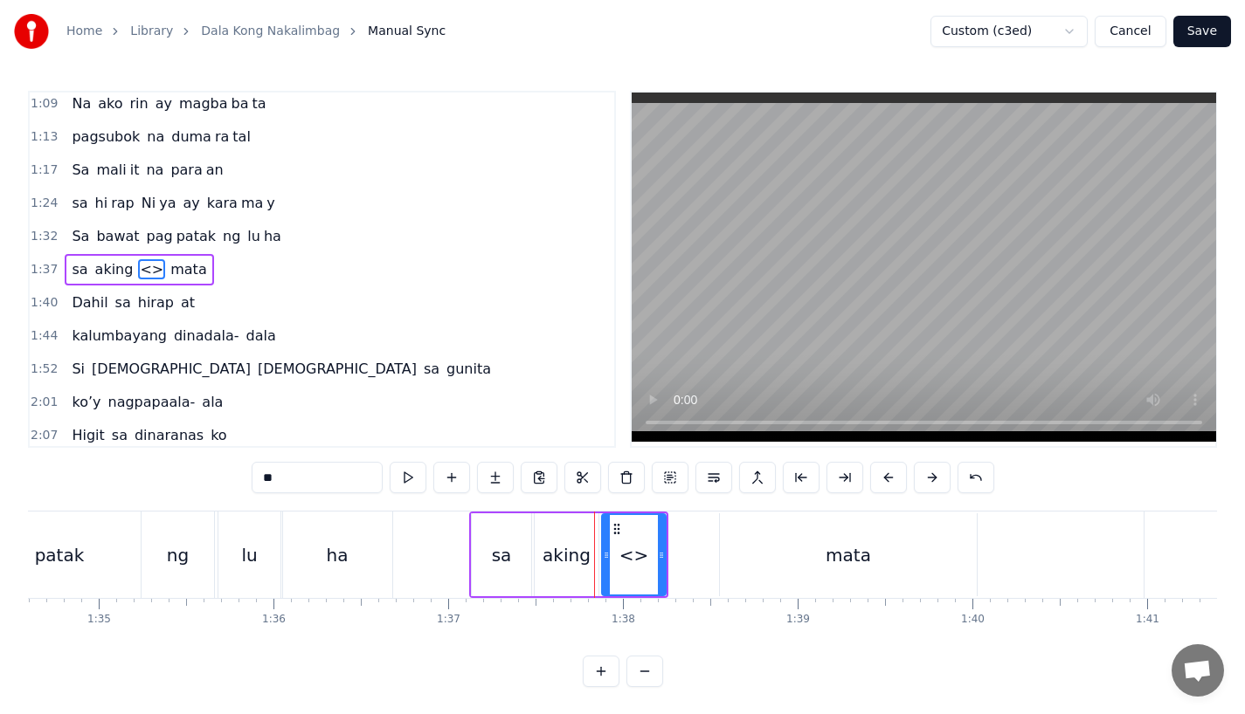
drag, startPoint x: 312, startPoint y: 480, endPoint x: 87, endPoint y: 479, distance: 224.5
drag, startPoint x: 659, startPoint y: 557, endPoint x: 710, endPoint y: 558, distance: 50.7
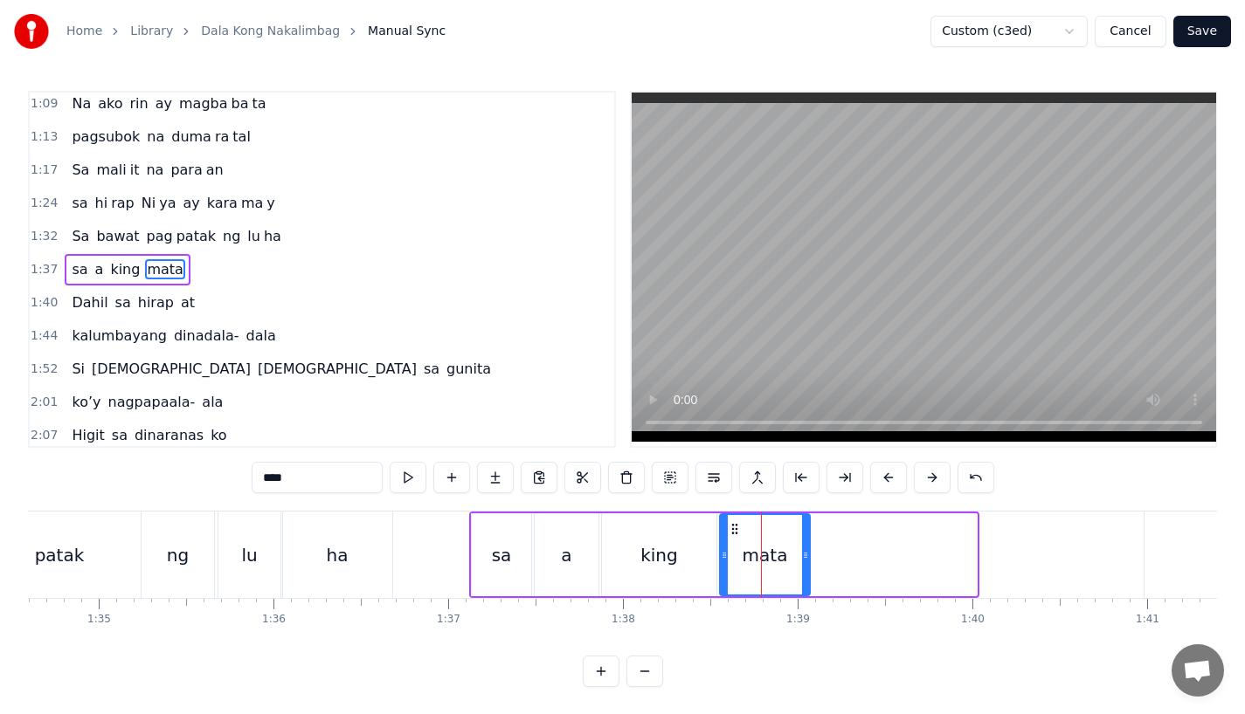
drag, startPoint x: 970, startPoint y: 562, endPoint x: 803, endPoint y: 556, distance: 166.9
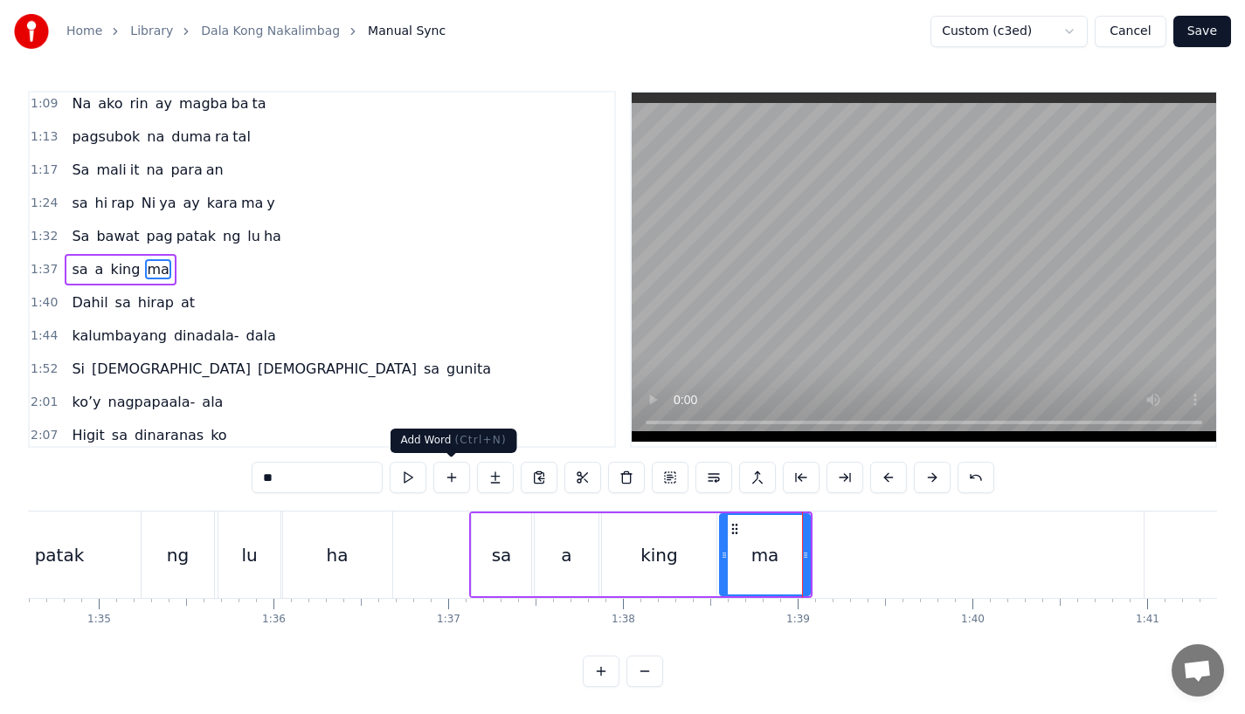
type input "**"
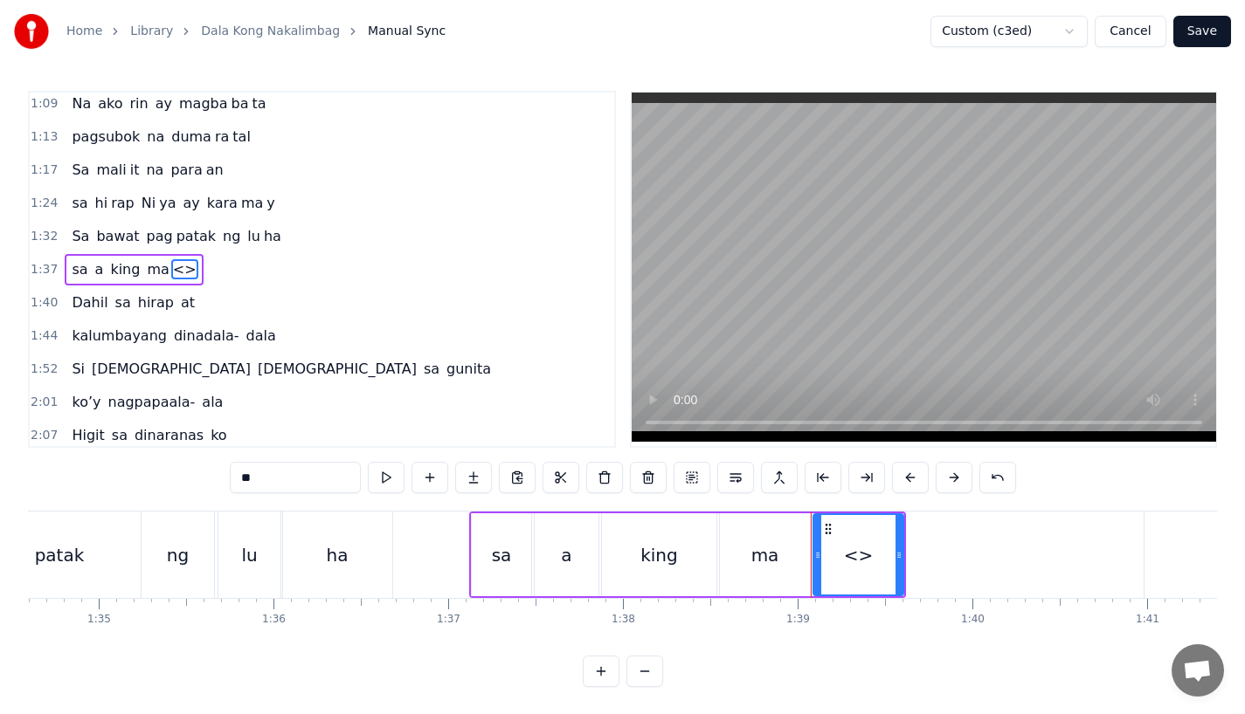
drag, startPoint x: 259, startPoint y: 481, endPoint x: 112, endPoint y: 475, distance: 146.9
drag, startPoint x: 901, startPoint y: 544, endPoint x: 998, endPoint y: 542, distance: 97.8
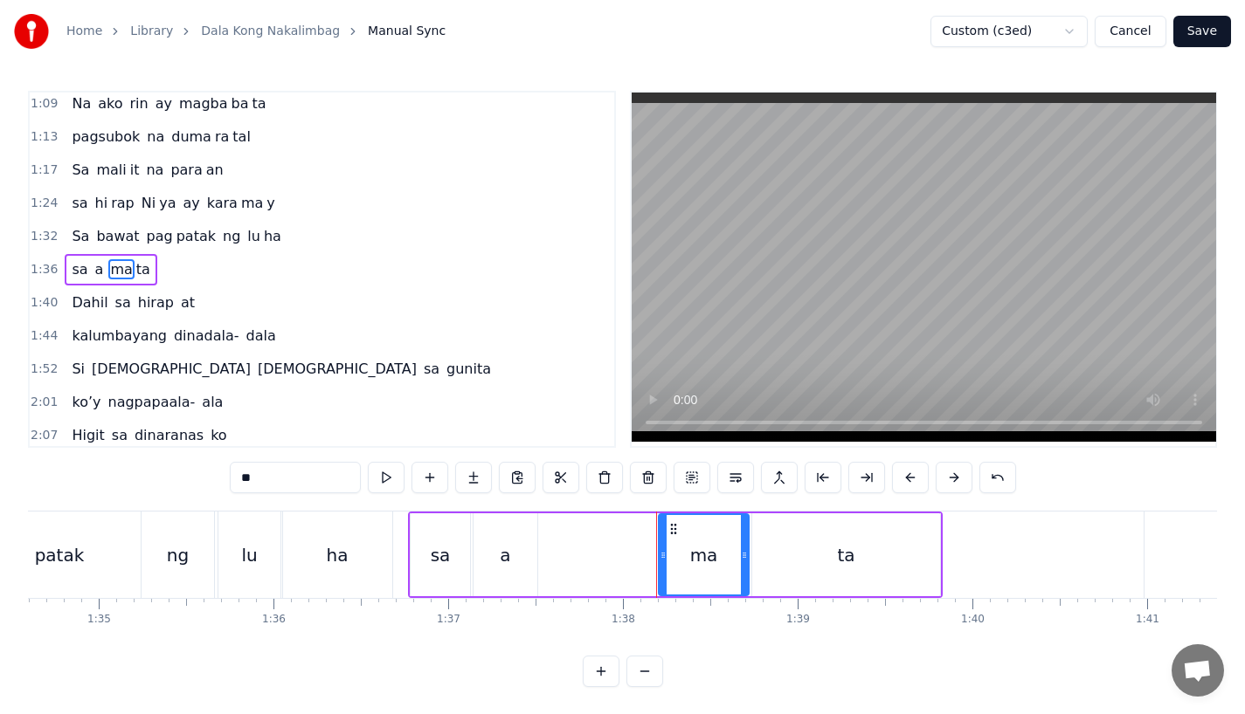
type input "*"
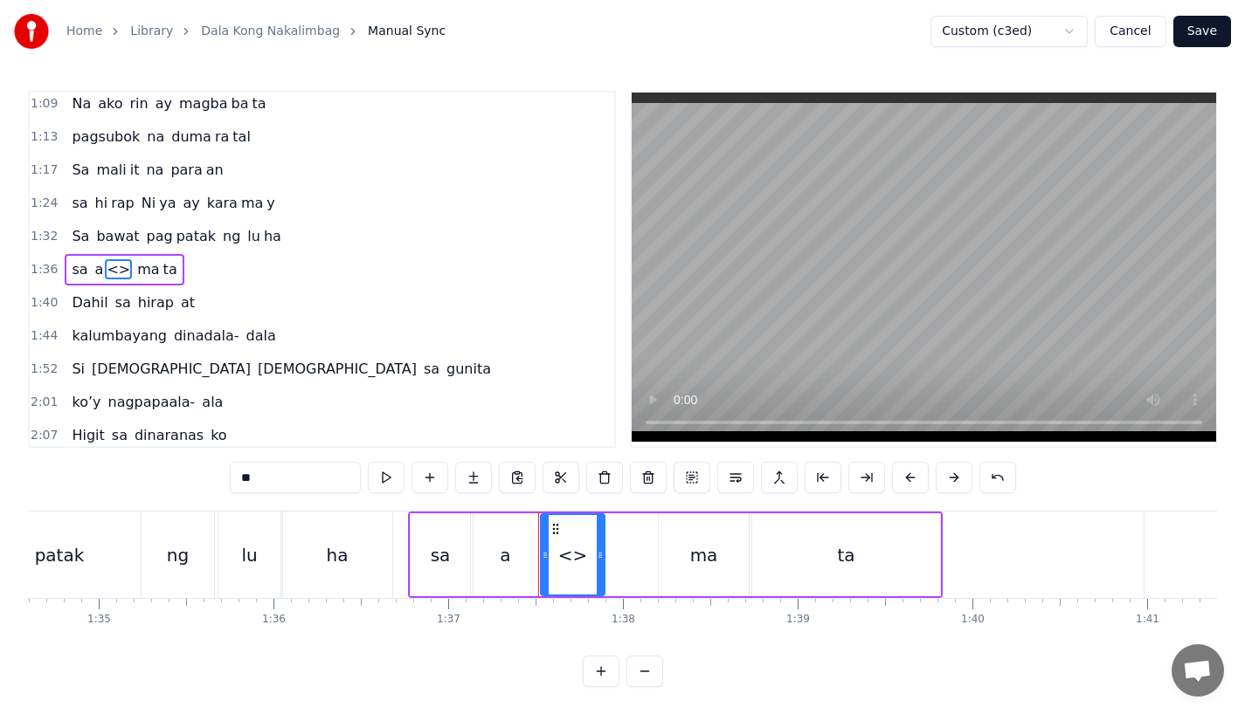
drag, startPoint x: 270, startPoint y: 475, endPoint x: 152, endPoint y: 474, distance: 117.9
drag, startPoint x: 602, startPoint y: 549, endPoint x: 653, endPoint y: 550, distance: 51.5
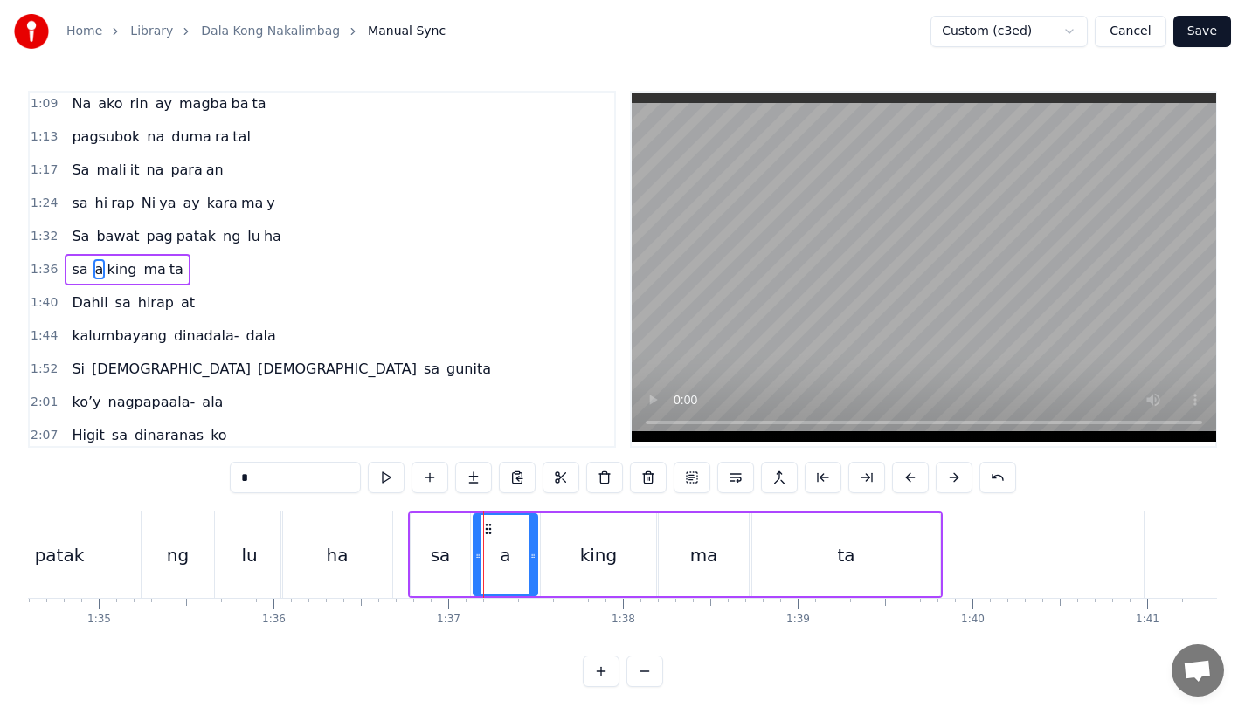
drag, startPoint x: 533, startPoint y: 572, endPoint x: 512, endPoint y: 572, distance: 21.0
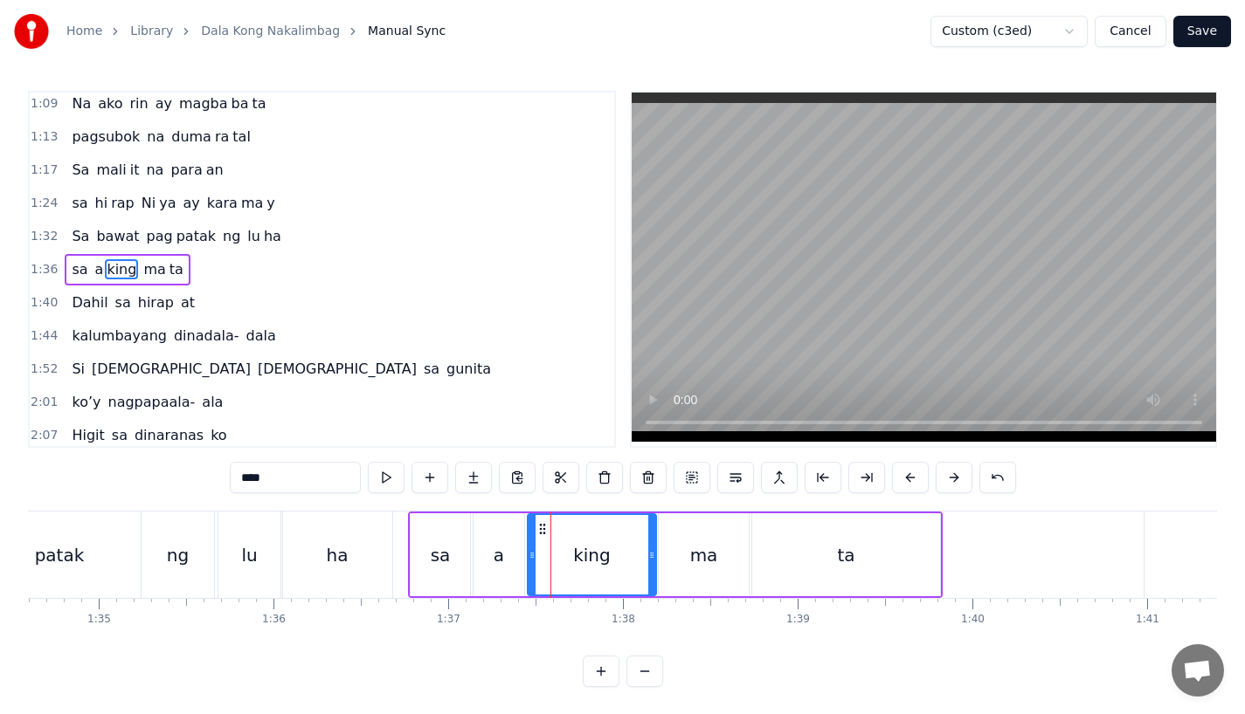
drag, startPoint x: 545, startPoint y: 562, endPoint x: 530, endPoint y: 565, distance: 15.1
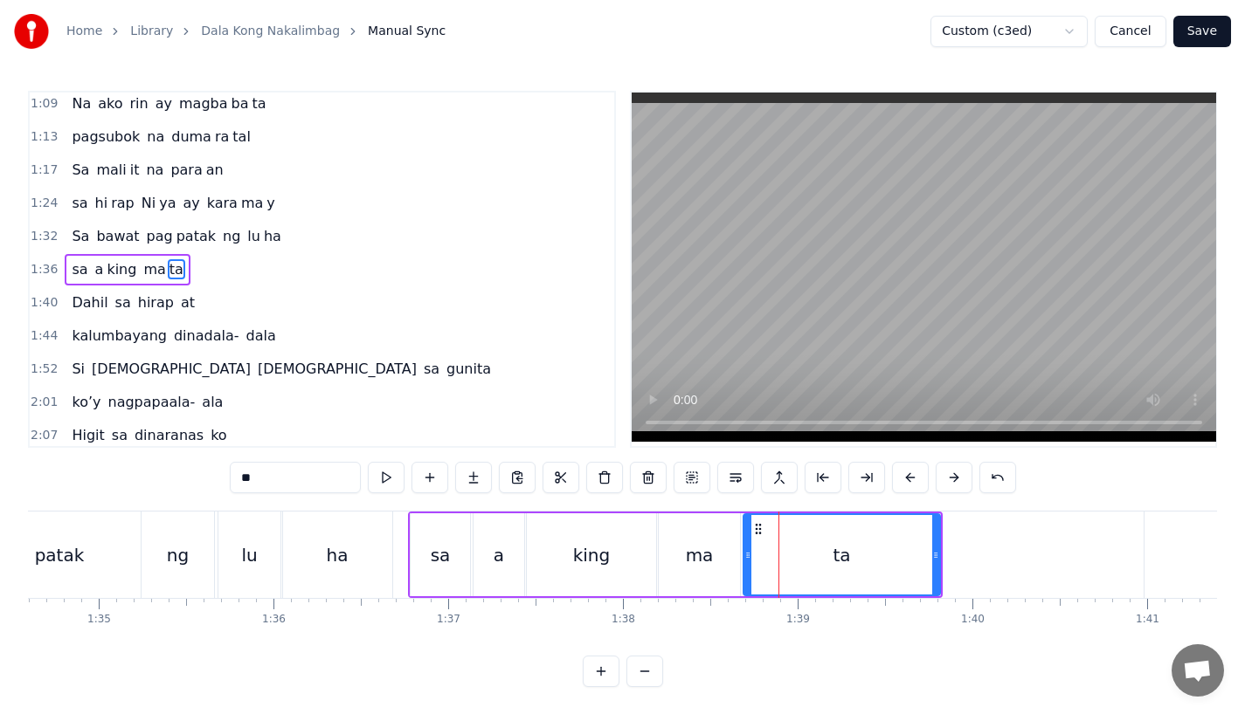
drag, startPoint x: 756, startPoint y: 549, endPoint x: 747, endPoint y: 550, distance: 9.8
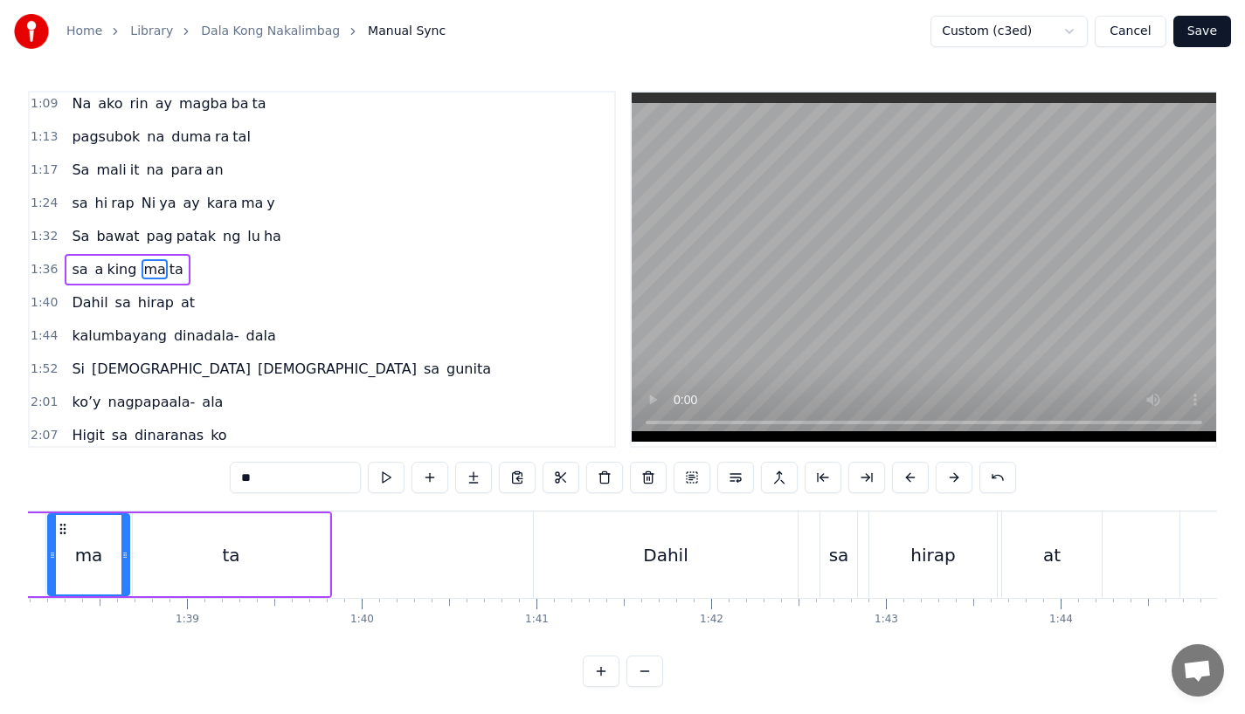
scroll to position [503, 0]
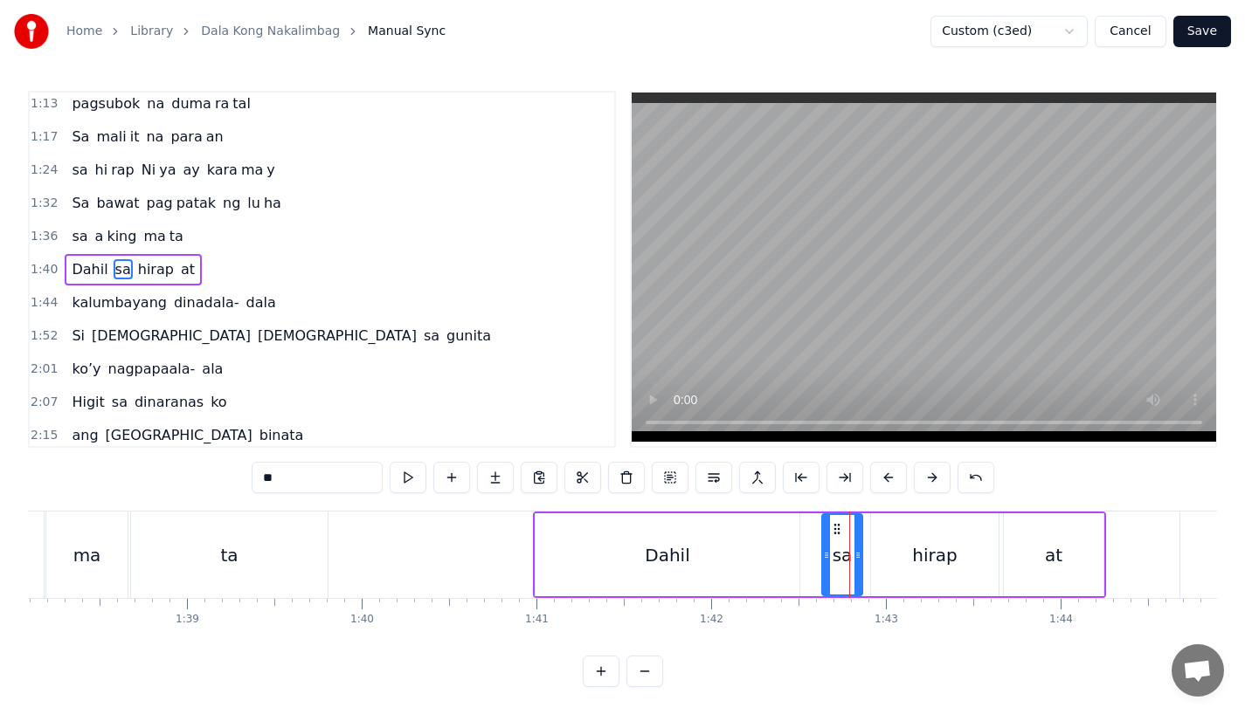
drag, startPoint x: 852, startPoint y: 562, endPoint x: 863, endPoint y: 562, distance: 10.5
drag, startPoint x: 825, startPoint y: 556, endPoint x: 808, endPoint y: 556, distance: 16.6
drag, startPoint x: 865, startPoint y: 558, endPoint x: 856, endPoint y: 559, distance: 8.8
type input "*****"
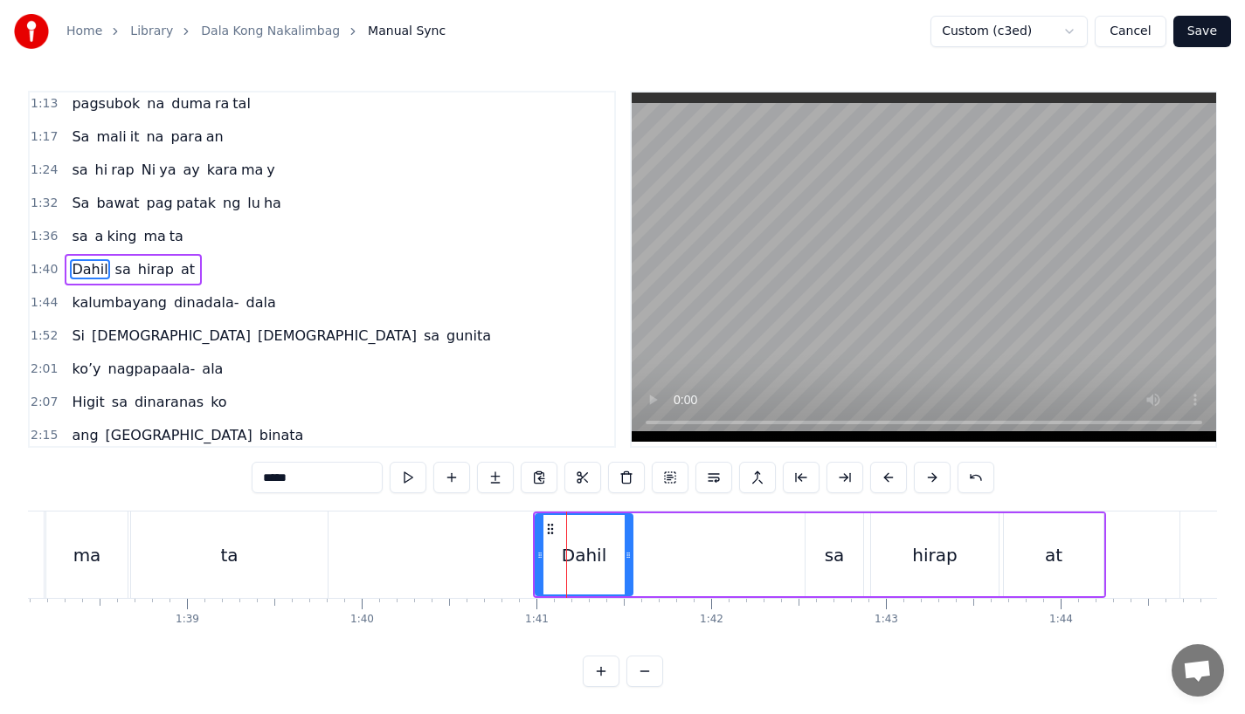
drag, startPoint x: 794, startPoint y: 563, endPoint x: 641, endPoint y: 561, distance: 152.9
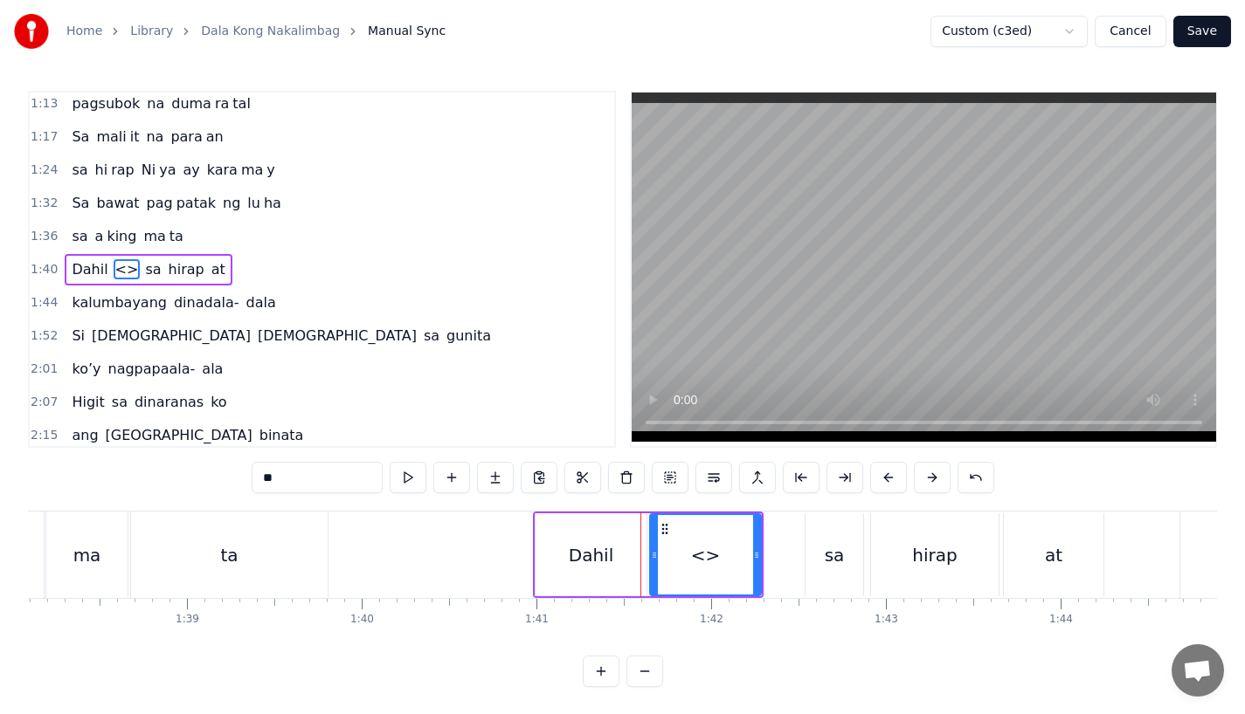
drag, startPoint x: 292, startPoint y: 476, endPoint x: 148, endPoint y: 476, distance: 144.1
drag, startPoint x: 758, startPoint y: 559, endPoint x: 797, endPoint y: 560, distance: 38.4
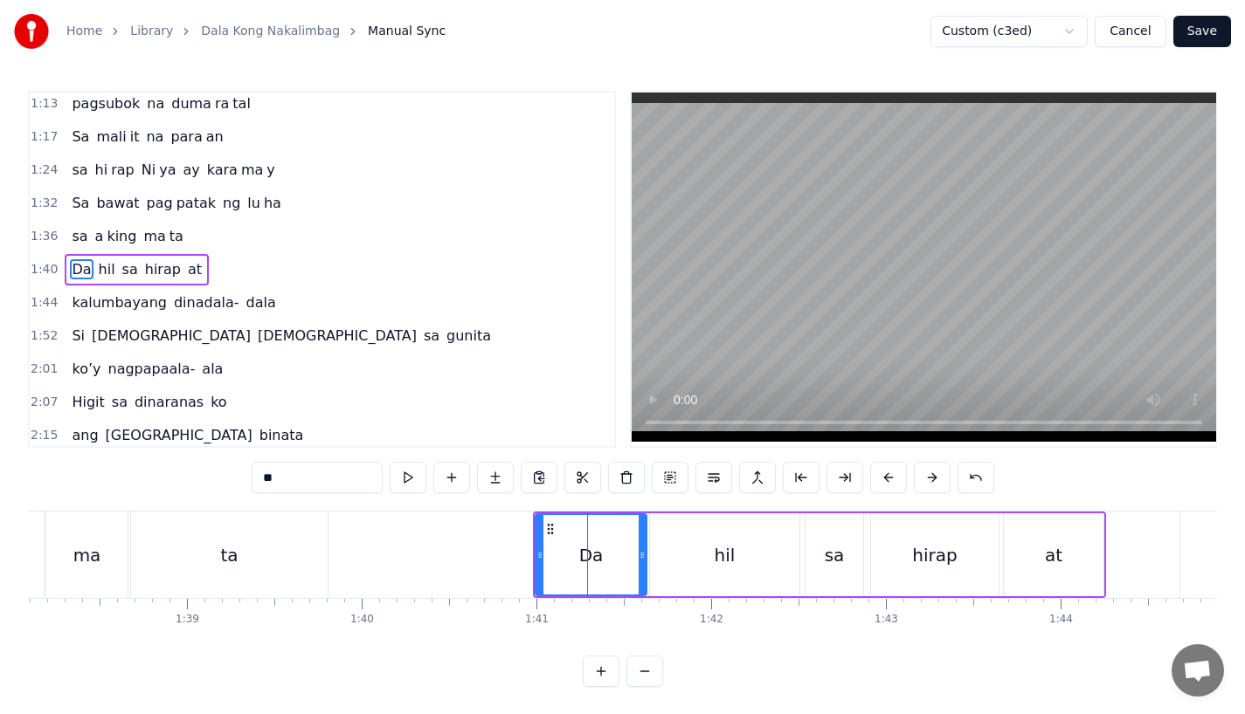
type input "**"
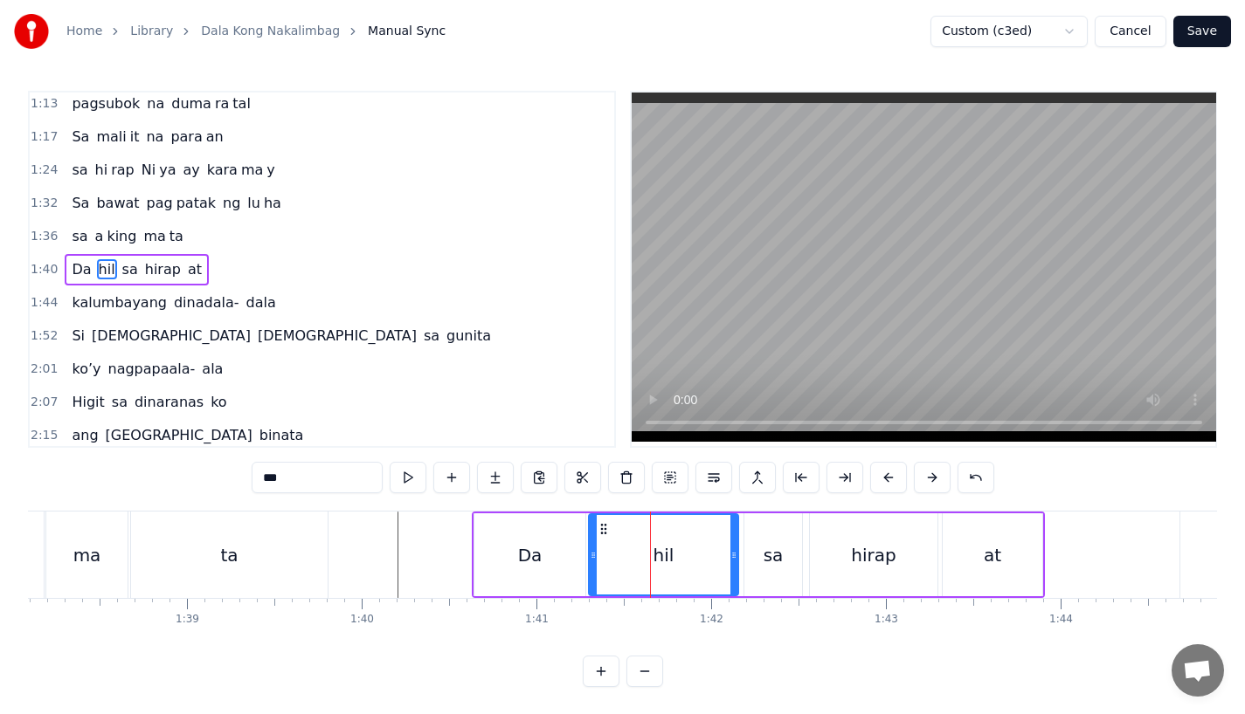
type input "**"
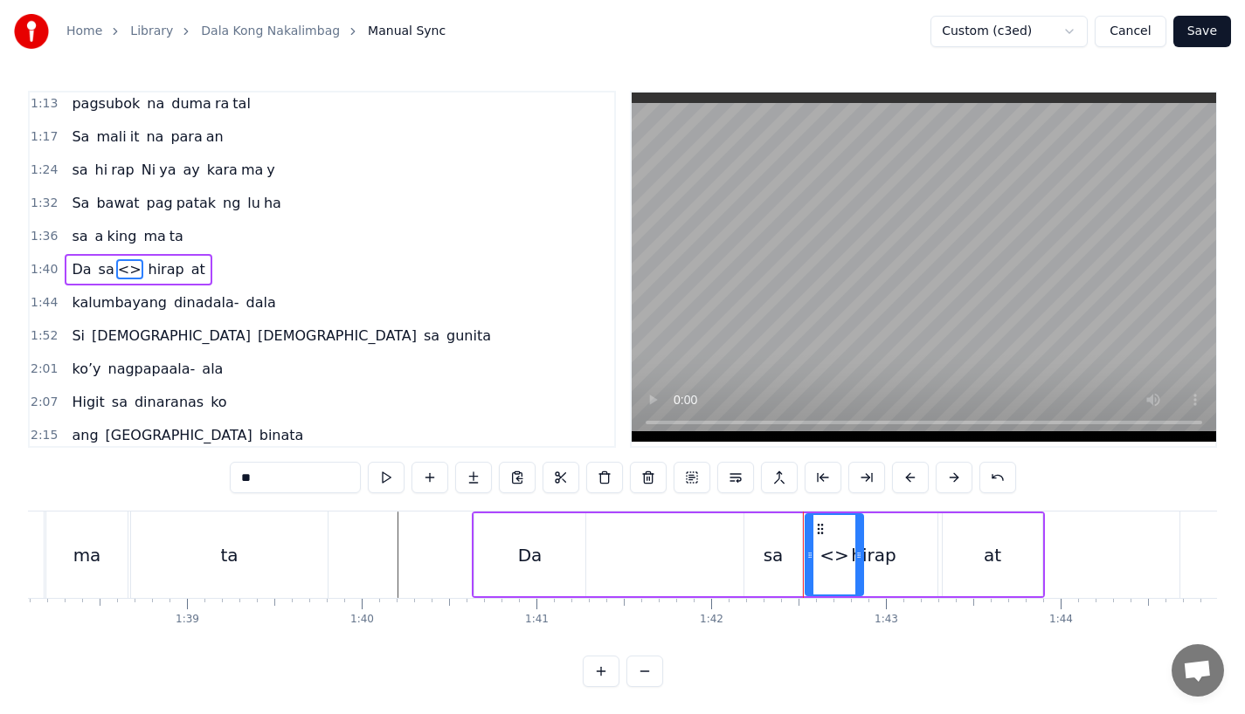
drag, startPoint x: 313, startPoint y: 485, endPoint x: 210, endPoint y: 485, distance: 103.1
type input "**"
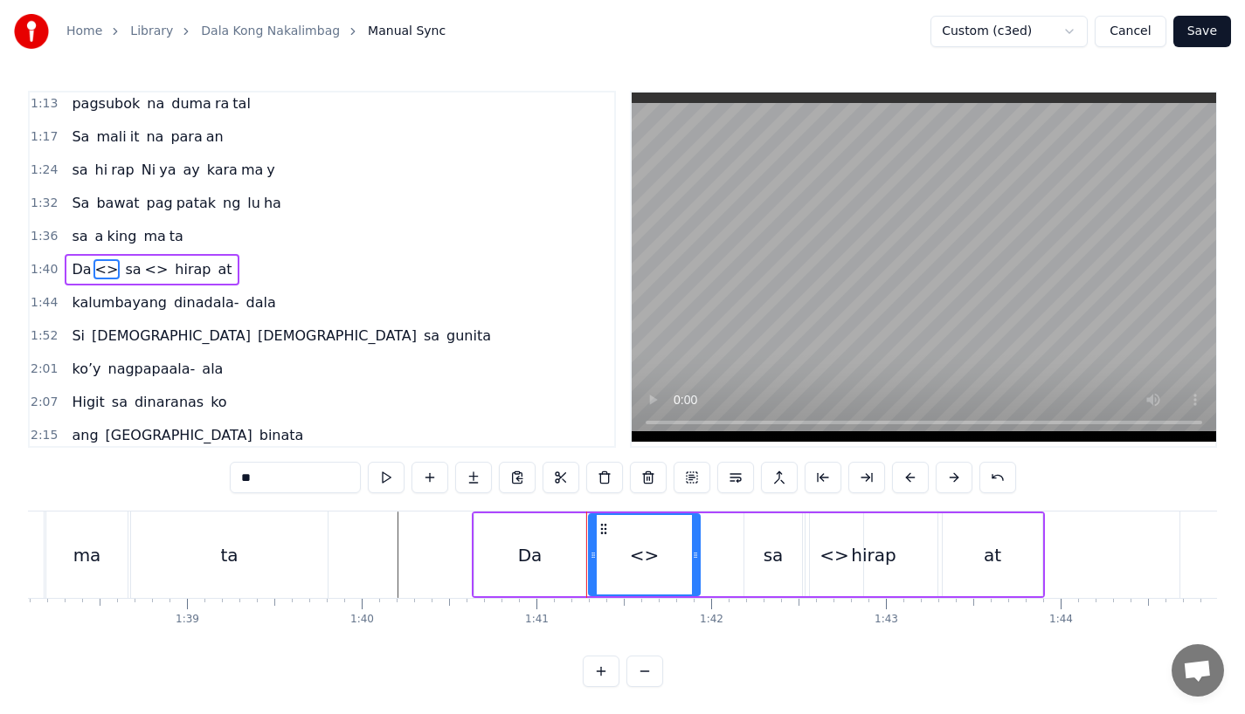
drag, startPoint x: 293, startPoint y: 467, endPoint x: 321, endPoint y: 487, distance: 33.2
drag, startPoint x: 694, startPoint y: 546, endPoint x: 734, endPoint y: 546, distance: 39.3
type input "**"
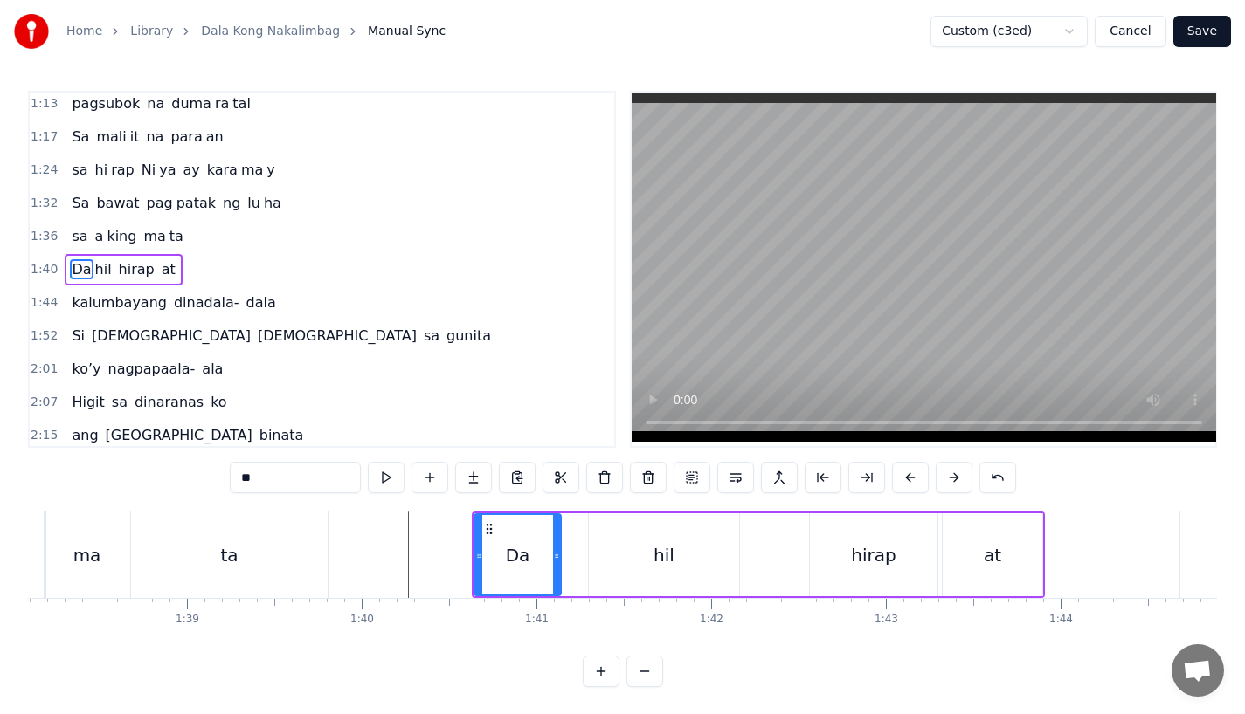
drag, startPoint x: 579, startPoint y: 552, endPoint x: 555, endPoint y: 552, distance: 24.5
type input "***"
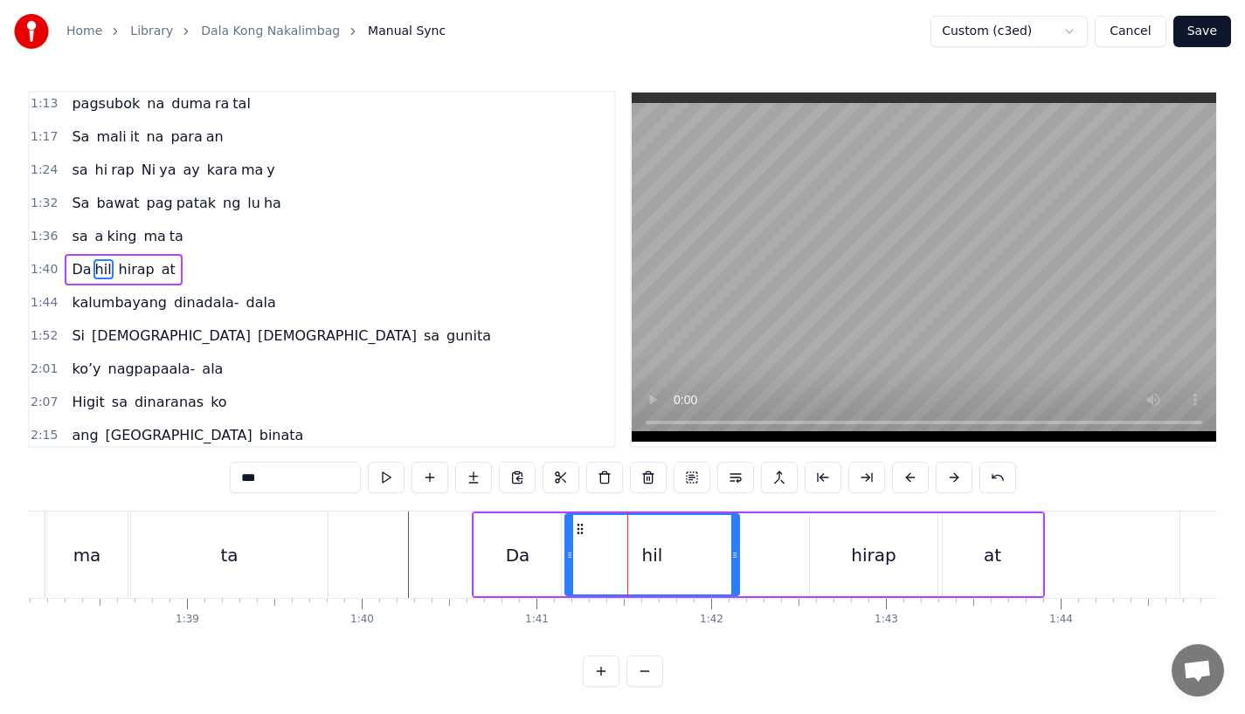
drag, startPoint x: 591, startPoint y: 553, endPoint x: 567, endPoint y: 556, distance: 24.7
drag, startPoint x: 733, startPoint y: 556, endPoint x: 705, endPoint y: 559, distance: 28.1
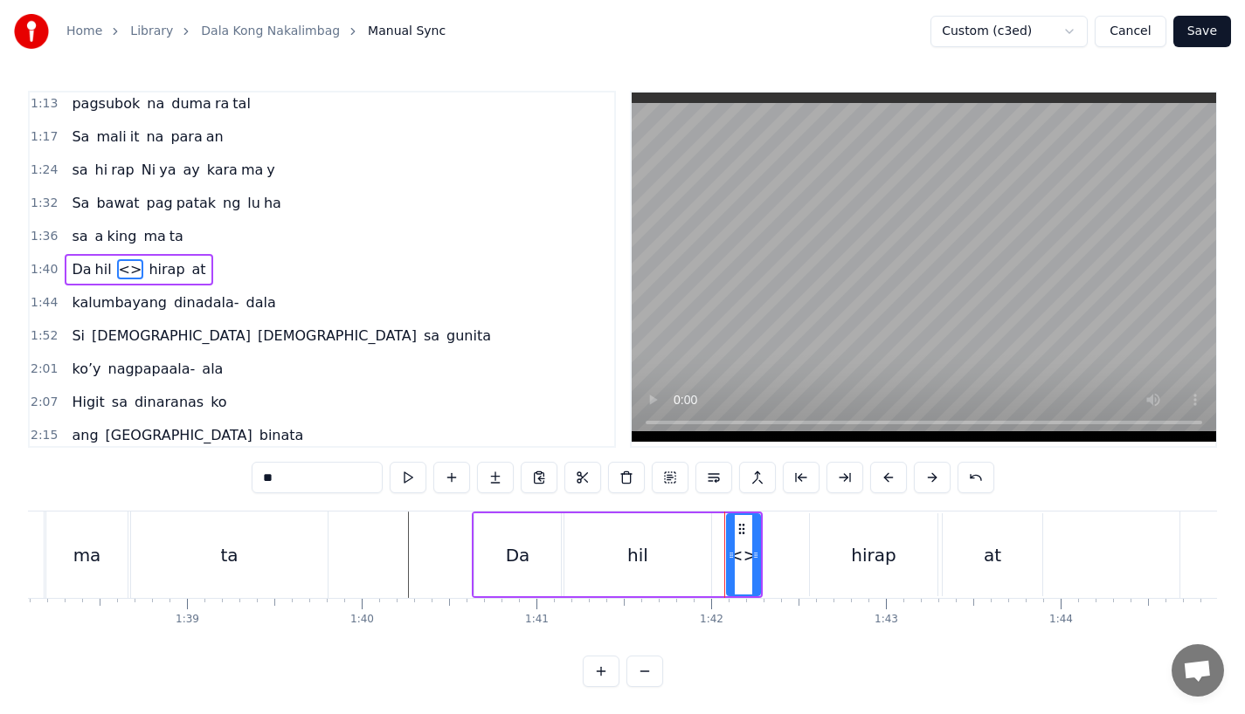
drag, startPoint x: 294, startPoint y: 477, endPoint x: 150, endPoint y: 477, distance: 144.1
type input "*"
drag, startPoint x: 756, startPoint y: 562, endPoint x: 798, endPoint y: 562, distance: 41.9
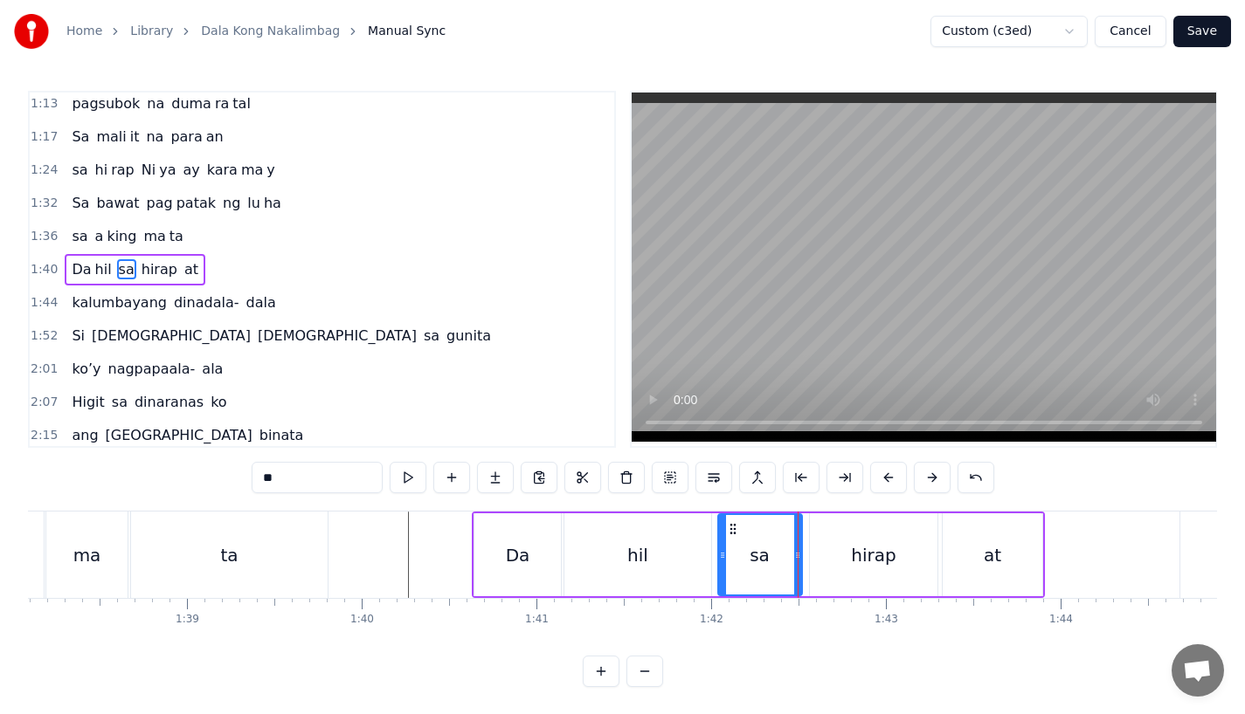
drag, startPoint x: 727, startPoint y: 561, endPoint x: 718, endPoint y: 563, distance: 9.1
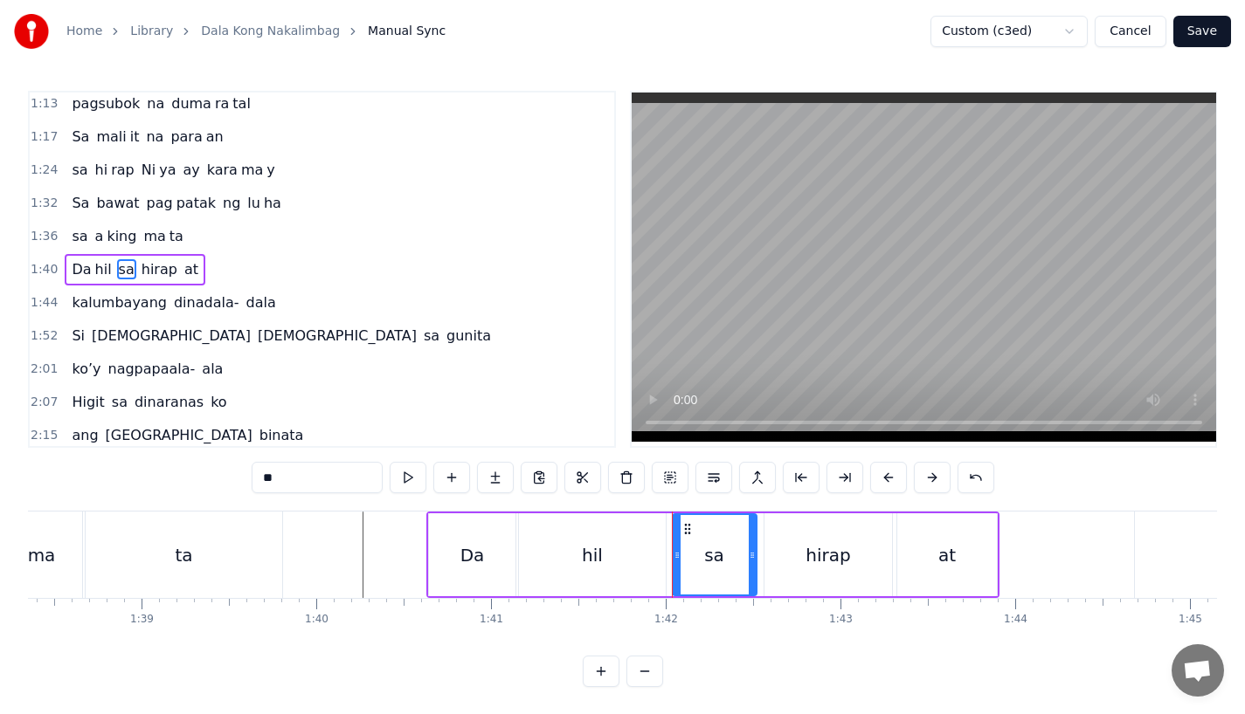
scroll to position [0, 17185]
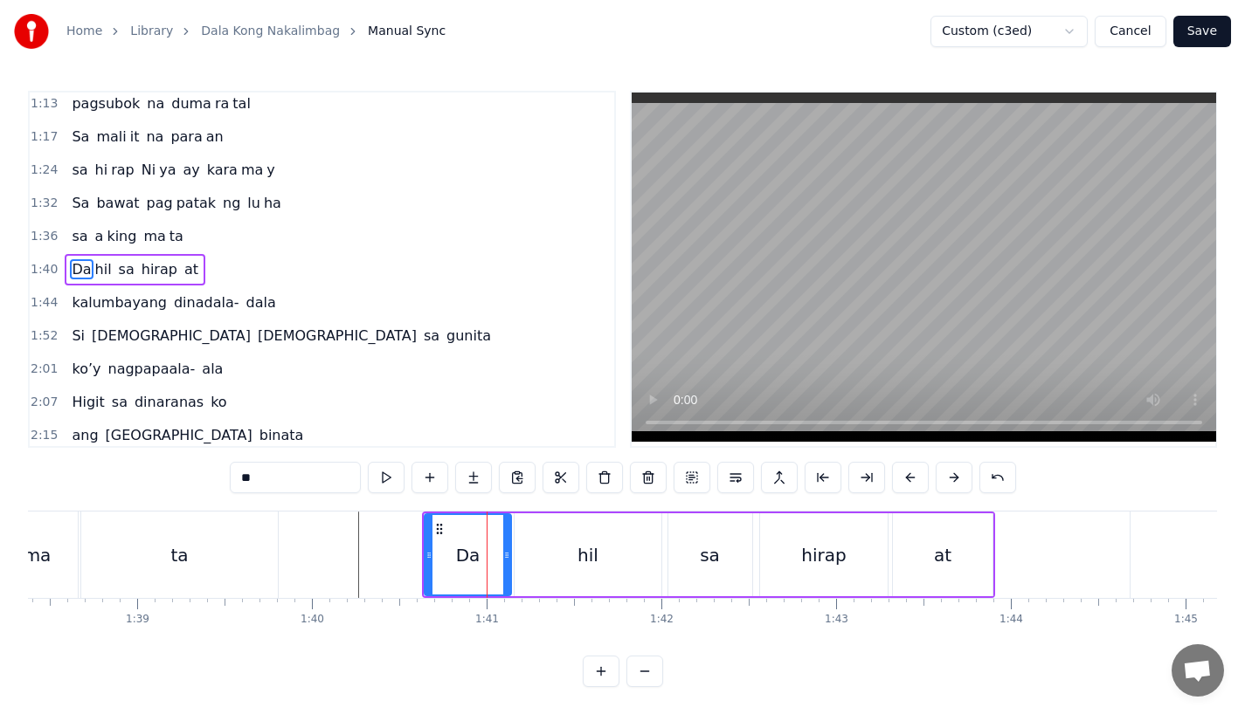
type input "**"
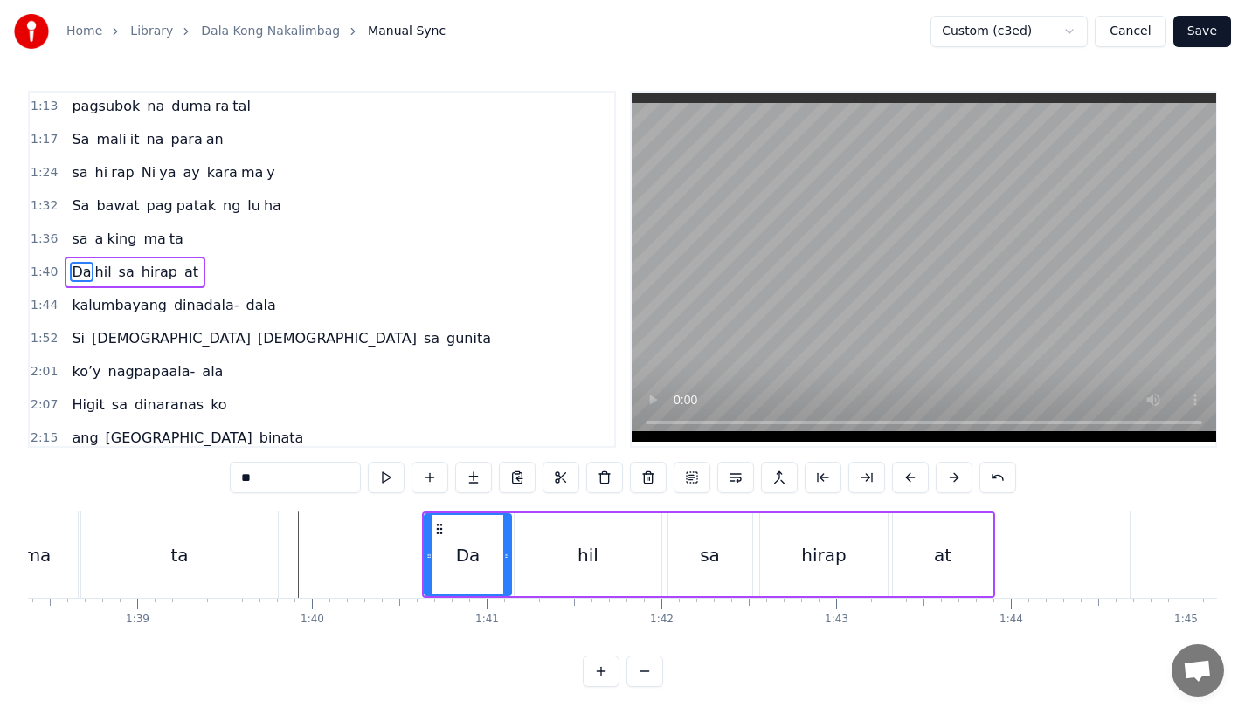
scroll to position [503, 0]
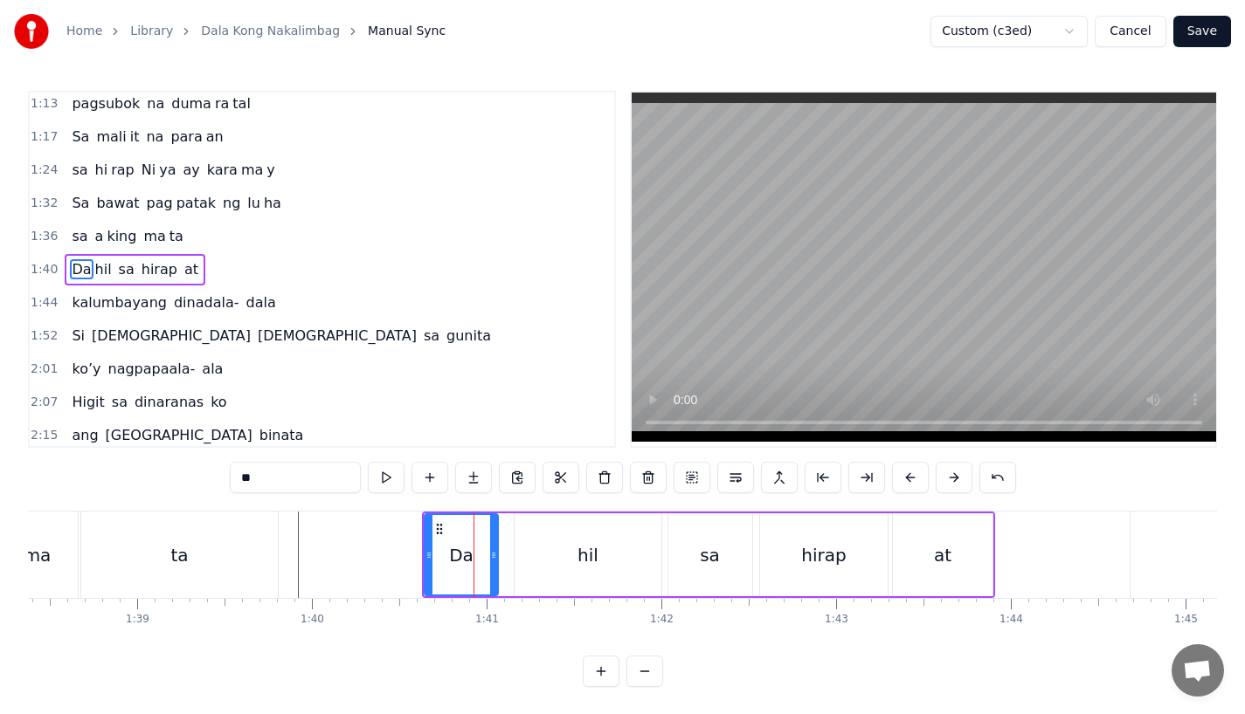
drag, startPoint x: 505, startPoint y: 568, endPoint x: 491, endPoint y: 568, distance: 14.0
type input "***"
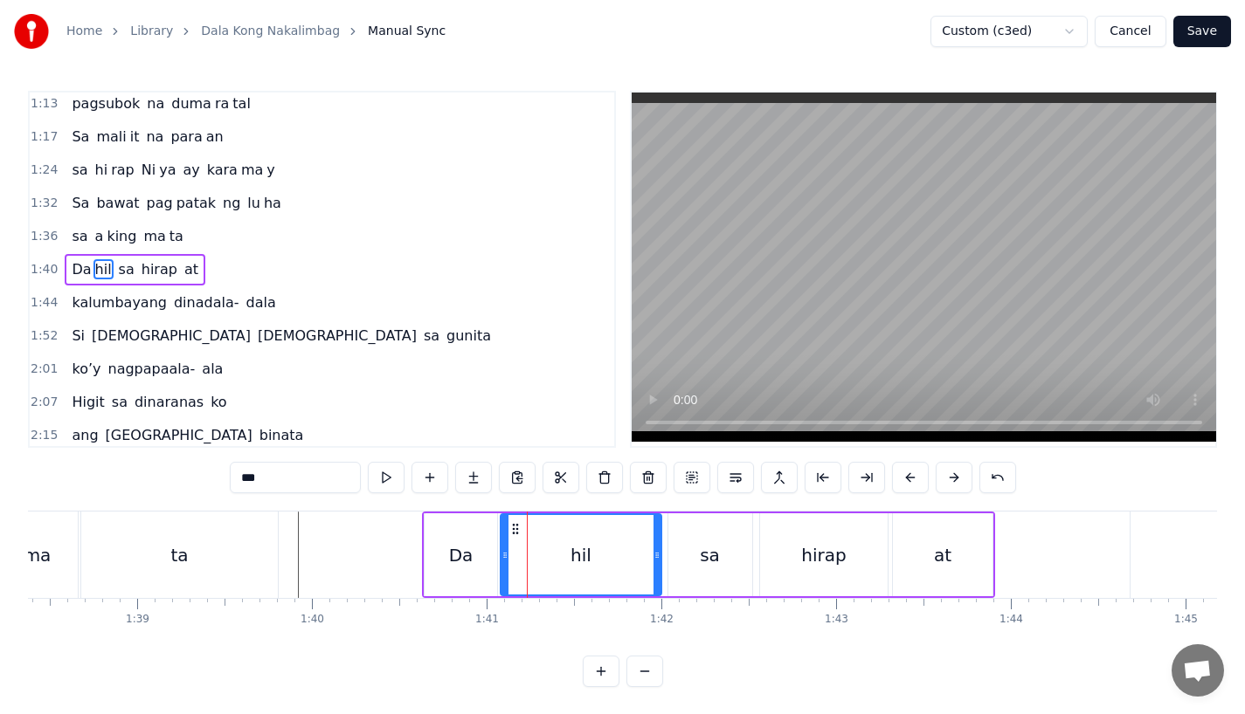
drag, startPoint x: 519, startPoint y: 566, endPoint x: 505, endPoint y: 570, distance: 14.6
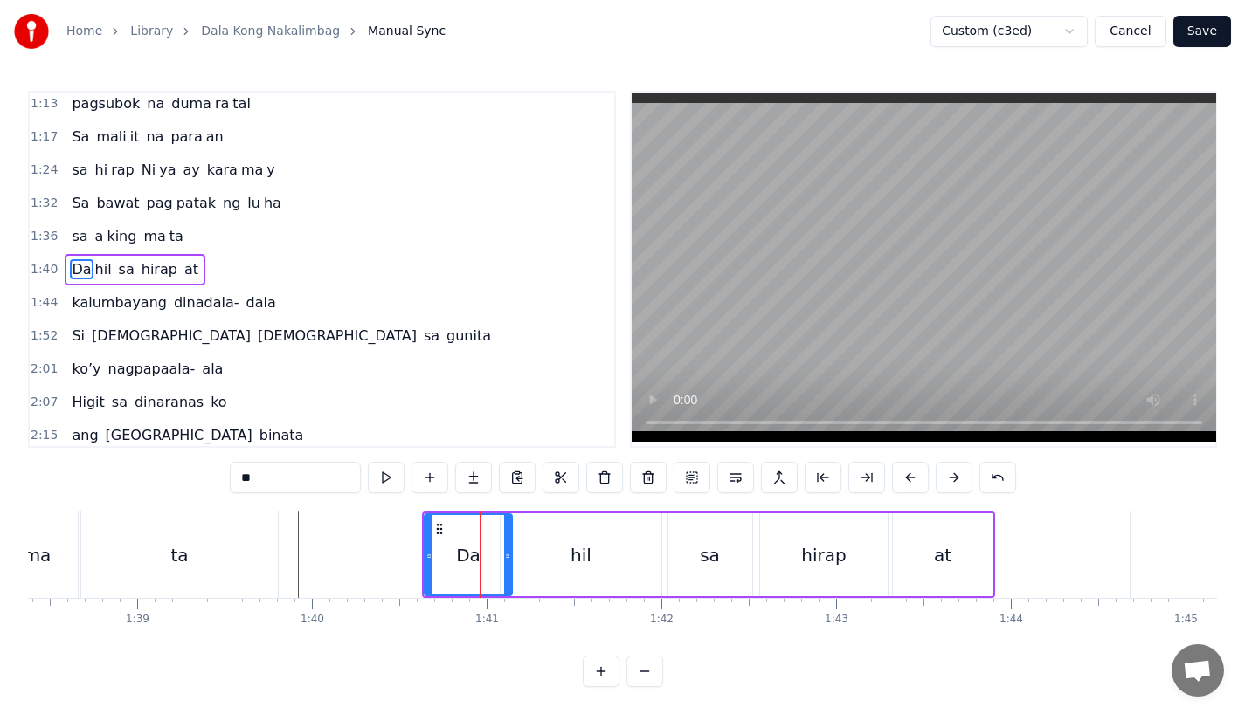
drag, startPoint x: 489, startPoint y: 556, endPoint x: 505, endPoint y: 556, distance: 15.7
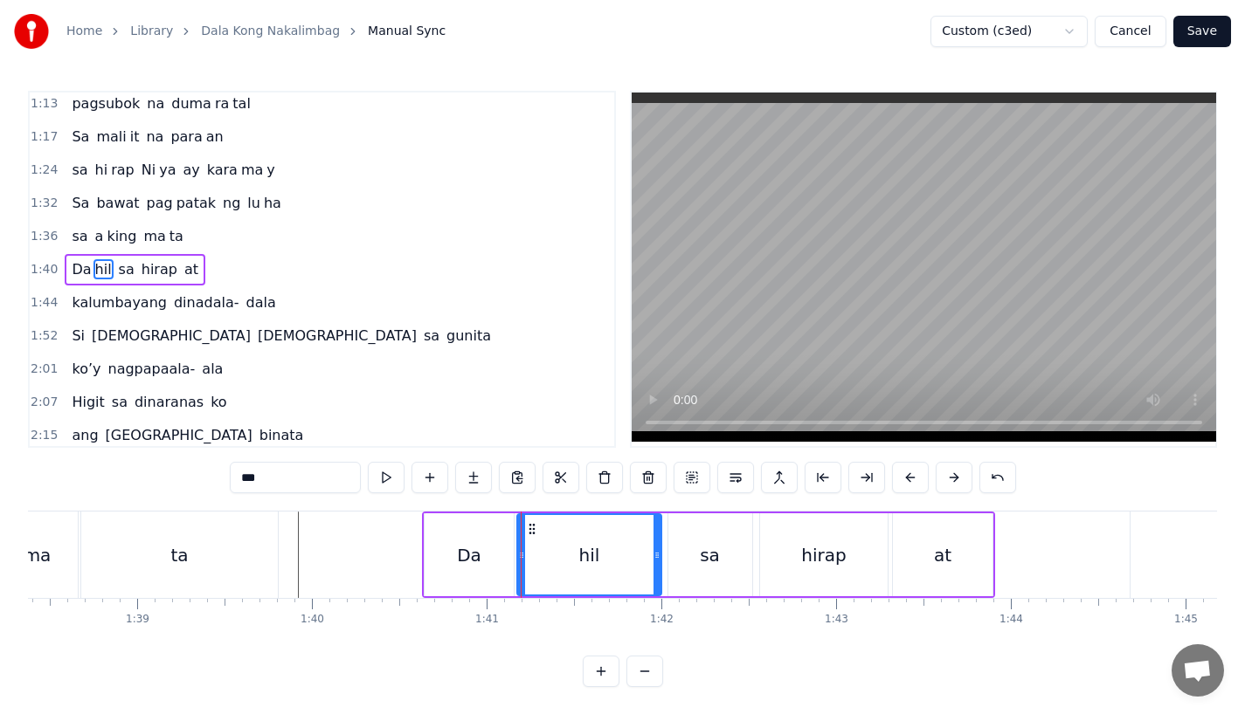
drag, startPoint x: 506, startPoint y: 556, endPoint x: 521, endPoint y: 556, distance: 15.7
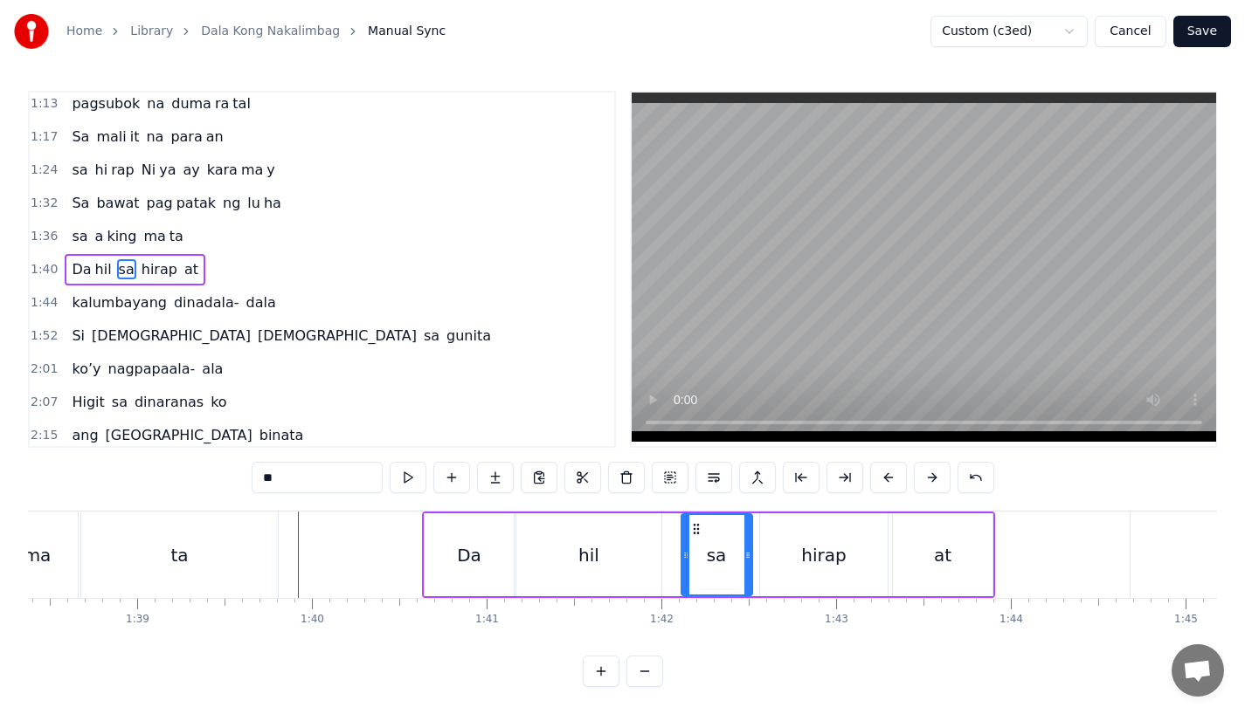
drag, startPoint x: 673, startPoint y: 555, endPoint x: 689, endPoint y: 553, distance: 15.8
drag, startPoint x: 744, startPoint y: 560, endPoint x: 756, endPoint y: 560, distance: 12.2
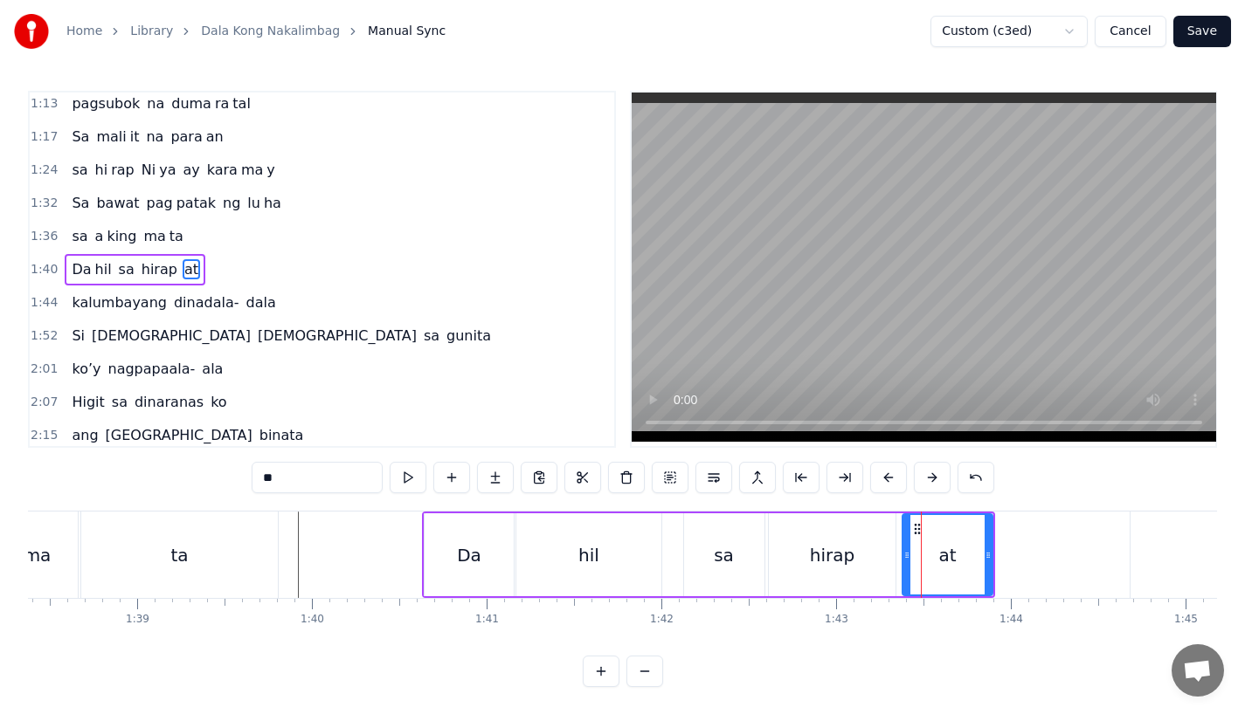
drag, startPoint x: 894, startPoint y: 560, endPoint x: 903, endPoint y: 560, distance: 9.6
drag, startPoint x: 989, startPoint y: 559, endPoint x: 1008, endPoint y: 559, distance: 19.2
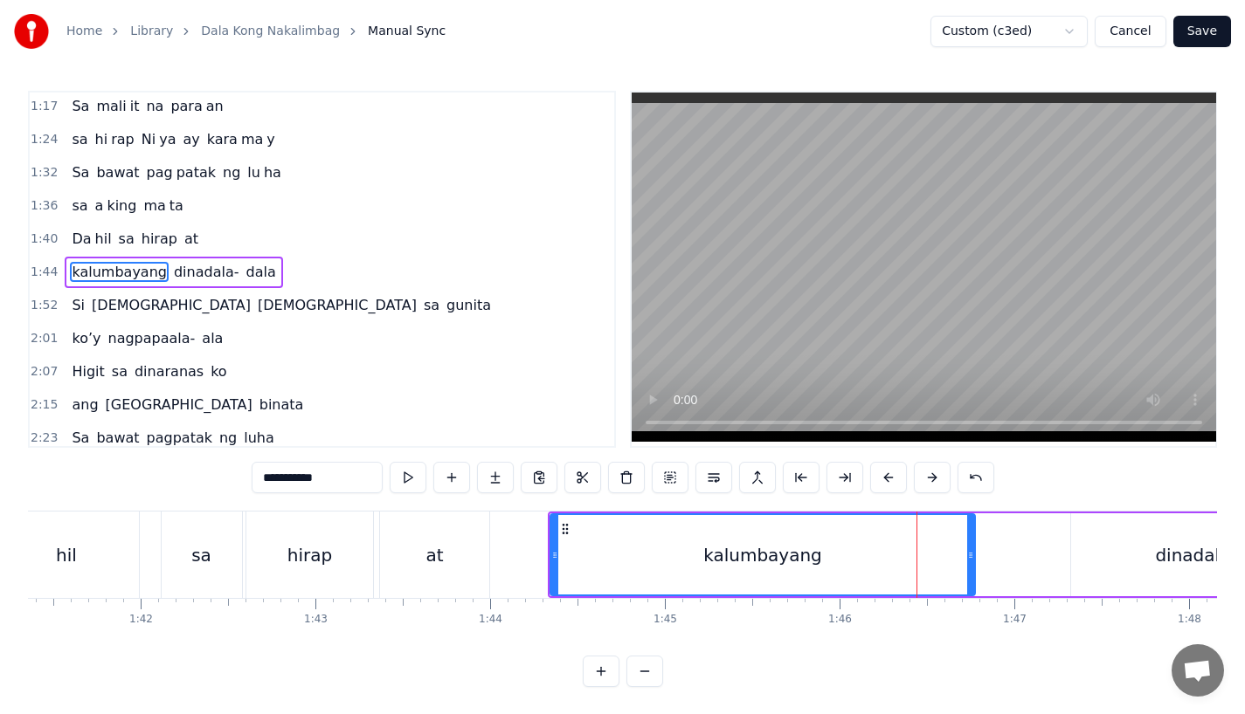
scroll to position [536, 0]
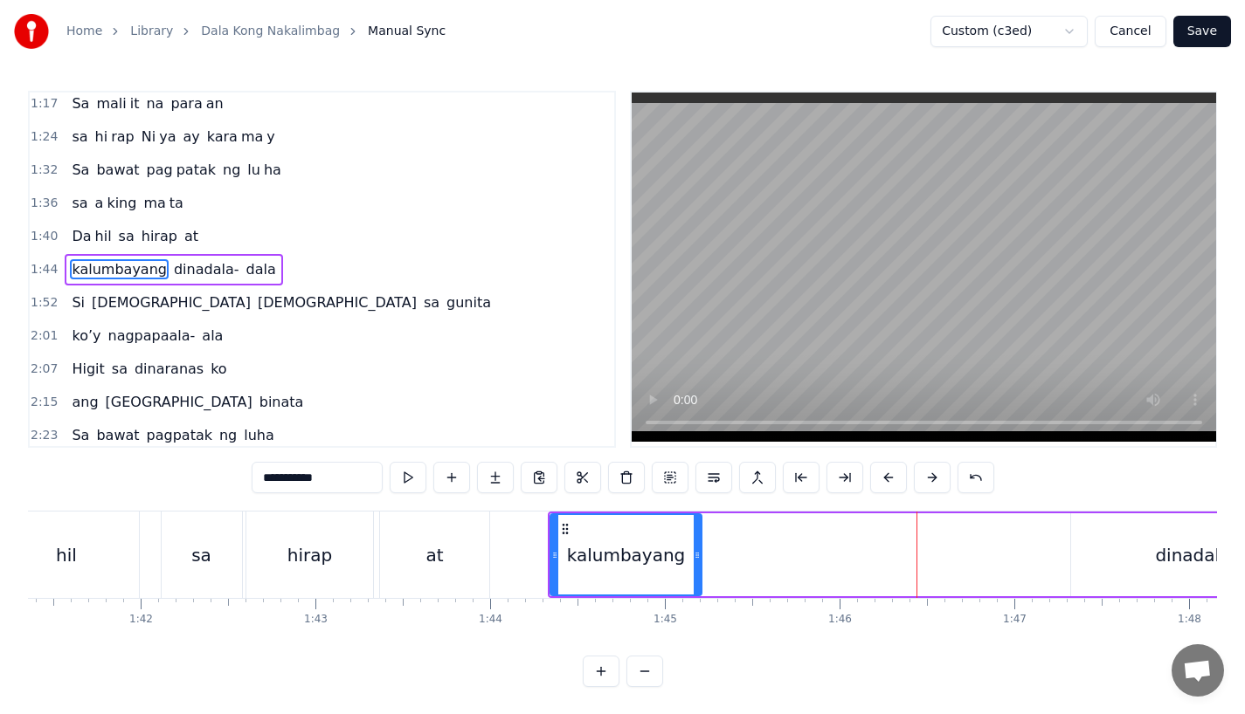
drag, startPoint x: 970, startPoint y: 549, endPoint x: 697, endPoint y: 548, distance: 273.4
drag, startPoint x: 298, startPoint y: 478, endPoint x: 410, endPoint y: 478, distance: 111.8
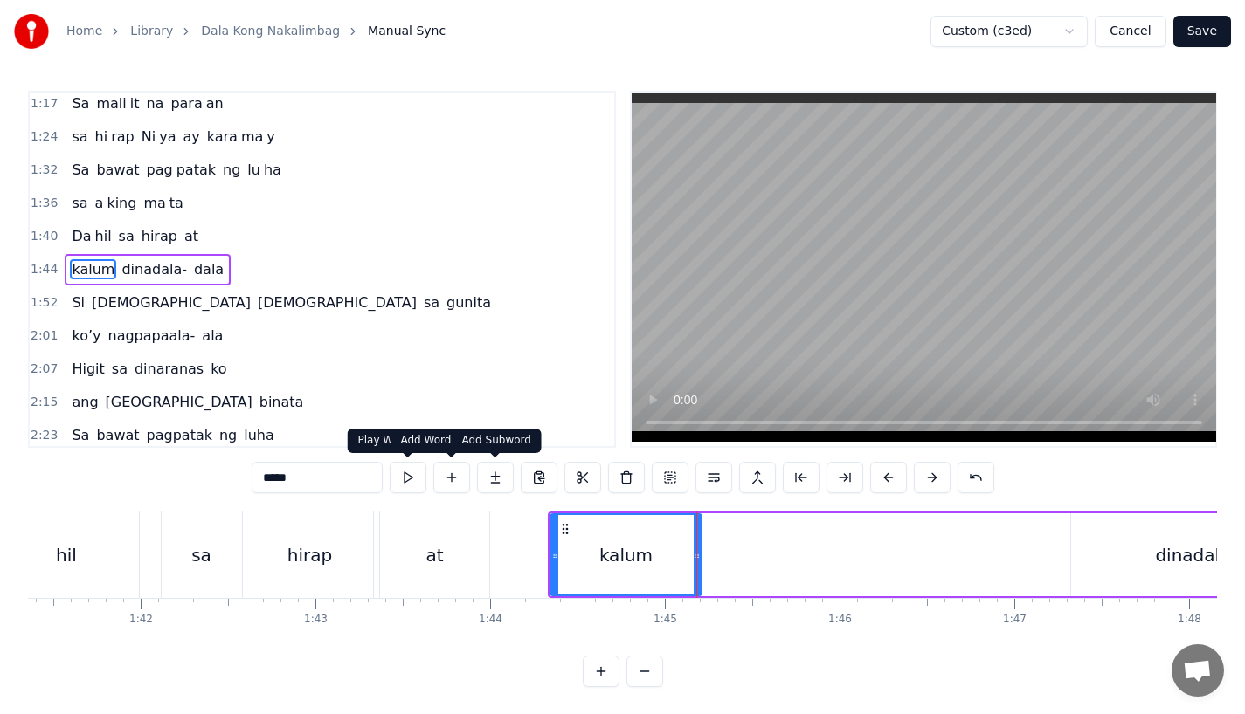
type input "*****"
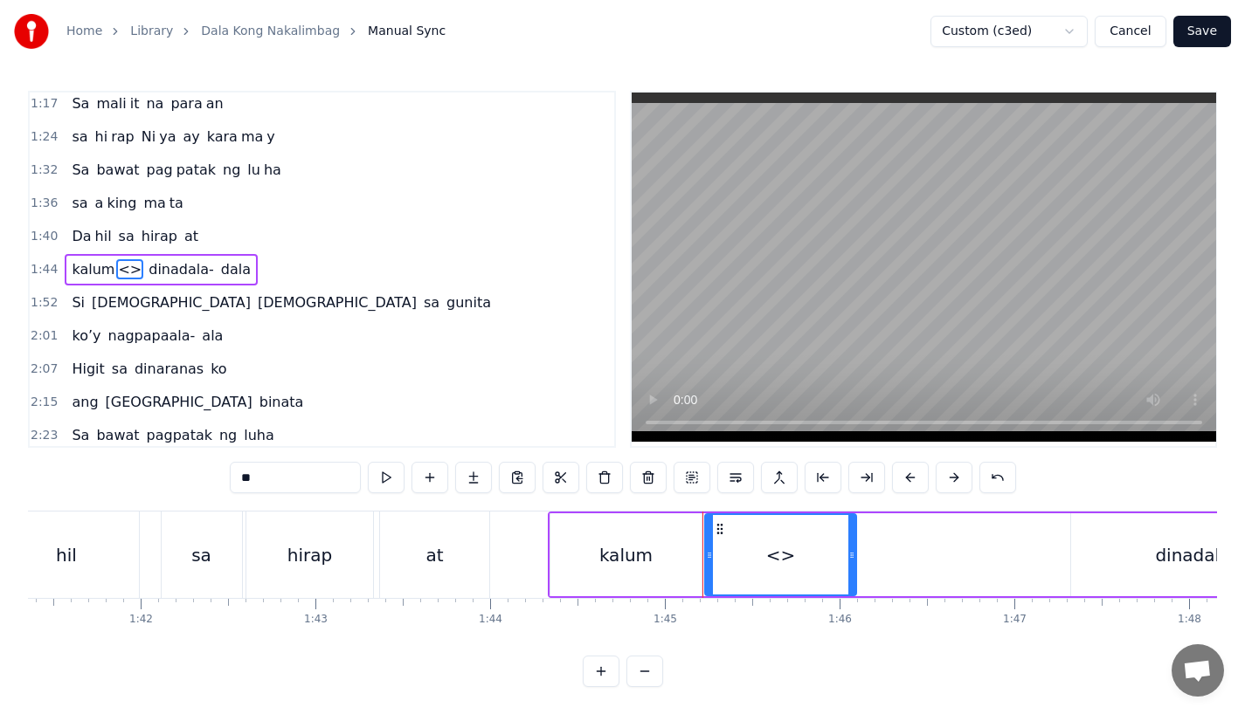
drag, startPoint x: 309, startPoint y: 484, endPoint x: 198, endPoint y: 483, distance: 110.9
type input "**"
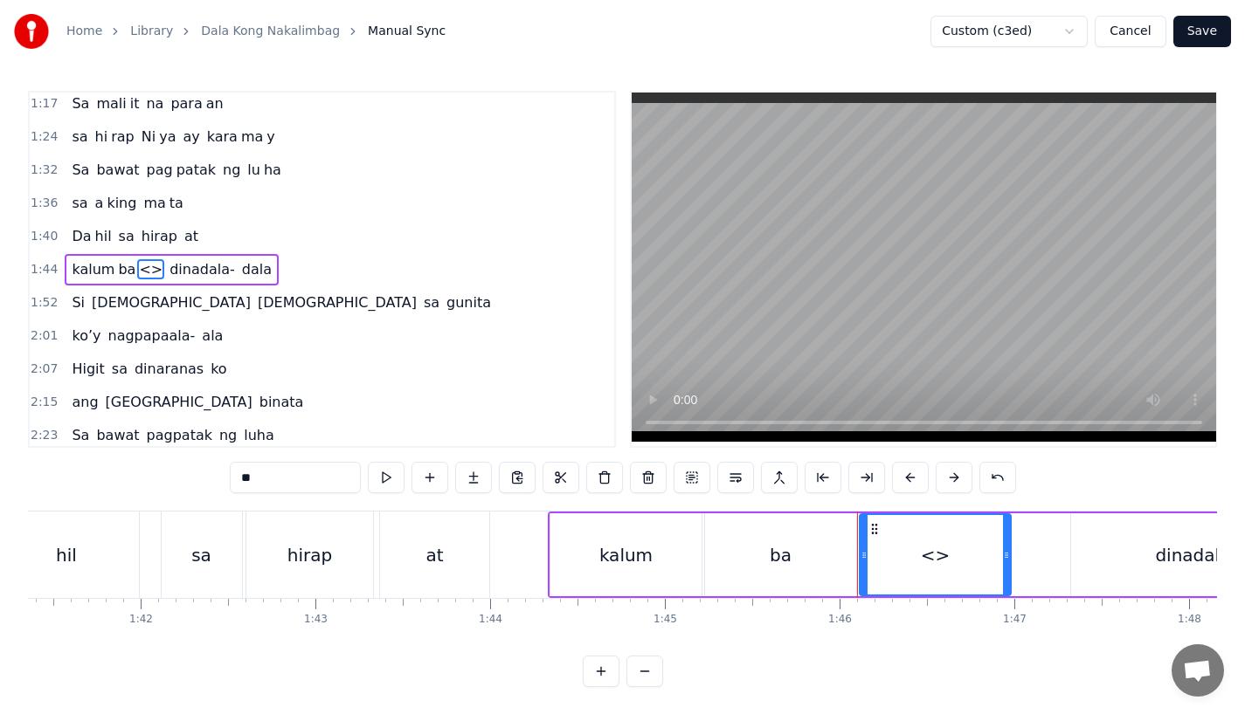
drag, startPoint x: 265, startPoint y: 479, endPoint x: 152, endPoint y: 479, distance: 112.7
drag, startPoint x: 1008, startPoint y: 552, endPoint x: 1025, endPoint y: 552, distance: 16.6
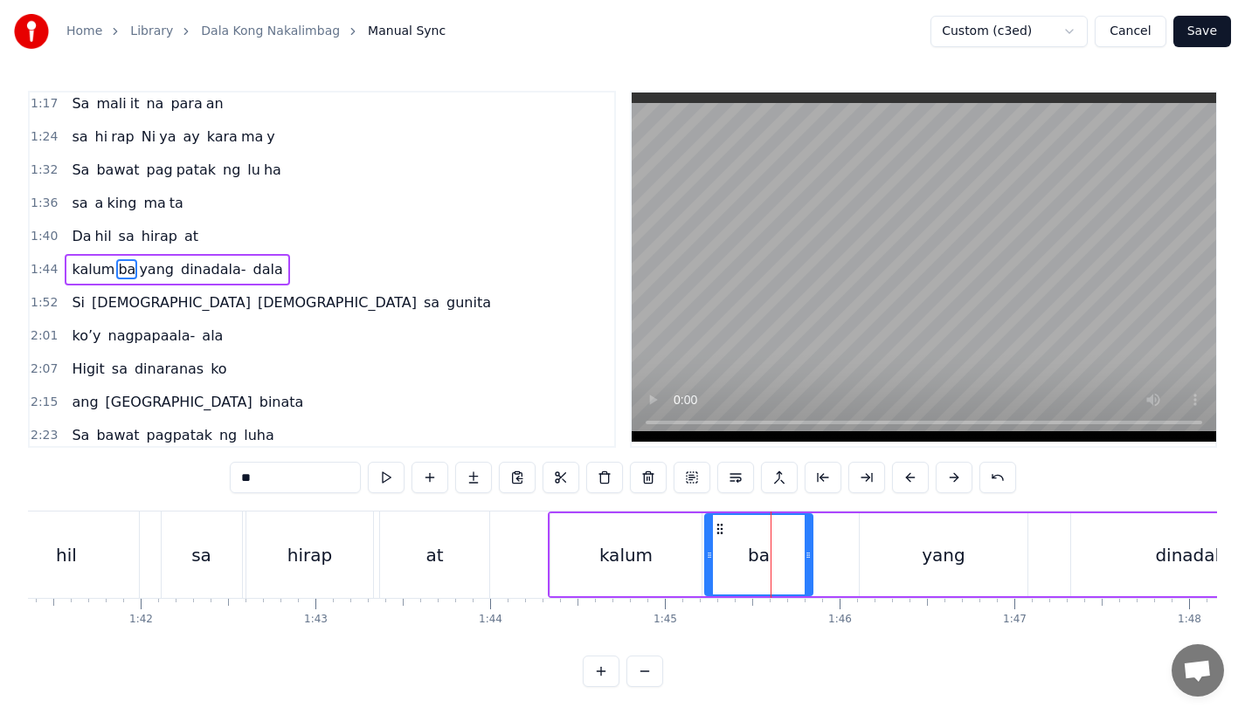
drag, startPoint x: 850, startPoint y: 565, endPoint x: 804, endPoint y: 565, distance: 46.3
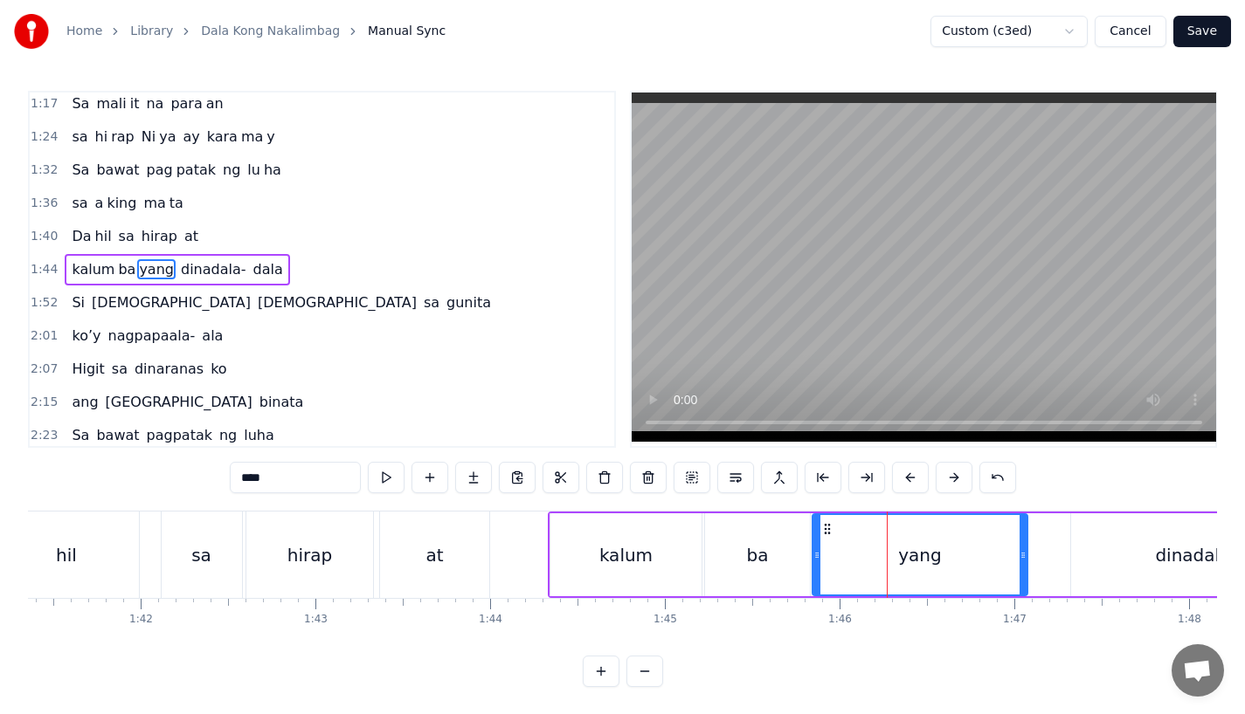
drag, startPoint x: 861, startPoint y: 562, endPoint x: 814, endPoint y: 562, distance: 47.2
drag, startPoint x: 1022, startPoint y: 553, endPoint x: 1004, endPoint y: 556, distance: 18.7
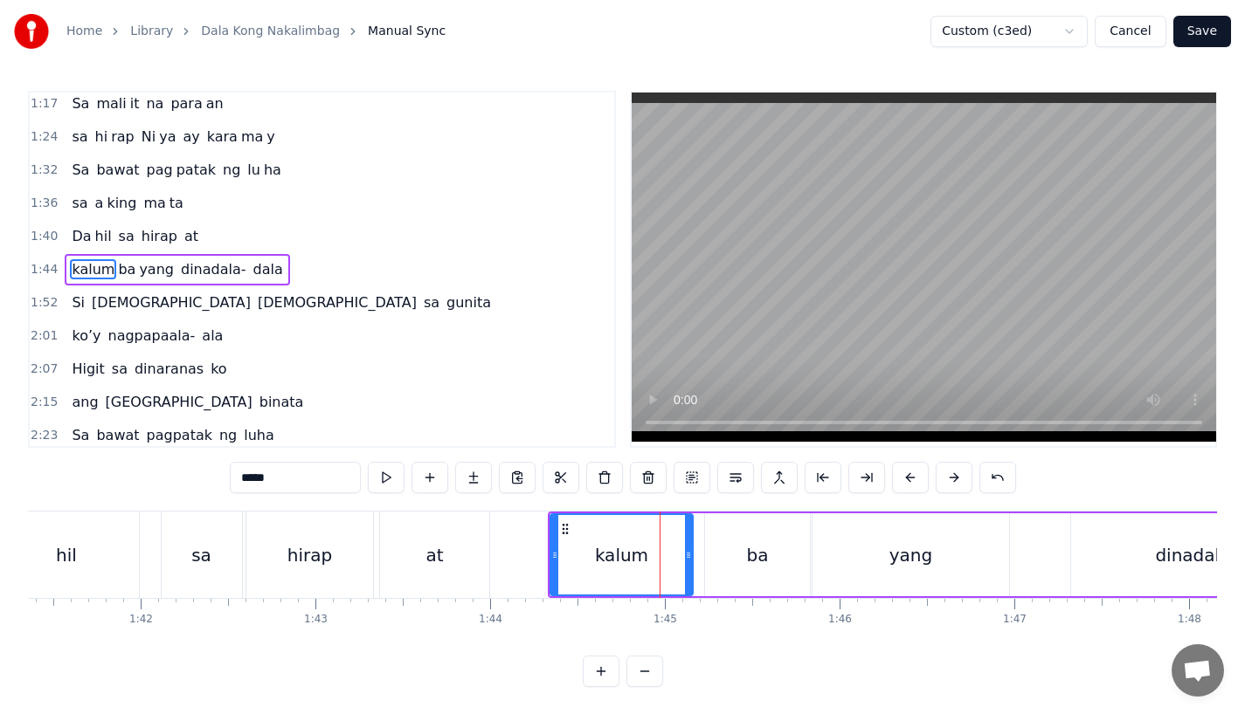
drag, startPoint x: 694, startPoint y: 557, endPoint x: 681, endPoint y: 557, distance: 13.1
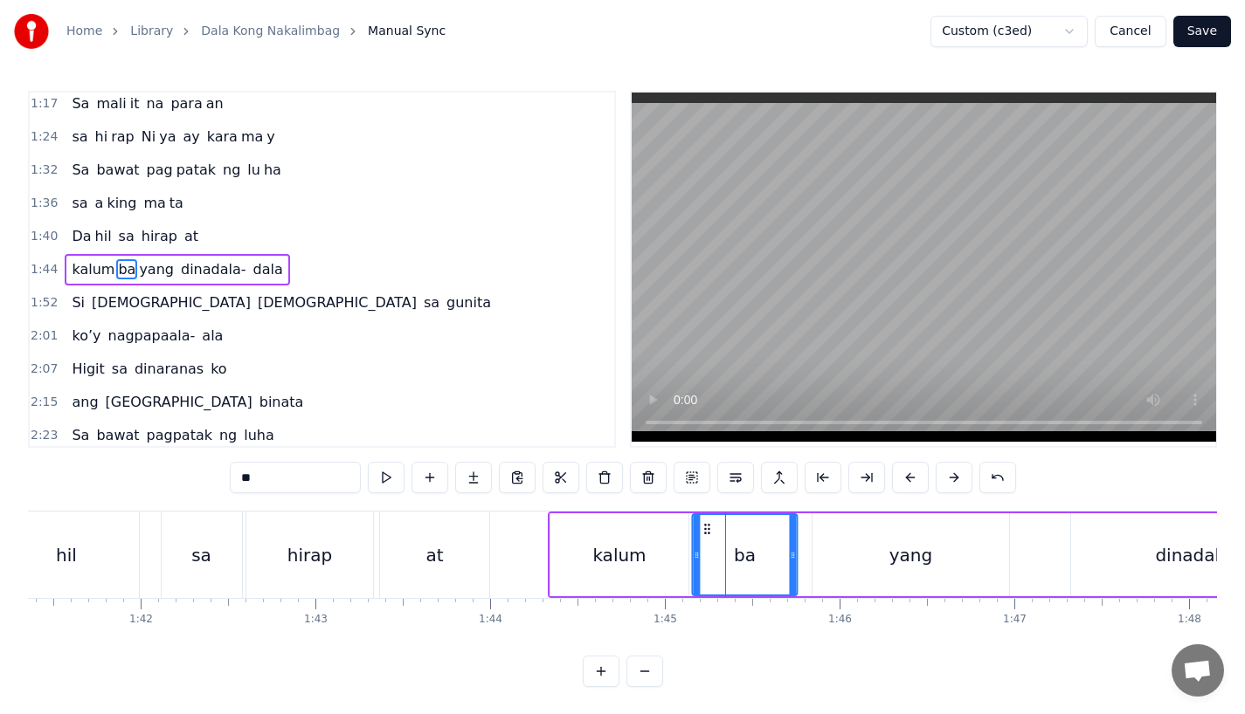
drag, startPoint x: 720, startPoint y: 523, endPoint x: 707, endPoint y: 529, distance: 14.5
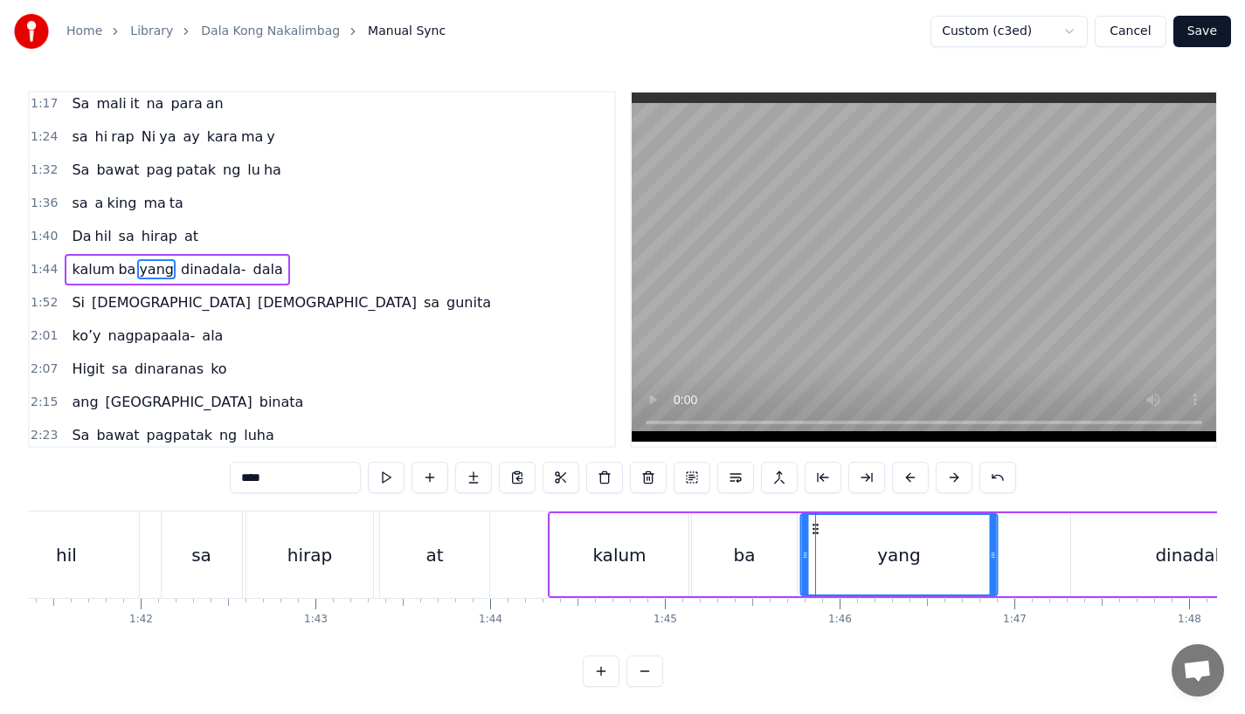
drag, startPoint x: 825, startPoint y: 528, endPoint x: 811, endPoint y: 530, distance: 13.2
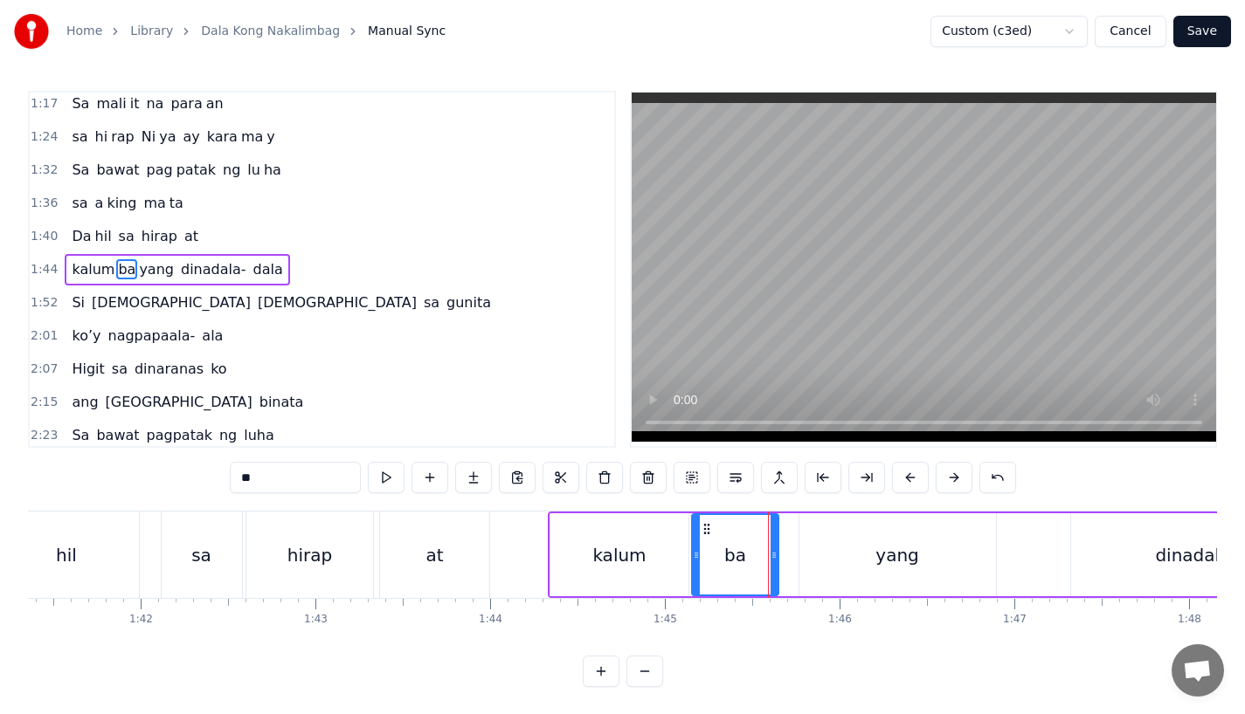
drag, startPoint x: 791, startPoint y: 553, endPoint x: 773, endPoint y: 553, distance: 18.3
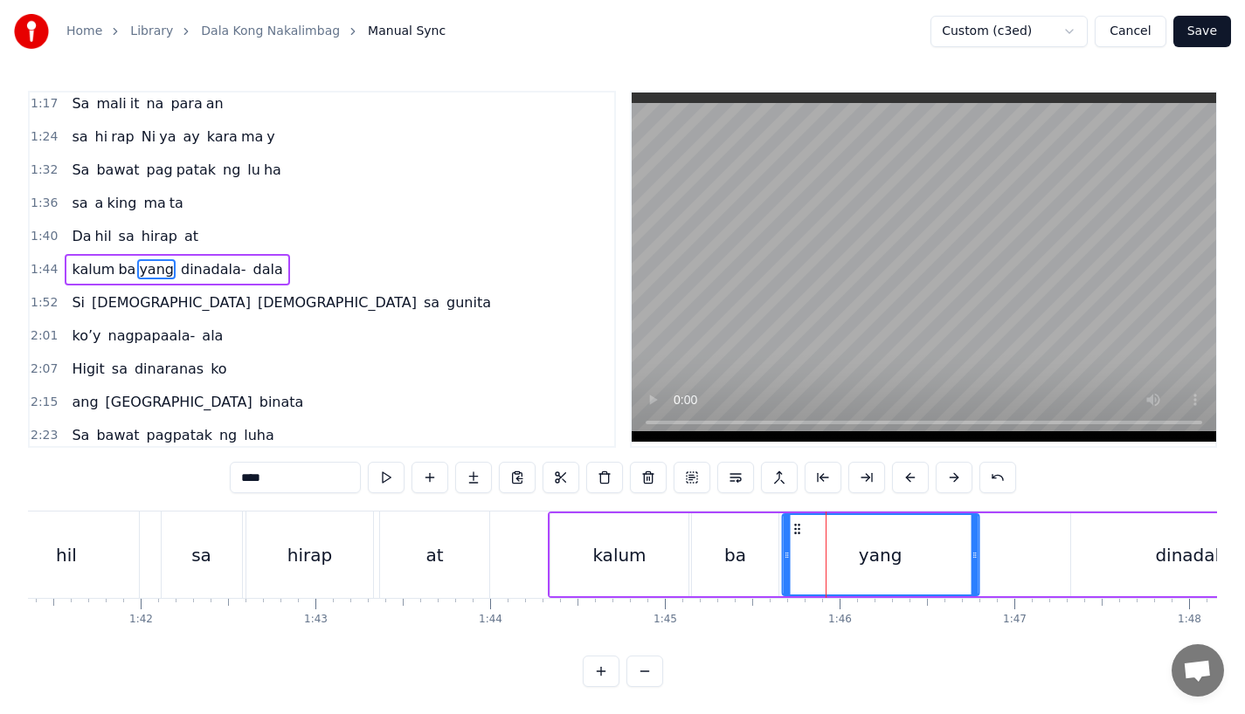
drag, startPoint x: 813, startPoint y: 527, endPoint x: 796, endPoint y: 528, distance: 17.5
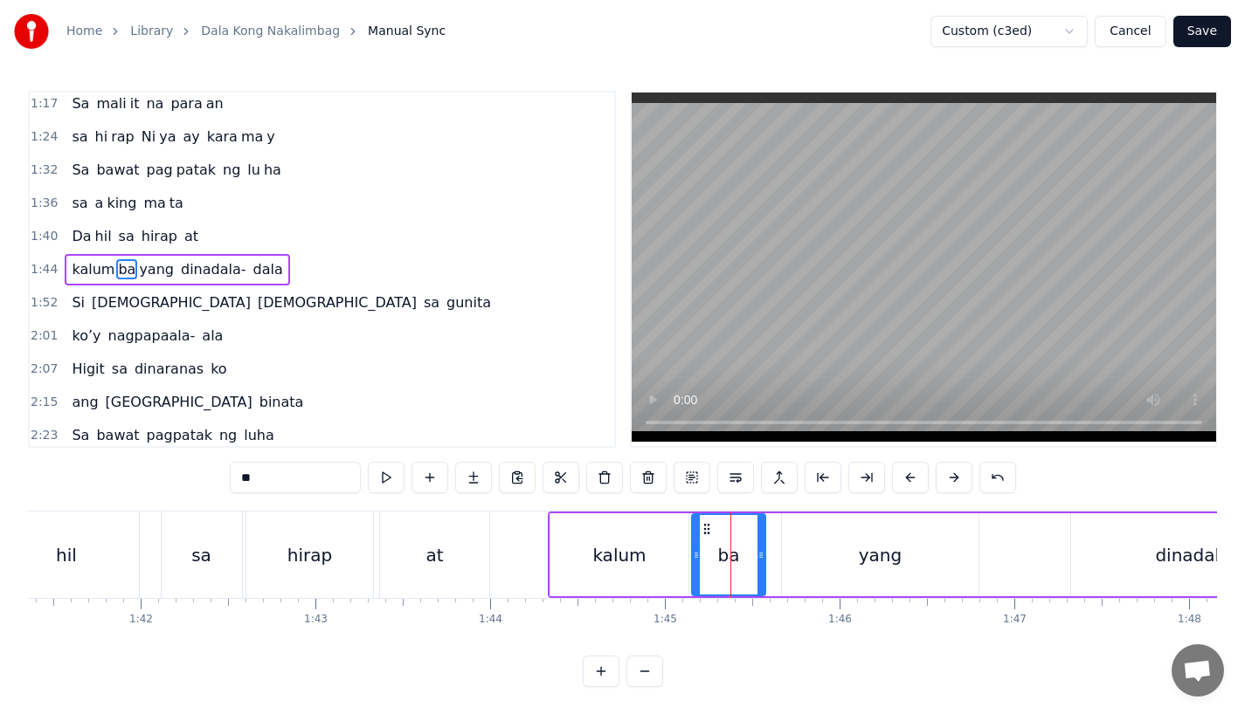
drag, startPoint x: 772, startPoint y: 569, endPoint x: 751, endPoint y: 570, distance: 21.0
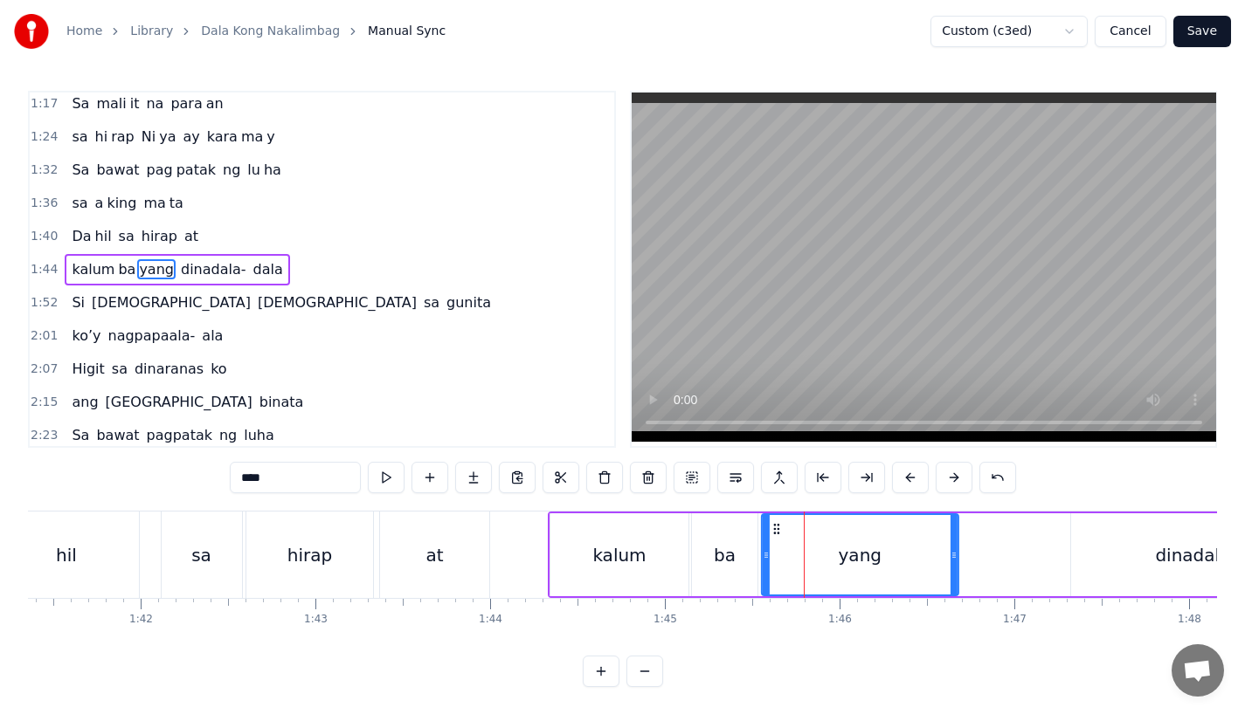
drag, startPoint x: 793, startPoint y: 530, endPoint x: 773, endPoint y: 531, distance: 20.1
drag, startPoint x: 777, startPoint y: 526, endPoint x: 767, endPoint y: 528, distance: 10.8
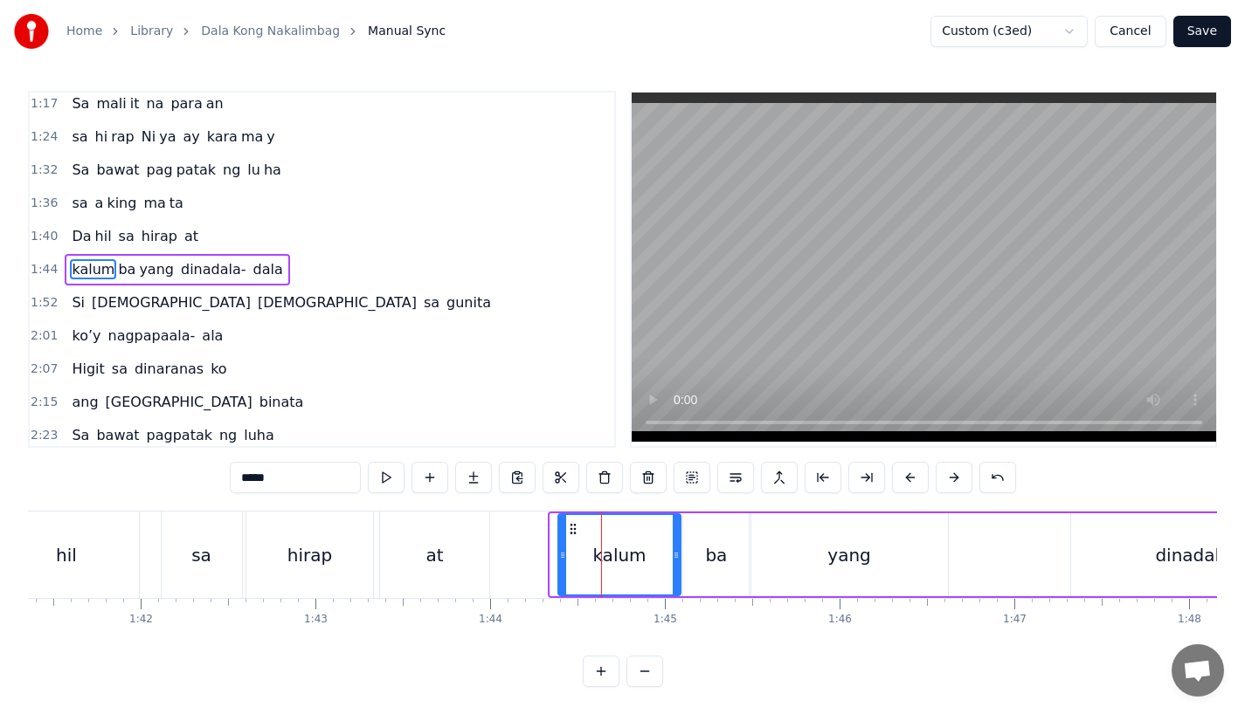
drag, startPoint x: 554, startPoint y: 554, endPoint x: 565, endPoint y: 554, distance: 11.4
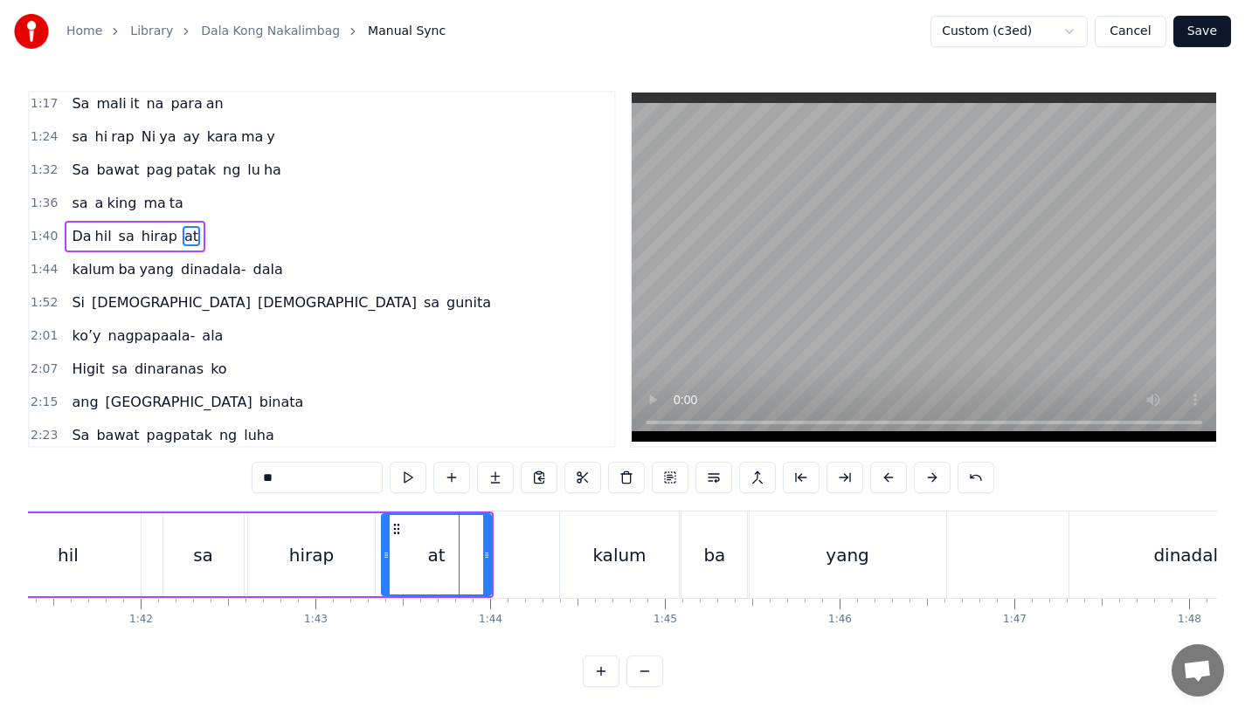
scroll to position [503, 0]
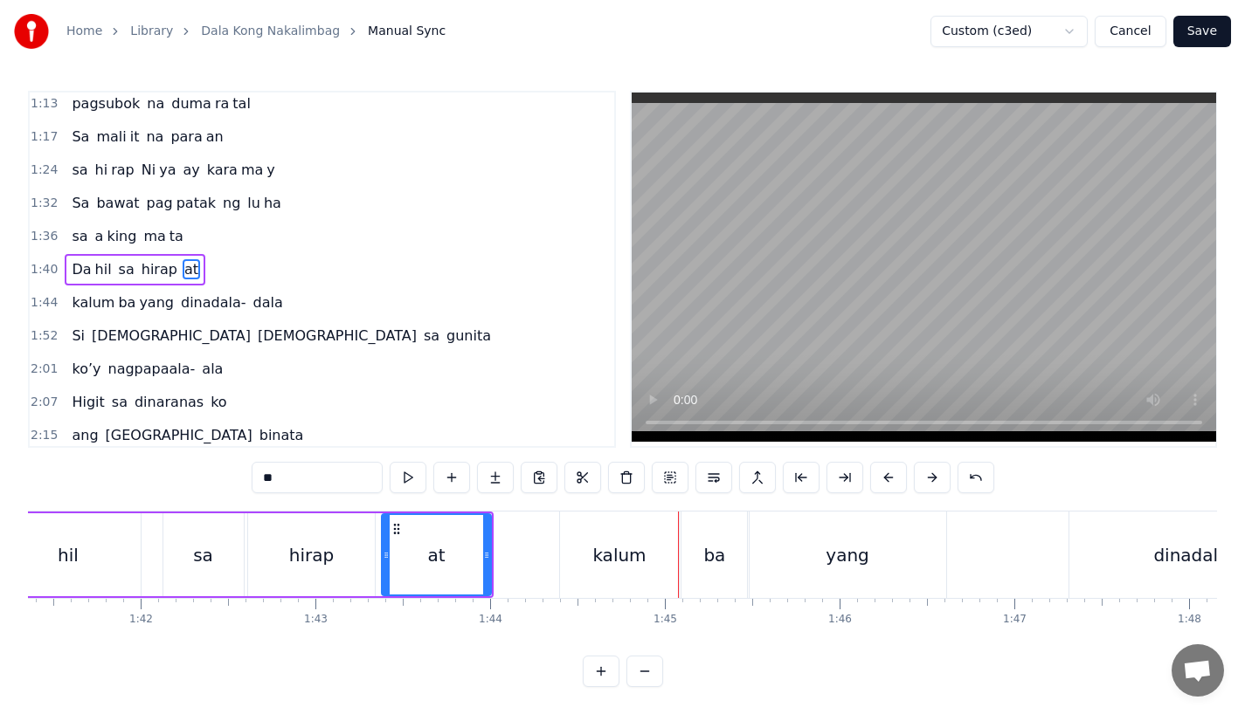
type input "*****"
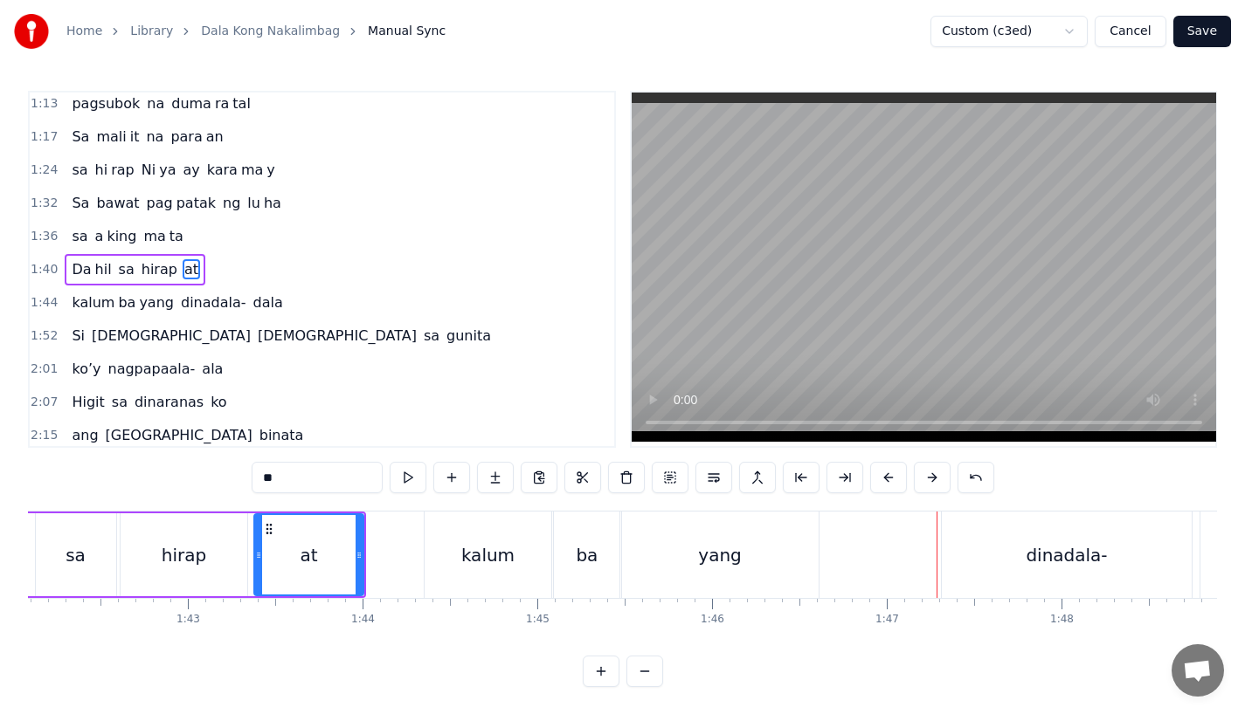
scroll to position [0, 17857]
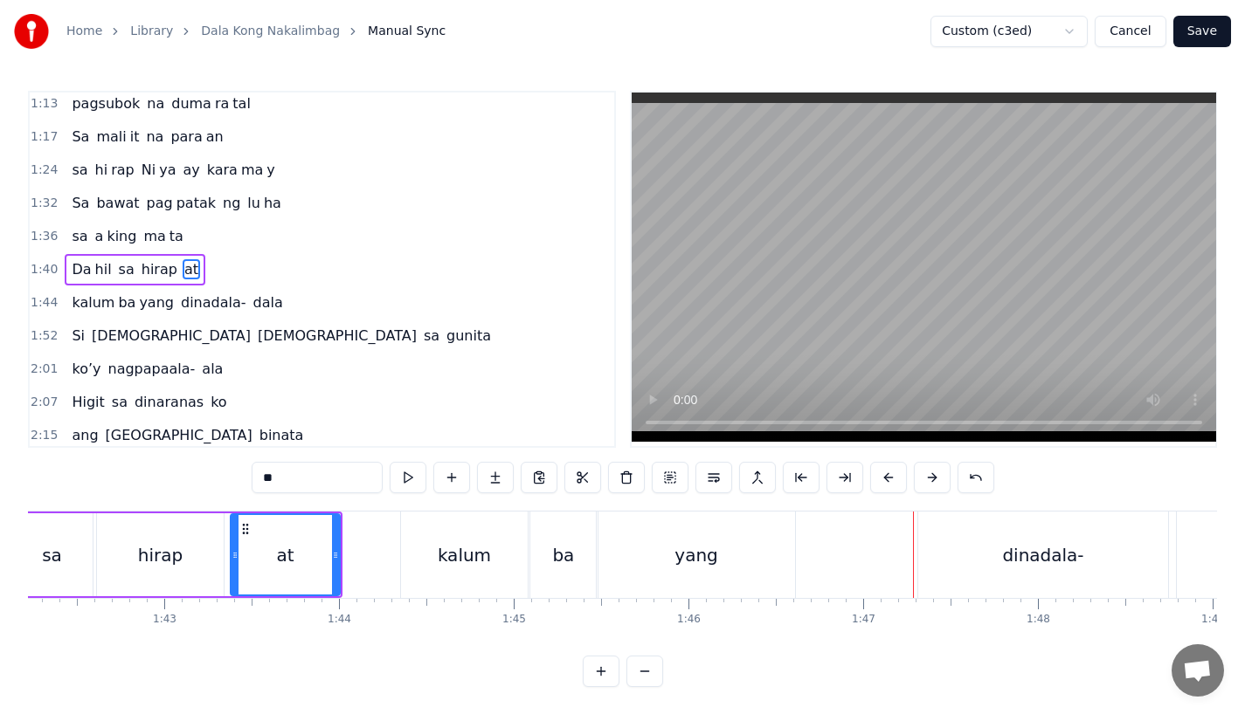
type input "*********"
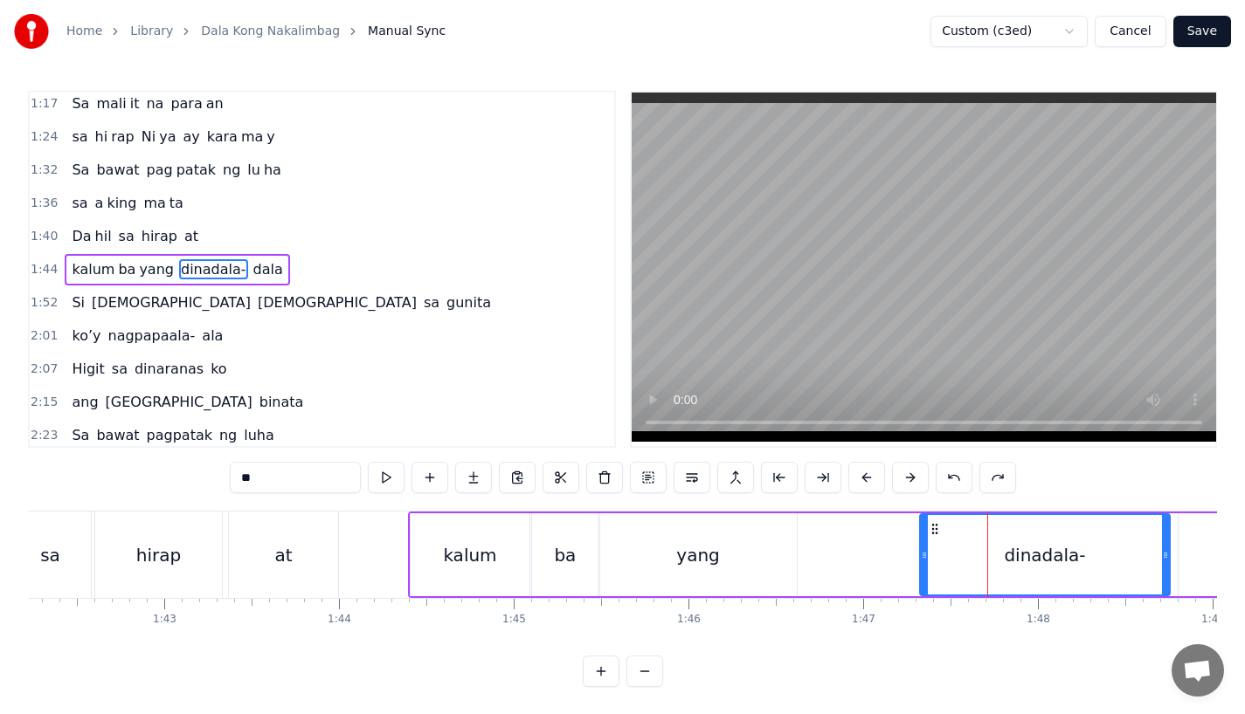
scroll to position [503, 0]
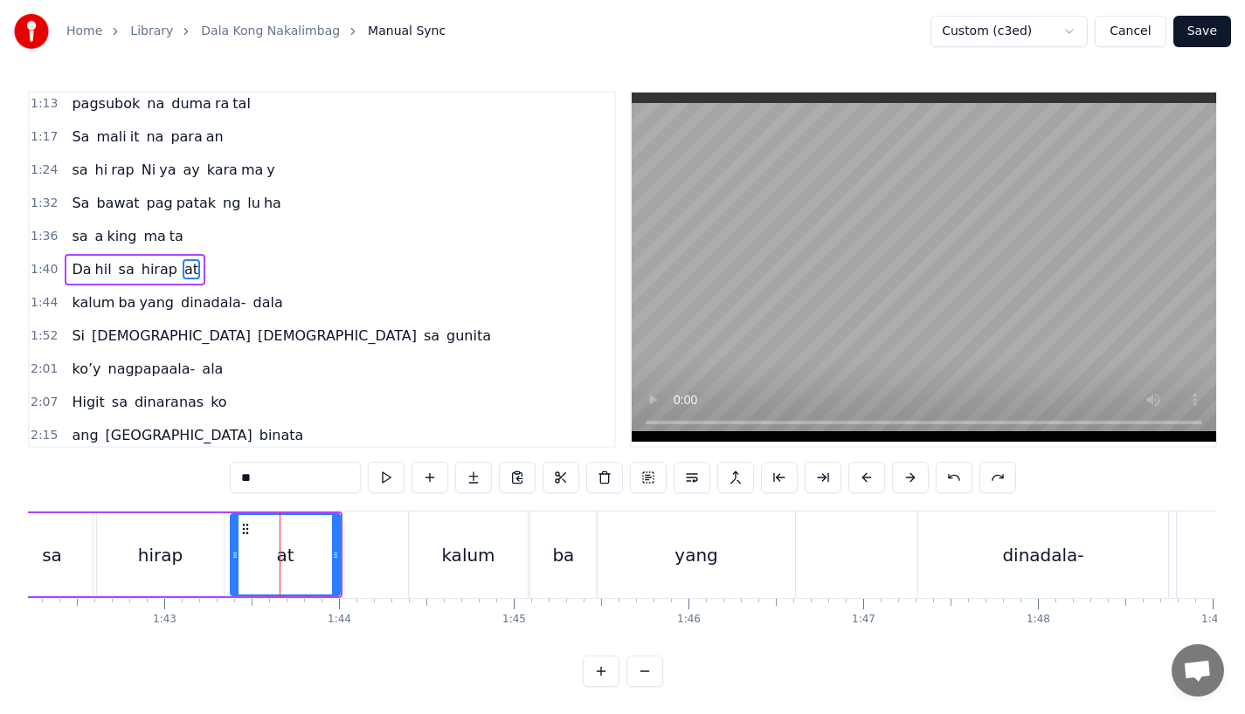
type input "****"
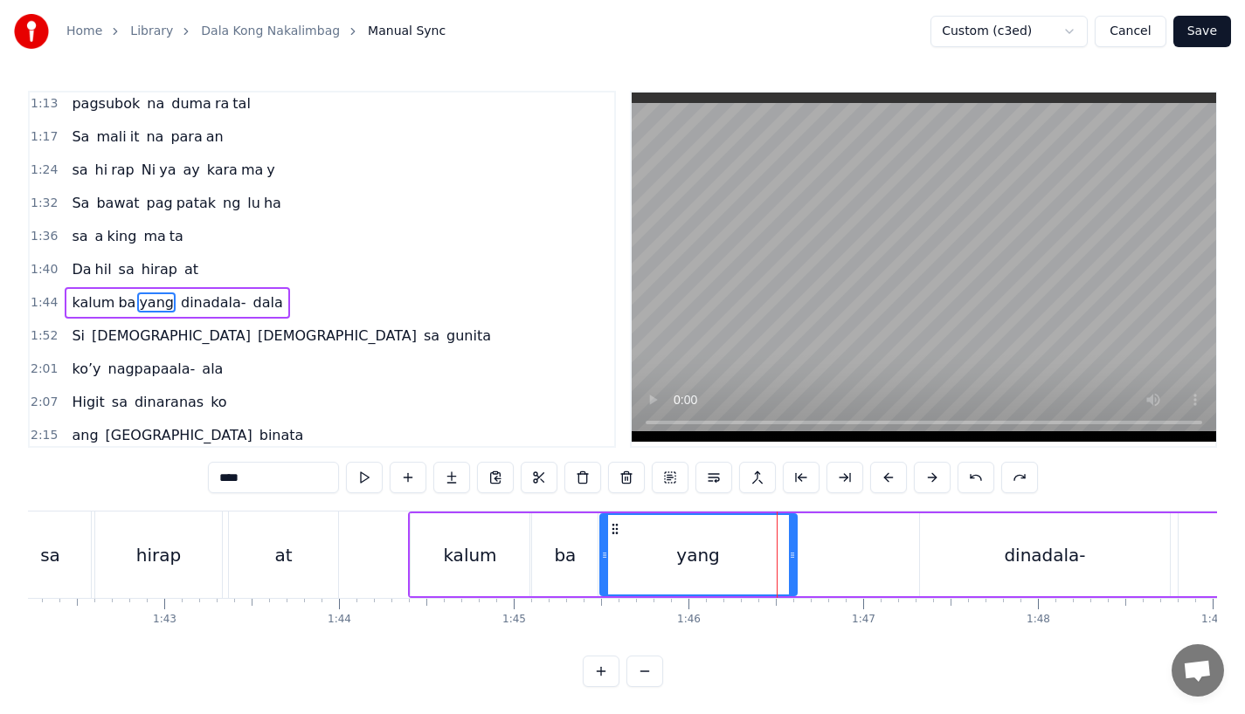
scroll to position [536, 0]
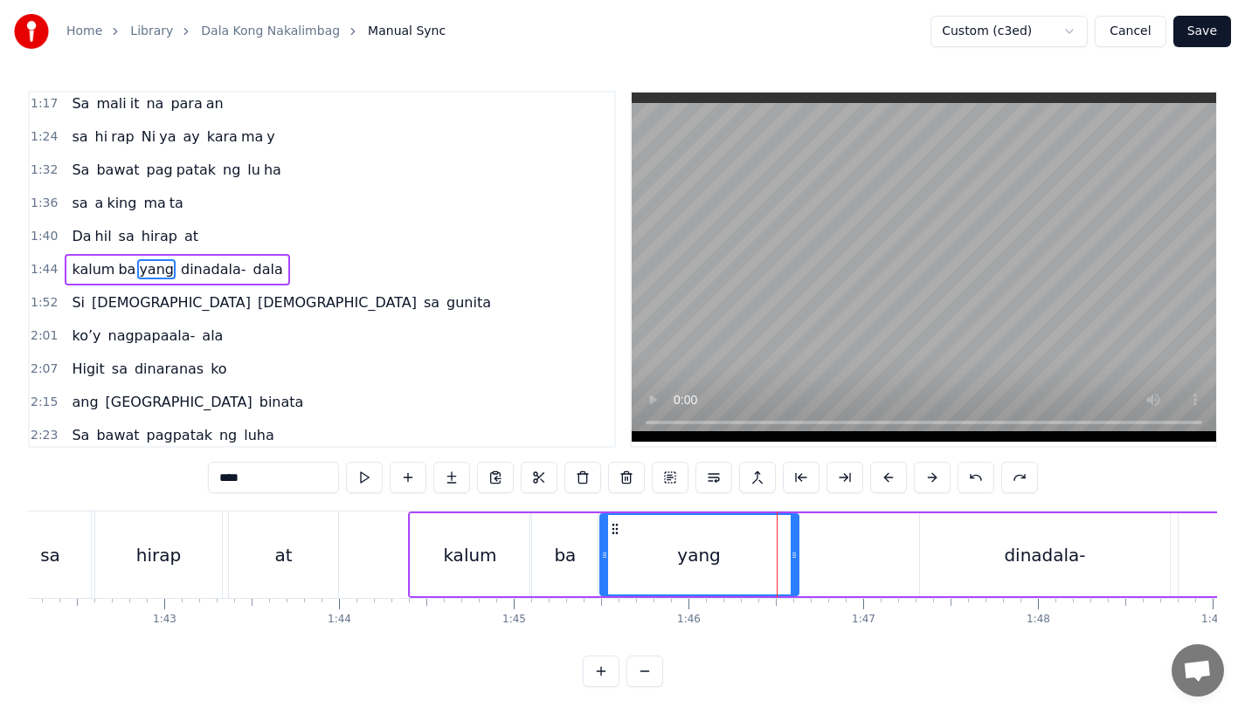
drag, startPoint x: 790, startPoint y: 559, endPoint x: 856, endPoint y: 559, distance: 65.5
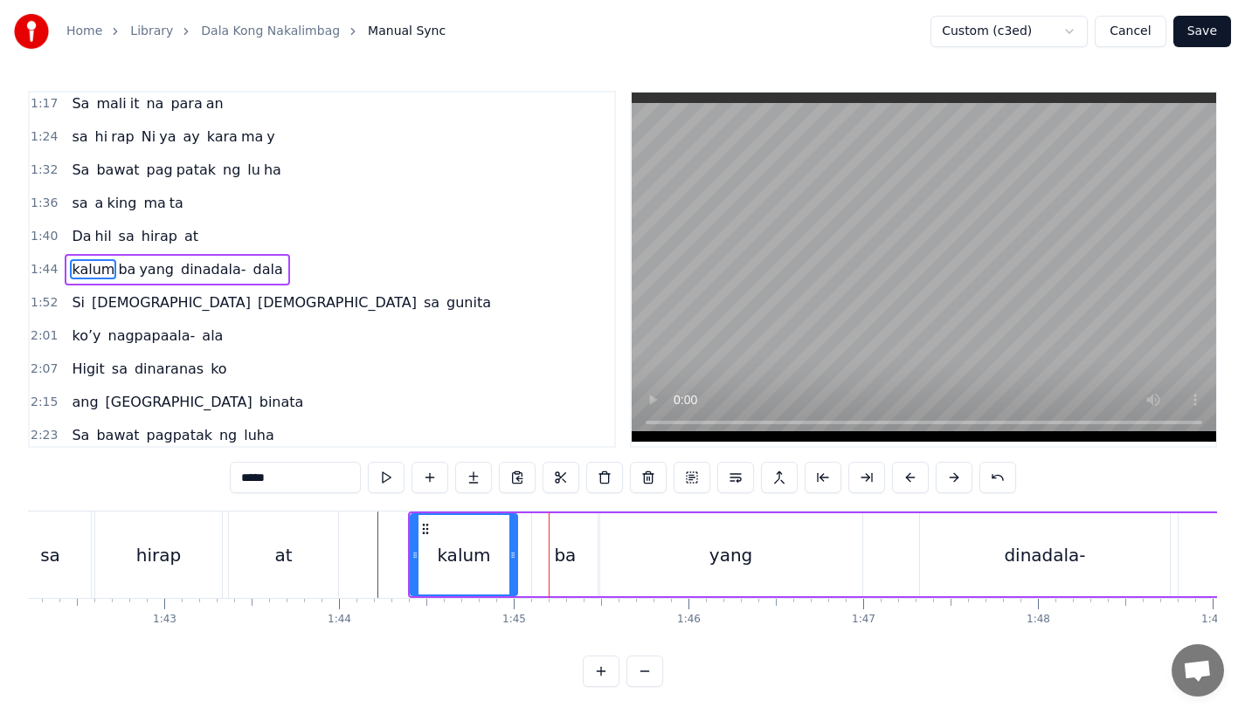
drag, startPoint x: 522, startPoint y: 562, endPoint x: 508, endPoint y: 564, distance: 14.1
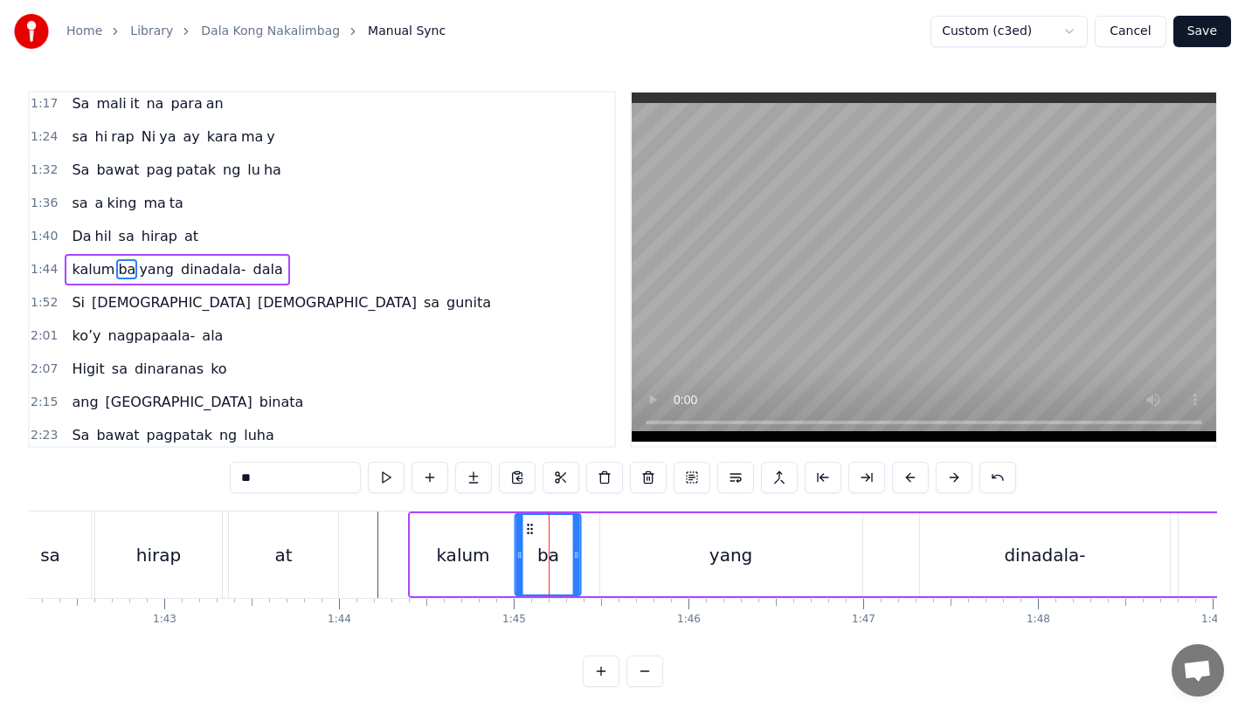
drag, startPoint x: 547, startPoint y: 526, endPoint x: 529, endPoint y: 526, distance: 17.5
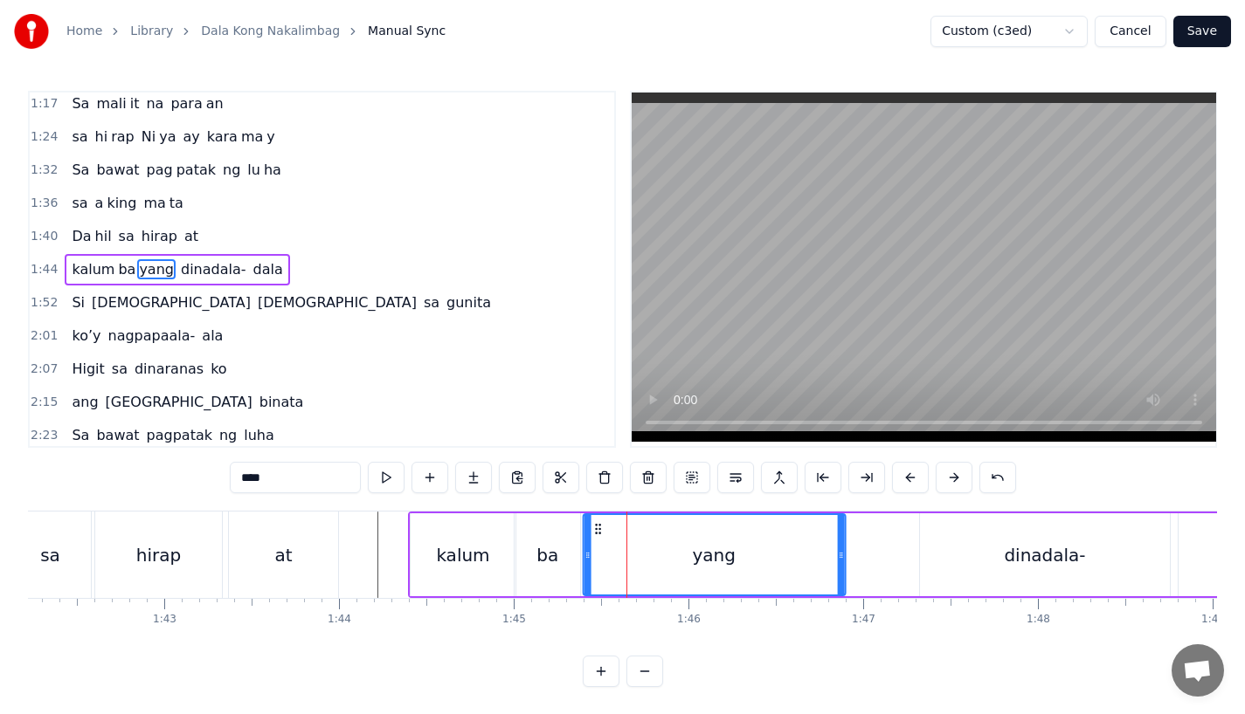
drag, startPoint x: 613, startPoint y: 529, endPoint x: 596, endPoint y: 532, distance: 17.7
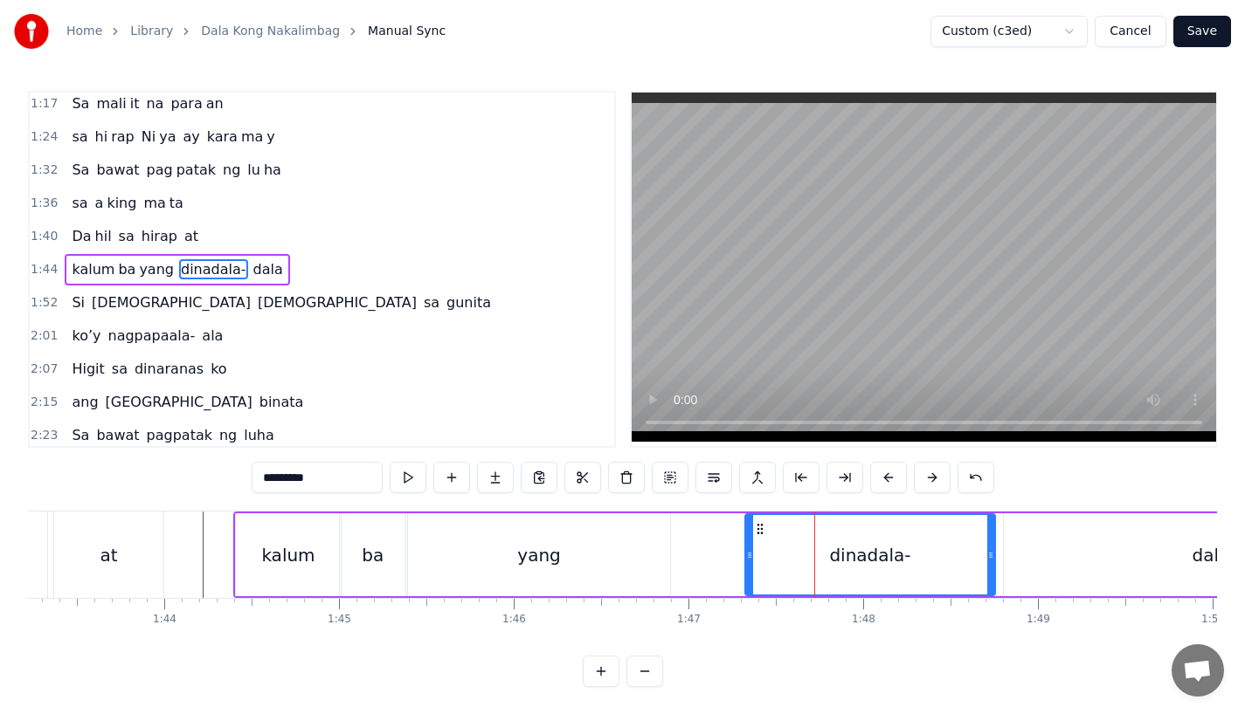
scroll to position [0, 18027]
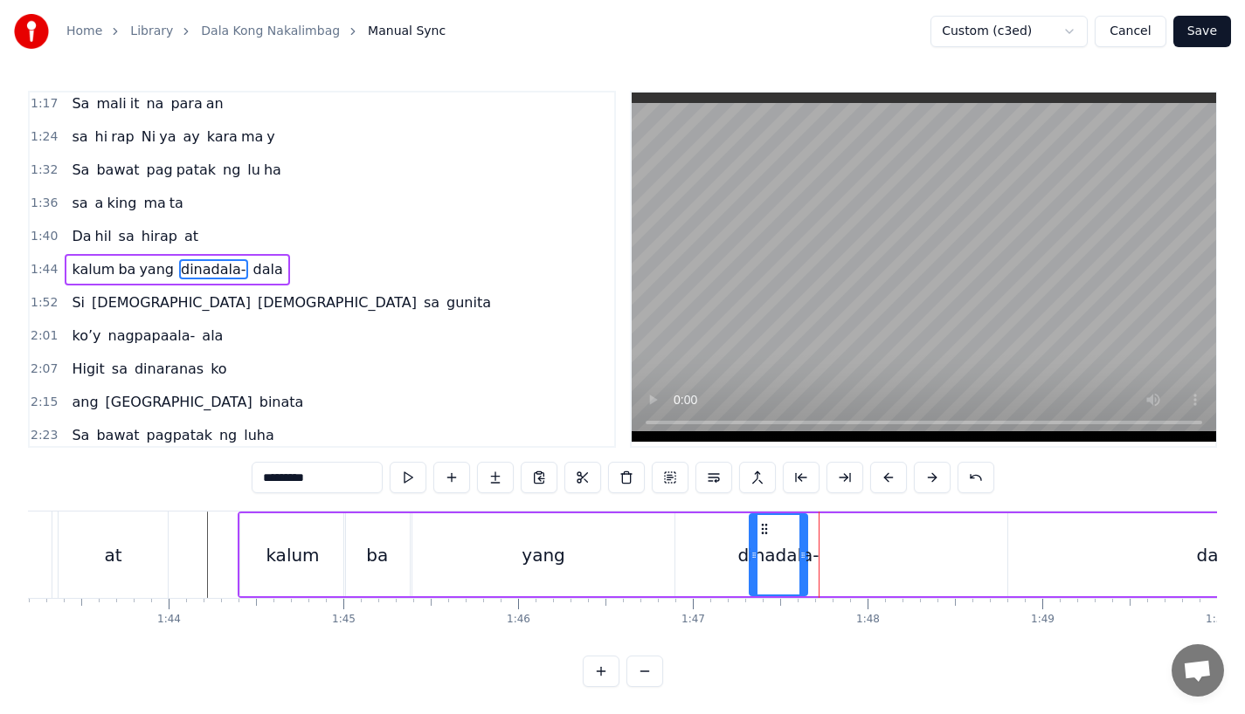
drag, startPoint x: 993, startPoint y: 561, endPoint x: 801, endPoint y: 557, distance: 192.2
drag, startPoint x: 273, startPoint y: 475, endPoint x: 435, endPoint y: 472, distance: 162.5
type input "**"
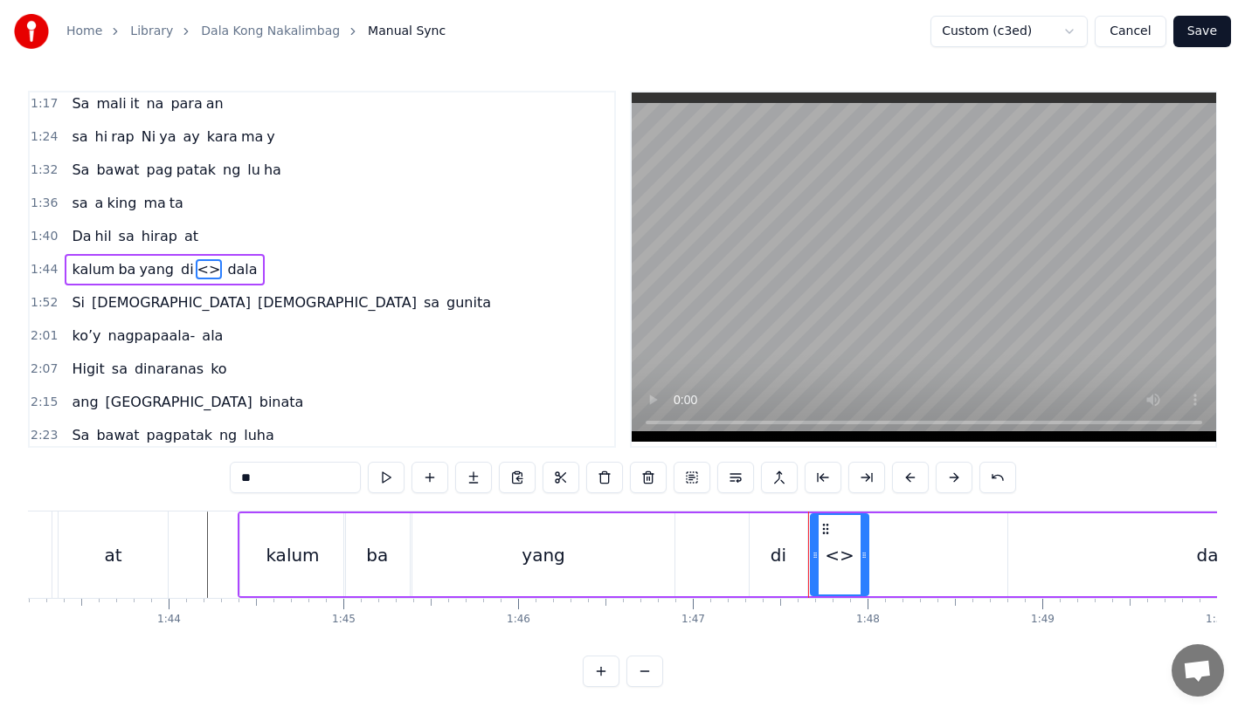
drag, startPoint x: 296, startPoint y: 485, endPoint x: 195, endPoint y: 484, distance: 101.3
drag, startPoint x: 862, startPoint y: 556, endPoint x: 885, endPoint y: 556, distance: 22.7
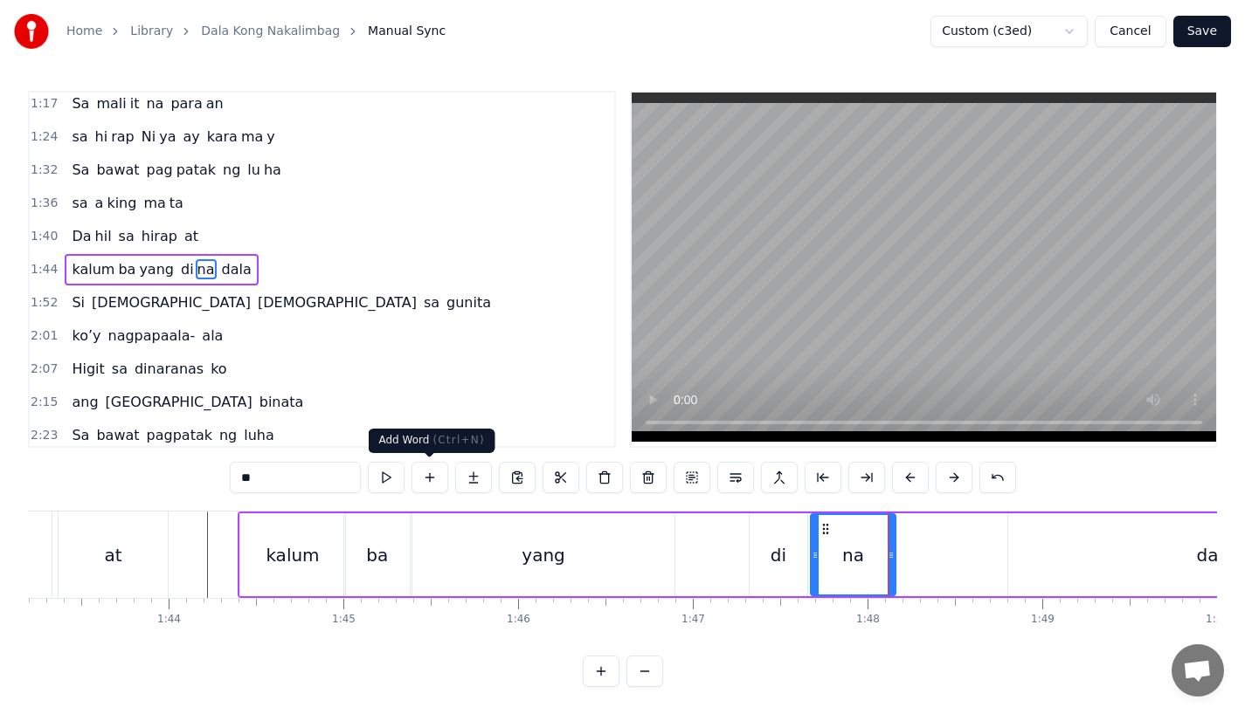
type input "**"
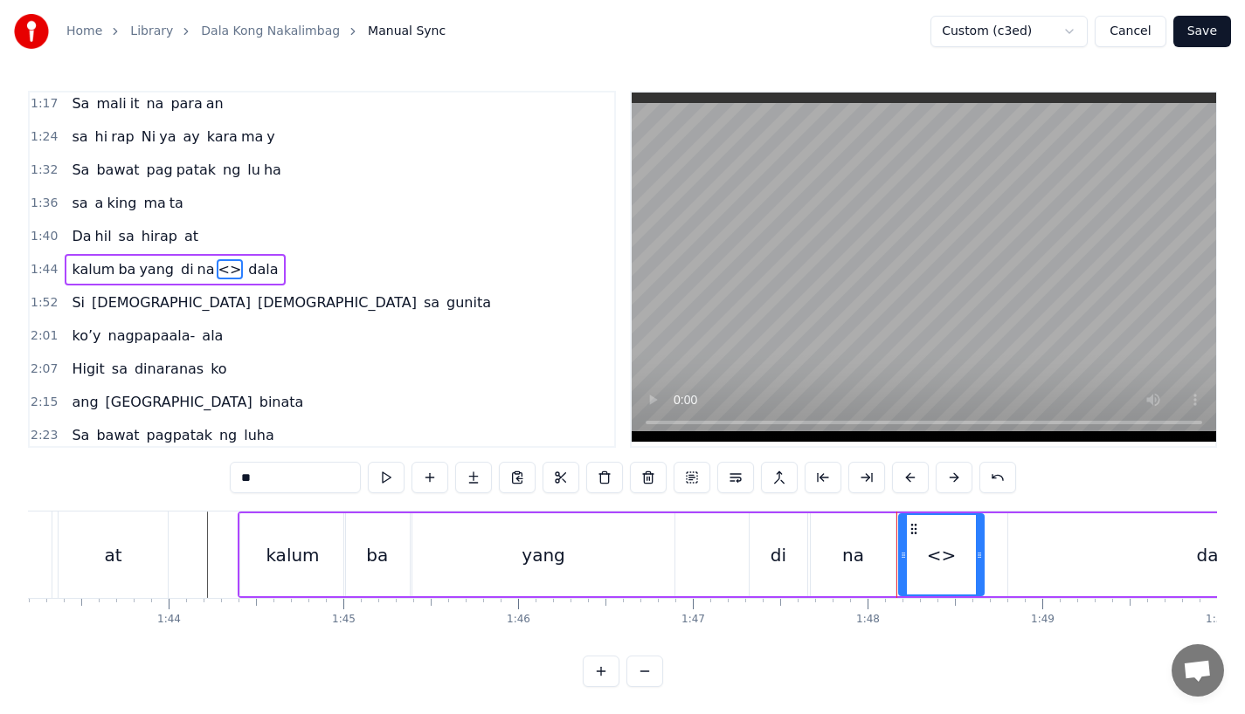
drag, startPoint x: 273, startPoint y: 480, endPoint x: 182, endPoint y: 480, distance: 91.7
paste input "*****"
drag, startPoint x: 255, startPoint y: 478, endPoint x: 184, endPoint y: 478, distance: 70.7
drag, startPoint x: 979, startPoint y: 557, endPoint x: 998, endPoint y: 556, distance: 19.2
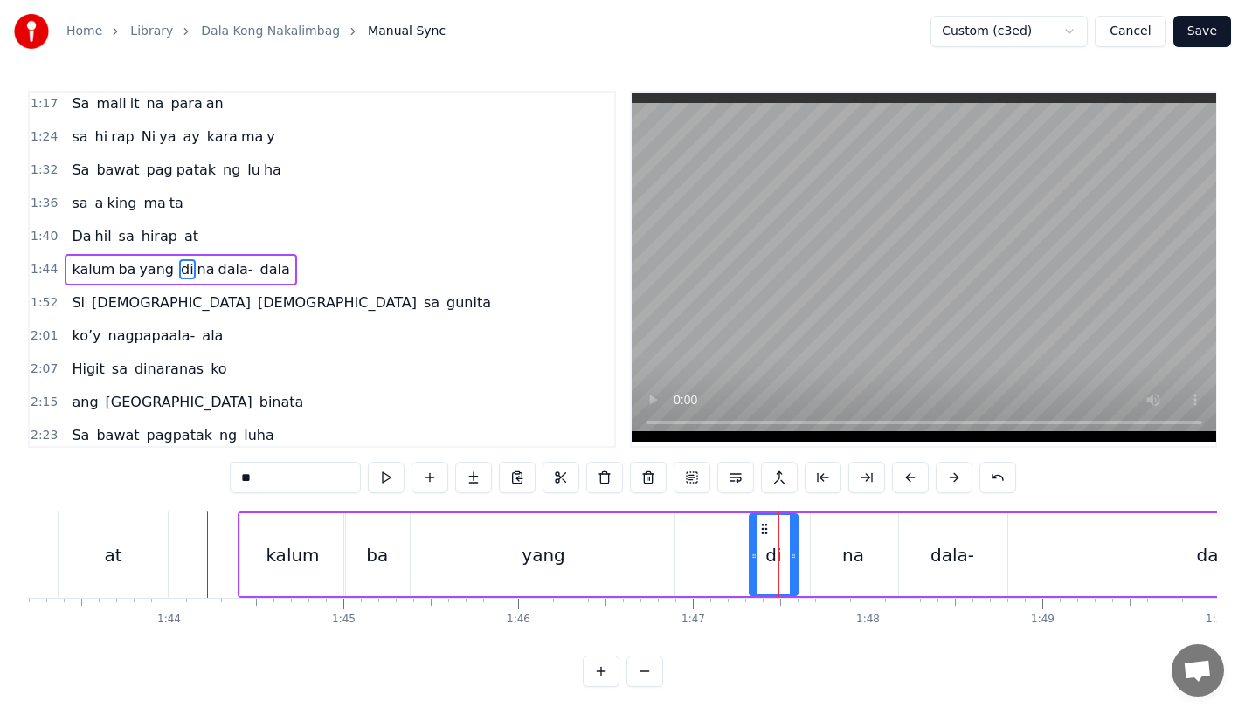
drag, startPoint x: 803, startPoint y: 564, endPoint x: 793, endPoint y: 564, distance: 9.6
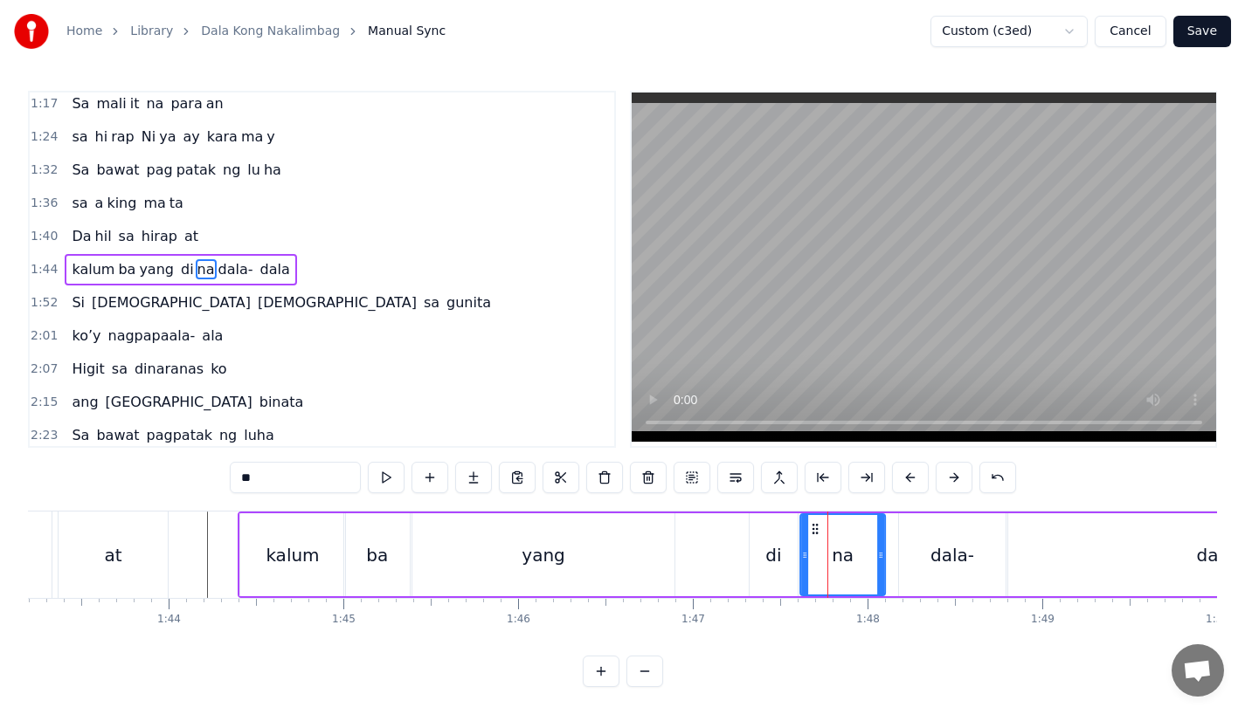
drag, startPoint x: 825, startPoint y: 528, endPoint x: 815, endPoint y: 528, distance: 10.5
type input "*****"
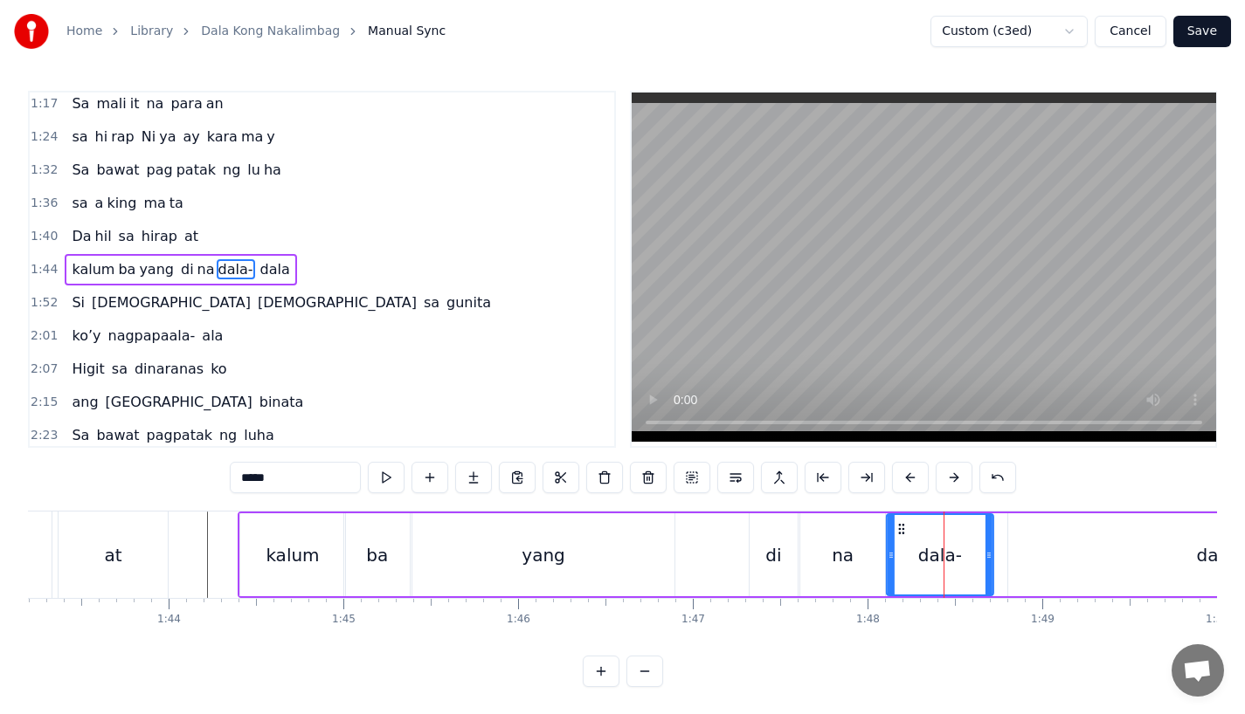
drag, startPoint x: 914, startPoint y: 527, endPoint x: 901, endPoint y: 527, distance: 12.2
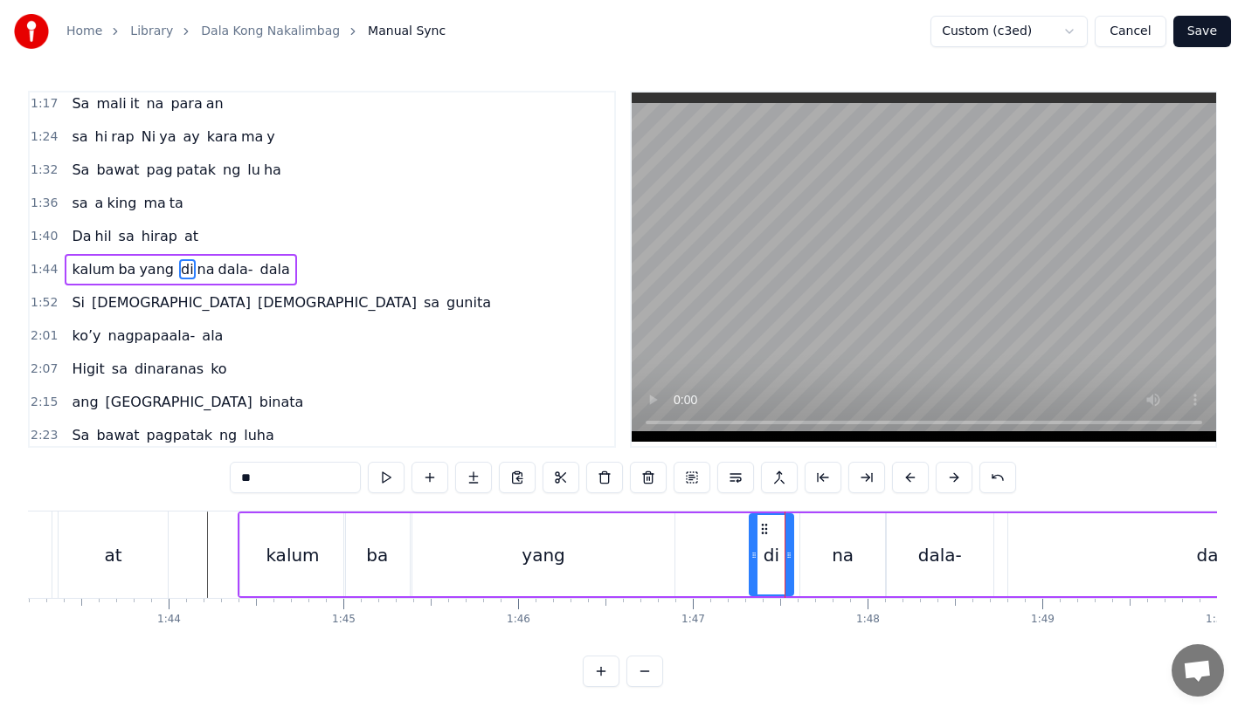
type input "**"
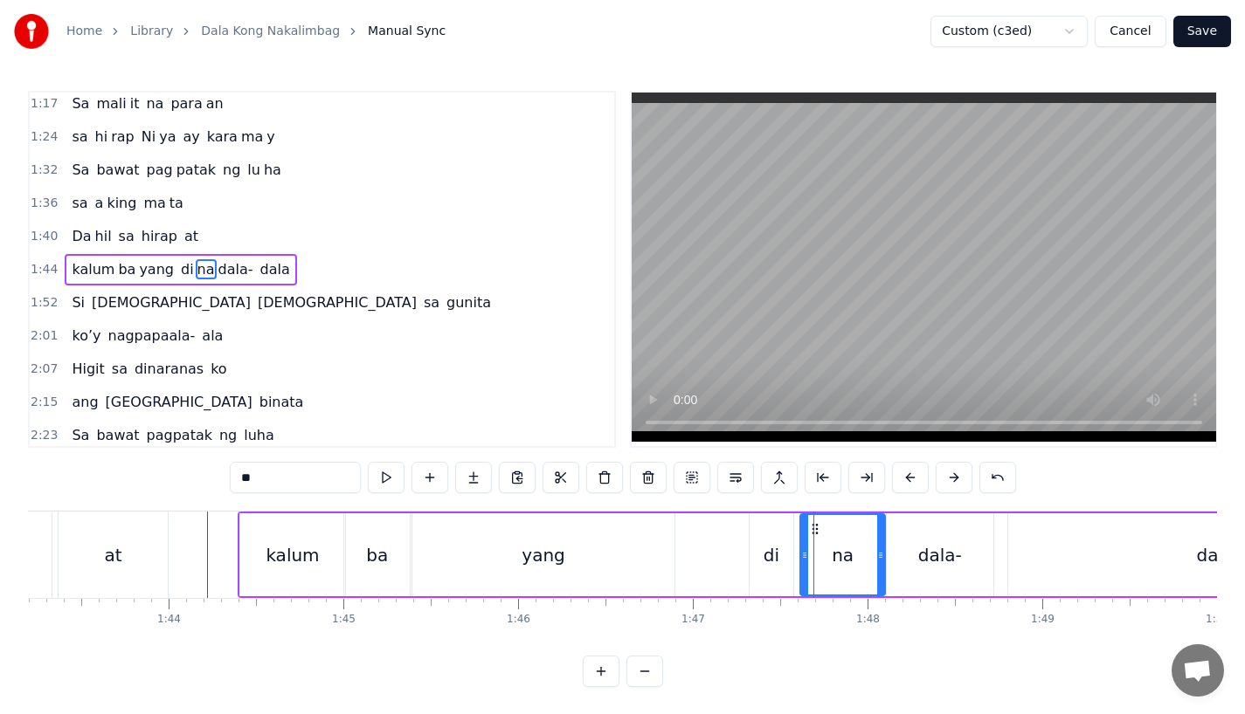
drag, startPoint x: 812, startPoint y: 528, endPoint x: 804, endPoint y: 529, distance: 8.8
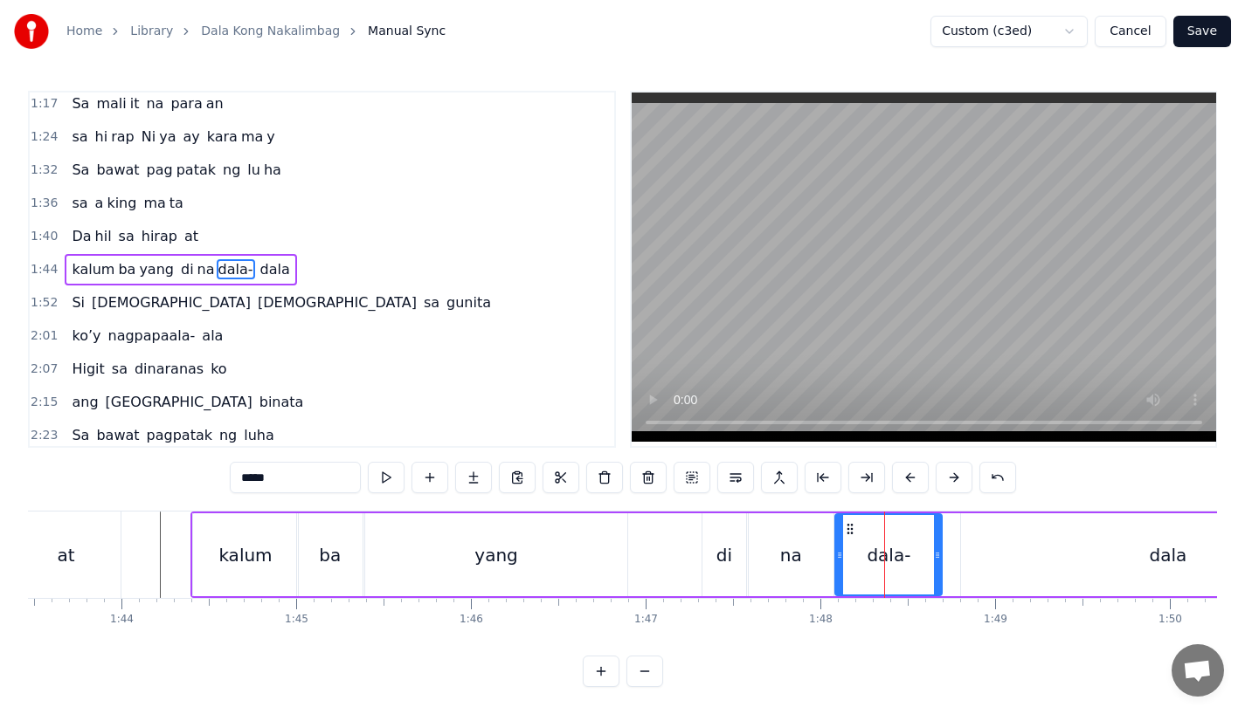
type input "****"
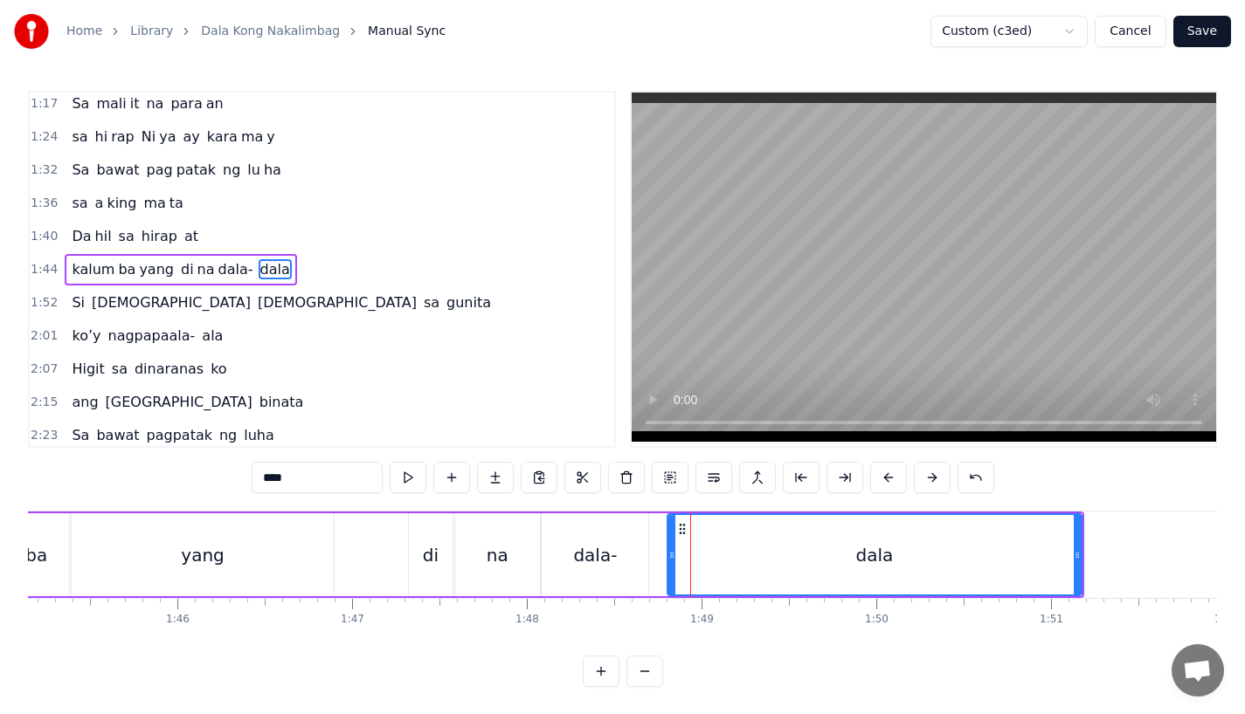
scroll to position [0, 18369]
drag, startPoint x: 682, startPoint y: 531, endPoint x: 667, endPoint y: 533, distance: 15.0
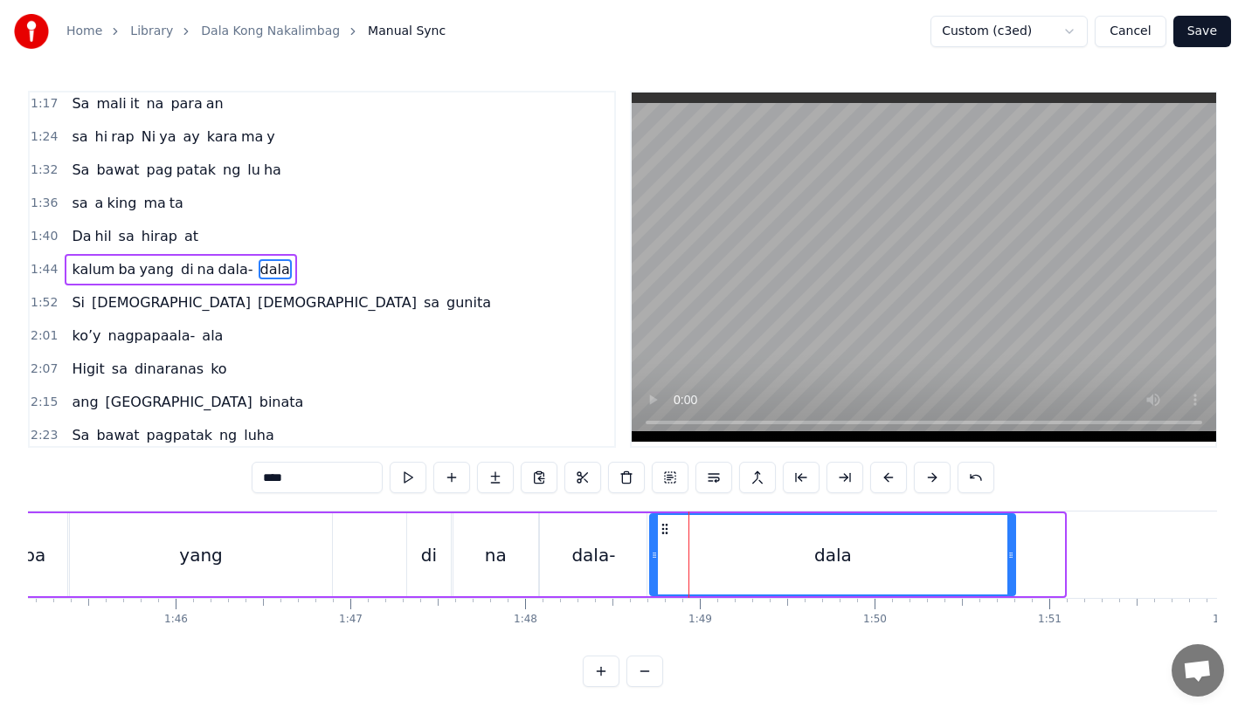
drag, startPoint x: 1060, startPoint y: 569, endPoint x: 1011, endPoint y: 569, distance: 48.9
drag, startPoint x: 1011, startPoint y: 569, endPoint x: 997, endPoint y: 569, distance: 14.9
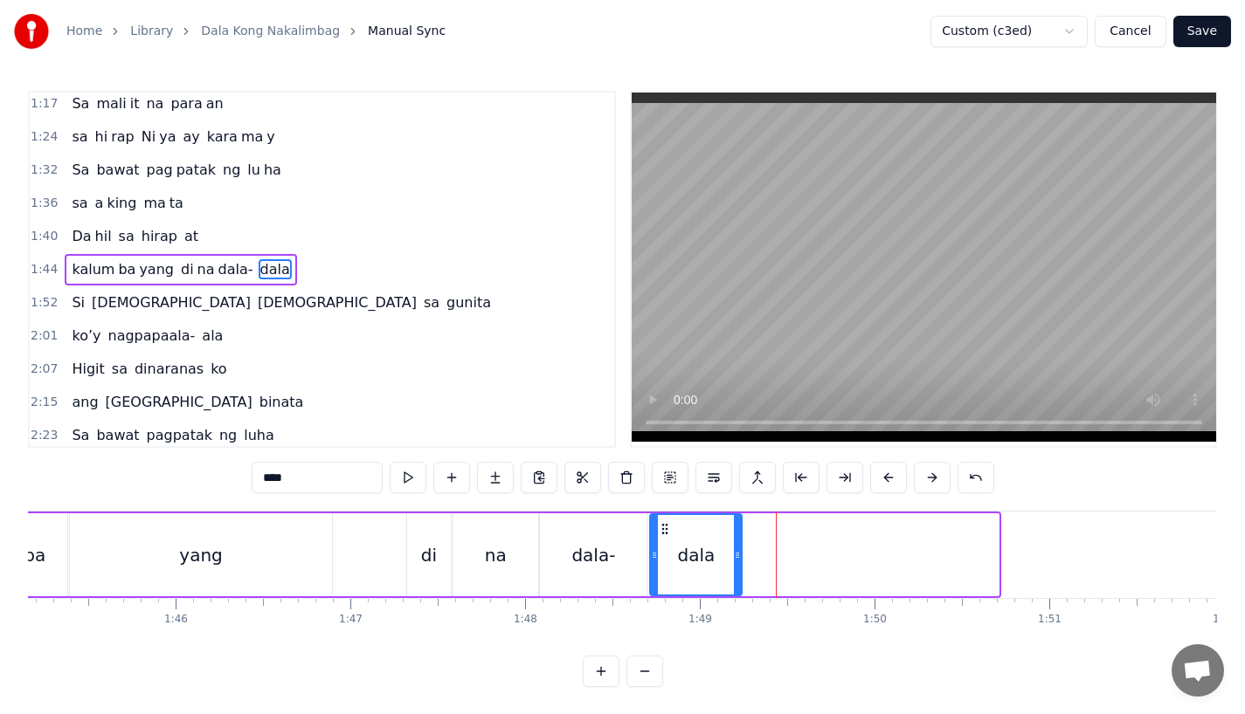
drag, startPoint x: 995, startPoint y: 555, endPoint x: 738, endPoint y: 558, distance: 256.8
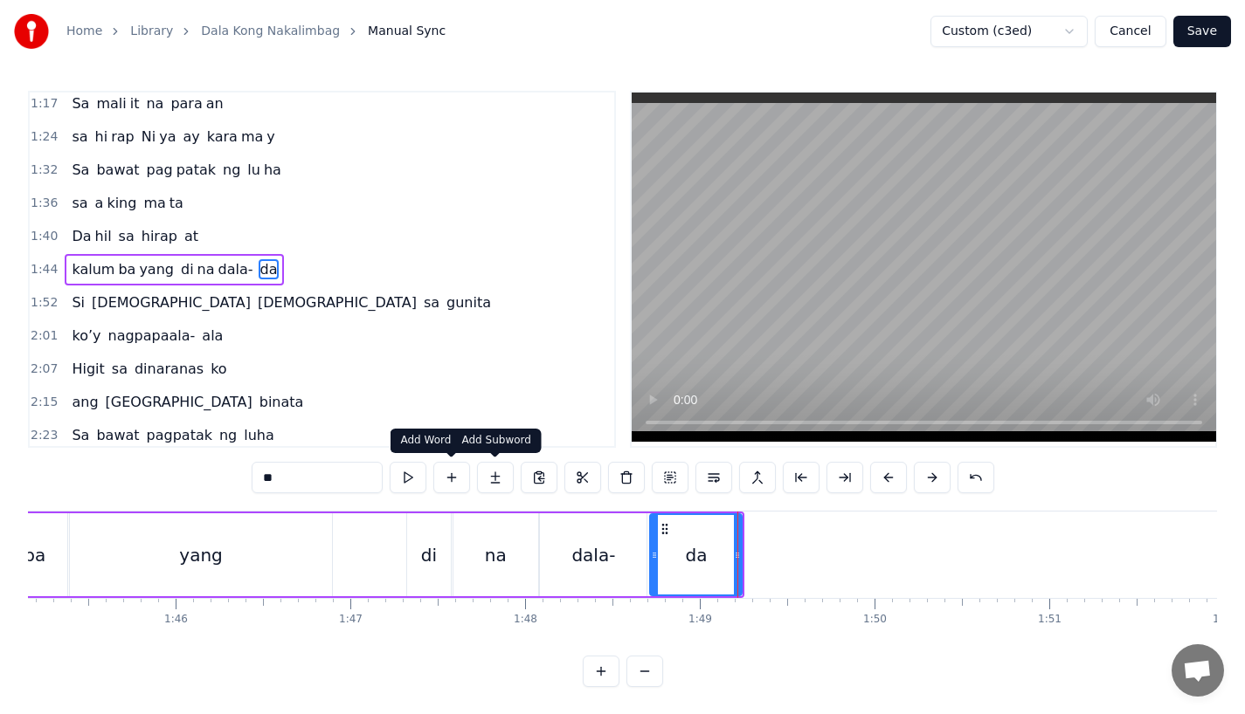
type input "**"
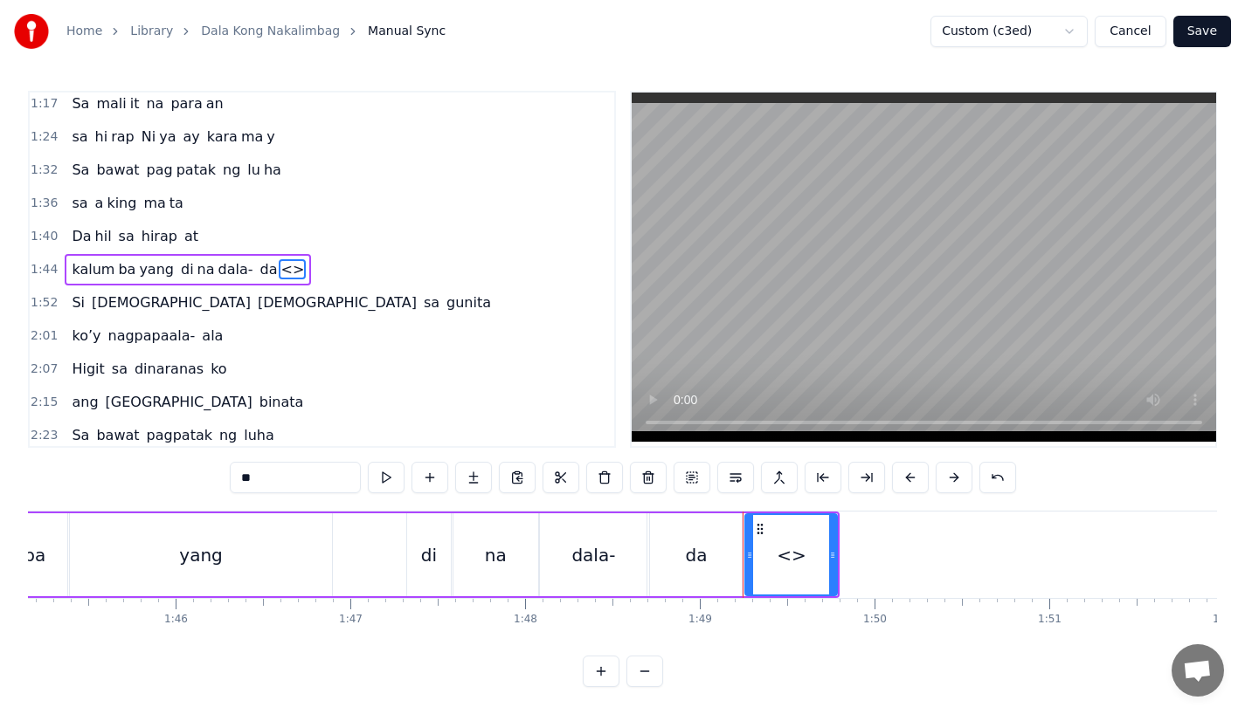
drag, startPoint x: 288, startPoint y: 475, endPoint x: 170, endPoint y: 475, distance: 117.9
drag, startPoint x: 832, startPoint y: 553, endPoint x: 1014, endPoint y: 542, distance: 182.0
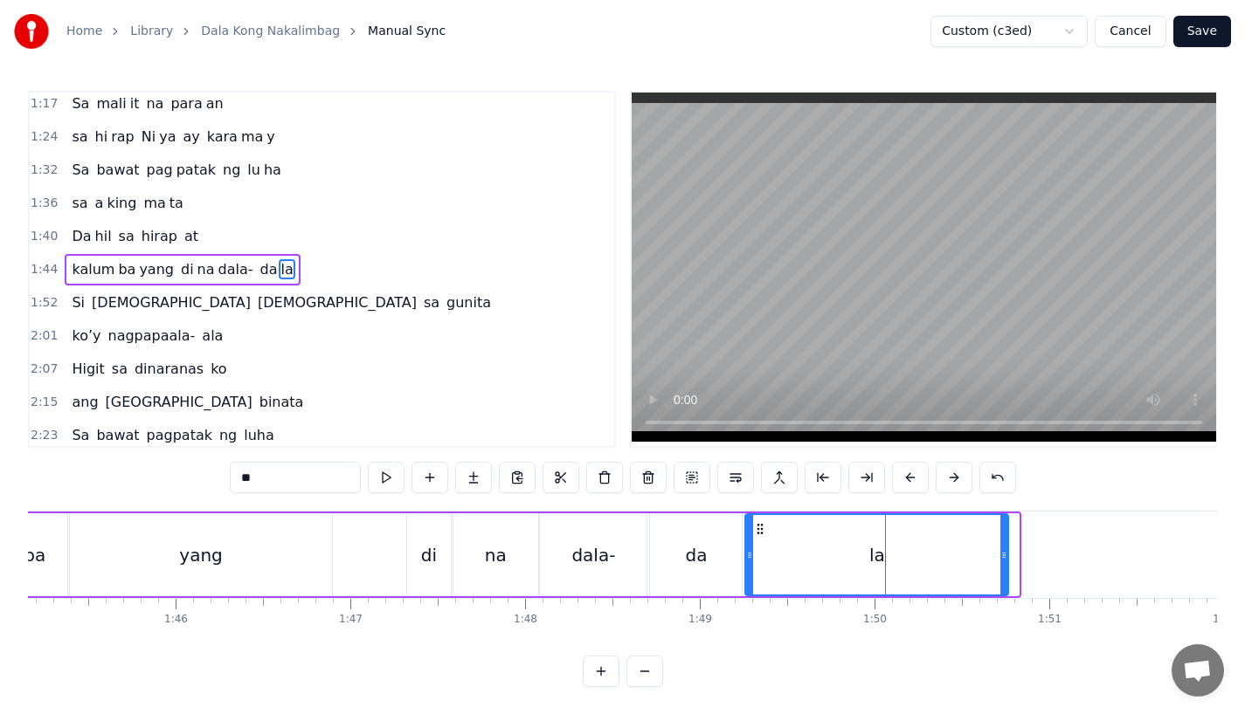
drag, startPoint x: 1013, startPoint y: 541, endPoint x: 994, endPoint y: 542, distance: 19.2
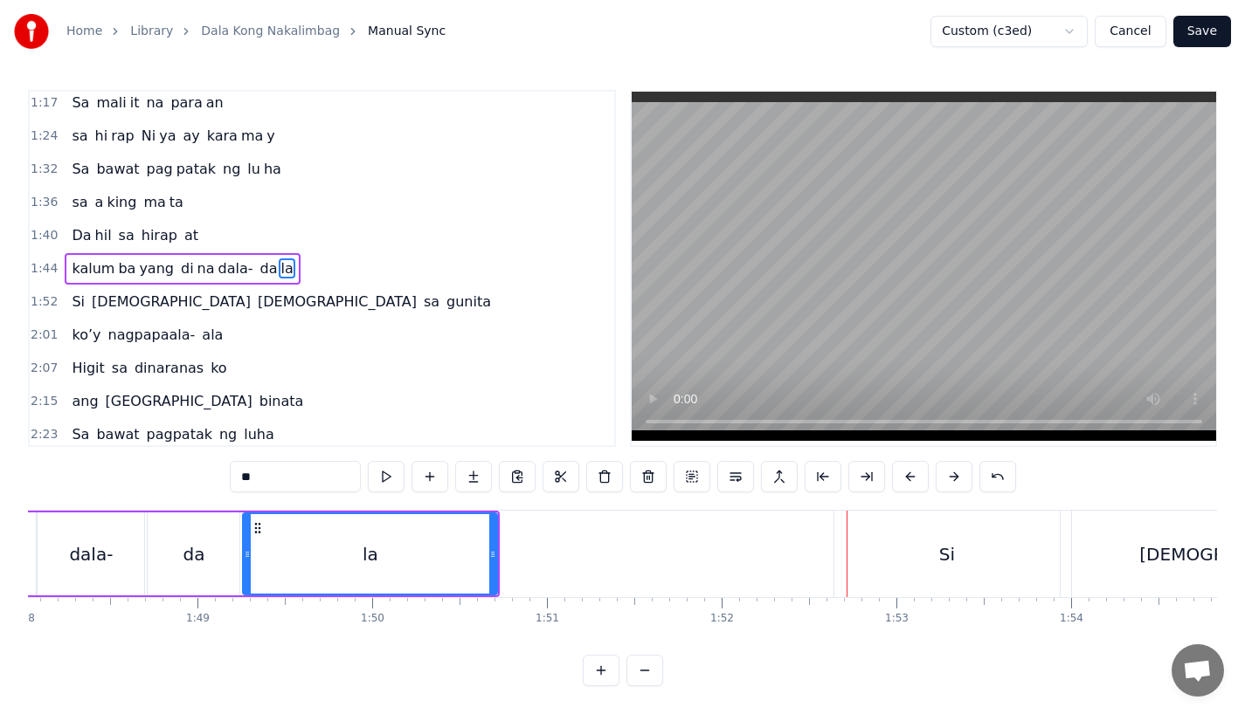
scroll to position [14, 0]
type input "**"
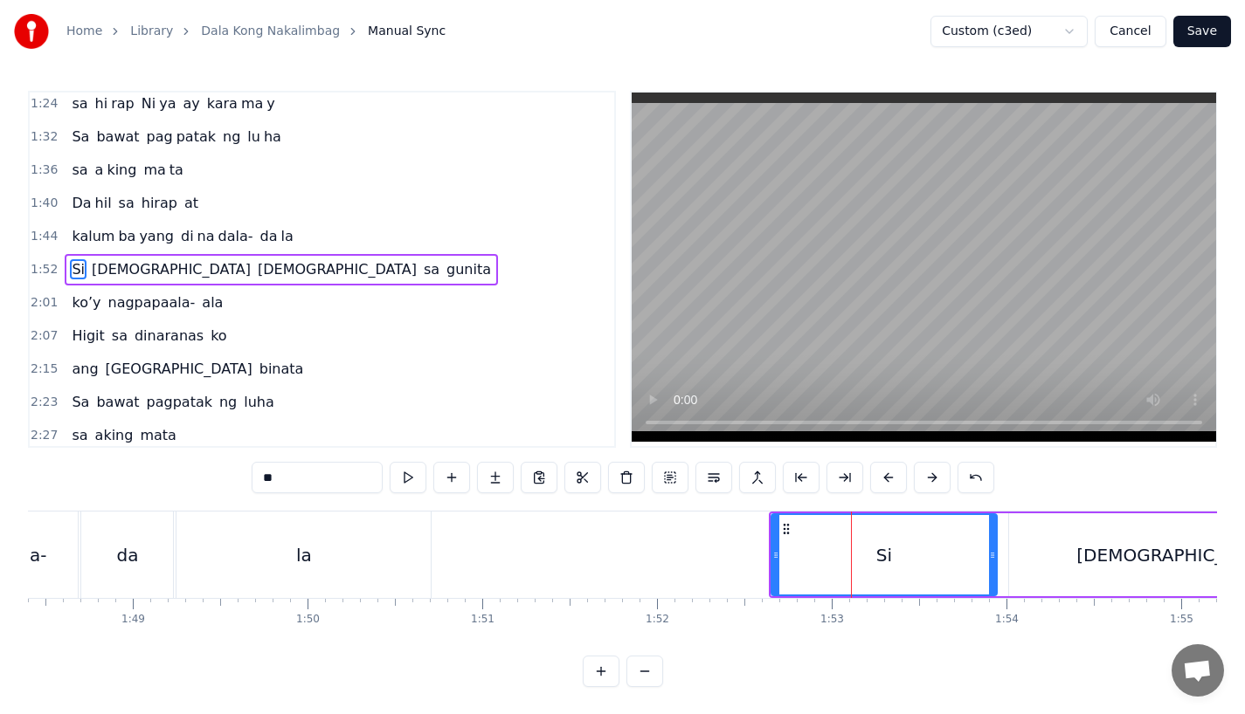
scroll to position [0, 18957]
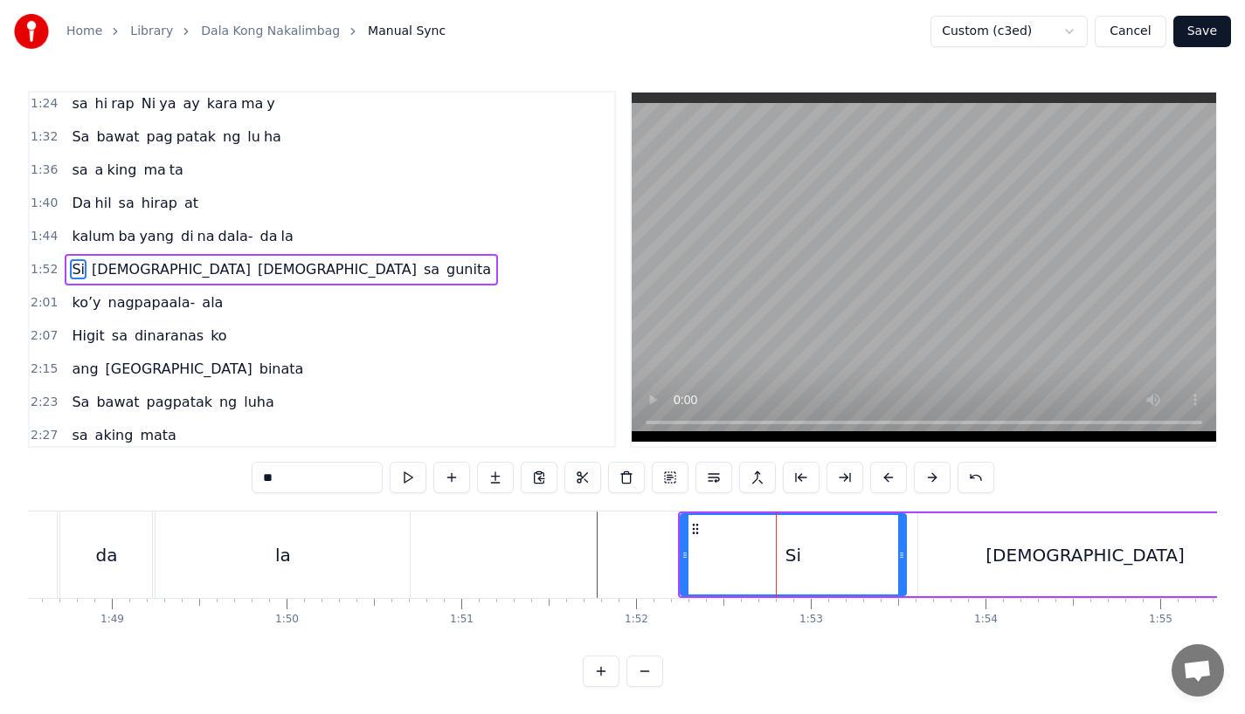
drag, startPoint x: 900, startPoint y: 564, endPoint x: 884, endPoint y: 564, distance: 15.7
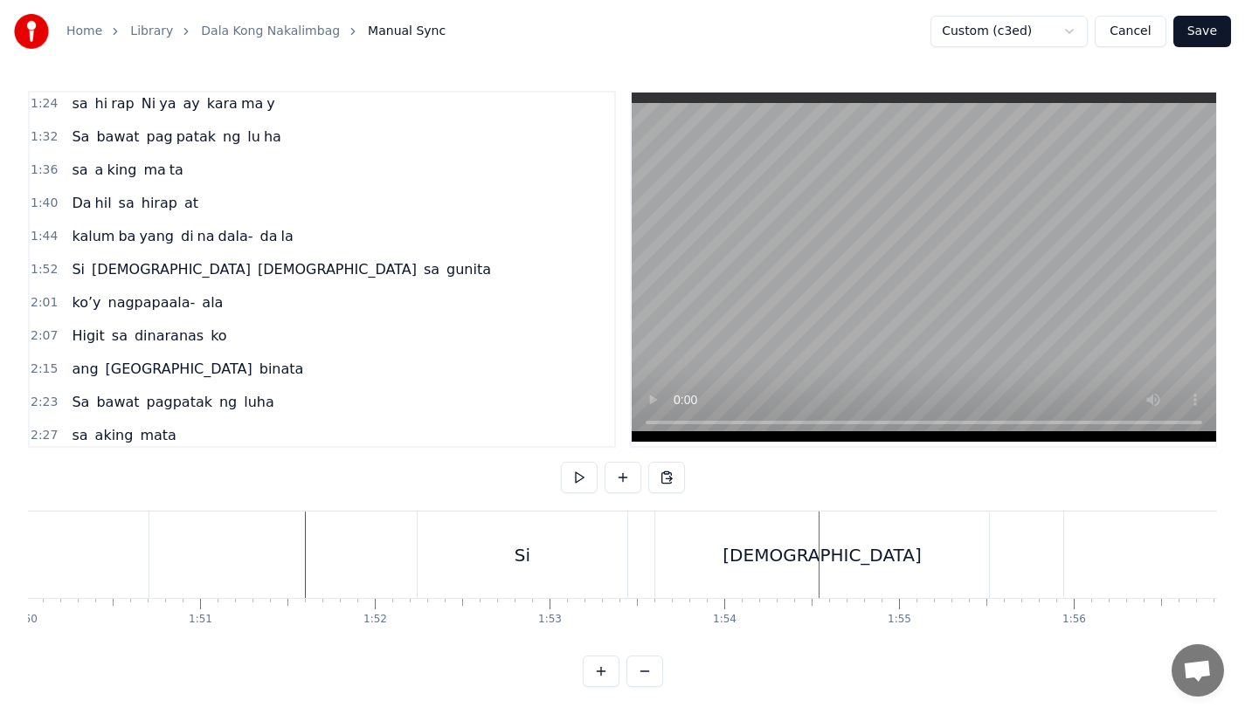
scroll to position [0, 19244]
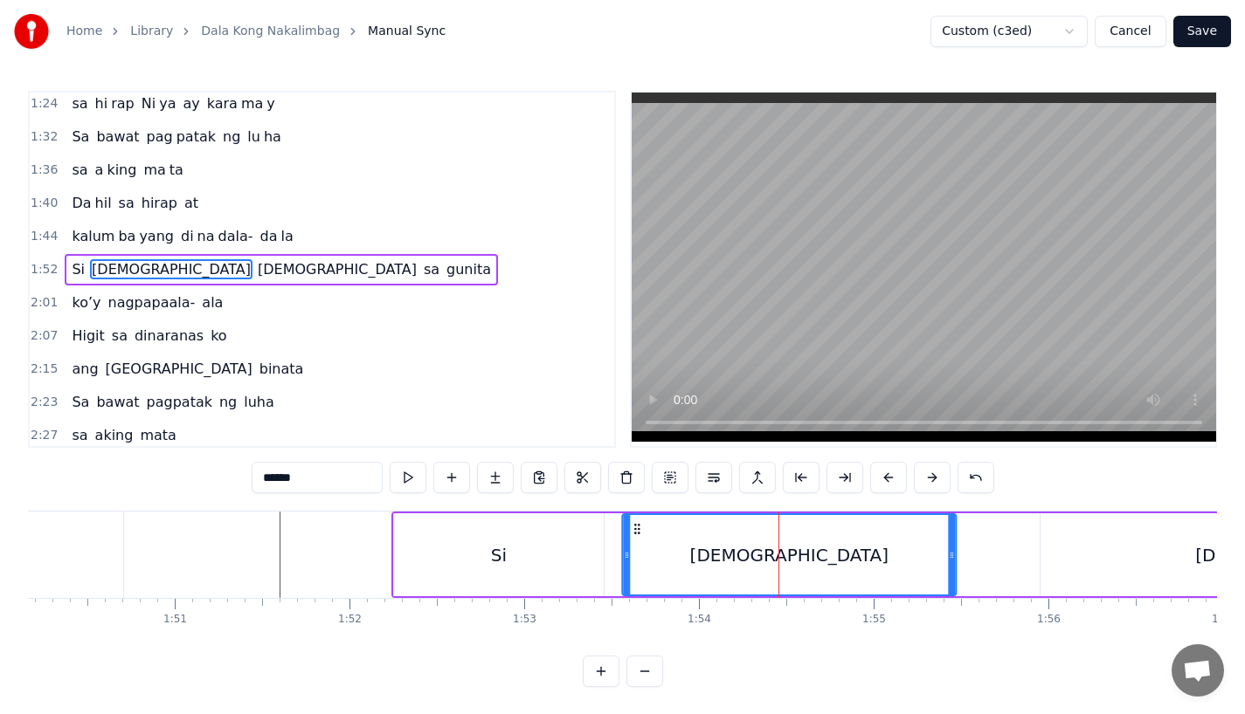
drag, startPoint x: 646, startPoint y: 529, endPoint x: 635, endPoint y: 529, distance: 11.4
drag, startPoint x: 947, startPoint y: 569, endPoint x: 922, endPoint y: 572, distance: 24.6
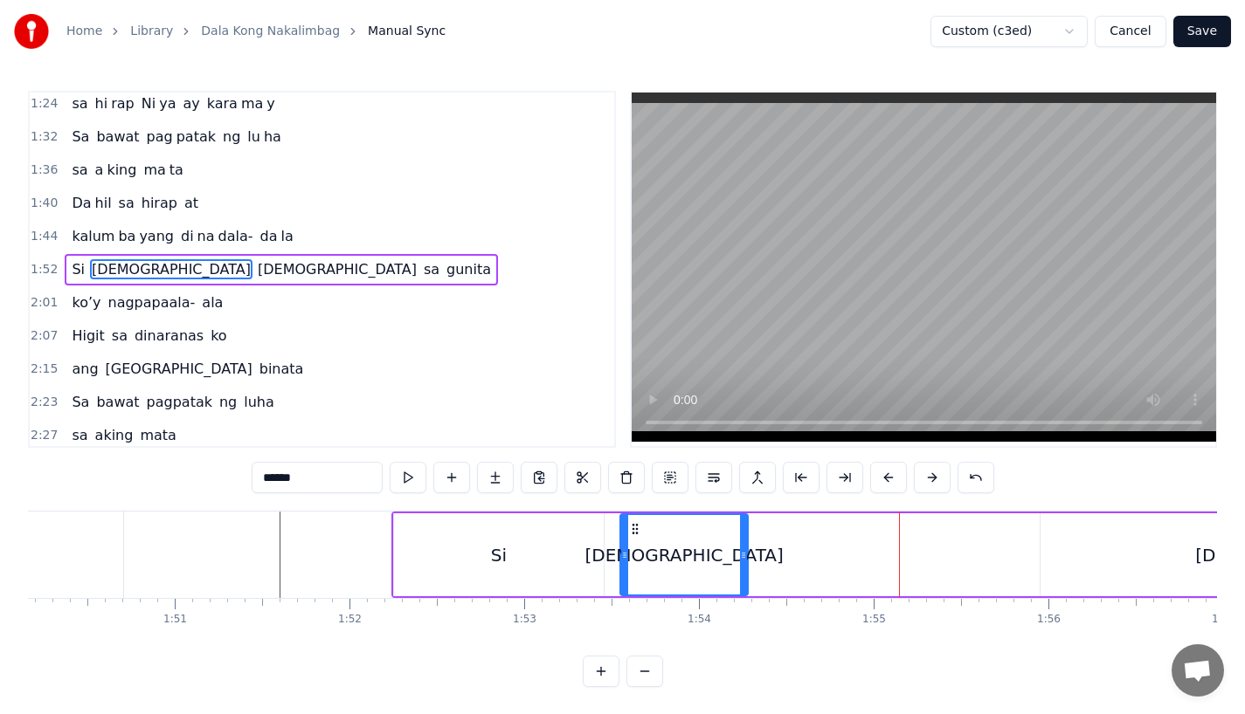
drag, startPoint x: 922, startPoint y: 549, endPoint x: 734, endPoint y: 552, distance: 188.7
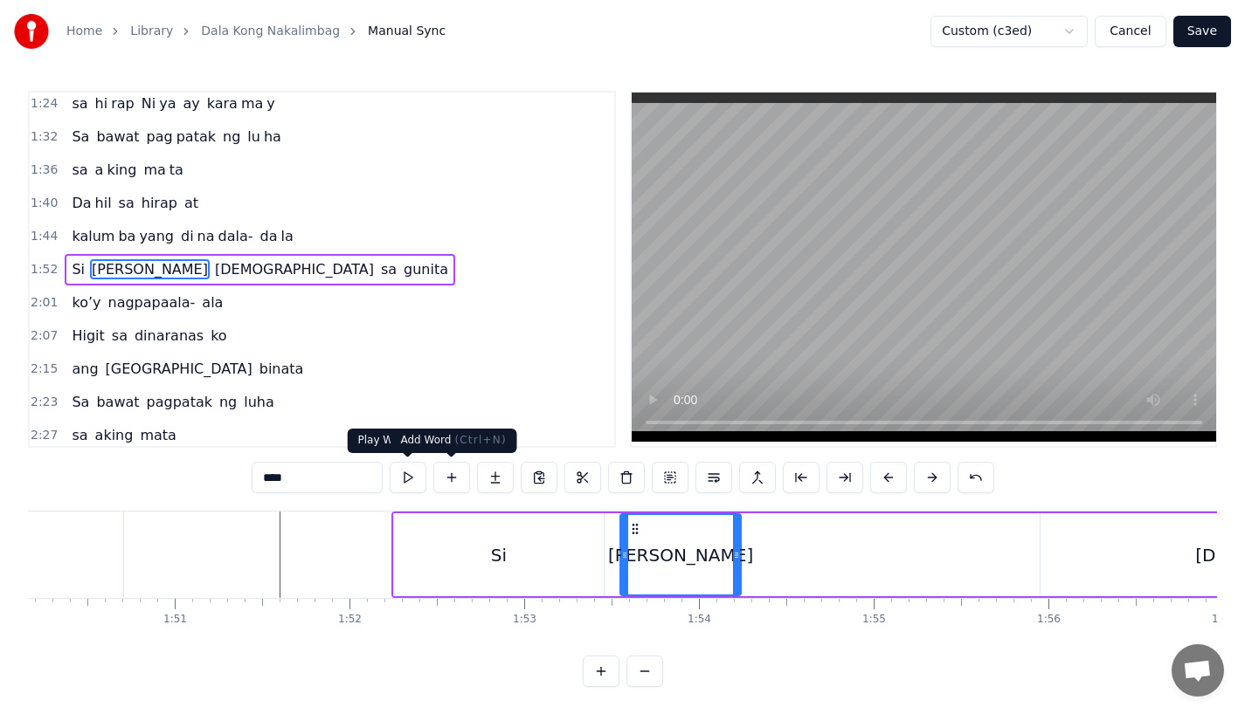
type input "****"
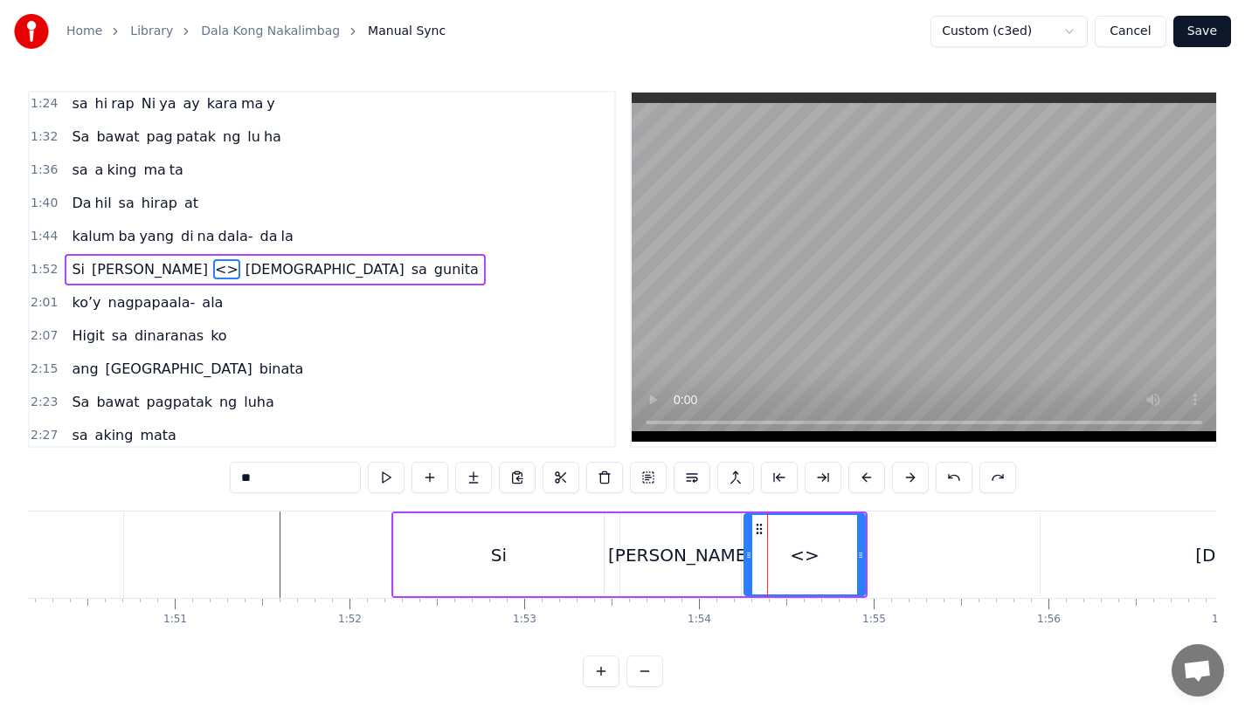
drag, startPoint x: 273, startPoint y: 472, endPoint x: 191, endPoint y: 471, distance: 82.1
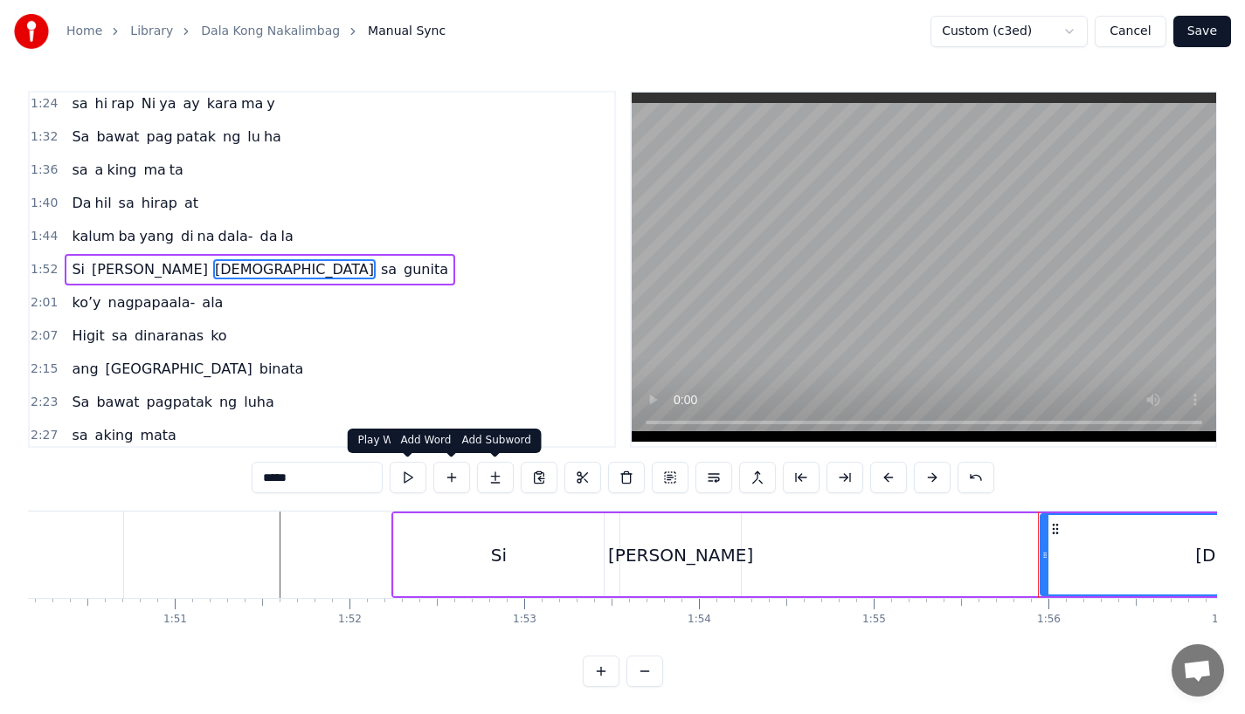
type input "****"
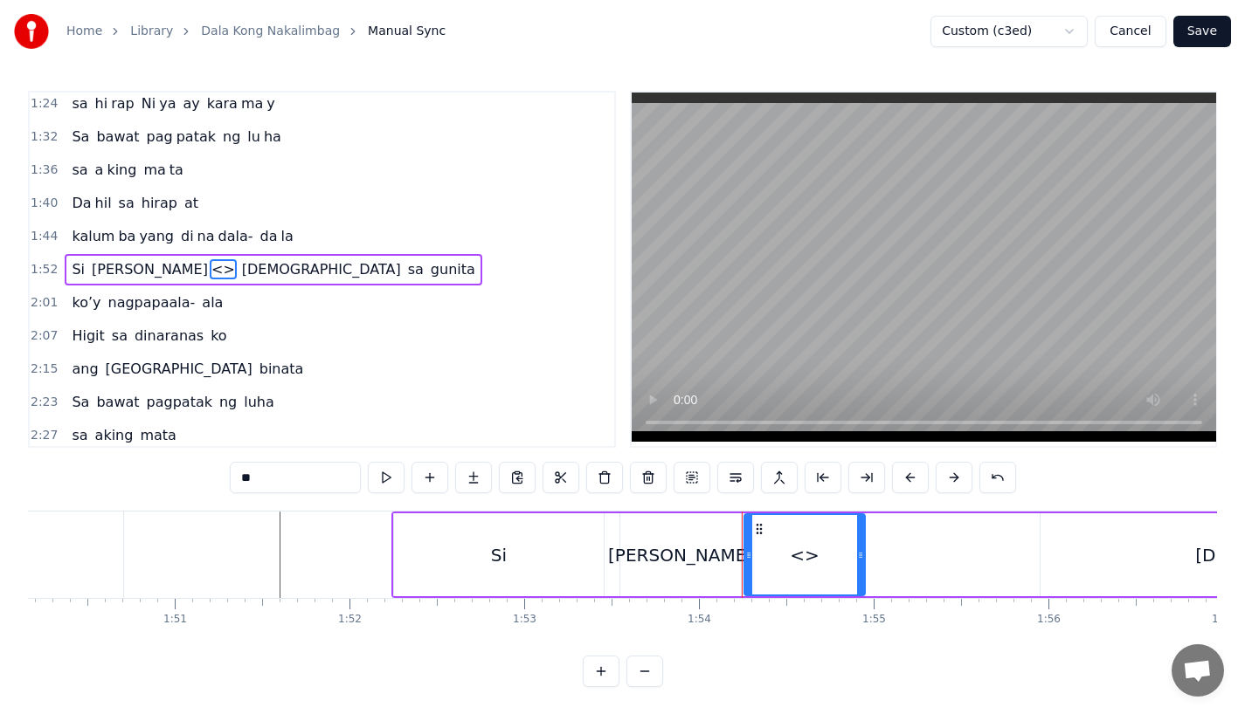
drag, startPoint x: 290, startPoint y: 487, endPoint x: 112, endPoint y: 487, distance: 178.2
type input "*"
drag, startPoint x: 856, startPoint y: 543, endPoint x: 959, endPoint y: 543, distance: 103.1
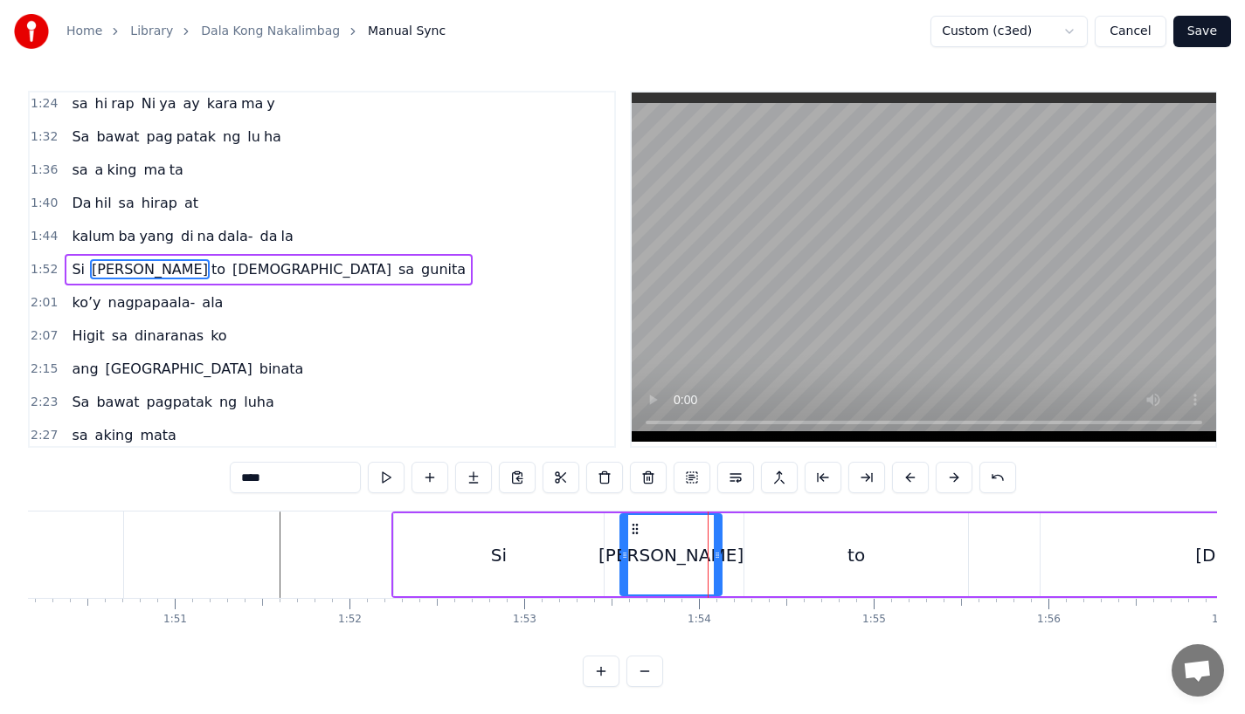
drag, startPoint x: 736, startPoint y: 561, endPoint x: 716, endPoint y: 562, distance: 20.1
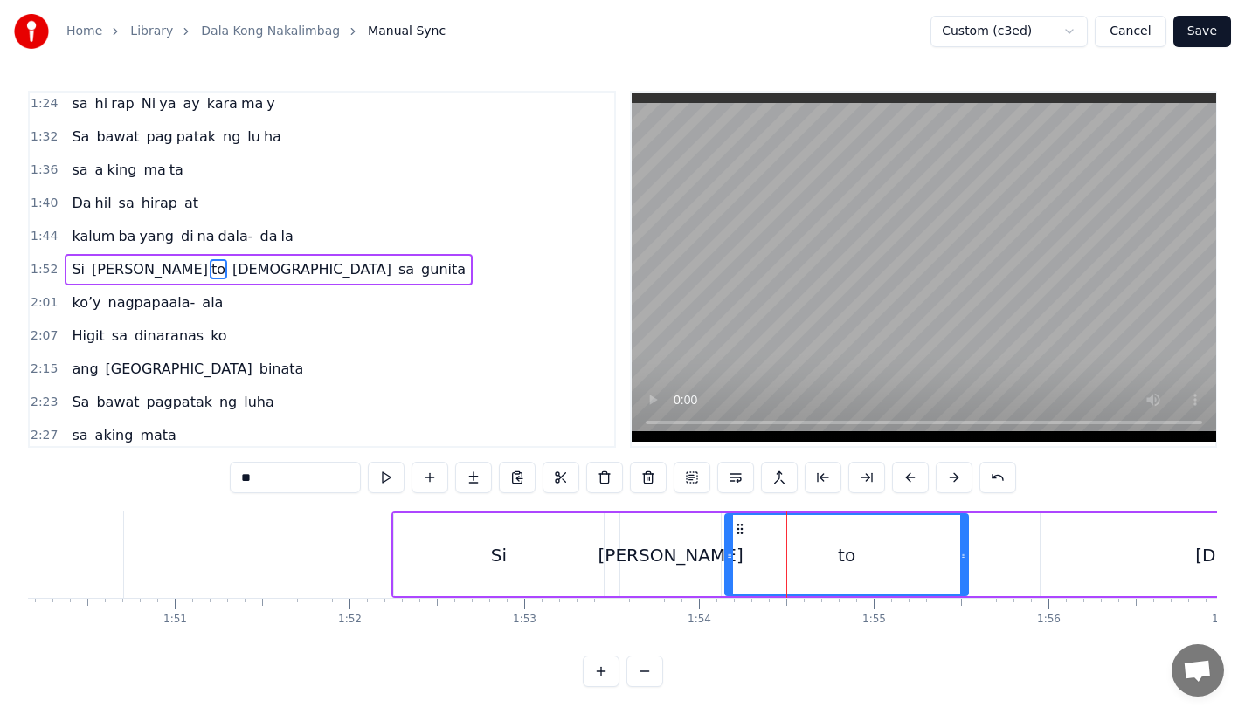
drag, startPoint x: 746, startPoint y: 560, endPoint x: 724, endPoint y: 560, distance: 21.8
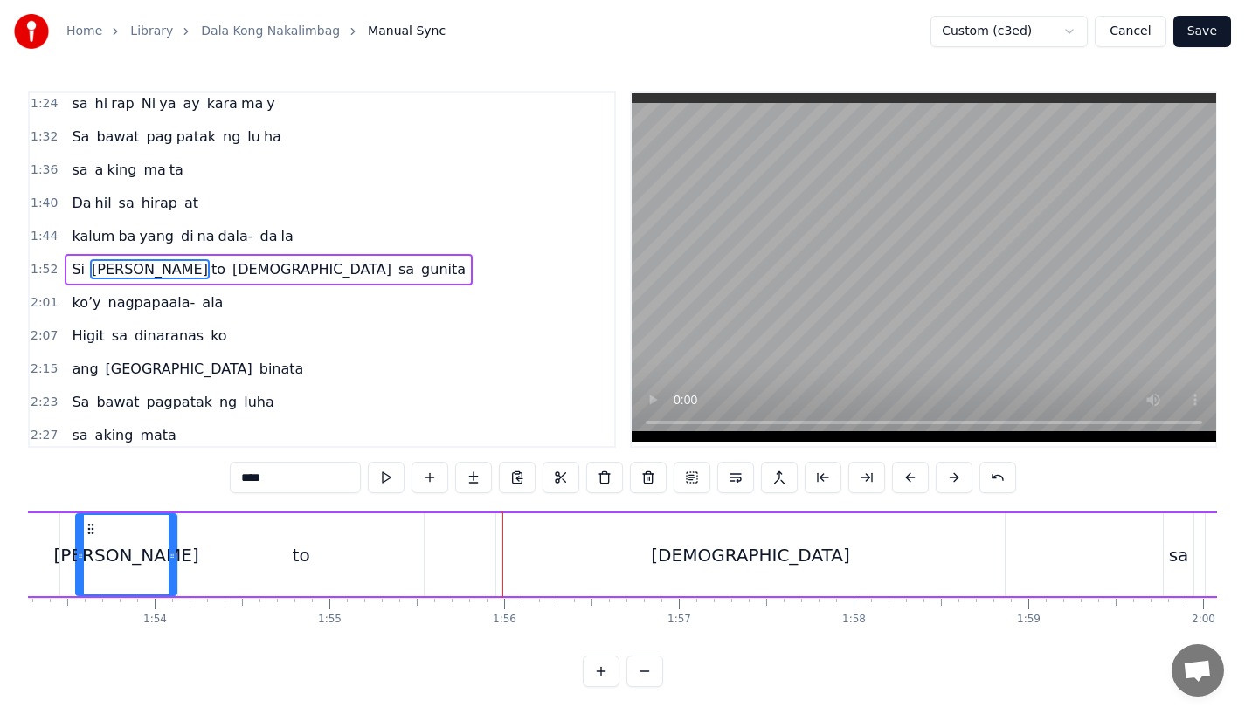
scroll to position [0, 19777]
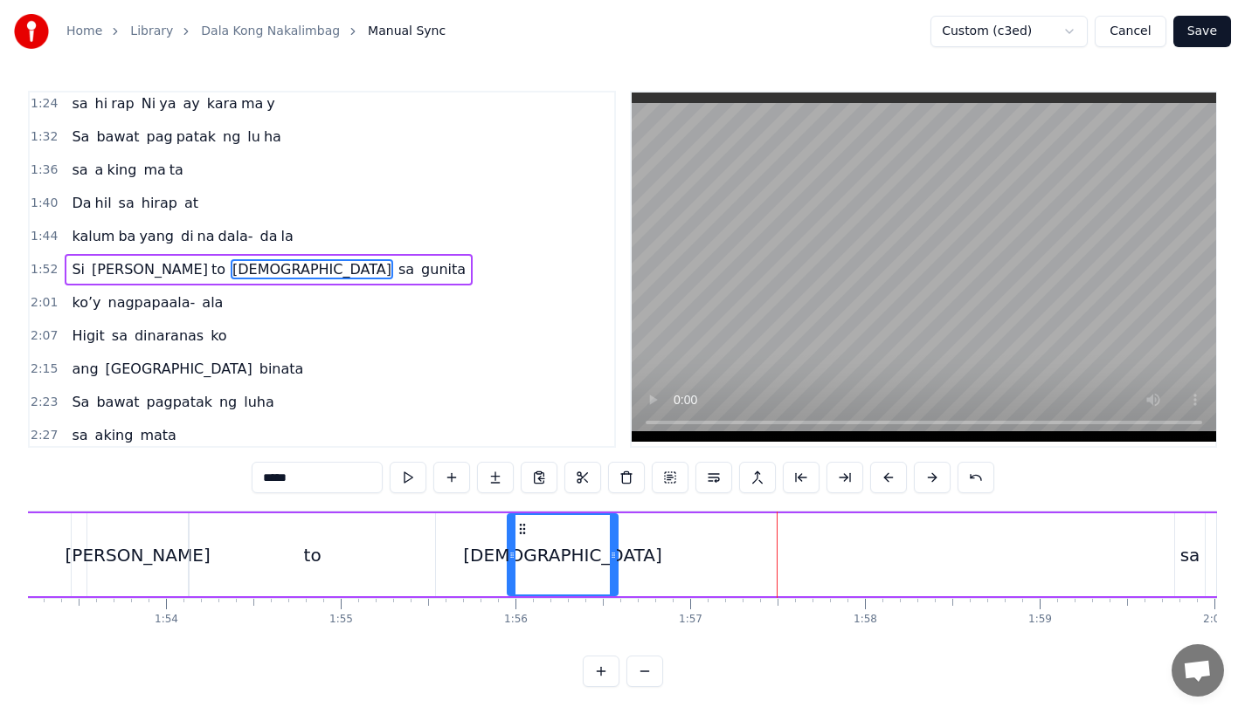
drag, startPoint x: 1008, startPoint y: 560, endPoint x: 632, endPoint y: 556, distance: 375.6
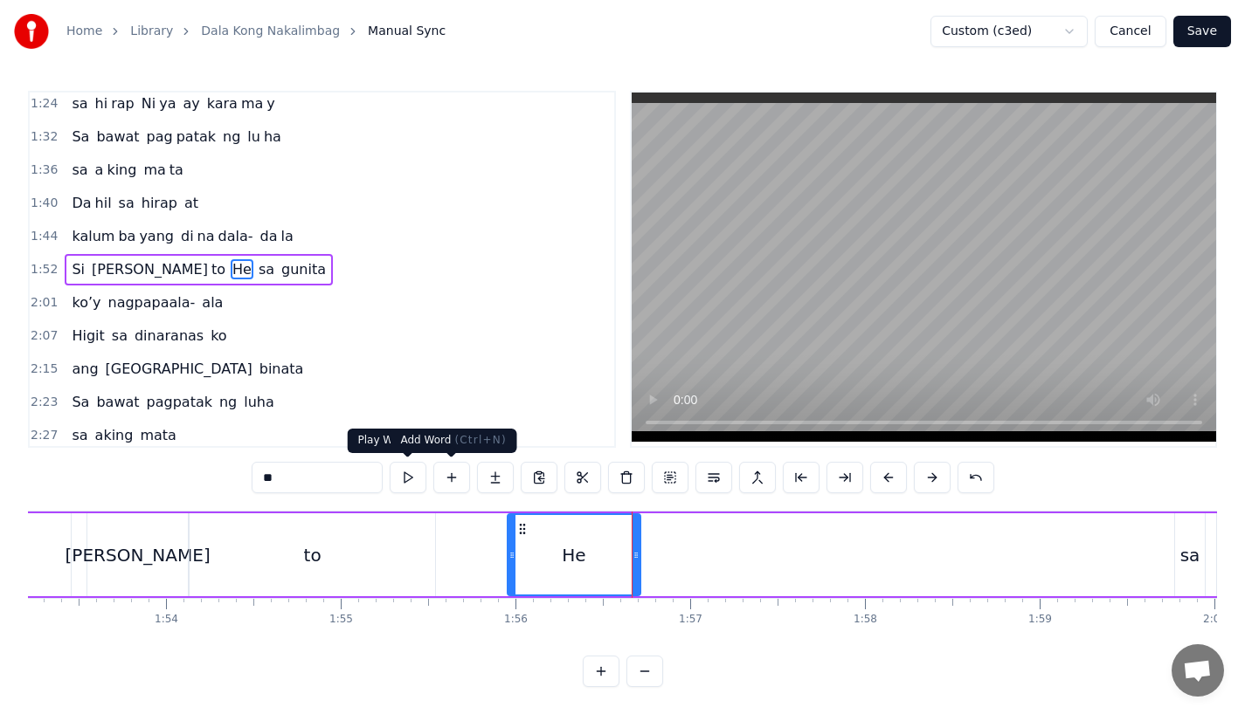
type input "**"
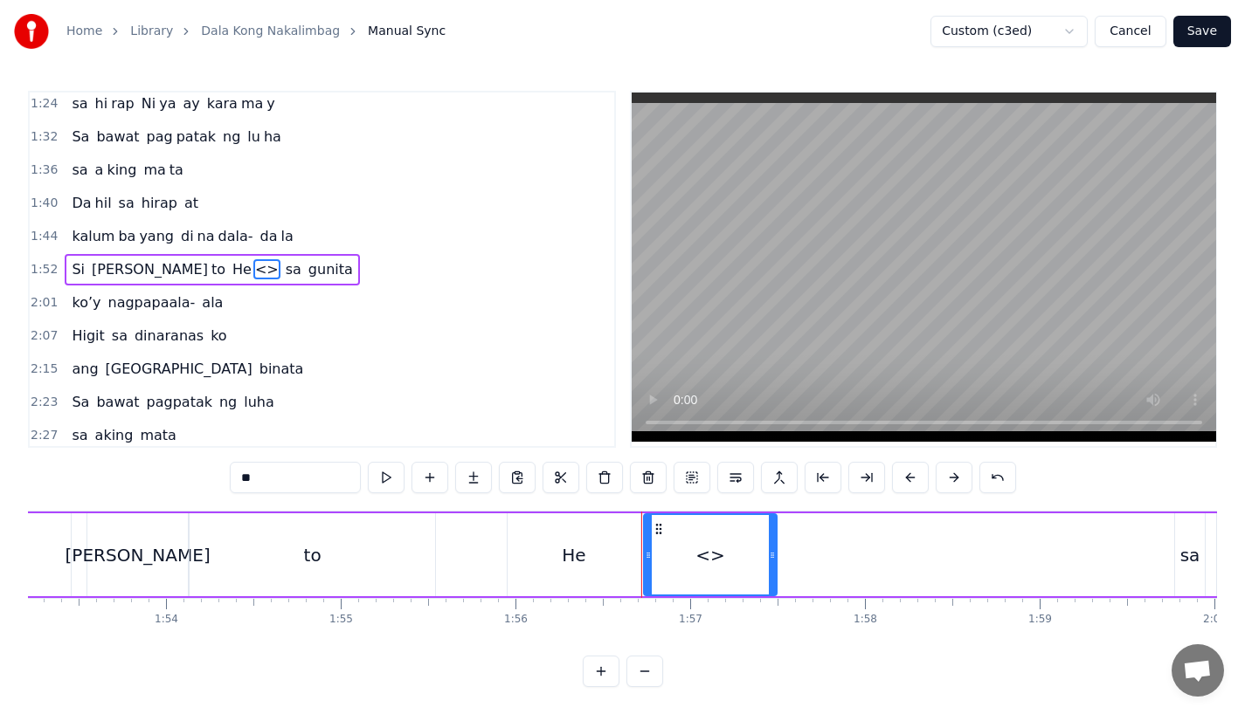
drag, startPoint x: 289, startPoint y: 473, endPoint x: 159, endPoint y: 471, distance: 130.2
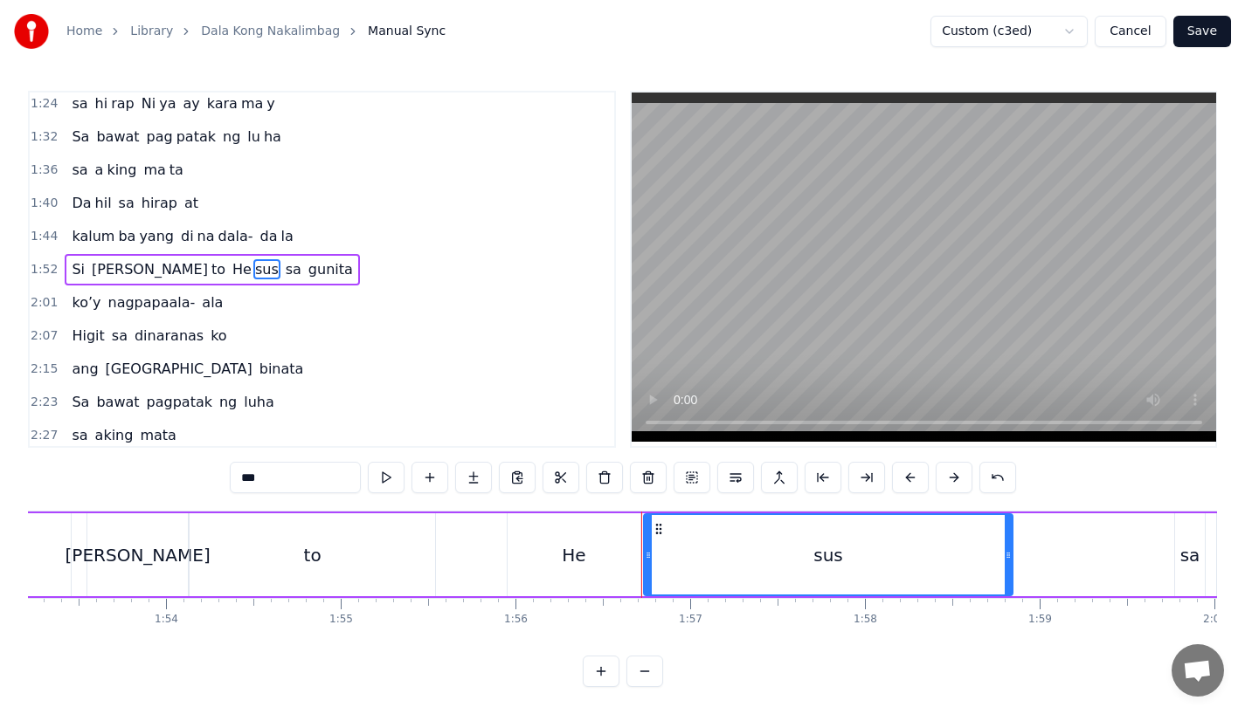
drag, startPoint x: 774, startPoint y: 545, endPoint x: 1011, endPoint y: 535, distance: 236.9
type input "***"
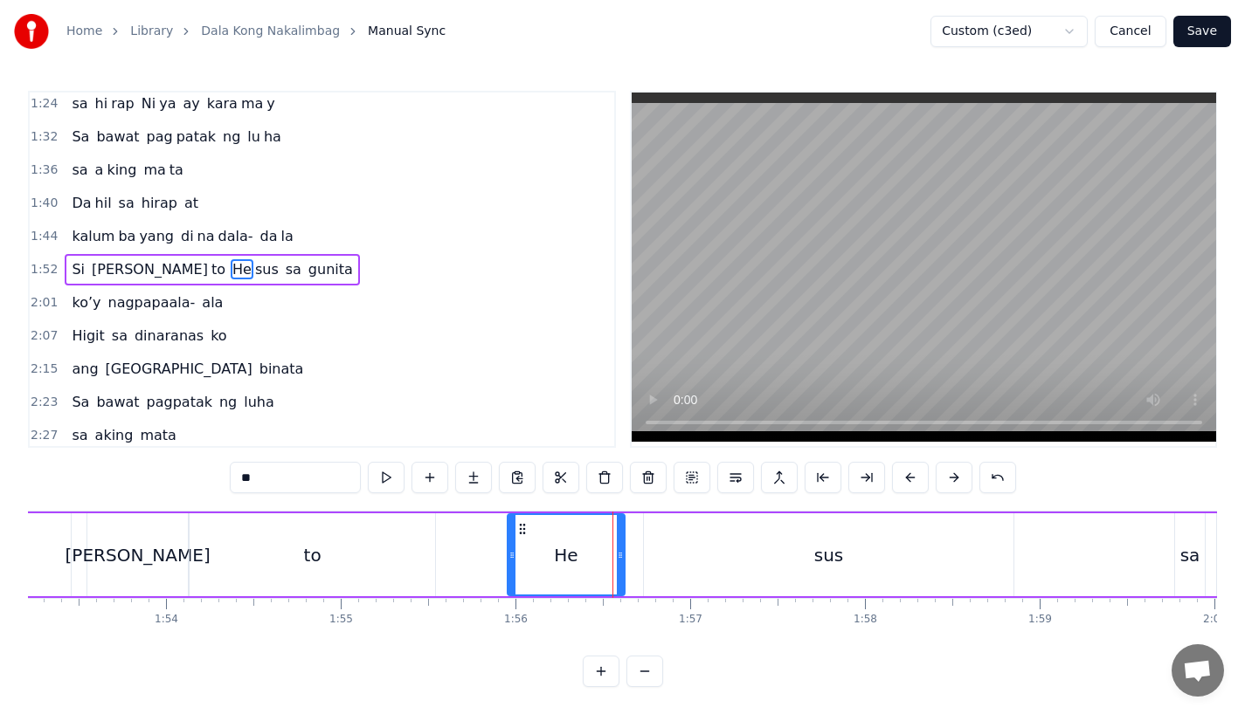
drag, startPoint x: 638, startPoint y: 570, endPoint x: 617, endPoint y: 573, distance: 22.0
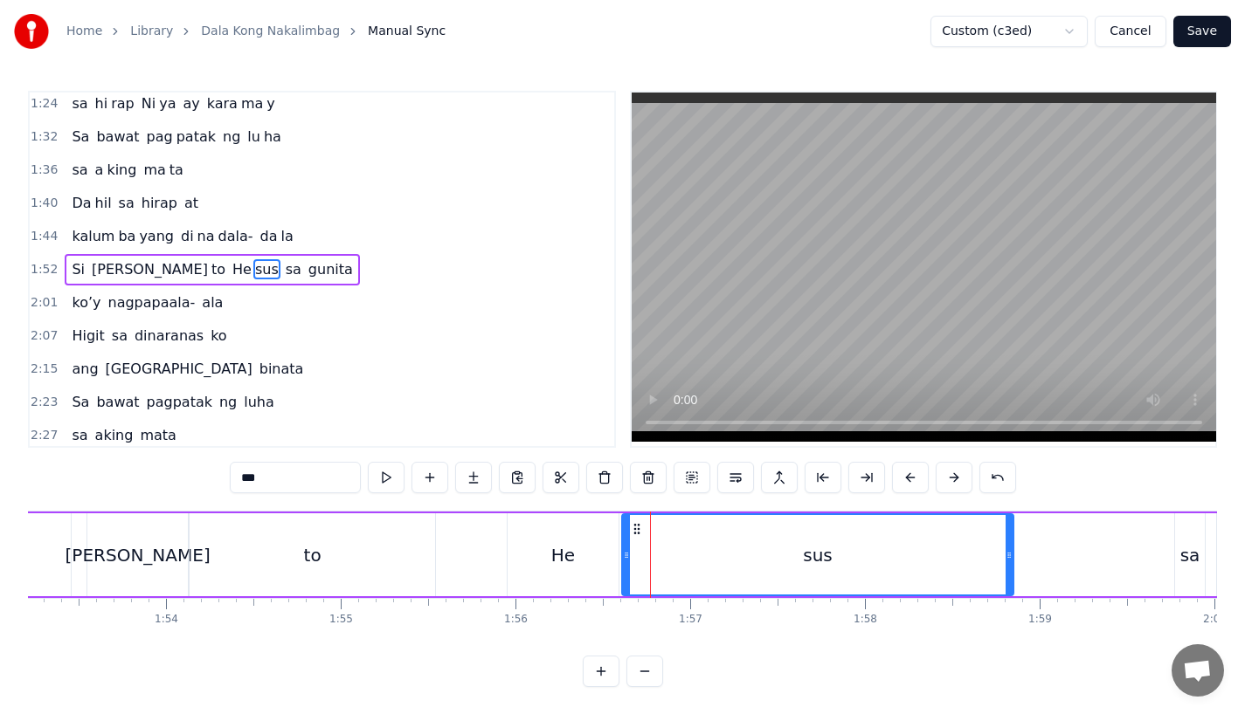
drag, startPoint x: 647, startPoint y: 566, endPoint x: 625, endPoint y: 570, distance: 22.3
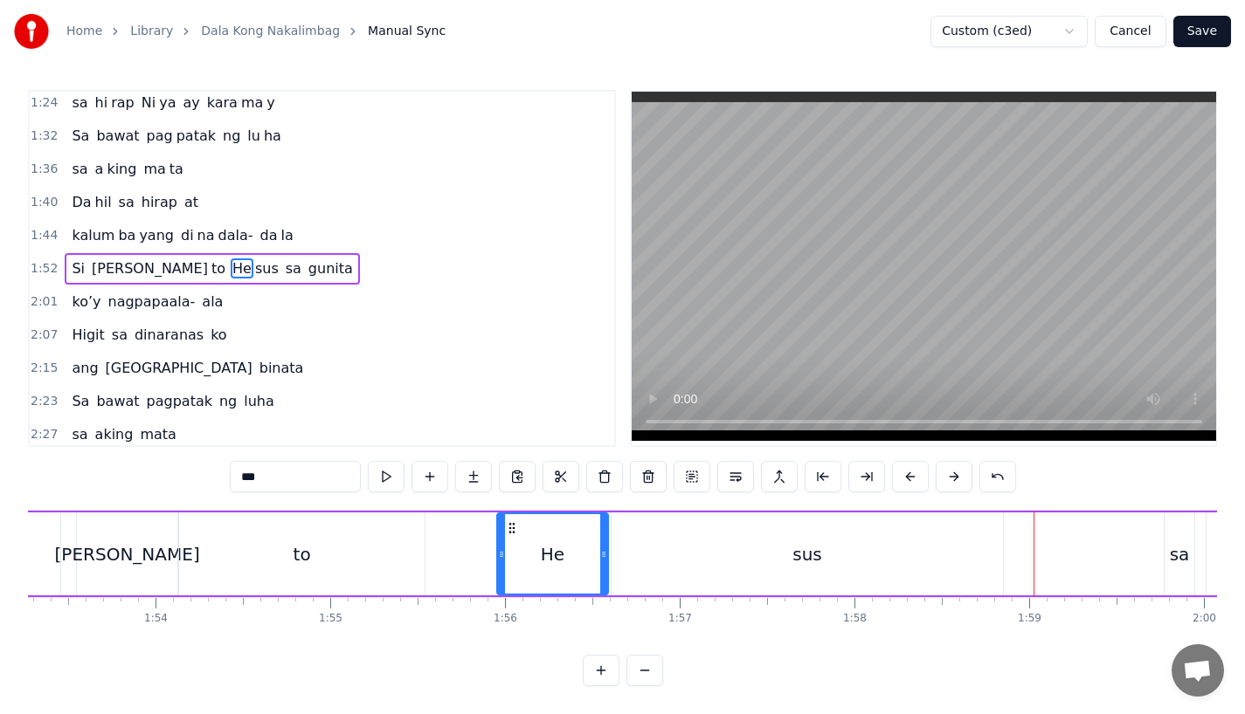
scroll to position [0, 0]
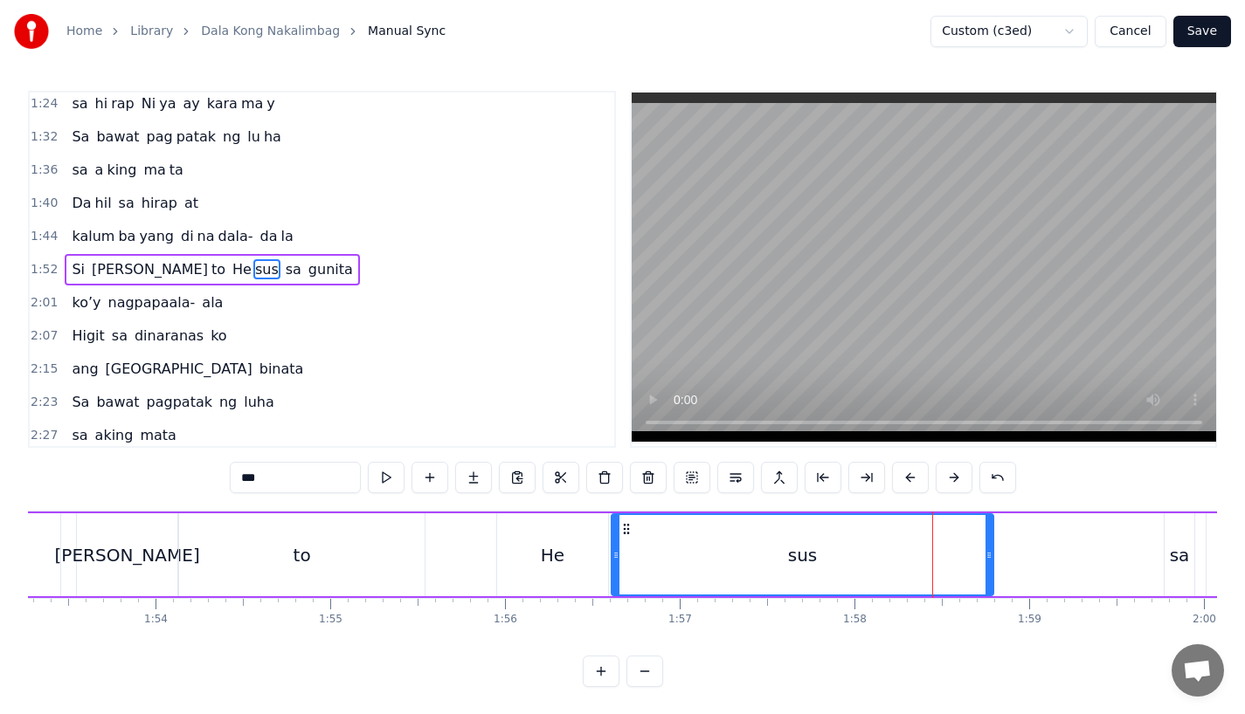
drag, startPoint x: 997, startPoint y: 559, endPoint x: 949, endPoint y: 559, distance: 48.0
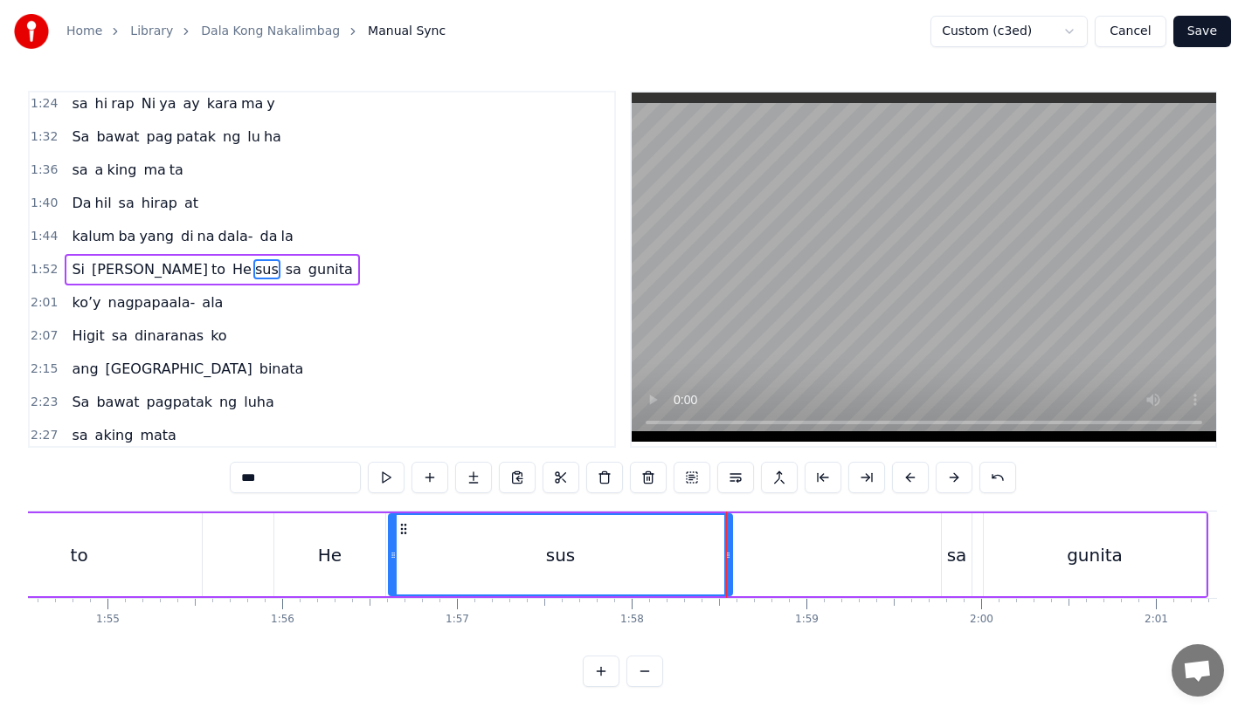
scroll to position [0, 20053]
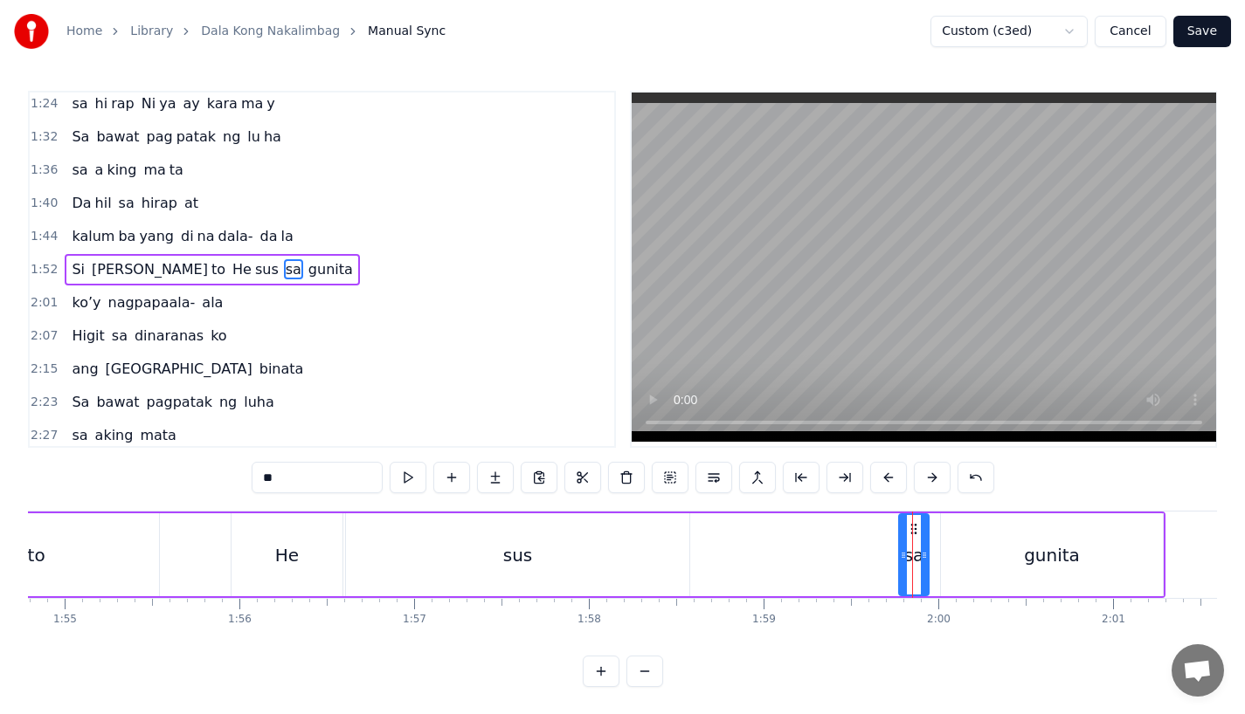
drag, startPoint x: 901, startPoint y: 562, endPoint x: 877, endPoint y: 562, distance: 23.6
drag, startPoint x: 877, startPoint y: 562, endPoint x: 858, endPoint y: 562, distance: 19.2
drag, startPoint x: 924, startPoint y: 555, endPoint x: 935, endPoint y: 555, distance: 10.5
drag, startPoint x: 859, startPoint y: 562, endPoint x: 871, endPoint y: 562, distance: 12.2
type input "***"
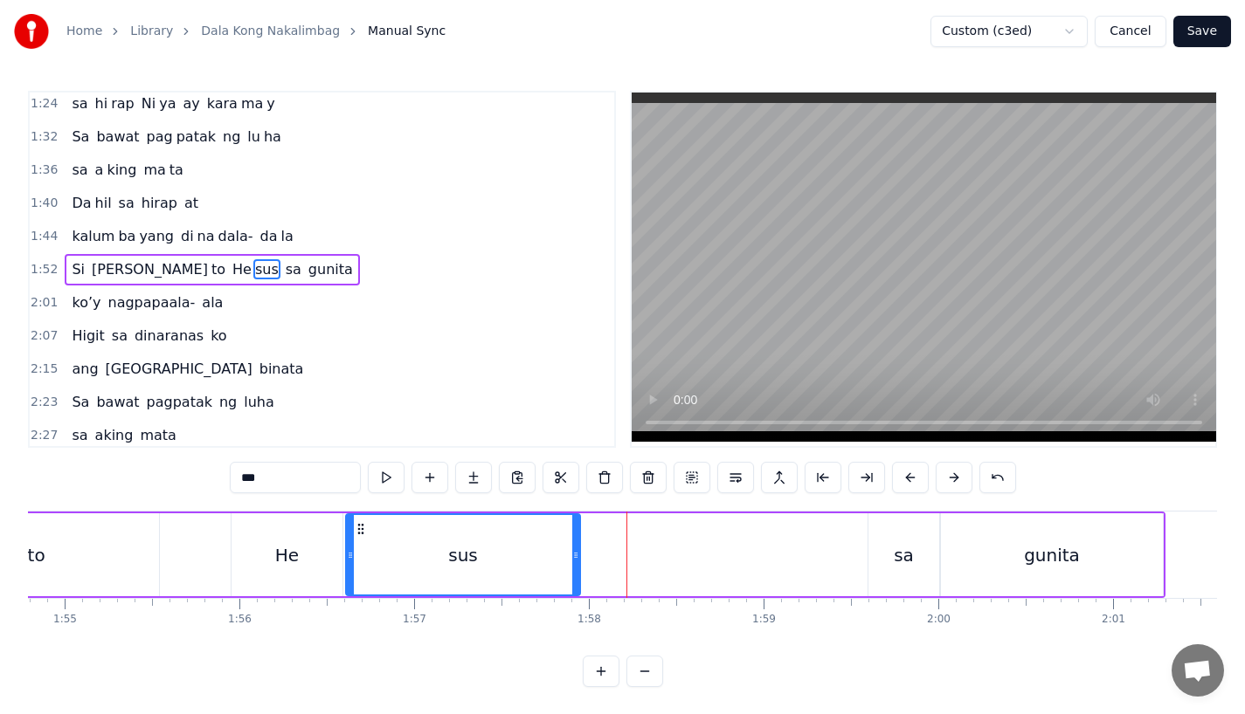
drag, startPoint x: 683, startPoint y: 562, endPoint x: 571, endPoint y: 562, distance: 111.8
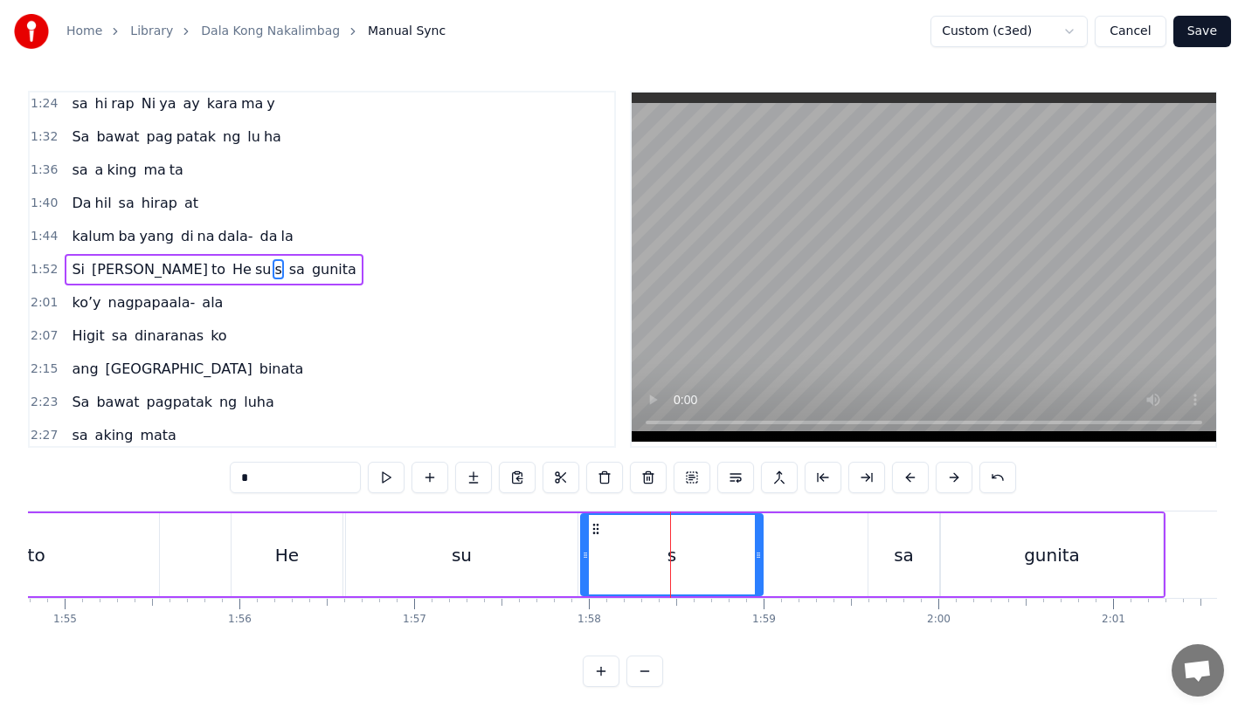
drag, startPoint x: 807, startPoint y: 564, endPoint x: 755, endPoint y: 565, distance: 52.4
drag, startPoint x: 755, startPoint y: 565, endPoint x: 776, endPoint y: 565, distance: 21.8
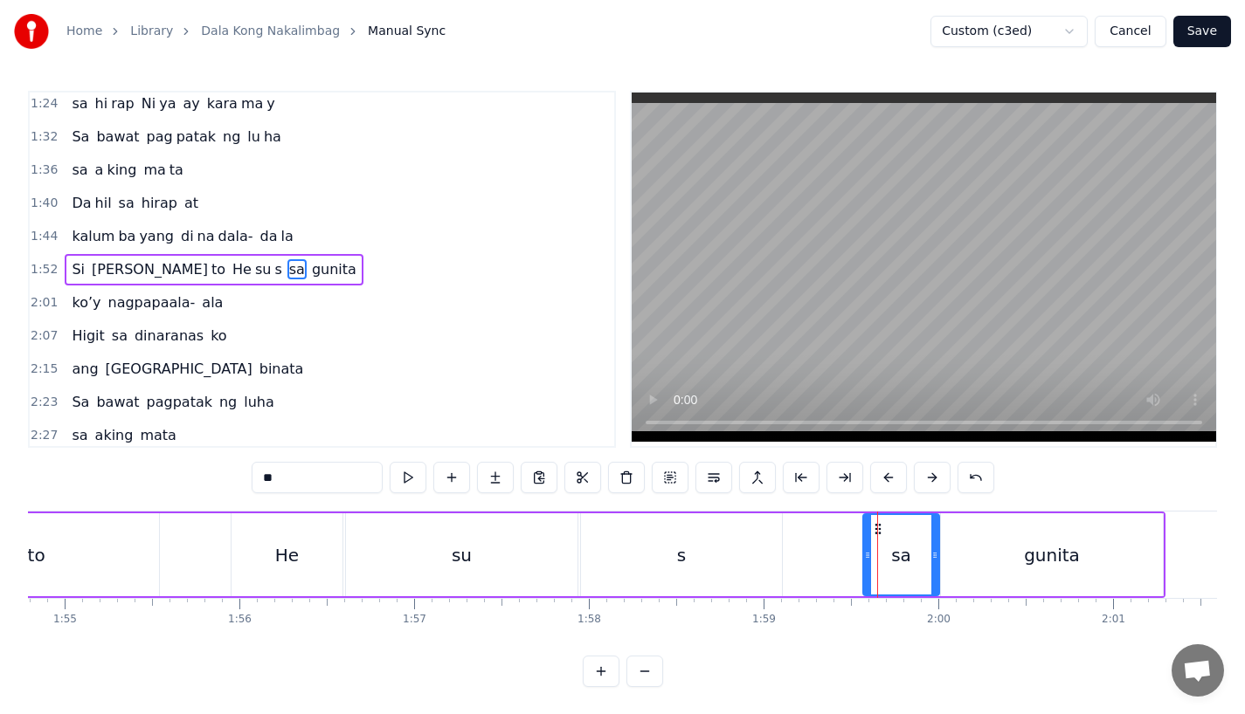
drag, startPoint x: 873, startPoint y: 556, endPoint x: 856, endPoint y: 557, distance: 17.5
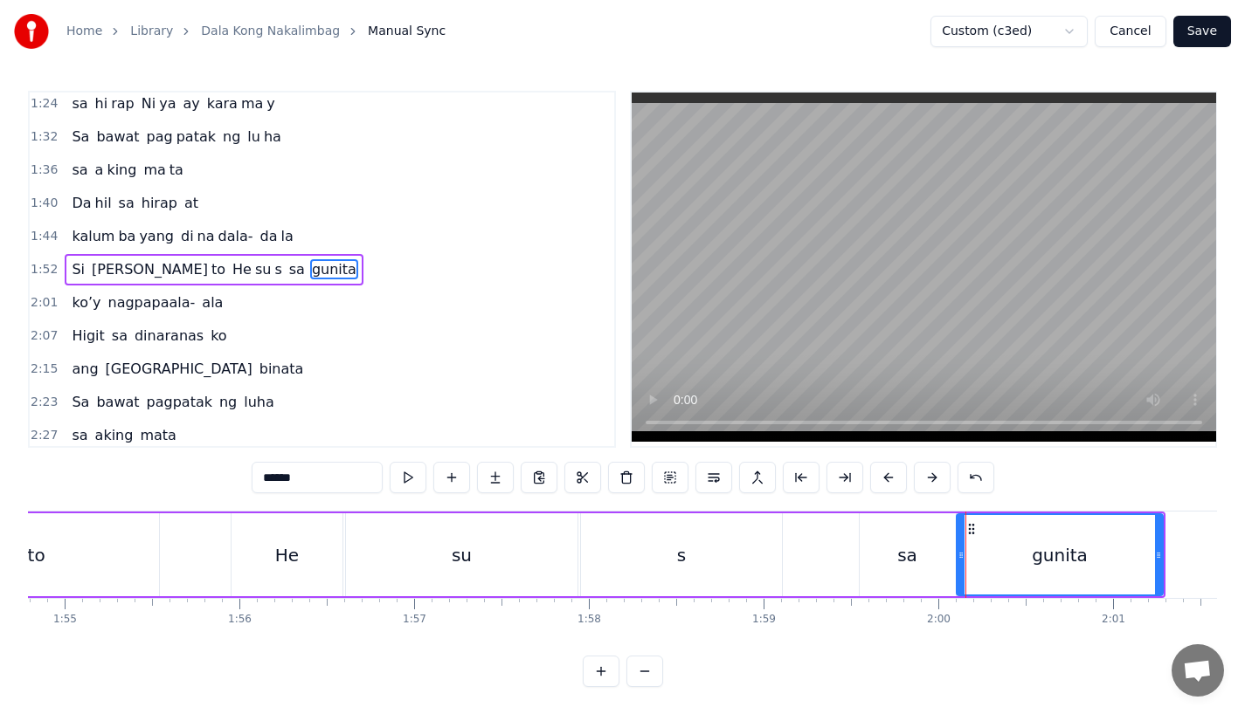
drag, startPoint x: 942, startPoint y: 557, endPoint x: 957, endPoint y: 557, distance: 15.7
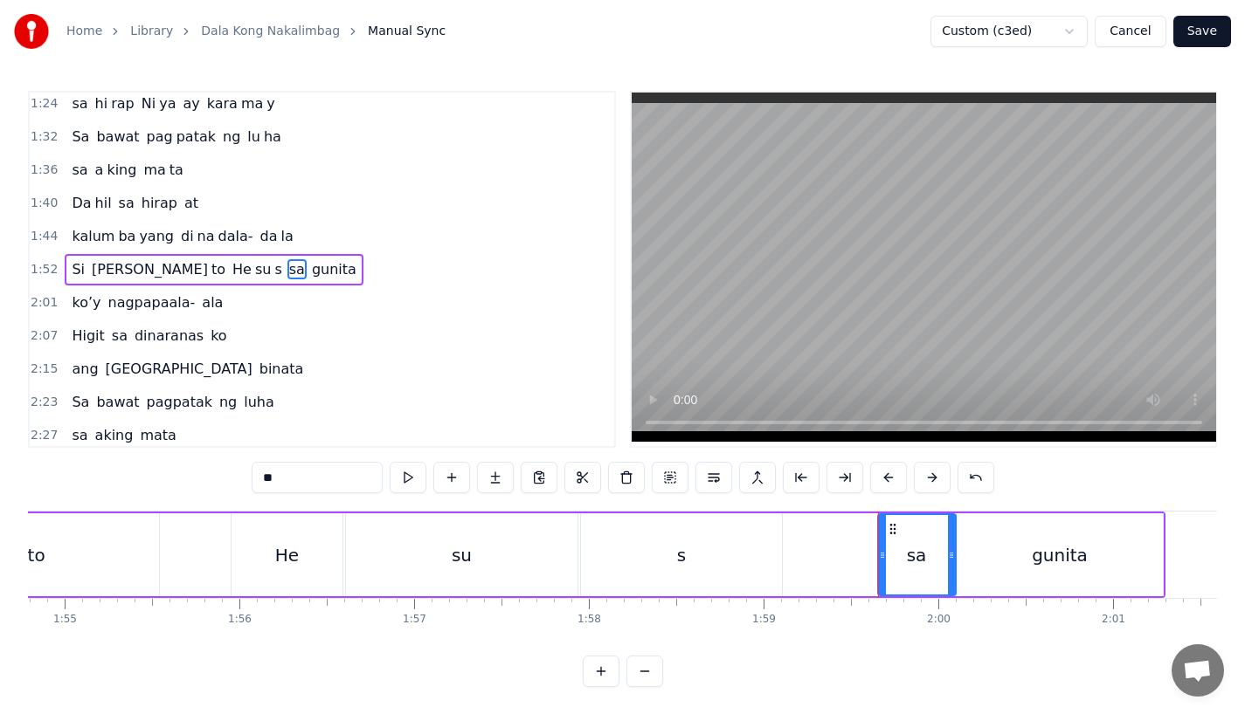
drag, startPoint x: 879, startPoint y: 556, endPoint x: 890, endPoint y: 556, distance: 11.4
drag, startPoint x: 961, startPoint y: 554, endPoint x: 939, endPoint y: 556, distance: 21.9
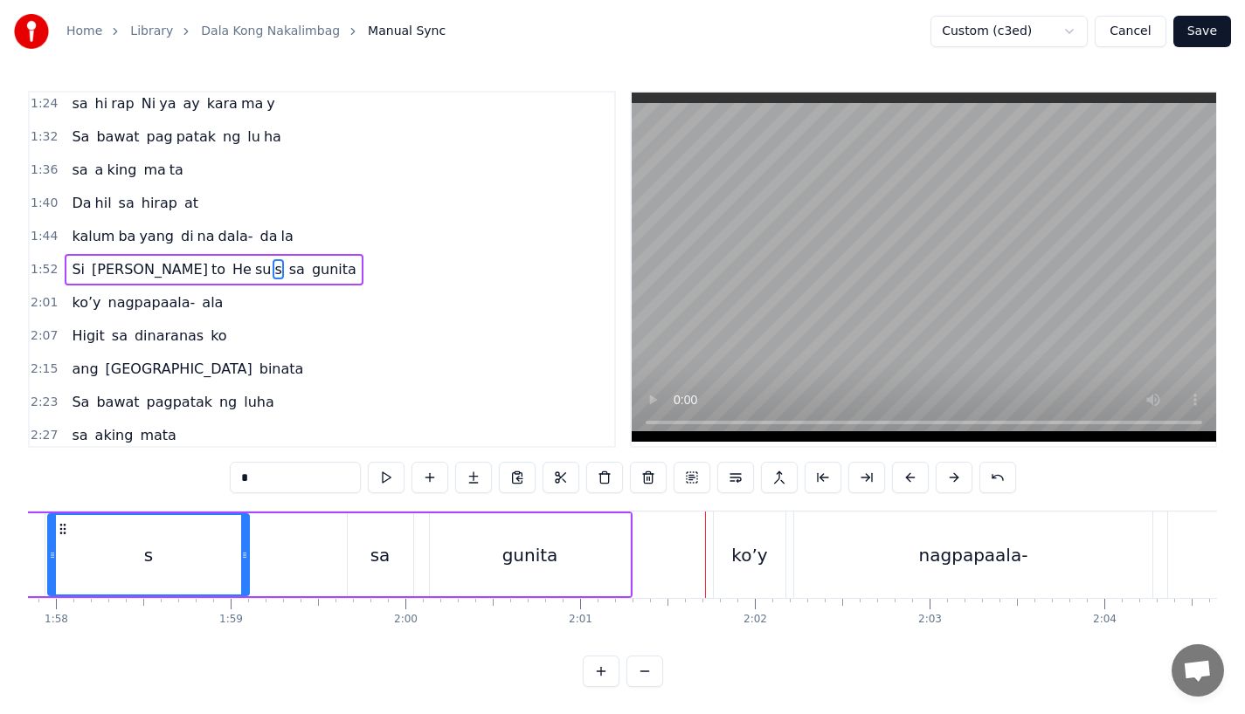
scroll to position [0, 20582]
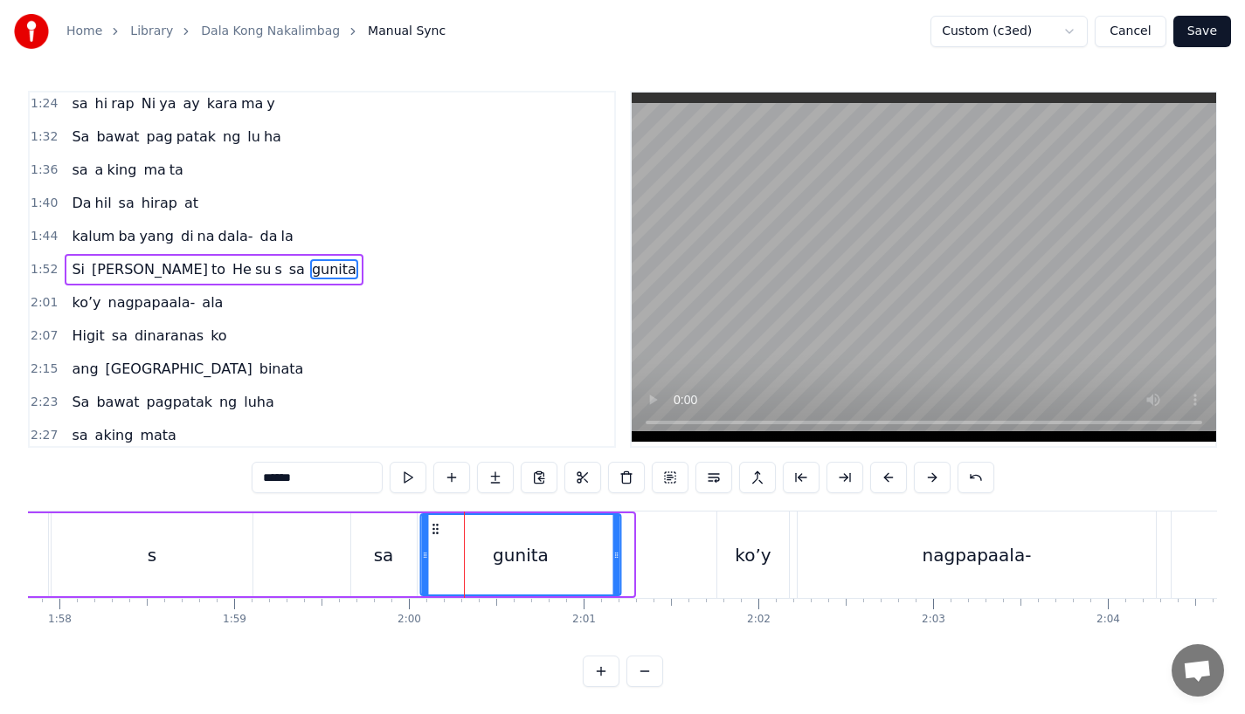
drag, startPoint x: 450, startPoint y: 529, endPoint x: 437, endPoint y: 530, distance: 13.1
drag, startPoint x: 617, startPoint y: 576, endPoint x: 553, endPoint y: 574, distance: 63.8
drag, startPoint x: 553, startPoint y: 574, endPoint x: 515, endPoint y: 574, distance: 37.6
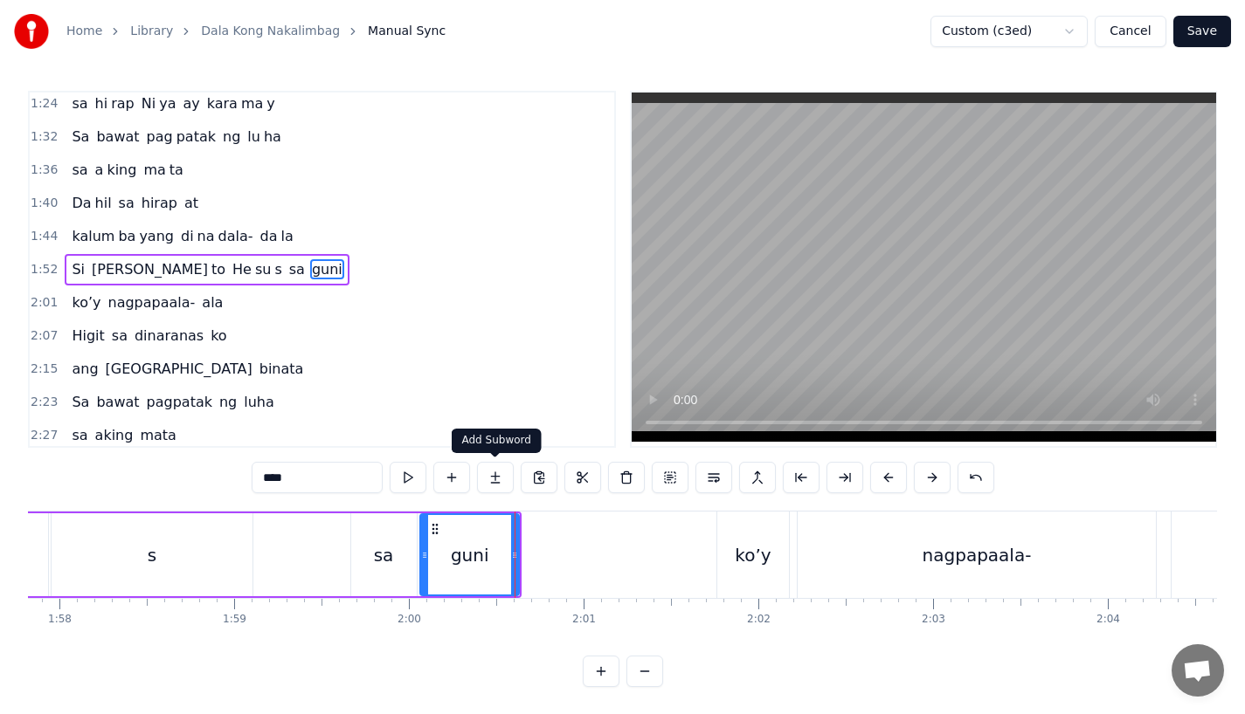
type input "****"
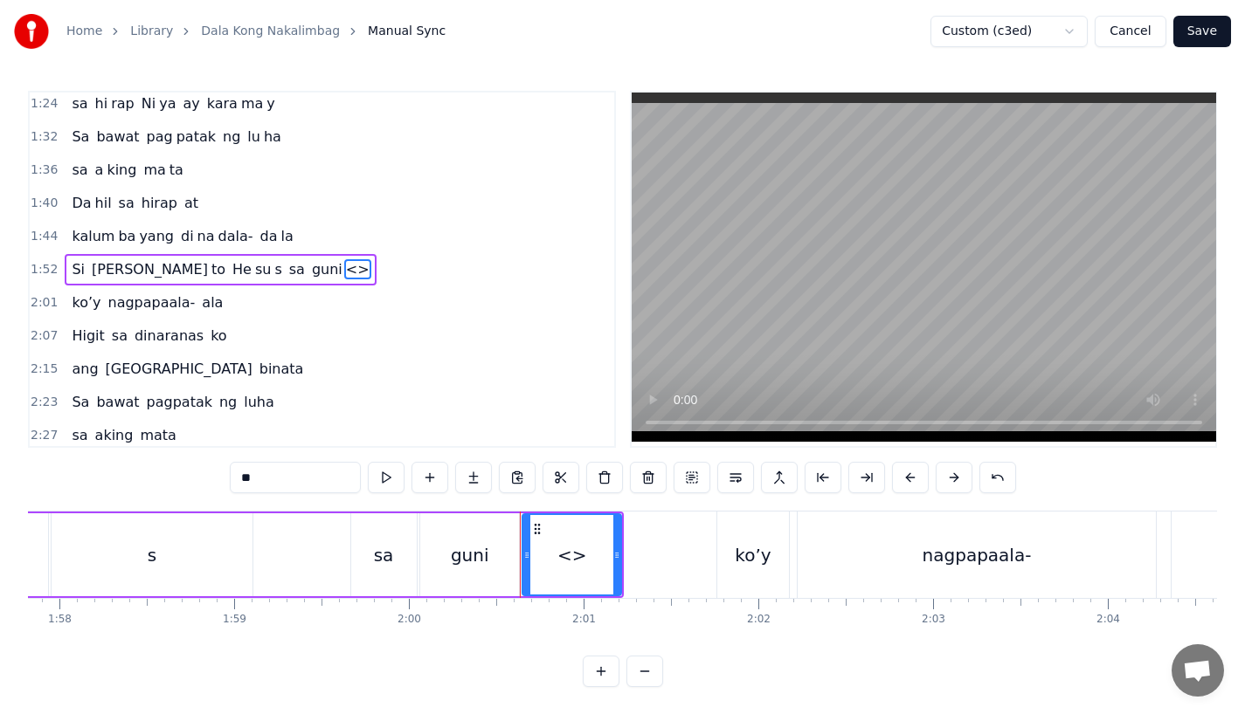
drag, startPoint x: 274, startPoint y: 477, endPoint x: 142, endPoint y: 474, distance: 131.9
drag, startPoint x: 618, startPoint y: 568, endPoint x: 685, endPoint y: 567, distance: 66.4
type input "****"
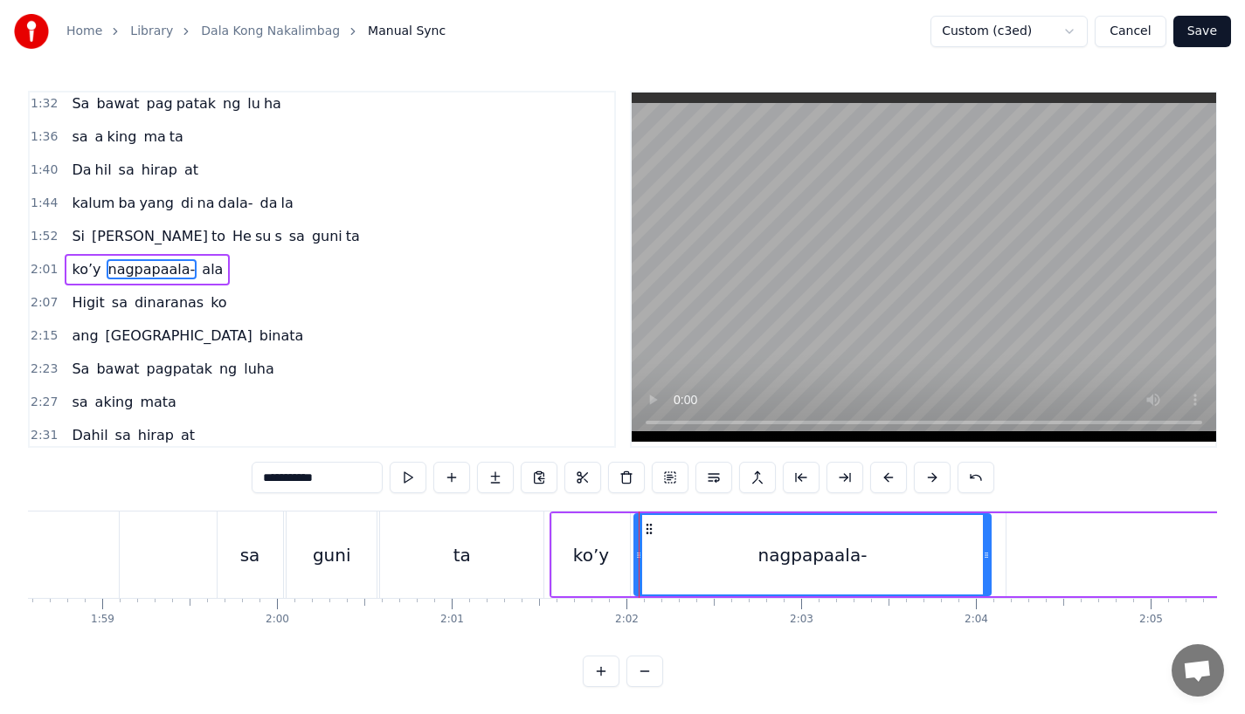
scroll to position [0, 20712]
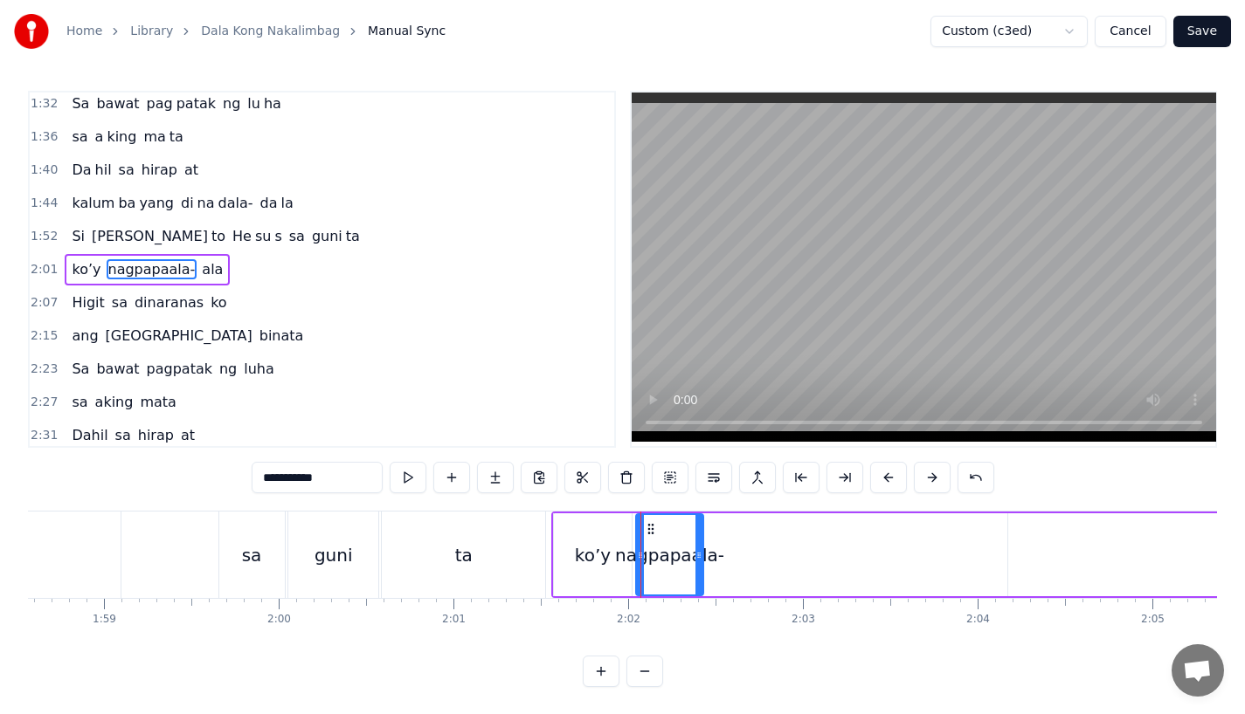
drag, startPoint x: 988, startPoint y: 553, endPoint x: 699, endPoint y: 555, distance: 289.1
drag, startPoint x: 283, startPoint y: 481, endPoint x: 452, endPoint y: 481, distance: 168.6
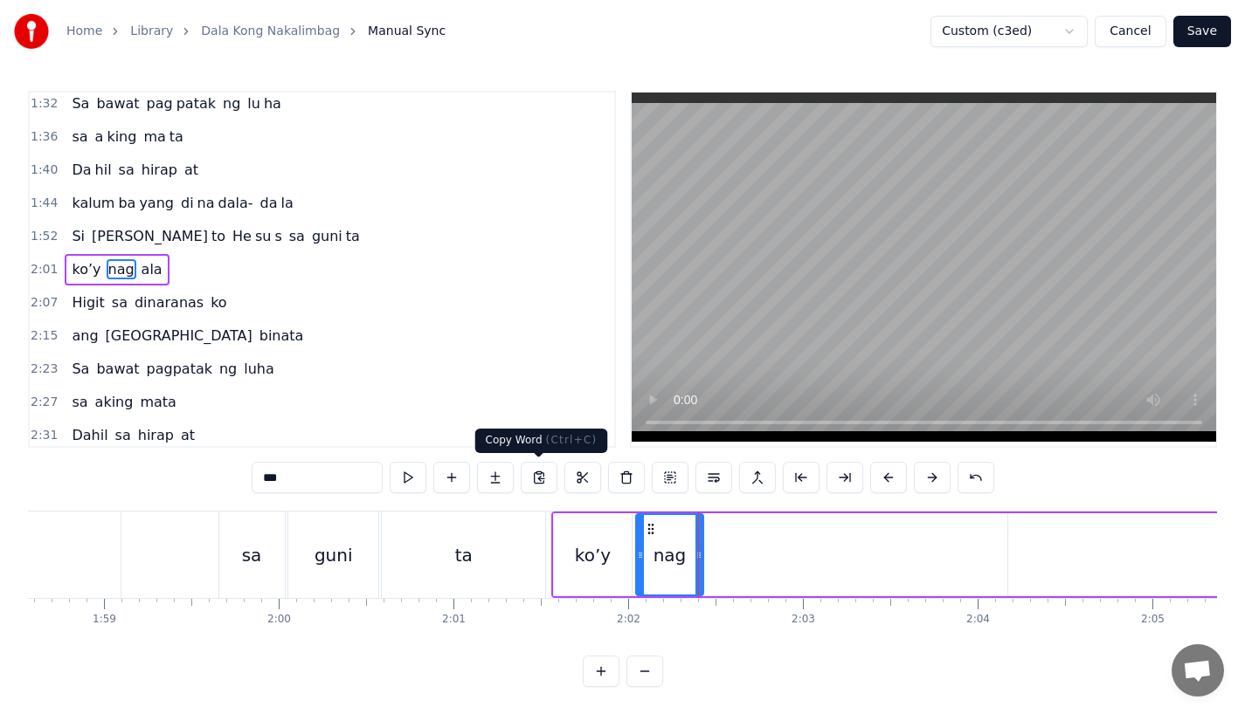
type input "***"
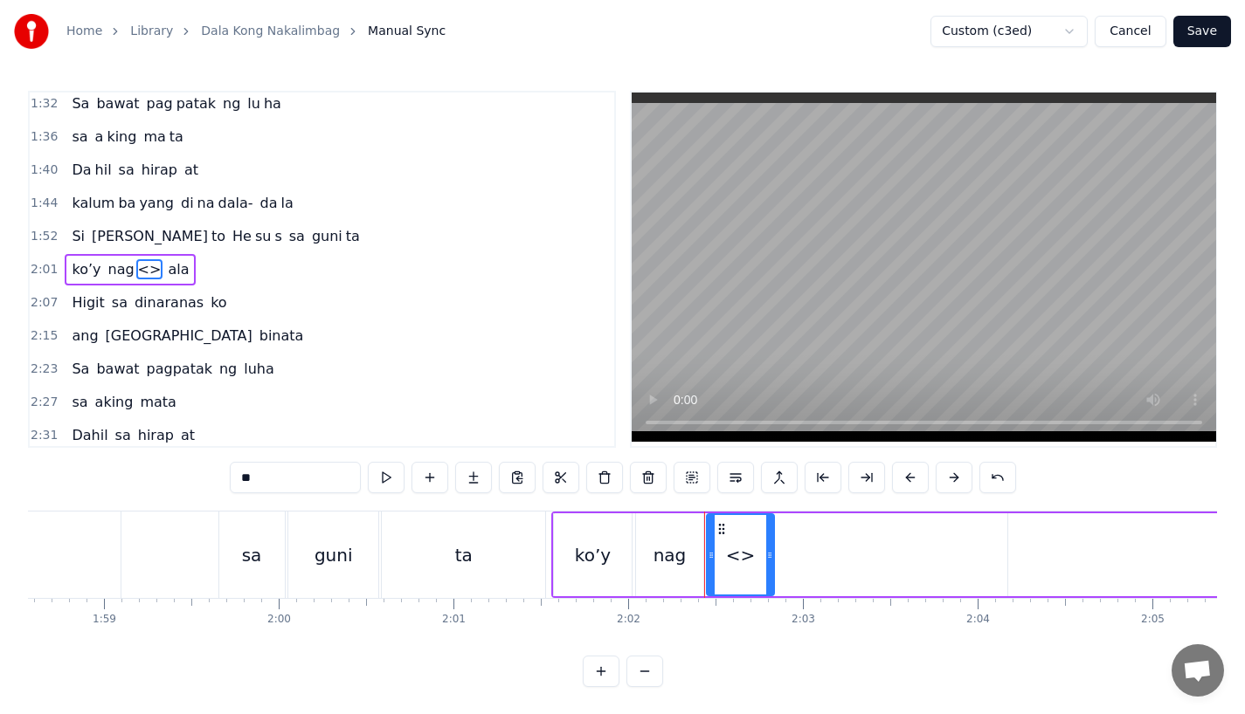
drag, startPoint x: 277, startPoint y: 477, endPoint x: 211, endPoint y: 477, distance: 65.5
type input "**"
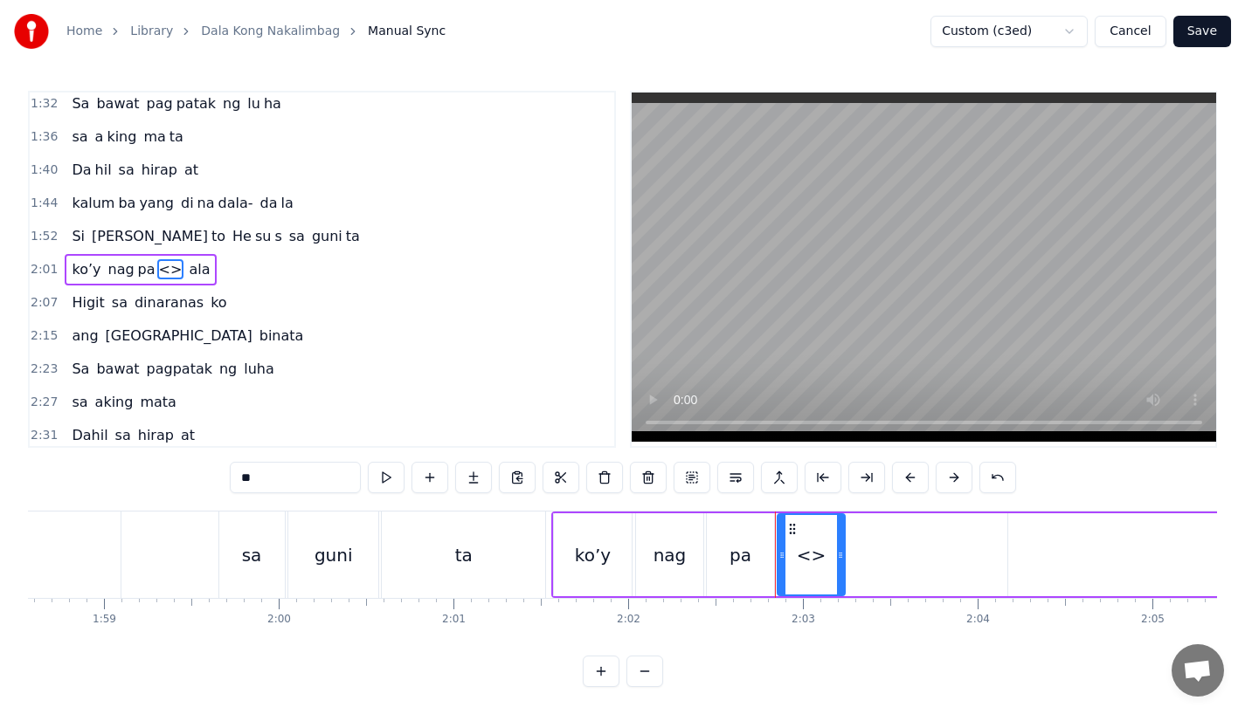
drag, startPoint x: 276, startPoint y: 463, endPoint x: 356, endPoint y: 500, distance: 88.3
type input "*"
paste input "********"
drag, startPoint x: 260, startPoint y: 479, endPoint x: 360, endPoint y: 479, distance: 99.6
drag, startPoint x: 256, startPoint y: 480, endPoint x: 368, endPoint y: 480, distance: 111.8
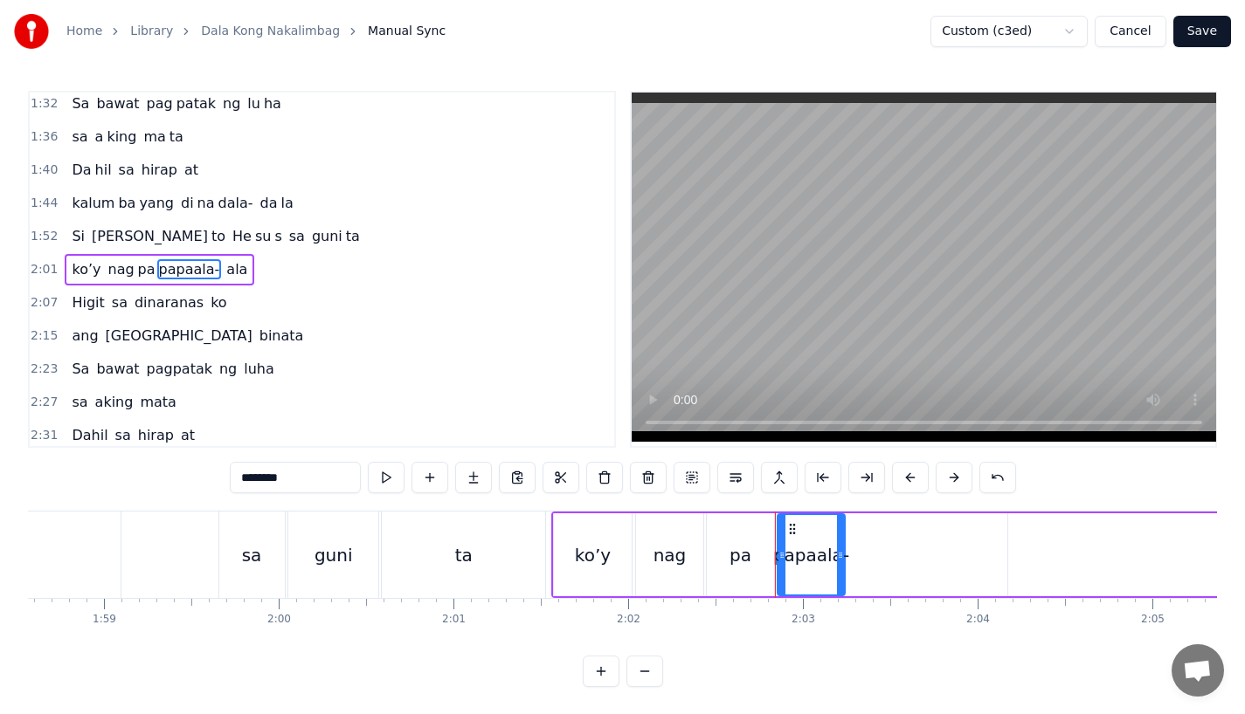
drag, startPoint x: 252, startPoint y: 476, endPoint x: 221, endPoint y: 476, distance: 31.4
drag, startPoint x: 254, startPoint y: 478, endPoint x: 384, endPoint y: 478, distance: 130.1
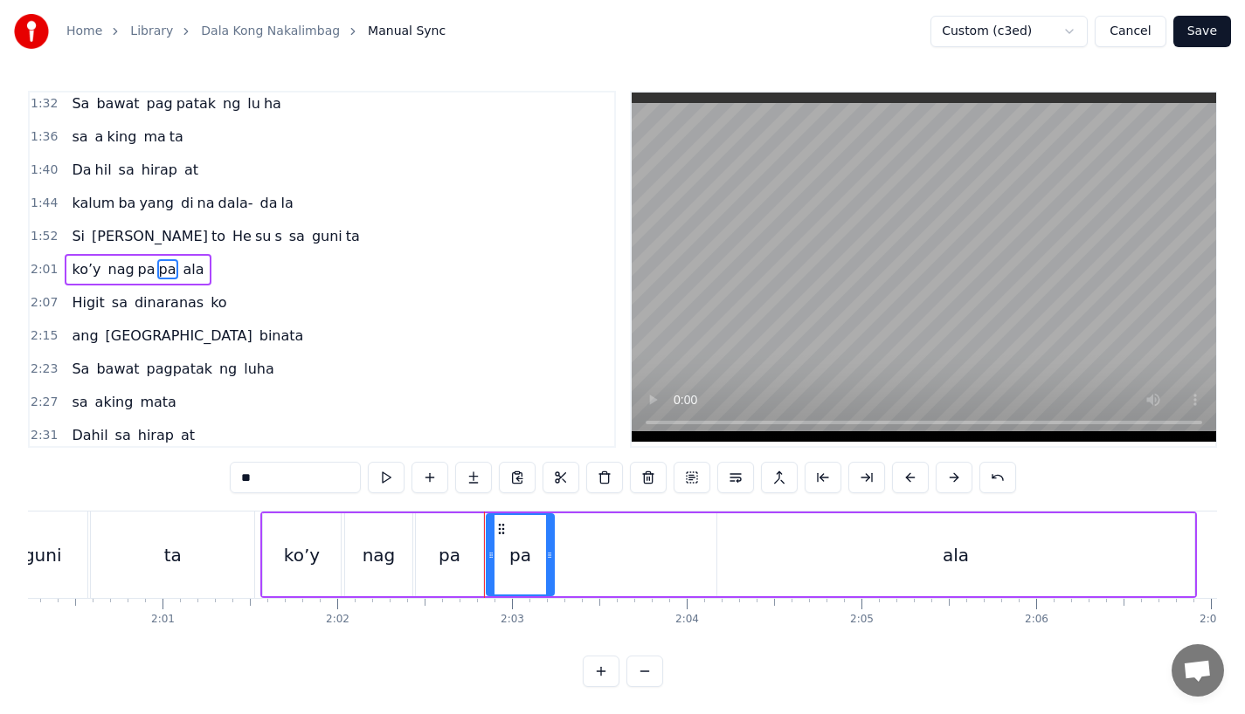
scroll to position [0, 20957]
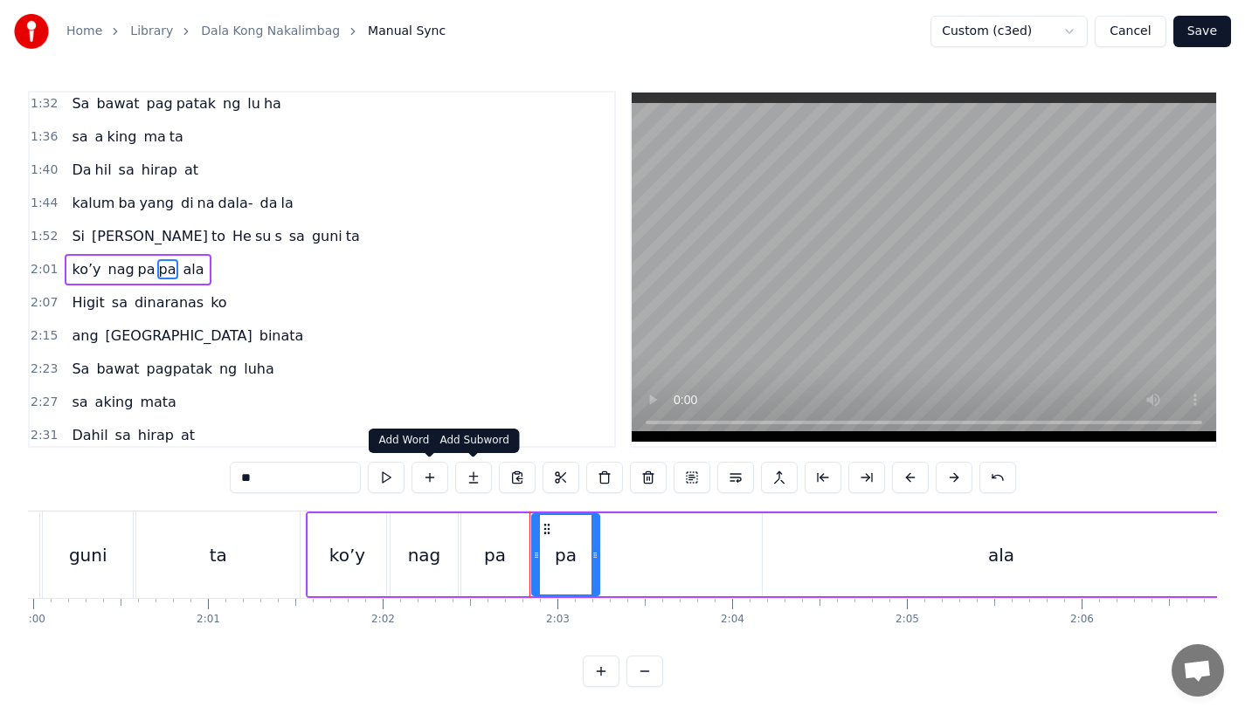
type input "**"
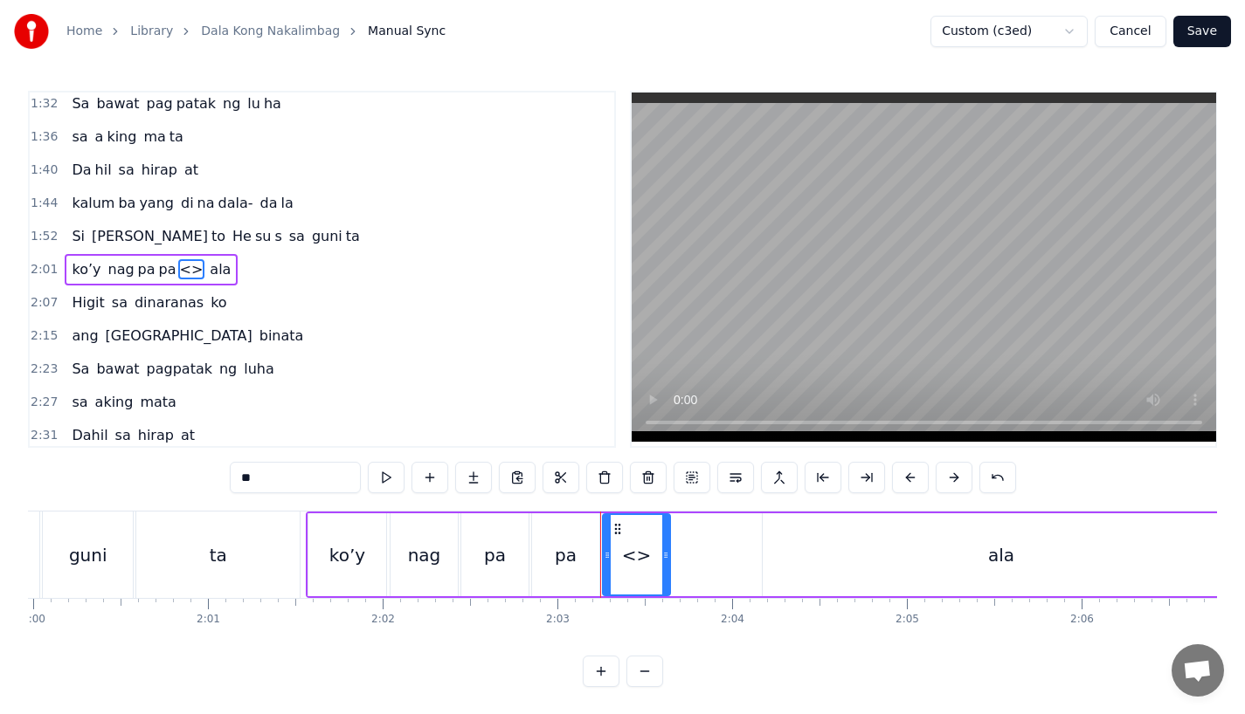
drag, startPoint x: 318, startPoint y: 480, endPoint x: 184, endPoint y: 476, distance: 133.7
paste input "**"
drag, startPoint x: 667, startPoint y: 557, endPoint x: 758, endPoint y: 556, distance: 90.8
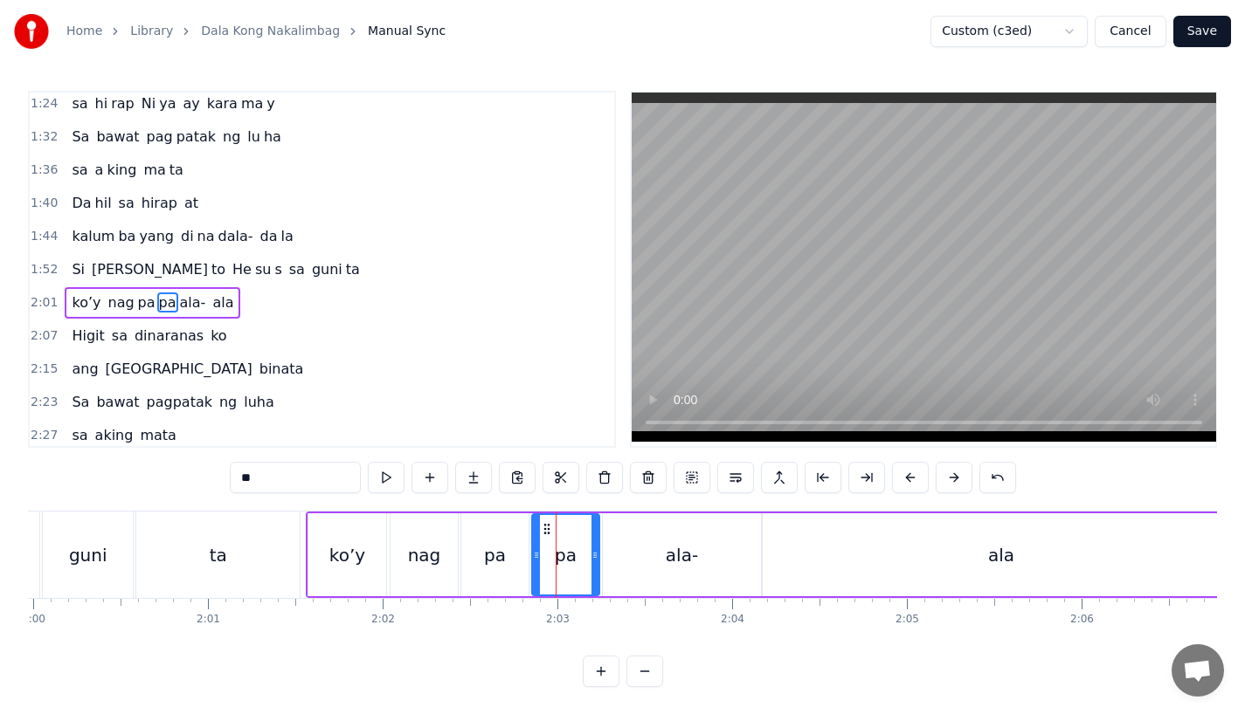
scroll to position [603, 0]
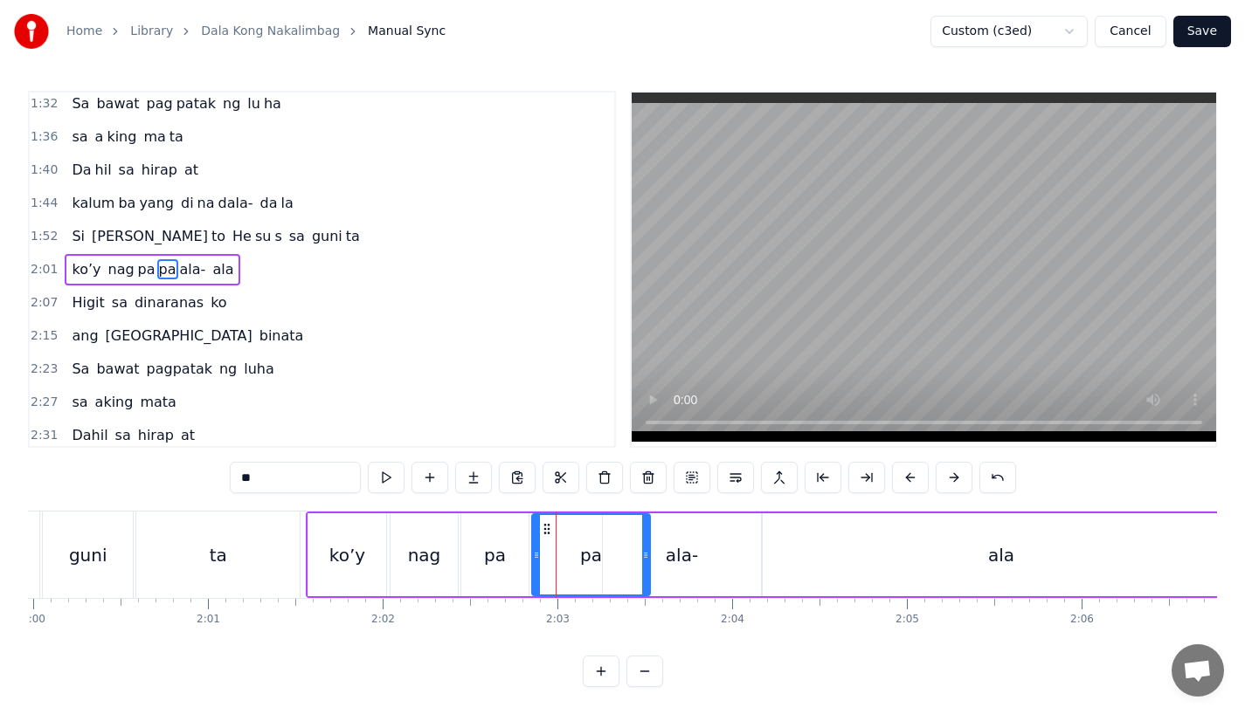
drag, startPoint x: 597, startPoint y: 557, endPoint x: 647, endPoint y: 561, distance: 50.8
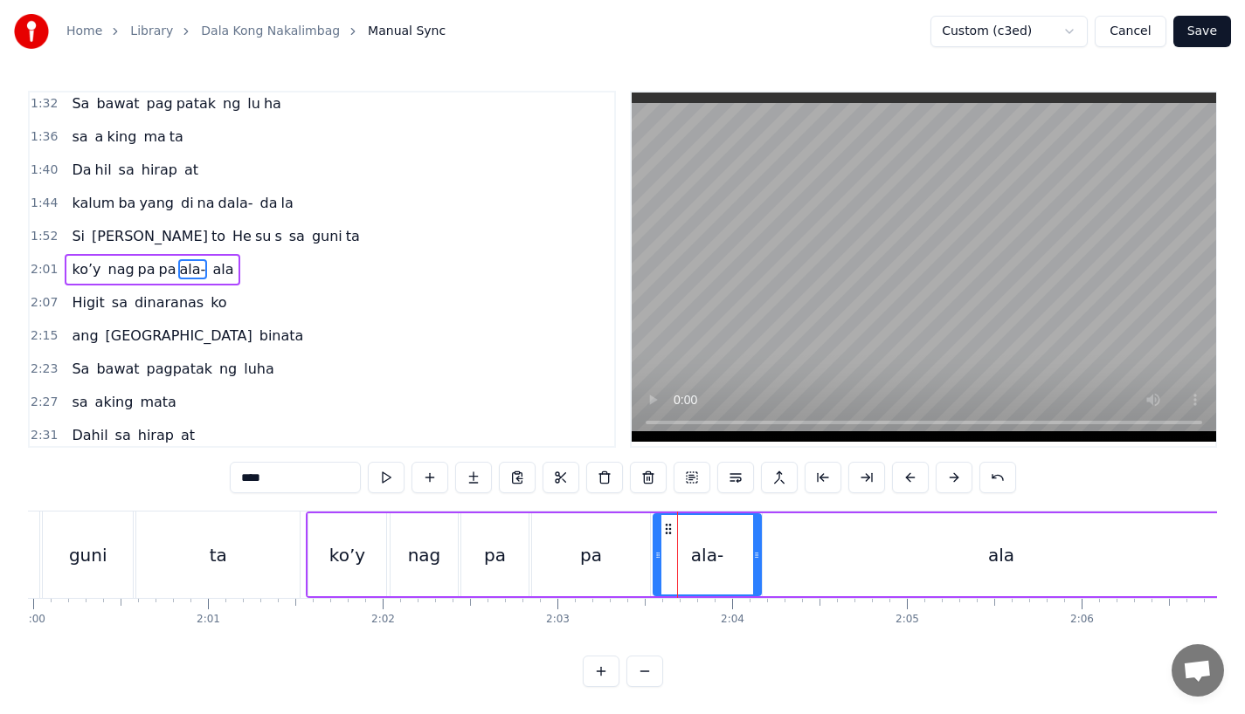
drag, startPoint x: 606, startPoint y: 562, endPoint x: 657, endPoint y: 560, distance: 50.7
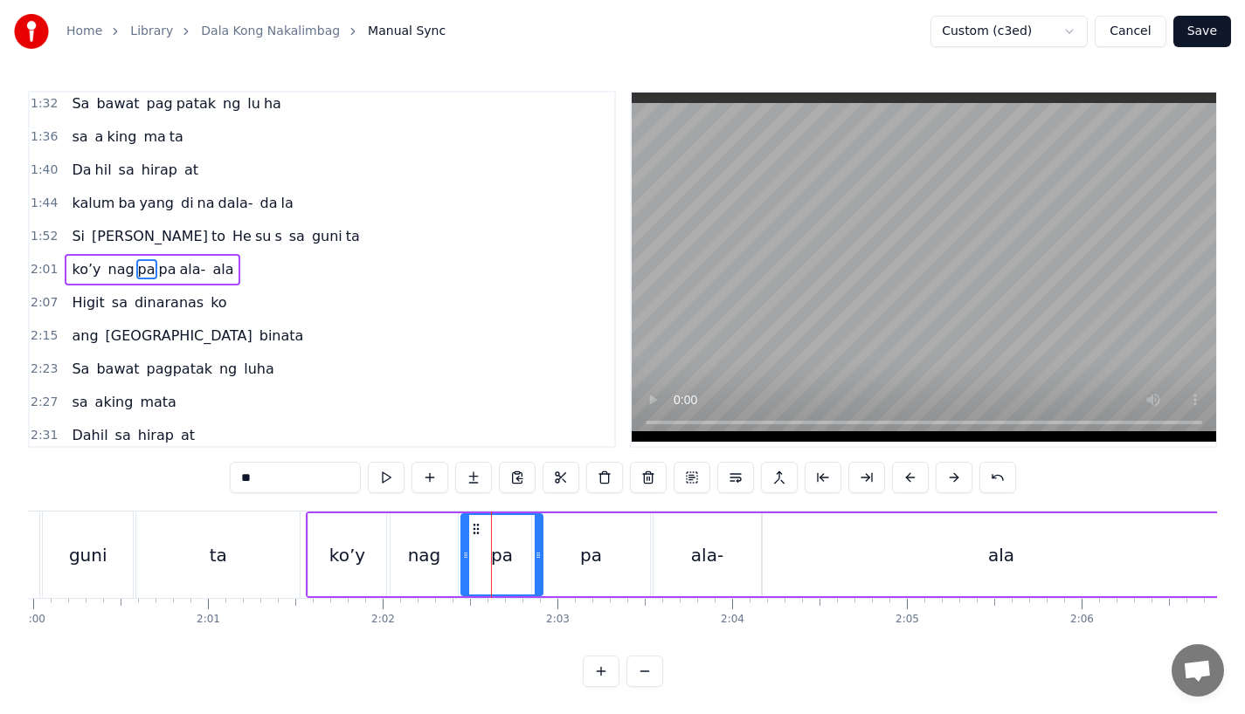
drag, startPoint x: 523, startPoint y: 560, endPoint x: 539, endPoint y: 560, distance: 15.7
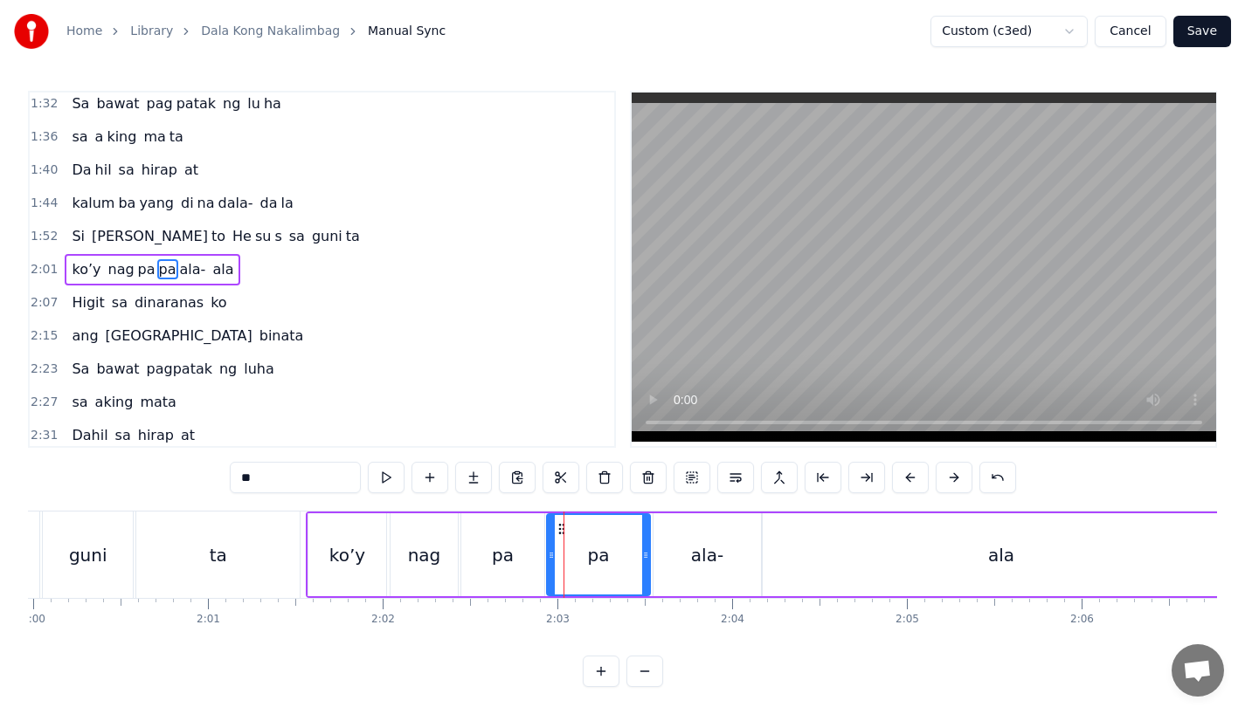
drag, startPoint x: 535, startPoint y: 559, endPoint x: 549, endPoint y: 559, distance: 14.0
drag, startPoint x: 645, startPoint y: 556, endPoint x: 665, endPoint y: 556, distance: 19.2
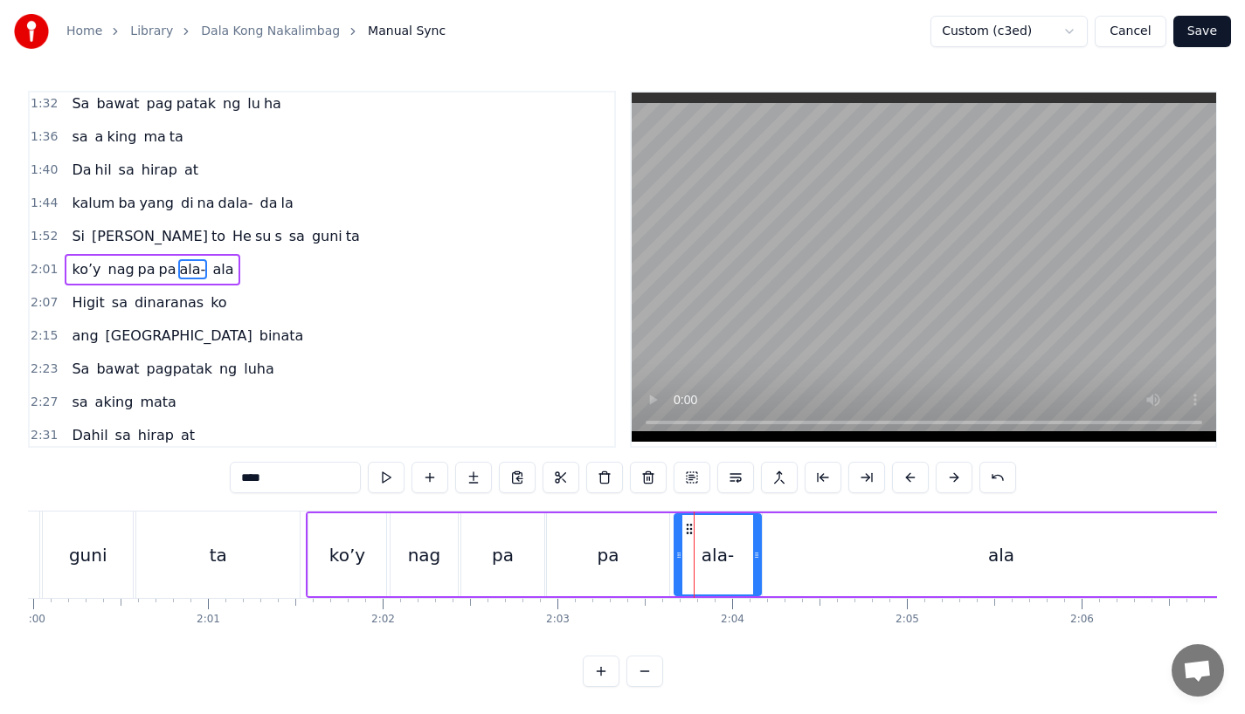
drag, startPoint x: 658, startPoint y: 556, endPoint x: 677, endPoint y: 556, distance: 19.2
drag, startPoint x: 755, startPoint y: 557, endPoint x: 776, endPoint y: 557, distance: 21.8
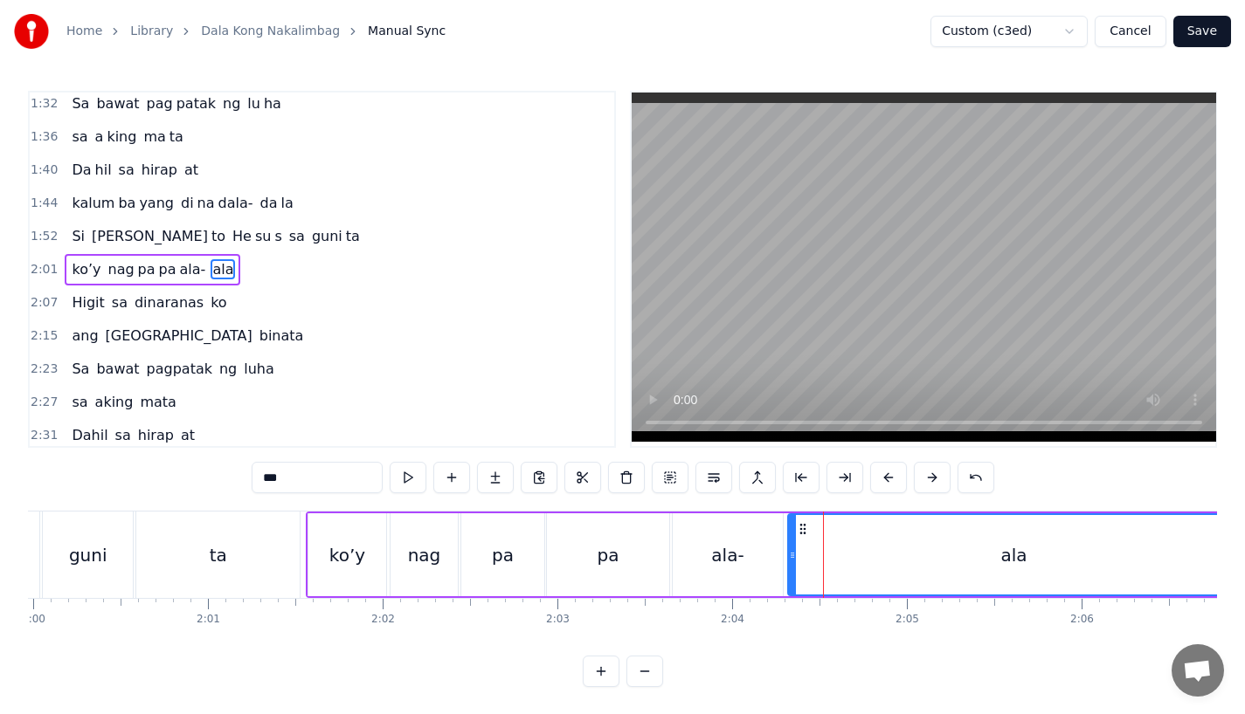
drag, startPoint x: 767, startPoint y: 561, endPoint x: 792, endPoint y: 561, distance: 25.3
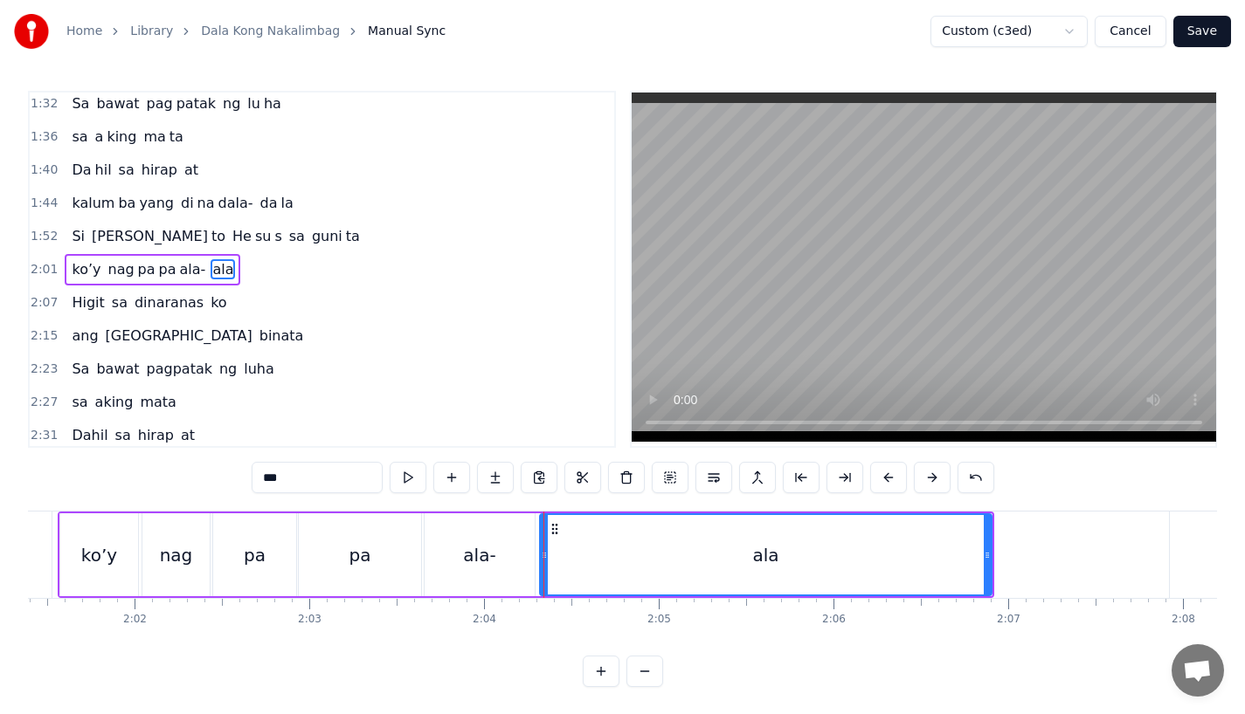
scroll to position [0, 21207]
drag, startPoint x: 988, startPoint y: 554, endPoint x: 620, endPoint y: 555, distance: 367.7
drag, startPoint x: 989, startPoint y: 564, endPoint x: 970, endPoint y: 564, distance: 19.2
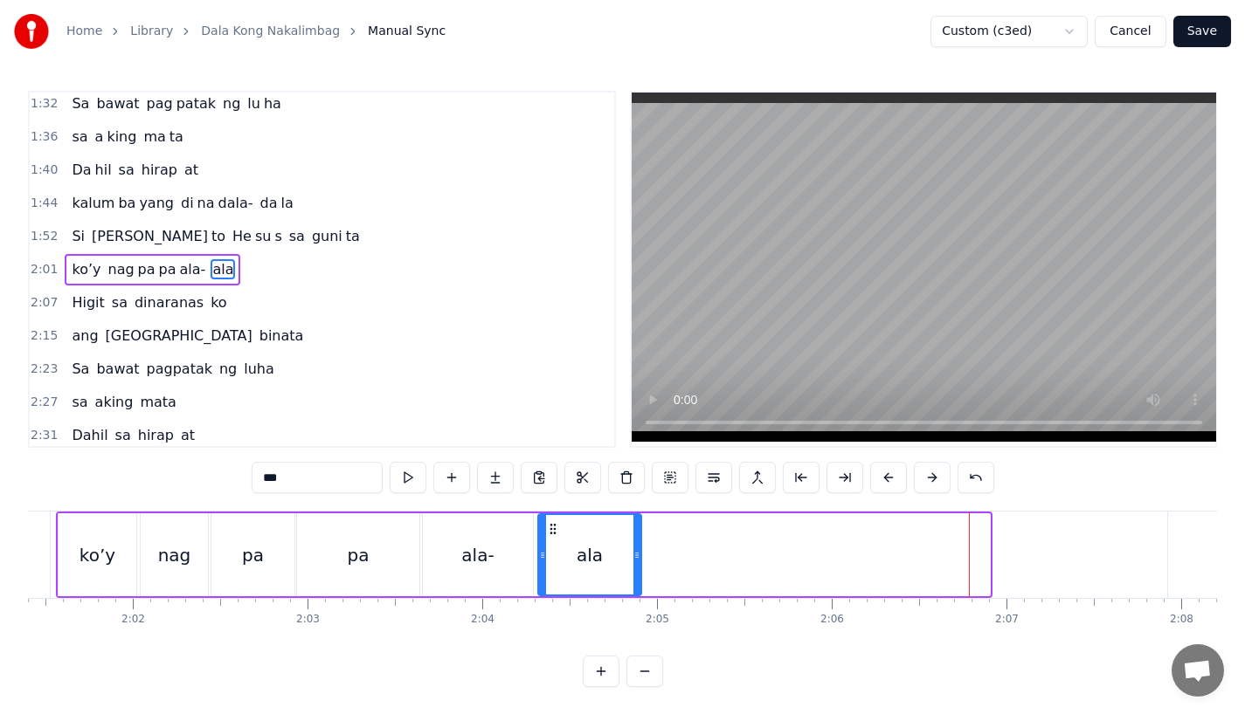
drag, startPoint x: 984, startPoint y: 564, endPoint x: 635, endPoint y: 564, distance: 349.4
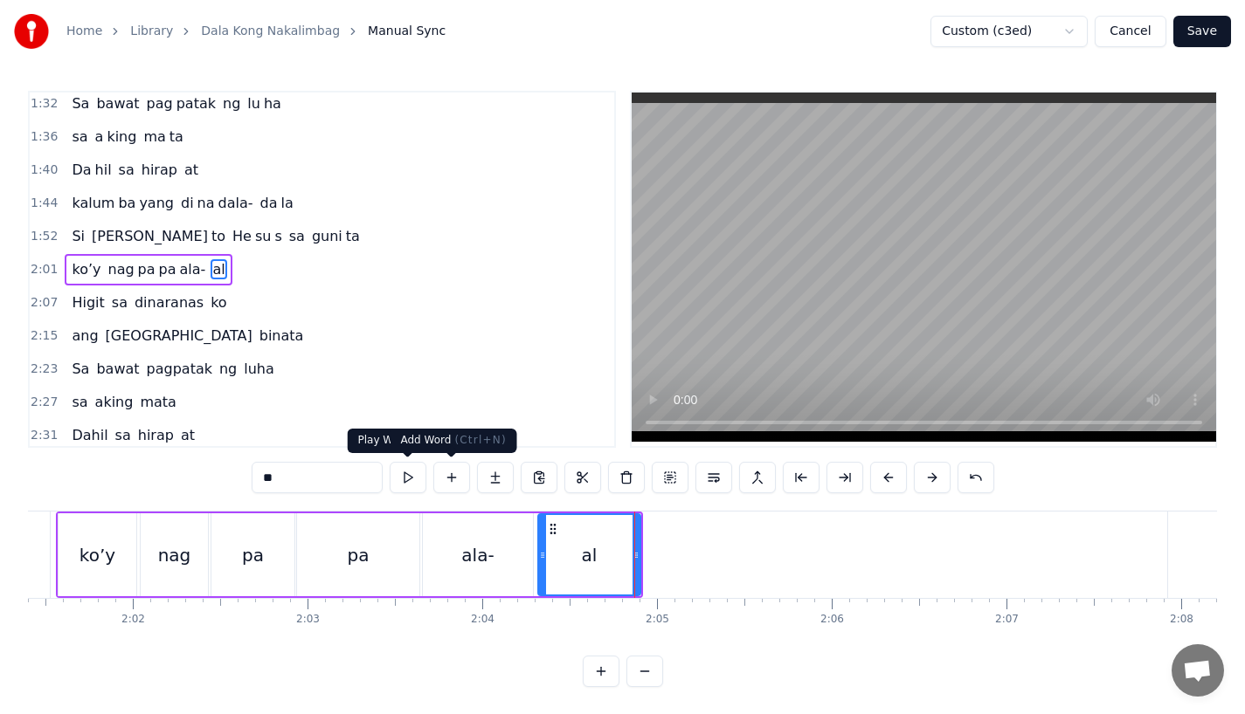
type input "**"
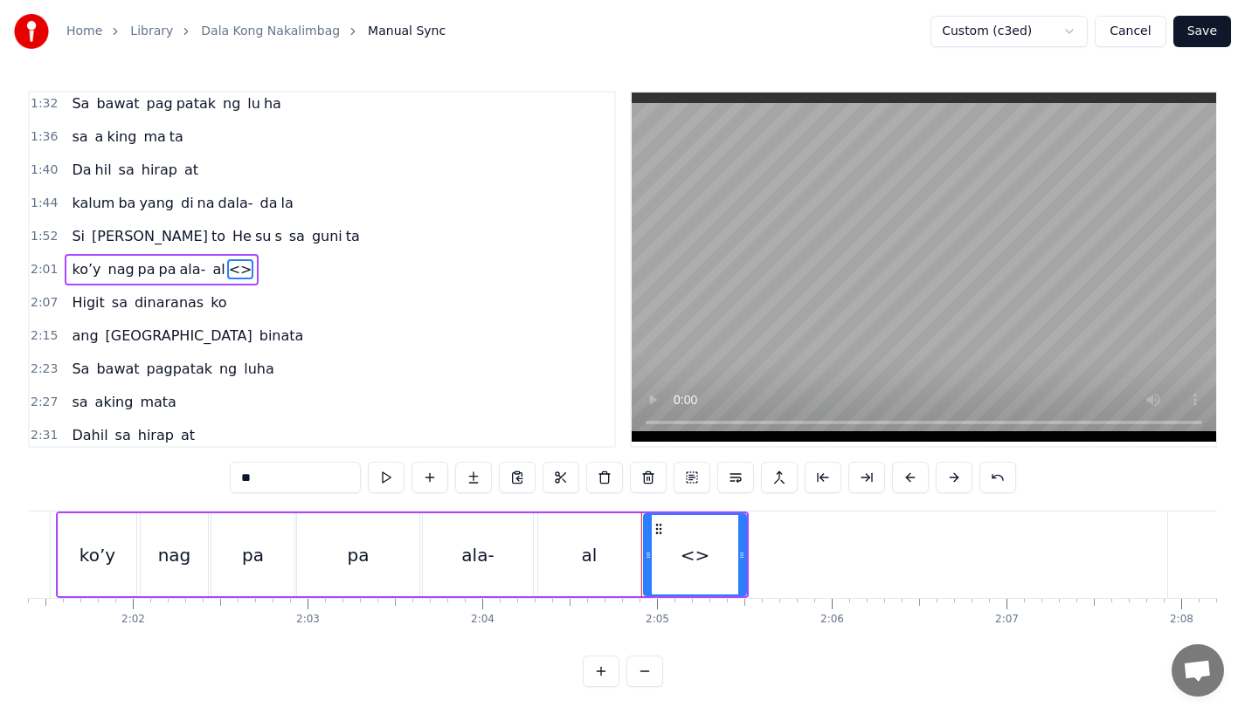
drag, startPoint x: 311, startPoint y: 475, endPoint x: 135, endPoint y: 472, distance: 175.6
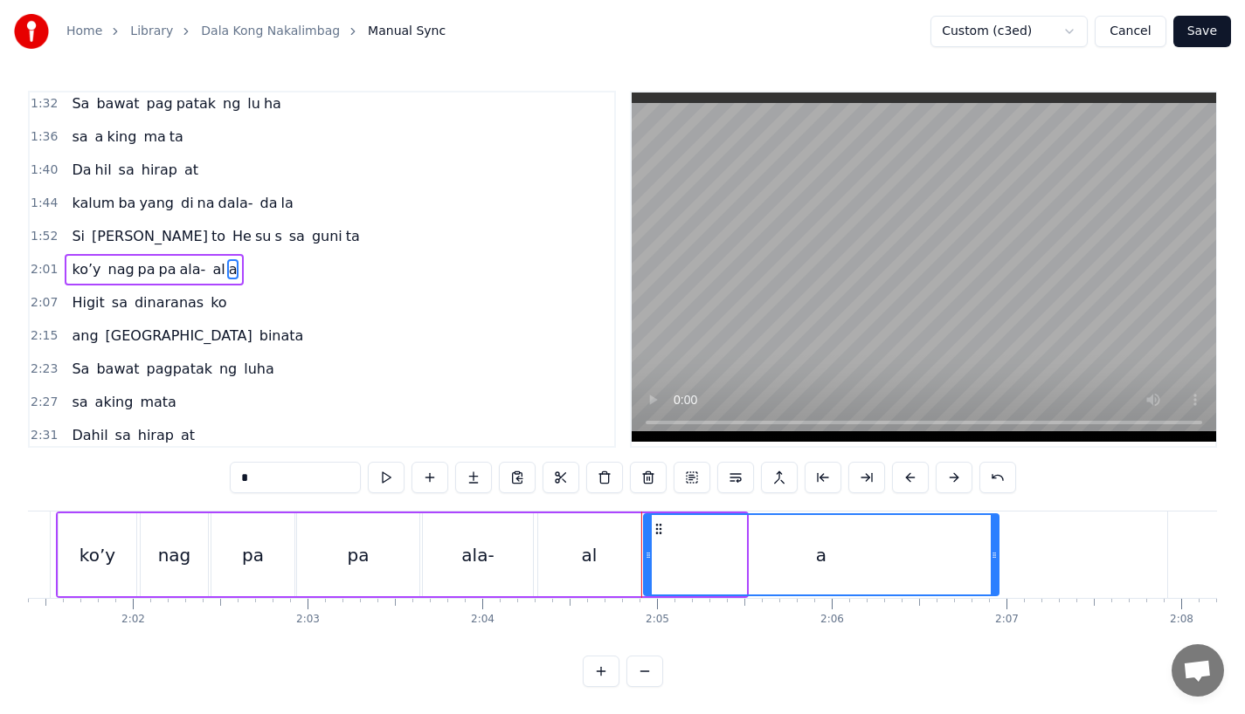
drag, startPoint x: 740, startPoint y: 541, endPoint x: 991, endPoint y: 547, distance: 251.6
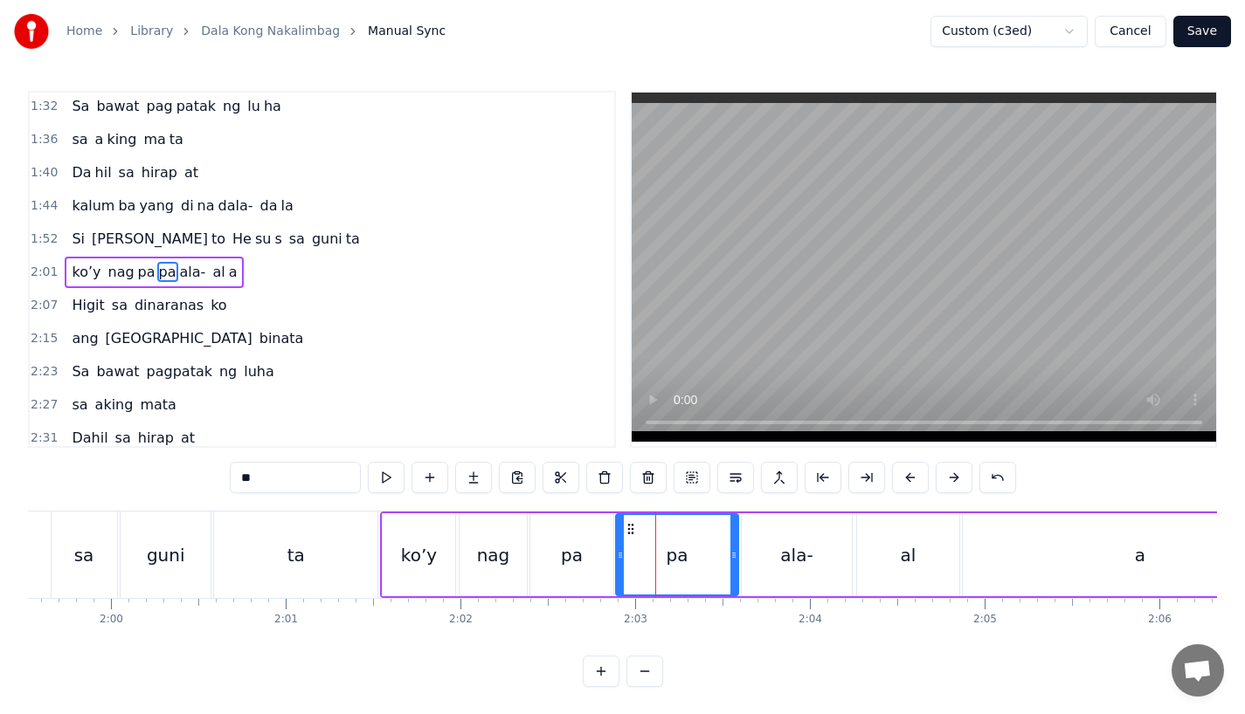
scroll to position [603, 0]
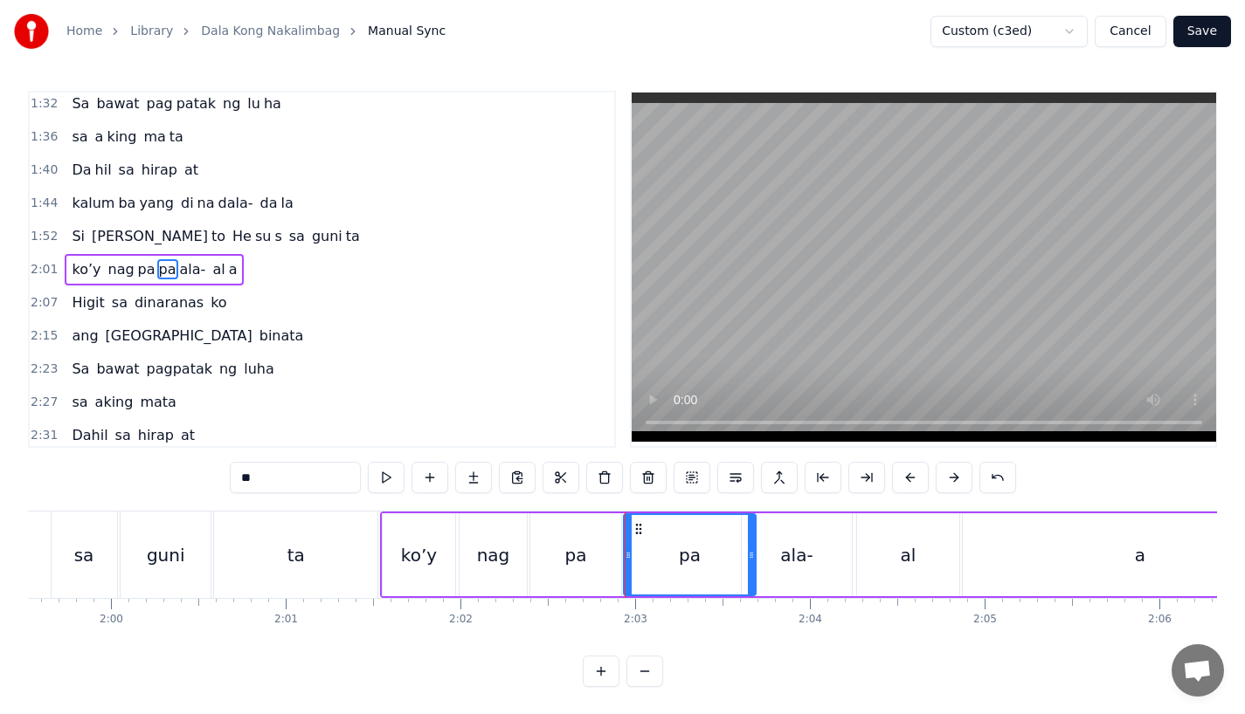
drag, startPoint x: 734, startPoint y: 556, endPoint x: 751, endPoint y: 556, distance: 17.5
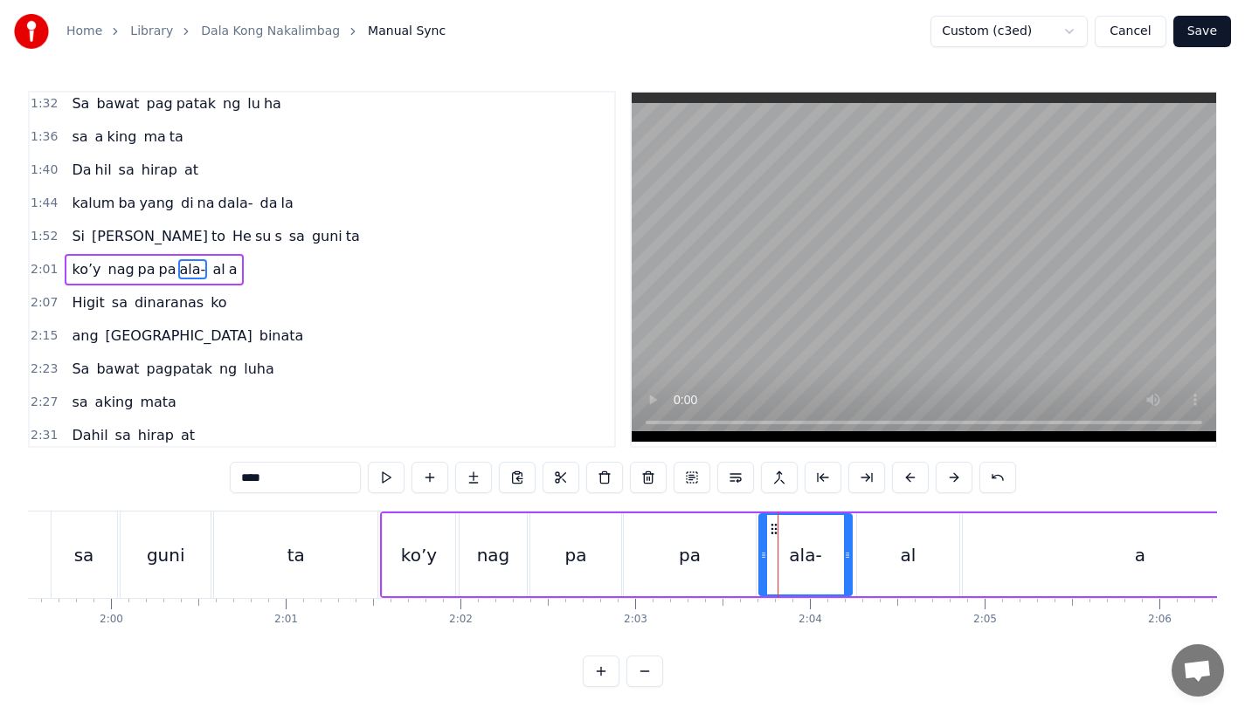
drag, startPoint x: 742, startPoint y: 556, endPoint x: 760, endPoint y: 556, distance: 17.5
drag, startPoint x: 843, startPoint y: 559, endPoint x: 819, endPoint y: 559, distance: 23.6
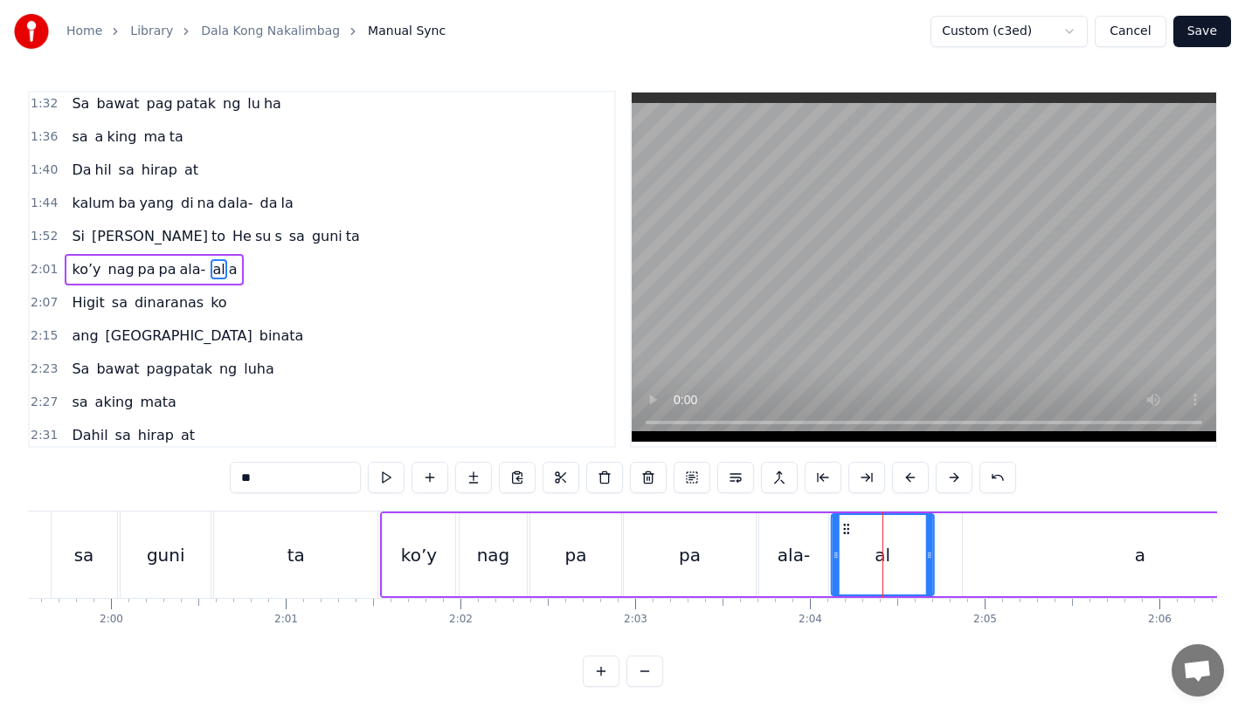
drag, startPoint x: 872, startPoint y: 533, endPoint x: 846, endPoint y: 534, distance: 25.3
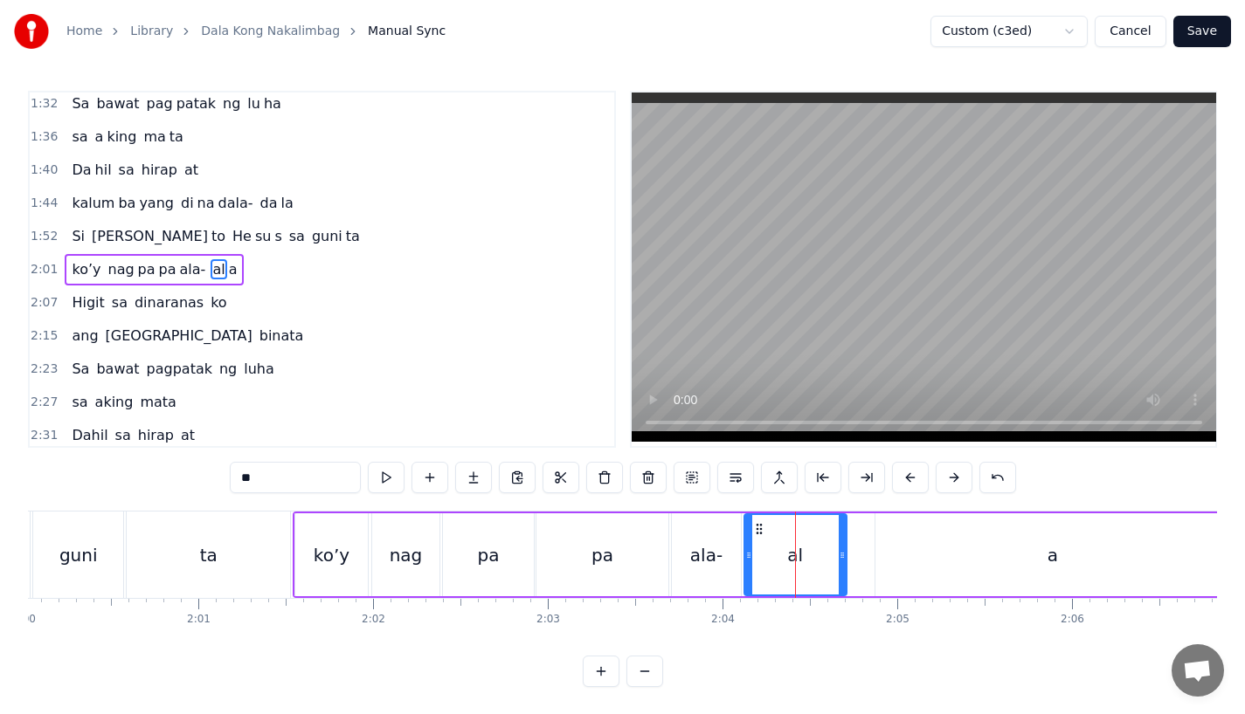
scroll to position [0, 20988]
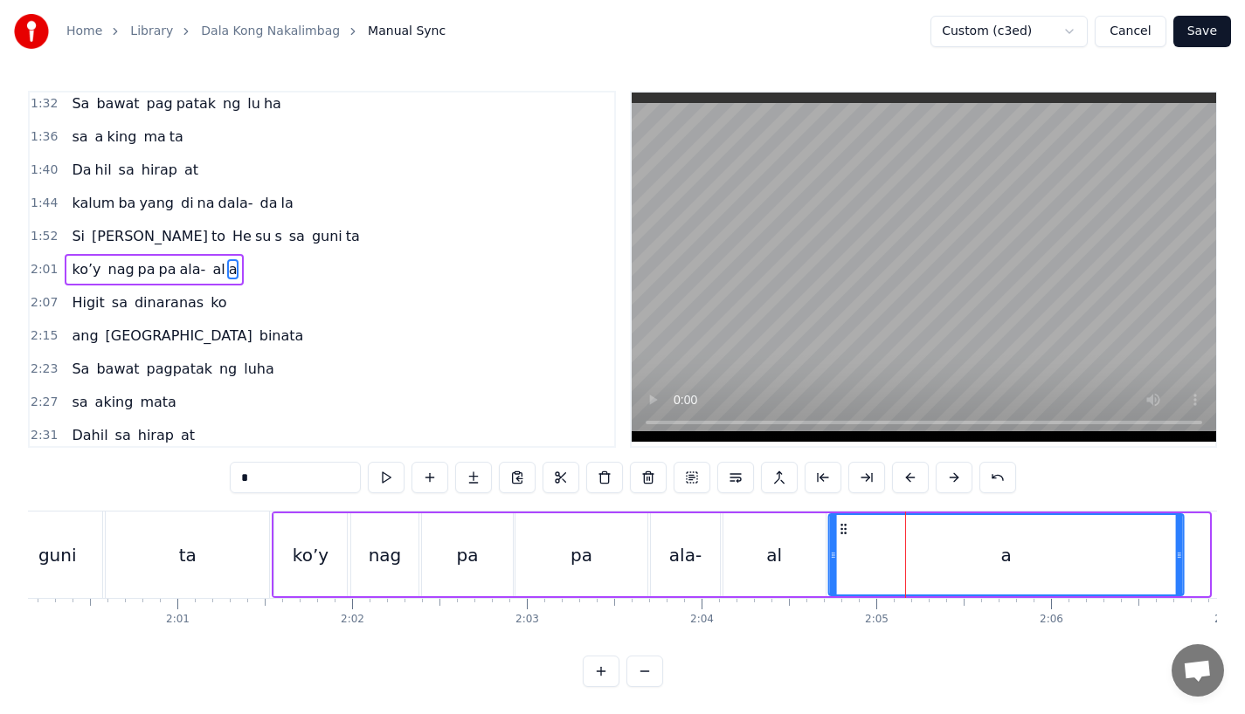
drag, startPoint x: 870, startPoint y: 525, endPoint x: 845, endPoint y: 526, distance: 25.3
drag, startPoint x: 1177, startPoint y: 560, endPoint x: 1154, endPoint y: 560, distance: 22.7
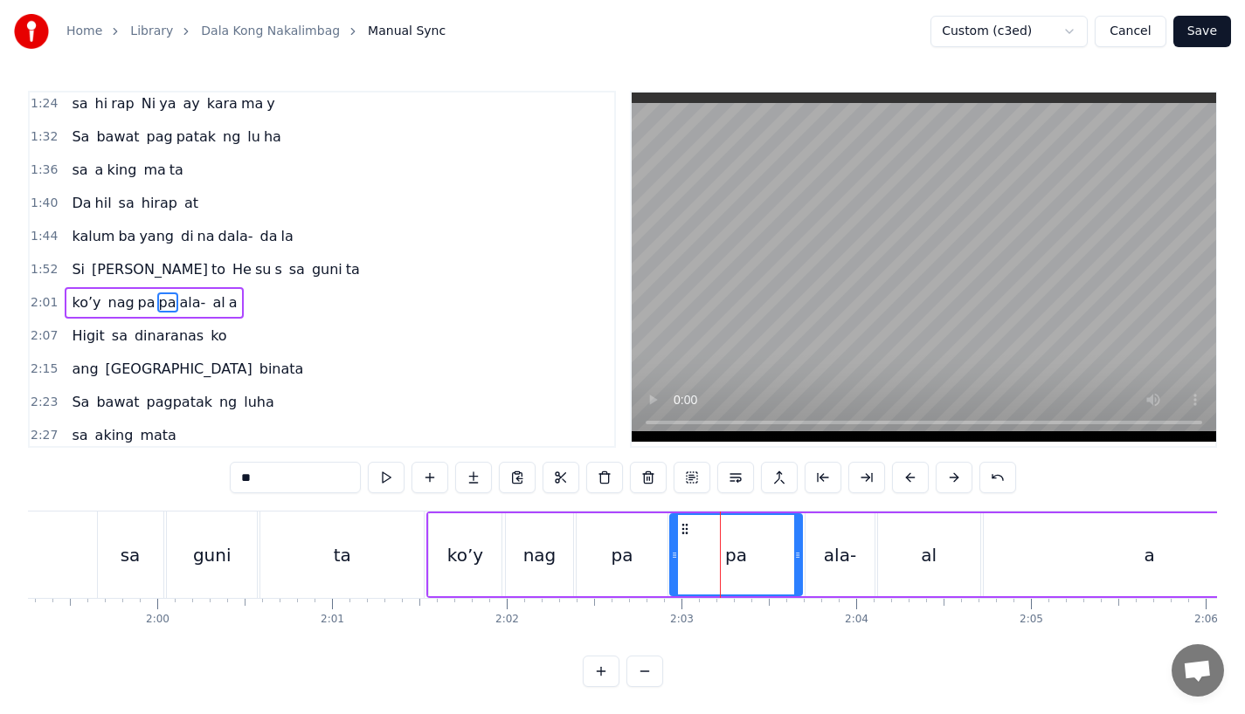
scroll to position [603, 0]
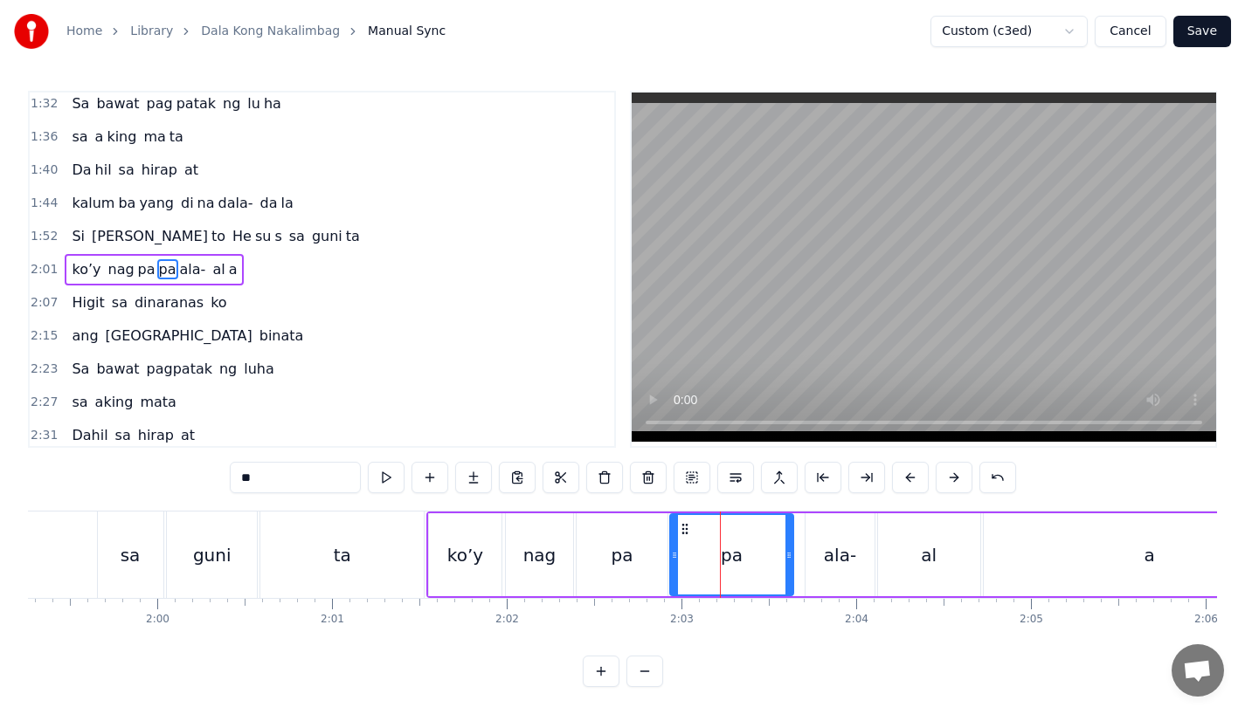
drag, startPoint x: 794, startPoint y: 561, endPoint x: 777, endPoint y: 562, distance: 16.6
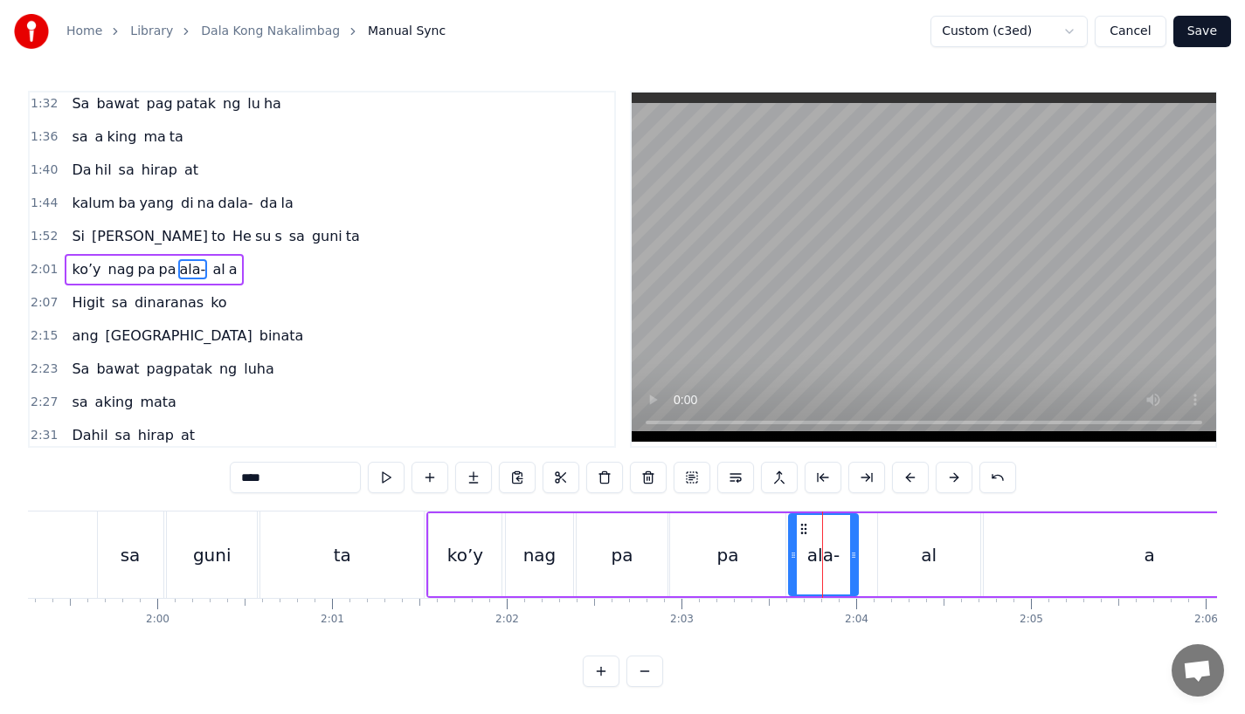
drag, startPoint x: 818, startPoint y: 523, endPoint x: 802, endPoint y: 523, distance: 16.6
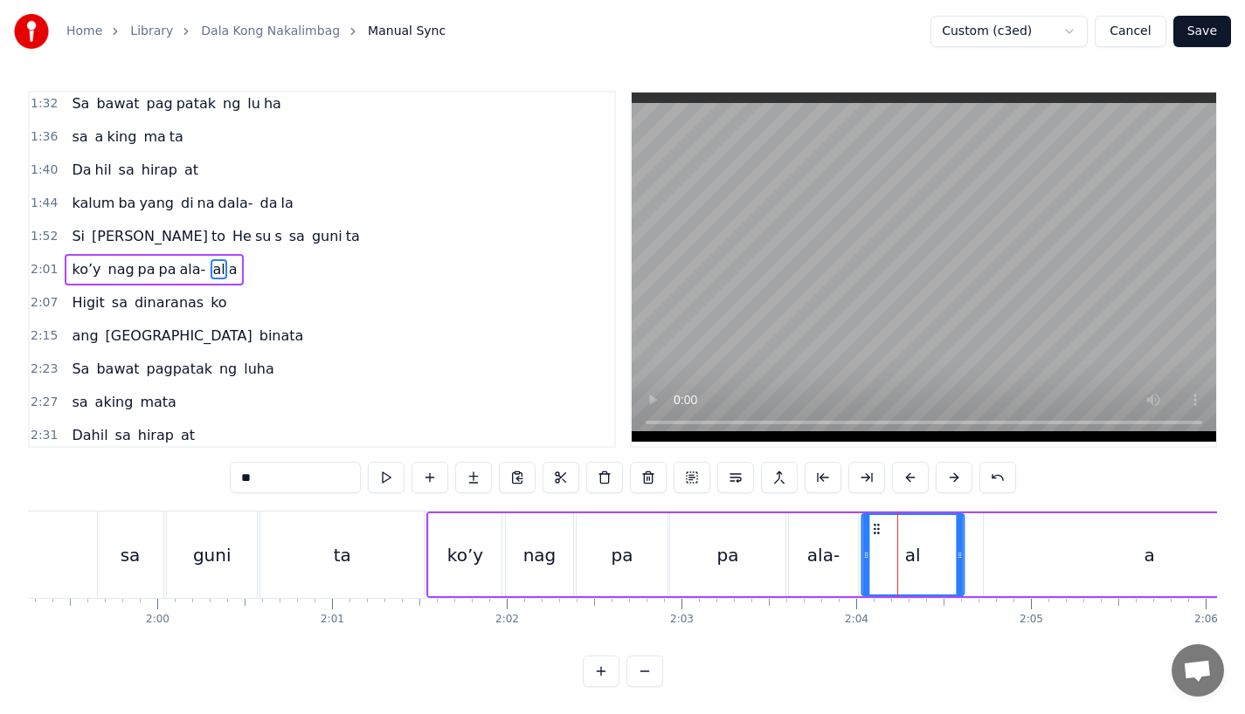
drag, startPoint x: 887, startPoint y: 533, endPoint x: 871, endPoint y: 534, distance: 16.6
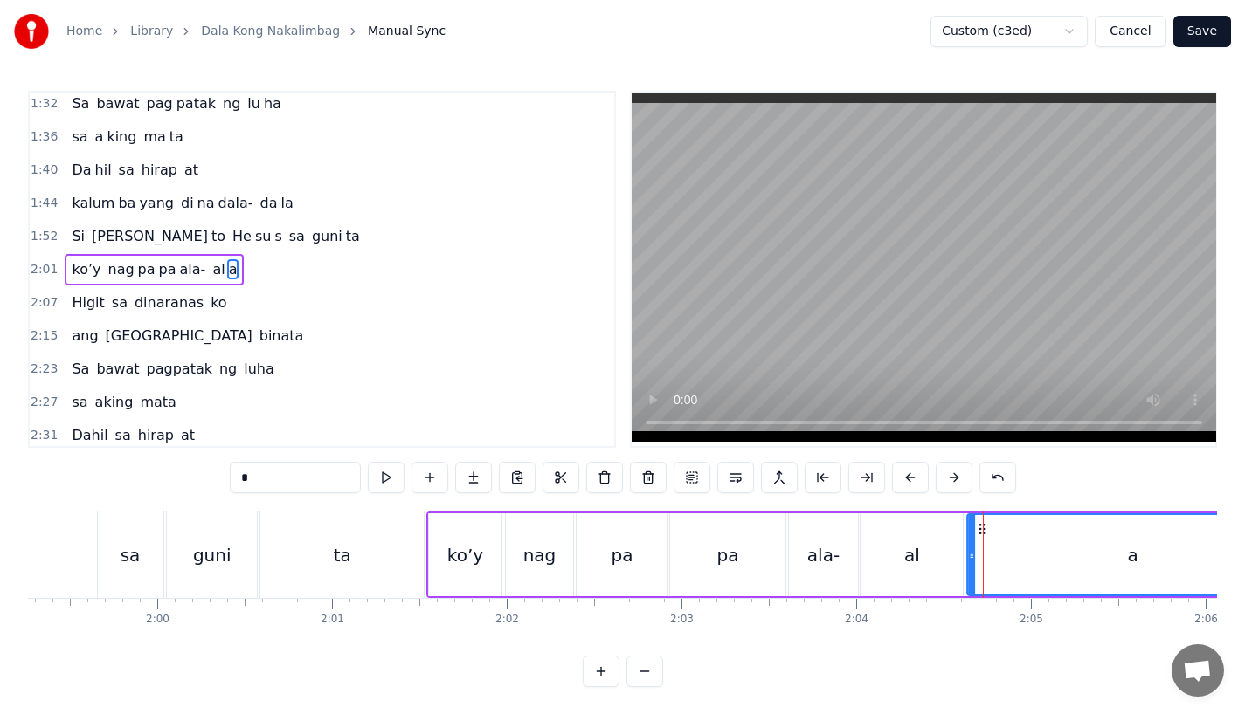
drag, startPoint x: 994, startPoint y: 527, endPoint x: 977, endPoint y: 530, distance: 17.8
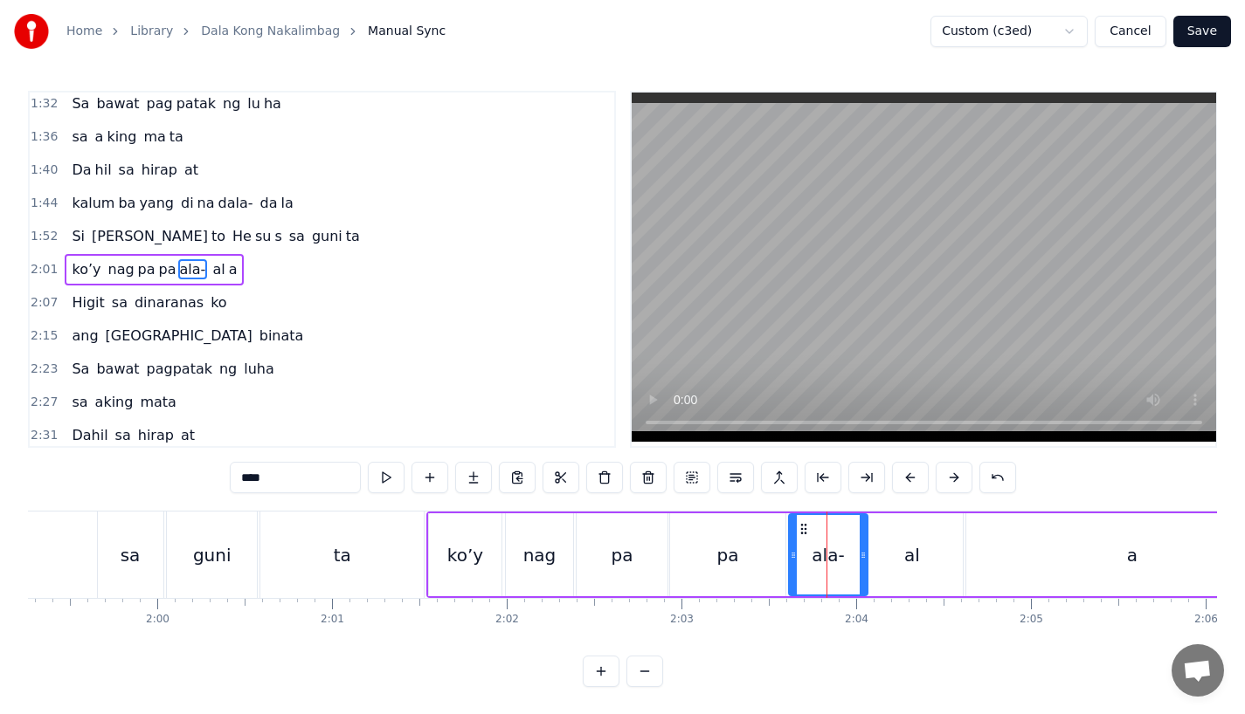
drag, startPoint x: 850, startPoint y: 558, endPoint x: 863, endPoint y: 558, distance: 13.1
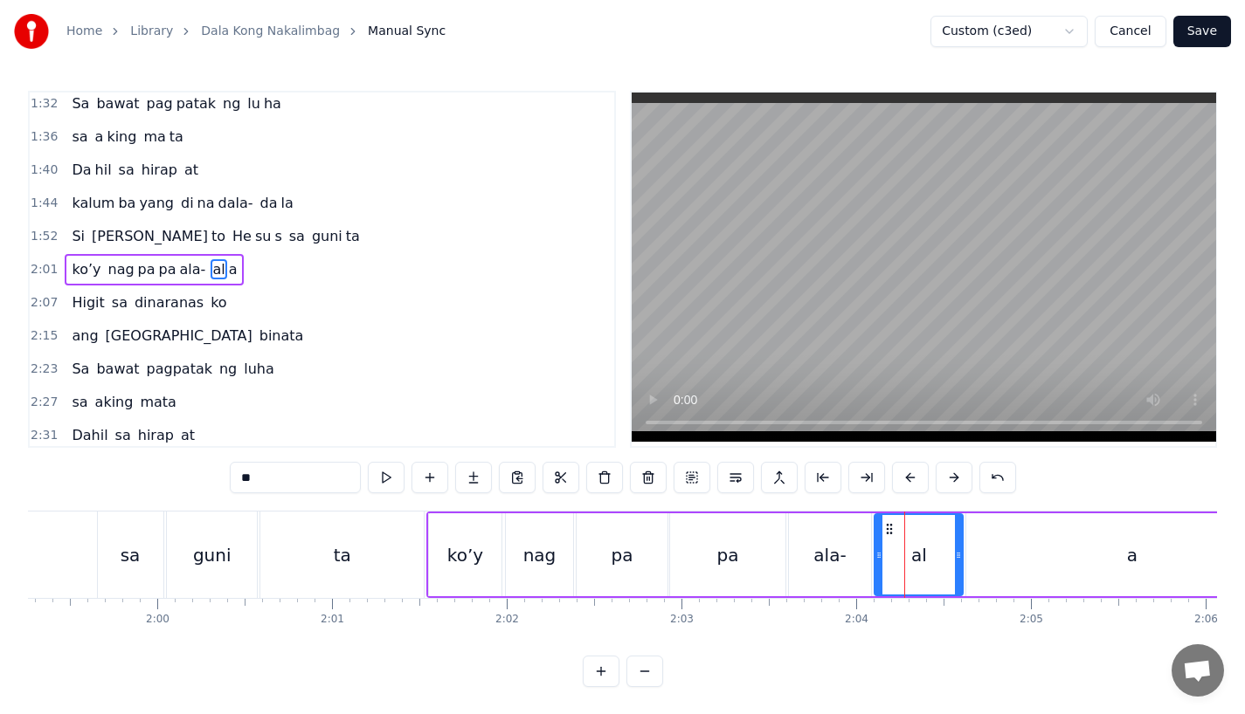
drag, startPoint x: 865, startPoint y: 559, endPoint x: 879, endPoint y: 557, distance: 14.1
drag, startPoint x: 959, startPoint y: 556, endPoint x: 986, endPoint y: 556, distance: 27.1
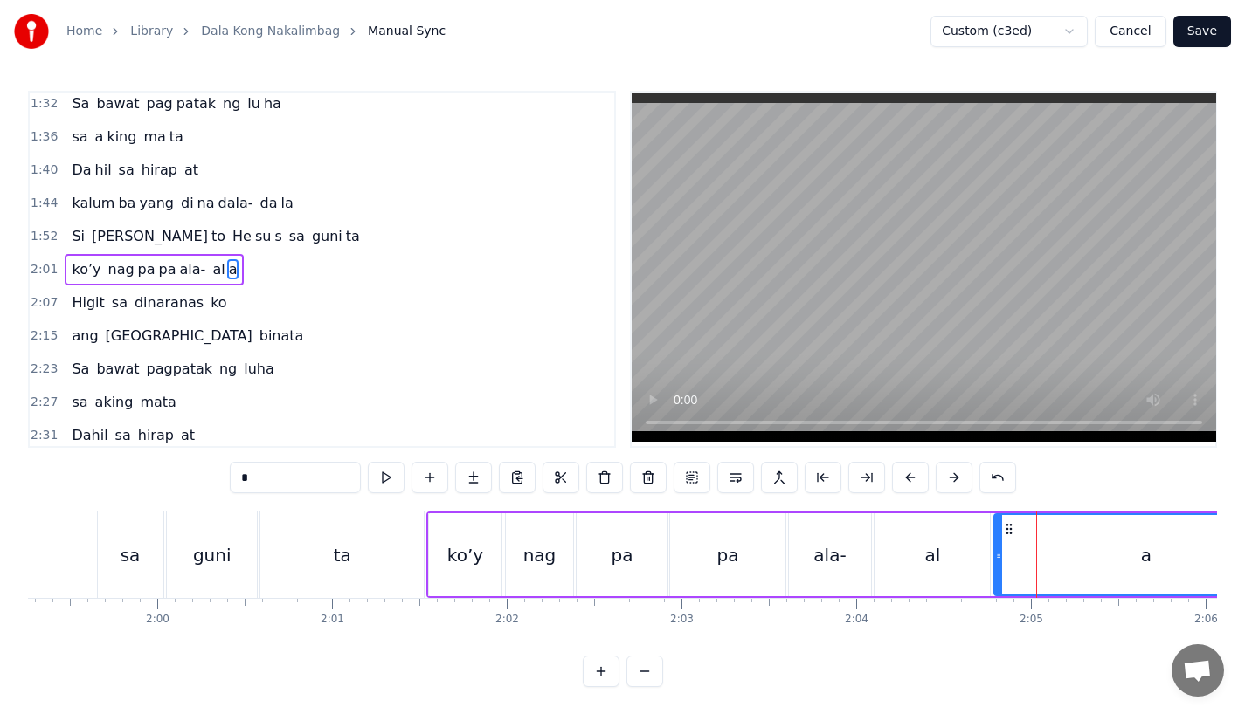
drag, startPoint x: 969, startPoint y: 563, endPoint x: 997, endPoint y: 563, distance: 28.0
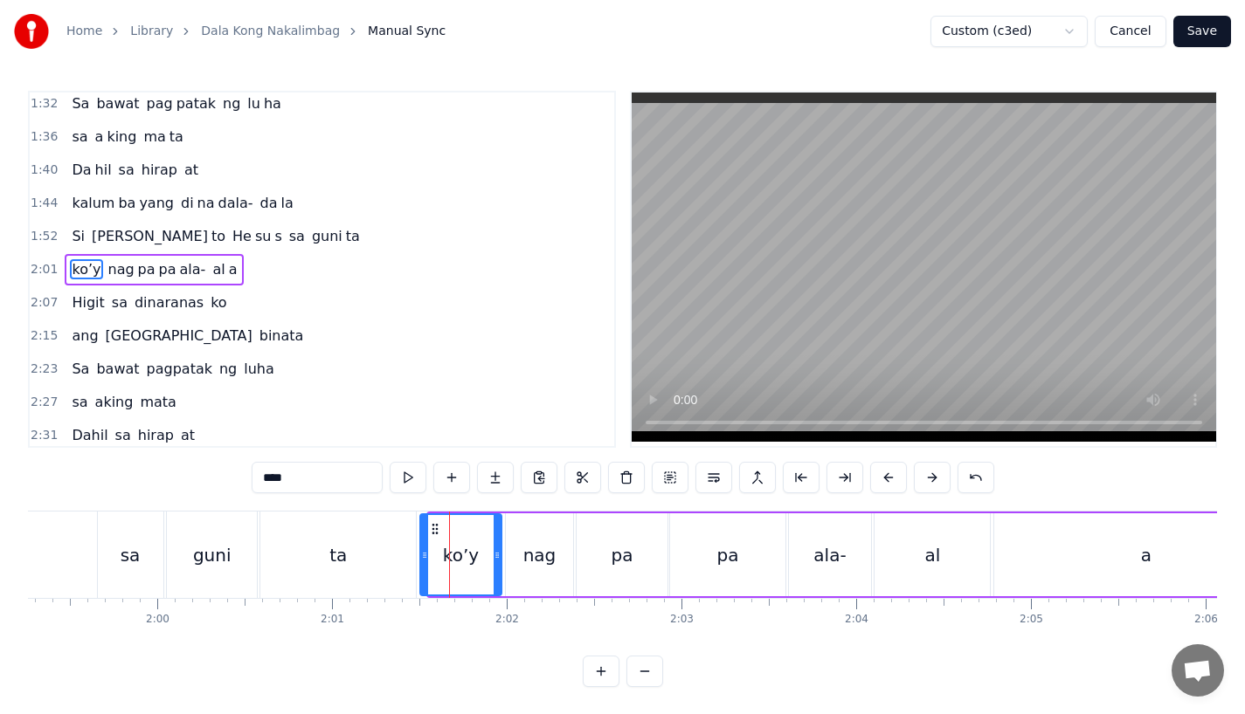
drag, startPoint x: 432, startPoint y: 562, endPoint x: 424, endPoint y: 564, distance: 9.1
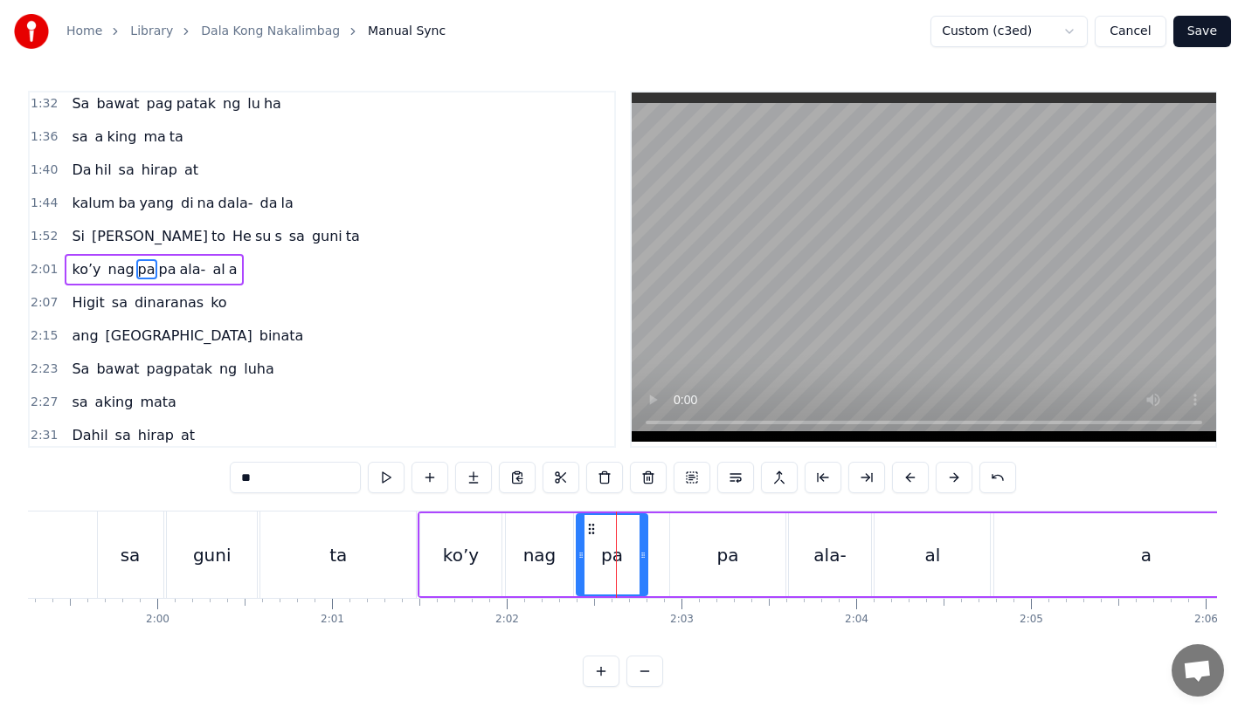
drag, startPoint x: 661, startPoint y: 553, endPoint x: 638, endPoint y: 555, distance: 23.6
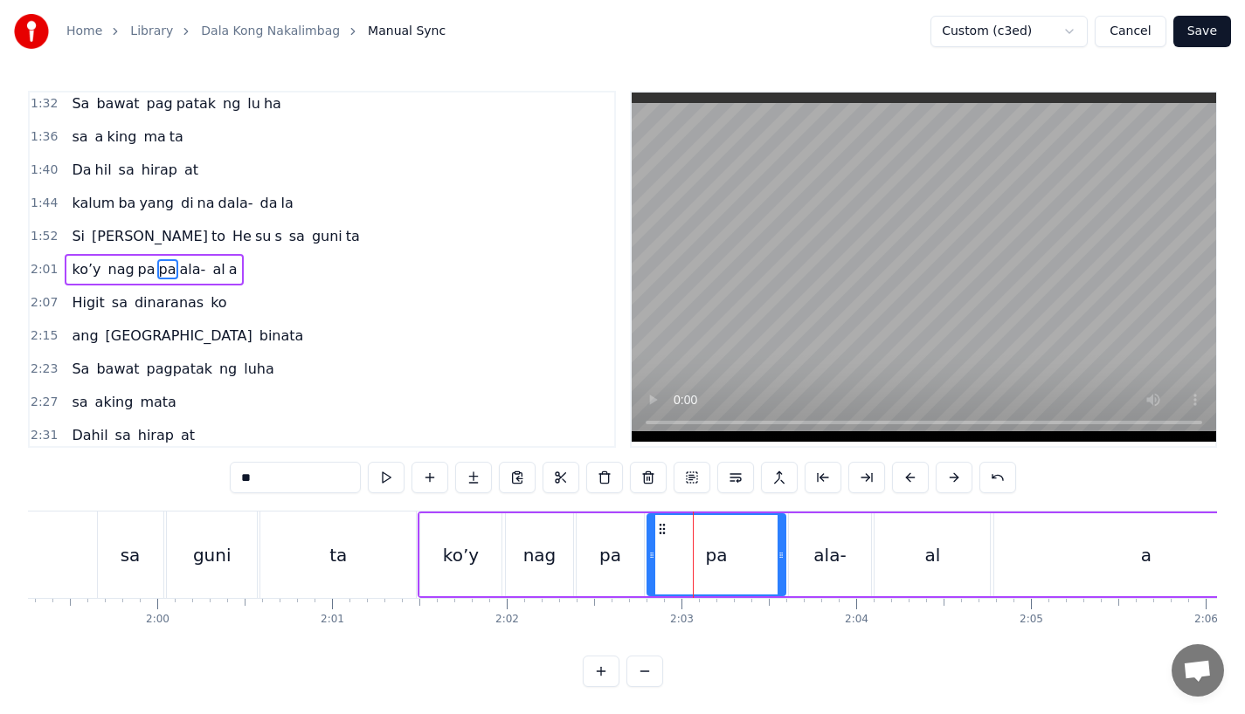
drag, startPoint x: 675, startPoint y: 556, endPoint x: 652, endPoint y: 556, distance: 22.7
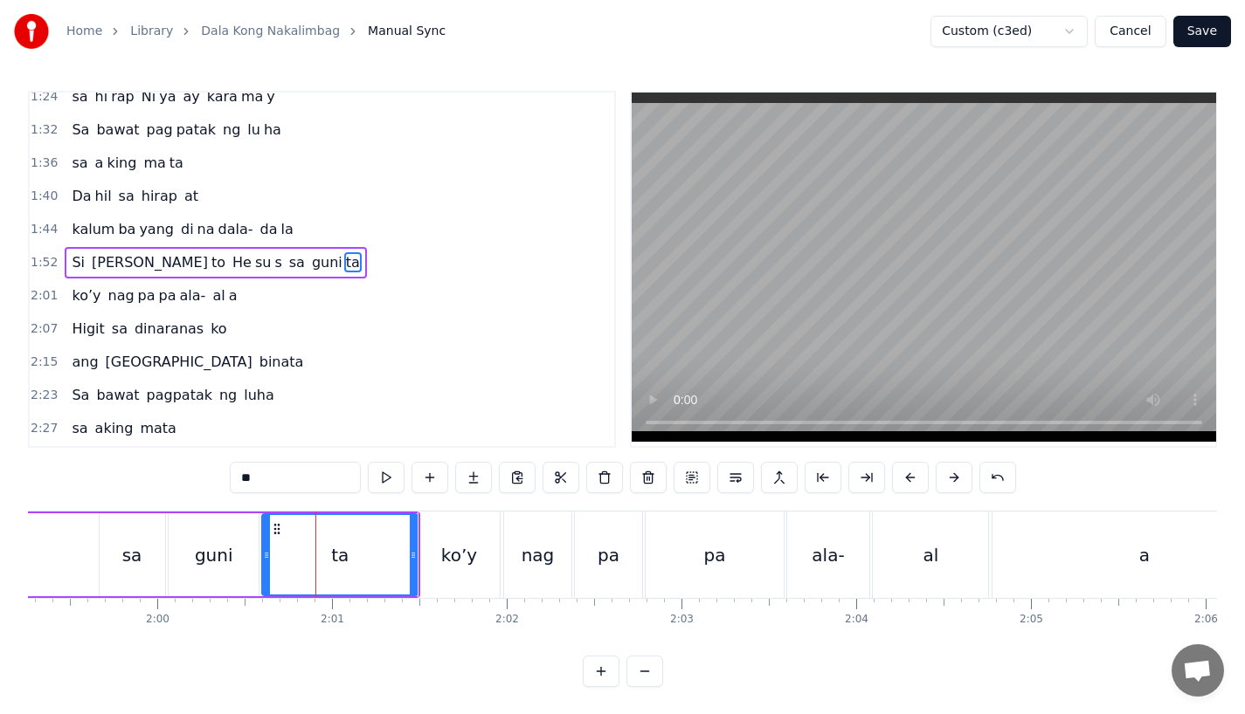
scroll to position [569, 0]
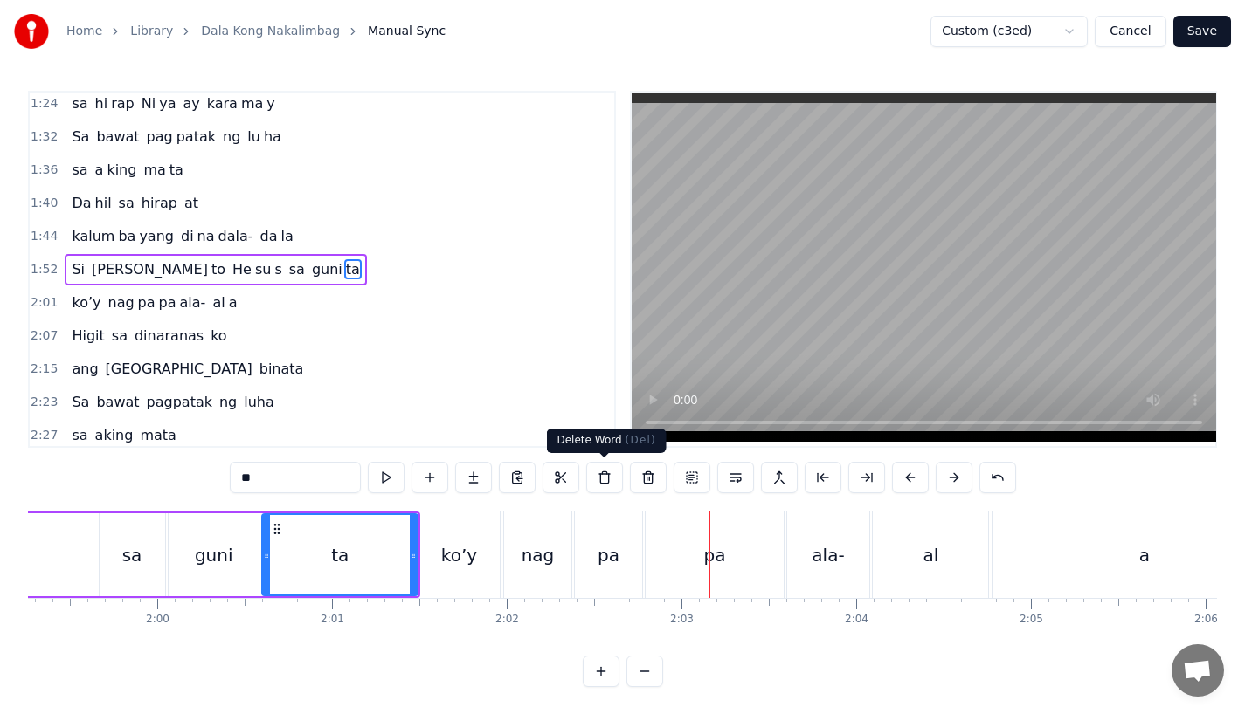
type input "***"
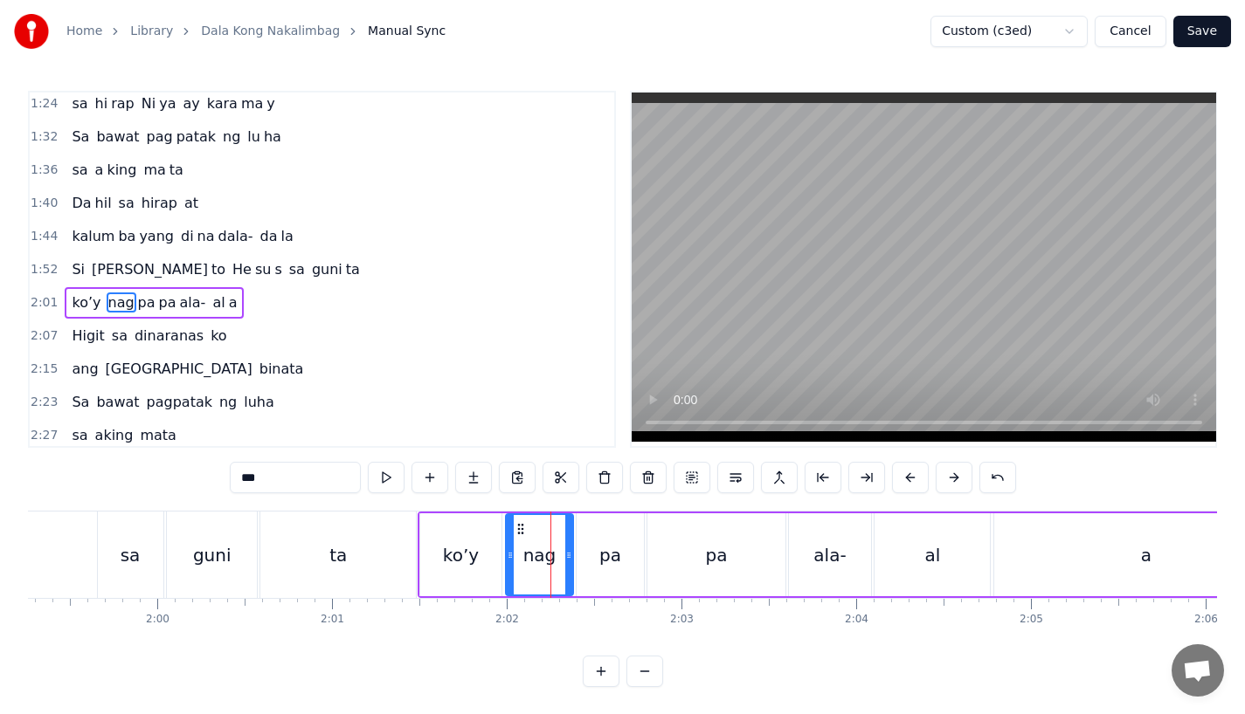
scroll to position [603, 0]
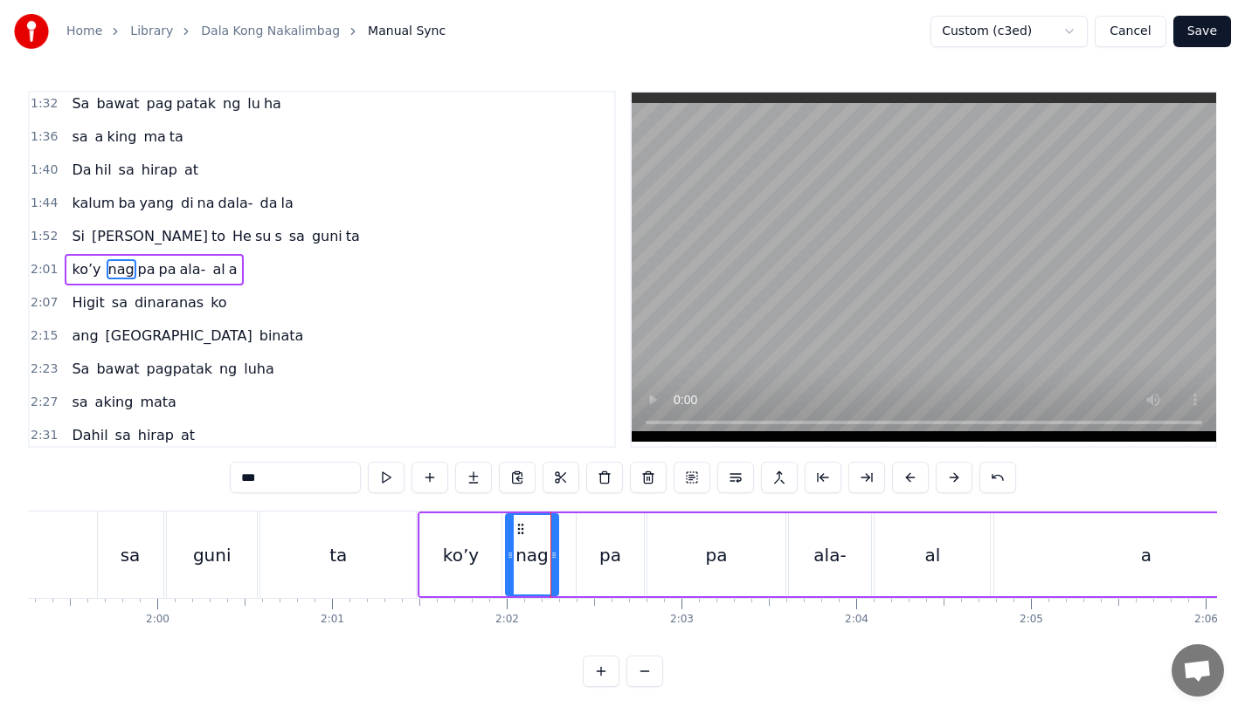
drag, startPoint x: 565, startPoint y: 562, endPoint x: 549, endPoint y: 562, distance: 15.7
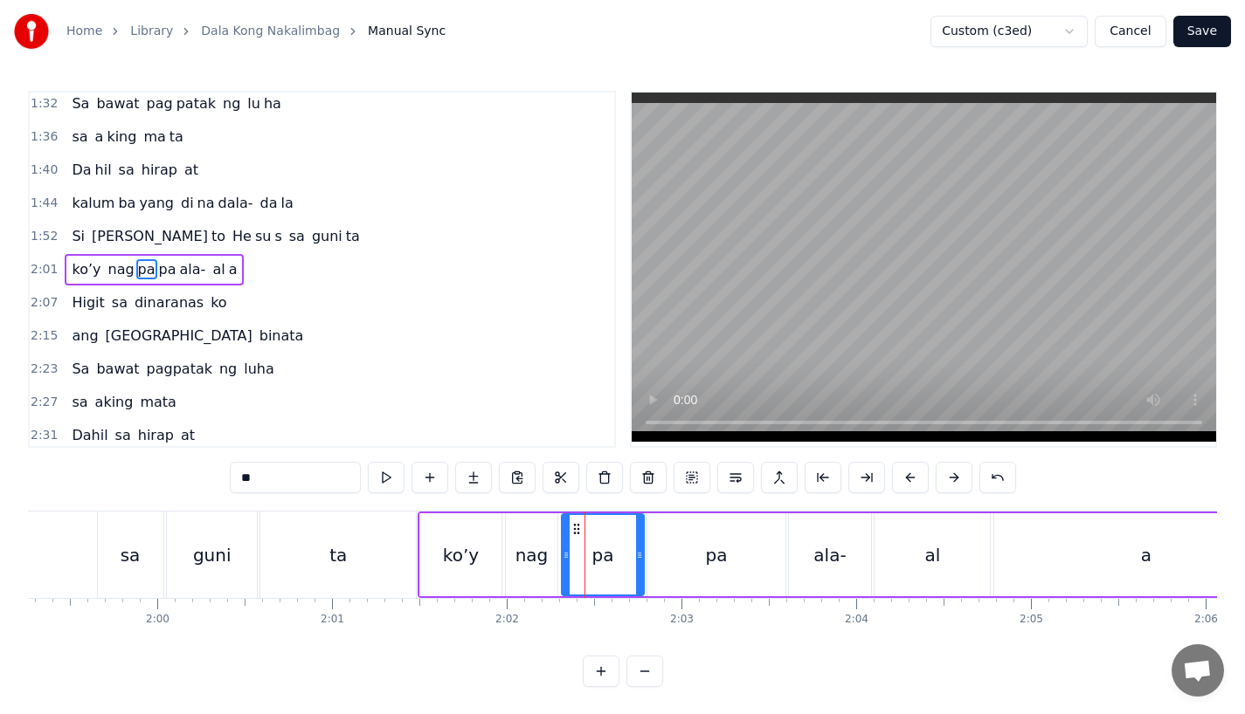
drag, startPoint x: 577, startPoint y: 561, endPoint x: 562, endPoint y: 562, distance: 14.9
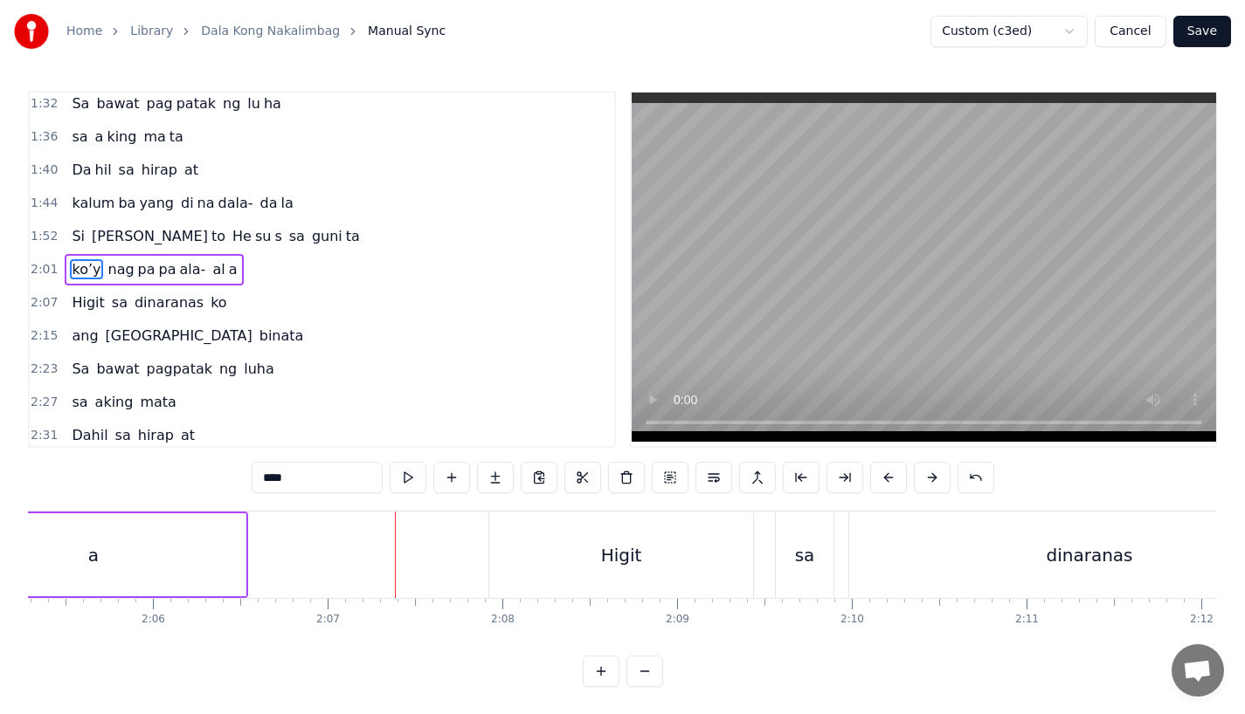
scroll to position [14, 0]
type input "*****"
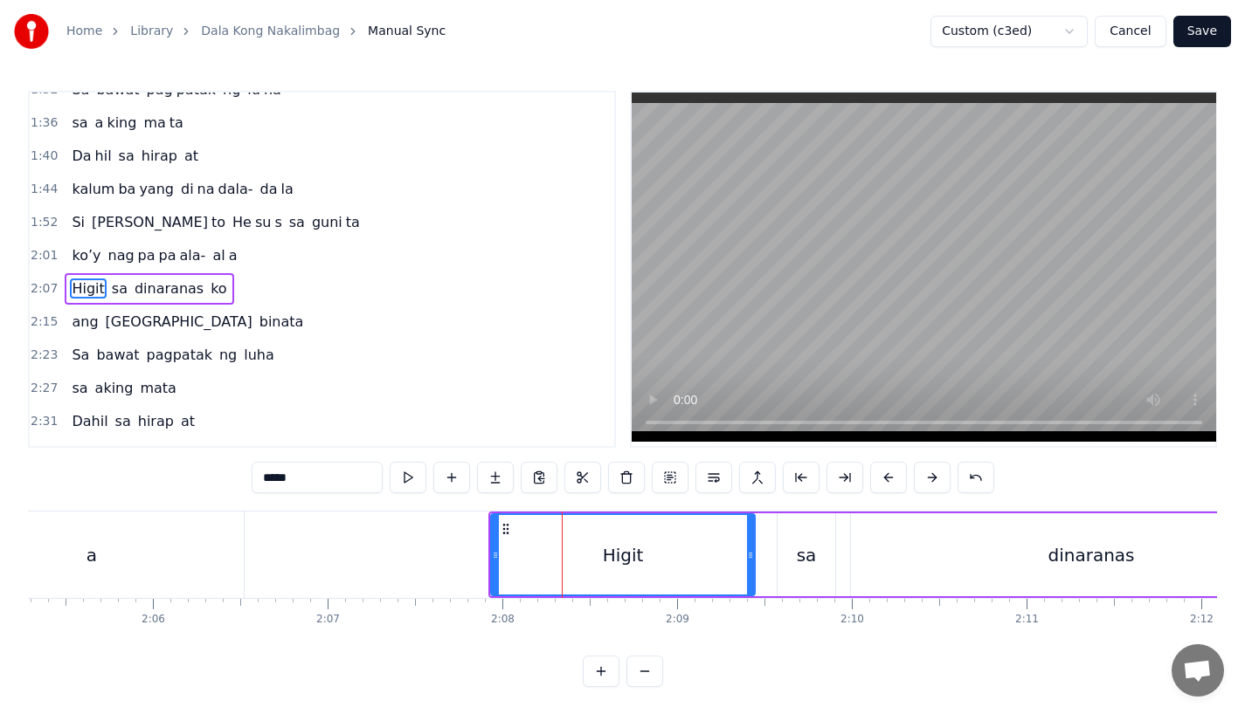
scroll to position [636, 0]
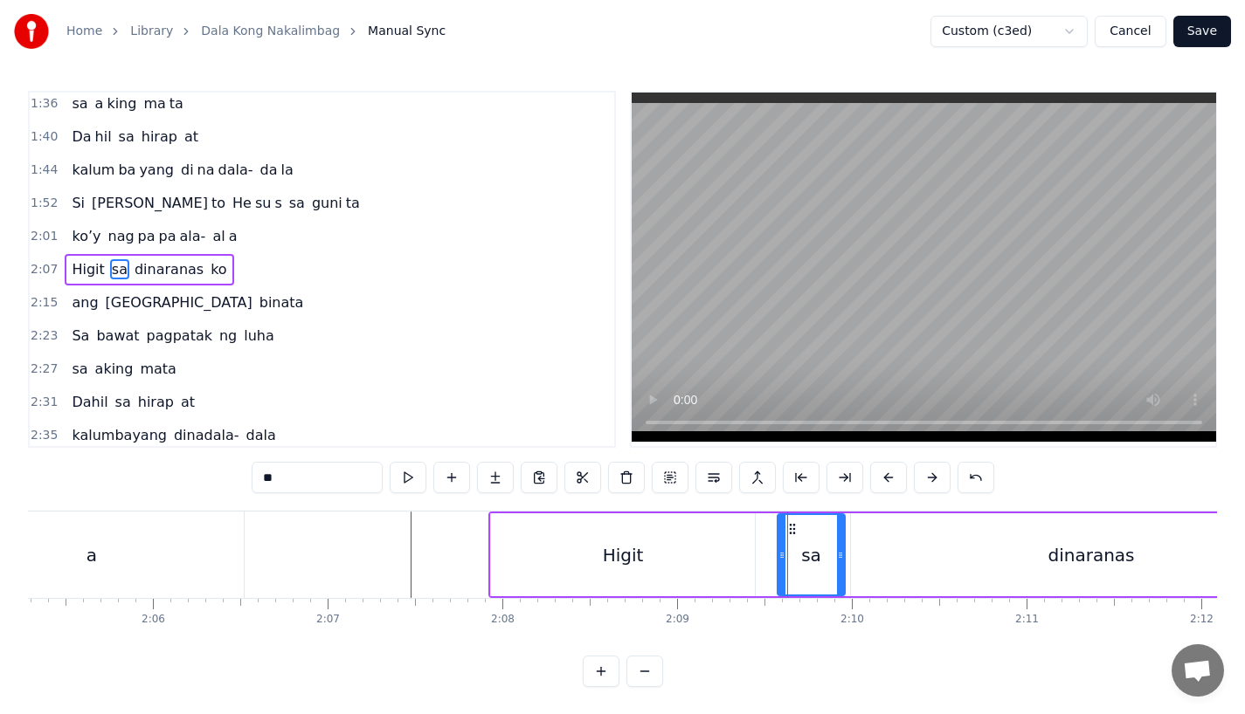
drag, startPoint x: 830, startPoint y: 555, endPoint x: 840, endPoint y: 555, distance: 10.5
drag, startPoint x: 780, startPoint y: 562, endPoint x: 766, endPoint y: 562, distance: 14.0
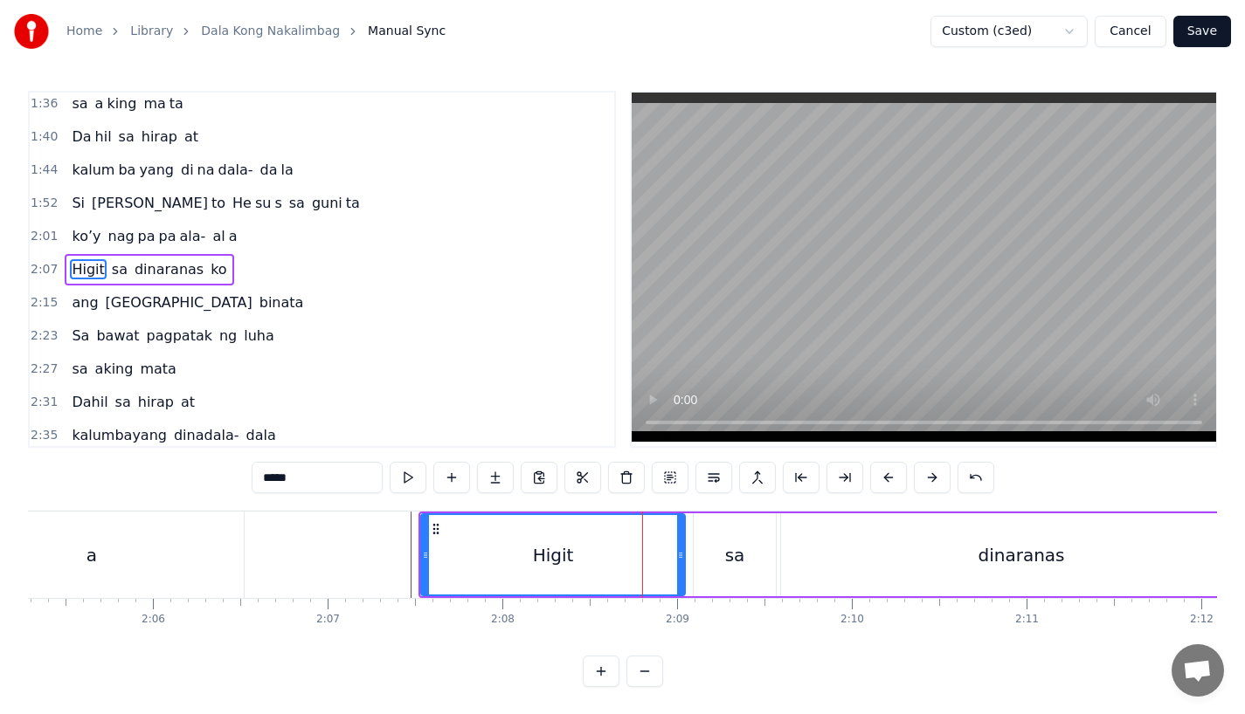
type input "*"
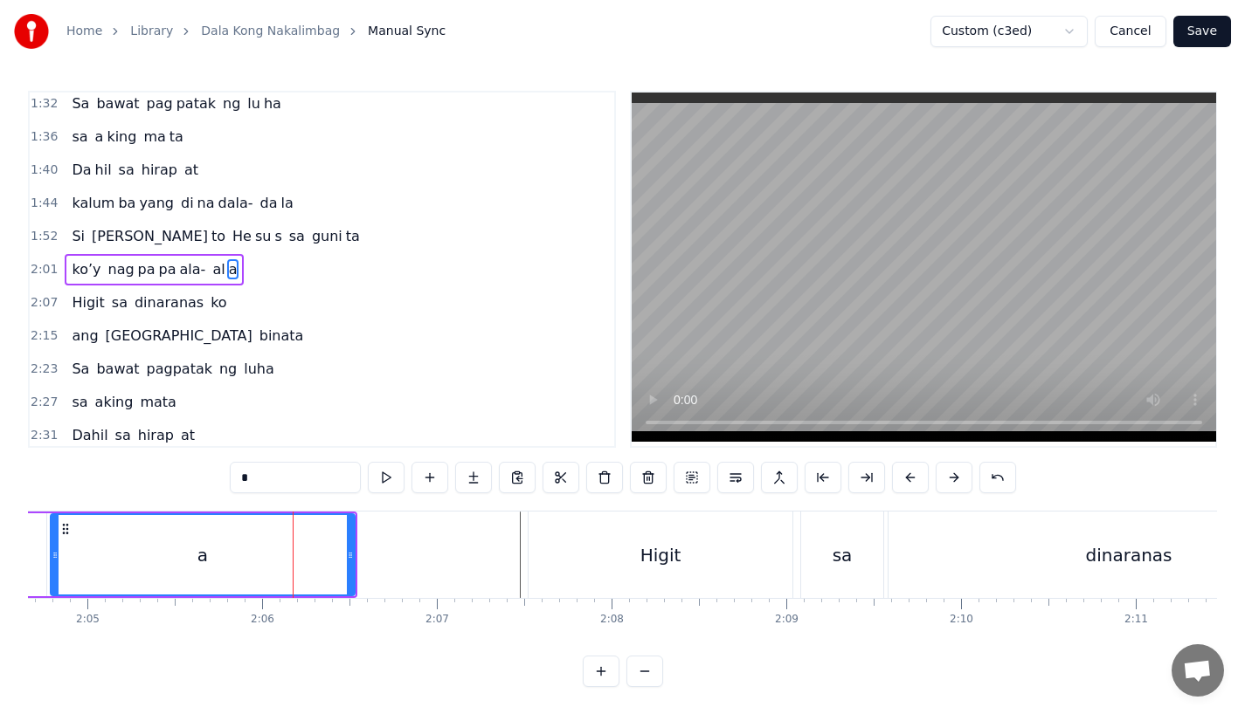
scroll to position [0, 21731]
